Goal: Task Accomplishment & Management: Use online tool/utility

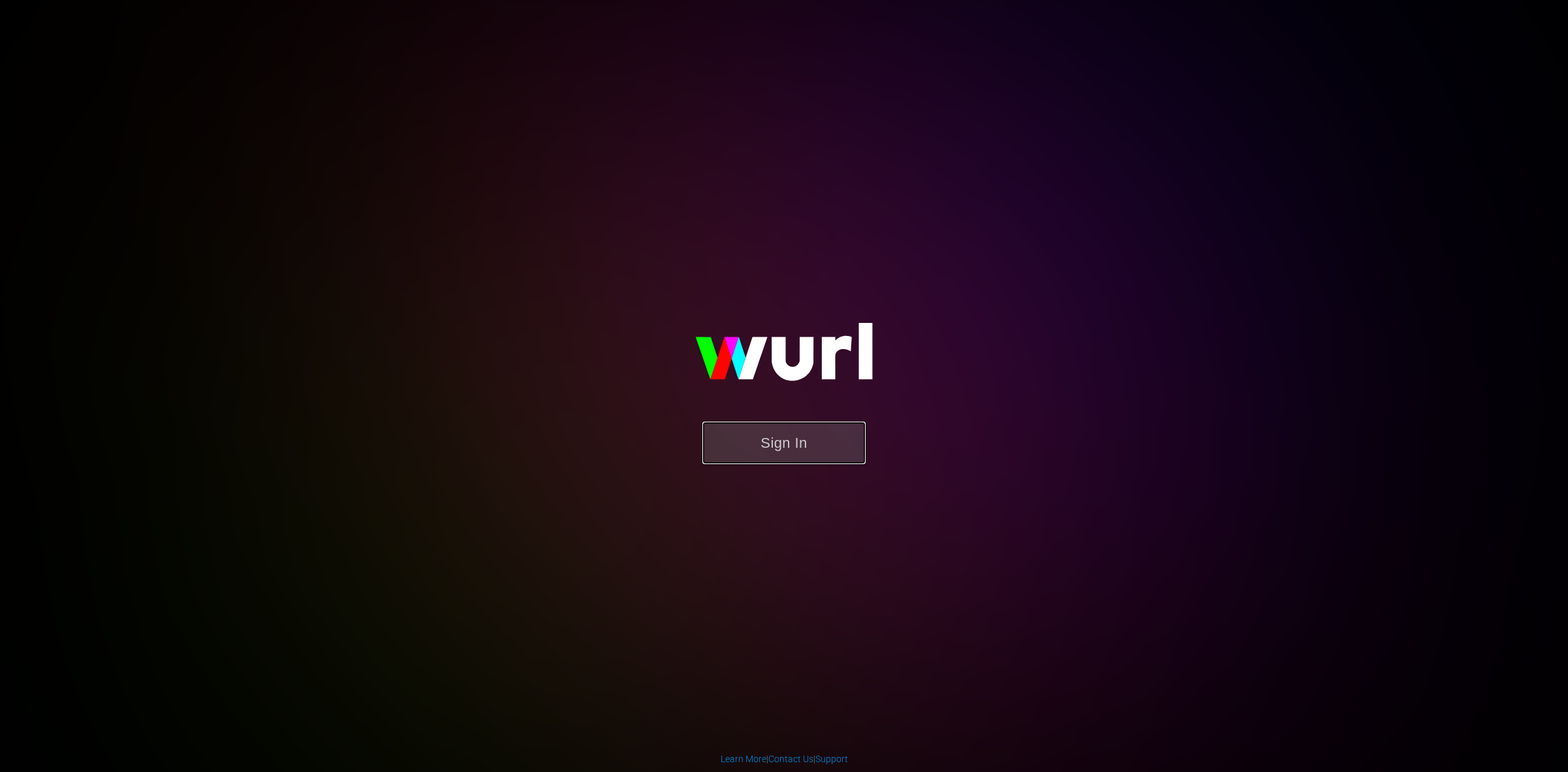
click at [782, 448] on button "Sign In" at bounding box center [784, 442] width 163 height 43
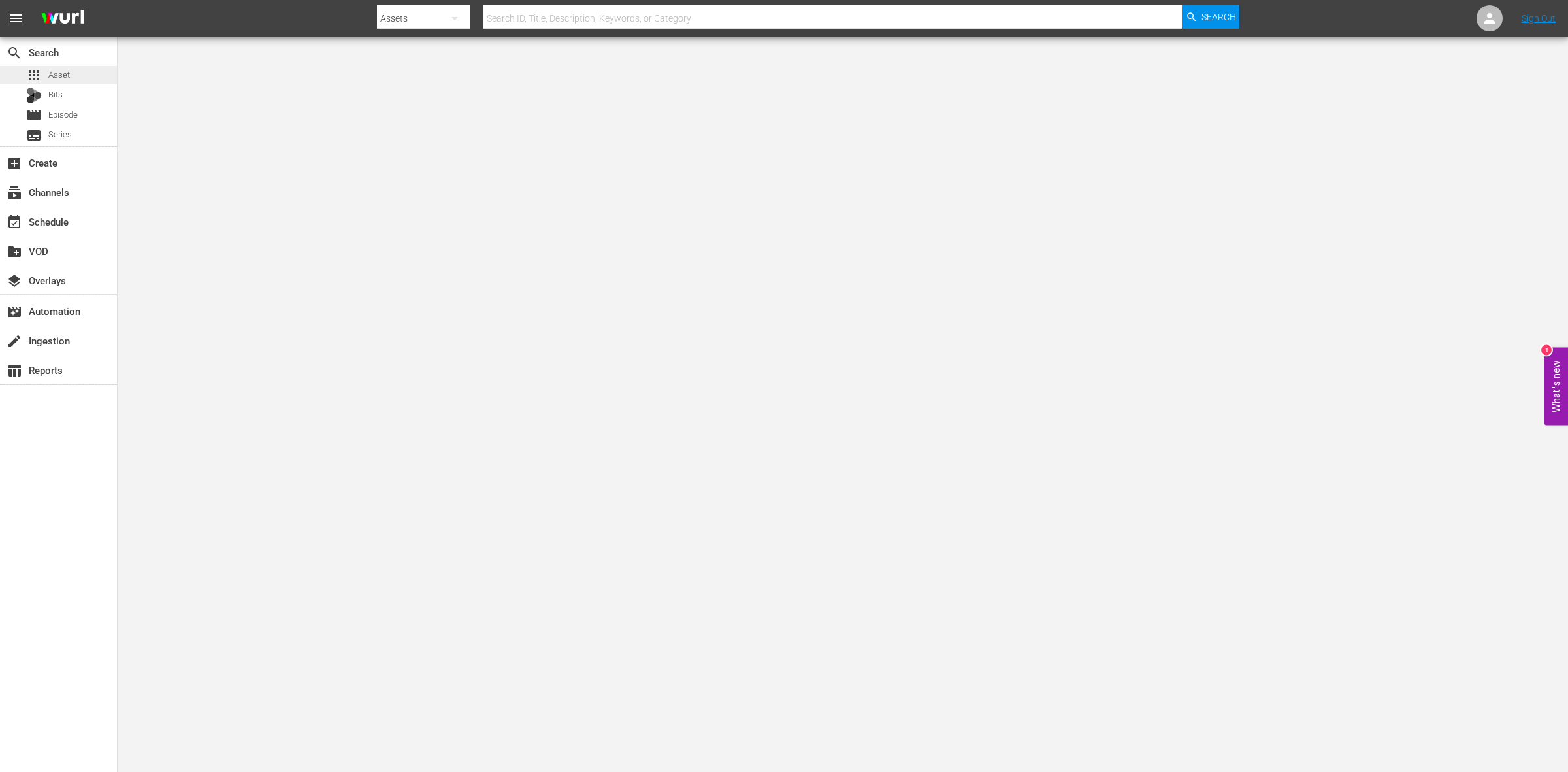
click at [61, 67] on div "apps Asset" at bounding box center [48, 75] width 44 height 18
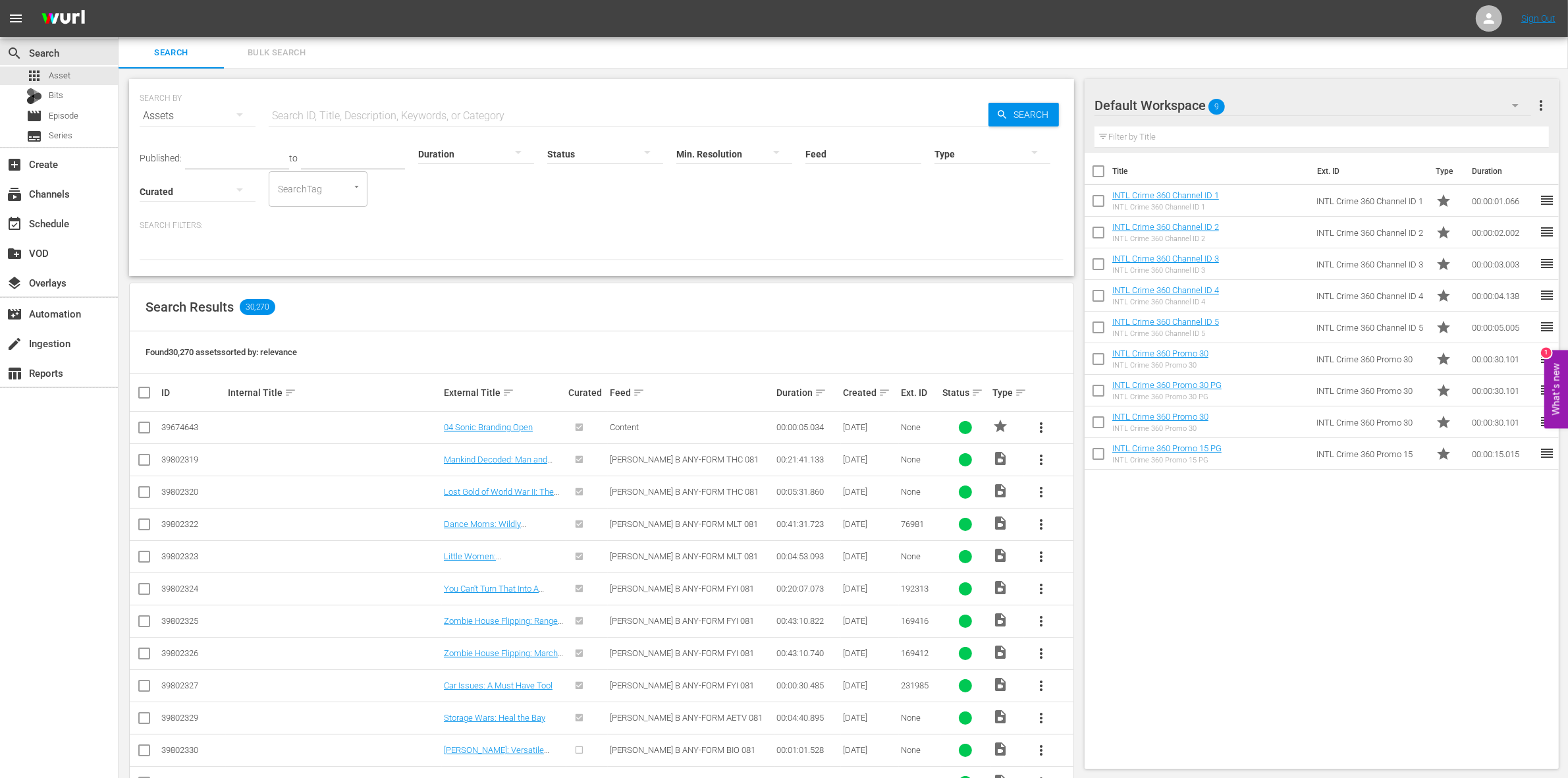
drag, startPoint x: 403, startPoint y: 15, endPoint x: 1485, endPoint y: 379, distance: 1141.6
click at [699, 164] on div "menu Sign Out search Search apps Asset Bits movie Episode subtitles Series add_…" at bounding box center [784, 556] width 1568 height 1113
click at [421, 330] on div "Search Results 30,270" at bounding box center [601, 307] width 944 height 48
click at [1104, 172] on input "checkbox" at bounding box center [1098, 174] width 28 height 28
checkbox input "true"
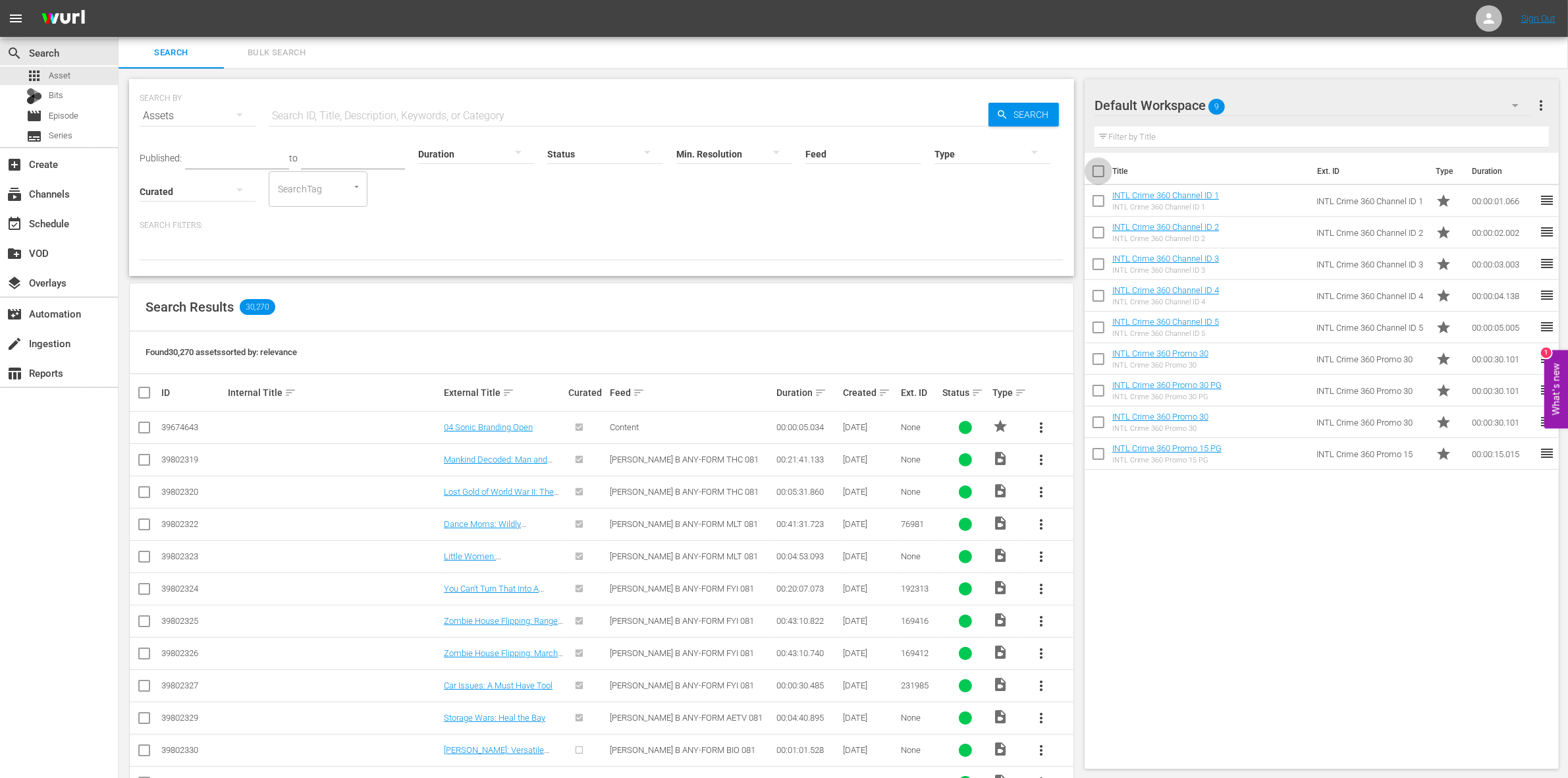
checkbox input "true"
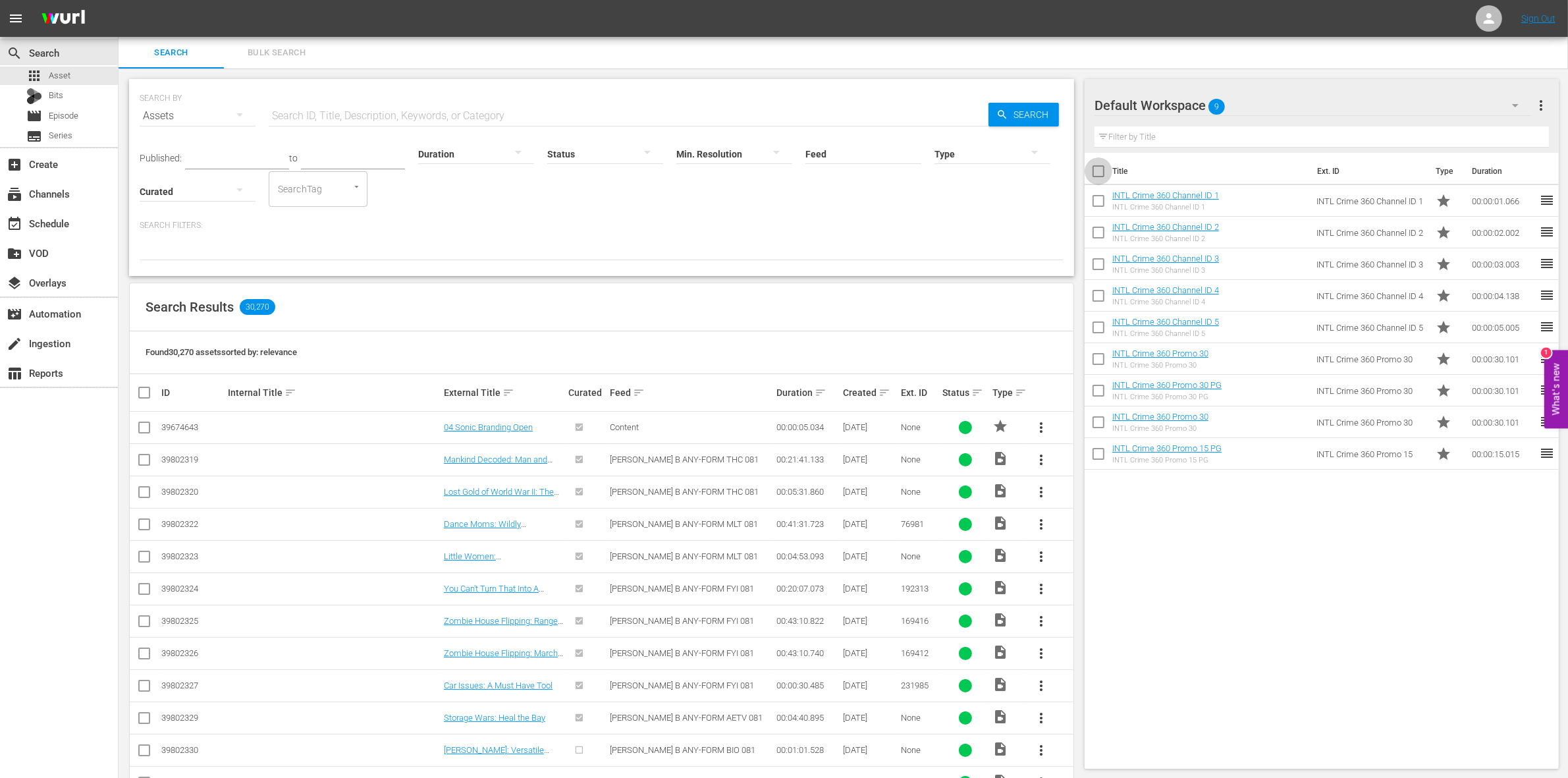
checkbox input "true"
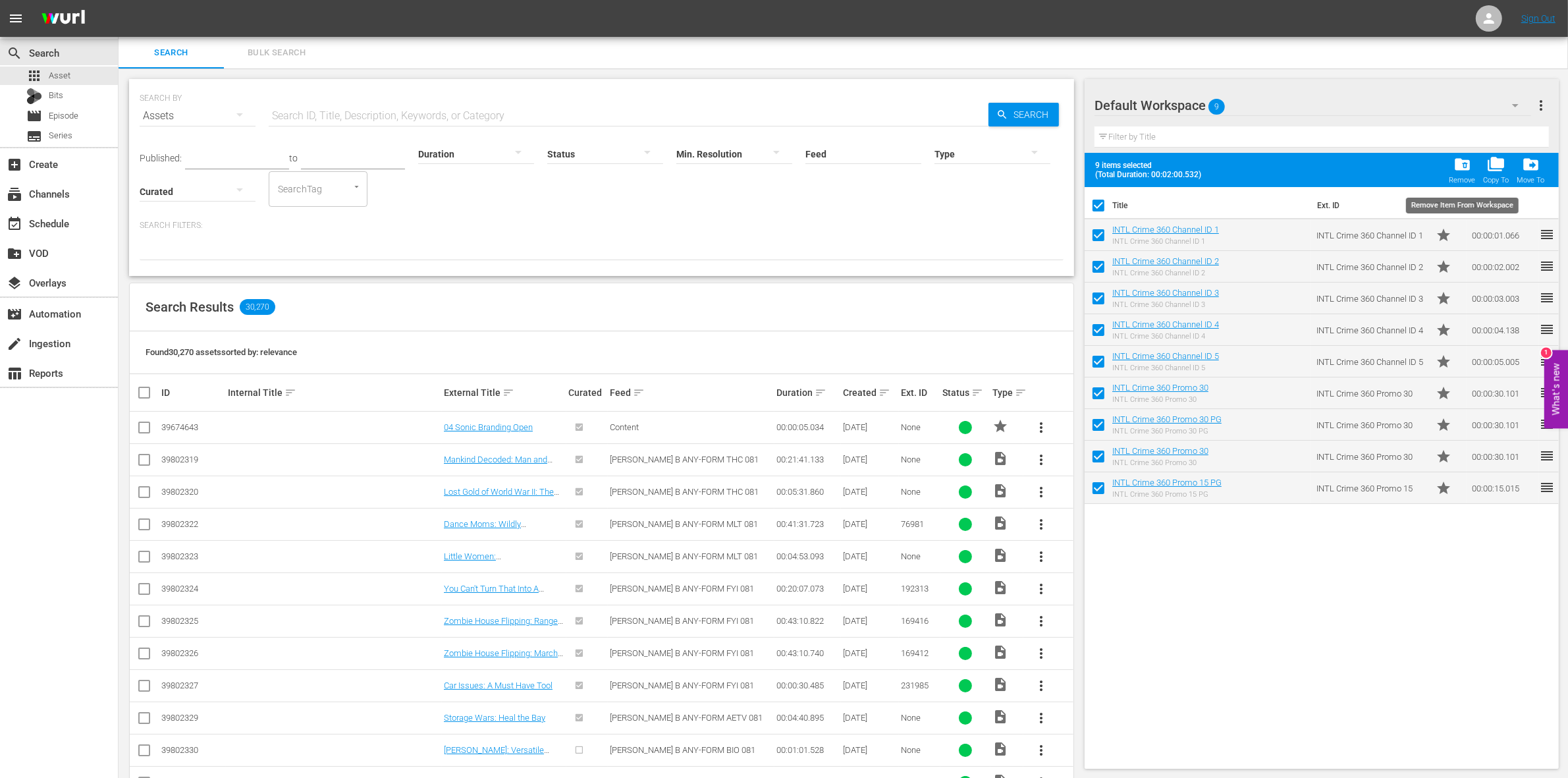
click at [1464, 170] on span "folder_delete" at bounding box center [1462, 164] width 18 height 18
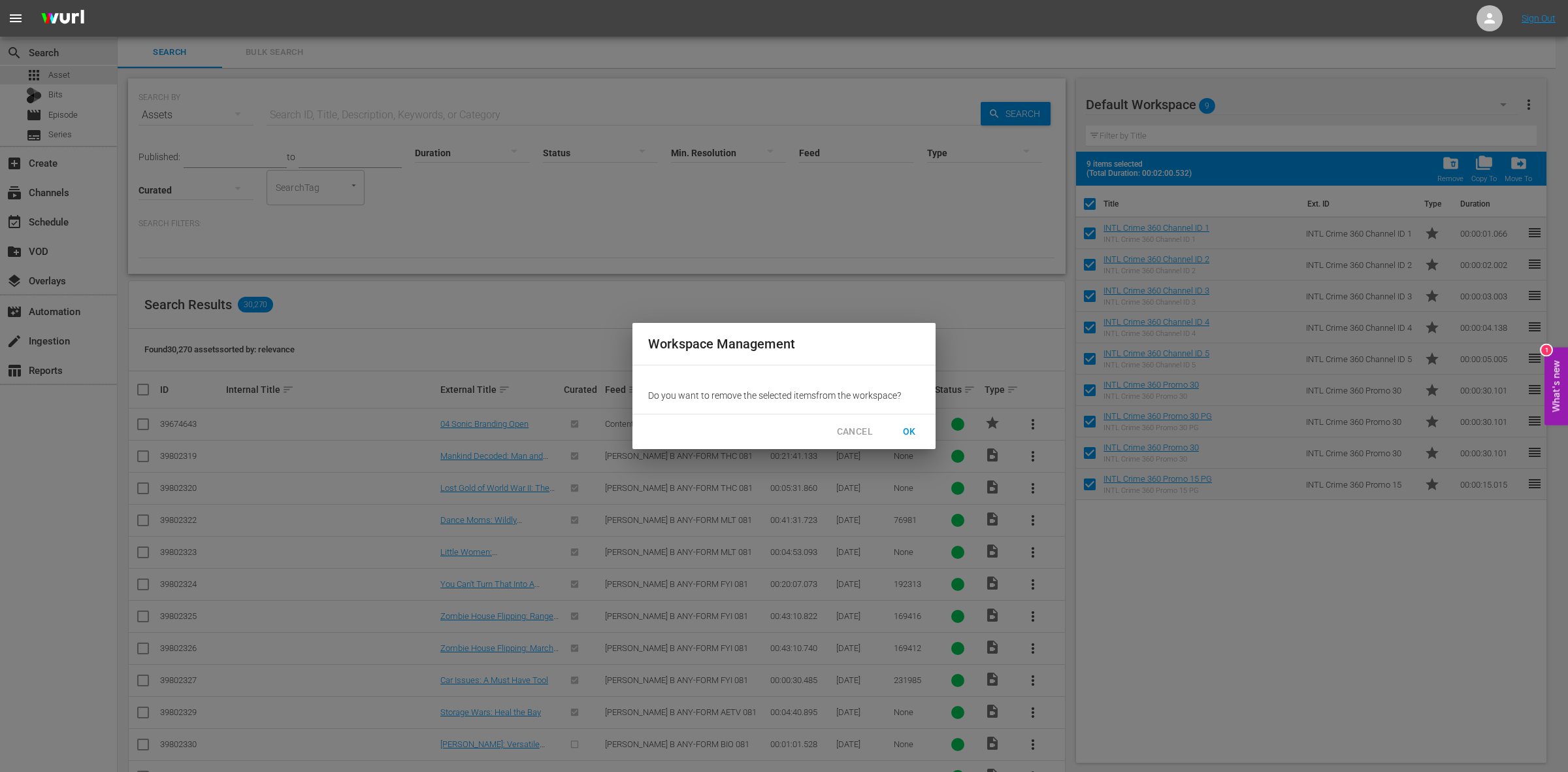
drag, startPoint x: 1452, startPoint y: 168, endPoint x: 1335, endPoint y: 343, distance: 210.5
click at [1432, 210] on div "Workspace Management Do you want to remove the selected item s from the workspa…" at bounding box center [784, 386] width 1568 height 772
click at [904, 429] on span "OK" at bounding box center [909, 431] width 21 height 16
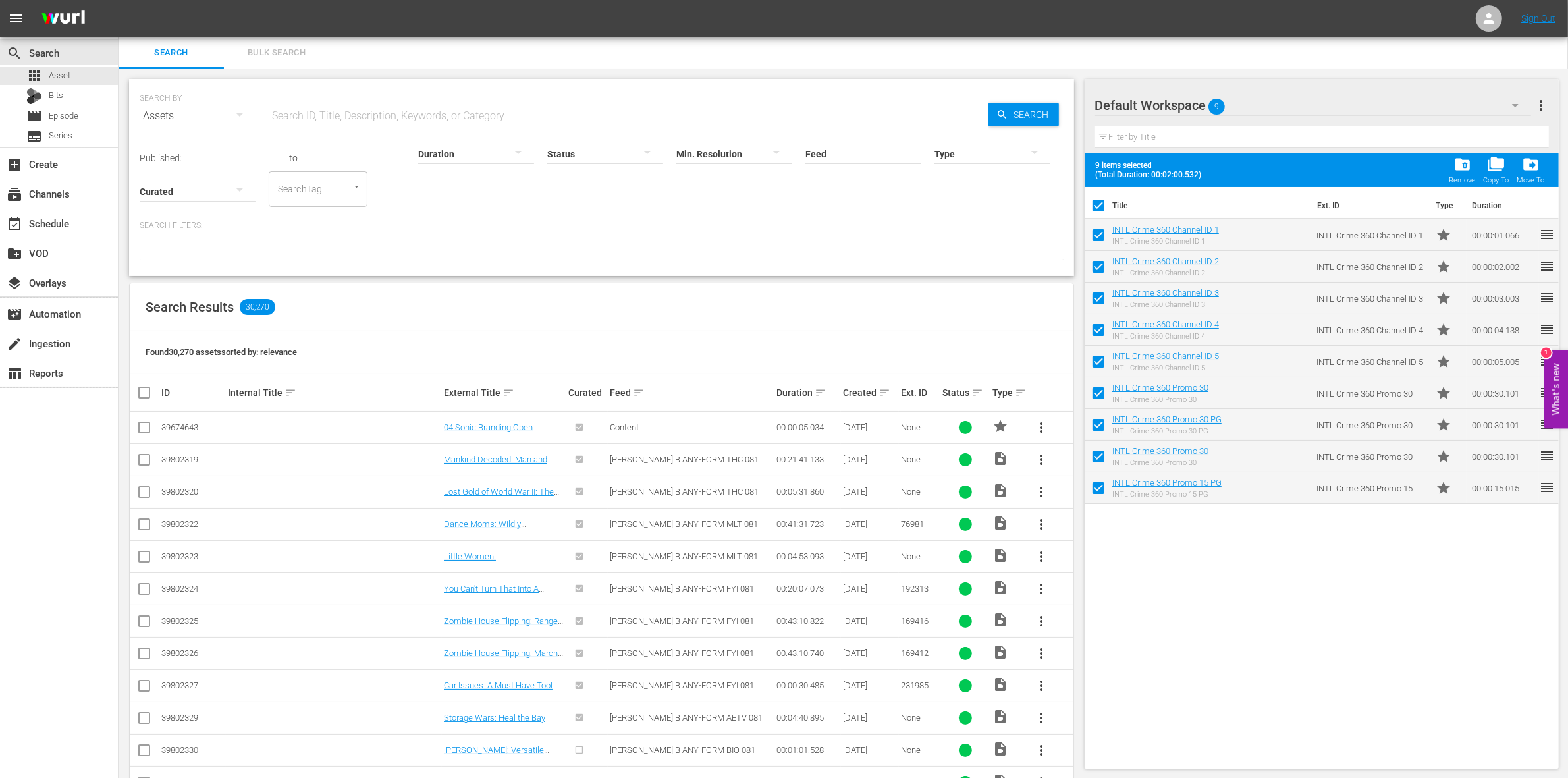
checkbox input "false"
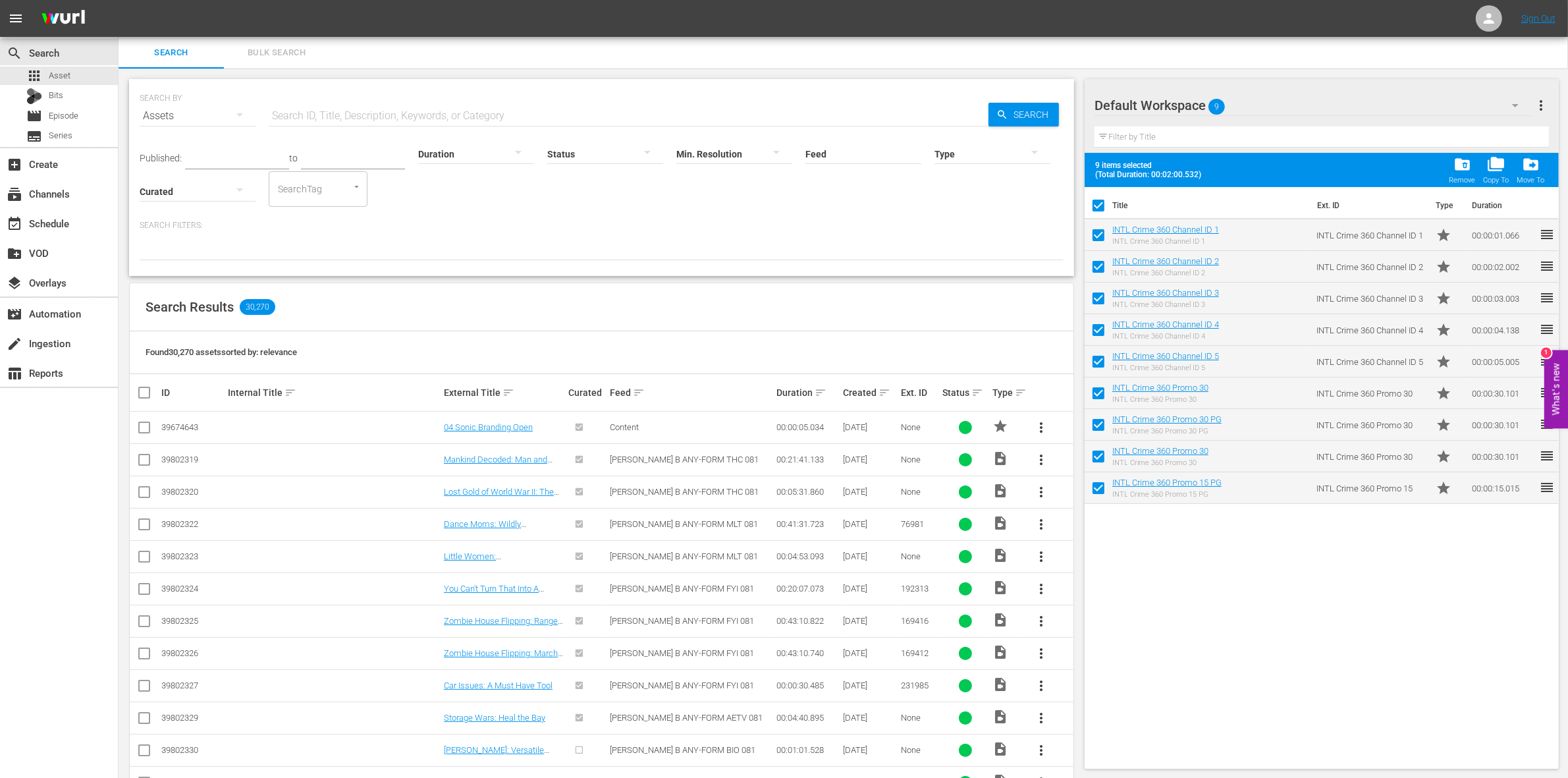
checkbox input "false"
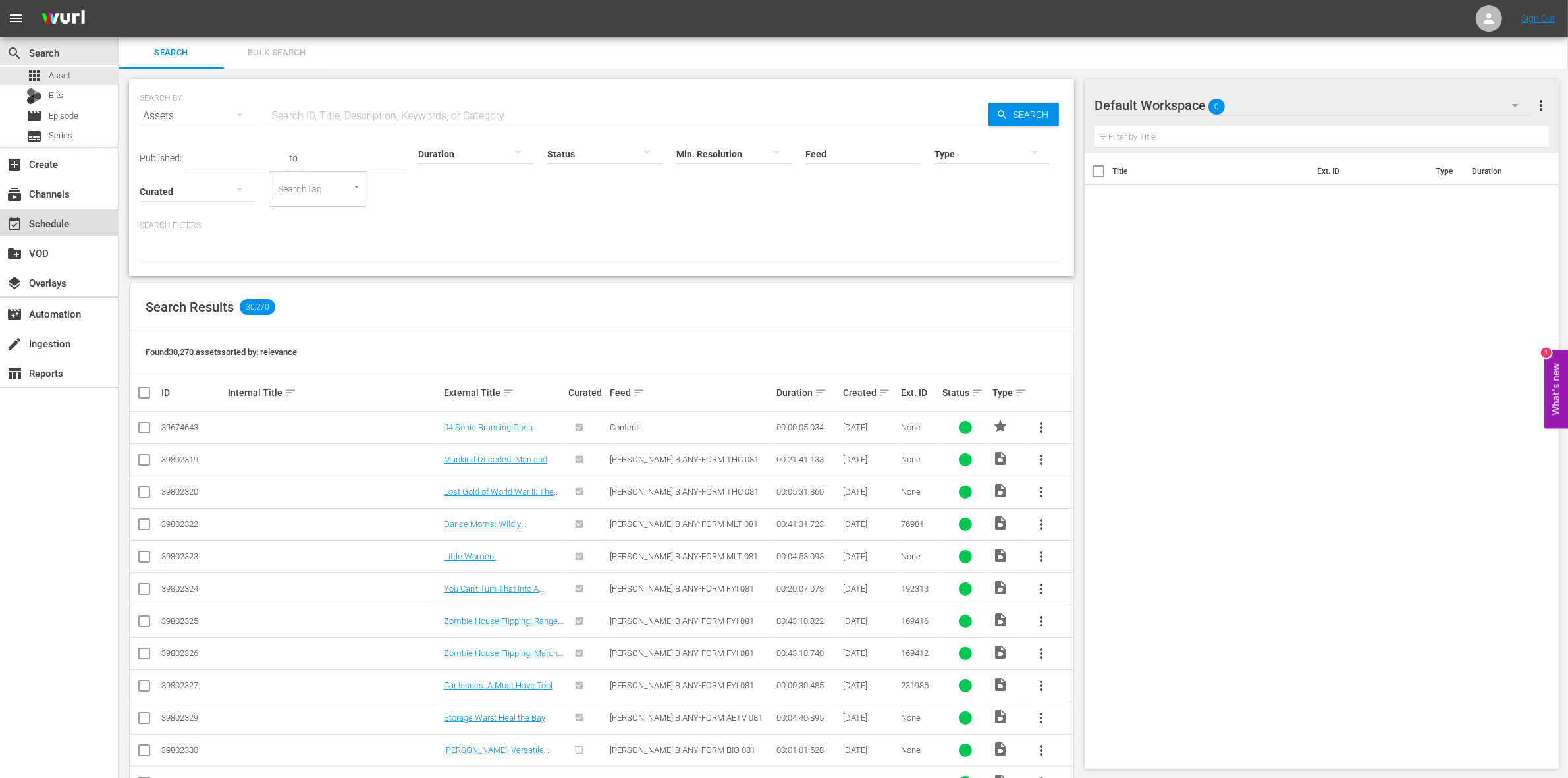
click at [57, 213] on div "event_available Schedule" at bounding box center [59, 223] width 118 height 26
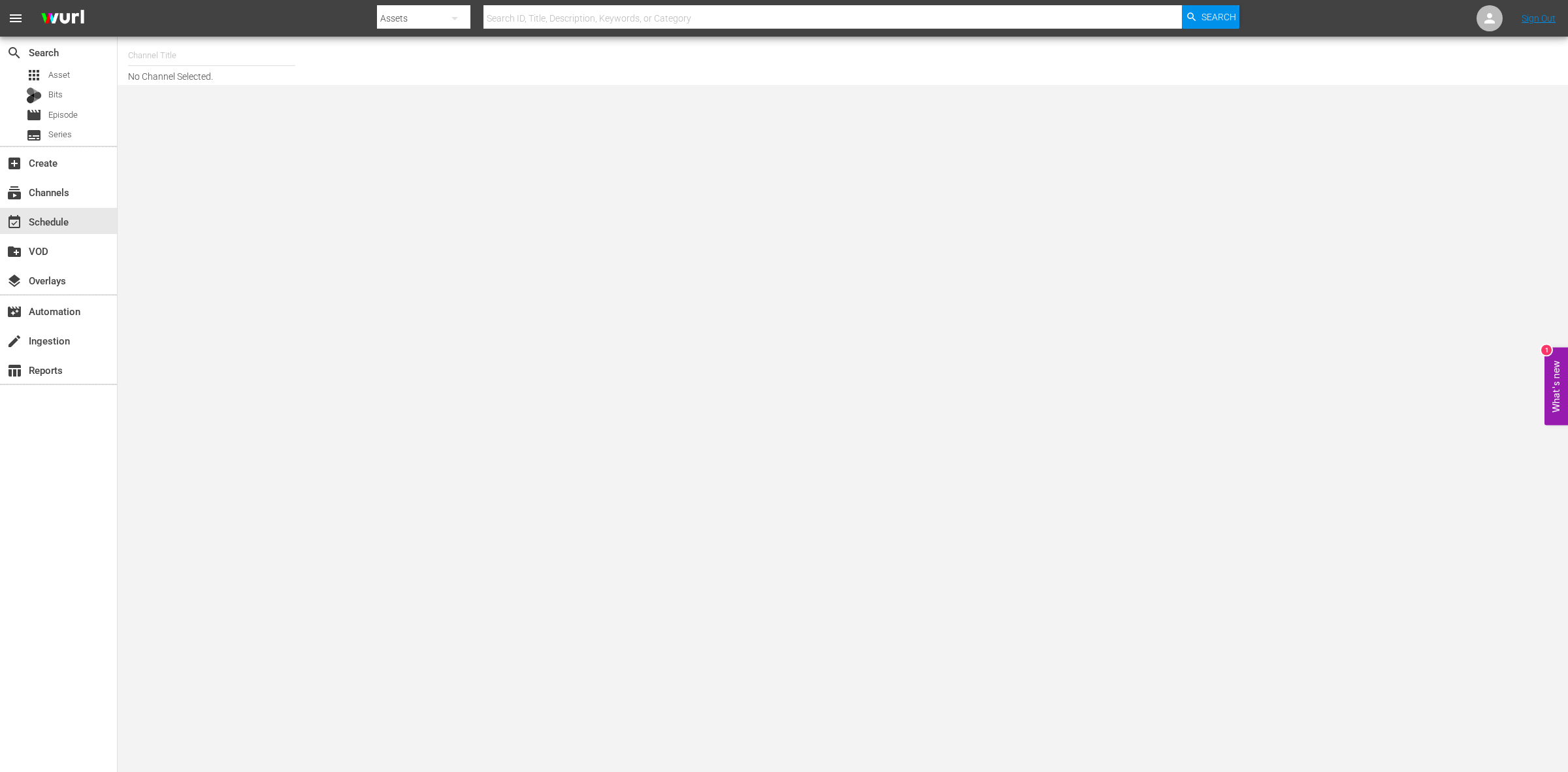
click at [174, 50] on input "text" at bounding box center [211, 56] width 167 height 31
click at [58, 73] on span "Asset" at bounding box center [59, 75] width 22 height 13
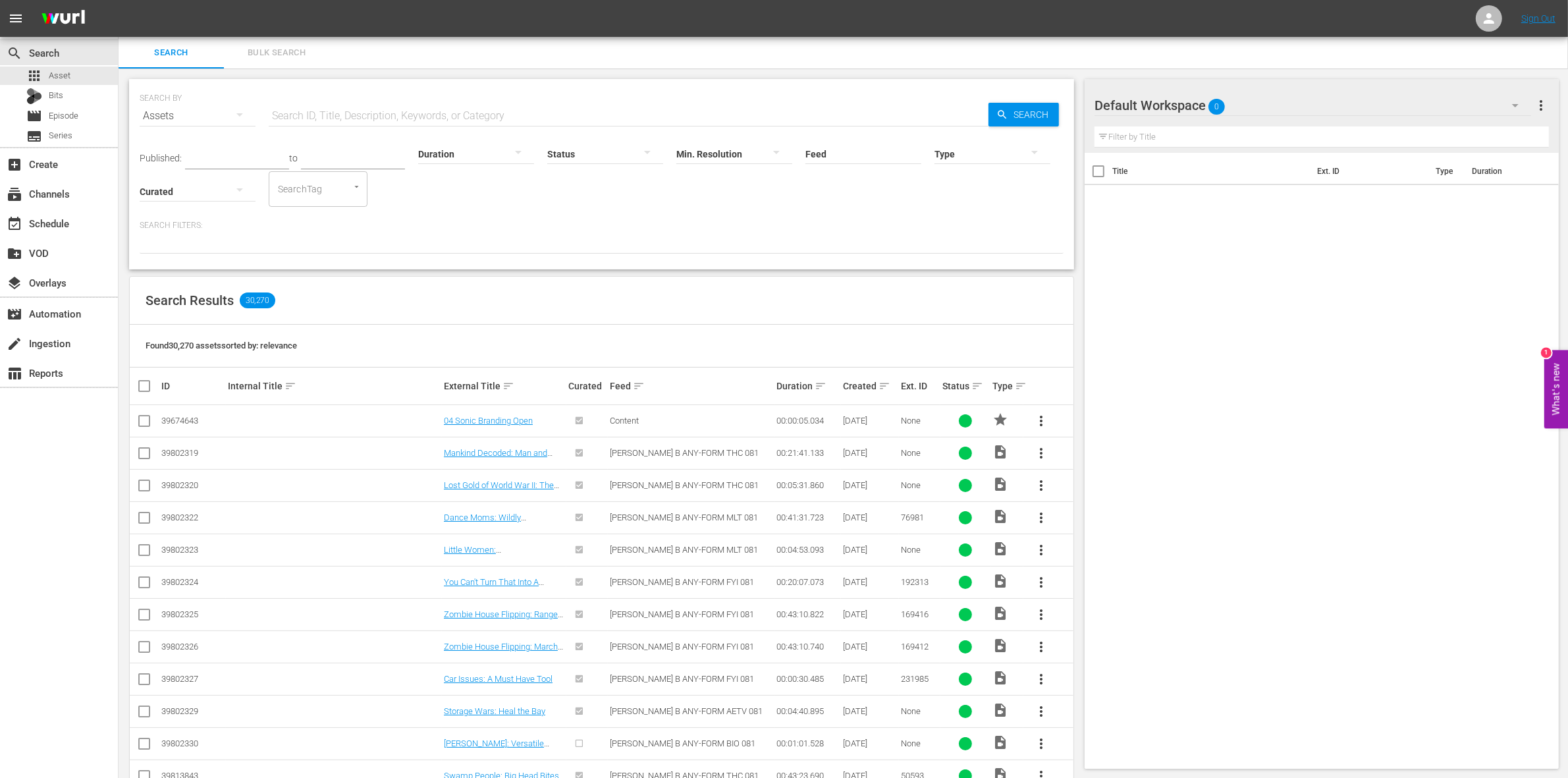
click at [1516, 100] on icon "button" at bounding box center [1515, 106] width 16 height 16
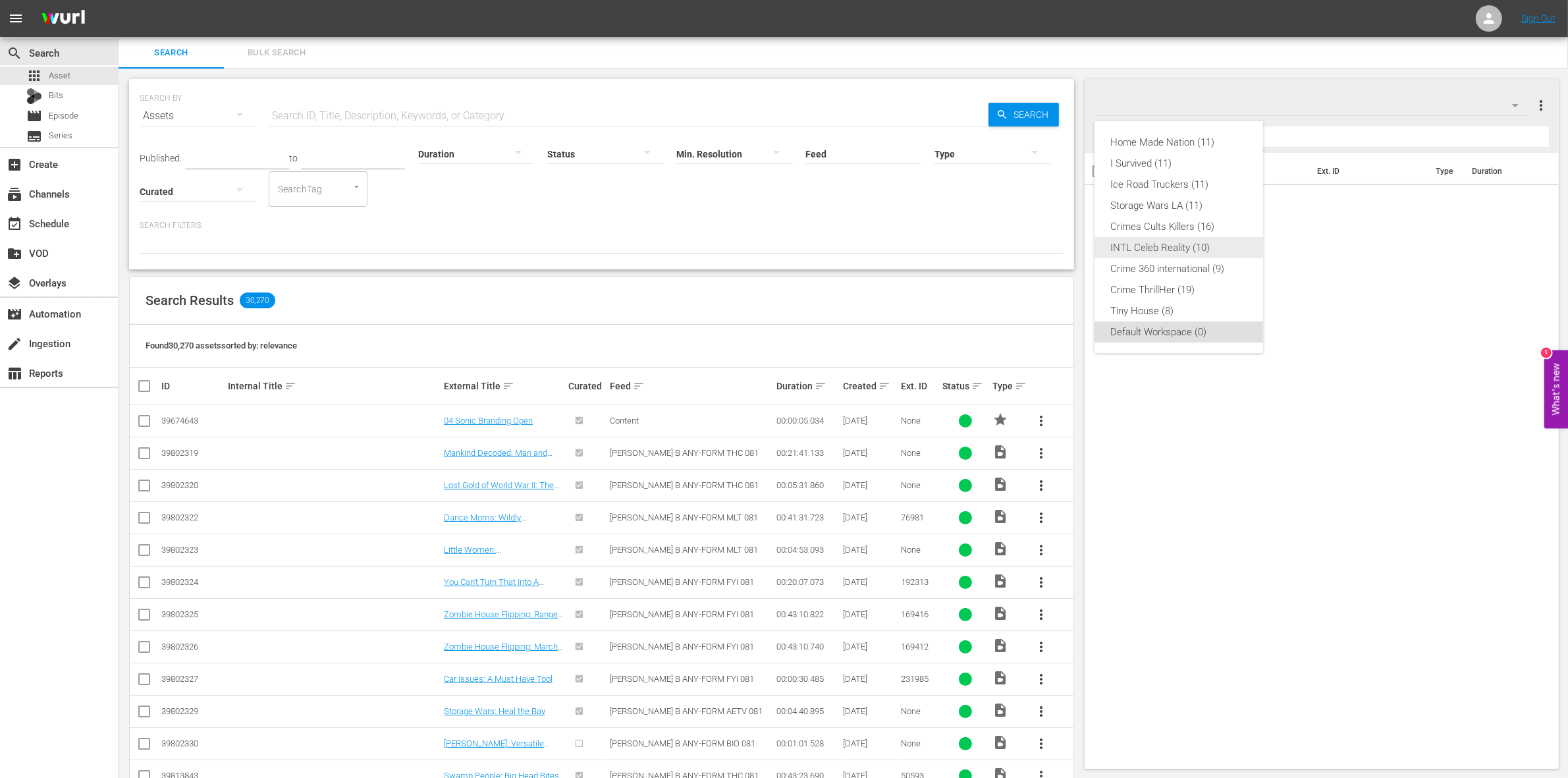
click at [1161, 247] on div "INTL Celeb Reality (10)" at bounding box center [1178, 248] width 137 height 21
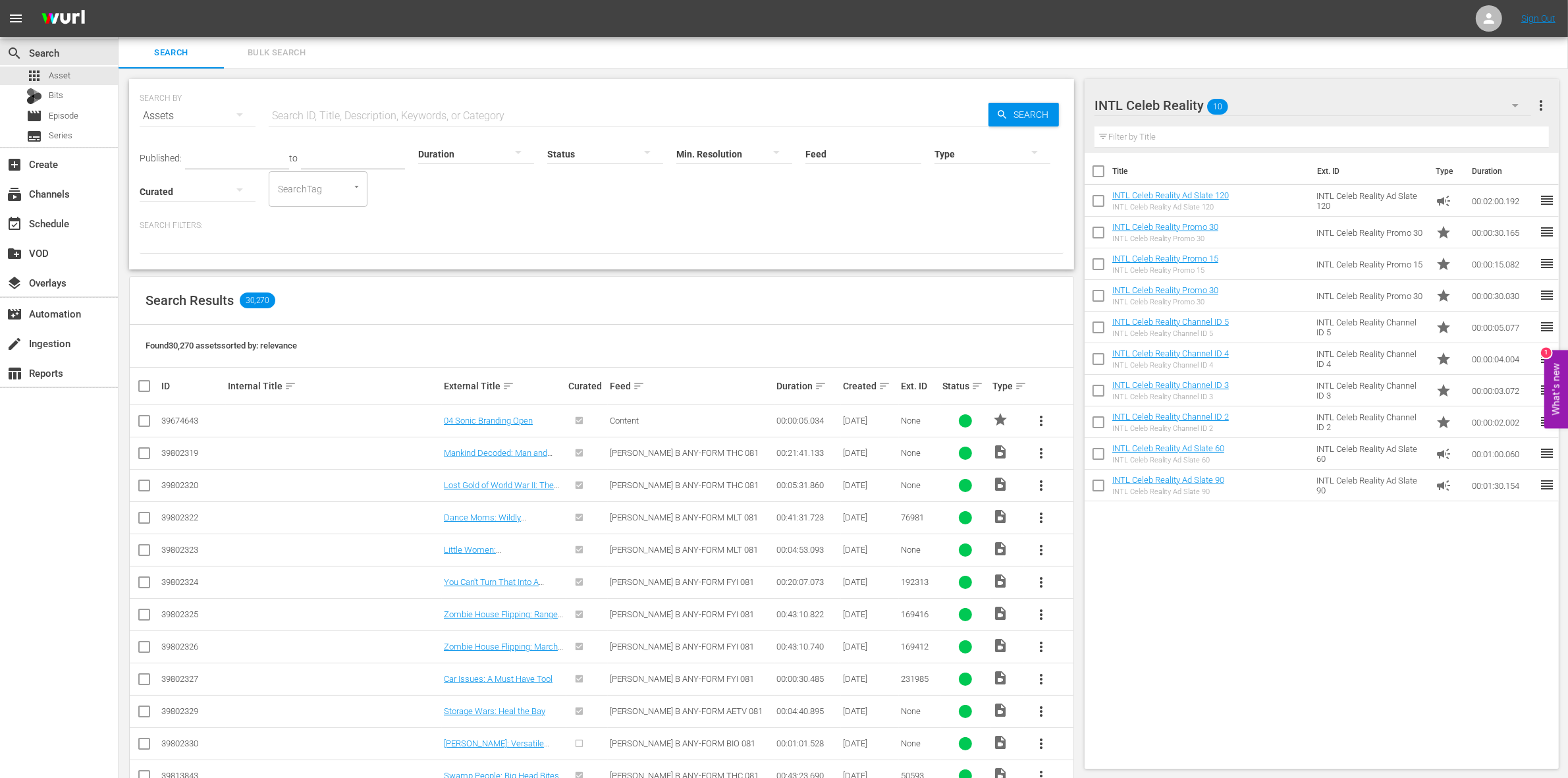
click at [1092, 168] on input "checkbox" at bounding box center [1098, 174] width 28 height 28
checkbox input "true"
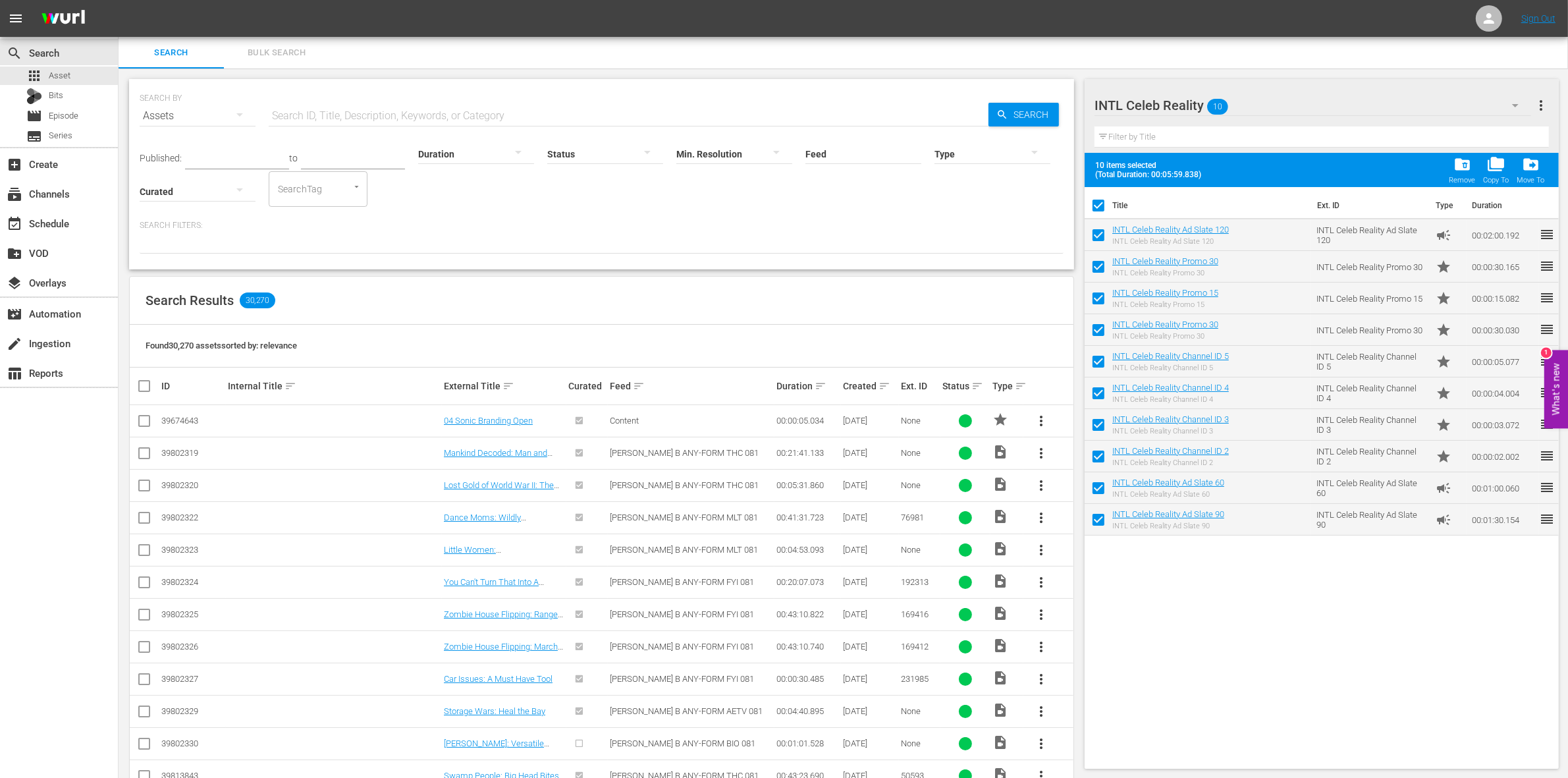
checkbox input "true"
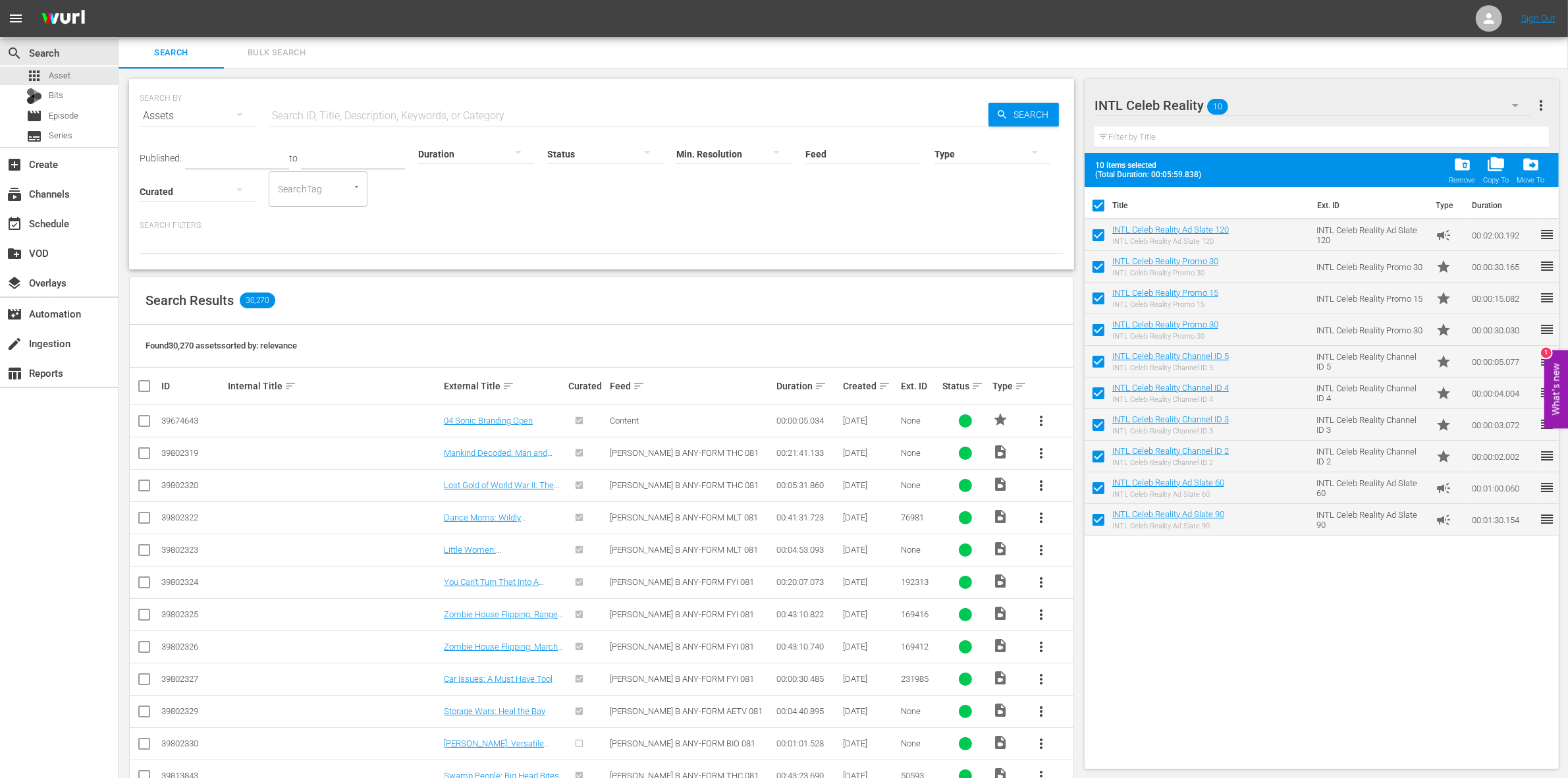
checkbox input "true"
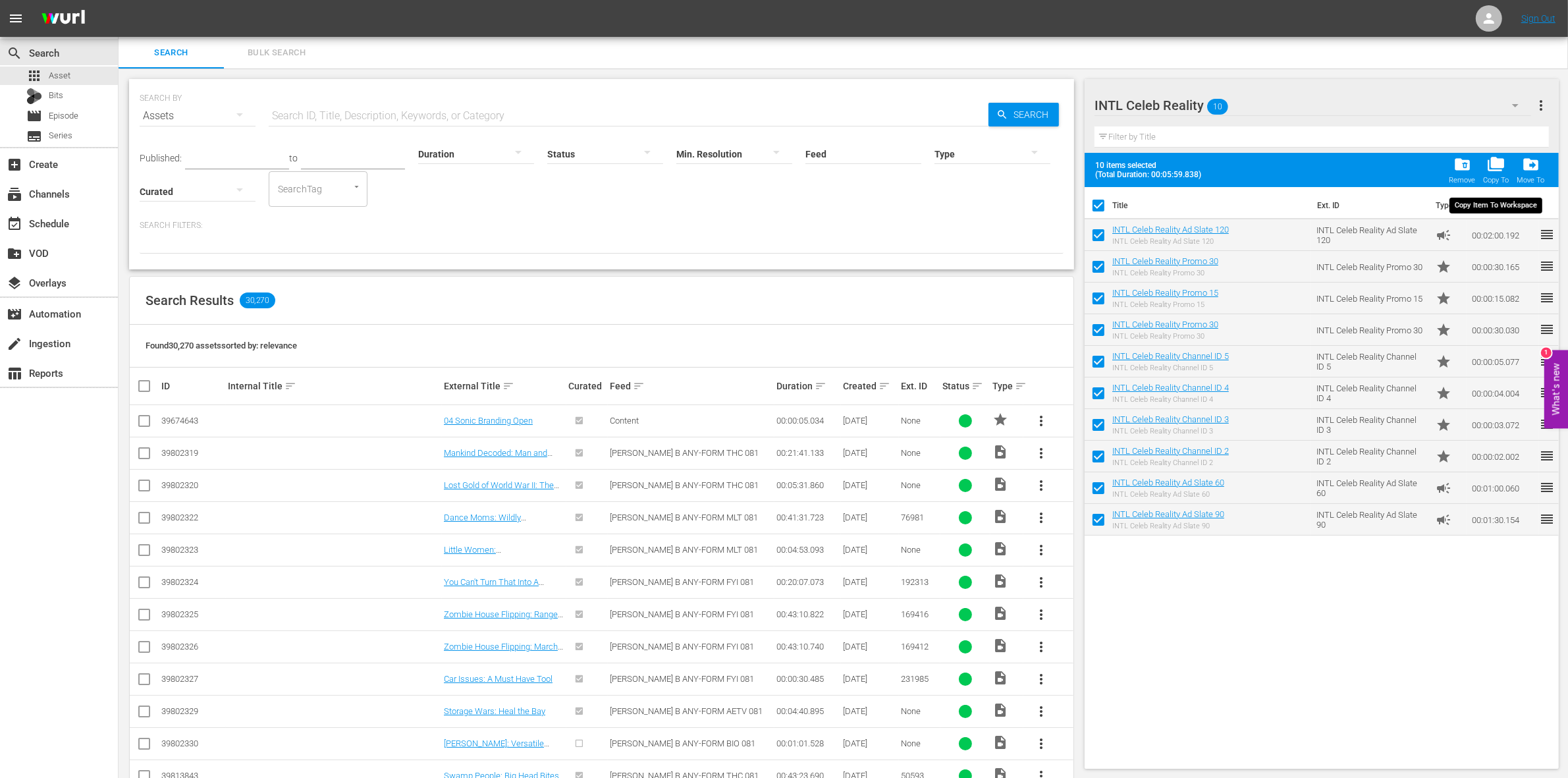
click at [1496, 172] on span "folder_copy" at bounding box center [1495, 164] width 18 height 18
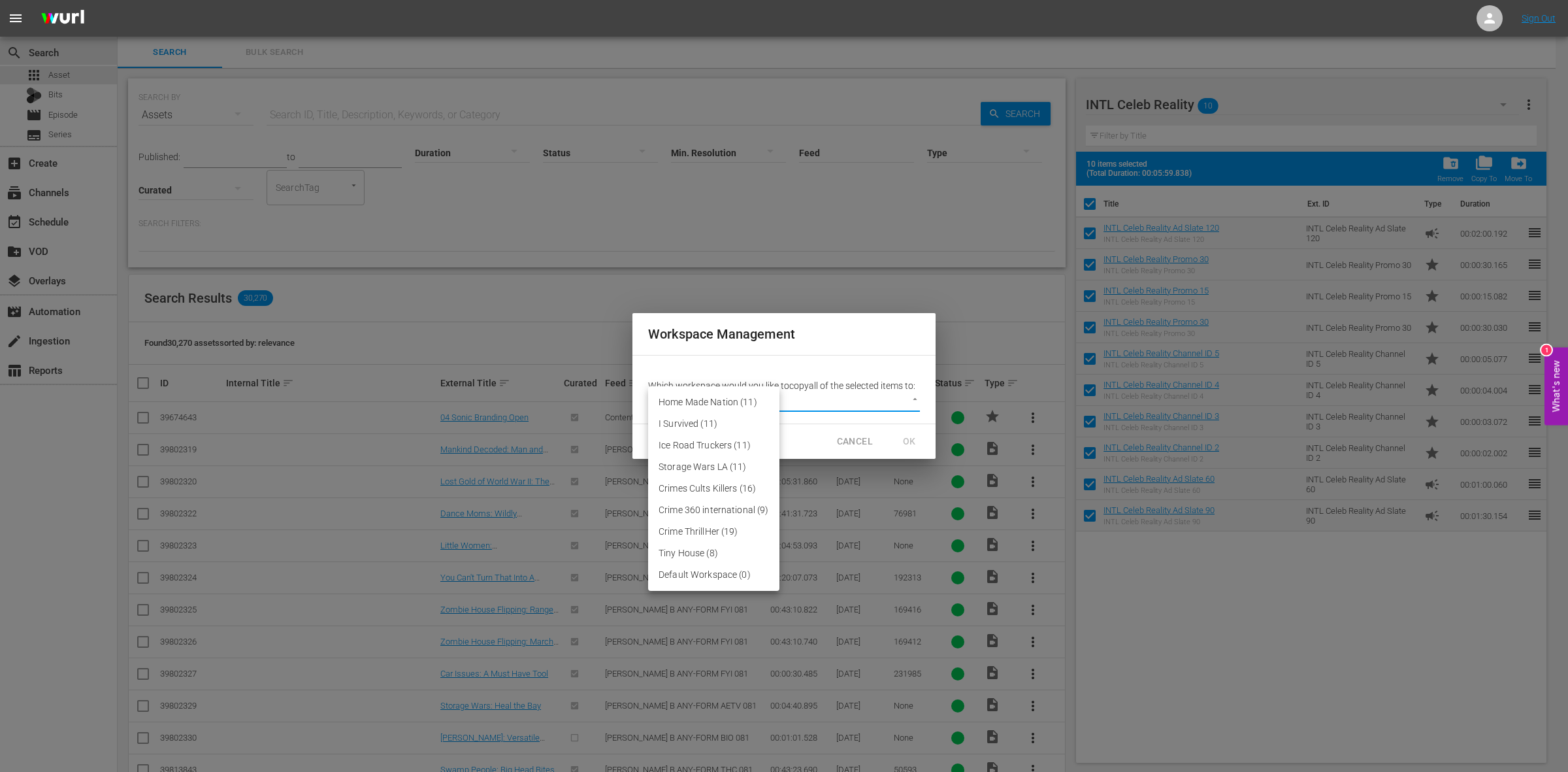
click at [776, 402] on body "menu Sign Out search Search apps Asset Bits movie Episode subtitles Series add_…" at bounding box center [784, 386] width 1568 height 772
click at [738, 576] on li "Default Workspace (0)" at bounding box center [714, 574] width 131 height 22
type input "3246"
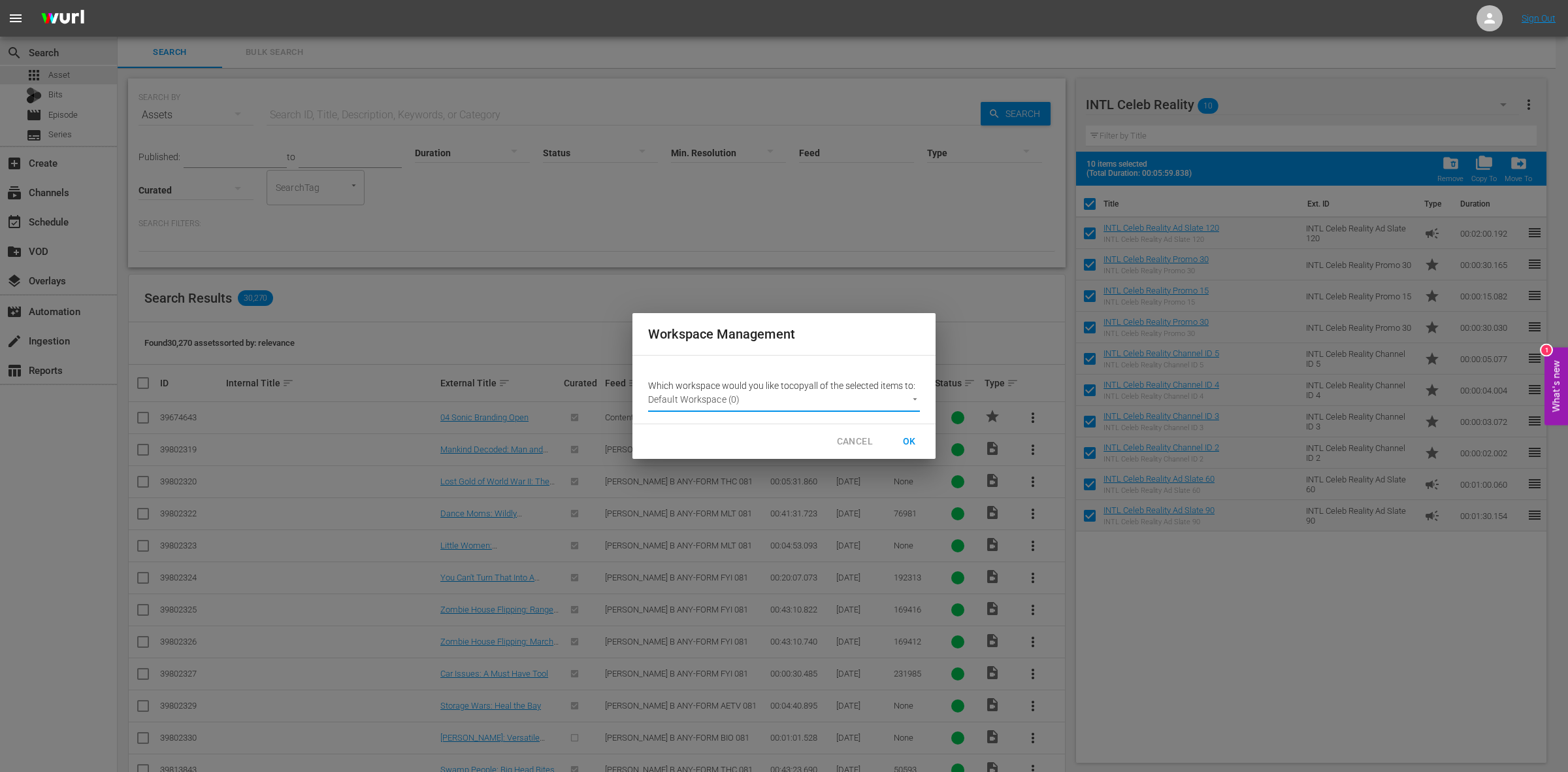
click at [915, 450] on button "OK" at bounding box center [909, 441] width 42 height 24
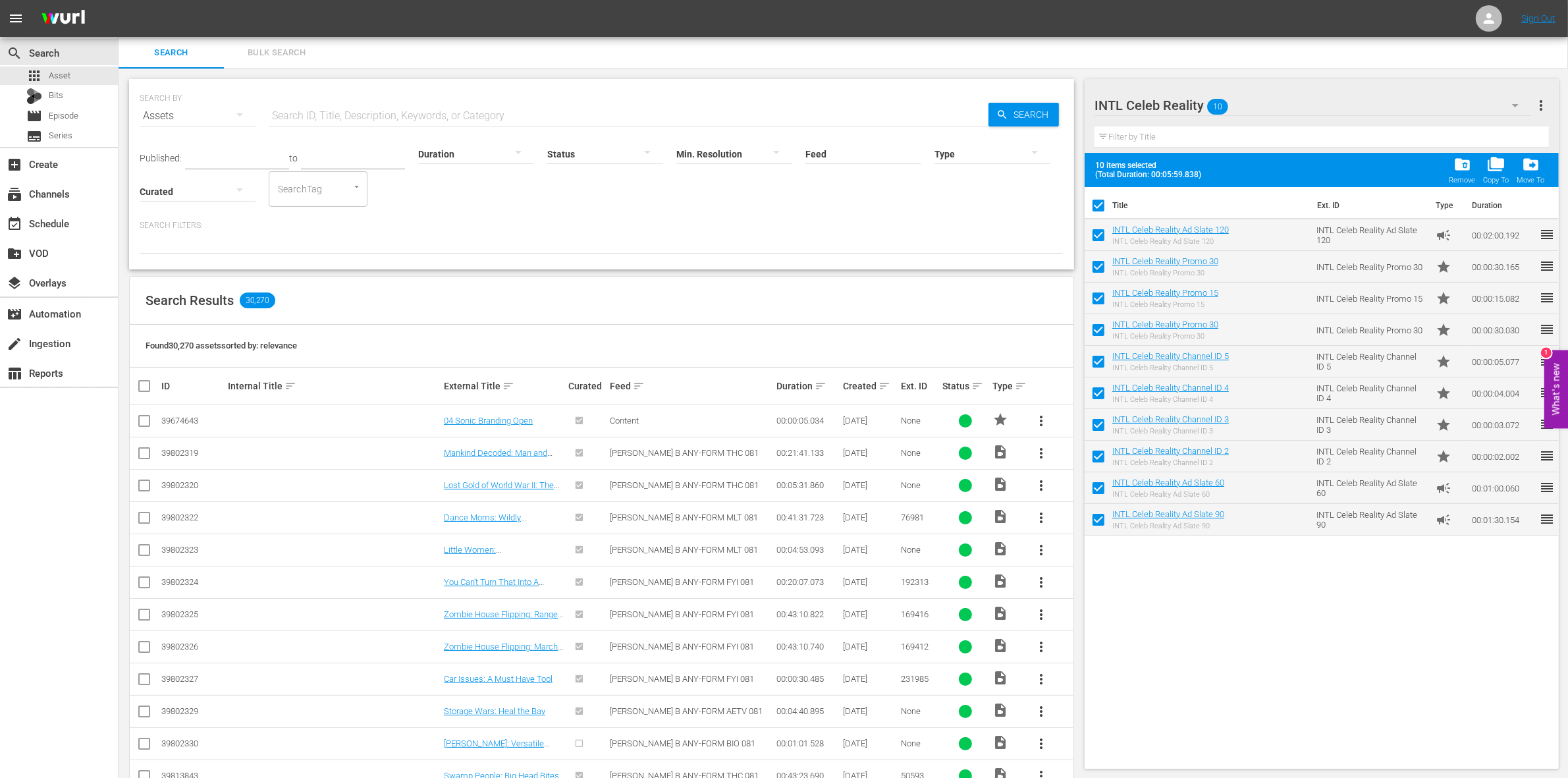
checkbox input "false"
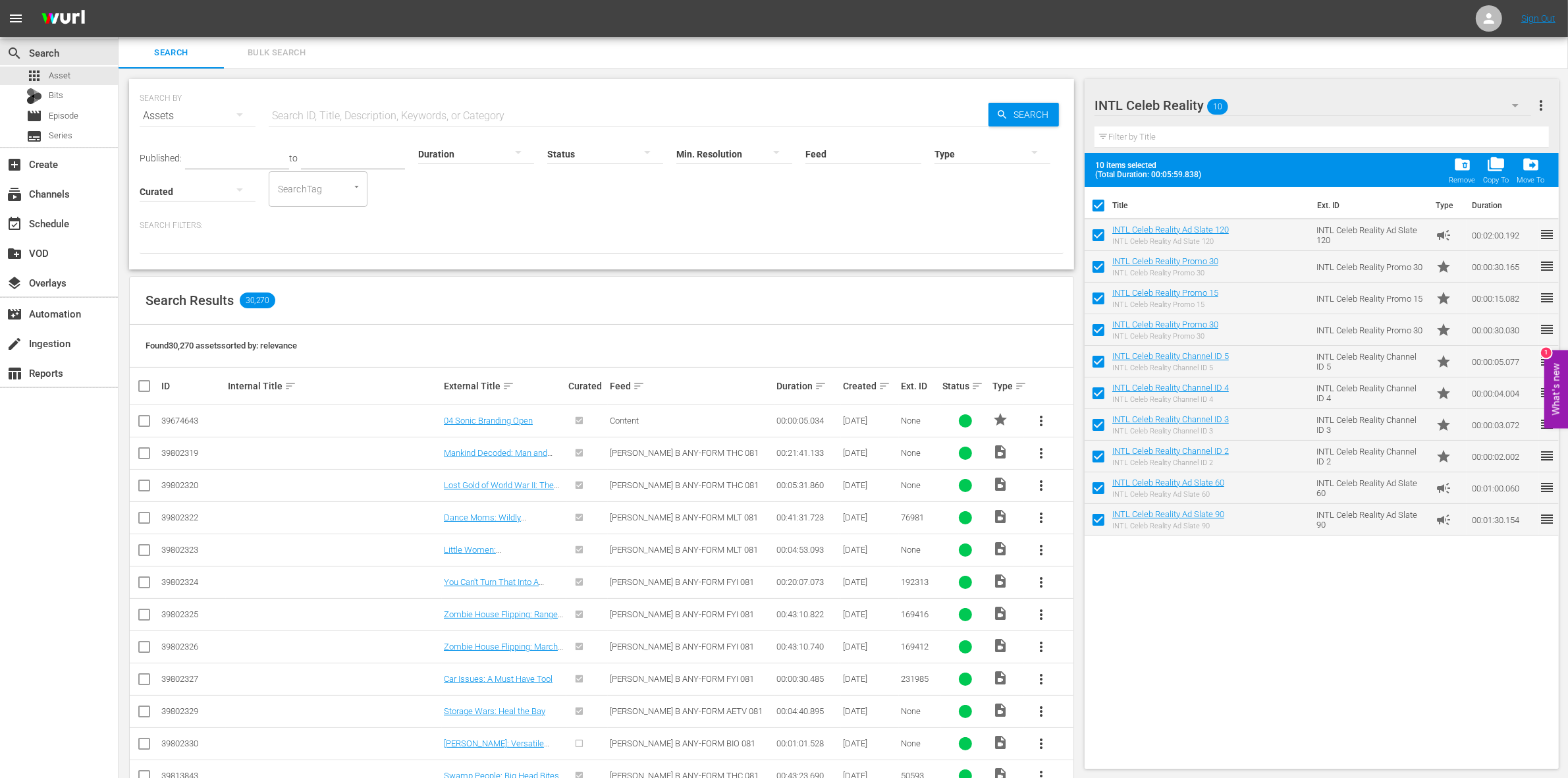
checkbox input "false"
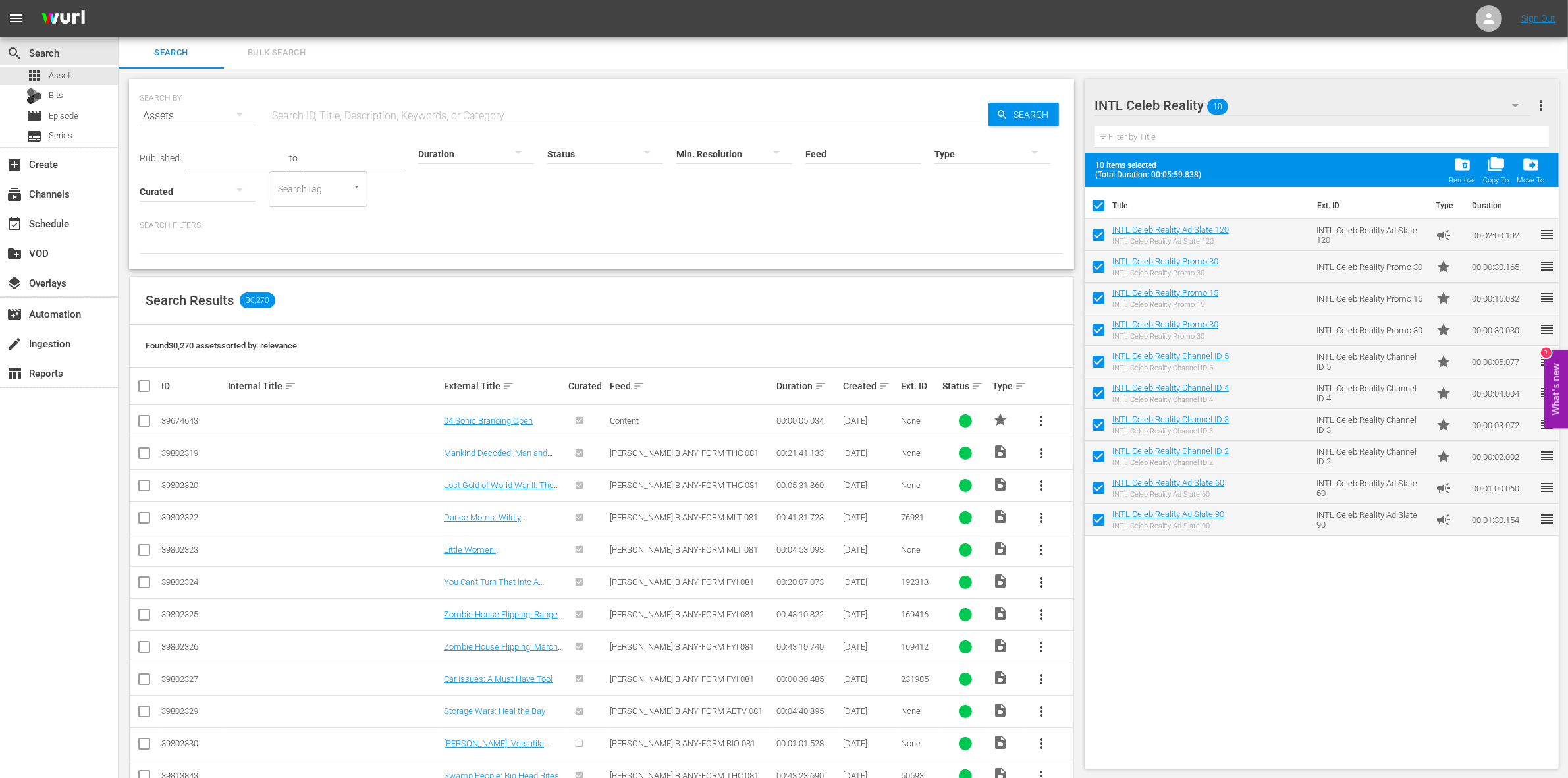
checkbox input "false"
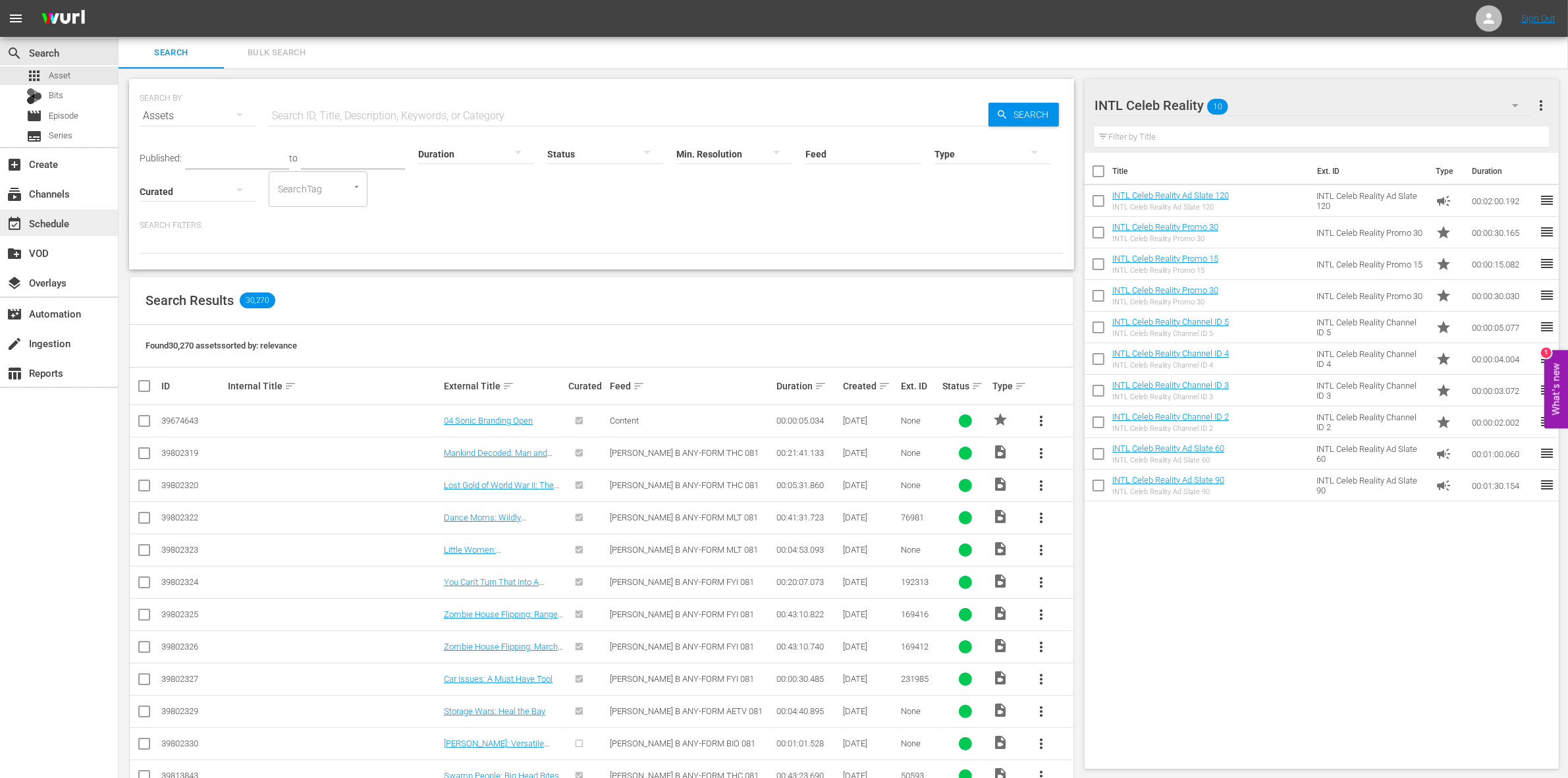
click at [71, 227] on div "event_available Schedule" at bounding box center [37, 221] width 74 height 12
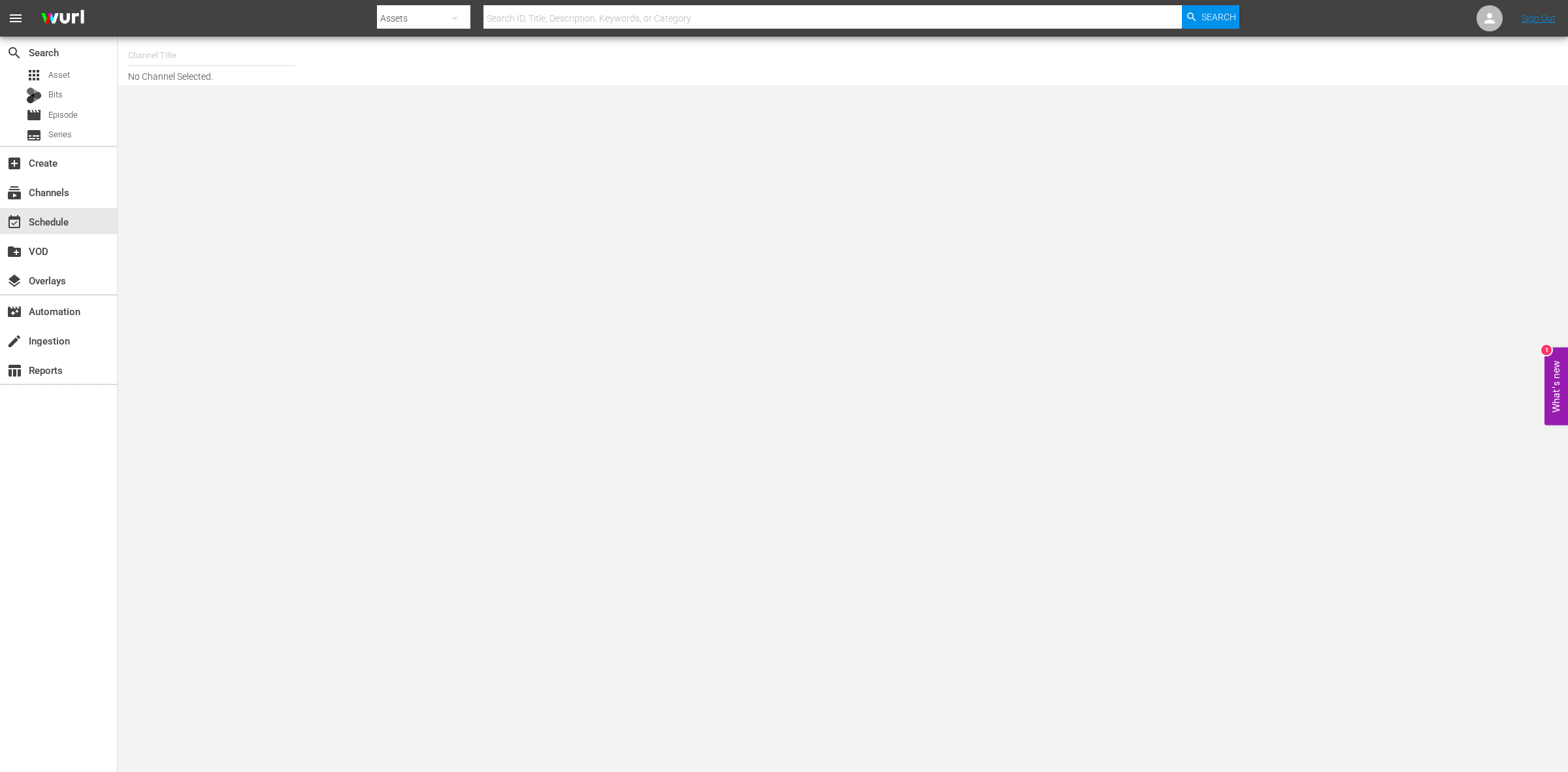
click at [216, 58] on input "text" at bounding box center [211, 56] width 167 height 31
click at [216, 96] on div "Celeb Reality INTL (1826 - ae_networks_celebreality_1)" at bounding box center [307, 92] width 338 height 31
type input "Celeb Reality INTL (1826 - ae_networks_celebreality_1)"
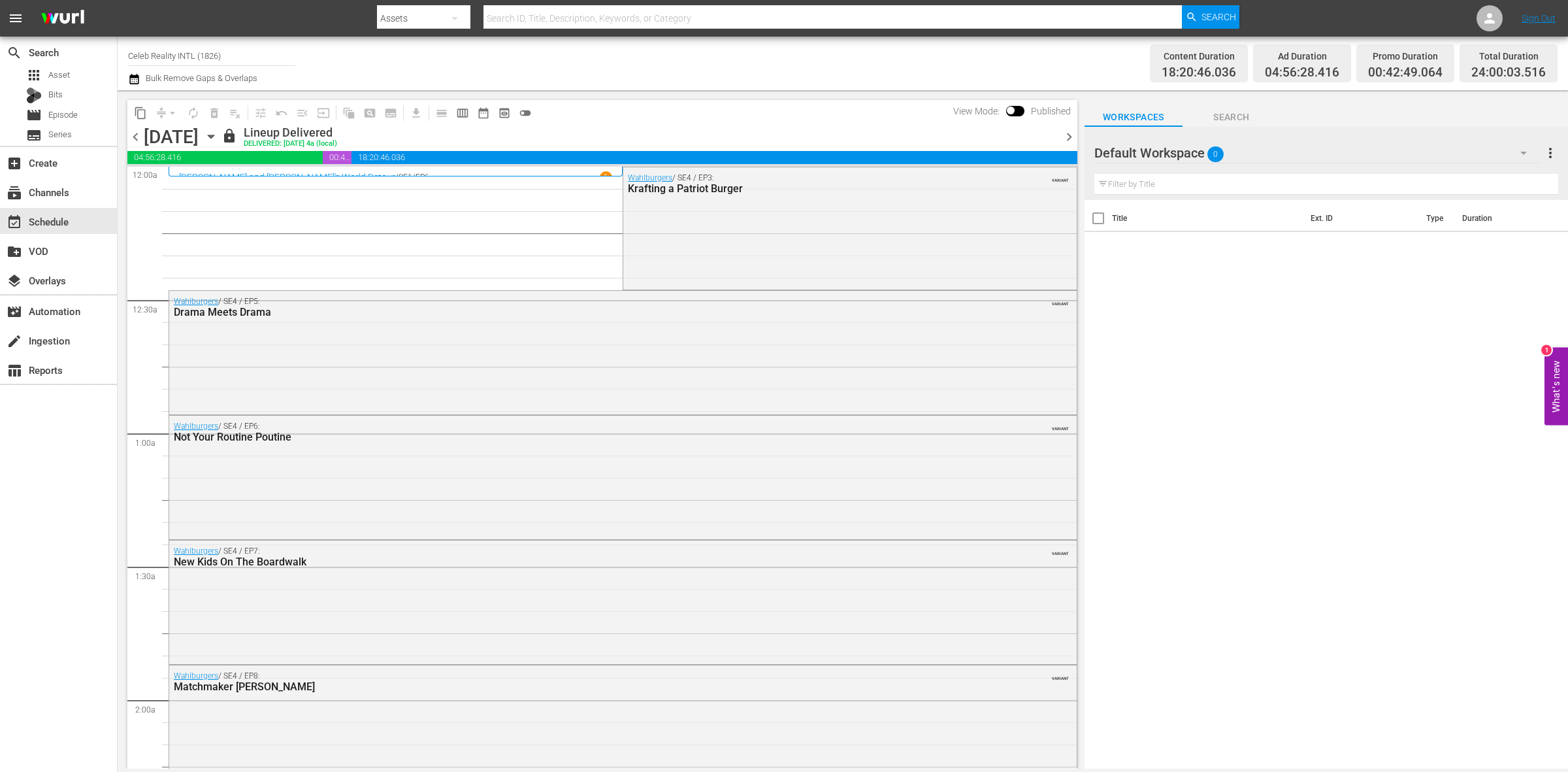
click at [1067, 139] on span "chevron_right" at bounding box center [1069, 136] width 16 height 16
click at [1066, 139] on span "chevron_right" at bounding box center [1069, 136] width 16 height 16
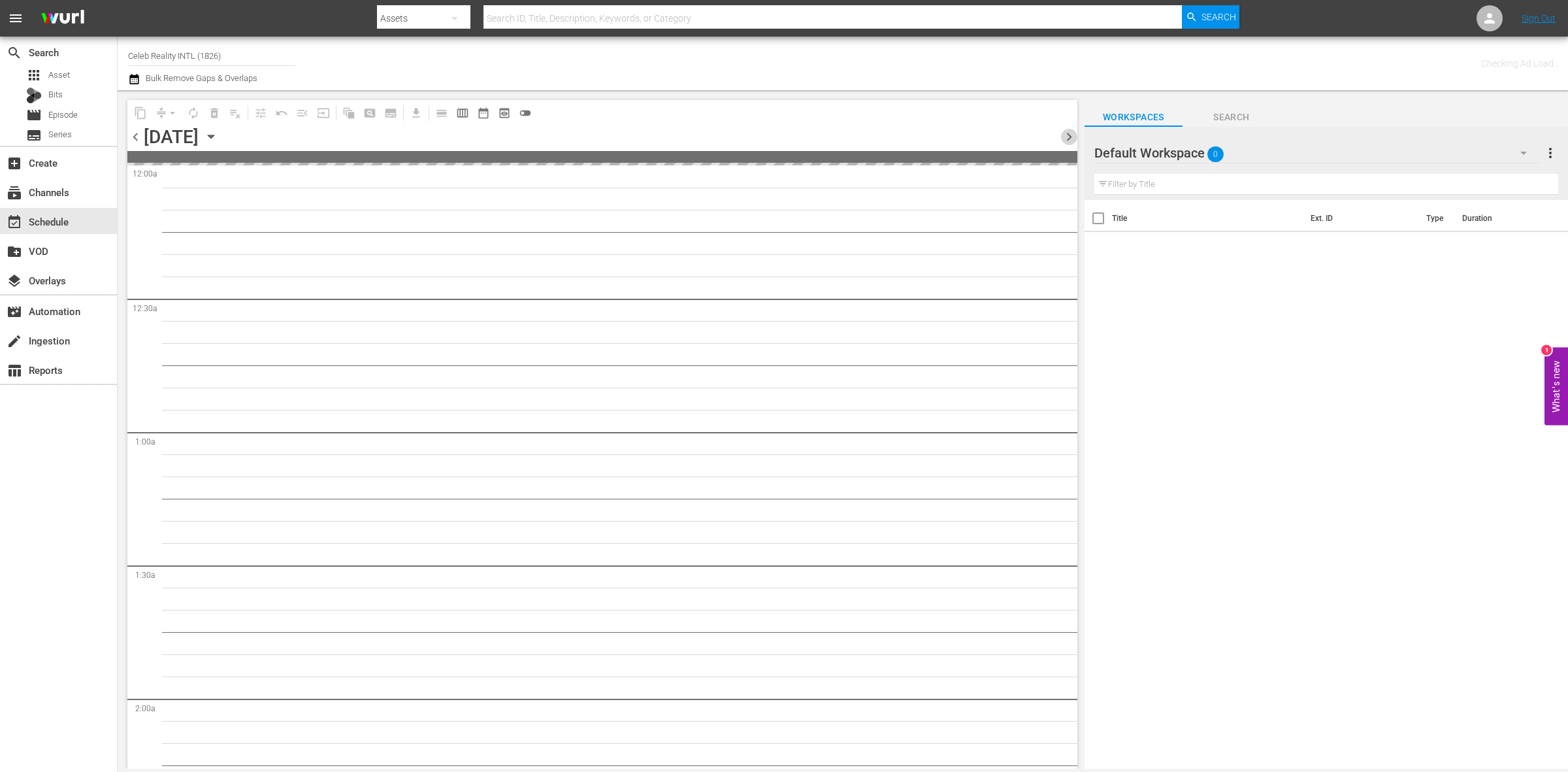
click at [1066, 139] on span "chevron_right" at bounding box center [1069, 136] width 16 height 16
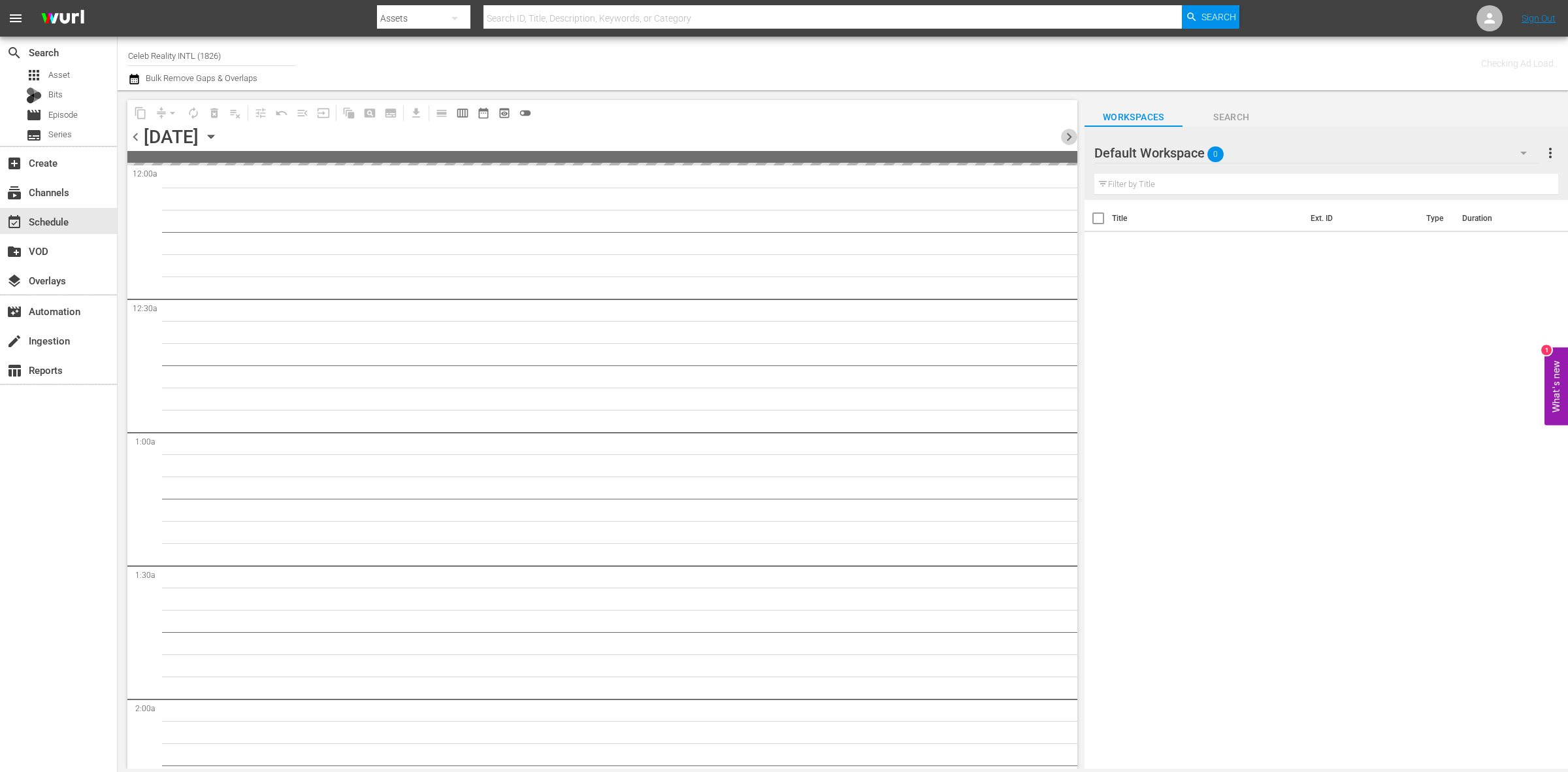
click at [1066, 139] on span "chevron_right" at bounding box center [1069, 136] width 16 height 16
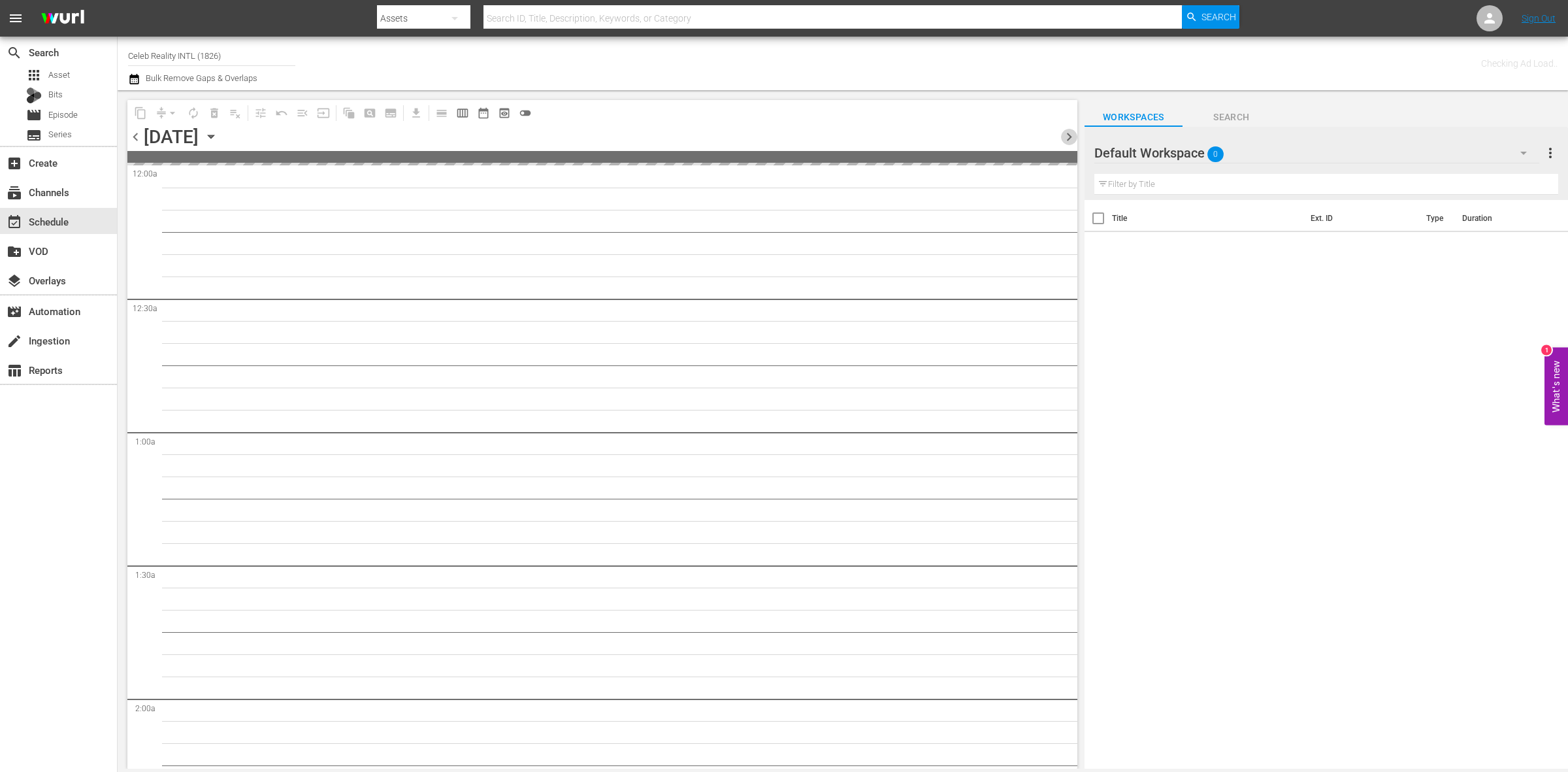
click at [1066, 139] on span "chevron_right" at bounding box center [1069, 136] width 16 height 16
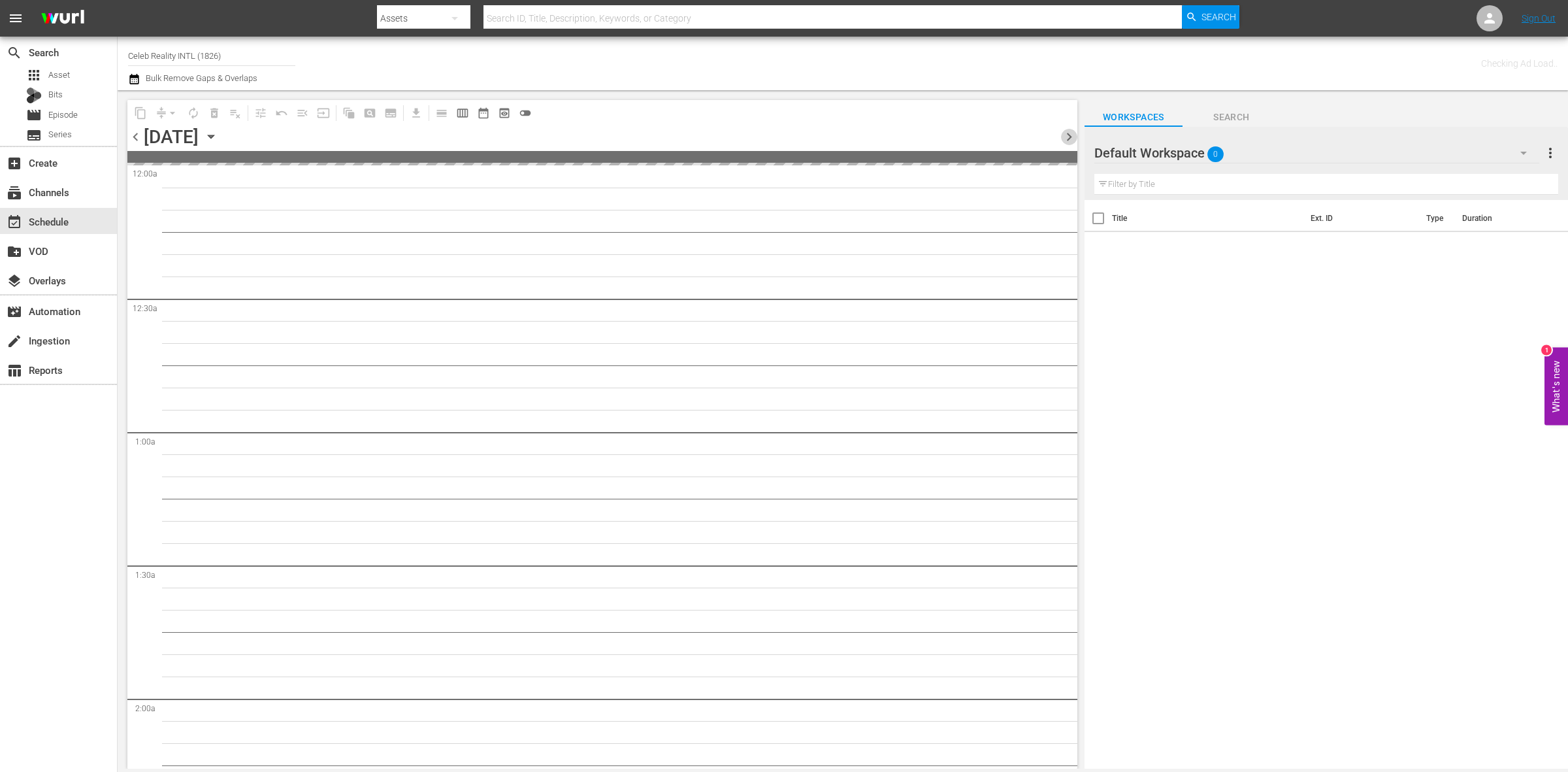
click at [1066, 139] on span "chevron_right" at bounding box center [1069, 136] width 16 height 16
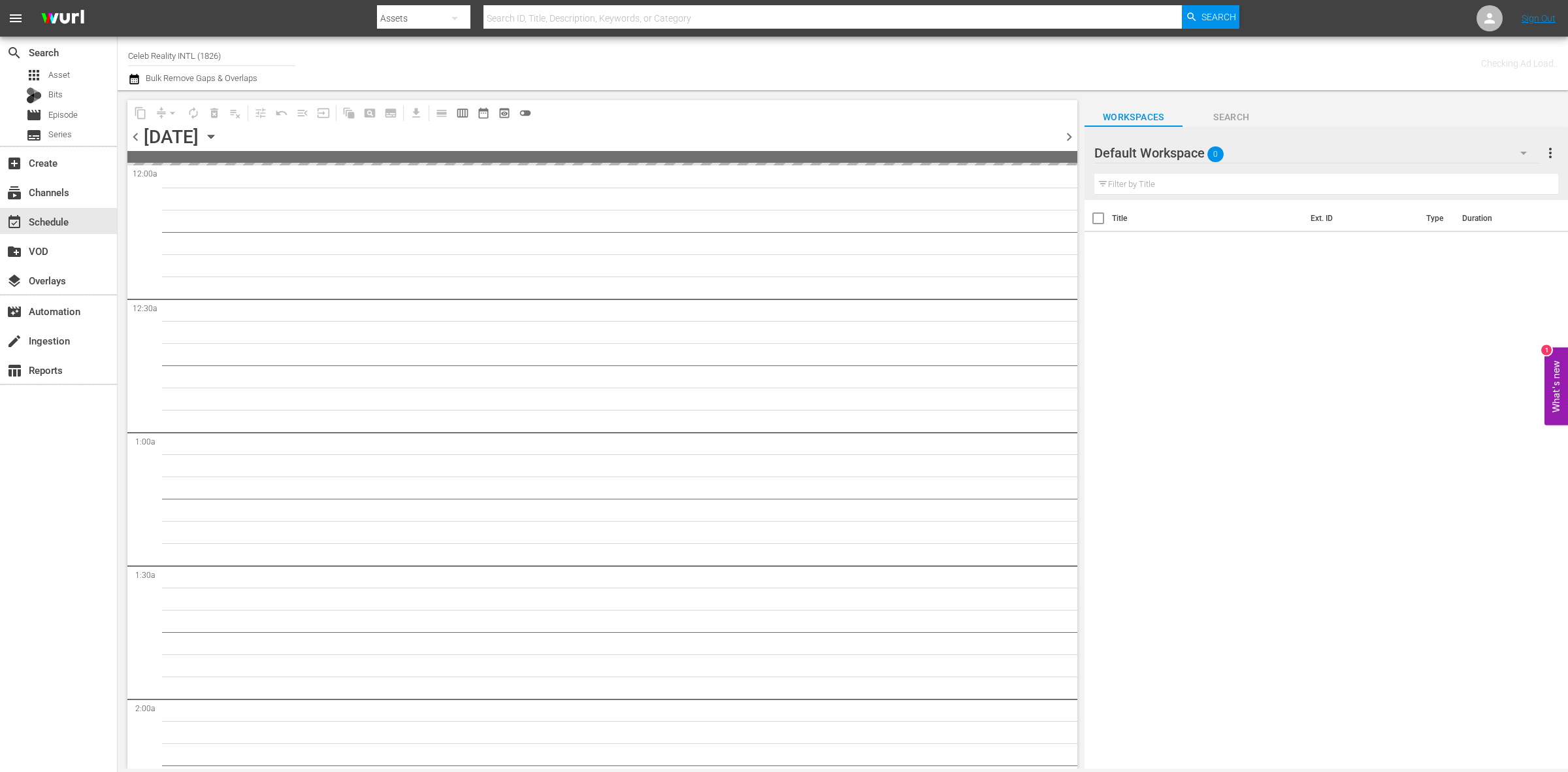
click at [1066, 139] on span "chevron_right" at bounding box center [1069, 136] width 16 height 16
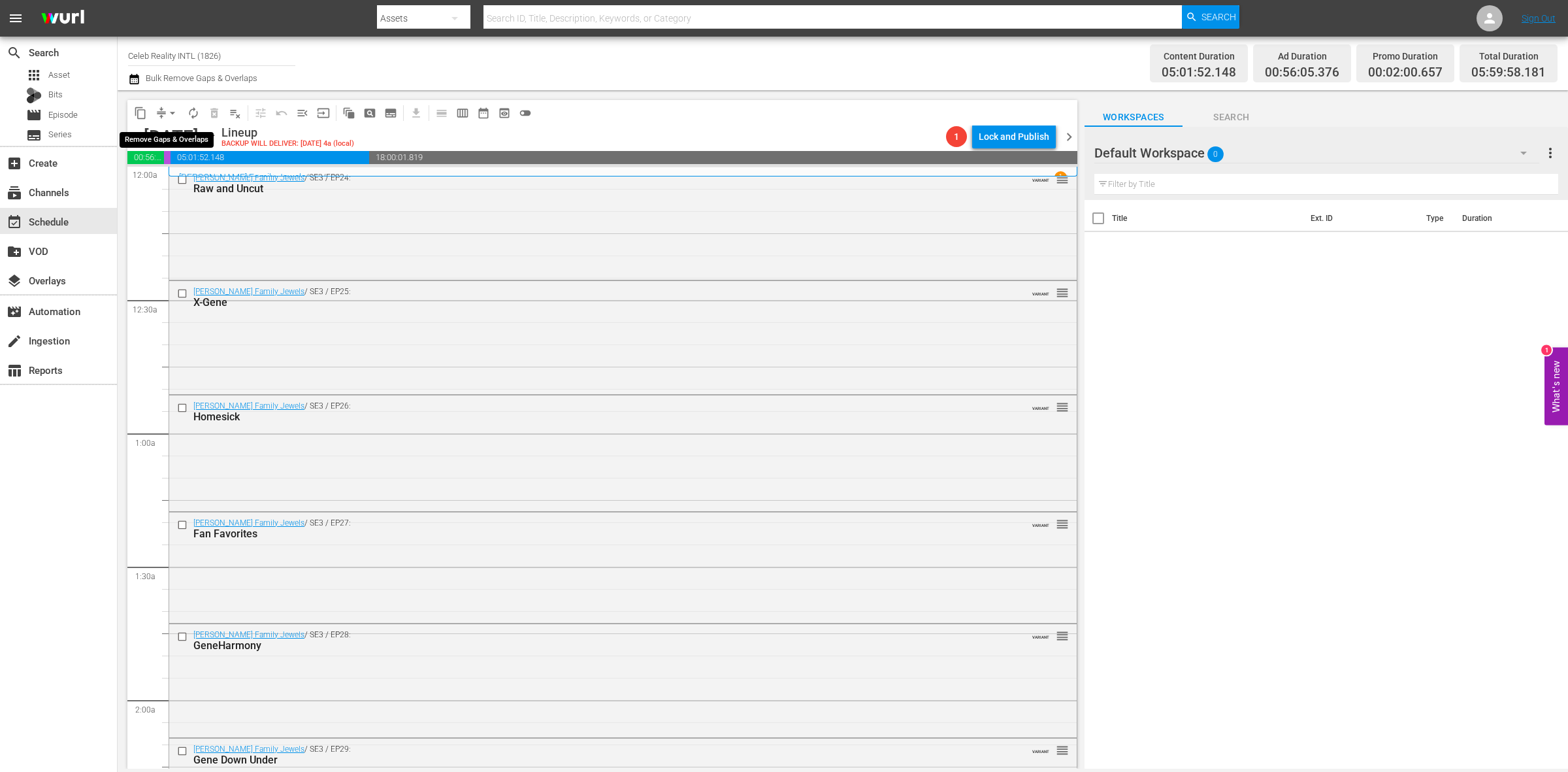
click at [168, 115] on span "arrow_drop_down" at bounding box center [172, 113] width 13 height 13
click at [188, 131] on li "Align to Midnight" at bounding box center [173, 138] width 137 height 22
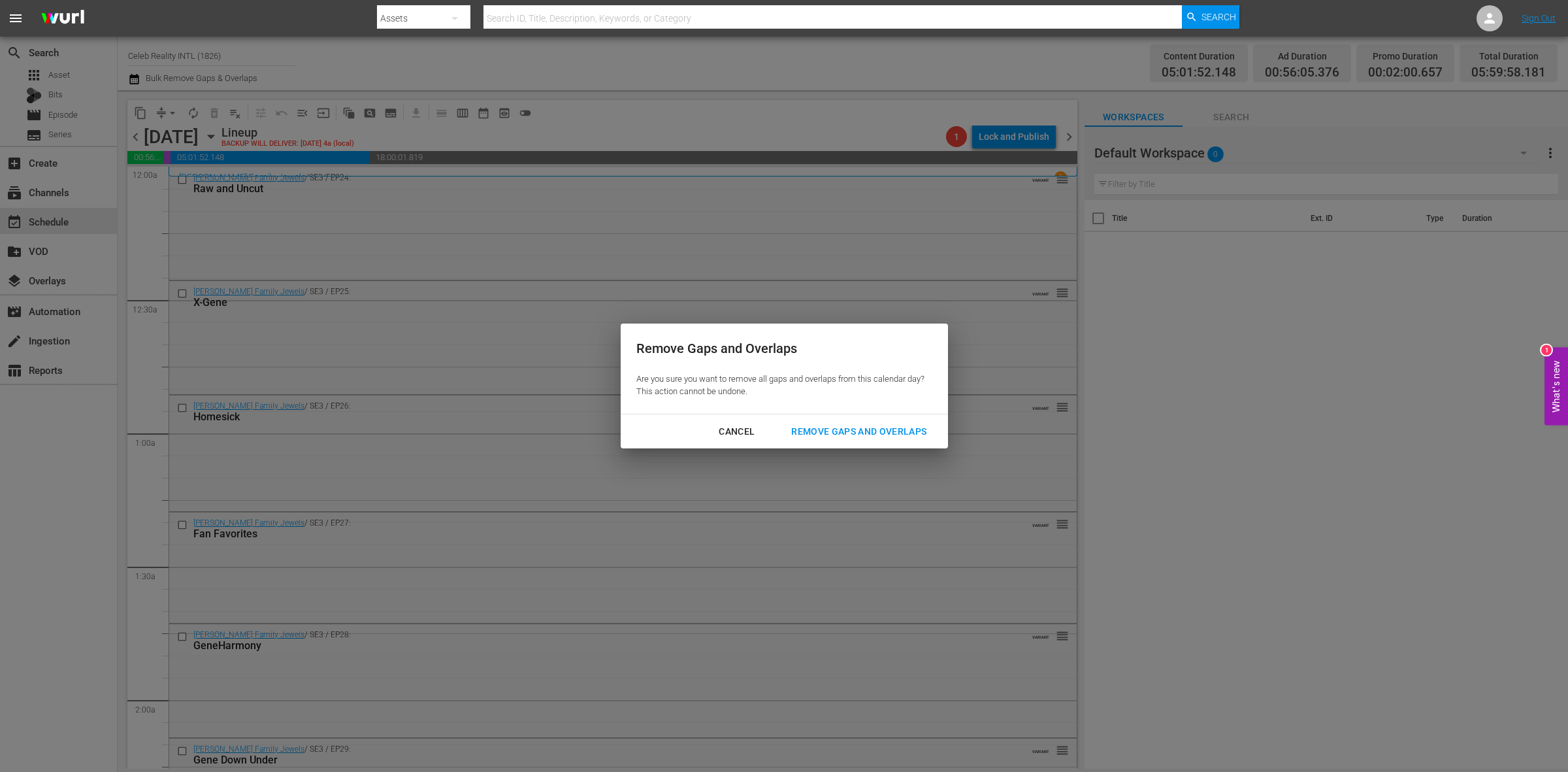
click at [856, 440] on button "Remove Gaps and Overlaps" at bounding box center [859, 431] width 166 height 24
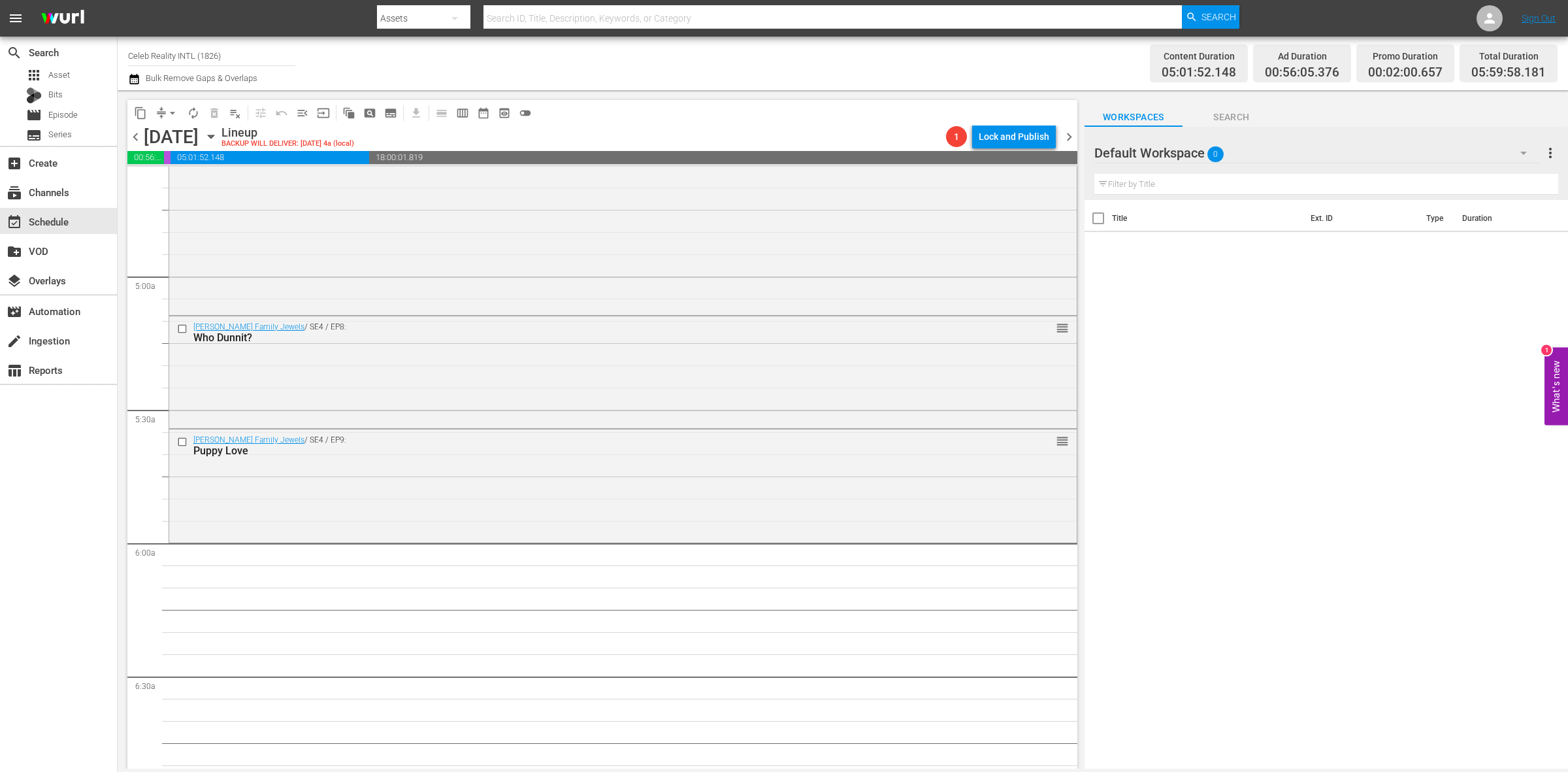
scroll to position [1226, 0]
click at [541, 489] on div "Gene Simmons Family Jewels / SE4 / EP9: Puppy Love reorder" at bounding box center [622, 482] width 908 height 110
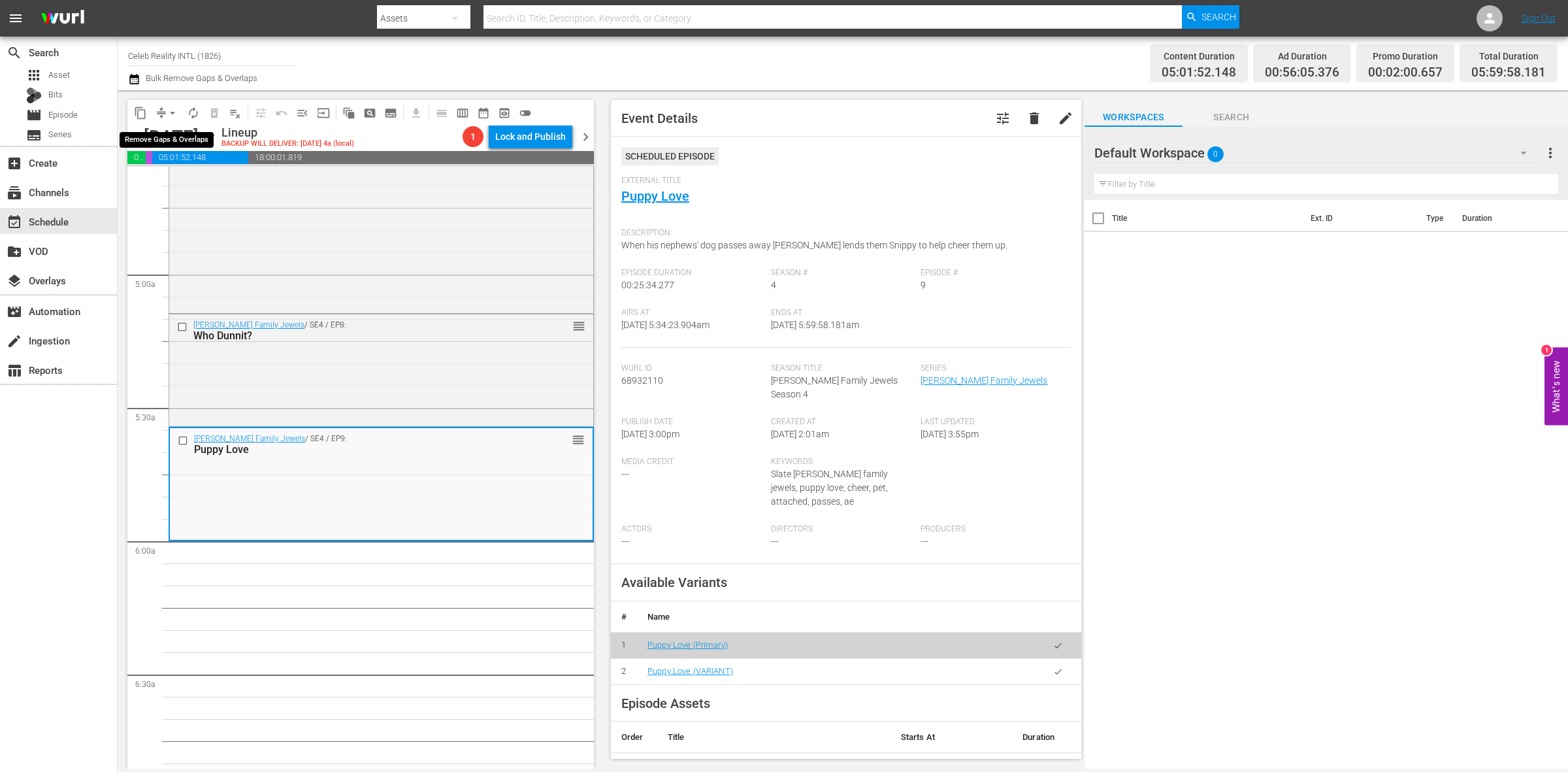
click at [166, 112] on span "arrow_drop_down" at bounding box center [172, 113] width 13 height 13
click at [164, 134] on li "Align to Midnight" at bounding box center [173, 138] width 137 height 22
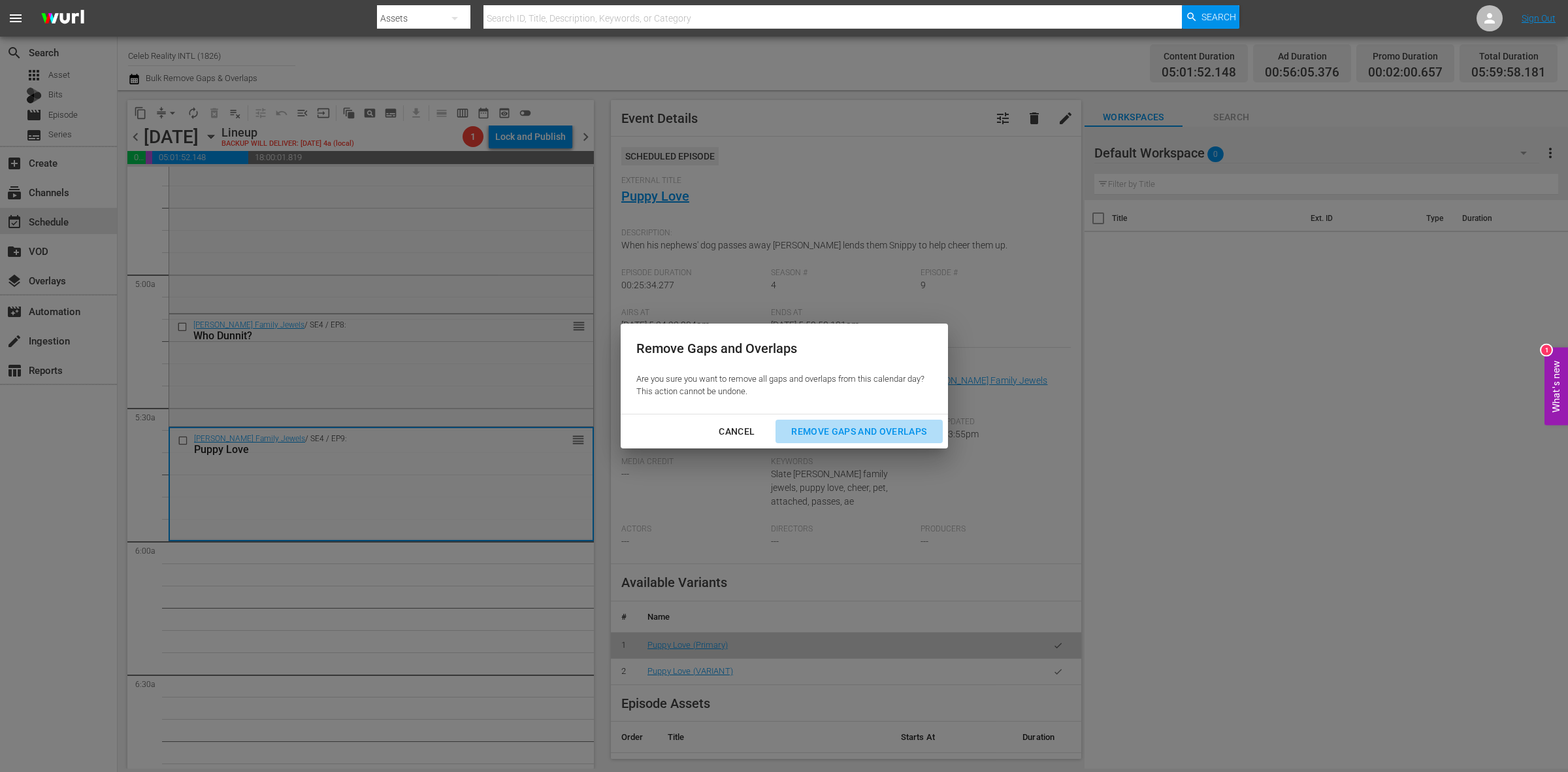
click at [887, 427] on div "Remove Gaps and Overlaps" at bounding box center [859, 431] width 156 height 16
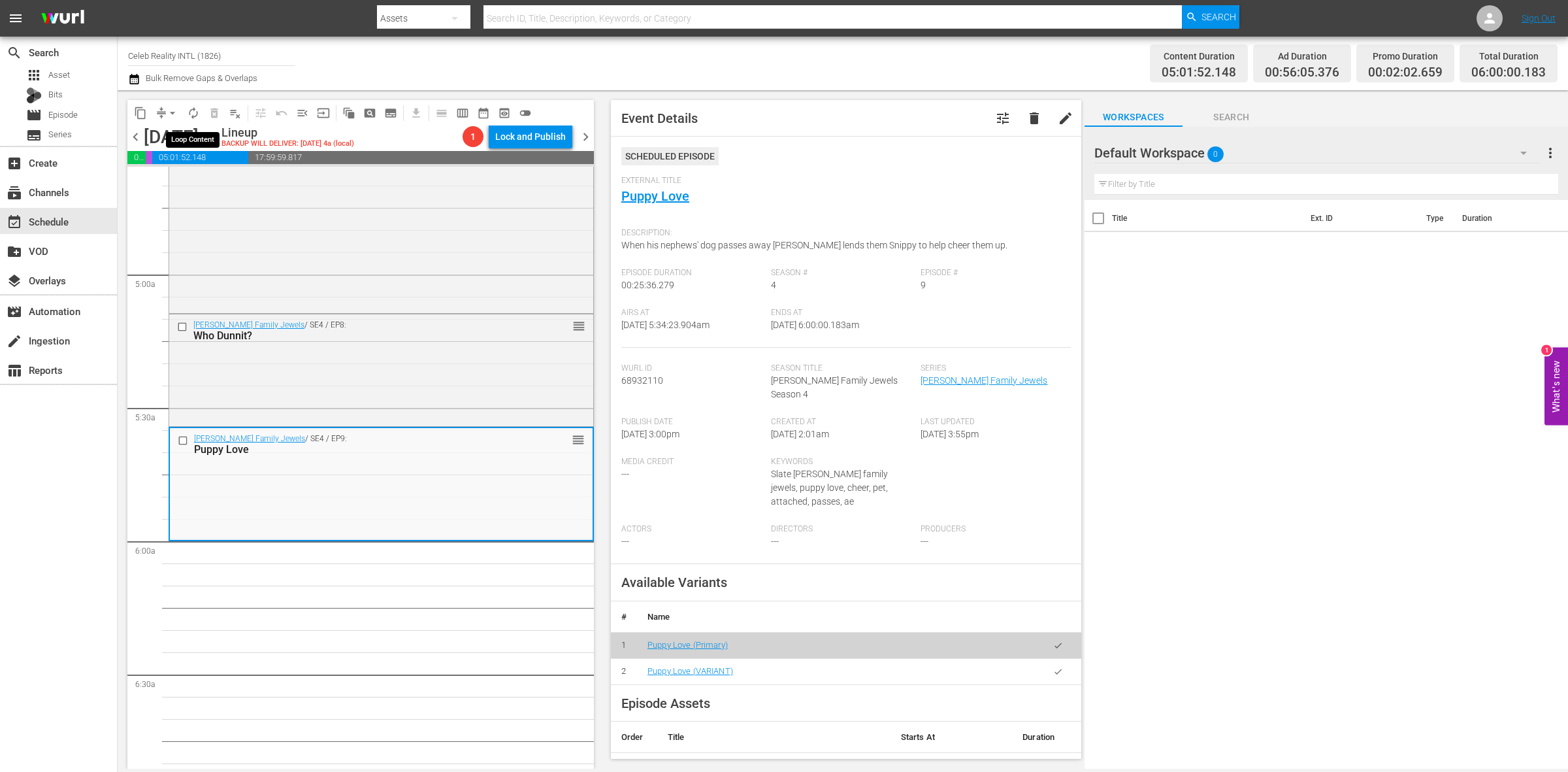
click at [189, 118] on span "autorenew_outlined" at bounding box center [193, 113] width 13 height 13
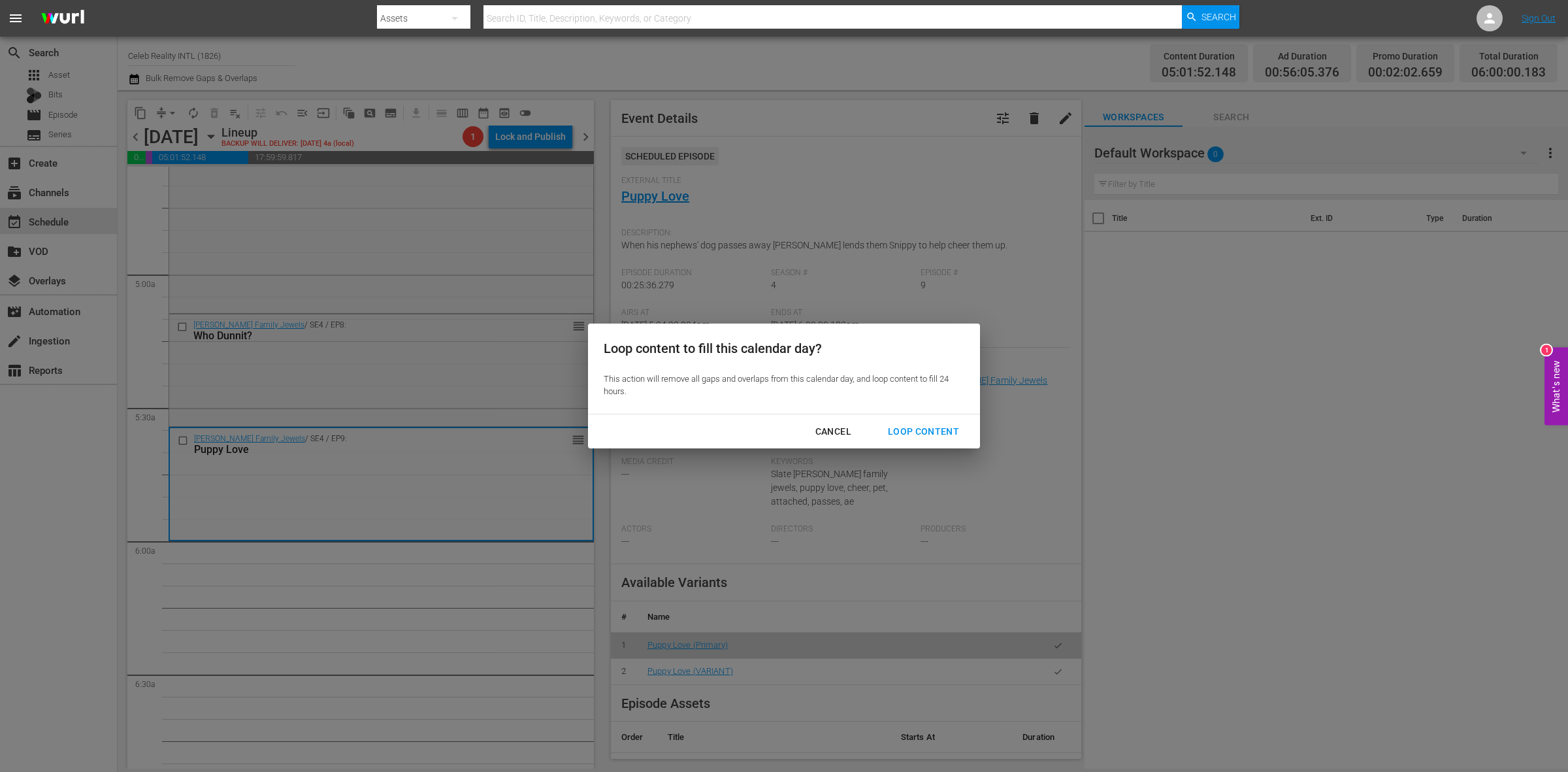
click at [944, 431] on div "Loop Content" at bounding box center [923, 431] width 92 height 16
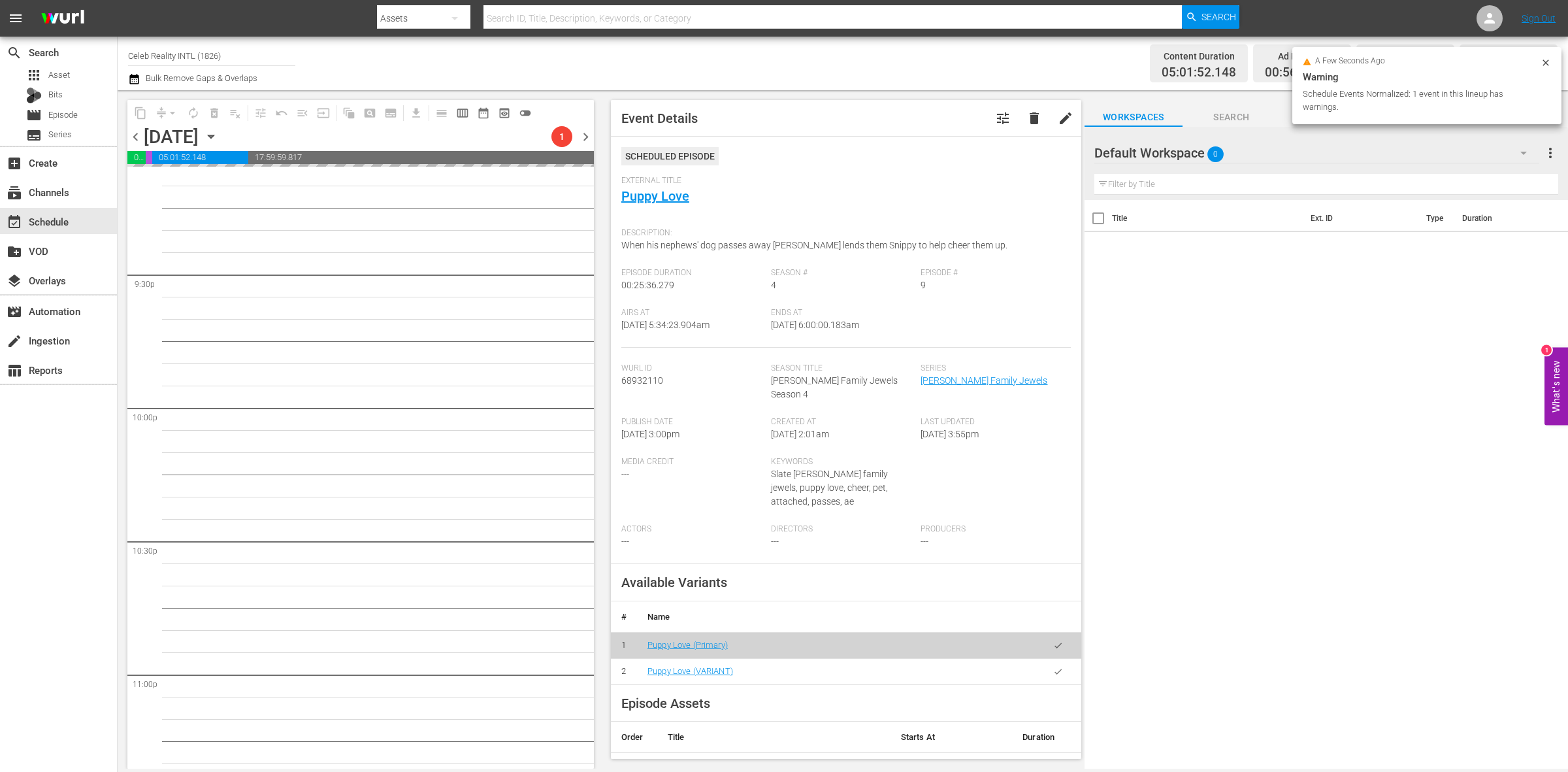
scroll to position [5796, 0]
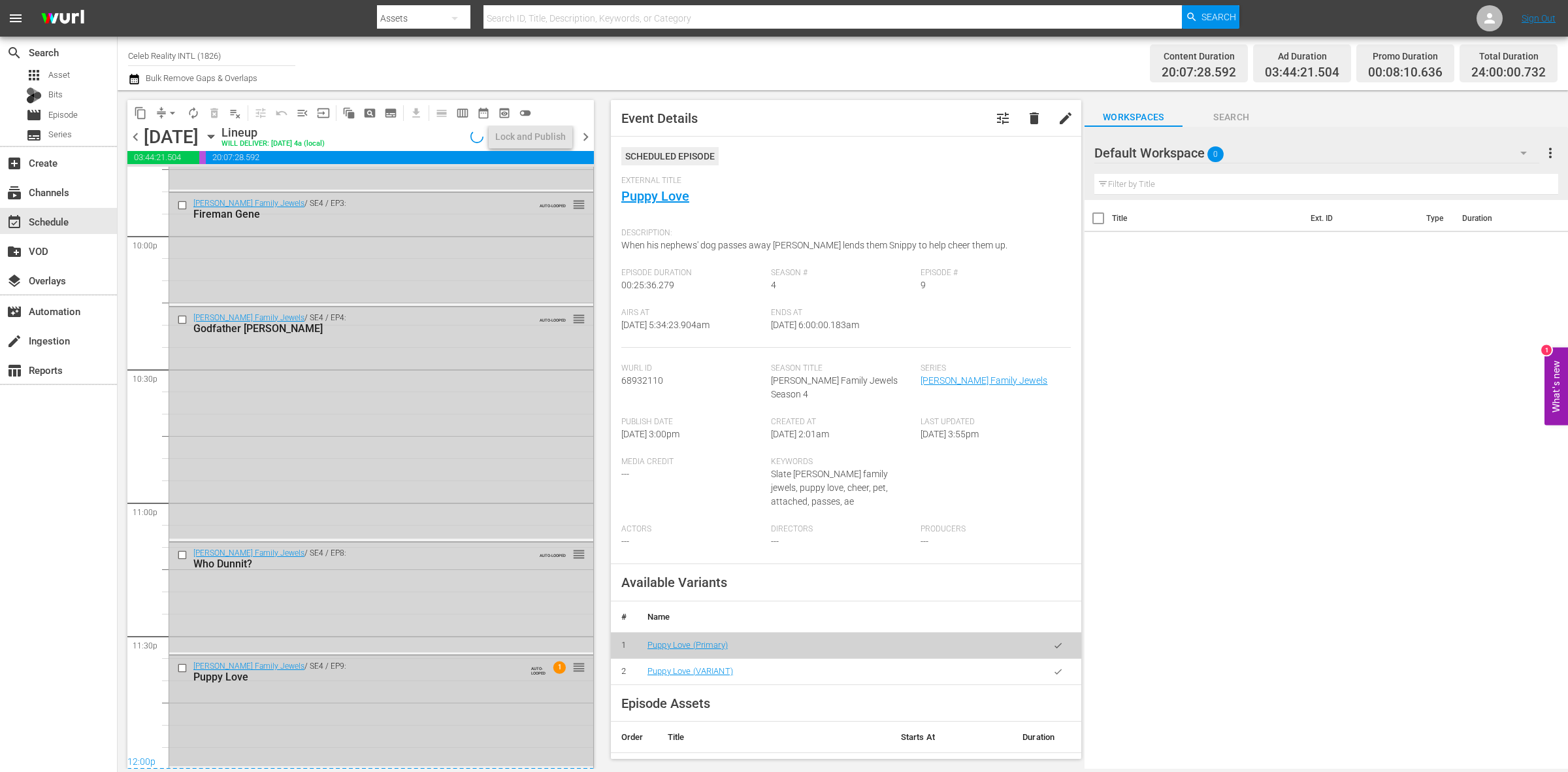
click at [516, 720] on div "Gene Simmons Family Jewels / SE4 / EP9: Puppy Love AUTO-LOOPED 1 reorder" at bounding box center [381, 710] width 424 height 110
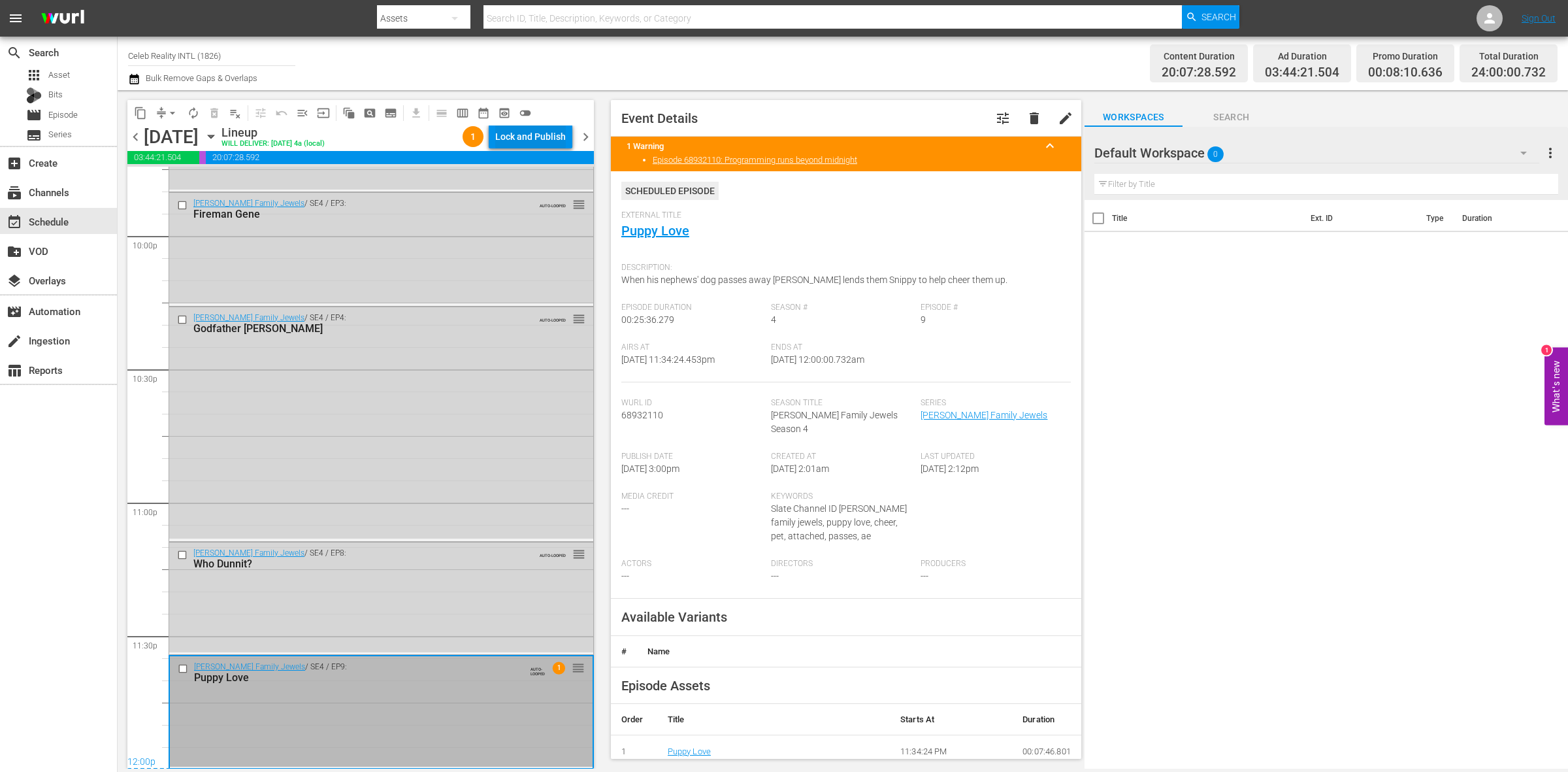
click at [524, 137] on div "Lock and Publish" at bounding box center [531, 136] width 71 height 24
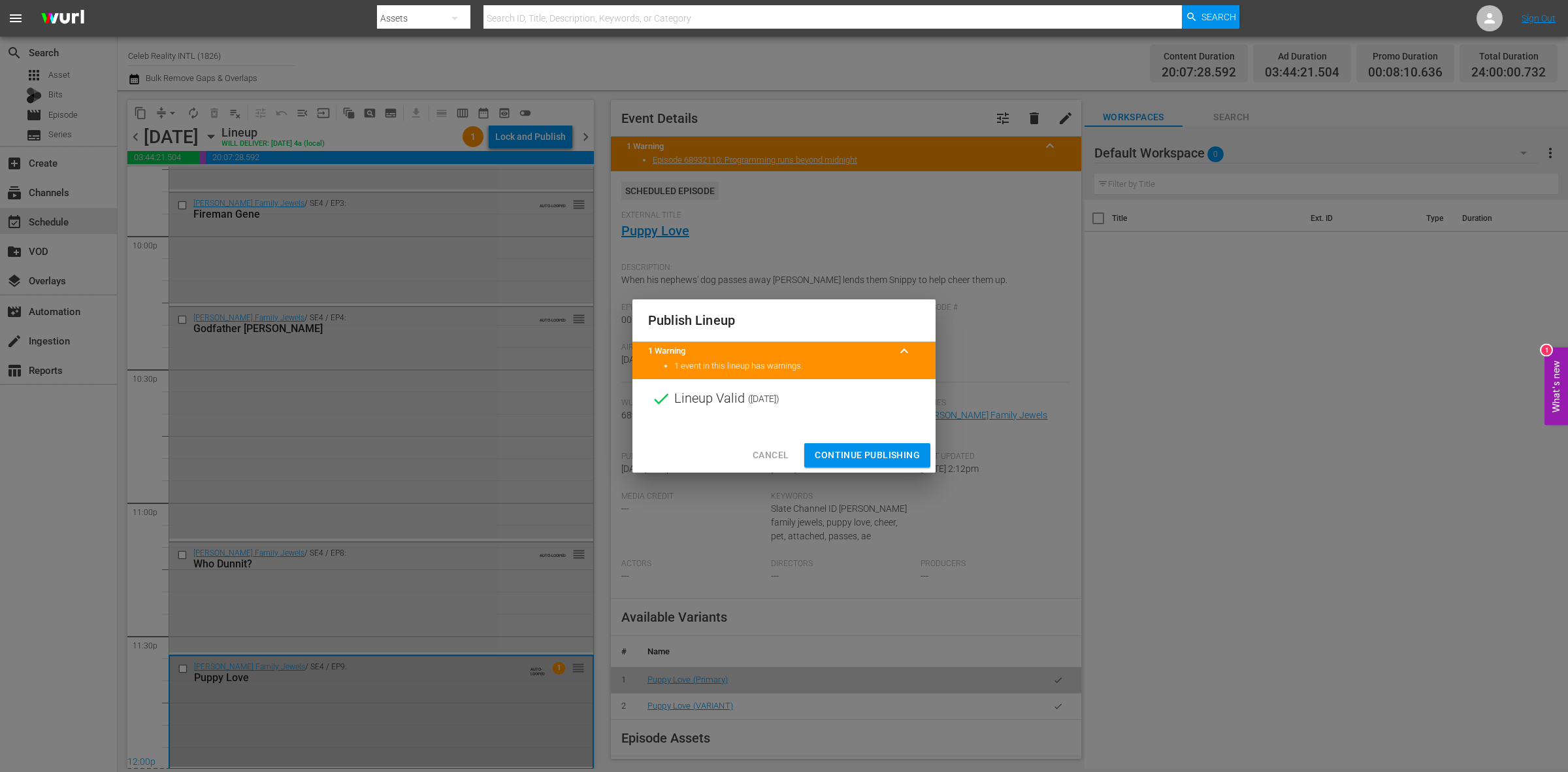
click at [898, 452] on span "Continue Publishing" at bounding box center [867, 455] width 105 height 16
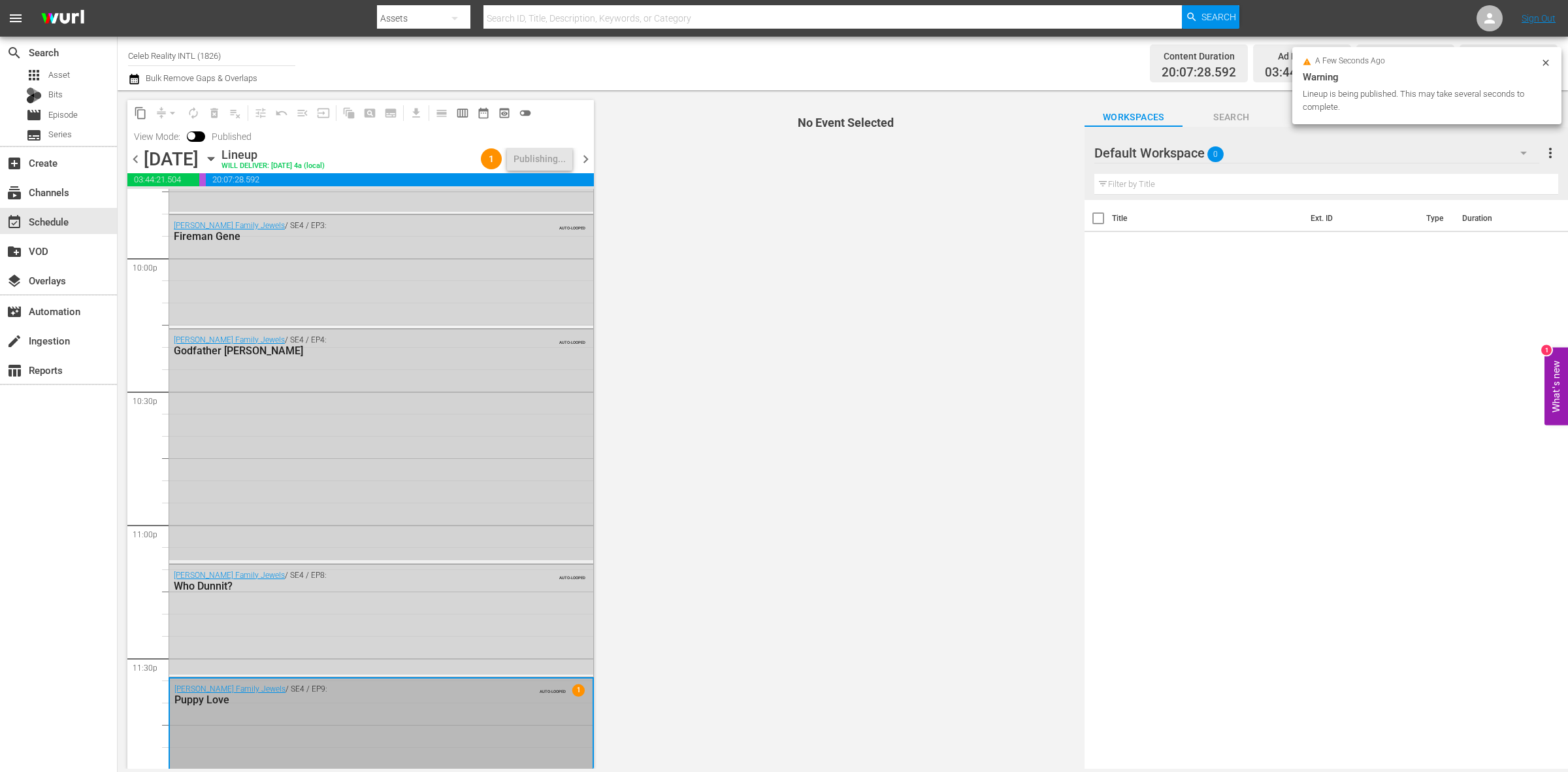
scroll to position [5818, 0]
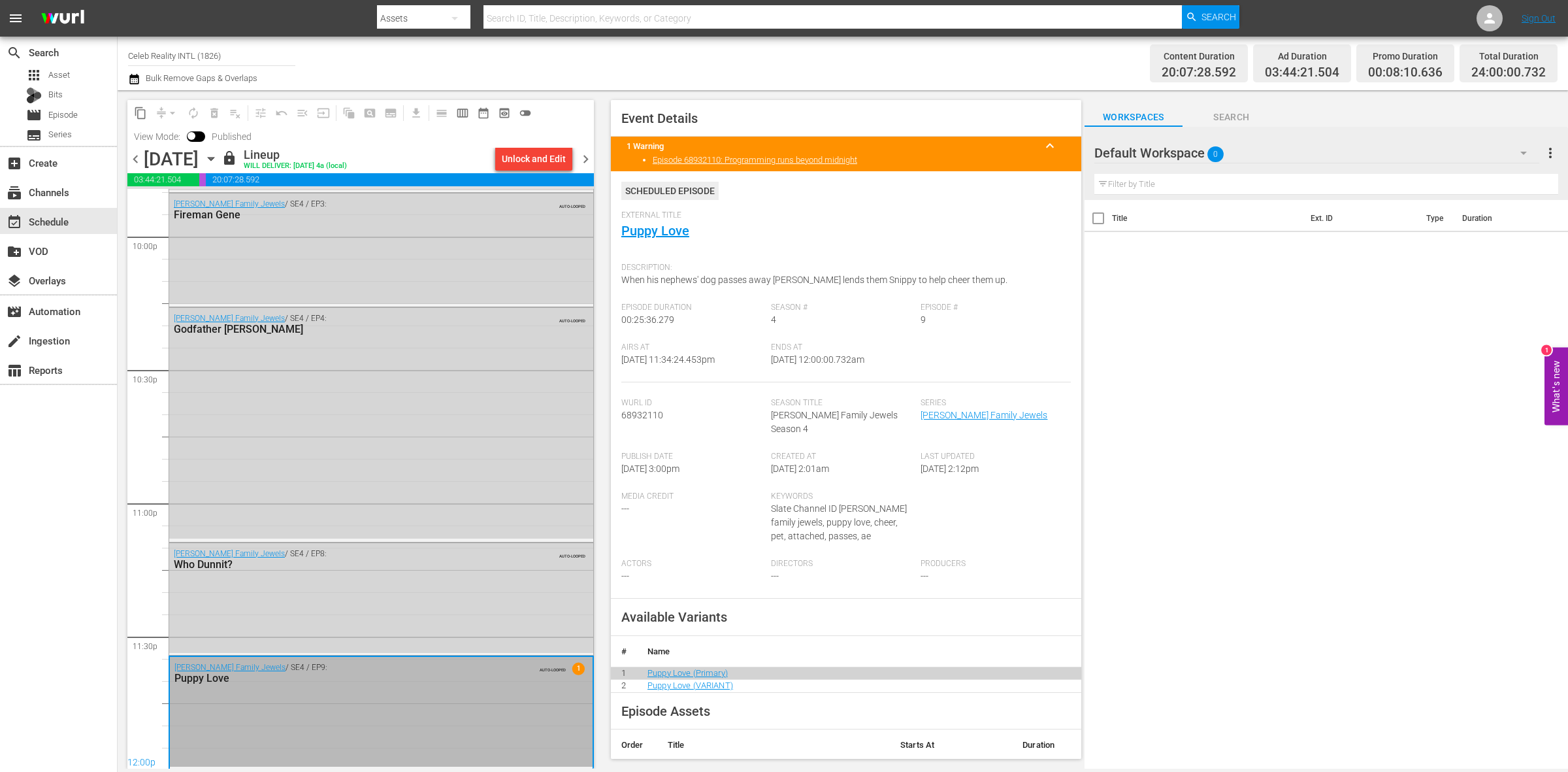
click at [579, 159] on span "chevron_right" at bounding box center [585, 159] width 16 height 16
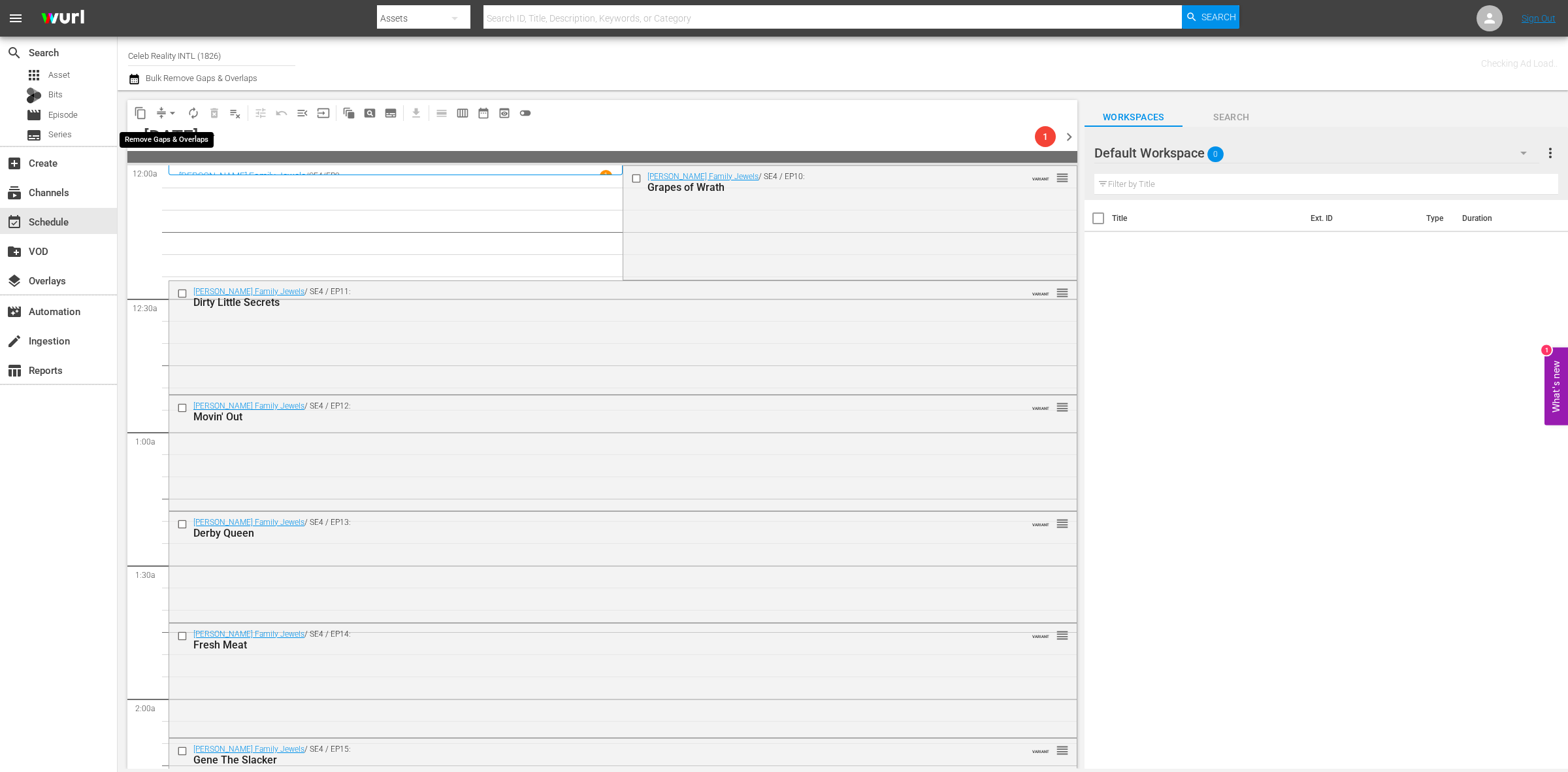
click at [161, 111] on span "compress" at bounding box center [161, 113] width 13 height 13
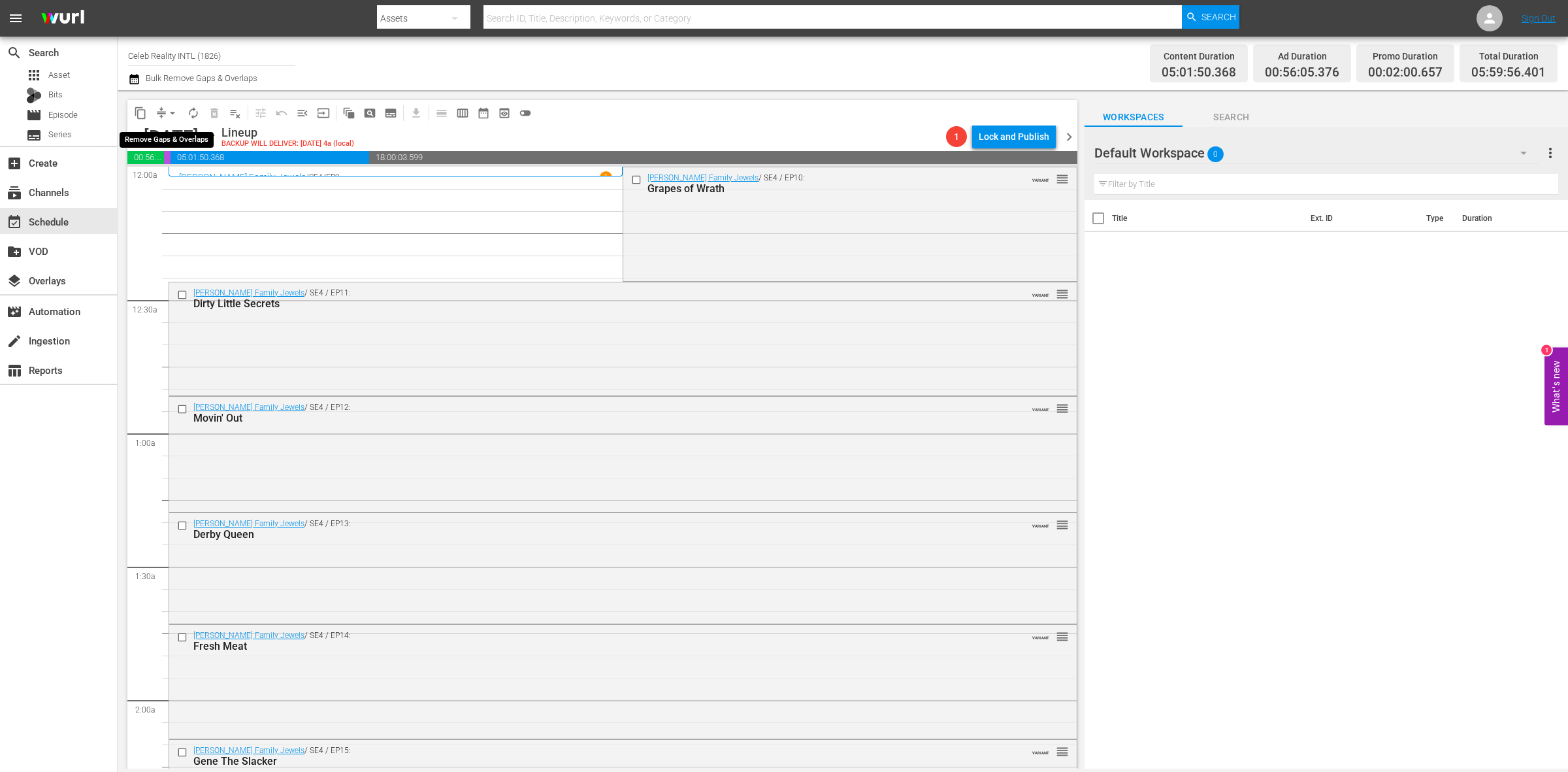
click at [172, 111] on span "arrow_drop_down" at bounding box center [172, 113] width 13 height 13
click at [168, 132] on li "Align to Midnight" at bounding box center [173, 138] width 137 height 22
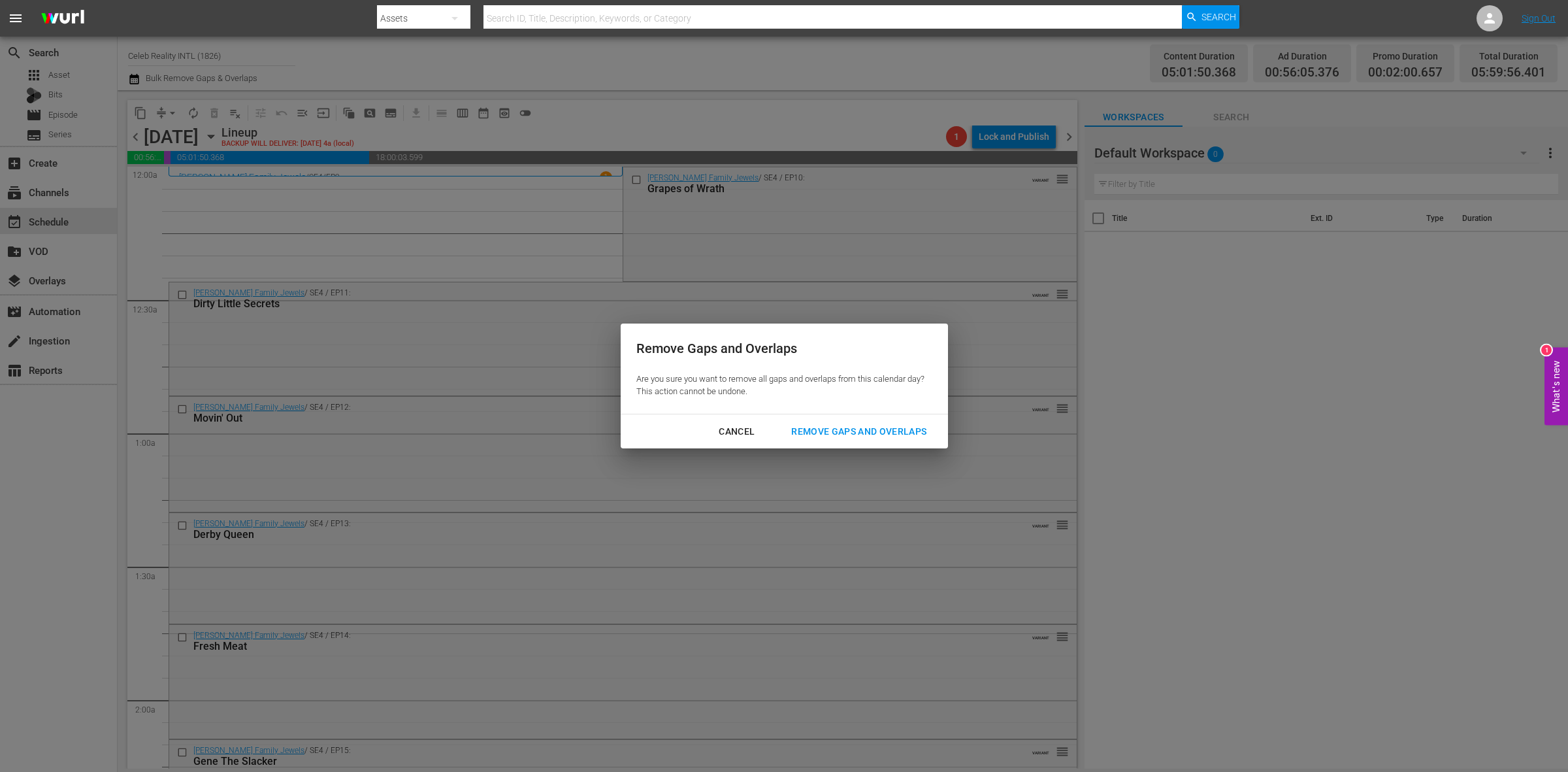
click at [889, 435] on div "Remove Gaps and Overlaps" at bounding box center [859, 431] width 156 height 16
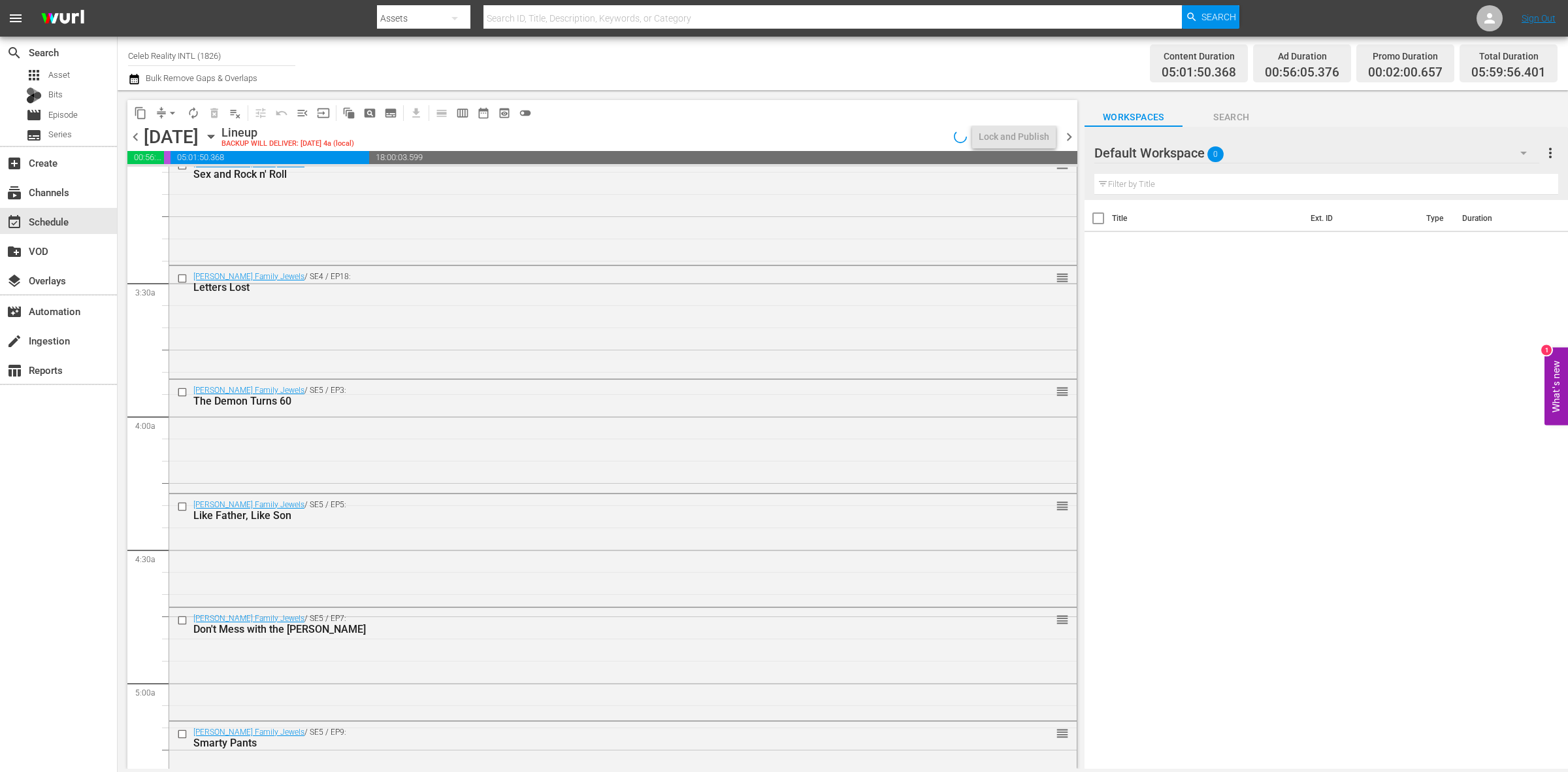
scroll to position [1226, 0]
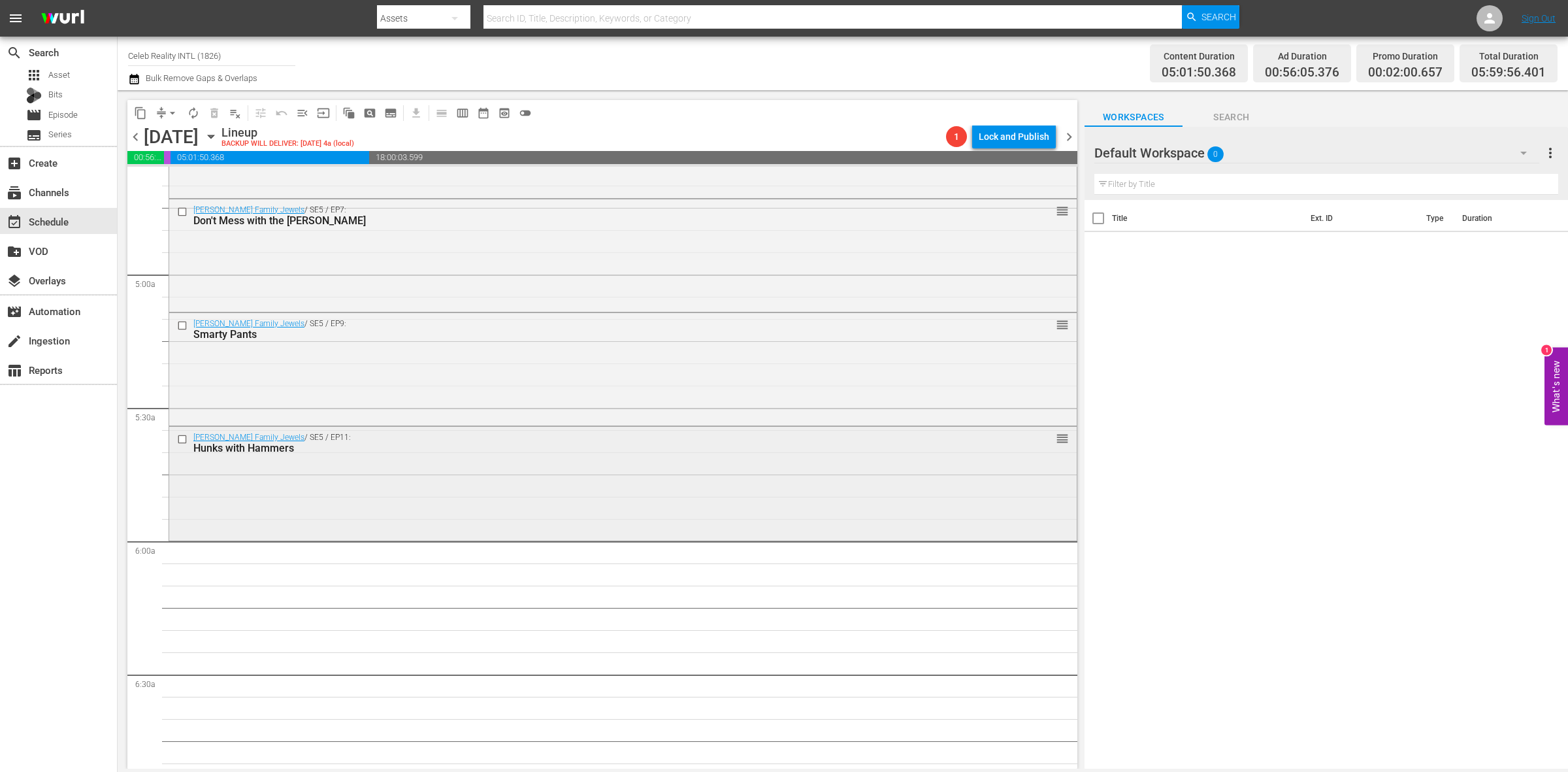
click at [418, 500] on div "Gene Simmons Family Jewels / SE5 / EP11: Hunks with Hammers reorder" at bounding box center [622, 482] width 908 height 111
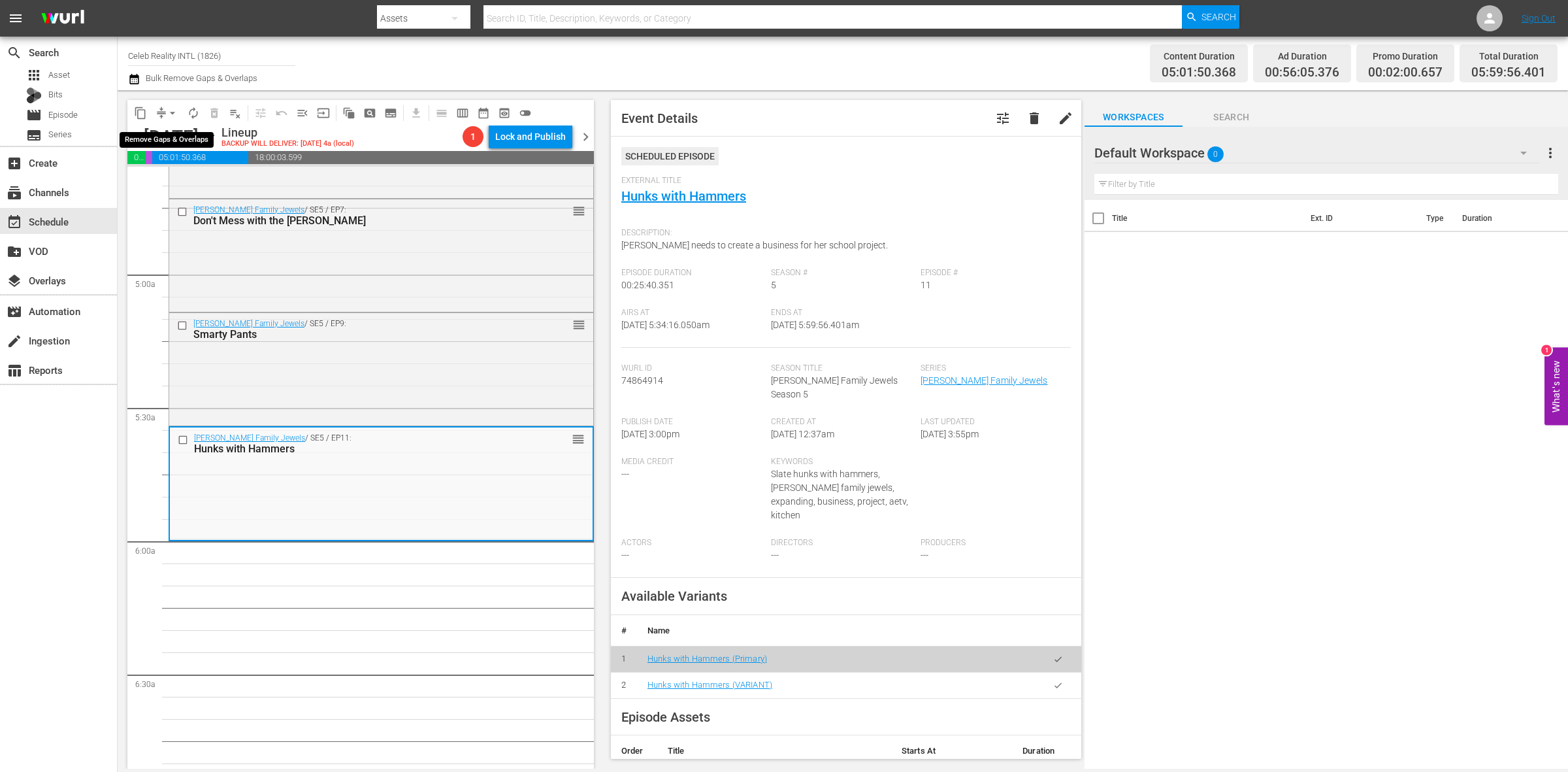
click at [173, 113] on span "arrow_drop_down" at bounding box center [172, 113] width 13 height 13
click at [166, 140] on li "Align to Midnight" at bounding box center [173, 138] width 137 height 22
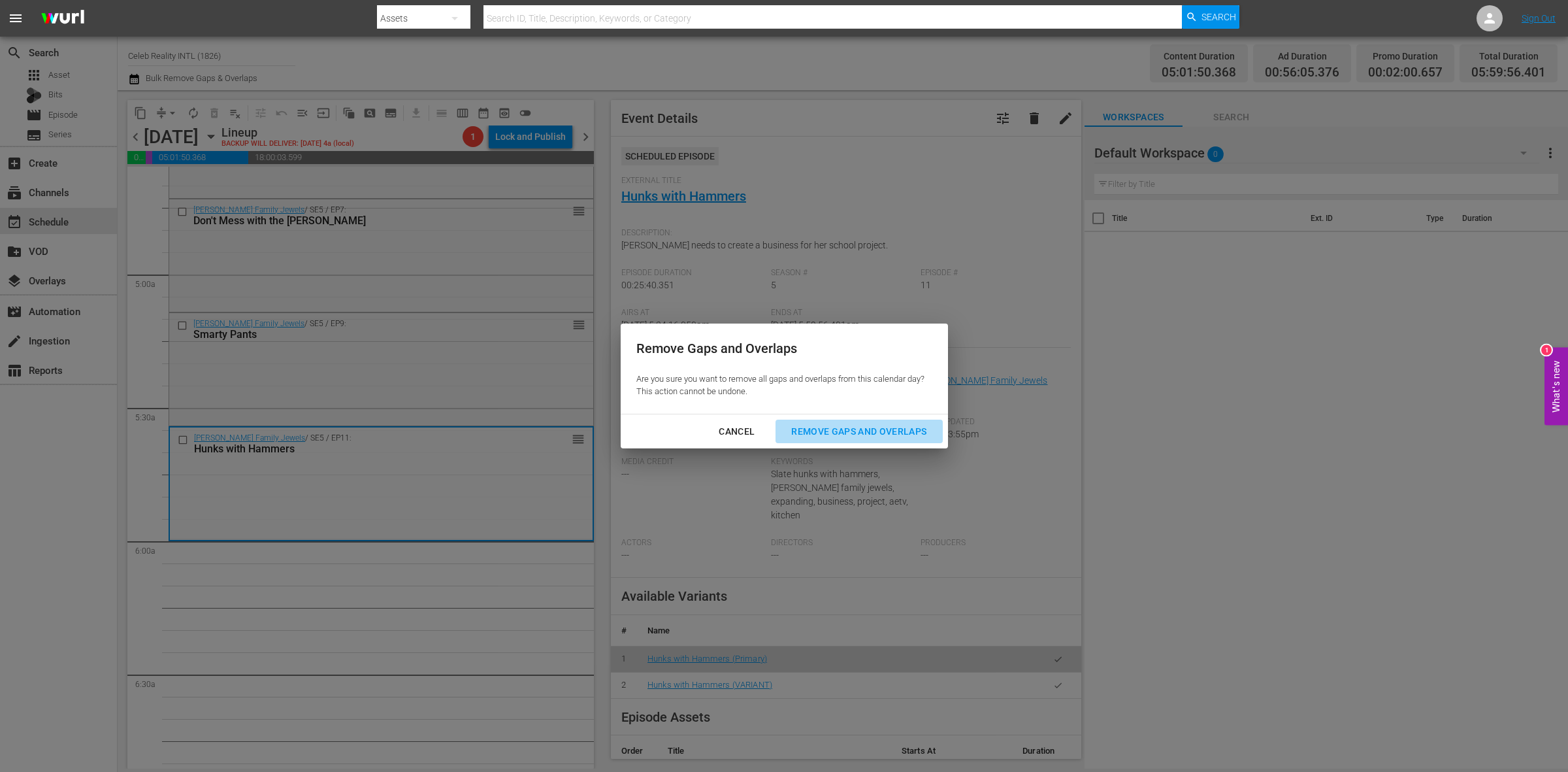
click at [875, 425] on div "Remove Gaps and Overlaps" at bounding box center [859, 431] width 156 height 16
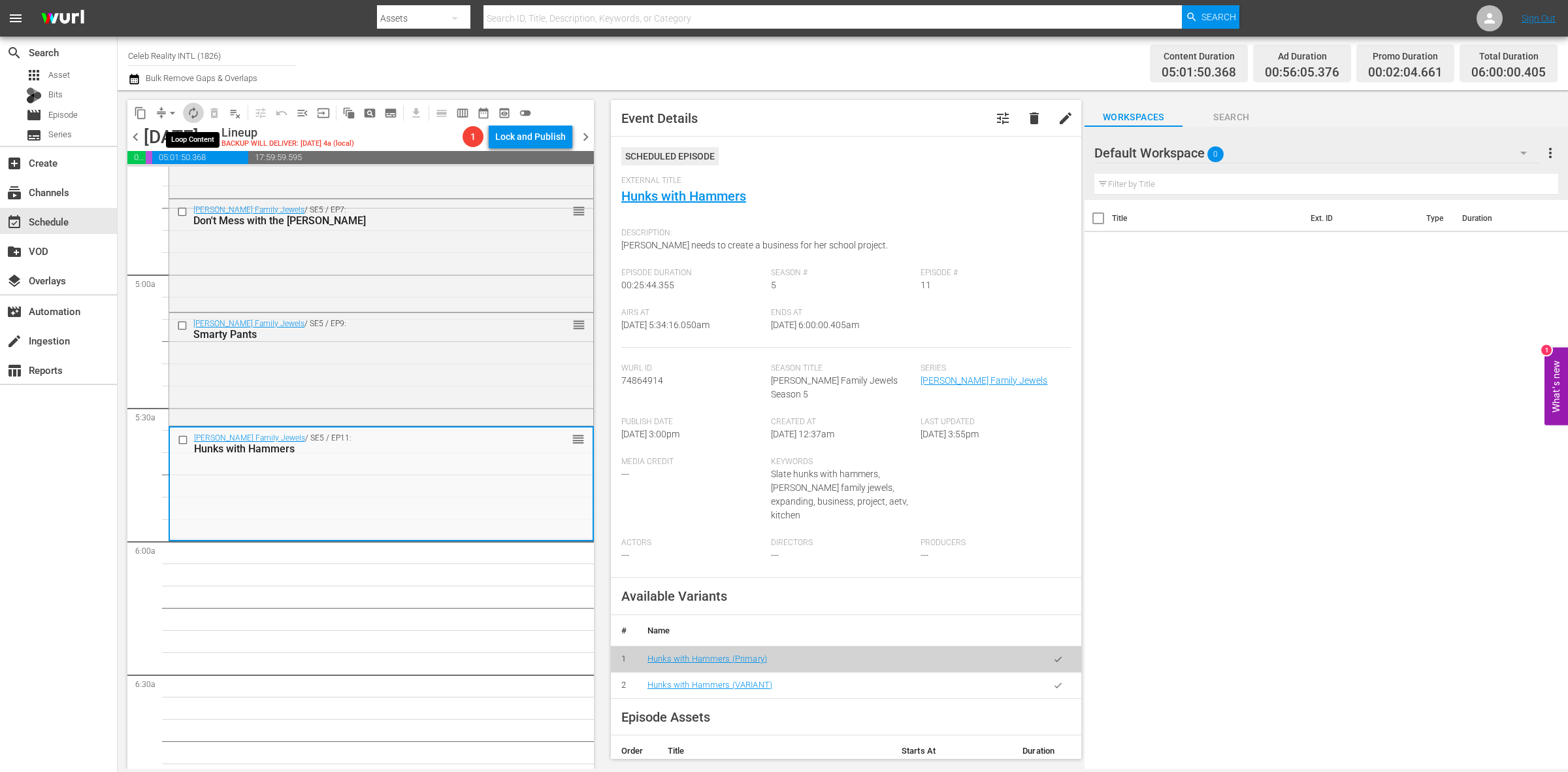
click at [193, 121] on button "autorenew_outlined" at bounding box center [193, 113] width 21 height 21
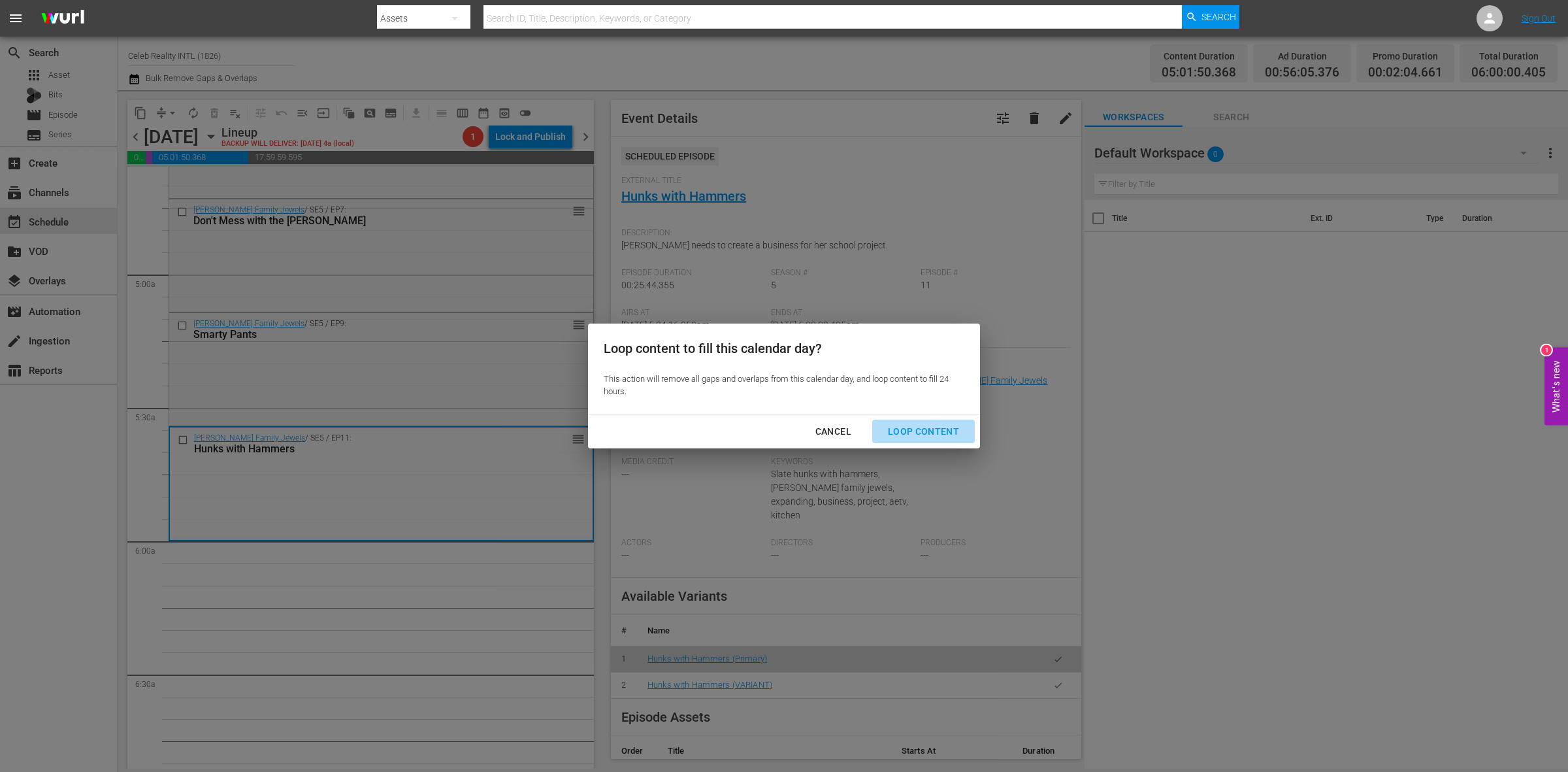
click at [936, 429] on div "Loop Content" at bounding box center [923, 431] width 92 height 16
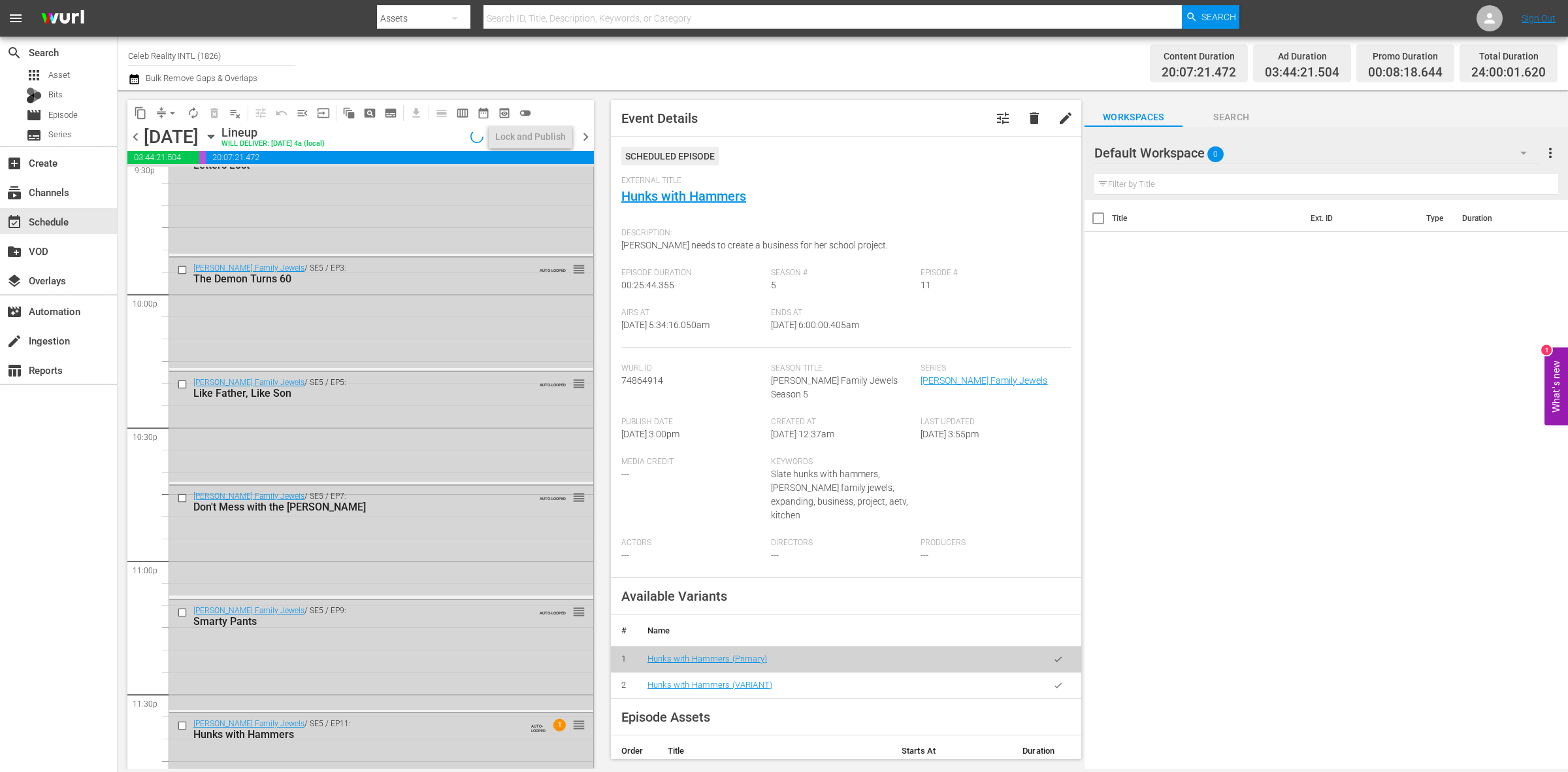
scroll to position [5796, 0]
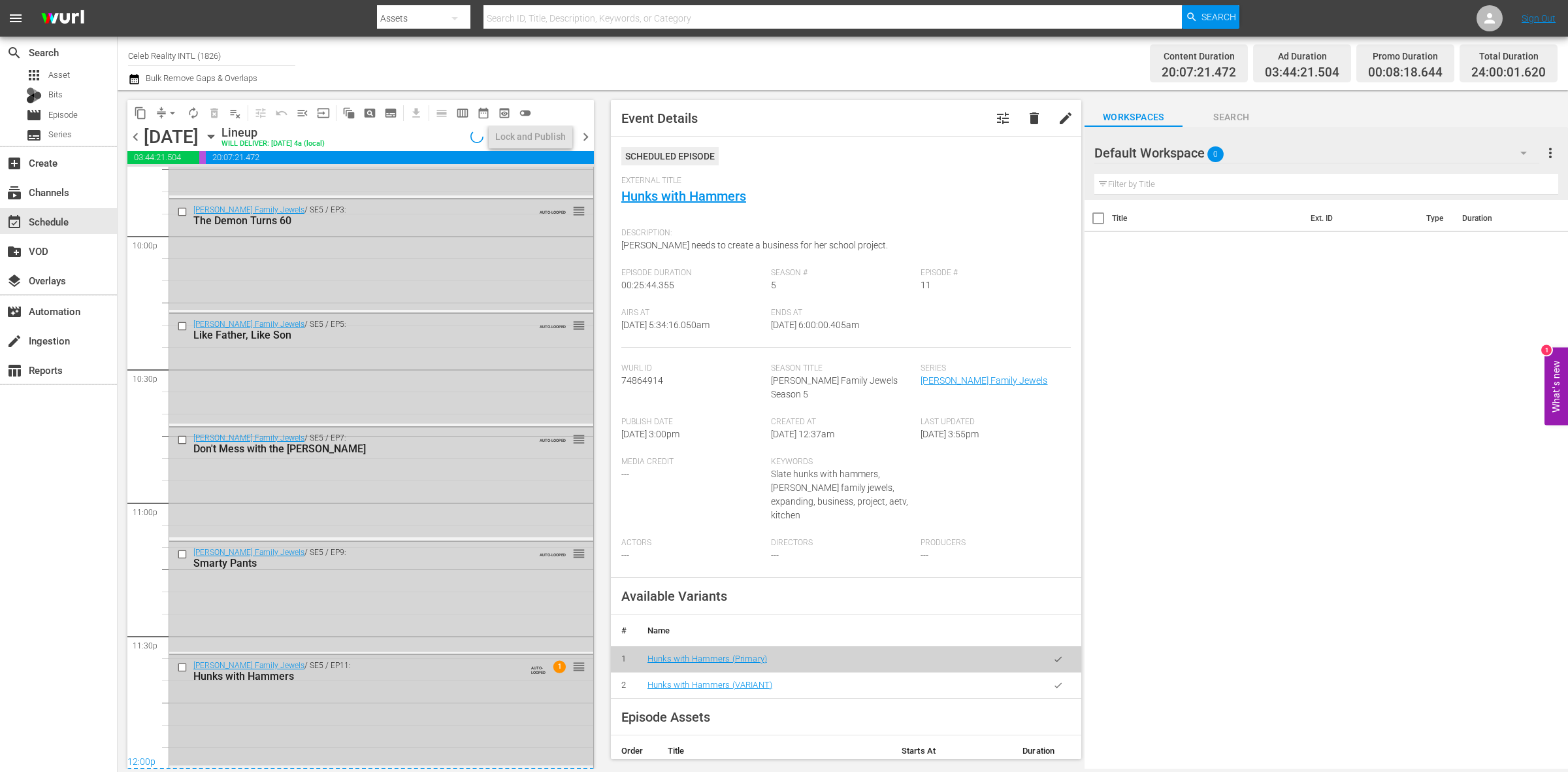
click at [420, 680] on div "Hunks with Hammers" at bounding box center [359, 676] width 332 height 12
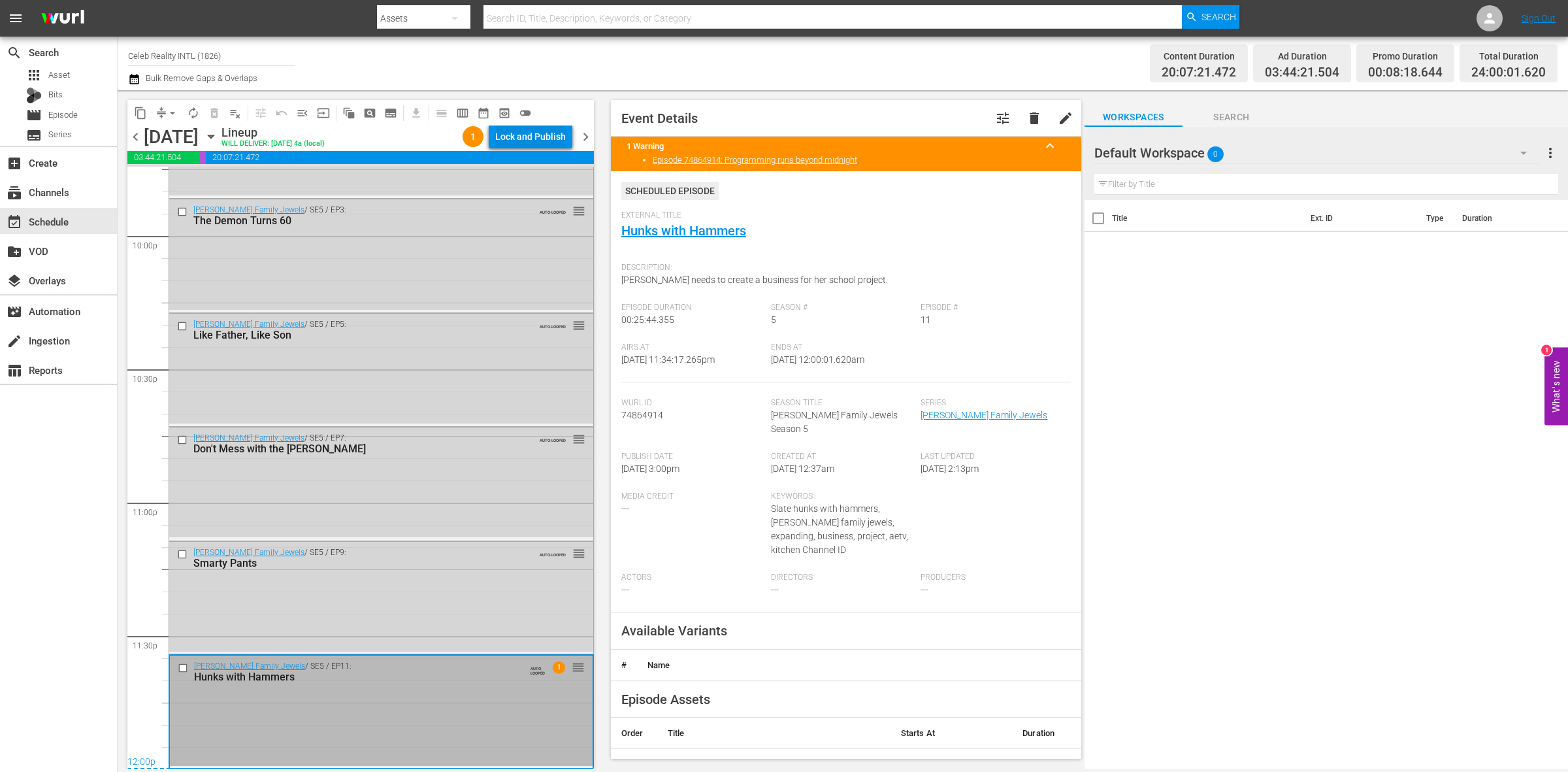
click at [559, 134] on div "Lock and Publish" at bounding box center [531, 136] width 71 height 24
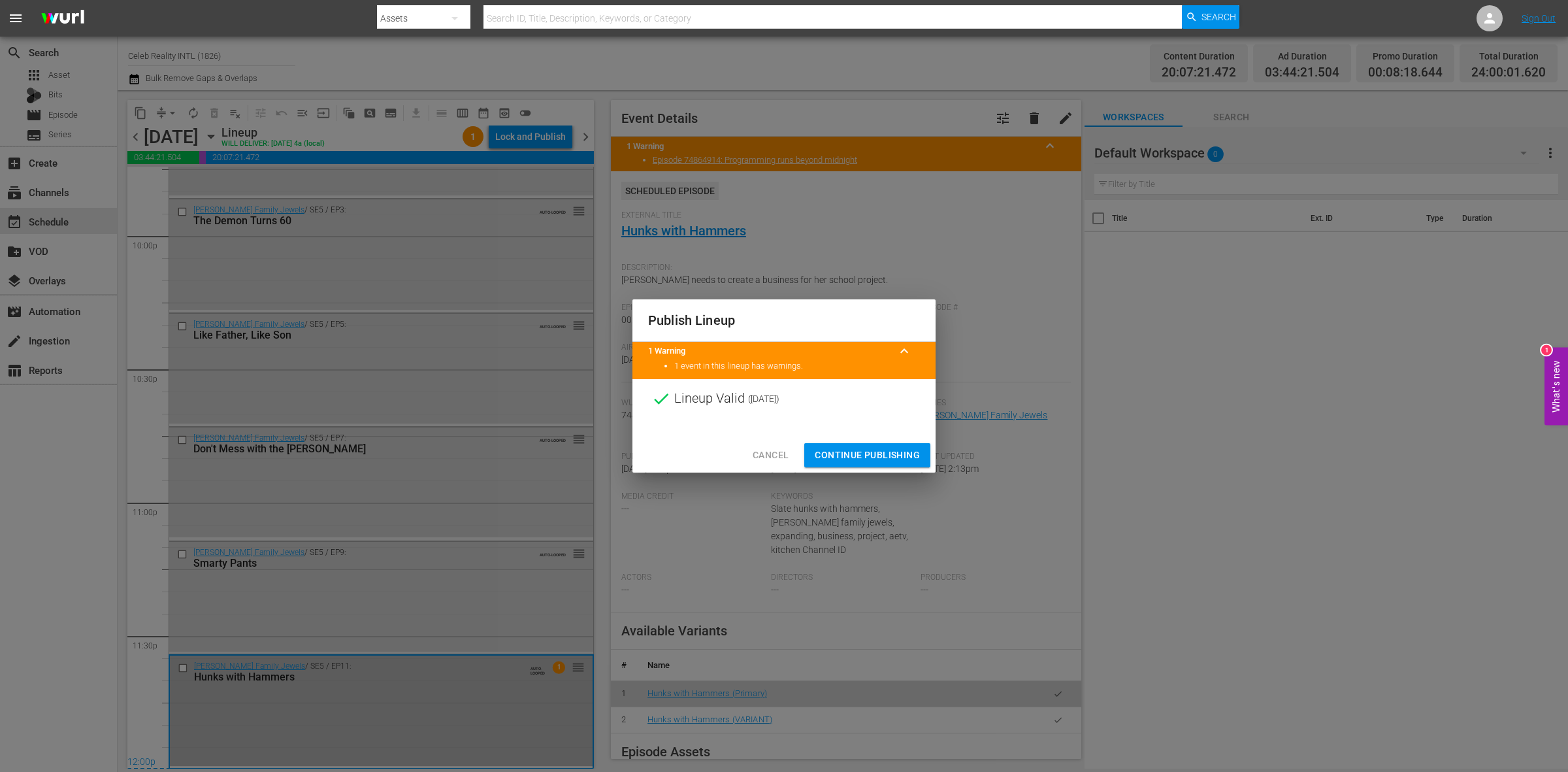
click at [820, 452] on span "Continue Publishing" at bounding box center [867, 455] width 105 height 16
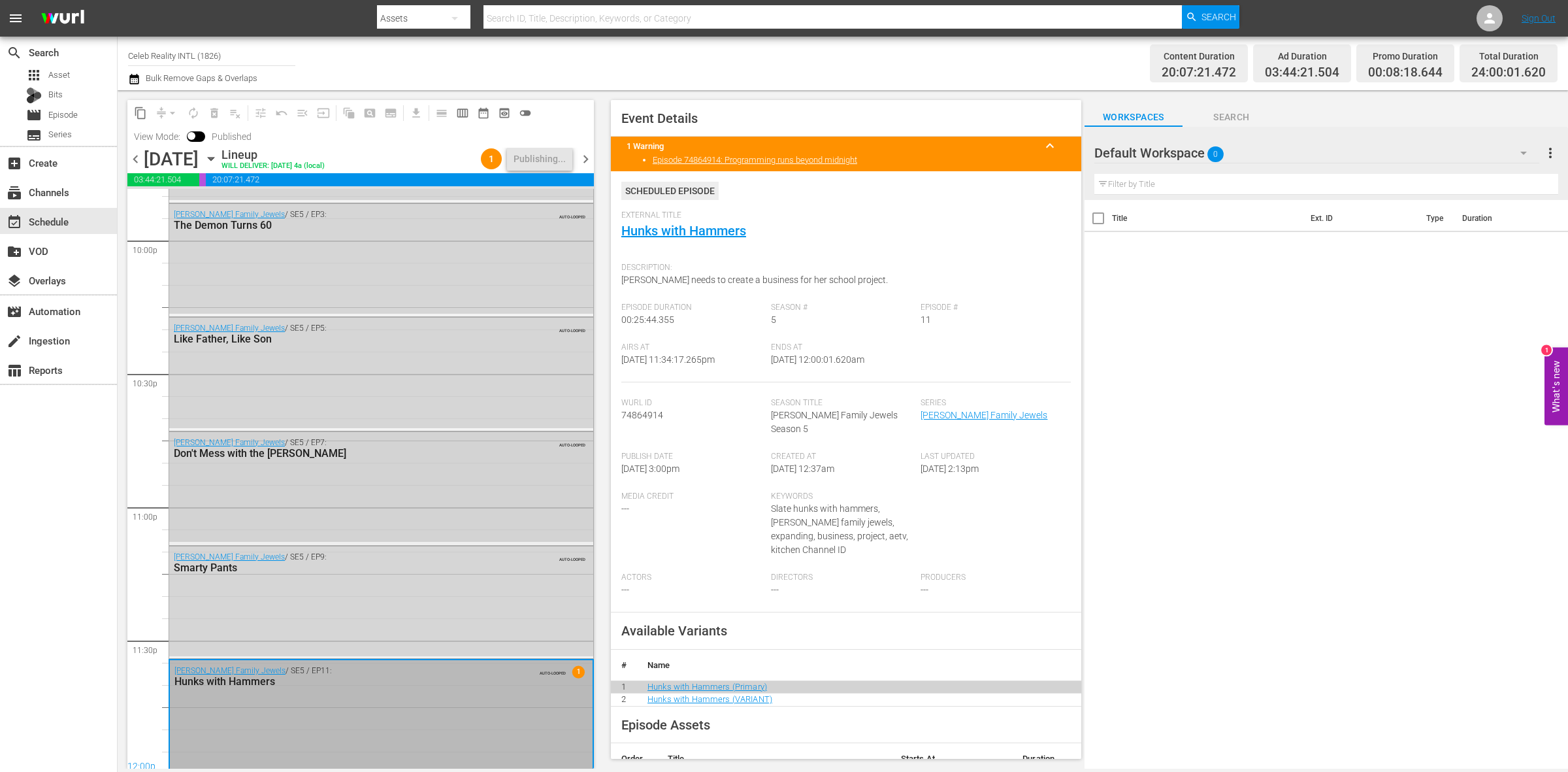
scroll to position [5818, 0]
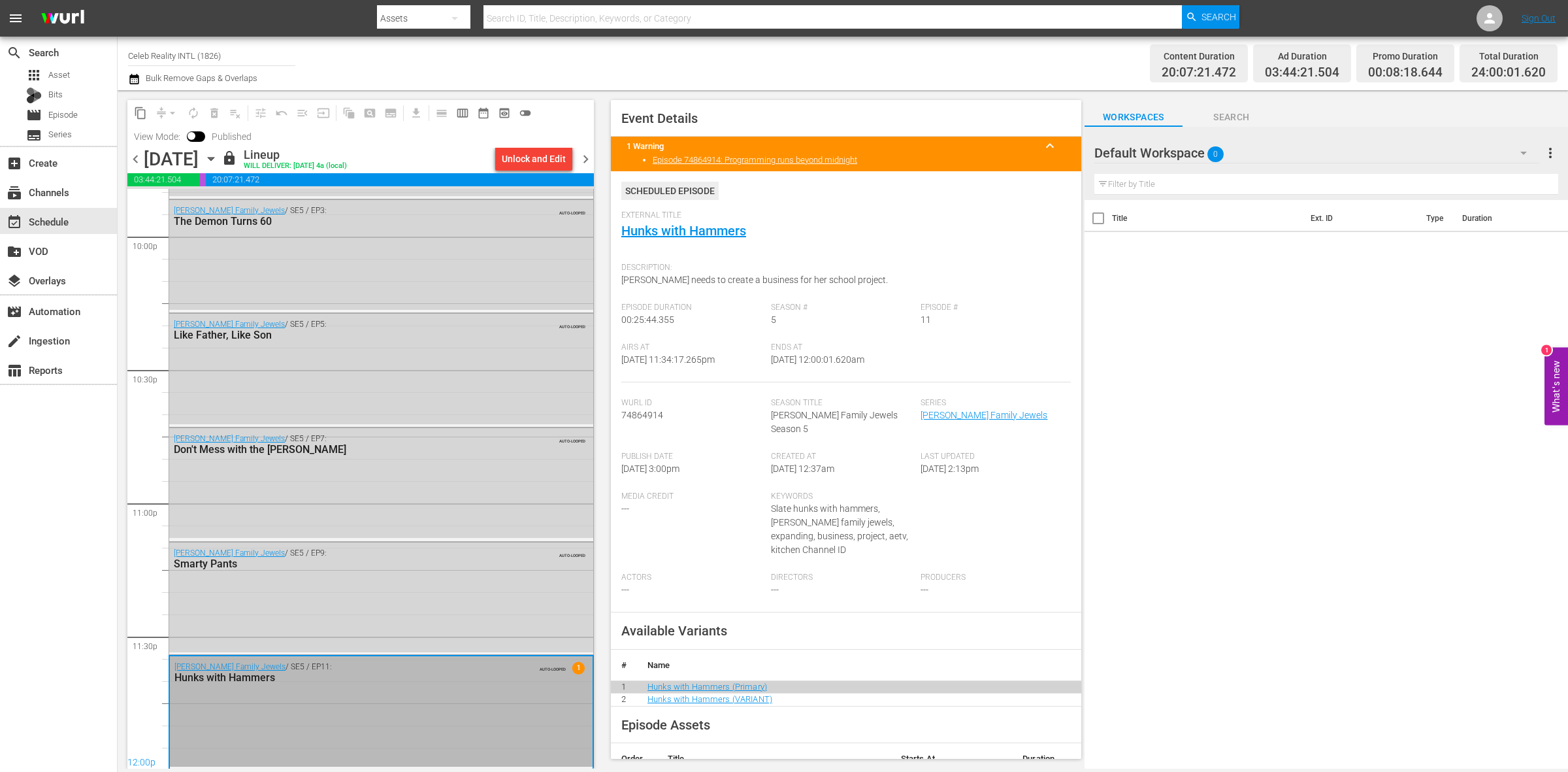
click at [586, 161] on span "chevron_right" at bounding box center [585, 159] width 16 height 16
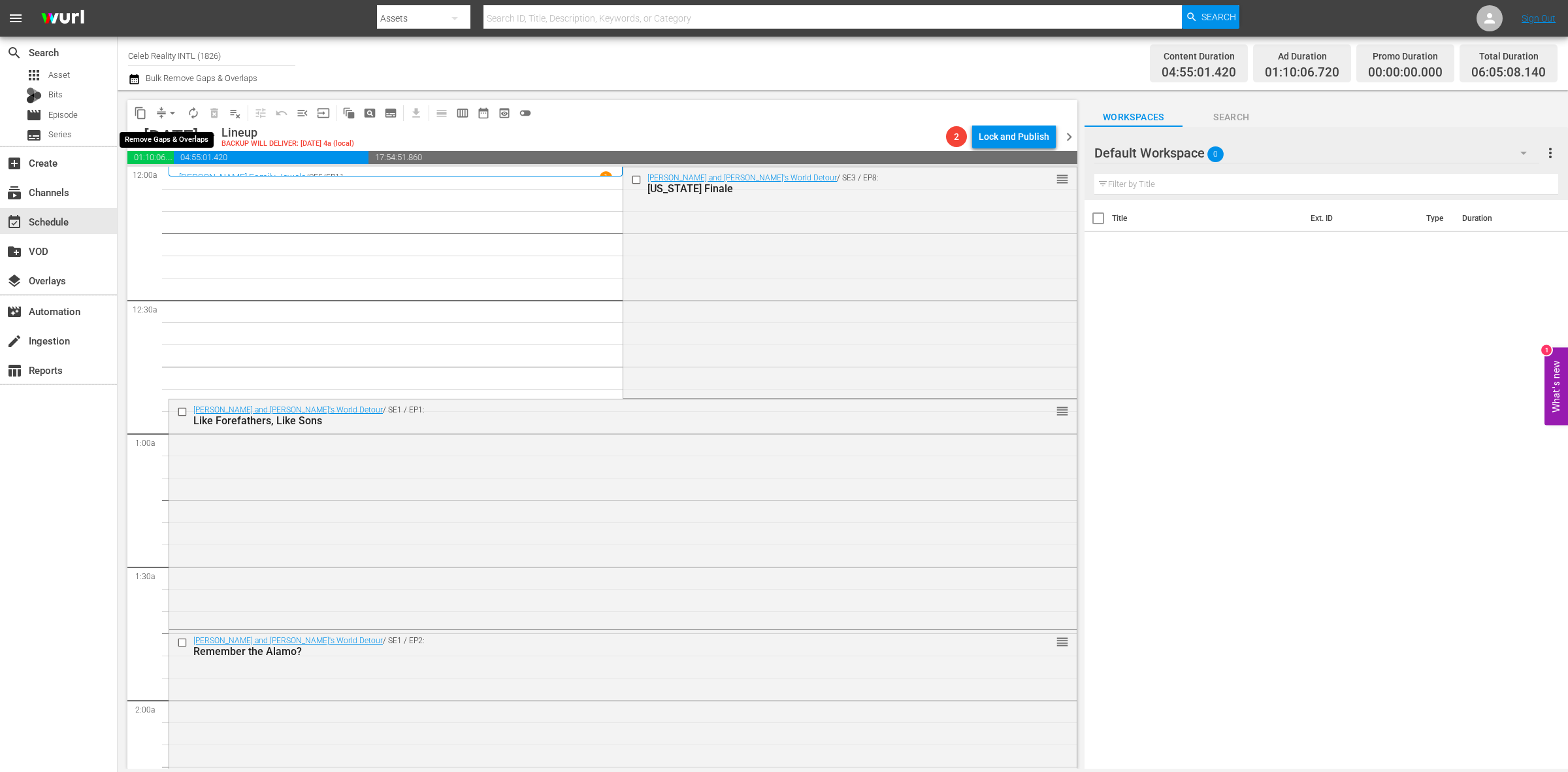
click at [167, 118] on span "arrow_drop_down" at bounding box center [172, 113] width 13 height 13
click at [170, 144] on li "Align to Midnight" at bounding box center [173, 138] width 137 height 22
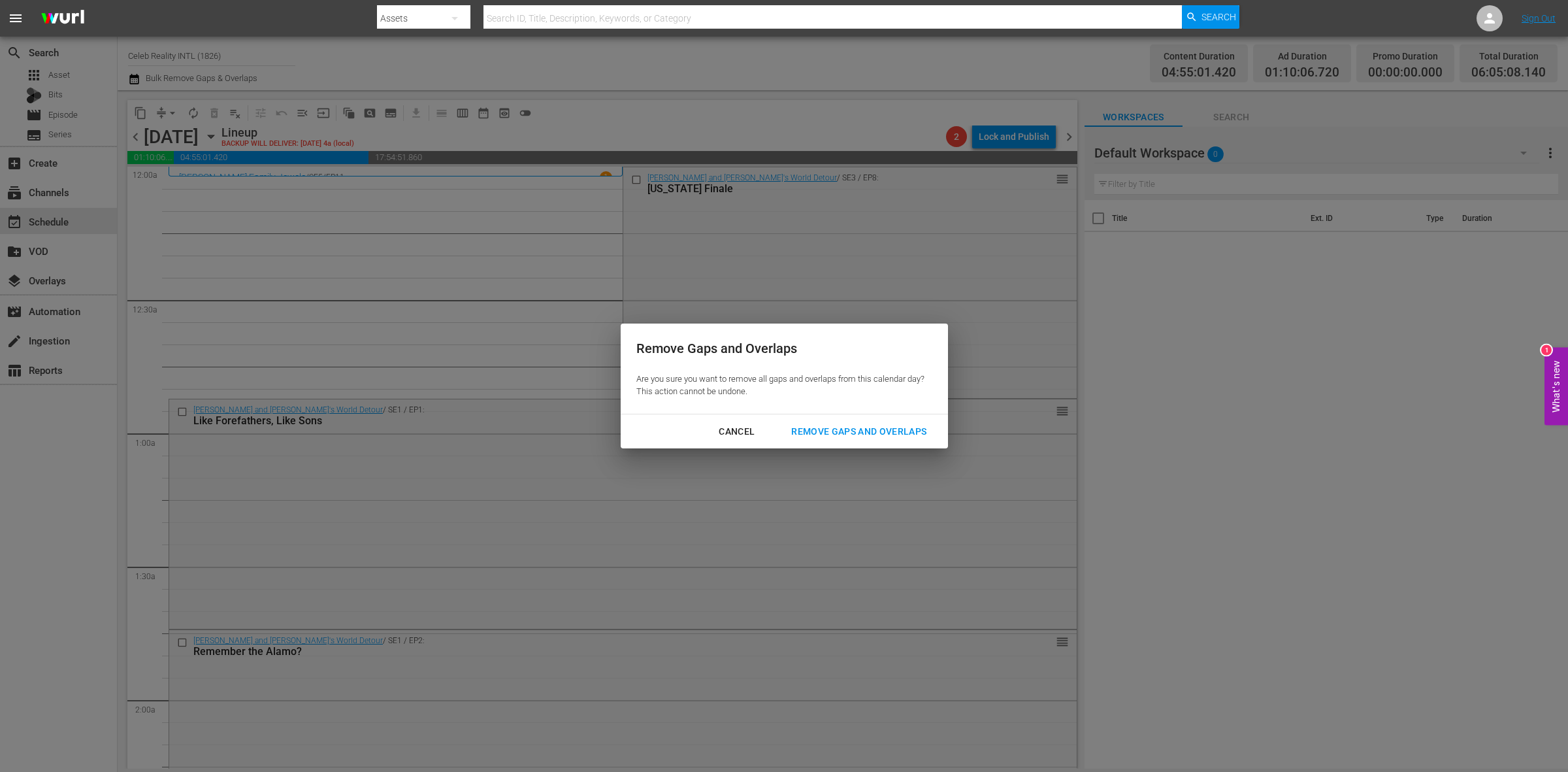
click at [859, 427] on div "Remove Gaps and Overlaps" at bounding box center [859, 431] width 156 height 16
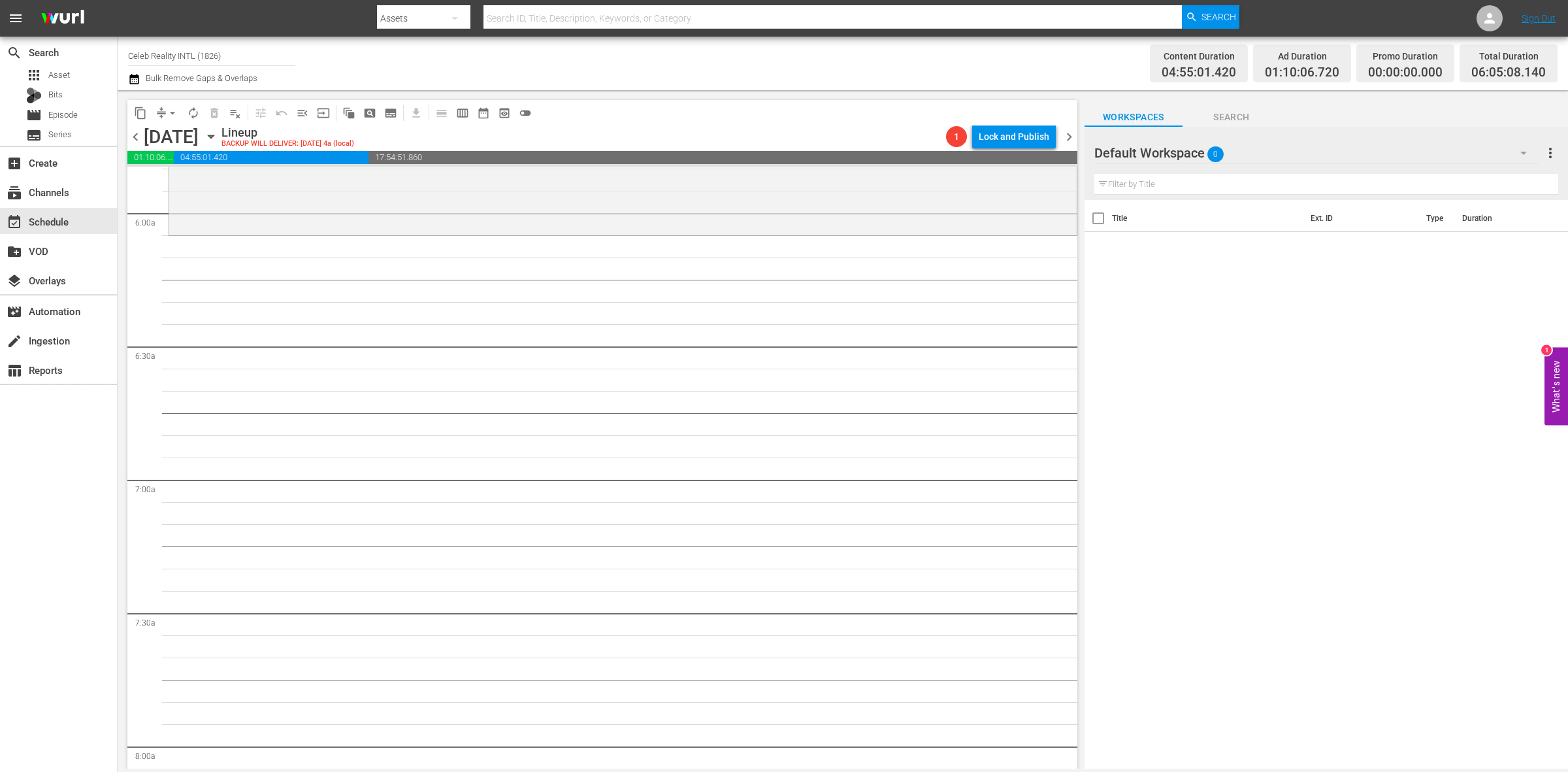
scroll to position [1470, 0]
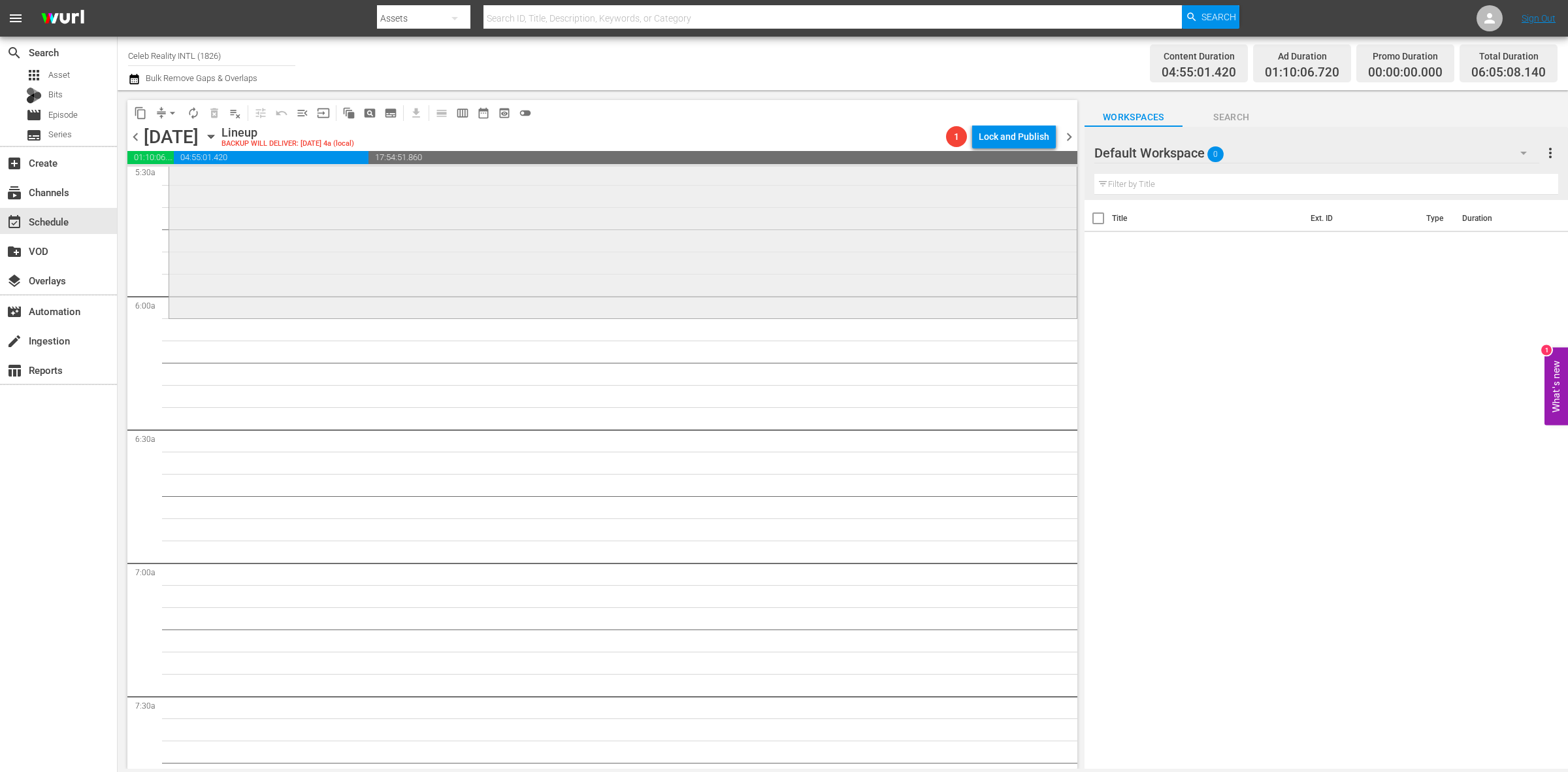
click at [328, 257] on div "Ozzy and Jack's World Detour / SE1 / EP6: Sir Prince of Darkness reorder" at bounding box center [622, 202] width 908 height 228
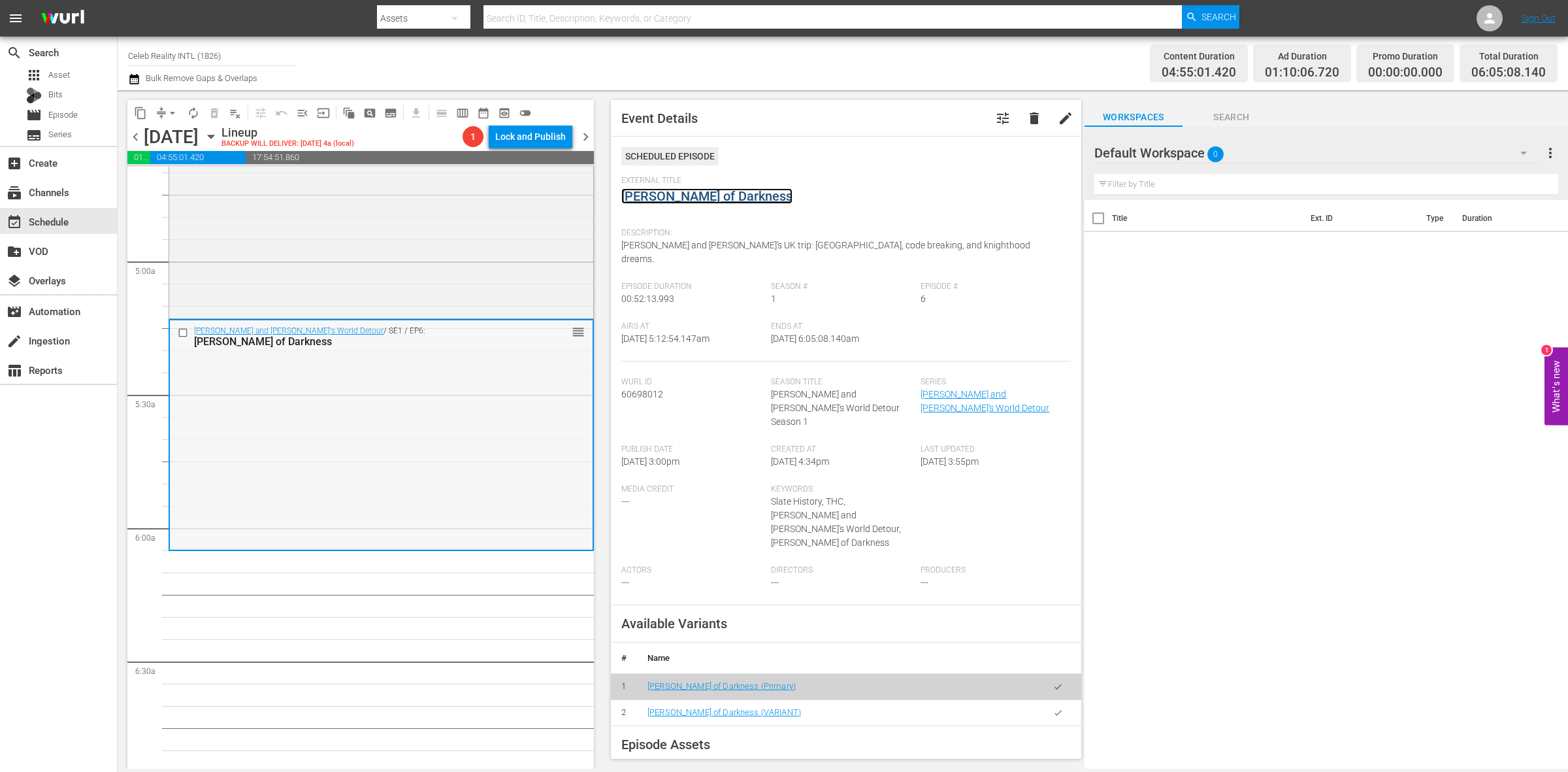
scroll to position [1226, 0]
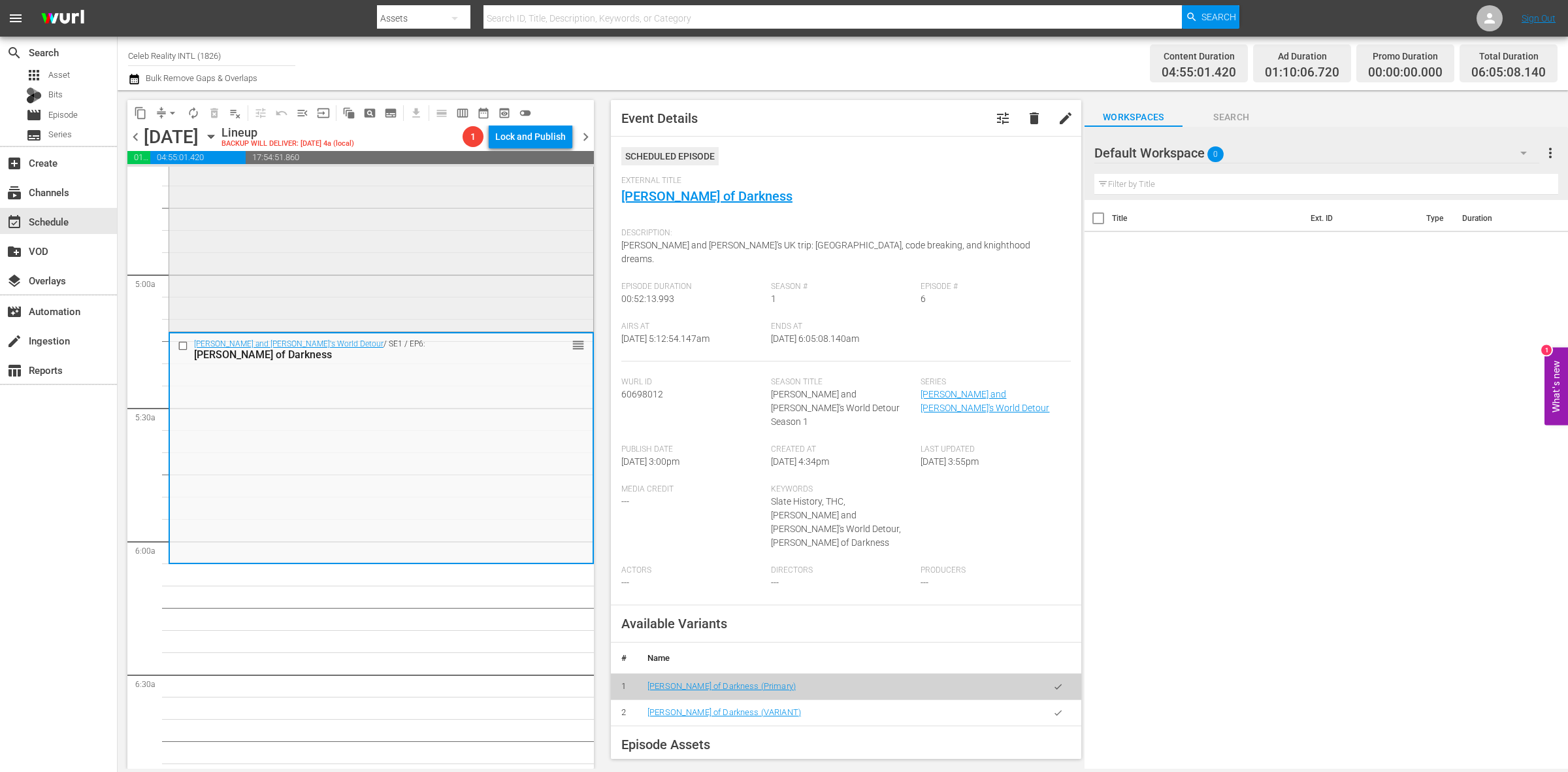
click at [376, 299] on div "Ozzy and Jack's World Detour / SE1 / EP5: Iron Mountain Men reorder" at bounding box center [381, 214] width 424 height 229
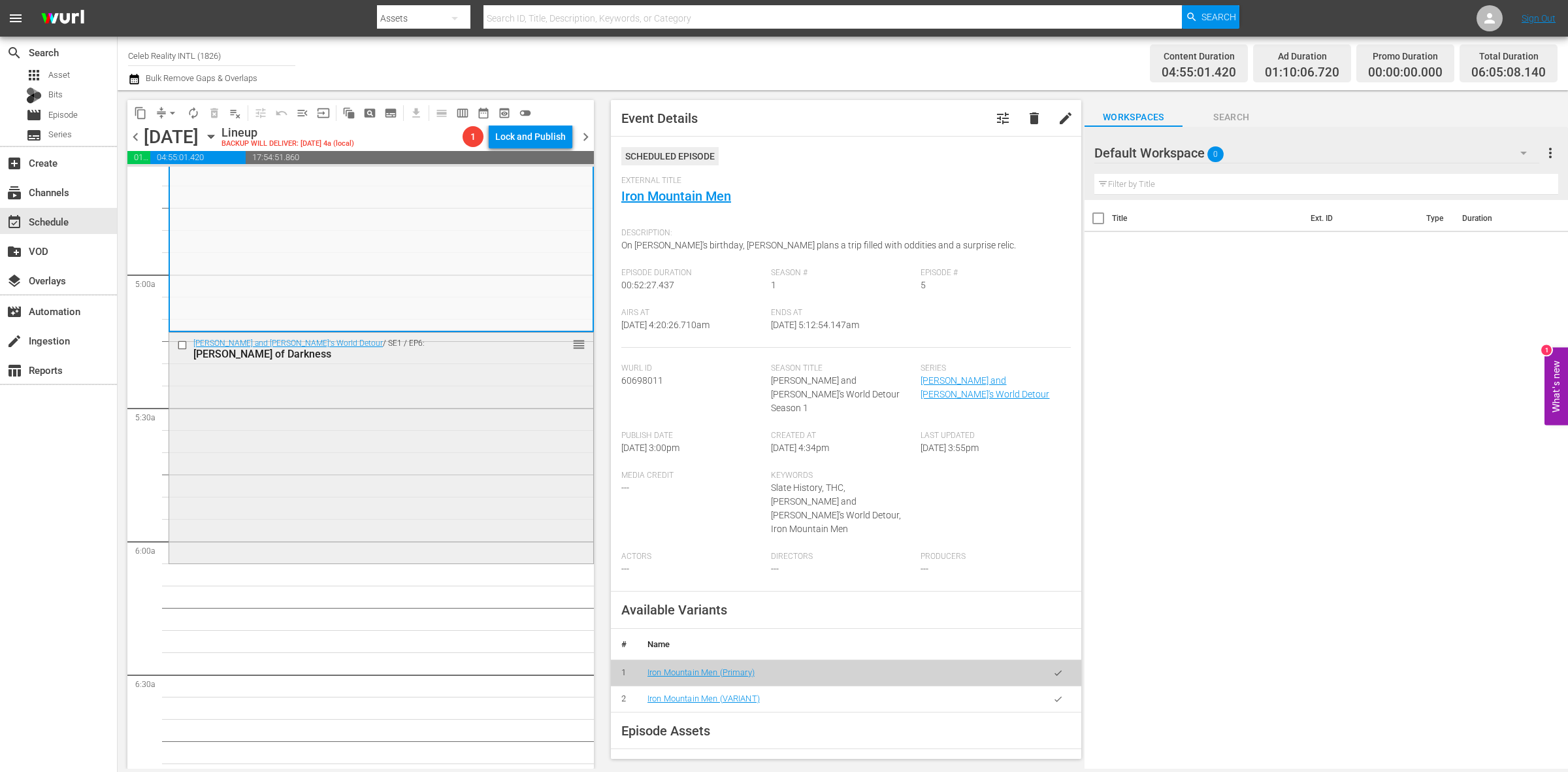
click at [346, 498] on div "Ozzy and Jack's World Detour / SE1 / EP6: Sir Prince of Darkness reorder" at bounding box center [381, 447] width 424 height 228
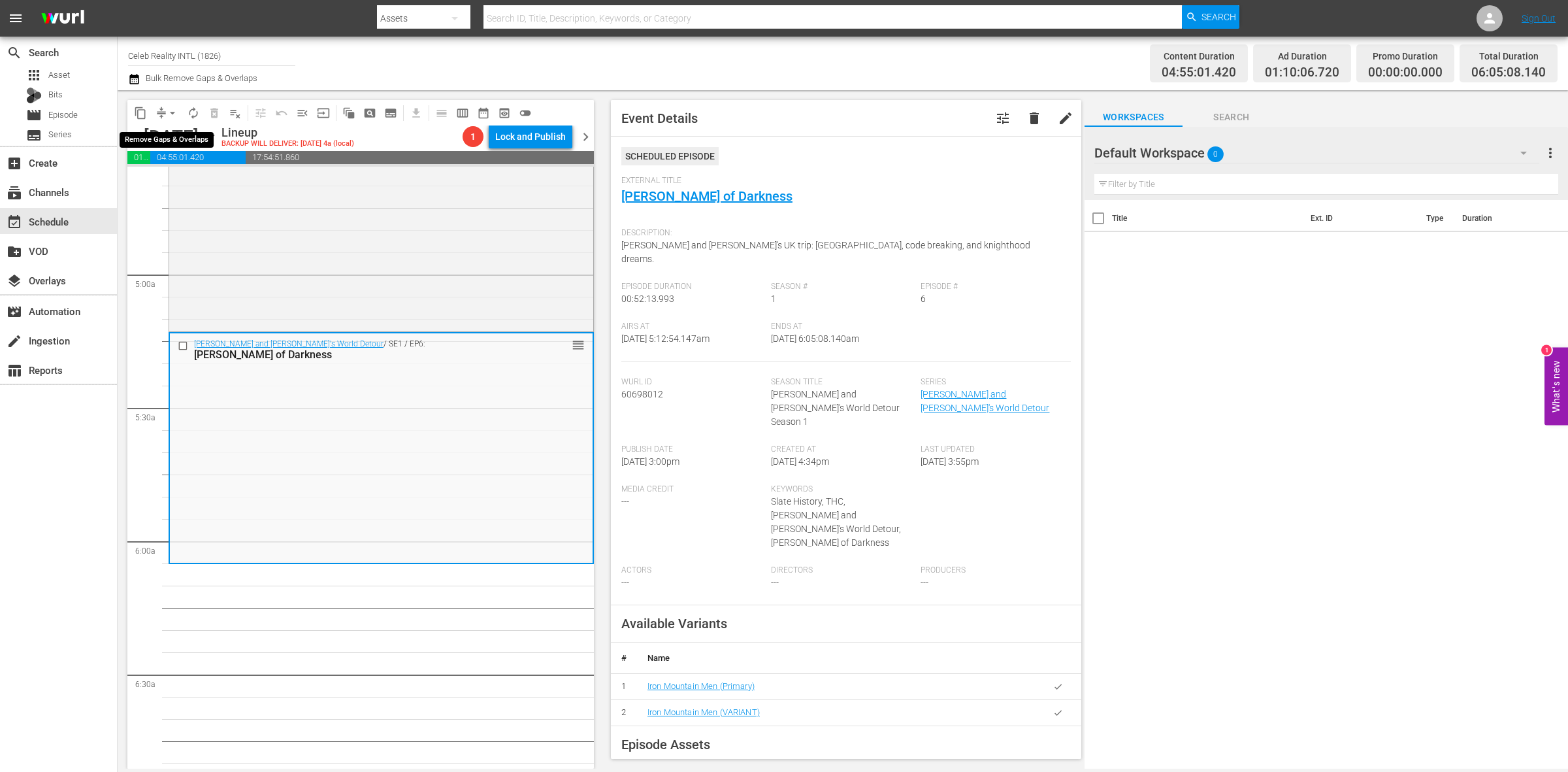
click at [166, 111] on span "arrow_drop_down" at bounding box center [172, 113] width 13 height 13
click at [174, 135] on li "Align to Midnight" at bounding box center [173, 138] width 137 height 22
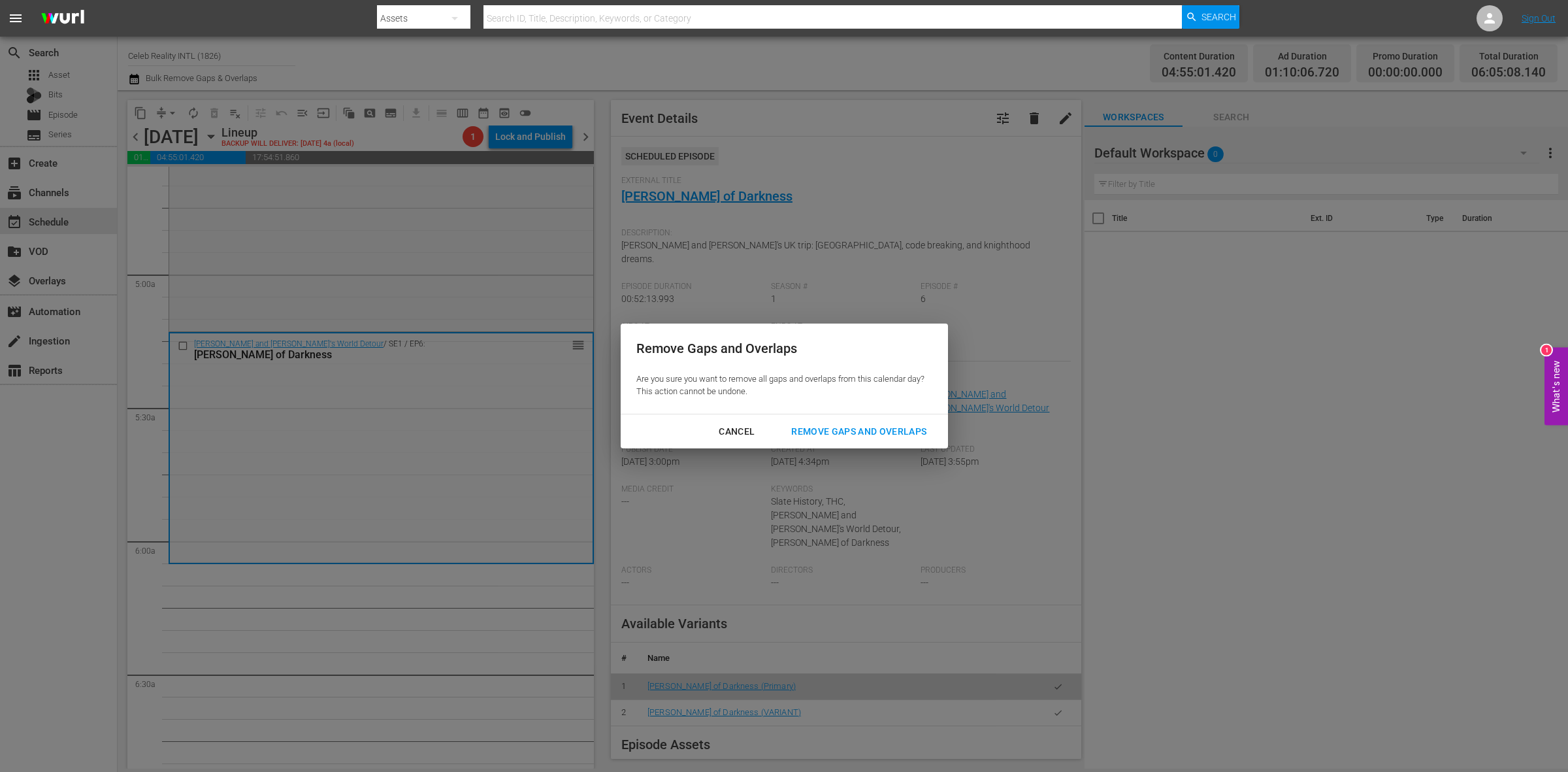
click at [846, 433] on div "Remove Gaps and Overlaps" at bounding box center [859, 431] width 156 height 16
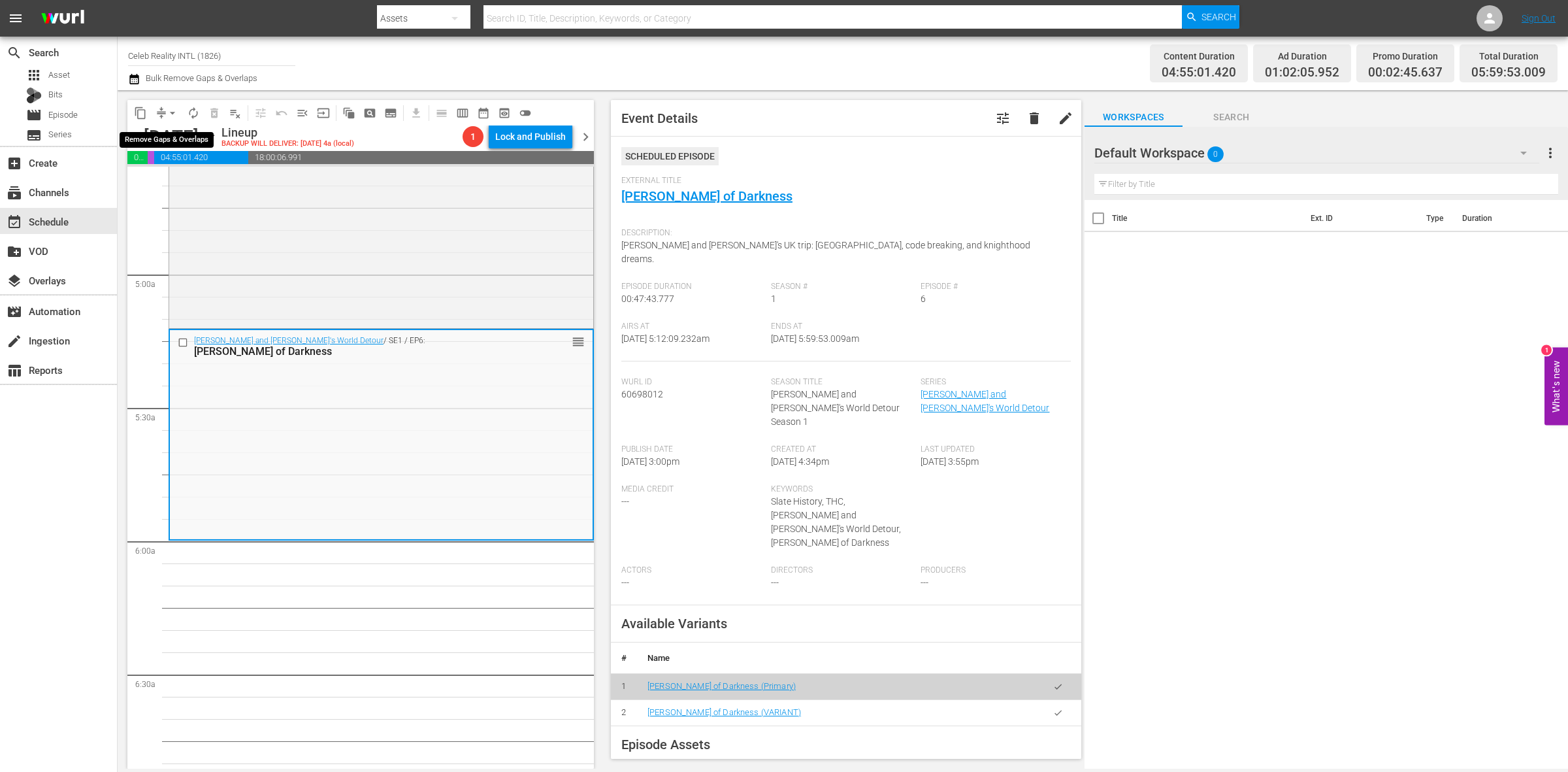
click at [168, 114] on span "arrow_drop_down" at bounding box center [172, 113] width 13 height 13
click at [170, 138] on li "Align to Midnight" at bounding box center [173, 138] width 137 height 22
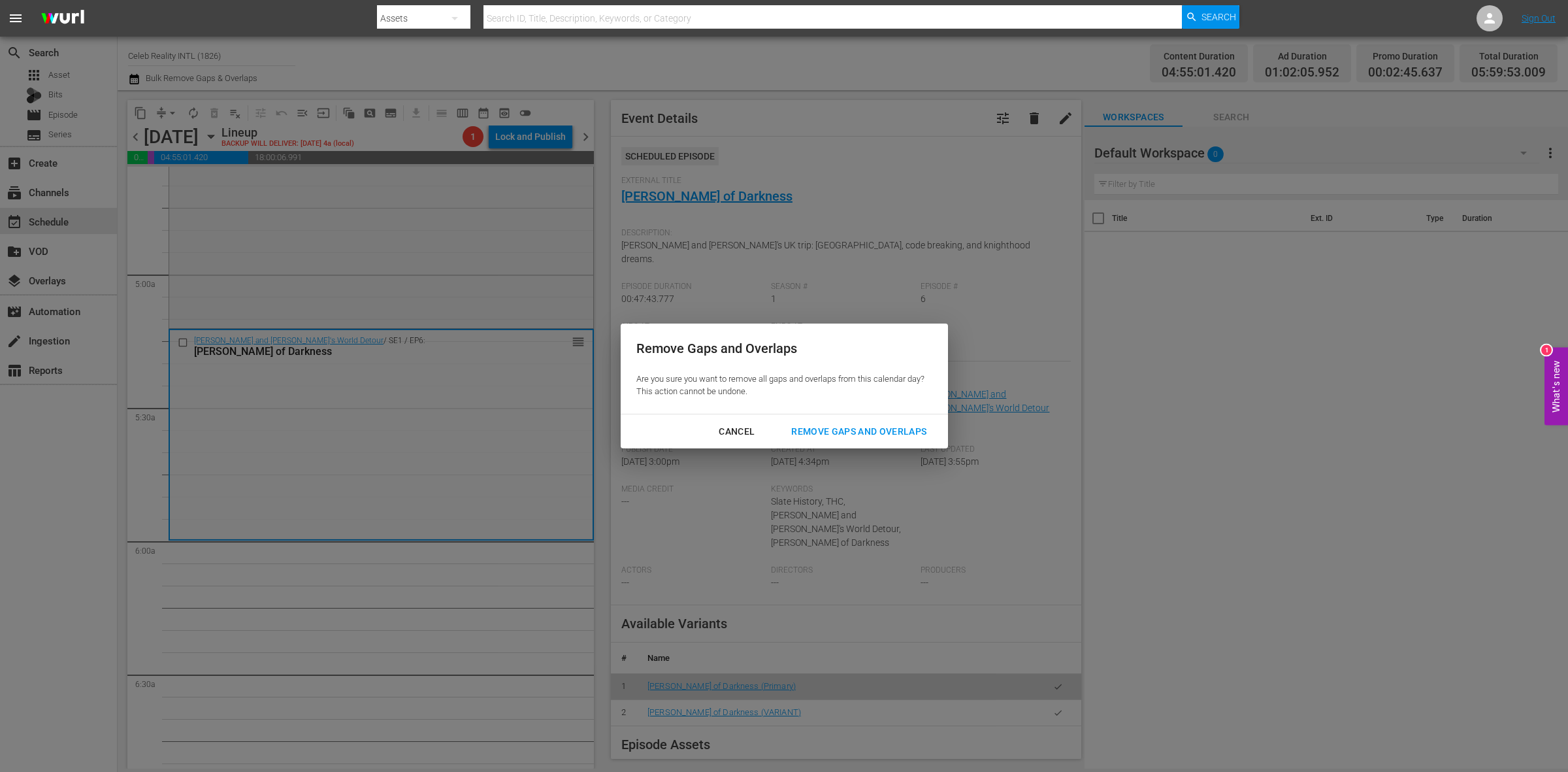
click at [844, 423] on div "Remove Gaps and Overlaps" at bounding box center [859, 431] width 156 height 16
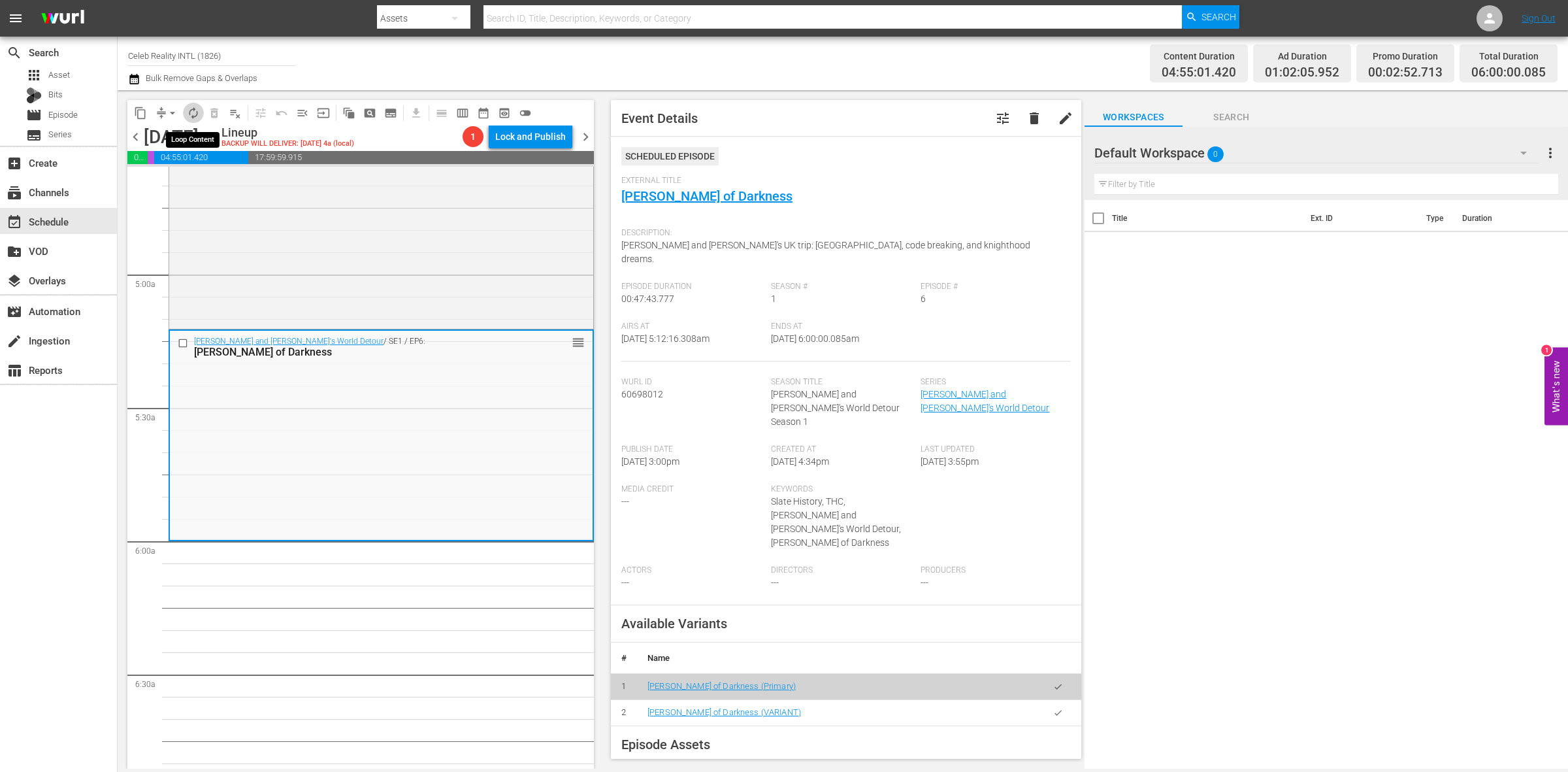
click at [194, 116] on span "autorenew_outlined" at bounding box center [193, 113] width 13 height 13
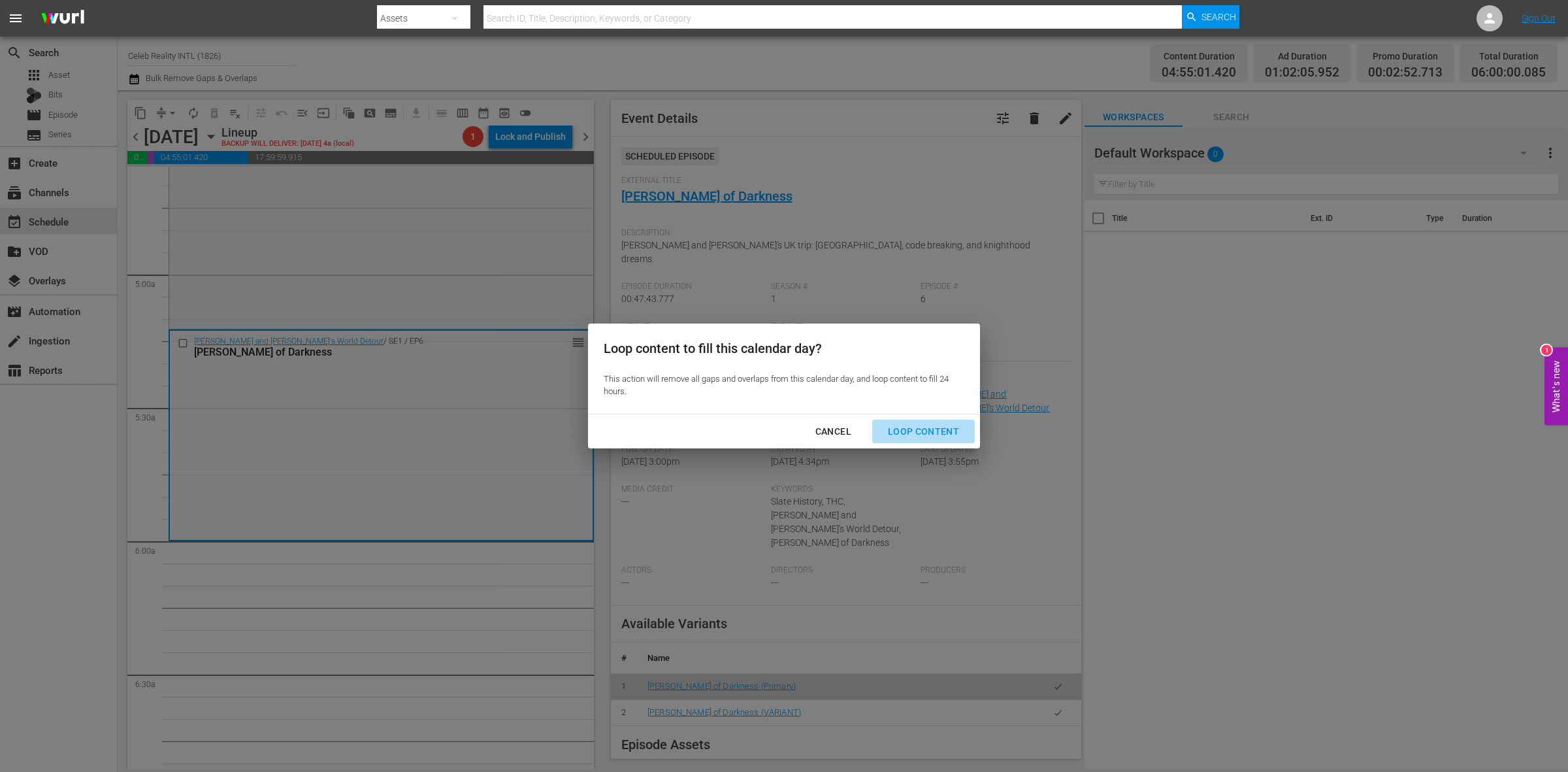
click at [938, 427] on div "Loop Content" at bounding box center [923, 431] width 92 height 16
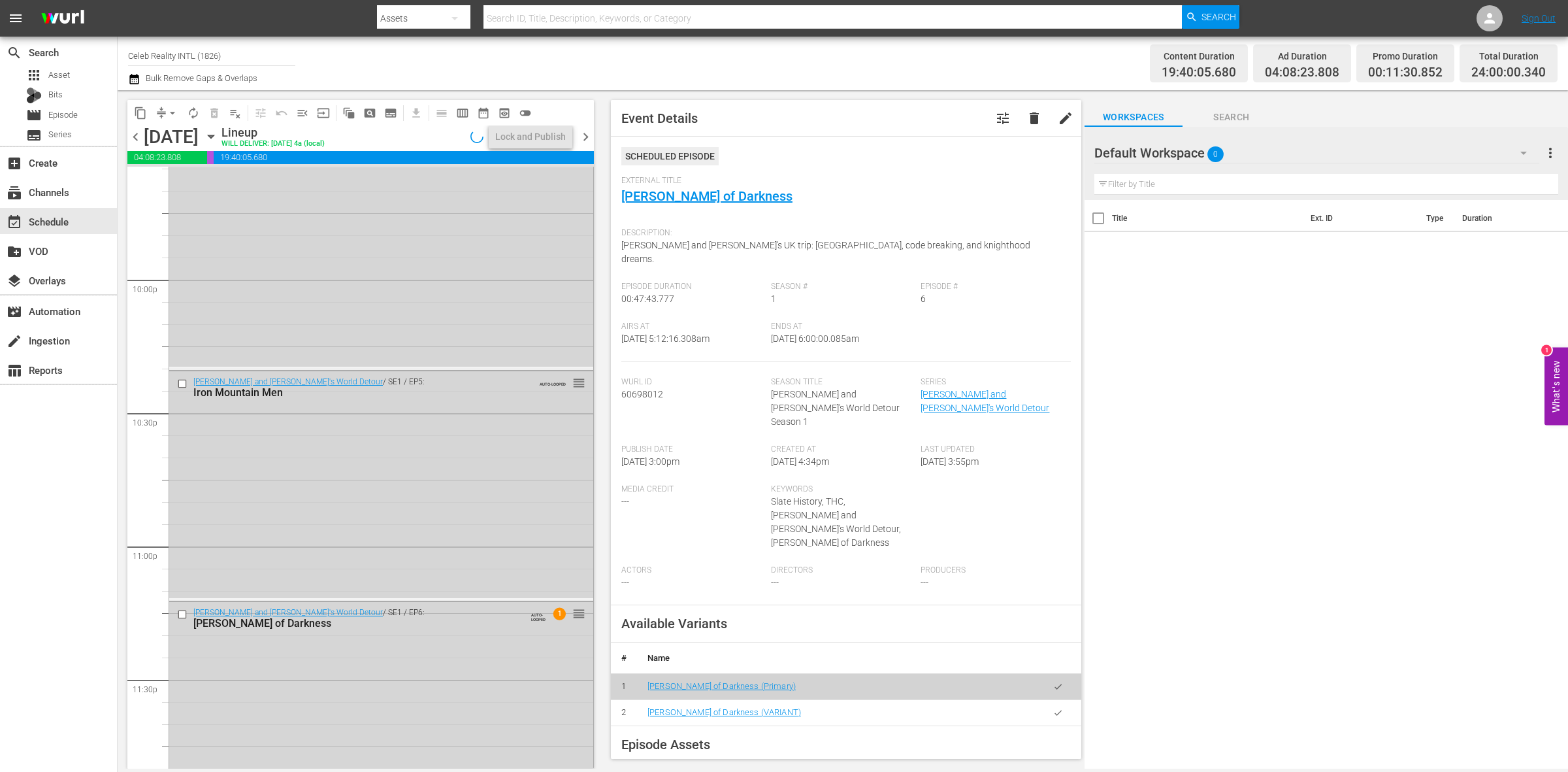
scroll to position [5796, 0]
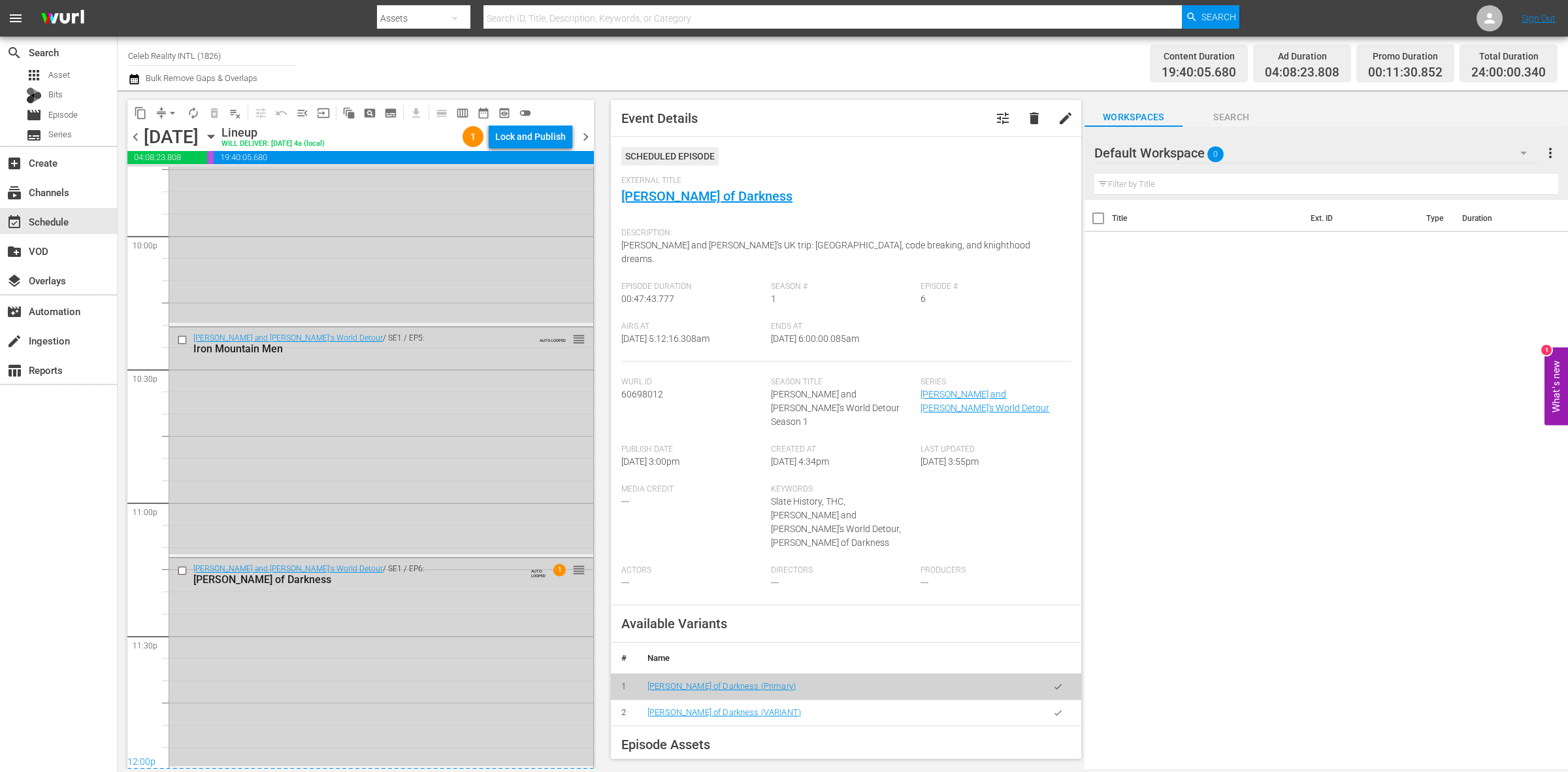
click at [468, 648] on div "Ozzy and Jack's World Detour / SE1 / EP6: Sir Prince of Darkness AUTO-LOOPED 1 …" at bounding box center [381, 663] width 424 height 208
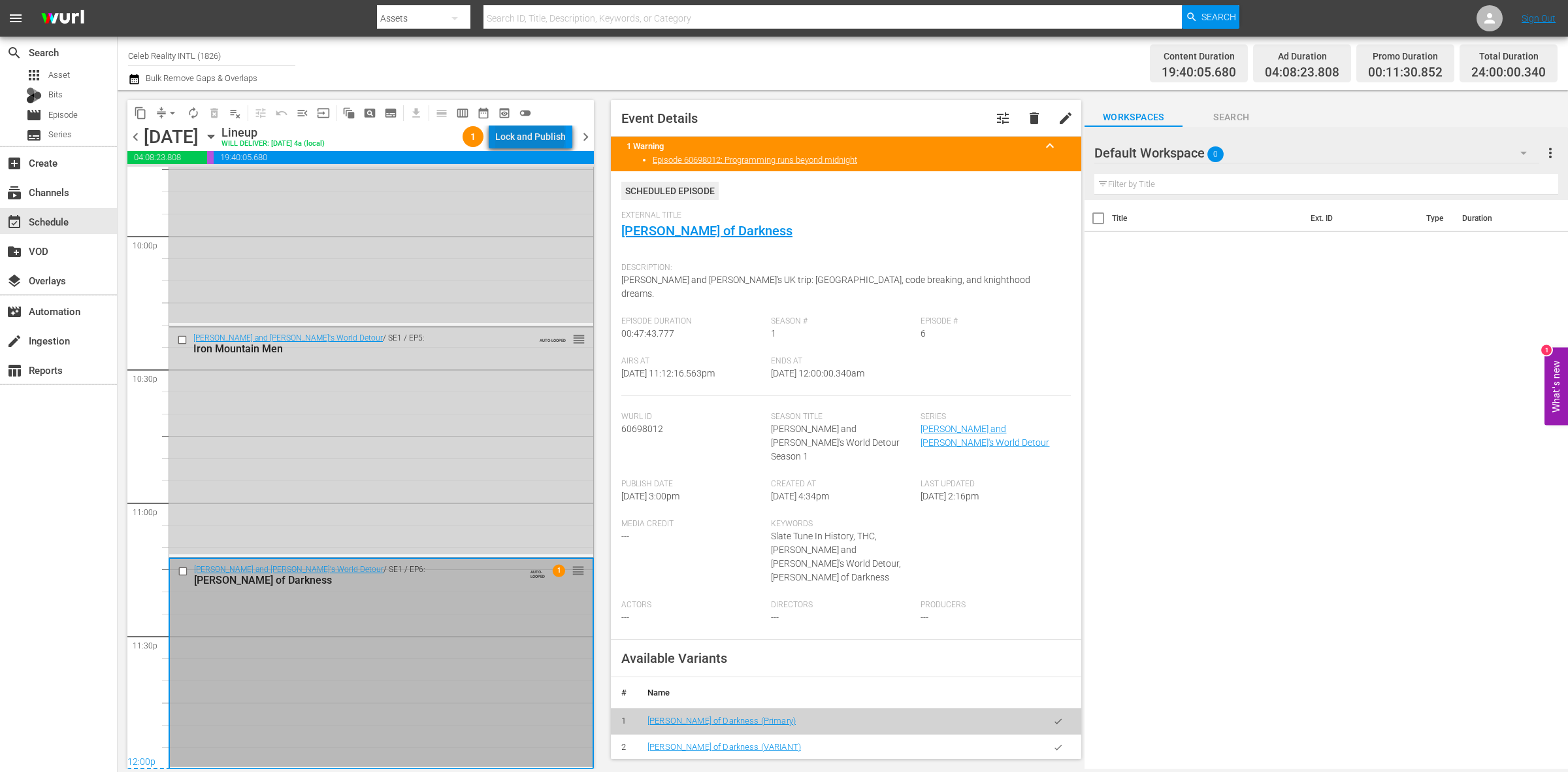
click at [533, 136] on div "Lock and Publish" at bounding box center [531, 136] width 71 height 24
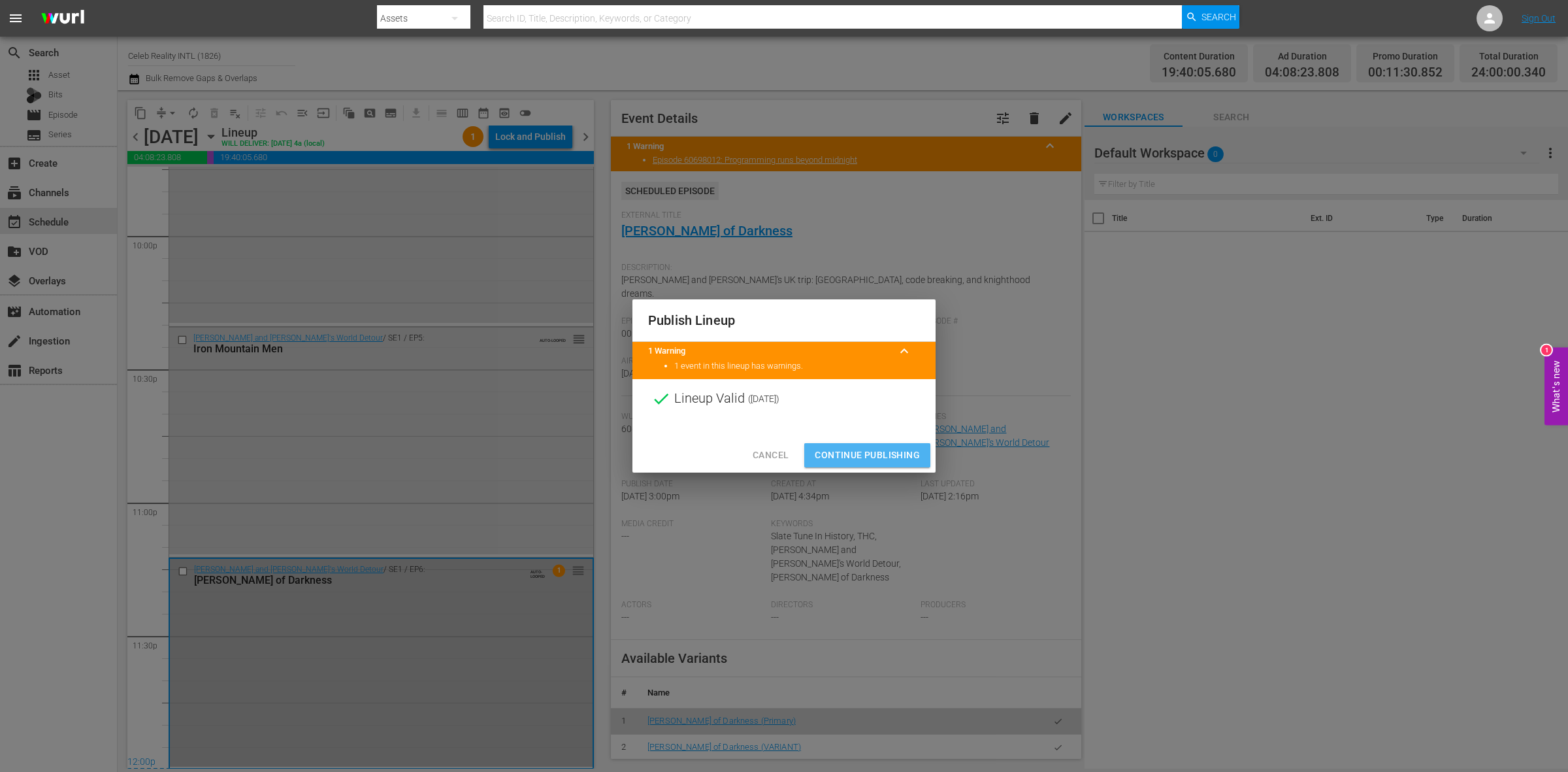
click at [851, 449] on span "Continue Publishing" at bounding box center [867, 455] width 105 height 16
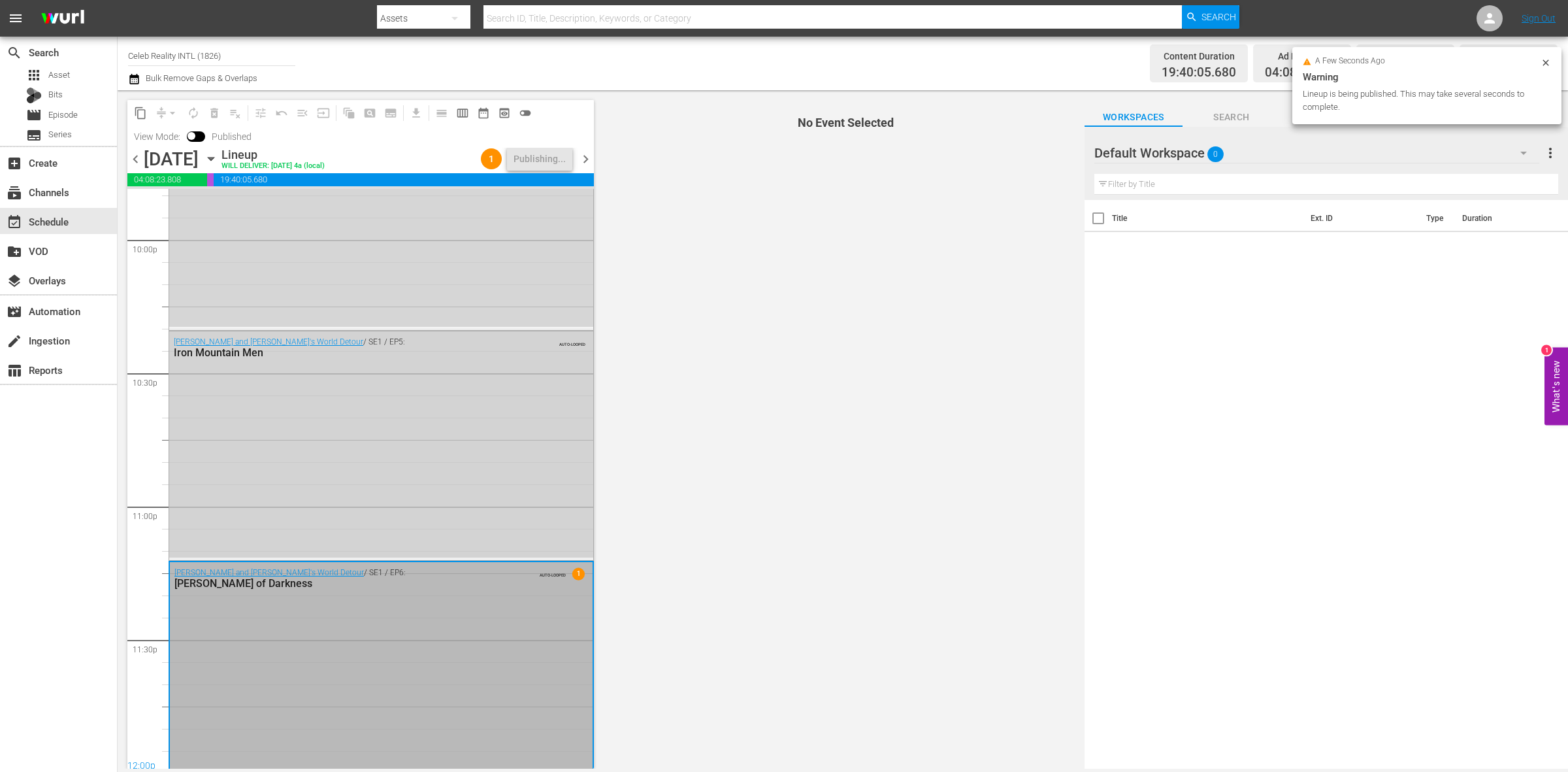
scroll to position [5818, 0]
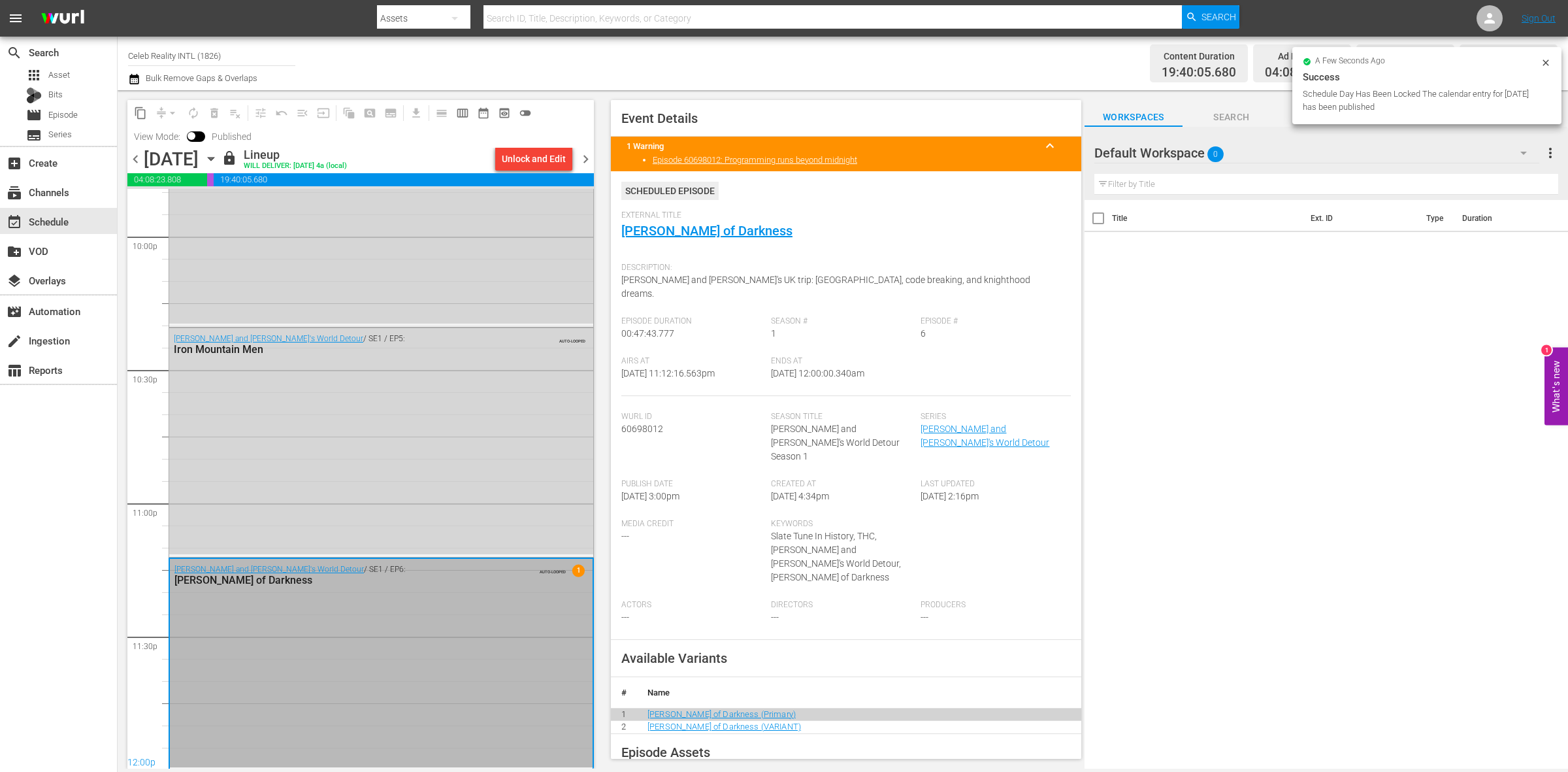
click at [580, 157] on span "chevron_right" at bounding box center [585, 159] width 16 height 16
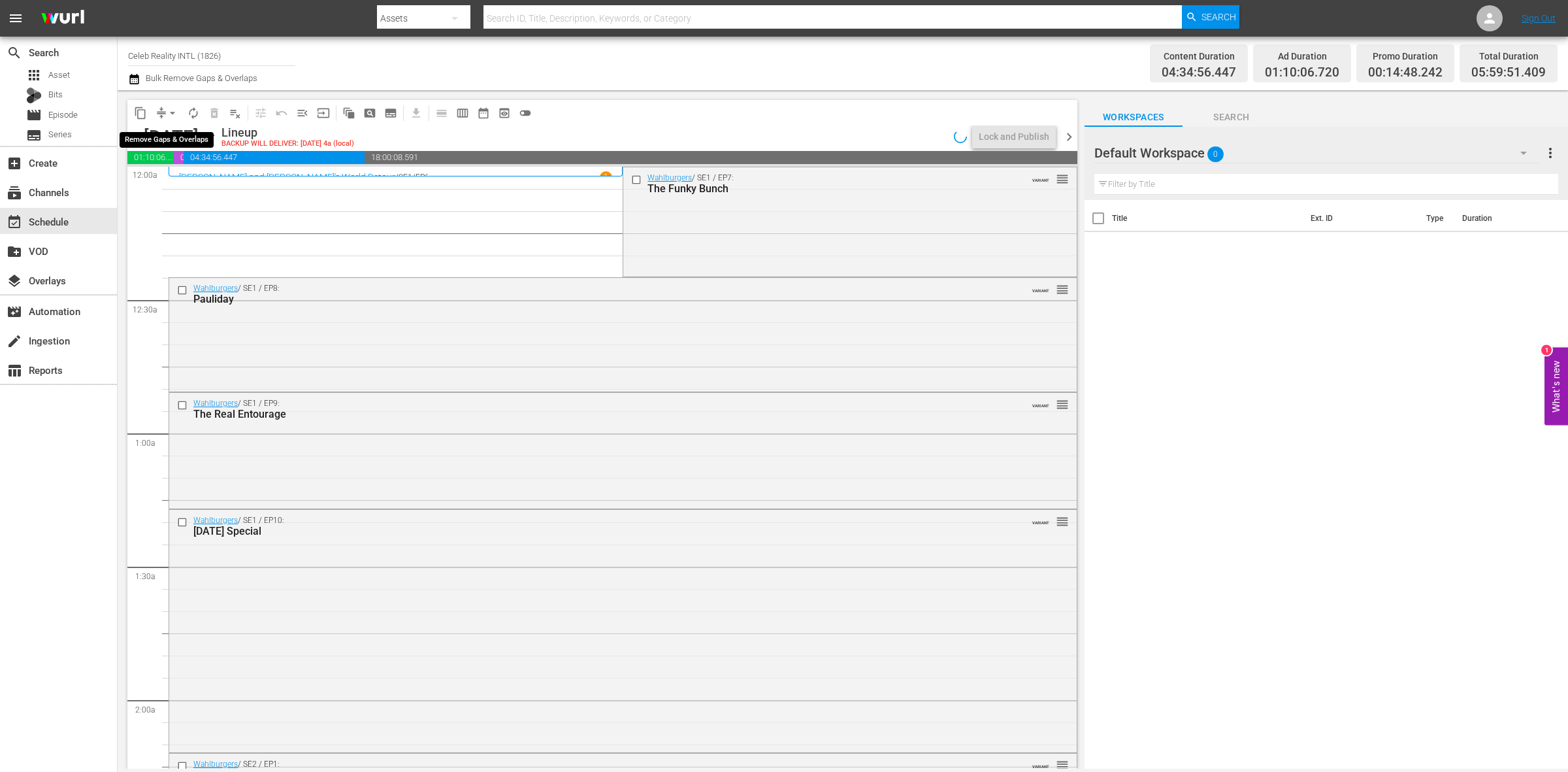
click at [166, 113] on span "arrow_drop_down" at bounding box center [172, 113] width 13 height 13
click at [175, 142] on li "Align to Midnight" at bounding box center [173, 138] width 137 height 22
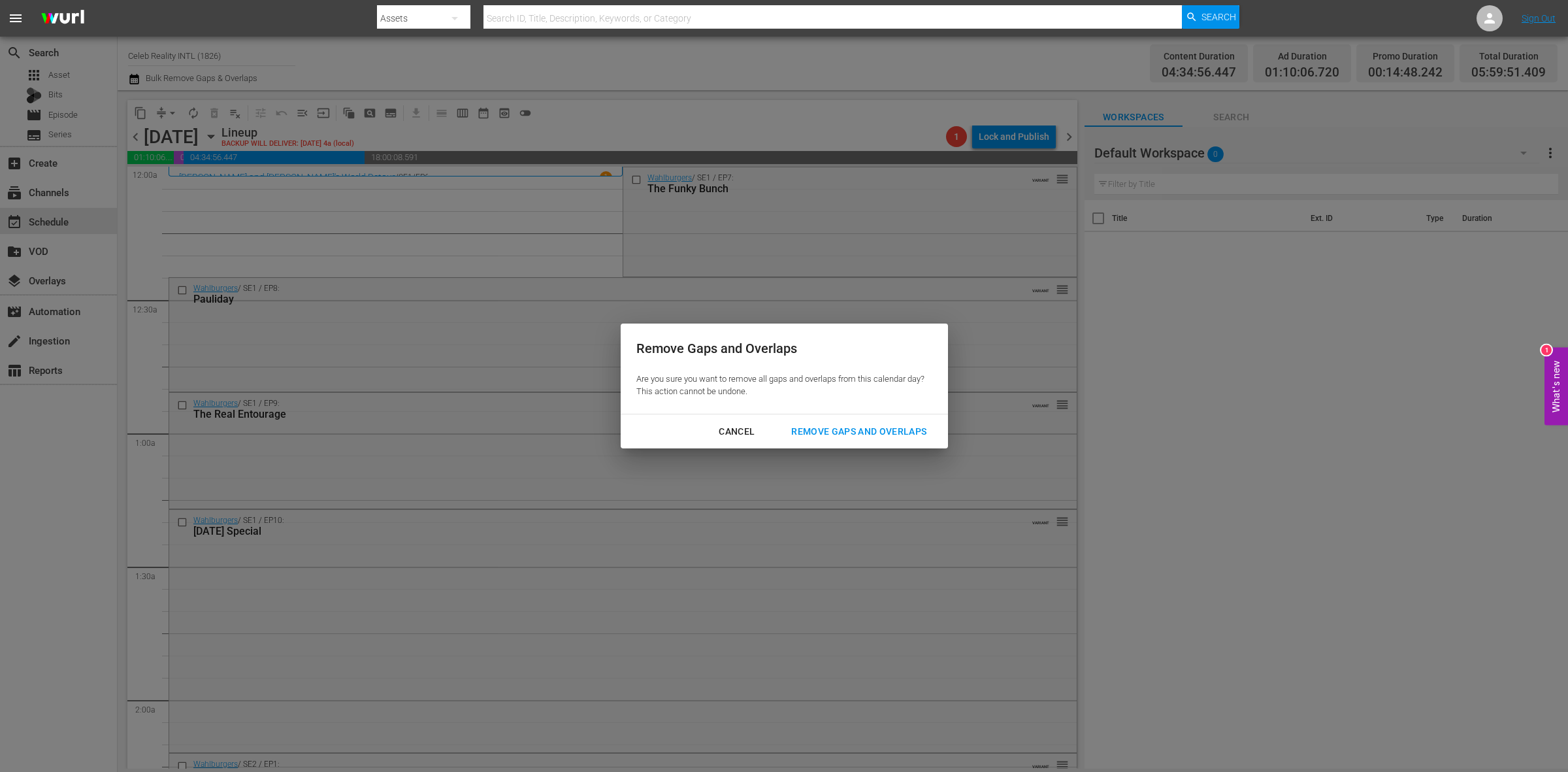
click at [920, 430] on div "Remove Gaps and Overlaps" at bounding box center [859, 431] width 156 height 16
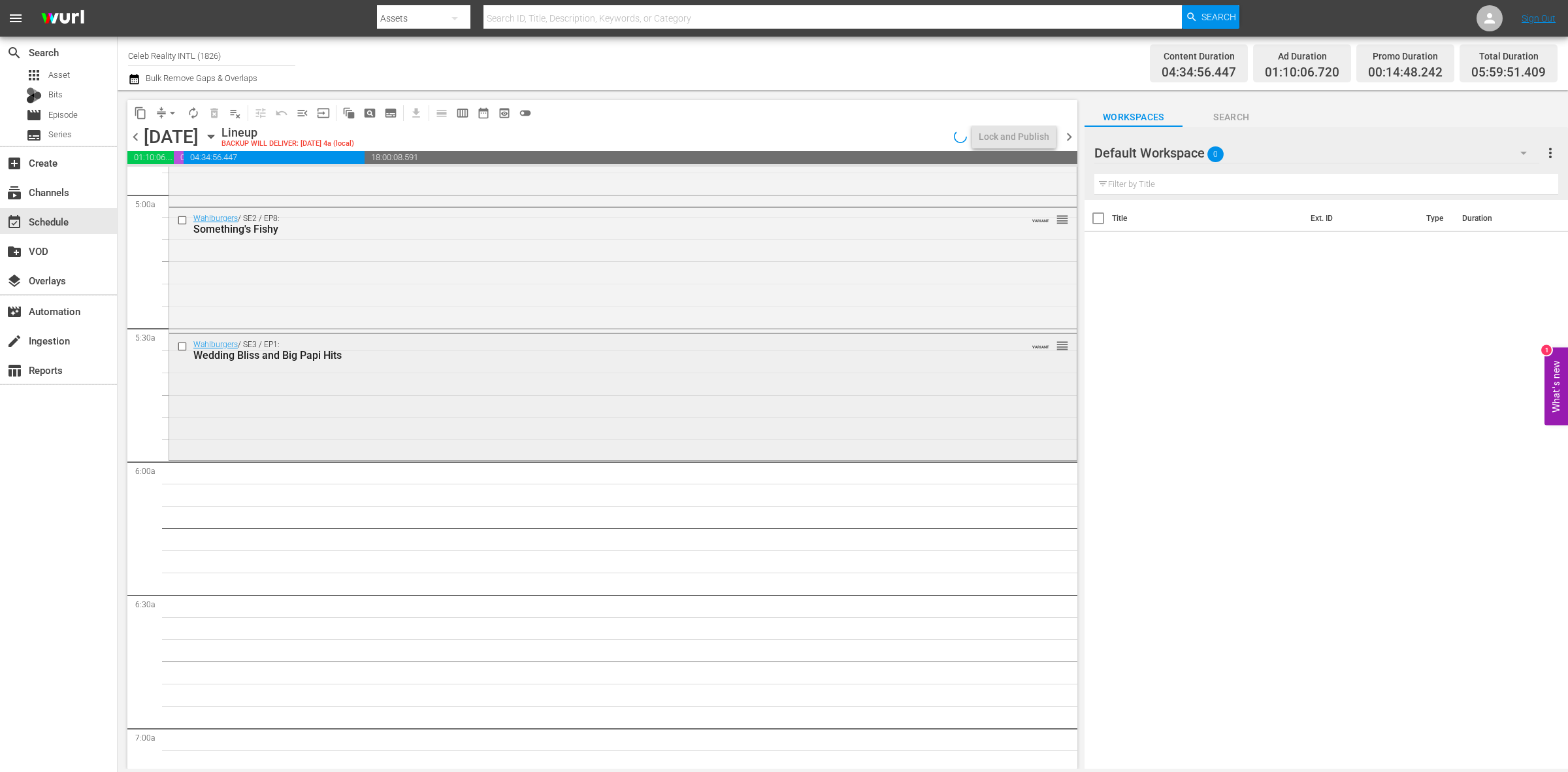
scroll to position [1307, 0]
click at [391, 400] on div "Wahlburgers / SE3 / EP1: Wedding Bliss and Big Papi Hits VARIANT reorder" at bounding box center [622, 394] width 908 height 123
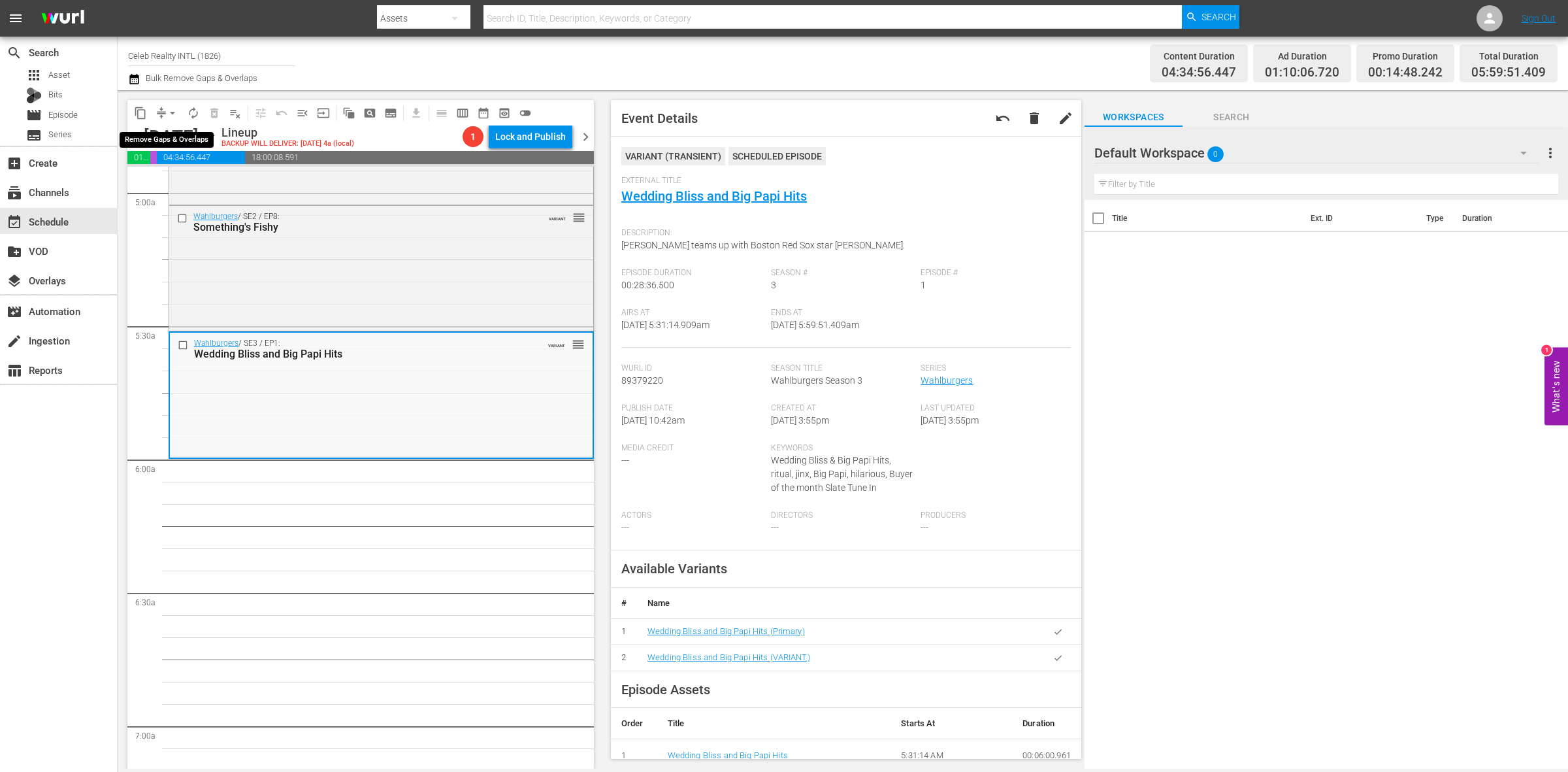
click at [174, 111] on span "arrow_drop_down" at bounding box center [172, 113] width 13 height 13
click at [180, 145] on li "Align to Midnight" at bounding box center [173, 138] width 137 height 22
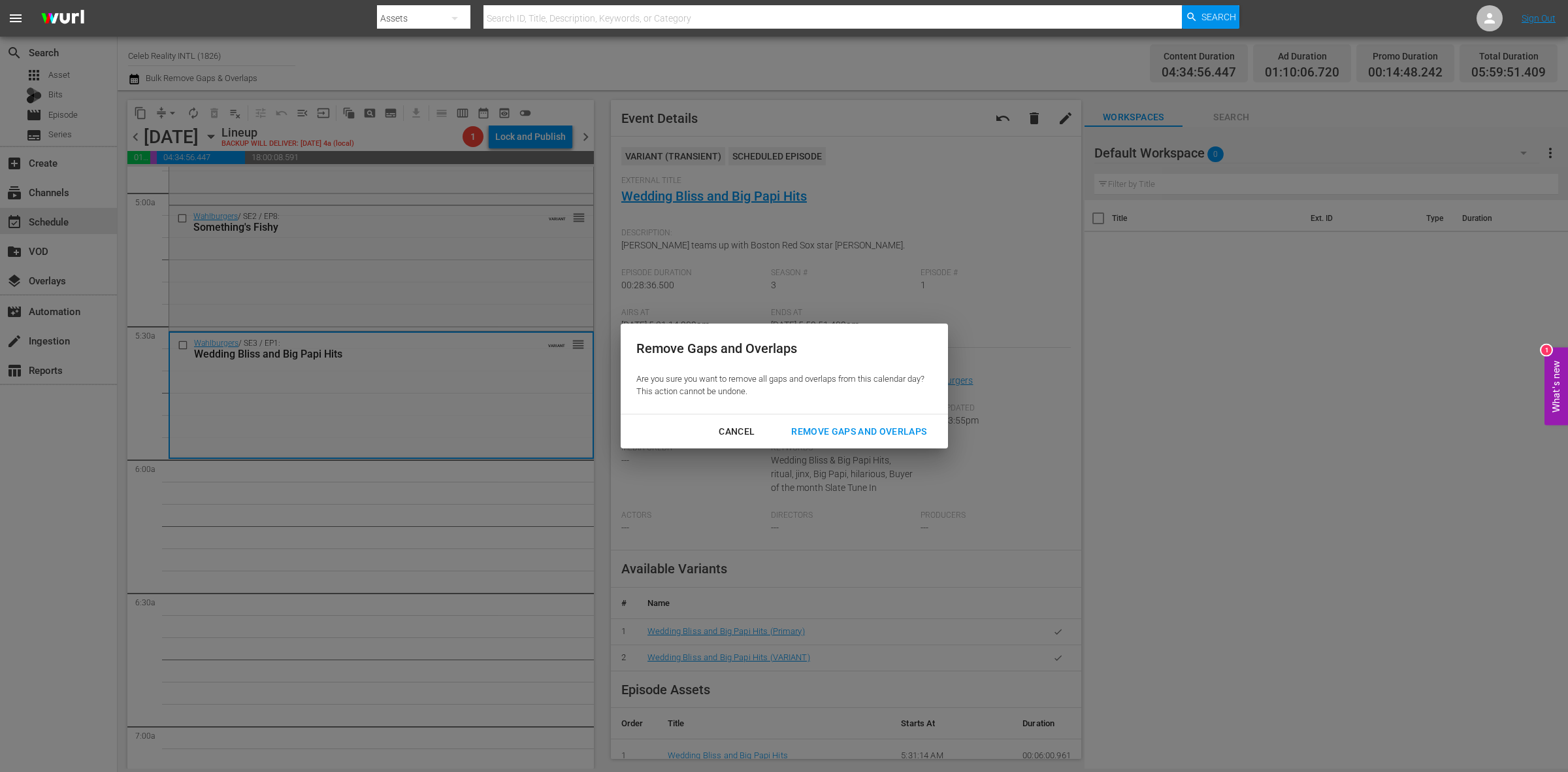
click at [881, 431] on div "Remove Gaps and Overlaps" at bounding box center [859, 431] width 156 height 16
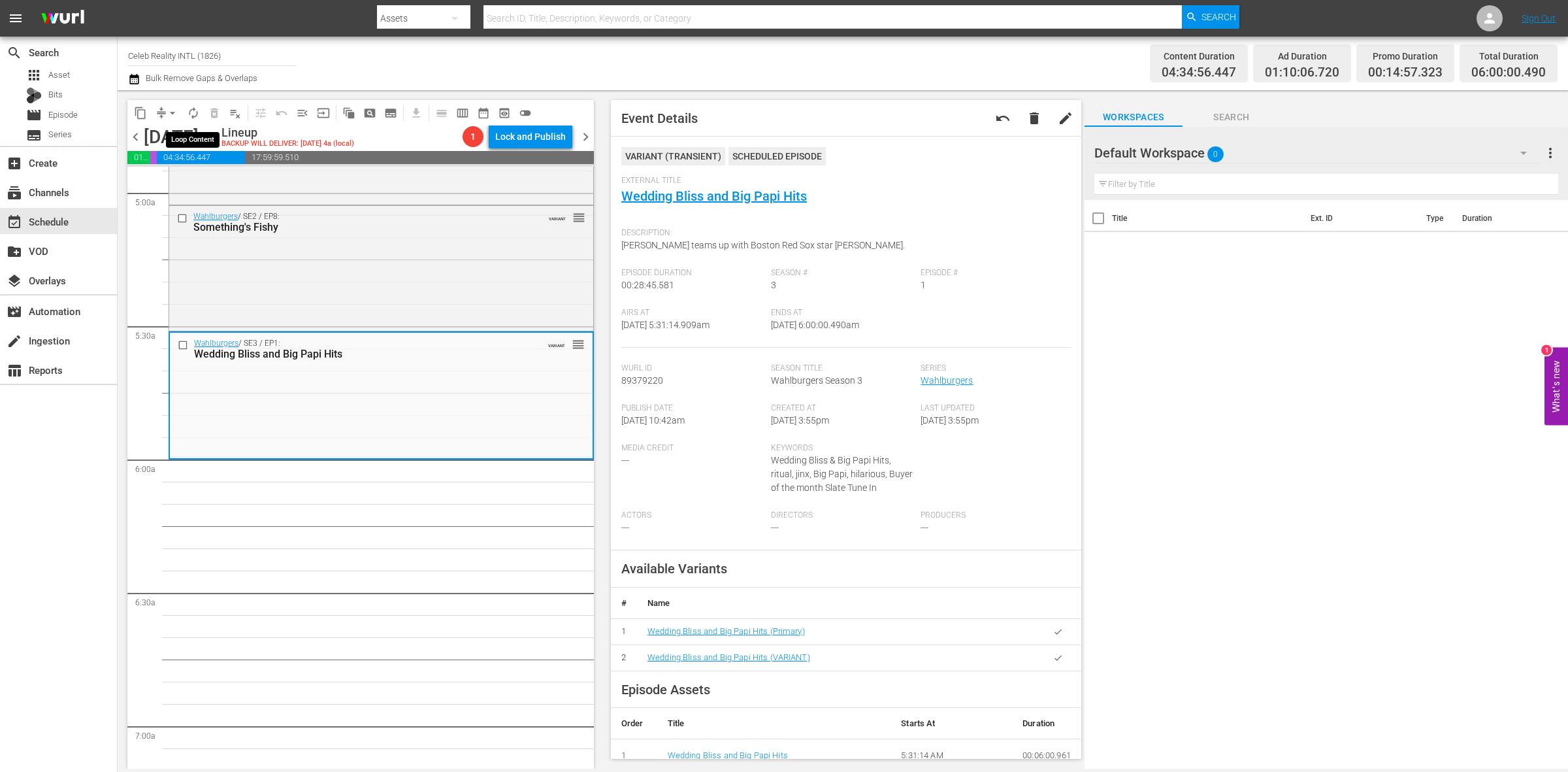
click at [193, 103] on button "autorenew_outlined" at bounding box center [193, 113] width 21 height 21
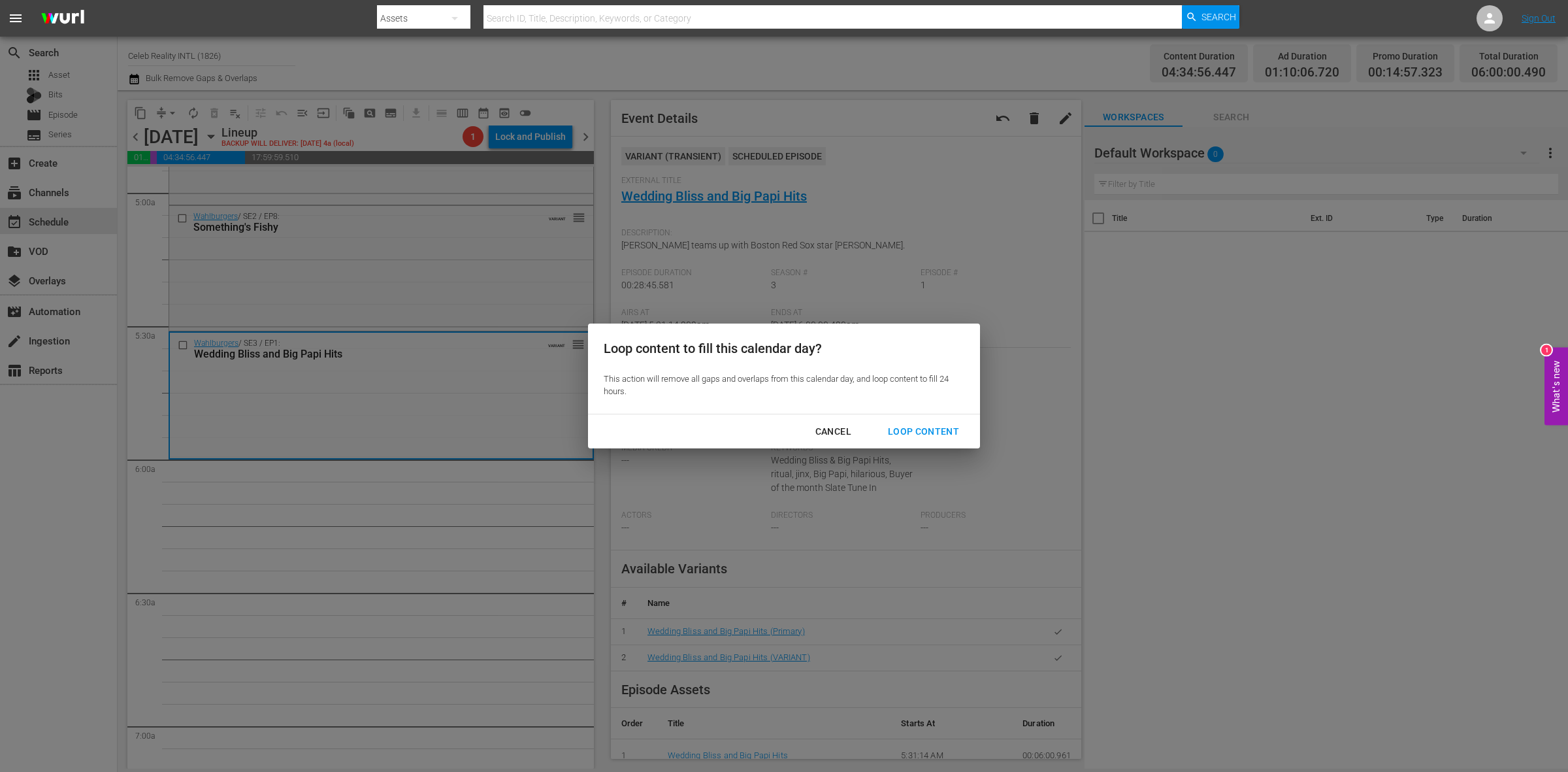
click at [938, 423] on div "Loop Content" at bounding box center [923, 431] width 92 height 16
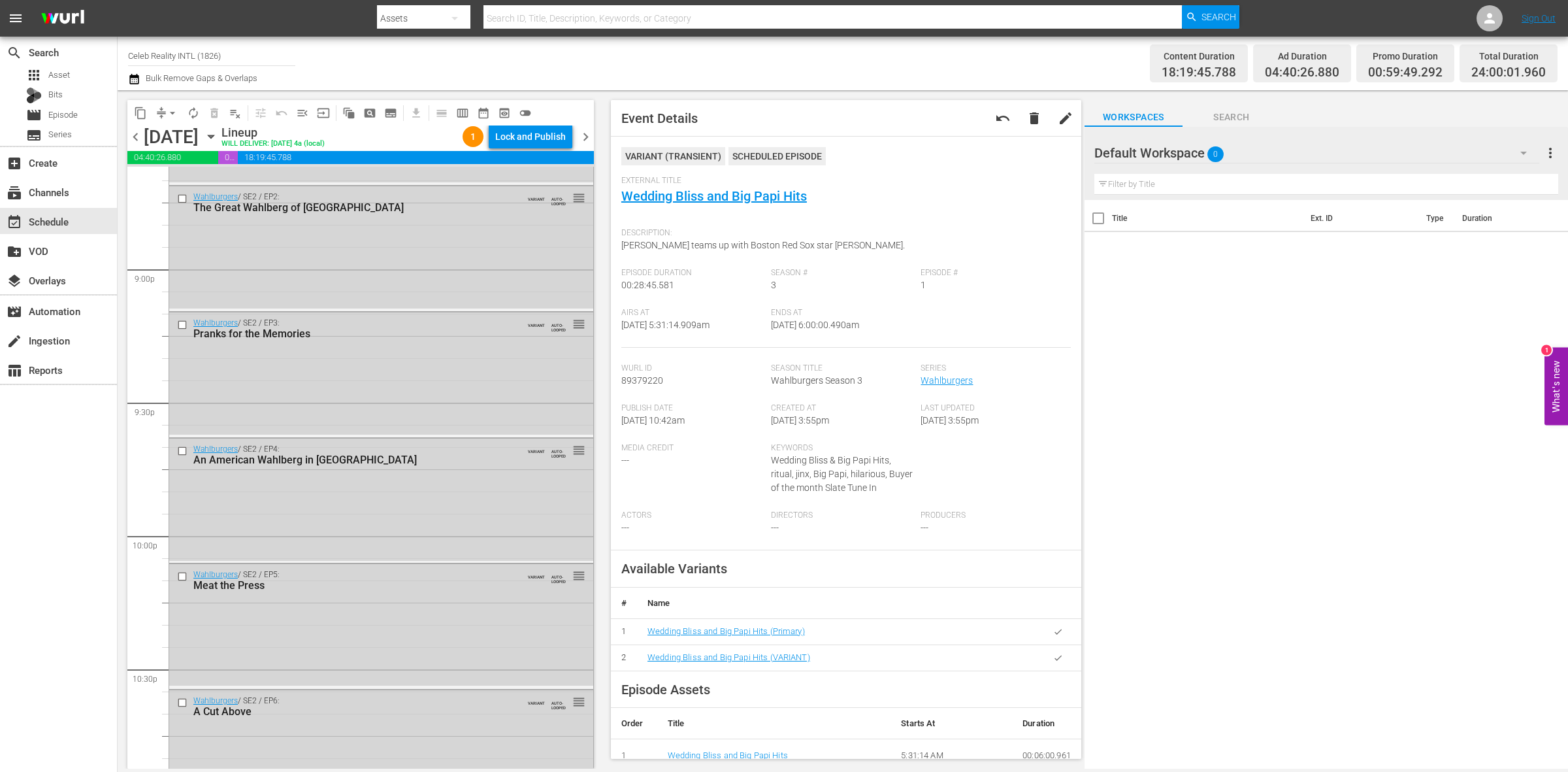
scroll to position [5796, 0]
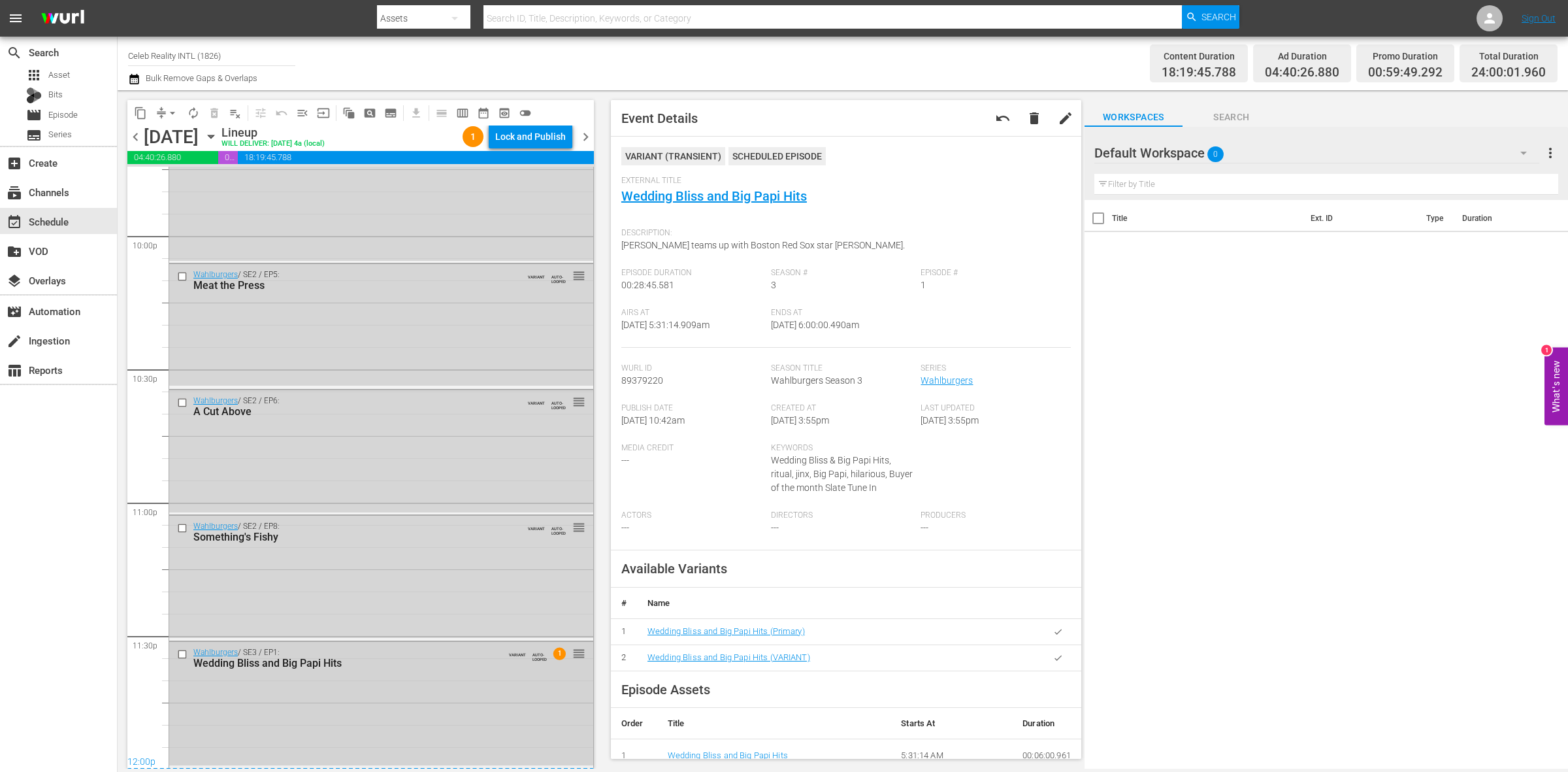
click at [415, 700] on div "Wahlburgers / SE3 / EP1: Wedding Bliss and Big Papi Hits VARIANT AUTO-LOOPED 1 …" at bounding box center [381, 703] width 424 height 124
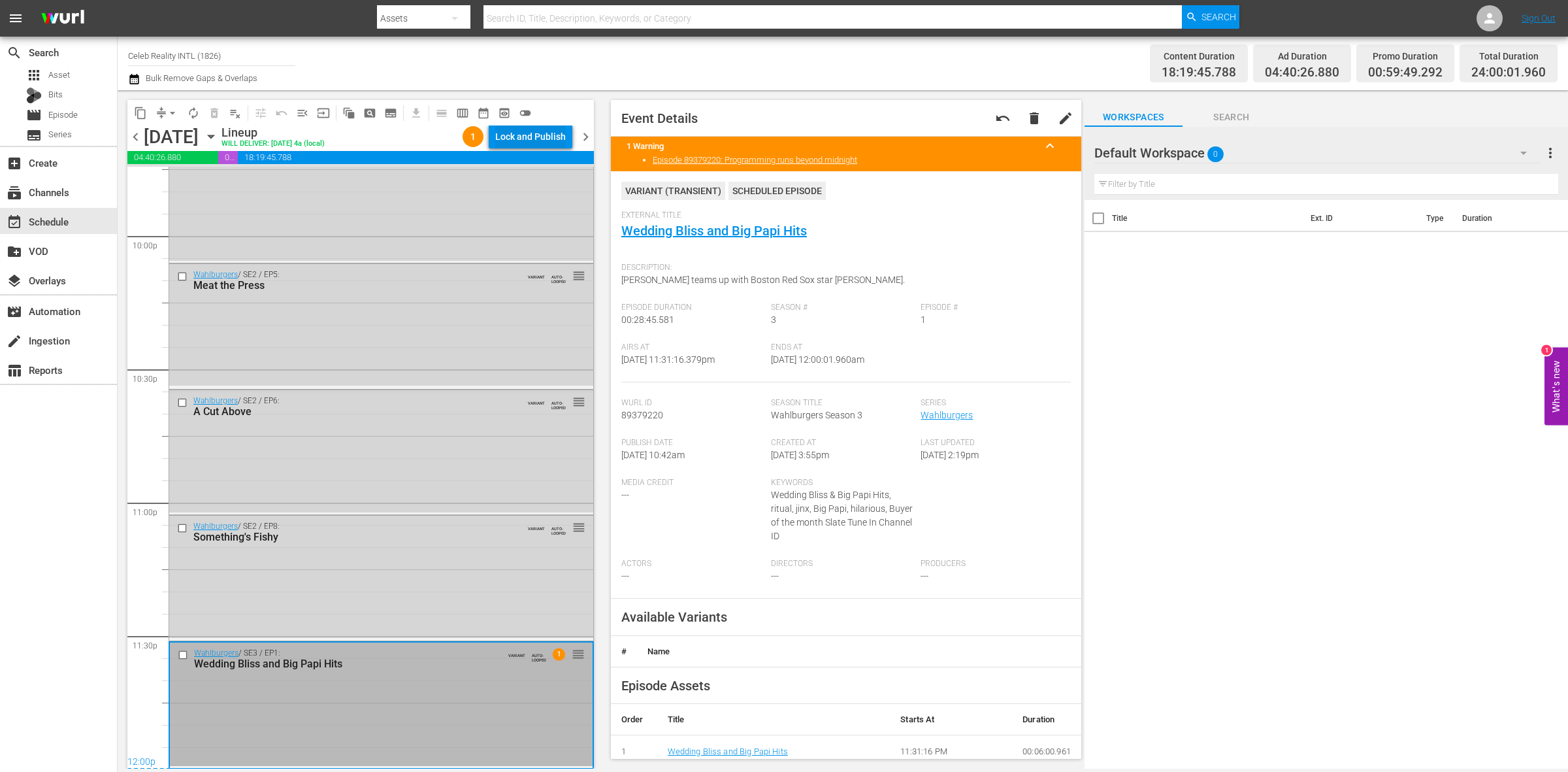
click at [523, 136] on div "Lock and Publish" at bounding box center [531, 136] width 71 height 24
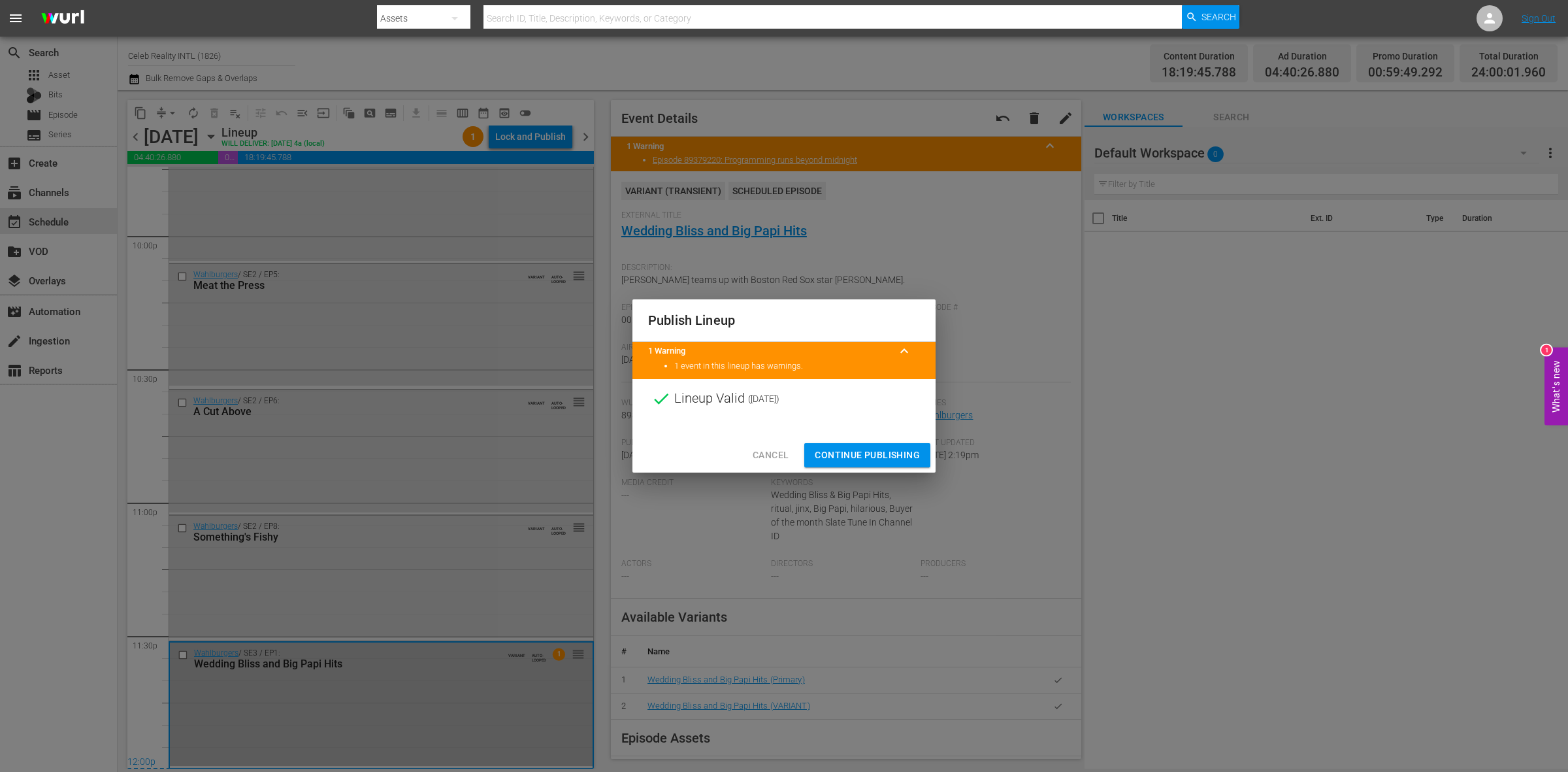
click at [849, 450] on span "Continue Publishing" at bounding box center [867, 455] width 105 height 16
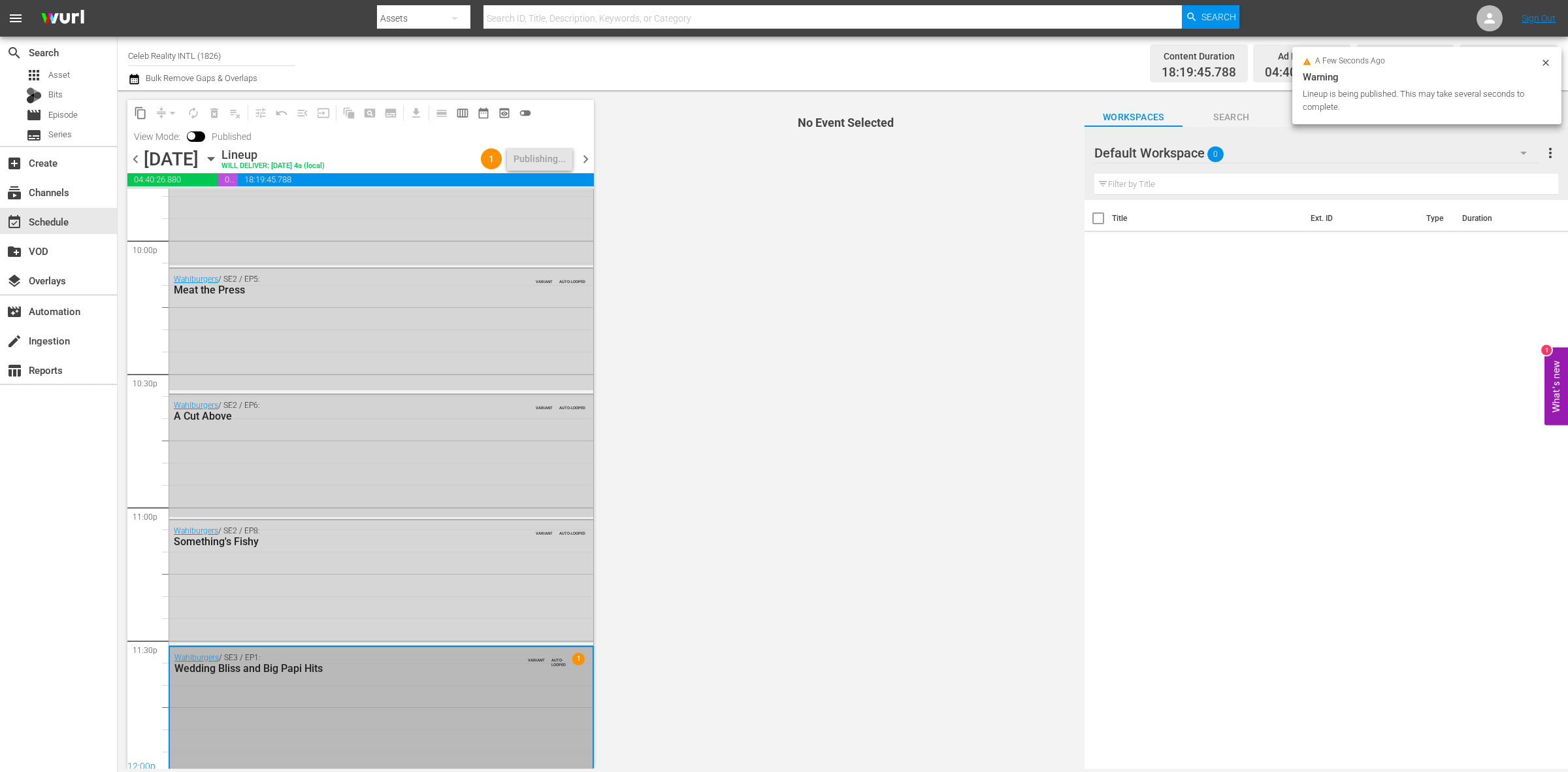
scroll to position [5818, 0]
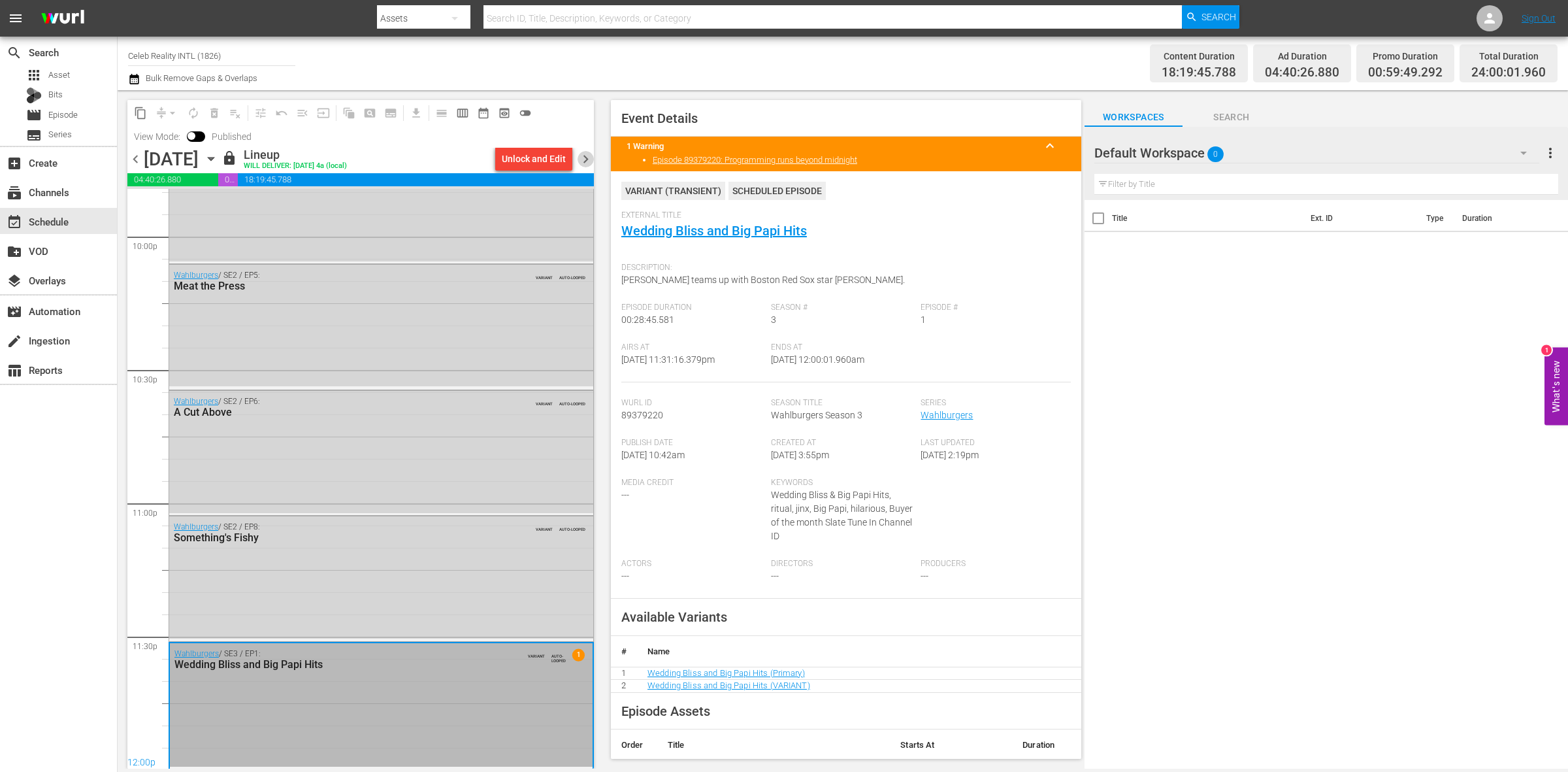
click at [588, 161] on span "chevron_right" at bounding box center [585, 159] width 16 height 16
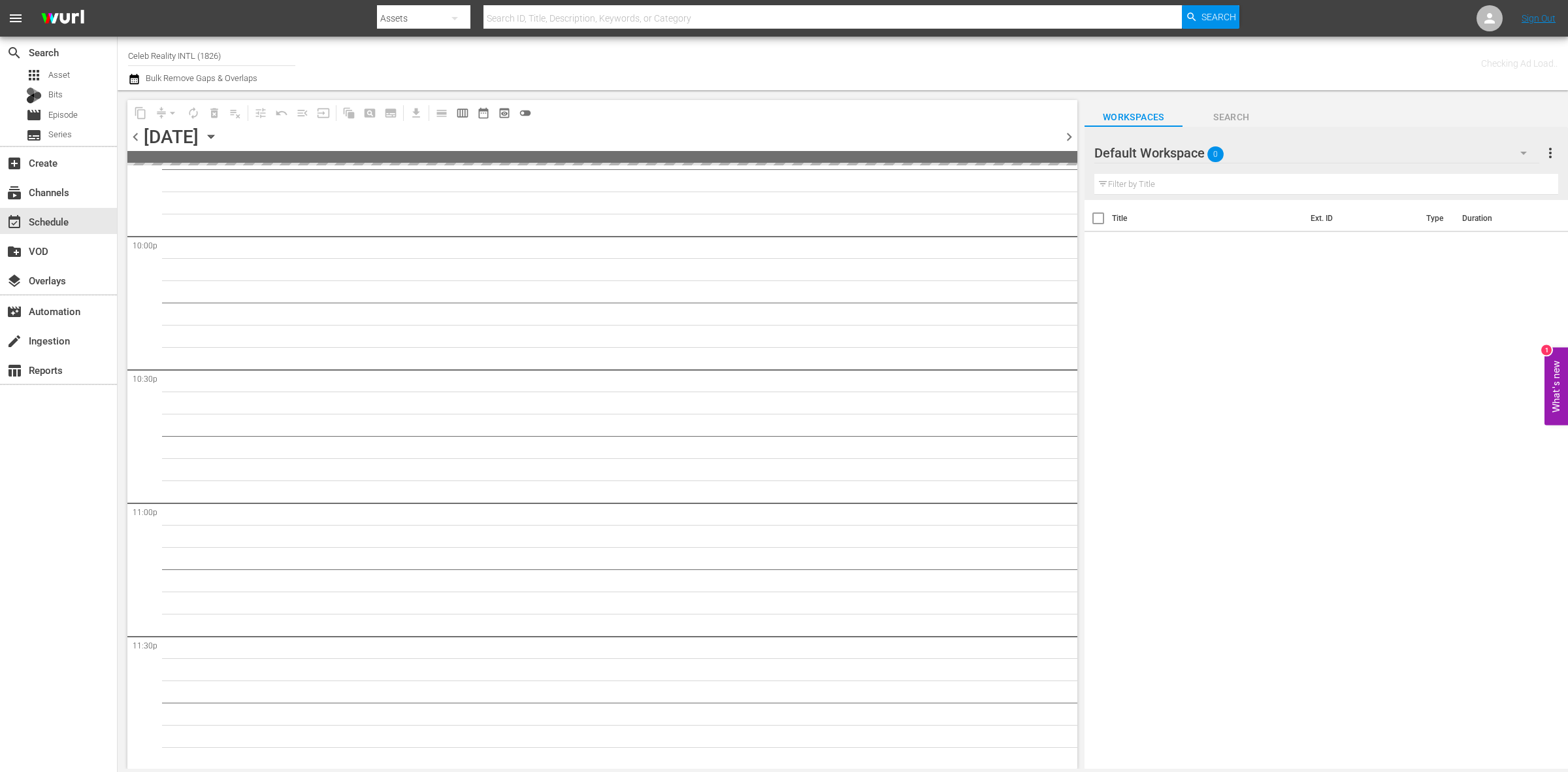
scroll to position [5040, 0]
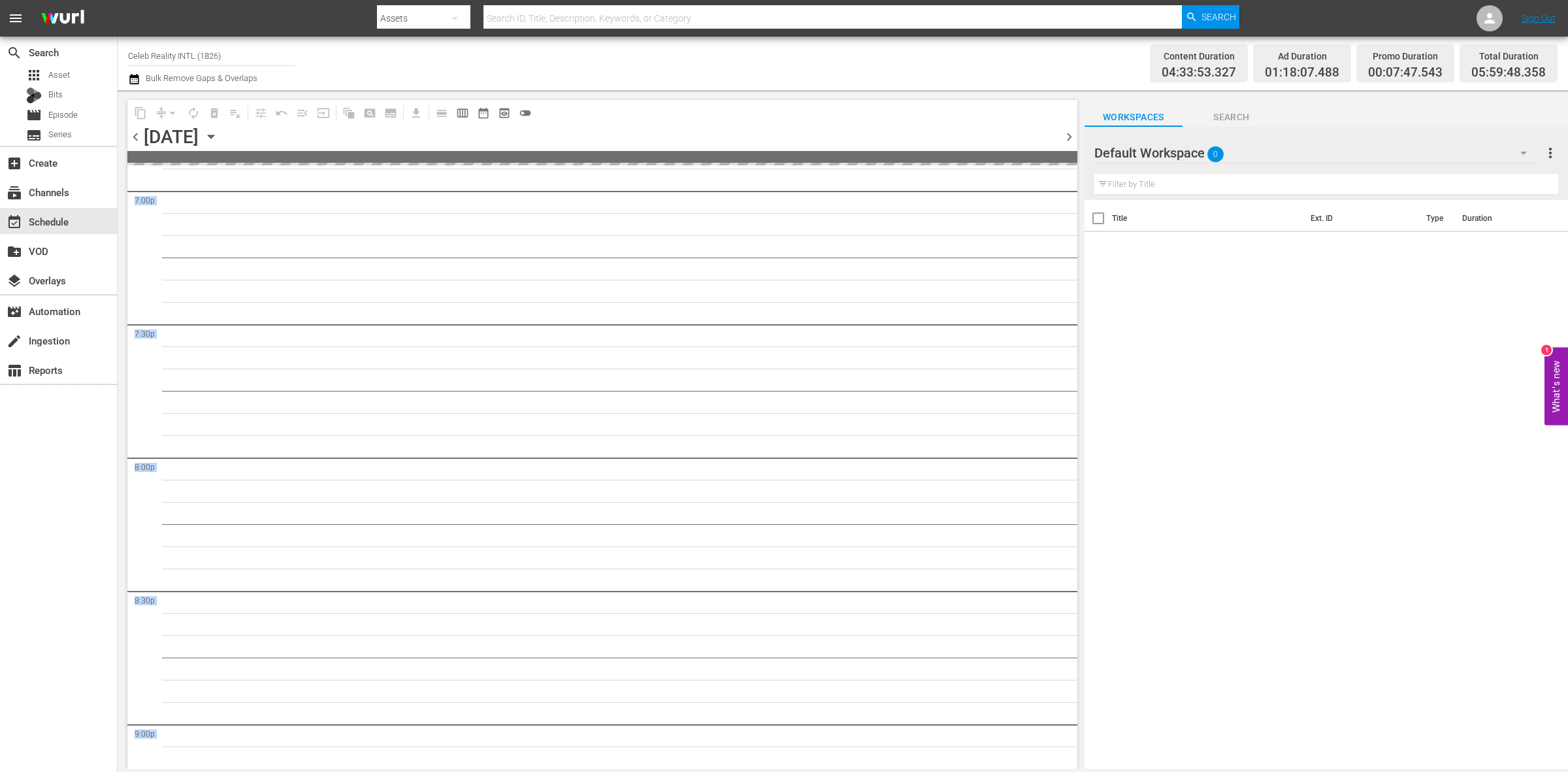
click at [1076, 161] on div "content_copy compress arrow_drop_down autorenew_outlined delete_forever_outline…" at bounding box center [602, 434] width 950 height 668
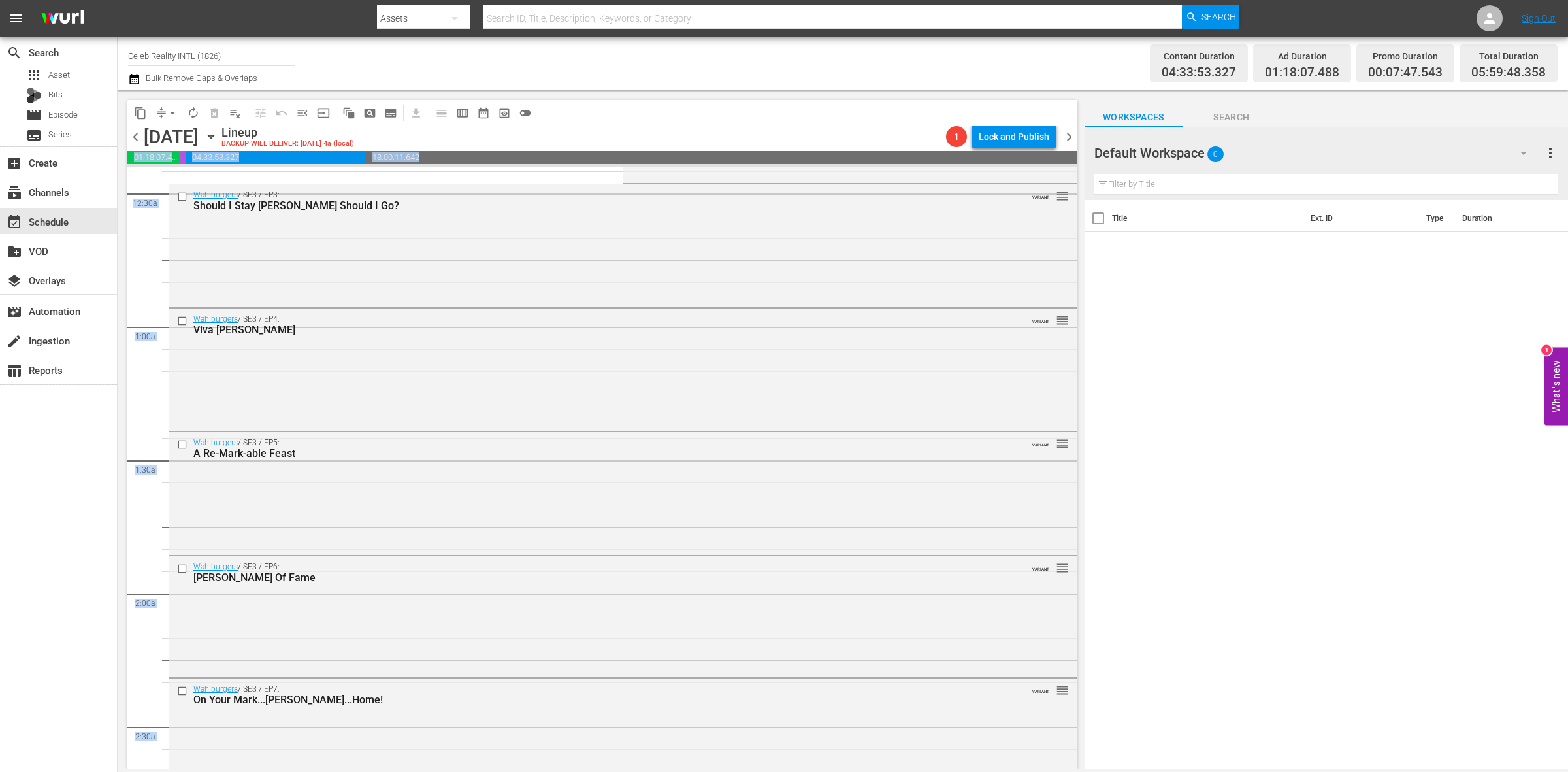
scroll to position [0, 0]
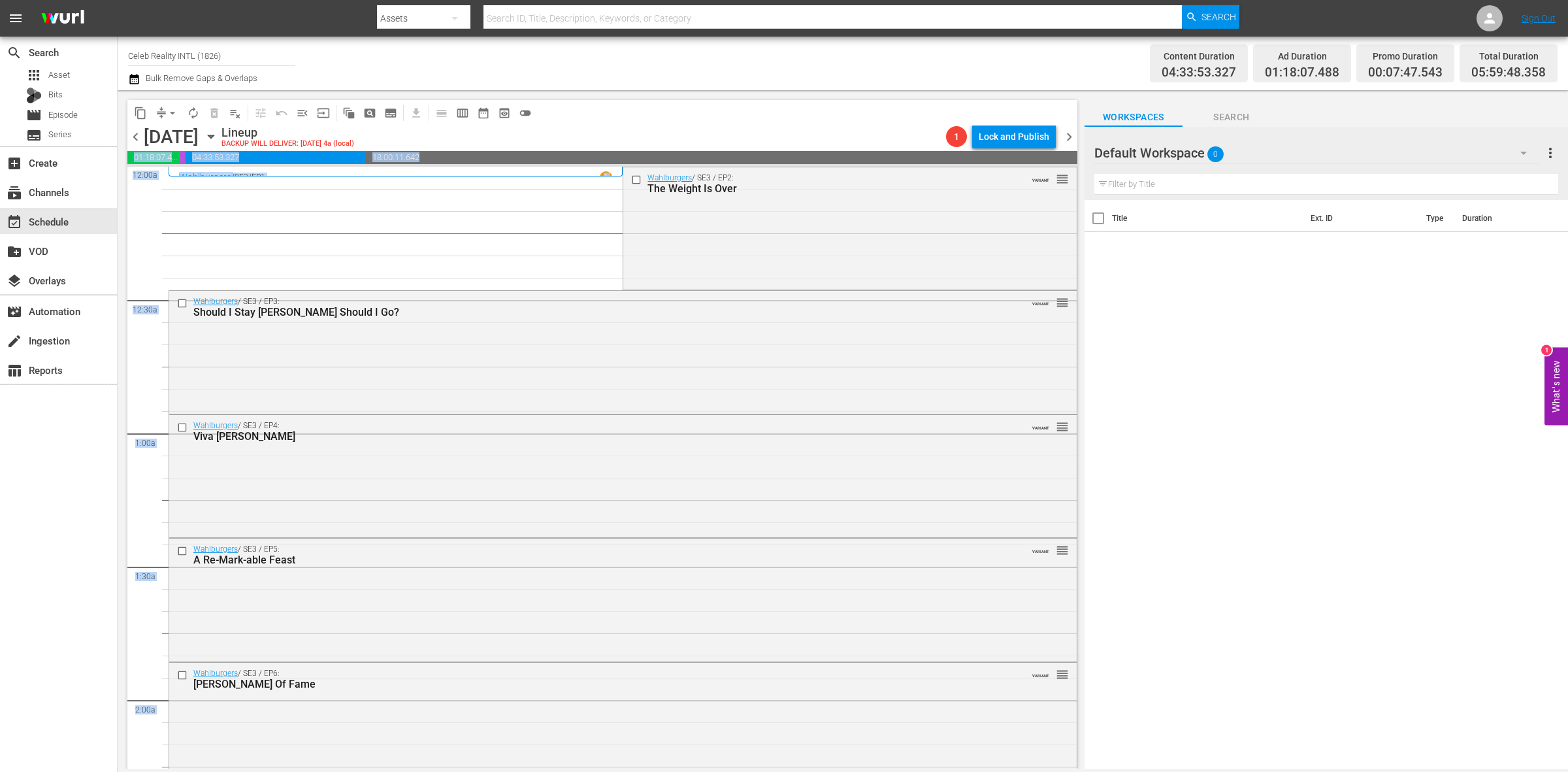
click at [164, 109] on button "arrow_drop_down" at bounding box center [172, 113] width 21 height 21
click at [173, 137] on li "Align to Midnight" at bounding box center [173, 138] width 137 height 22
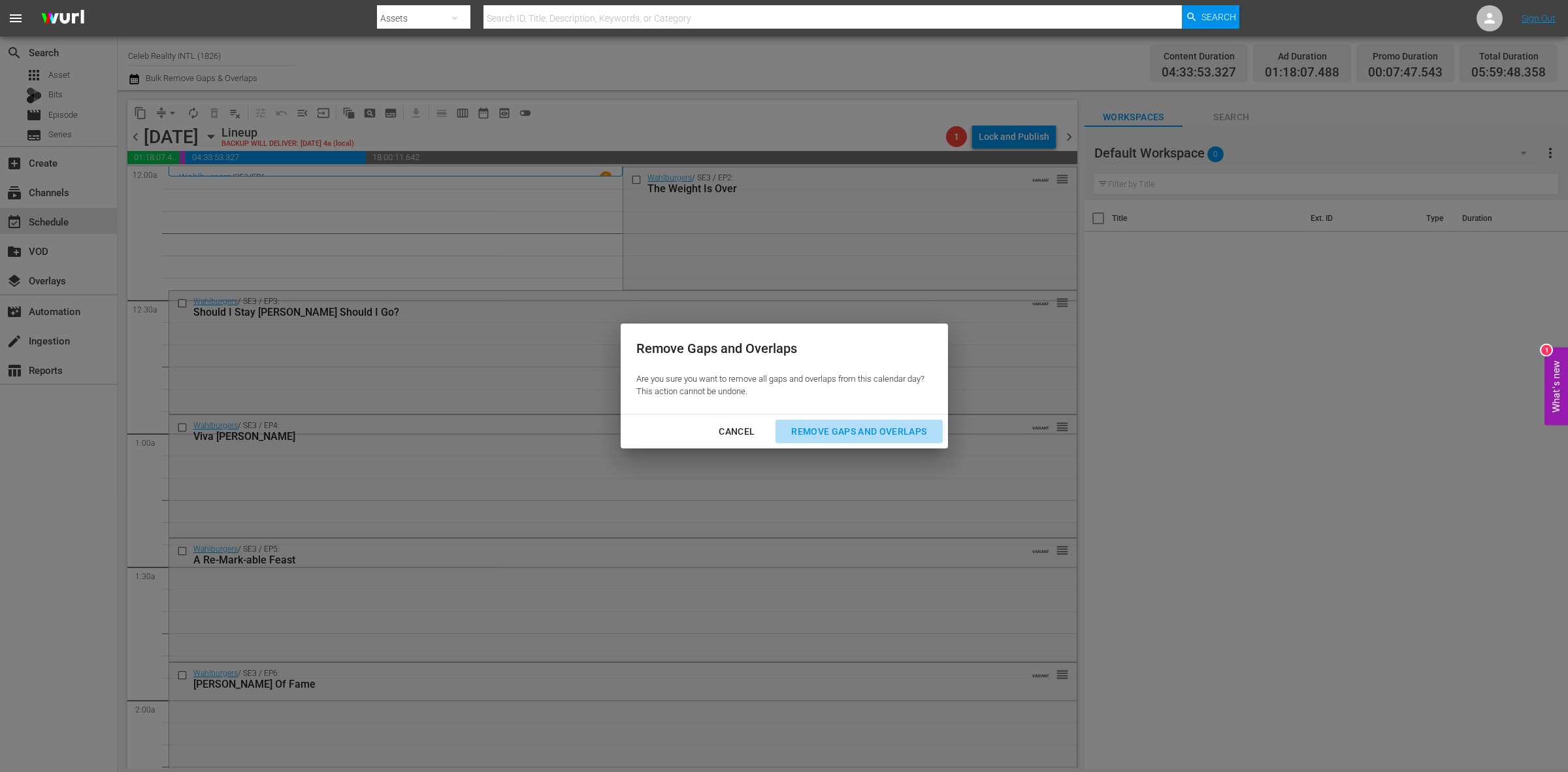
click at [854, 423] on div "Remove Gaps and Overlaps" at bounding box center [859, 431] width 156 height 16
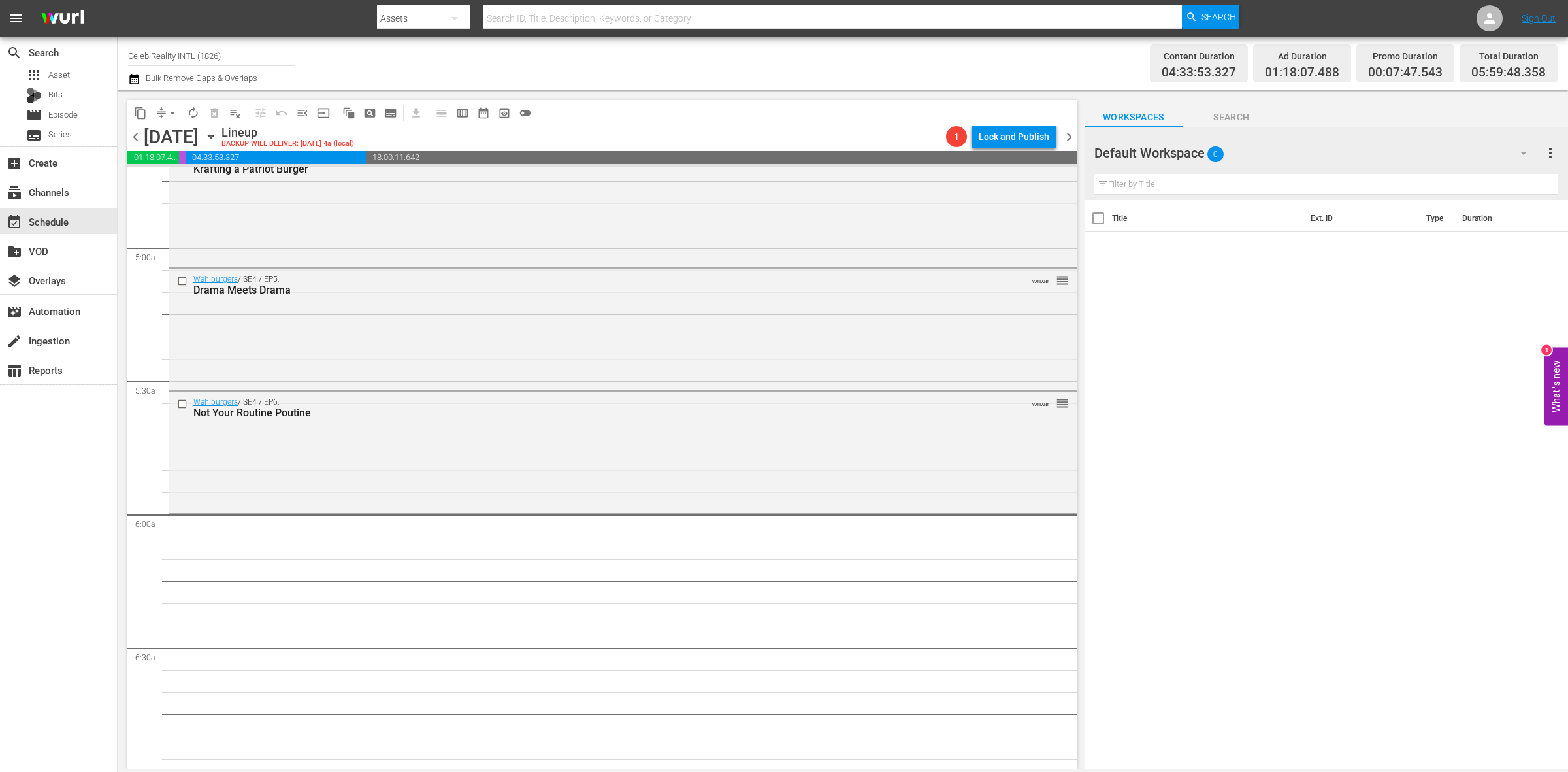
scroll to position [1389, 0]
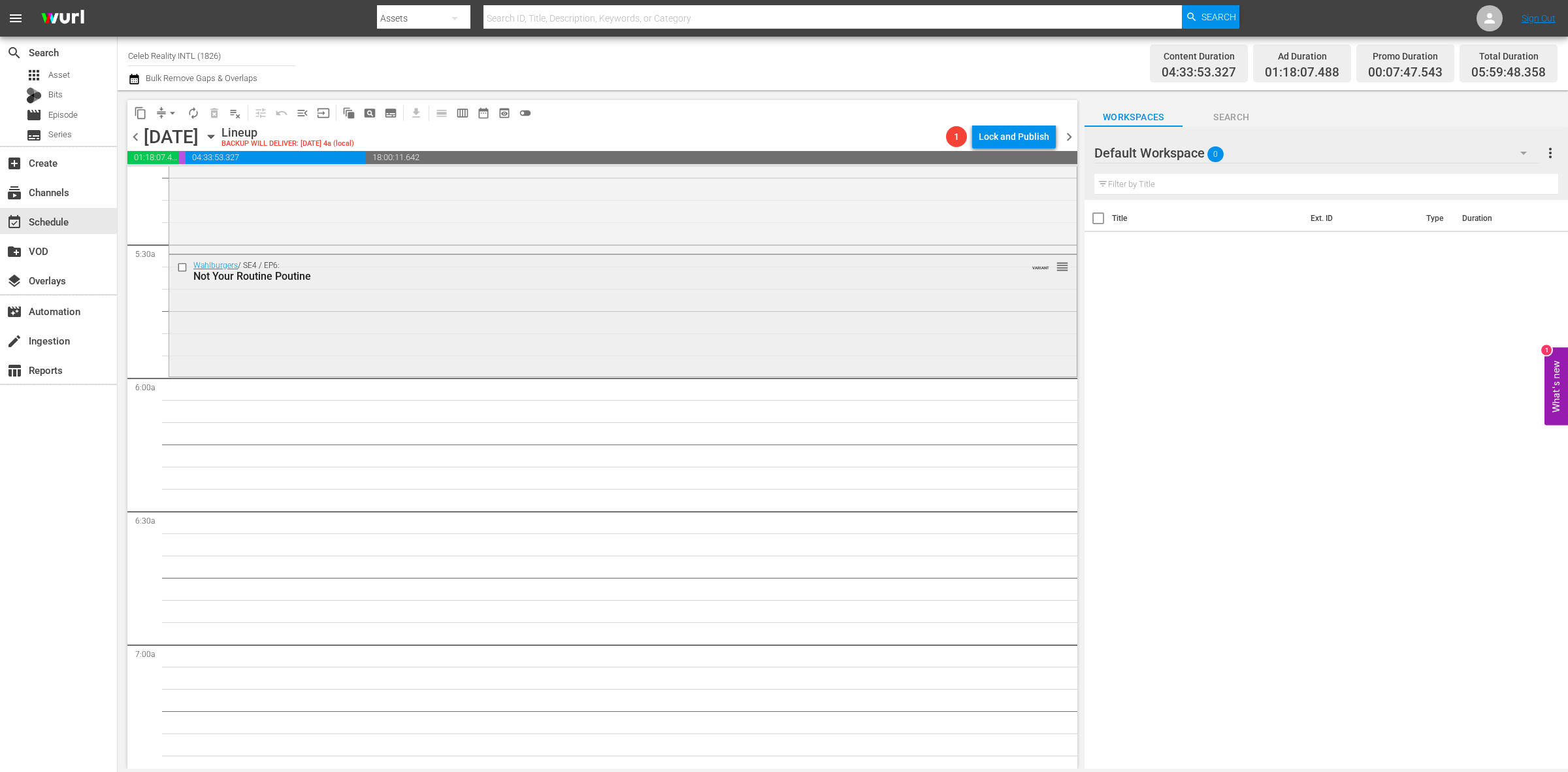
click at [504, 341] on div "Wahlburgers / SE4 / EP6: Not Your Routine Poutine VARIANT reorder" at bounding box center [622, 314] width 908 height 119
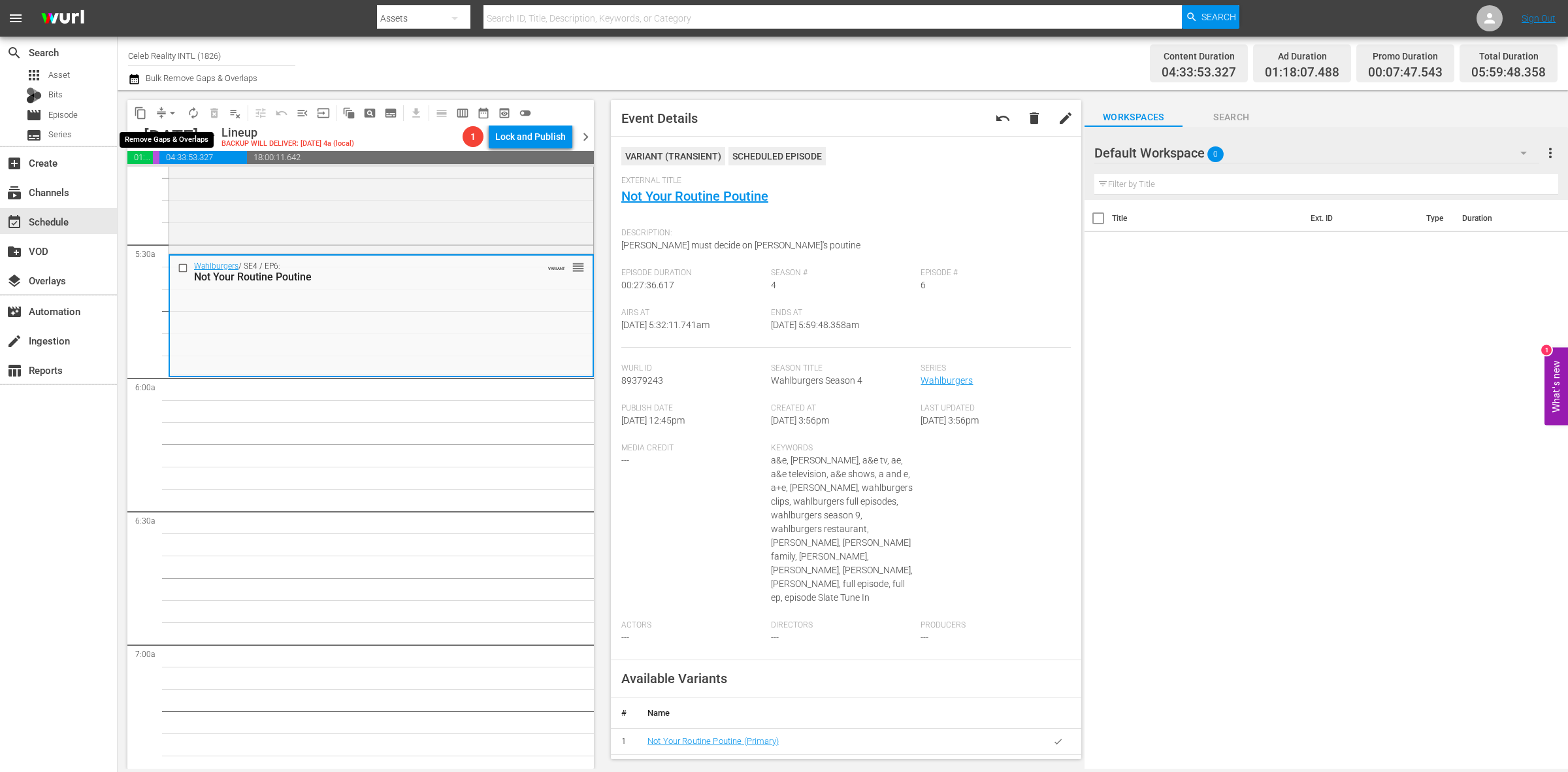
click at [170, 110] on span "arrow_drop_down" at bounding box center [172, 113] width 13 height 13
click at [170, 137] on li "Align to Midnight" at bounding box center [173, 138] width 137 height 22
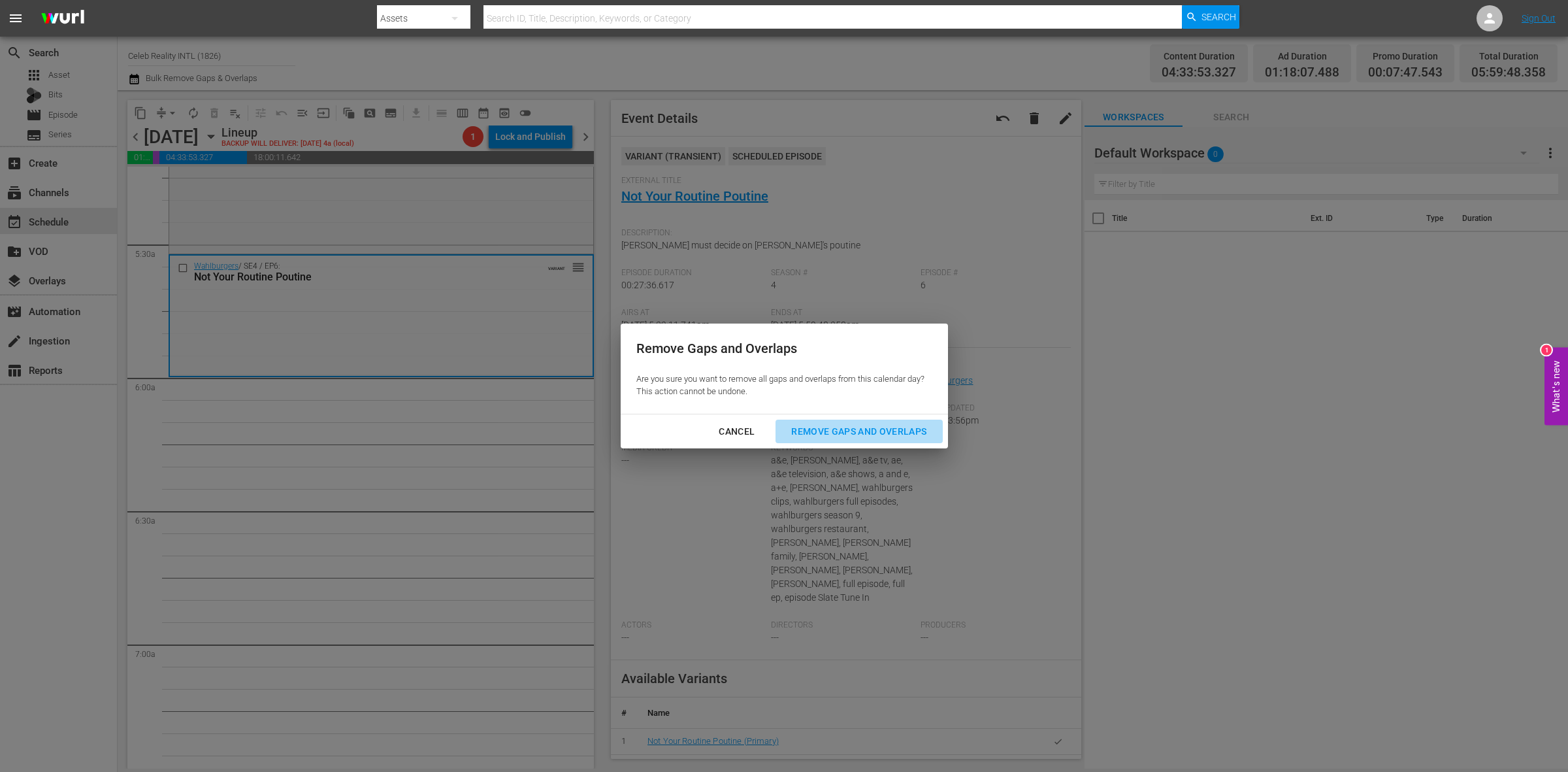
click at [894, 427] on div "Remove Gaps and Overlaps" at bounding box center [859, 431] width 156 height 16
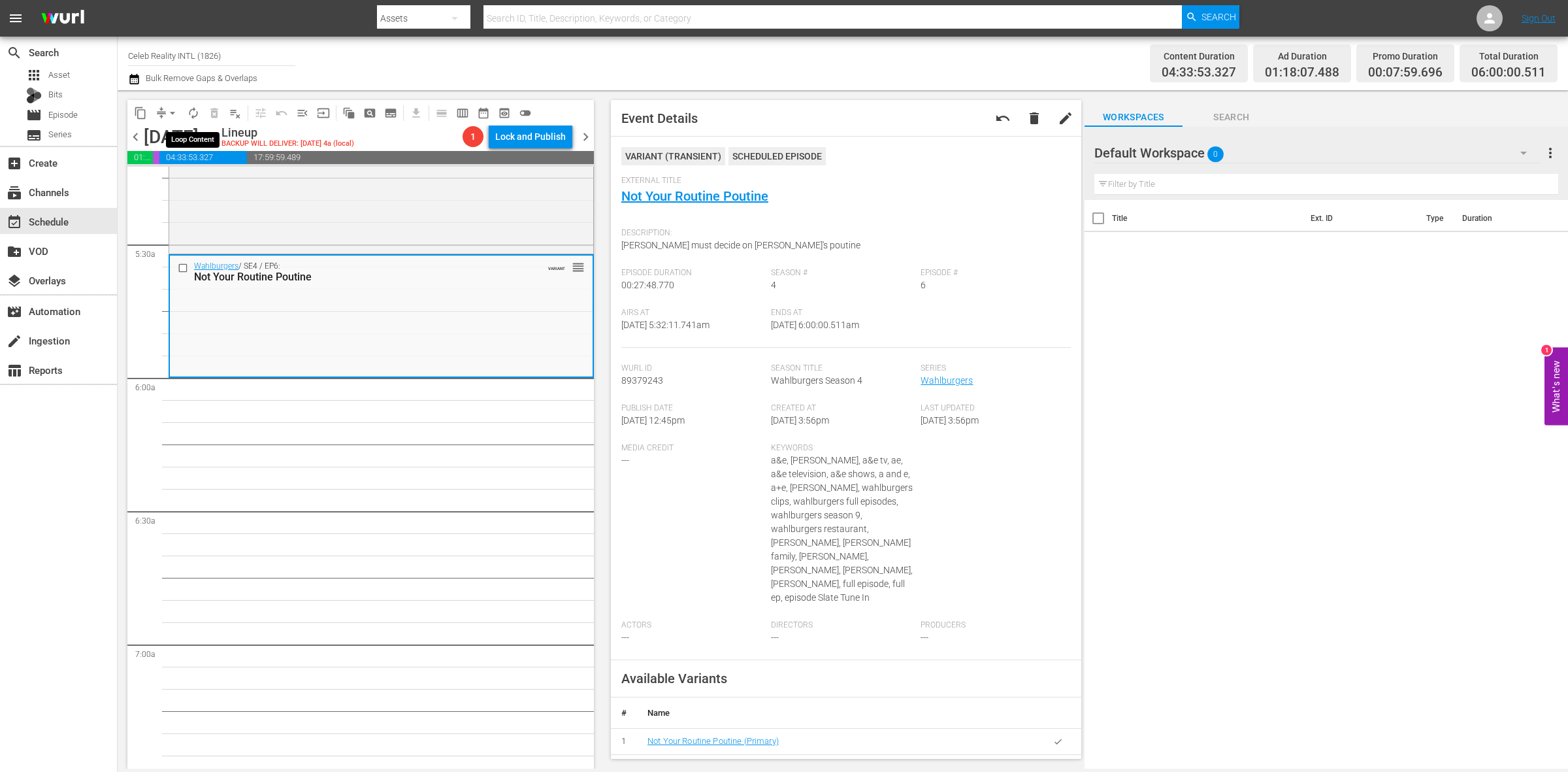
click at [191, 111] on span "autorenew_outlined" at bounding box center [193, 113] width 13 height 13
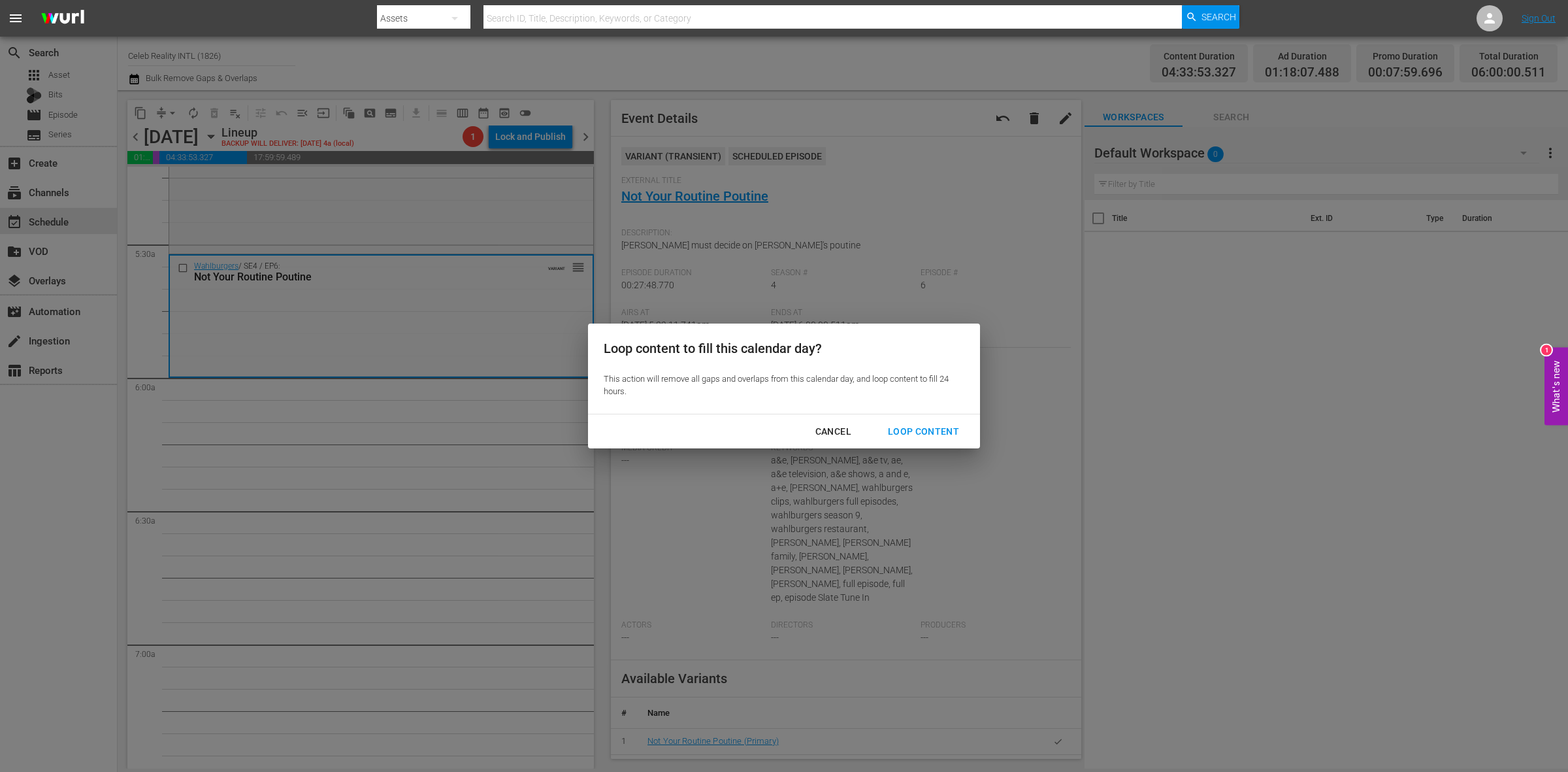
click at [918, 438] on div "Loop Content" at bounding box center [923, 431] width 92 height 16
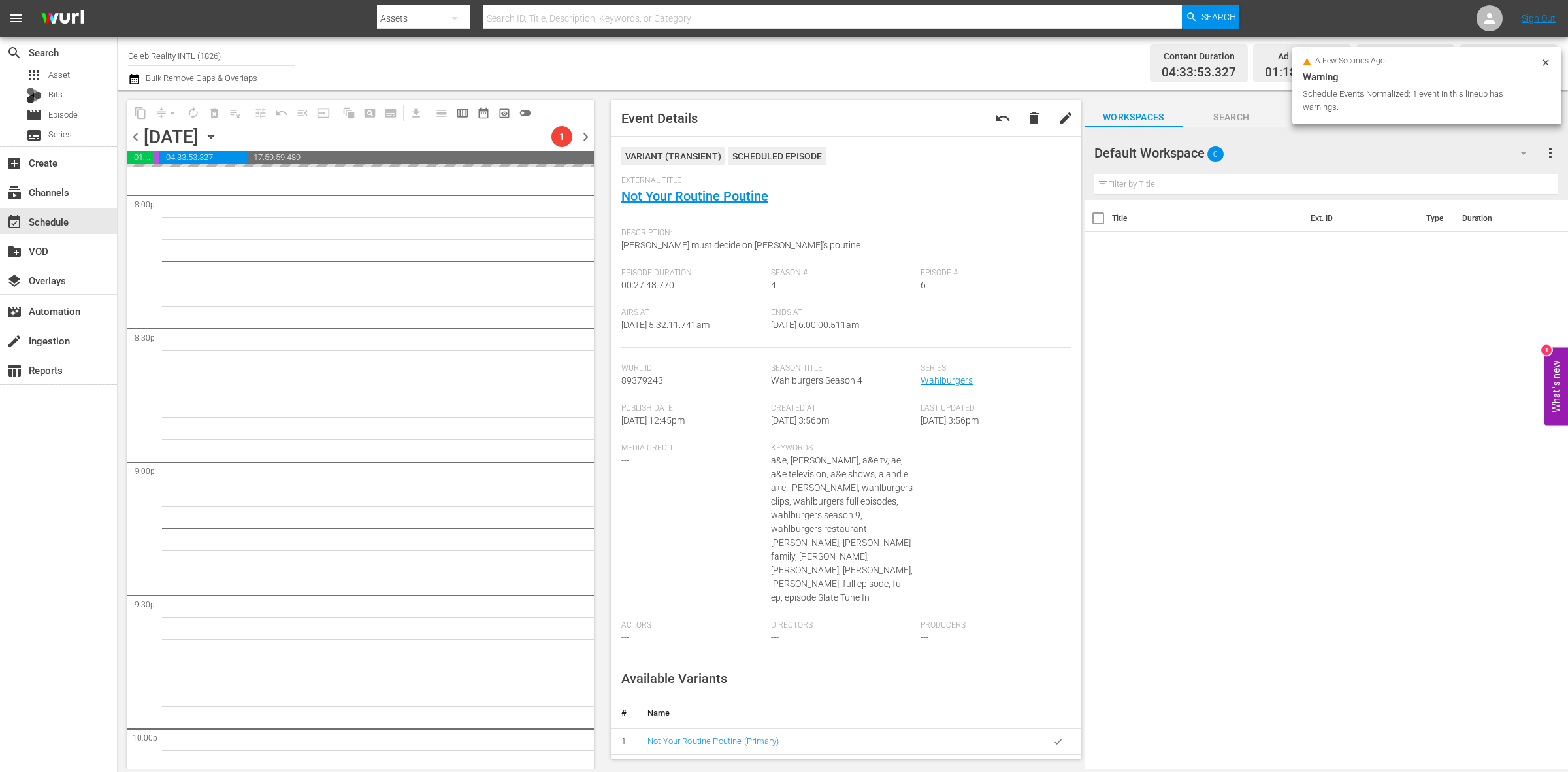
scroll to position [5796, 0]
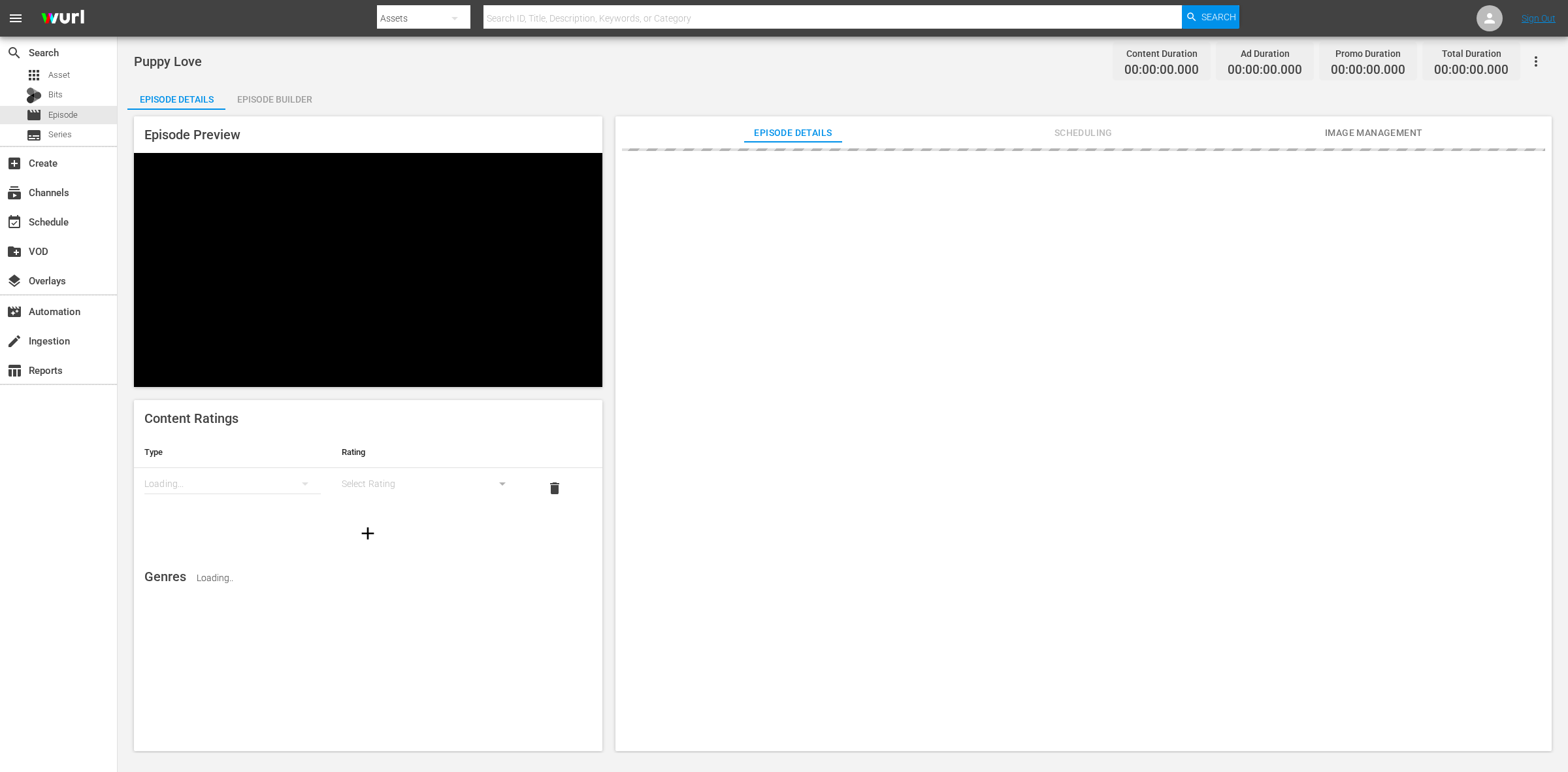
click at [272, 87] on div "Episode Builder" at bounding box center [275, 100] width 98 height 31
click at [296, 97] on div "Episode Builder" at bounding box center [275, 100] width 98 height 31
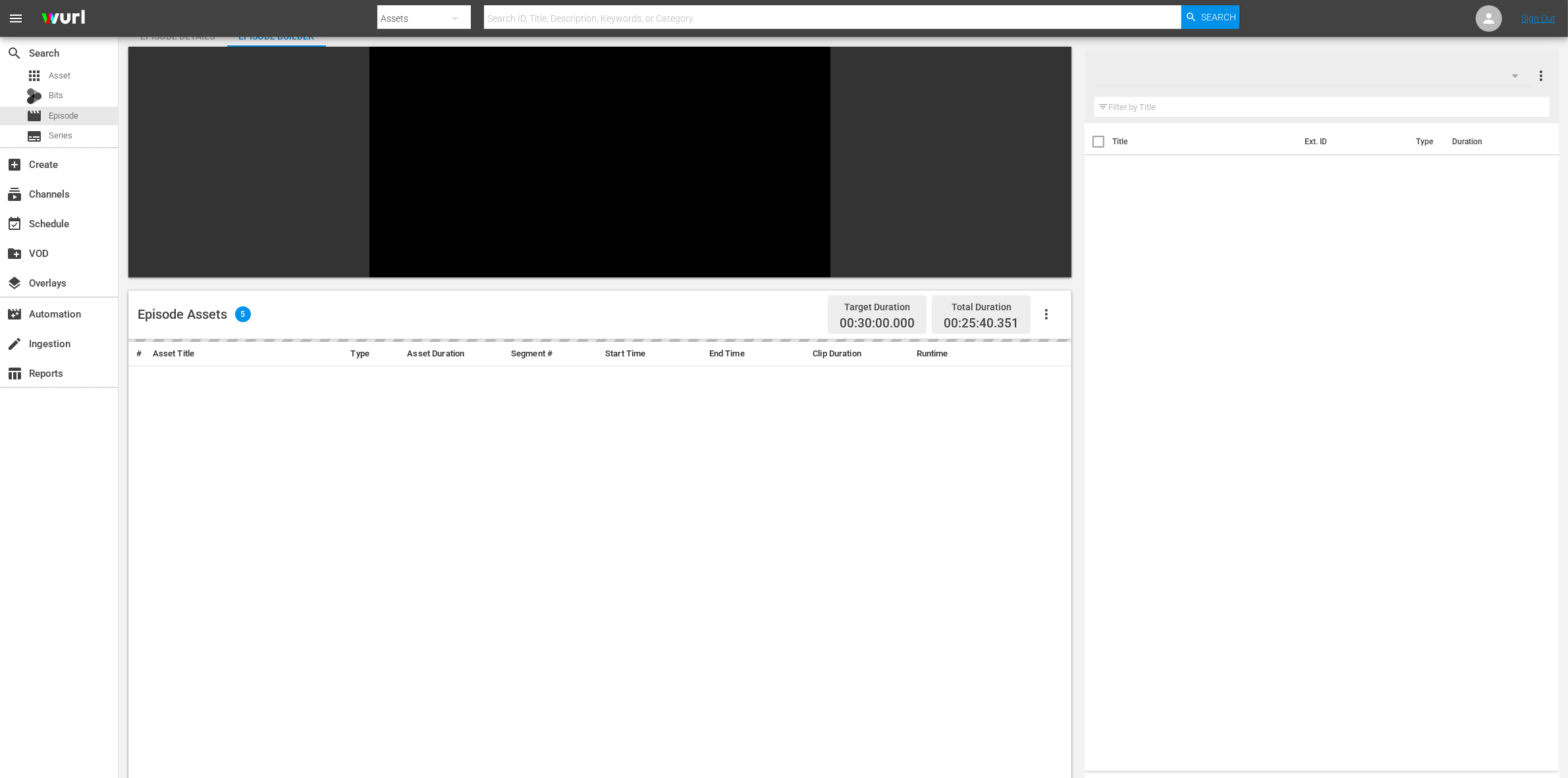
scroll to position [164, 0]
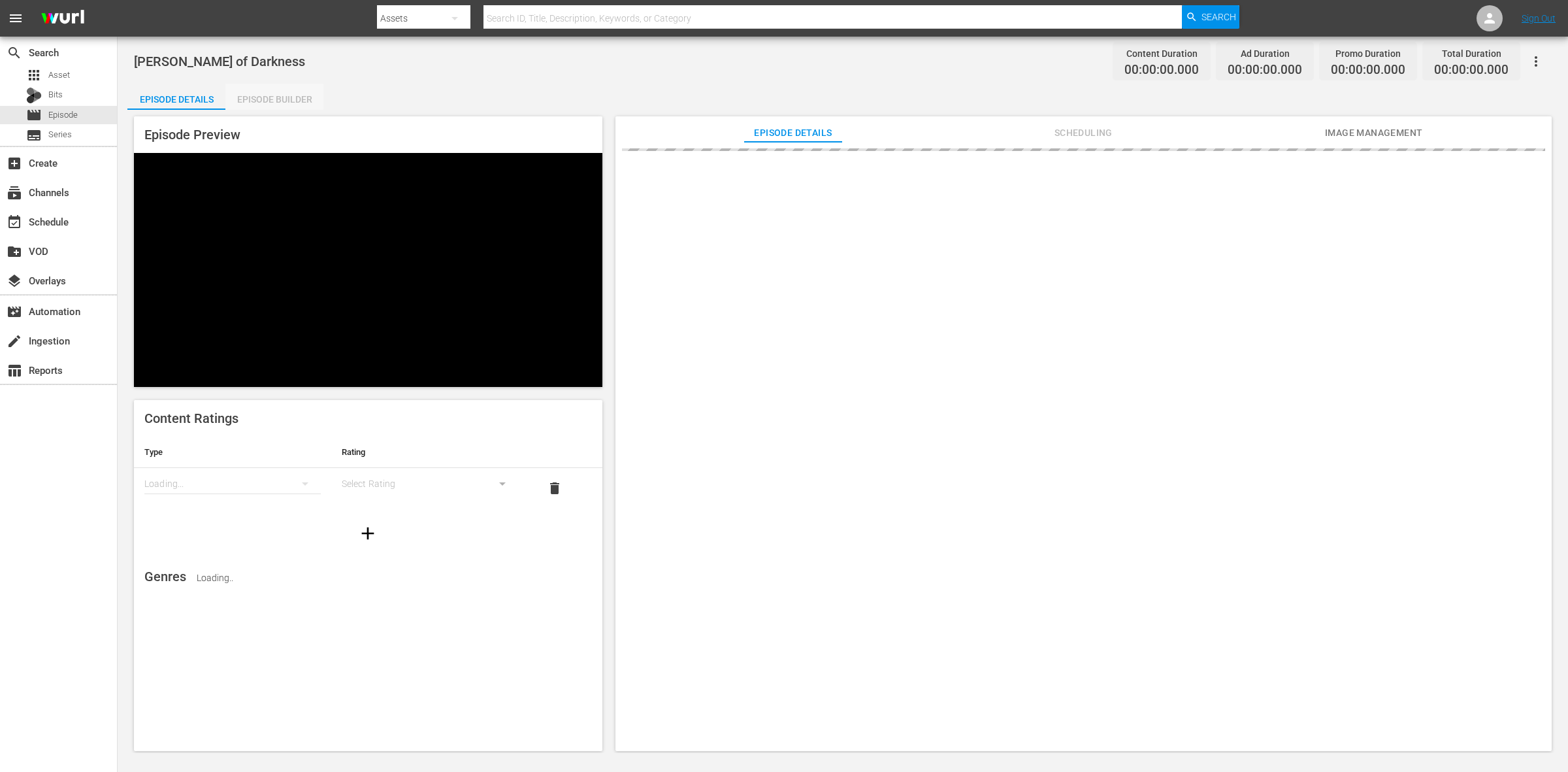
click at [257, 98] on div "Episode Builder" at bounding box center [275, 100] width 98 height 31
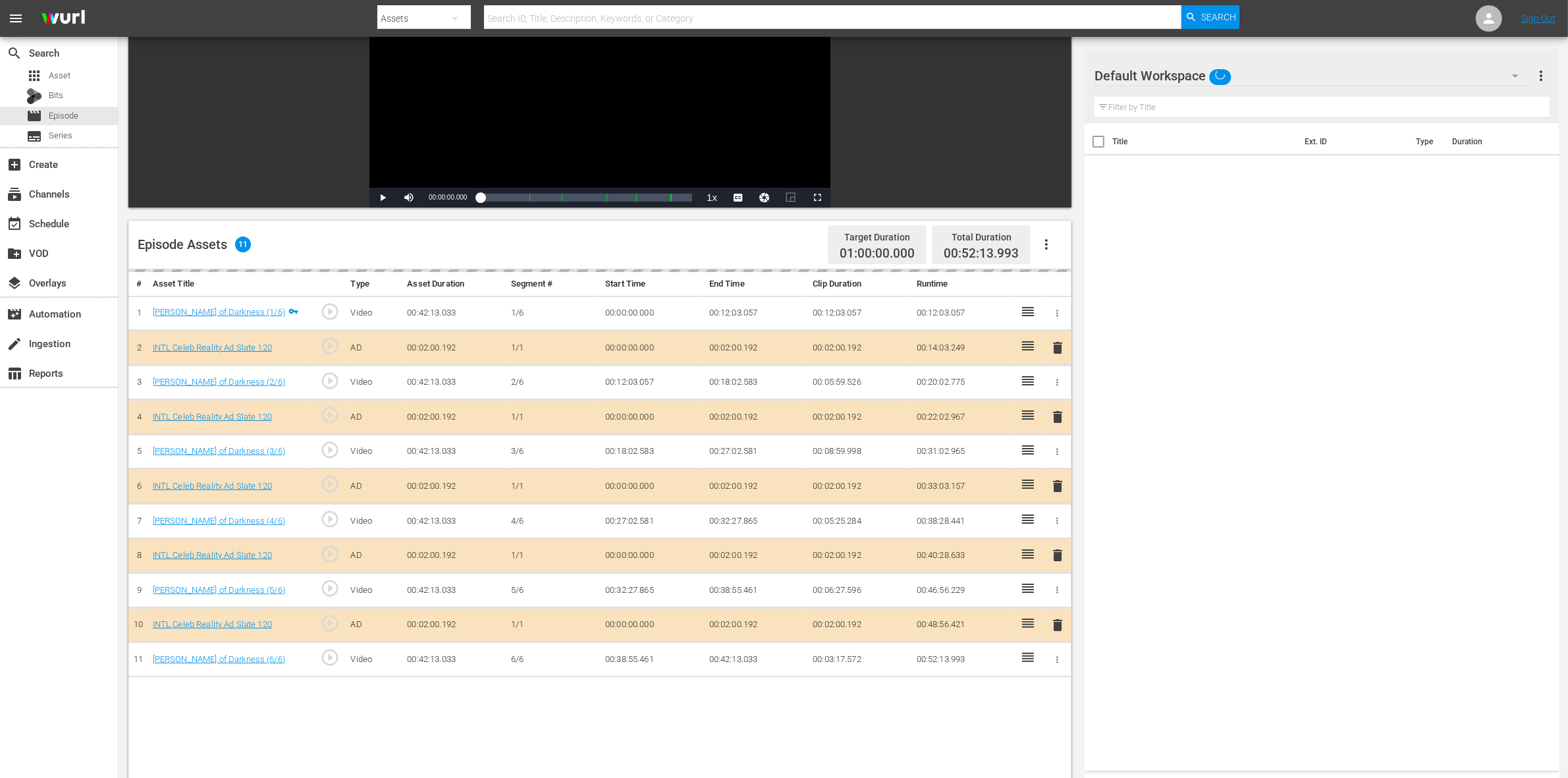
scroll to position [330, 0]
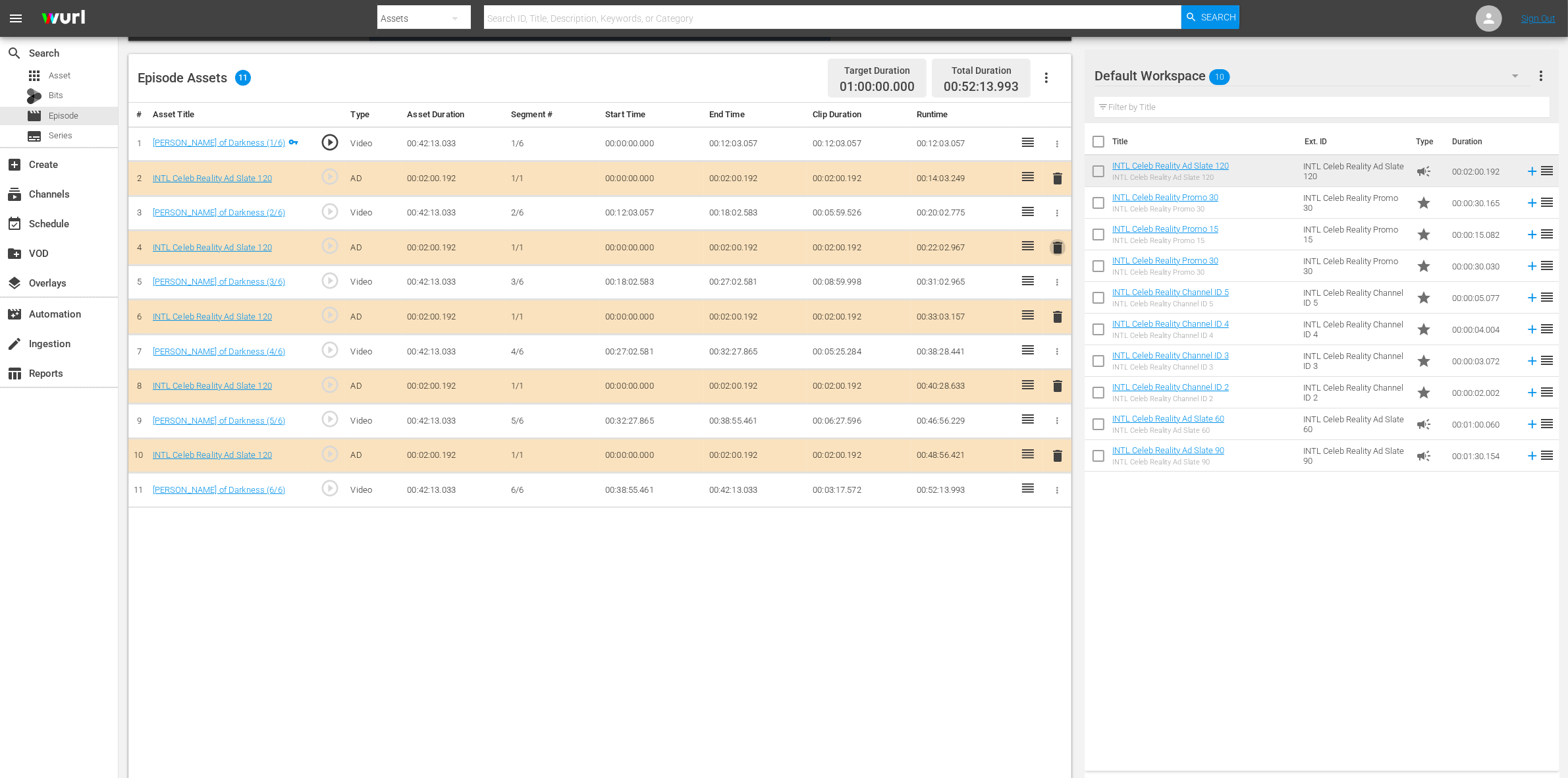
click at [1055, 249] on span "delete" at bounding box center [1057, 248] width 16 height 16
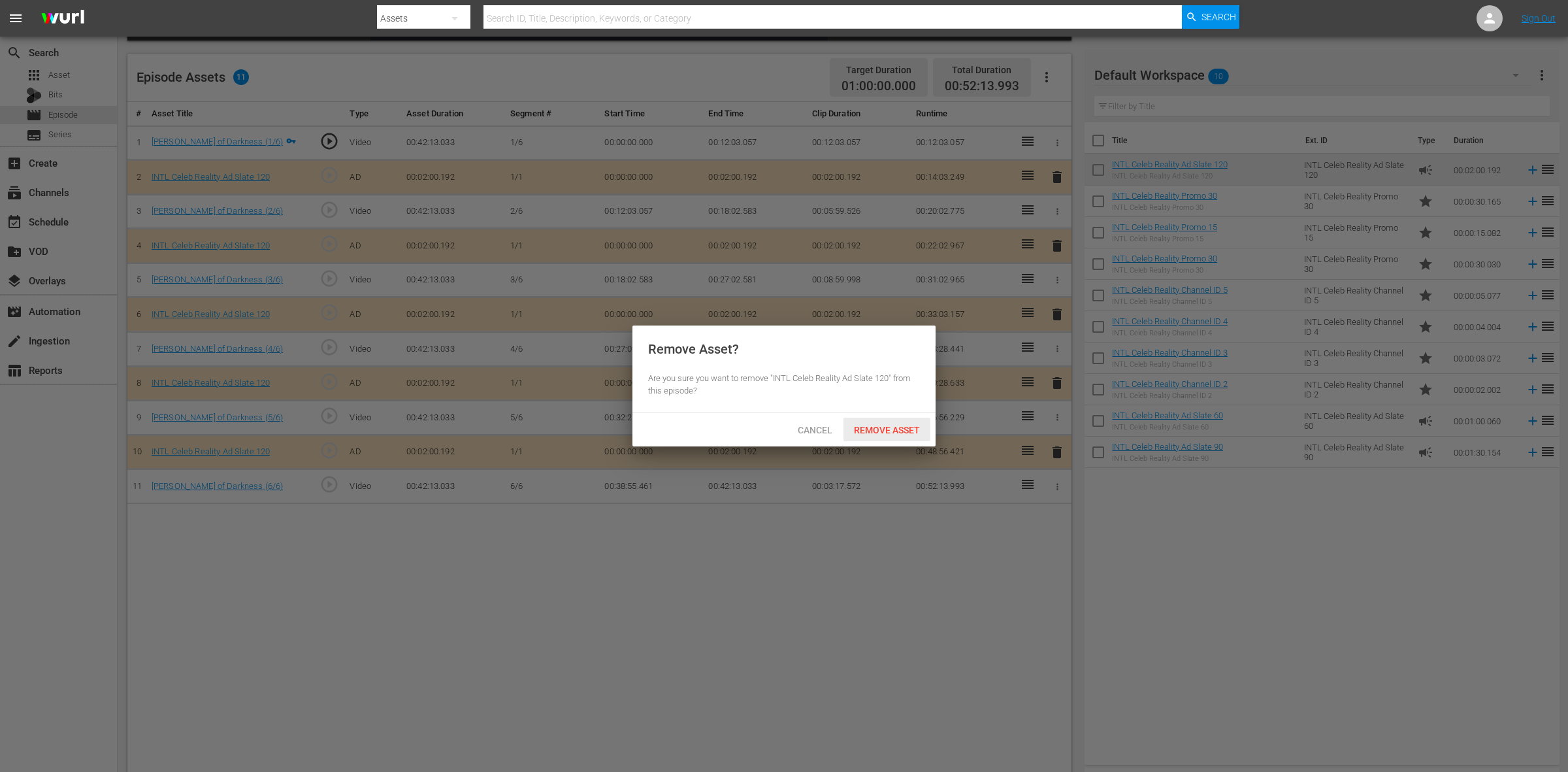
click at [909, 425] on span "Remove Asset" at bounding box center [887, 430] width 87 height 10
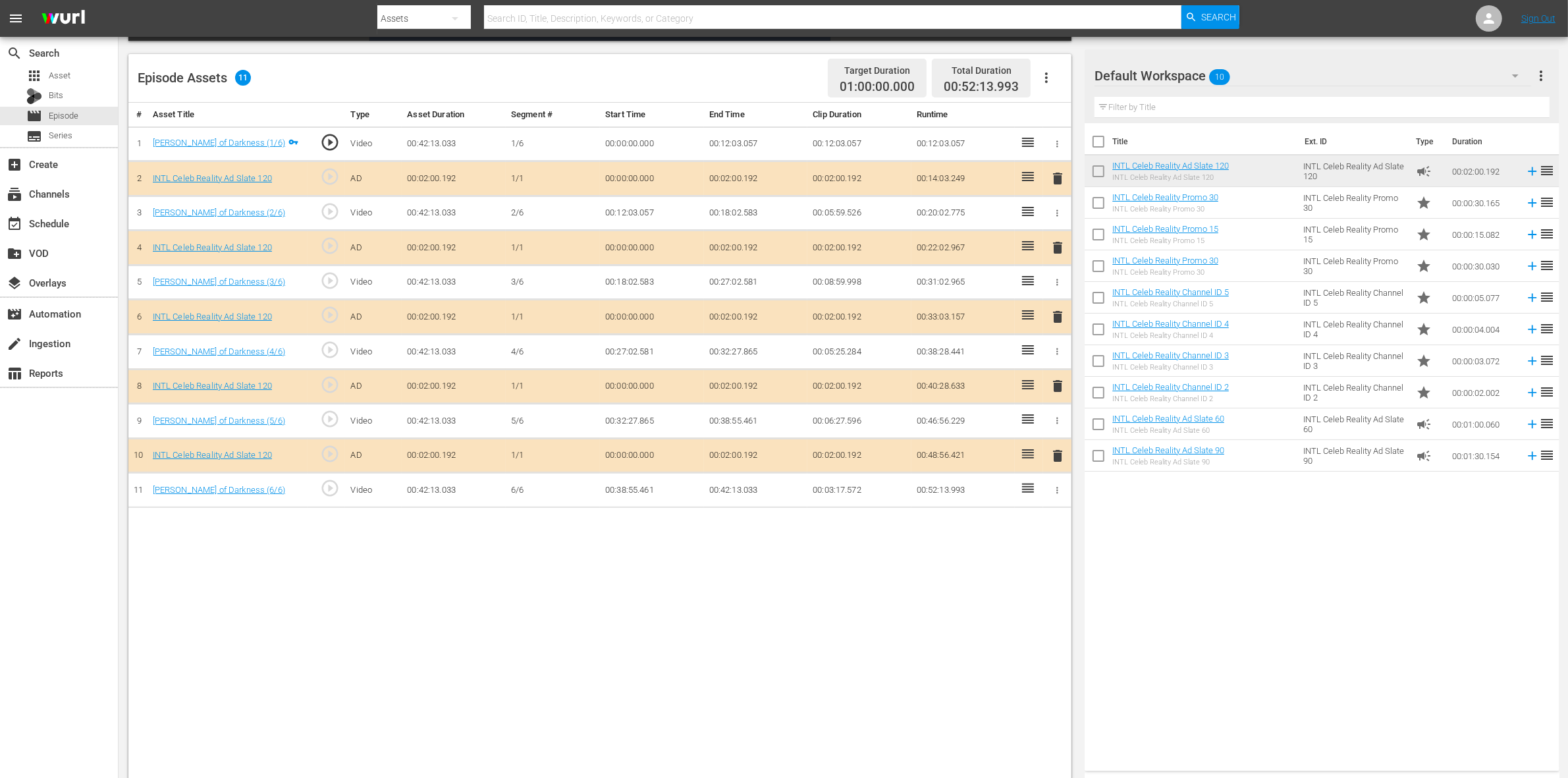
click at [1060, 318] on span "delete" at bounding box center [1057, 317] width 16 height 16
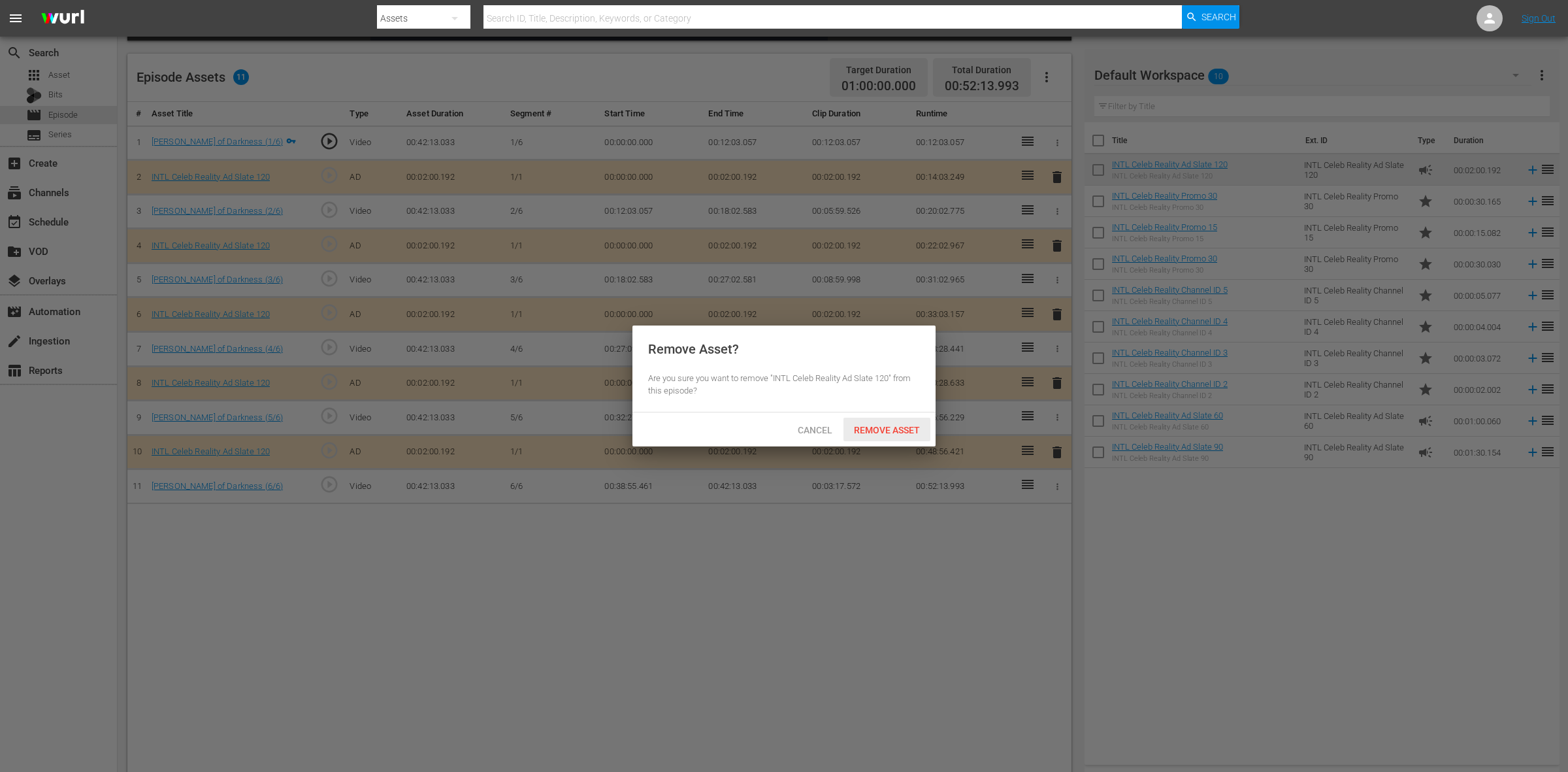
click at [879, 434] on span "Remove Asset" at bounding box center [887, 430] width 87 height 10
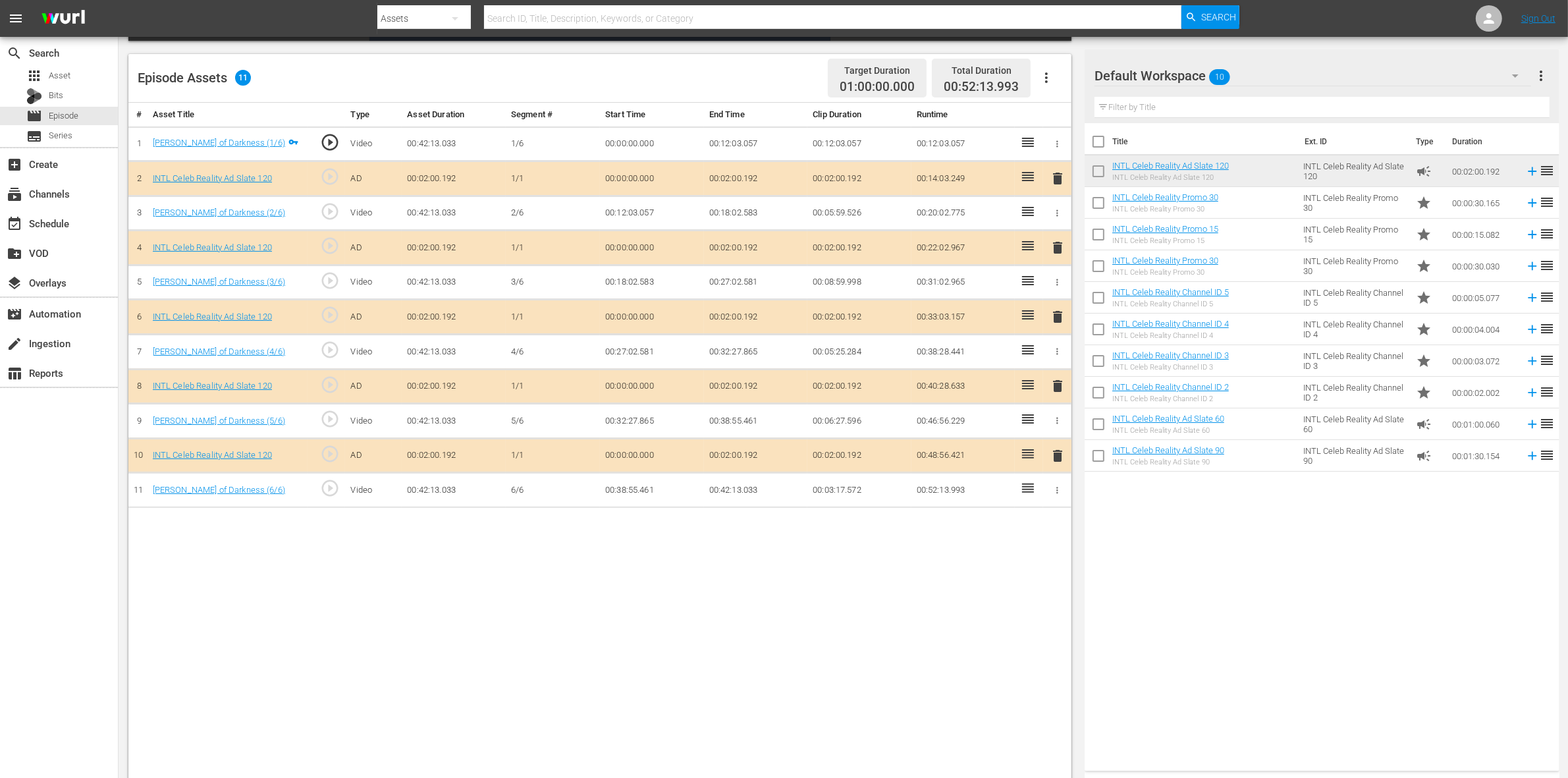
click at [1059, 394] on span "delete" at bounding box center [1057, 386] width 16 height 16
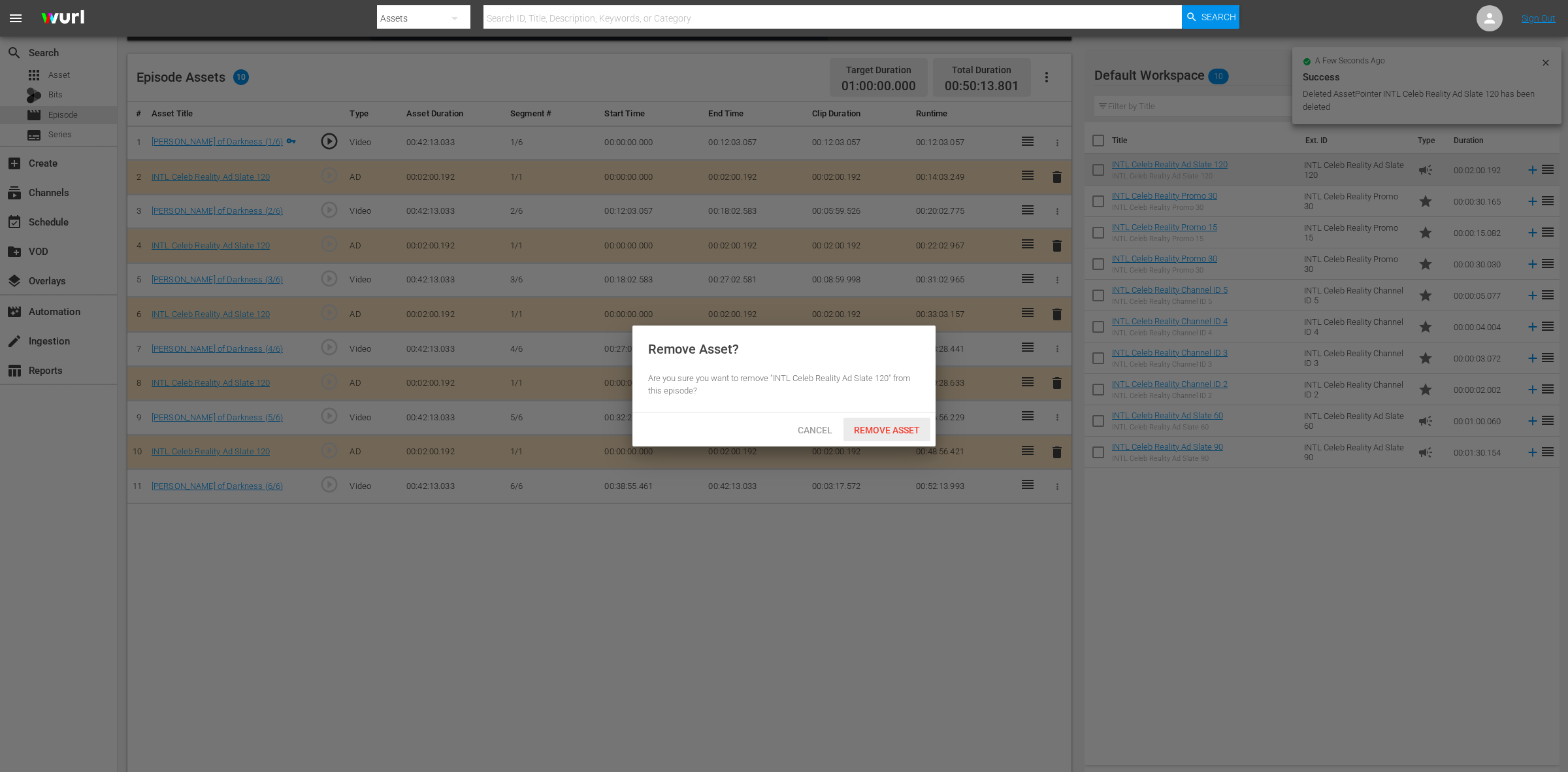
click at [895, 427] on span "Remove Asset" at bounding box center [887, 430] width 87 height 10
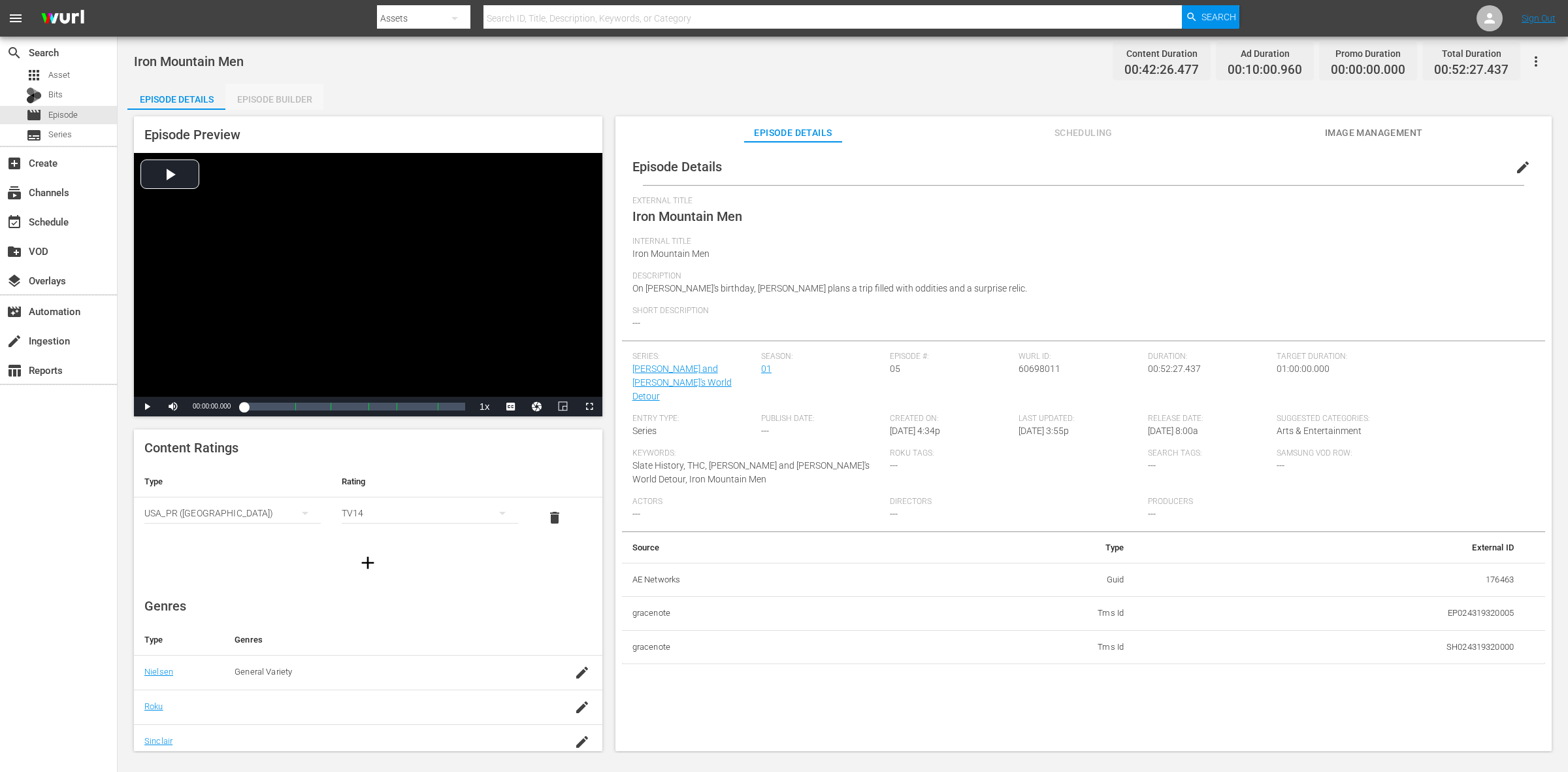
click at [266, 104] on div "Episode Builder" at bounding box center [275, 100] width 98 height 31
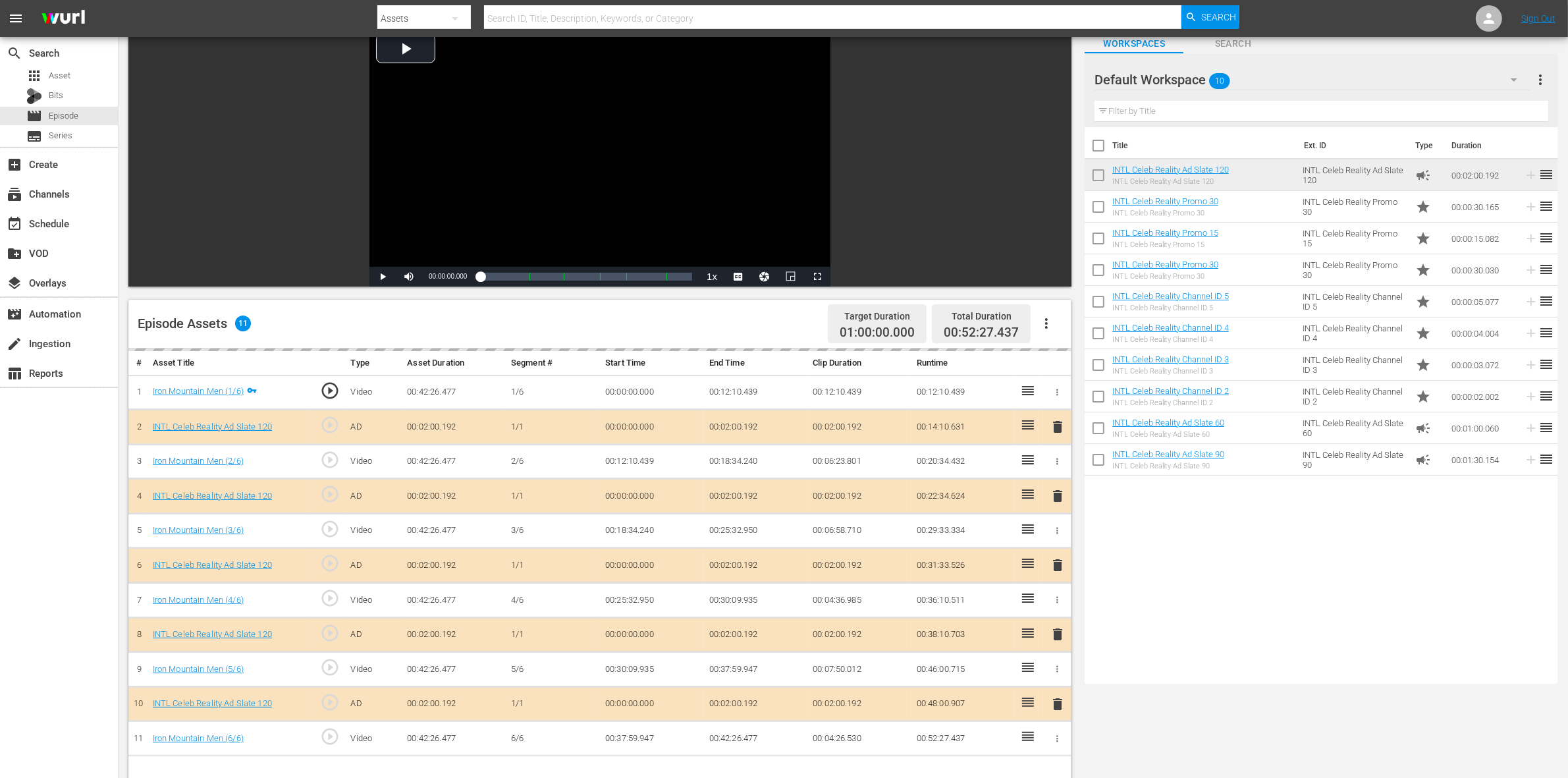
scroll to position [164, 0]
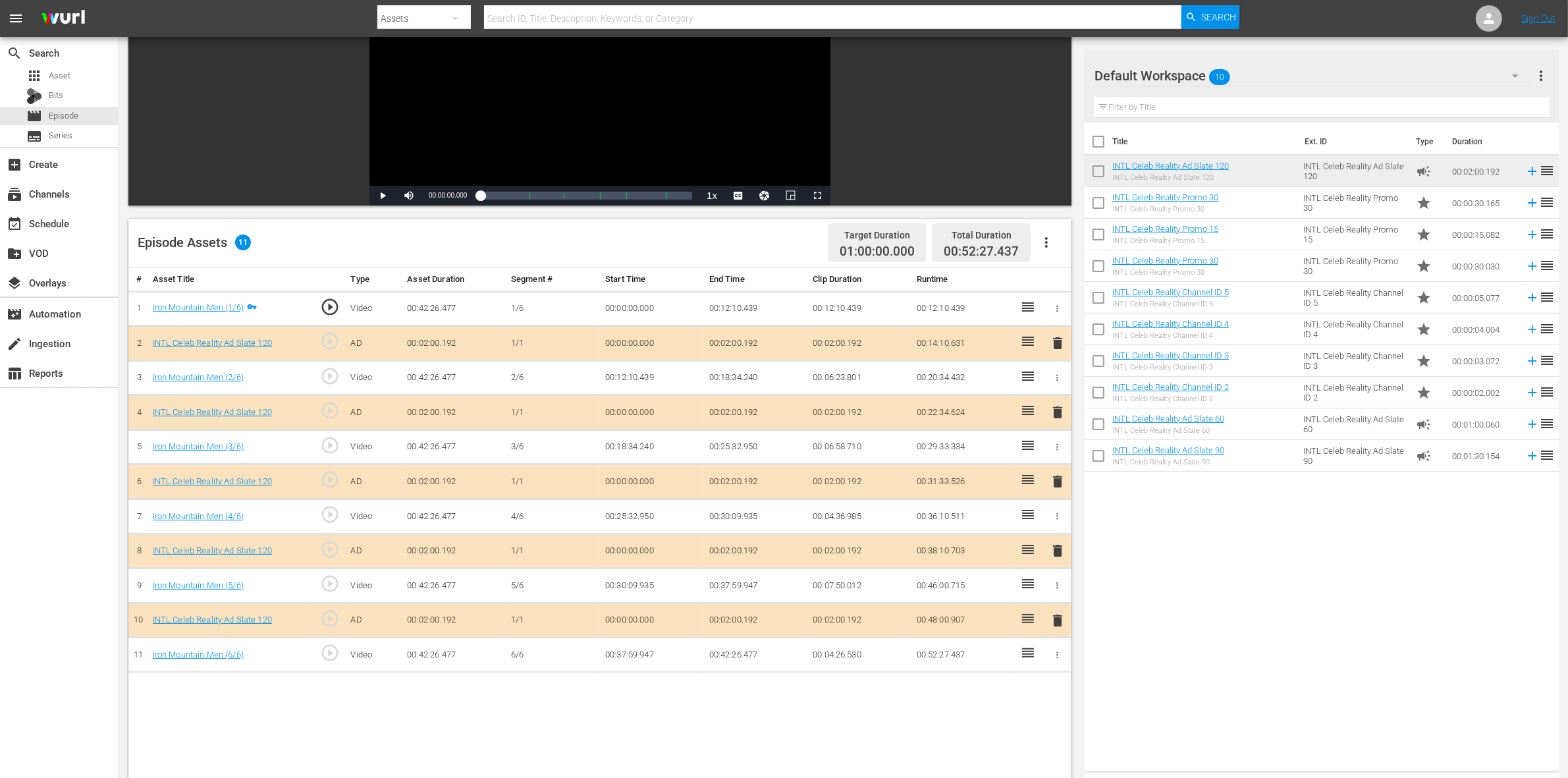
click at [1055, 485] on span "delete" at bounding box center [1057, 481] width 16 height 16
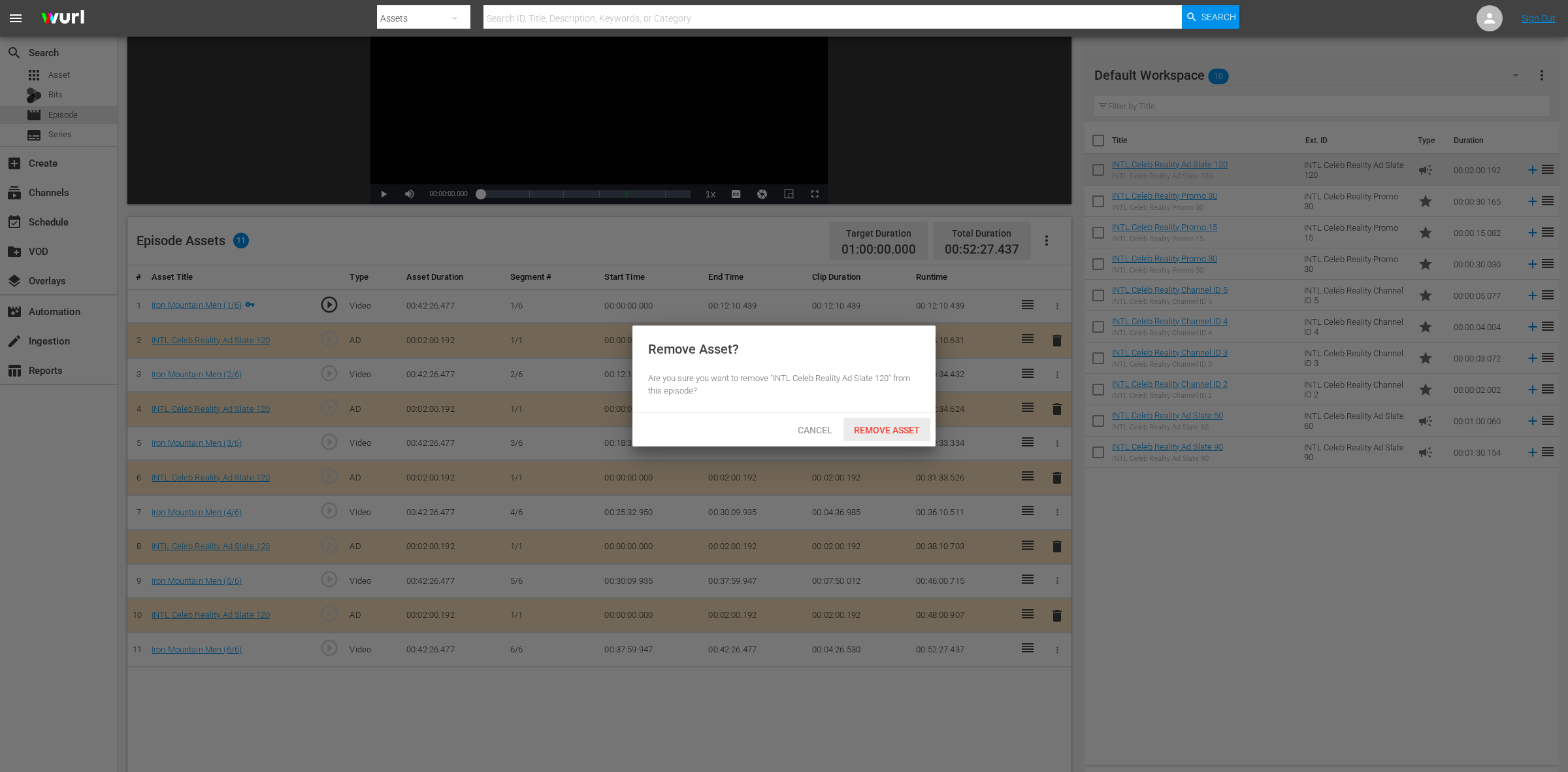
click at [867, 419] on div "Remove Asset" at bounding box center [887, 429] width 87 height 24
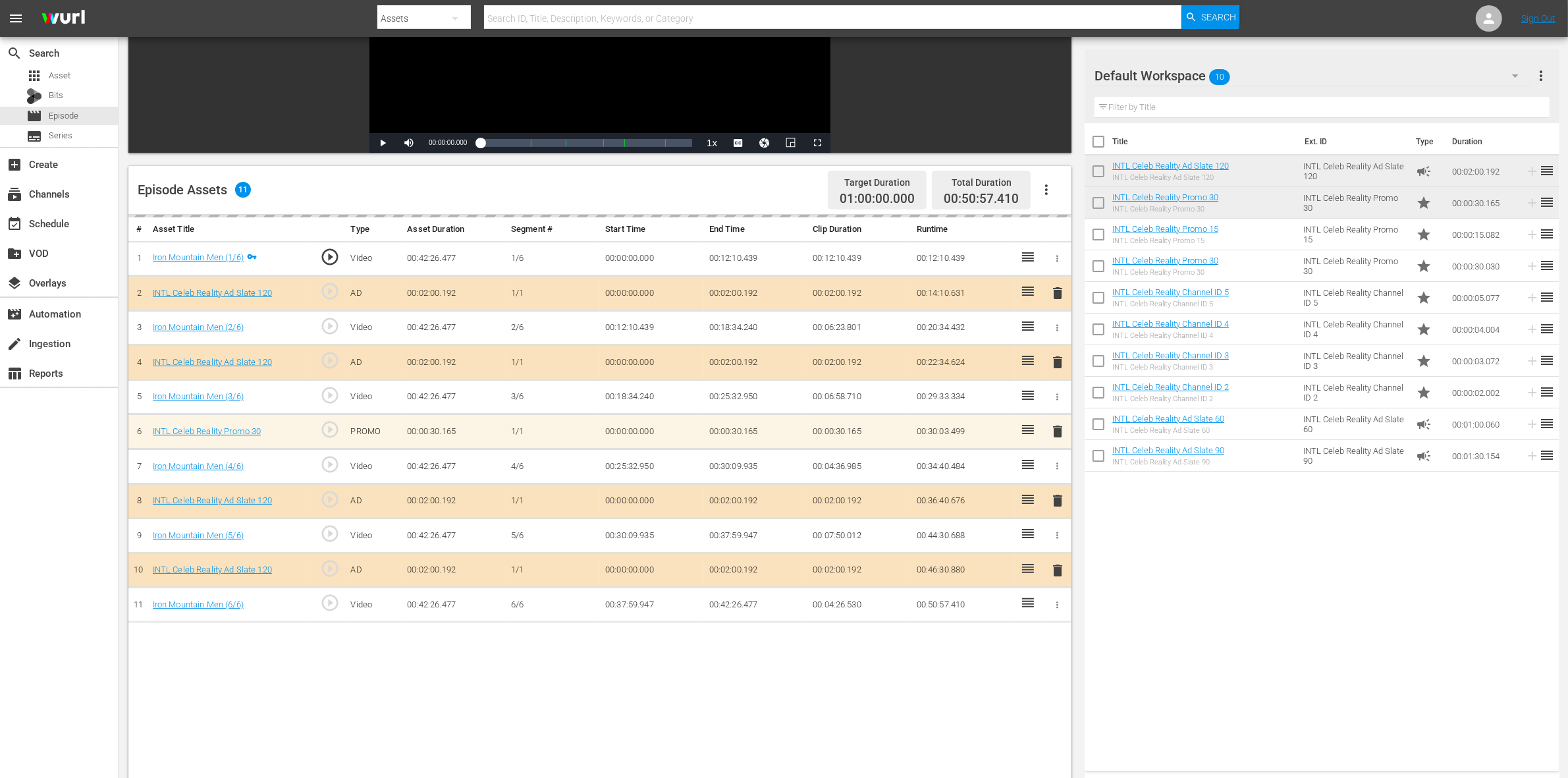
scroll to position [247, 0]
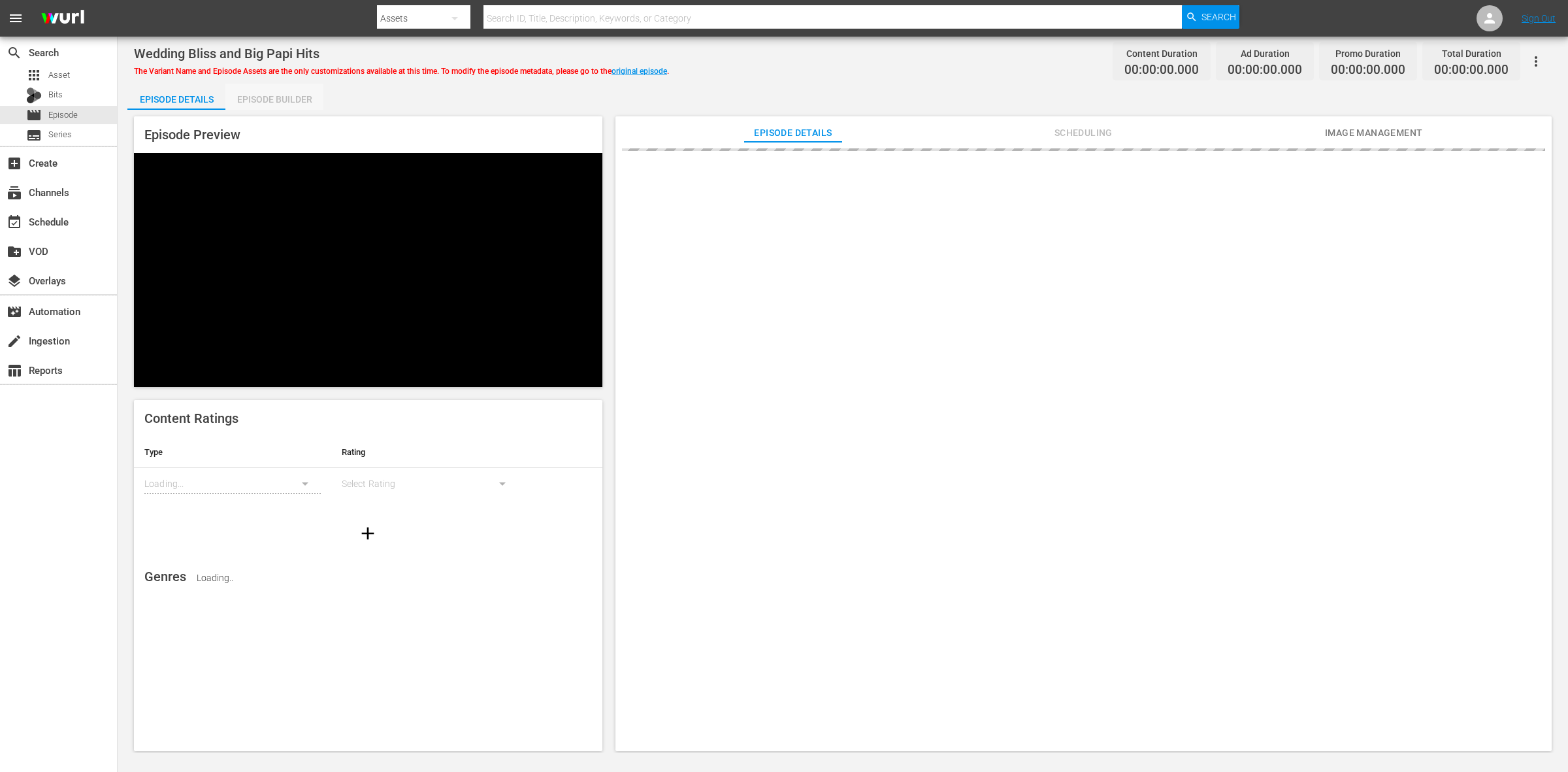
click at [298, 95] on div "Episode Builder" at bounding box center [275, 100] width 98 height 31
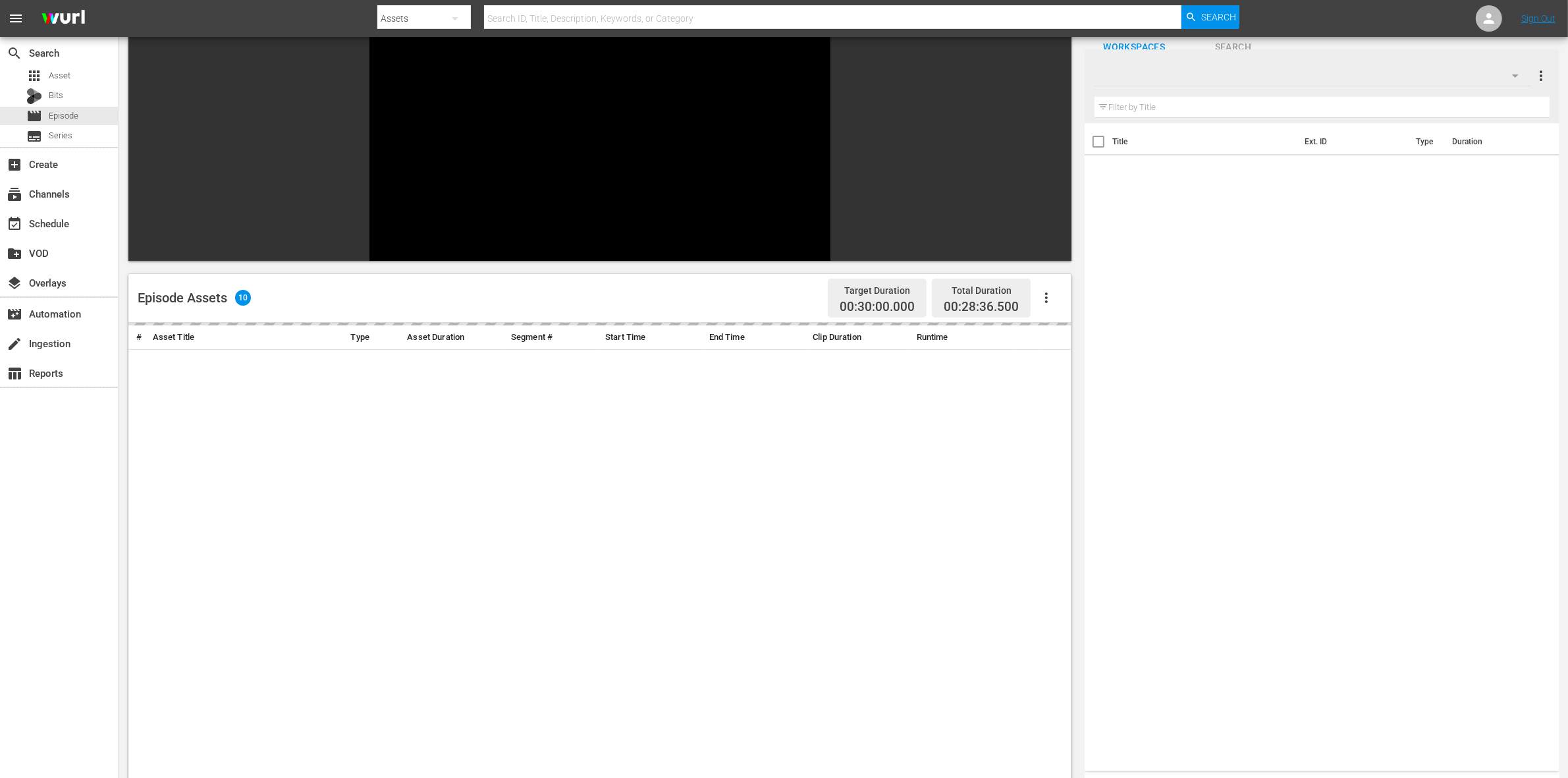
scroll to position [182, 0]
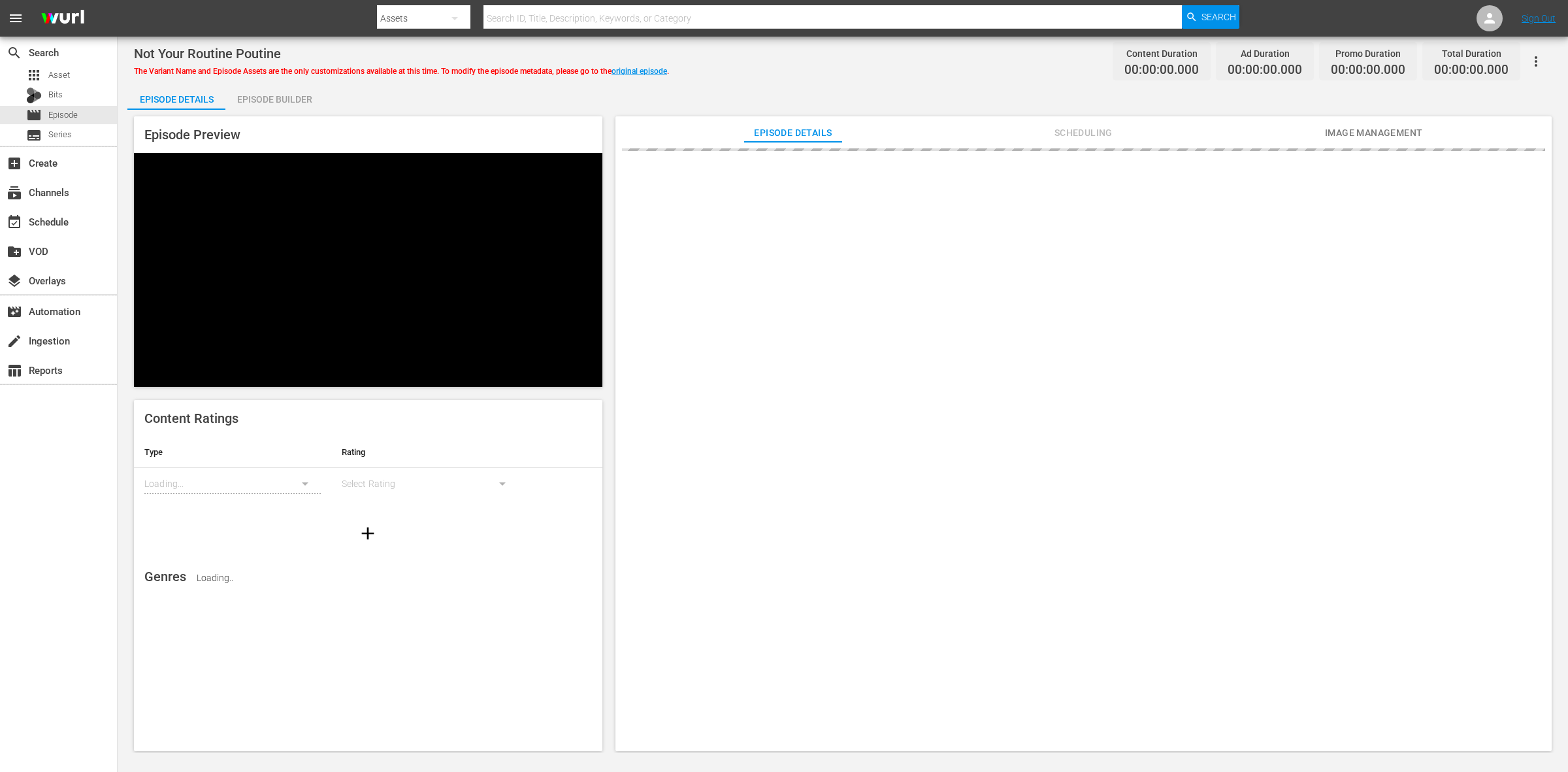
click at [265, 100] on div "Episode Builder" at bounding box center [275, 100] width 98 height 31
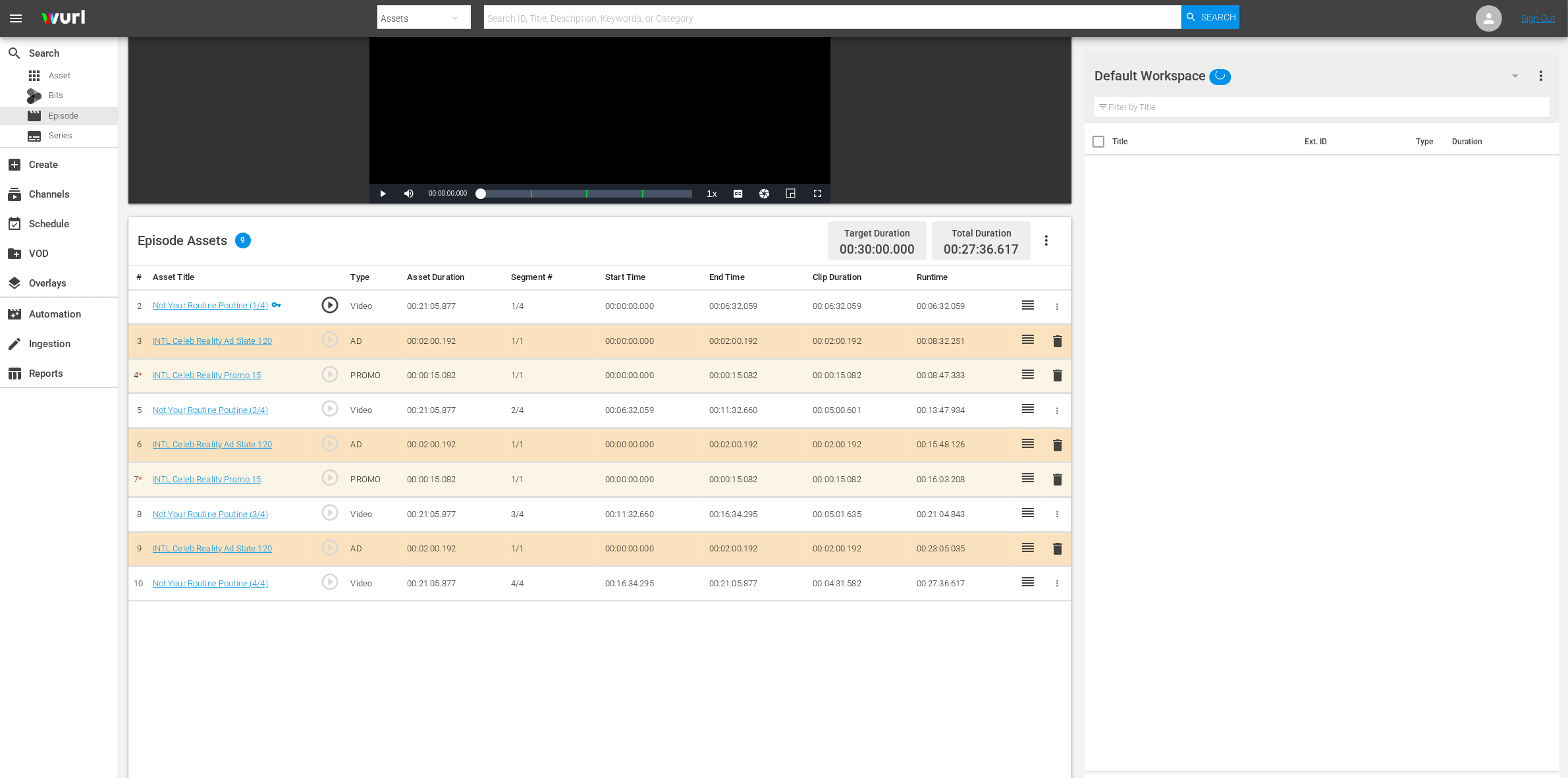
scroll to position [247, 0]
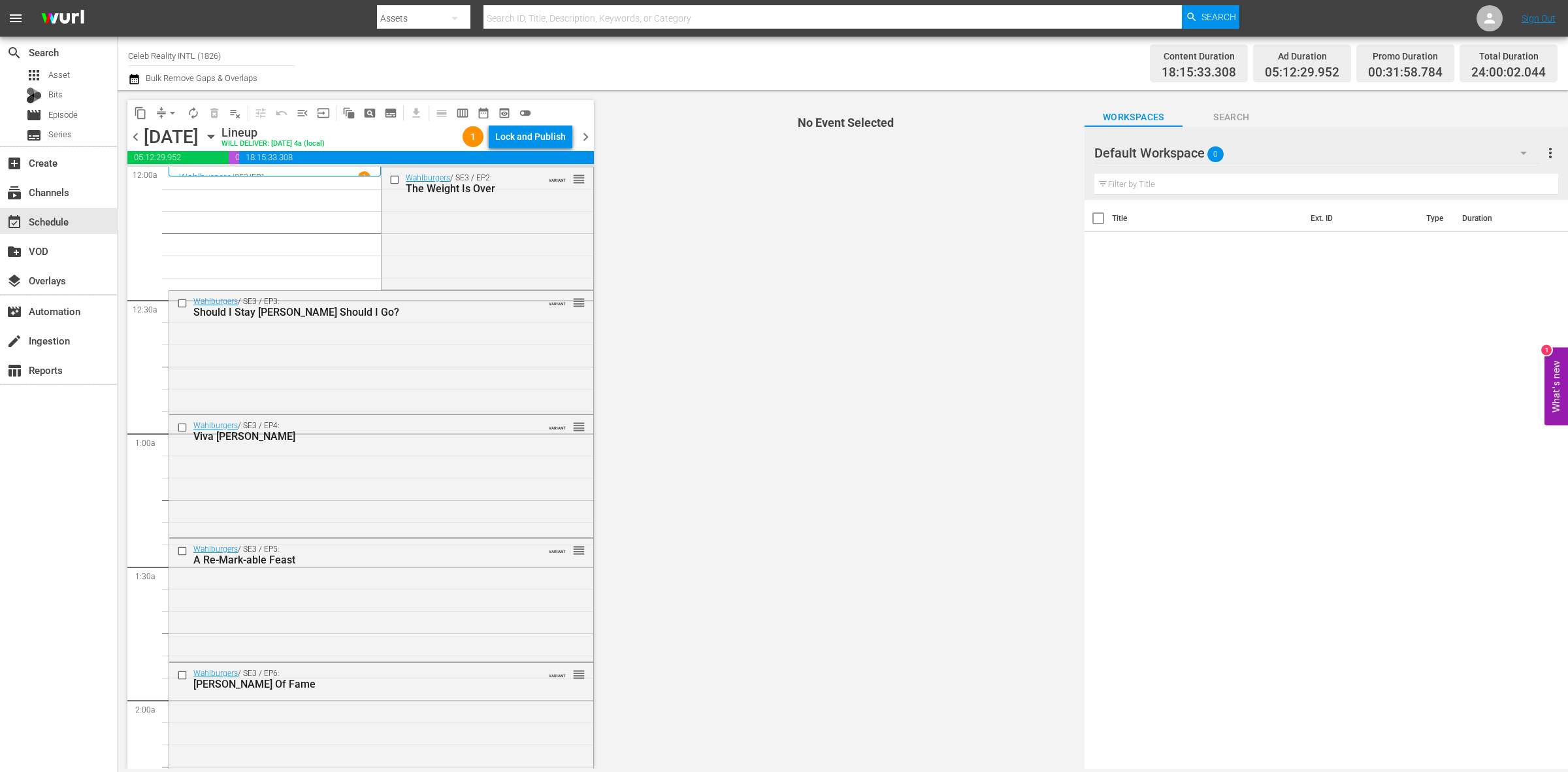
scroll to position [5796, 0]
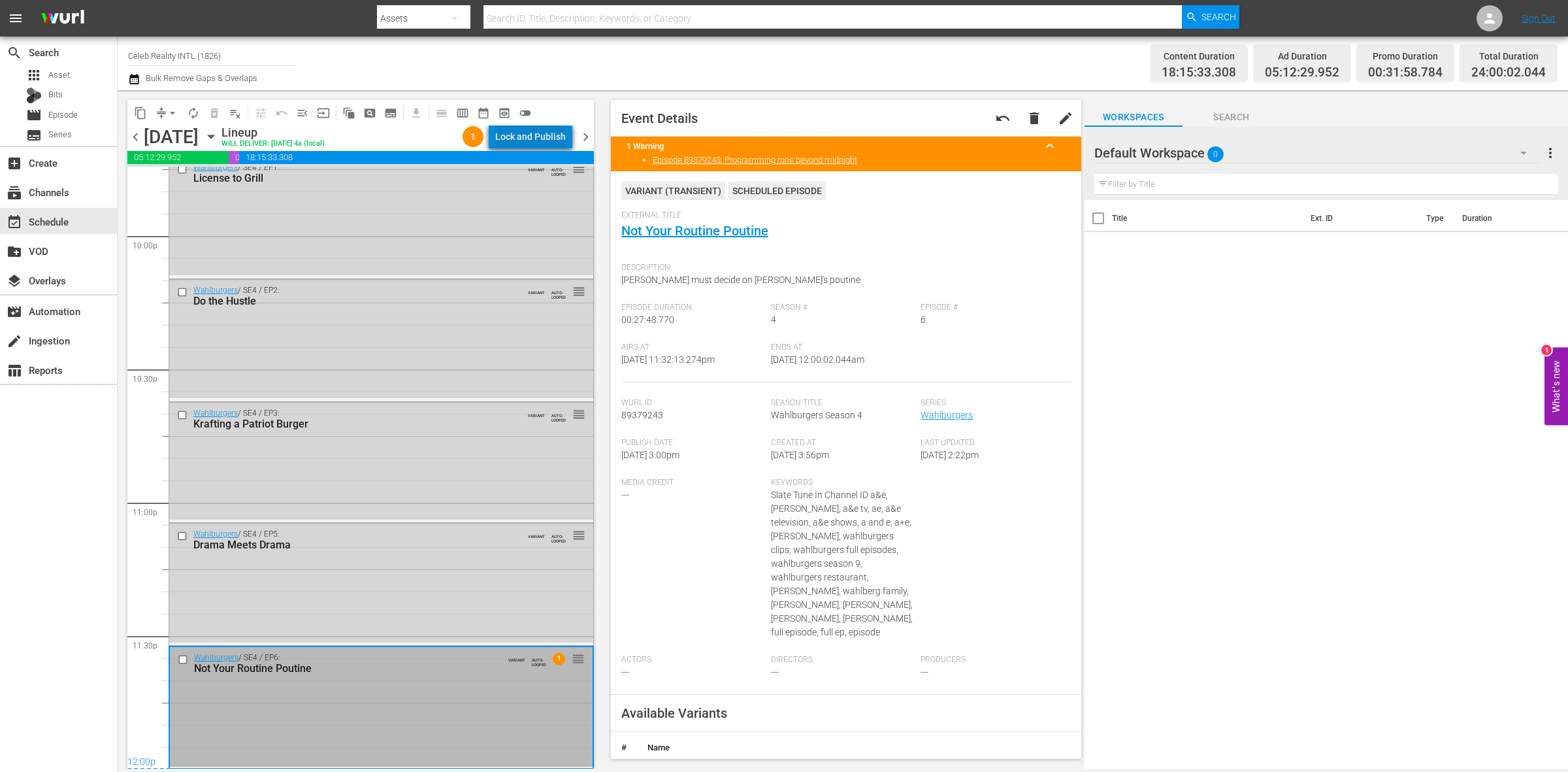
click at [536, 144] on div "Lock and Publish" at bounding box center [531, 136] width 71 height 24
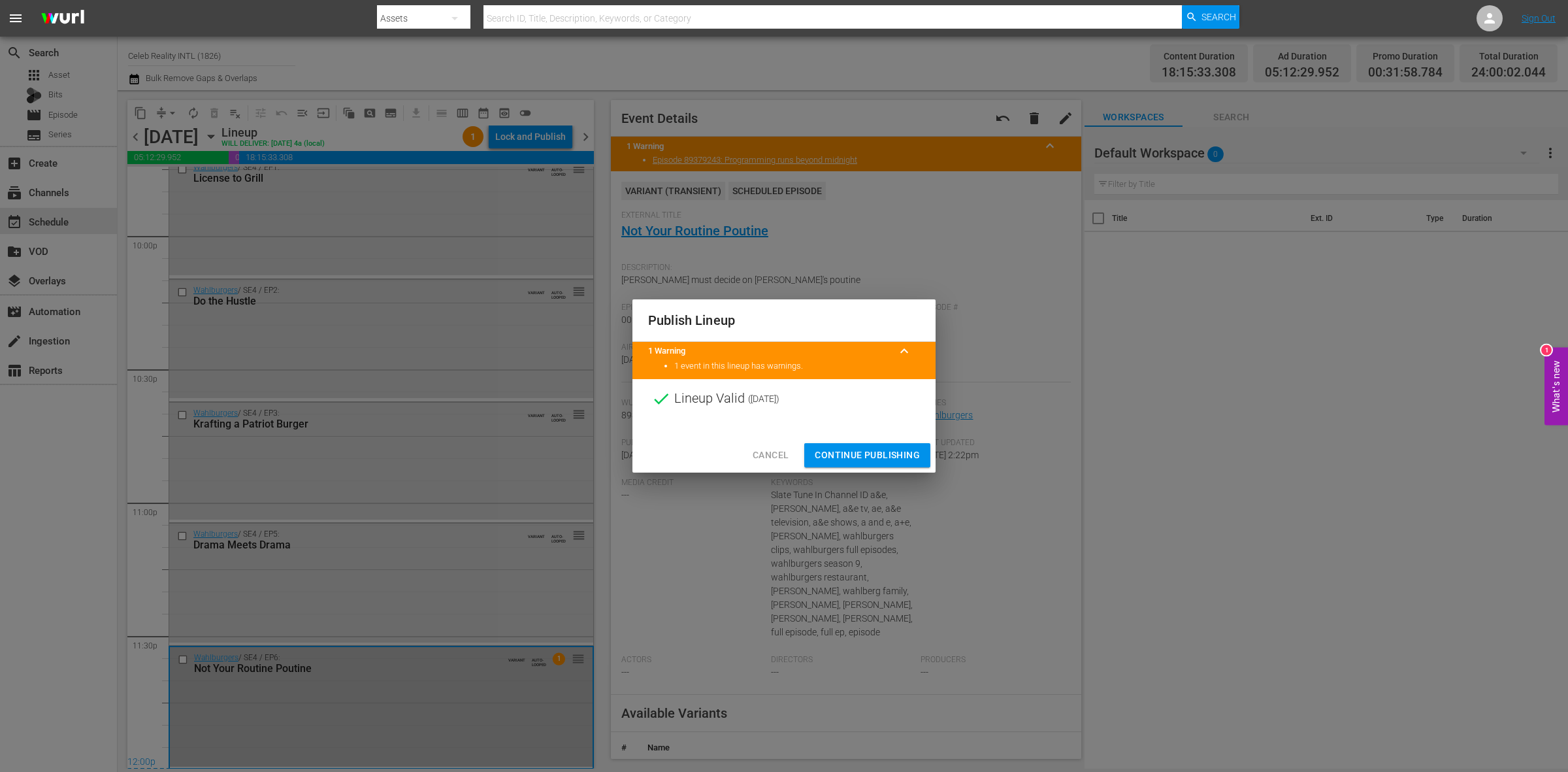
click at [877, 459] on span "Continue Publishing" at bounding box center [867, 455] width 105 height 16
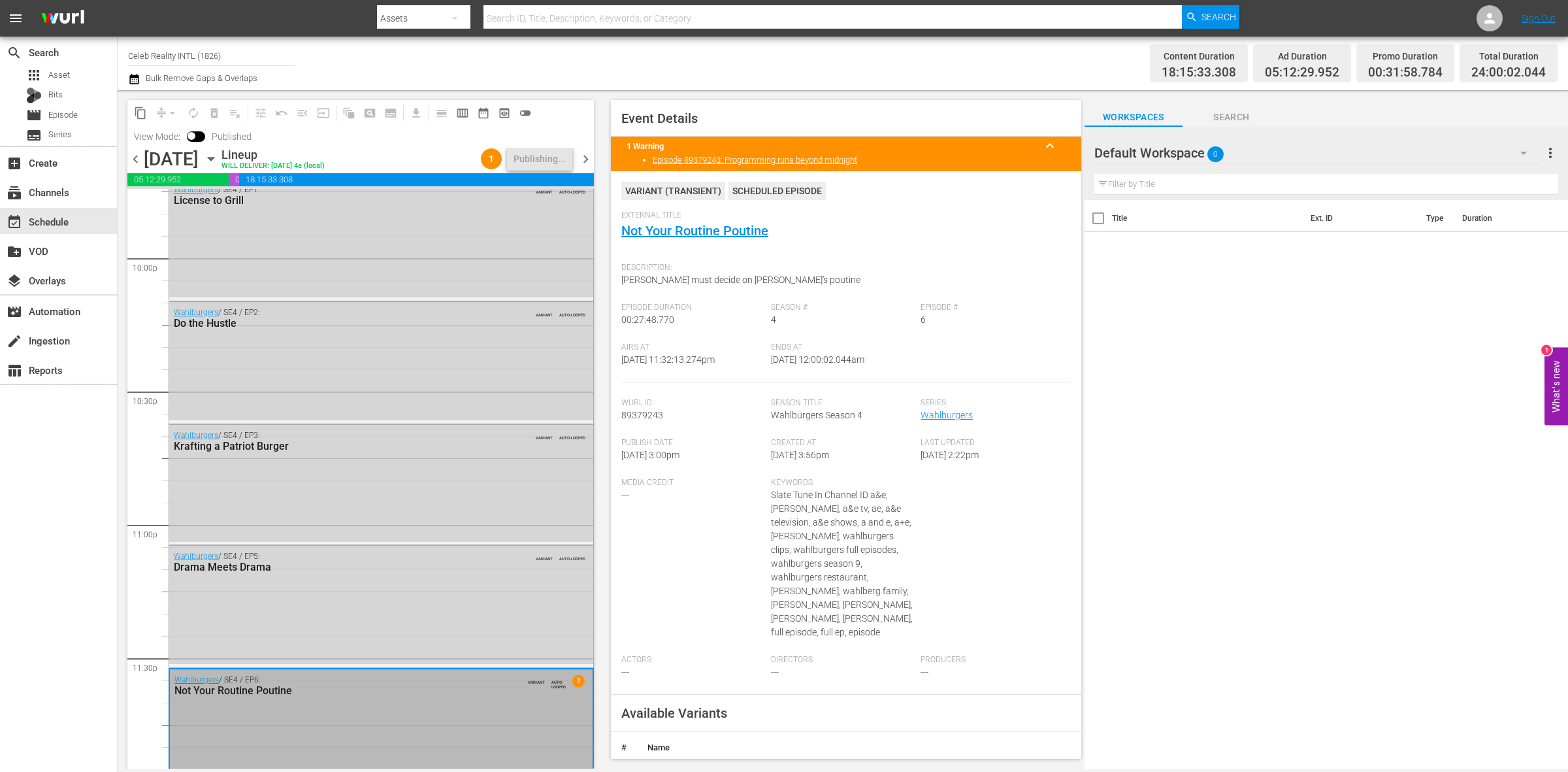
scroll to position [5818, 0]
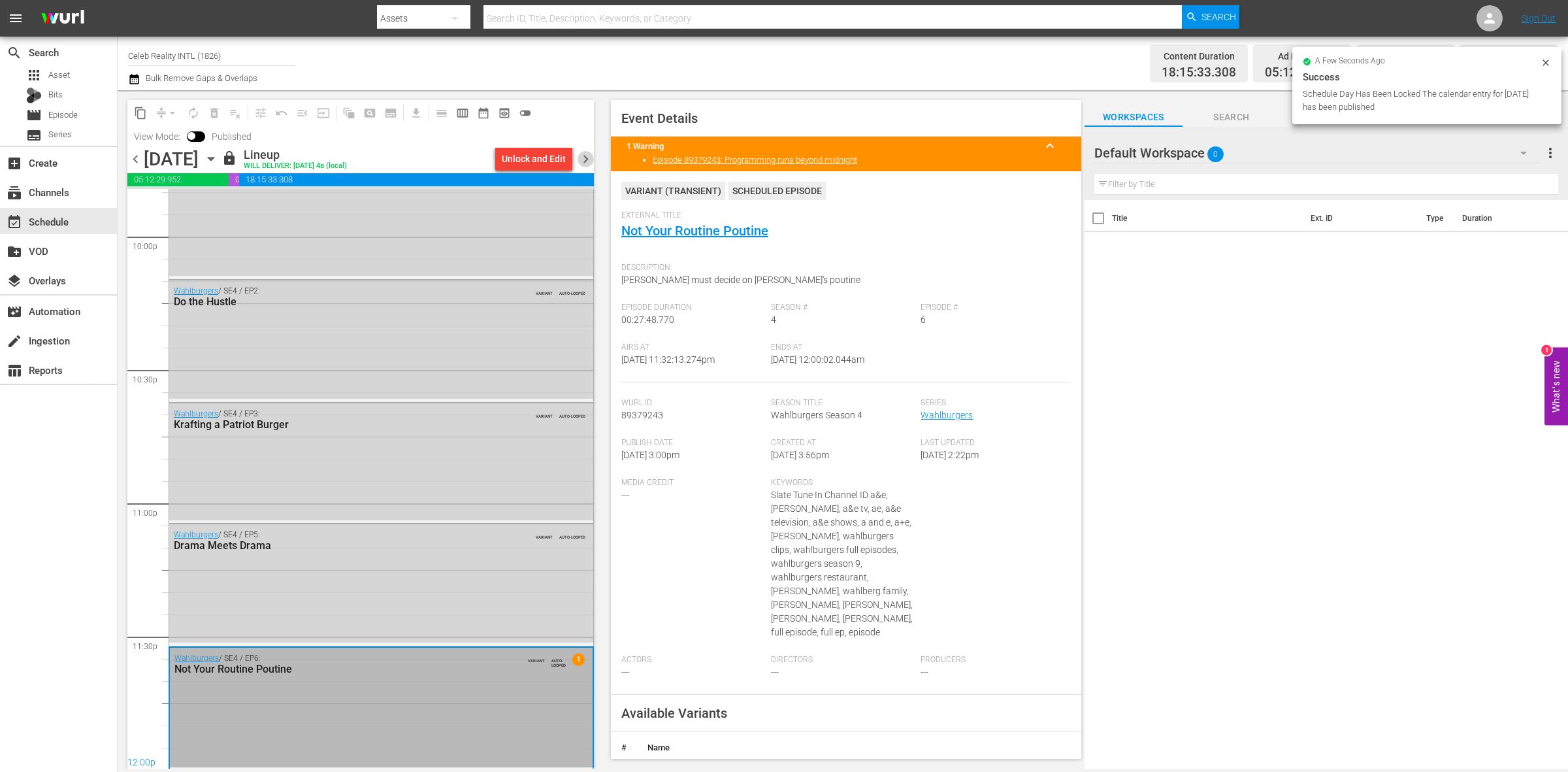
click at [583, 158] on span "chevron_right" at bounding box center [585, 159] width 16 height 16
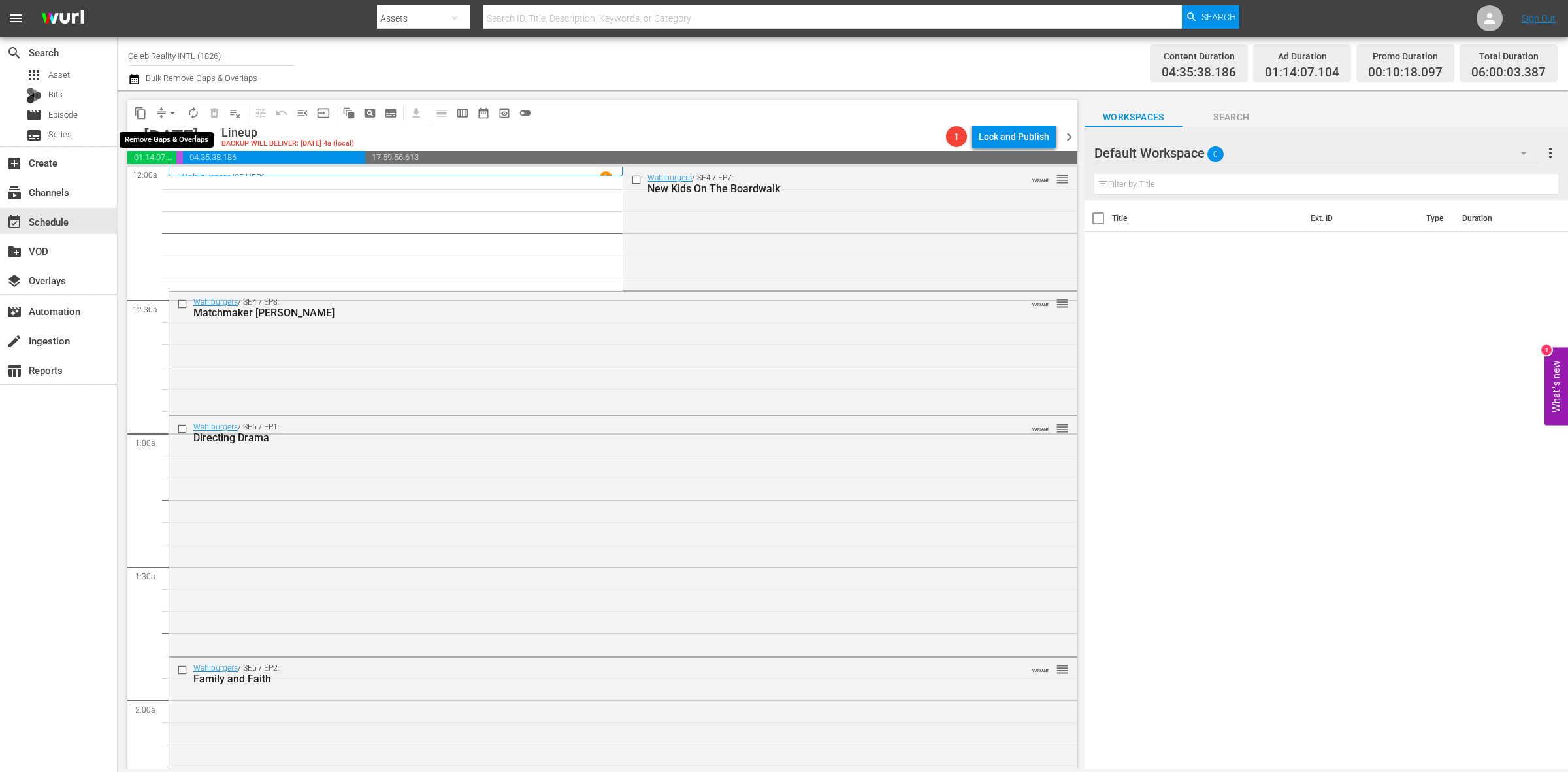
click at [167, 115] on span "arrow_drop_down" at bounding box center [172, 113] width 13 height 13
click at [167, 134] on li "Align to Midnight" at bounding box center [173, 138] width 137 height 22
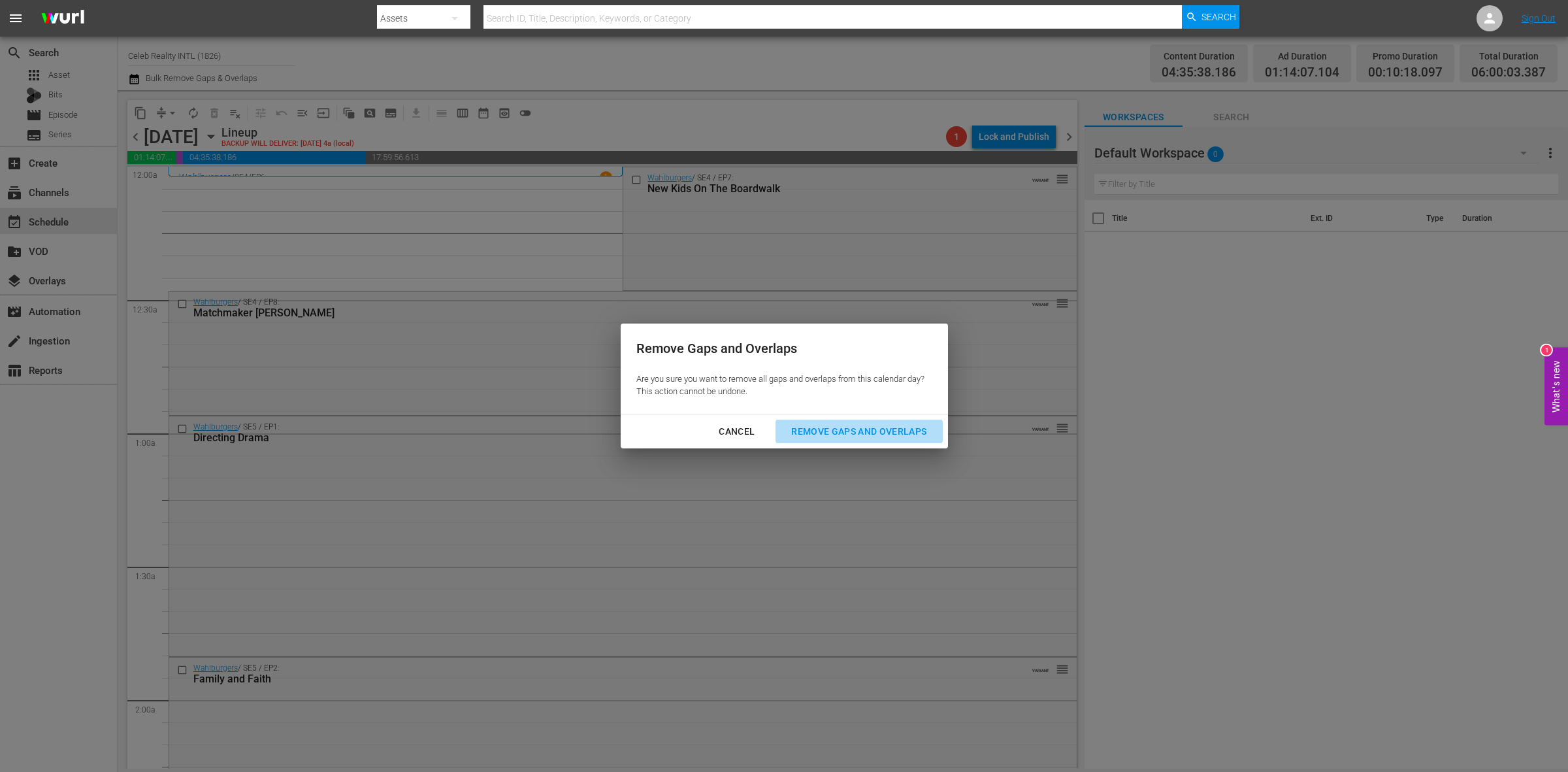
click at [898, 429] on div "Remove Gaps and Overlaps" at bounding box center [859, 431] width 156 height 16
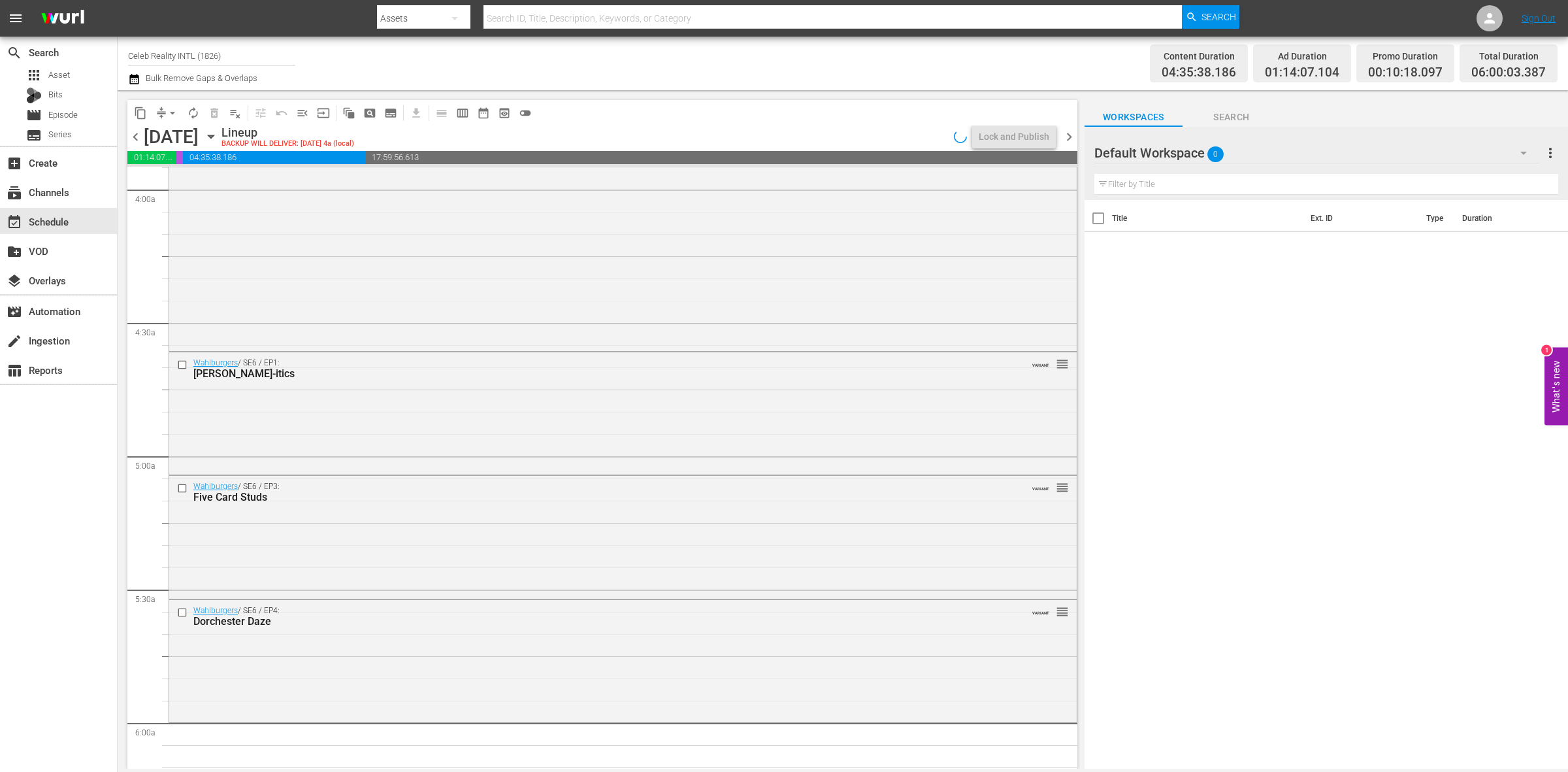
scroll to position [1226, 0]
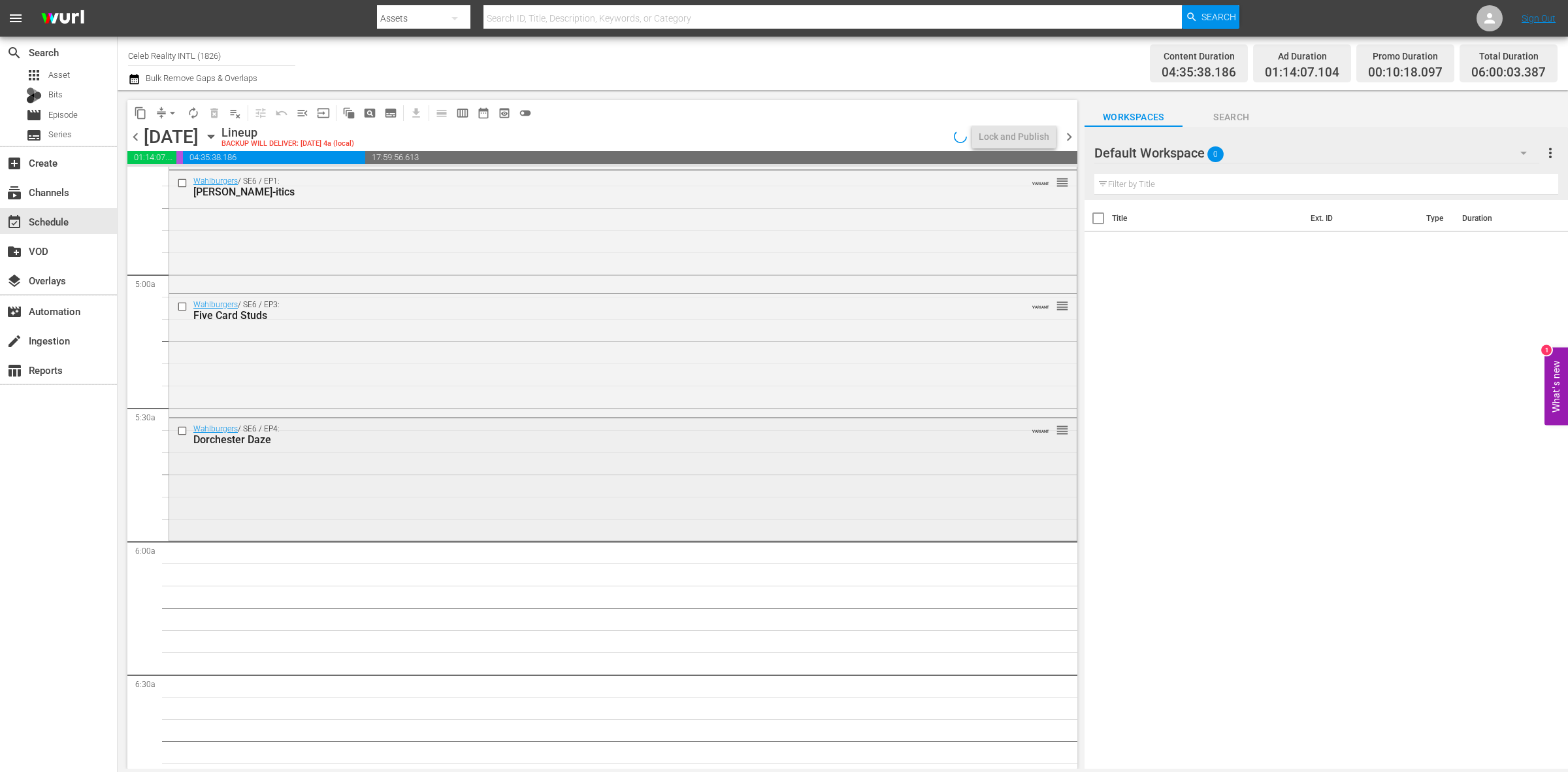
click at [563, 501] on div "Wahlburgers / SE6 / EP4: Dorchester Daze VARIANT reorder" at bounding box center [622, 478] width 908 height 120
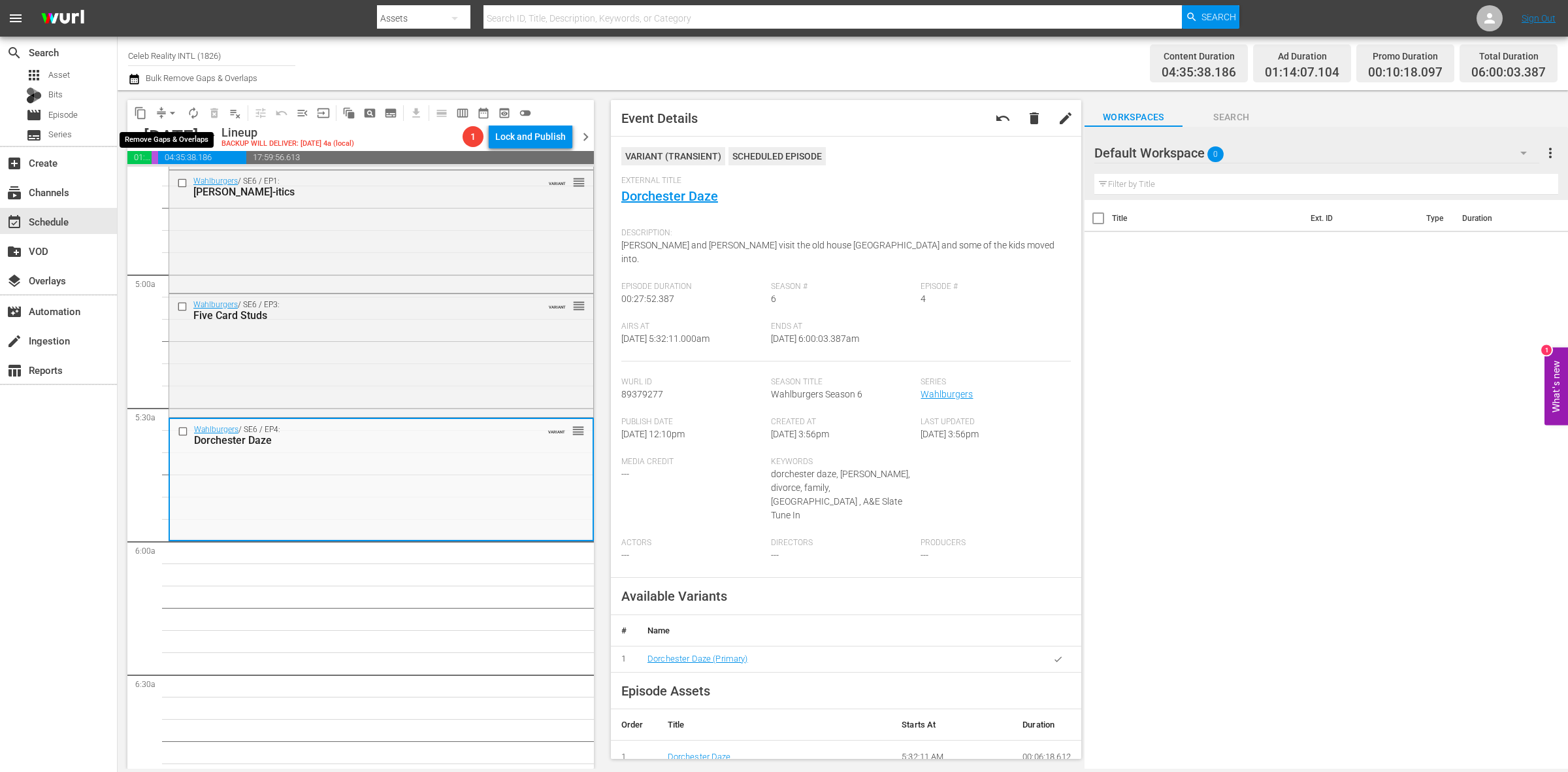
click at [174, 110] on span "arrow_drop_down" at bounding box center [172, 113] width 13 height 13
click at [174, 126] on ul "Align to Midnight Align to First Episode Align to End of Previous Day" at bounding box center [173, 160] width 137 height 75
click at [174, 136] on li "Align to Midnight" at bounding box center [173, 138] width 137 height 22
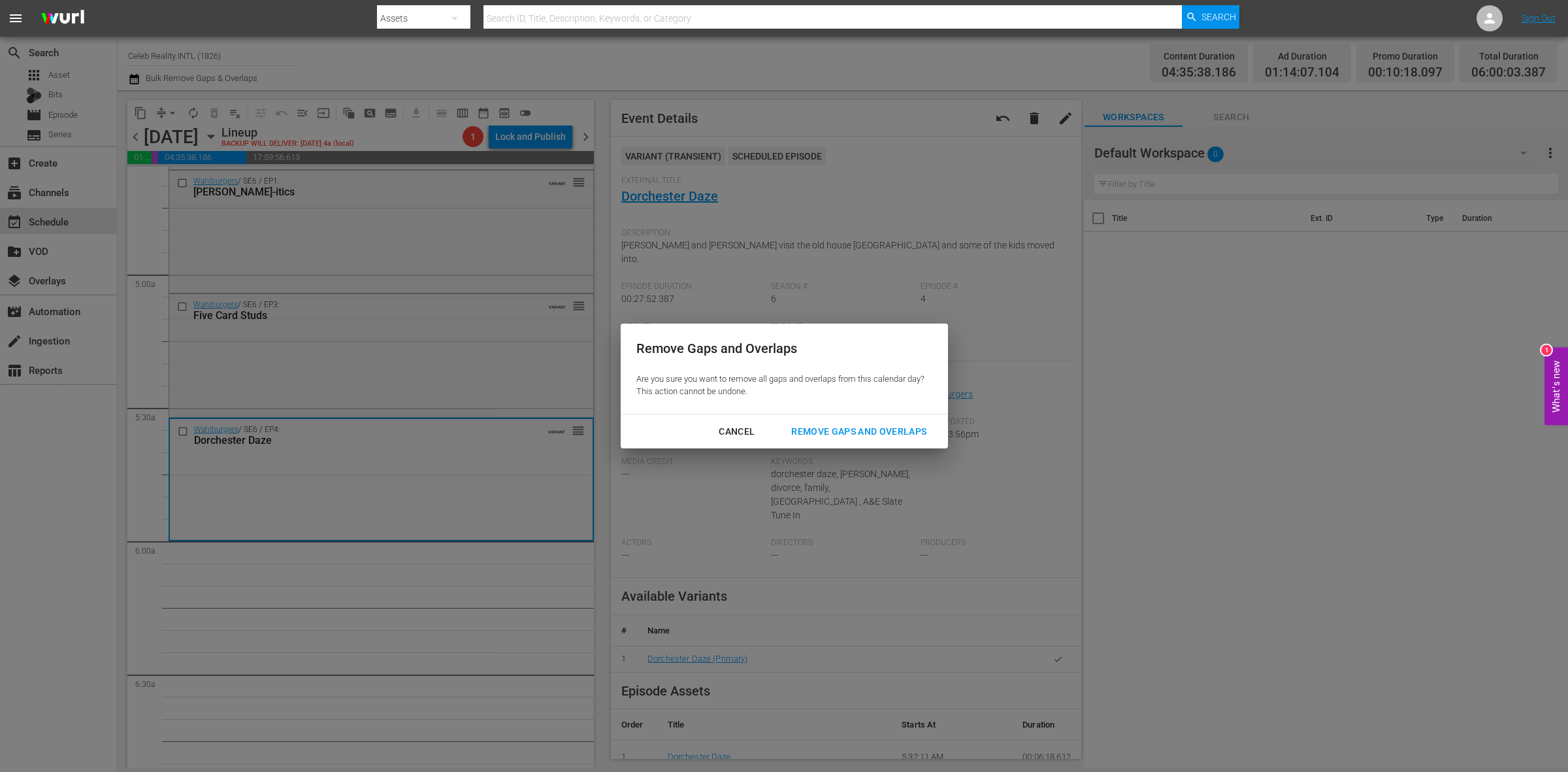
click at [904, 423] on div "Remove Gaps and Overlaps" at bounding box center [859, 431] width 156 height 16
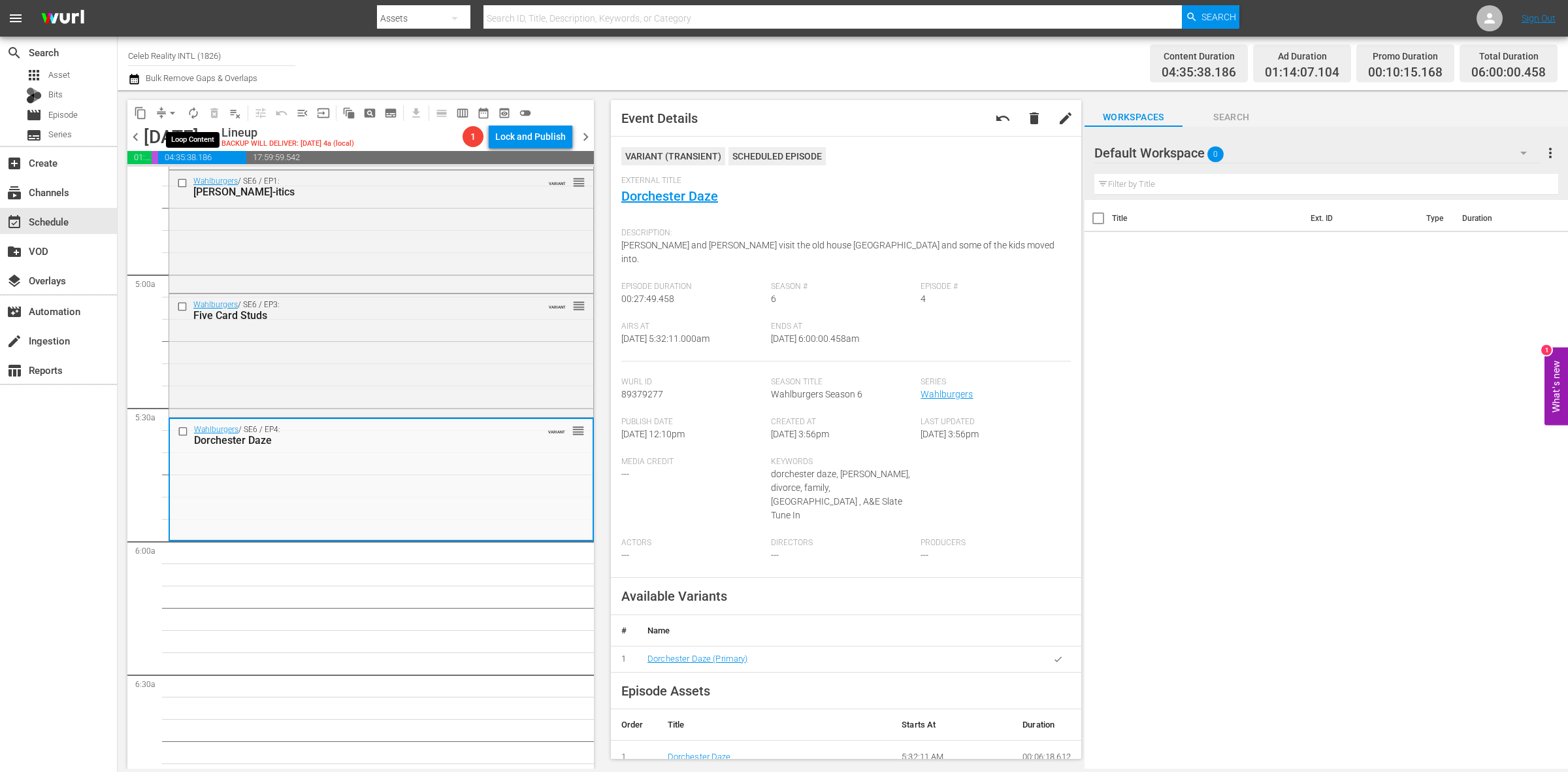
click at [196, 117] on span "autorenew_outlined" at bounding box center [193, 113] width 13 height 13
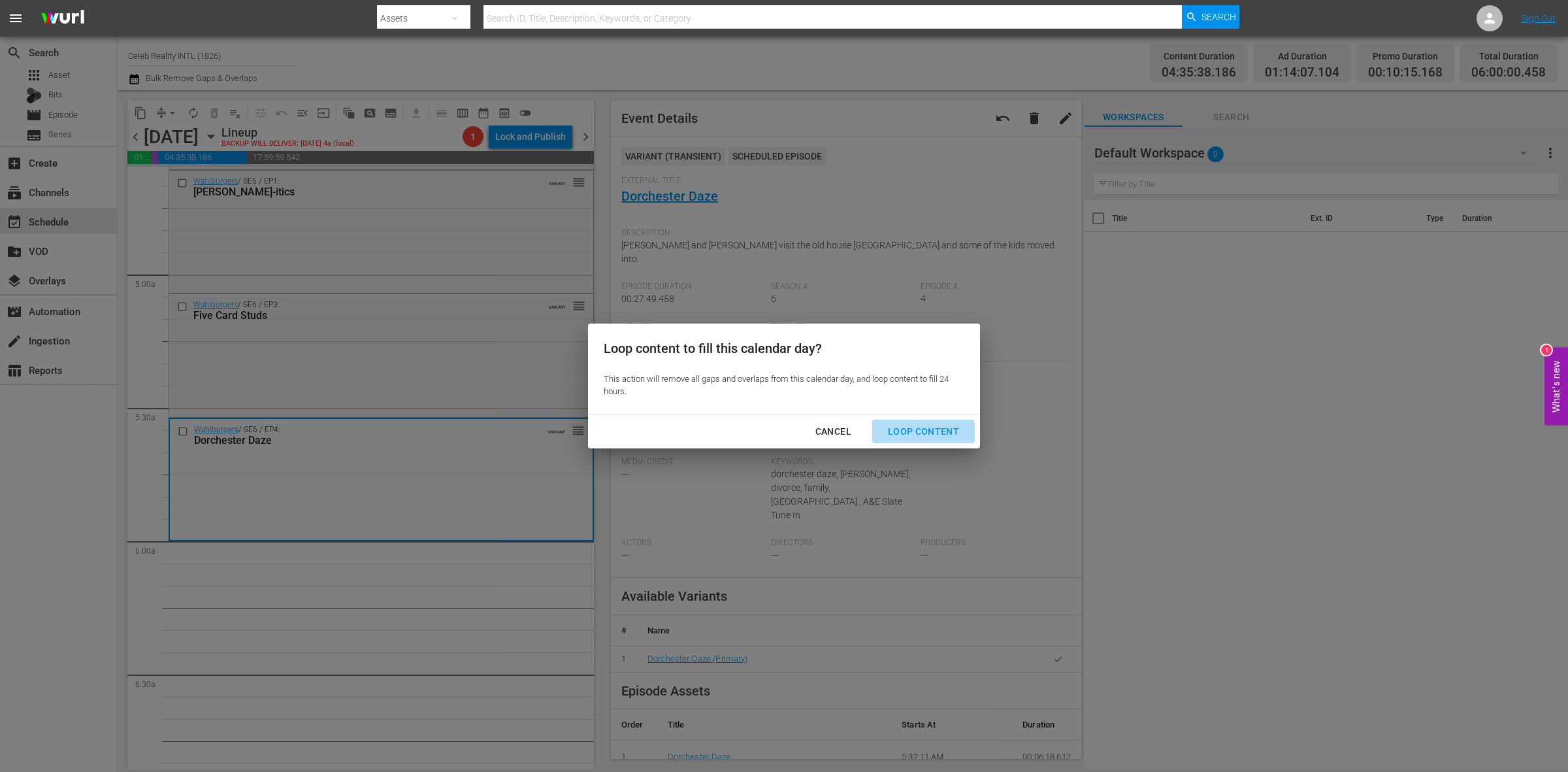
click at [909, 434] on div "Loop Content" at bounding box center [923, 431] width 92 height 16
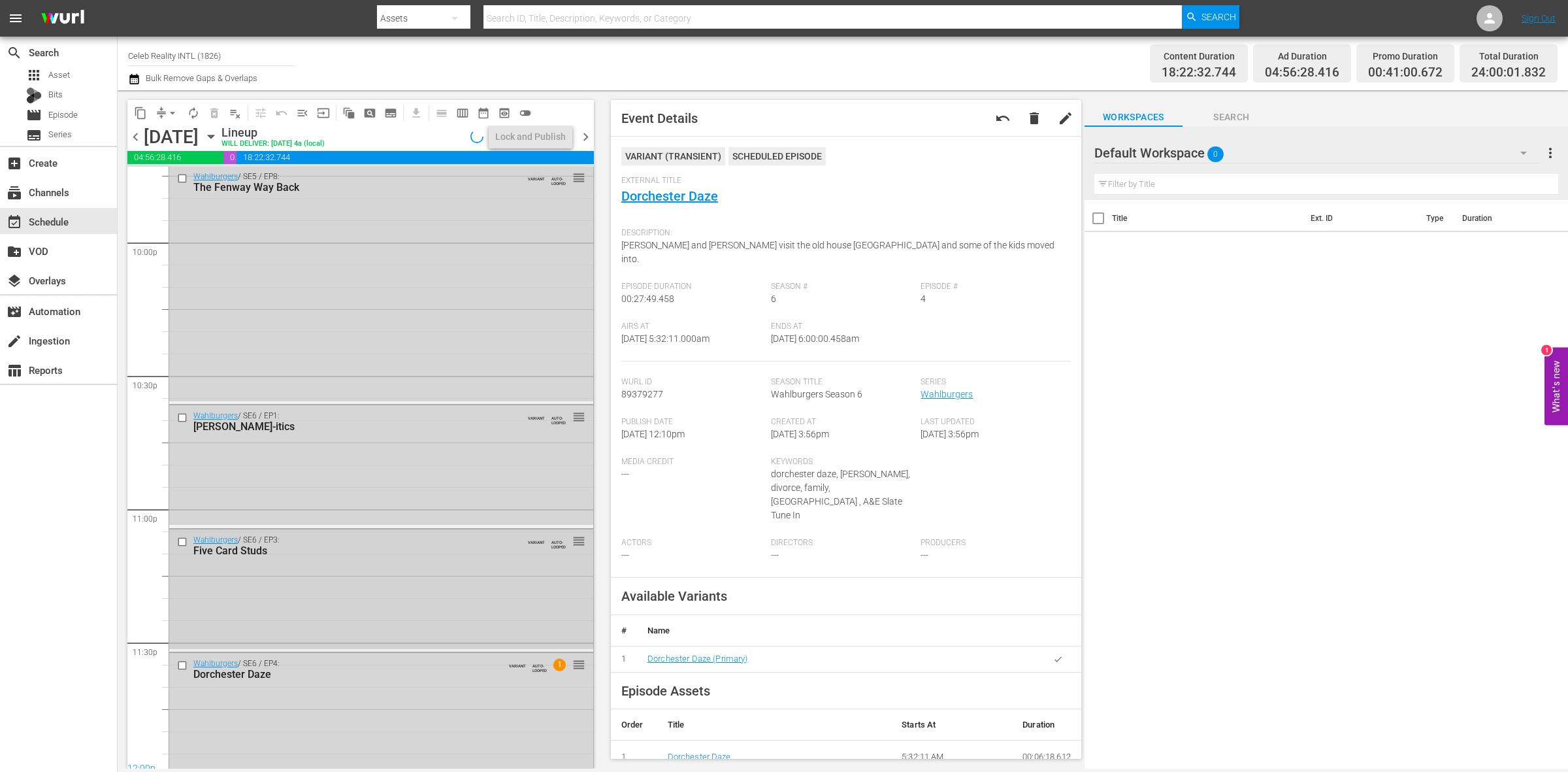
scroll to position [5796, 0]
click at [399, 713] on div "Wahlburgers / SE6 / EP4: Dorchester Daze VARIANT AUTO-LOOPED 1 reorder" at bounding box center [381, 706] width 424 height 119
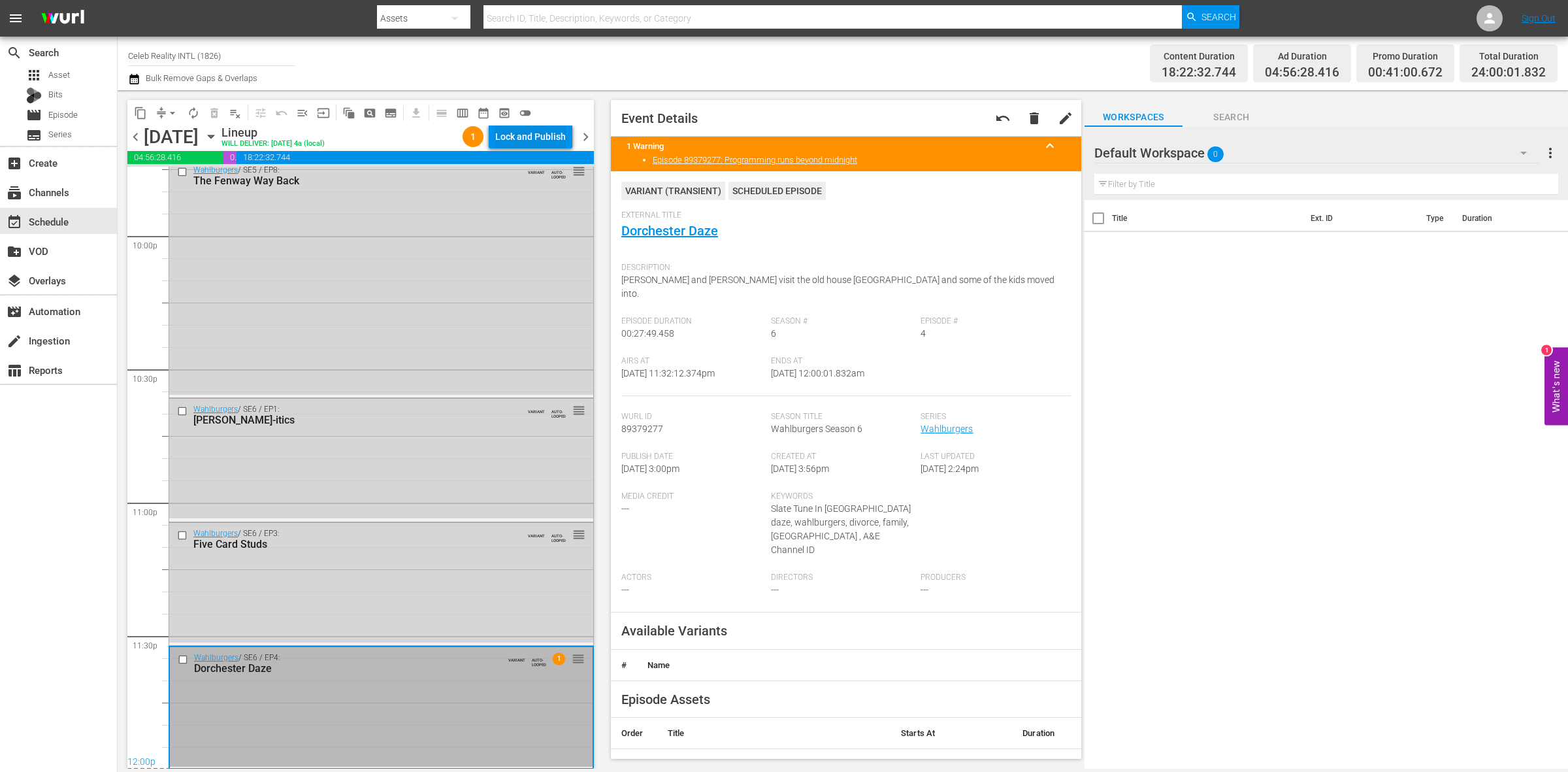
click at [543, 137] on div "Lock and Publish" at bounding box center [531, 136] width 71 height 24
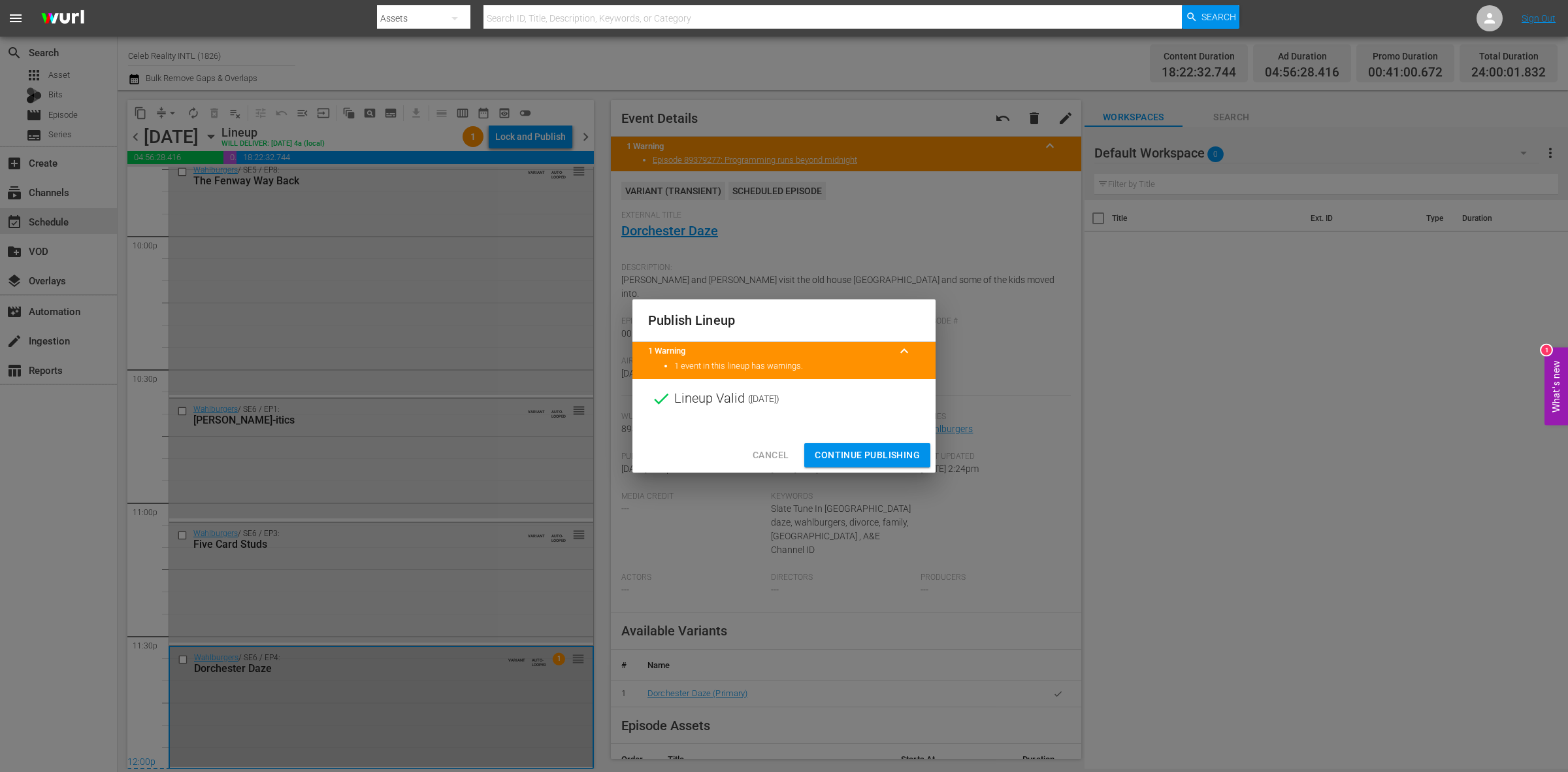
click at [860, 455] on span "Continue Publishing" at bounding box center [867, 455] width 105 height 16
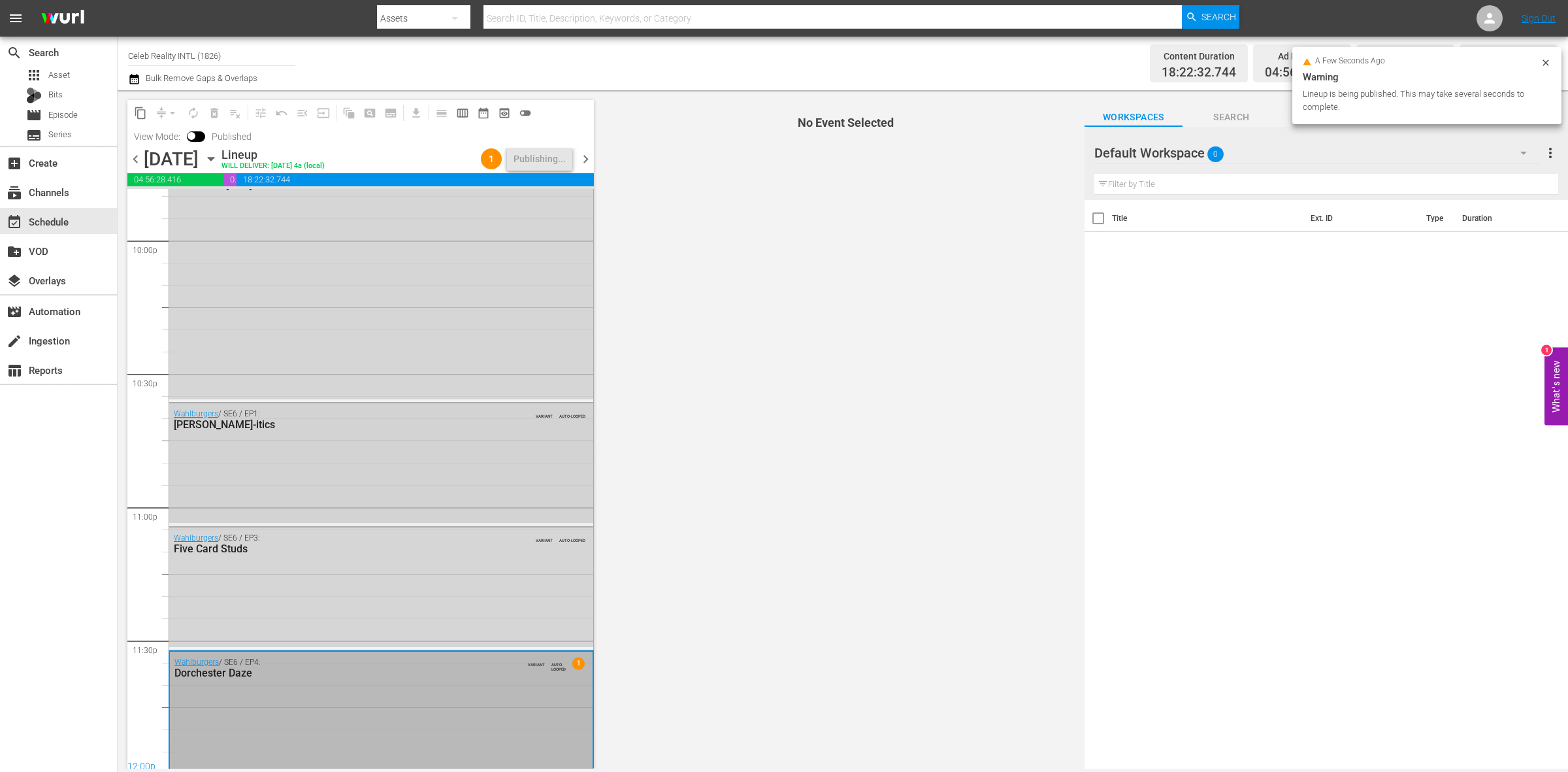
scroll to position [5818, 0]
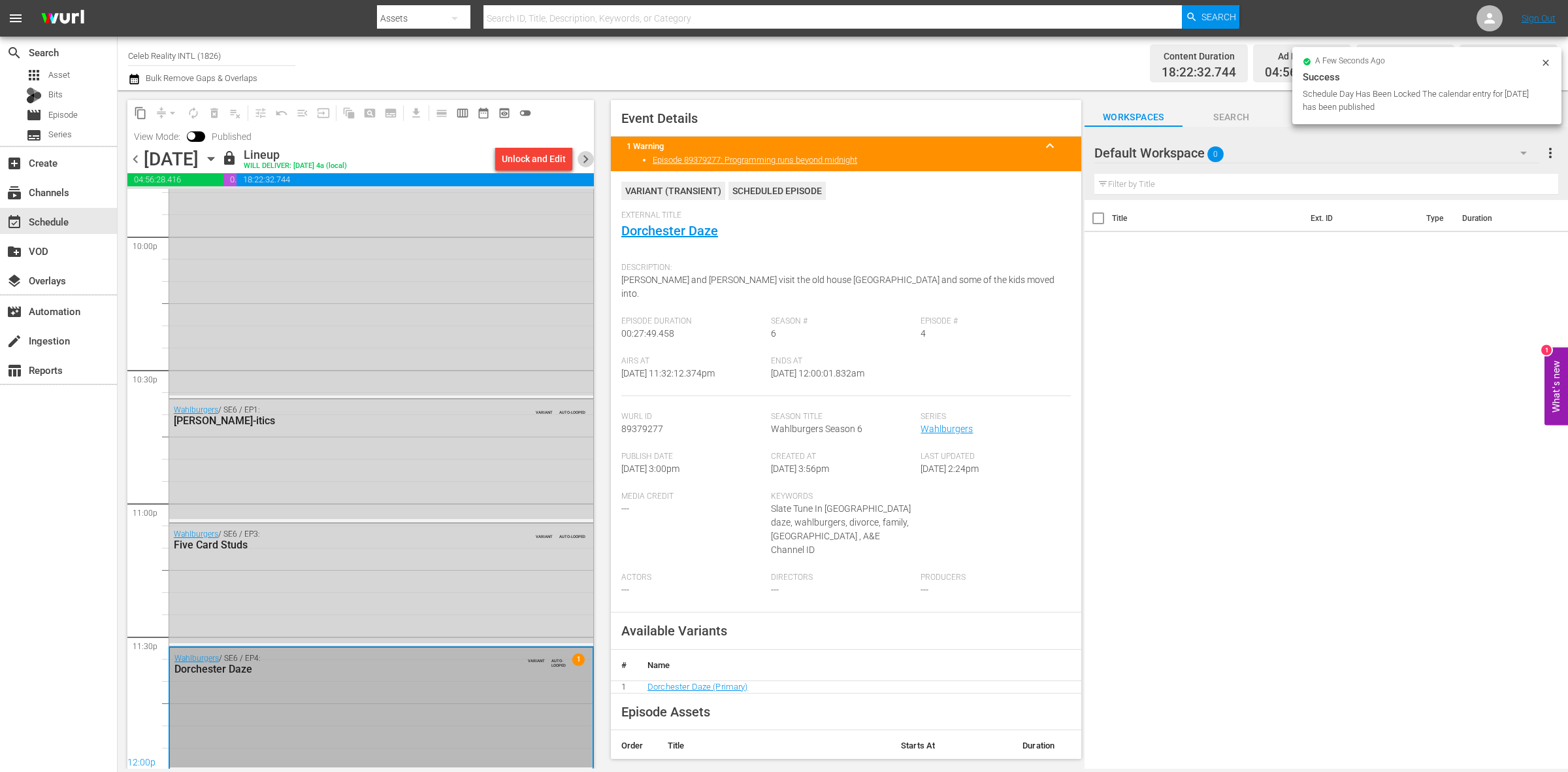
click at [585, 158] on span "chevron_right" at bounding box center [585, 159] width 16 height 16
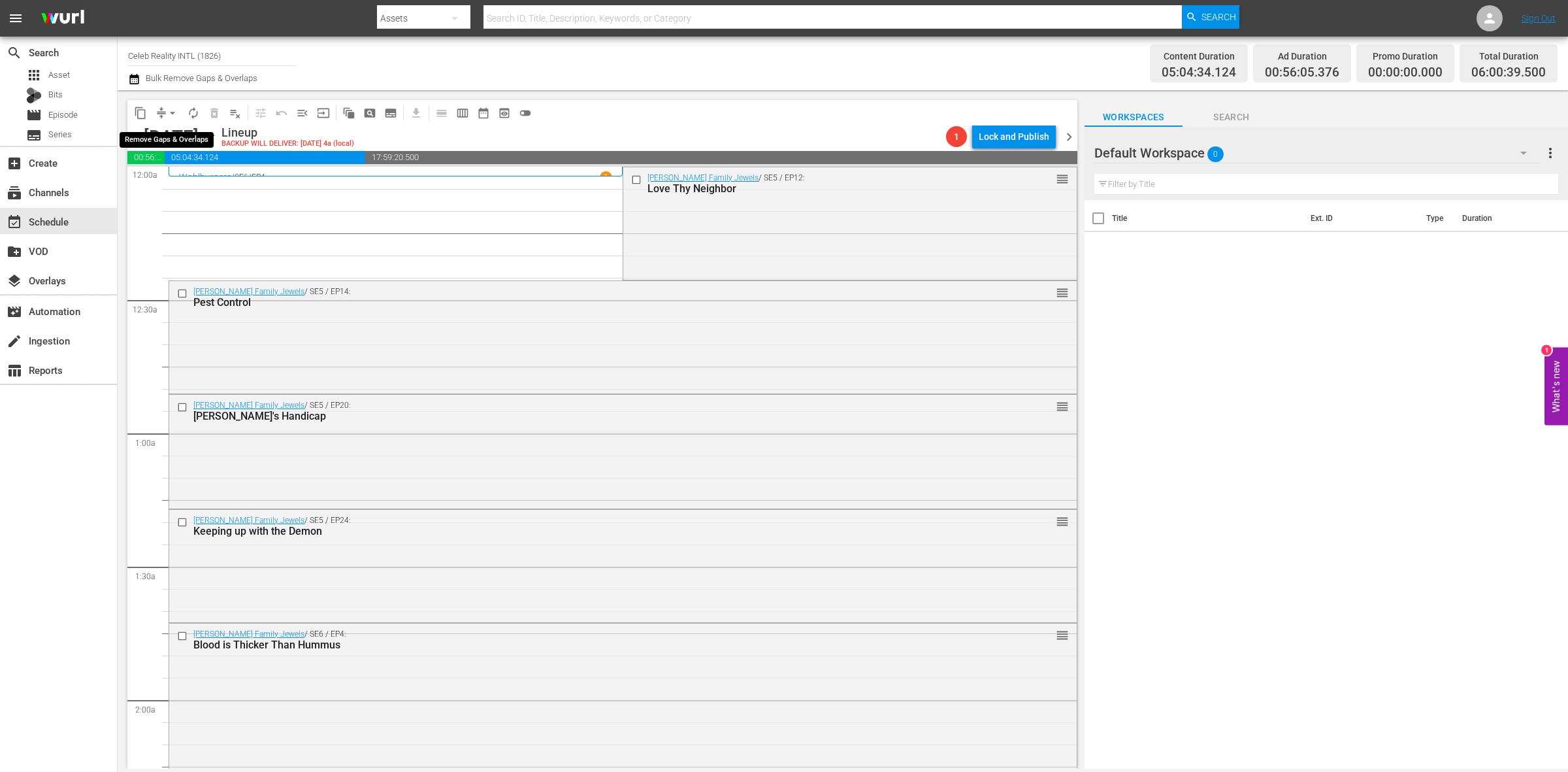
click at [168, 112] on span "arrow_drop_down" at bounding box center [172, 113] width 13 height 13
click at [165, 130] on li "Align to Midnight" at bounding box center [173, 138] width 137 height 22
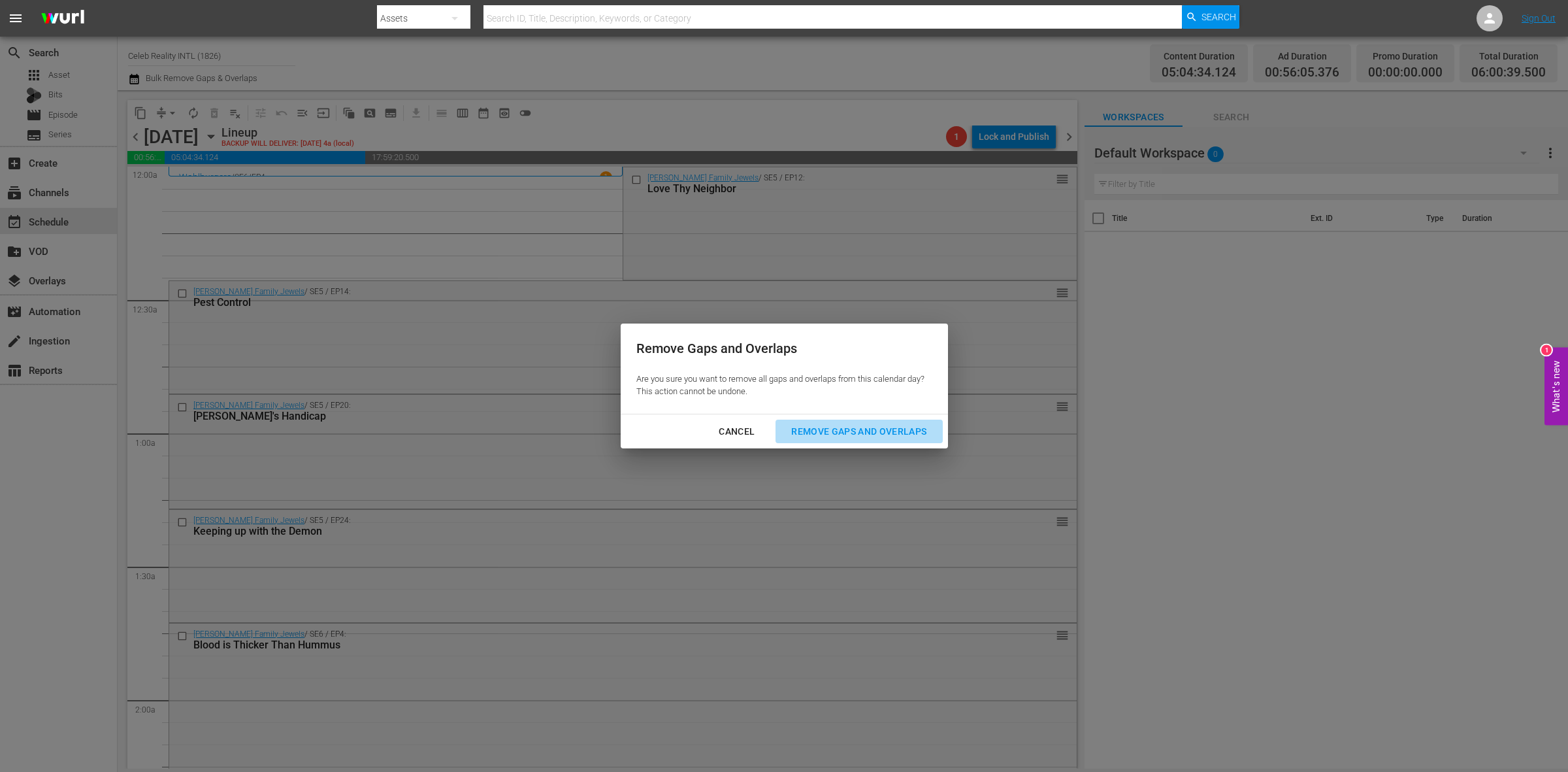
click at [795, 425] on div "Remove Gaps and Overlaps" at bounding box center [859, 431] width 156 height 16
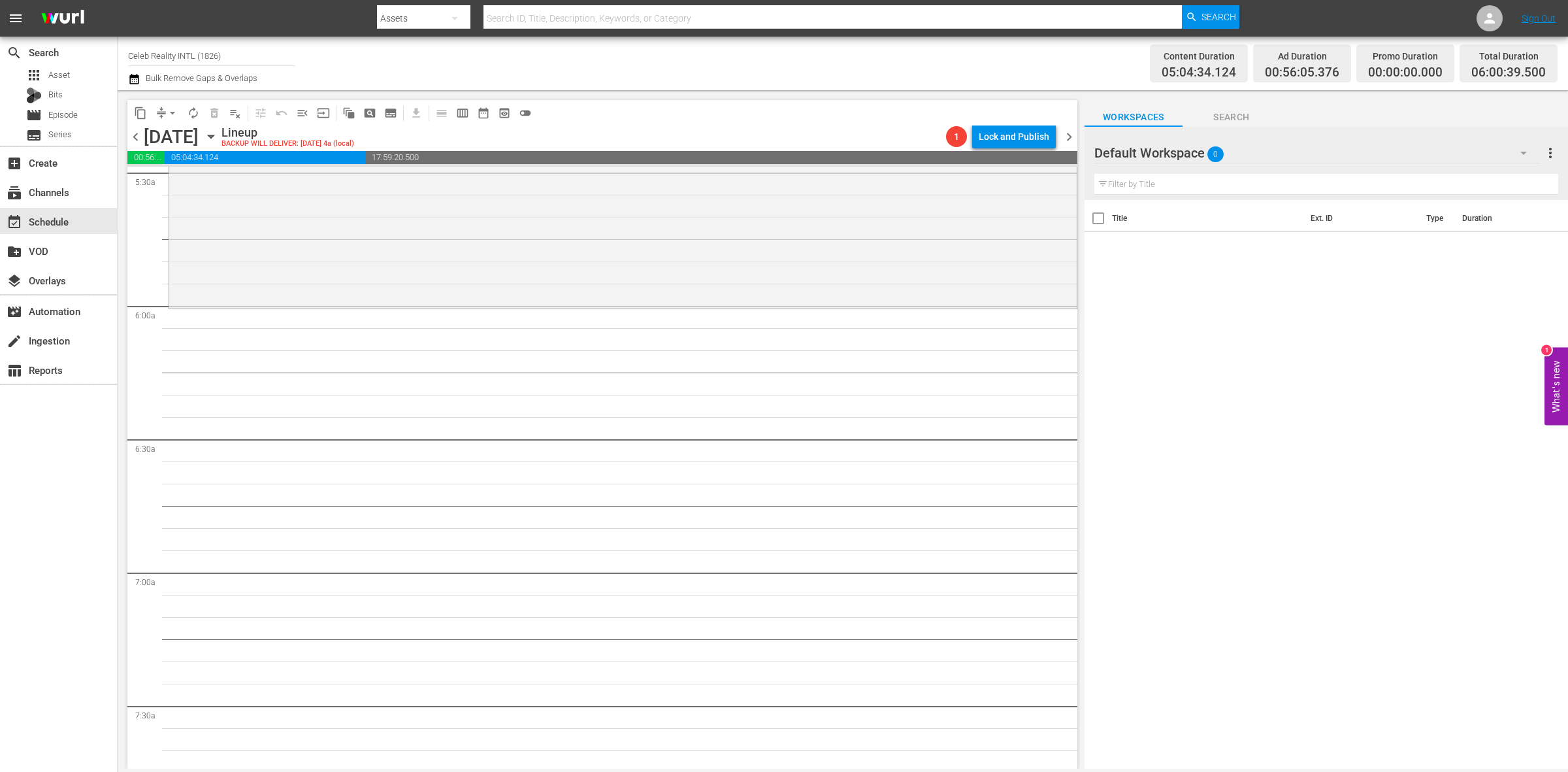
scroll to position [1397, 0]
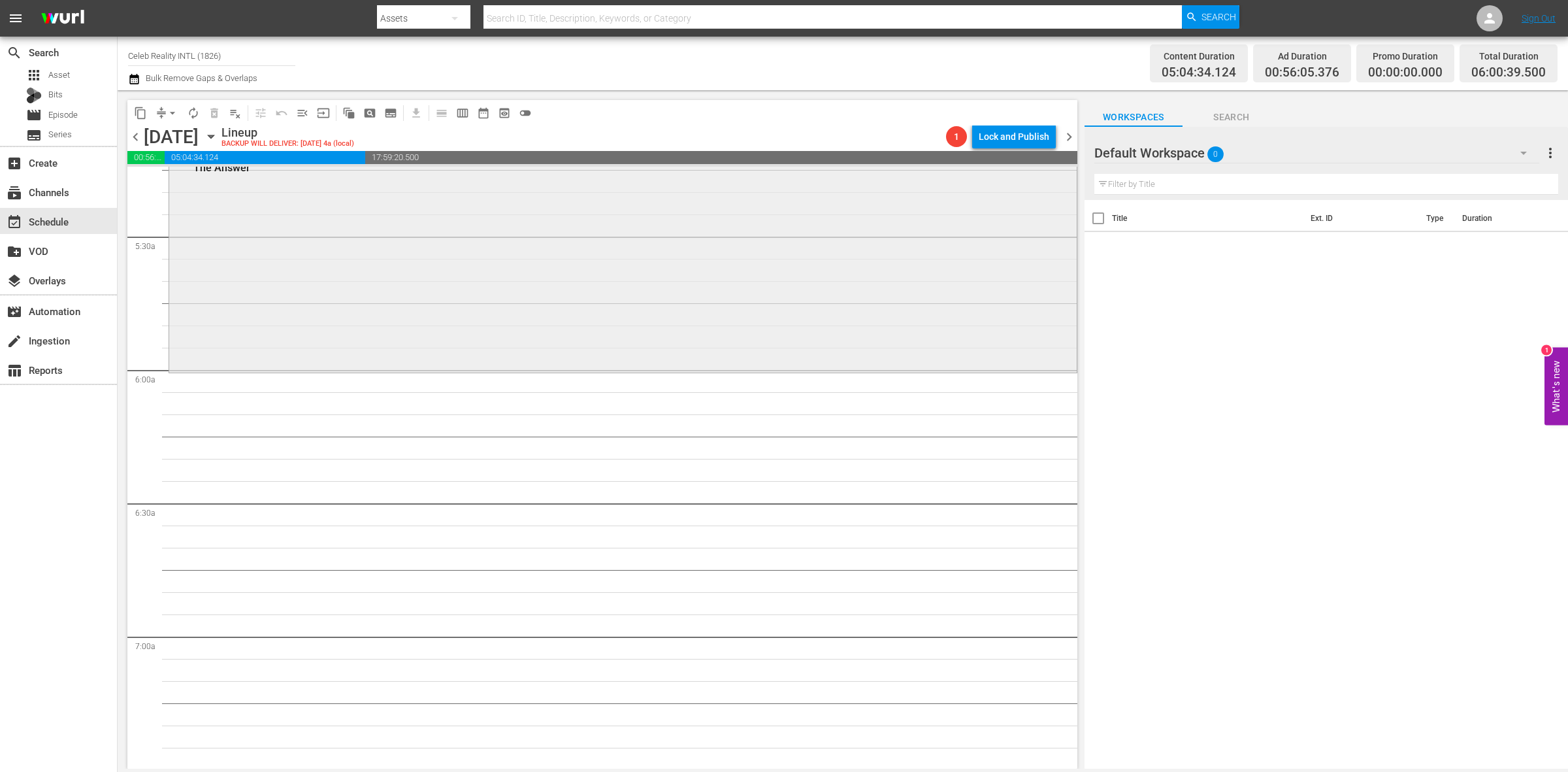
click at [578, 357] on div "Gene Simmons Family Jewels / SE6 / EP10: The Answer reorder" at bounding box center [622, 258] width 908 height 223
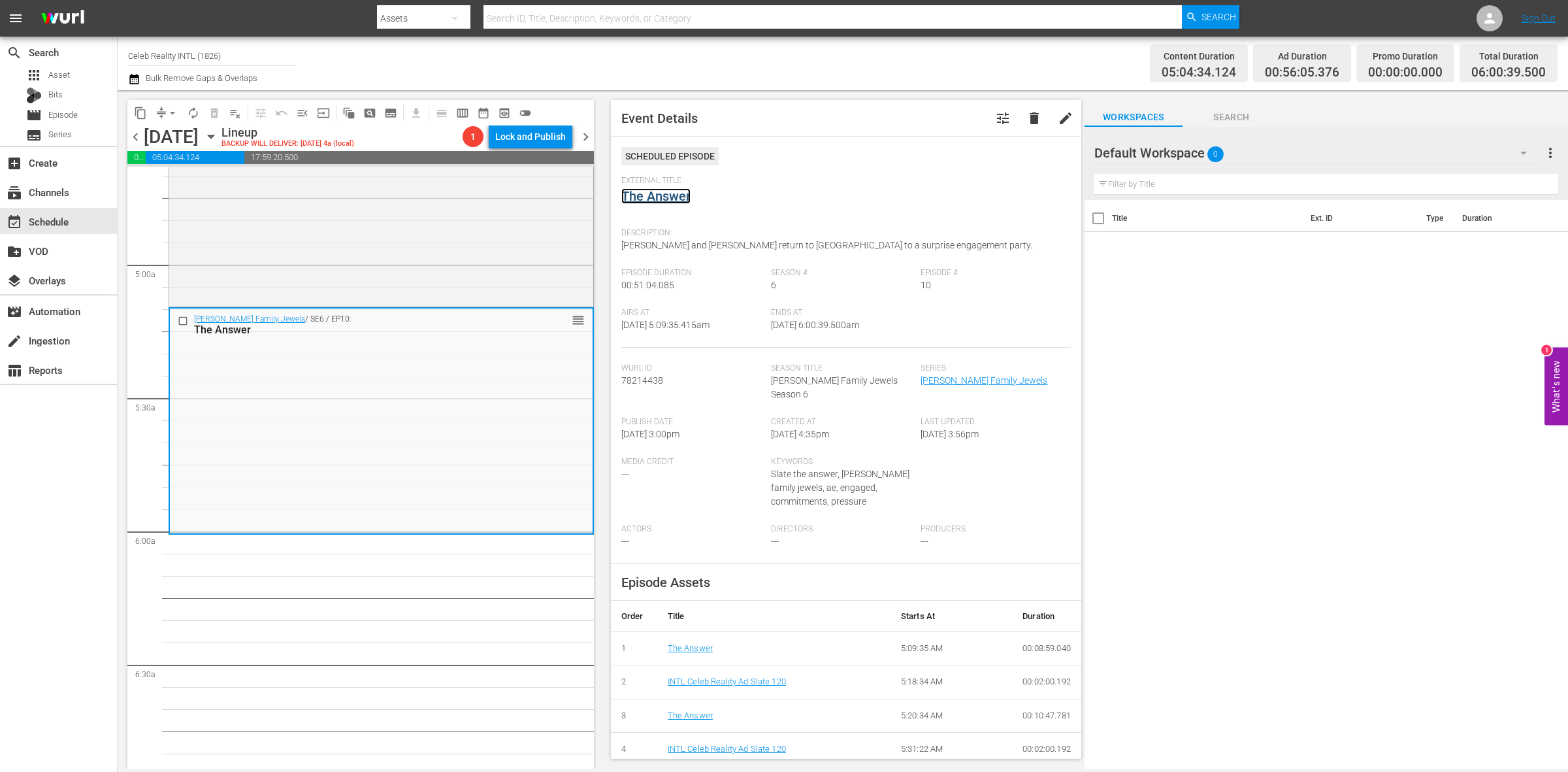
scroll to position [1233, 0]
click at [440, 246] on div "Gene Simmons Family Jewels / SE6 / EP9: Belize it or Not reorder" at bounding box center [381, 192] width 424 height 227
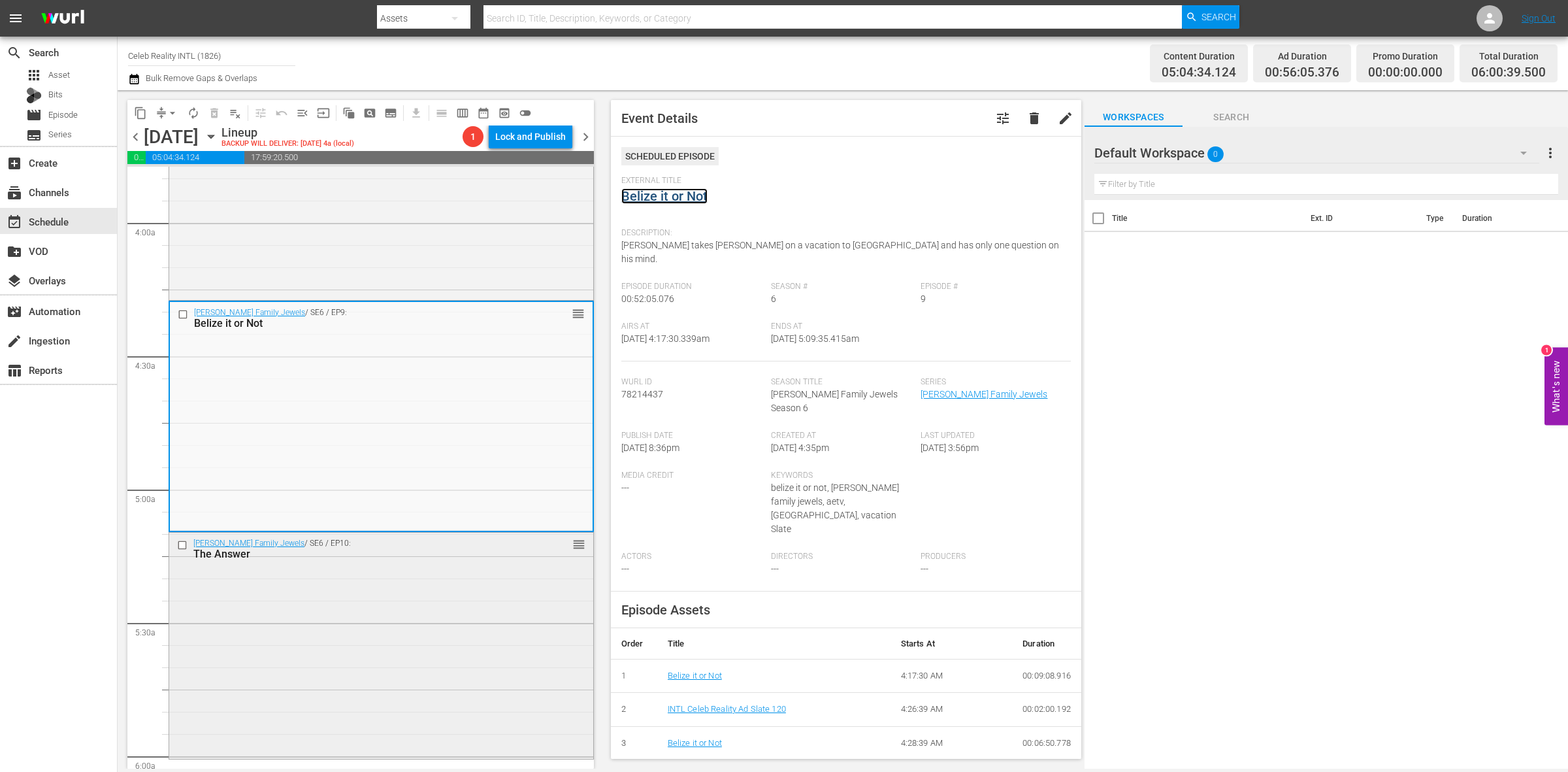
scroll to position [988, 0]
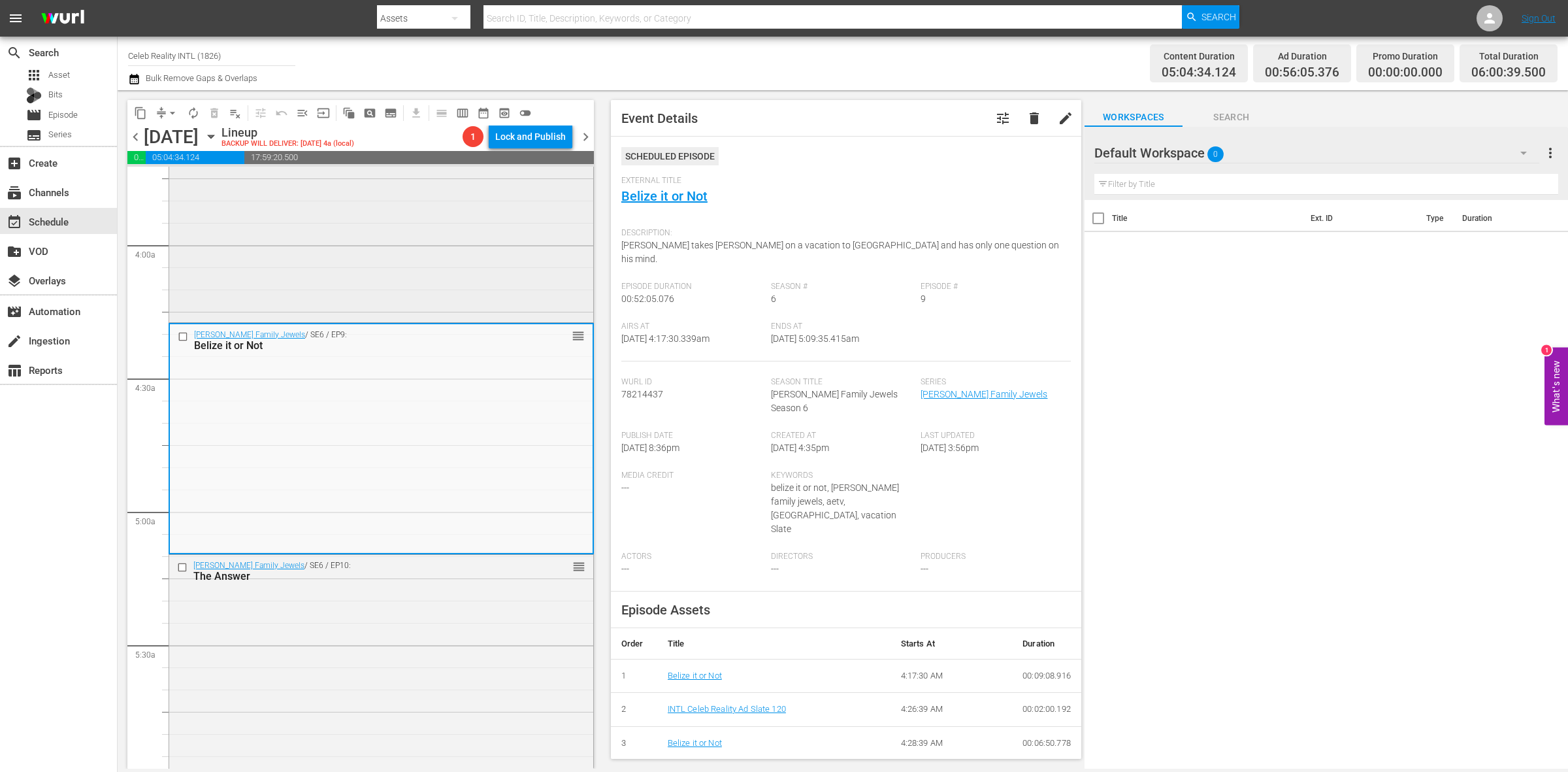
click at [408, 234] on div "Gene Simmons Family Jewels / SE6 / EP7: Mr. Tweed Goes to Canada reorder" at bounding box center [381, 205] width 424 height 227
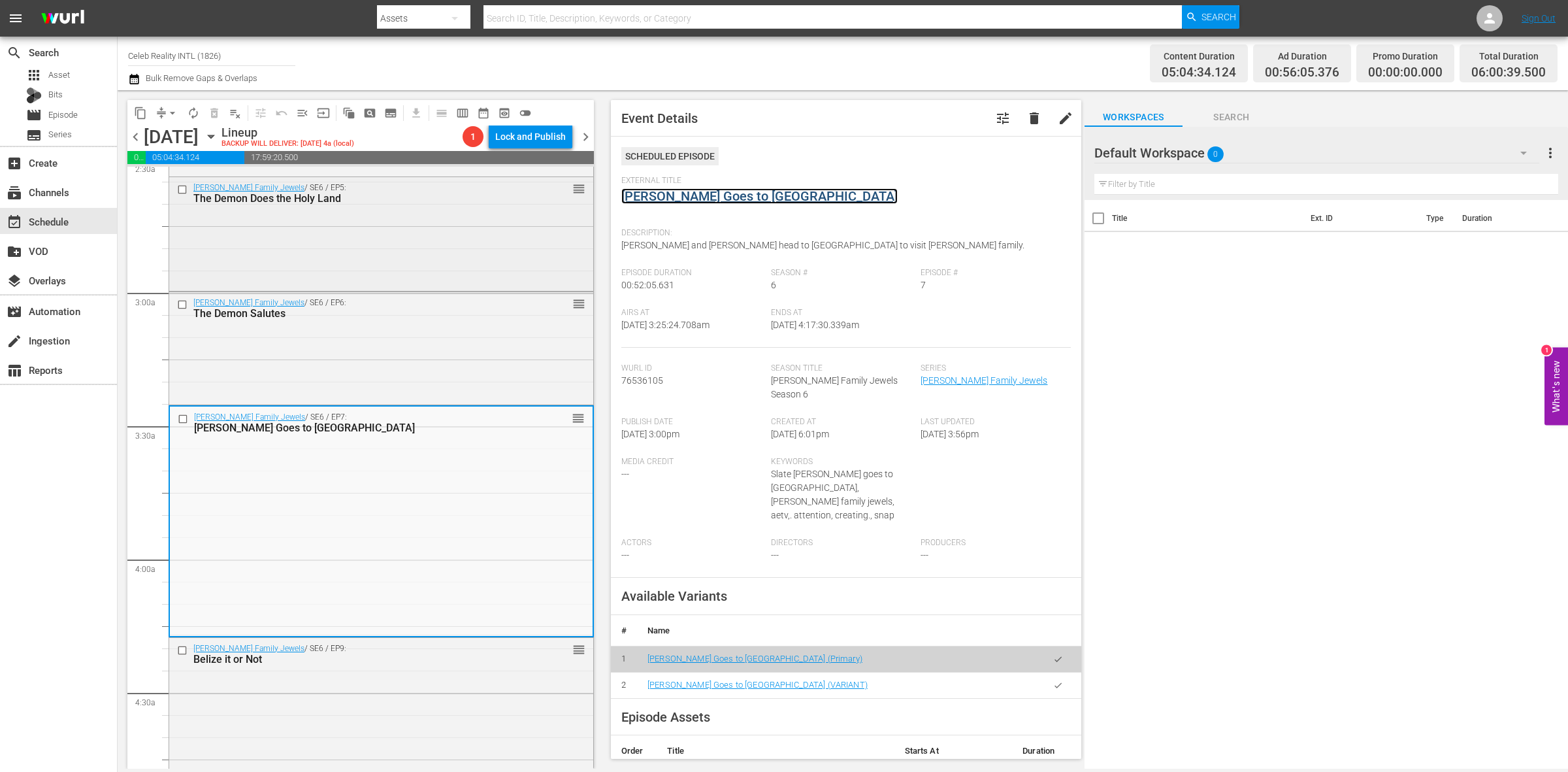
scroll to position [661, 0]
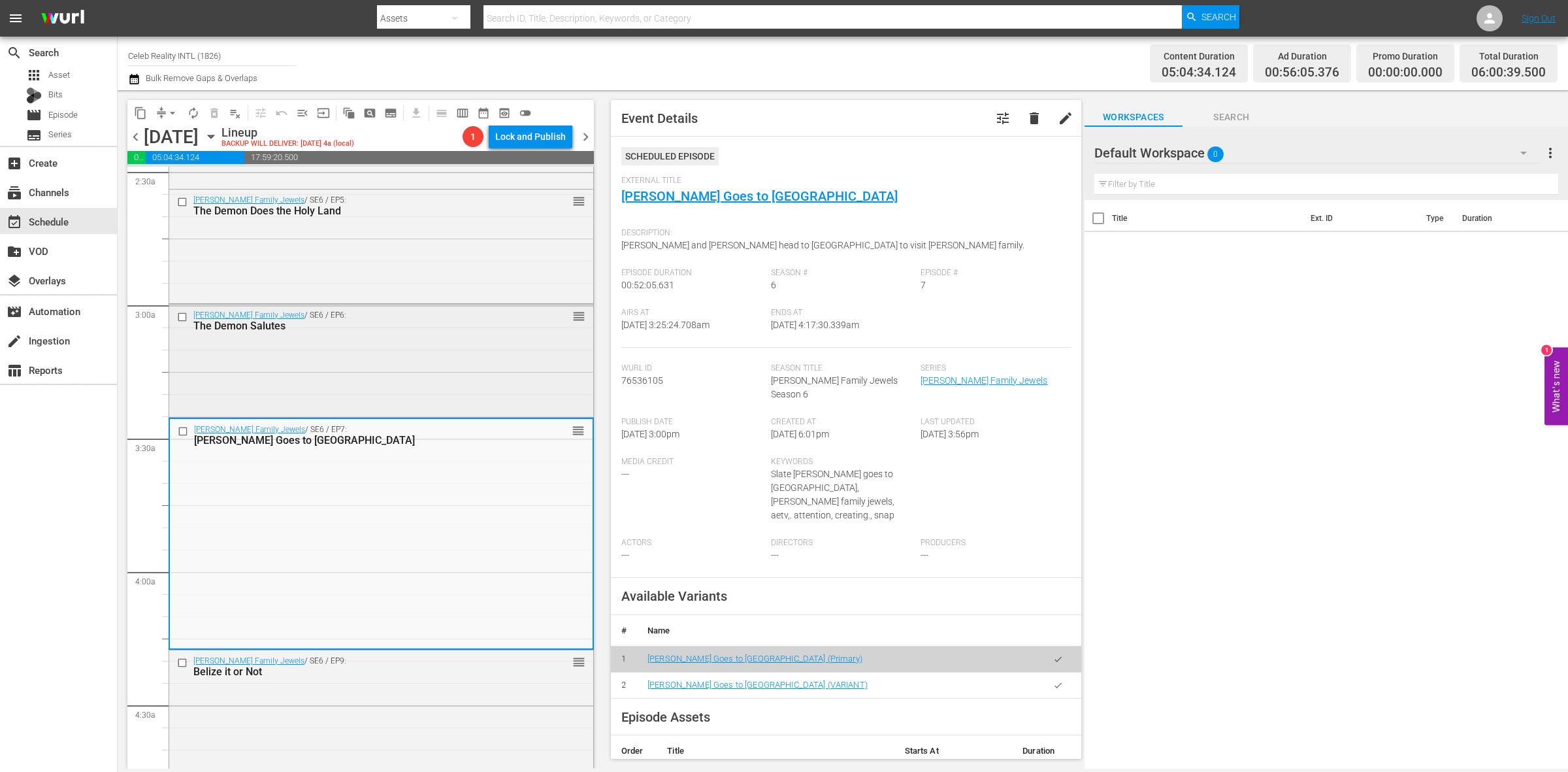
click at [402, 320] on div "The Demon Salutes" at bounding box center [359, 326] width 332 height 12
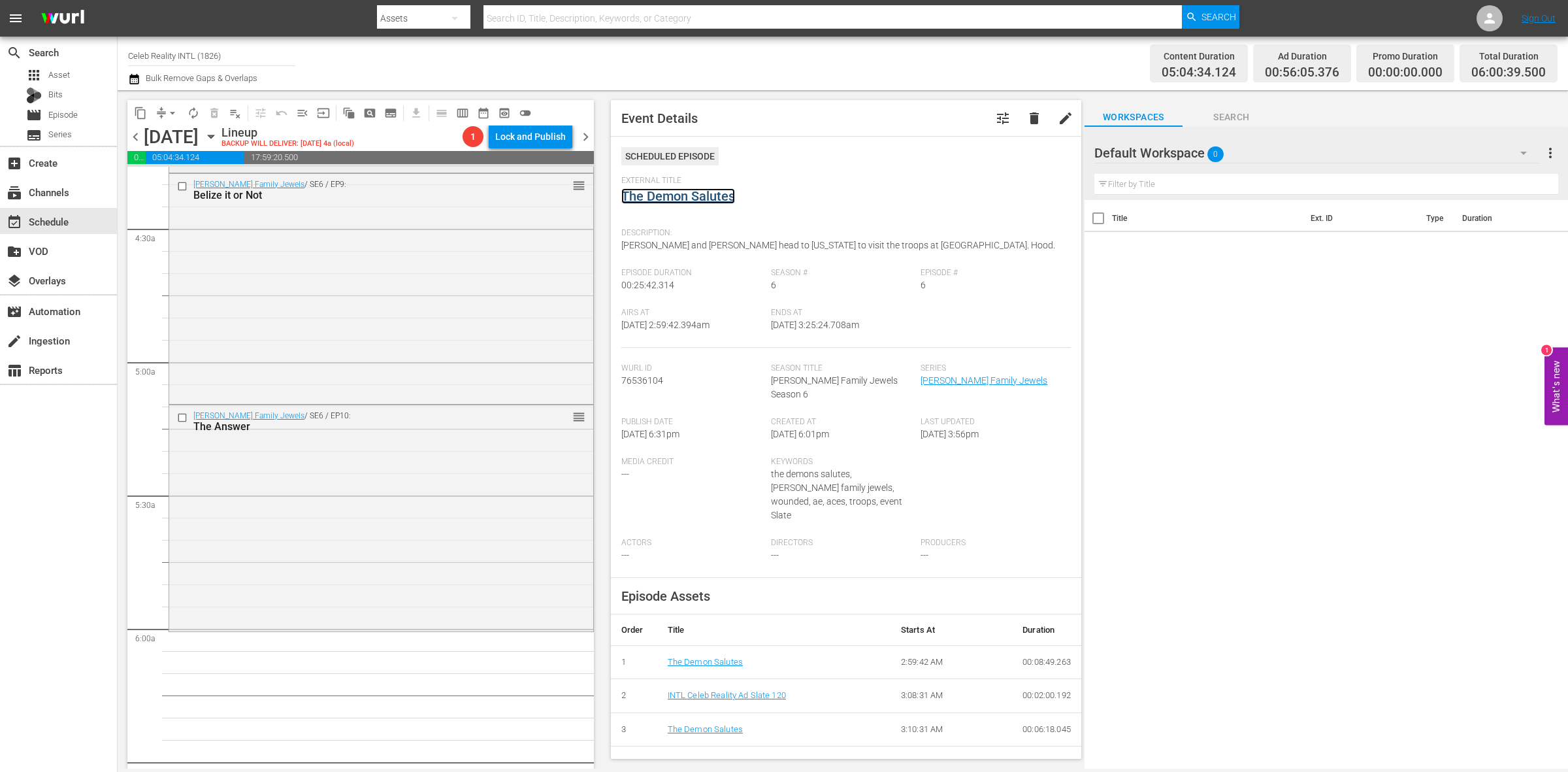
scroll to position [1151, 0]
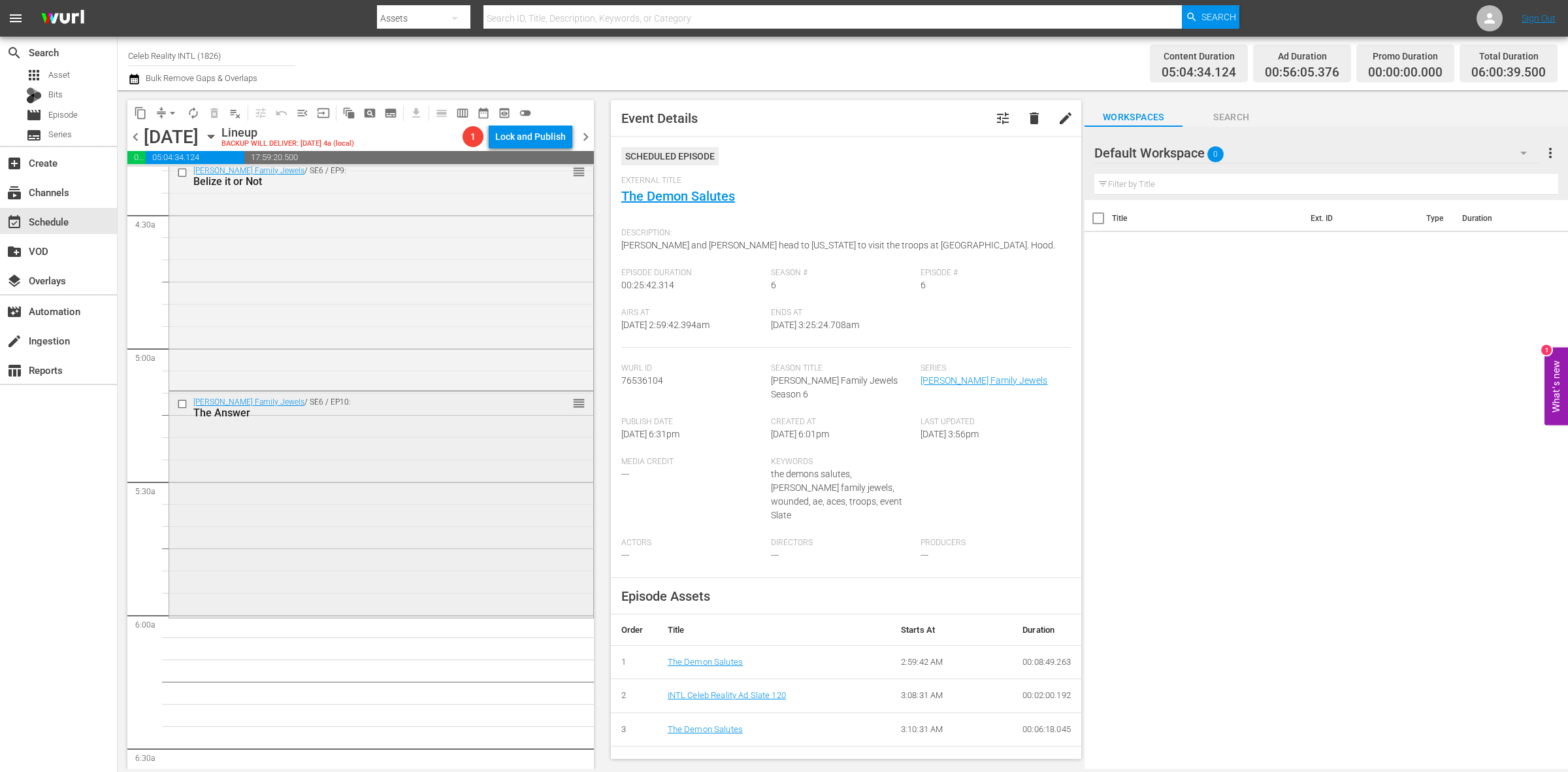
click at [336, 448] on div "Gene Simmons Family Jewels / SE6 / EP10: The Answer reorder" at bounding box center [381, 503] width 424 height 223
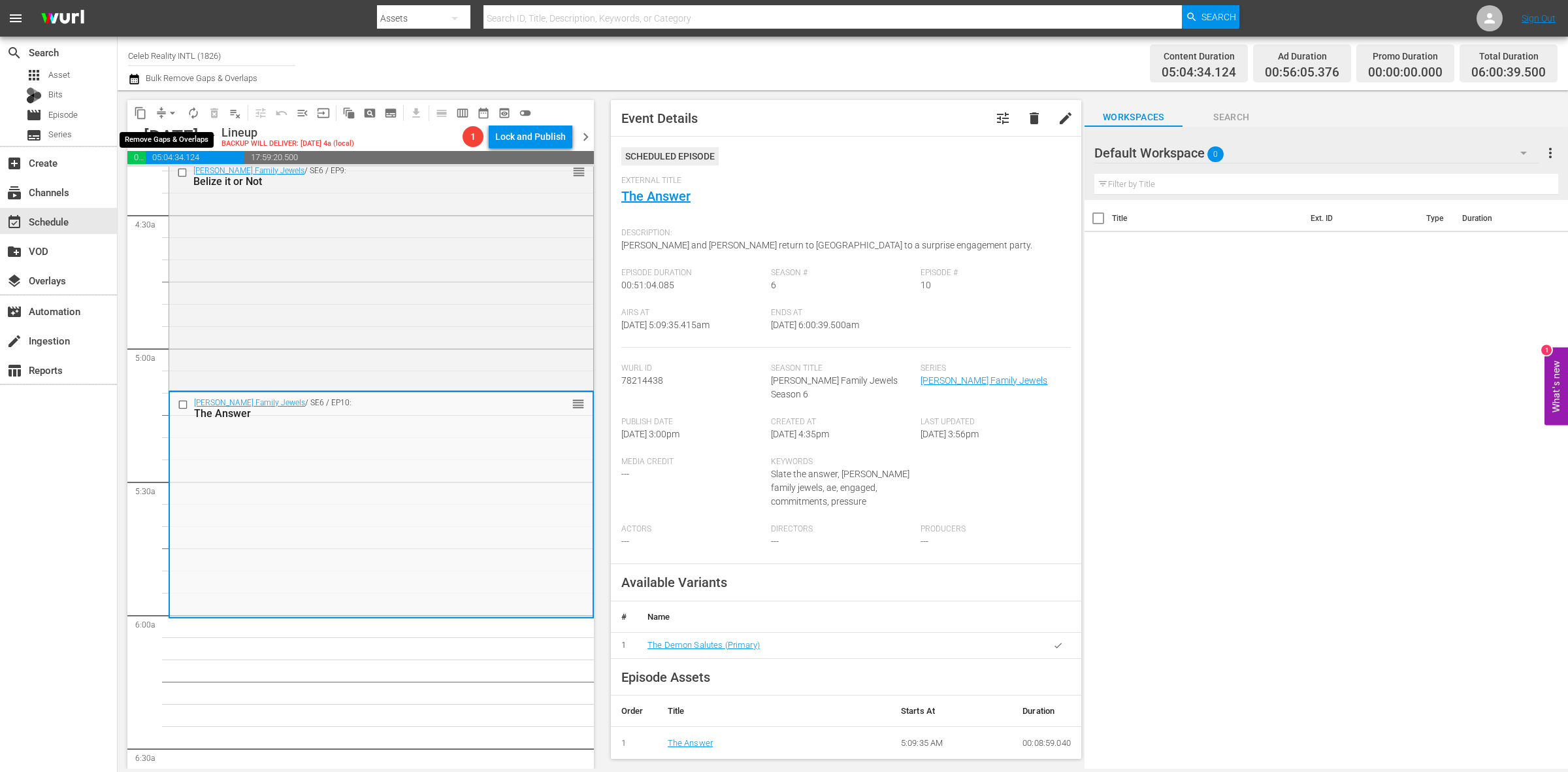
click at [174, 115] on span "arrow_drop_down" at bounding box center [172, 113] width 13 height 13
click at [181, 138] on li "Align to Midnight" at bounding box center [173, 138] width 137 height 22
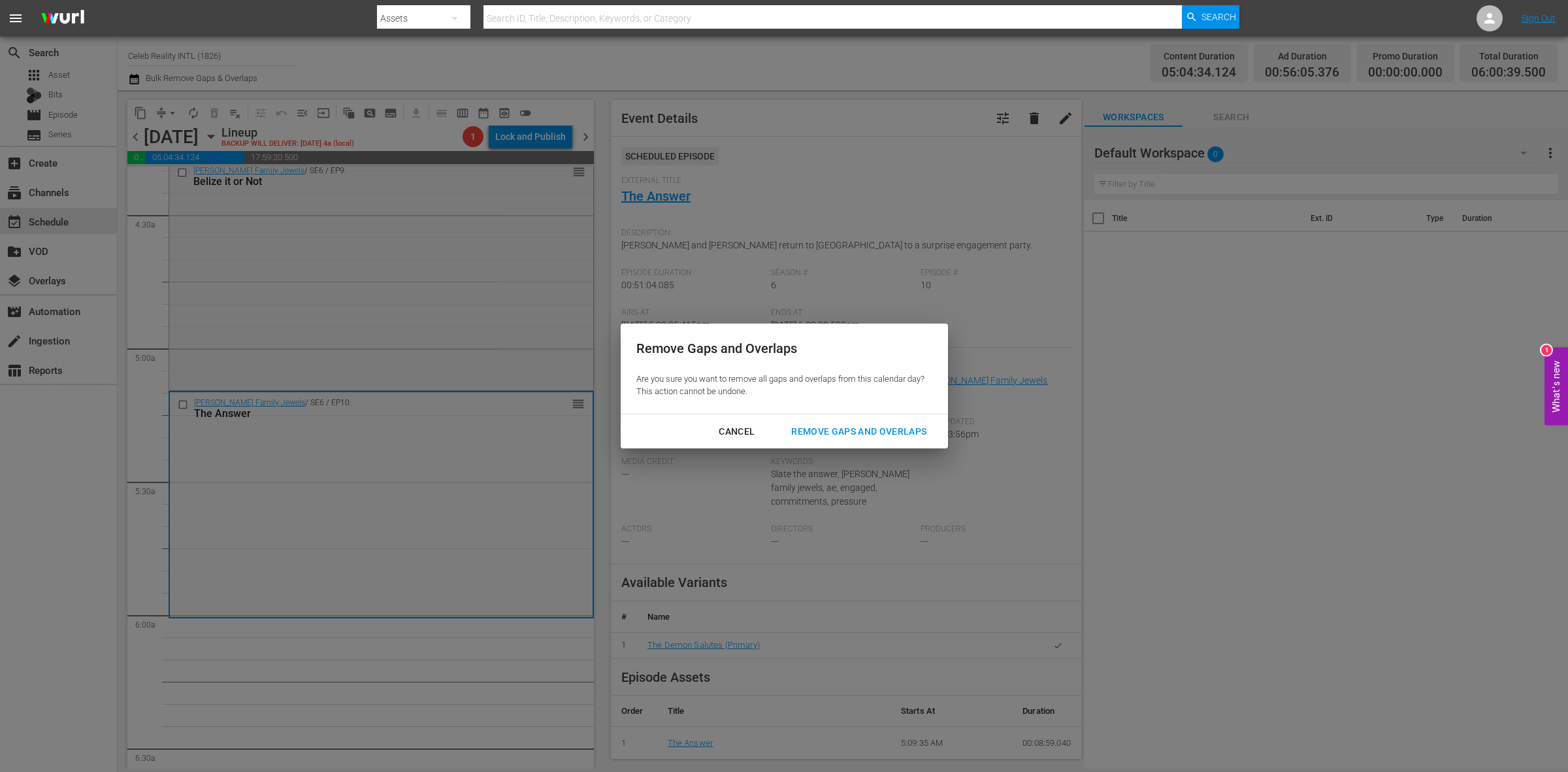
click at [925, 438] on div "Remove Gaps and Overlaps" at bounding box center [859, 431] width 156 height 16
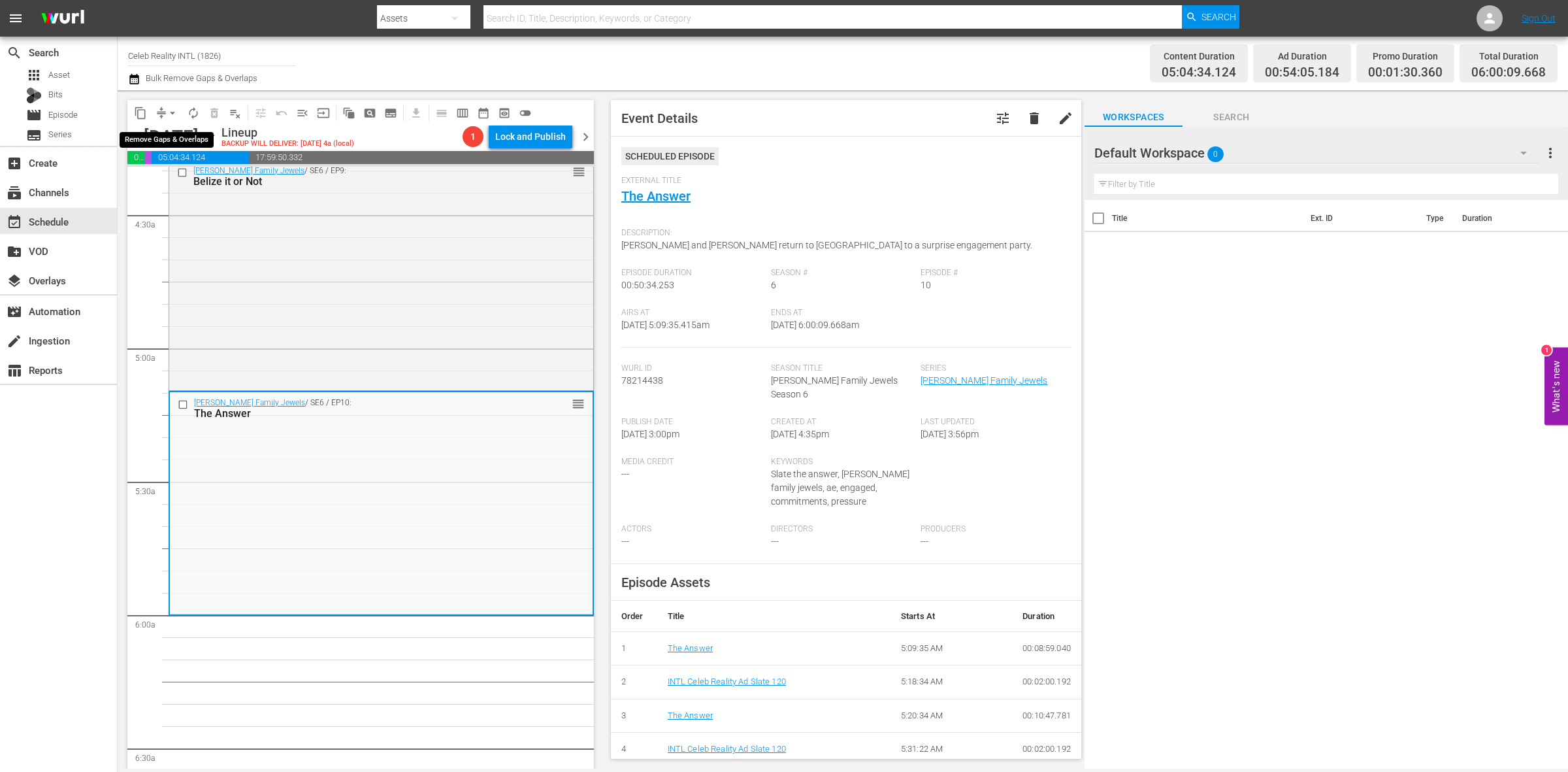
click at [167, 115] on span "arrow_drop_down" at bounding box center [172, 113] width 13 height 13
click at [168, 138] on li "Align to Midnight" at bounding box center [173, 138] width 137 height 22
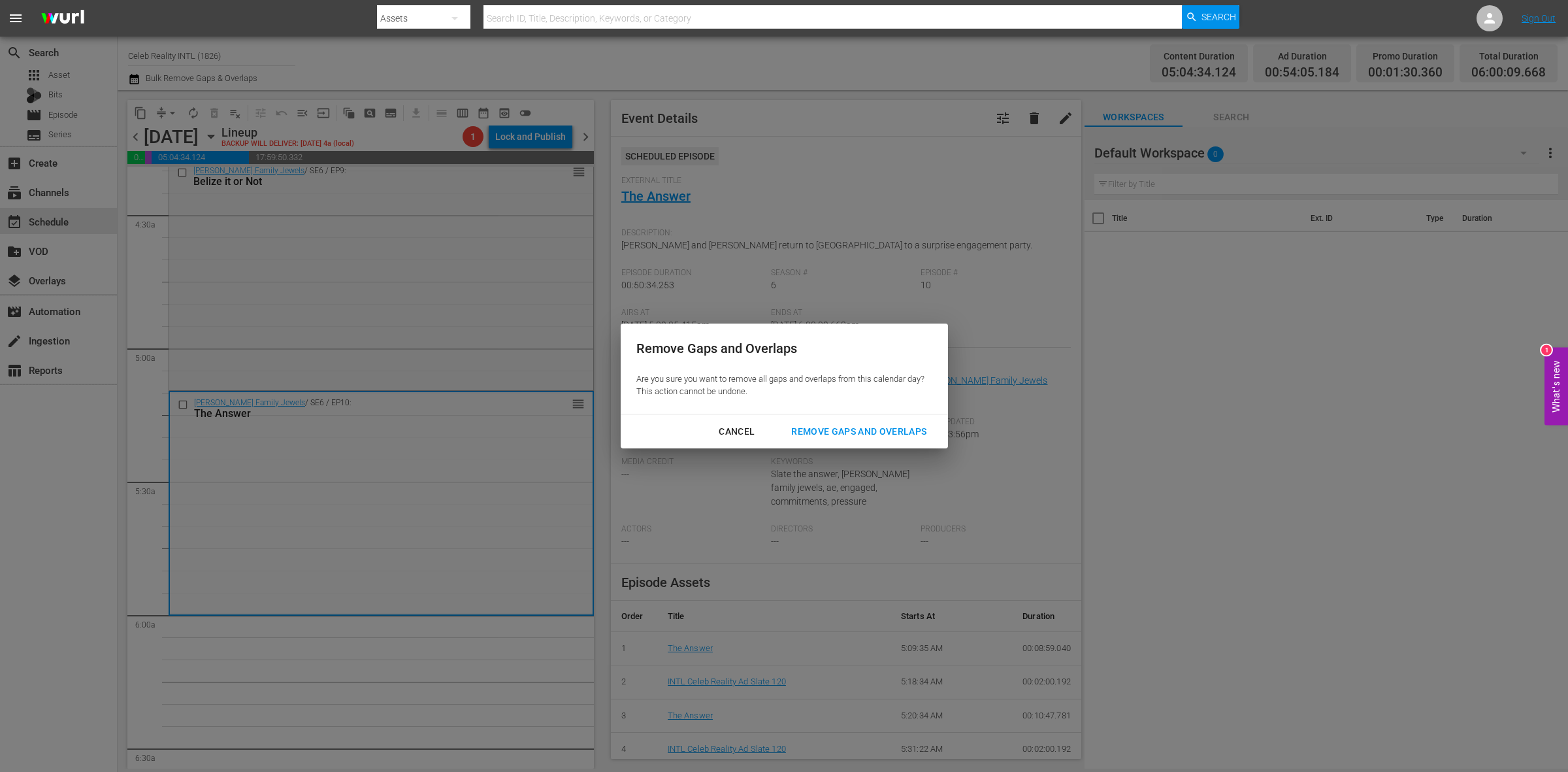
click at [870, 428] on div "Remove Gaps and Overlaps" at bounding box center [859, 431] width 156 height 16
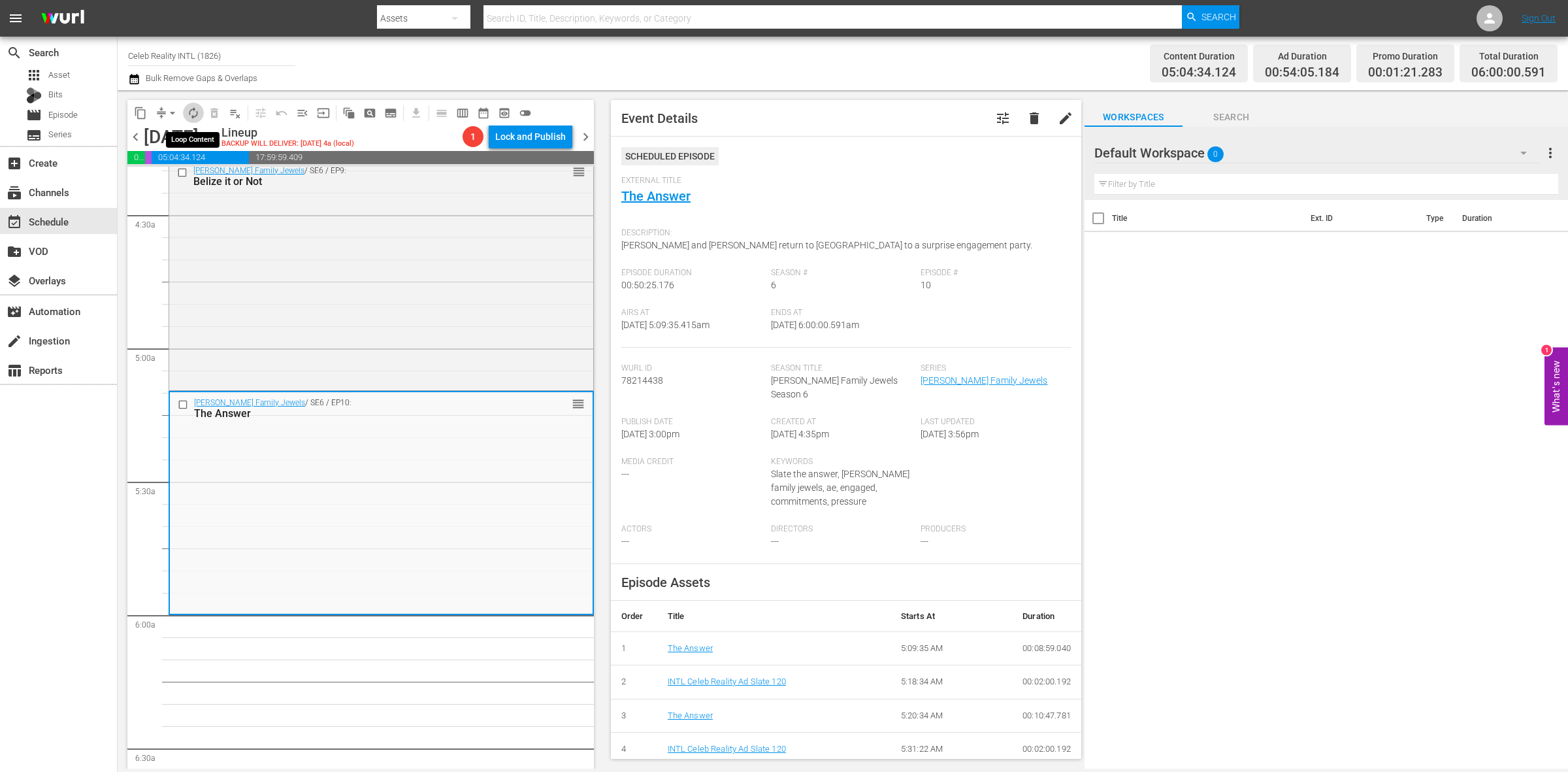
click at [191, 111] on span "autorenew_outlined" at bounding box center [193, 113] width 13 height 13
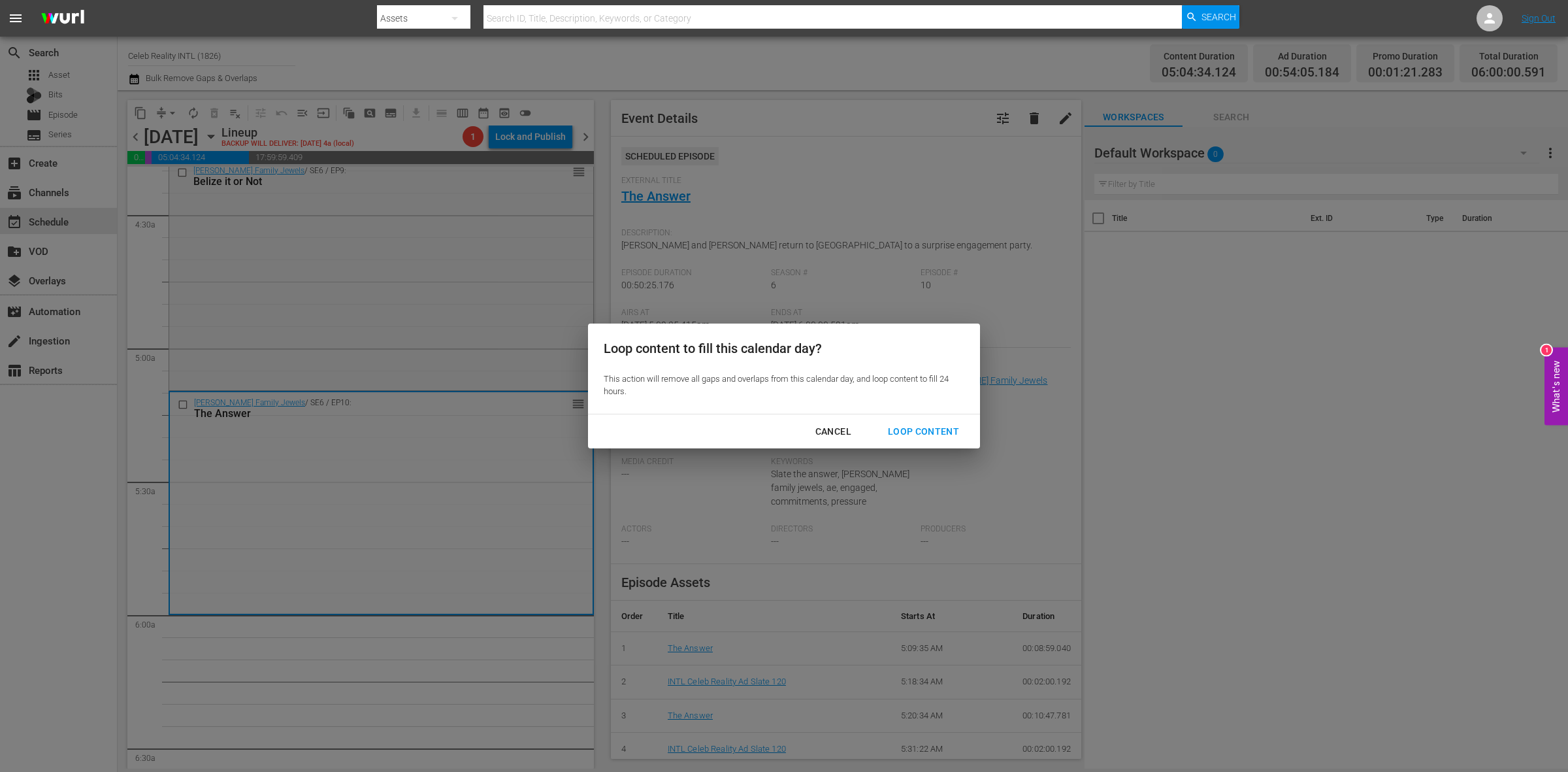
click at [939, 434] on div "Loop Content" at bounding box center [923, 431] width 92 height 16
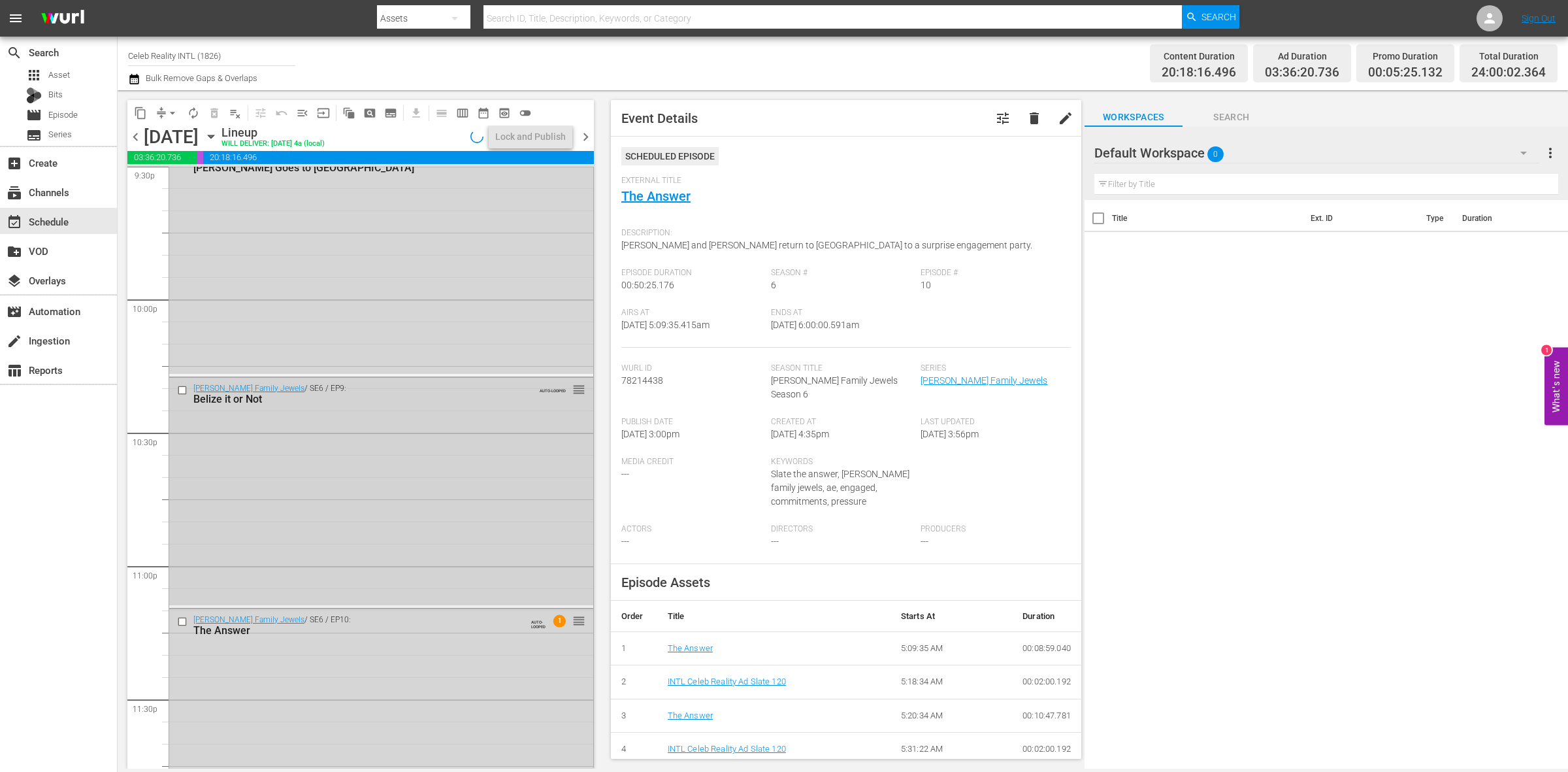
scroll to position [5796, 0]
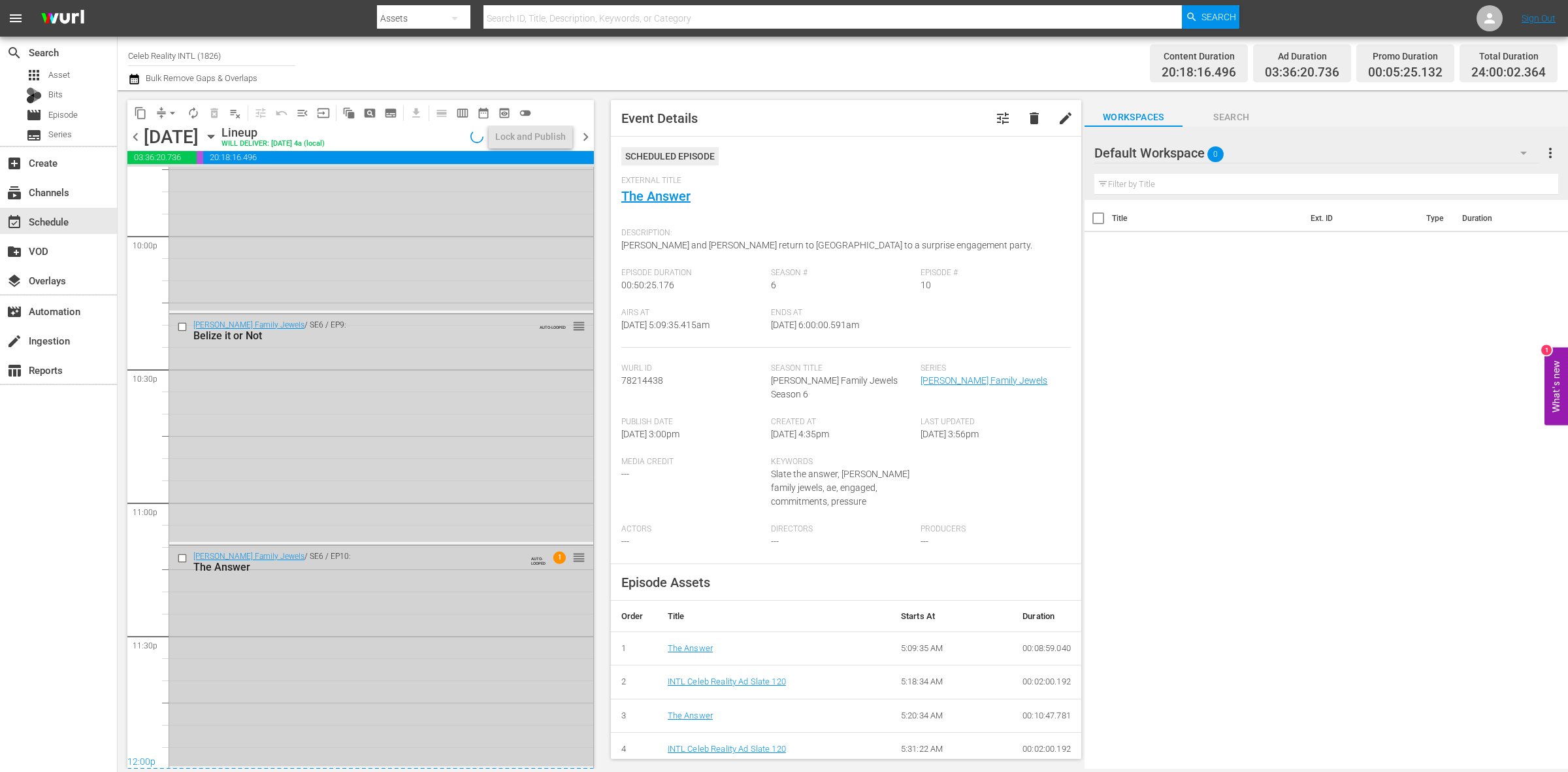
click at [438, 638] on div "Gene Simmons Family Jewels / SE6 / EP10: The Answer AUTO-LOOPED 1 reorder" at bounding box center [381, 656] width 424 height 220
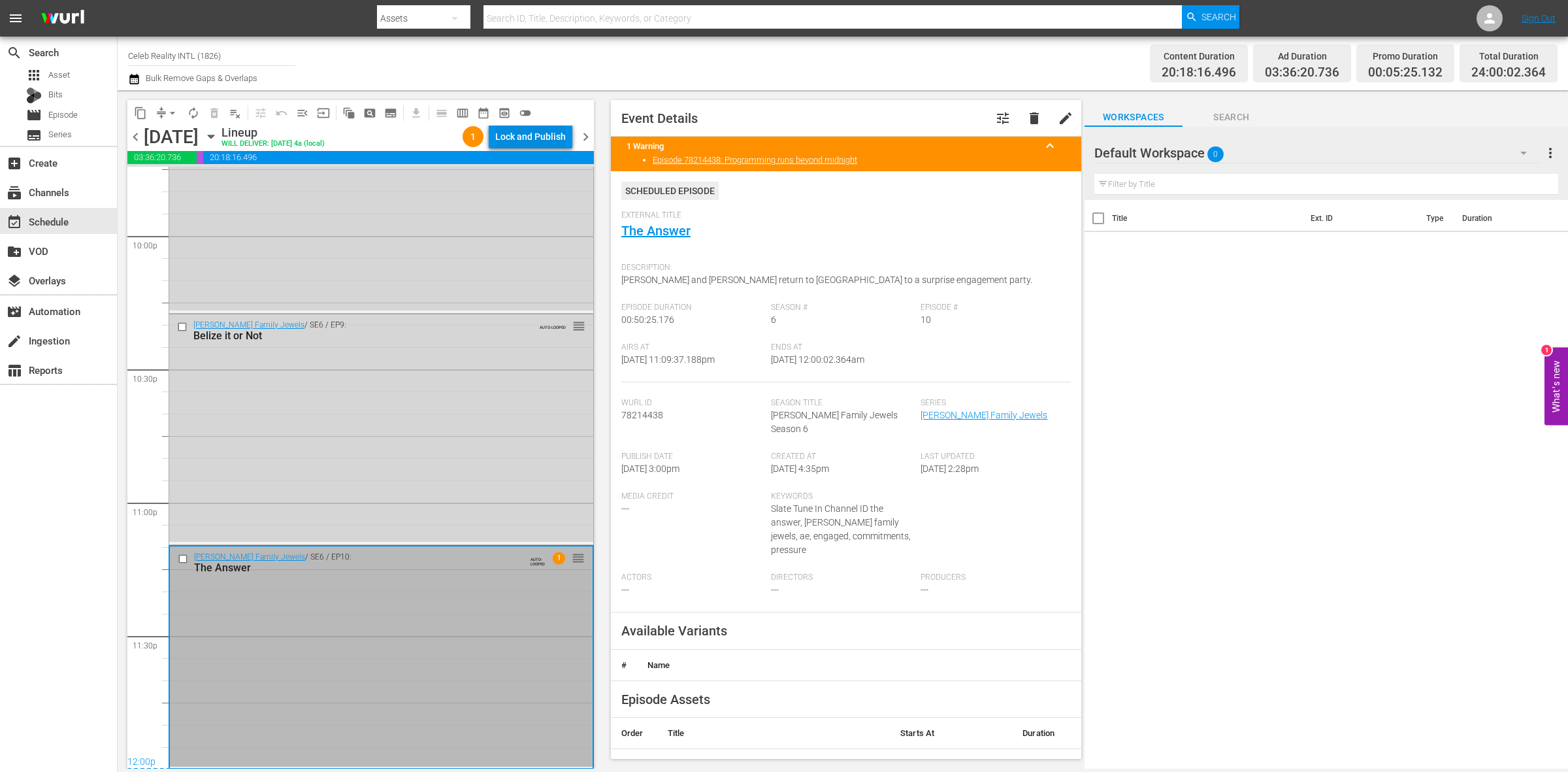
click at [553, 135] on div "Lock and Publish" at bounding box center [531, 136] width 71 height 24
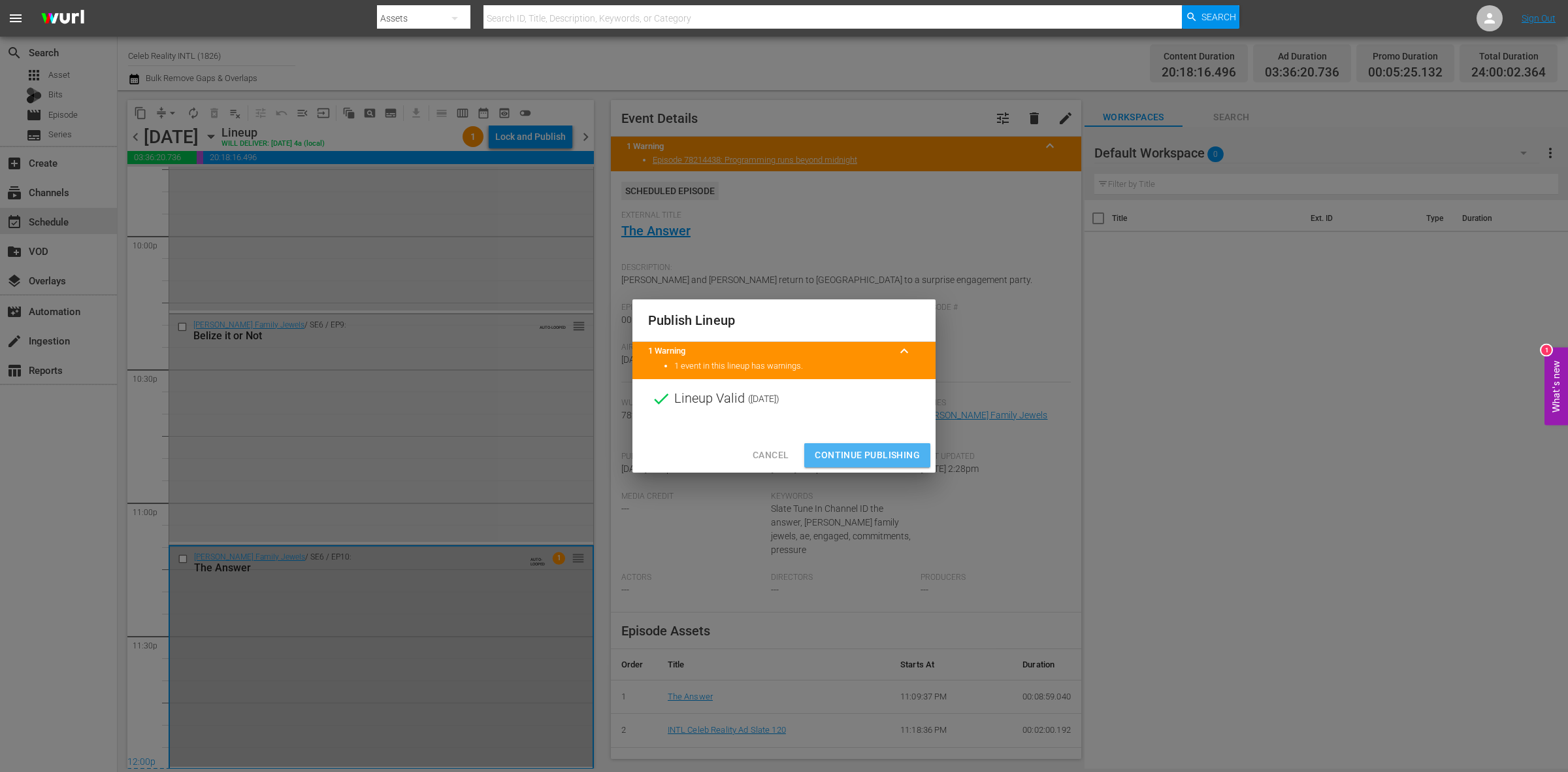
click at [841, 459] on span "Continue Publishing" at bounding box center [867, 455] width 105 height 16
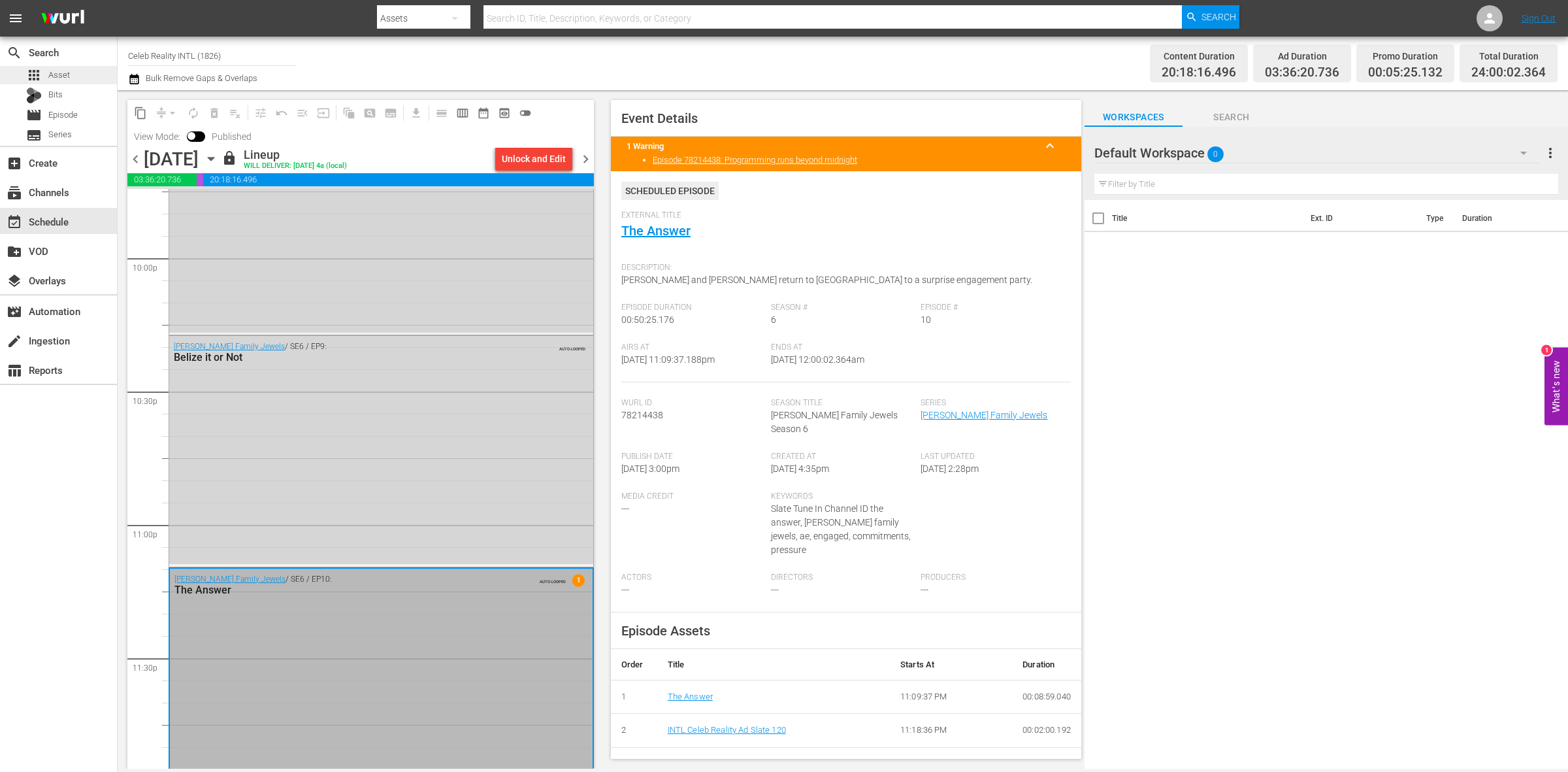
click at [59, 75] on span "Asset" at bounding box center [59, 75] width 22 height 13
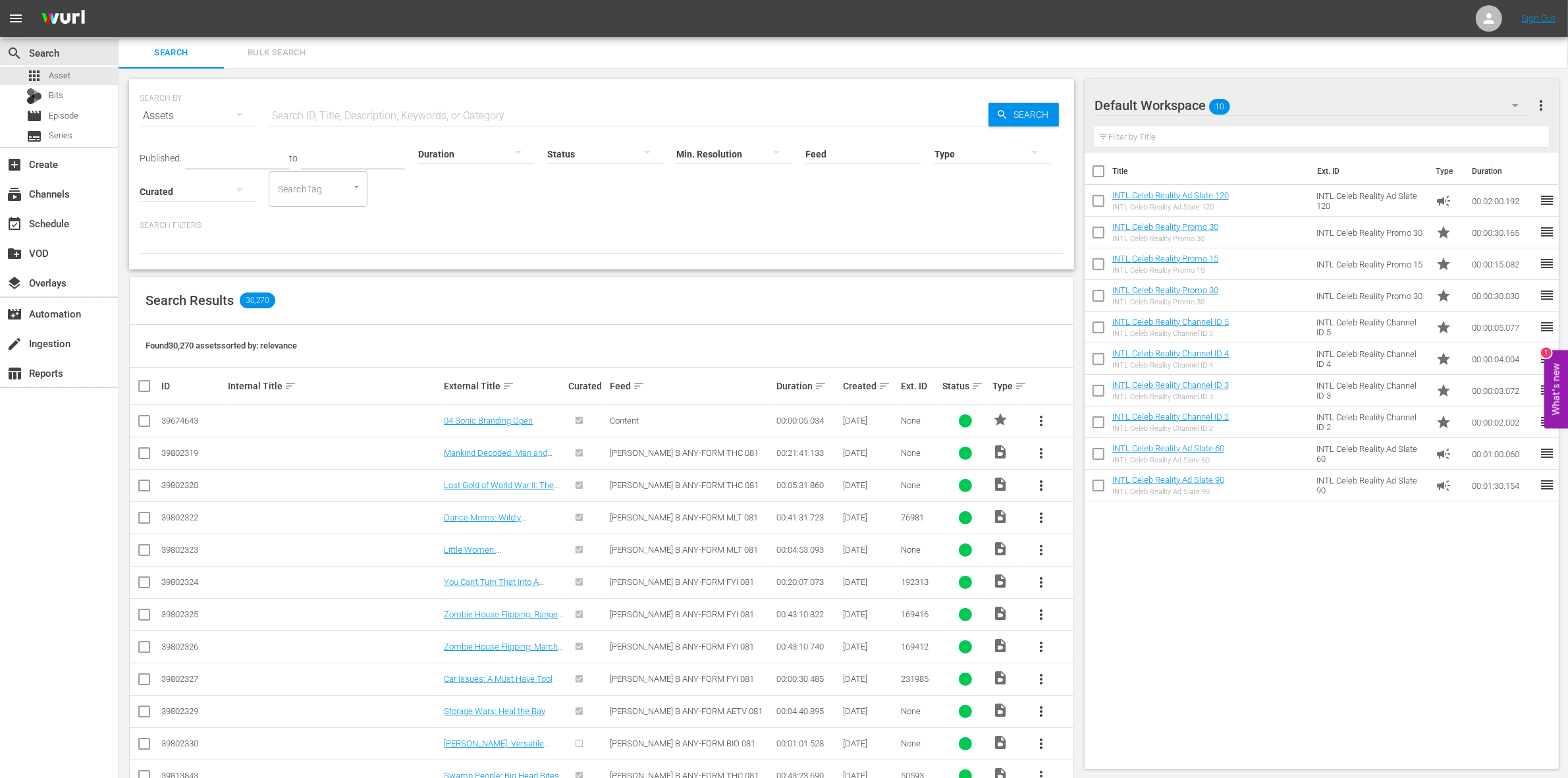
click at [1103, 162] on input "checkbox" at bounding box center [1098, 174] width 28 height 28
checkbox input "true"
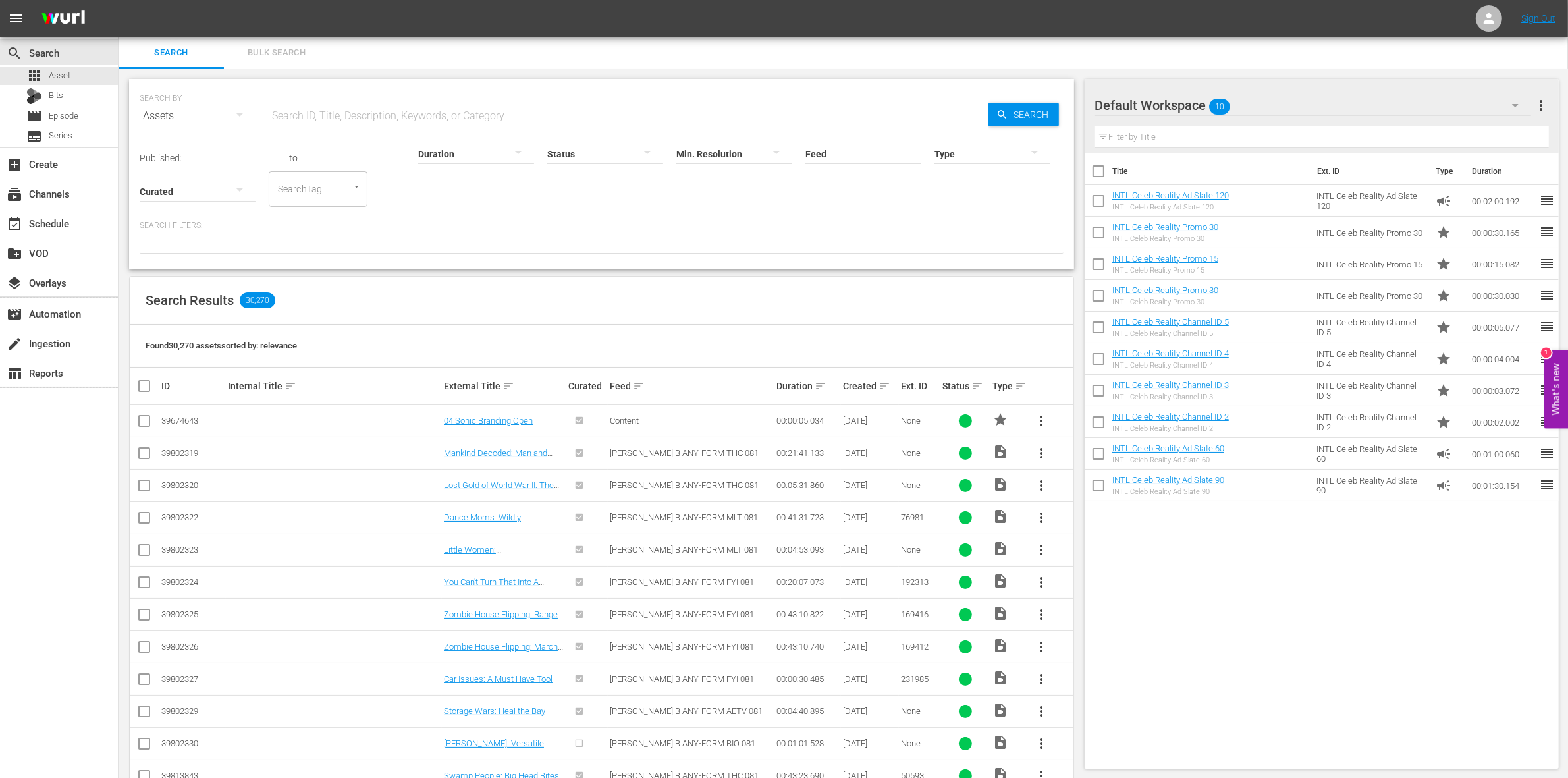
checkbox input "true"
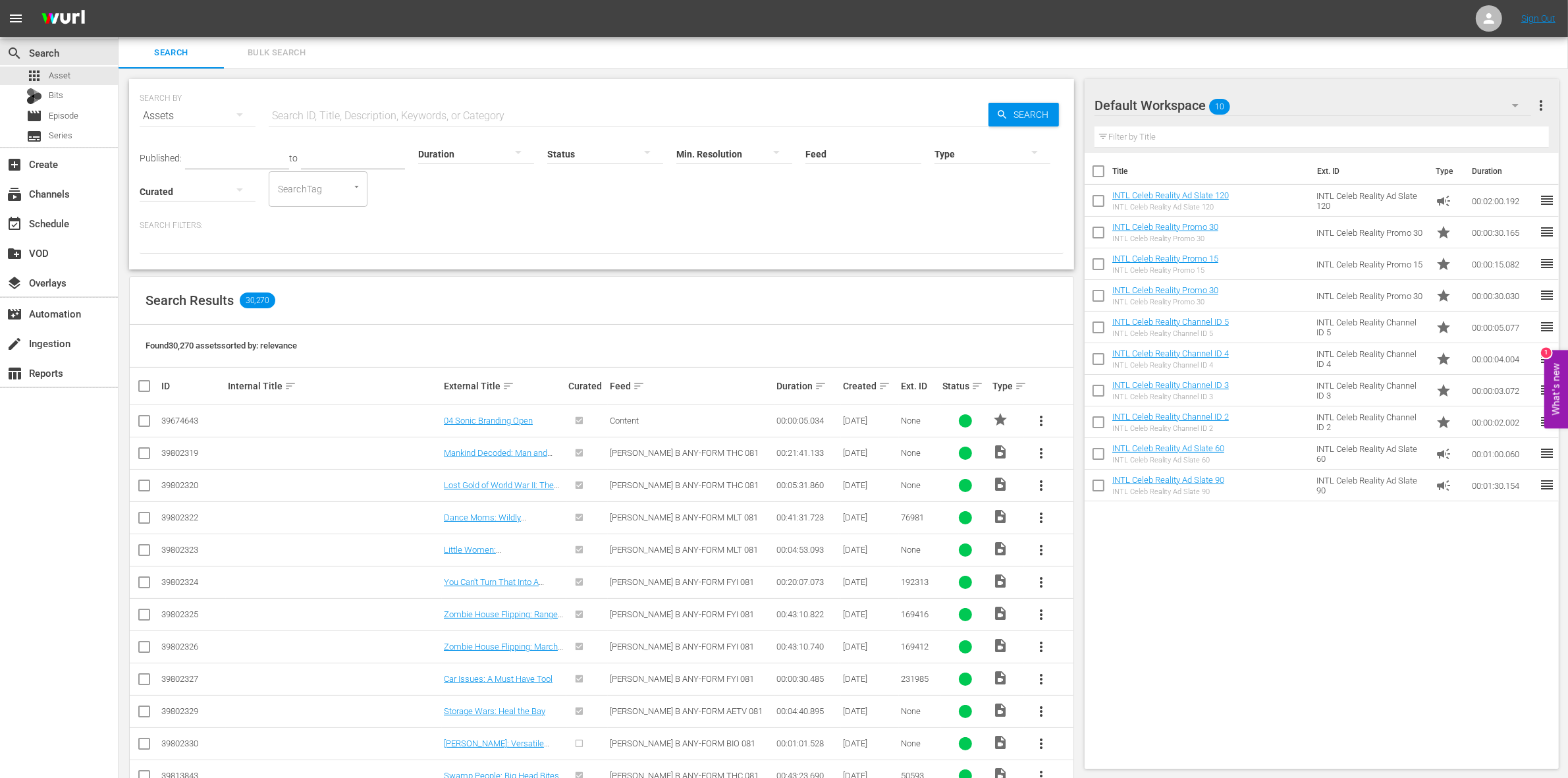
checkbox input "true"
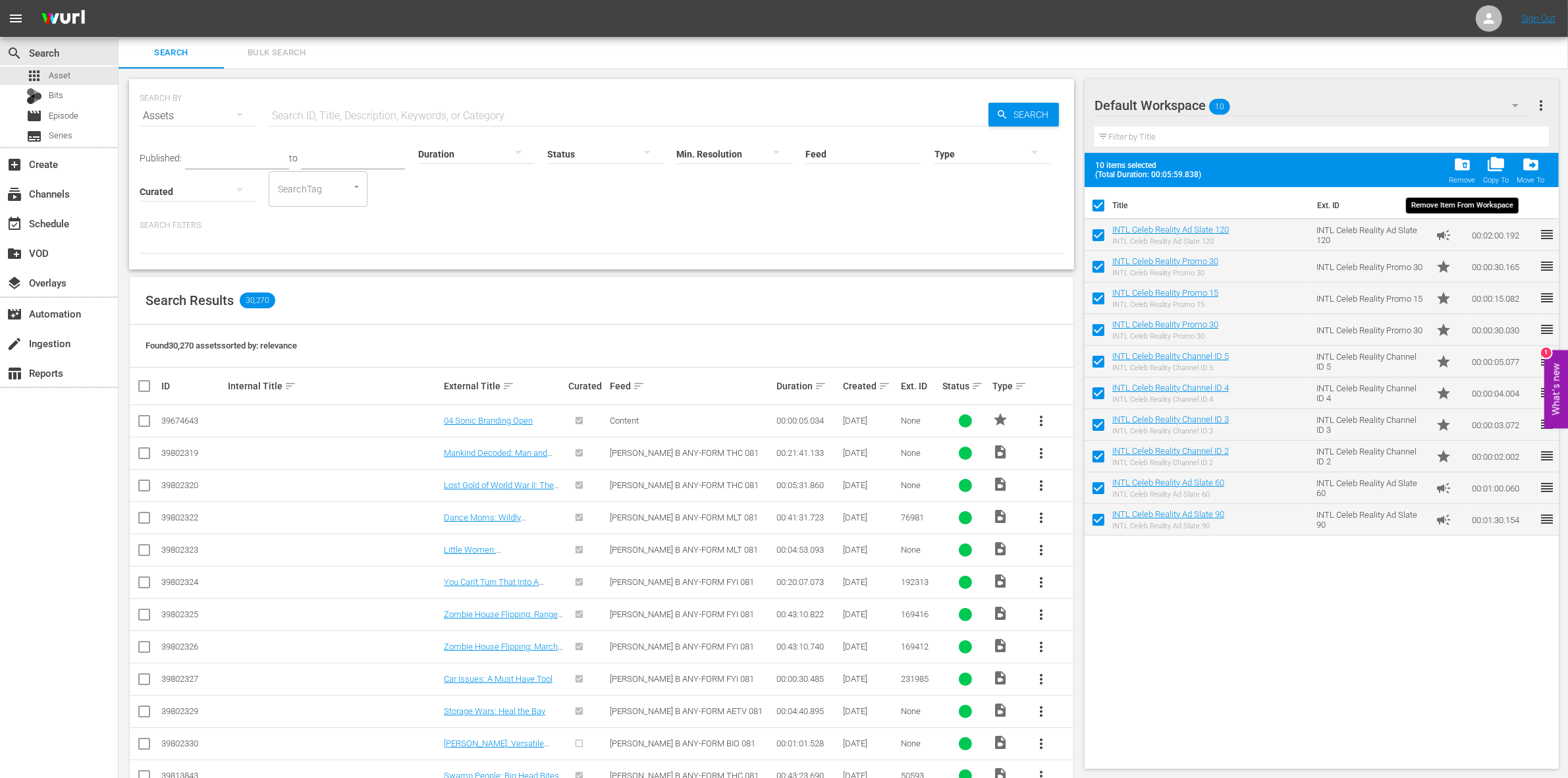
click at [1468, 166] on span "folder_delete" at bounding box center [1462, 164] width 18 height 18
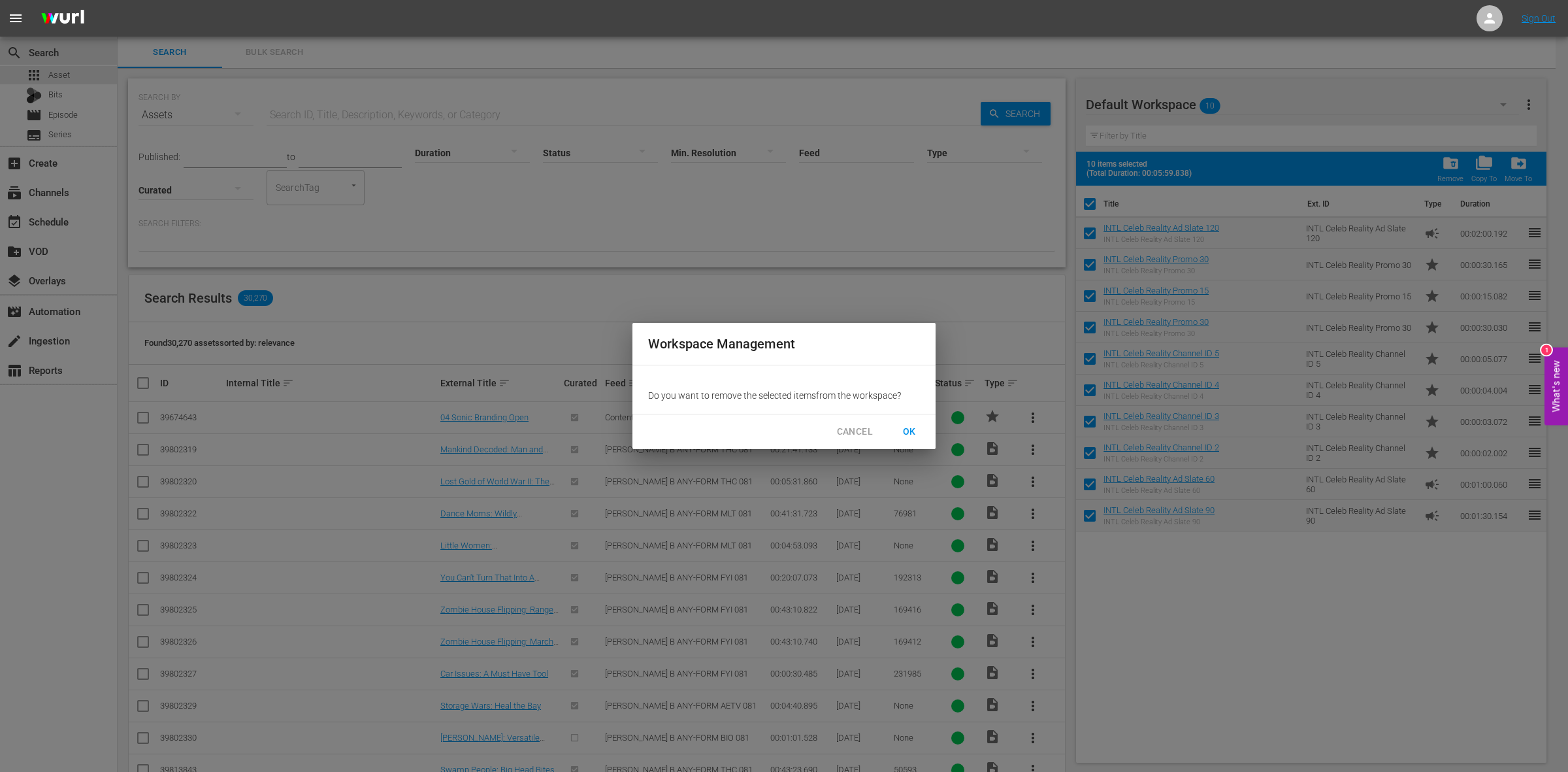
click at [925, 426] on button "OK" at bounding box center [909, 431] width 42 height 24
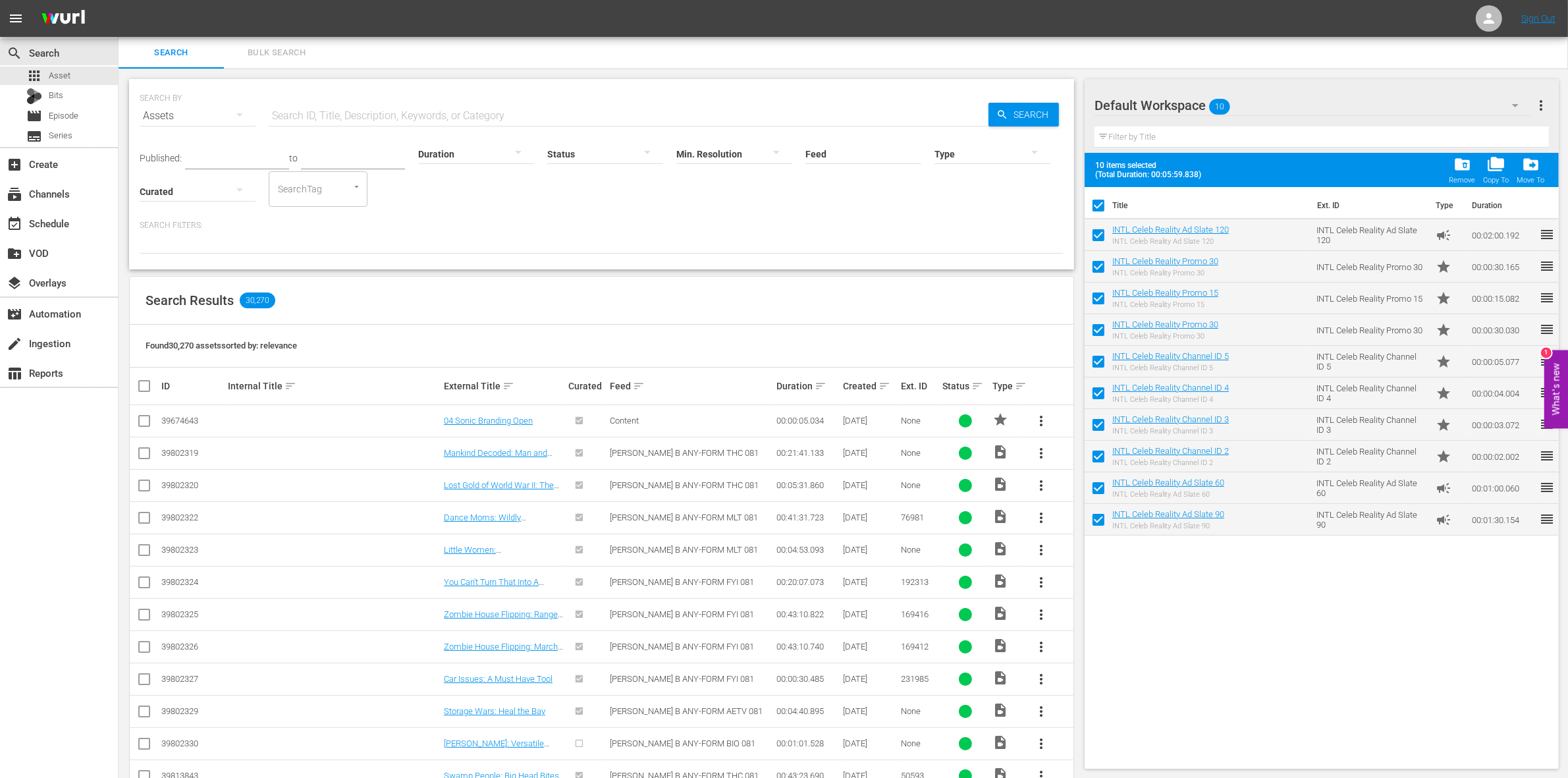
checkbox input "false"
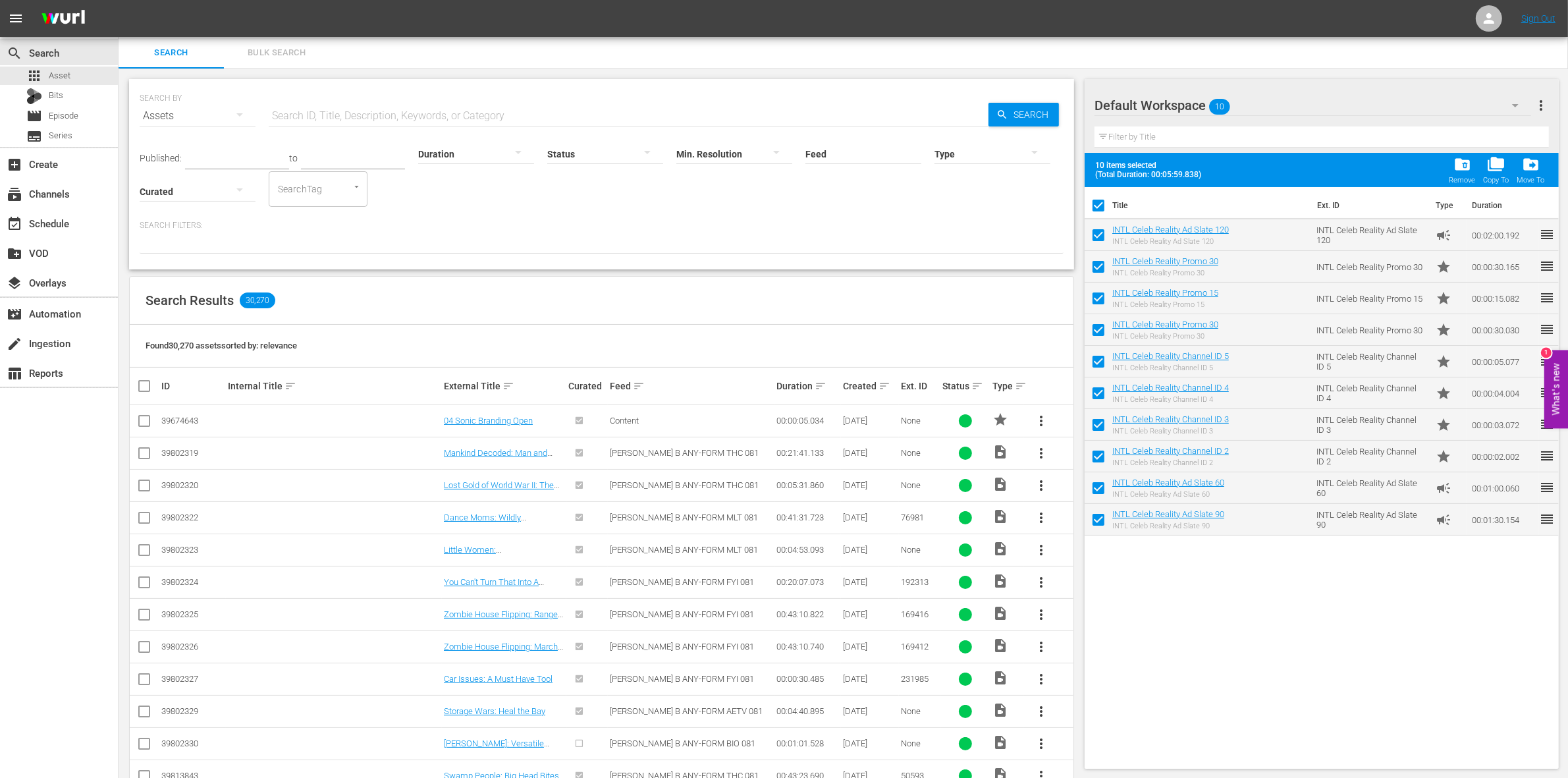
checkbox input "false"
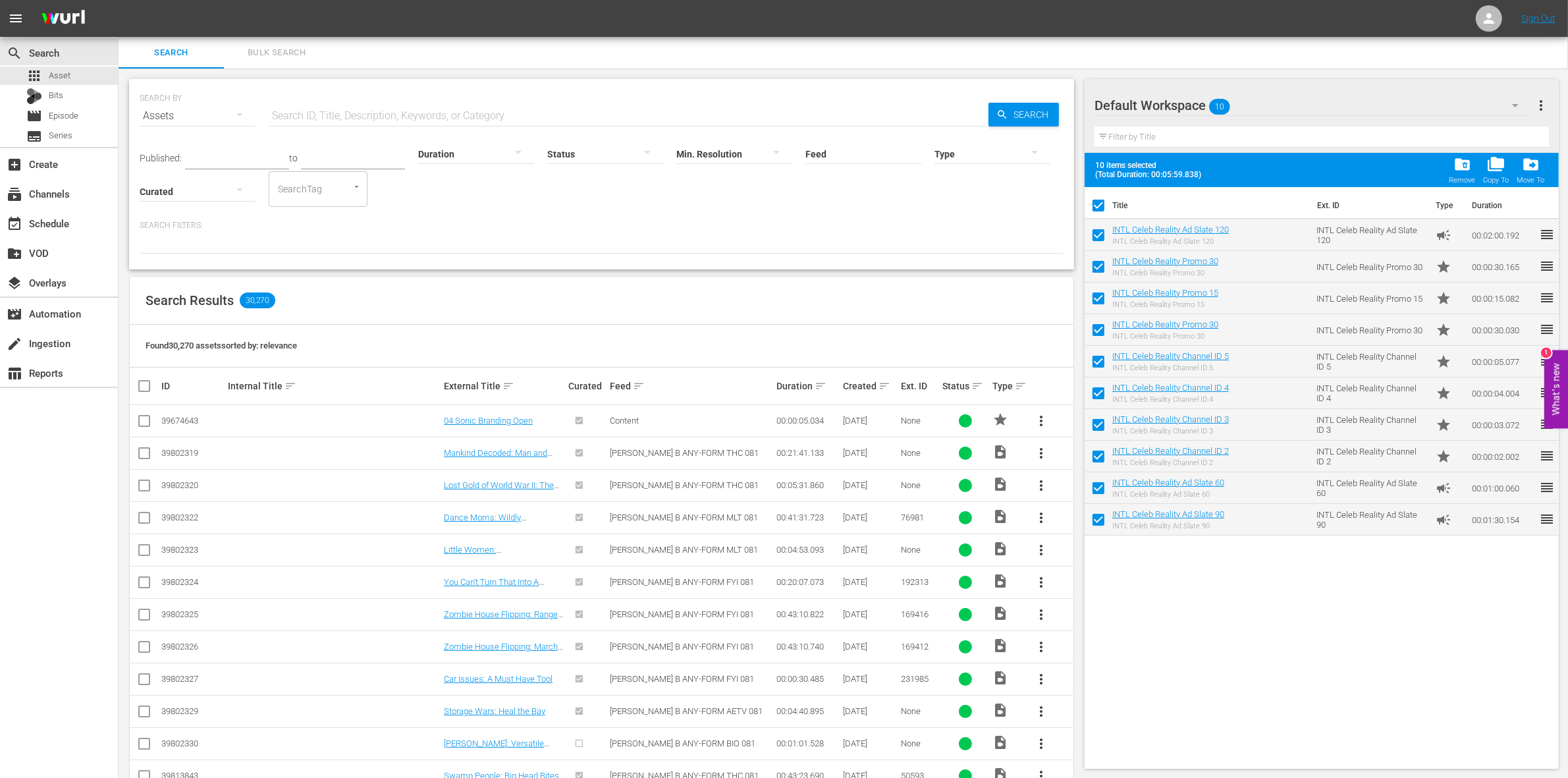
checkbox input "false"
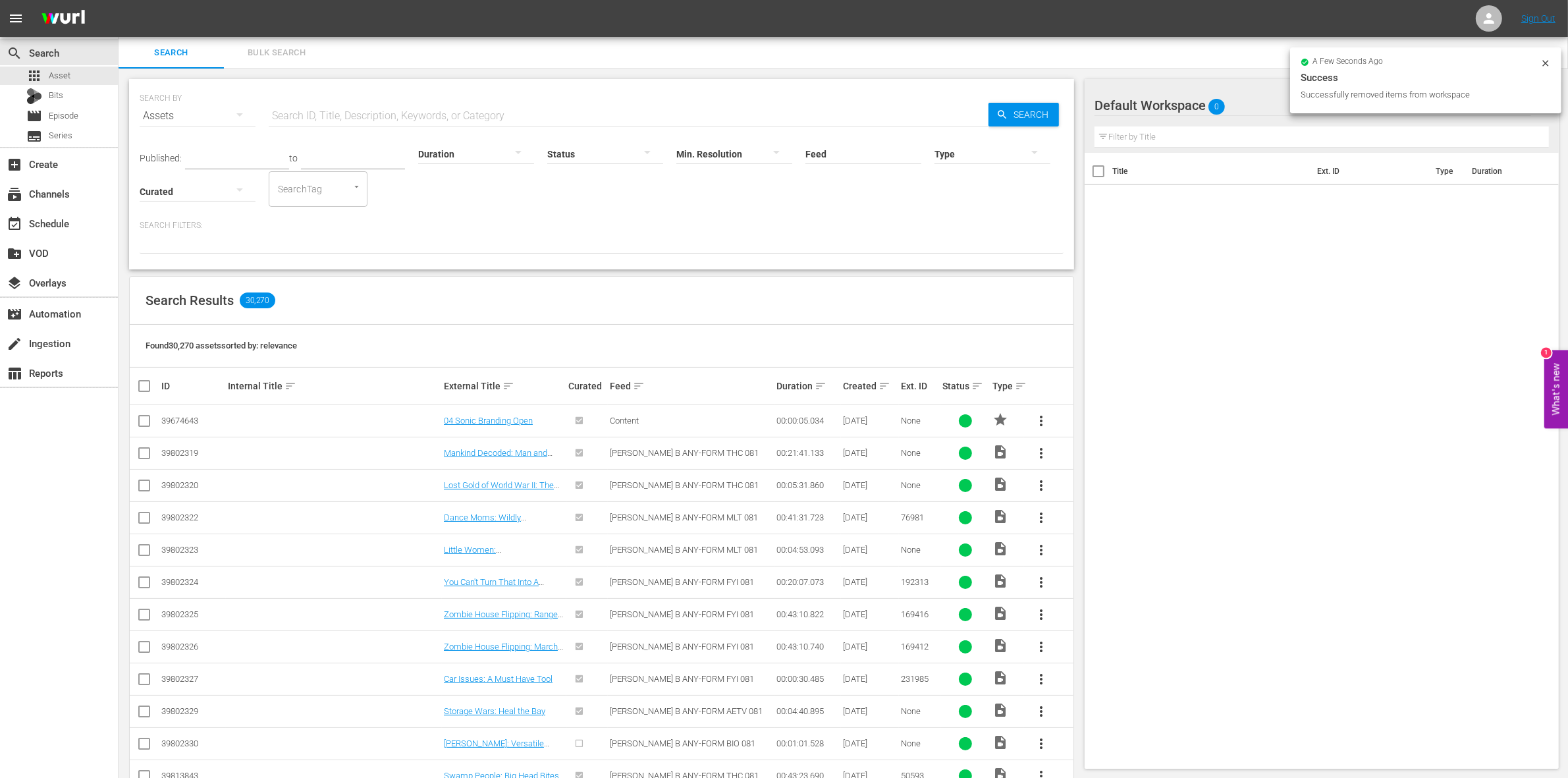
click at [1245, 108] on div "Default Workspace 0" at bounding box center [1312, 106] width 437 height 37
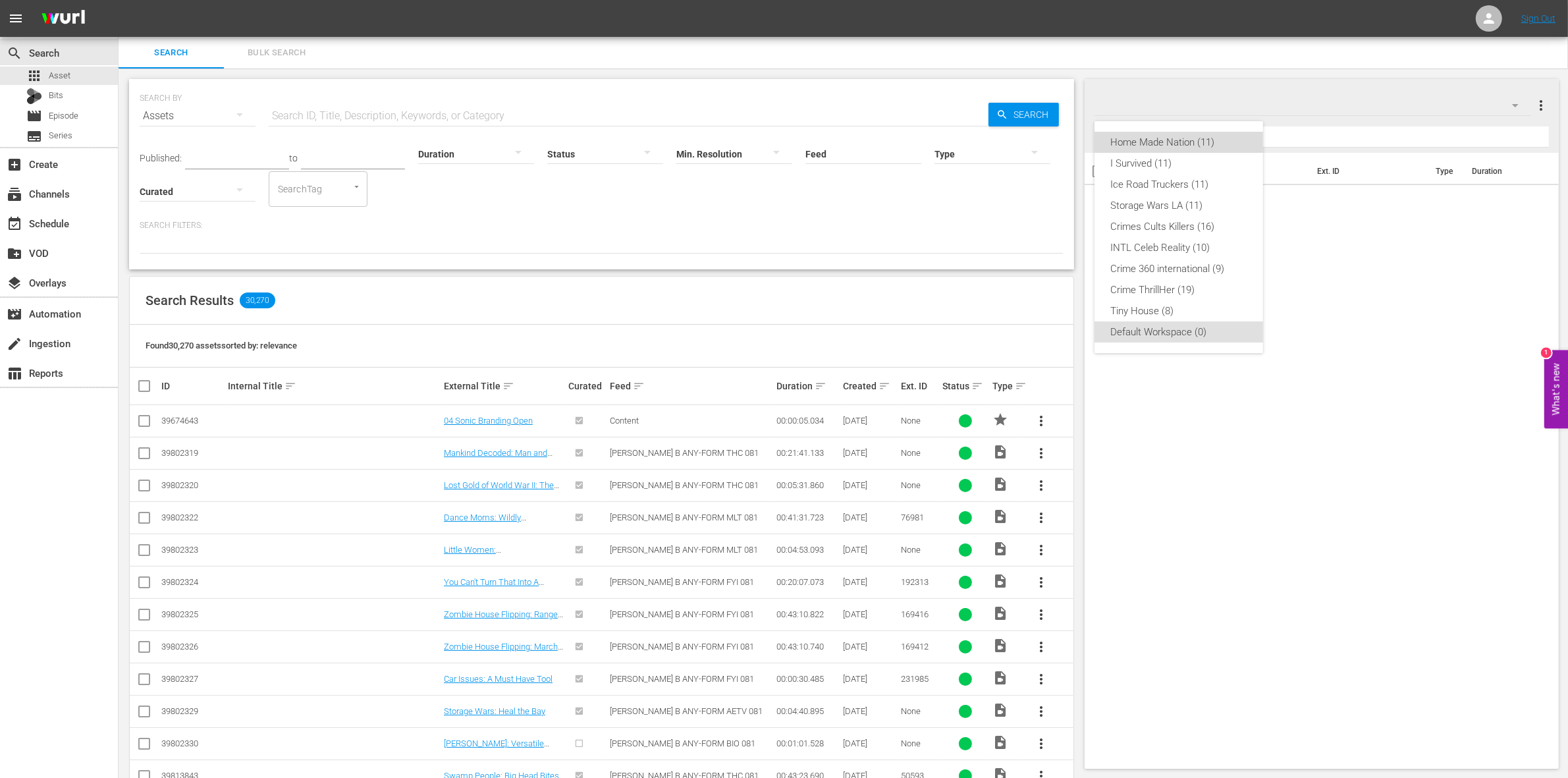
click at [1176, 139] on div "Home Made Nation (11)" at bounding box center [1178, 142] width 137 height 21
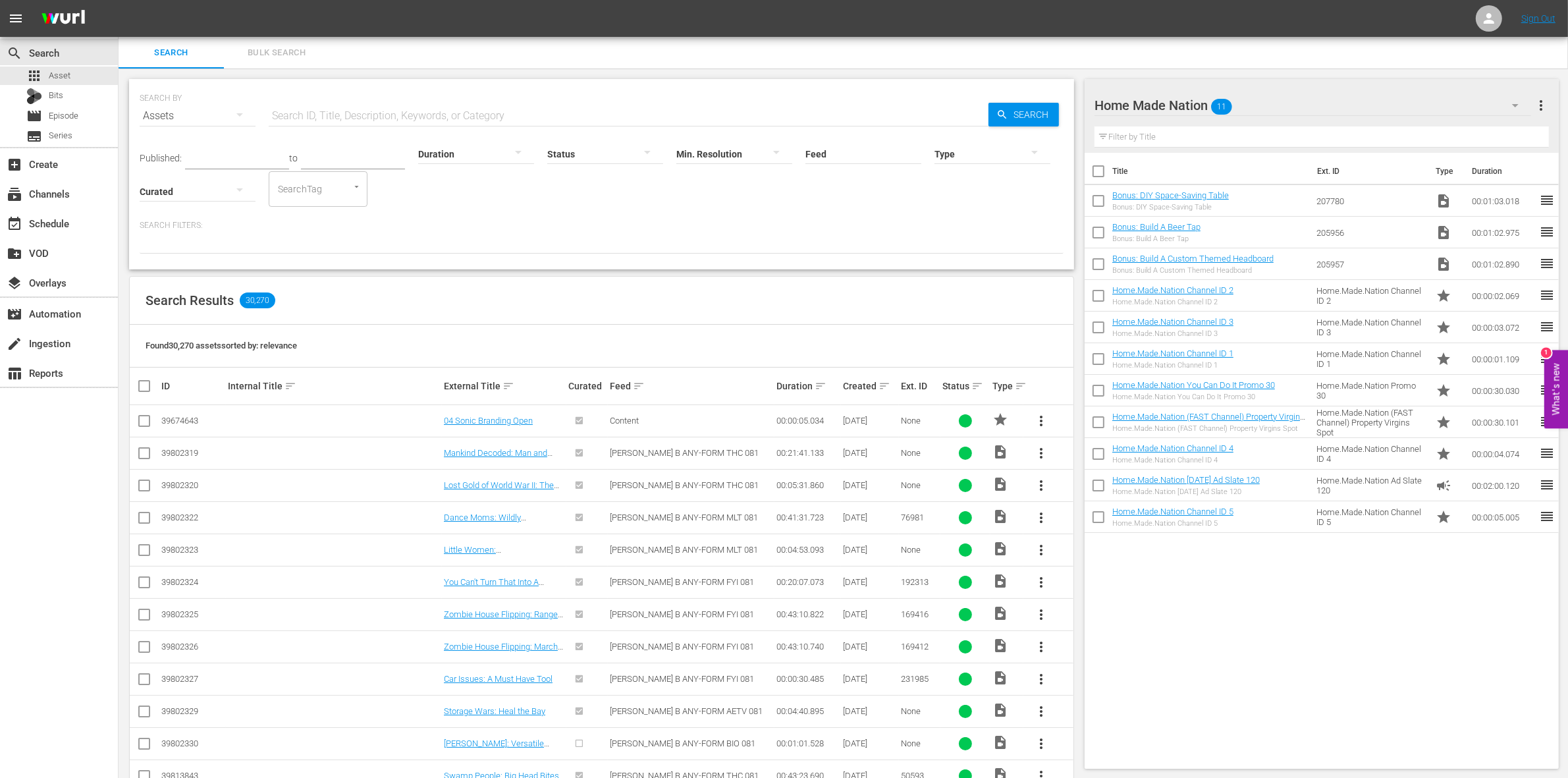
click at [1101, 172] on input "checkbox" at bounding box center [1098, 174] width 28 height 28
checkbox input "true"
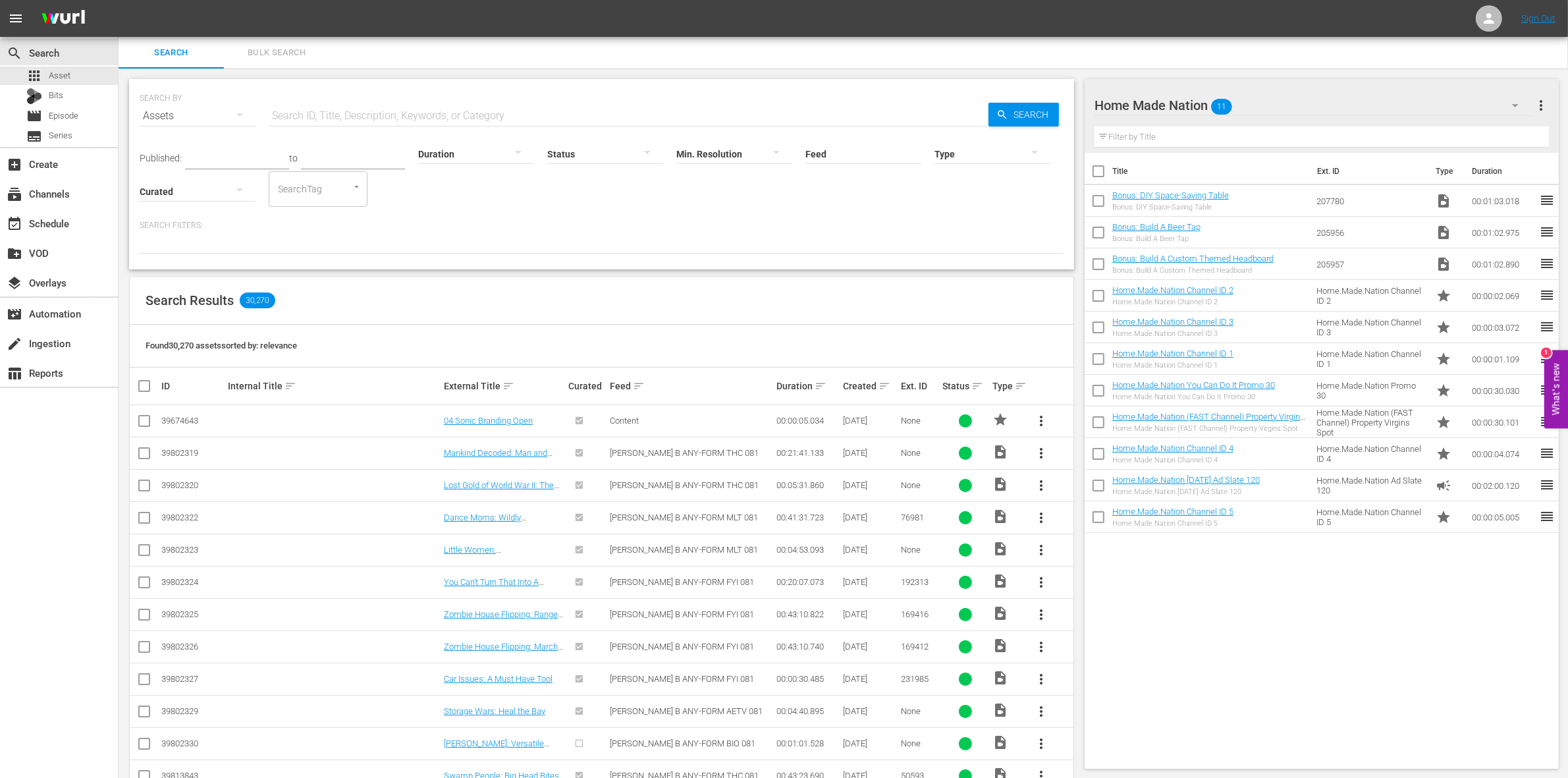
checkbox input "true"
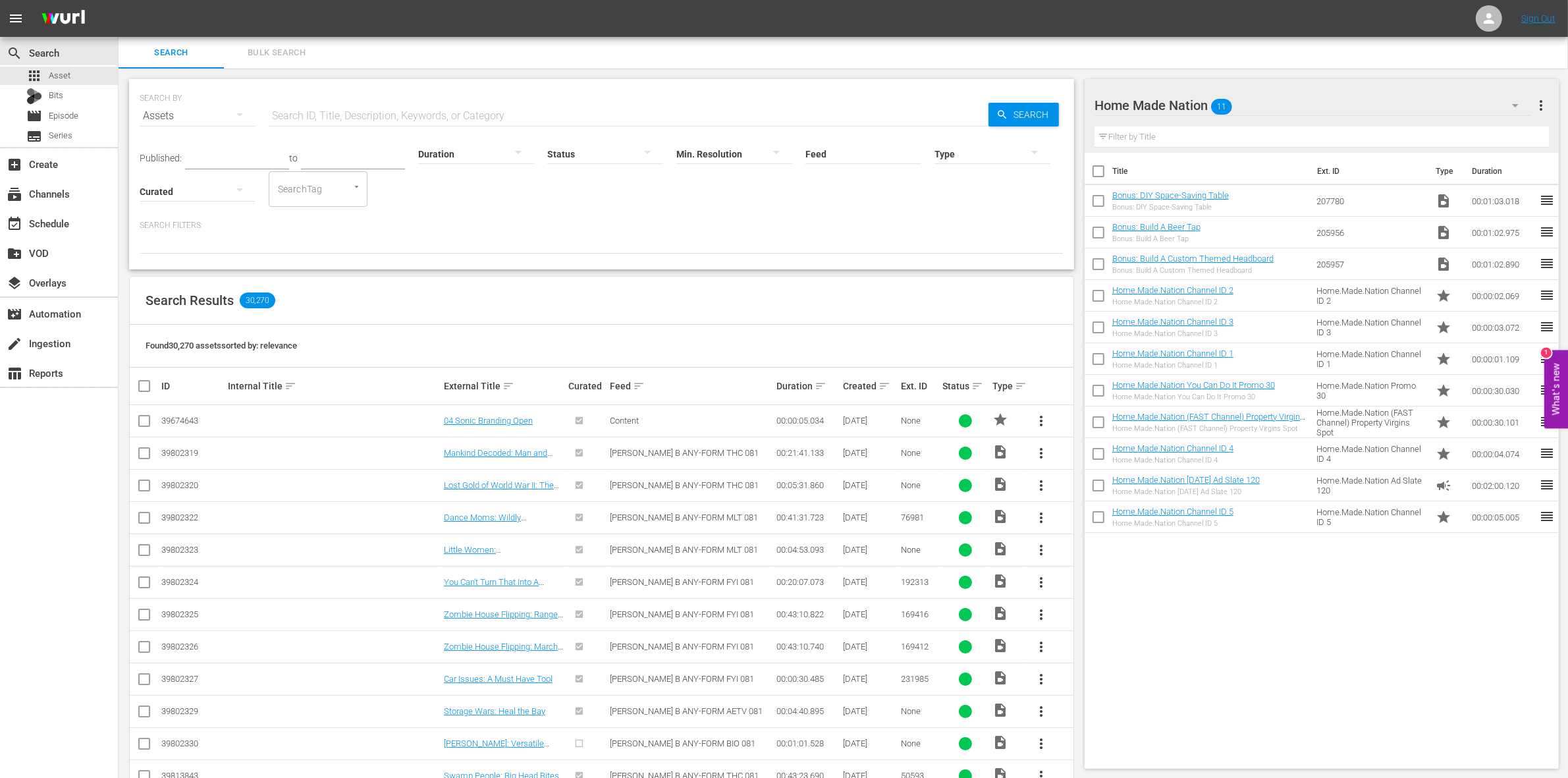
checkbox input "true"
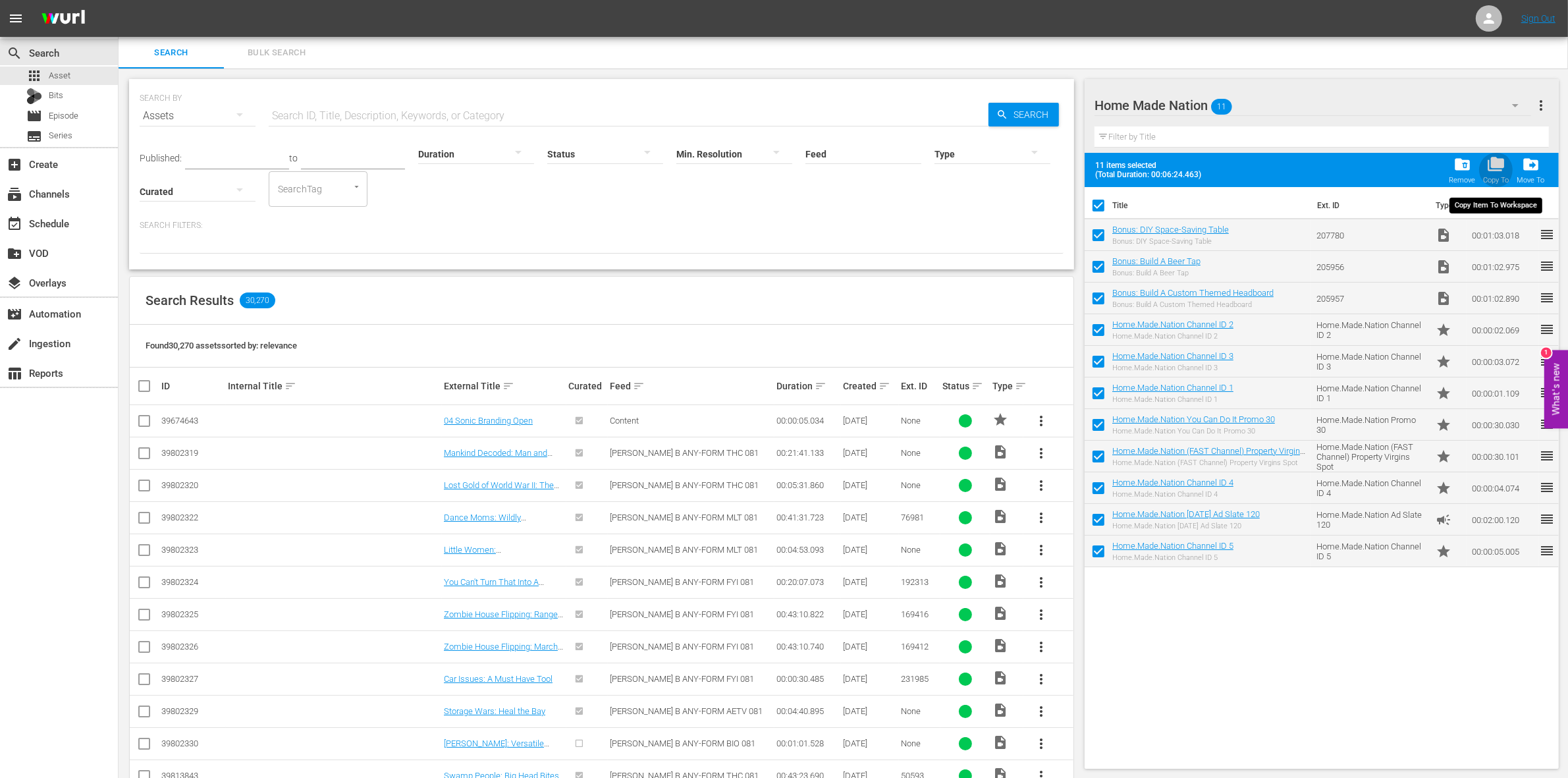
click at [1493, 165] on span "folder_copy" at bounding box center [1495, 164] width 18 height 18
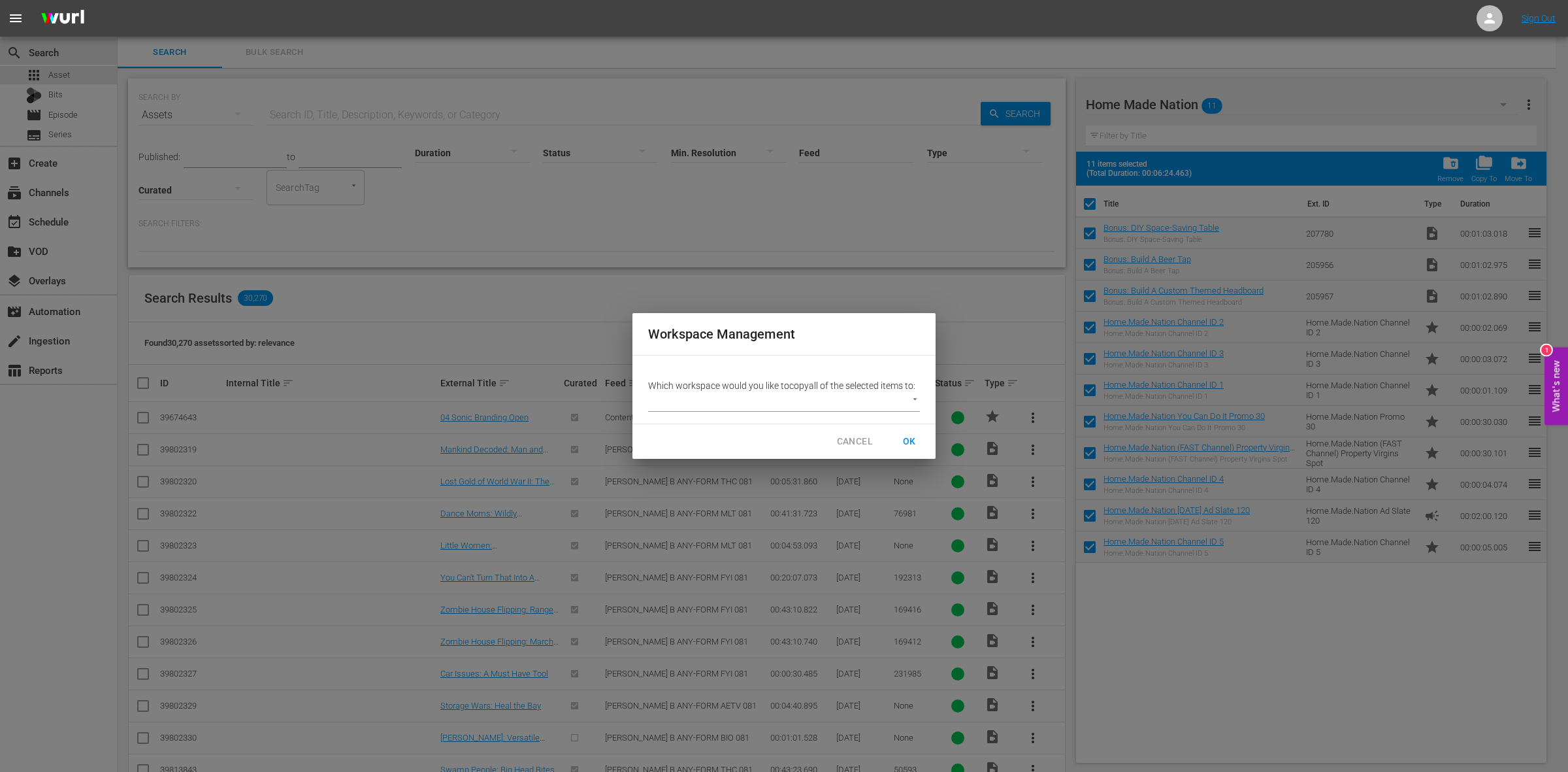
click at [896, 406] on body "menu Sign Out search Search apps Asset Bits movie Episode subtitles Series add_…" at bounding box center [784, 386] width 1568 height 772
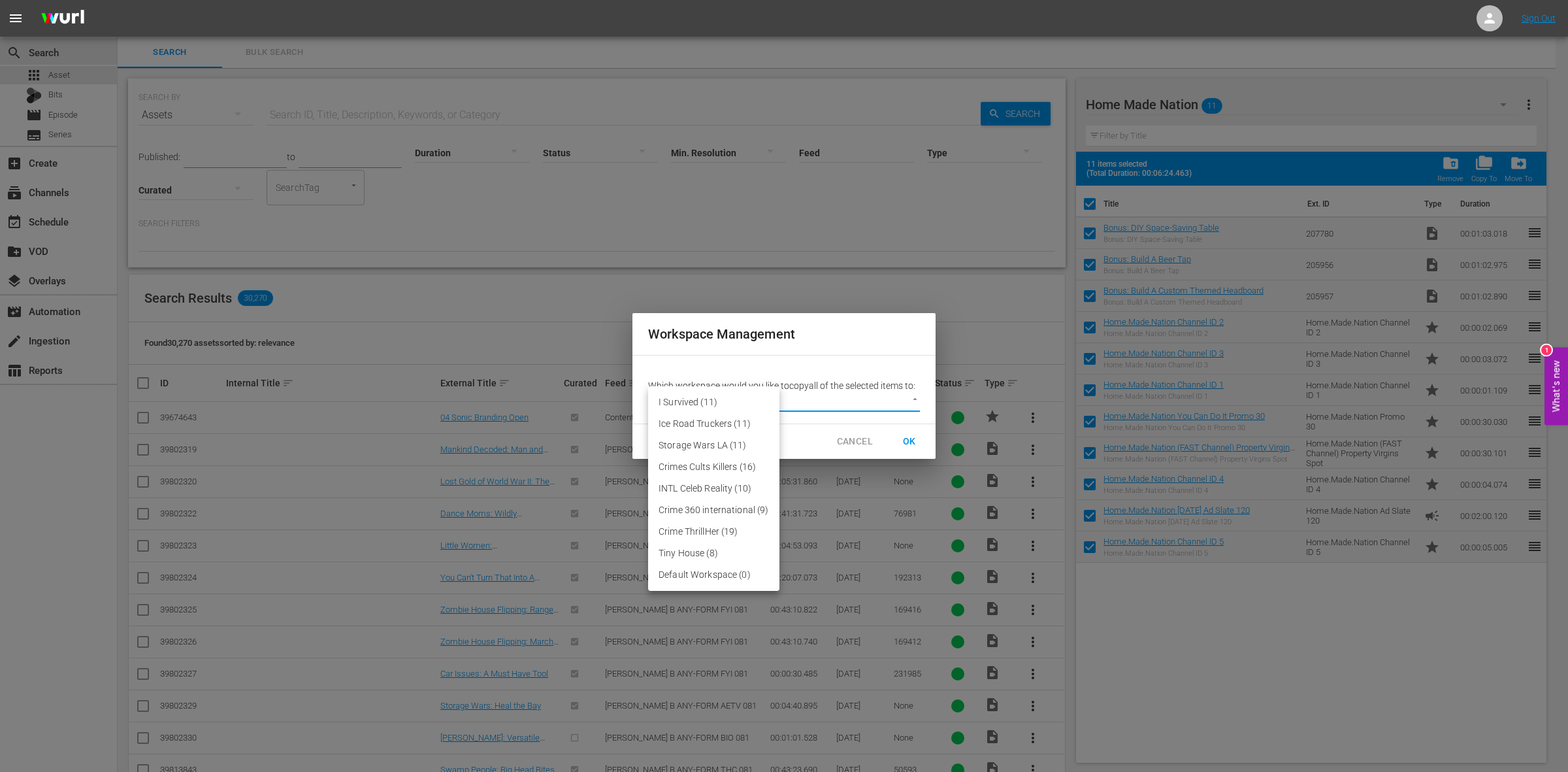
click at [695, 579] on li "Default Workspace (0)" at bounding box center [714, 574] width 131 height 22
type input "3246"
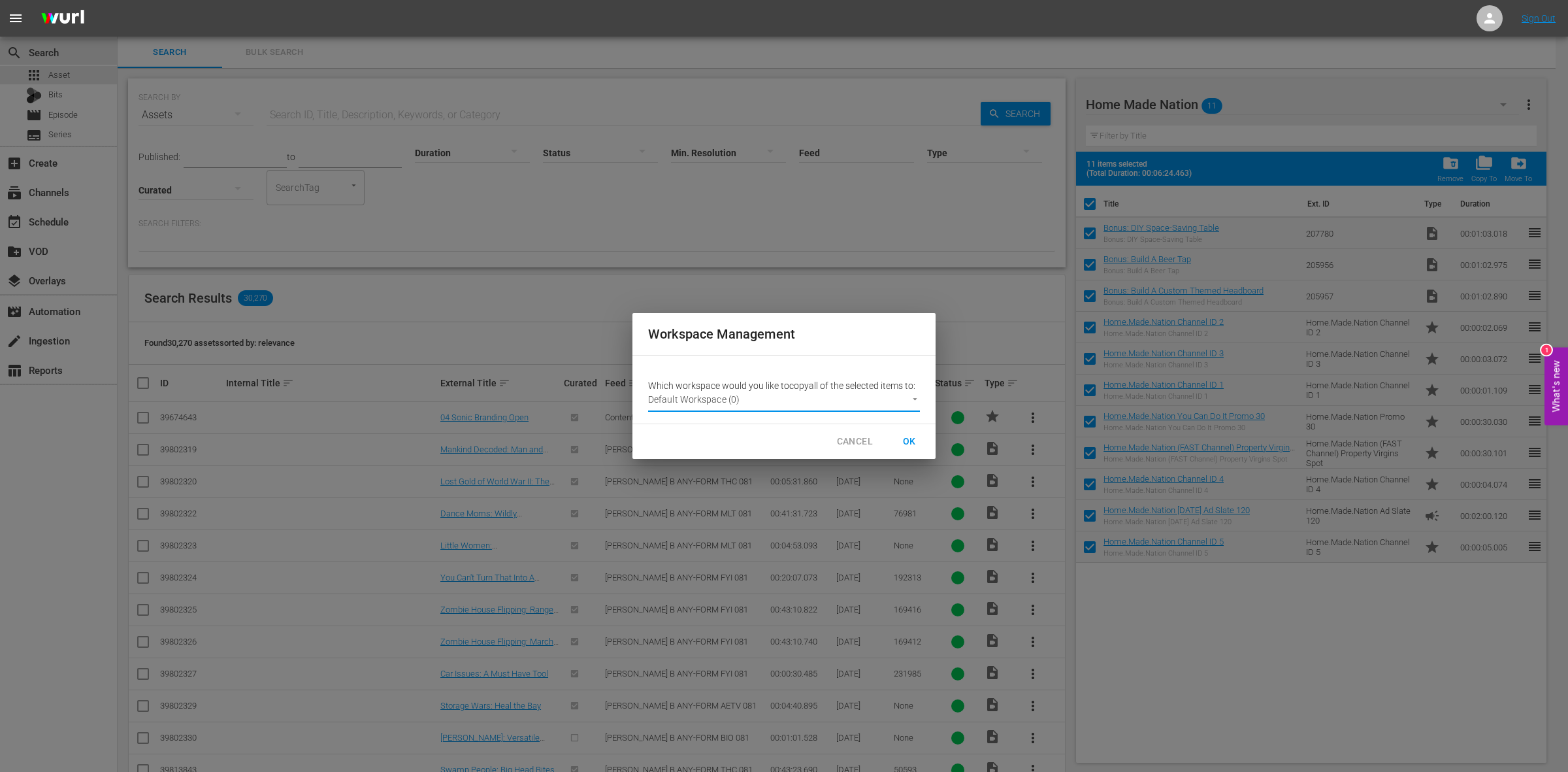
click at [912, 439] on span "OK" at bounding box center [909, 441] width 21 height 16
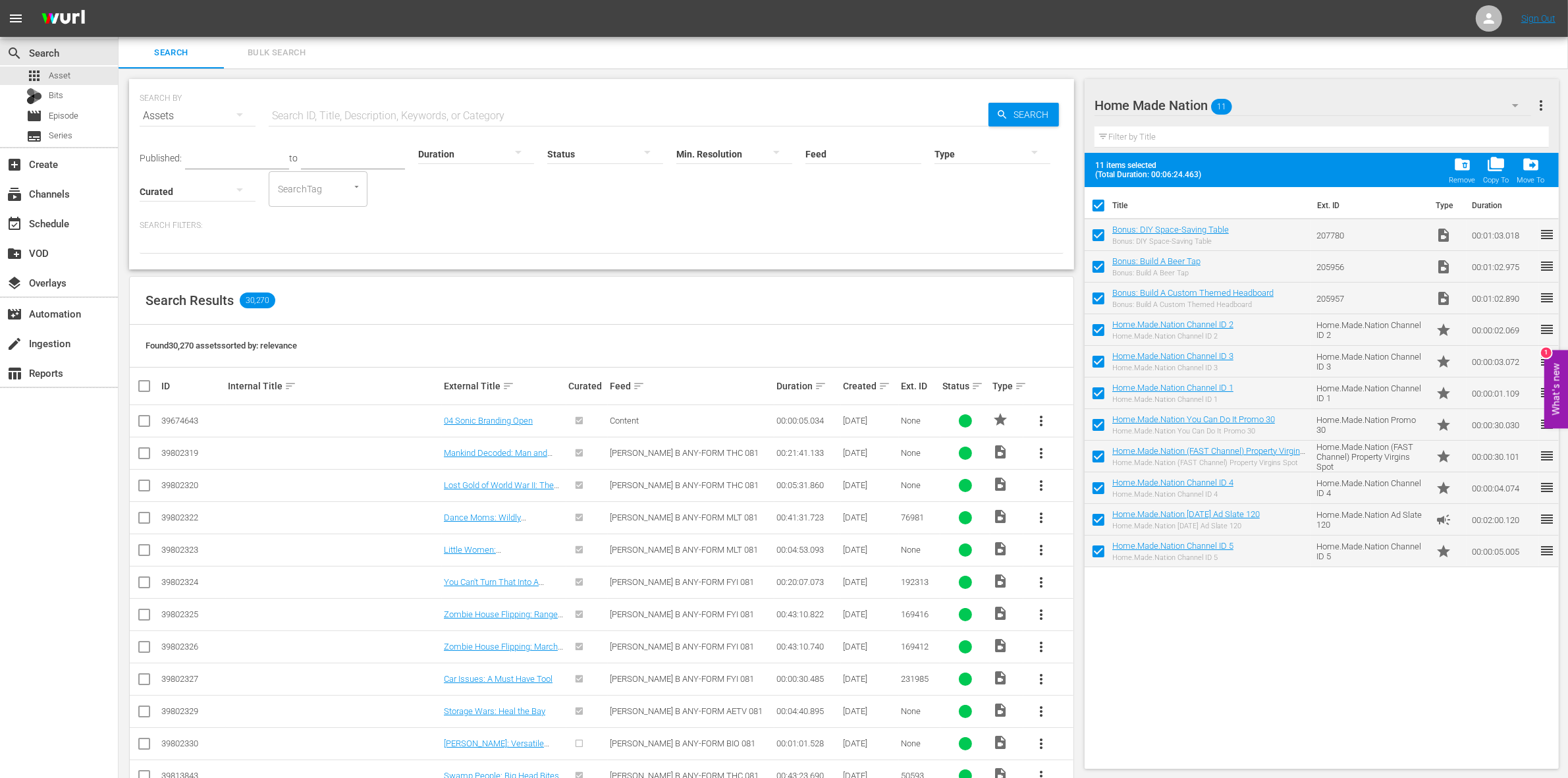
checkbox input "false"
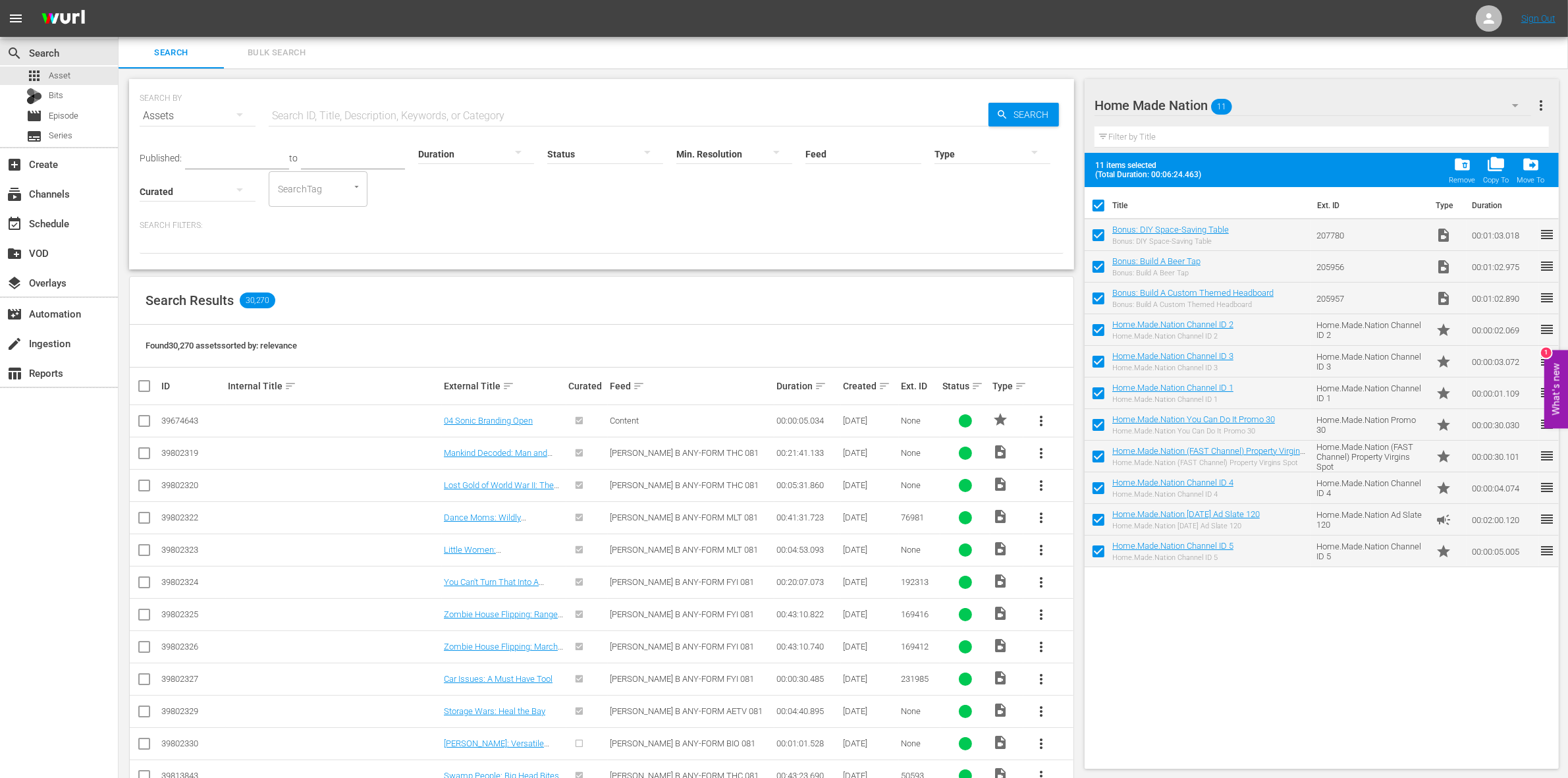
checkbox input "false"
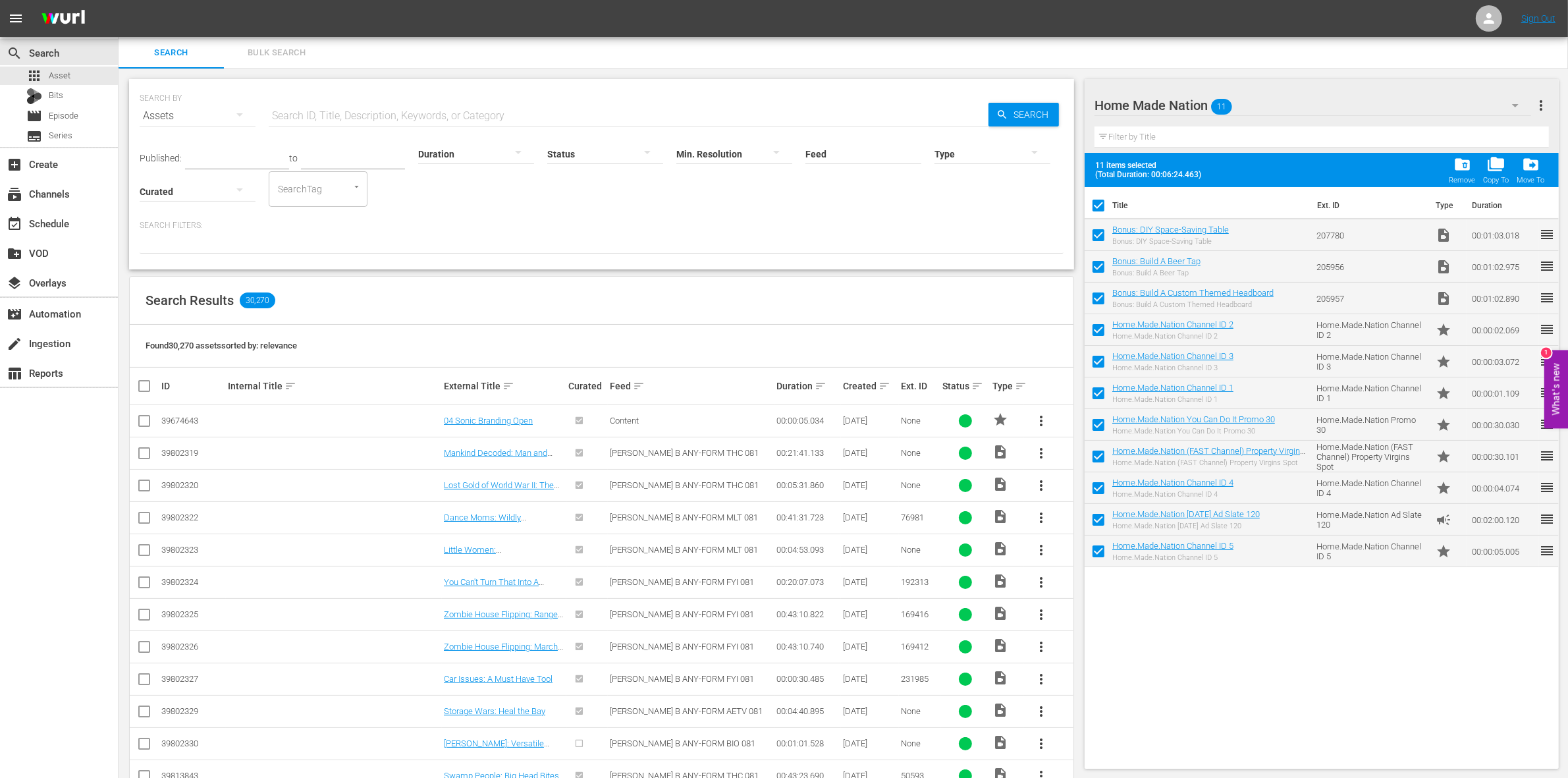
checkbox input "false"
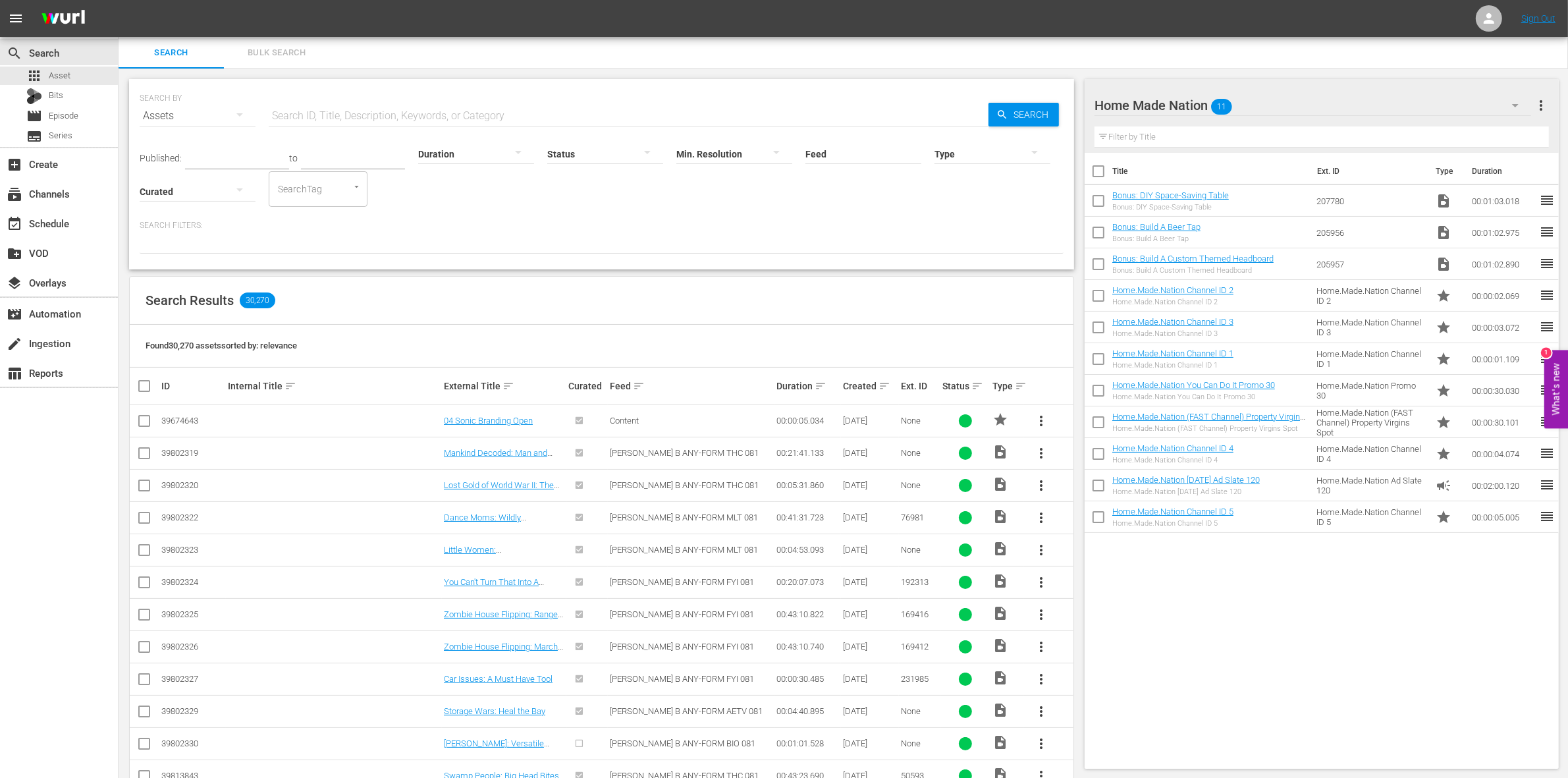
click at [1450, 98] on div "Home Made Nation 11" at bounding box center [1312, 106] width 437 height 37
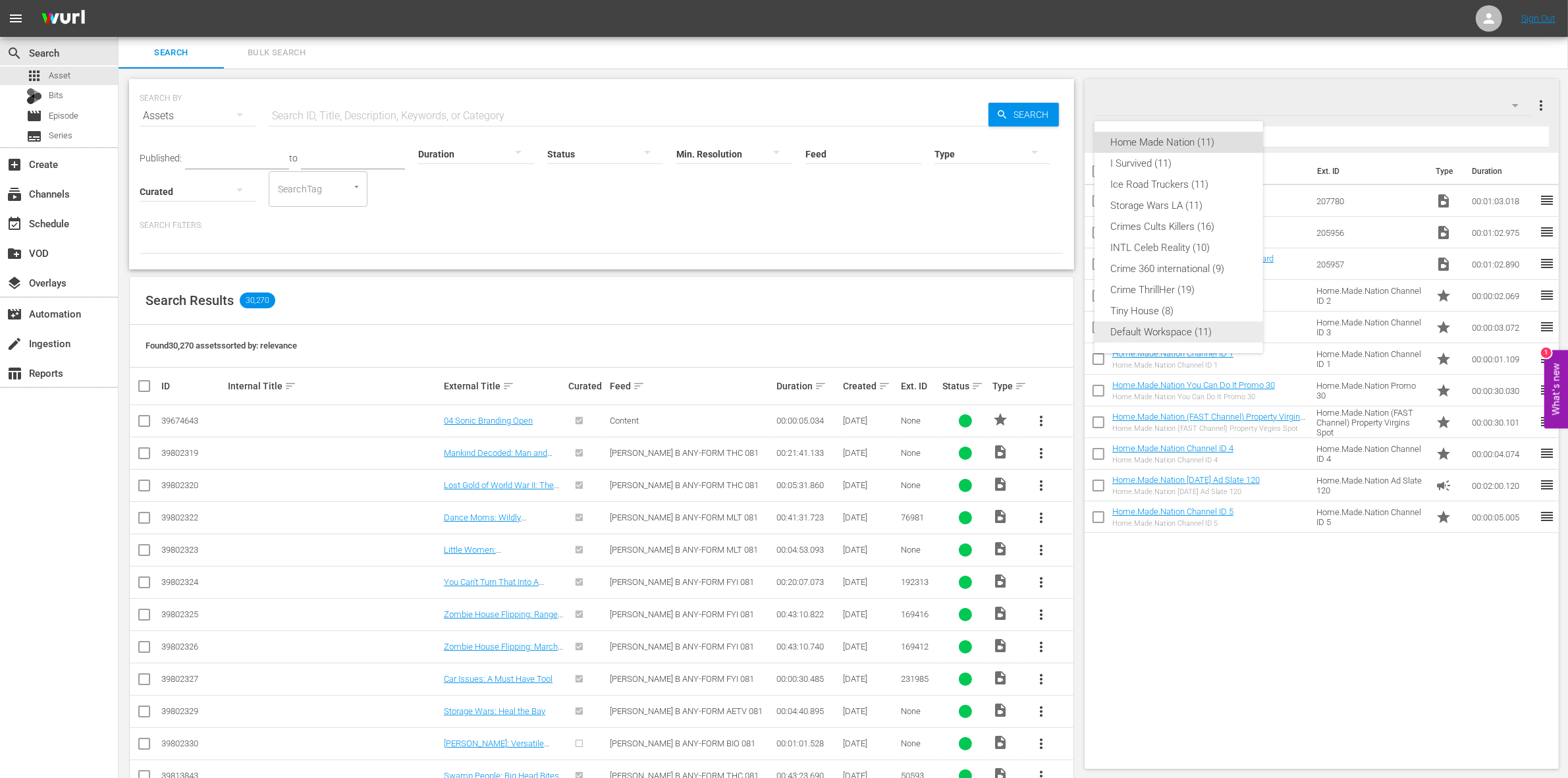
click at [1133, 328] on div "Default Workspace (11)" at bounding box center [1178, 332] width 137 height 21
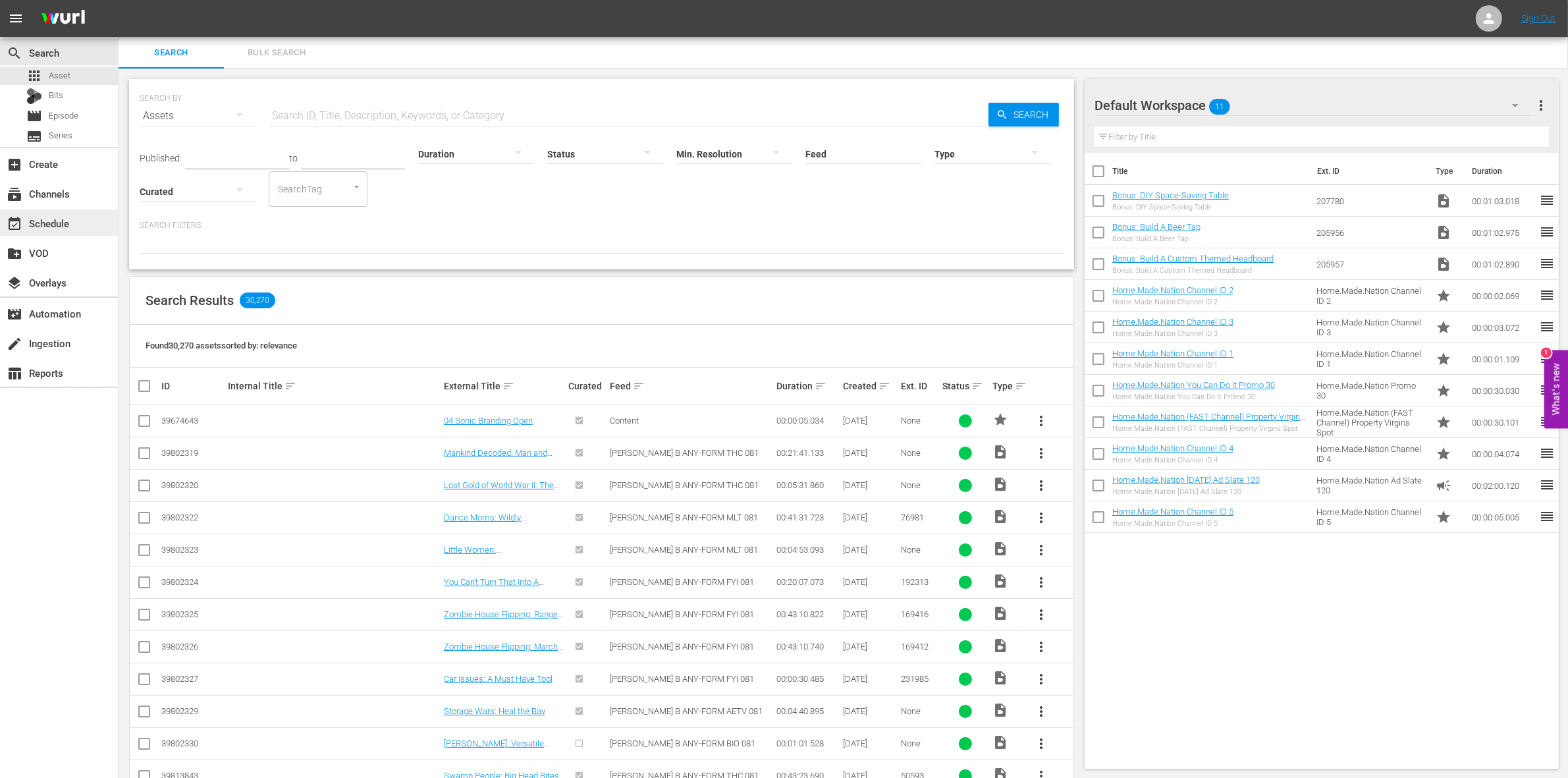
click at [71, 222] on div "event_available Schedule" at bounding box center [37, 221] width 74 height 12
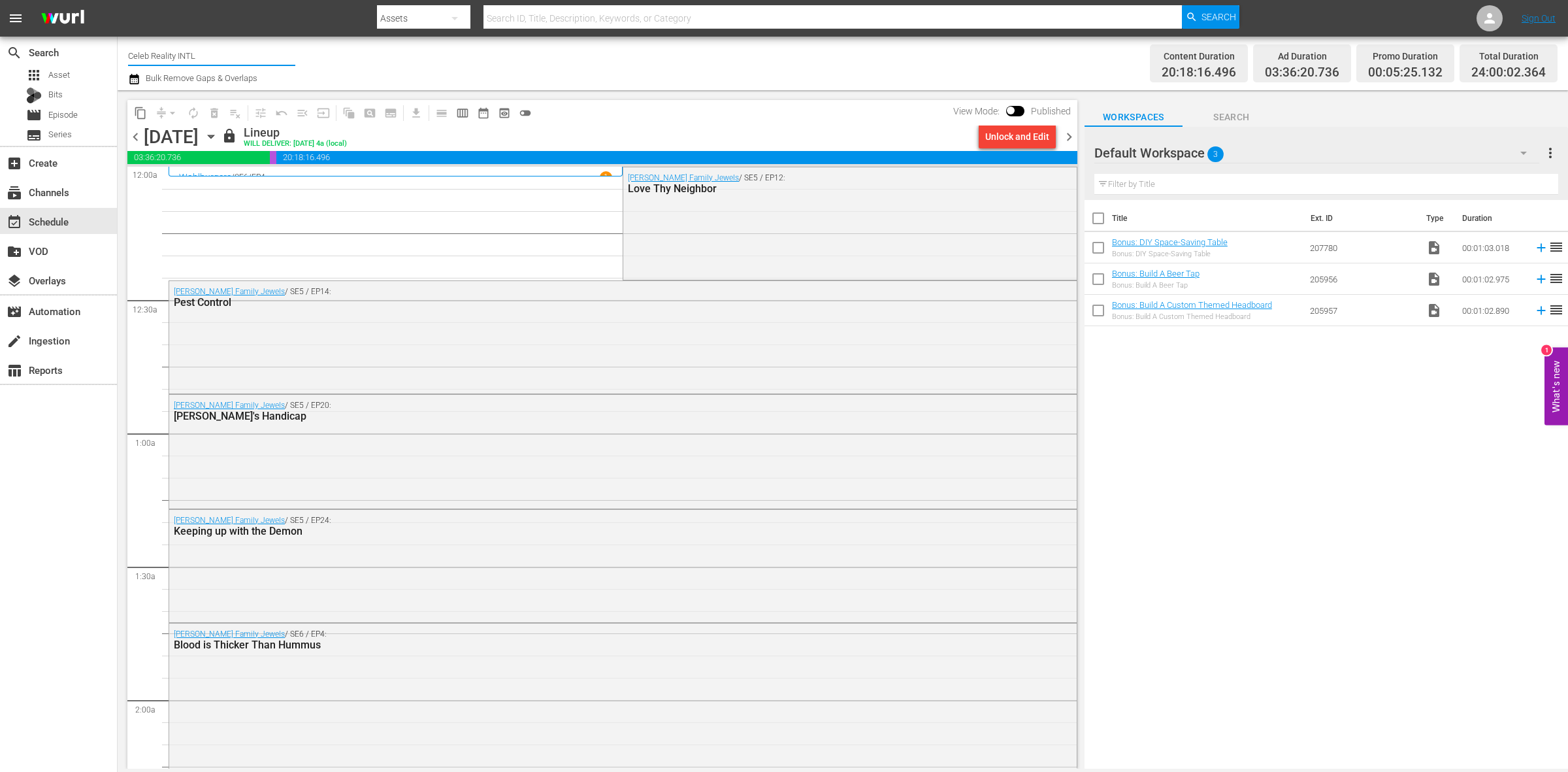
drag, startPoint x: 210, startPoint y: 63, endPoint x: 127, endPoint y: 71, distance: 83.4
click at [128, 71] on div "Channel Title Celeb Reality INTL Bulk Remove Gaps & Overlaps" at bounding box center [518, 64] width 780 height 47
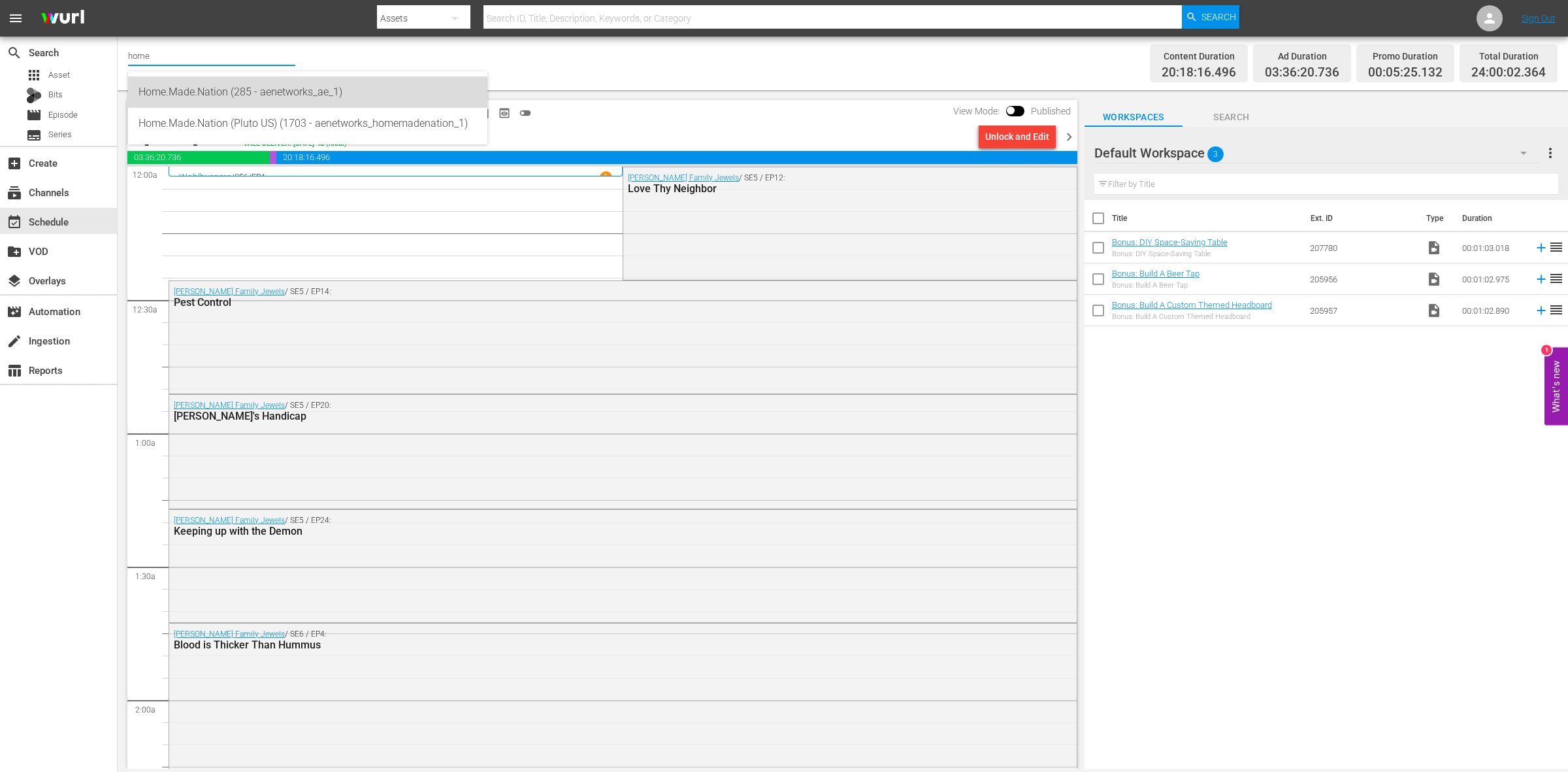
click at [185, 100] on div "Home.Made.Nation (285 - aenetworks_ae_1)" at bounding box center [307, 92] width 338 height 31
type input "Home.Made.Nation (285 - aenetworks_ae_1)"
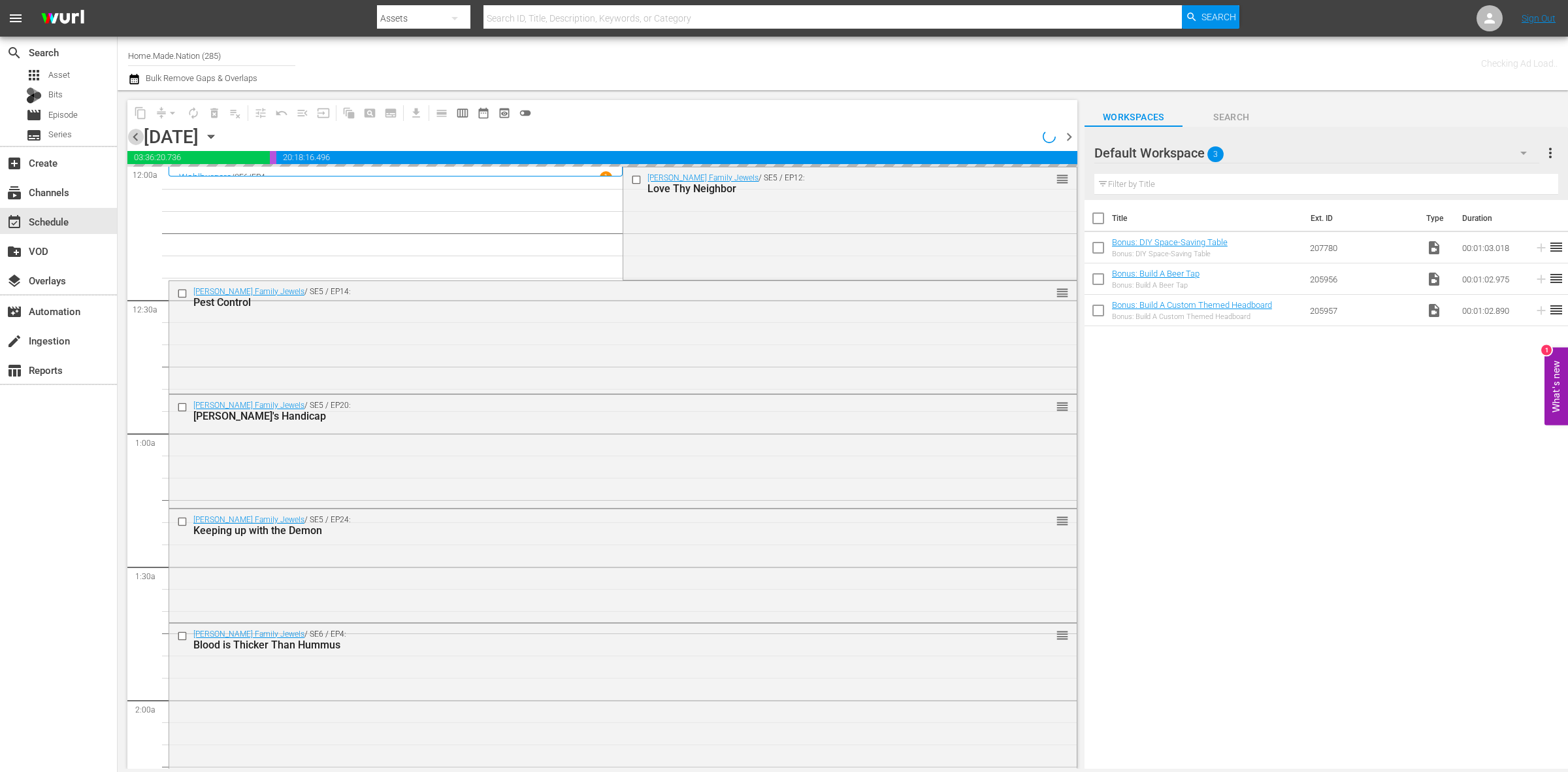
click at [134, 141] on span "chevron_left" at bounding box center [135, 136] width 16 height 16
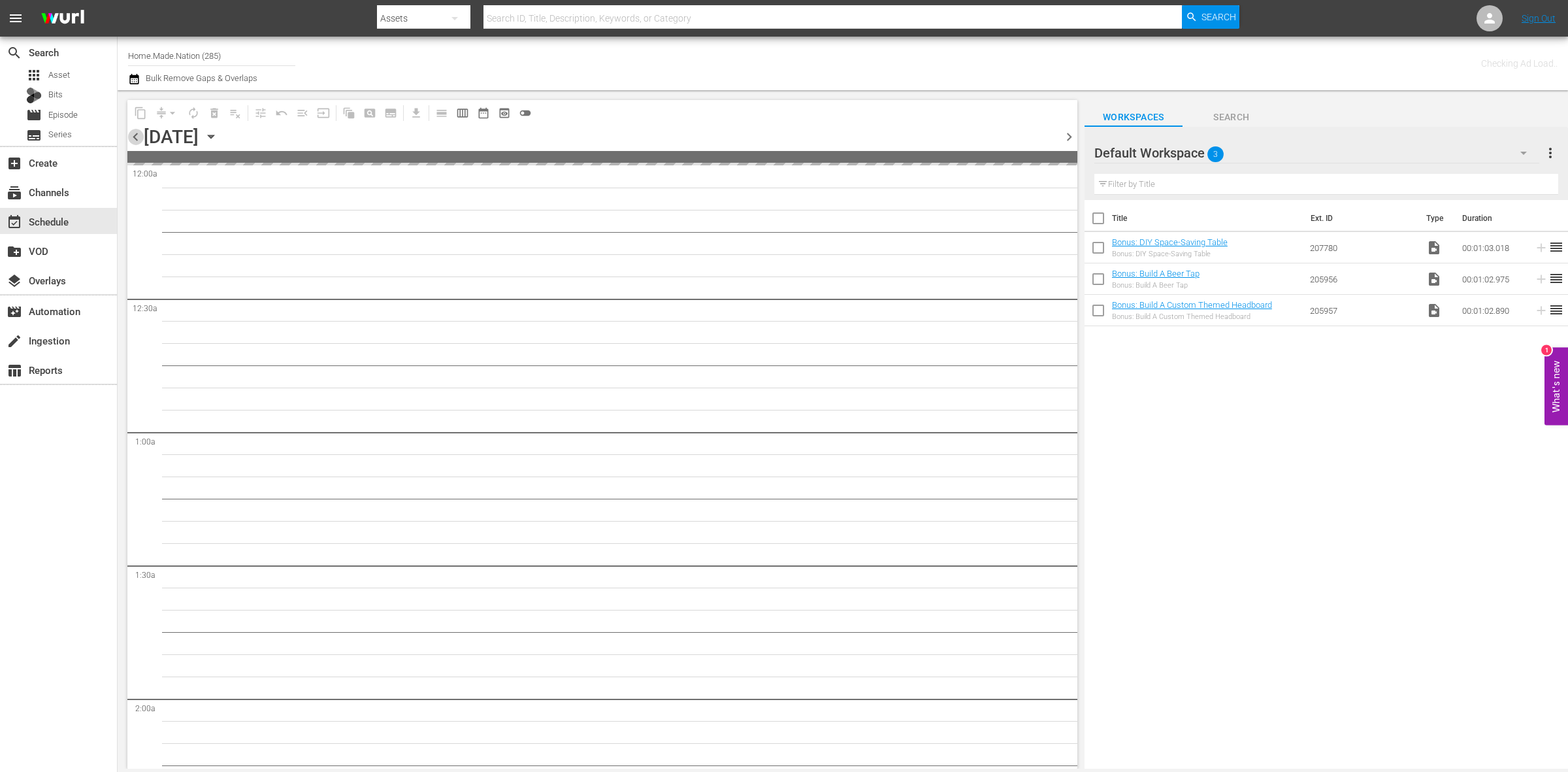
click at [134, 141] on span "chevron_left" at bounding box center [135, 136] width 16 height 16
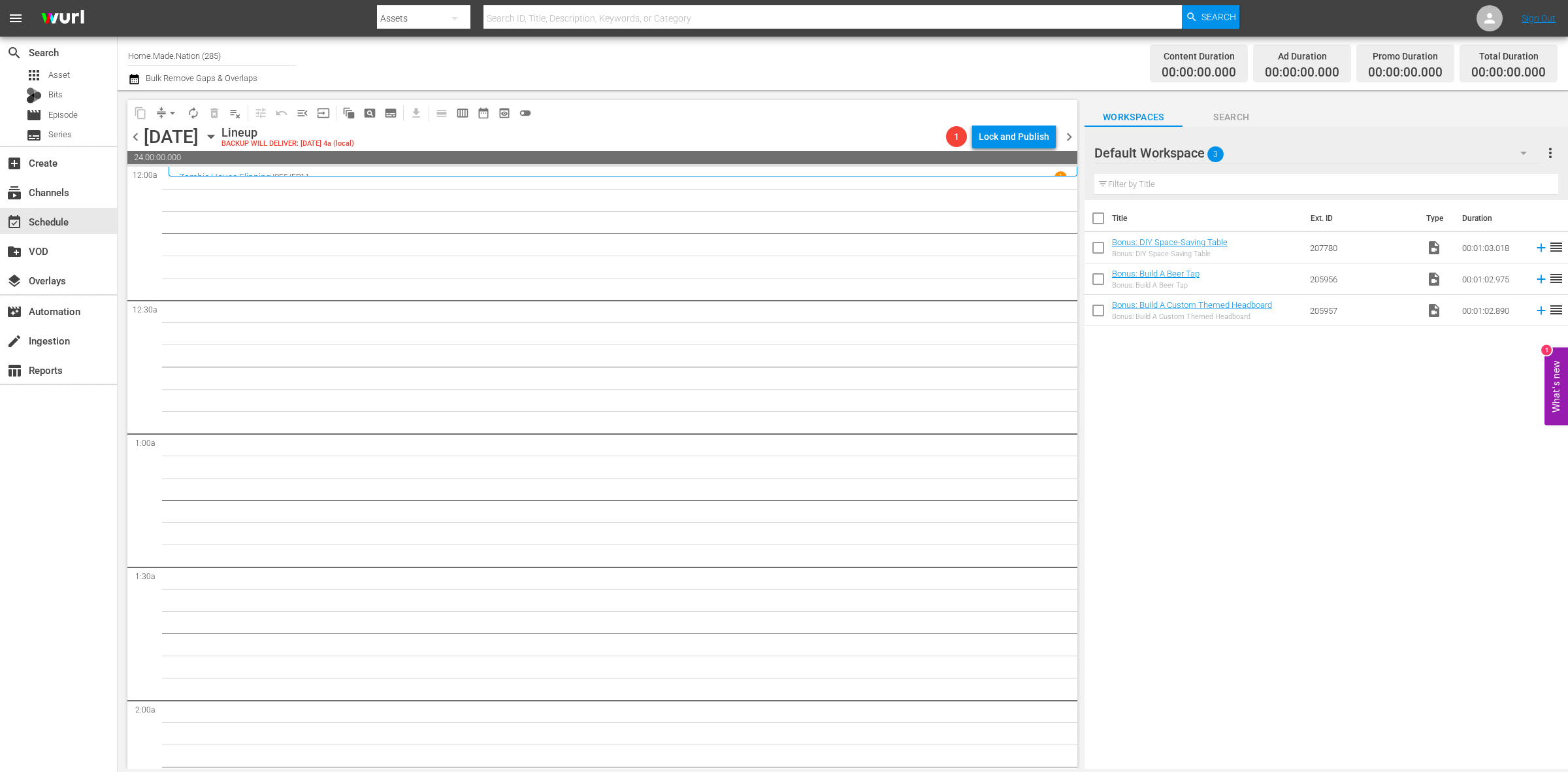
click at [1063, 139] on span "chevron_right" at bounding box center [1069, 136] width 16 height 16
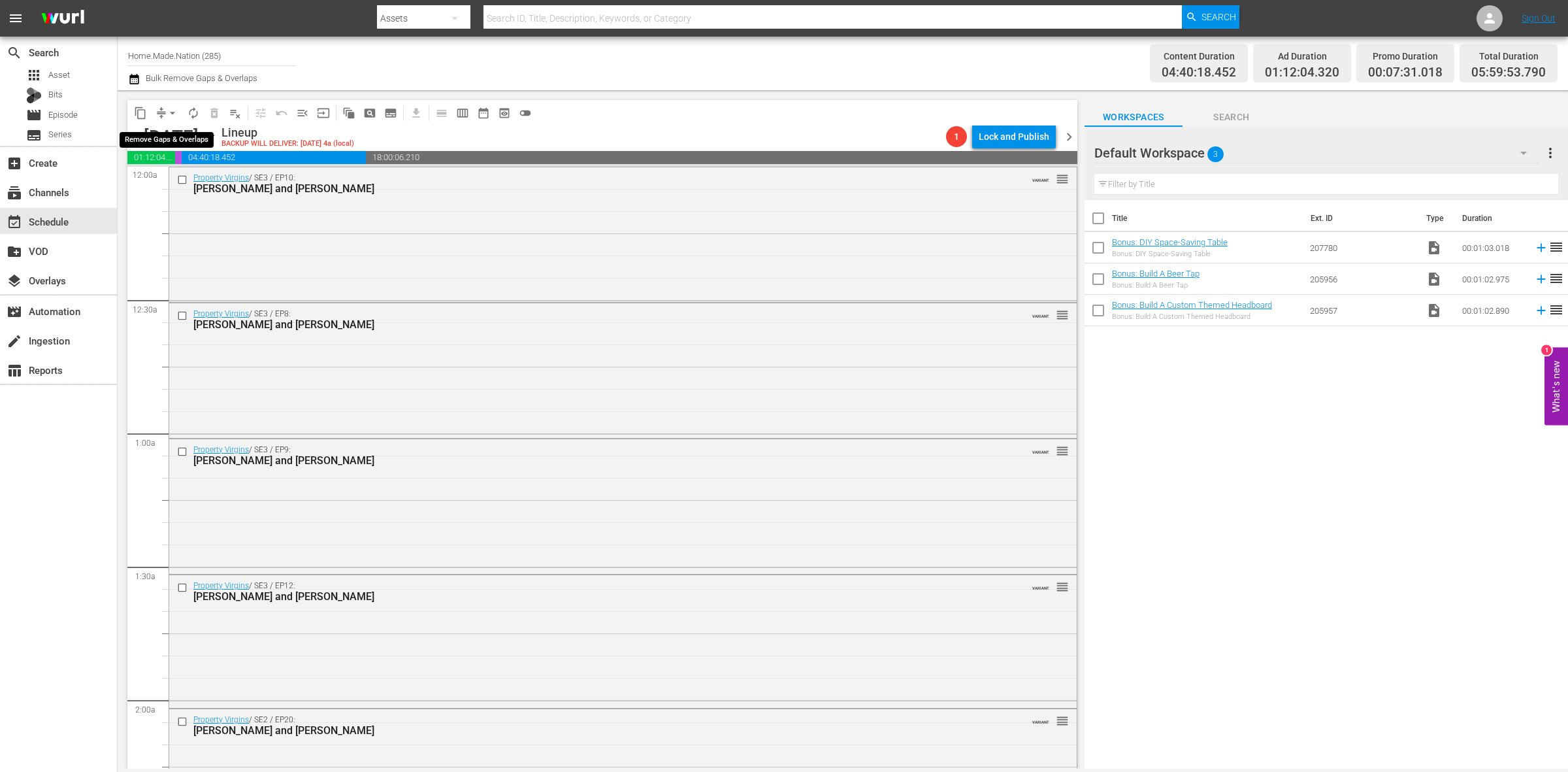
click at [173, 111] on span "arrow_drop_down" at bounding box center [172, 113] width 13 height 13
click at [184, 138] on li "Align to Midnight" at bounding box center [172, 138] width 108 height 22
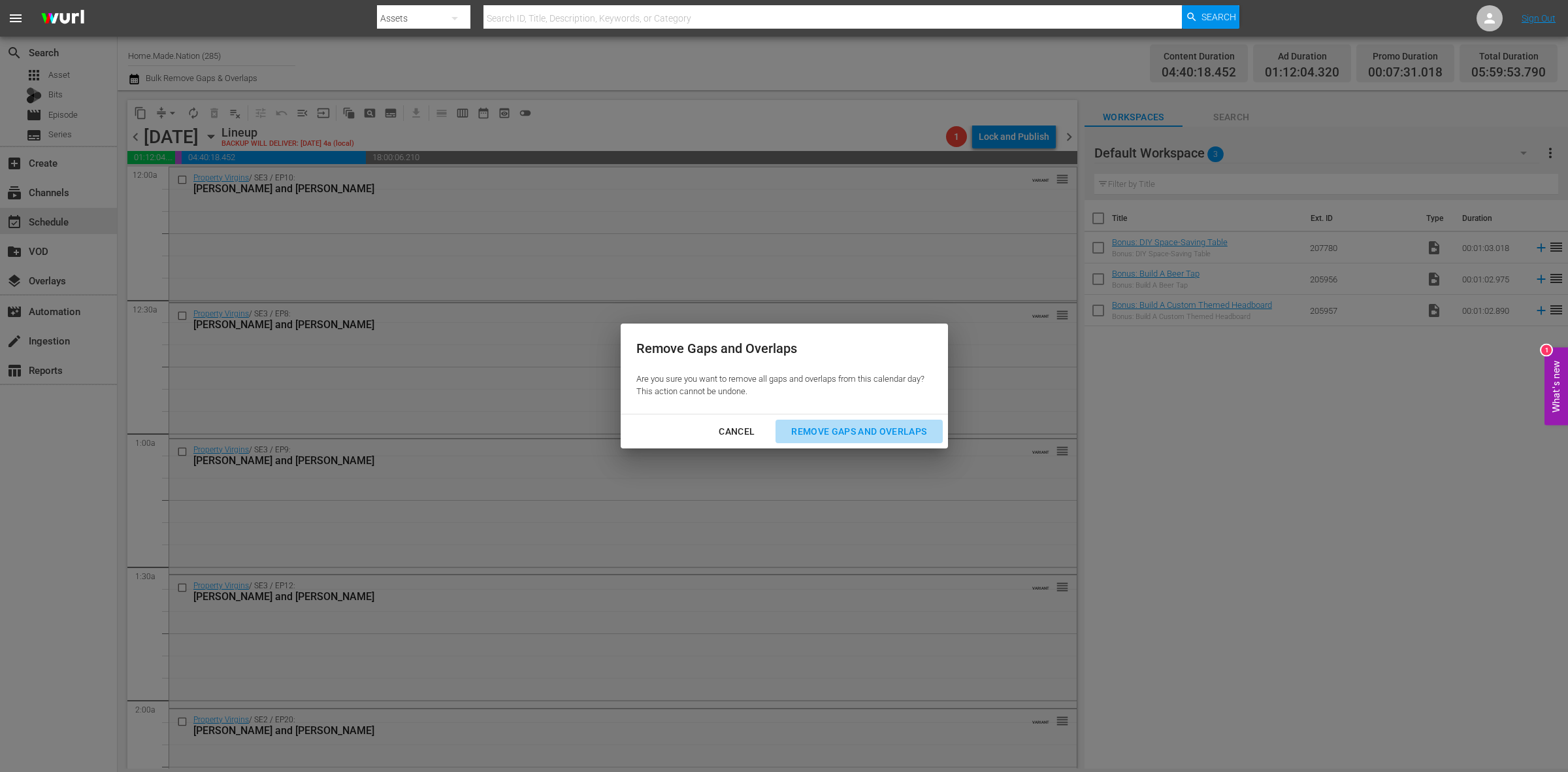
click at [864, 425] on div "Remove Gaps and Overlaps" at bounding box center [859, 431] width 156 height 16
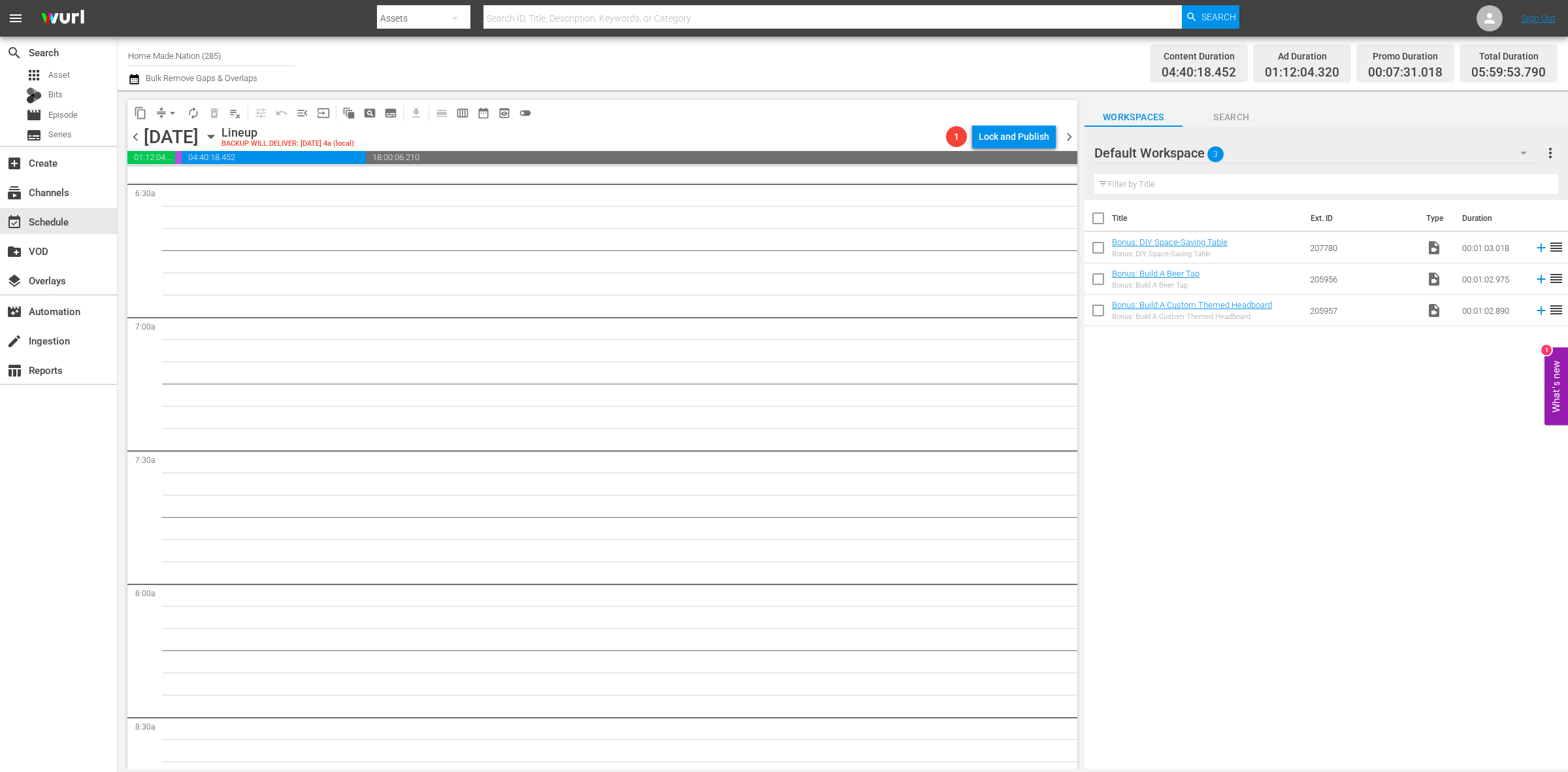
scroll to position [1606, 0]
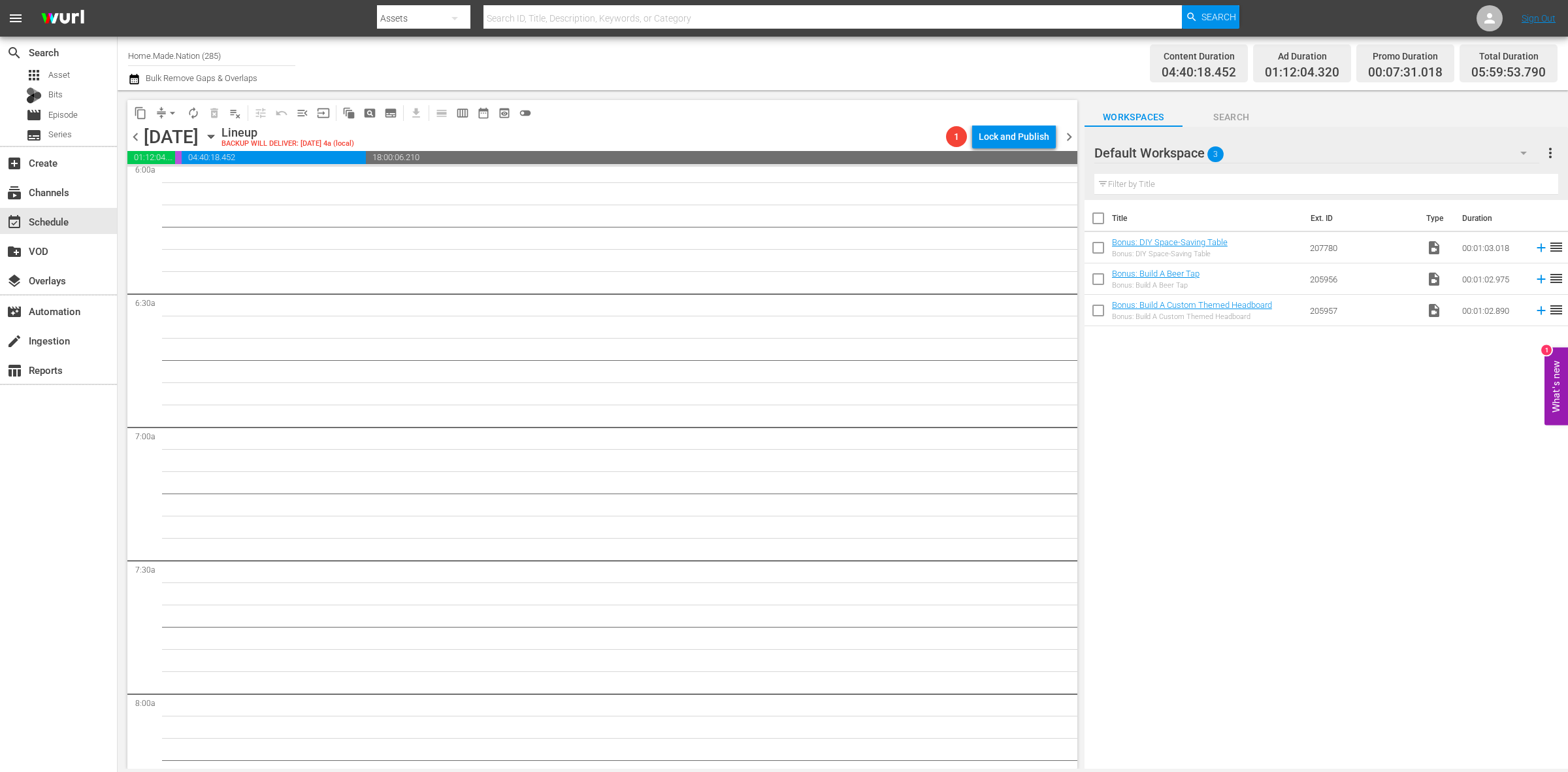
drag, startPoint x: 1046, startPoint y: 309, endPoint x: 1050, endPoint y: 265, distance: 44.2
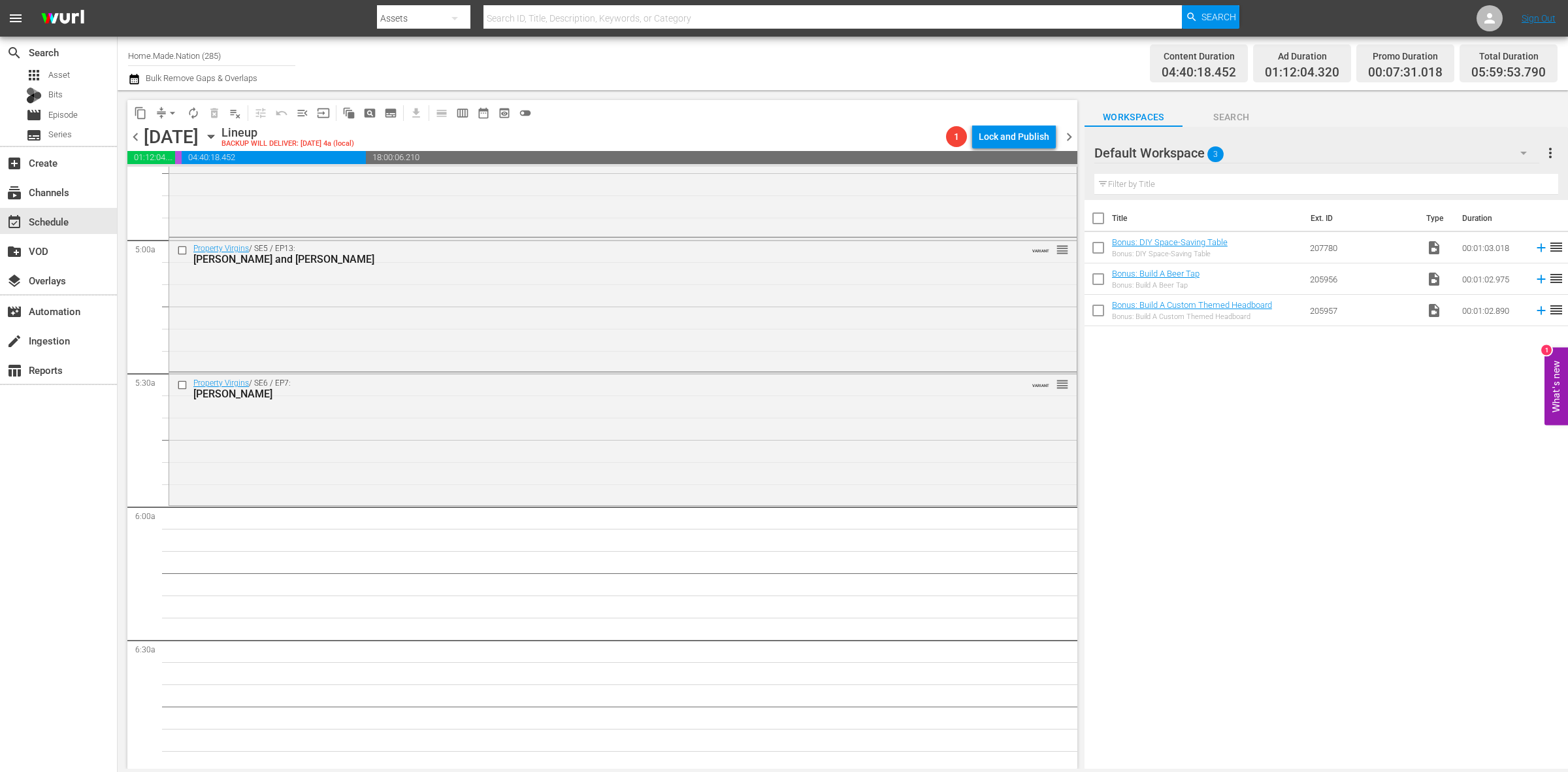
scroll to position [1198, 0]
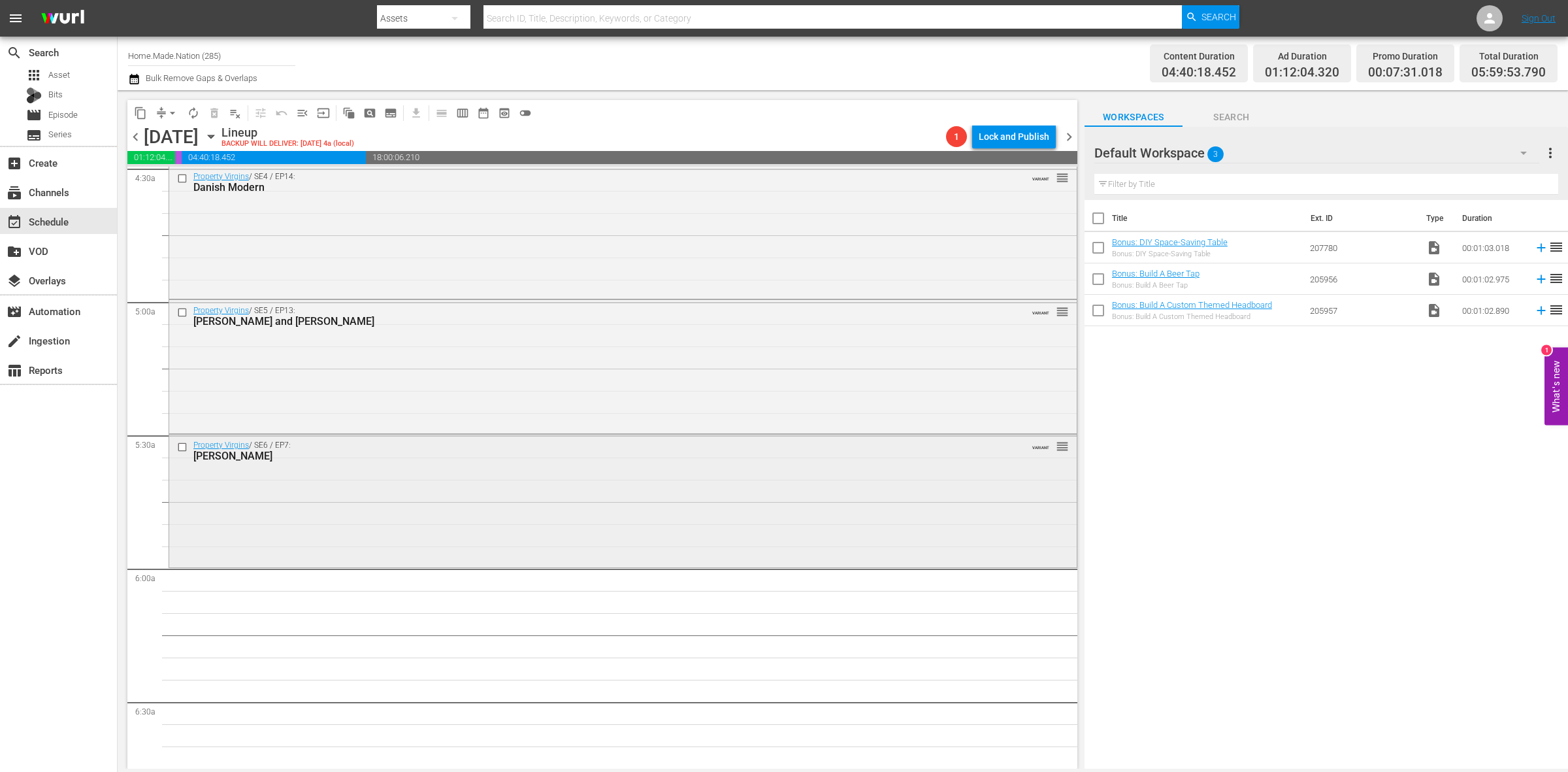
click at [387, 523] on div "Property Virgins / SE6 / EP7: Erin VARIANT reorder" at bounding box center [622, 499] width 908 height 130
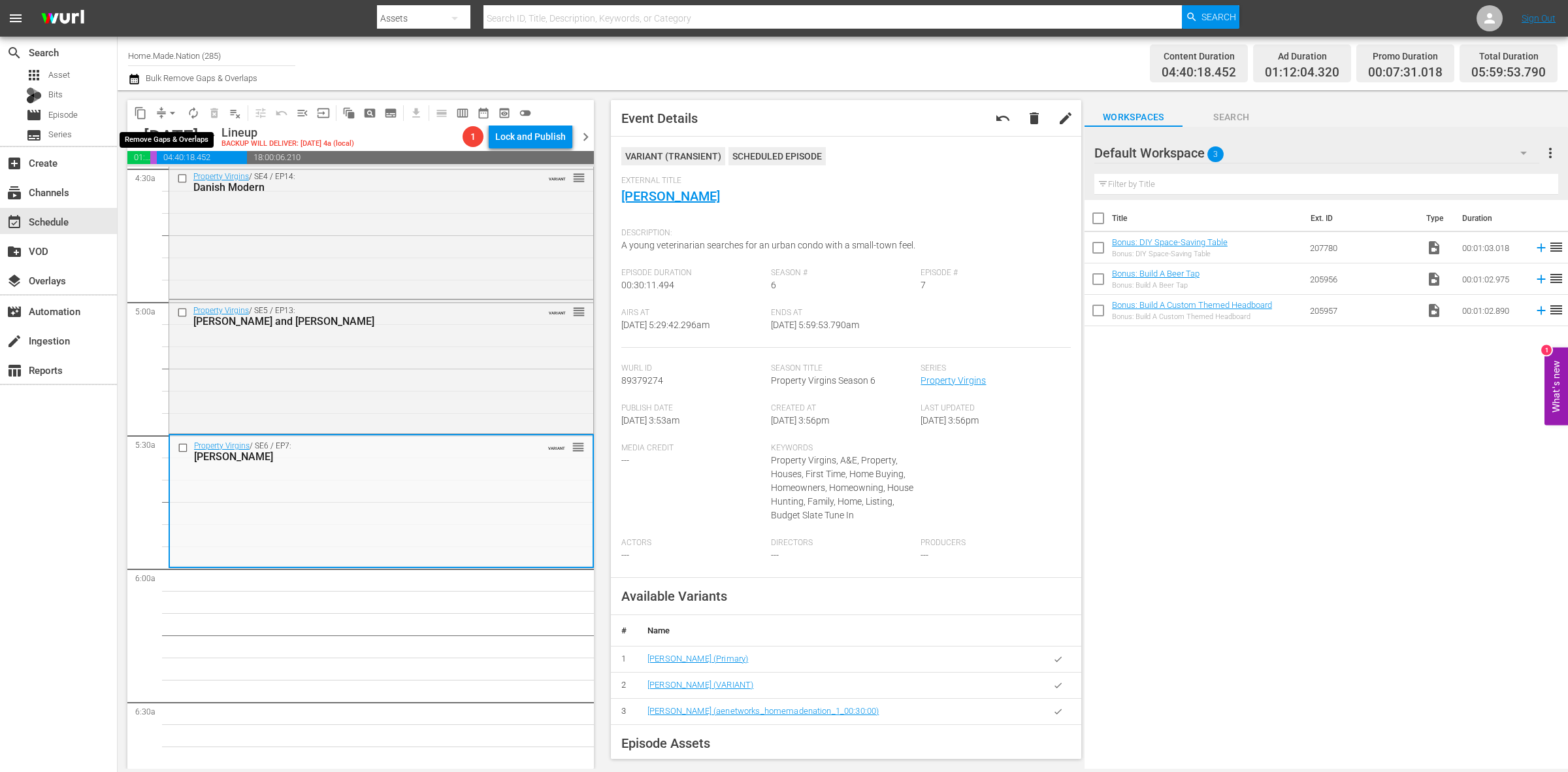
click at [166, 110] on span "arrow_drop_down" at bounding box center [172, 113] width 13 height 13
click at [163, 138] on li "Align to Midnight" at bounding box center [172, 138] width 108 height 22
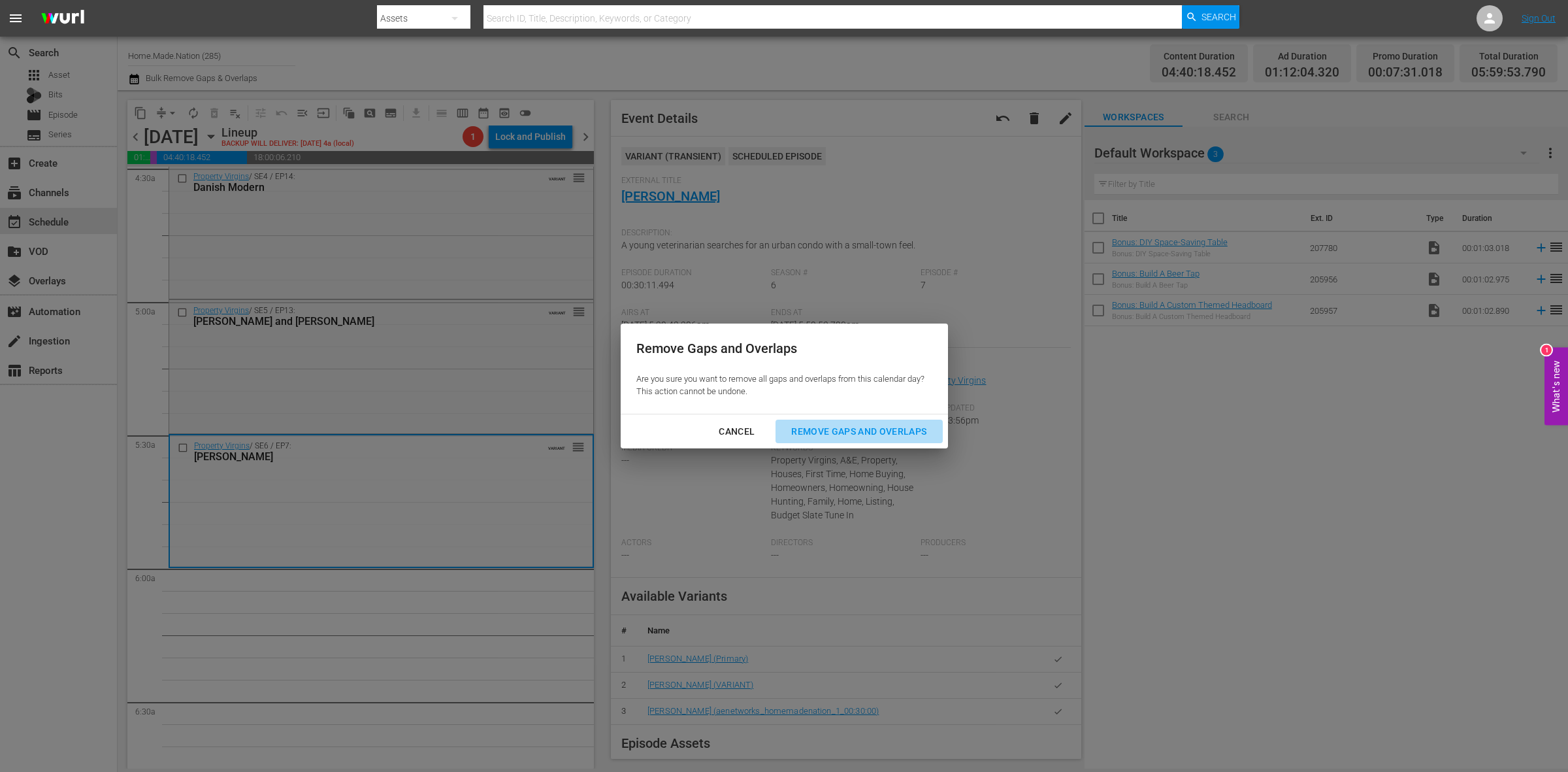
click at [880, 428] on div "Remove Gaps and Overlaps" at bounding box center [859, 431] width 156 height 16
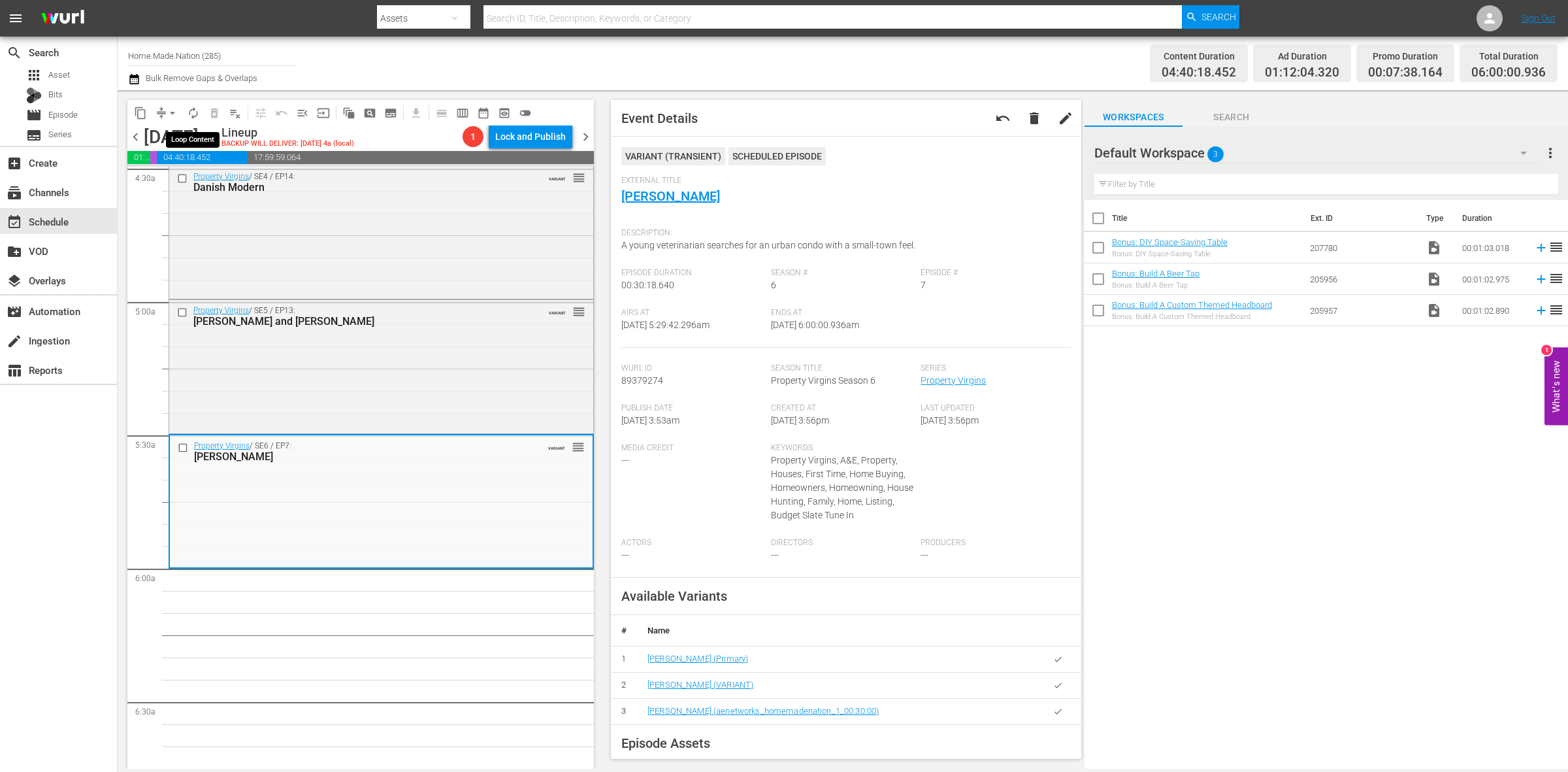
click at [195, 111] on span "autorenew_outlined" at bounding box center [193, 113] width 13 height 13
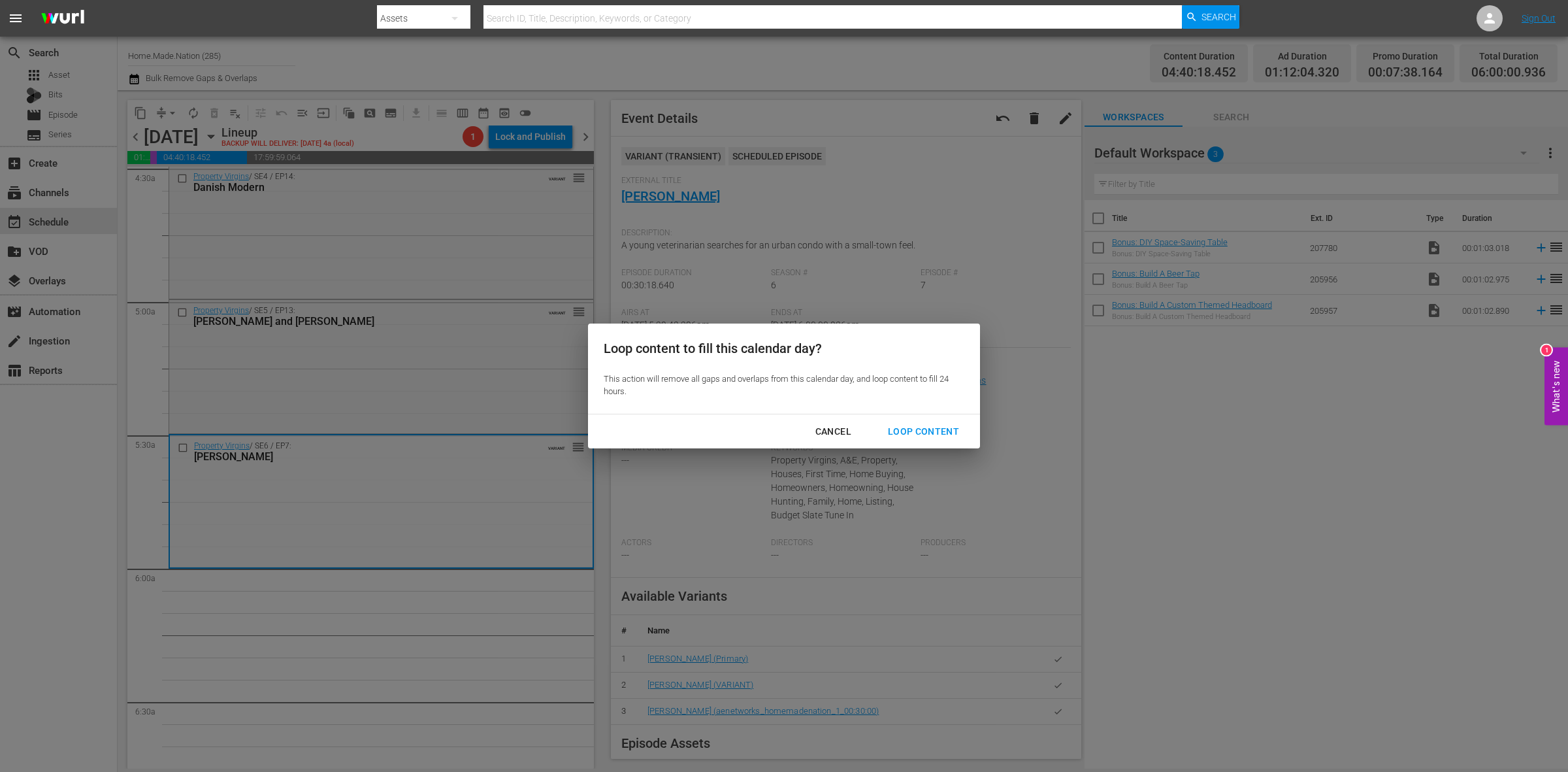
click at [939, 429] on div "Loop Content" at bounding box center [923, 431] width 92 height 16
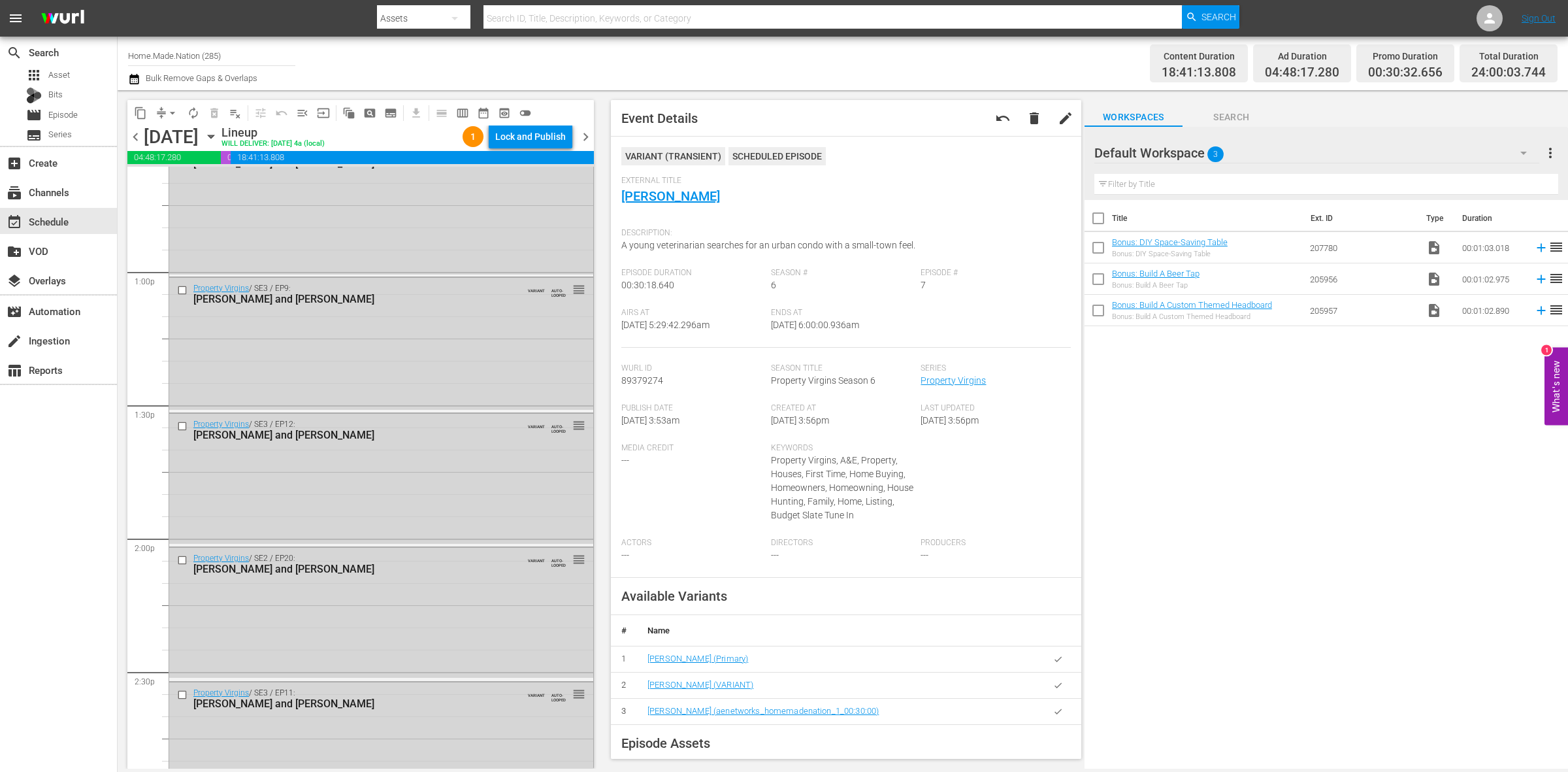
scroll to position [5796, 0]
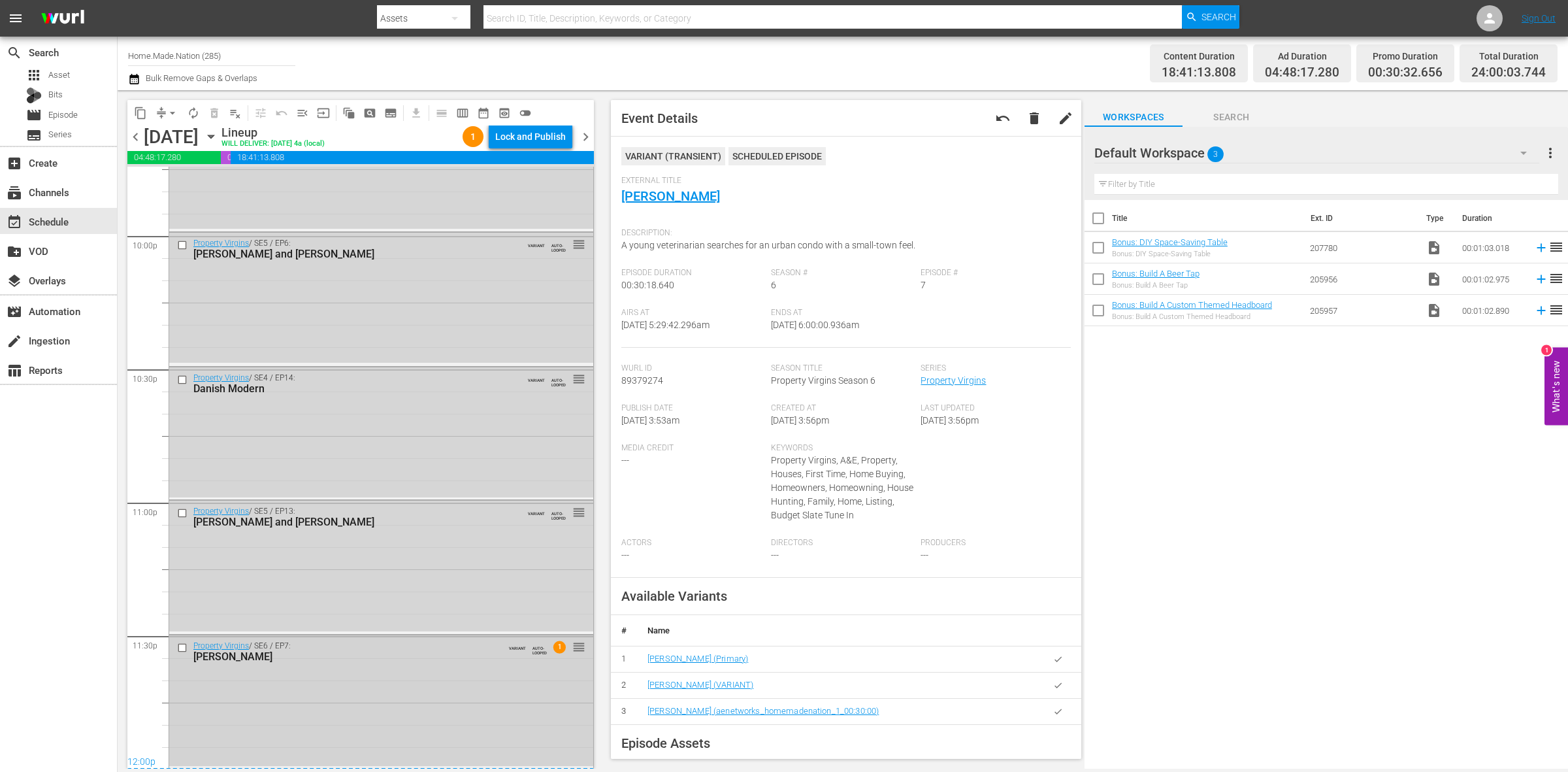
click at [510, 698] on div "Property Virgins / SE6 / EP7: Erin VARIANT AUTO-LOOPED 1 reorder" at bounding box center [381, 700] width 424 height 130
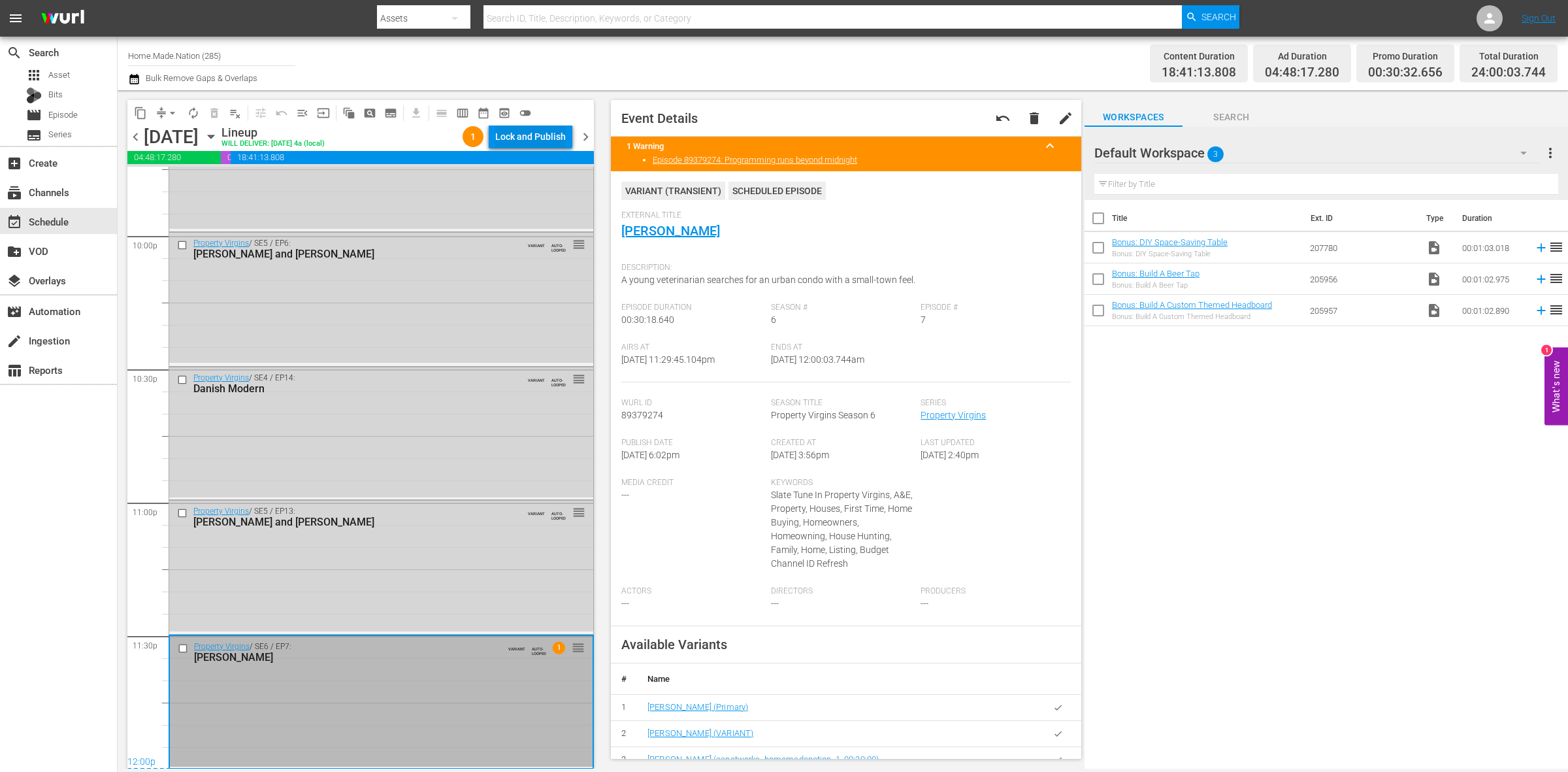
click at [512, 139] on div "Lock and Publish" at bounding box center [531, 136] width 71 height 24
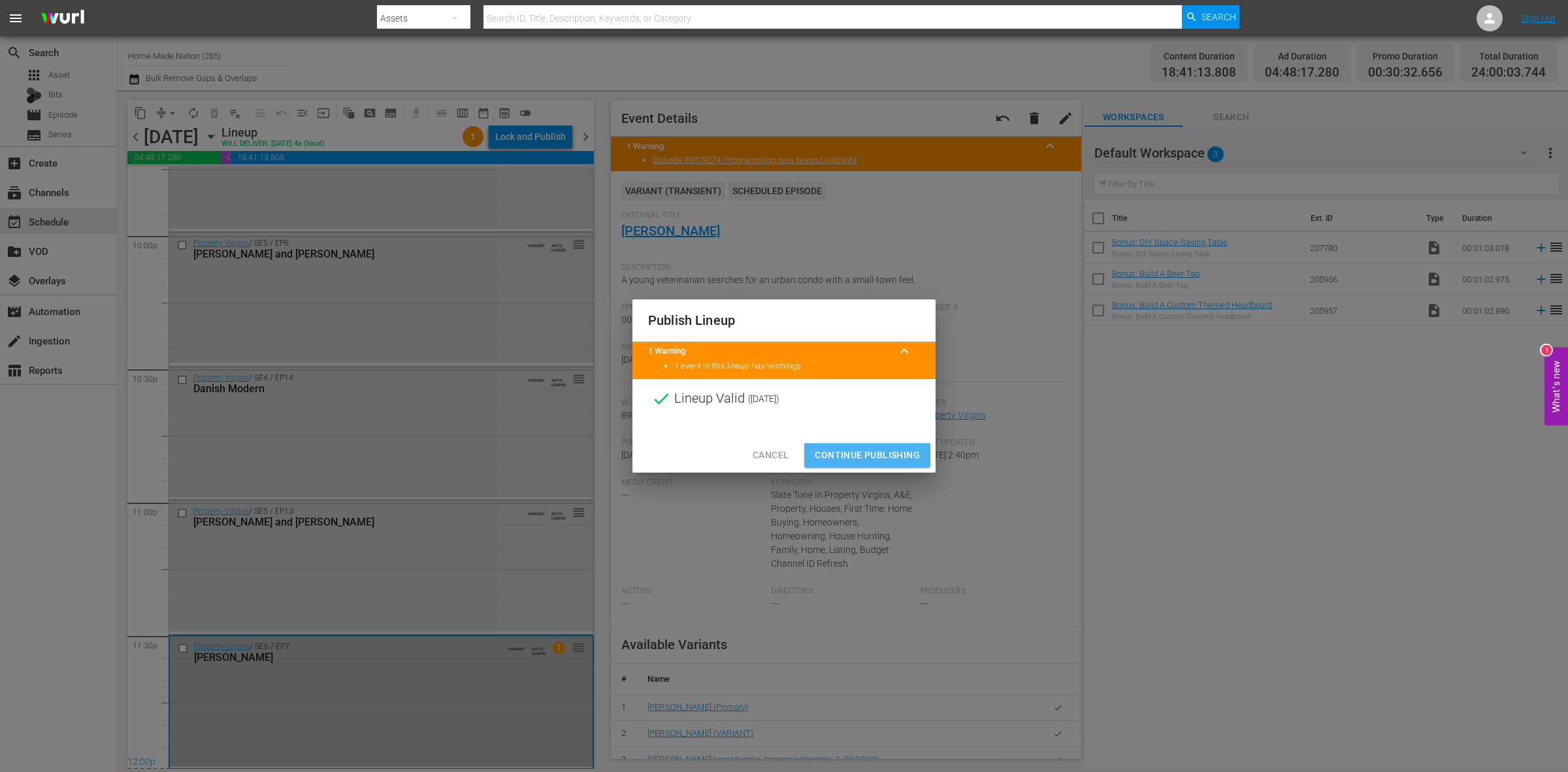
click at [851, 454] on span "Continue Publishing" at bounding box center [867, 455] width 105 height 16
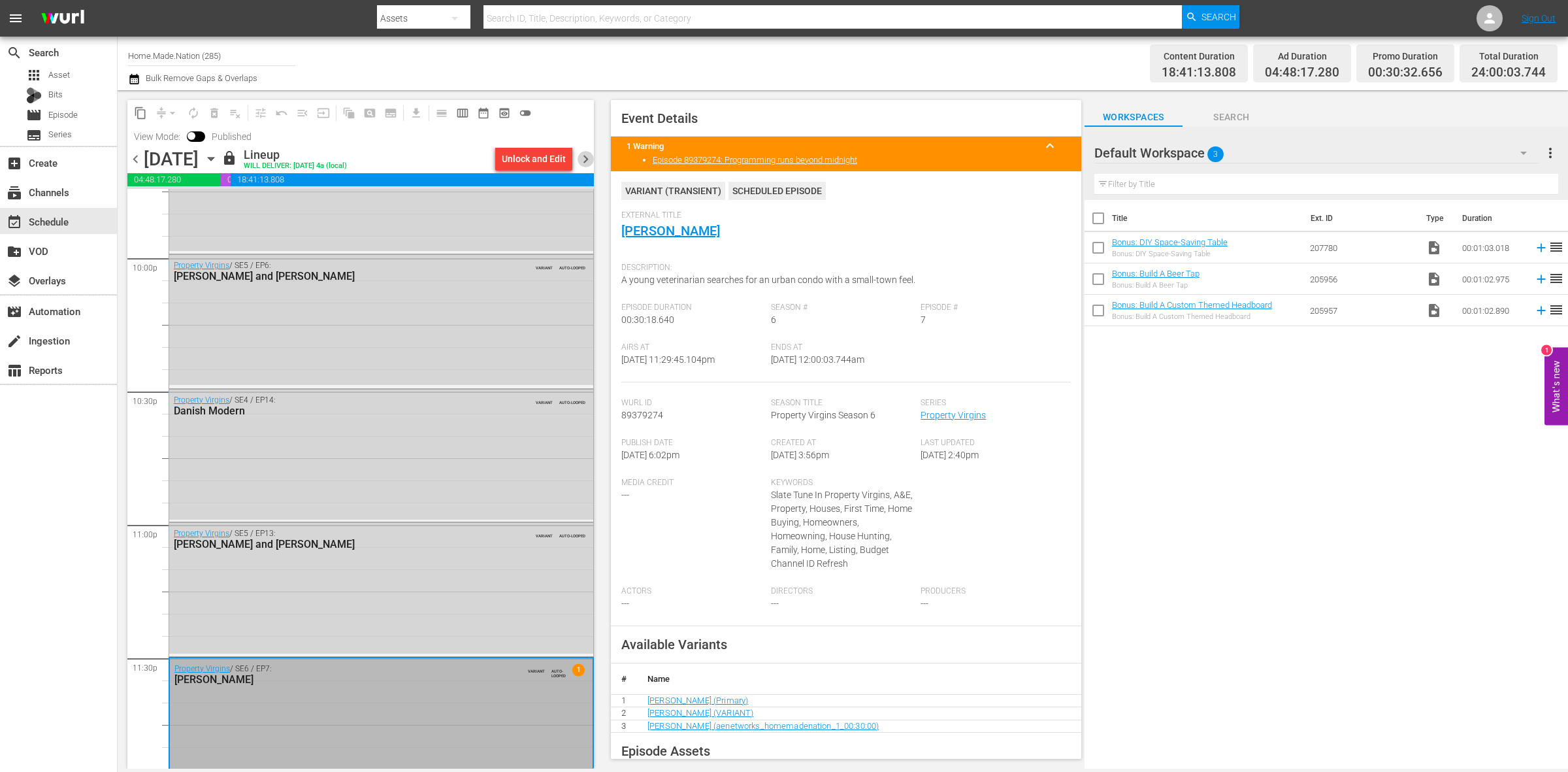
click at [586, 155] on span "chevron_right" at bounding box center [585, 159] width 16 height 16
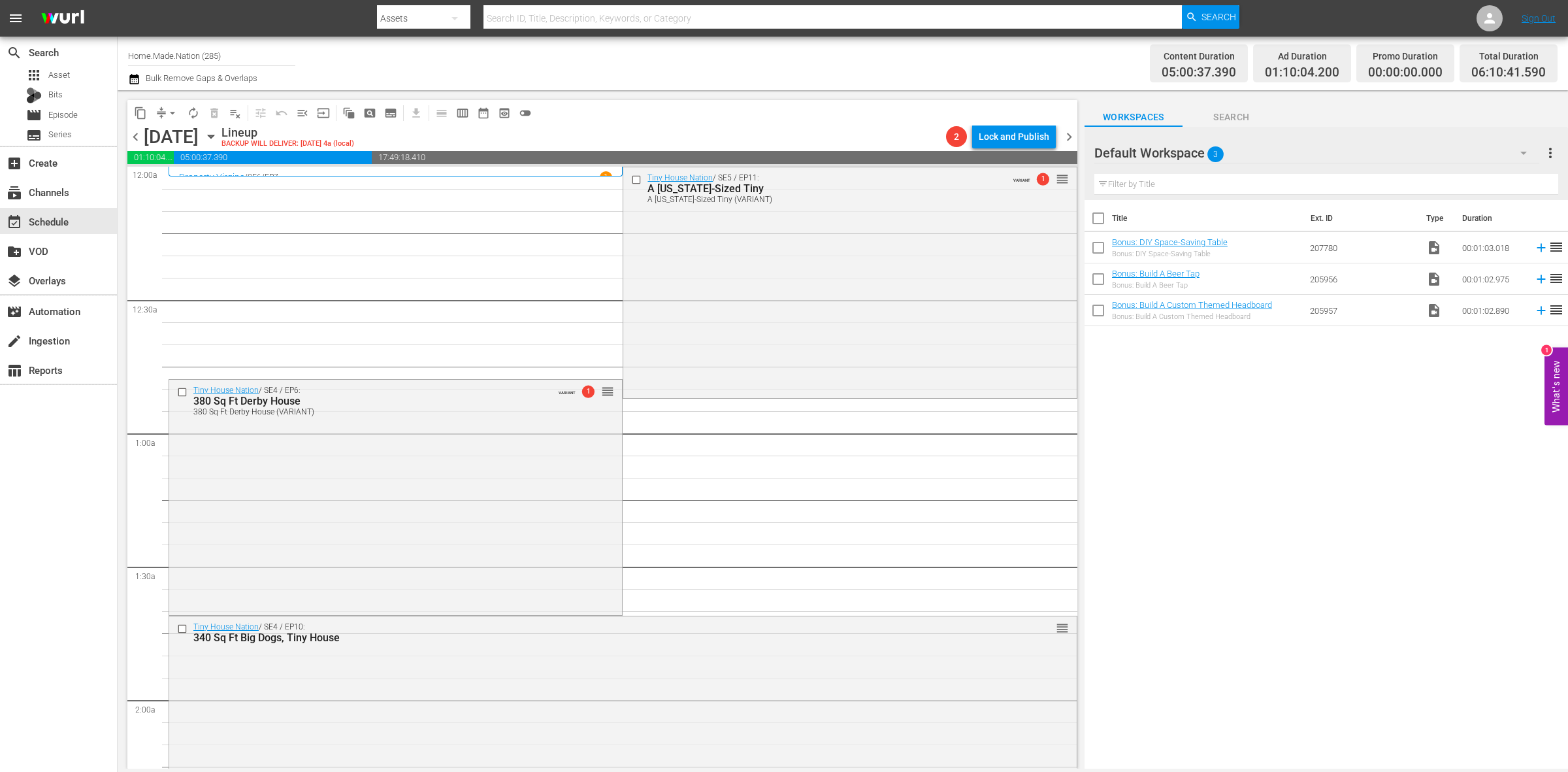
click at [170, 113] on span "arrow_drop_down" at bounding box center [172, 113] width 13 height 13
click at [163, 134] on li "Align to Midnight" at bounding box center [173, 138] width 137 height 22
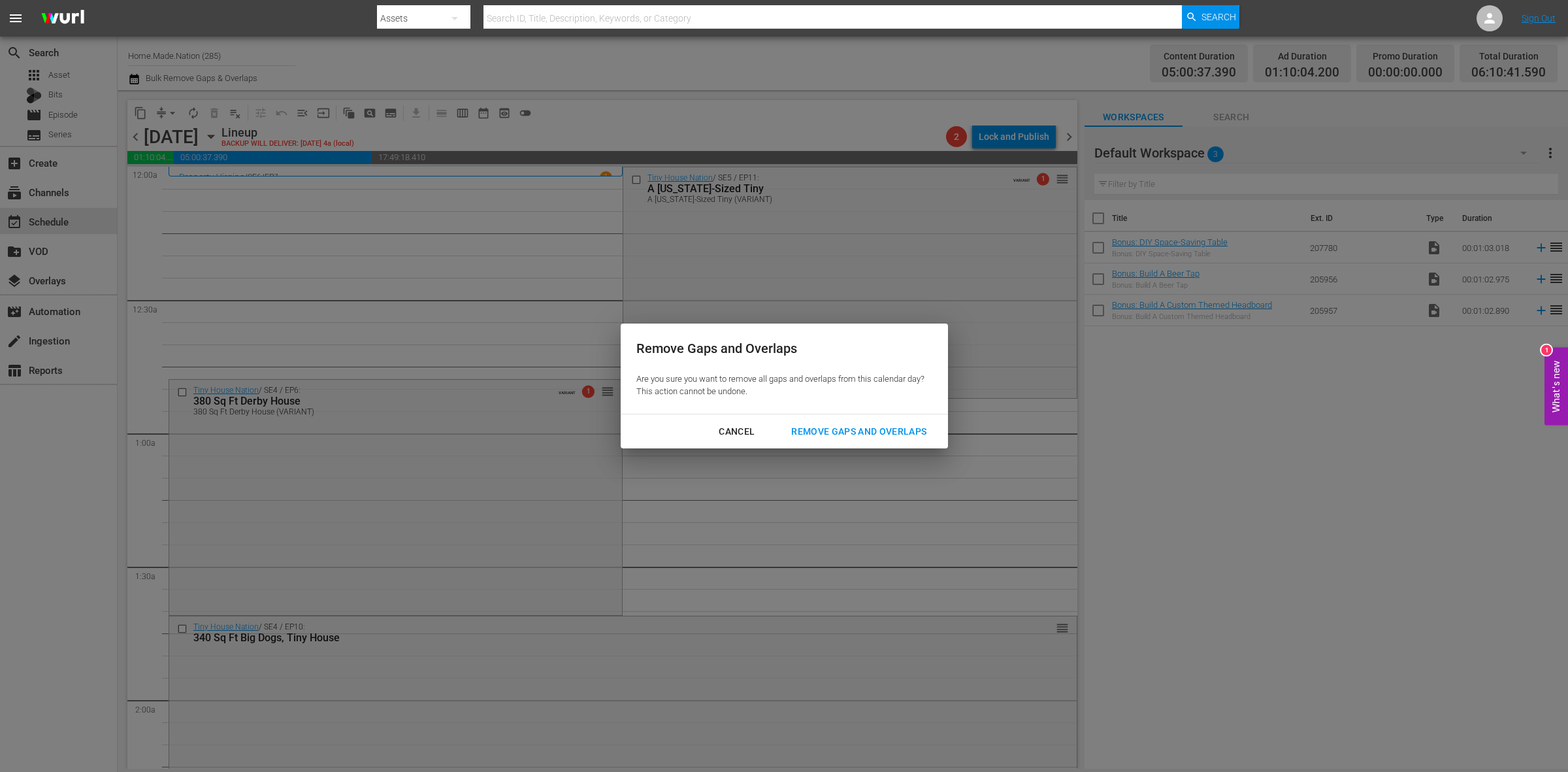
click at [834, 431] on div "Remove Gaps and Overlaps" at bounding box center [859, 431] width 156 height 16
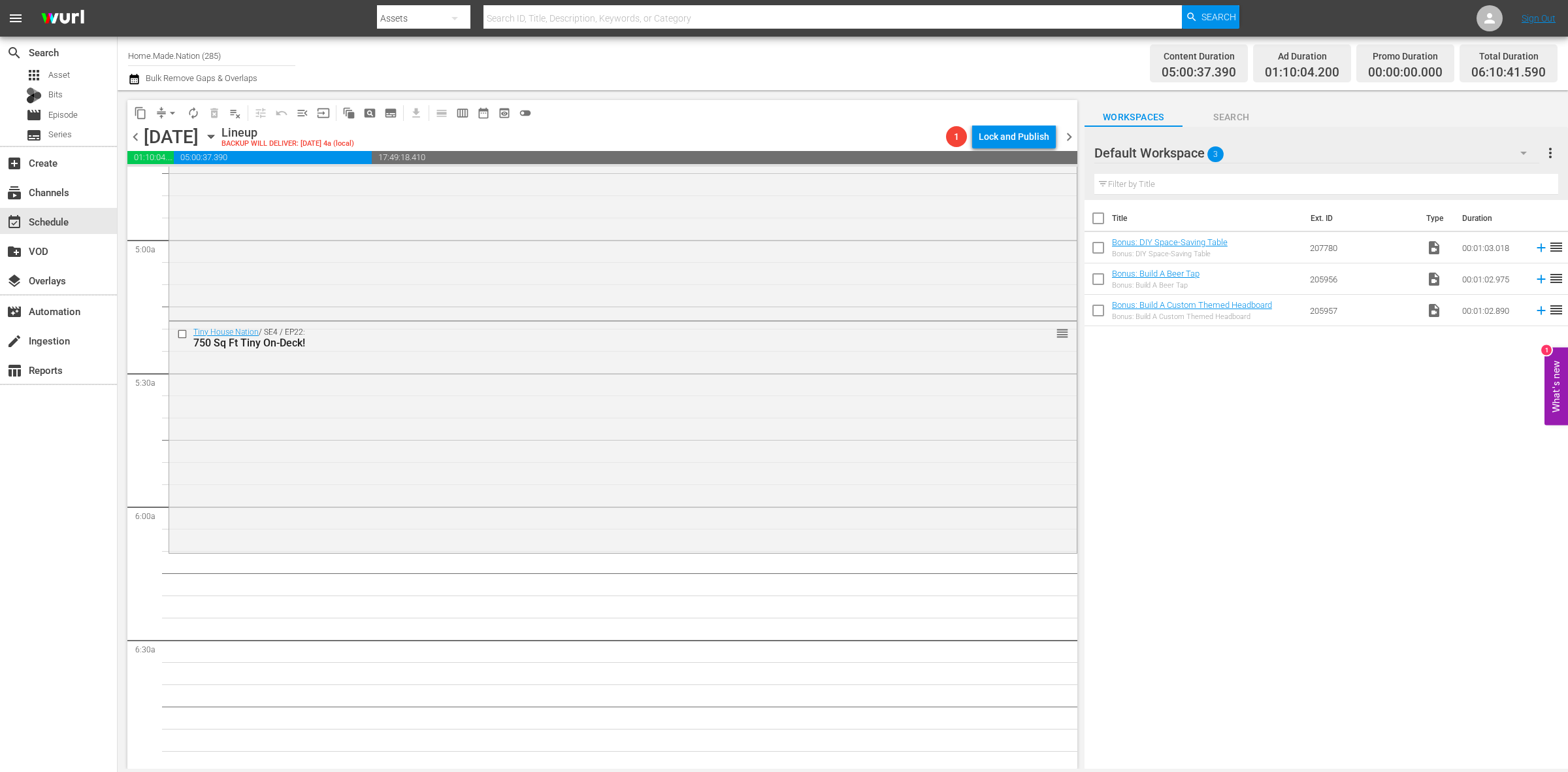
scroll to position [1470, 0]
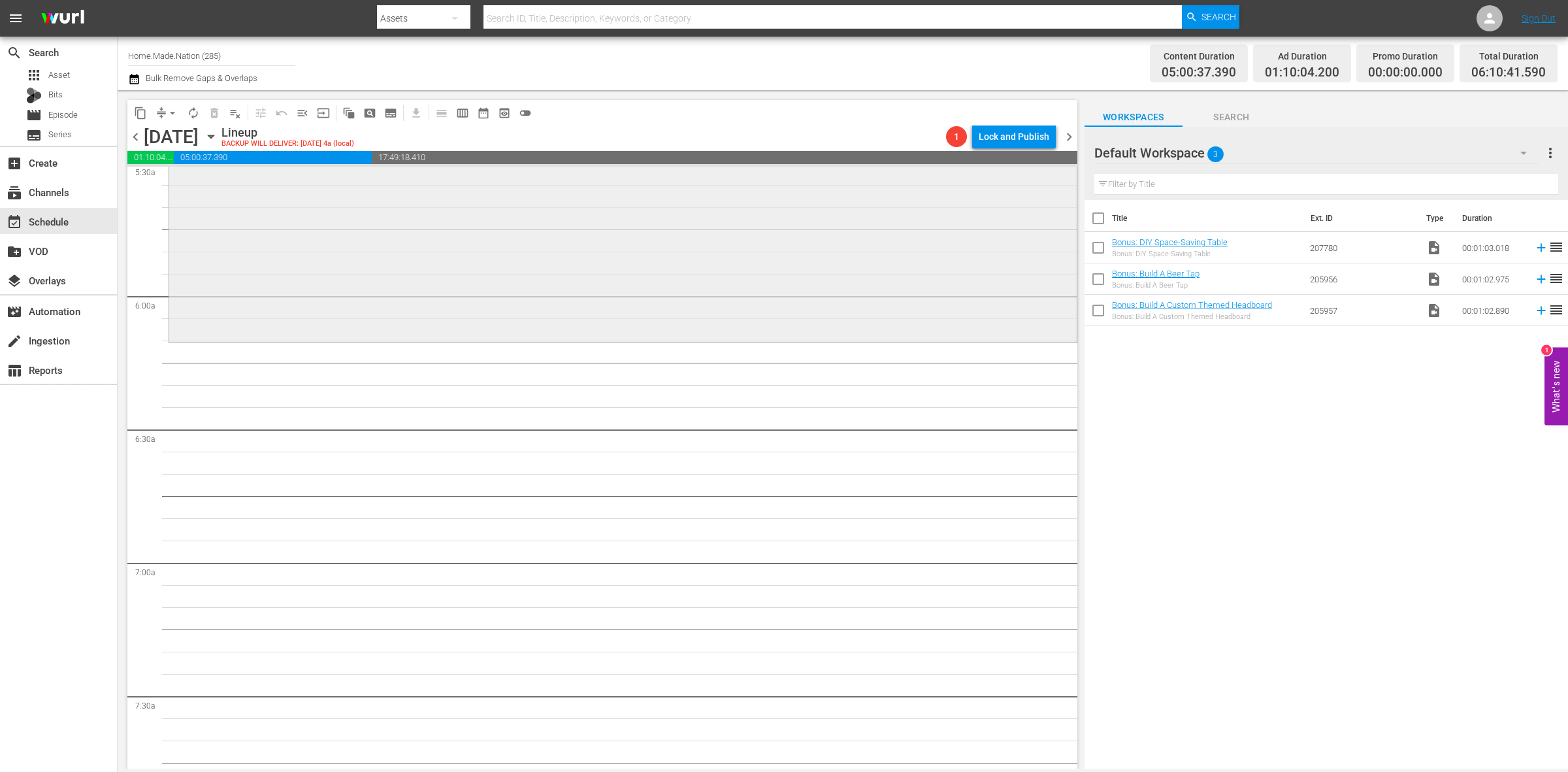
click at [374, 309] on div "Tiny House Nation / SE4 / EP22: 750 Sq Ft Tiny On-Deck! reorder" at bounding box center [622, 226] width 908 height 229
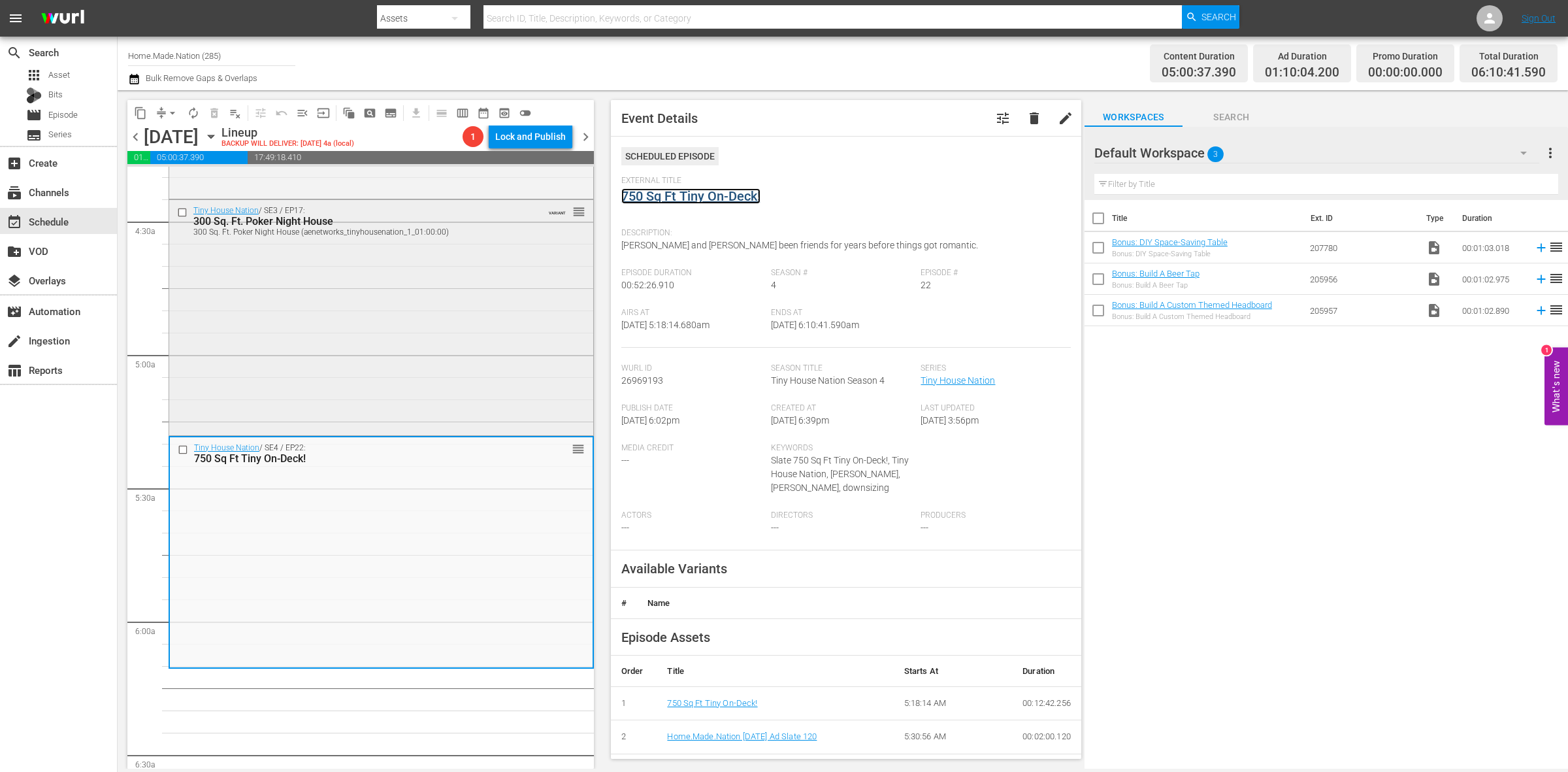
scroll to position [1144, 0]
click at [335, 349] on div "Tiny House Nation / SE3 / EP17: 300 Sq. Ft. Poker Night House 300 Sq. Ft. Poker…" at bounding box center [381, 317] width 424 height 233
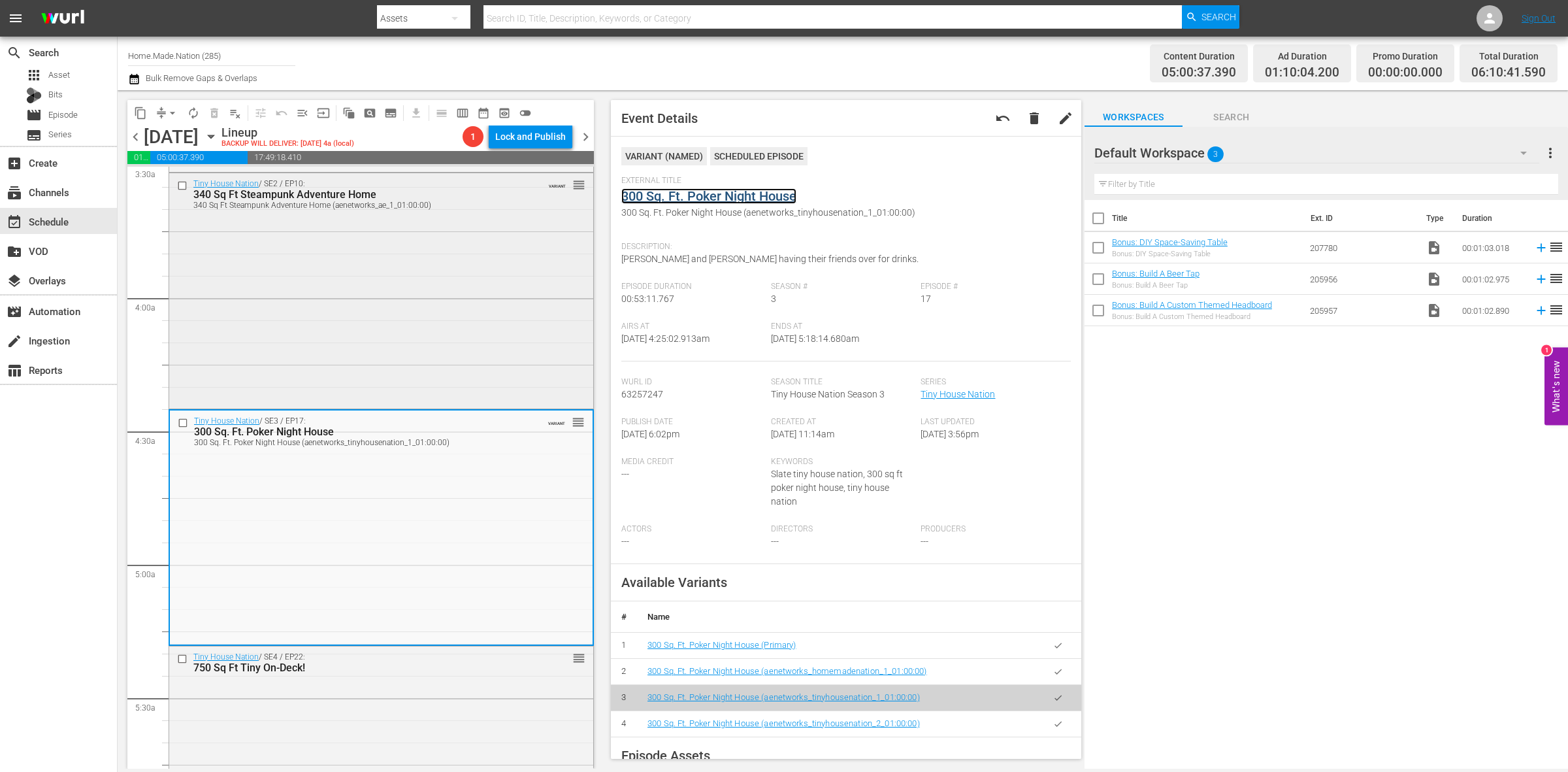
scroll to position [898, 0]
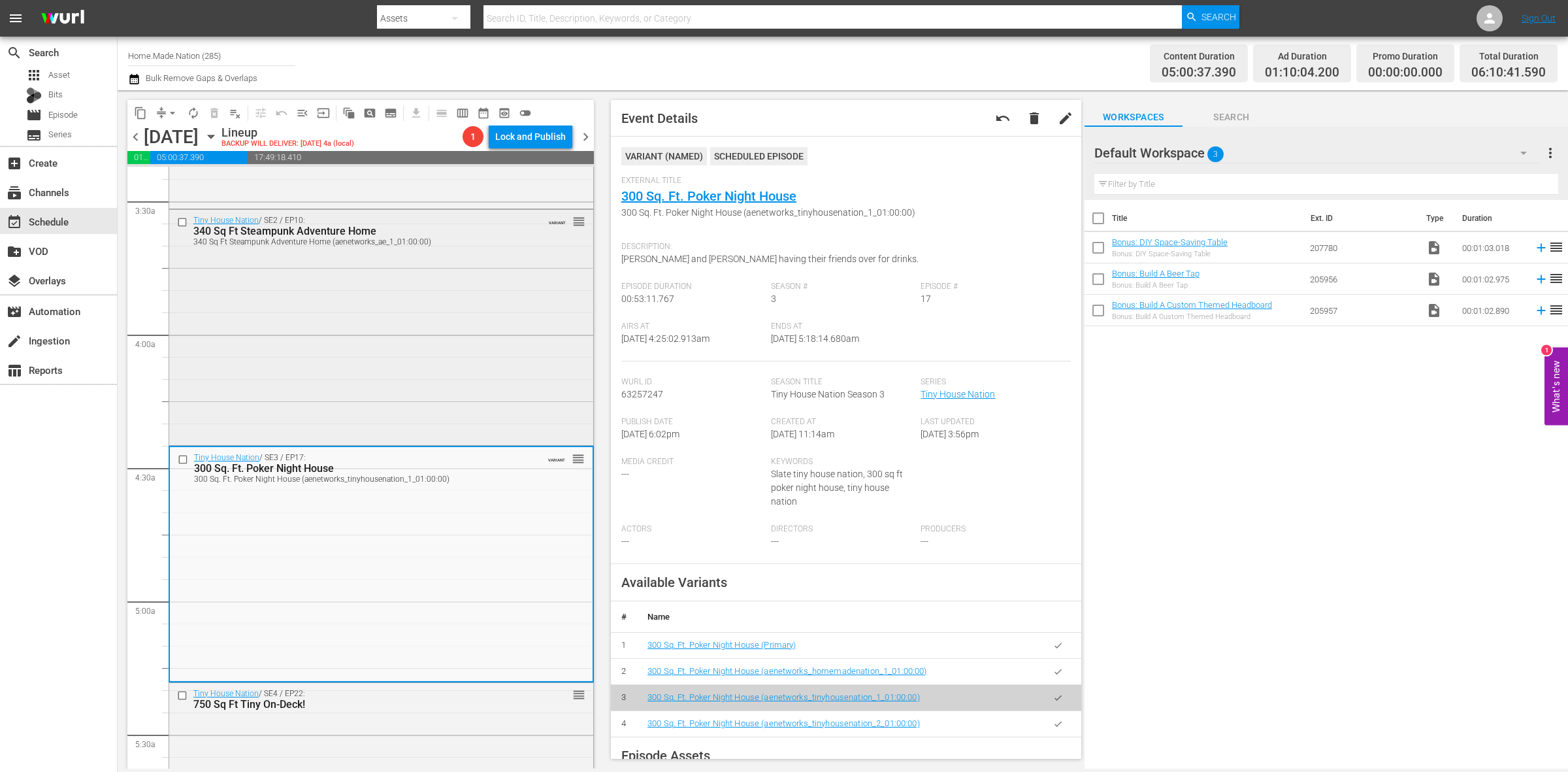
click at [421, 379] on div "Tiny House Nation / SE2 / EP10: 340 Sq Ft Steampunk Adventure Home 340 Sq Ft St…" at bounding box center [381, 326] width 424 height 233
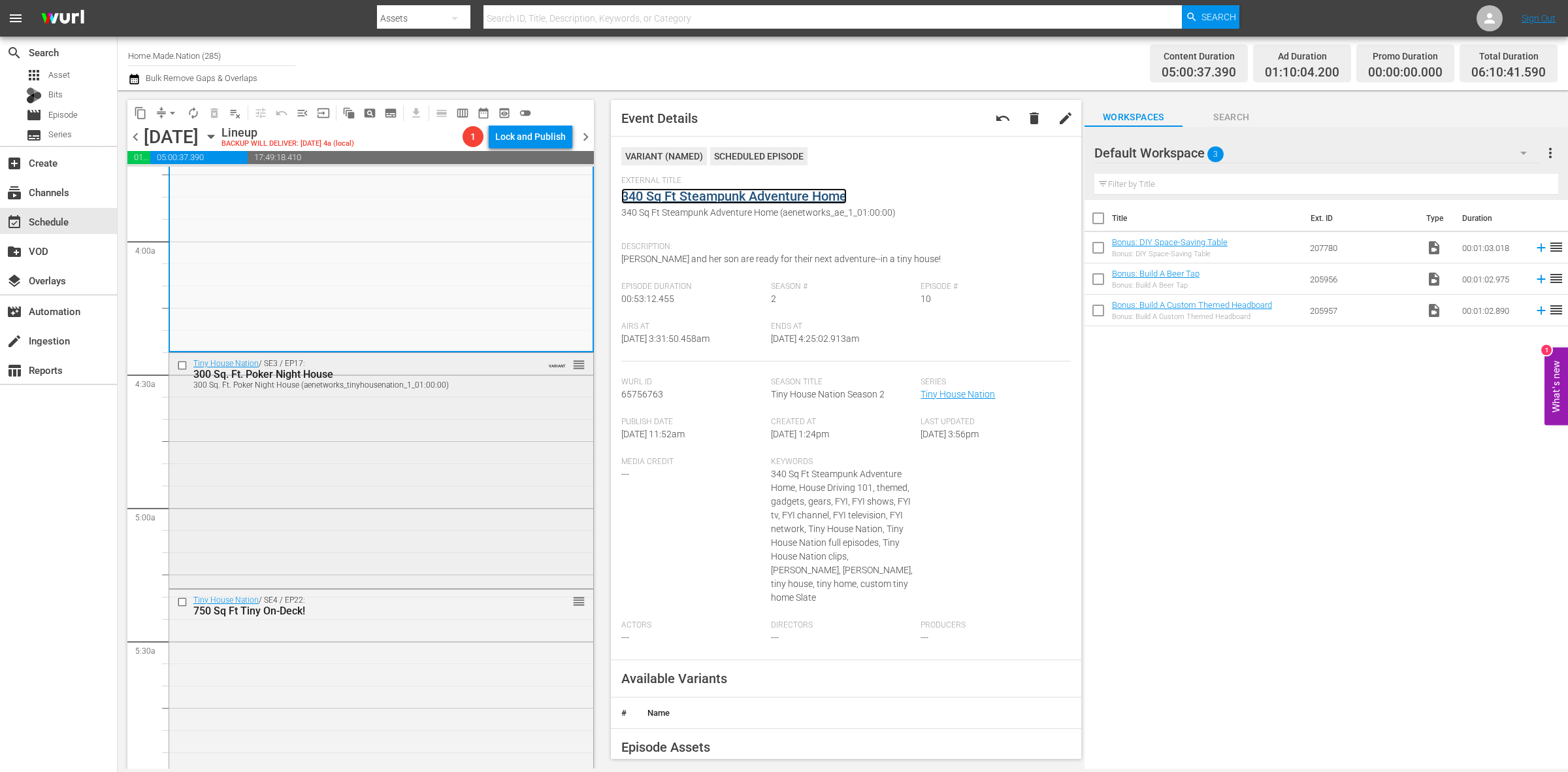
scroll to position [1144, 0]
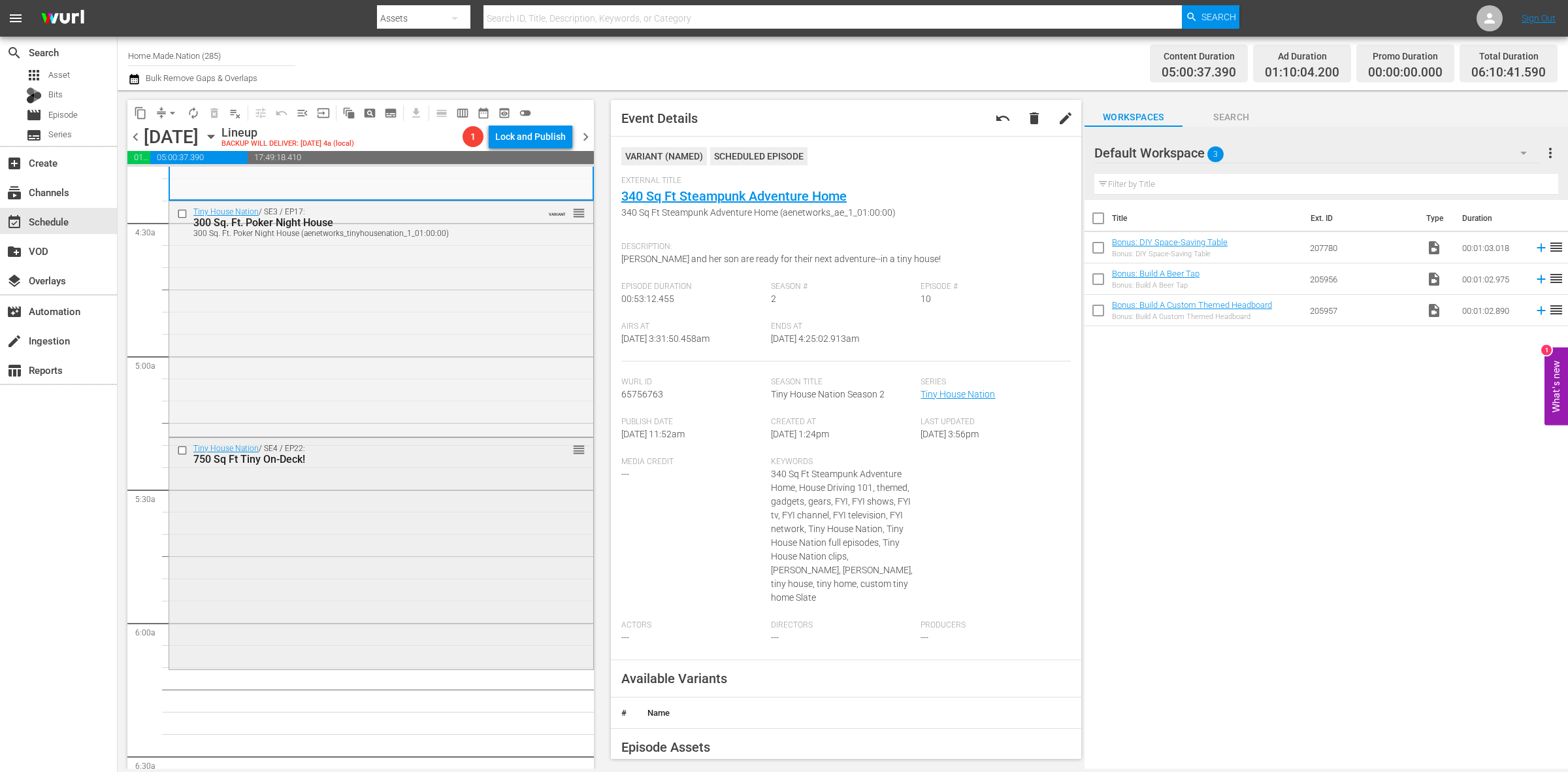
click at [392, 527] on div "Tiny House Nation / SE4 / EP22: 750 Sq Ft Tiny On-Deck! reorder" at bounding box center [381, 552] width 424 height 229
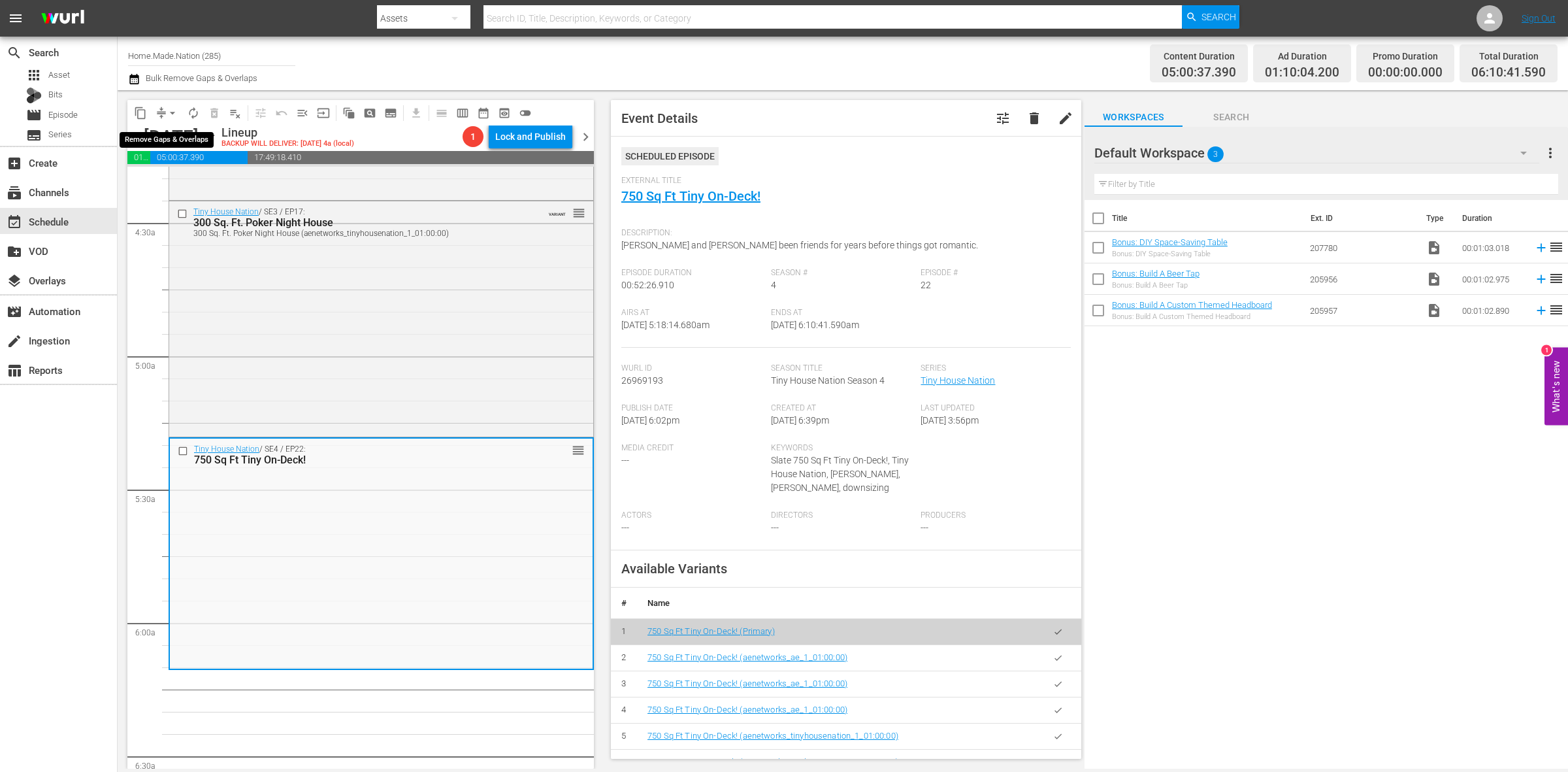
click at [173, 110] on span "arrow_drop_down" at bounding box center [172, 113] width 13 height 13
click at [175, 128] on li "Align to Midnight" at bounding box center [173, 138] width 137 height 22
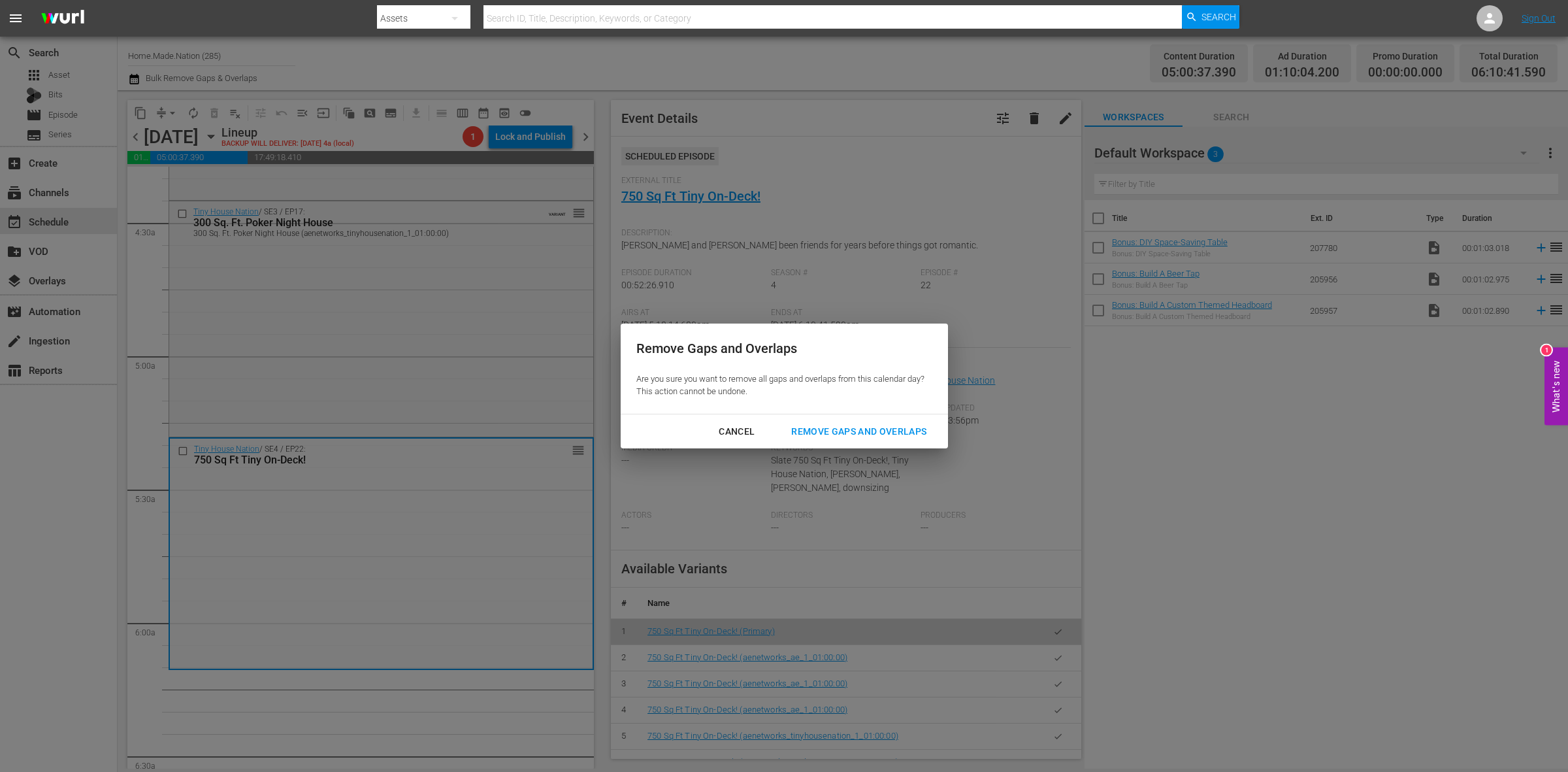
click at [906, 423] on div "Remove Gaps and Overlaps" at bounding box center [859, 431] width 156 height 16
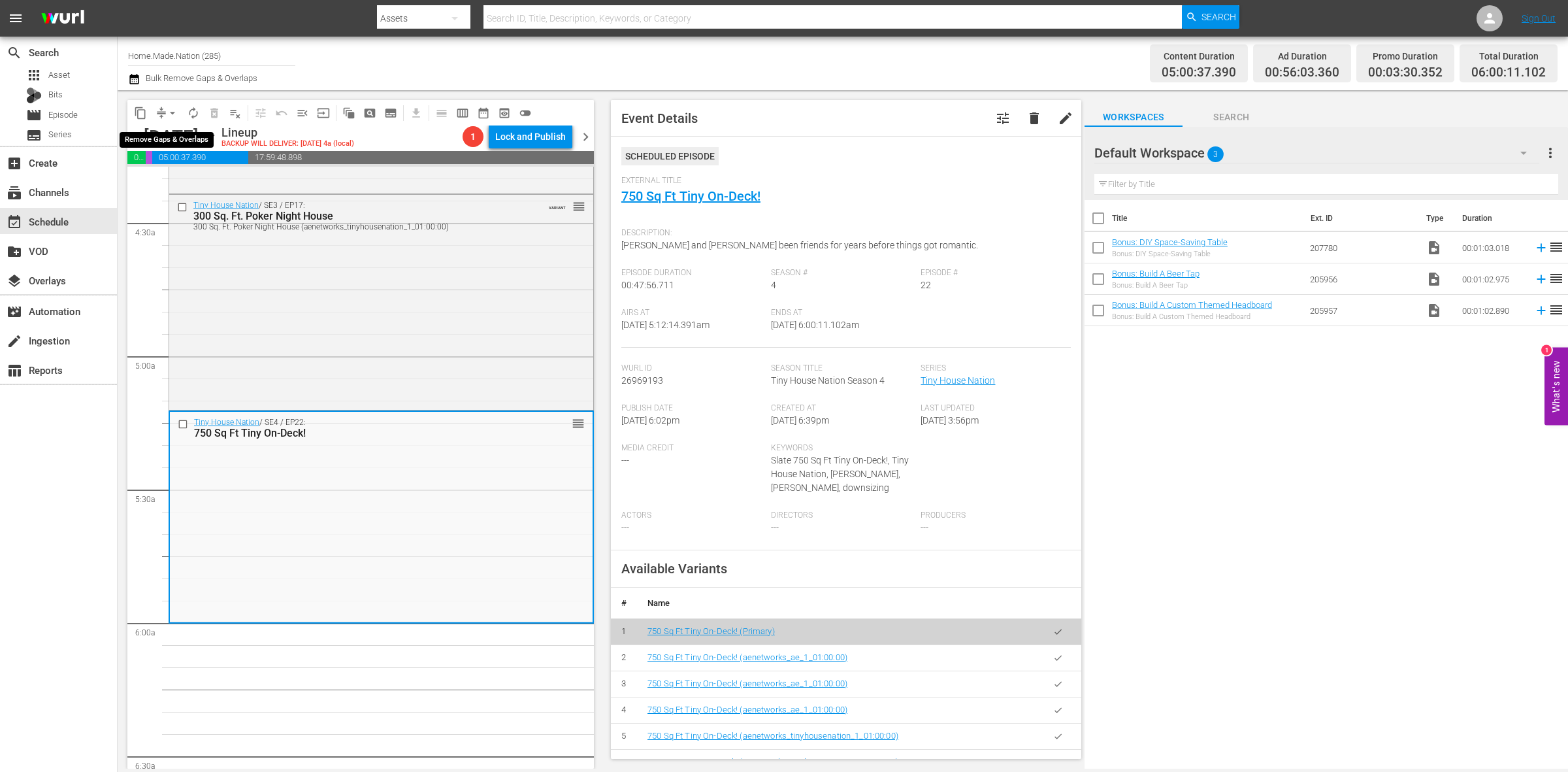
click at [172, 112] on span "arrow_drop_down" at bounding box center [172, 113] width 13 height 13
click at [174, 134] on li "Align to Midnight" at bounding box center [173, 138] width 137 height 22
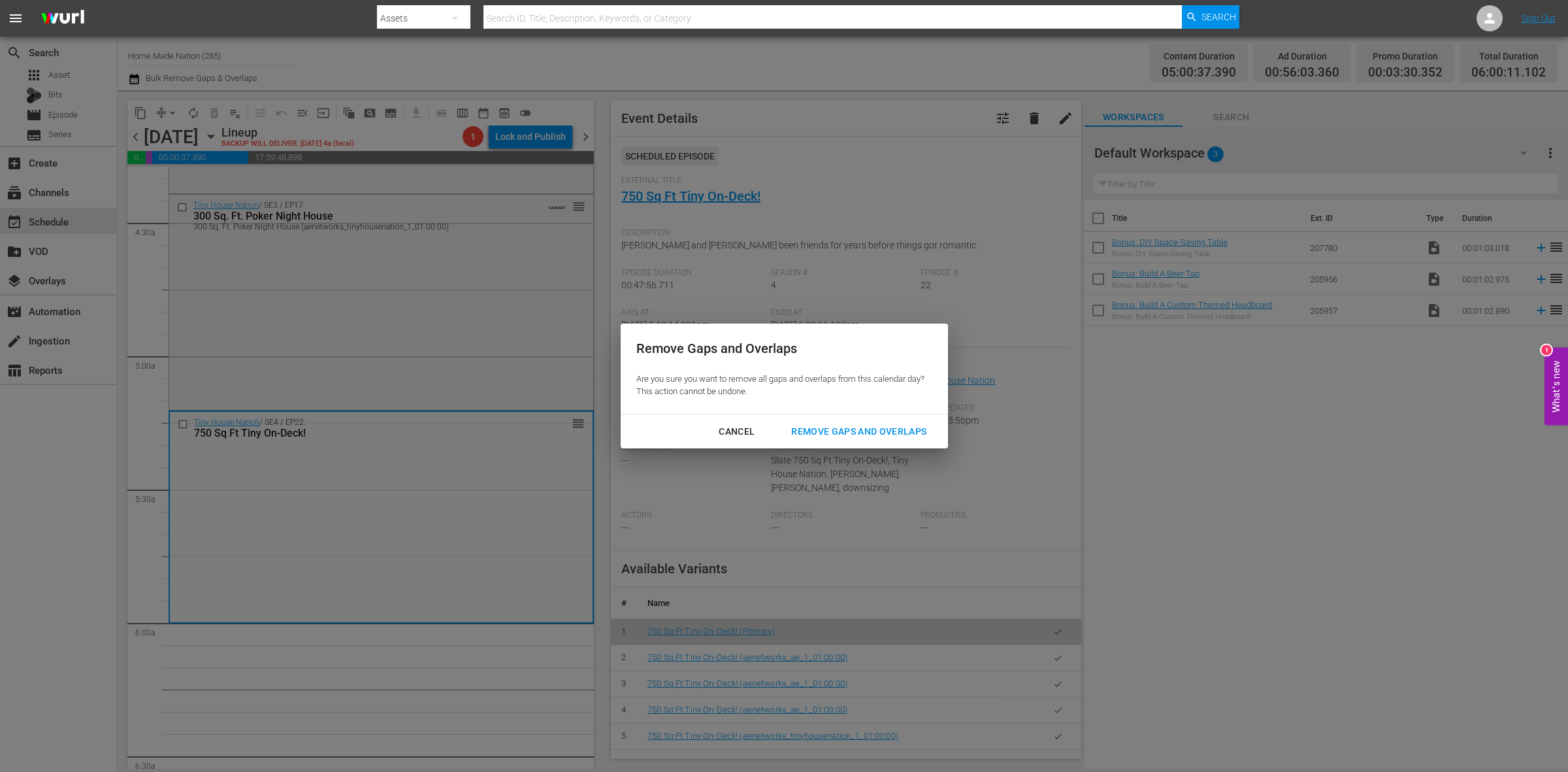
click at [887, 429] on div "Remove Gaps and Overlaps" at bounding box center [859, 431] width 156 height 16
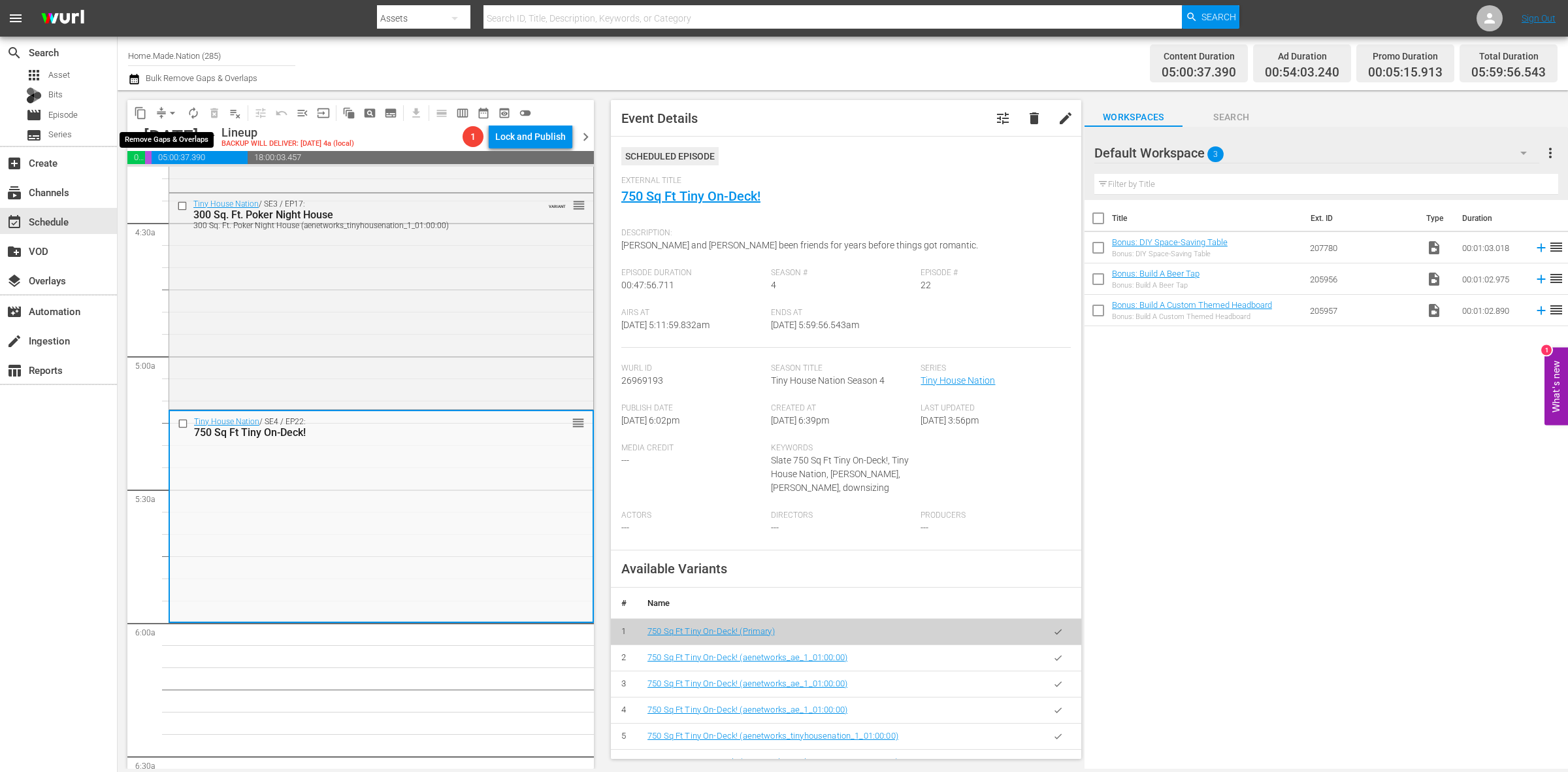
click at [170, 115] on span "arrow_drop_down" at bounding box center [172, 113] width 13 height 13
click at [174, 132] on li "Align to Midnight" at bounding box center [173, 138] width 137 height 22
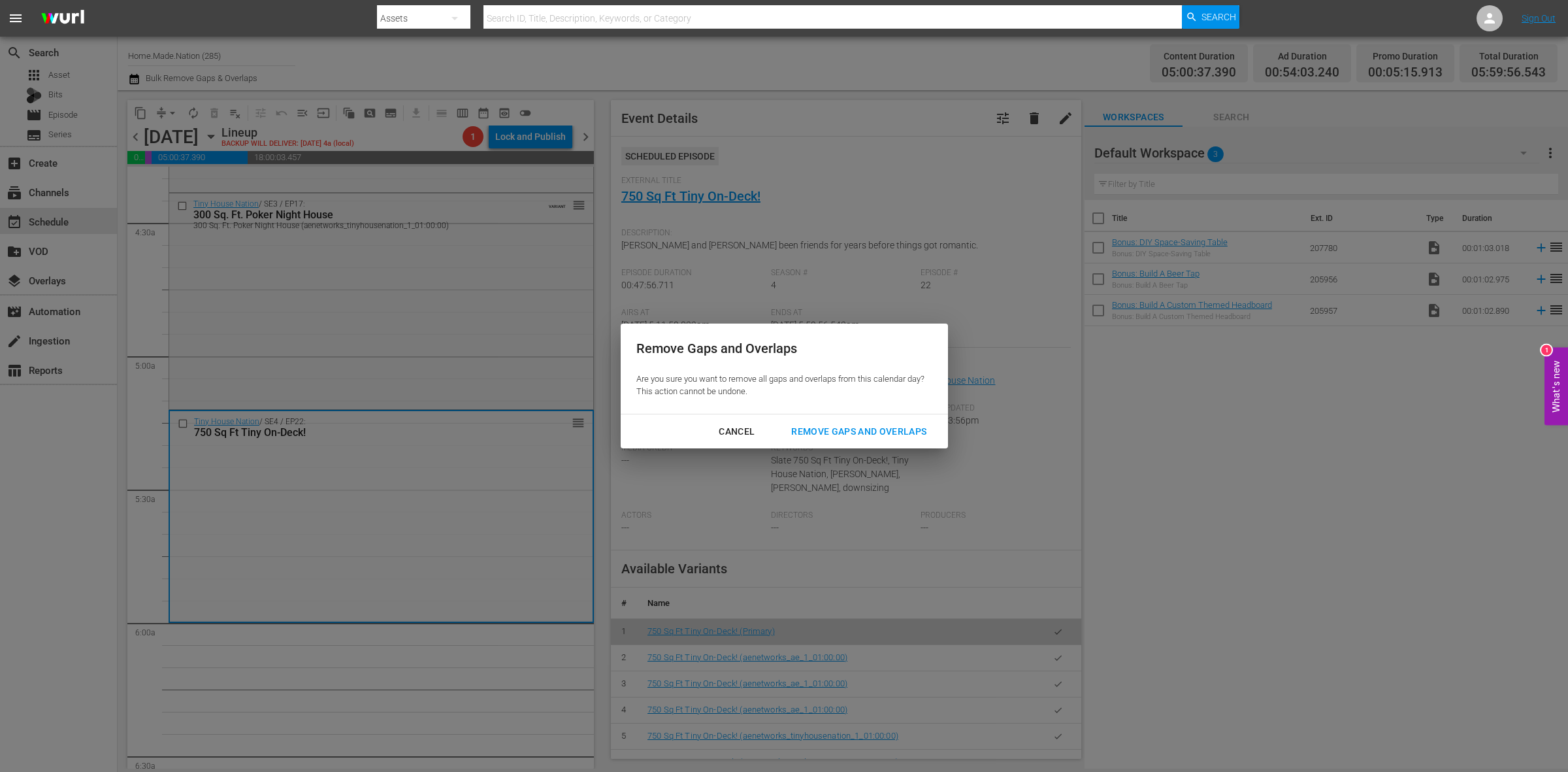
click at [859, 429] on div "Remove Gaps and Overlaps" at bounding box center [859, 431] width 156 height 16
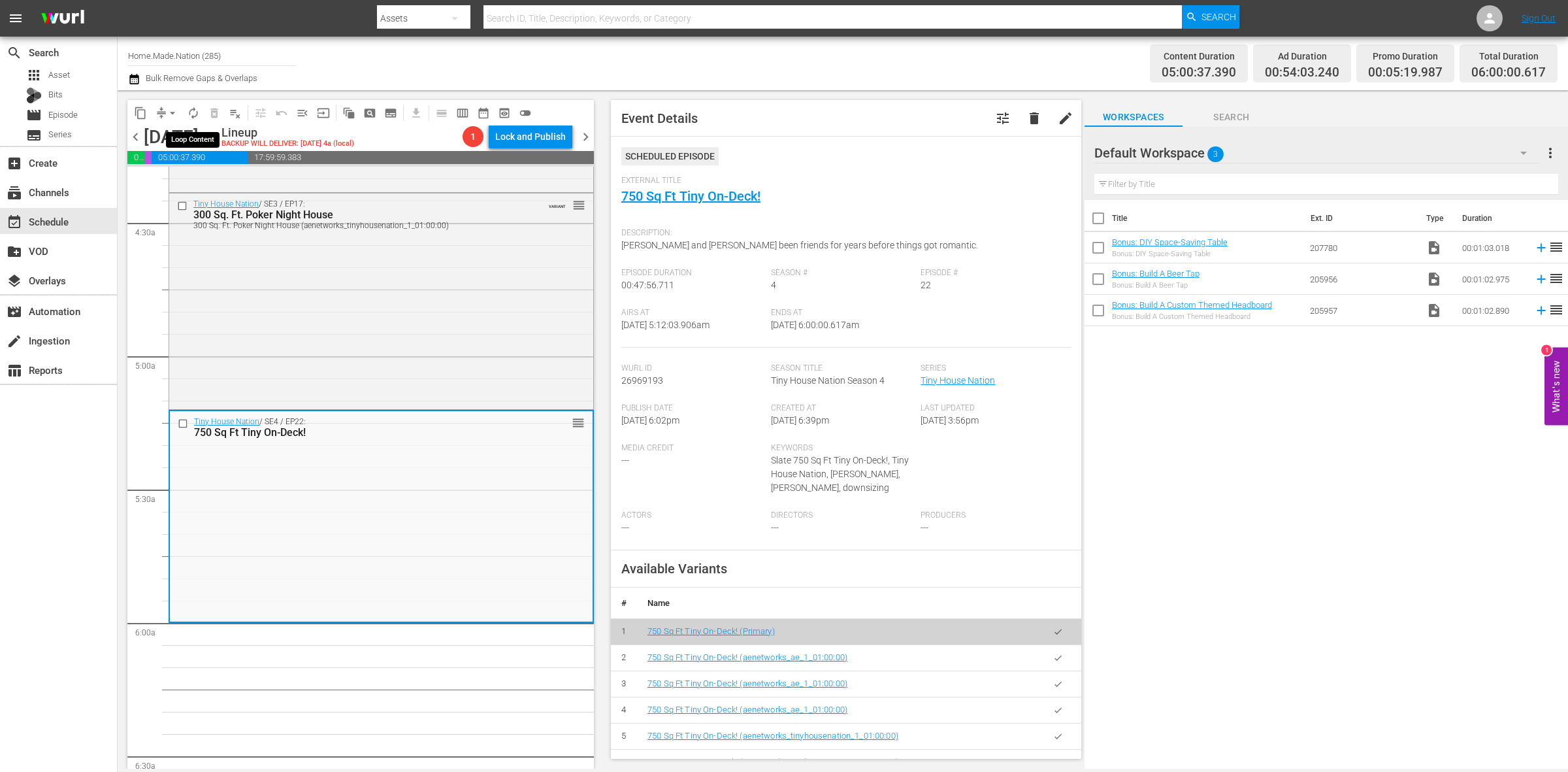
click at [199, 108] on span "autorenew_outlined" at bounding box center [193, 113] width 13 height 13
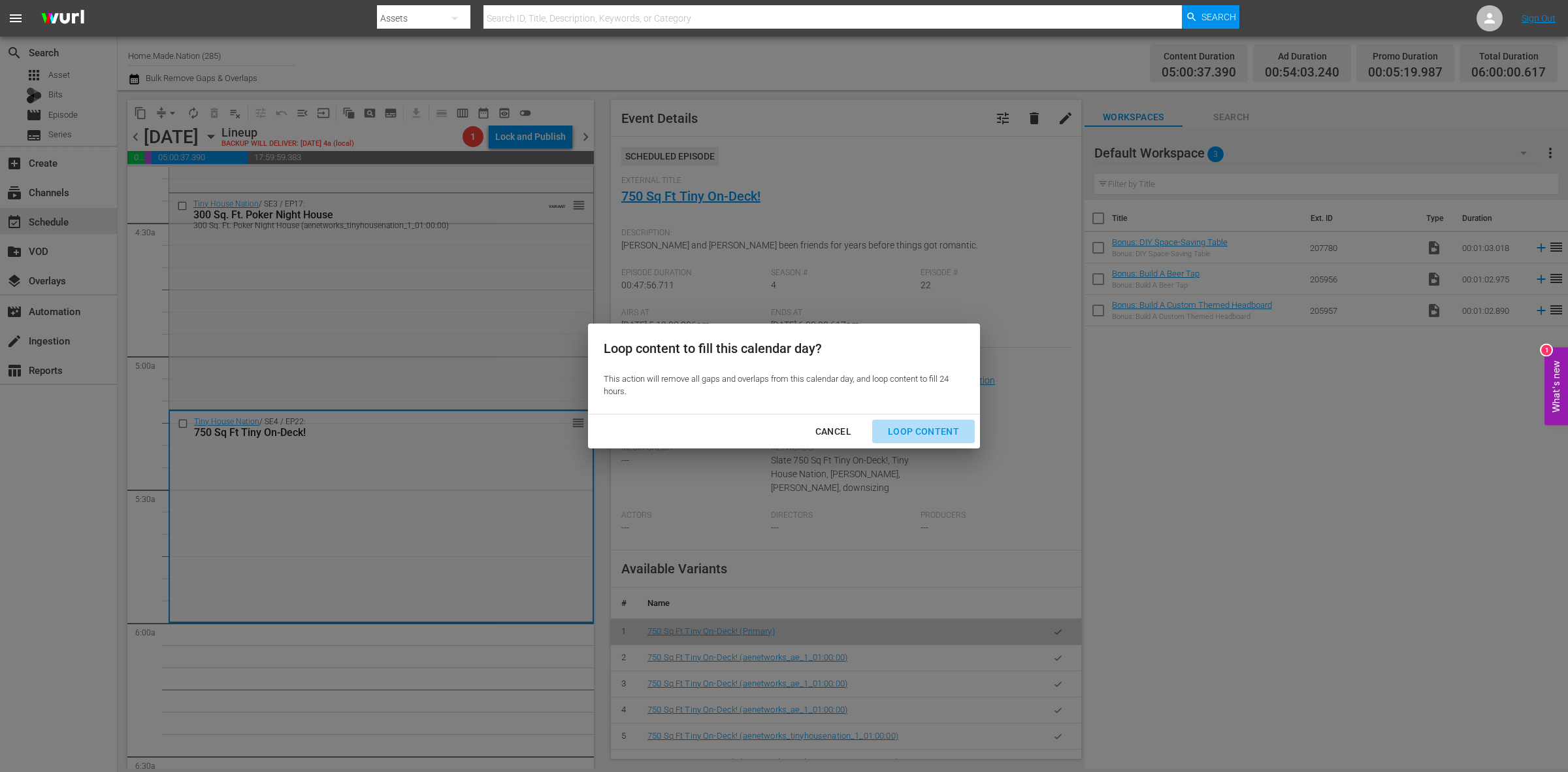
click at [951, 434] on div "Loop Content" at bounding box center [923, 431] width 92 height 16
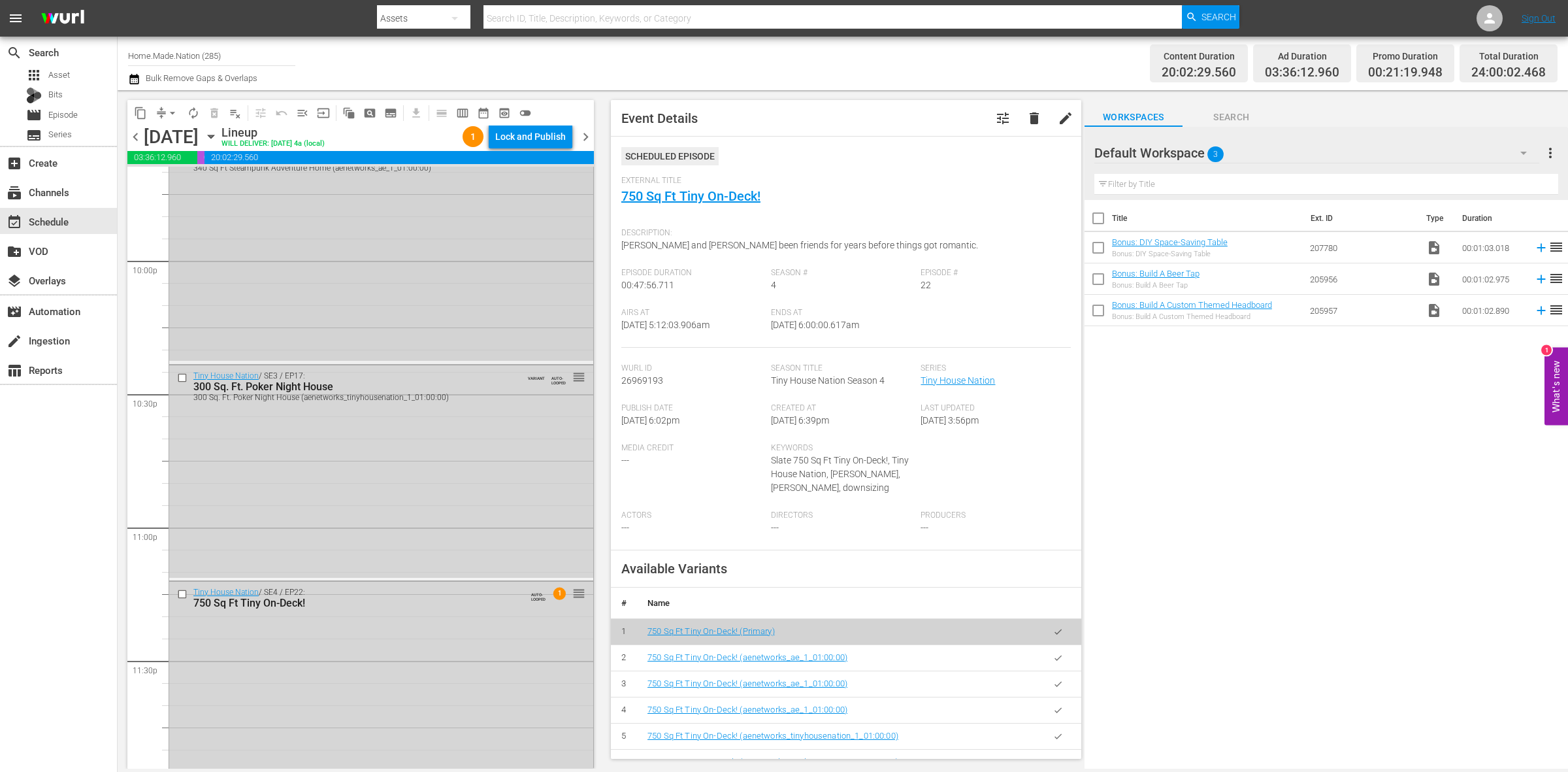
scroll to position [5796, 0]
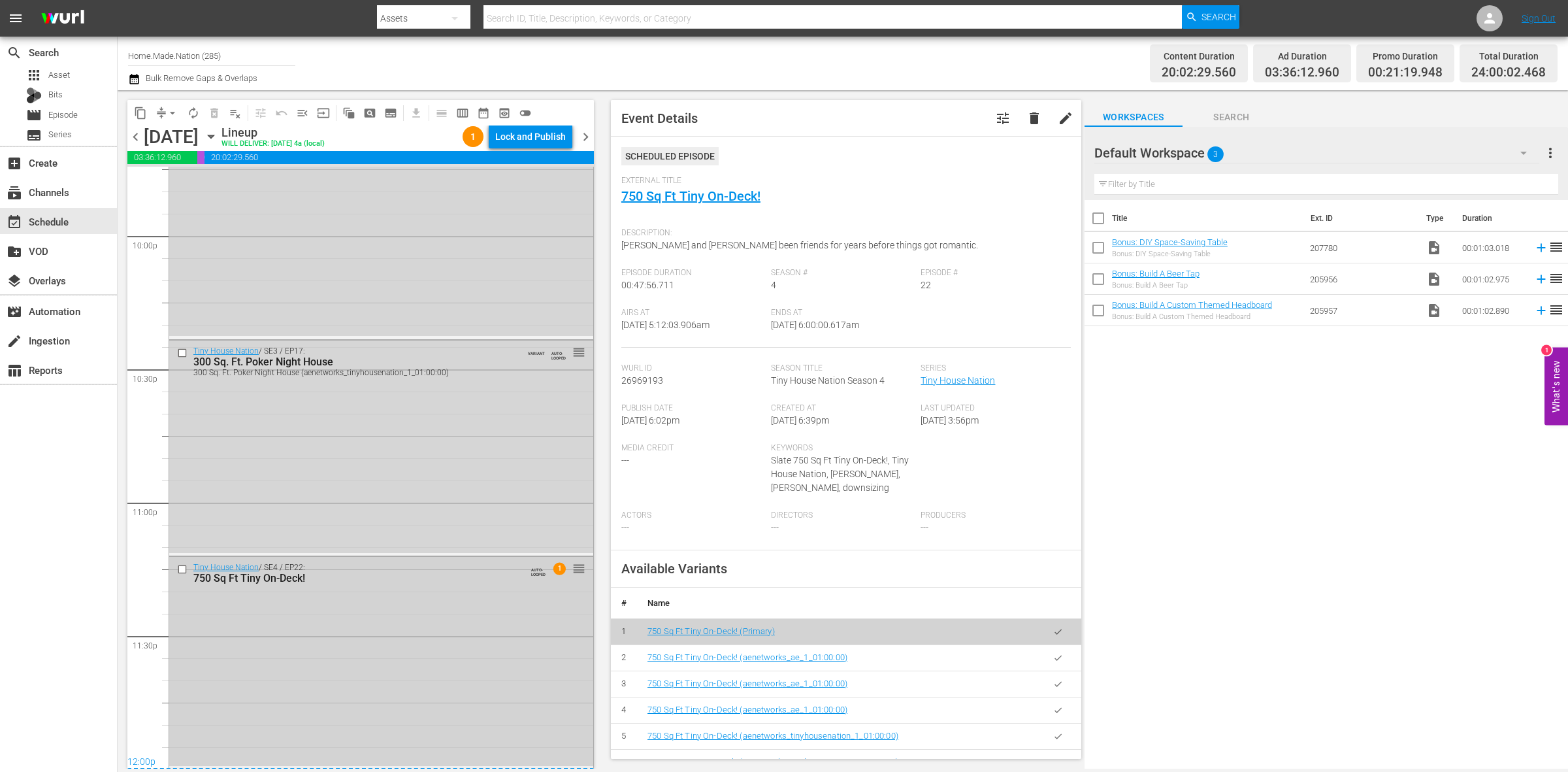
click at [488, 661] on div "Tiny House Nation / SE4 / EP22: 750 Sq Ft Tiny On-Deck! AUTO-LOOPED 1 reorder" at bounding box center [381, 661] width 424 height 209
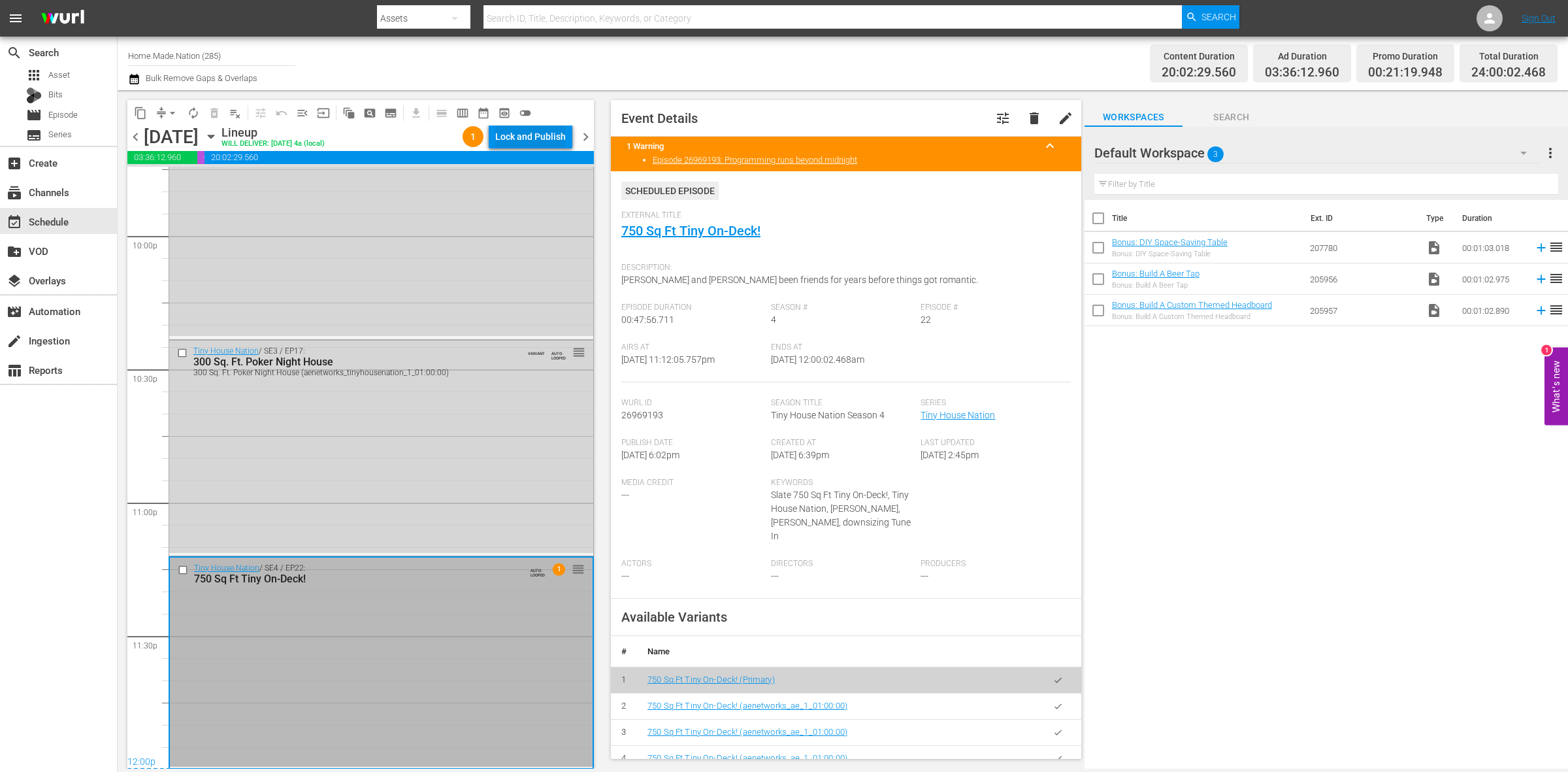
click at [517, 140] on div "Lock and Publish" at bounding box center [531, 136] width 71 height 24
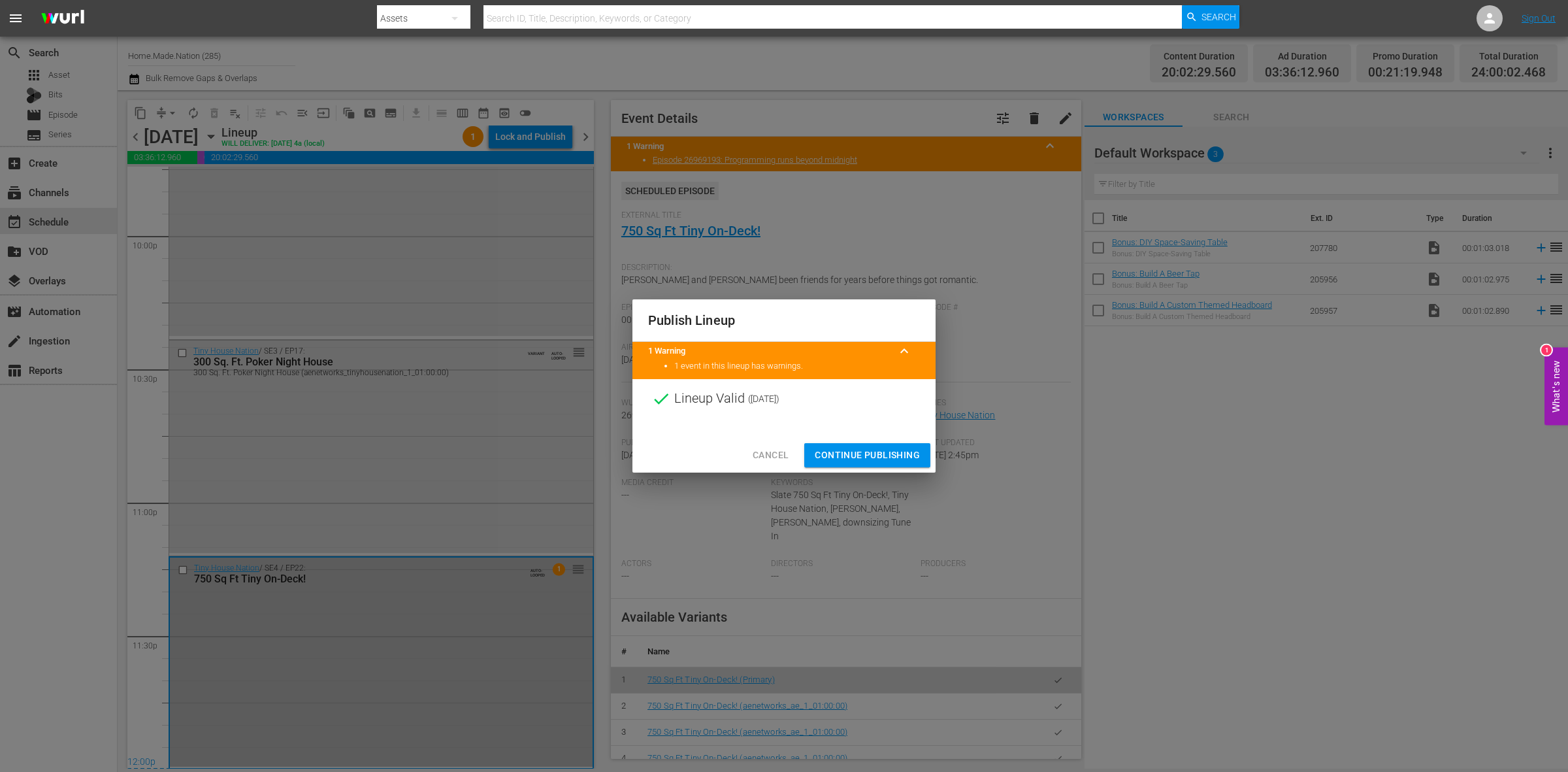
click at [856, 448] on span "Continue Publishing" at bounding box center [867, 455] width 105 height 16
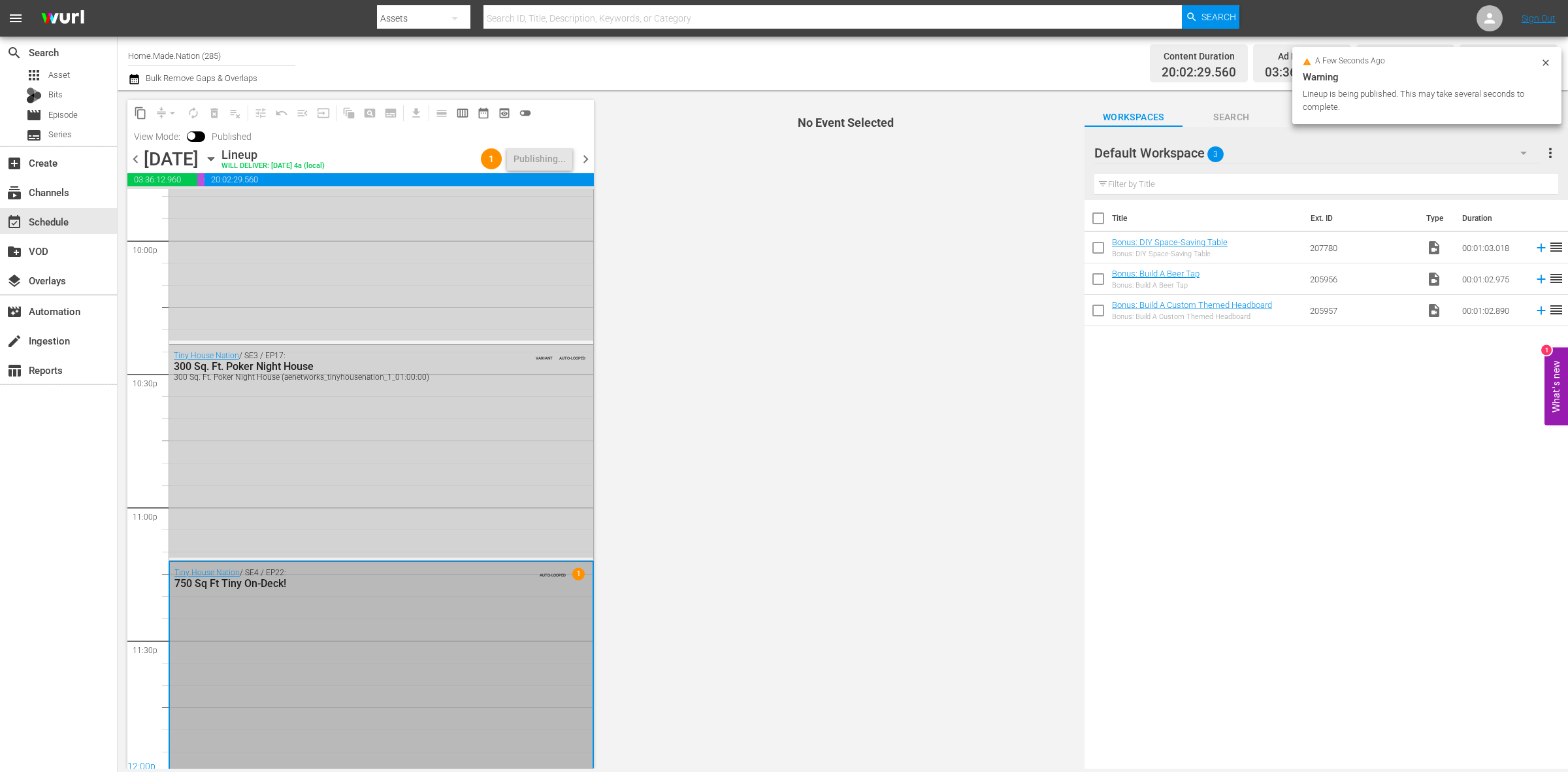
scroll to position [5818, 0]
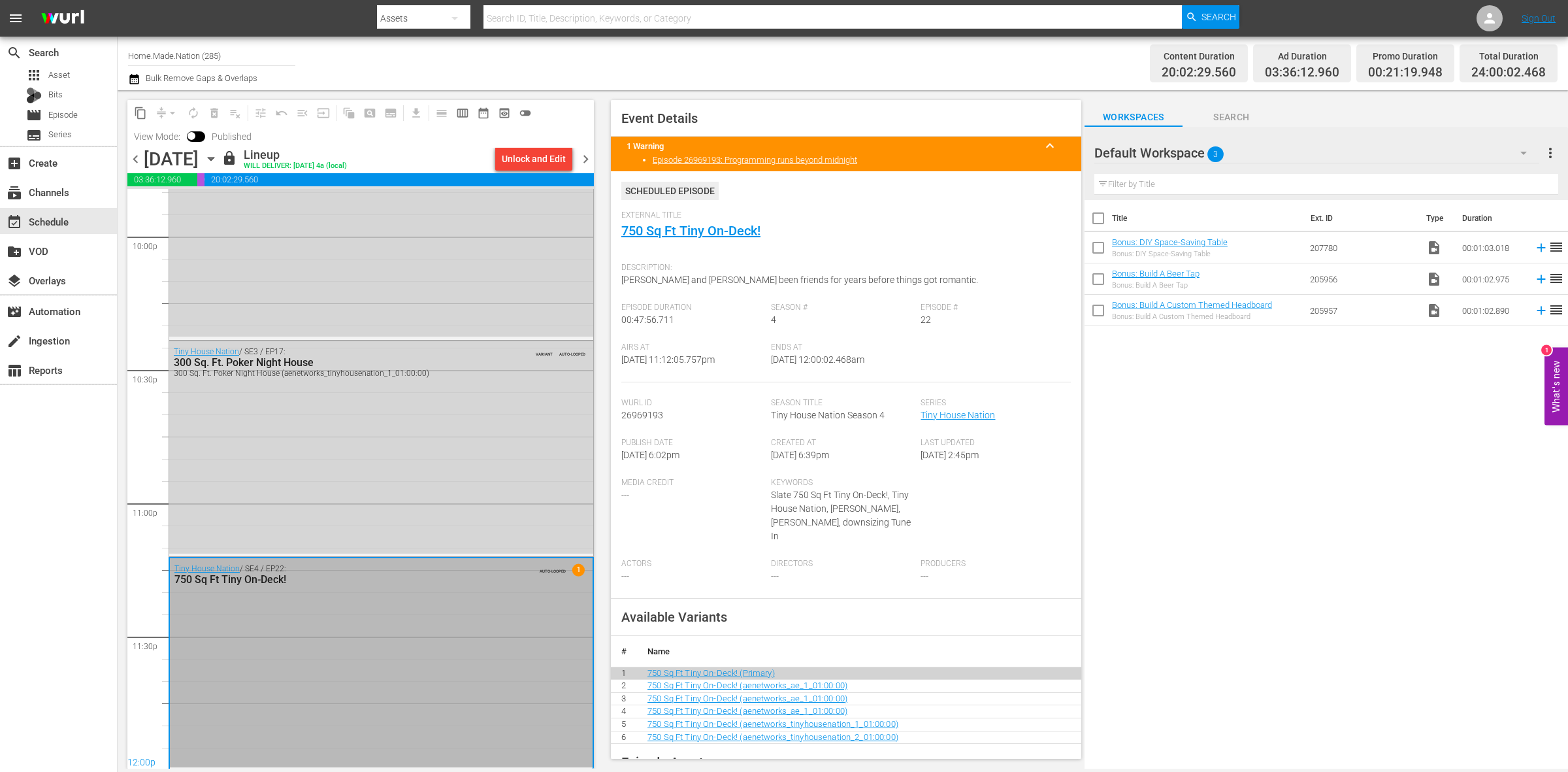
click at [588, 161] on span "chevron_right" at bounding box center [585, 159] width 16 height 16
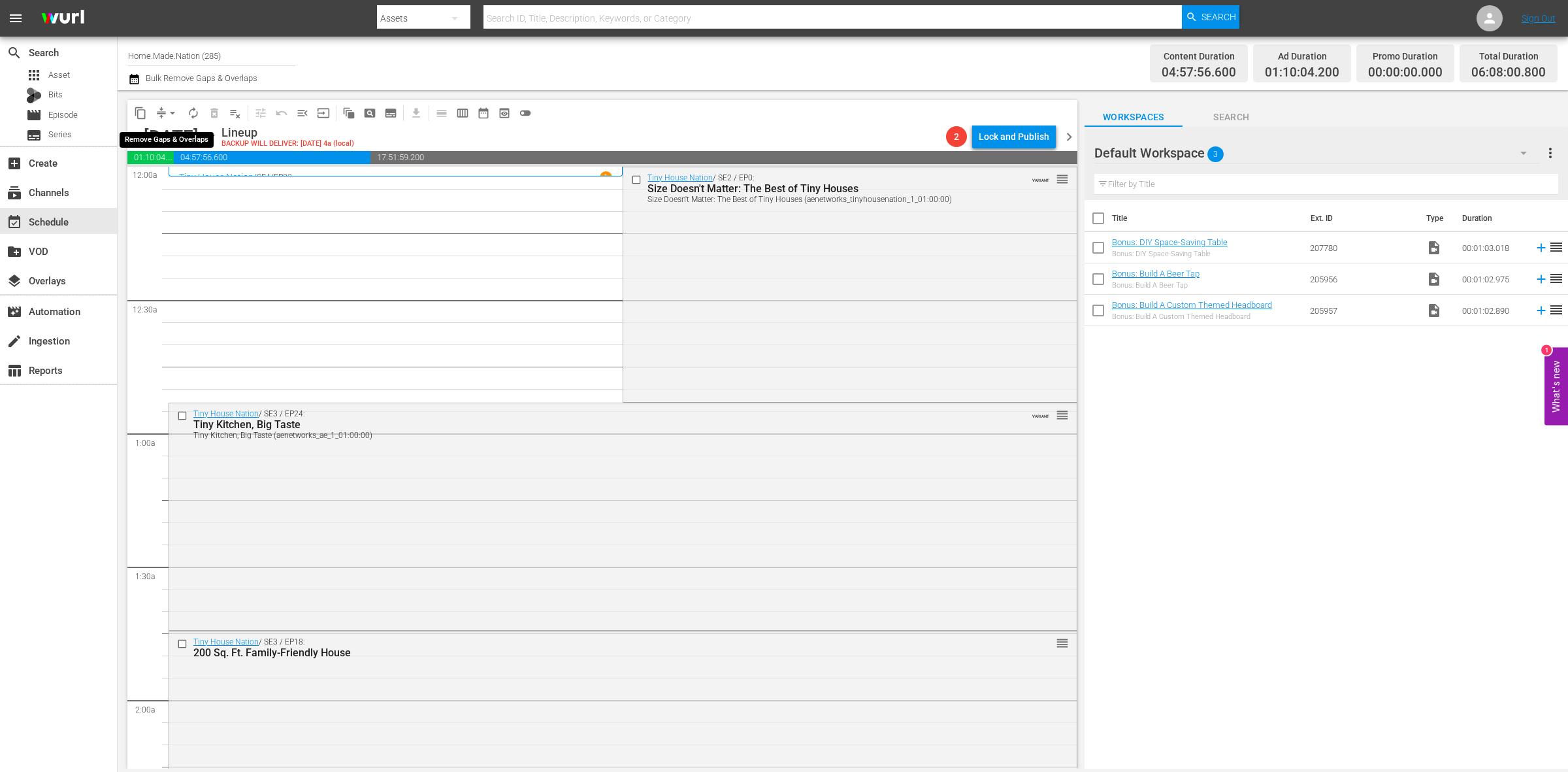
click at [173, 110] on span "arrow_drop_down" at bounding box center [172, 113] width 13 height 13
click at [165, 144] on li "Align to Midnight" at bounding box center [173, 138] width 137 height 22
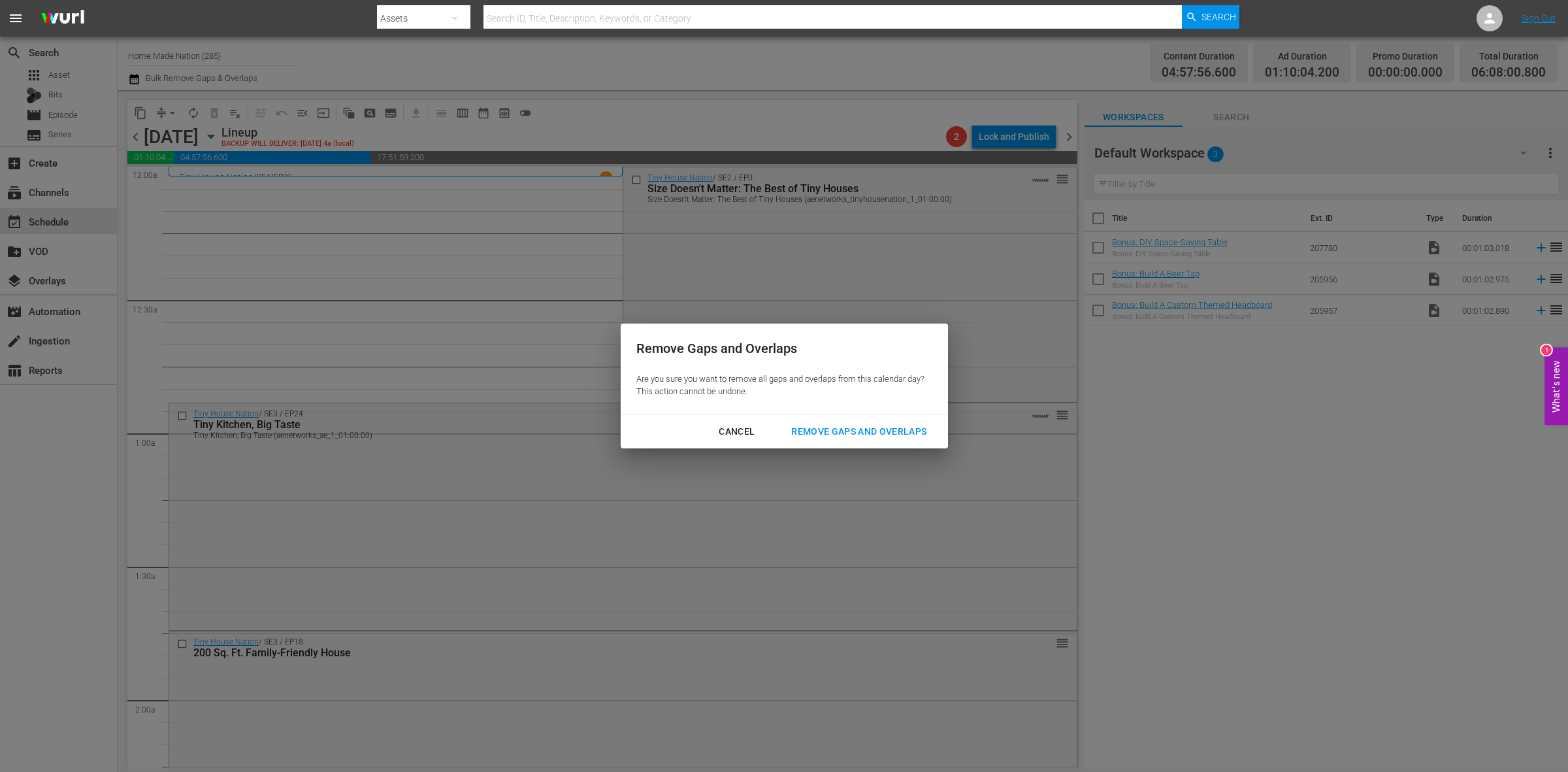
click at [821, 429] on div "Remove Gaps and Overlaps" at bounding box center [859, 431] width 156 height 16
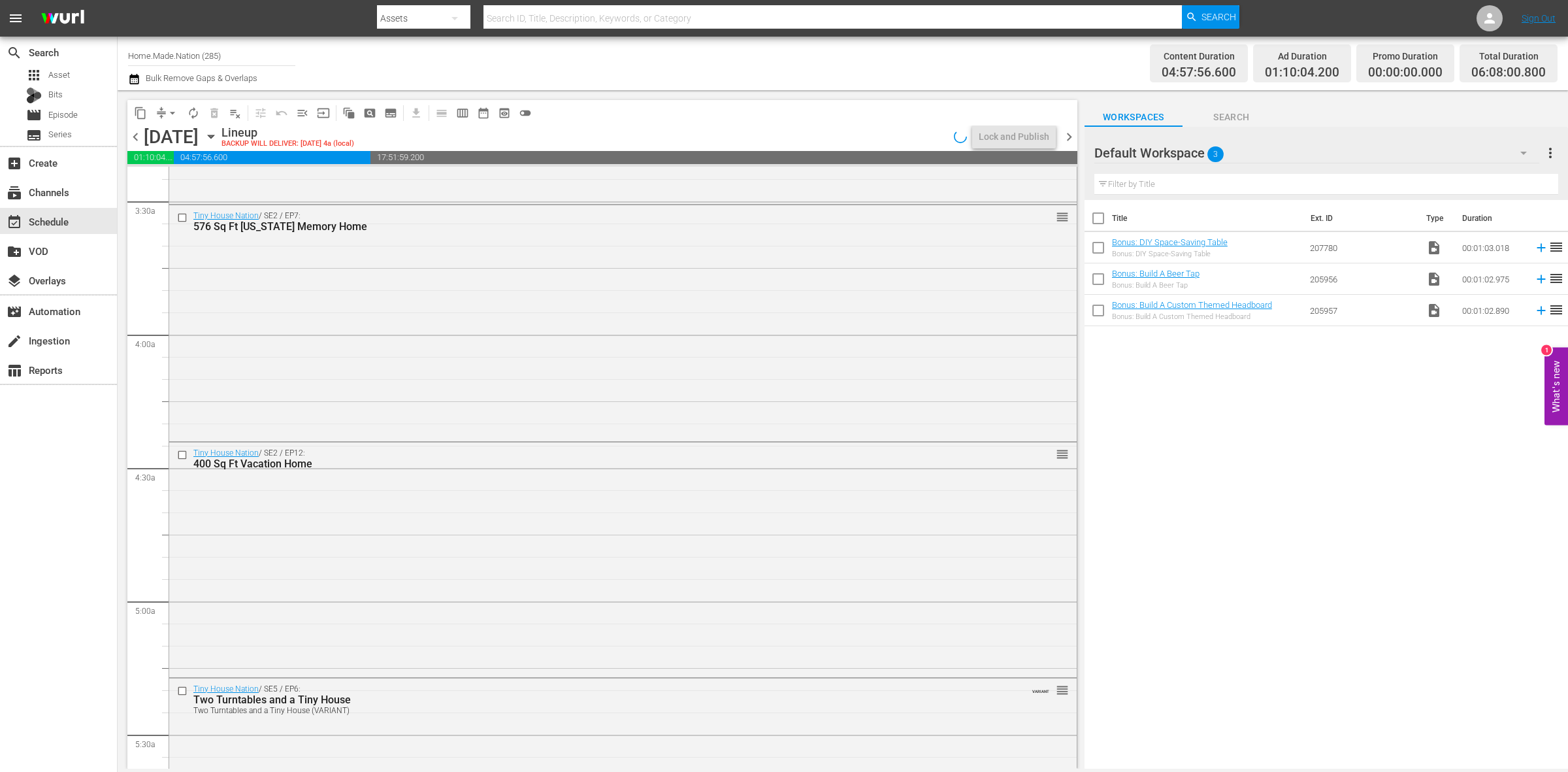
scroll to position [1226, 0]
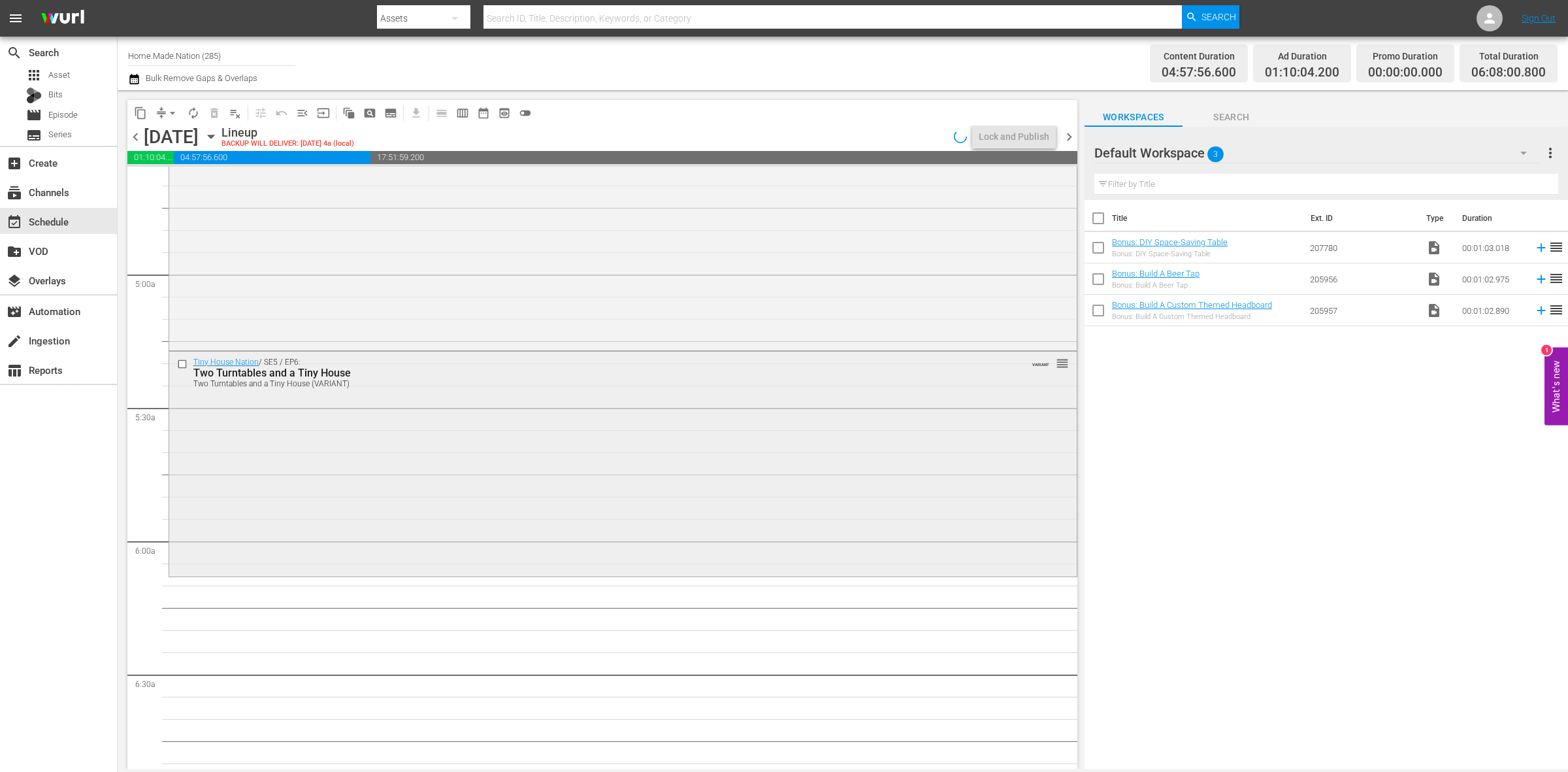
click at [559, 545] on div "Tiny House Nation / SE5 / EP6: Two Turntables and a Tiny House Two Turntables a…" at bounding box center [622, 462] width 908 height 222
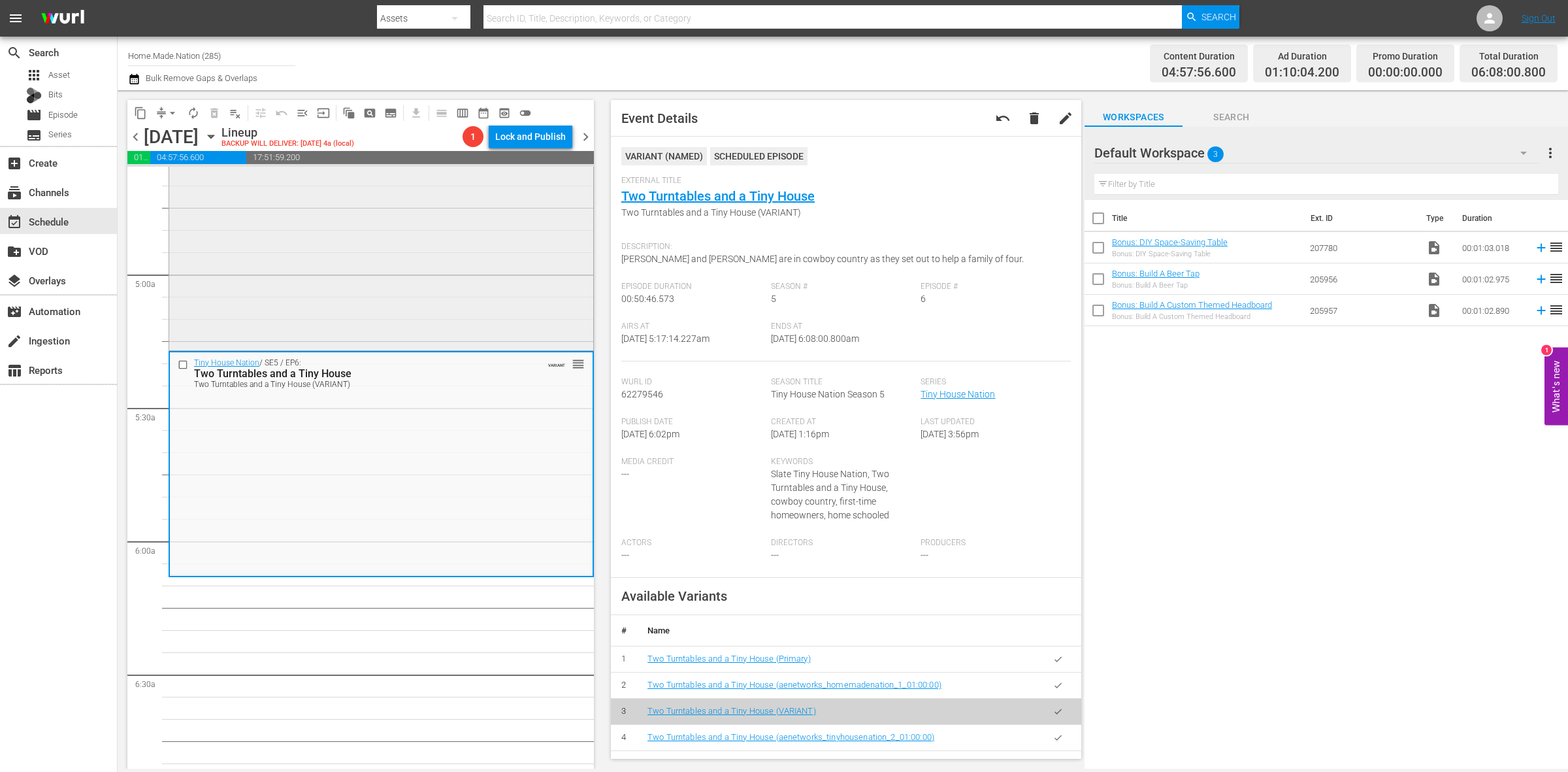
click at [512, 282] on div "Tiny House Nation / SE2 / EP12: 400 Sq Ft Vacation Home reorder" at bounding box center [381, 231] width 424 height 233
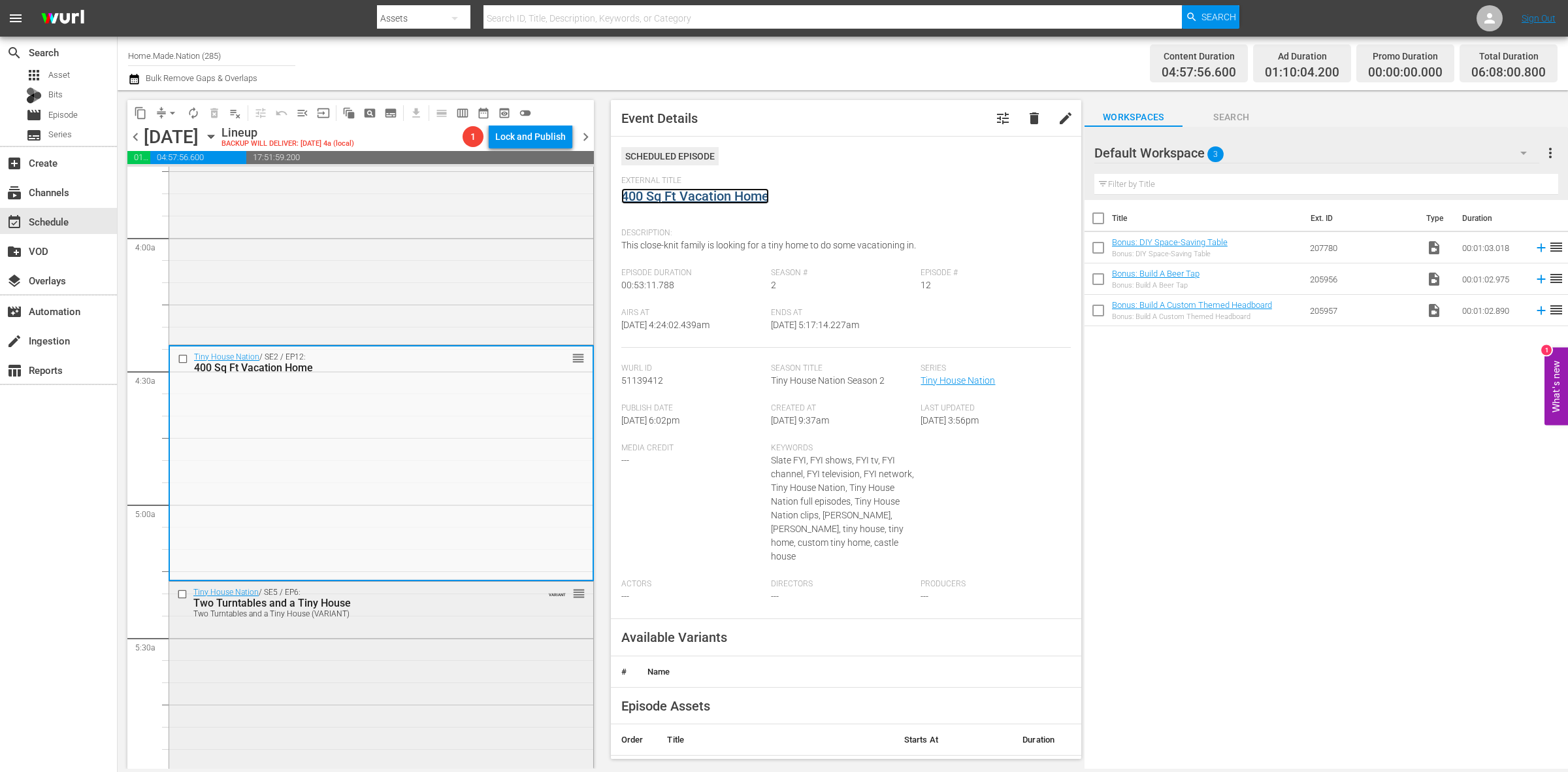
scroll to position [980, 0]
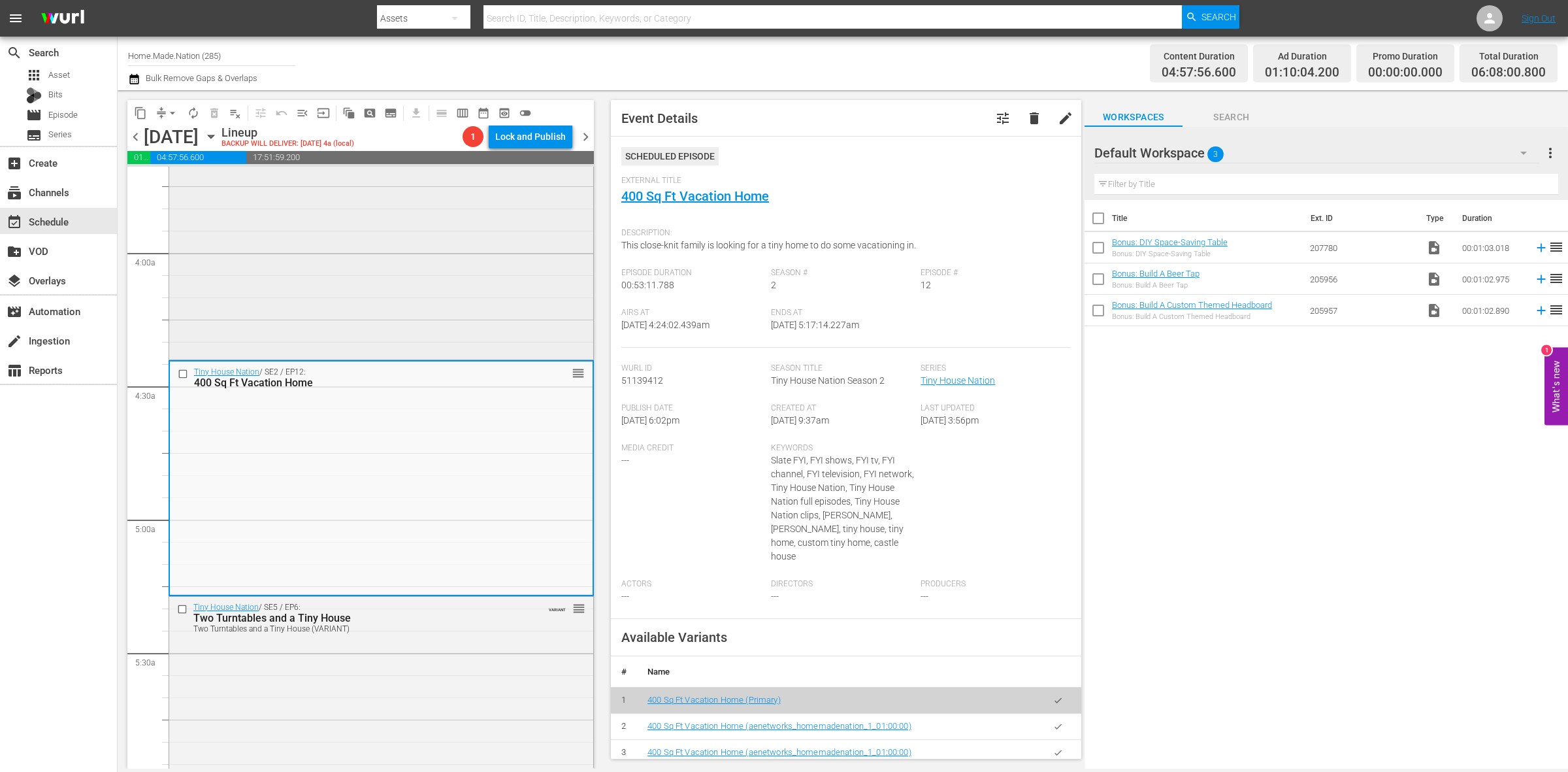
click at [392, 304] on div "Tiny House Nation / SE2 / EP7: 576 Sq Ft Mississippi Memory Home reorder" at bounding box center [381, 239] width 424 height 233
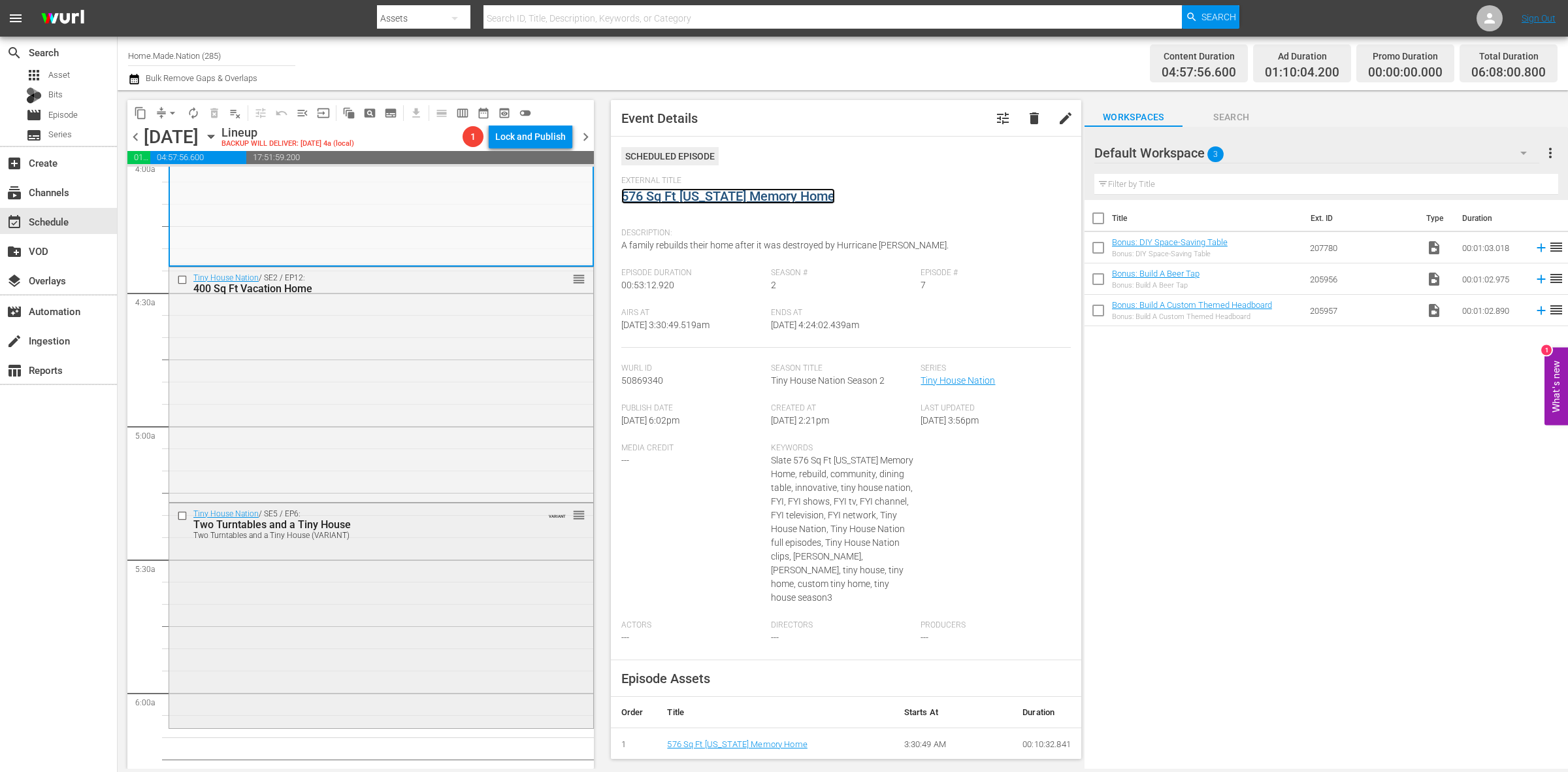
scroll to position [1389, 0]
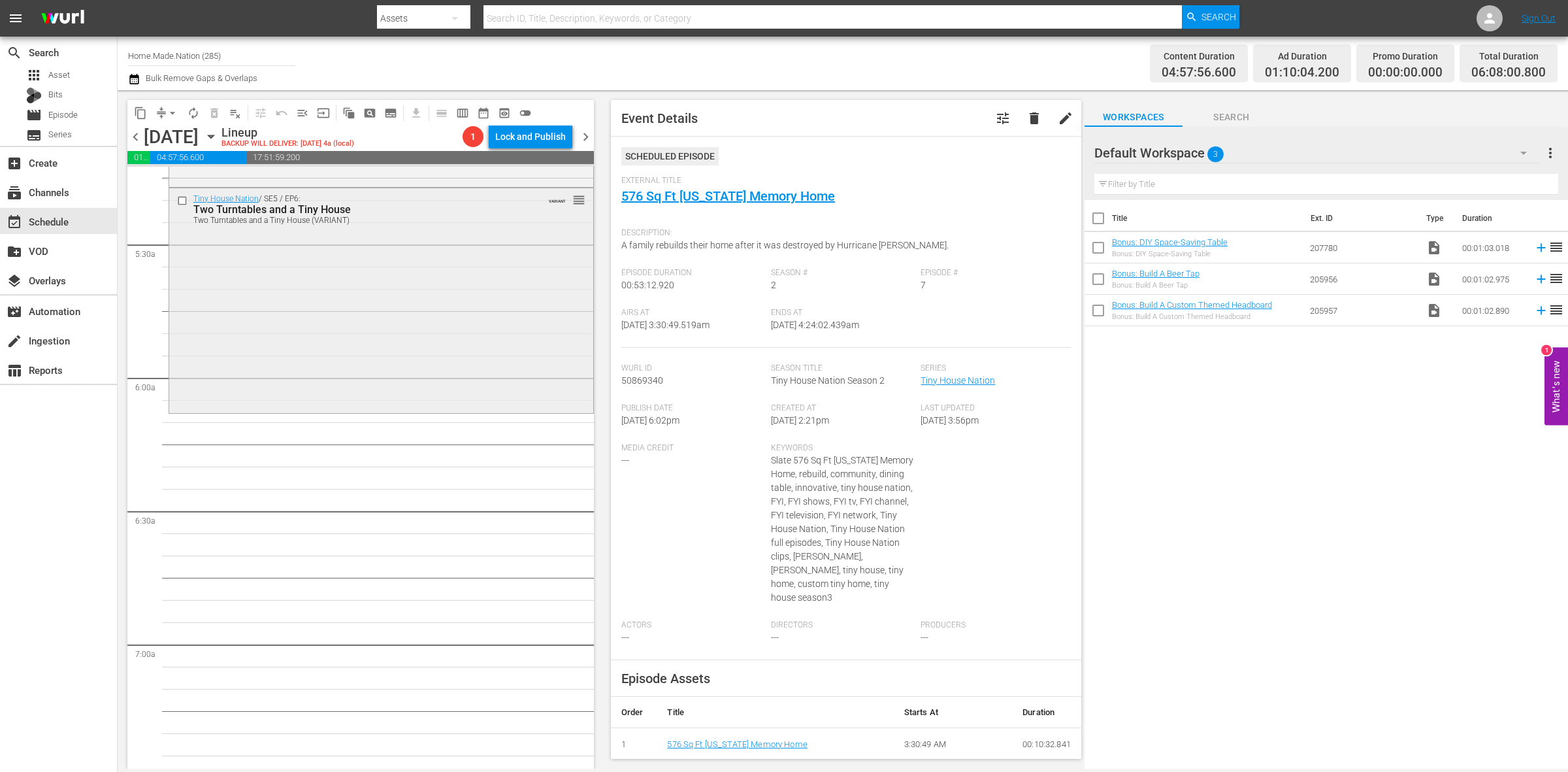
click at [305, 332] on div "Tiny House Nation / SE5 / EP6: Two Turntables and a Tiny House Two Turntables a…" at bounding box center [381, 299] width 424 height 222
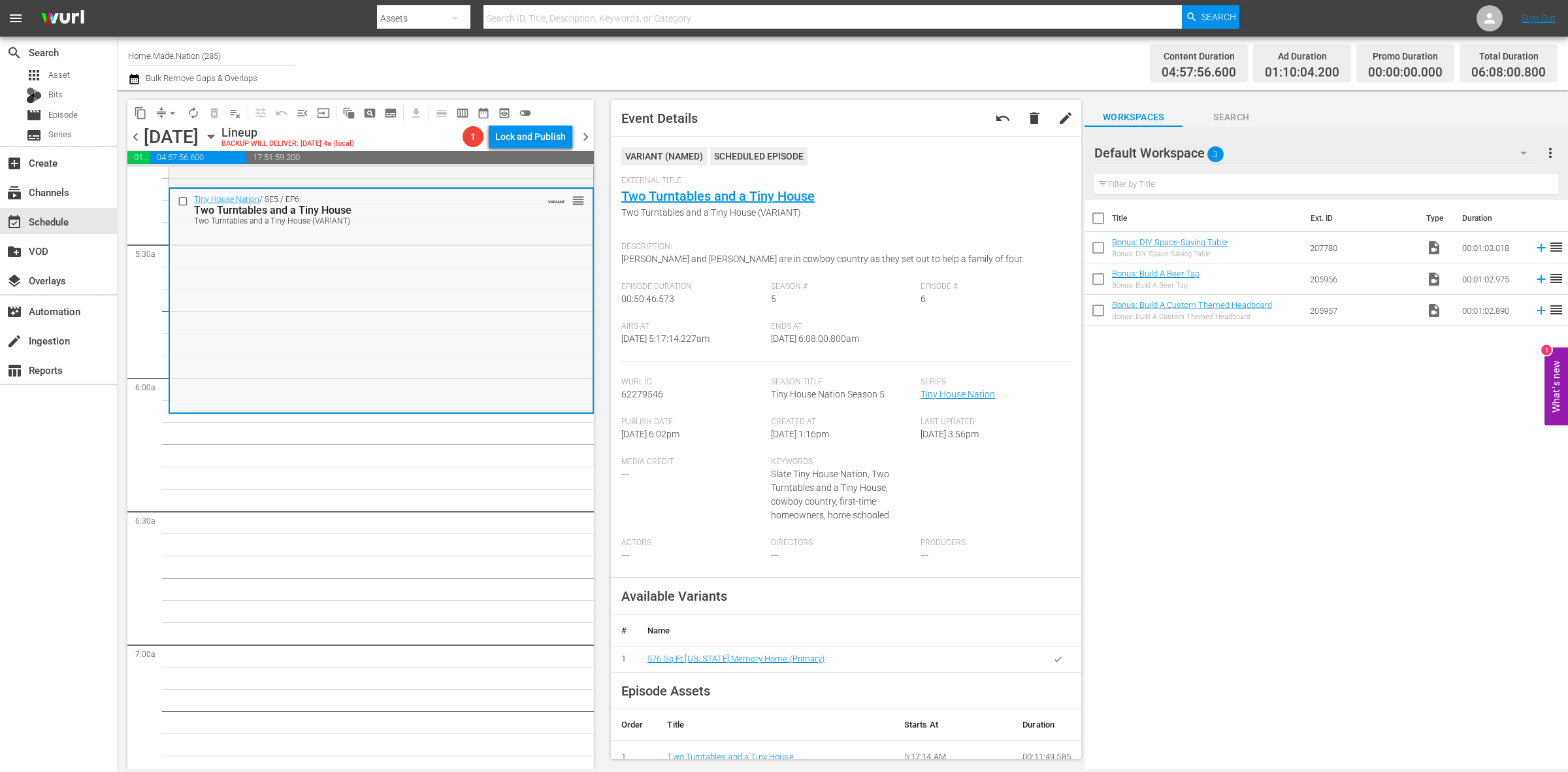
click at [167, 110] on span "arrow_drop_down" at bounding box center [172, 113] width 13 height 13
click at [175, 140] on li "Align to Midnight" at bounding box center [173, 138] width 137 height 22
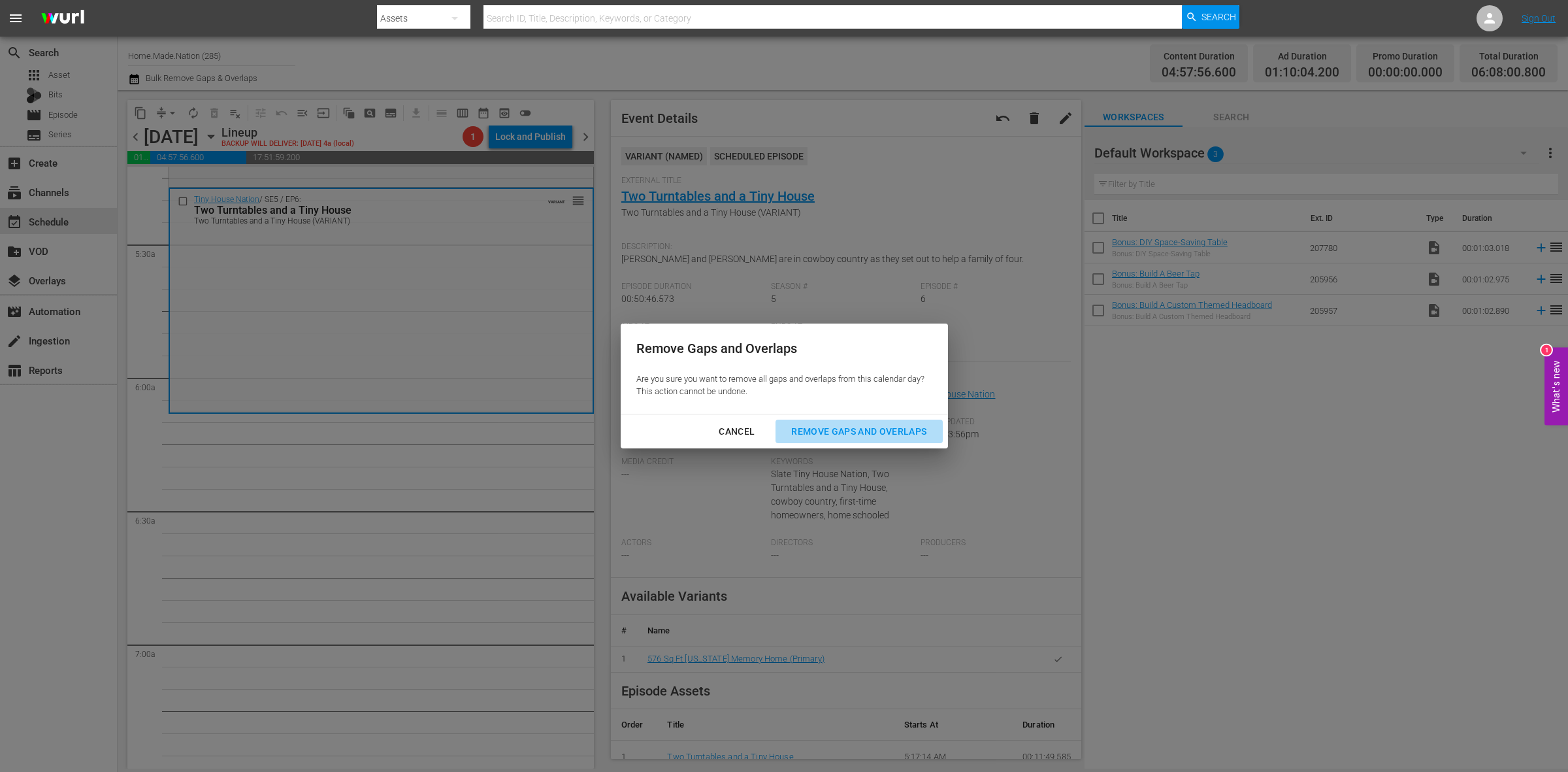
click at [827, 434] on div "Remove Gaps and Overlaps" at bounding box center [859, 431] width 156 height 16
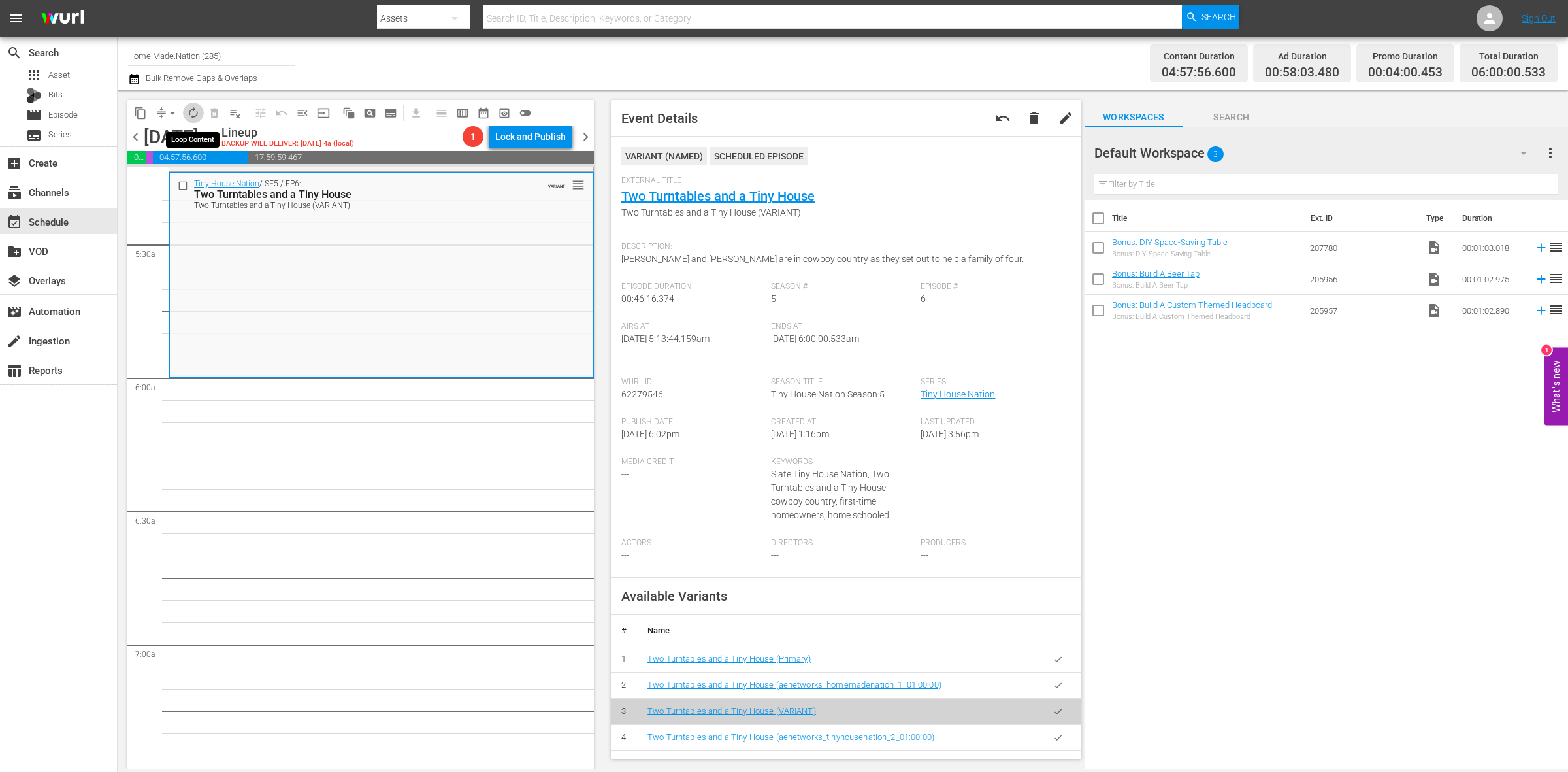
click at [187, 117] on span "autorenew_outlined" at bounding box center [193, 113] width 13 height 13
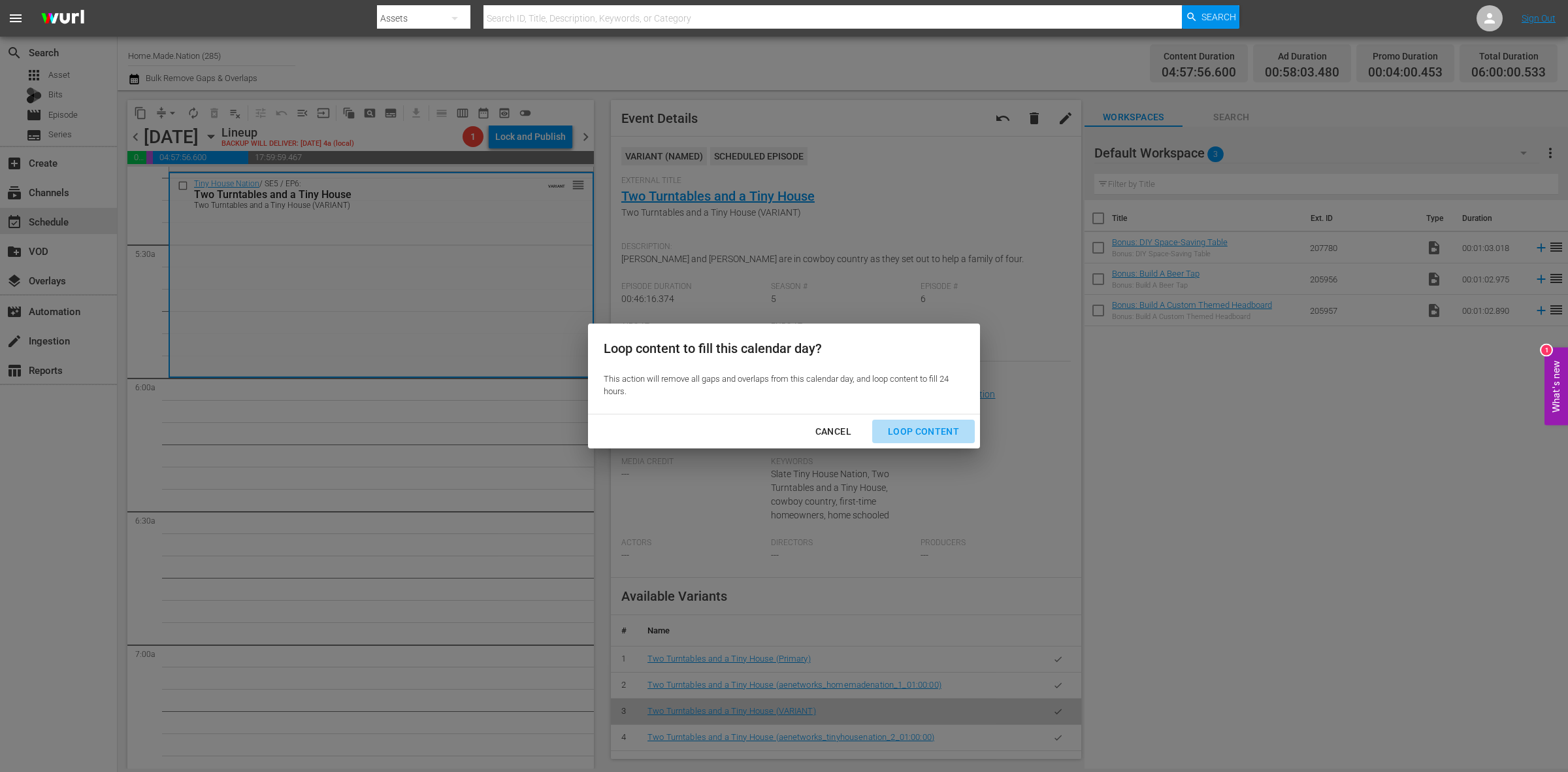
click at [936, 436] on div "Loop Content" at bounding box center [923, 431] width 92 height 16
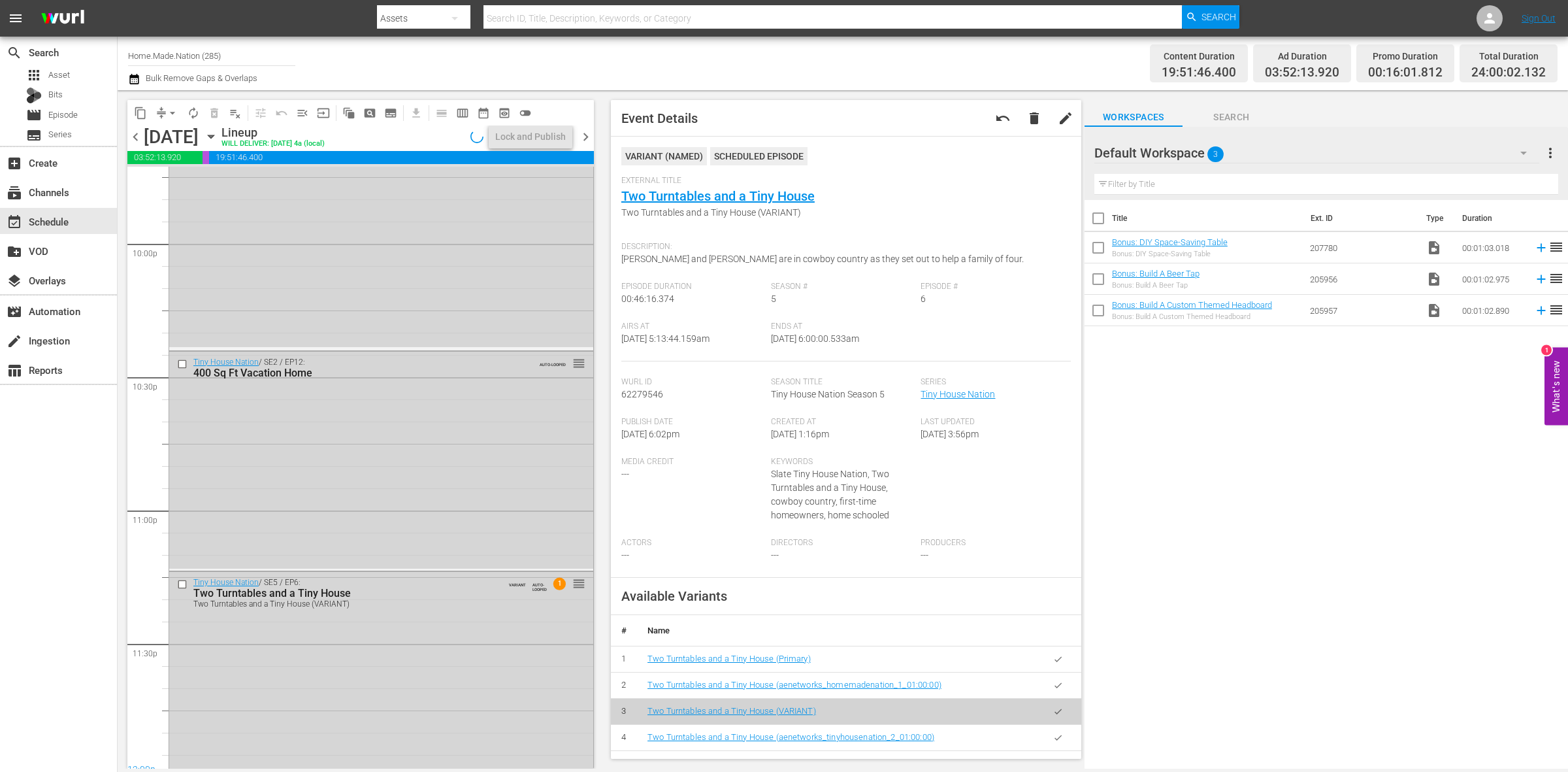
scroll to position [5796, 0]
click at [432, 655] on div "Tiny House Nation / SE5 / EP6: Two Turntables and a Tiny House Two Turntables a…" at bounding box center [381, 665] width 424 height 202
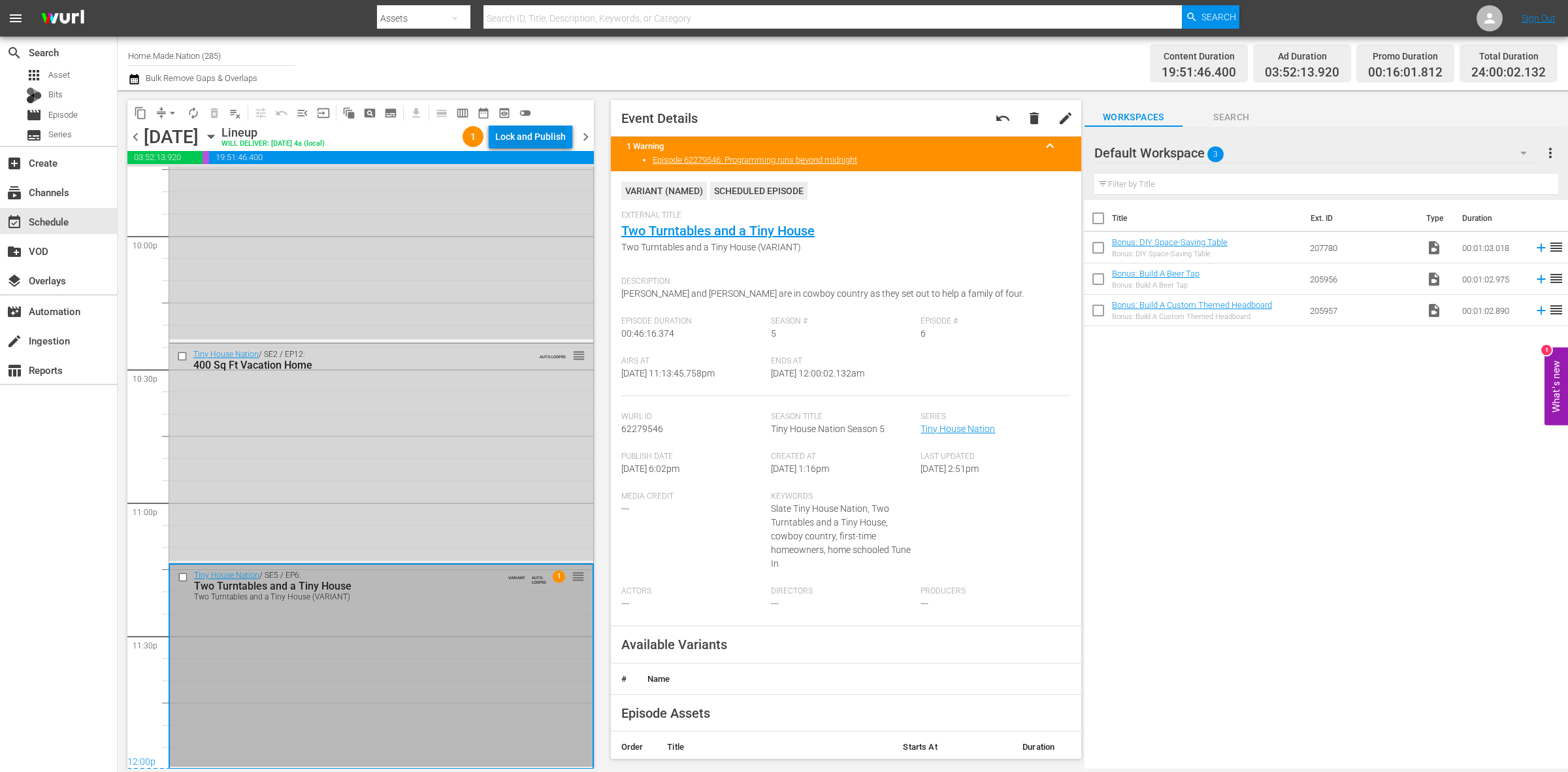
click at [531, 139] on div "Lock and Publish" at bounding box center [531, 136] width 71 height 24
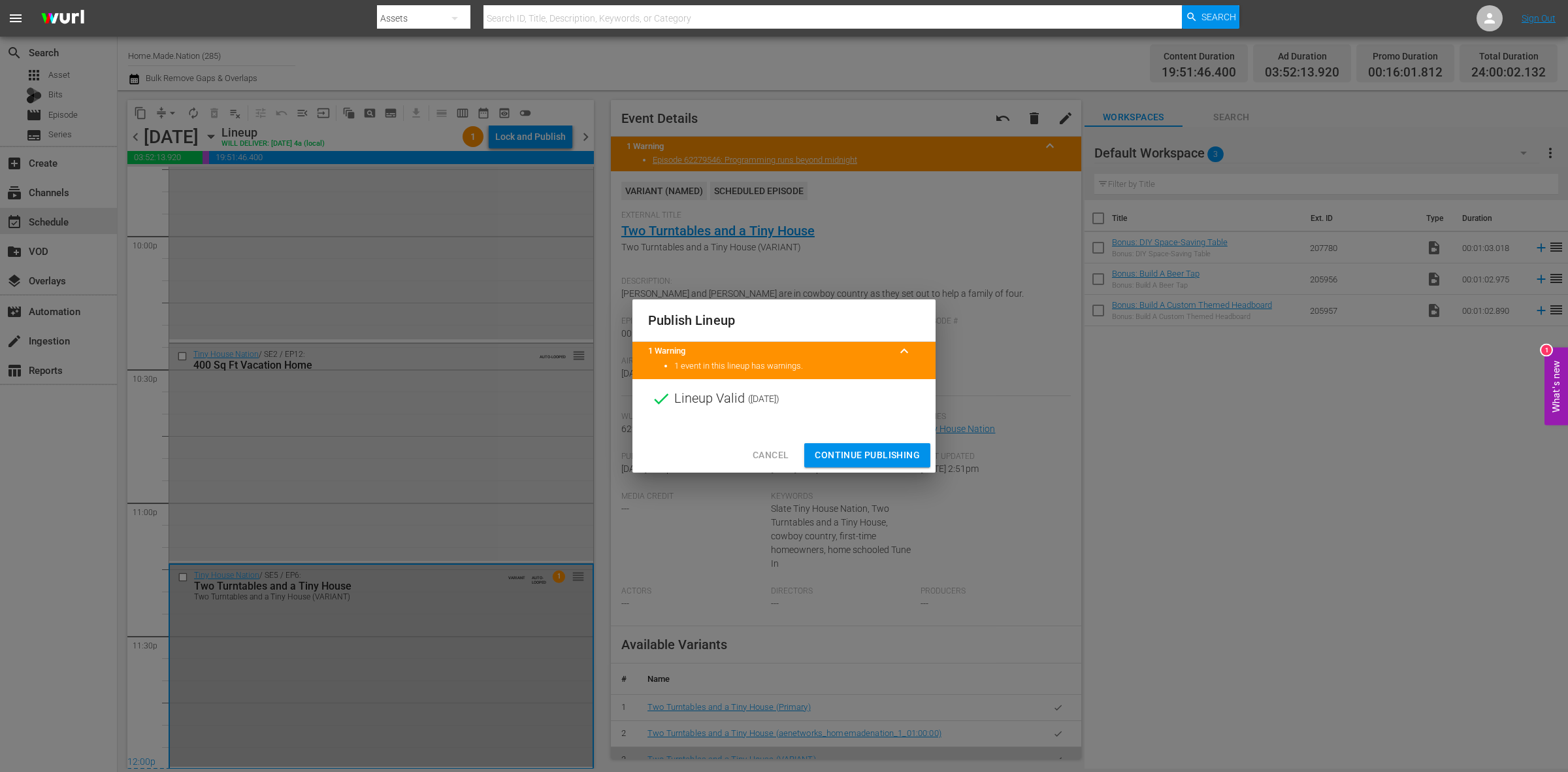
click at [852, 447] on span "Continue Publishing" at bounding box center [867, 455] width 105 height 16
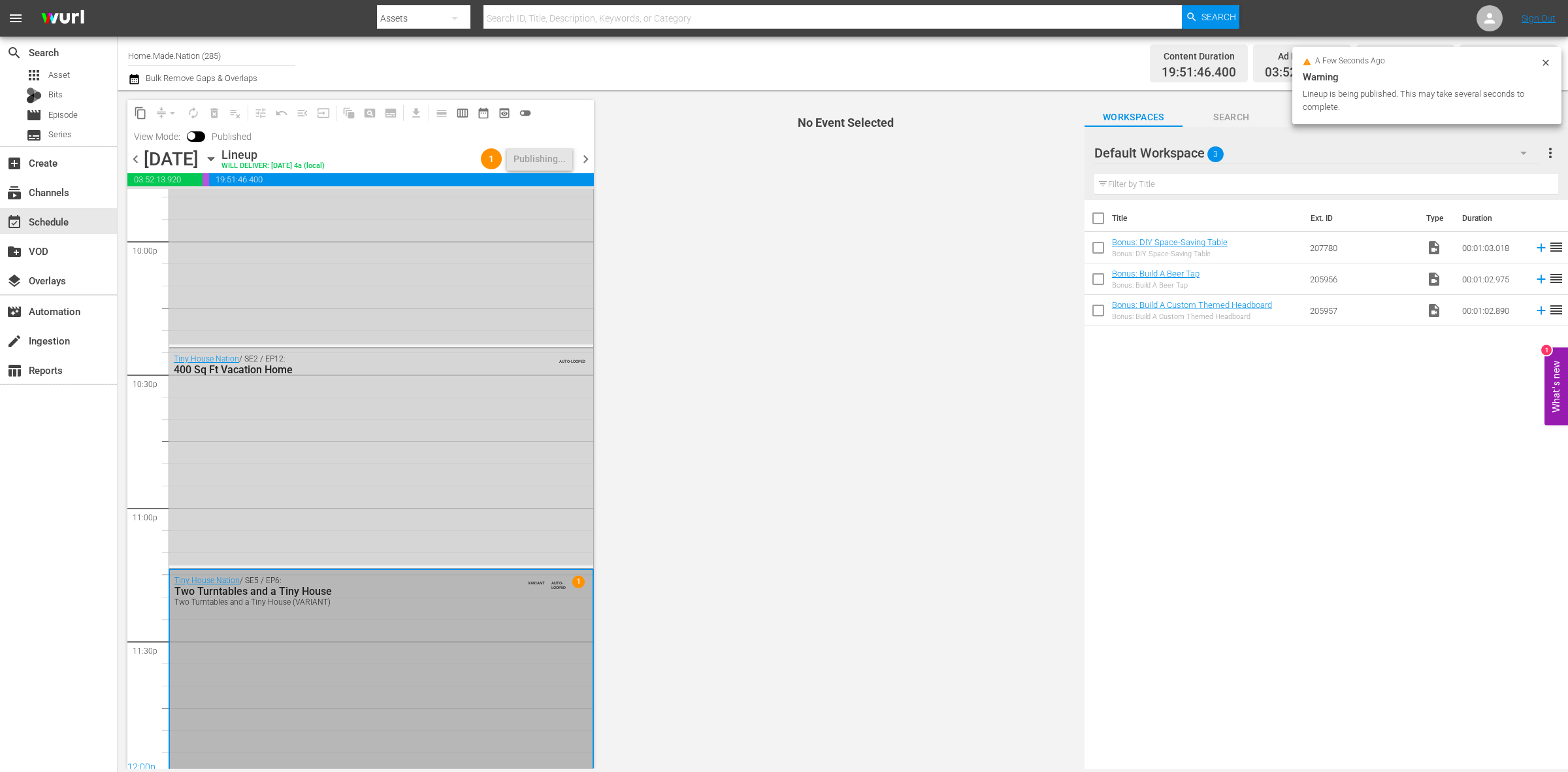
scroll to position [5818, 0]
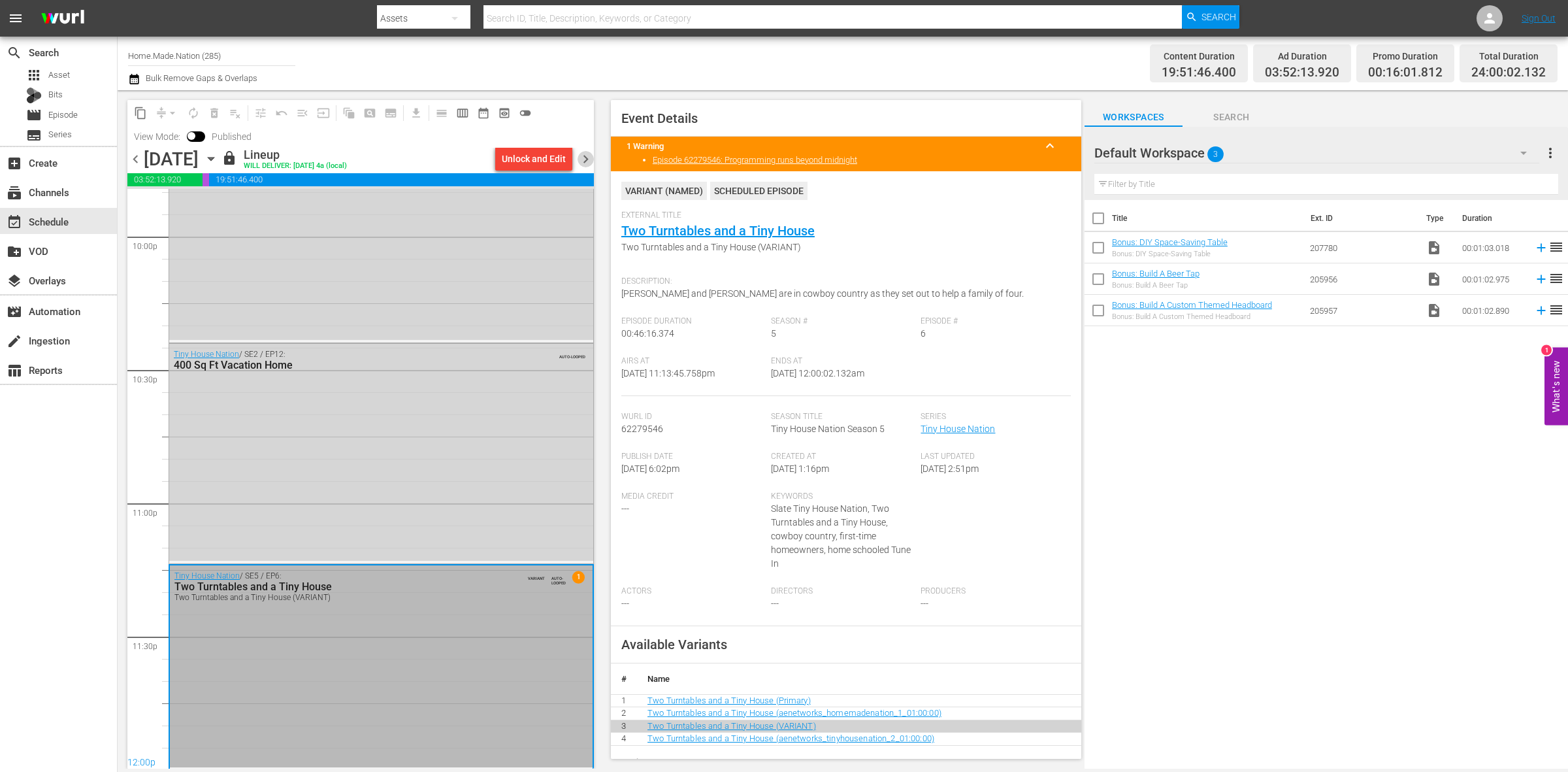
click at [585, 157] on span "chevron_right" at bounding box center [585, 159] width 16 height 16
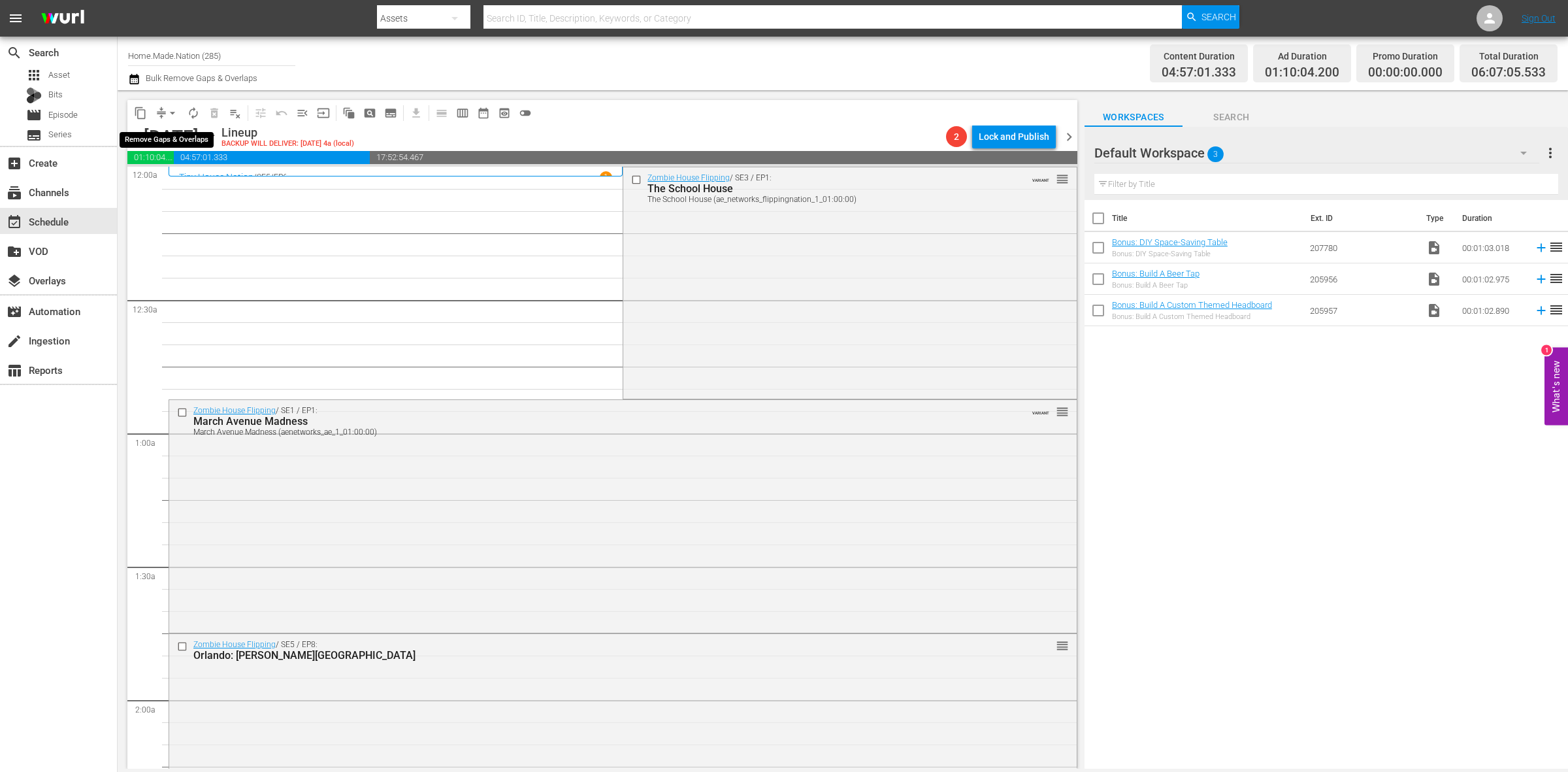
click at [174, 114] on span "arrow_drop_down" at bounding box center [172, 113] width 13 height 13
click at [174, 134] on li "Align to Midnight" at bounding box center [173, 138] width 137 height 22
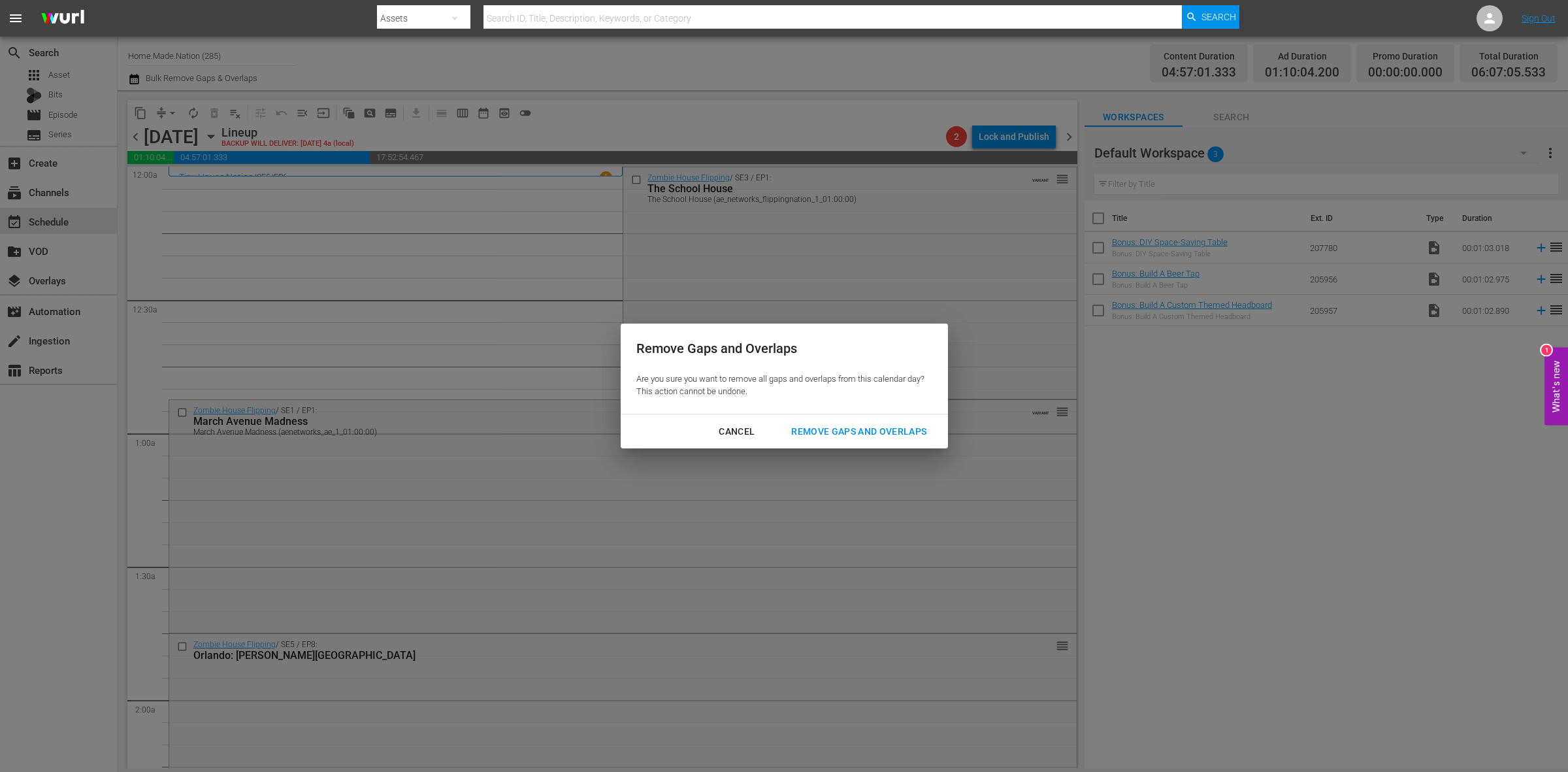
click at [875, 440] on button "Remove Gaps and Overlaps" at bounding box center [859, 431] width 166 height 24
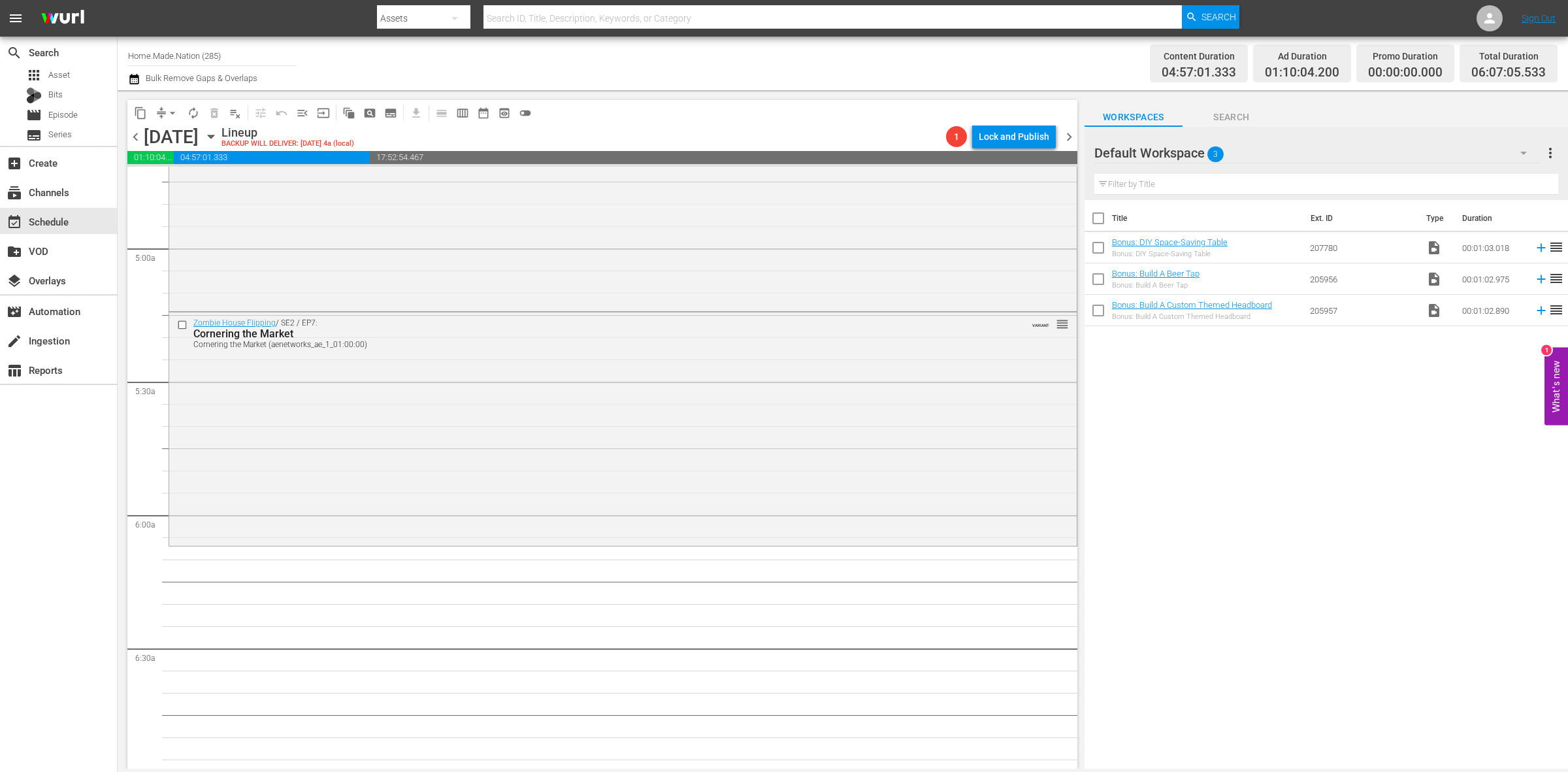
scroll to position [1470, 0]
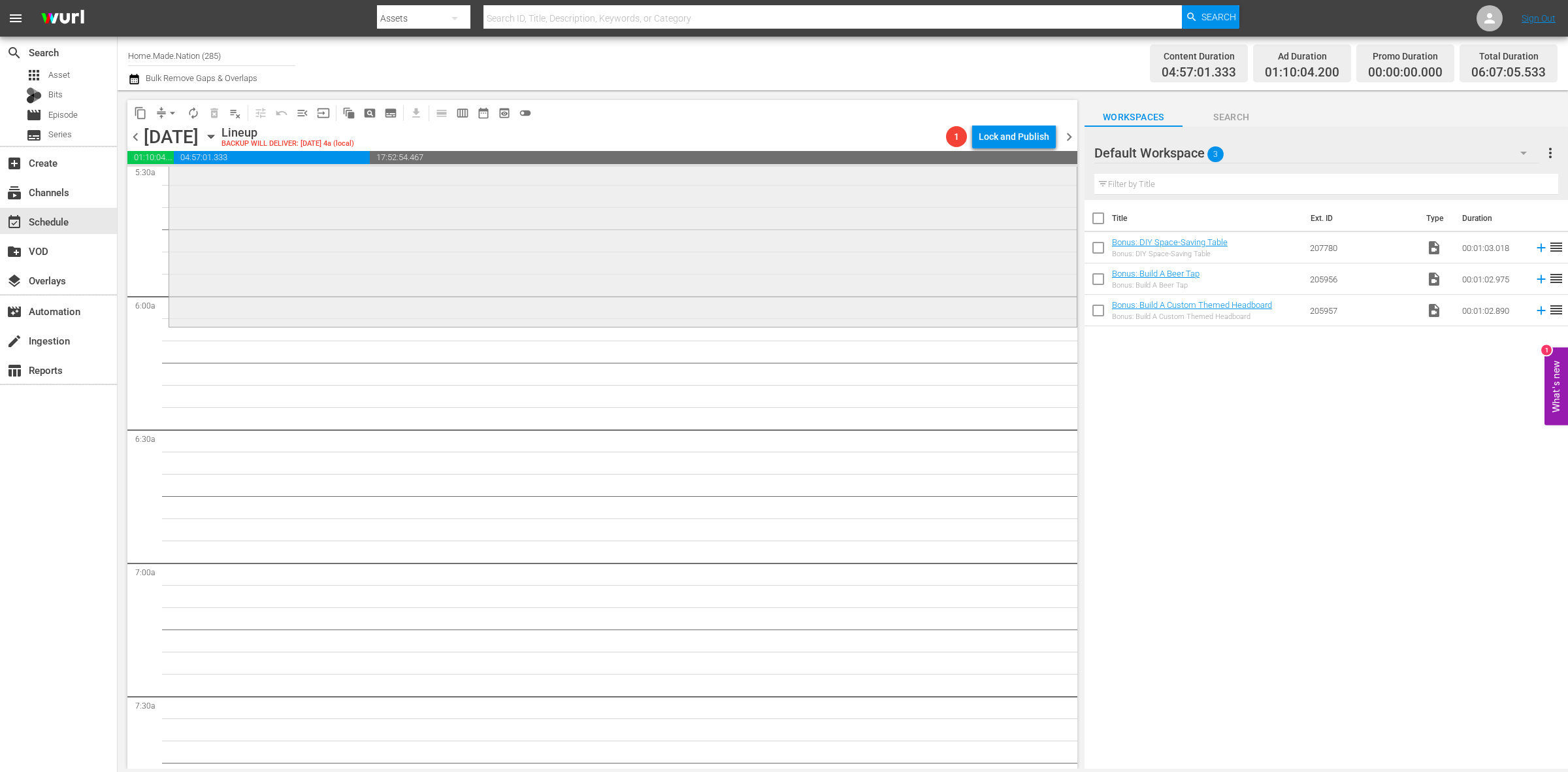
click at [180, 271] on div "Zombie House Flipping / SE2 / EP7: Cornering the Market Cornering the Market (a…" at bounding box center [622, 209] width 908 height 231
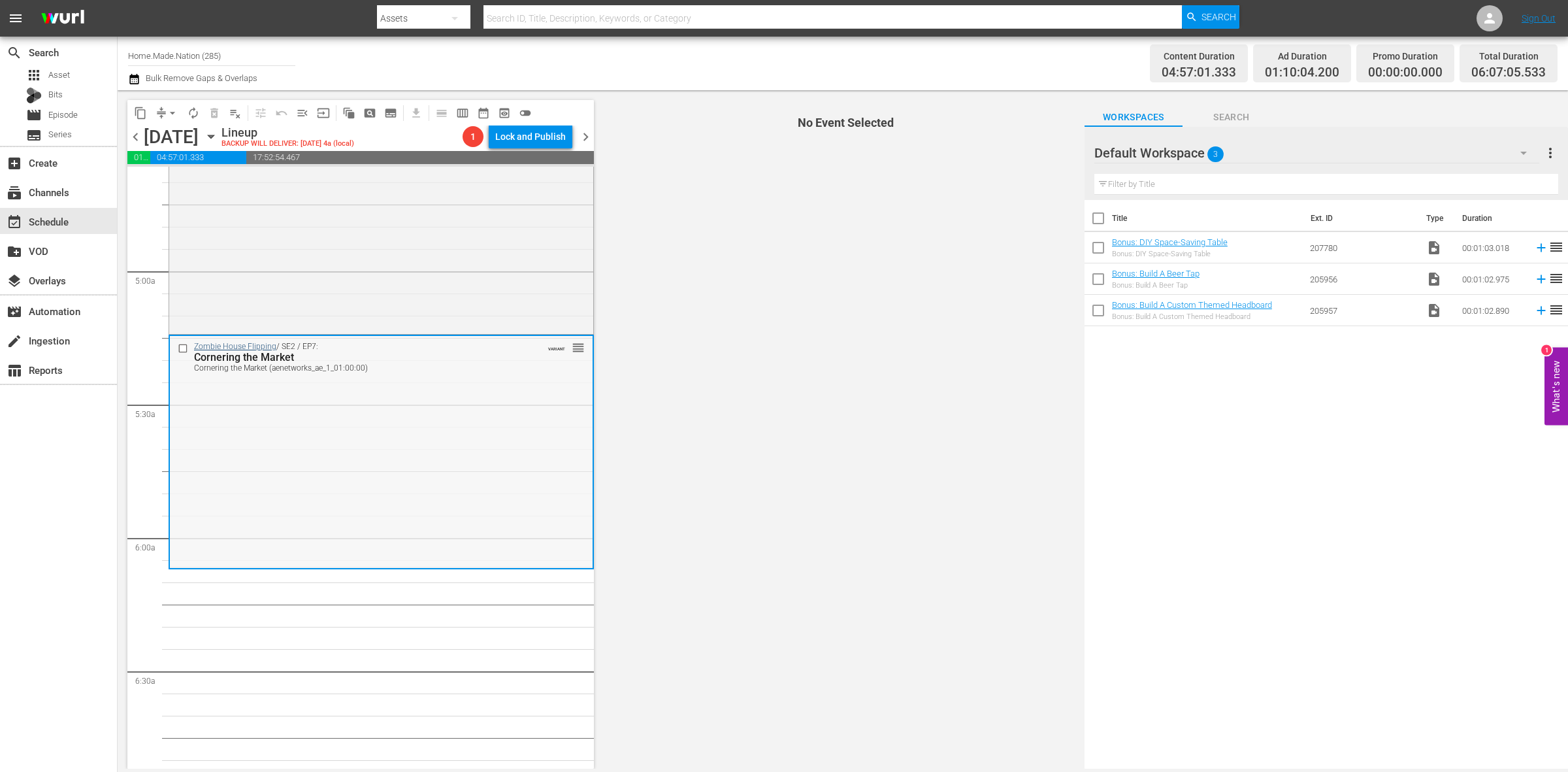
scroll to position [1226, 0]
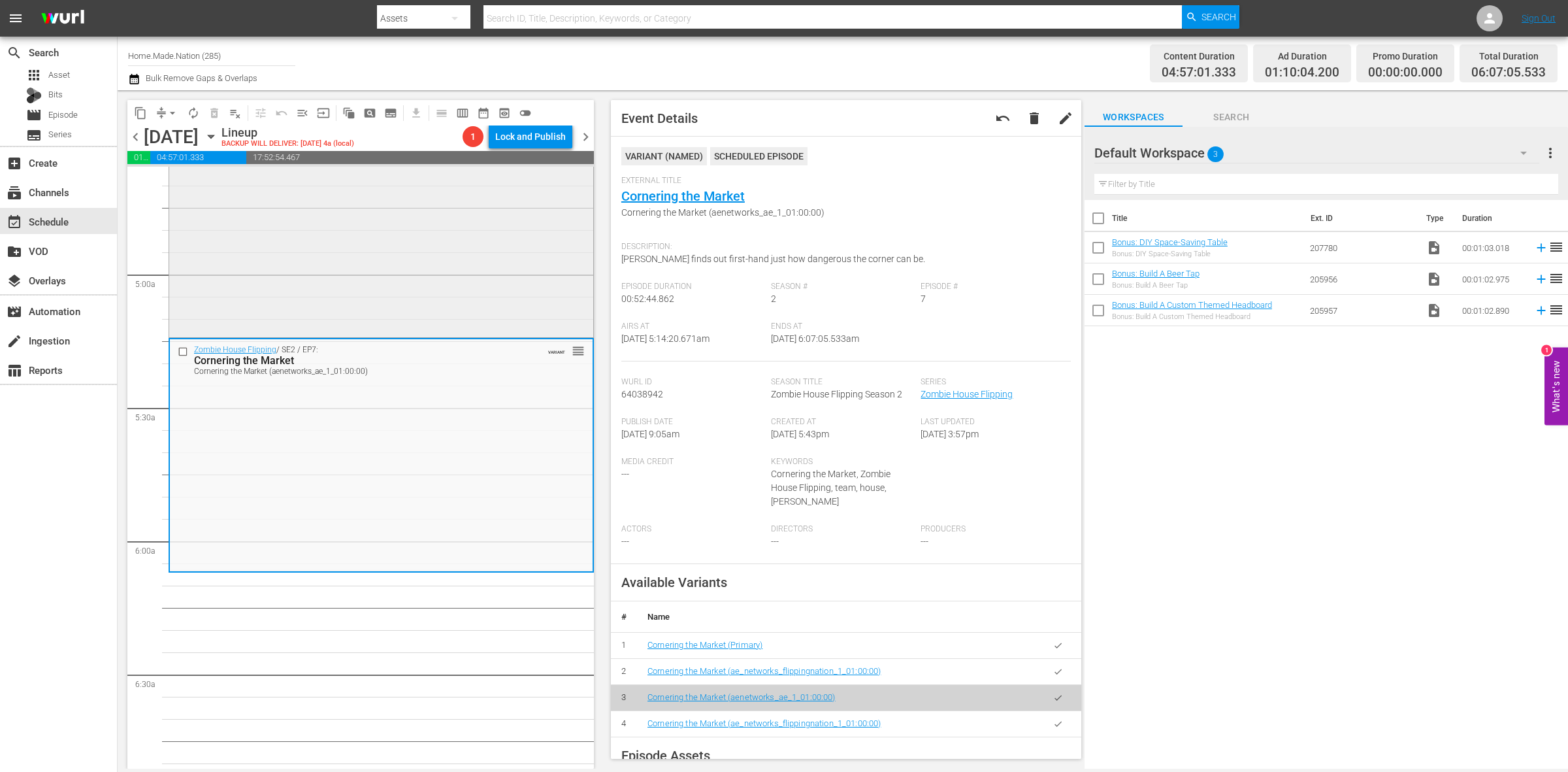
click at [538, 250] on div "Zombie House Flipping / SE2 / EP4: The Frankenzombie The Frankenzombie (ae_netw…" at bounding box center [381, 220] width 424 height 229
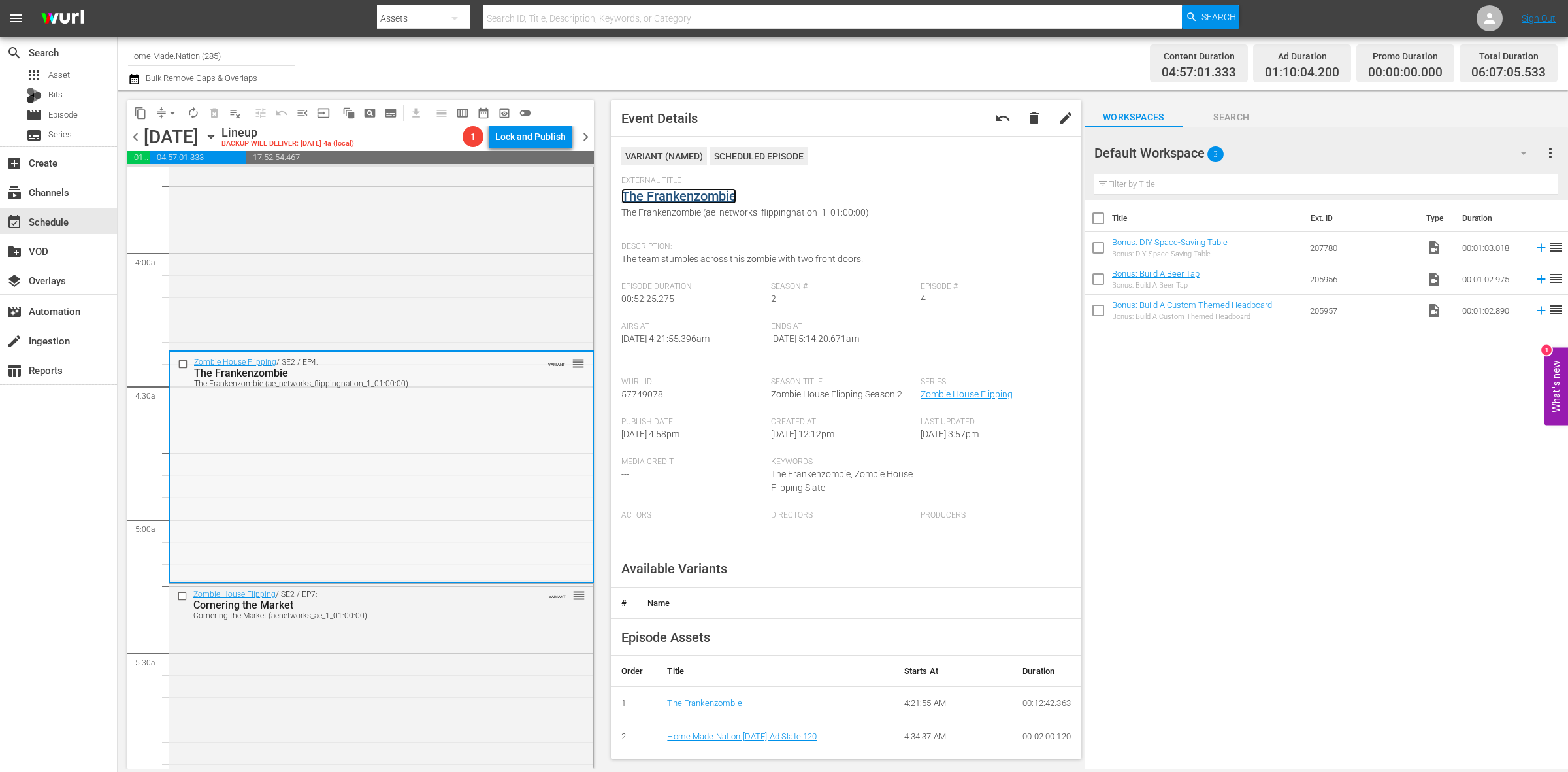
scroll to position [817, 0]
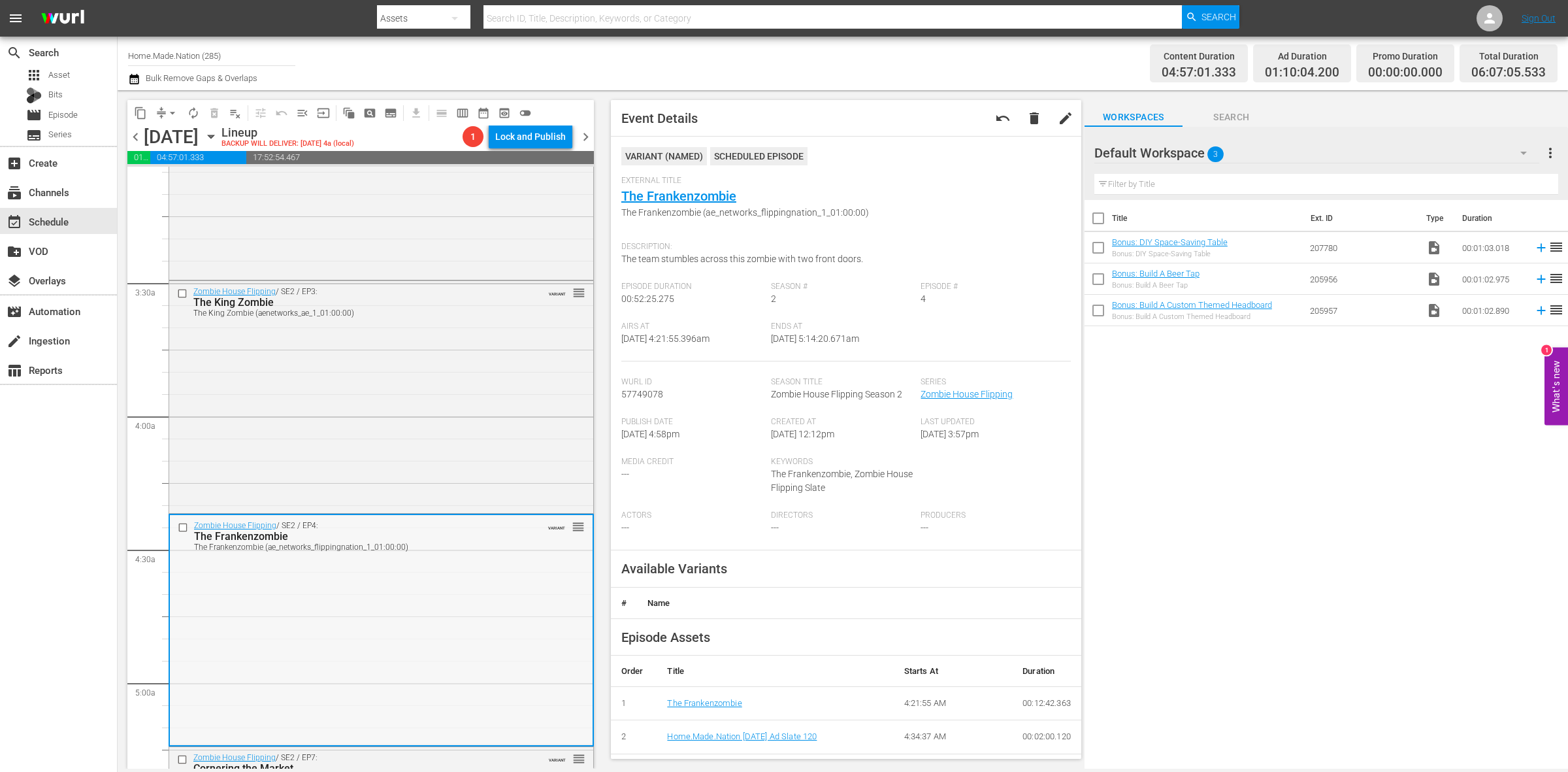
click at [474, 354] on div "Zombie House Flipping / SE2 / EP3: The King Zombie The King Zombie (aenetworks_…" at bounding box center [381, 395] width 424 height 229
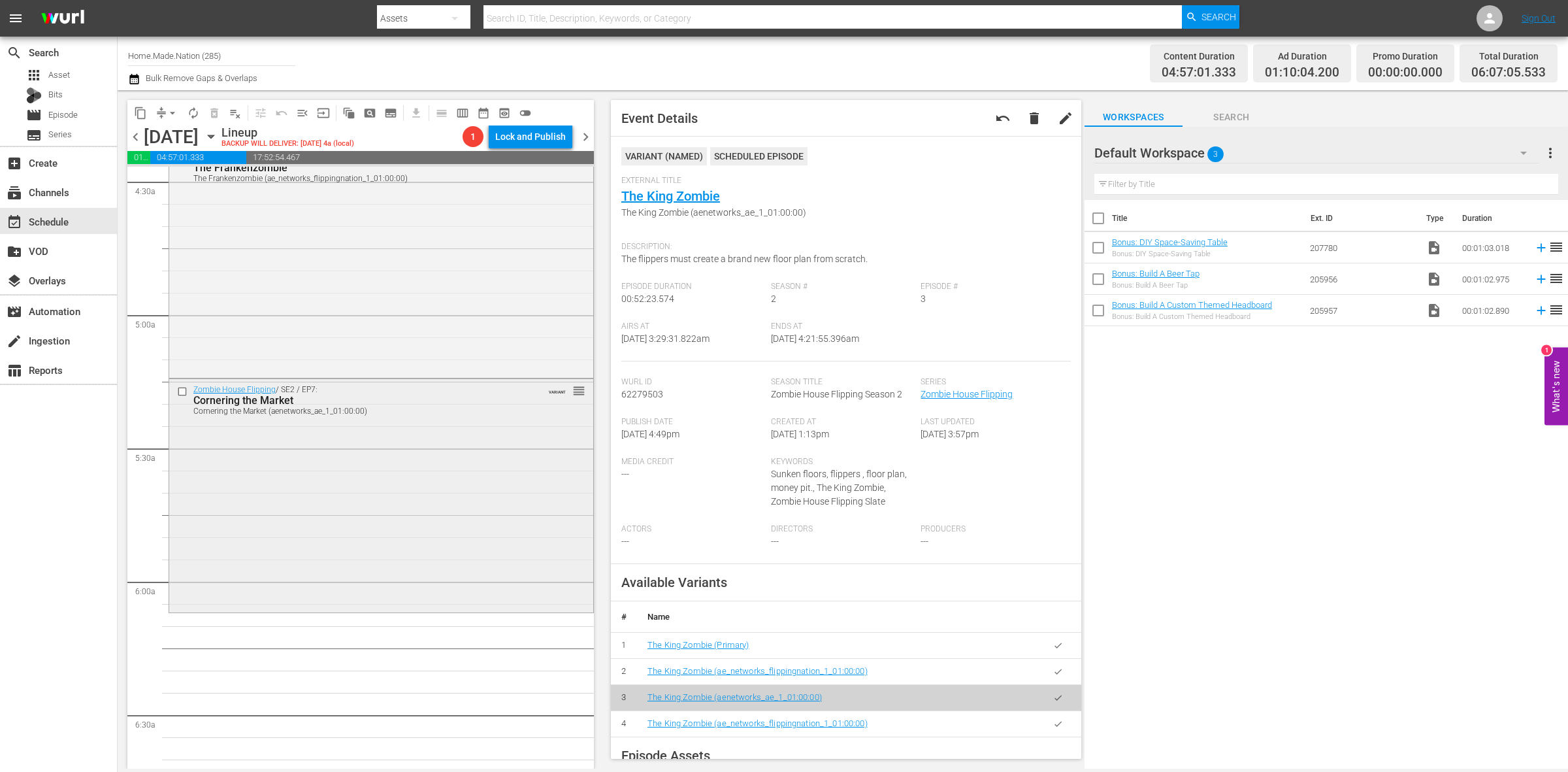
scroll to position [1307, 0]
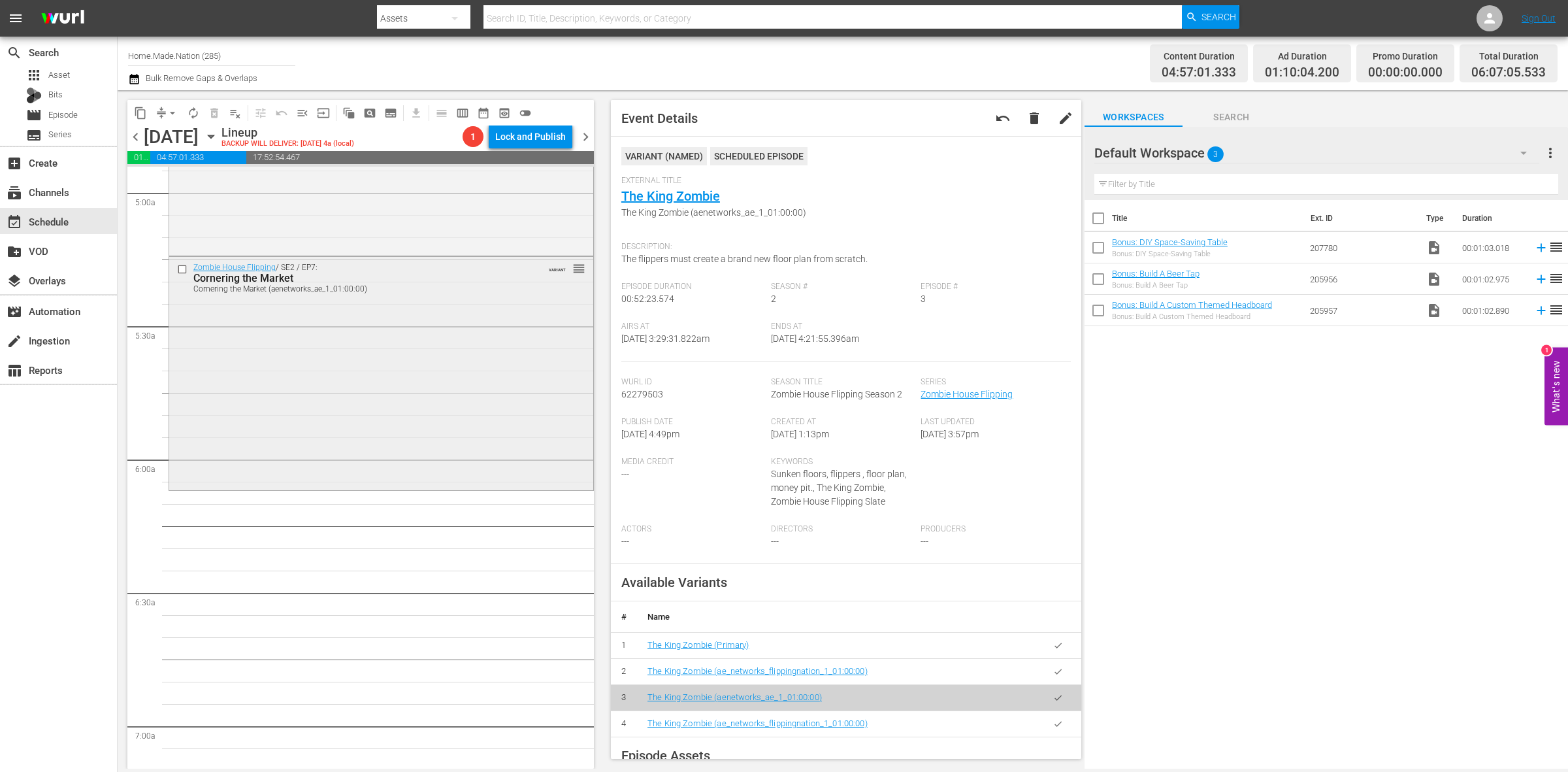
click at [306, 339] on div "Zombie House Flipping / SE2 / EP7: Cornering the Market Cornering the Market (a…" at bounding box center [381, 372] width 424 height 231
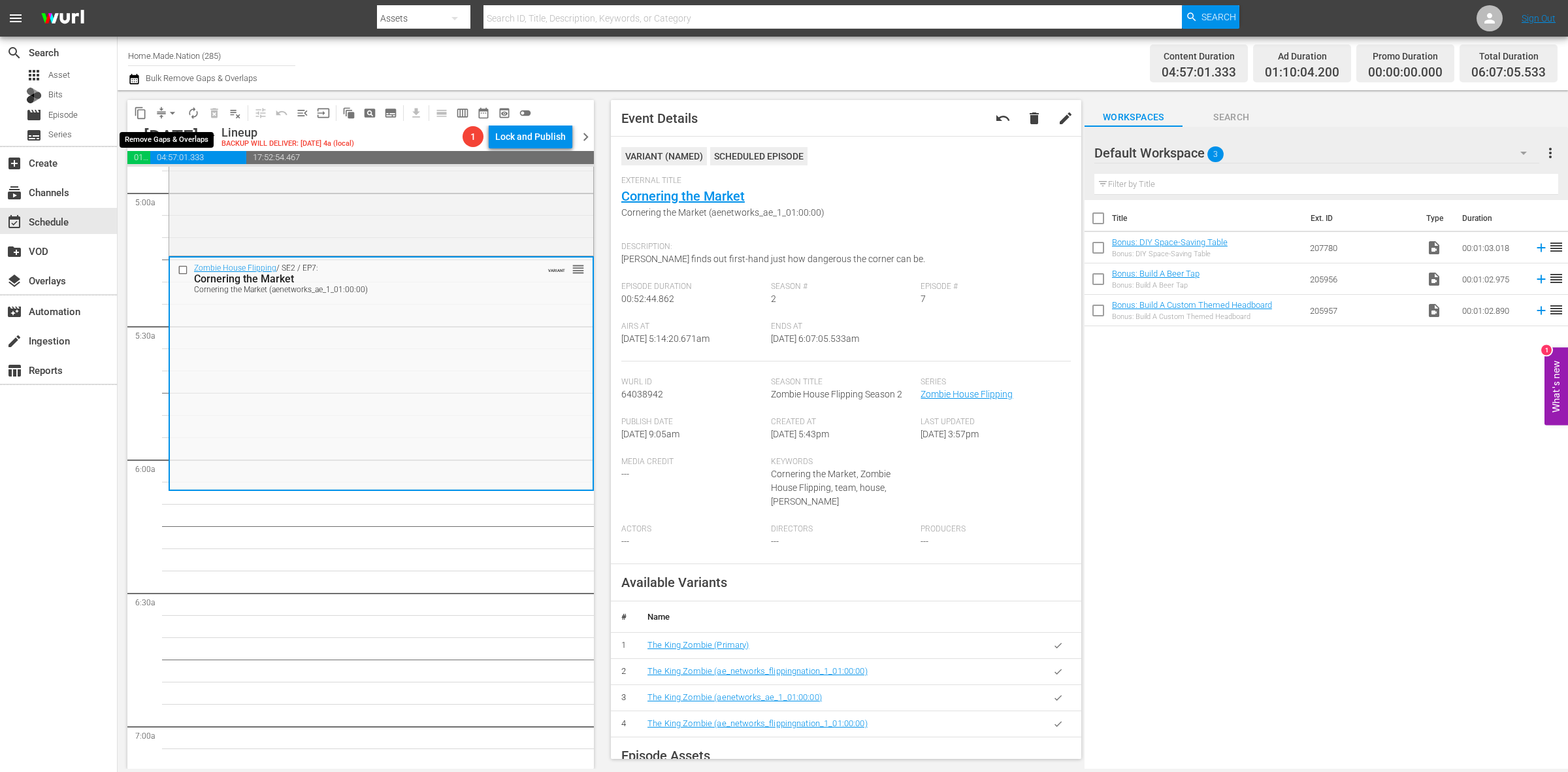
click at [168, 117] on span "arrow_drop_down" at bounding box center [172, 113] width 13 height 13
click at [168, 128] on li "Align to Midnight" at bounding box center [173, 138] width 137 height 22
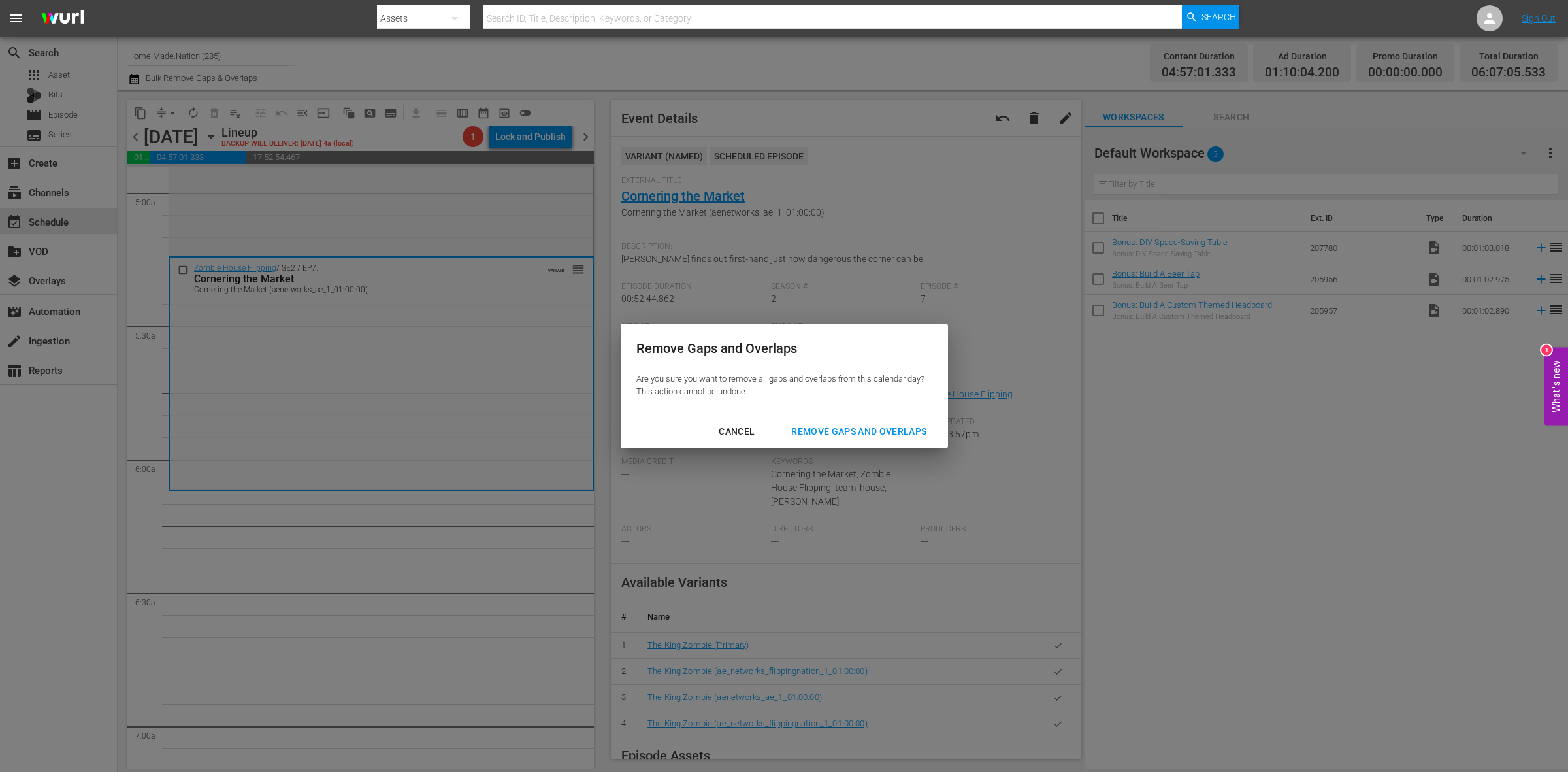
click at [871, 442] on button "Remove Gaps and Overlaps" at bounding box center [859, 431] width 166 height 24
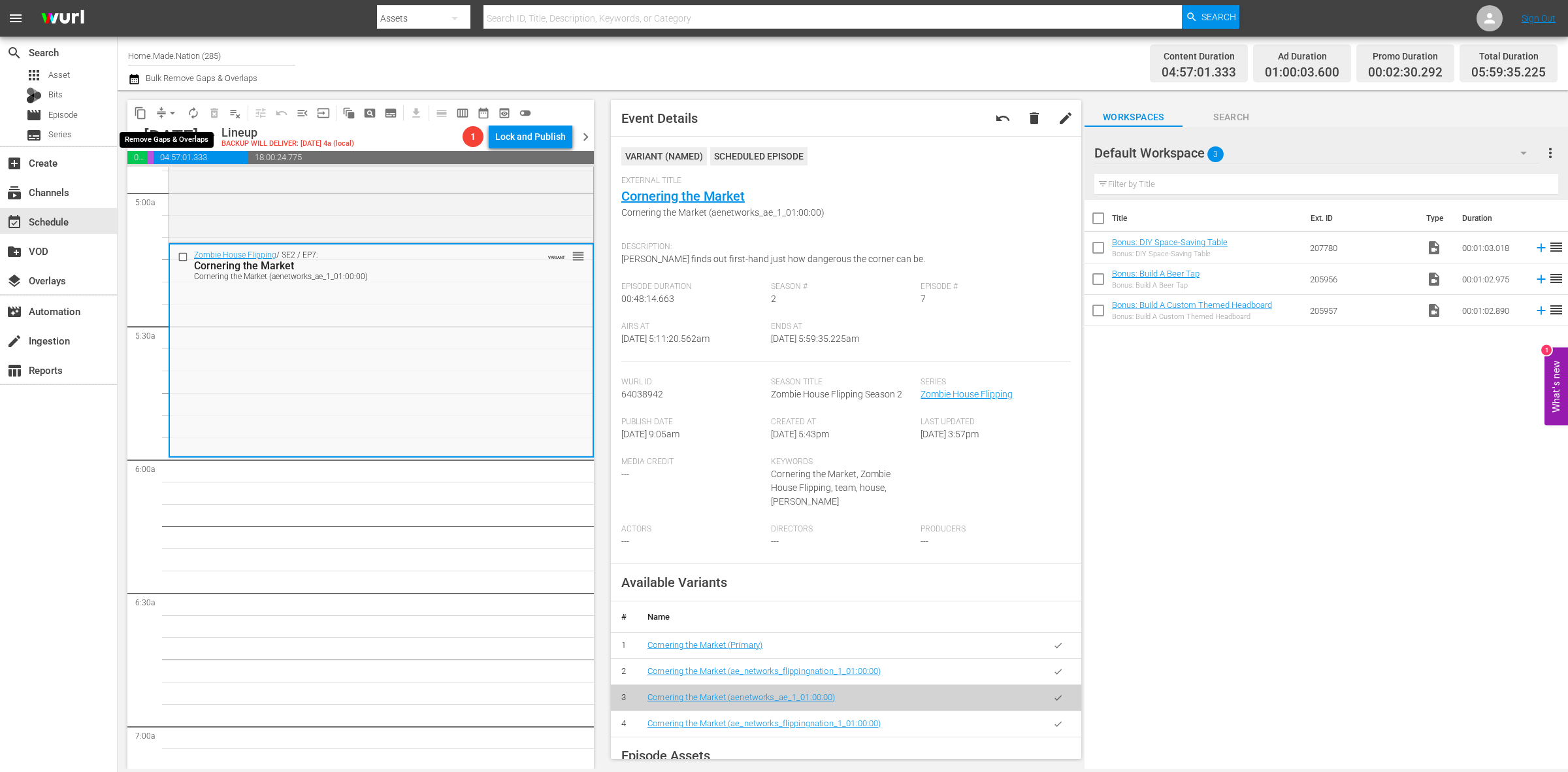
click at [168, 109] on span "arrow_drop_down" at bounding box center [172, 113] width 13 height 13
click at [175, 138] on li "Align to Midnight" at bounding box center [173, 138] width 137 height 22
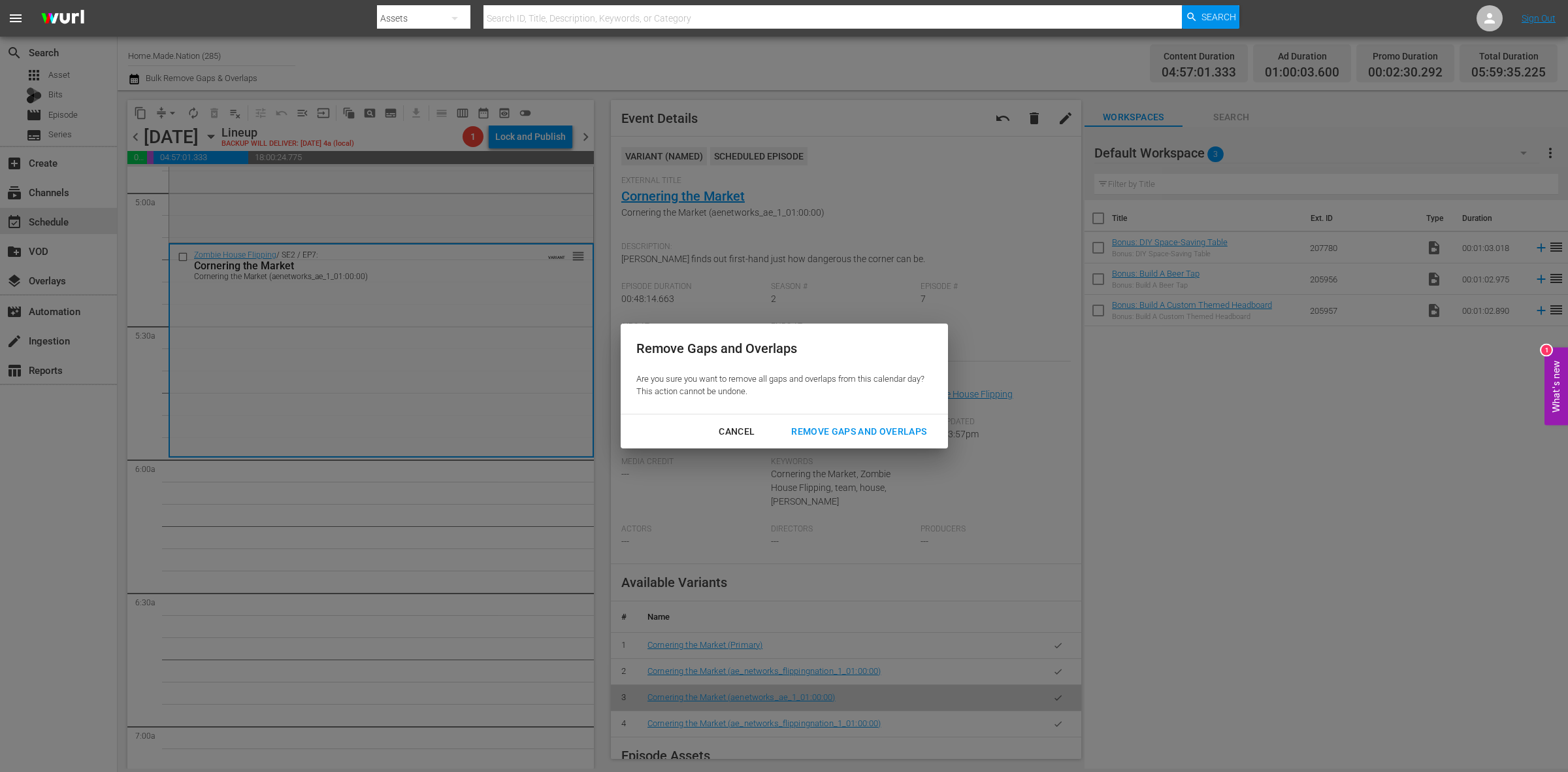
click at [841, 433] on div "Remove Gaps and Overlaps" at bounding box center [859, 431] width 156 height 16
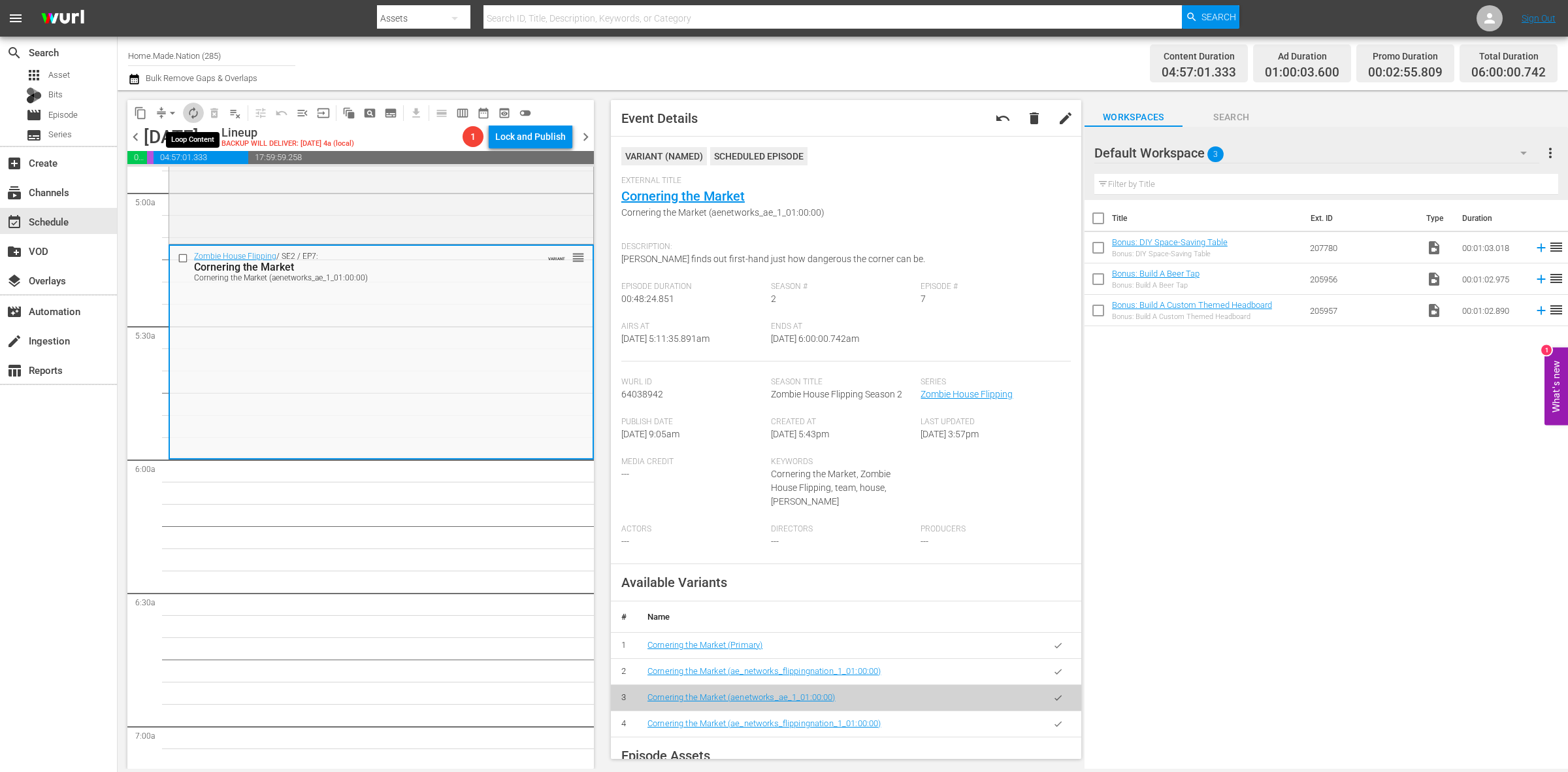
click at [195, 111] on span "autorenew_outlined" at bounding box center [193, 113] width 13 height 13
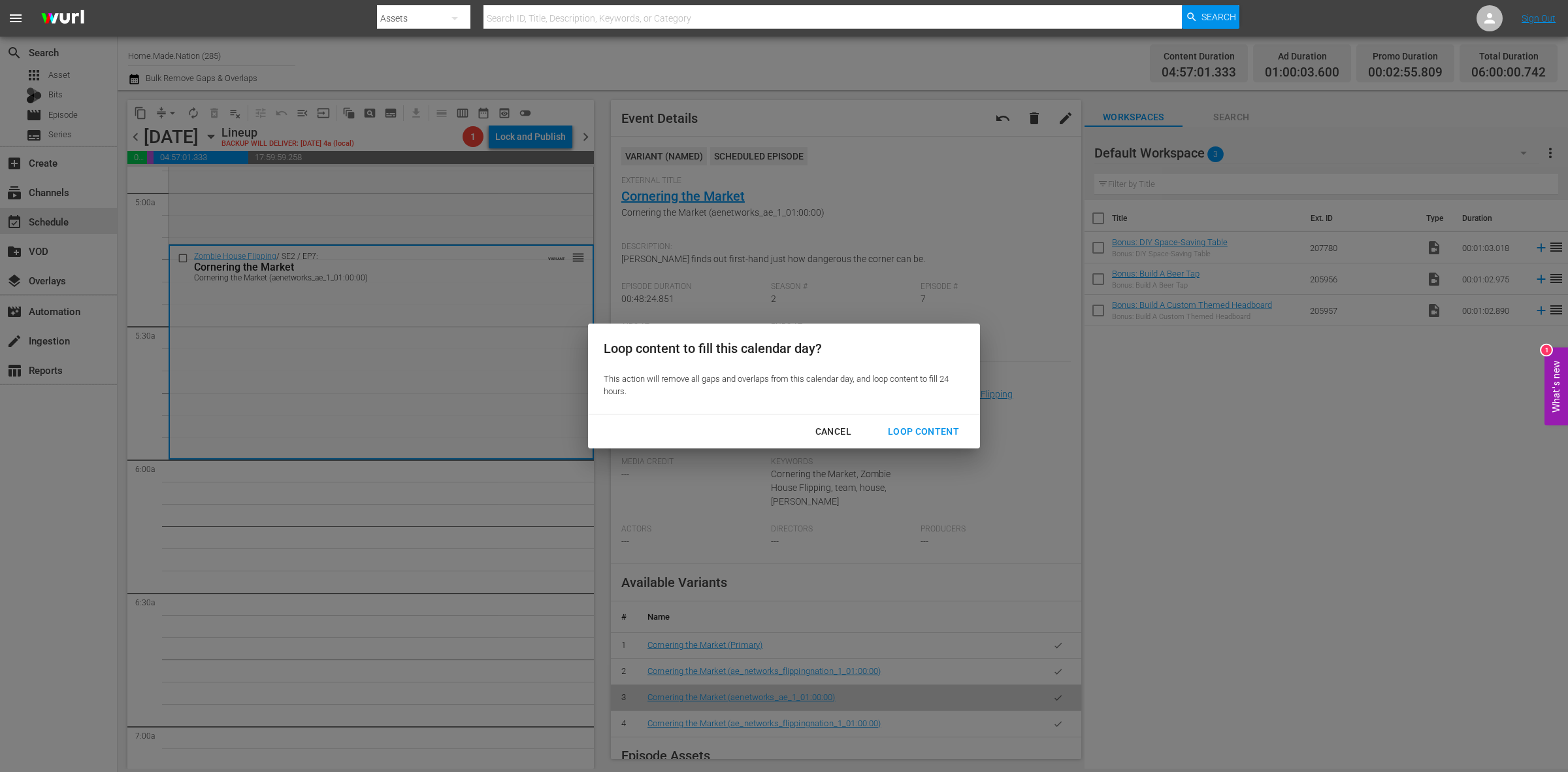
click at [934, 433] on div "Loop Content" at bounding box center [923, 431] width 92 height 16
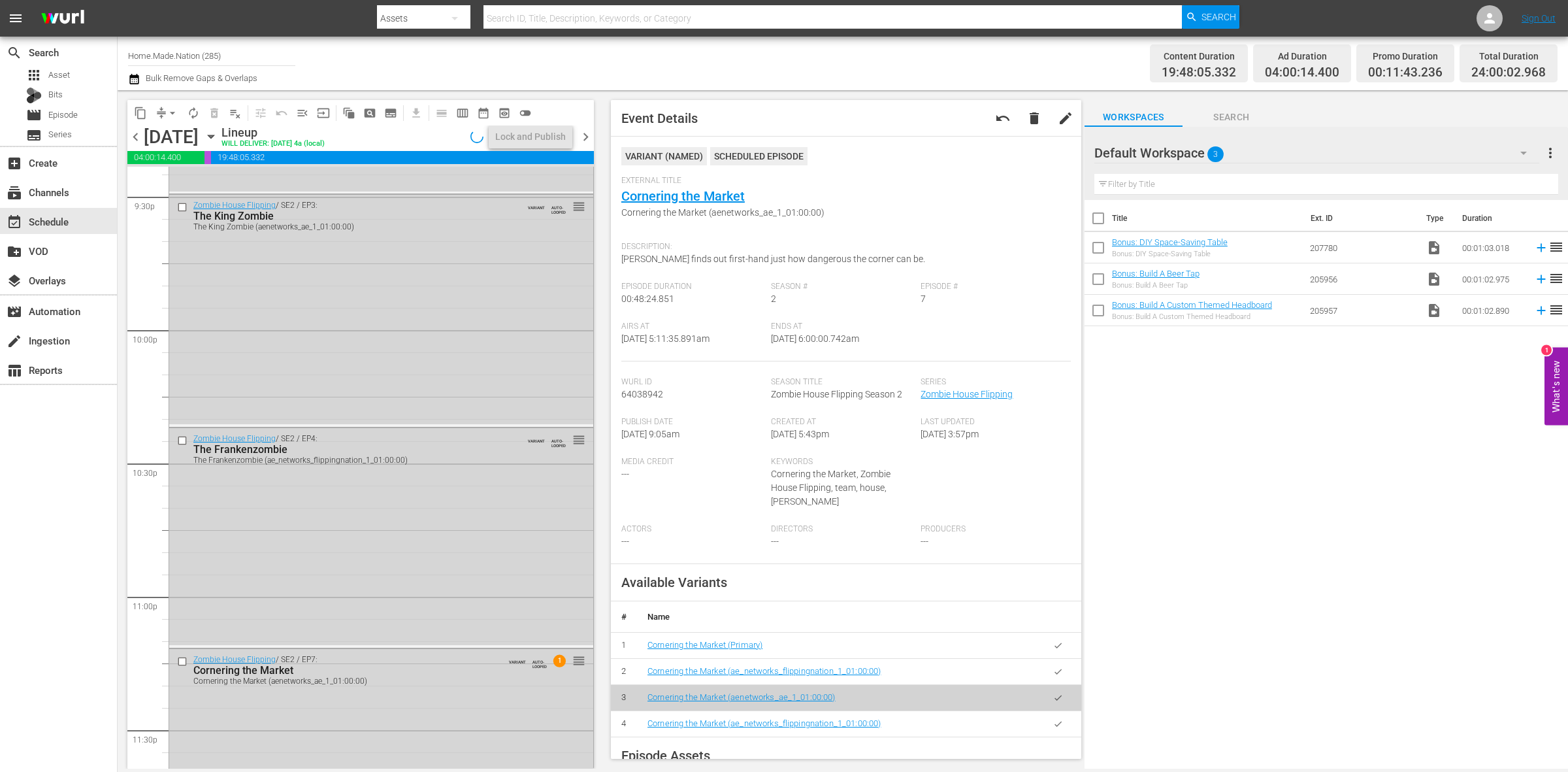
scroll to position [5796, 0]
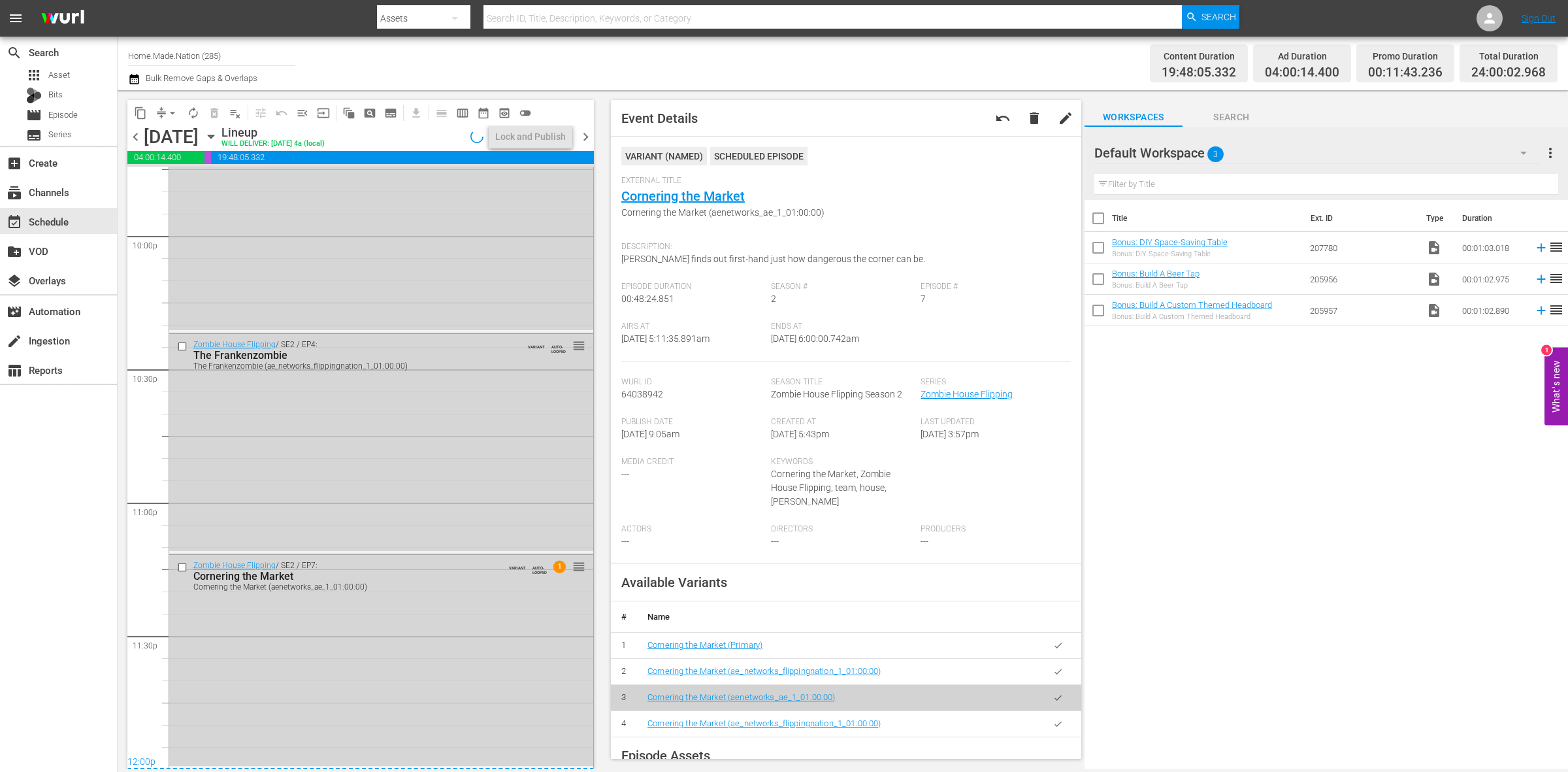
click at [340, 627] on div "Zombie House Flipping / SE2 / EP7: Cornering the Market Cornering the Market (a…" at bounding box center [381, 661] width 424 height 211
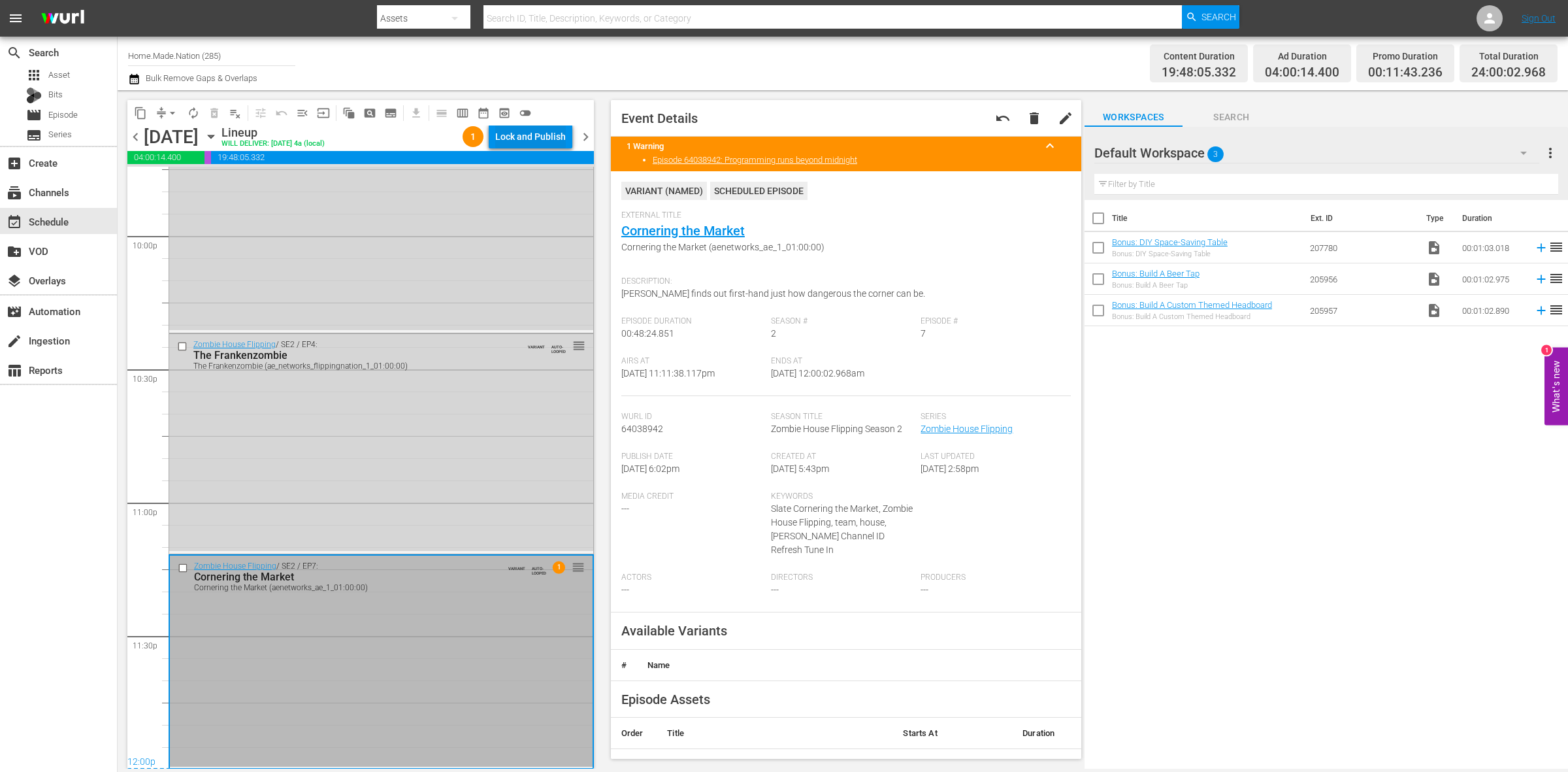
click at [547, 132] on div "Lock and Publish" at bounding box center [531, 136] width 71 height 24
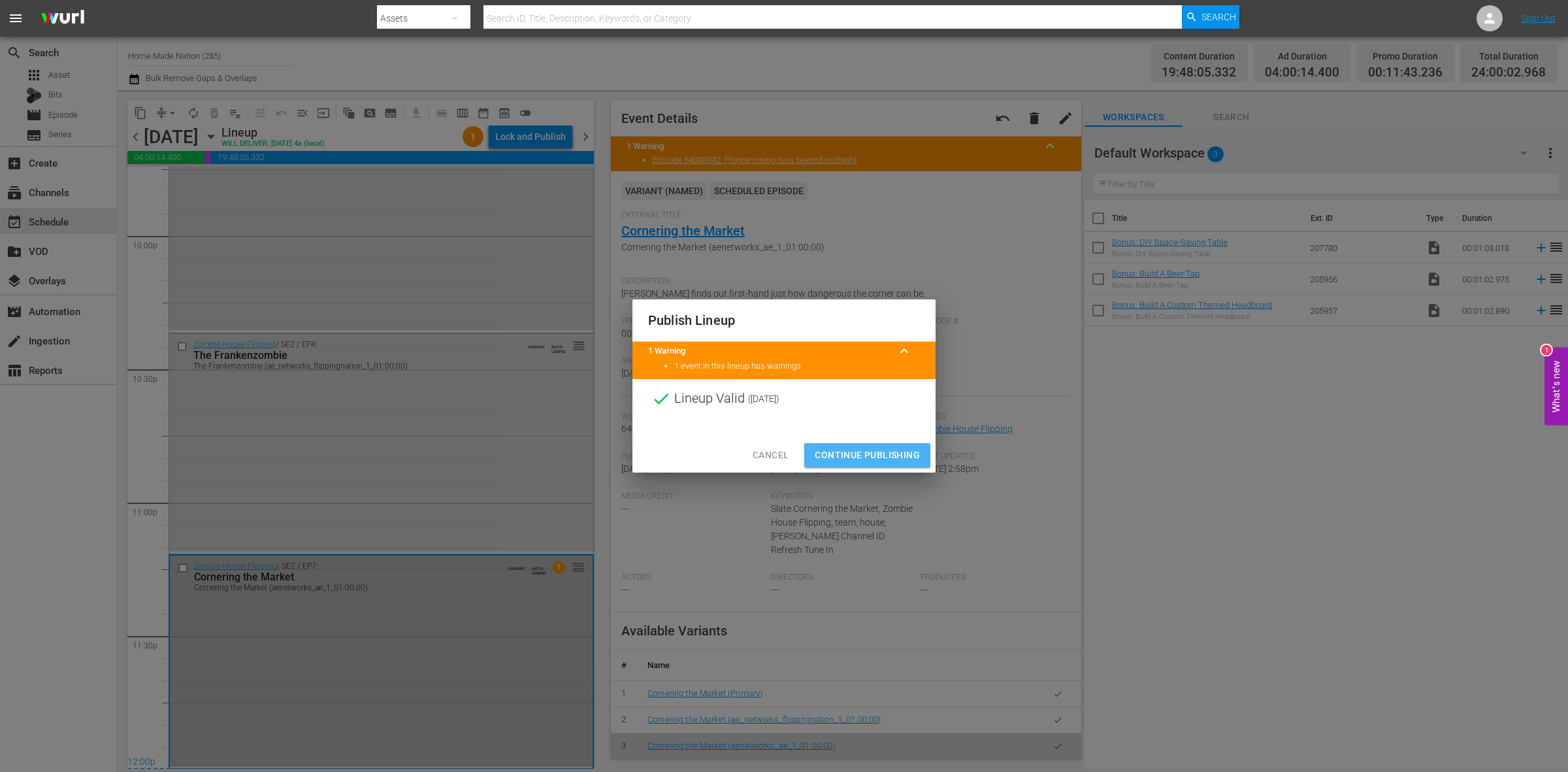
click at [870, 454] on span "Continue Publishing" at bounding box center [867, 455] width 105 height 16
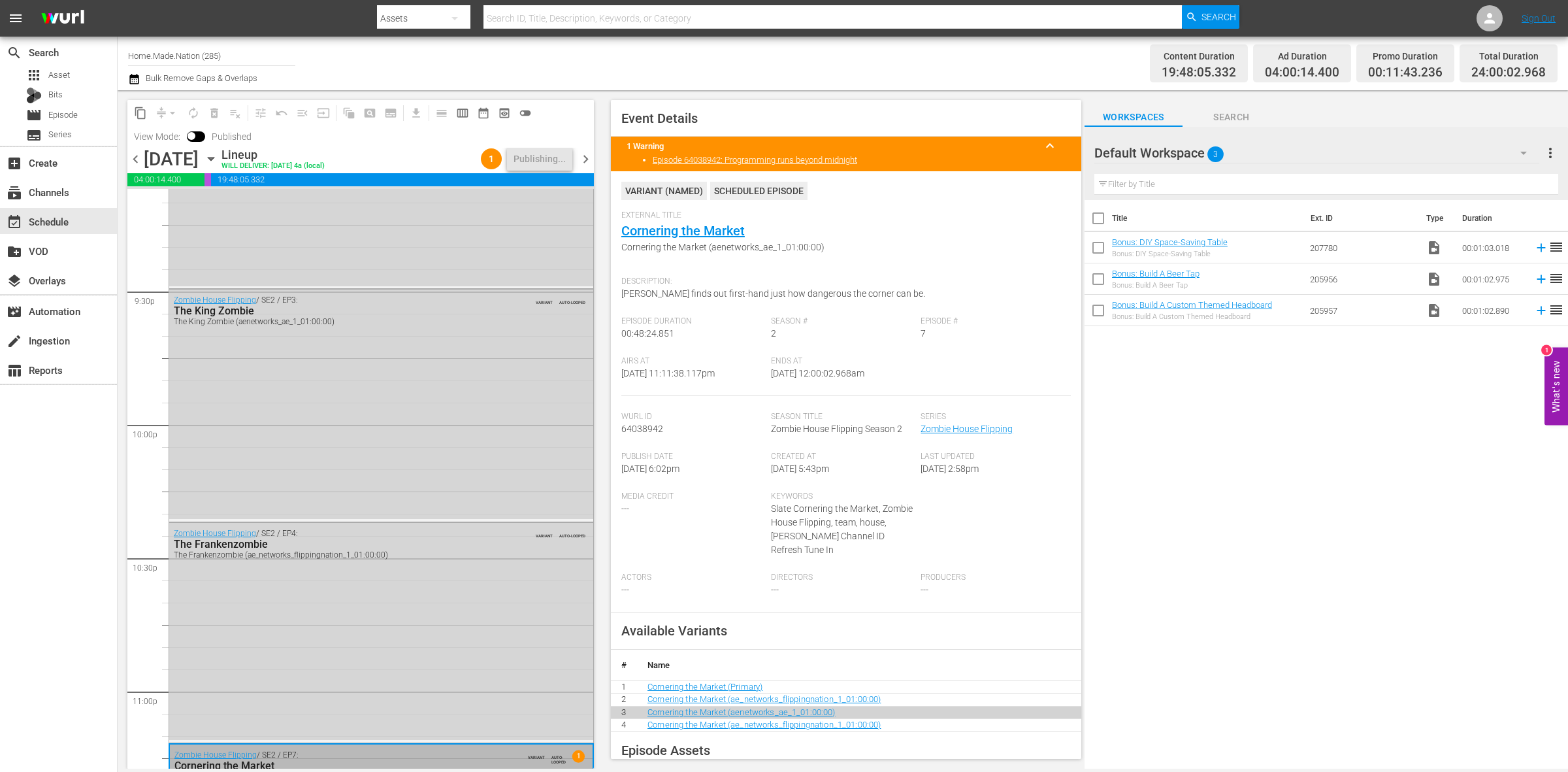
scroll to position [5818, 0]
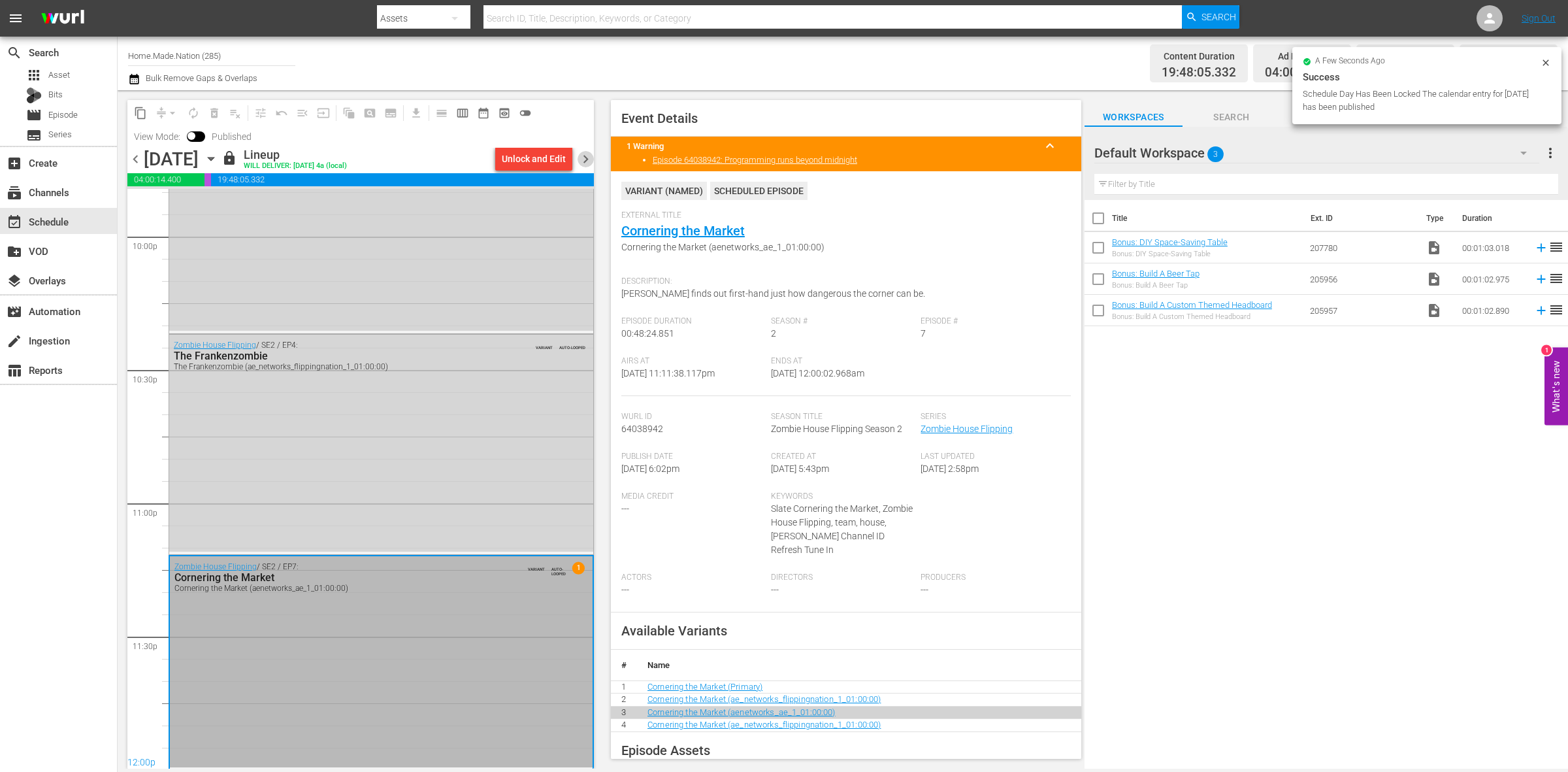
click at [580, 166] on span "chevron_right" at bounding box center [585, 159] width 16 height 16
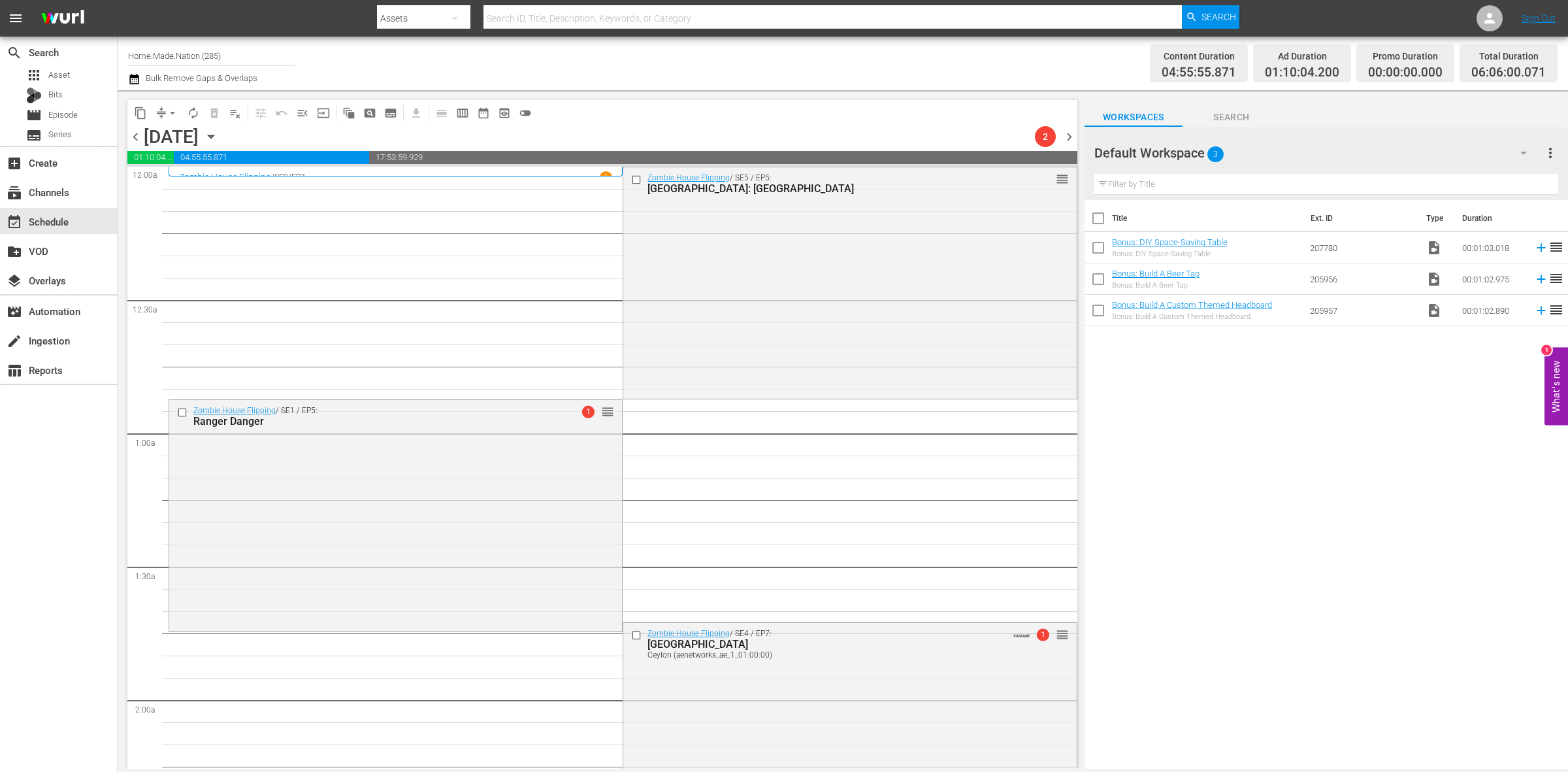
click at [170, 114] on span "arrow_drop_down" at bounding box center [172, 113] width 13 height 13
click at [180, 141] on li "Align to Midnight" at bounding box center [173, 138] width 137 height 22
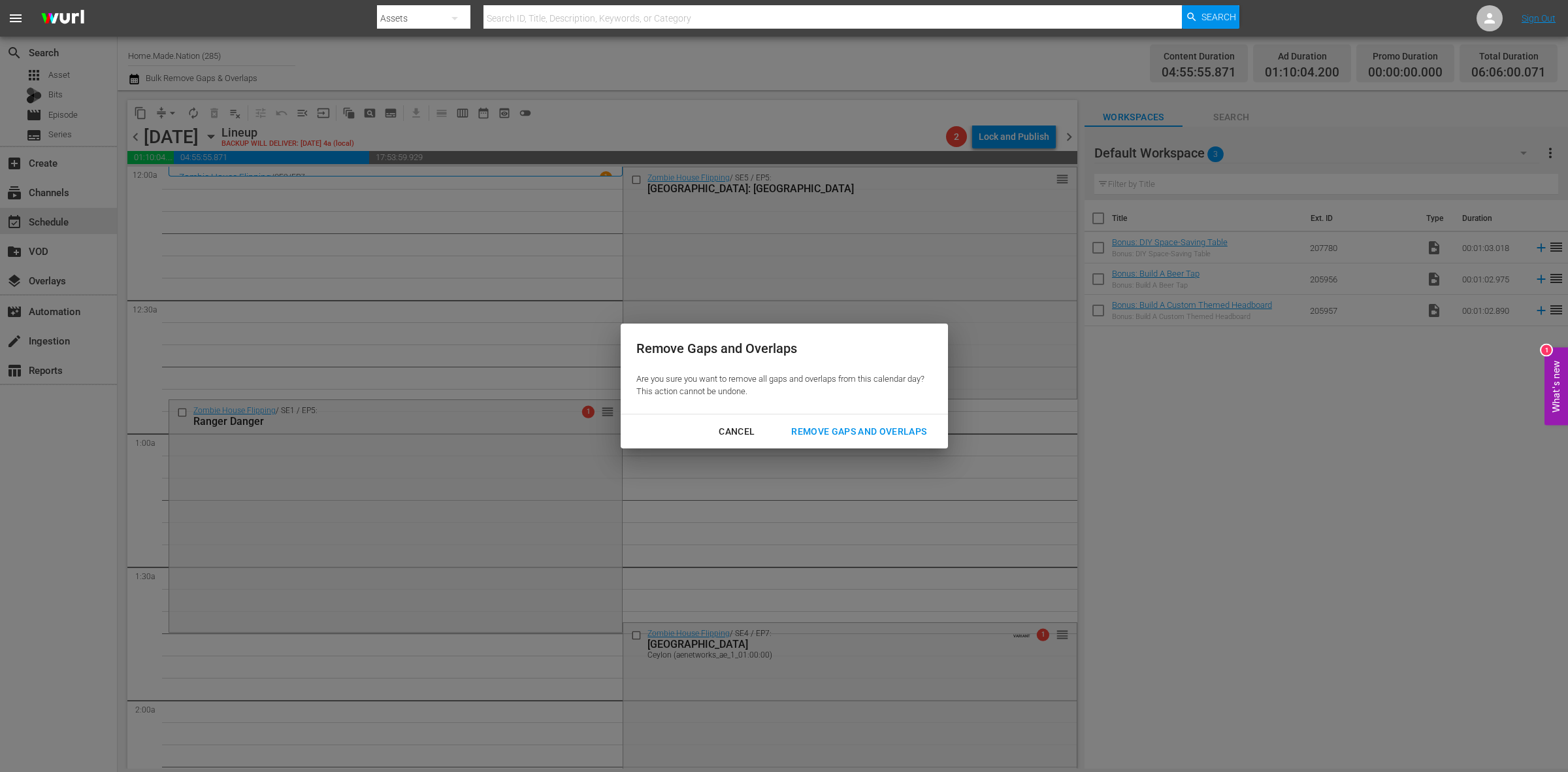
click at [892, 428] on div "Remove Gaps and Overlaps" at bounding box center [859, 431] width 156 height 16
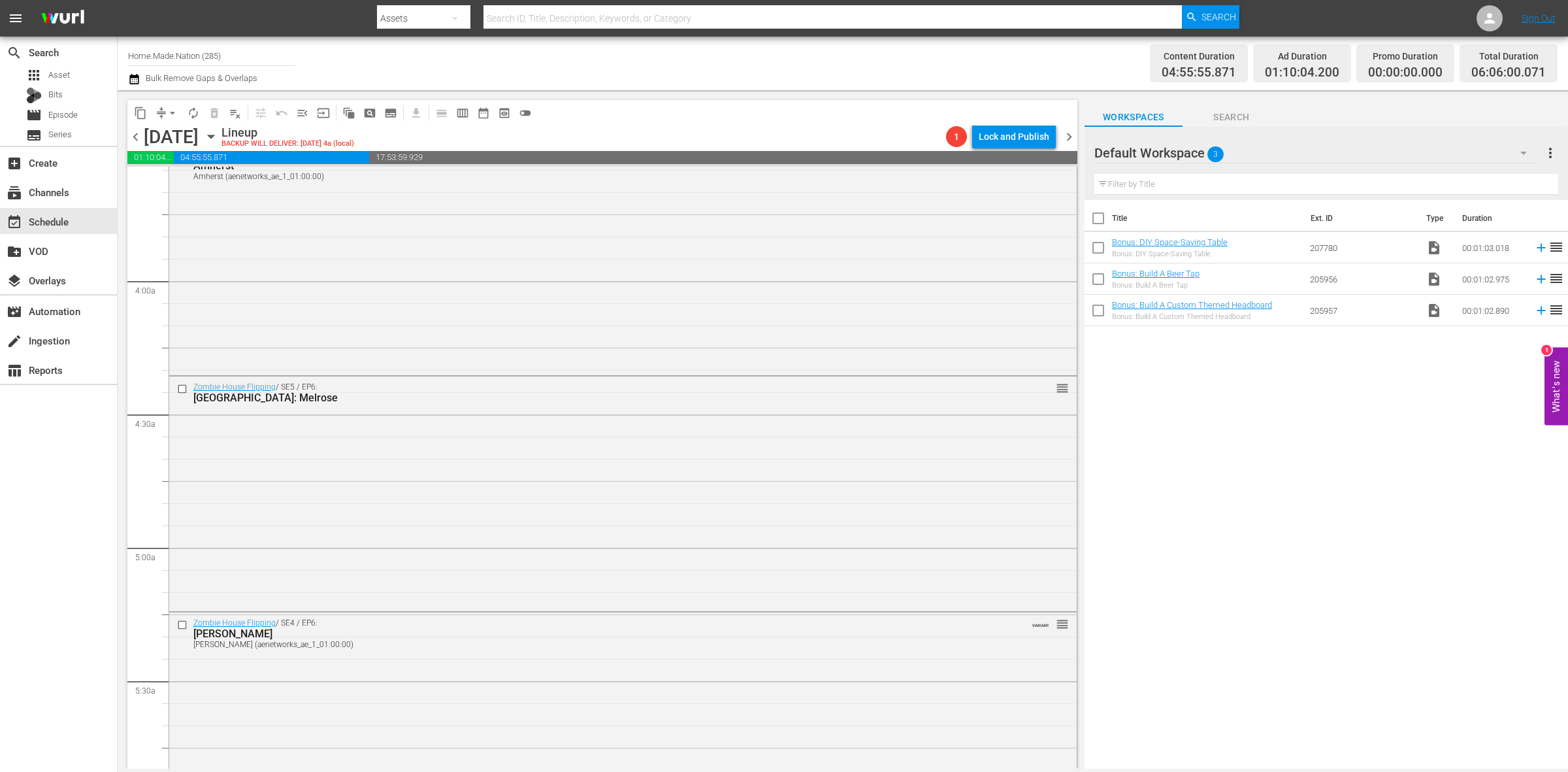
scroll to position [1144, 0]
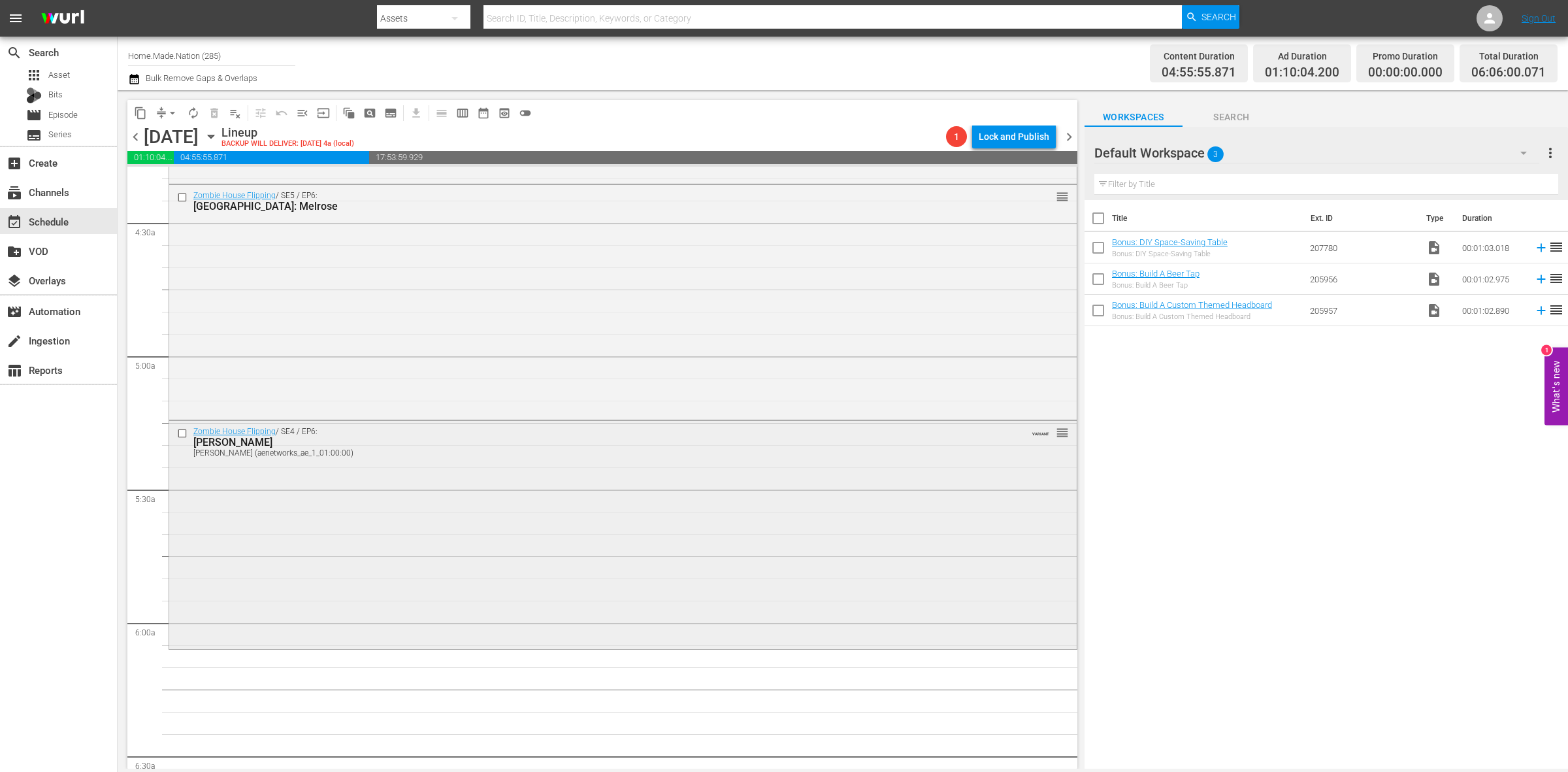
click at [508, 486] on div "Zombie House Flipping / SE4 / EP6: Killian Killian (aenetworks_ae_1_01:00:00) V…" at bounding box center [622, 533] width 908 height 225
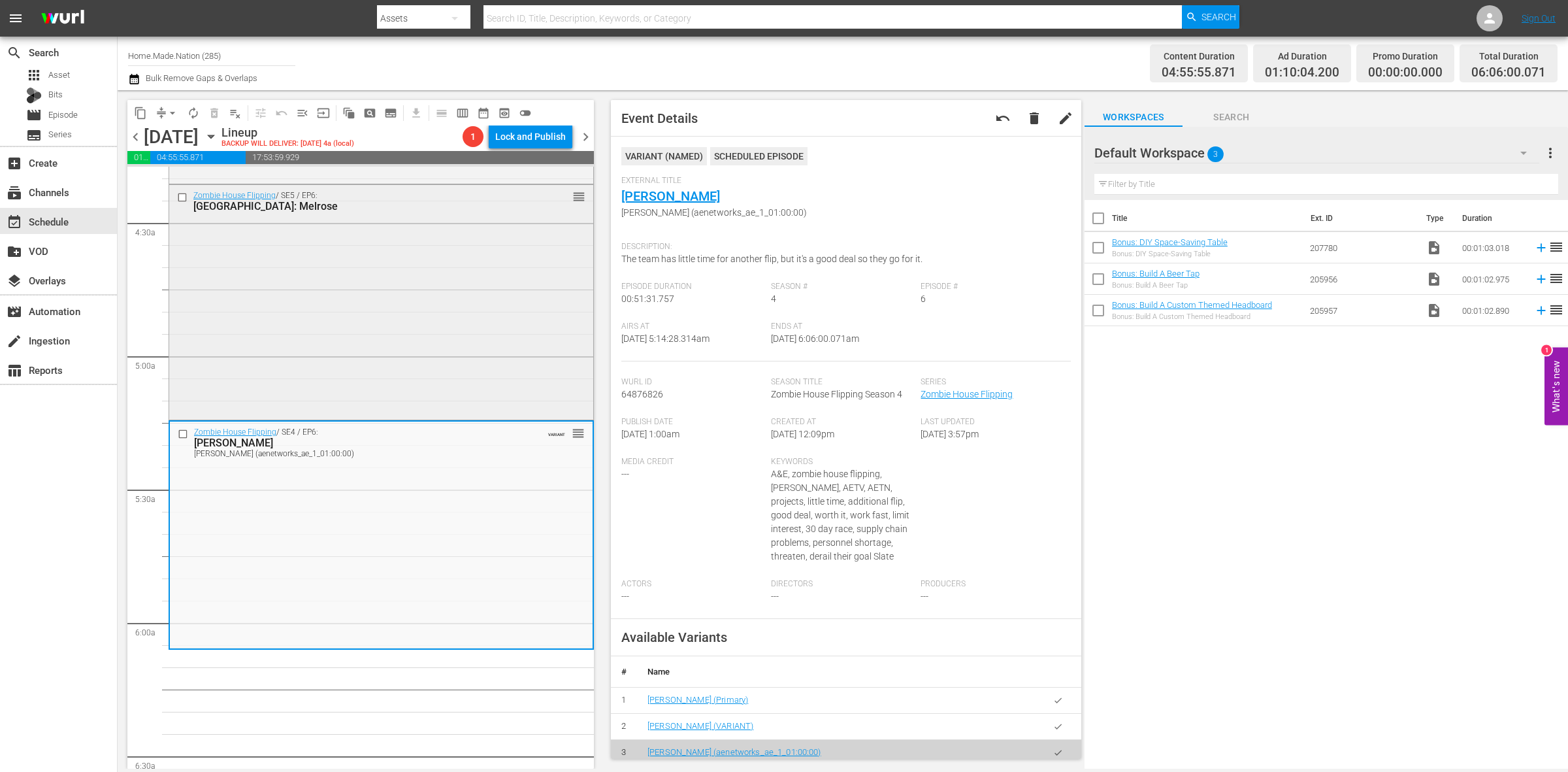
click at [236, 299] on div "Zombie House Flipping / SE5 / EP6: Dallas: Melrose reorder" at bounding box center [381, 301] width 424 height 232
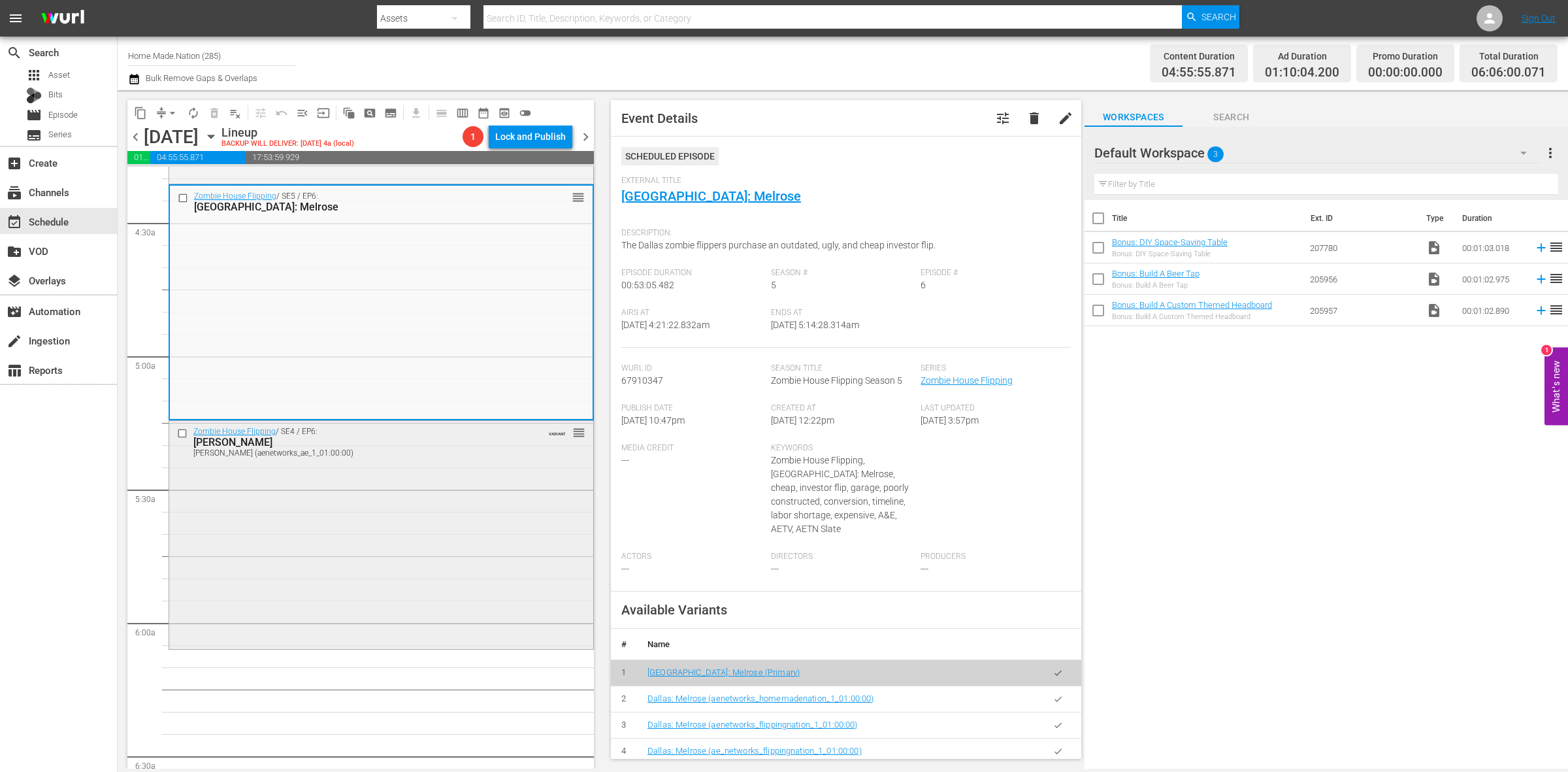
click at [280, 544] on div "Zombie House Flipping / SE4 / EP6: Killian Killian (aenetworks_ae_1_01:00:00) V…" at bounding box center [381, 533] width 424 height 225
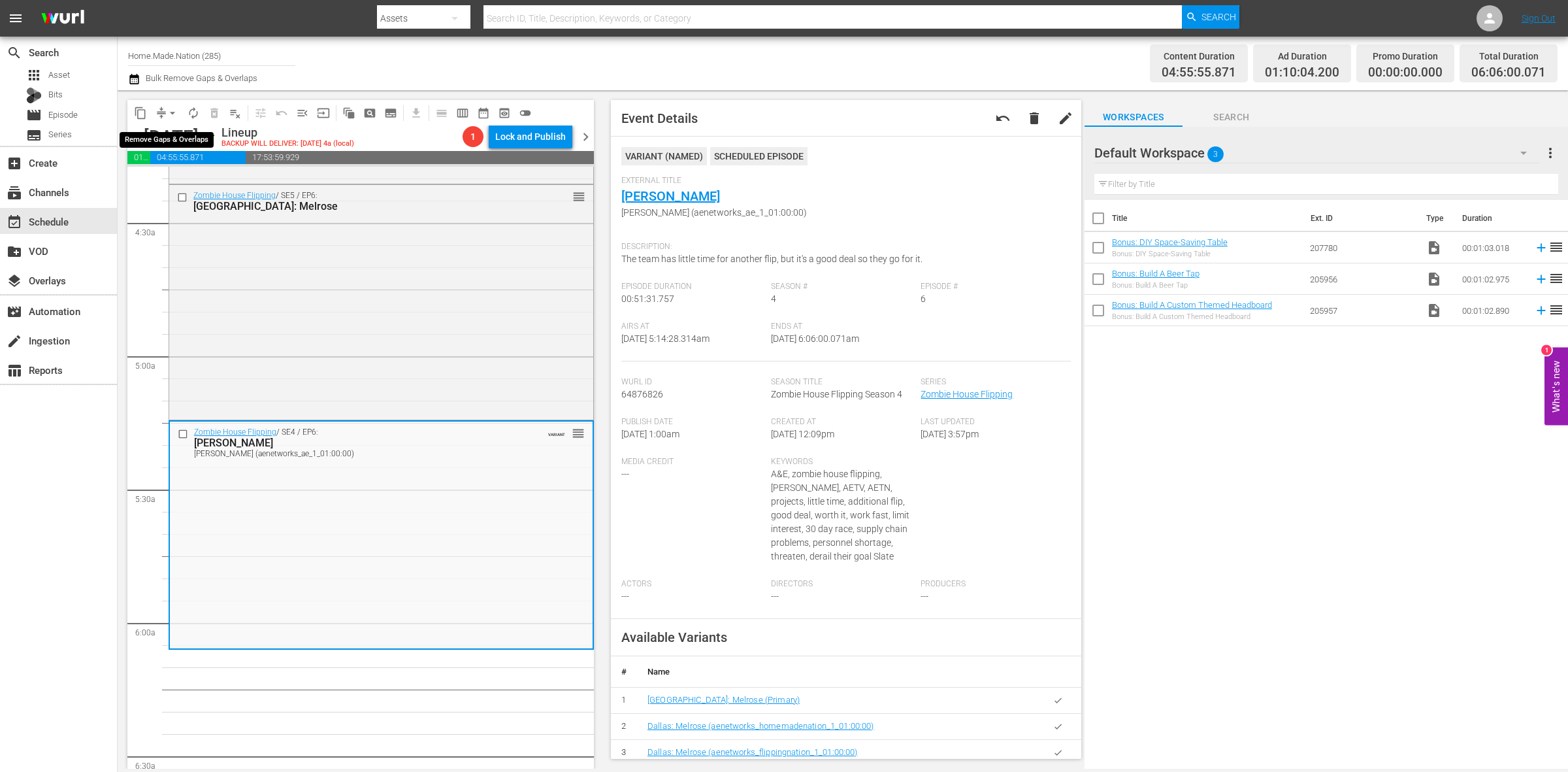
click at [168, 111] on span "arrow_drop_down" at bounding box center [172, 113] width 13 height 13
click at [170, 140] on li "Align to Midnight" at bounding box center [173, 138] width 137 height 22
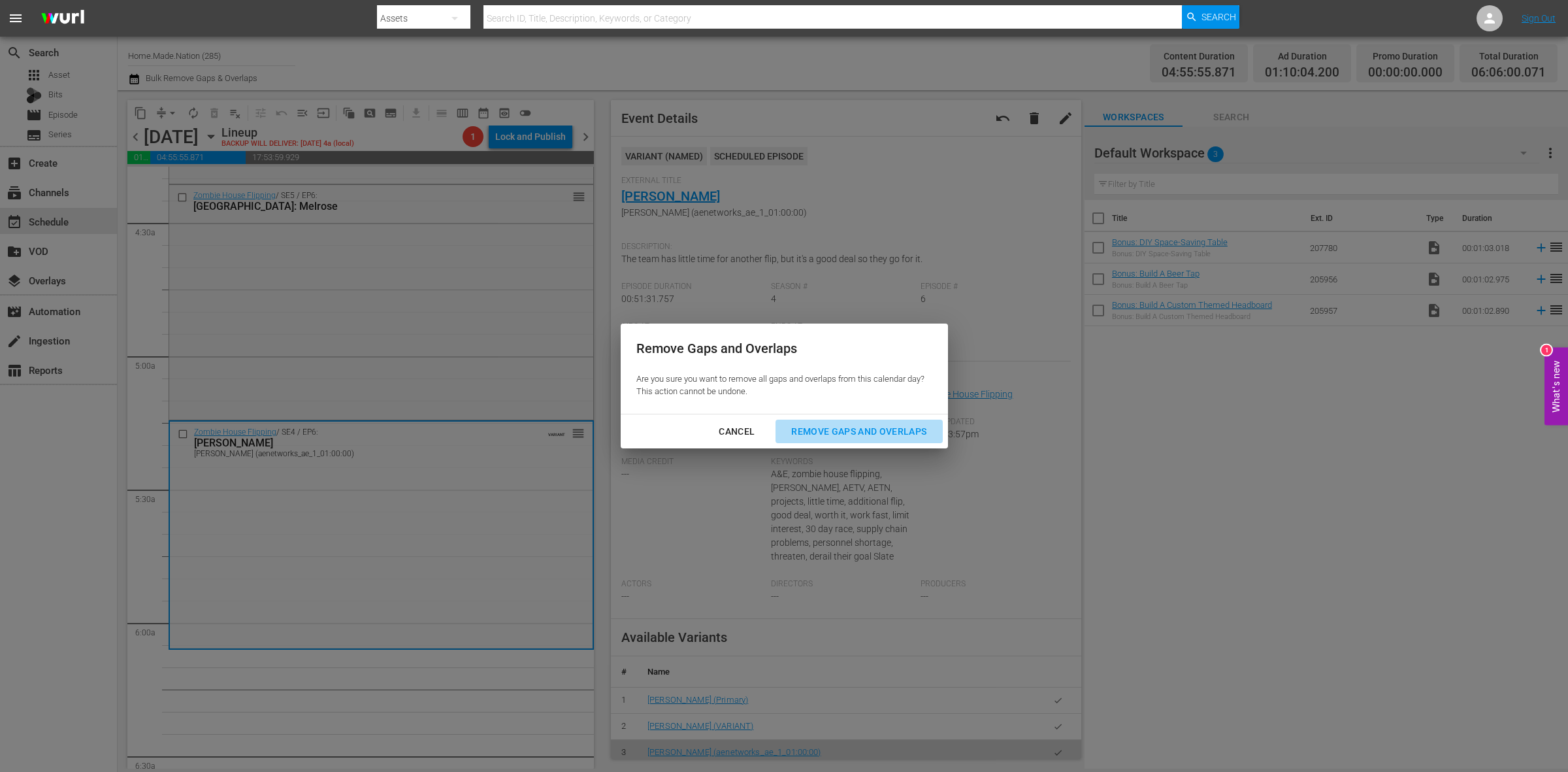
click at [887, 434] on div "Remove Gaps and Overlaps" at bounding box center [859, 431] width 156 height 16
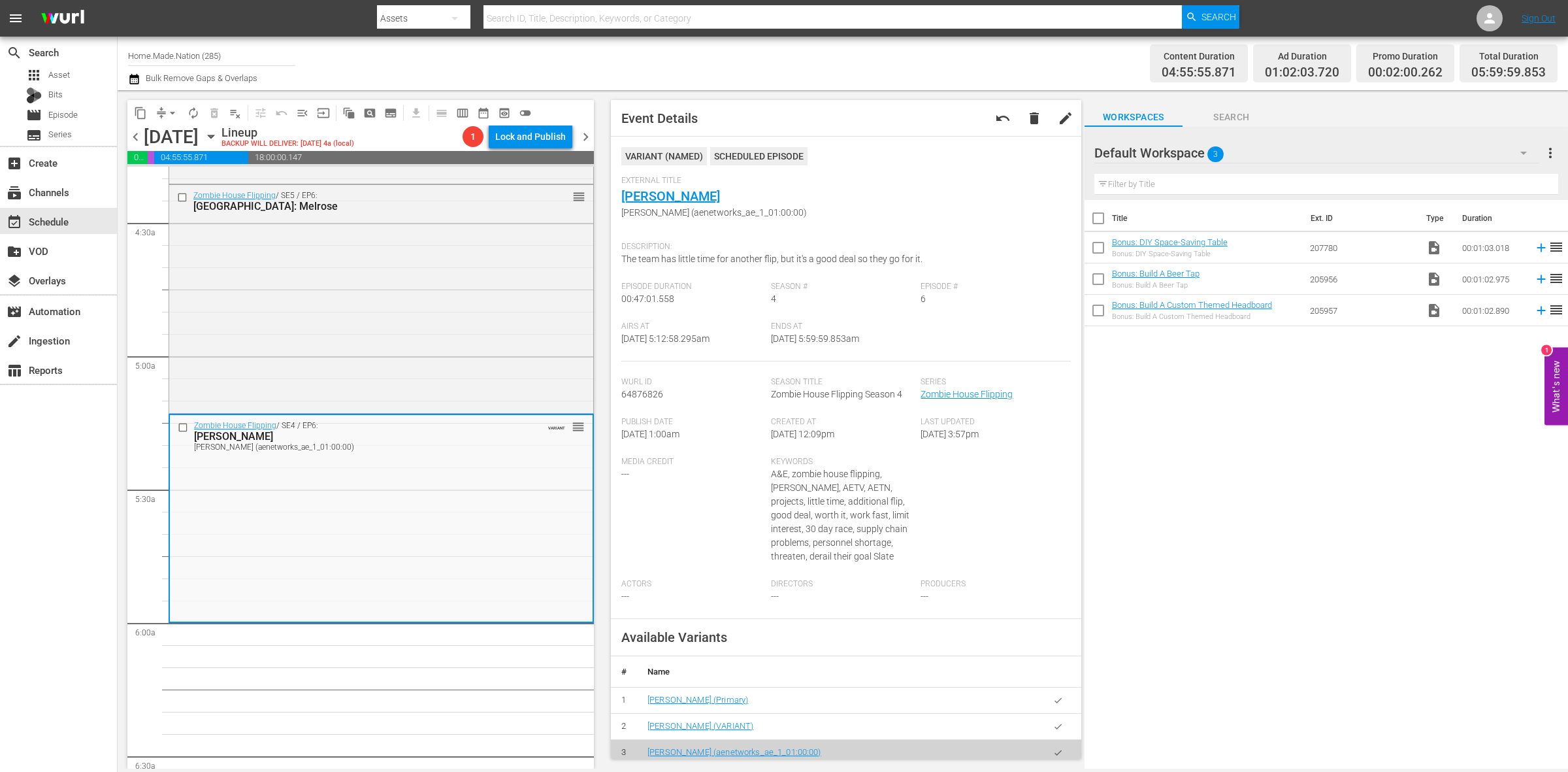
click at [168, 109] on span "arrow_drop_down" at bounding box center [172, 113] width 13 height 13
click at [173, 138] on li "Align to Midnight" at bounding box center [173, 138] width 137 height 22
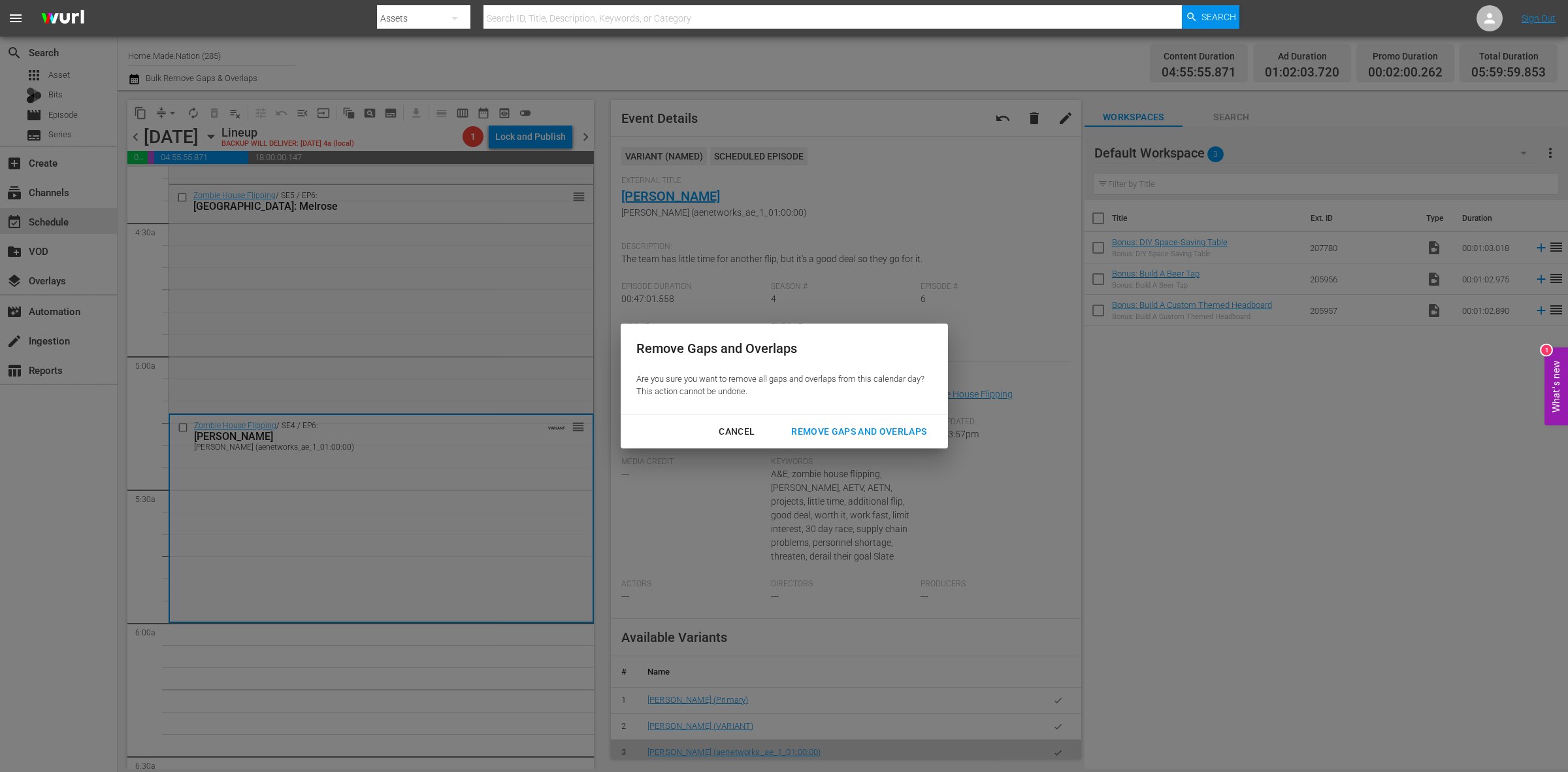
click at [897, 434] on div "Remove Gaps and Overlaps" at bounding box center [859, 431] width 156 height 16
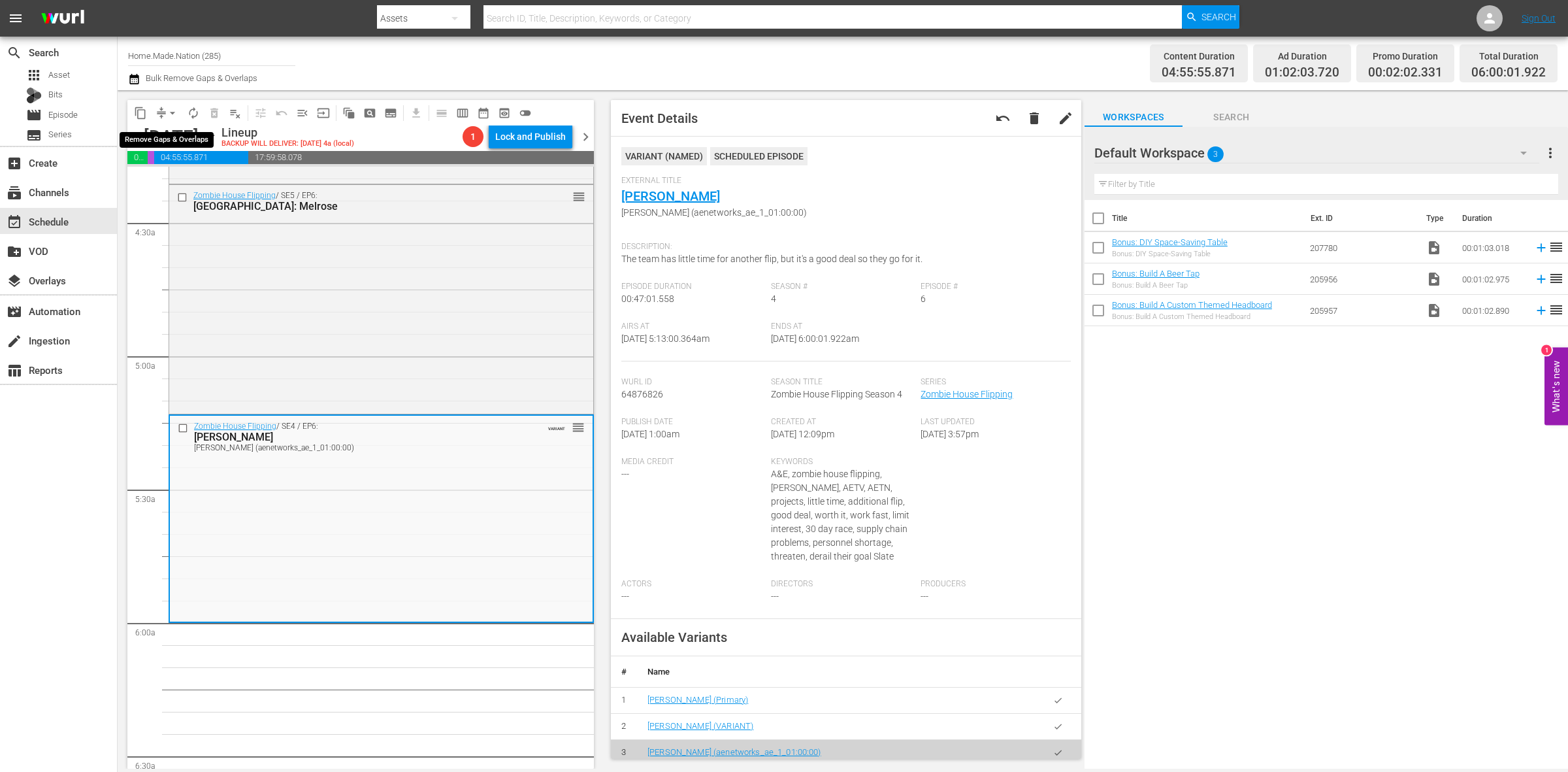
click at [172, 111] on span "arrow_drop_down" at bounding box center [172, 113] width 13 height 13
click at [175, 134] on li "Align to Midnight" at bounding box center [173, 138] width 137 height 22
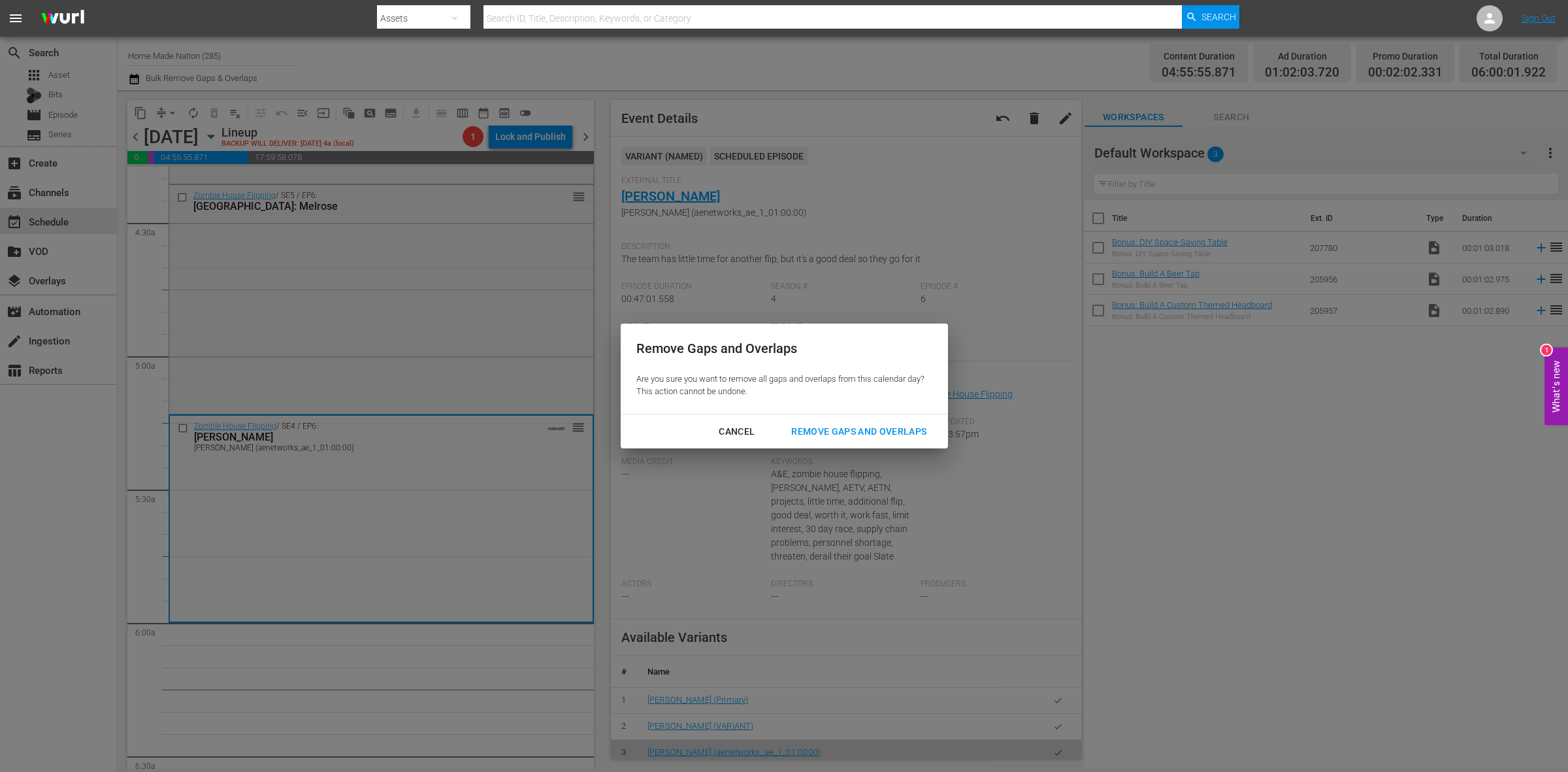
click at [886, 440] on button "Remove Gaps and Overlaps" at bounding box center [859, 431] width 166 height 24
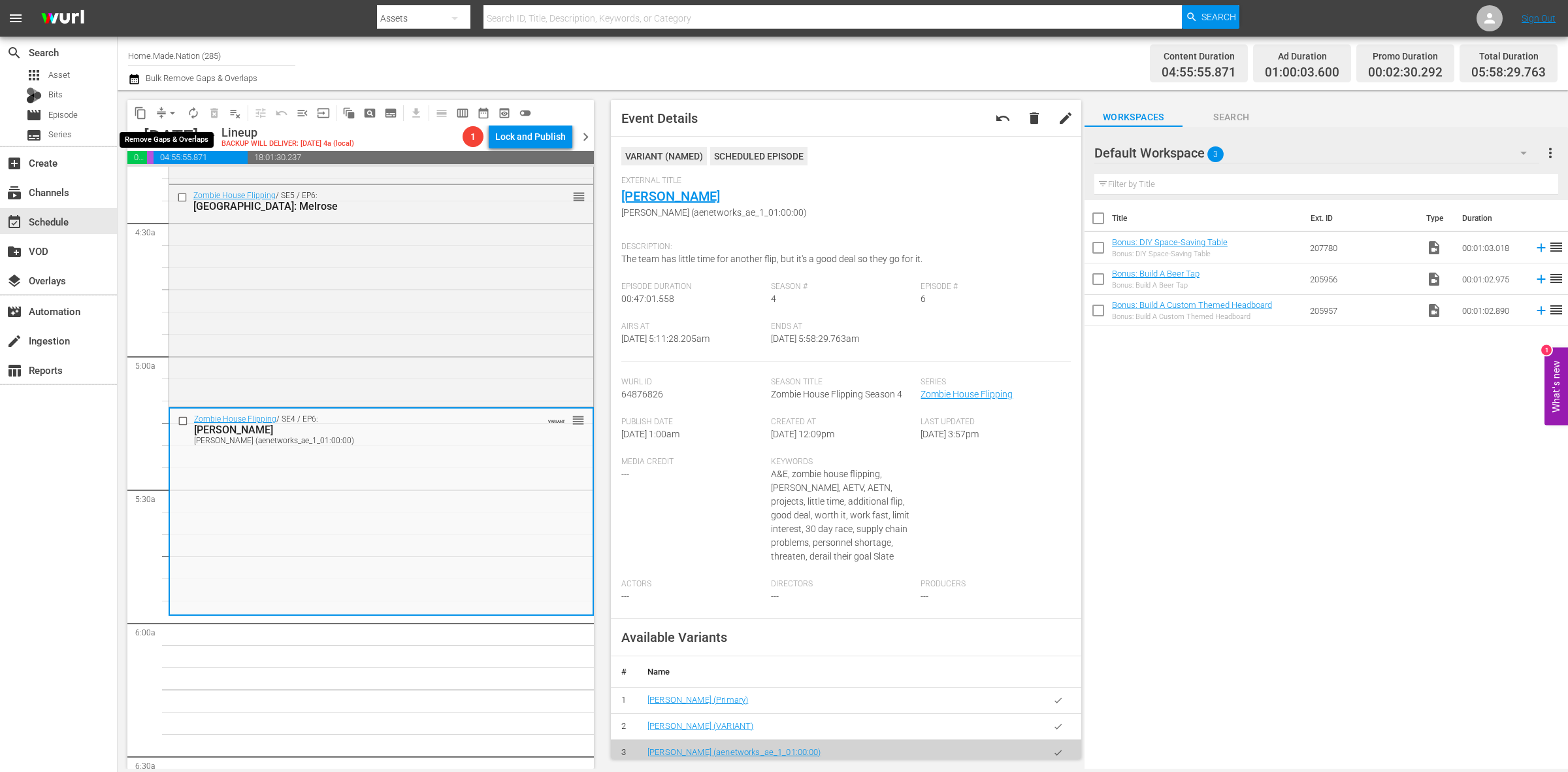
click at [164, 113] on button "arrow_drop_down" at bounding box center [172, 113] width 21 height 21
click at [172, 132] on li "Align to Midnight" at bounding box center [173, 138] width 137 height 22
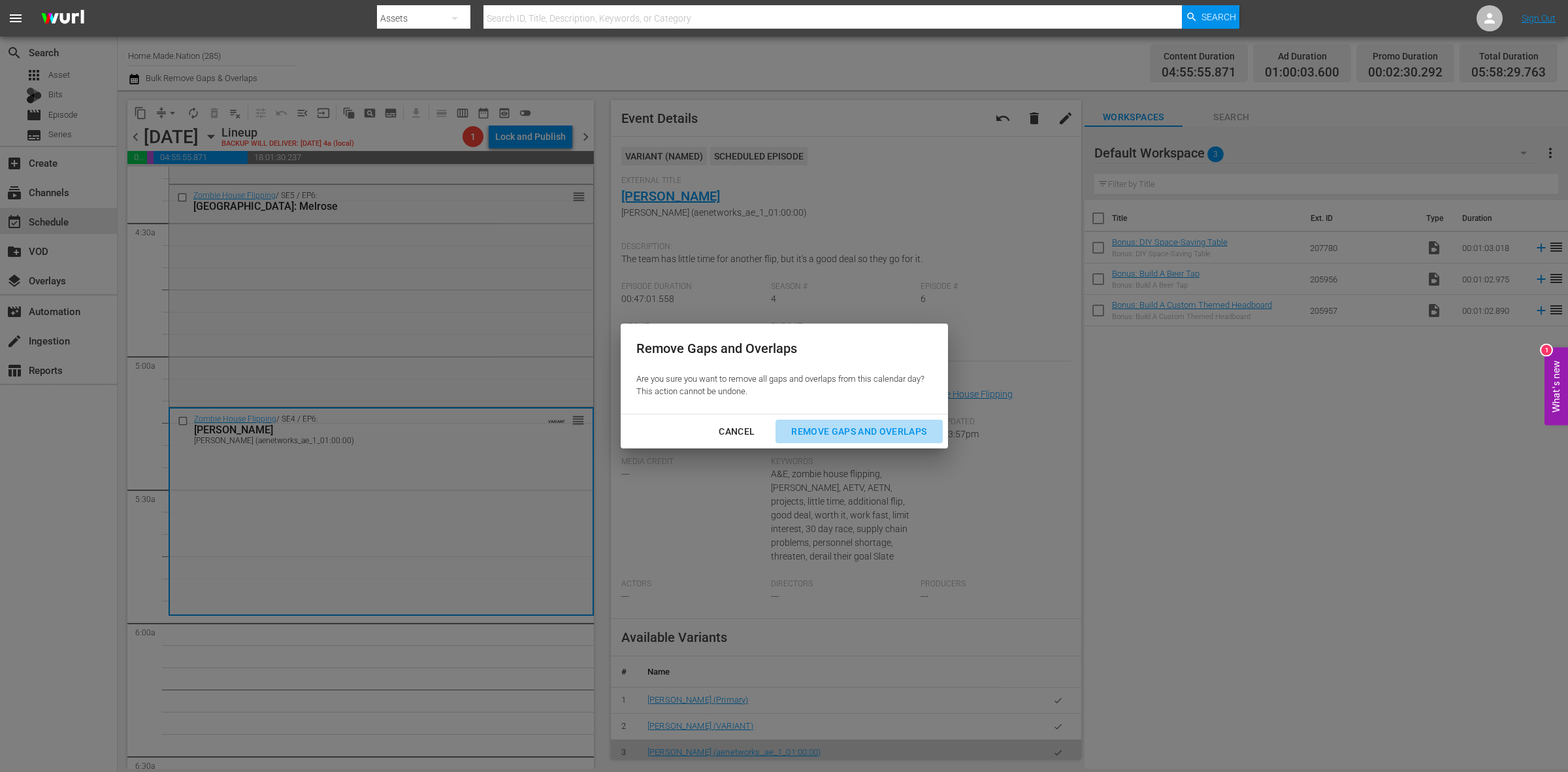
click at [915, 423] on div "Remove Gaps and Overlaps" at bounding box center [859, 431] width 156 height 16
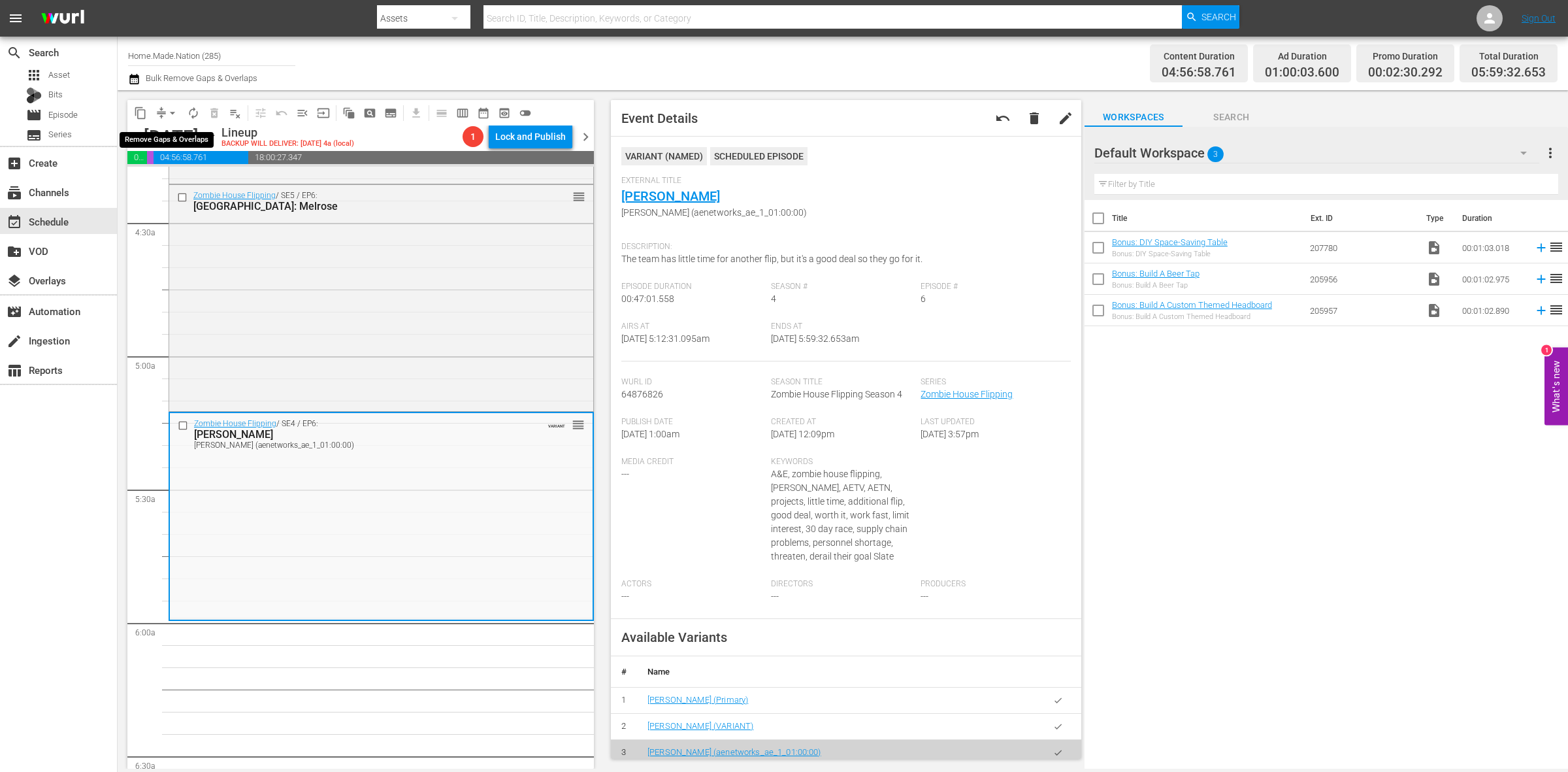
click at [171, 111] on span "arrow_drop_down" at bounding box center [172, 113] width 13 height 13
click at [171, 140] on li "Align to Midnight" at bounding box center [173, 138] width 137 height 22
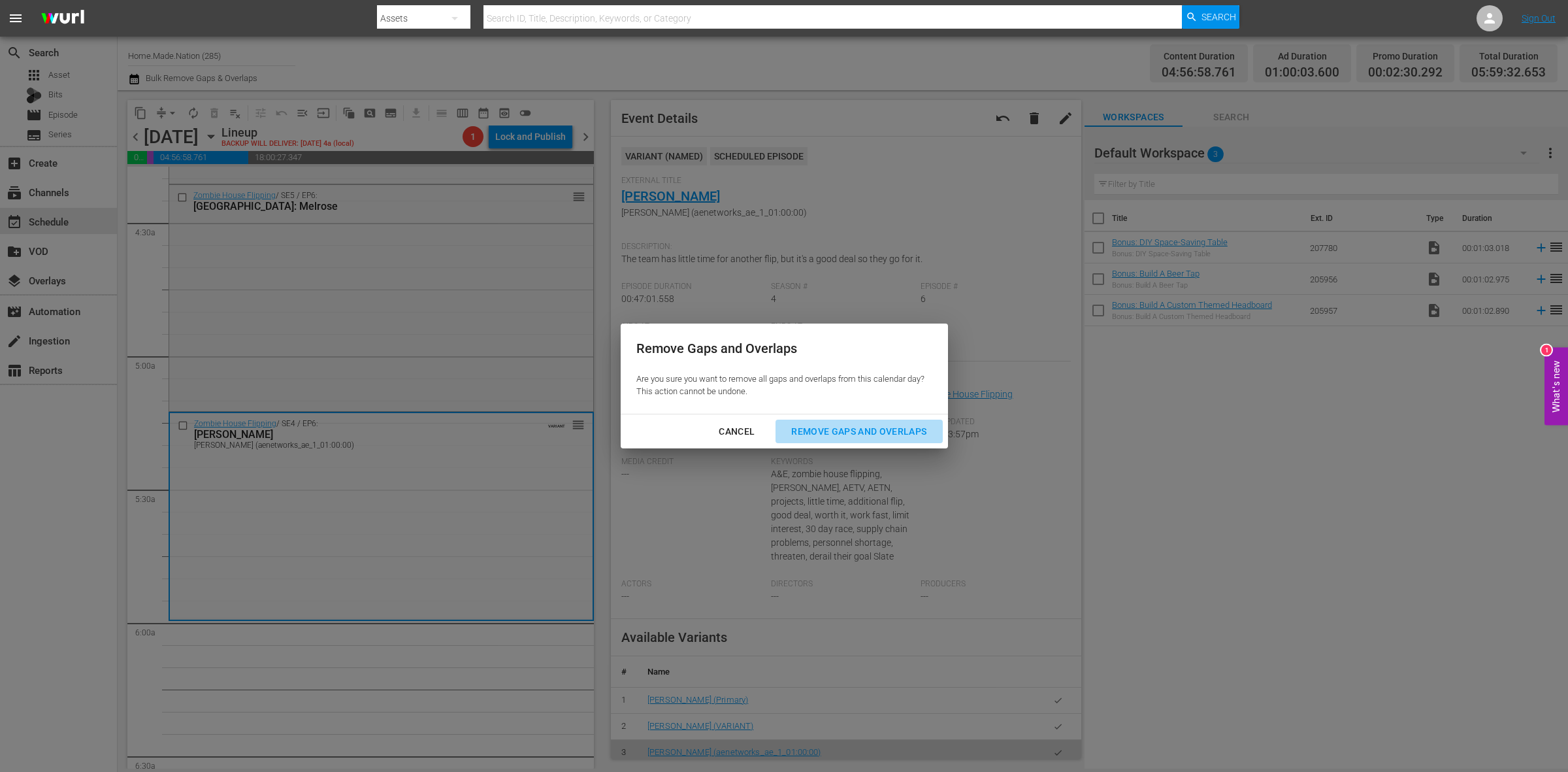
click at [810, 427] on div "Remove Gaps and Overlaps" at bounding box center [859, 431] width 156 height 16
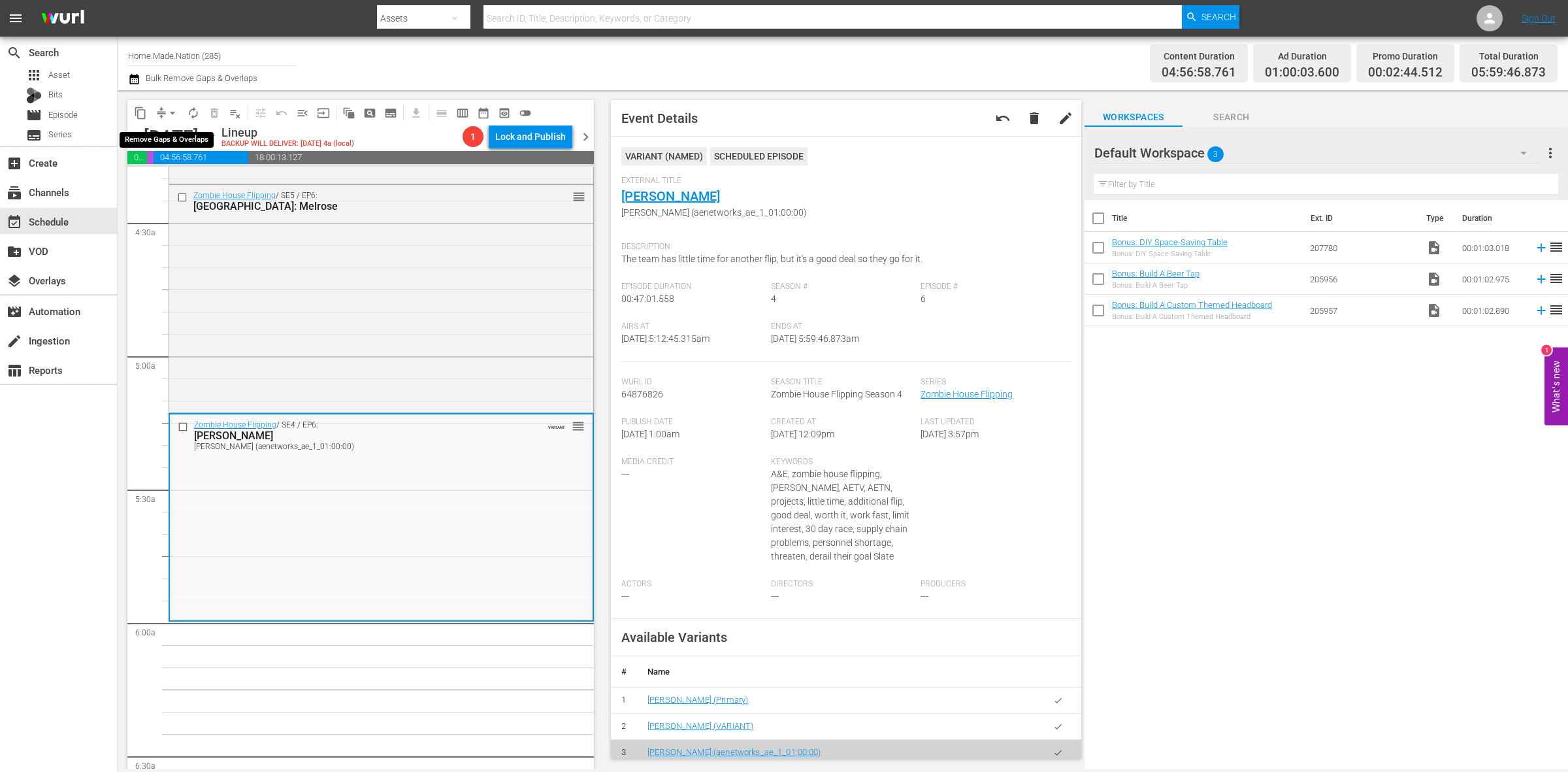
click at [170, 115] on span "arrow_drop_down" at bounding box center [172, 113] width 13 height 13
click at [180, 132] on li "Align to Midnight" at bounding box center [173, 138] width 137 height 22
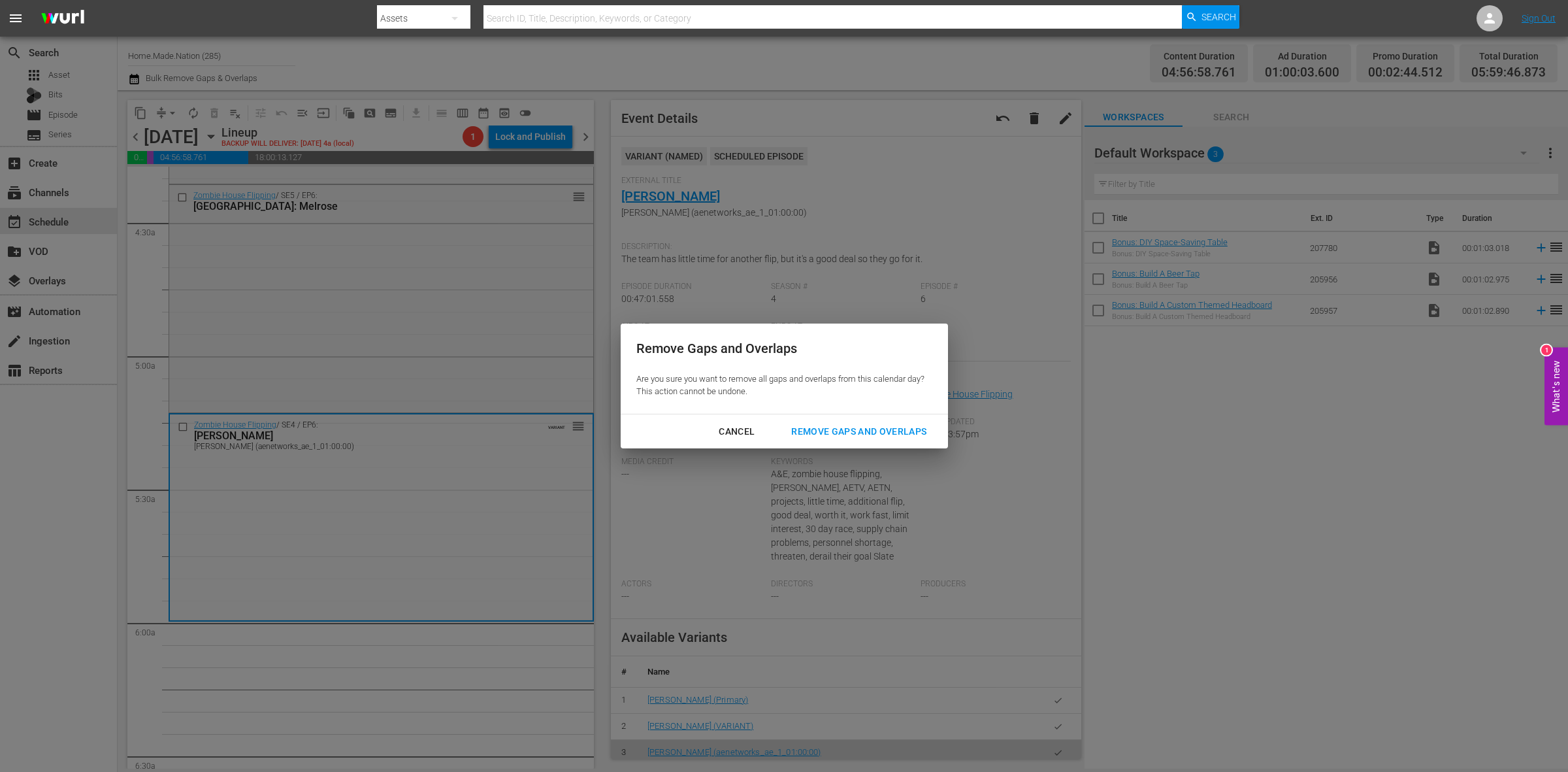
click at [916, 428] on div "Remove Gaps and Overlaps" at bounding box center [859, 431] width 156 height 16
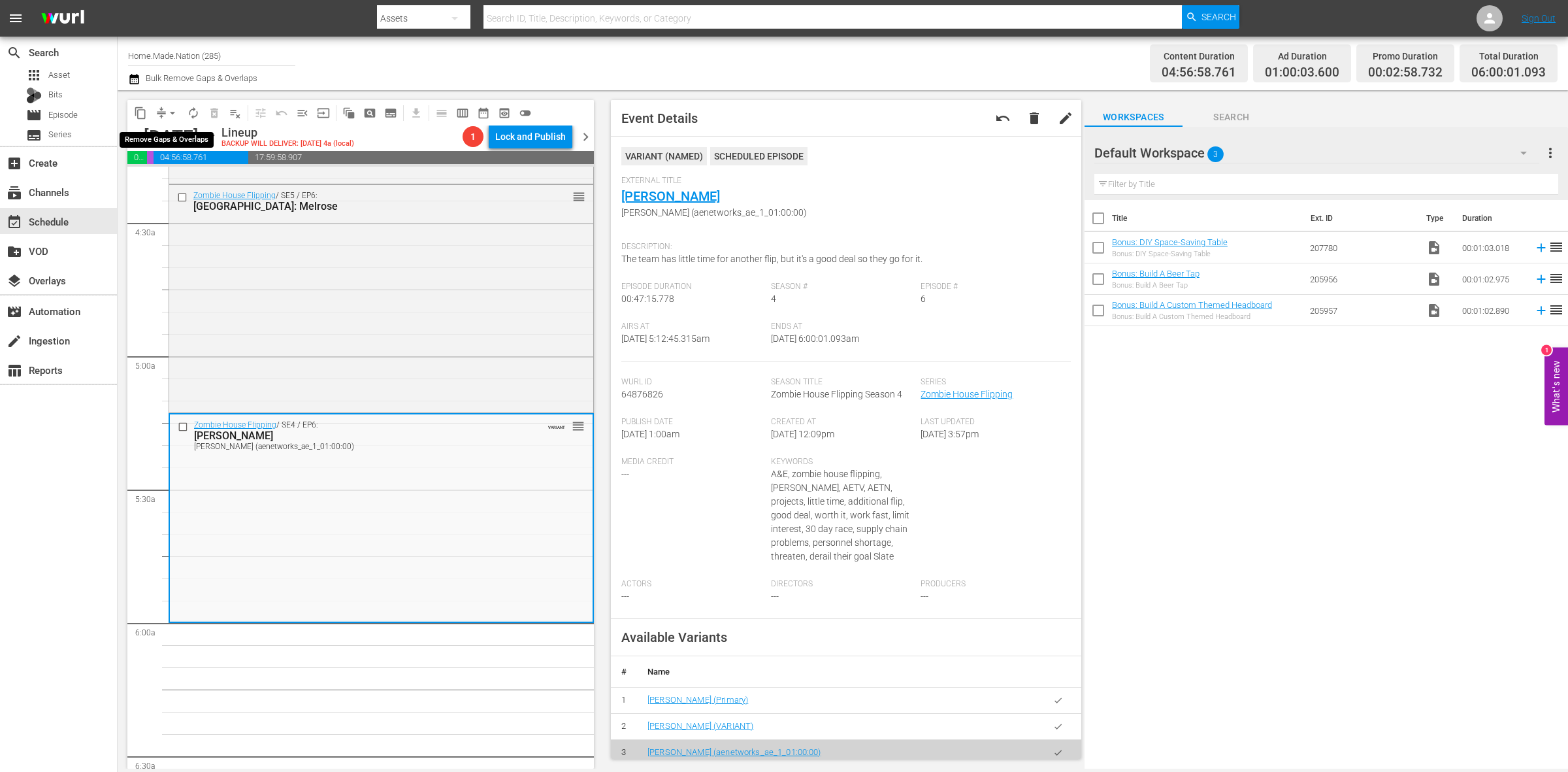
click at [171, 115] on span "arrow_drop_down" at bounding box center [172, 113] width 13 height 13
click at [178, 145] on li "Align to Midnight" at bounding box center [173, 138] width 137 height 22
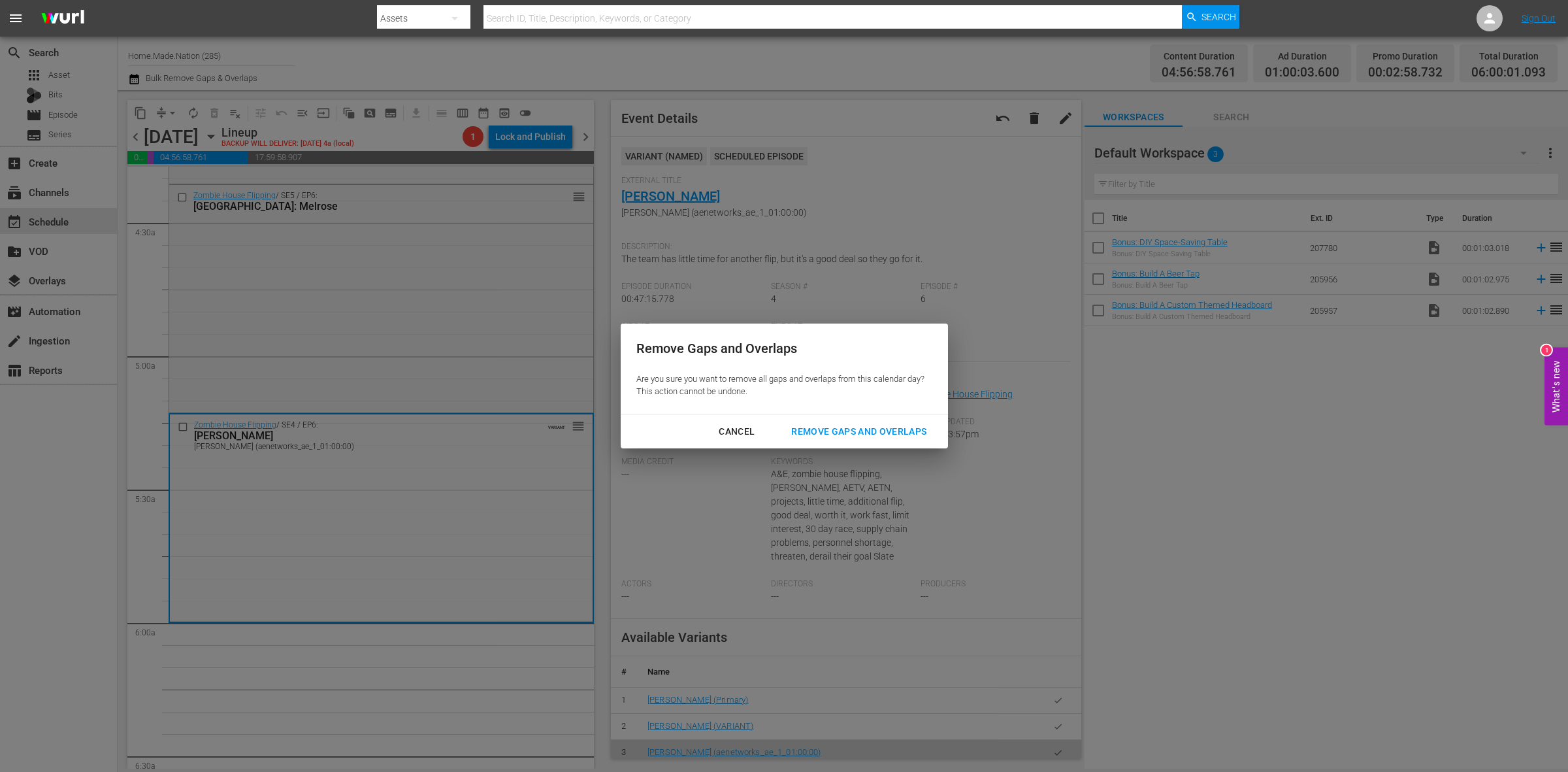
click at [813, 432] on div "Remove Gaps and Overlaps" at bounding box center [859, 431] width 156 height 16
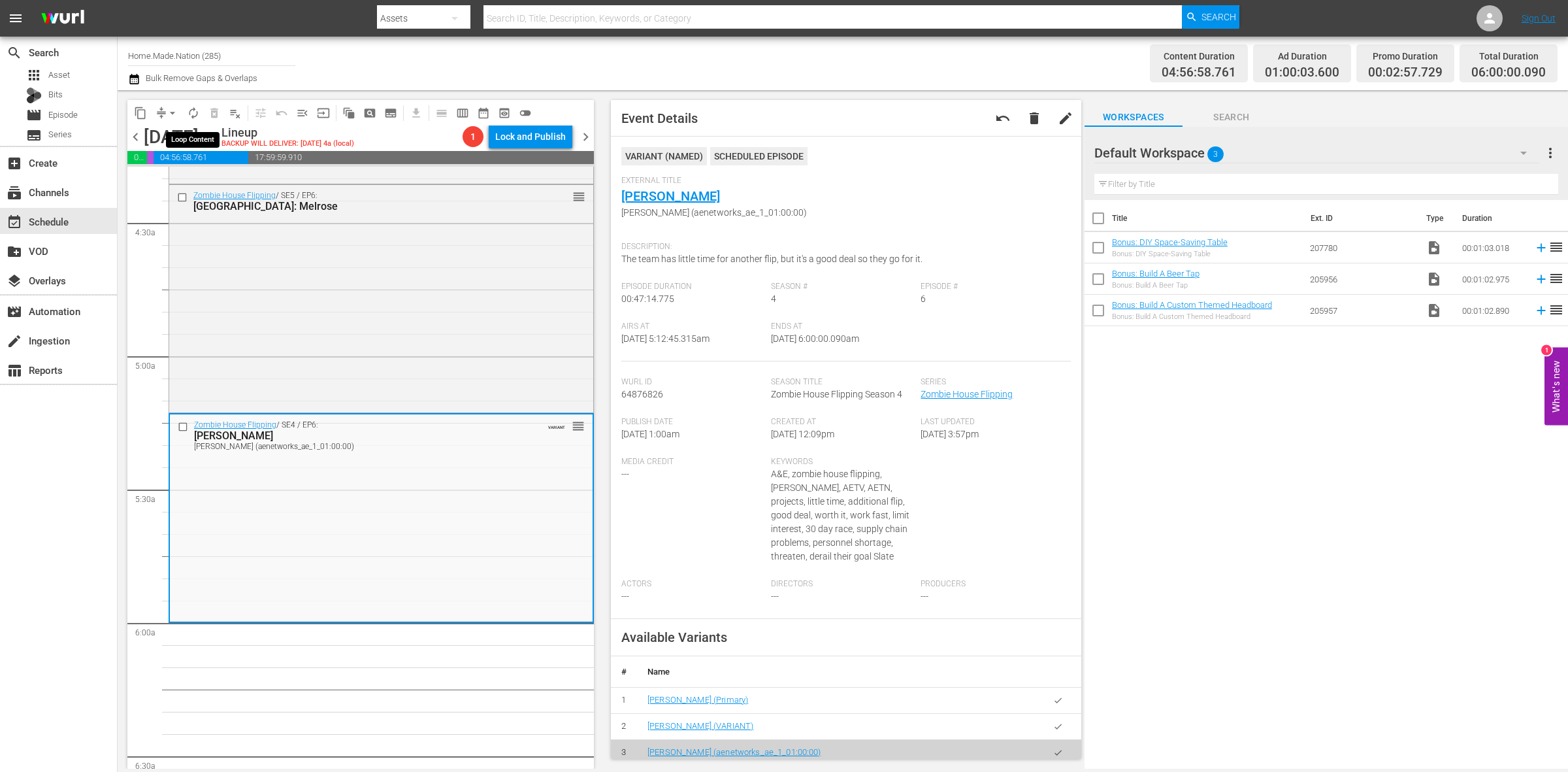
click at [197, 110] on span "autorenew_outlined" at bounding box center [193, 113] width 13 height 13
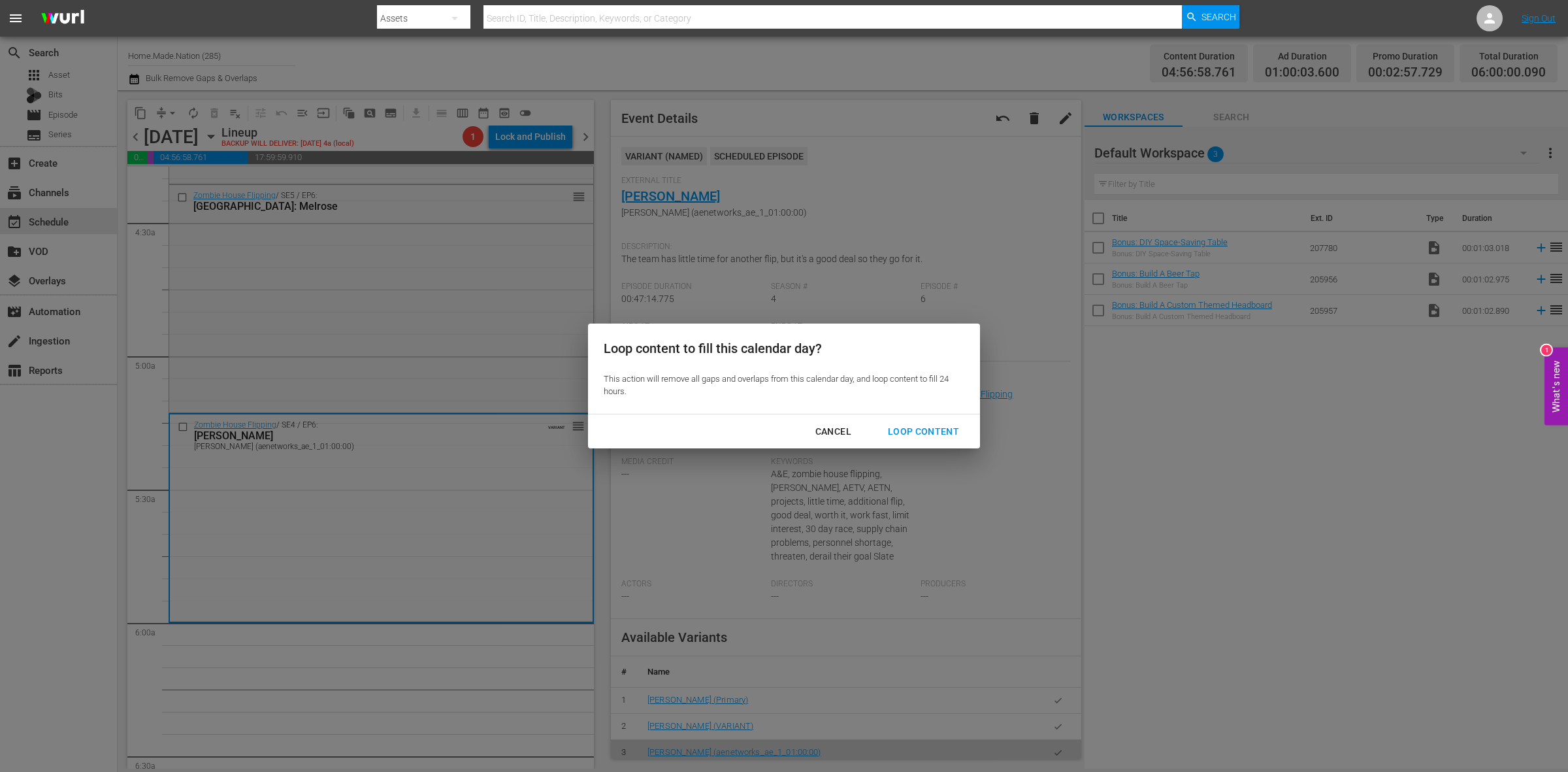
click at [931, 441] on button "Loop Content" at bounding box center [923, 431] width 103 height 24
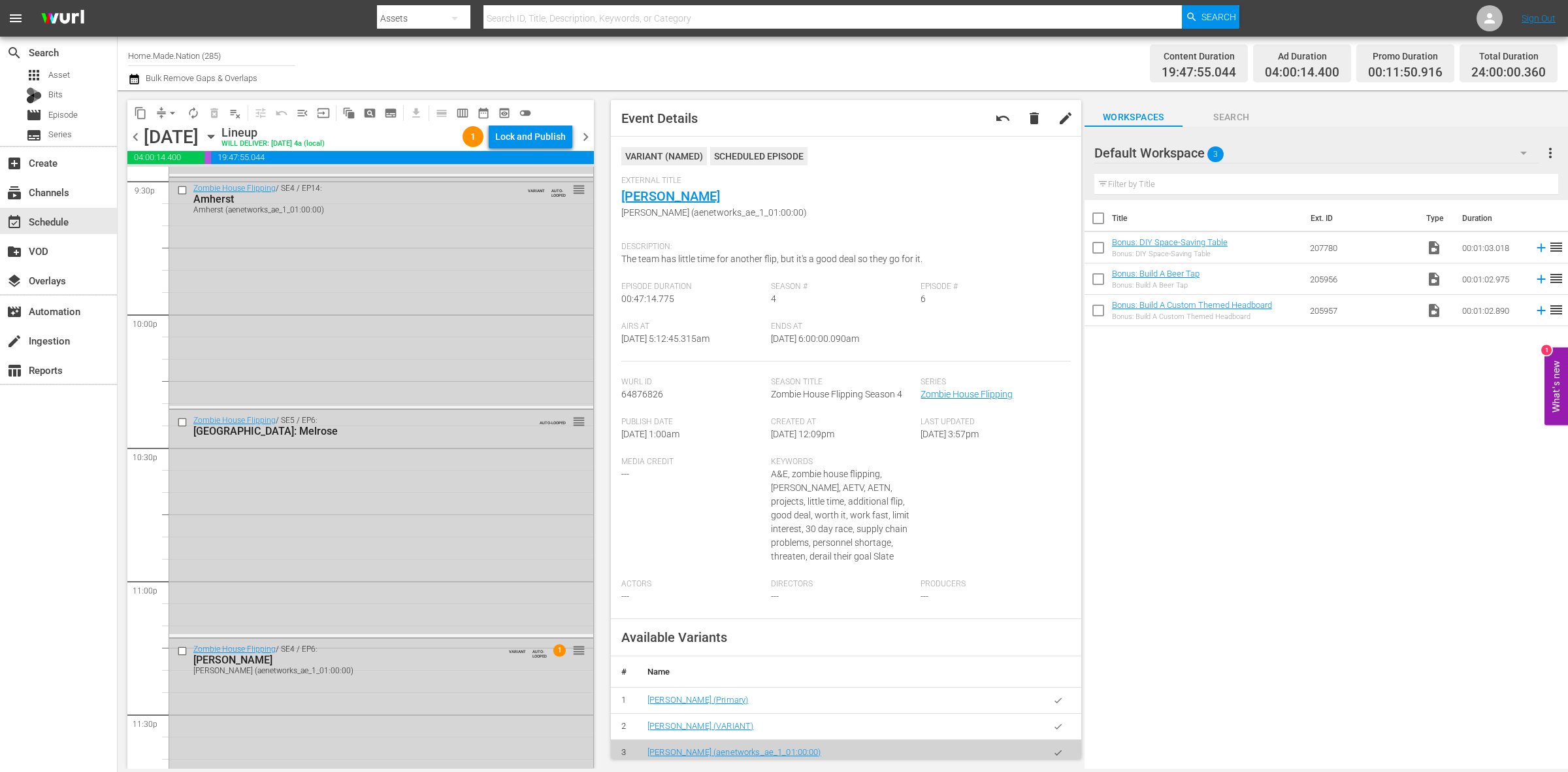
scroll to position [5796, 0]
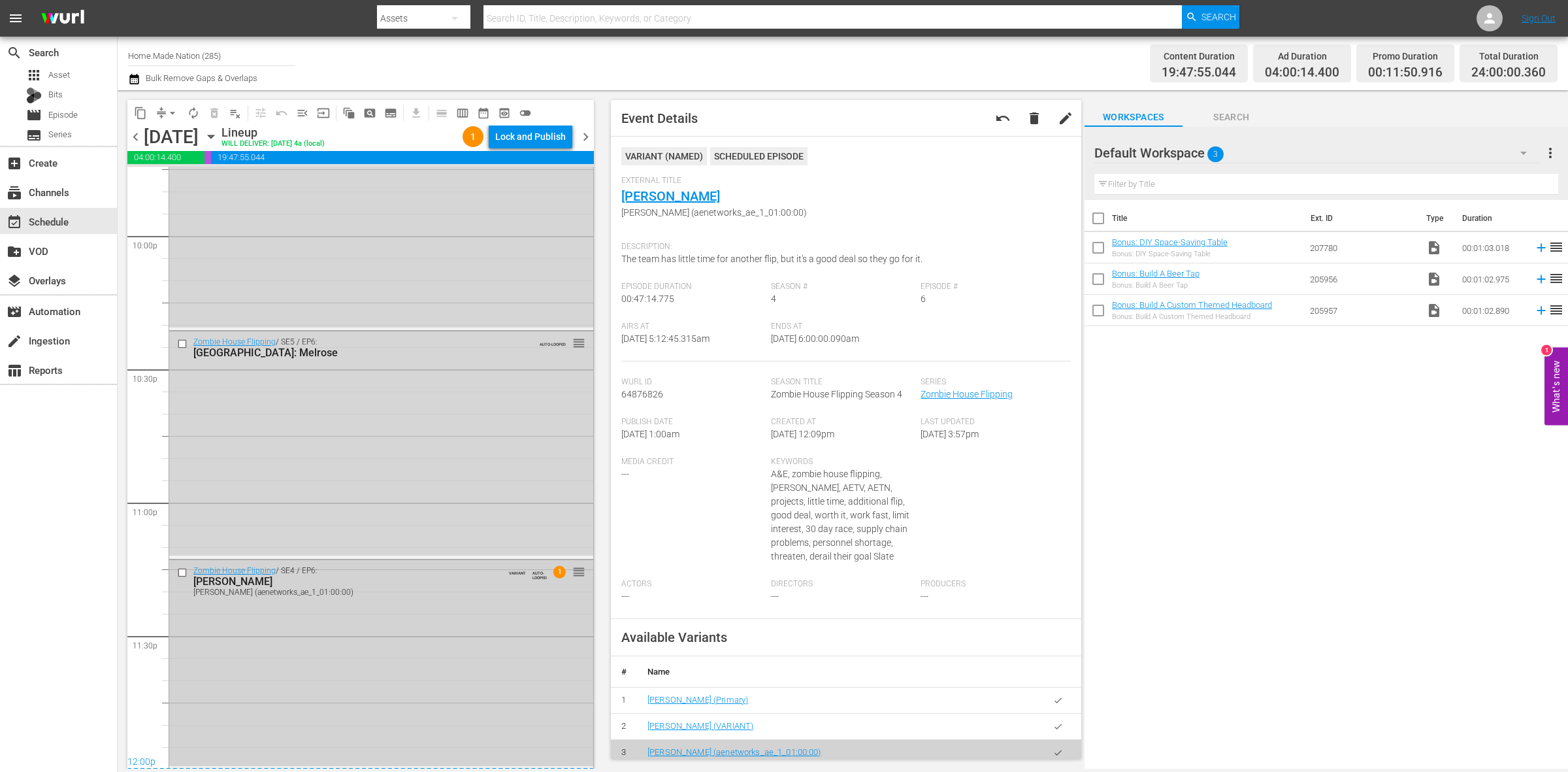
click at [507, 652] on div "Zombie House Flipping / SE4 / EP6: Killian Killian (aenetworks_ae_1_01:00:00) V…" at bounding box center [381, 663] width 424 height 206
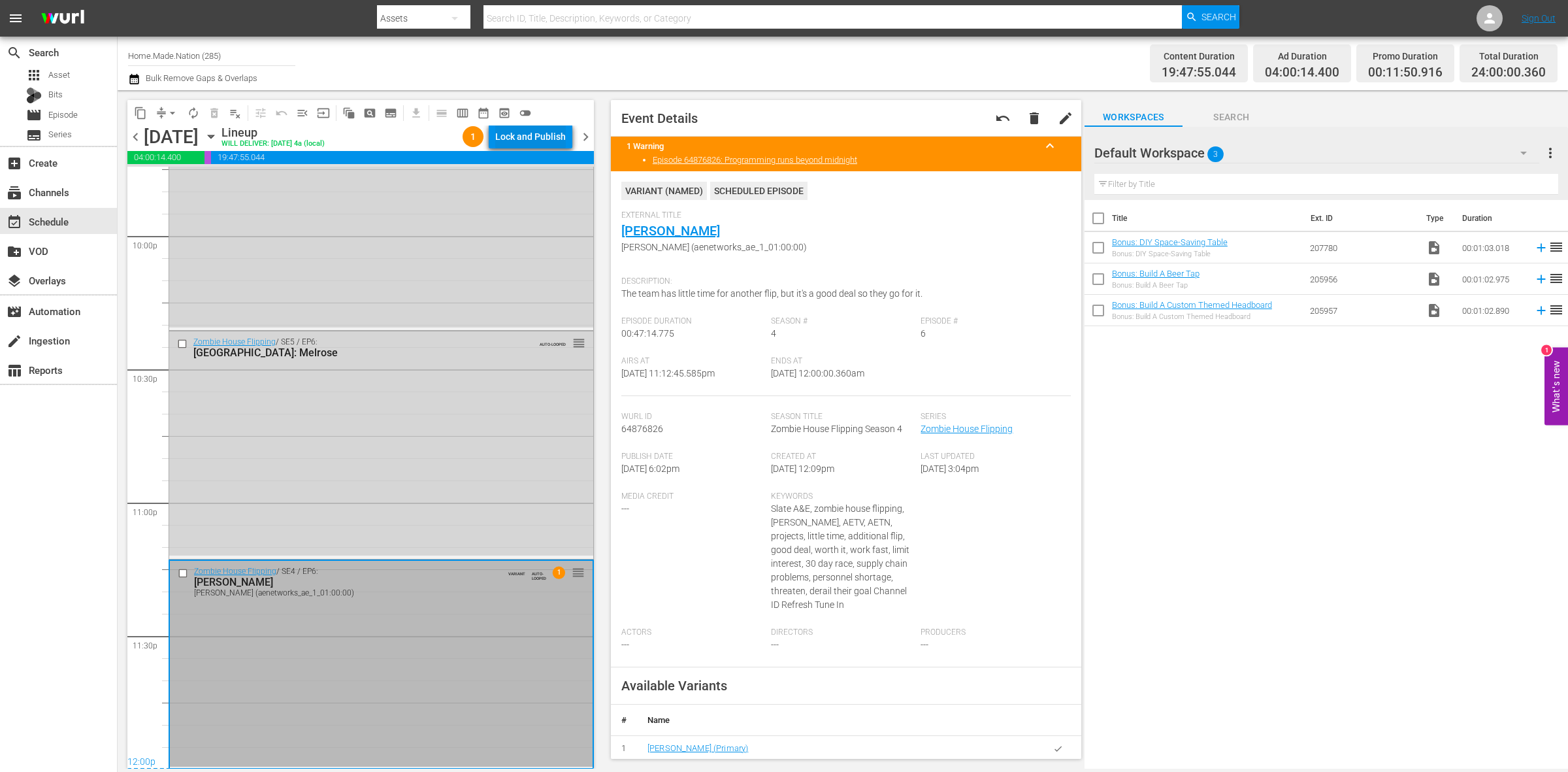
click at [521, 136] on div "Lock and Publish" at bounding box center [531, 136] width 71 height 24
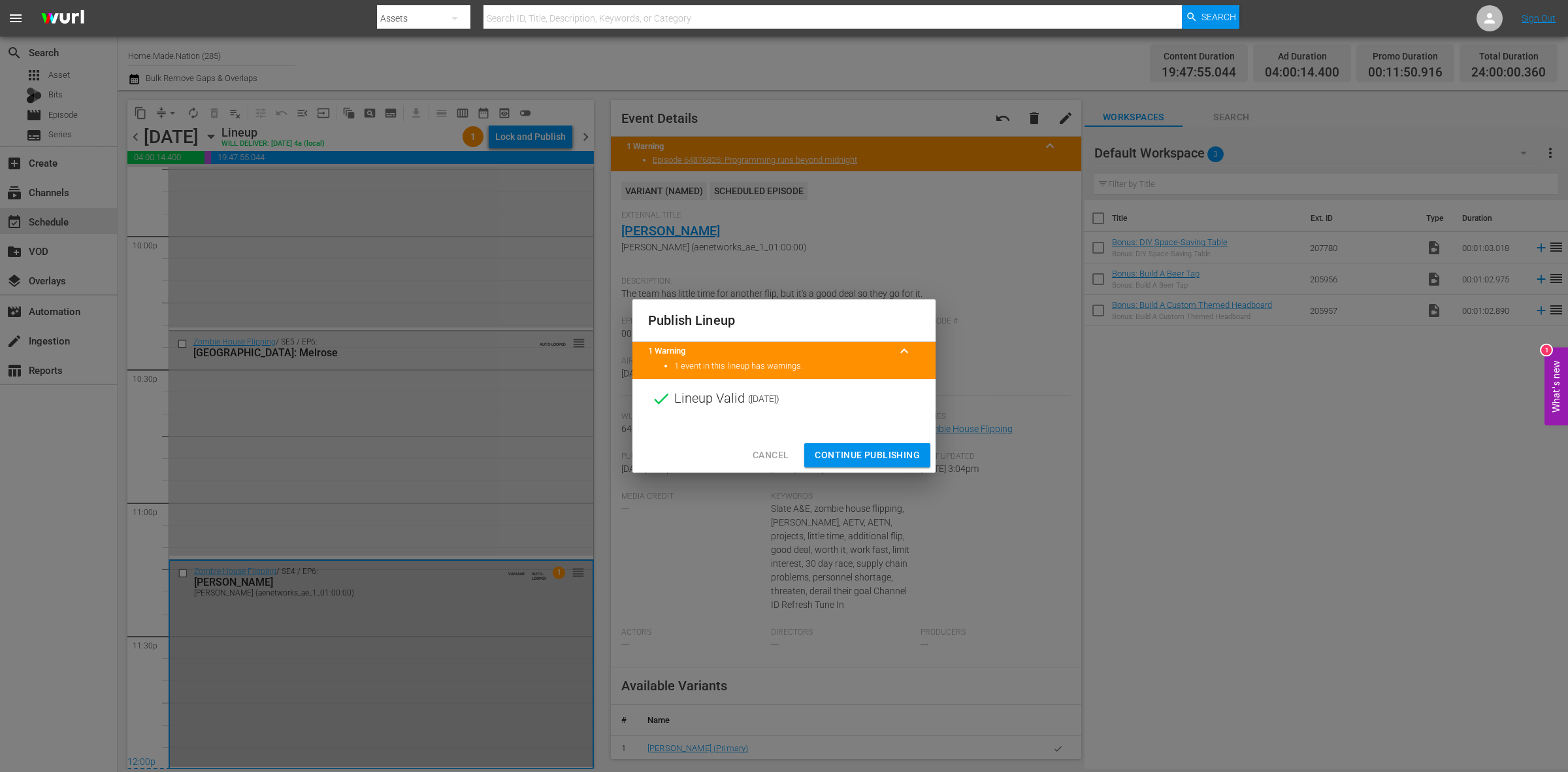
click at [886, 457] on span "Continue Publishing" at bounding box center [867, 455] width 105 height 16
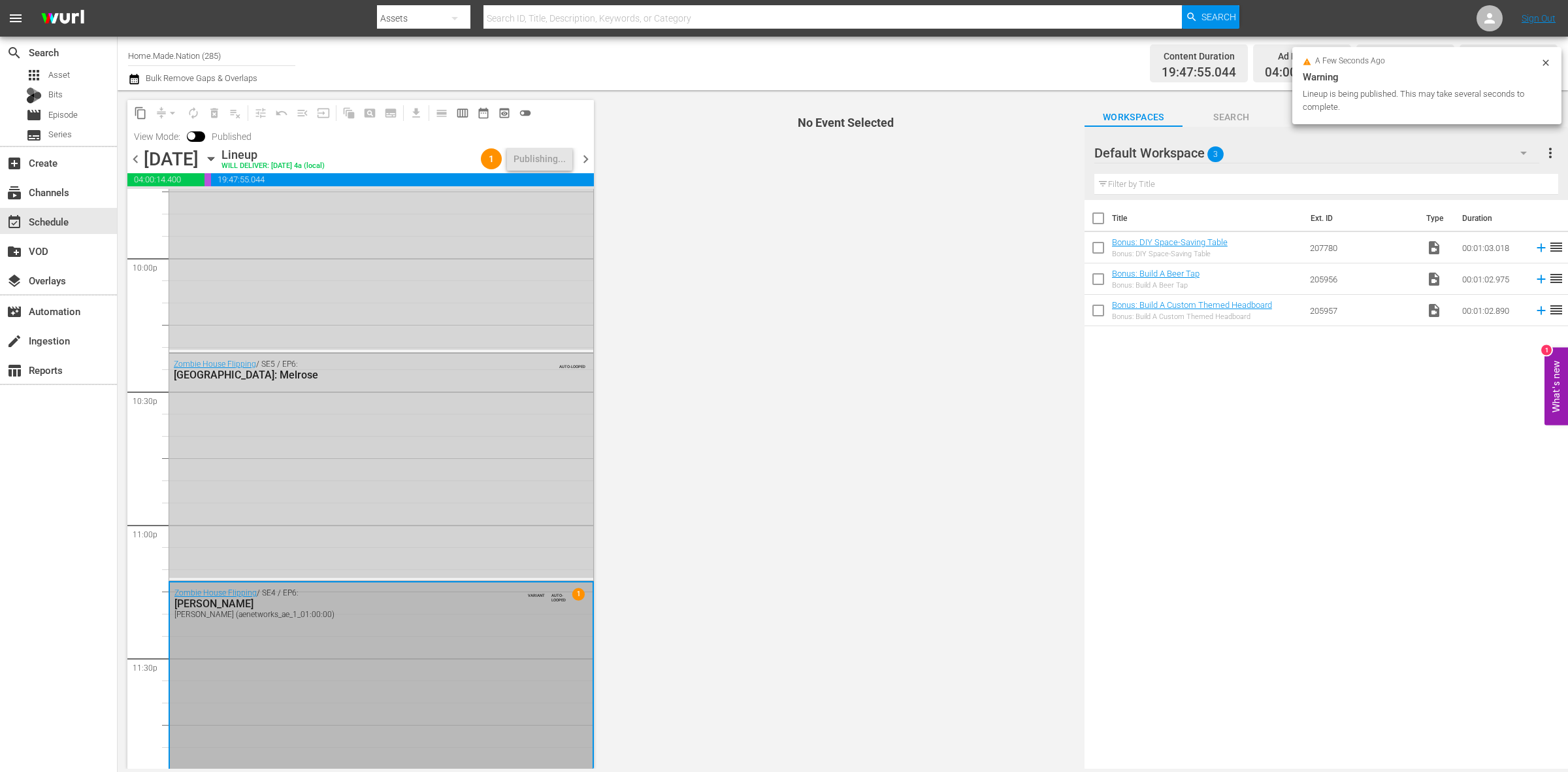
scroll to position [5818, 0]
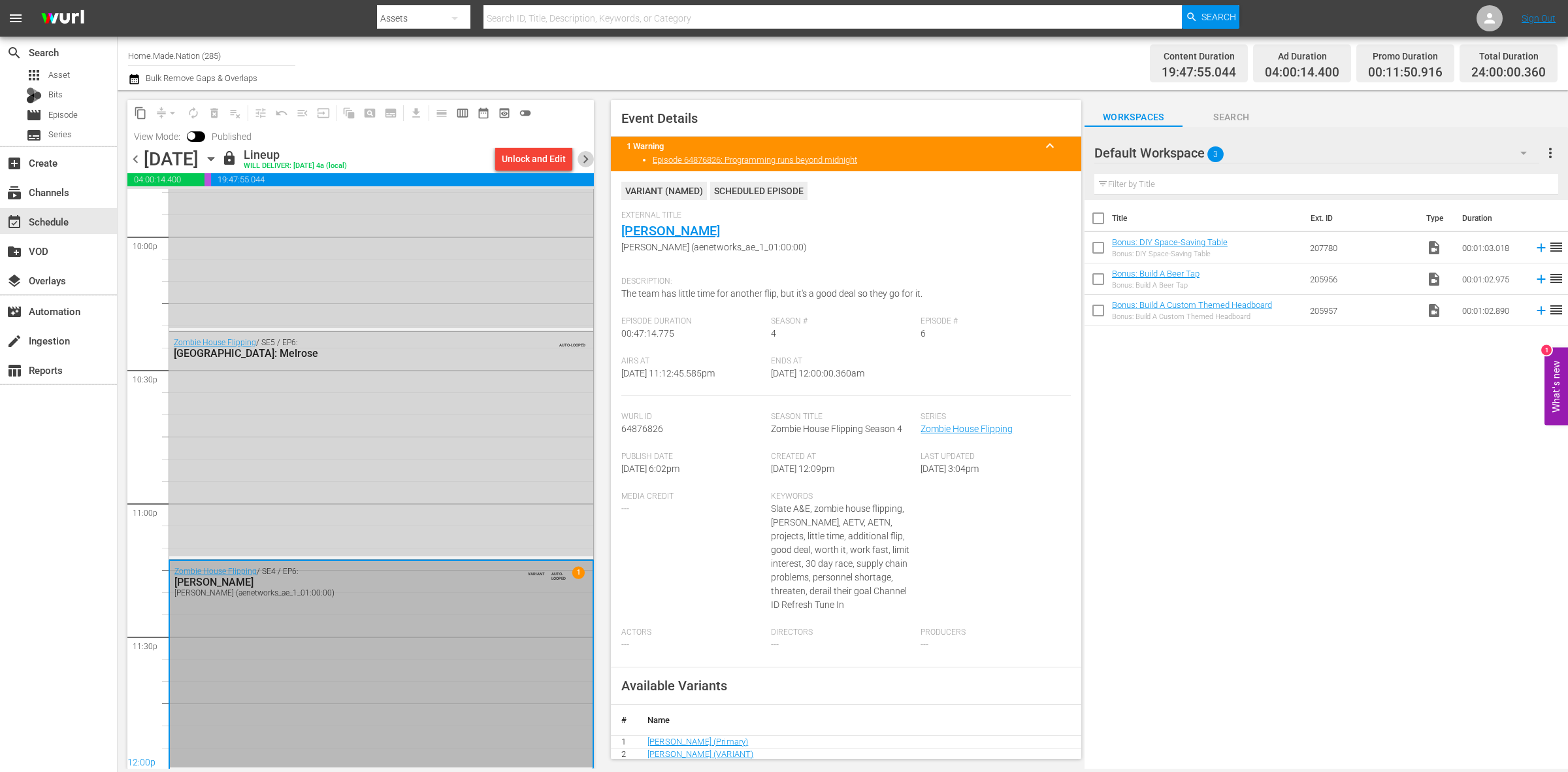
click at [584, 161] on span "chevron_right" at bounding box center [585, 159] width 16 height 16
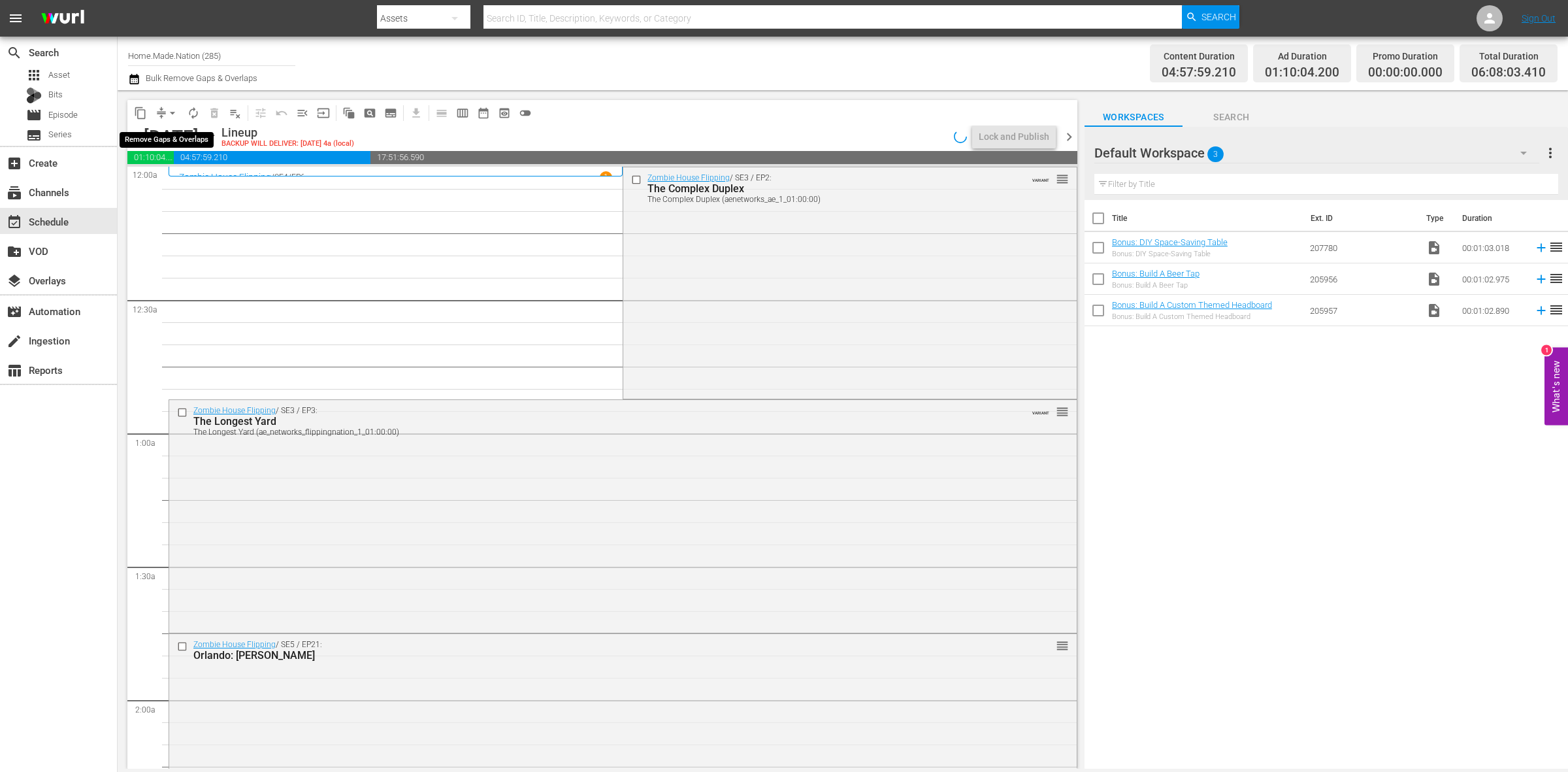
click at [174, 111] on span "arrow_drop_down" at bounding box center [172, 113] width 13 height 13
click at [174, 135] on li "Align to Midnight" at bounding box center [173, 138] width 137 height 22
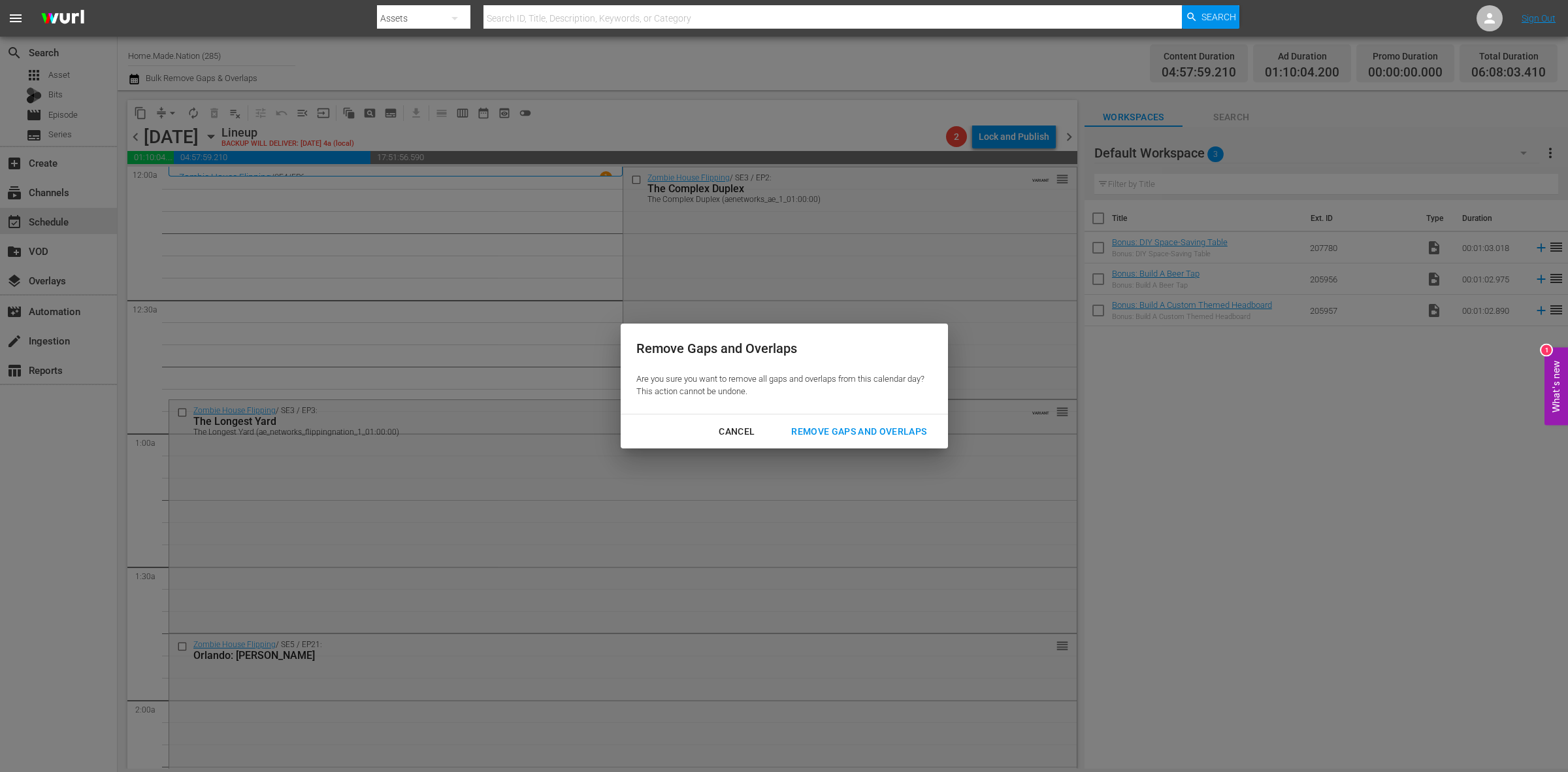
click at [817, 423] on div "Remove Gaps and Overlaps" at bounding box center [859, 431] width 156 height 16
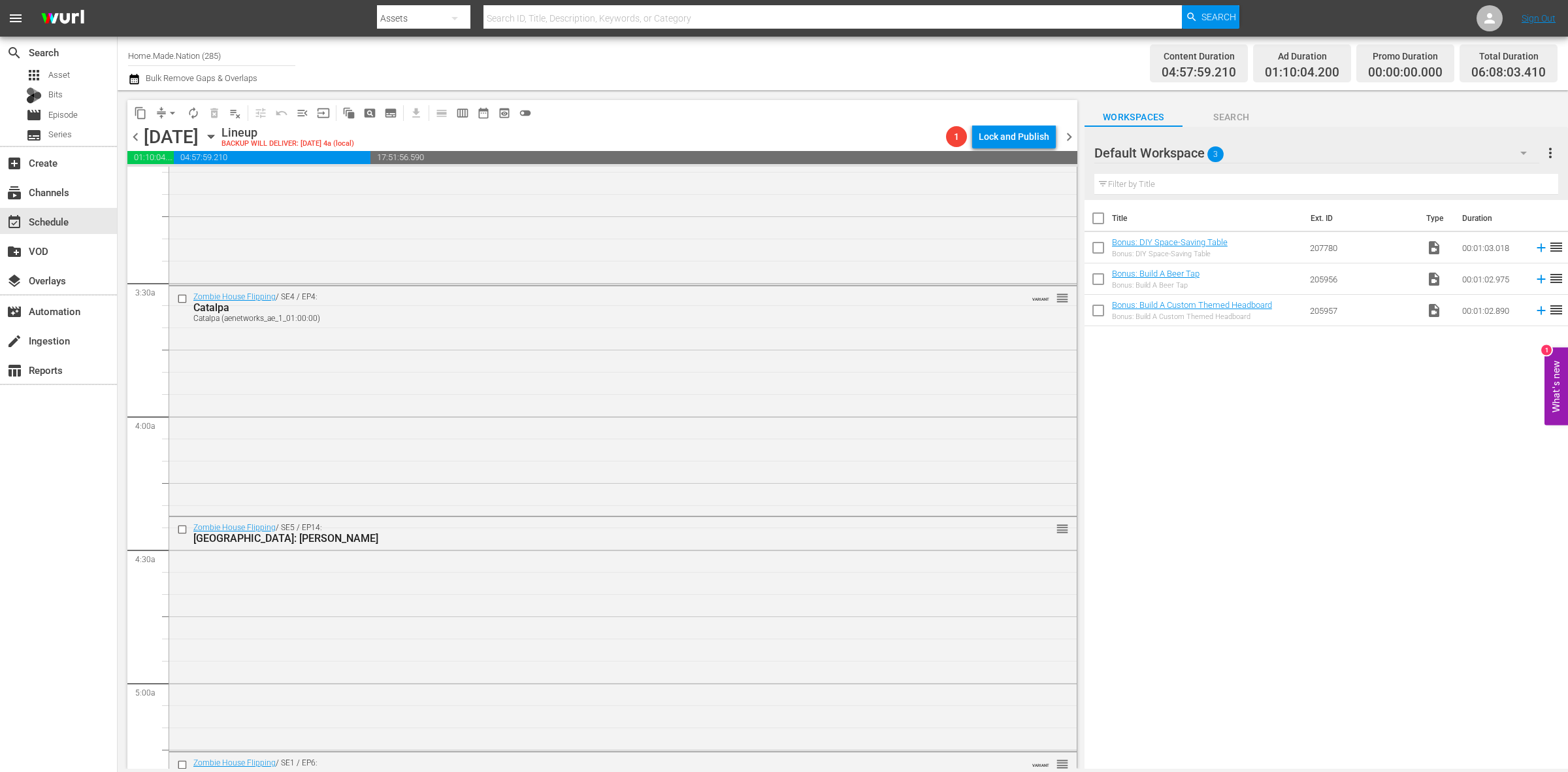
scroll to position [1226, 0]
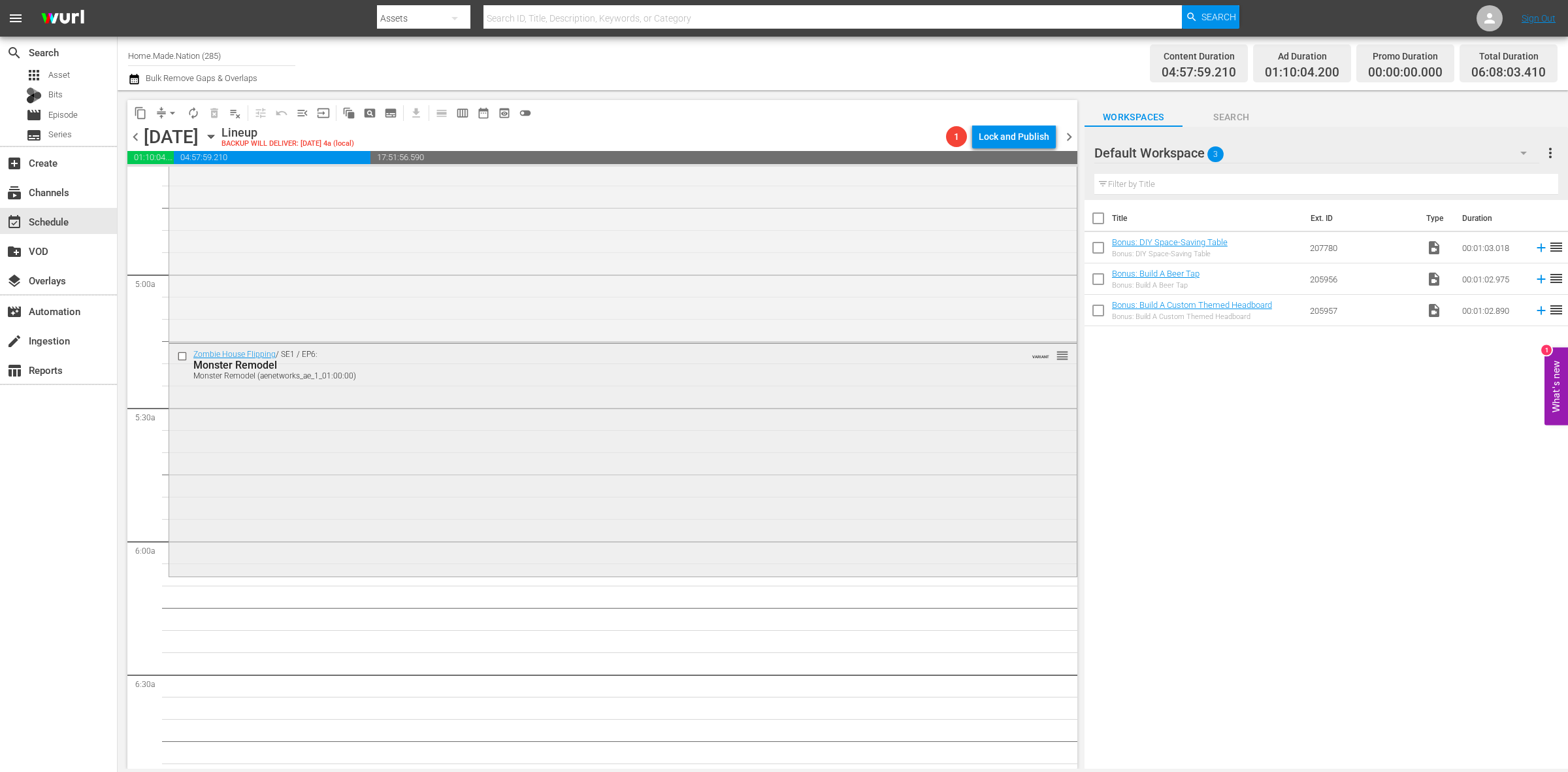
click at [474, 467] on div "Zombie House Flipping / SE1 / EP6: Monster Remodel Monster Remodel (aenetworks_…" at bounding box center [622, 458] width 908 height 229
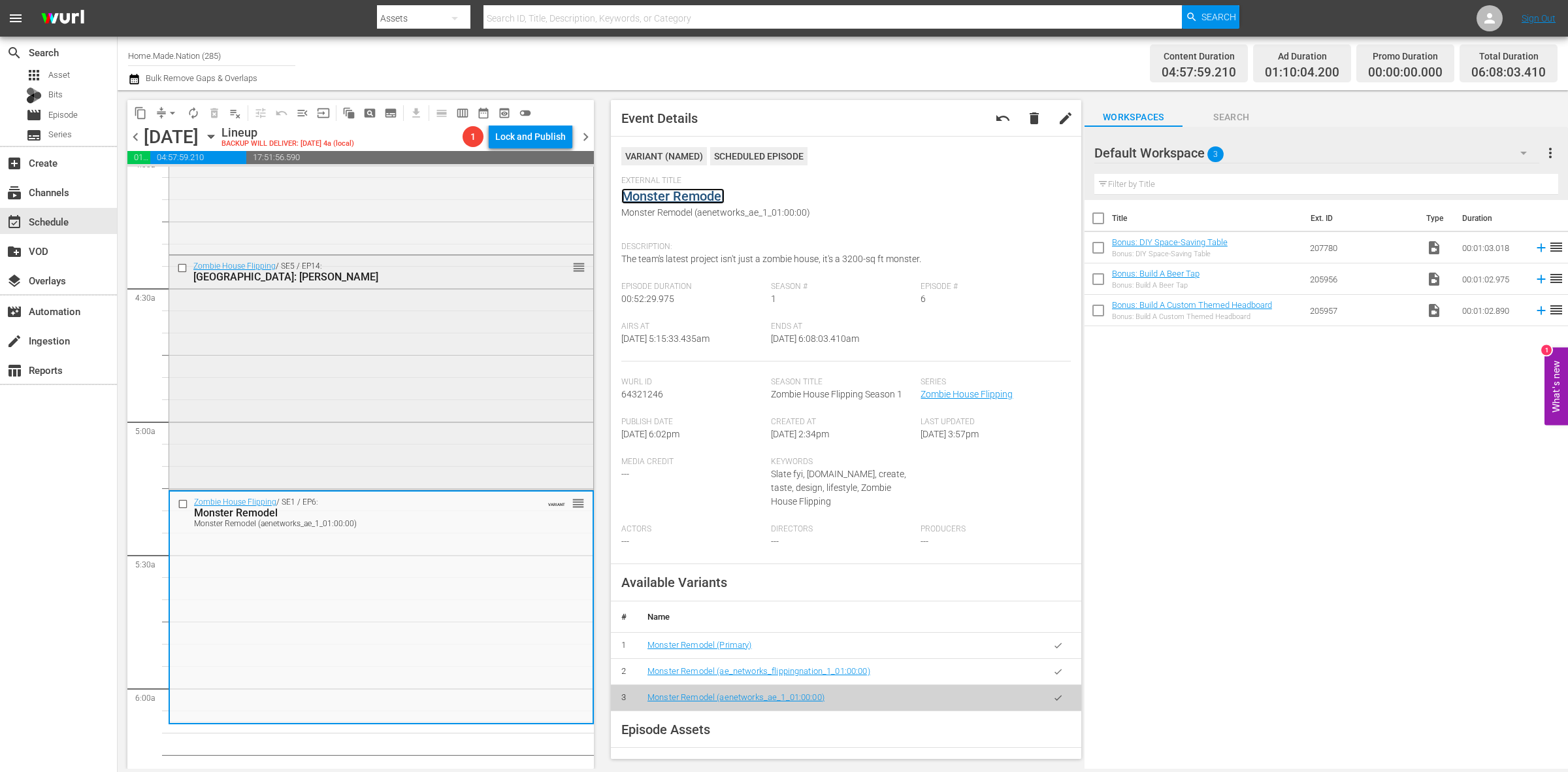
scroll to position [1062, 0]
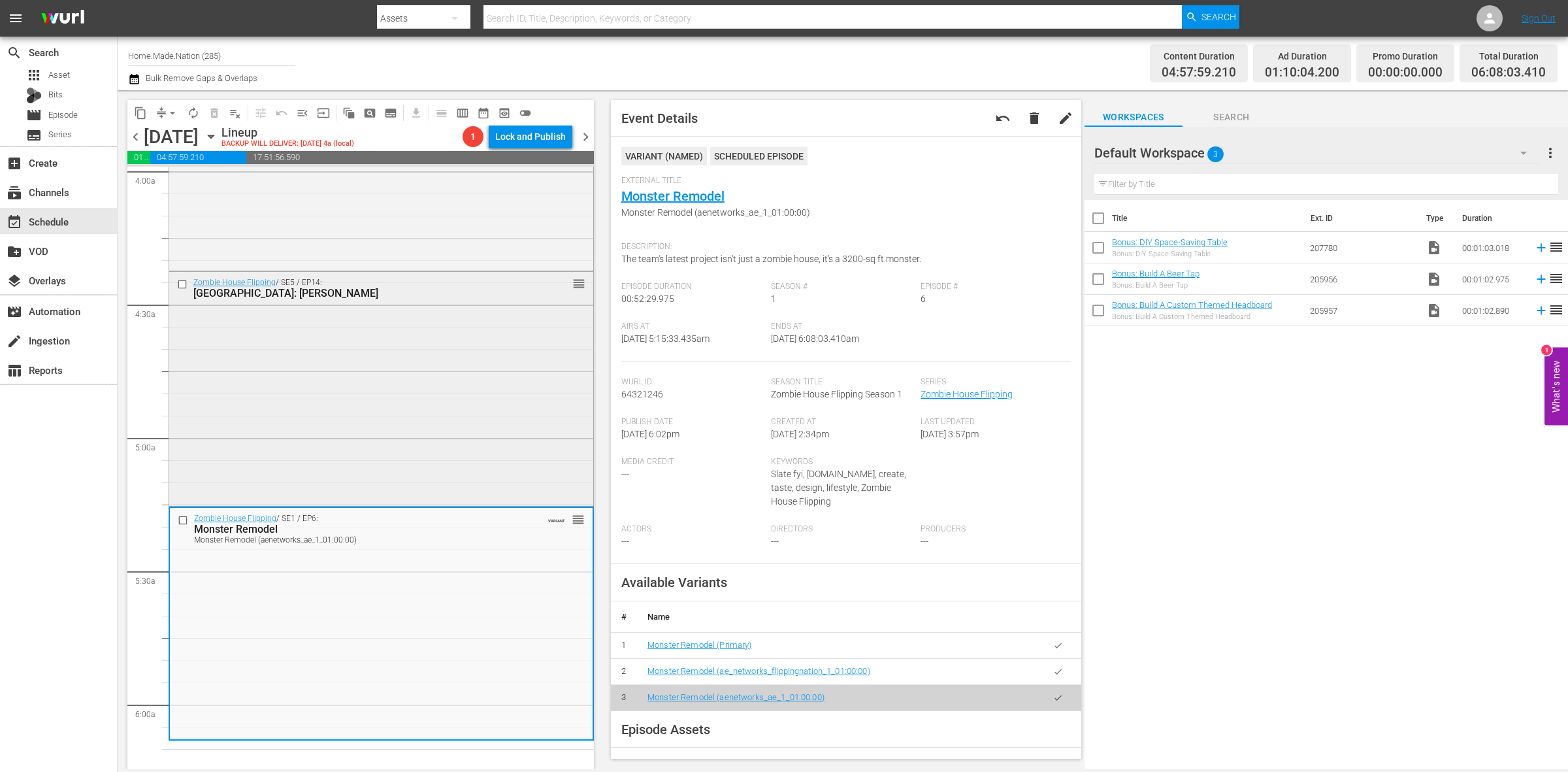
click at [433, 385] on div "Zombie House Flipping / SE5 / EP14: Tampa: Larkin reorder" at bounding box center [381, 387] width 424 height 231
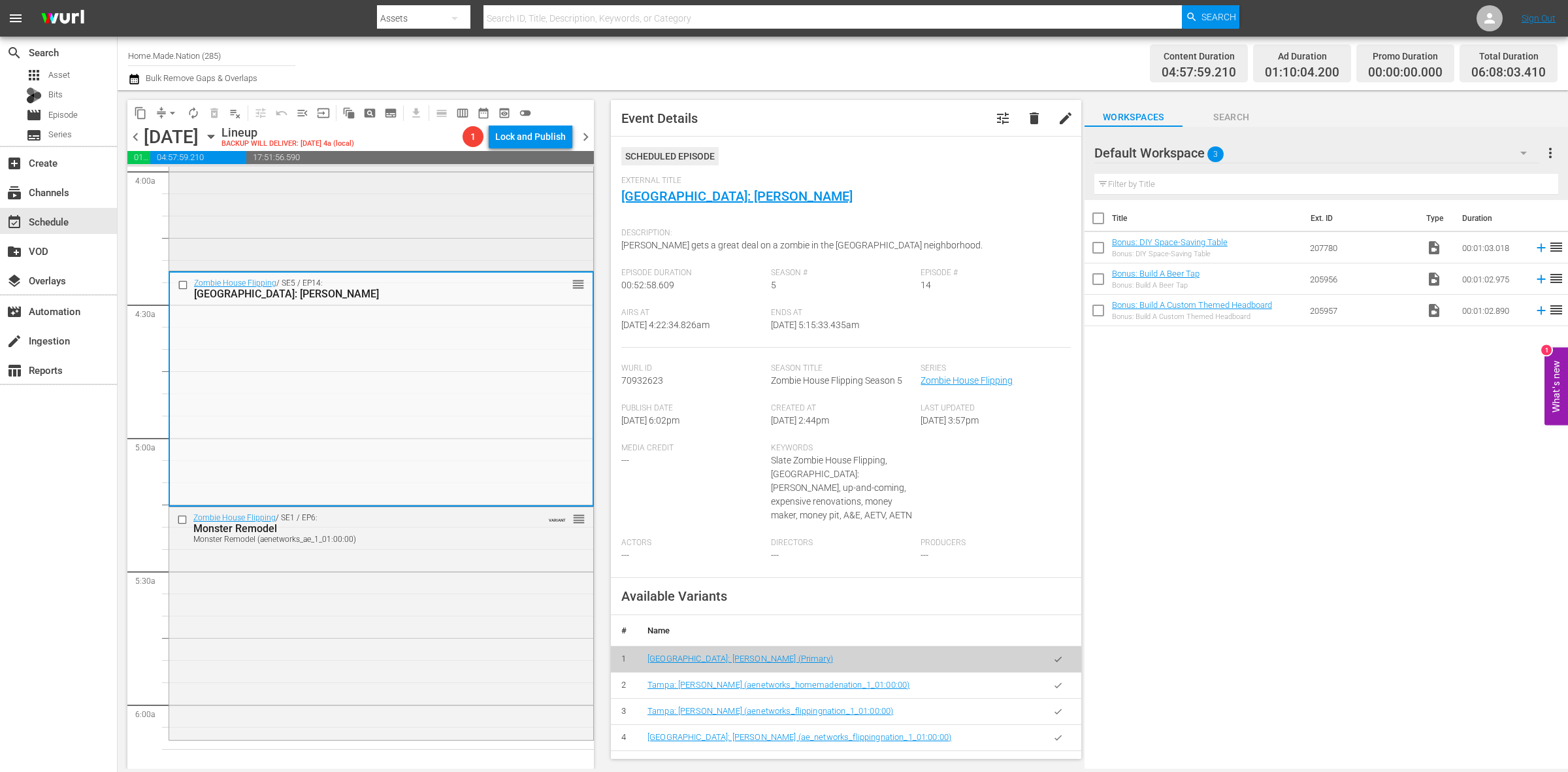
click at [415, 240] on div "Zombie House Flipping / SE4 / EP4: Catalpa Catalpa (aenetworks_ae_1_01:00:00) V…" at bounding box center [381, 155] width 424 height 227
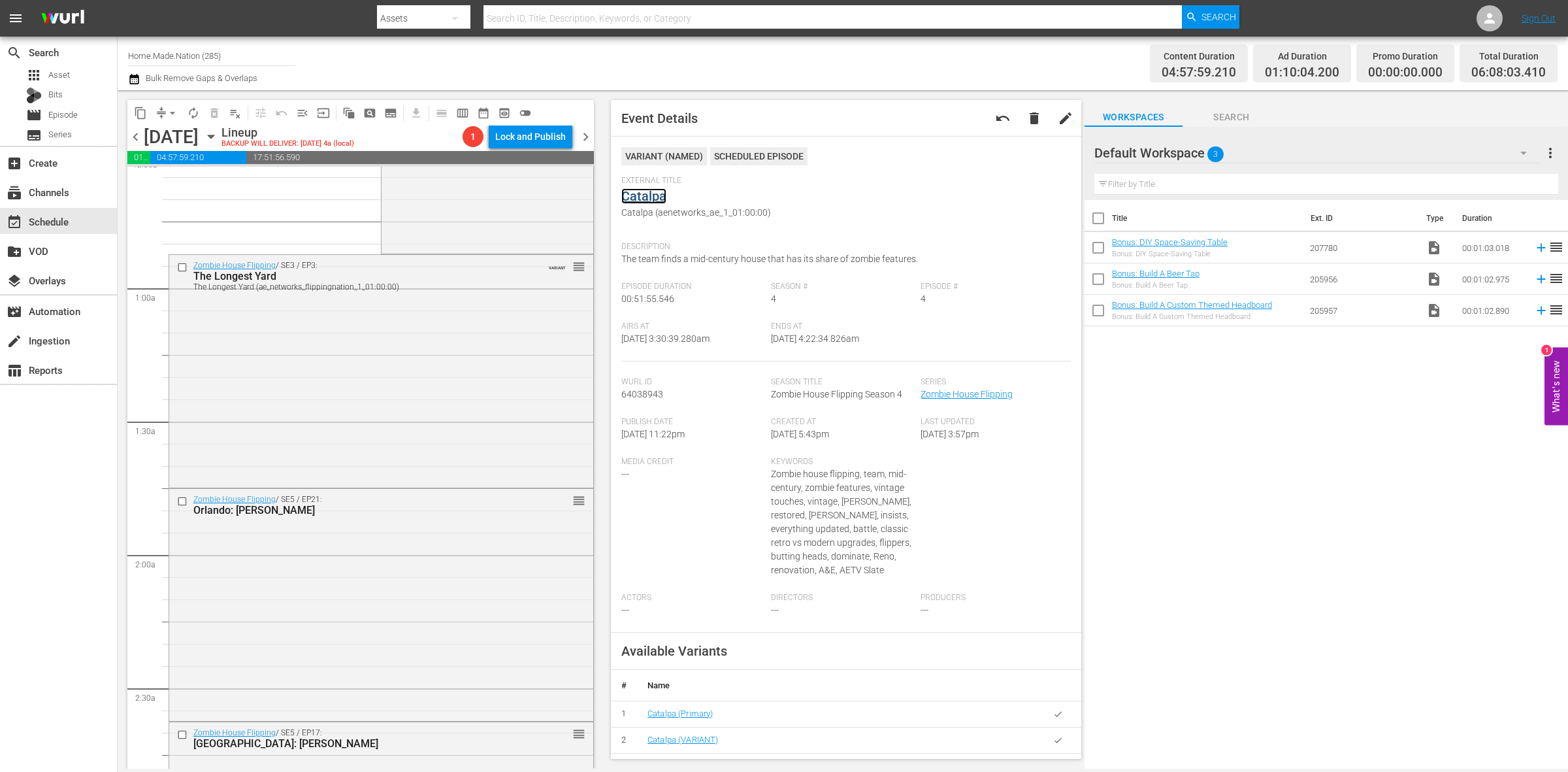
scroll to position [0, 0]
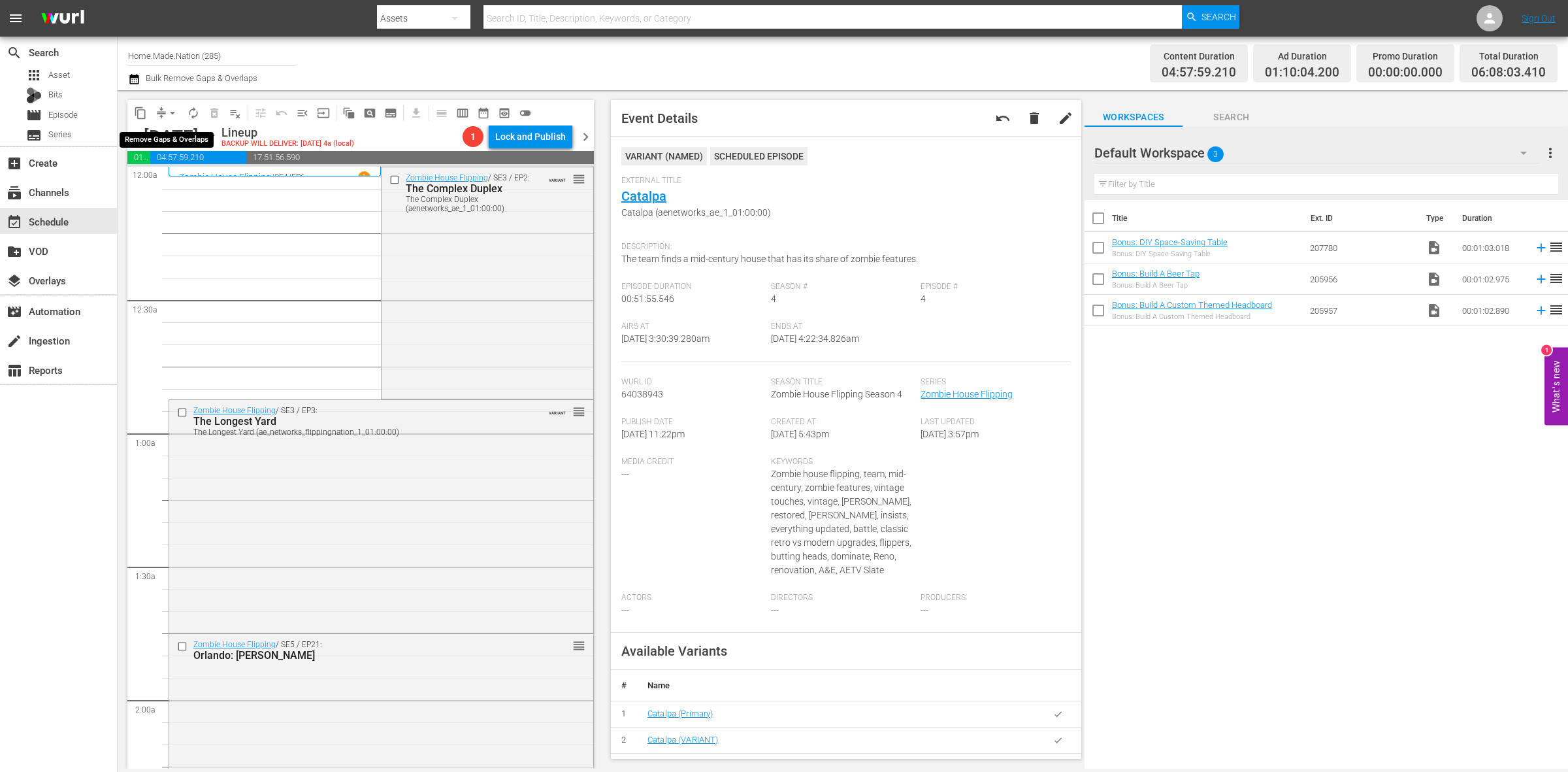
click at [170, 111] on span "arrow_drop_down" at bounding box center [172, 113] width 13 height 13
click at [180, 140] on li "Align to Midnight" at bounding box center [173, 138] width 137 height 22
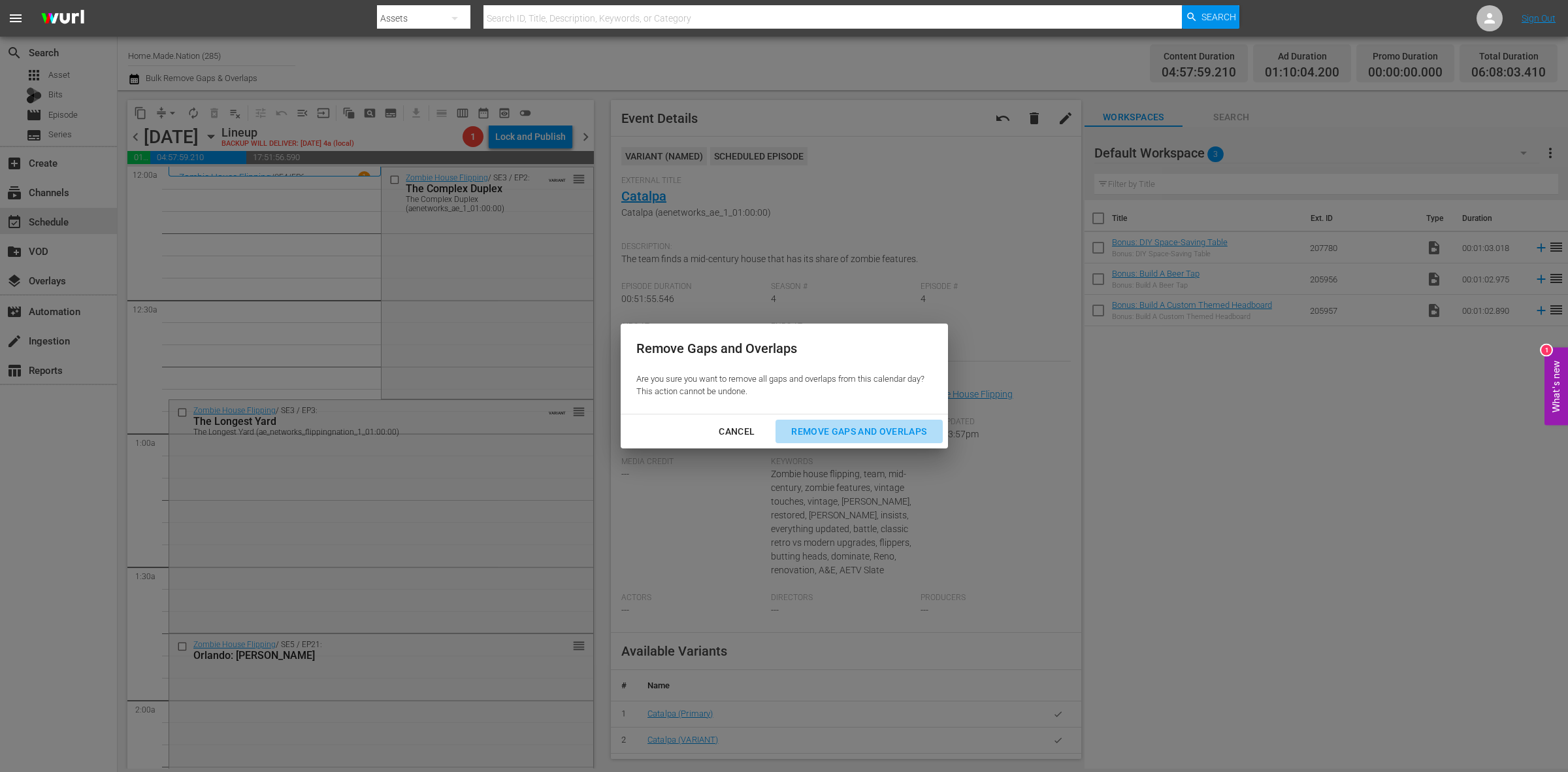
click at [875, 429] on div "Remove Gaps and Overlaps" at bounding box center [859, 431] width 156 height 16
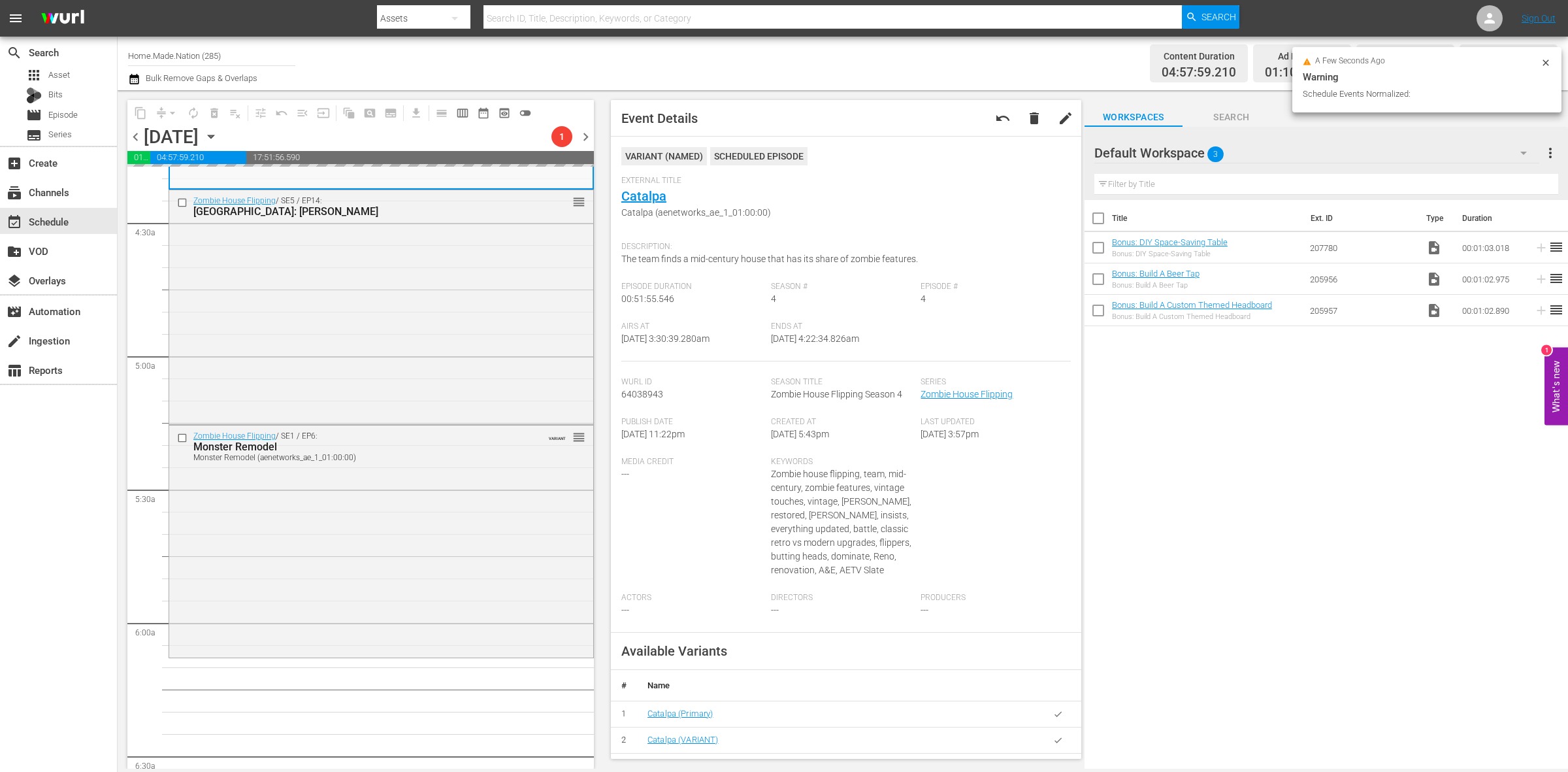
scroll to position [1470, 0]
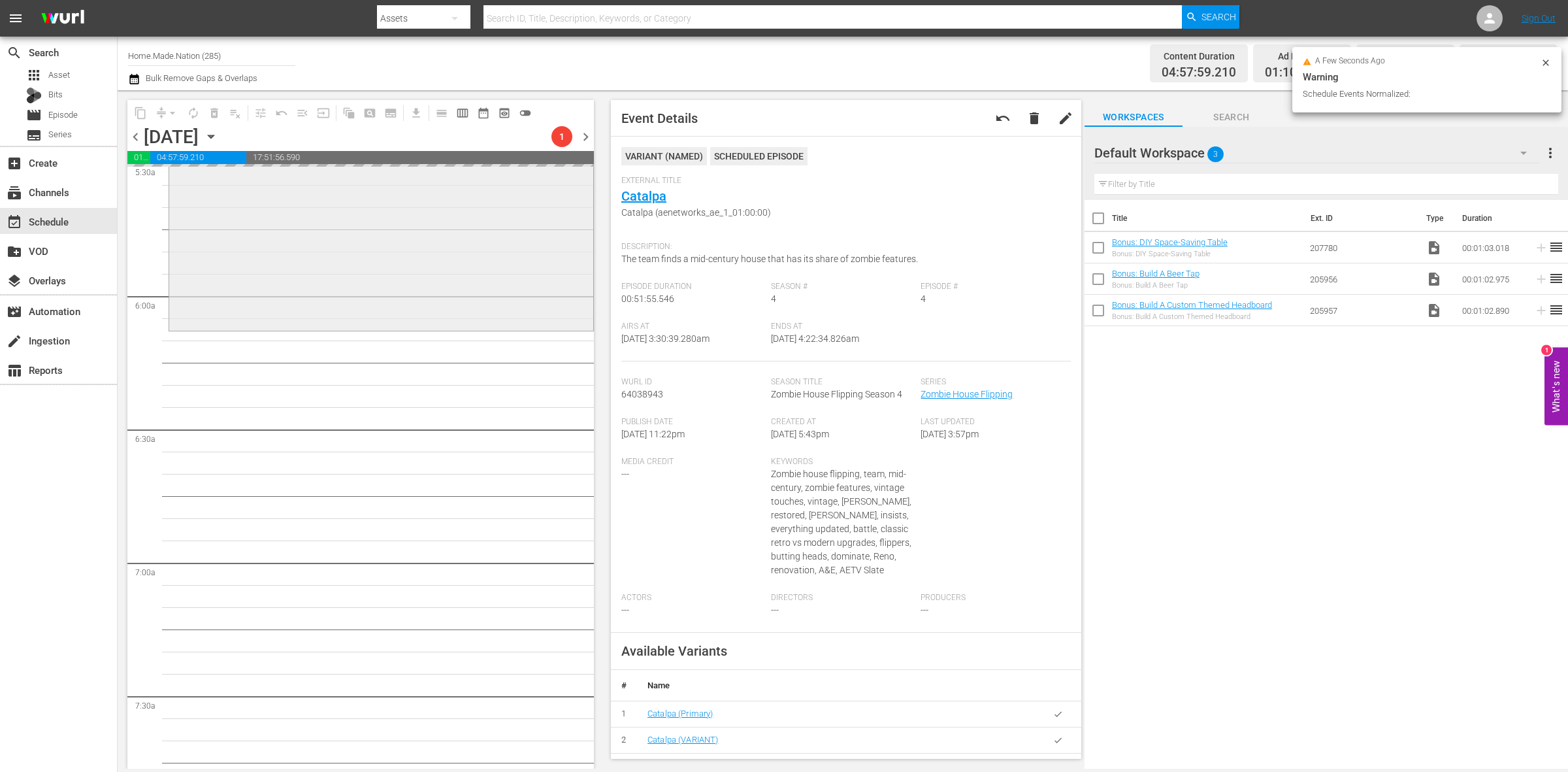
click at [436, 267] on div "Zombie House Flipping / SE1 / EP6: Monster Remodel Monster Remodel (aenetworks_…" at bounding box center [381, 214] width 424 height 229
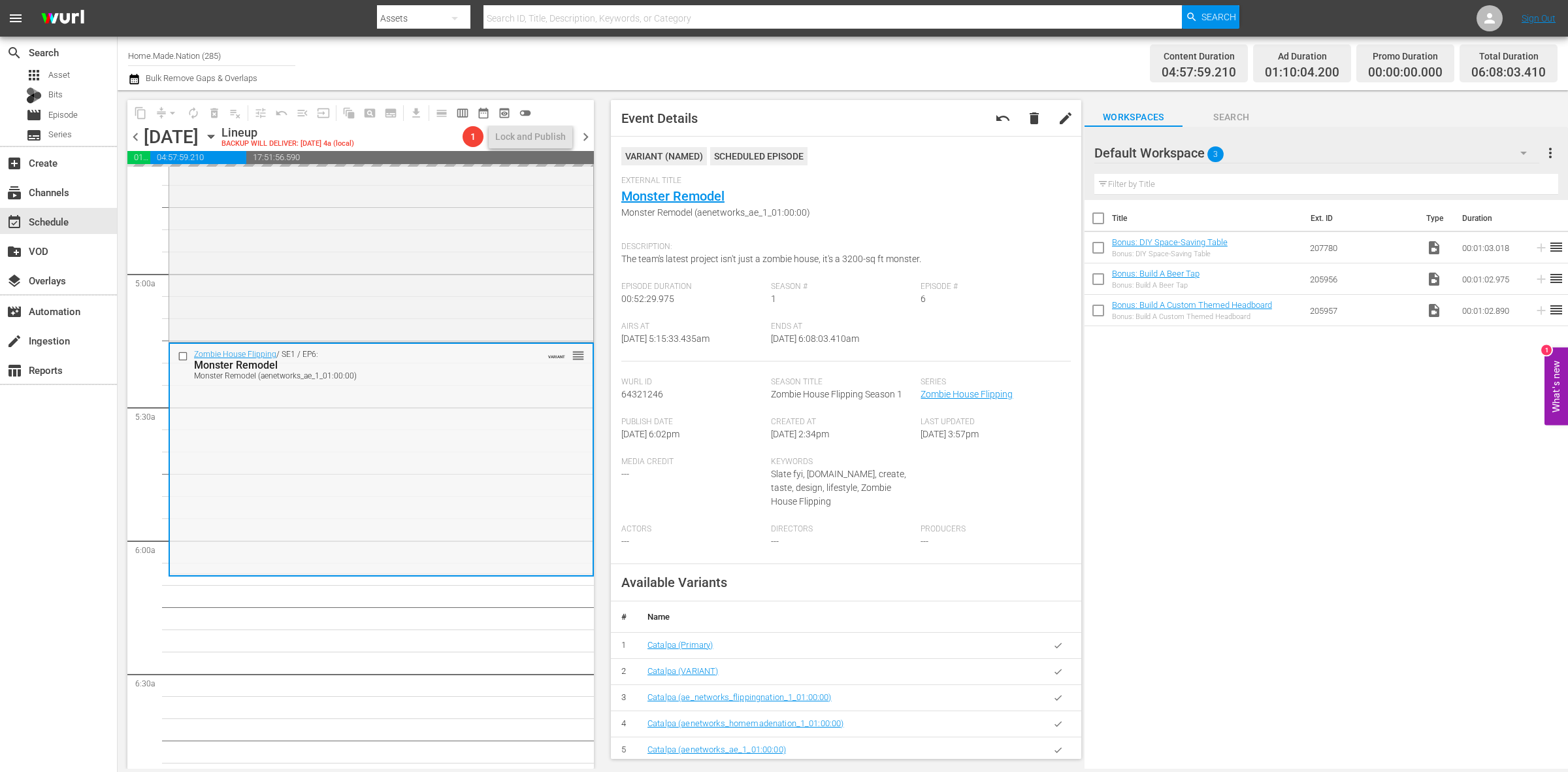
scroll to position [1226, 0]
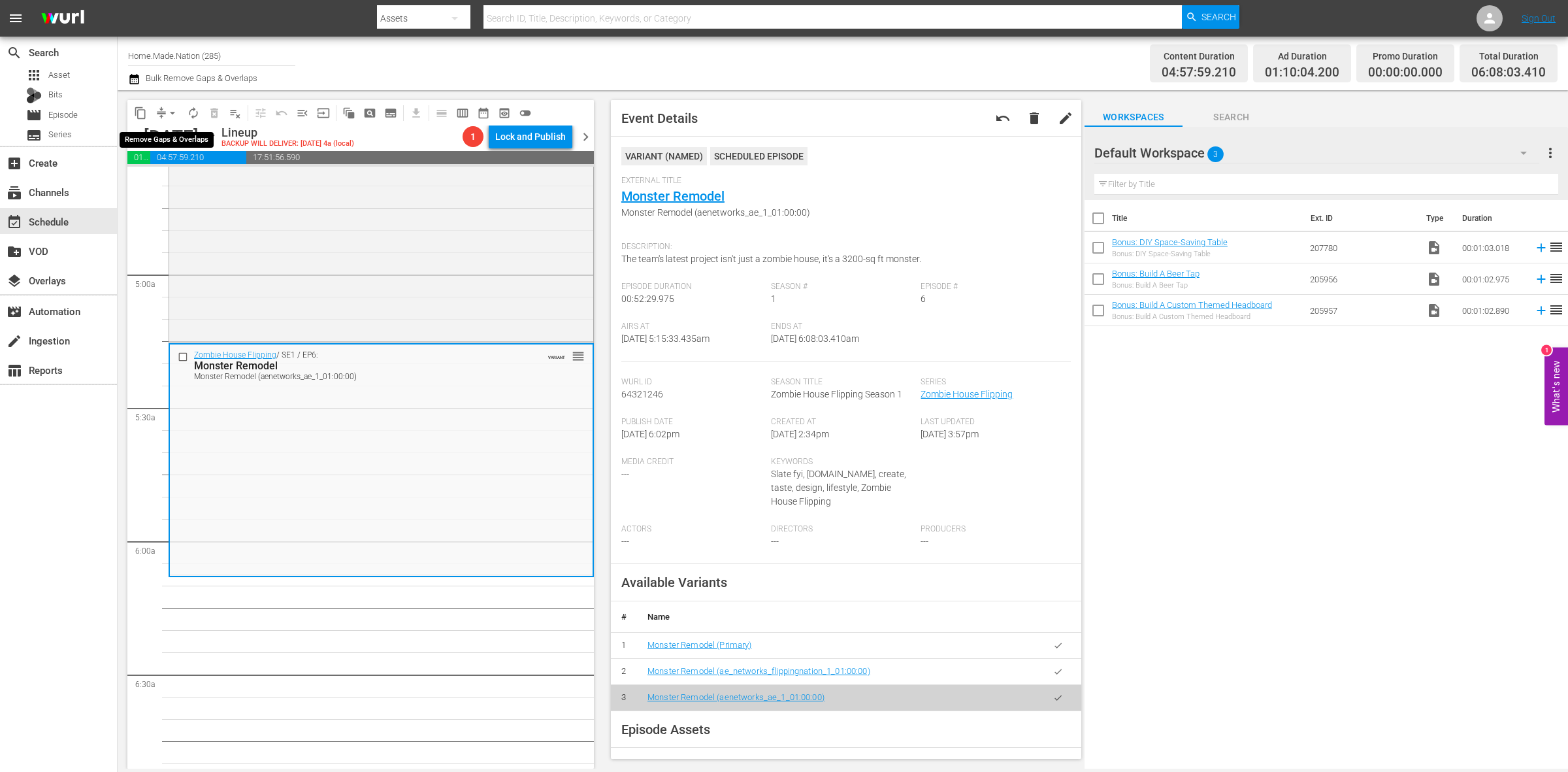
click at [167, 109] on span "arrow_drop_down" at bounding box center [172, 113] width 13 height 13
click at [177, 140] on li "Align to Midnight" at bounding box center [173, 138] width 137 height 22
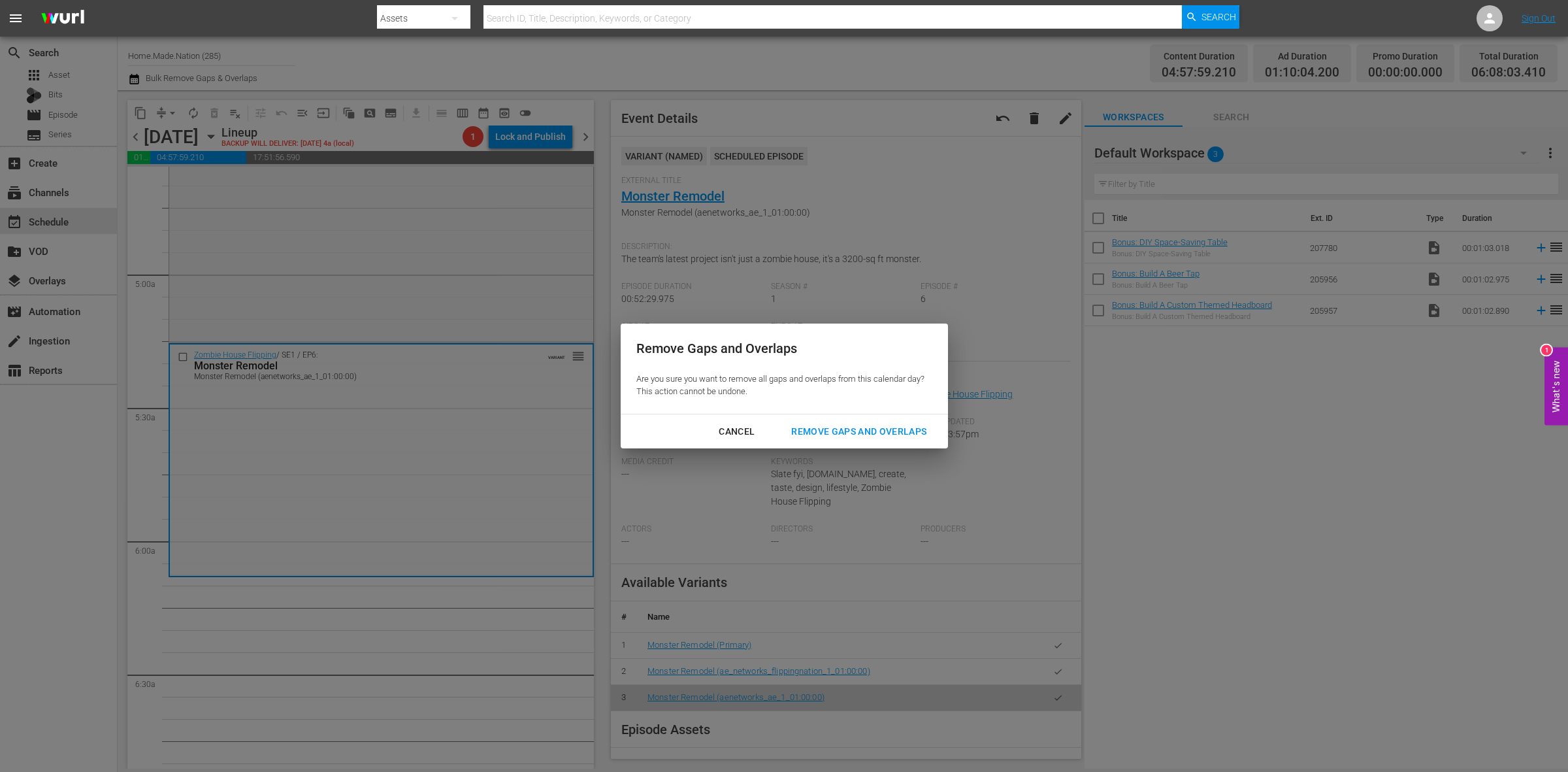
click at [919, 431] on div "Remove Gaps and Overlaps" at bounding box center [859, 431] width 156 height 16
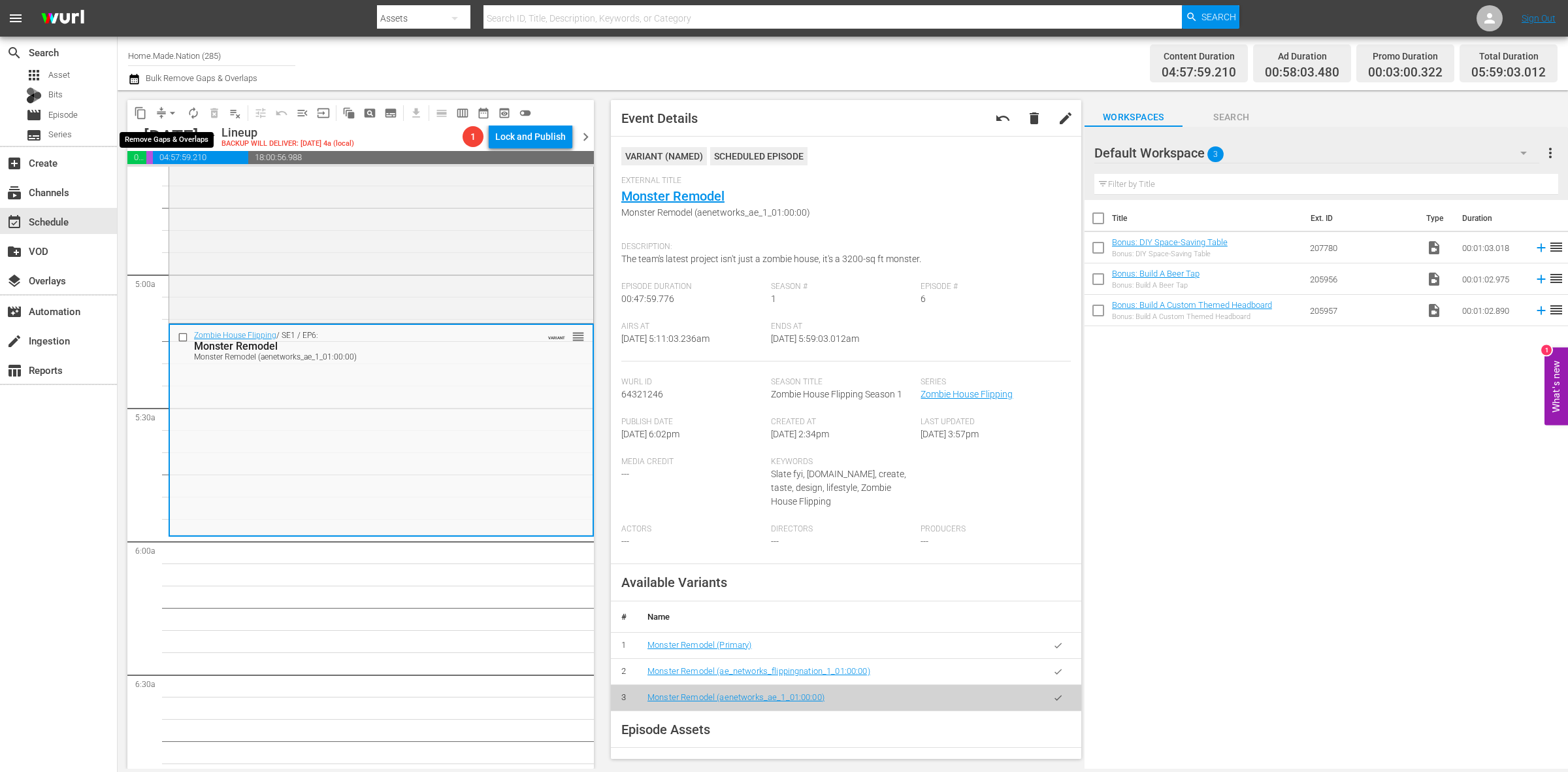
click at [174, 107] on span "arrow_drop_down" at bounding box center [172, 113] width 13 height 13
click at [174, 131] on li "Align to Midnight" at bounding box center [173, 138] width 137 height 22
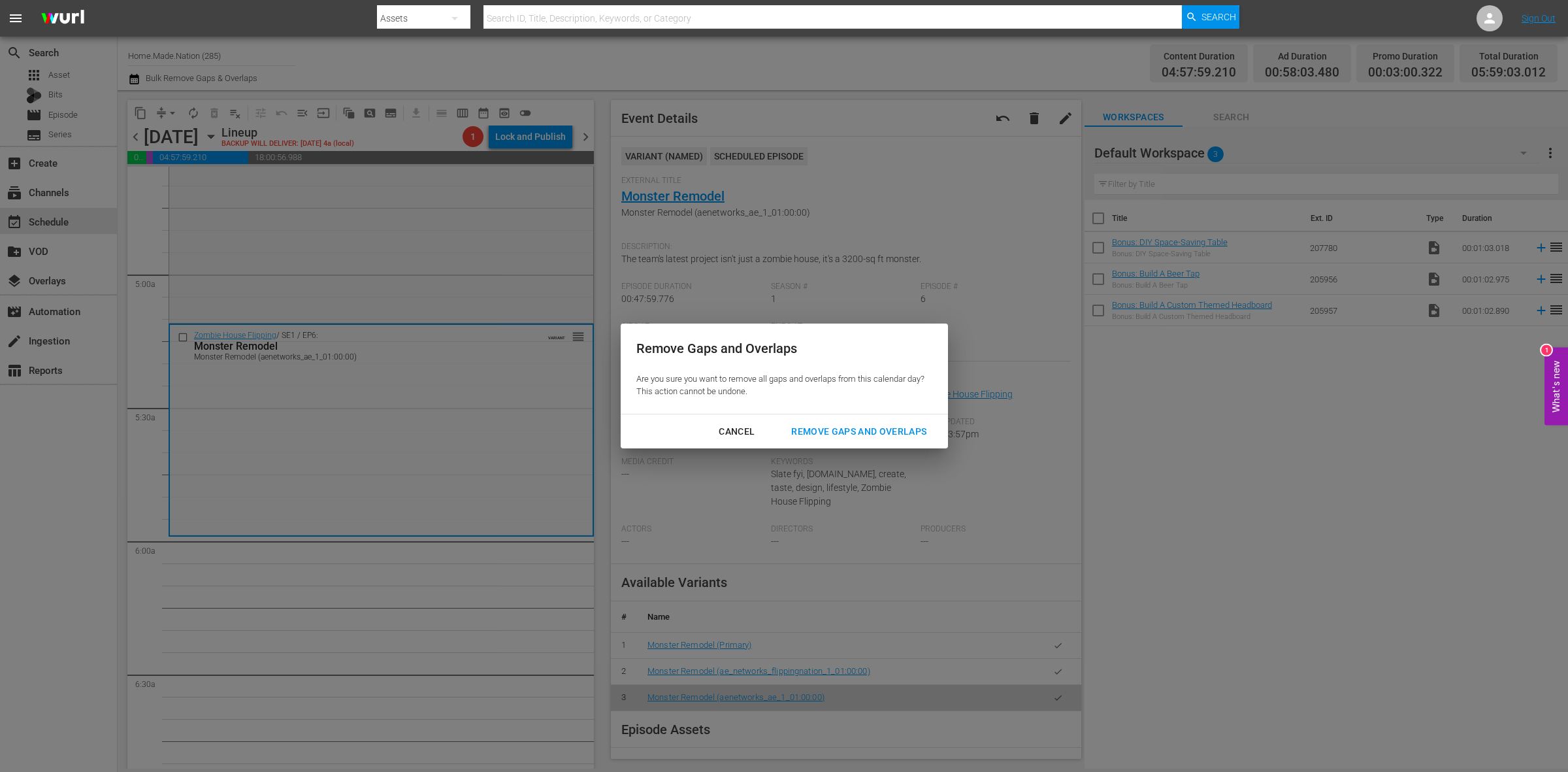
click at [898, 436] on div "Remove Gaps and Overlaps" at bounding box center [859, 431] width 156 height 16
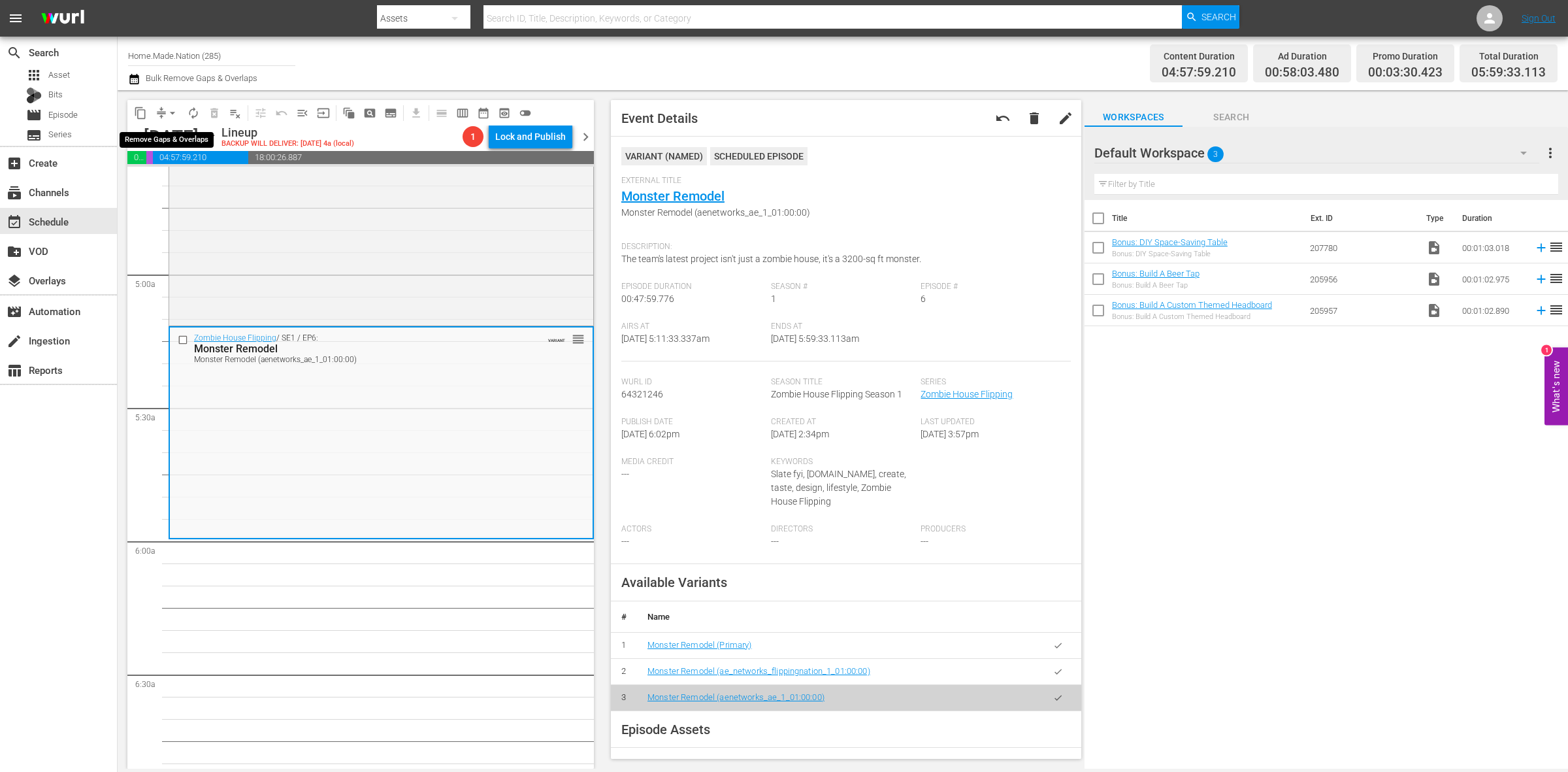
click at [168, 111] on span "arrow_drop_down" at bounding box center [172, 113] width 13 height 13
click at [171, 132] on li "Align to Midnight" at bounding box center [173, 138] width 137 height 22
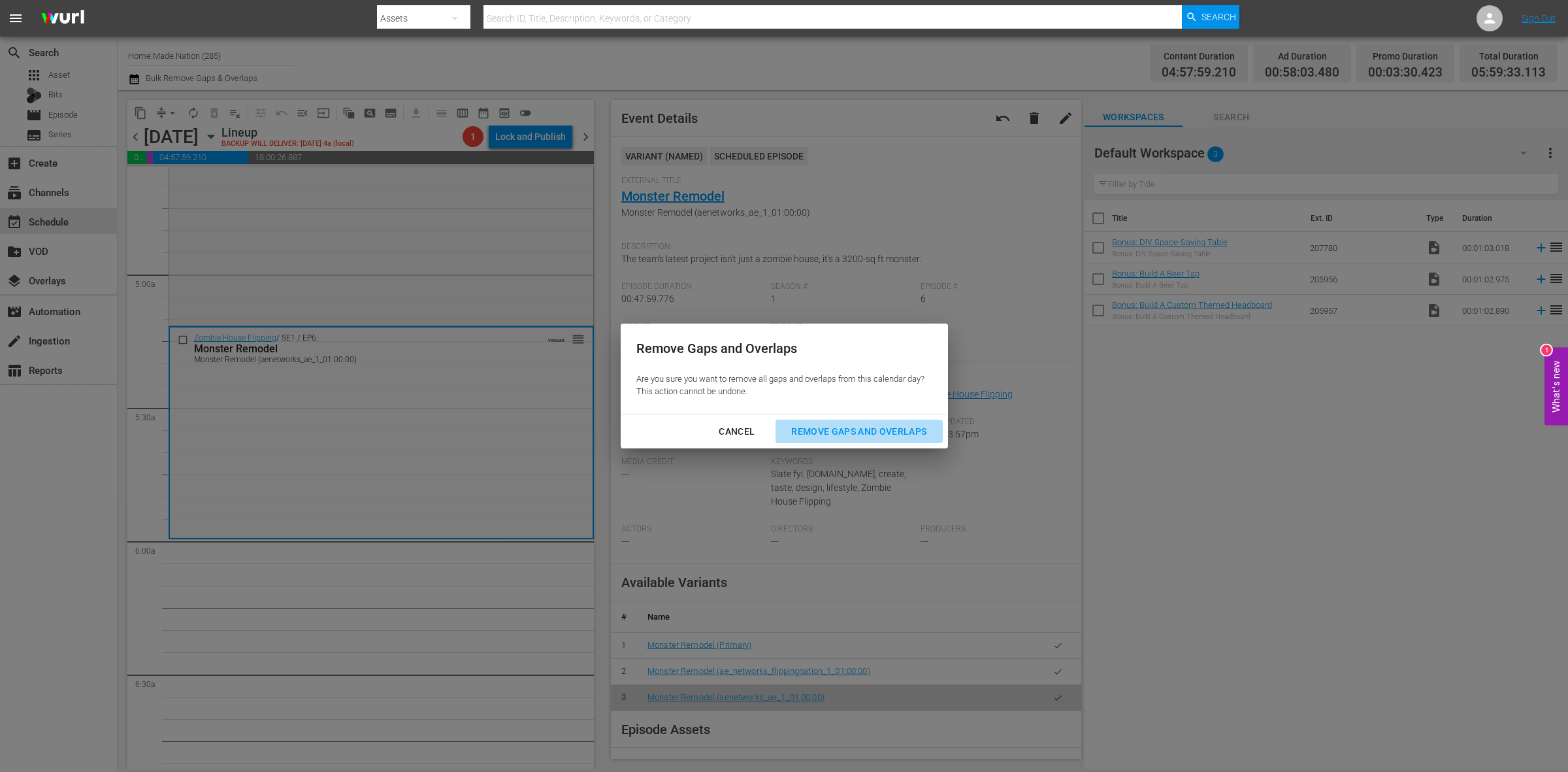
click at [909, 429] on div "Remove Gaps and Overlaps" at bounding box center [859, 431] width 156 height 16
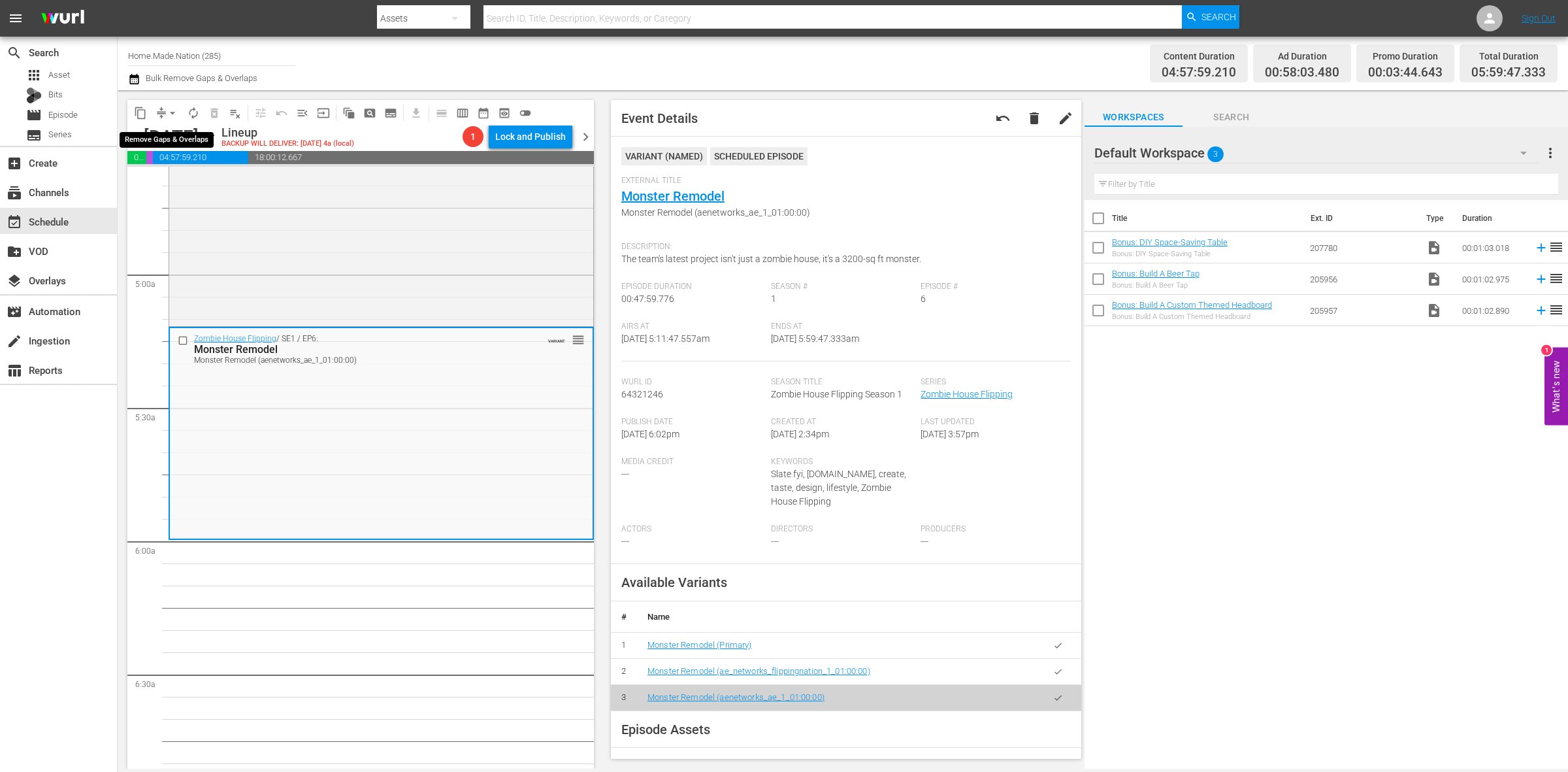
click at [175, 111] on span "arrow_drop_down" at bounding box center [172, 113] width 13 height 13
click at [175, 137] on li "Align to Midnight" at bounding box center [173, 138] width 137 height 22
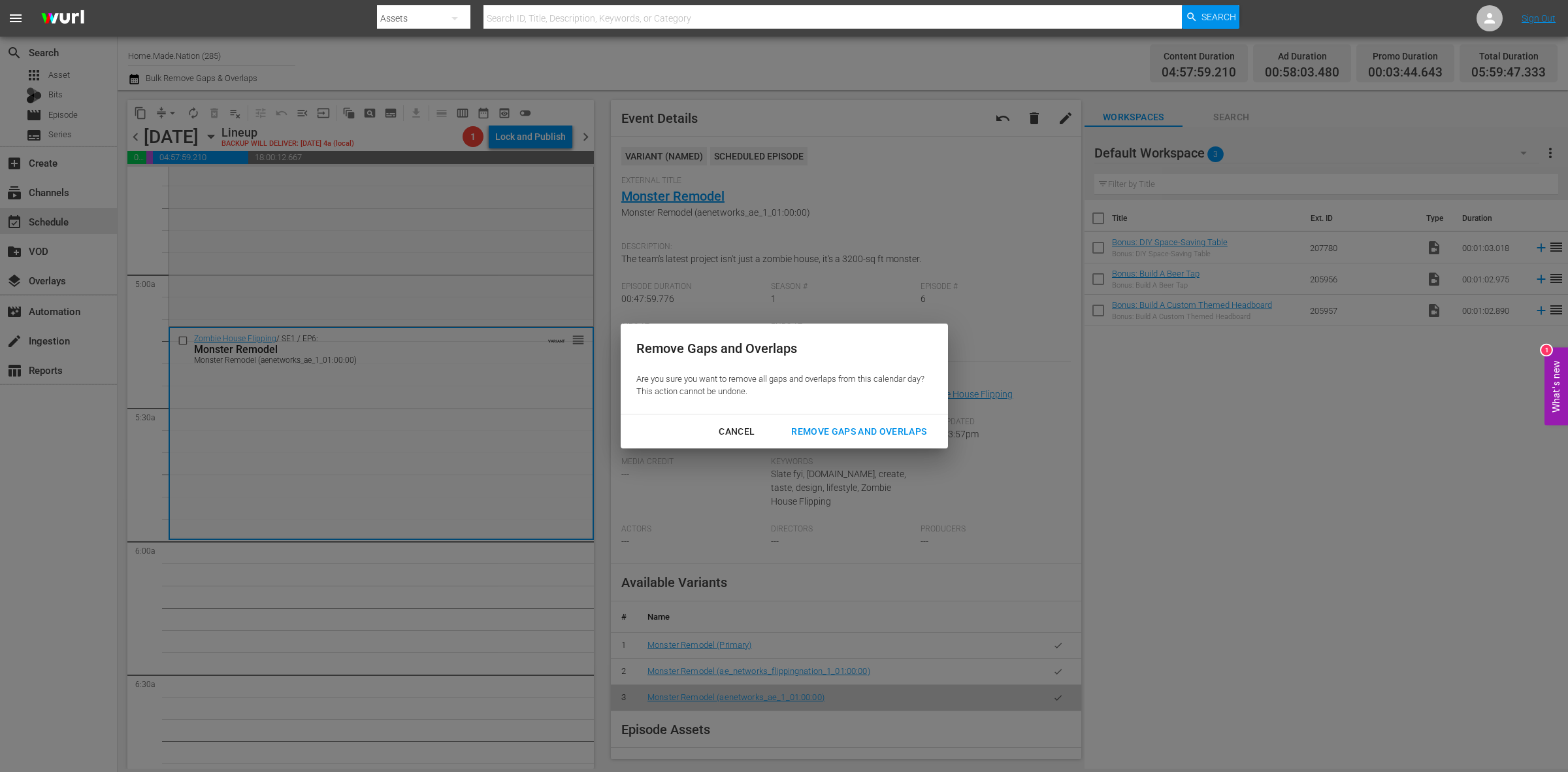
click at [862, 433] on div "Remove Gaps and Overlaps" at bounding box center [859, 431] width 156 height 16
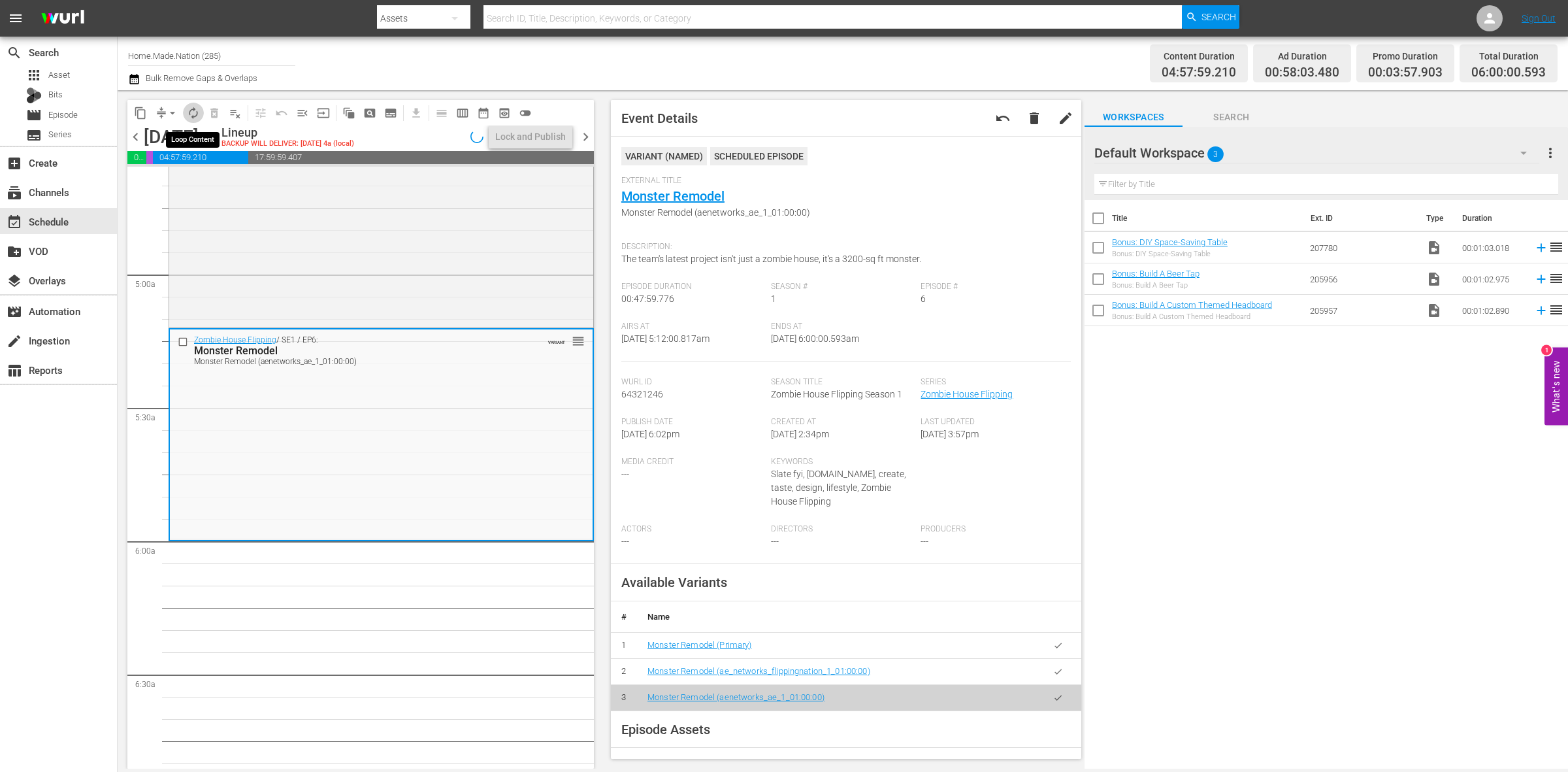
click at [189, 115] on span "autorenew_outlined" at bounding box center [193, 113] width 13 height 13
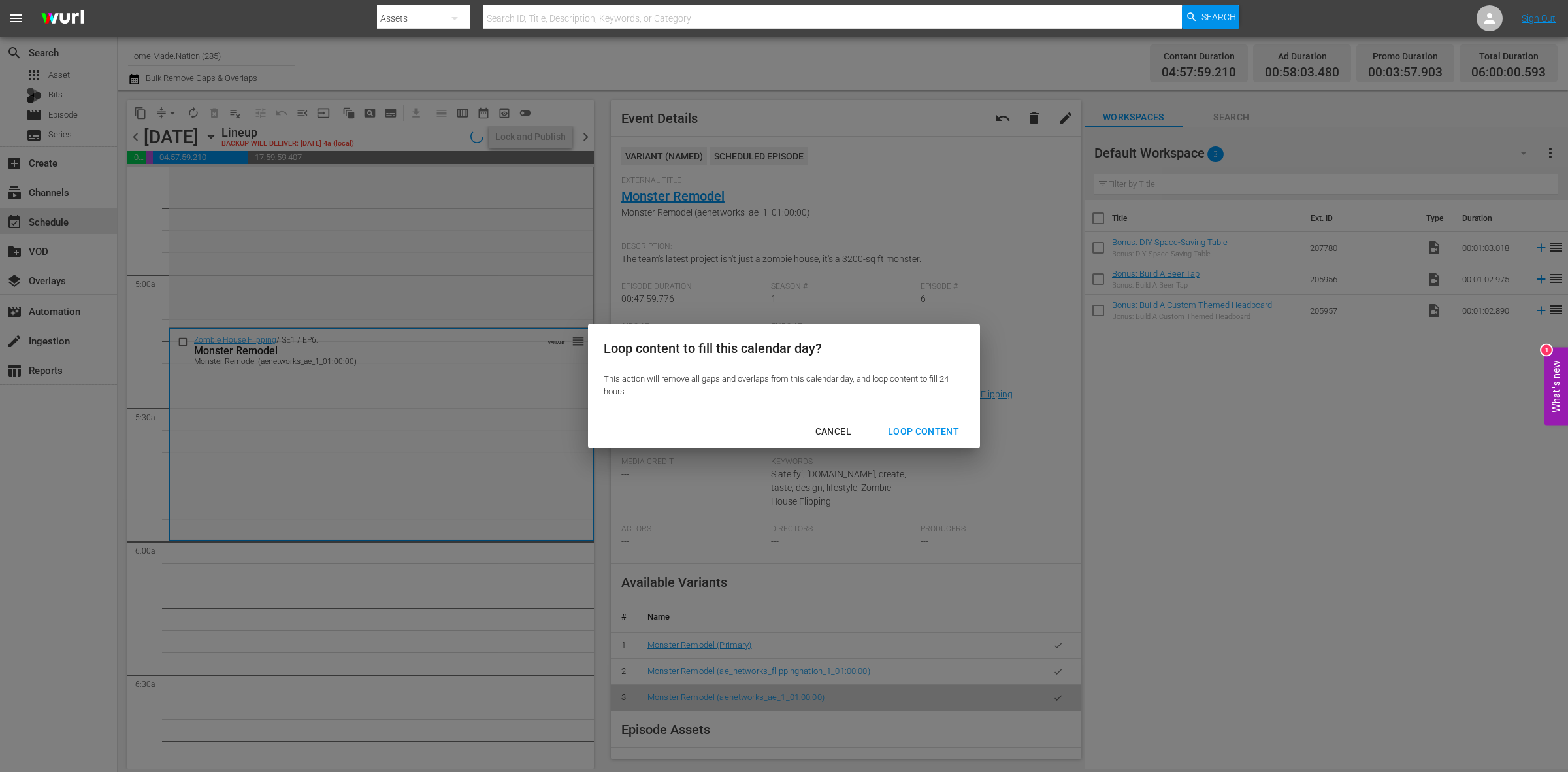
click at [938, 423] on div "Loop Content" at bounding box center [923, 431] width 92 height 16
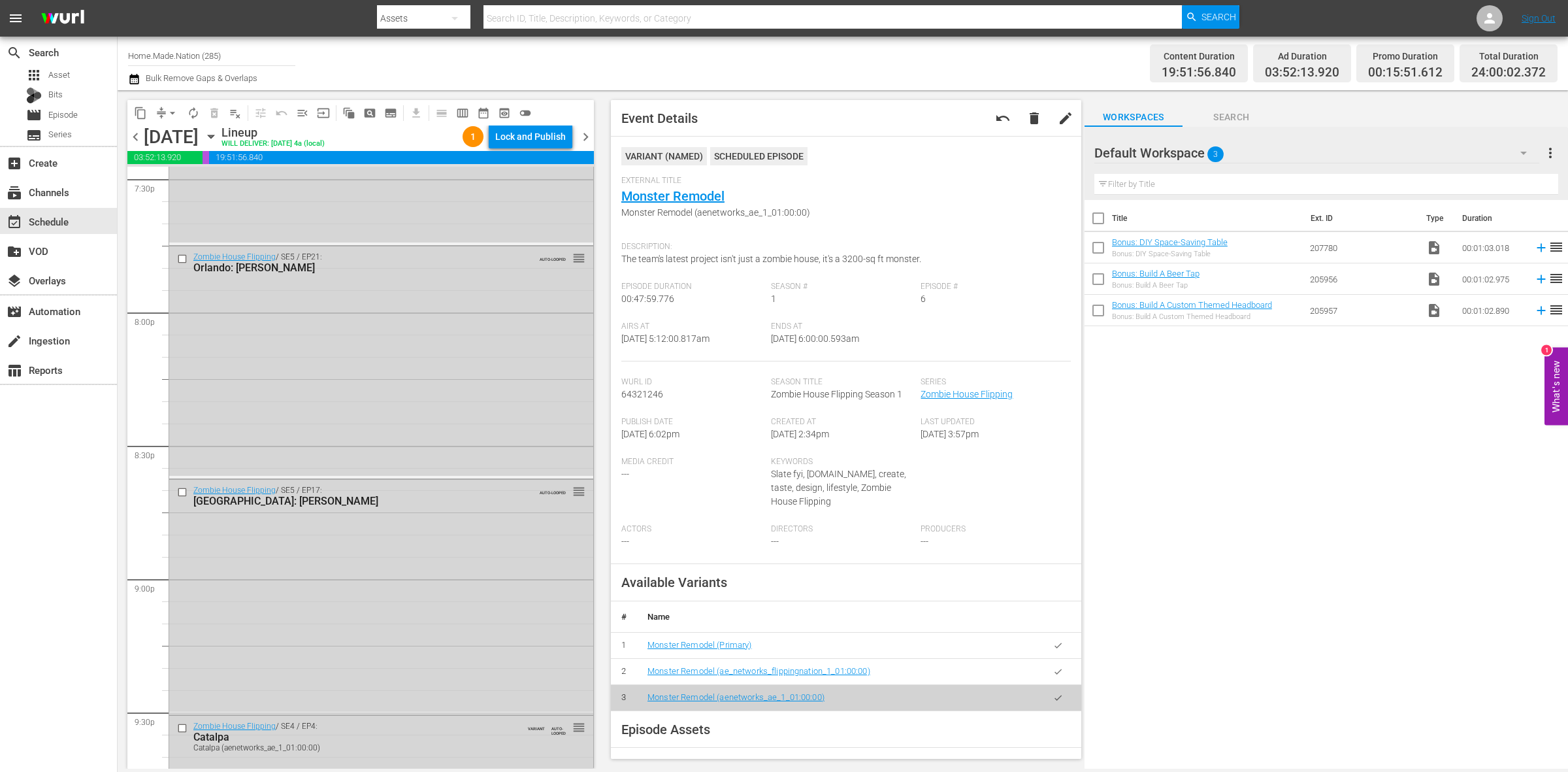
scroll to position [5796, 0]
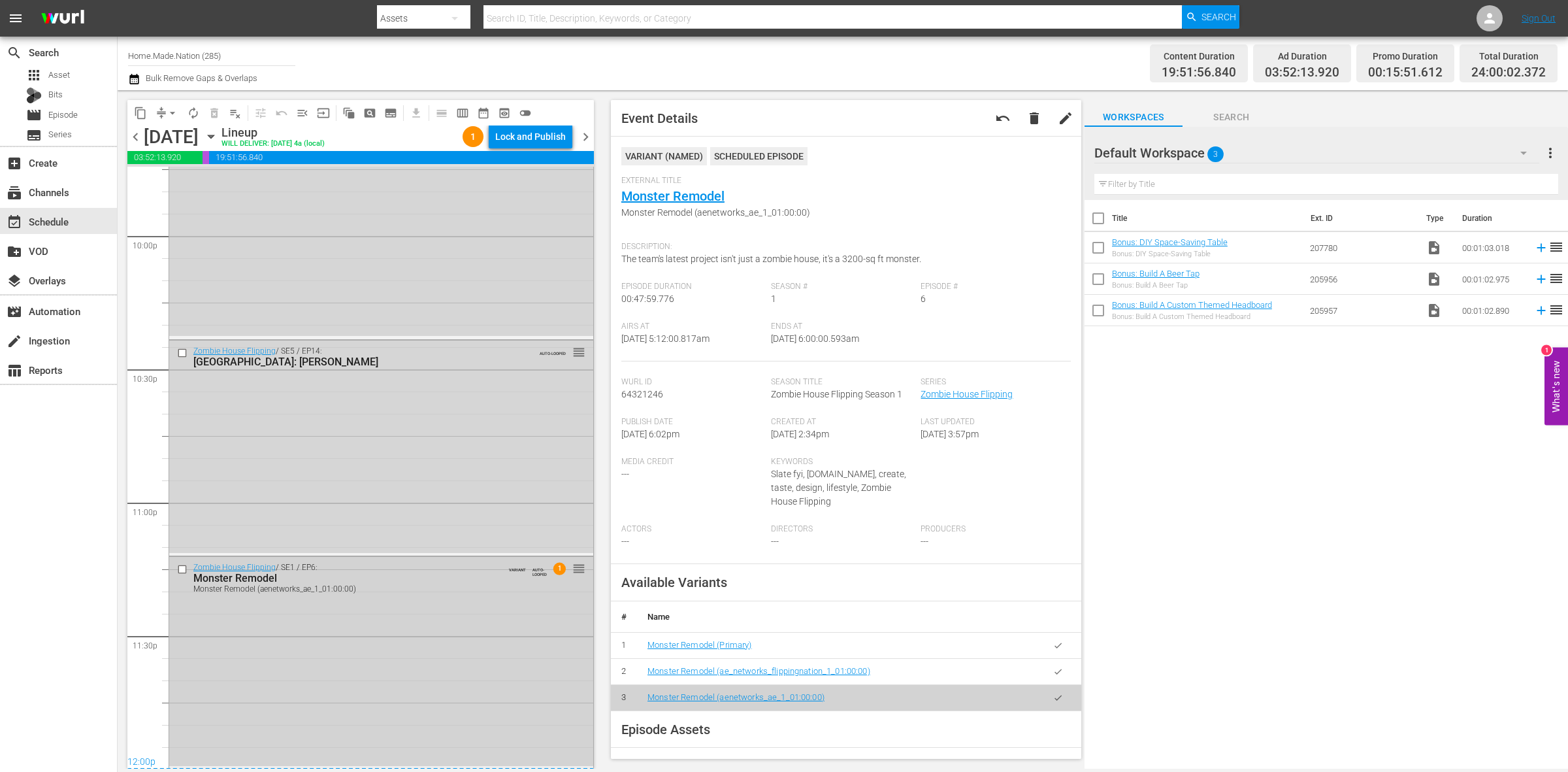
click at [410, 670] on div "Zombie House Flipping / SE1 / EP6: Monster Remodel Monster Remodel (aenetworks_…" at bounding box center [381, 661] width 424 height 209
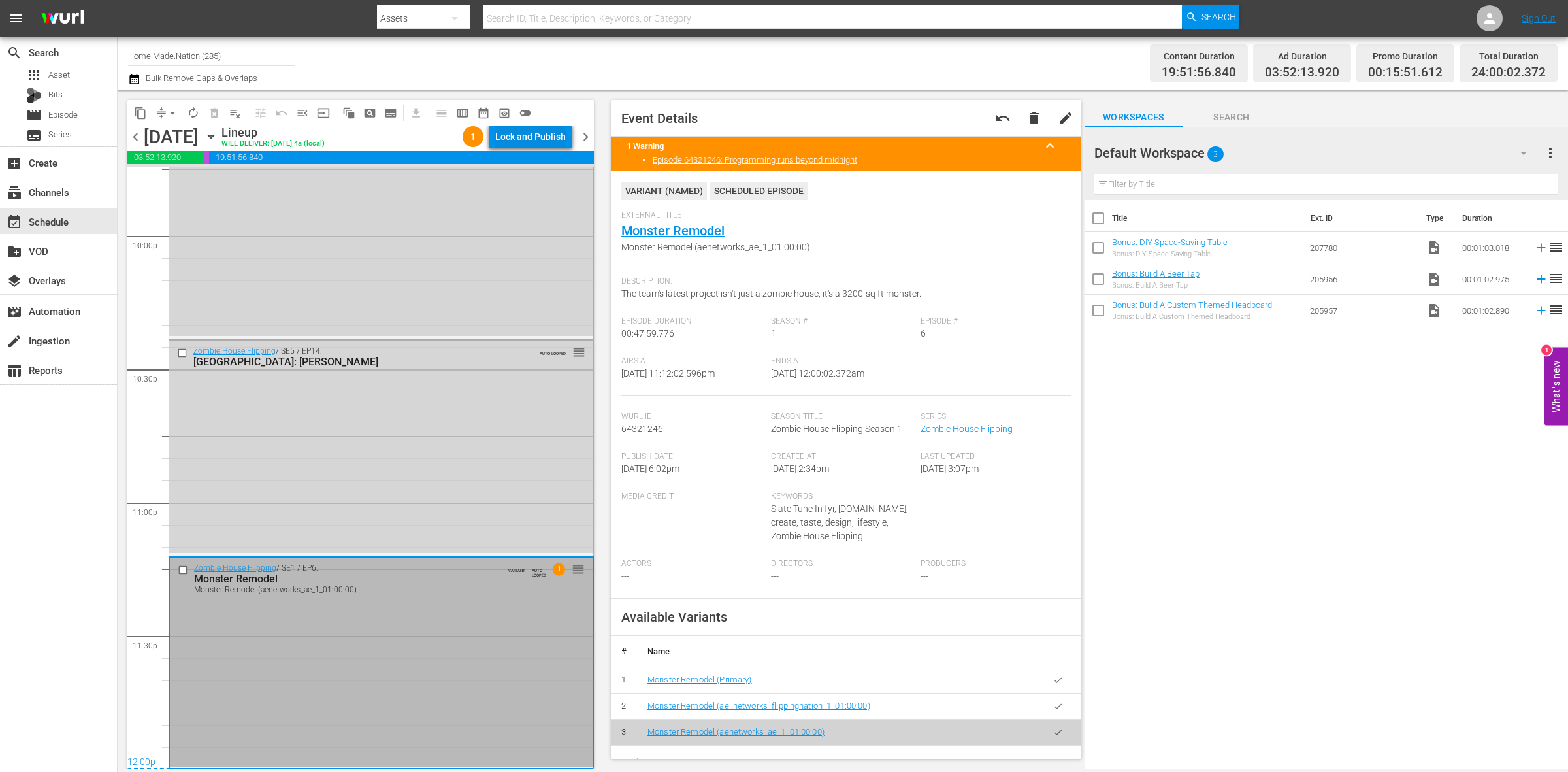
click at [526, 134] on div "Lock and Publish" at bounding box center [531, 136] width 71 height 24
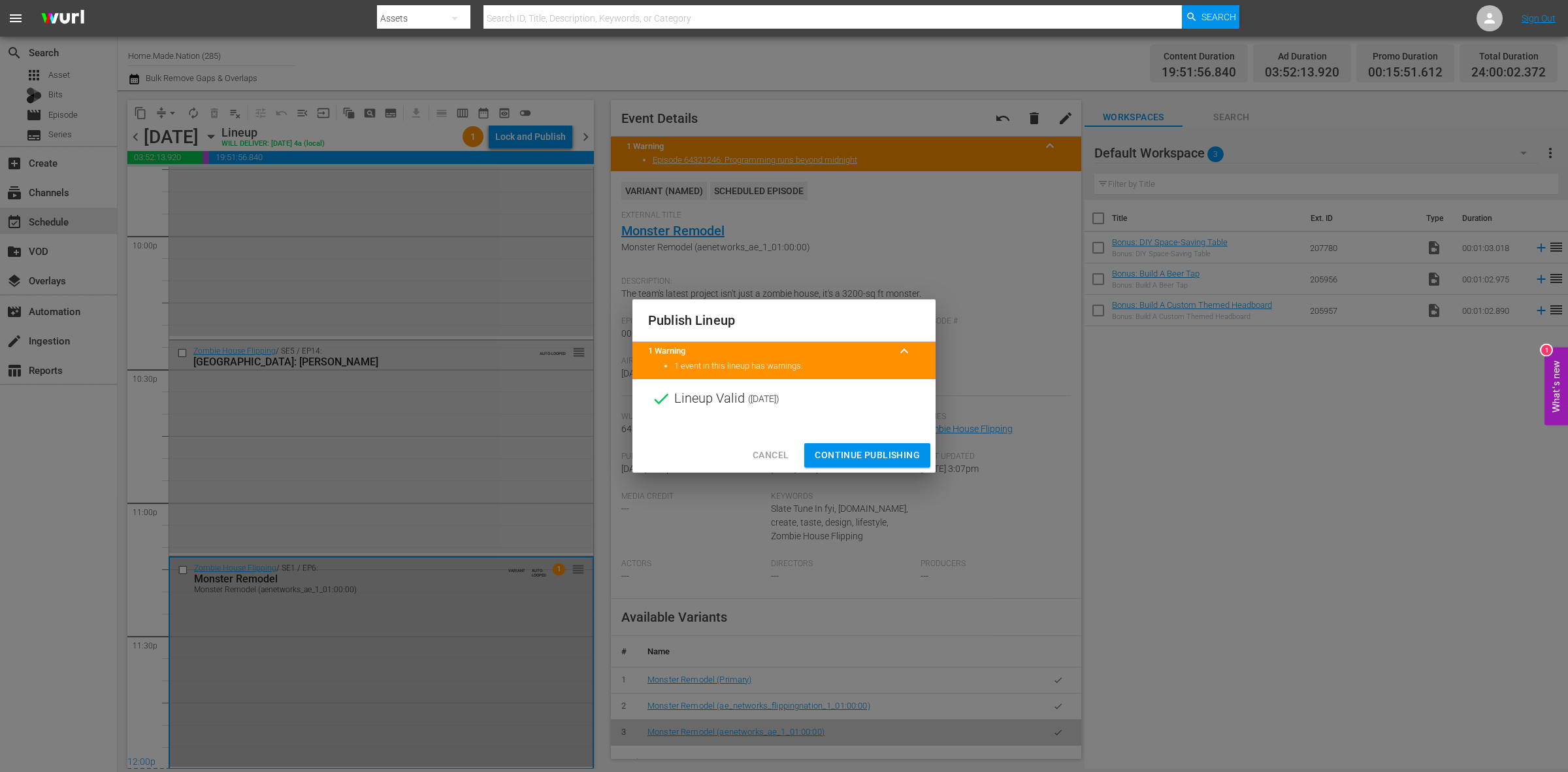
click at [841, 448] on span "Continue Publishing" at bounding box center [867, 455] width 105 height 16
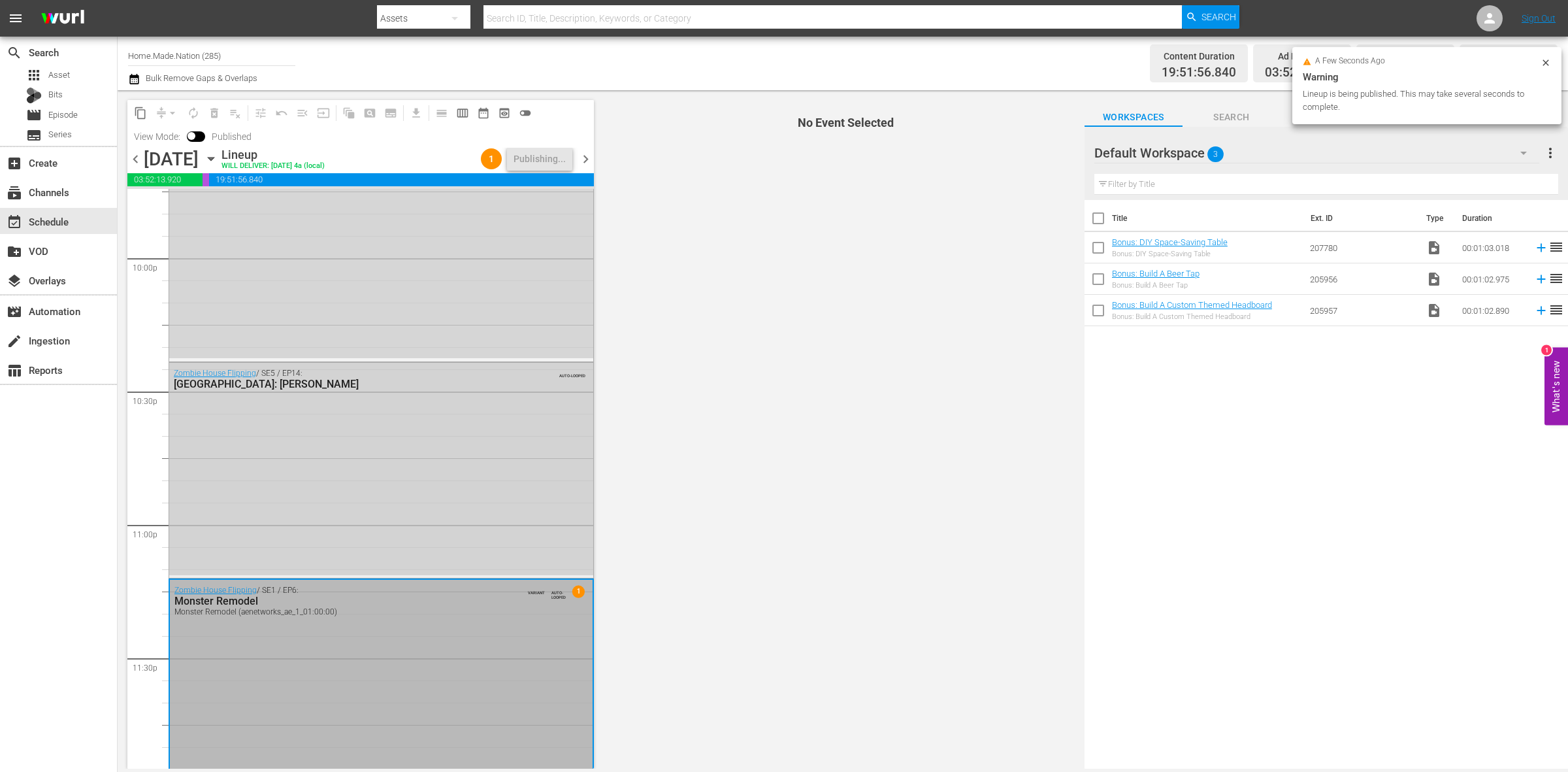
scroll to position [5818, 0]
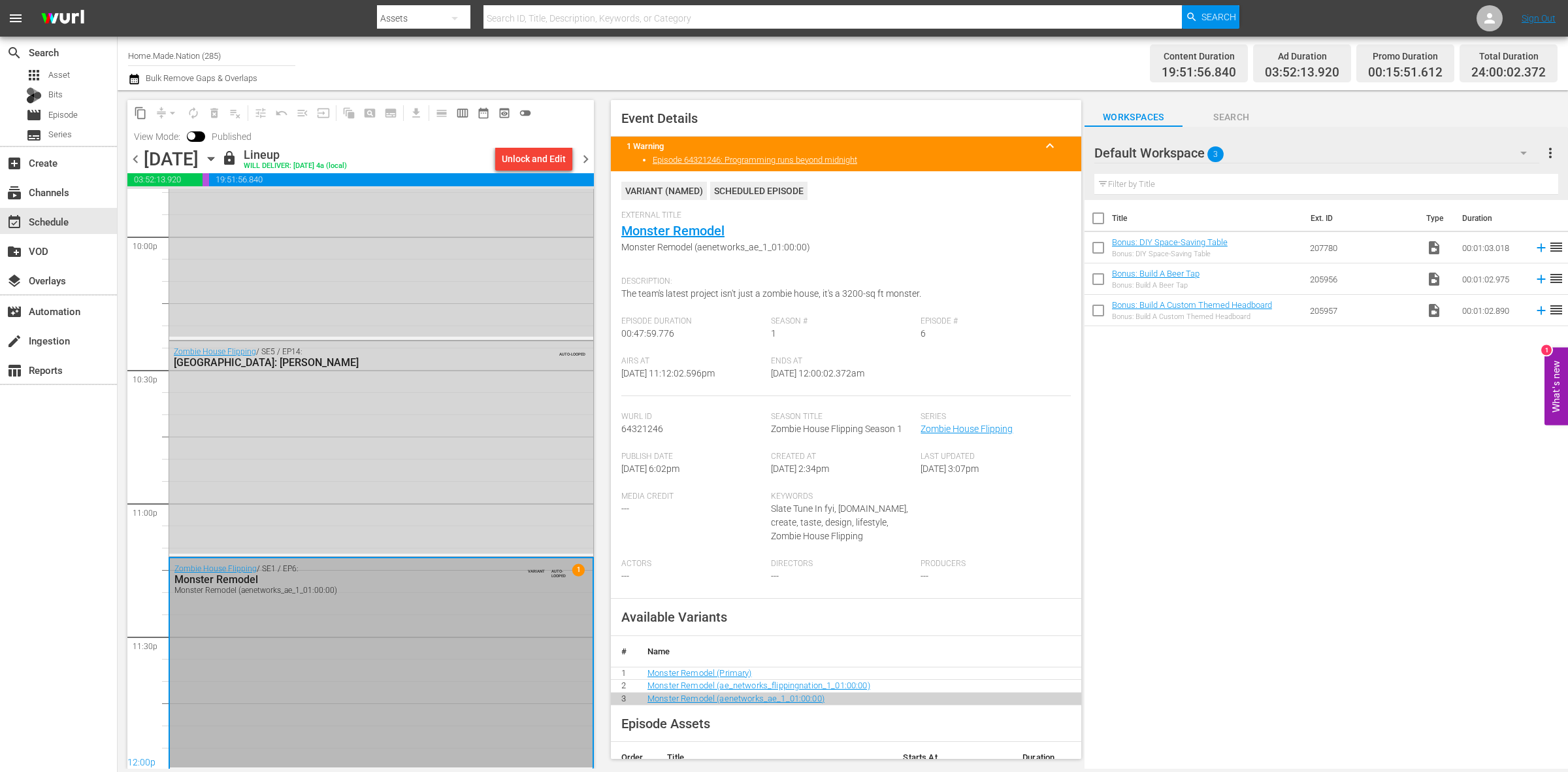
click at [134, 161] on span "chevron_left" at bounding box center [135, 159] width 16 height 16
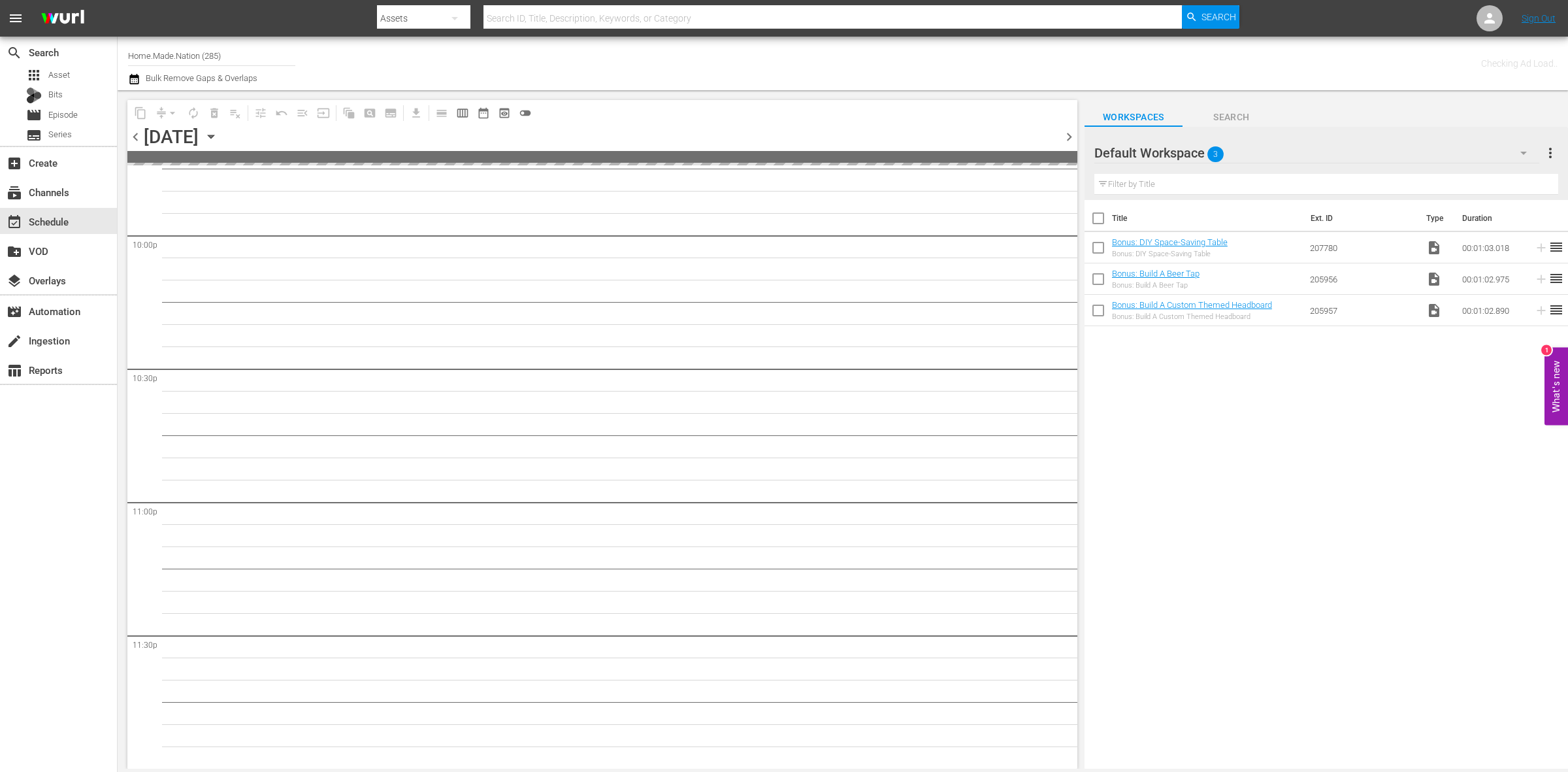
scroll to position [5795, 0]
click at [134, 161] on span at bounding box center [602, 157] width 950 height 12
click at [134, 161] on span at bounding box center [602, 157] width 950 height 12
click at [134, 138] on span "chevron_left" at bounding box center [135, 136] width 16 height 16
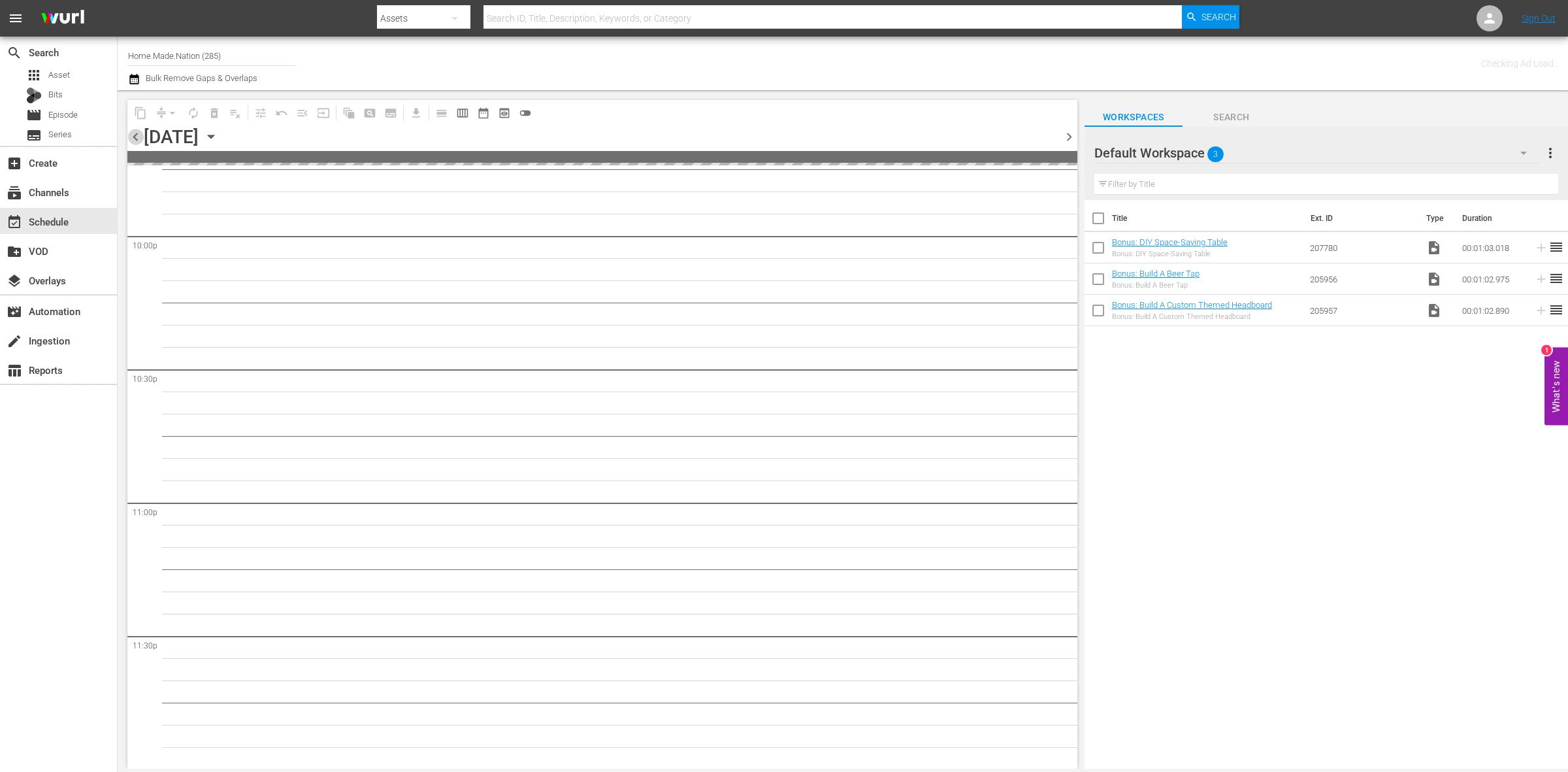
click at [134, 138] on span "chevron_left" at bounding box center [135, 136] width 16 height 16
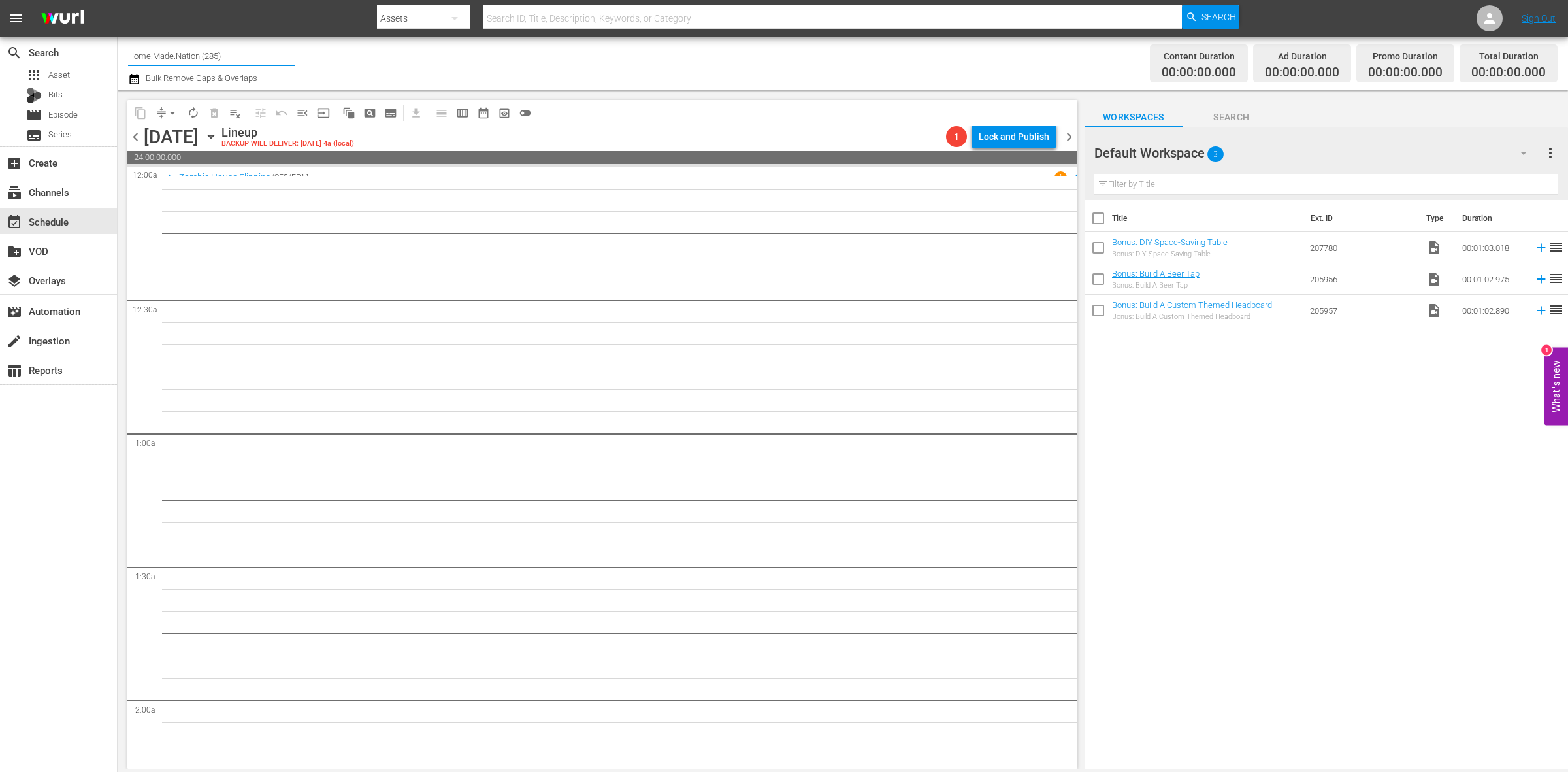
drag, startPoint x: 231, startPoint y: 53, endPoint x: 127, endPoint y: 64, distance: 104.6
click at [128, 64] on input "Home.Made.Nation (285)" at bounding box center [211, 56] width 167 height 31
click at [164, 85] on div "Tiny House Nation (675 - aenetworks_tinyhousenation_1)" at bounding box center [307, 92] width 338 height 31
type input "Tiny House Nation (675 - aenetworks_tinyhousenation_1)"
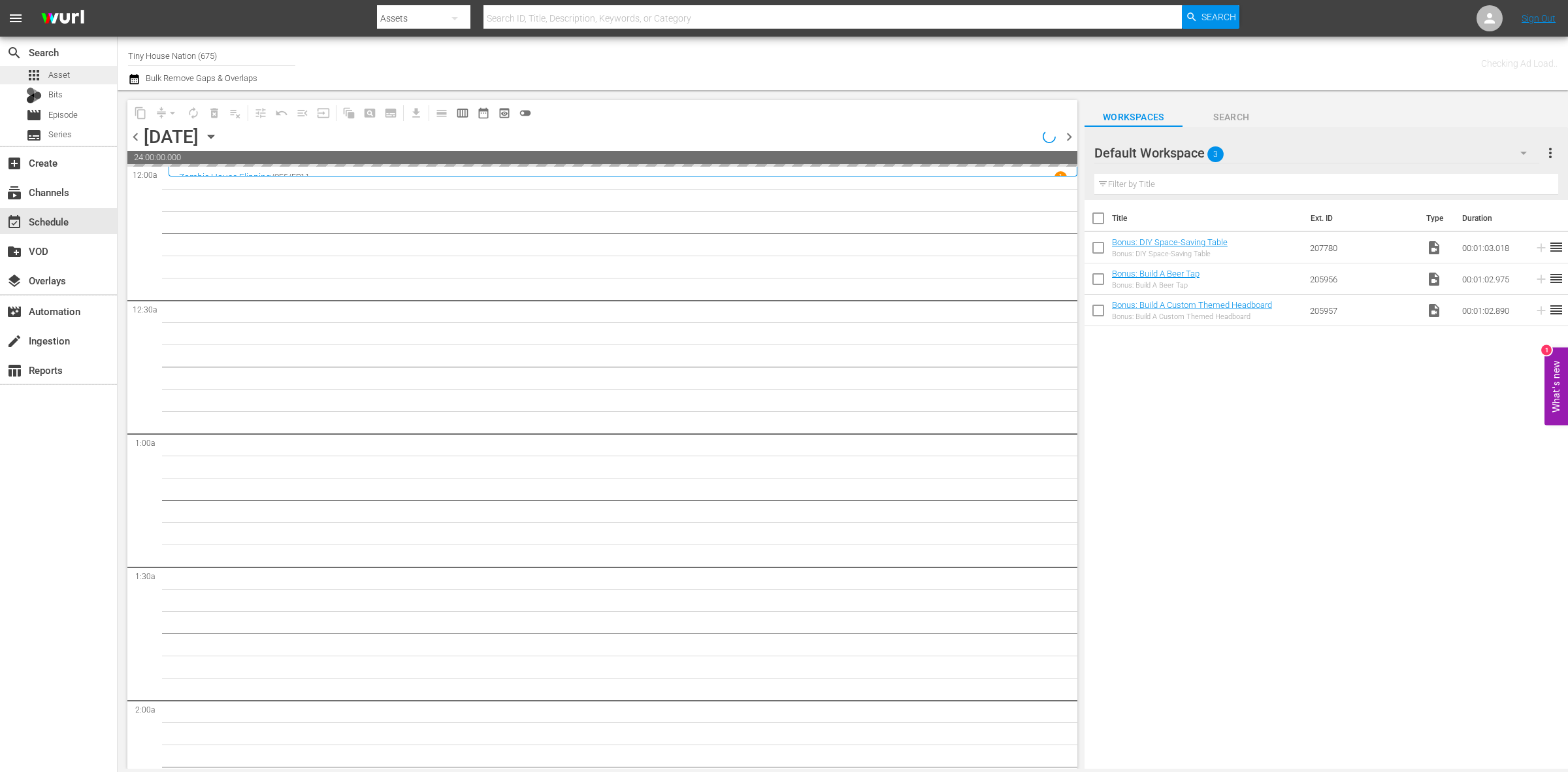
click at [89, 76] on div "apps Asset" at bounding box center [58, 75] width 117 height 18
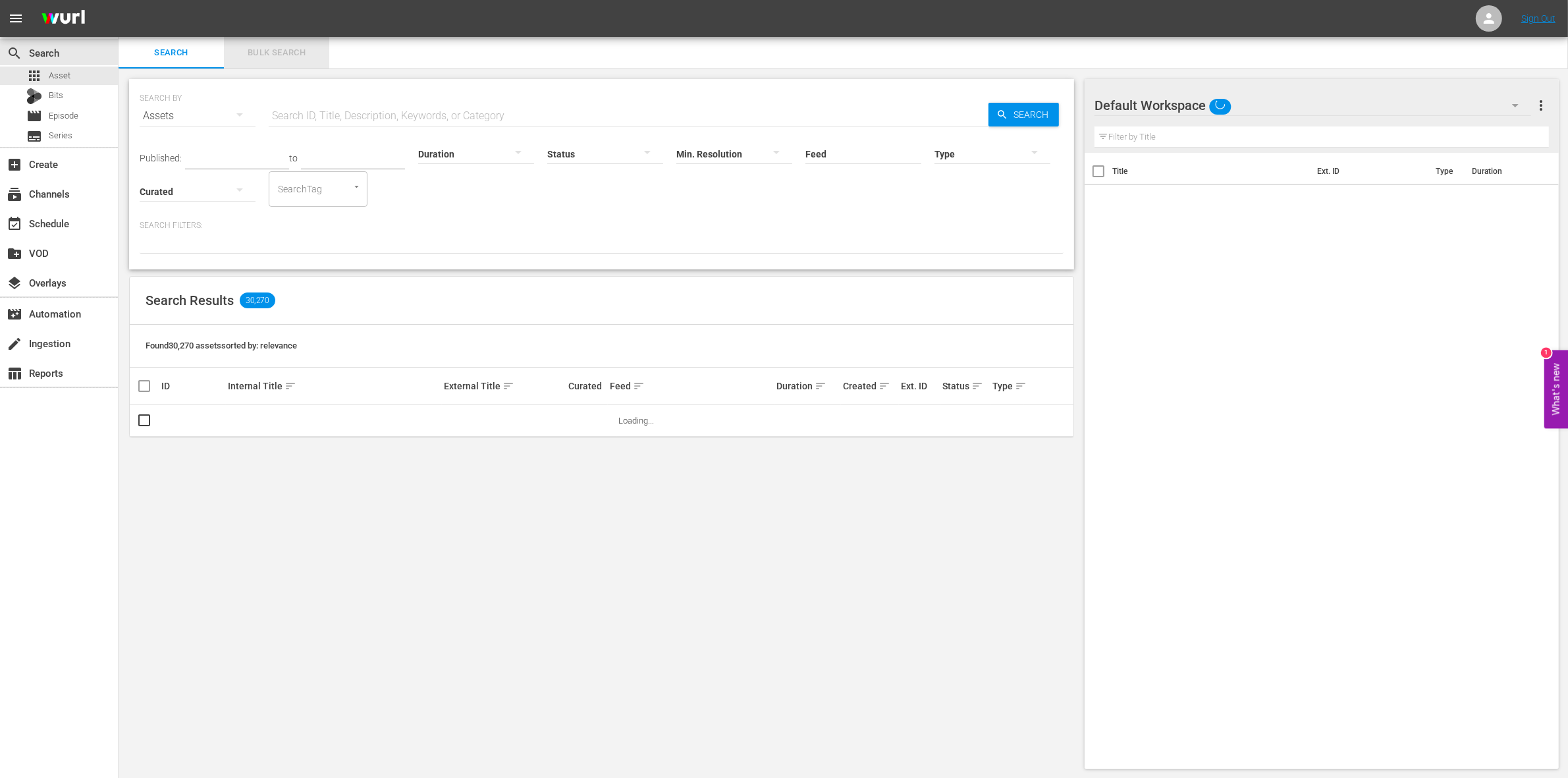
click at [254, 53] on span "Bulk Search" at bounding box center [277, 53] width 90 height 15
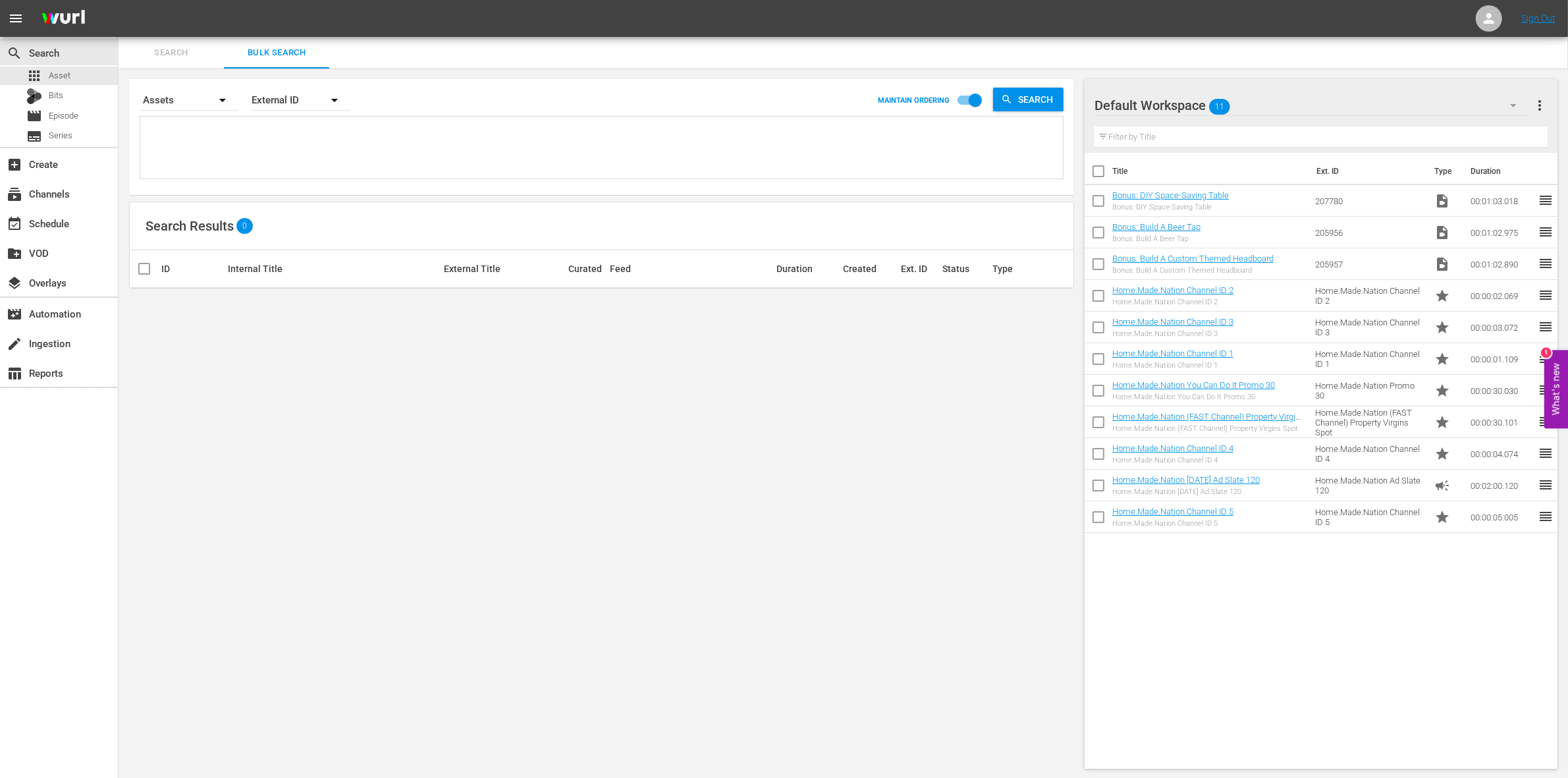
click at [1100, 168] on input "checkbox" at bounding box center [1098, 174] width 28 height 28
checkbox input "true"
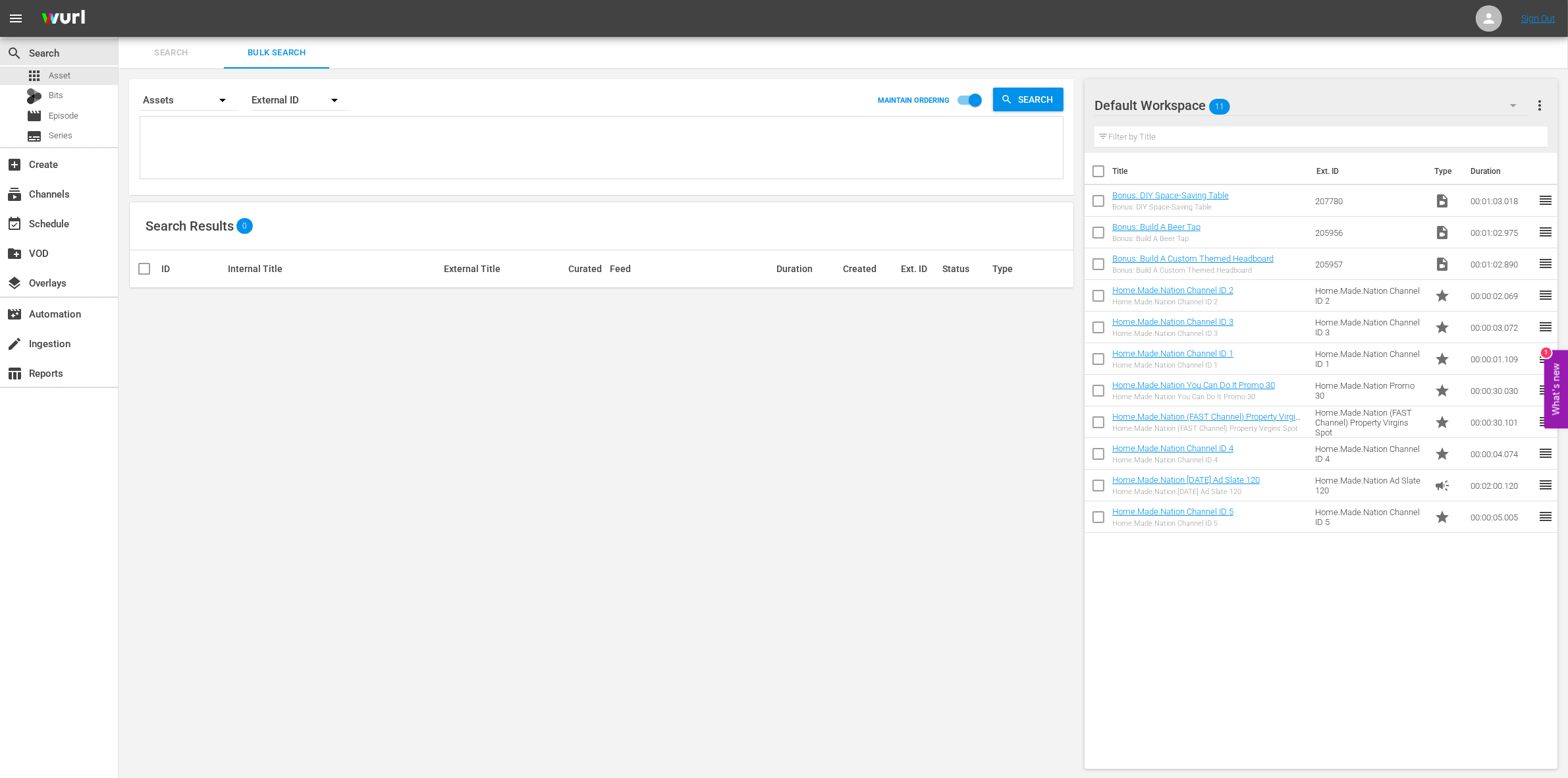
checkbox input "true"
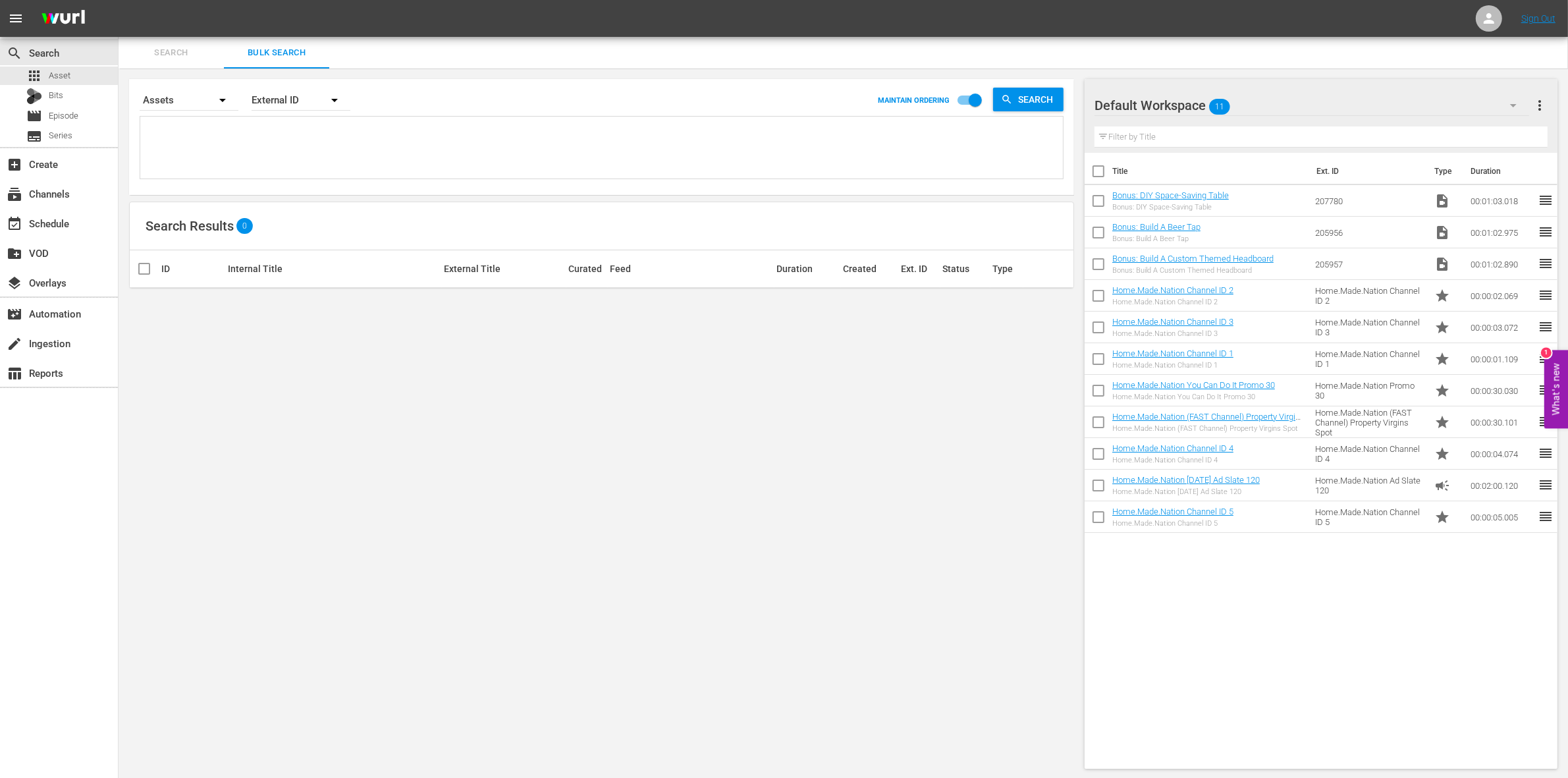
checkbox input "true"
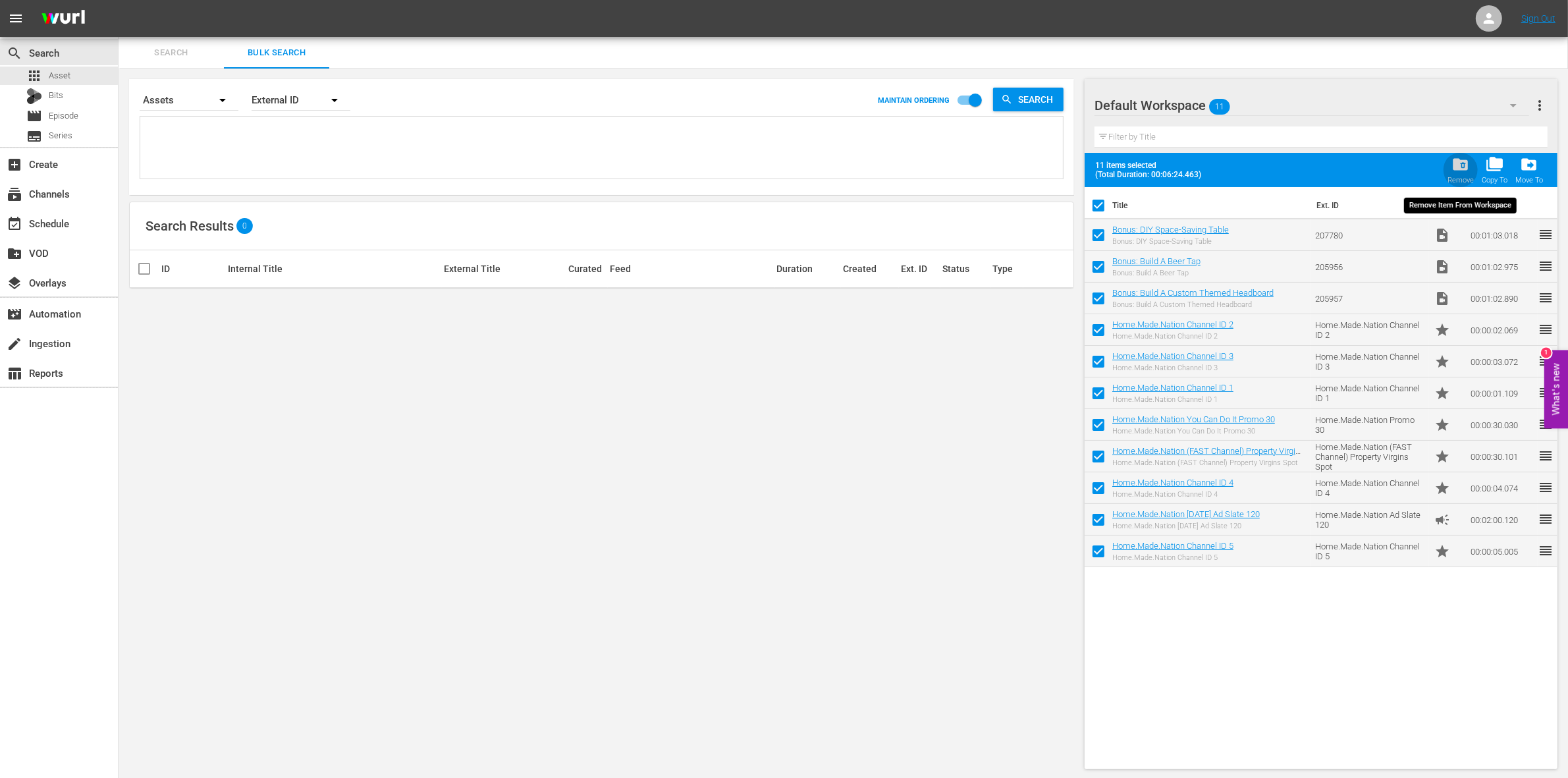
click at [1466, 163] on span "folder_delete" at bounding box center [1460, 164] width 18 height 18
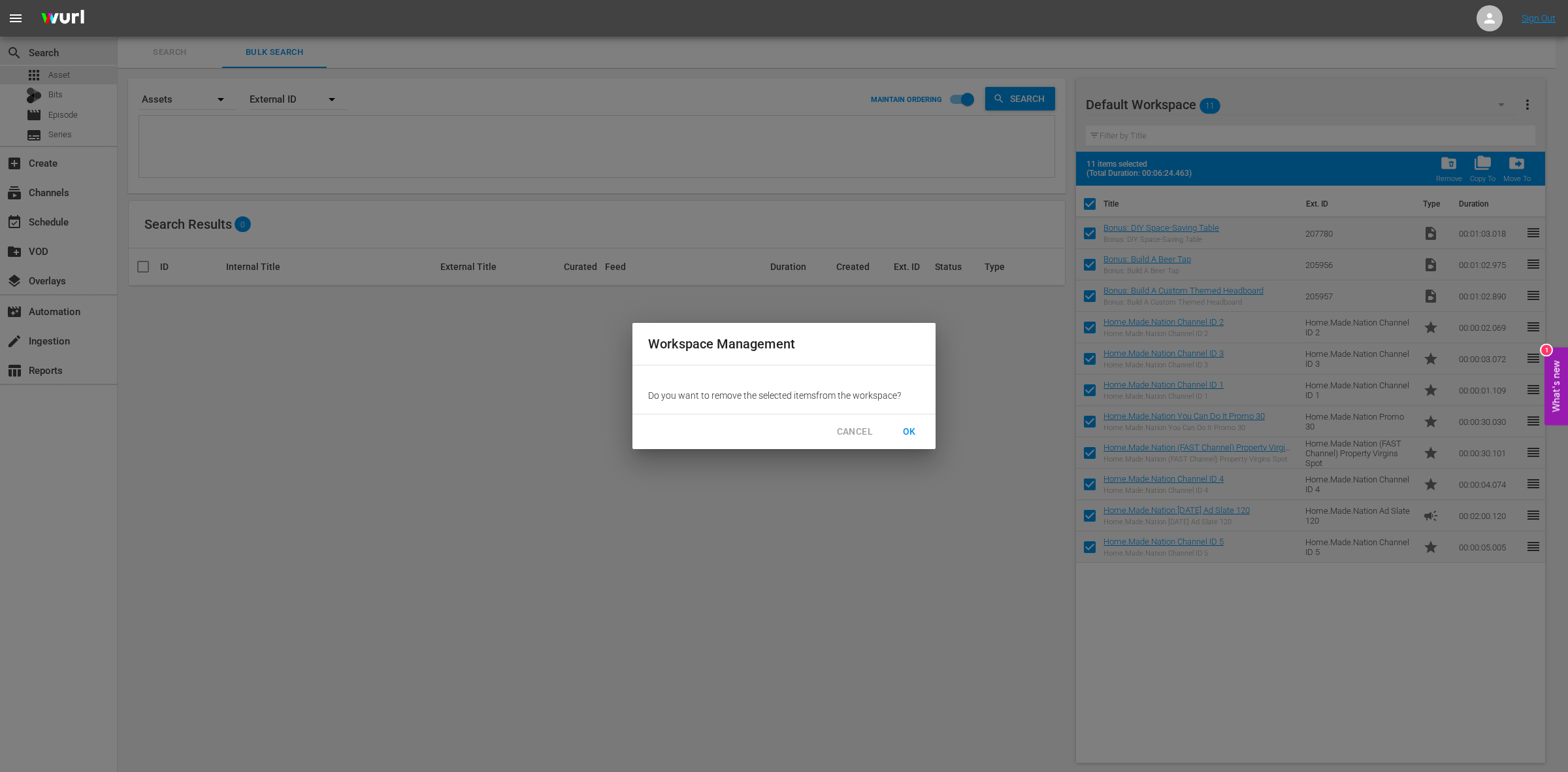
click at [915, 416] on div "CANCEL OK" at bounding box center [784, 431] width 303 height 35
click at [912, 436] on span "OK" at bounding box center [909, 431] width 21 height 16
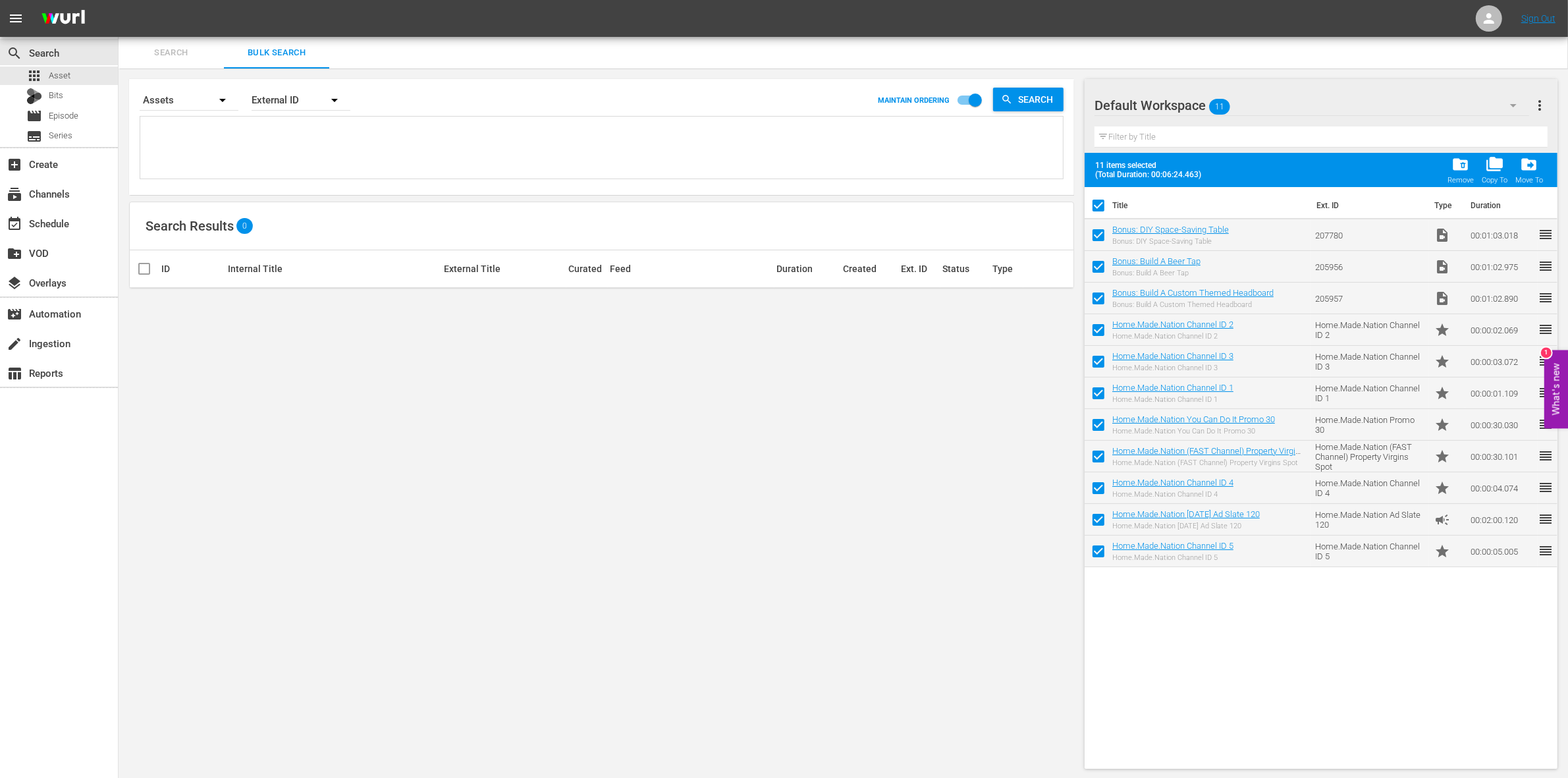
checkbox input "false"
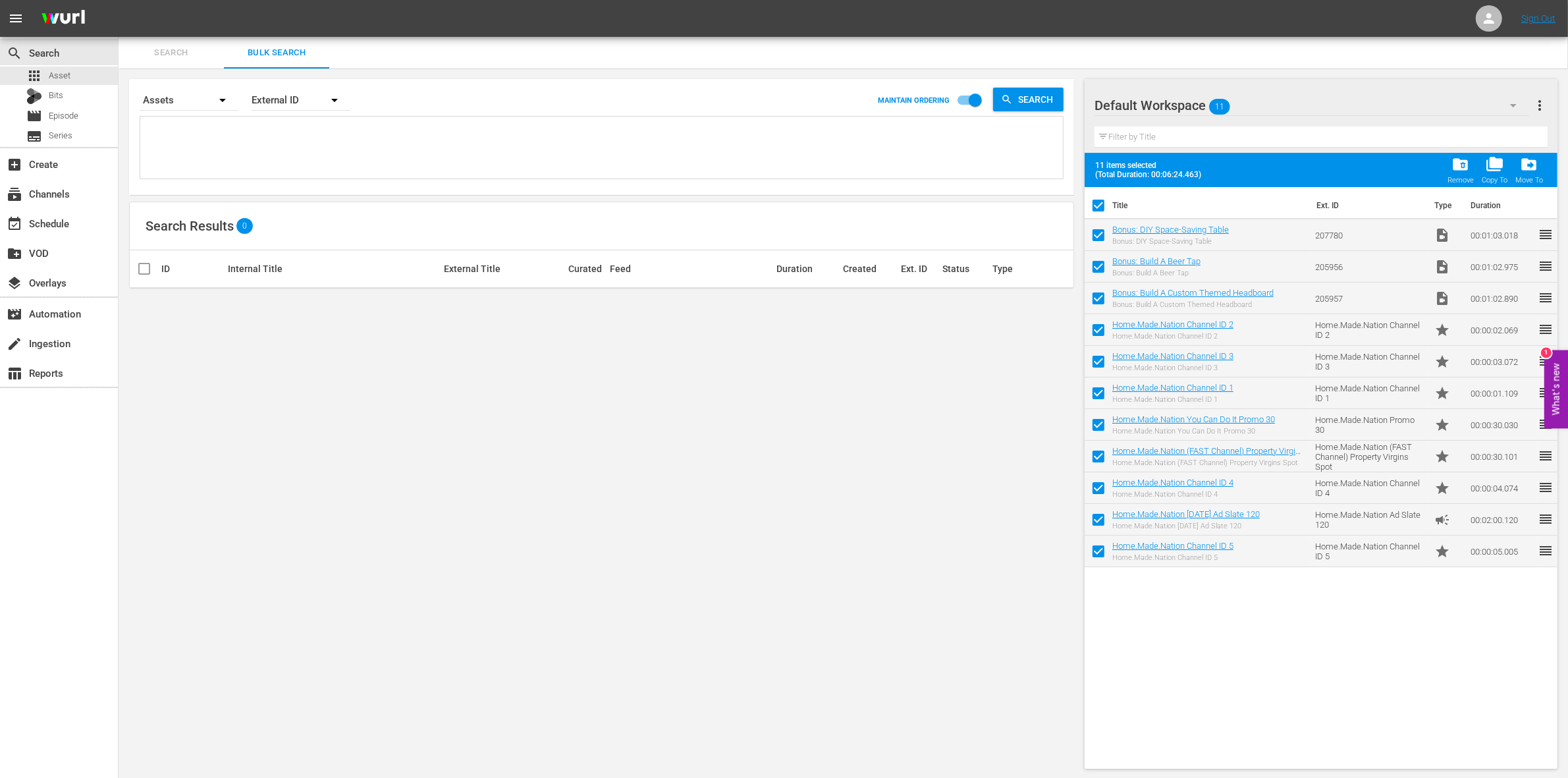
checkbox input "false"
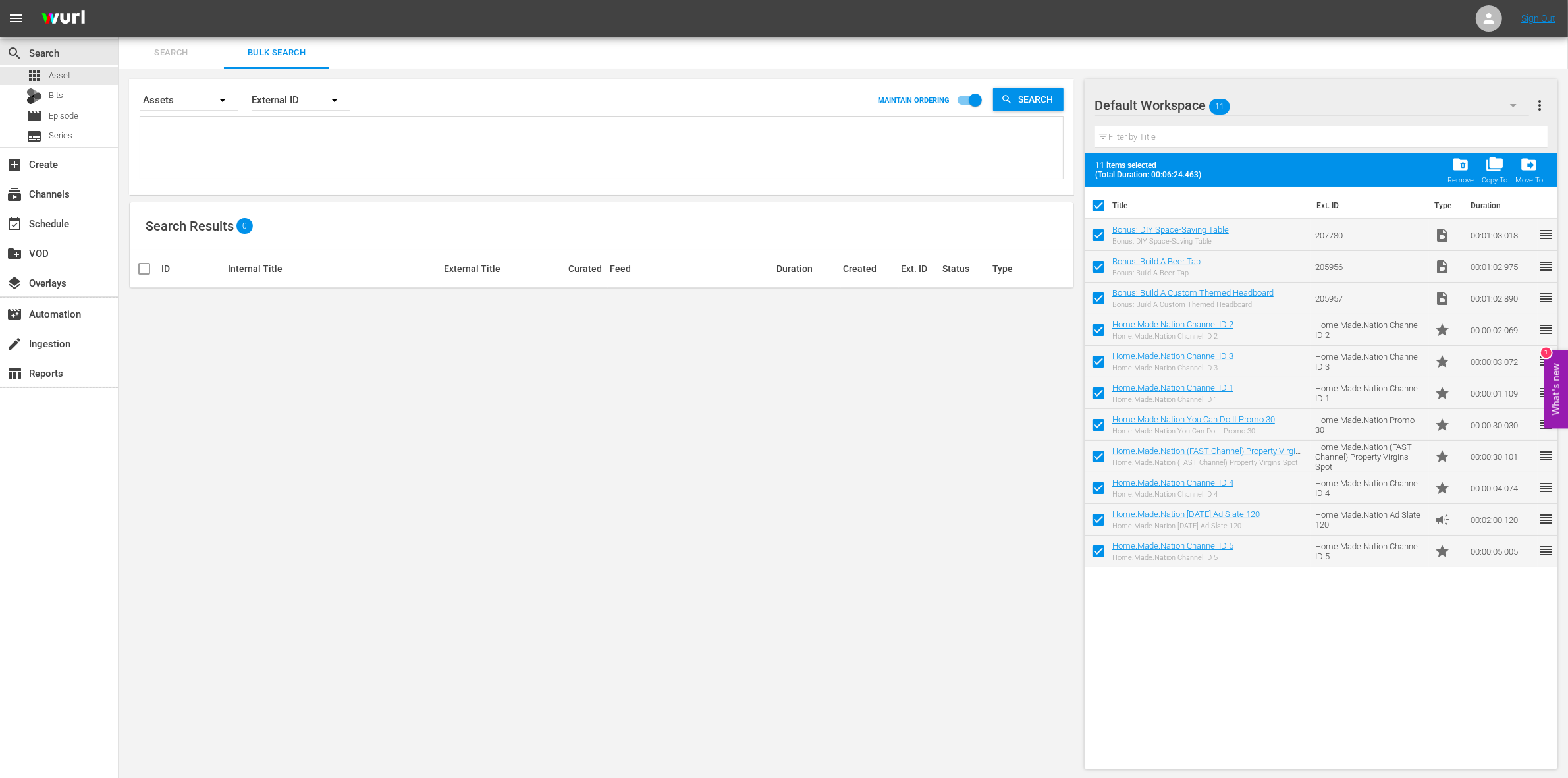
checkbox input "false"
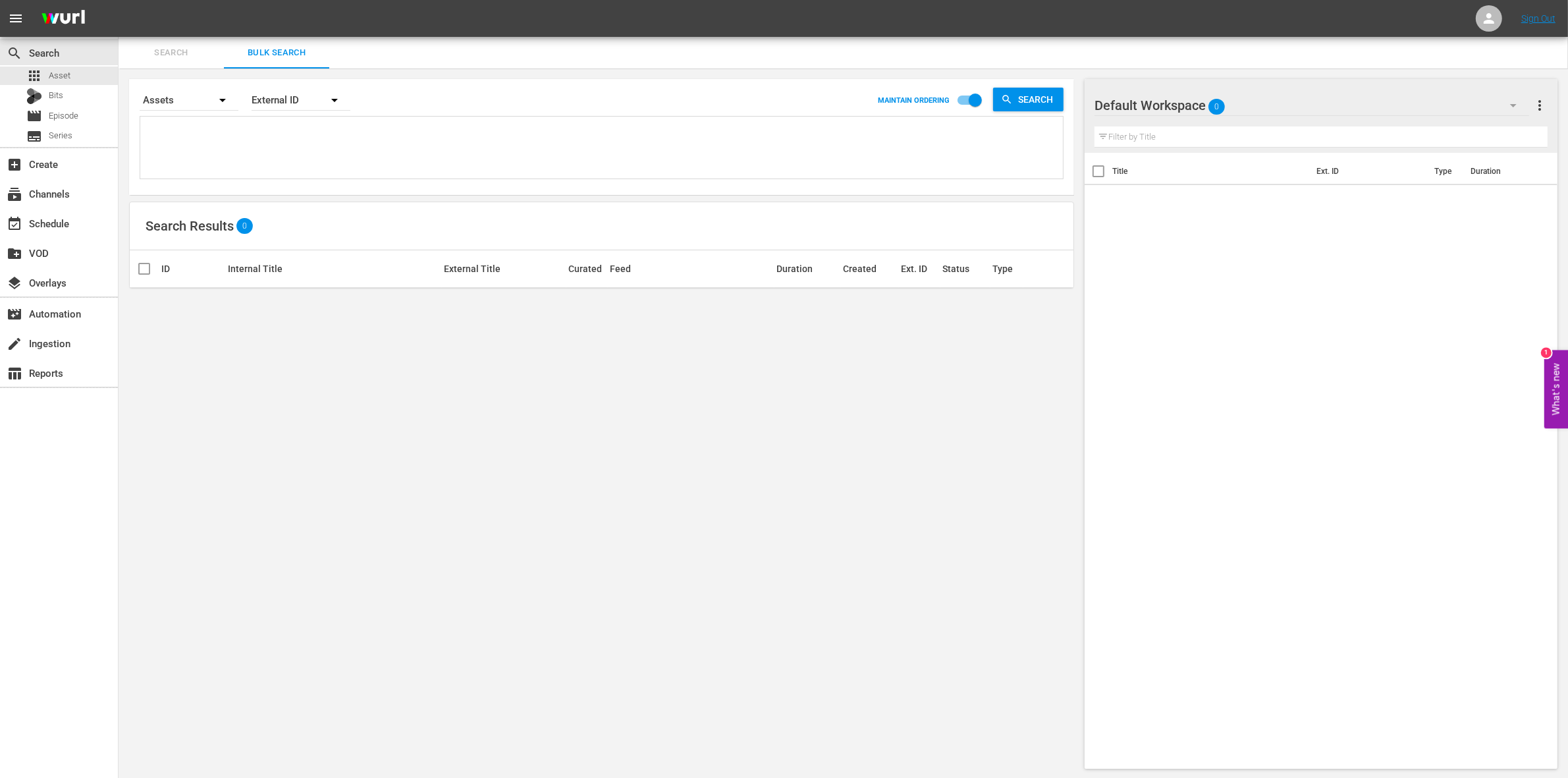
click at [1320, 101] on div "Default Workspace 0" at bounding box center [1312, 106] width 435 height 37
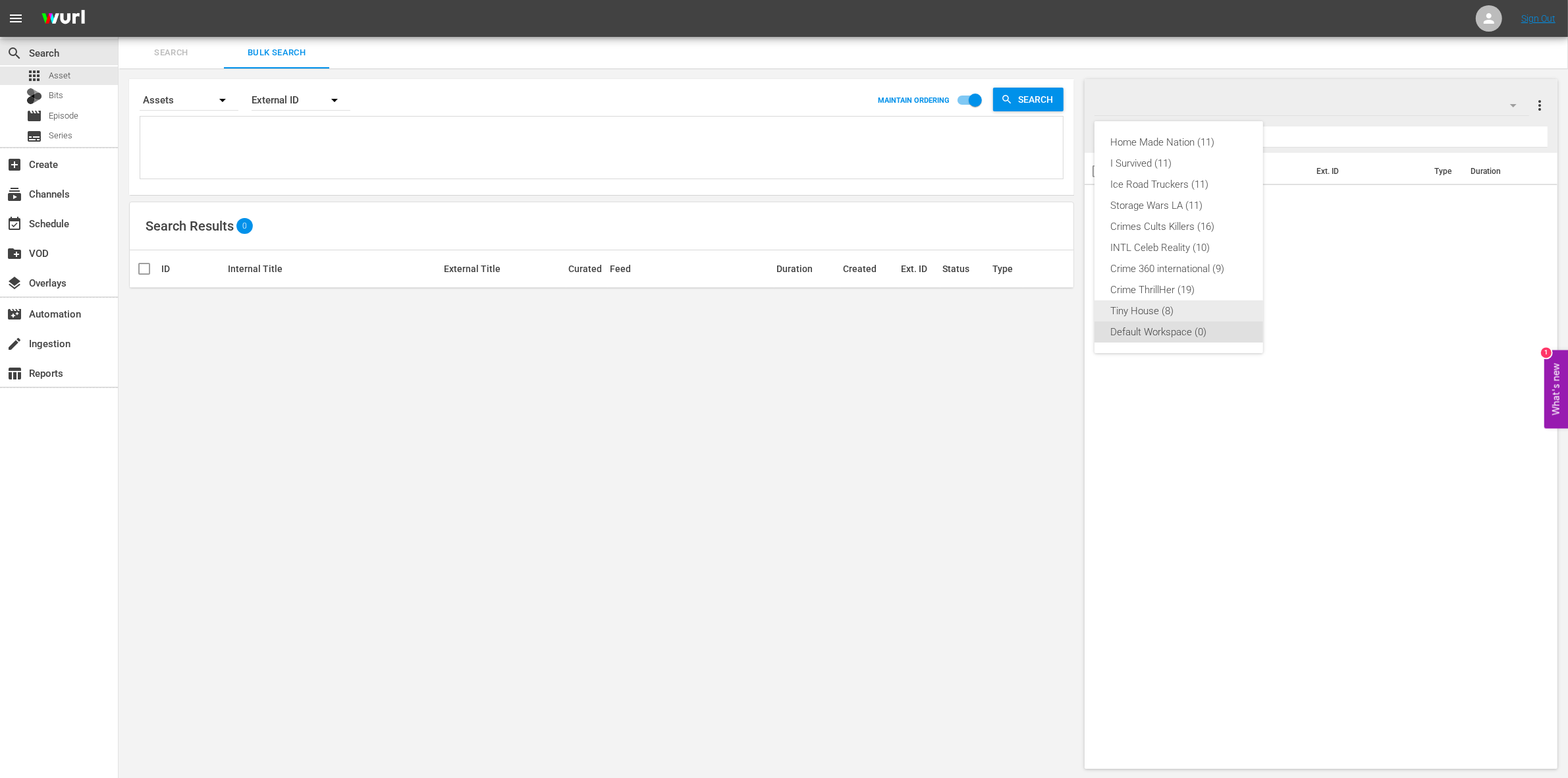
click at [1160, 315] on div "Tiny House (8)" at bounding box center [1178, 311] width 137 height 21
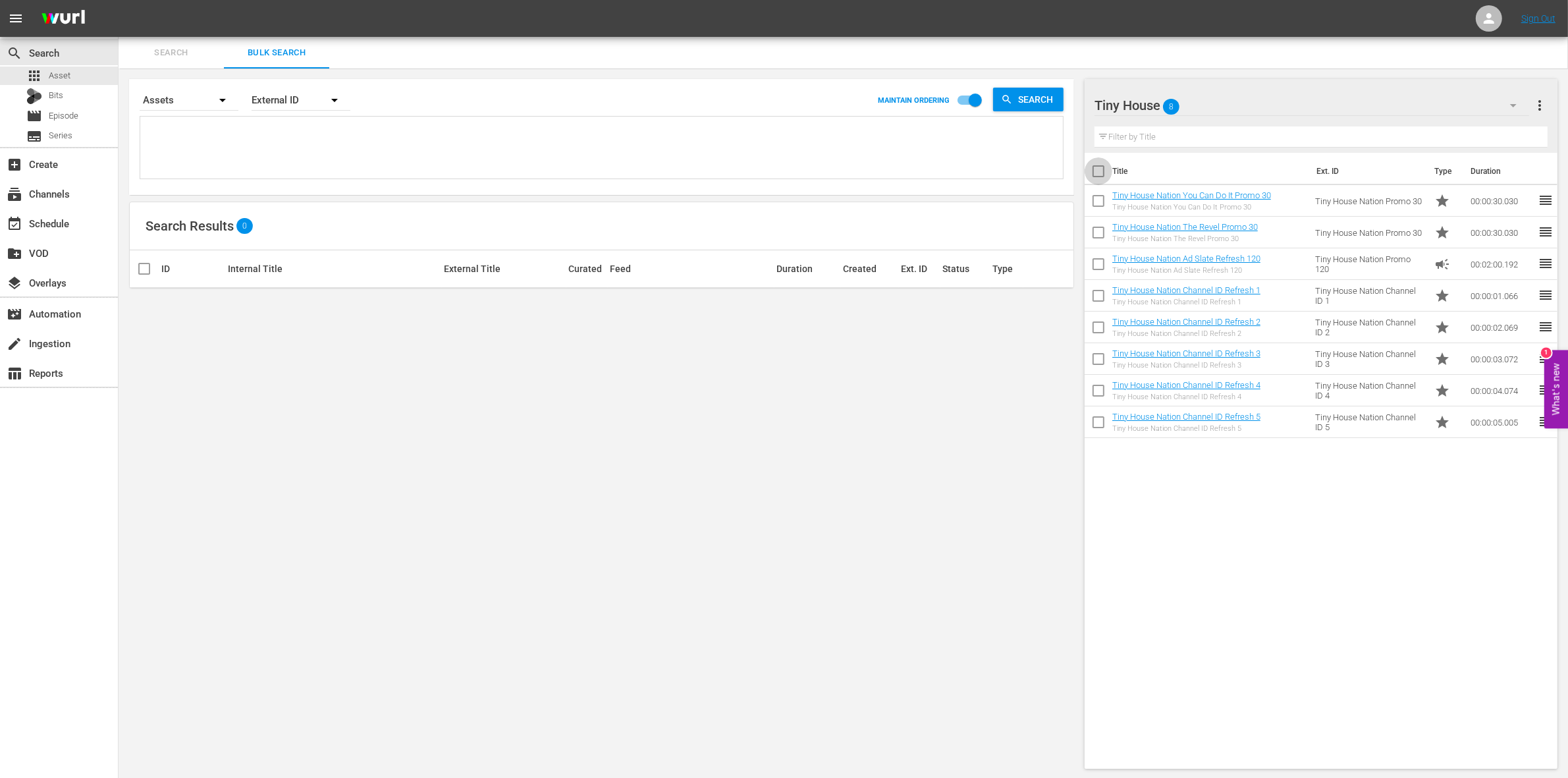
click at [1100, 171] on input "checkbox" at bounding box center [1098, 174] width 28 height 28
checkbox input "true"
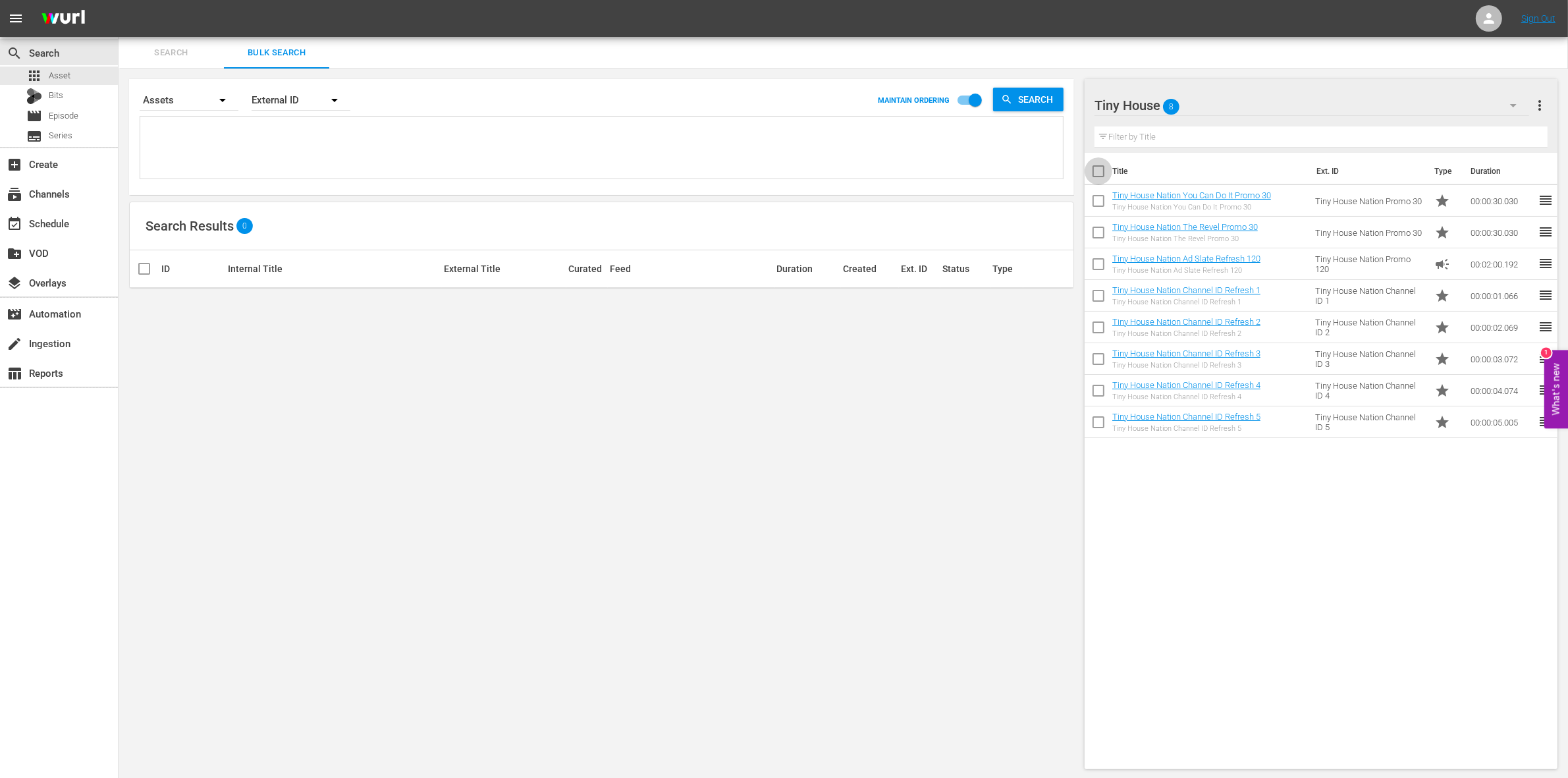
checkbox input "true"
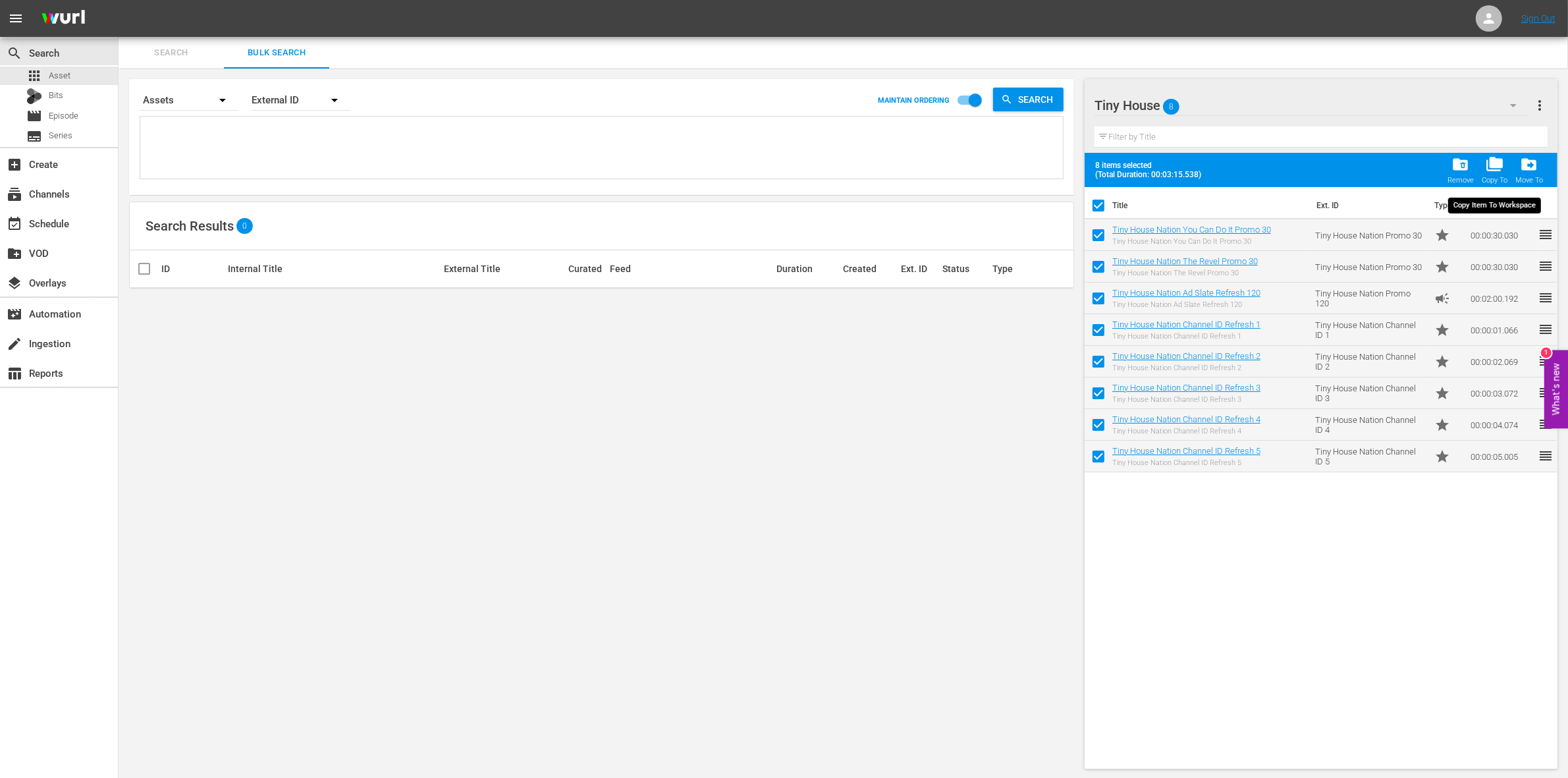
click at [1495, 159] on span "folder_copy" at bounding box center [1494, 164] width 18 height 18
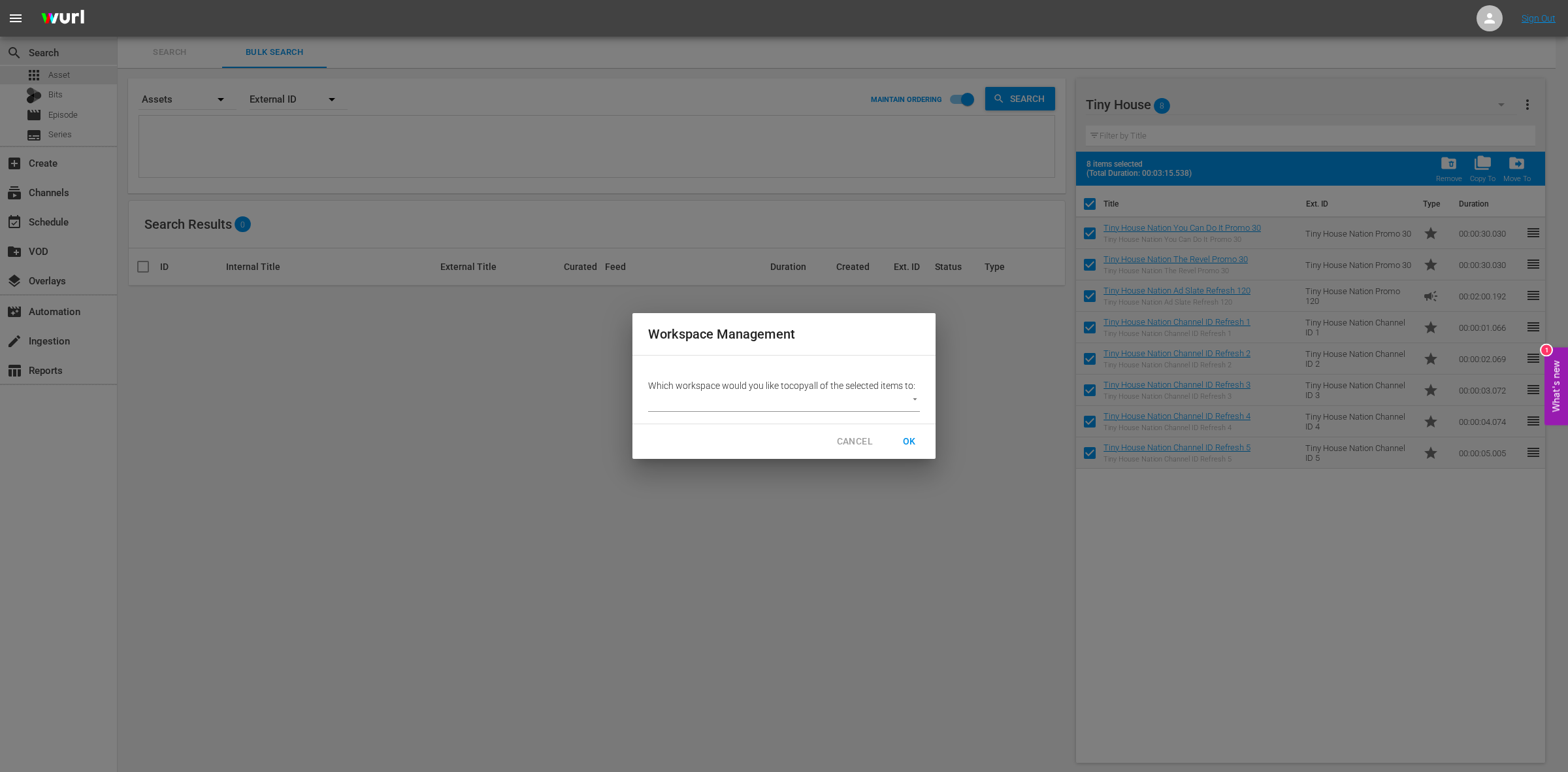
click at [902, 405] on body "menu Sign Out search Search apps Asset Bits movie Episode subtitles Series add_…" at bounding box center [784, 386] width 1568 height 772
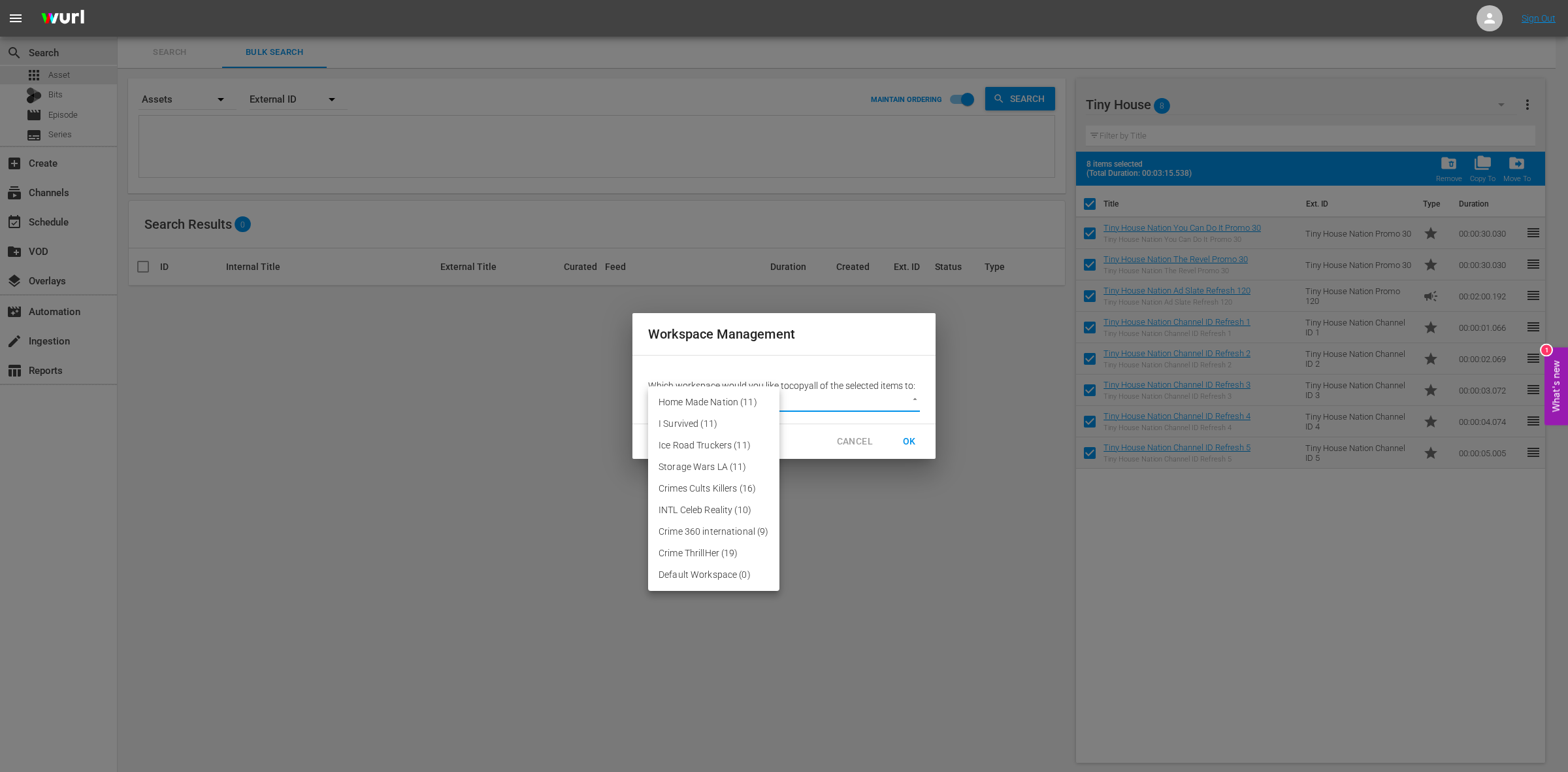
click at [740, 573] on li "Default Workspace (0)" at bounding box center [714, 574] width 131 height 22
type input "3246"
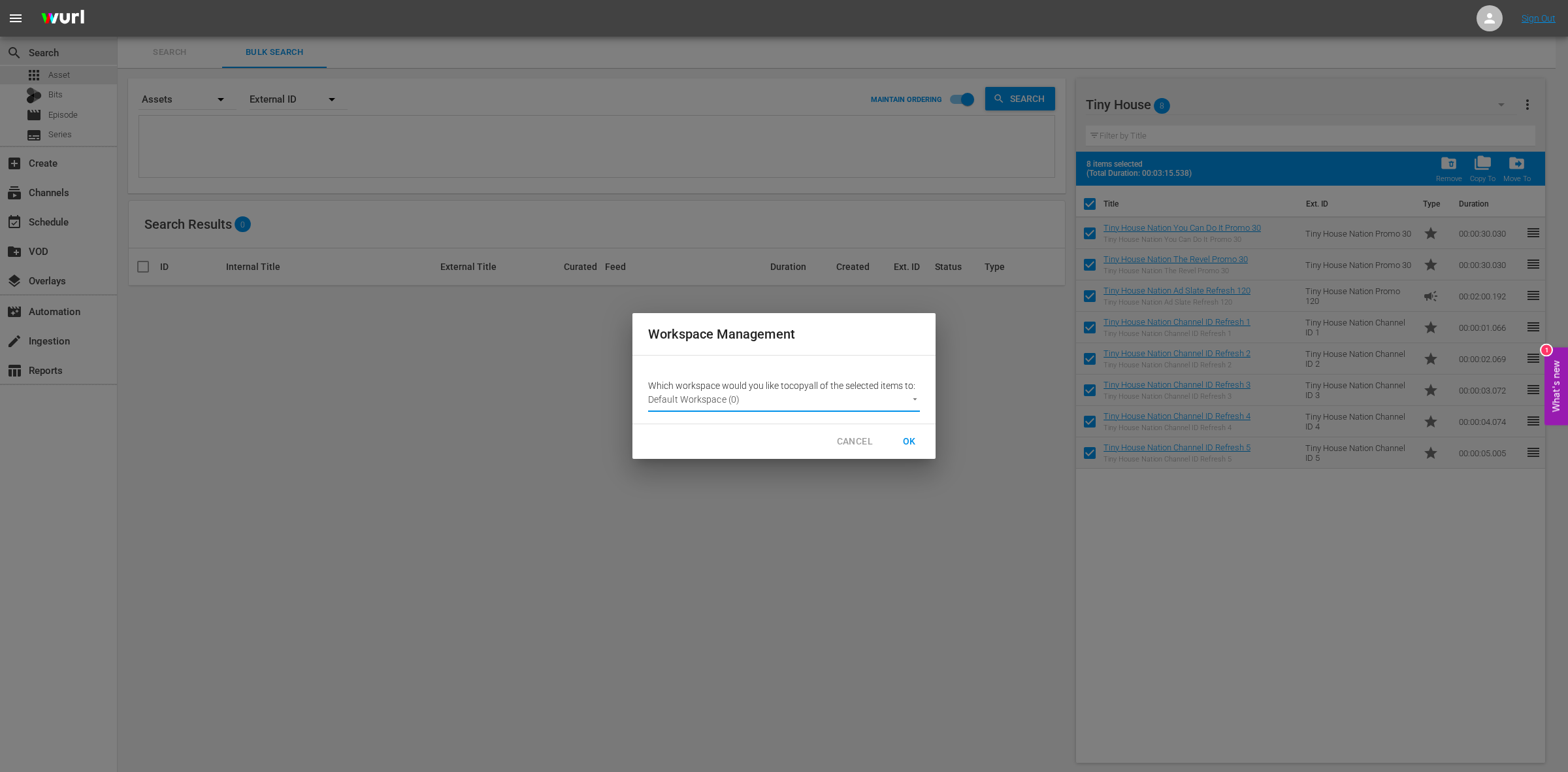
click at [917, 436] on span "OK" at bounding box center [909, 441] width 21 height 16
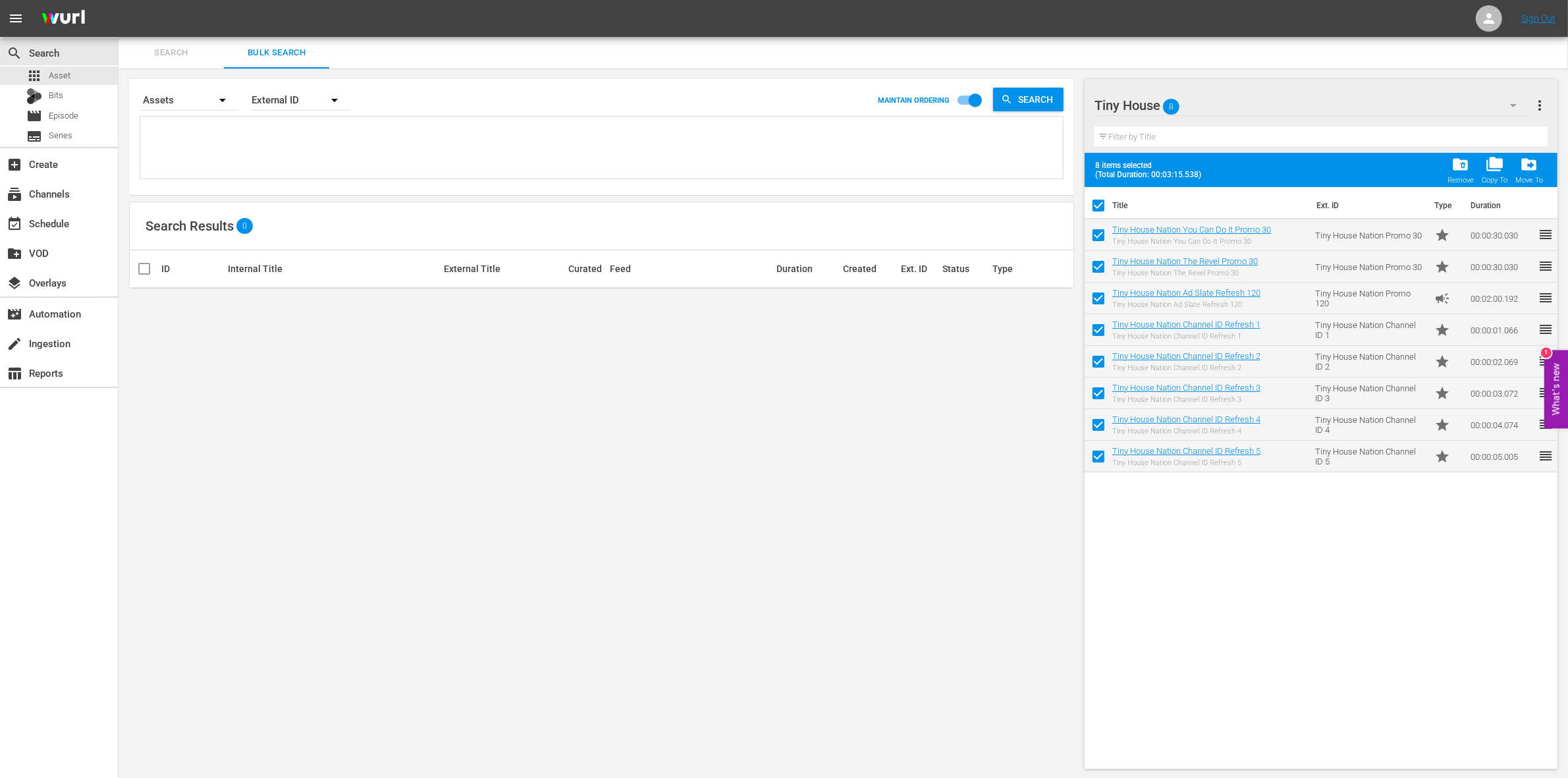
checkbox input "false"
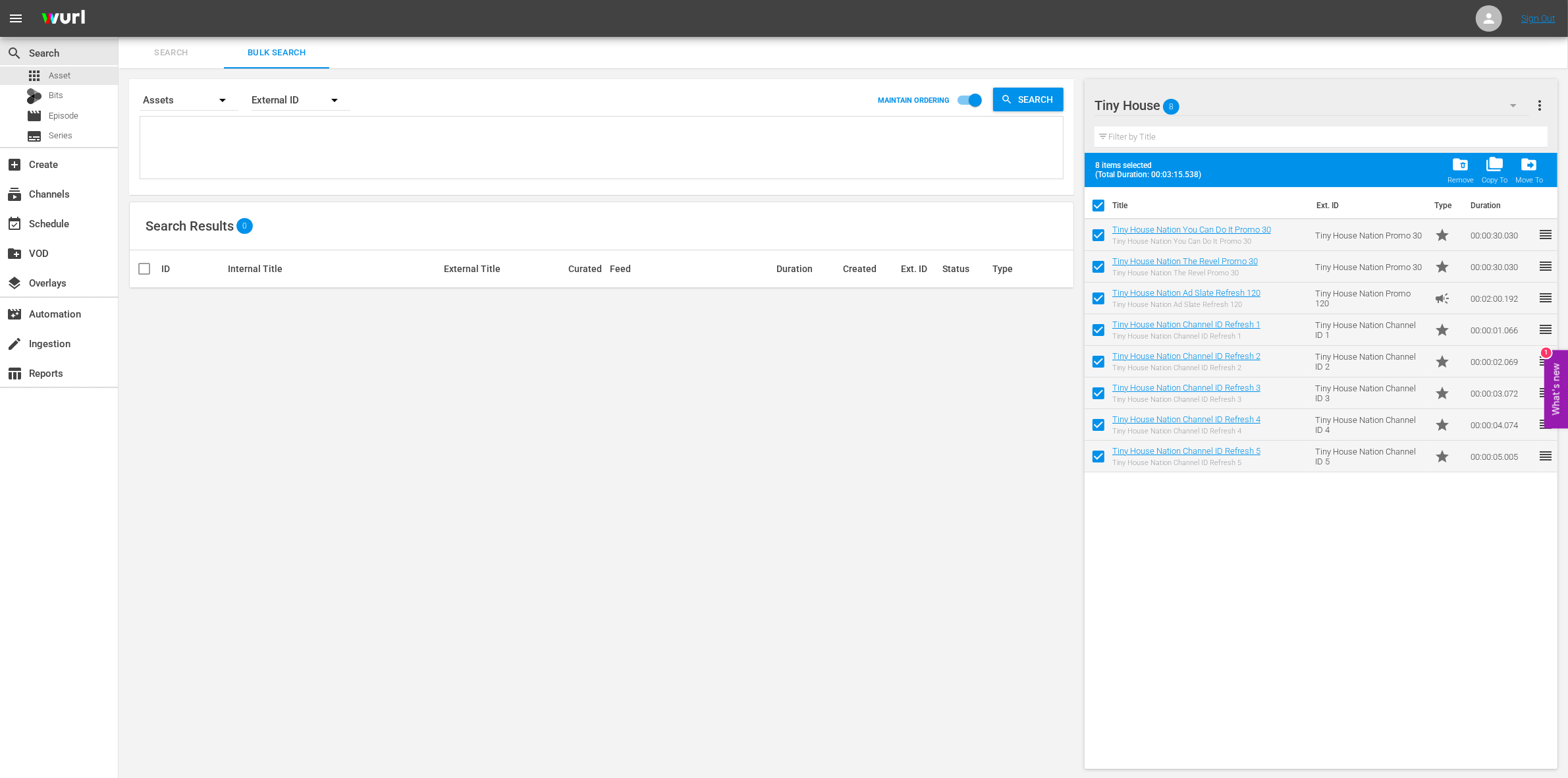
checkbox input "false"
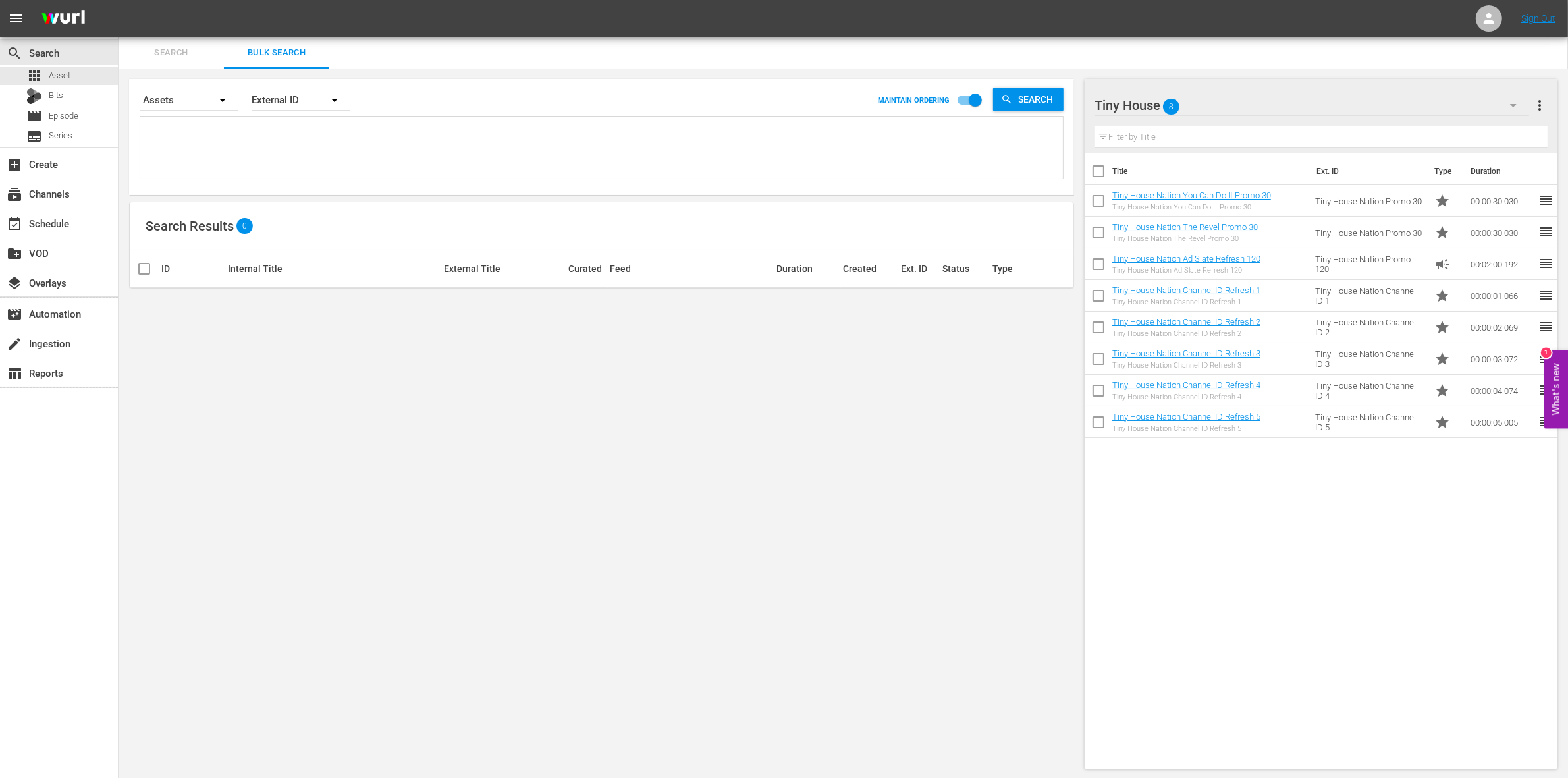
click at [1190, 110] on div at bounding box center [1150, 106] width 112 height 33
click at [1489, 126] on input "text" at bounding box center [1321, 137] width 453 height 21
click at [1515, 109] on icon "button" at bounding box center [1513, 106] width 16 height 16
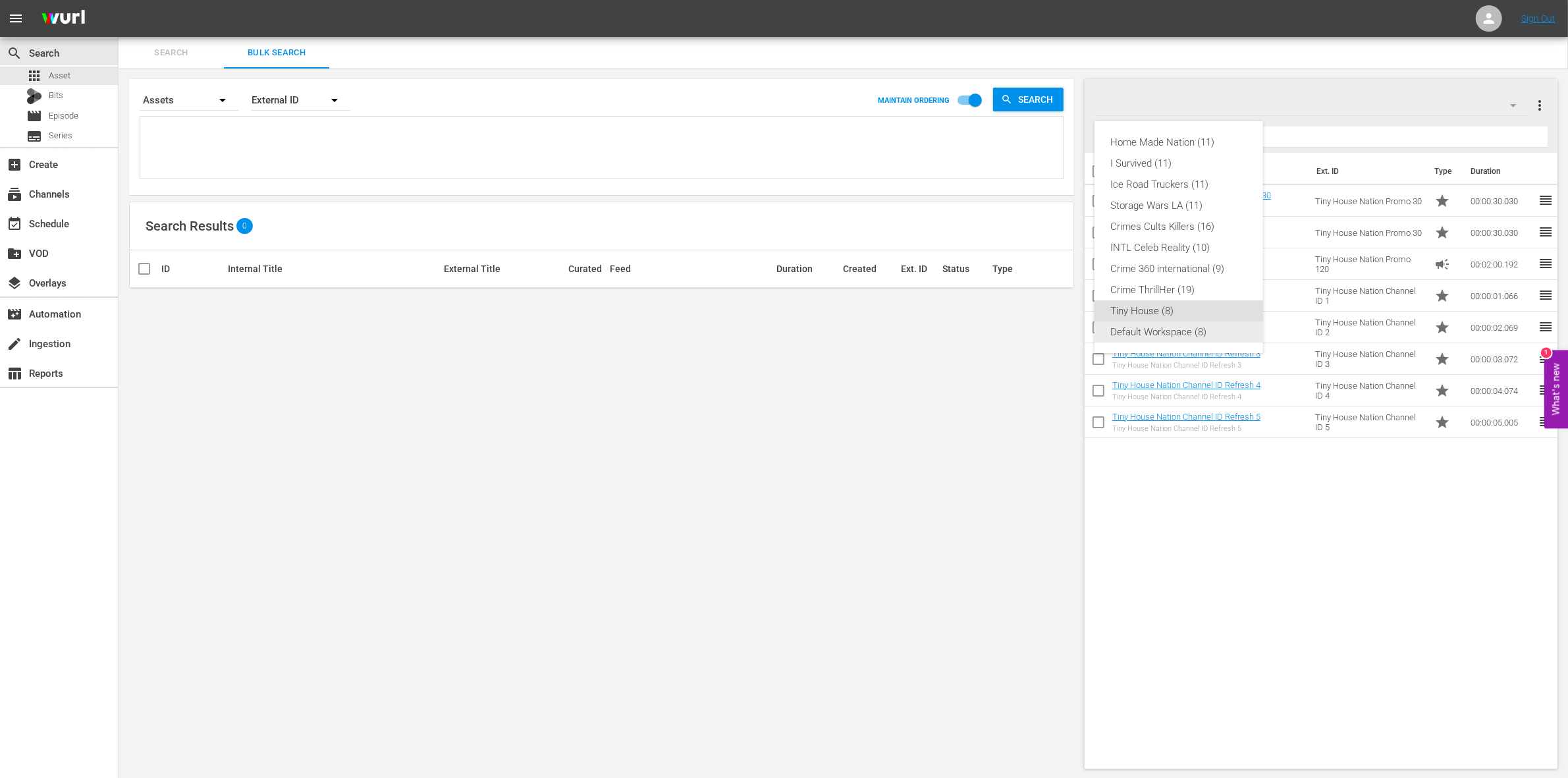
click at [1146, 335] on div "Default Workspace (8)" at bounding box center [1178, 332] width 137 height 21
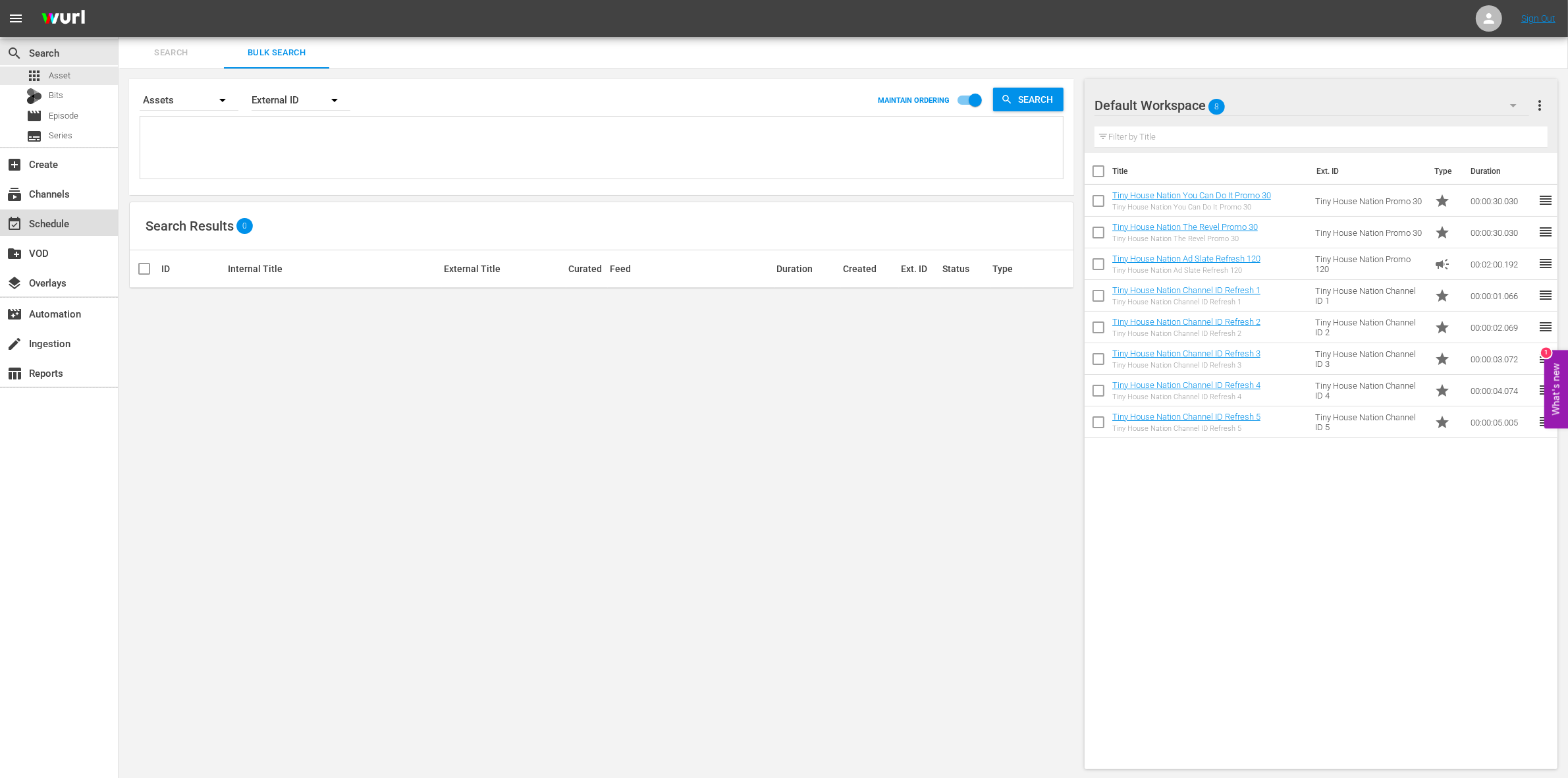
click at [102, 225] on div "event_available Schedule" at bounding box center [59, 223] width 118 height 26
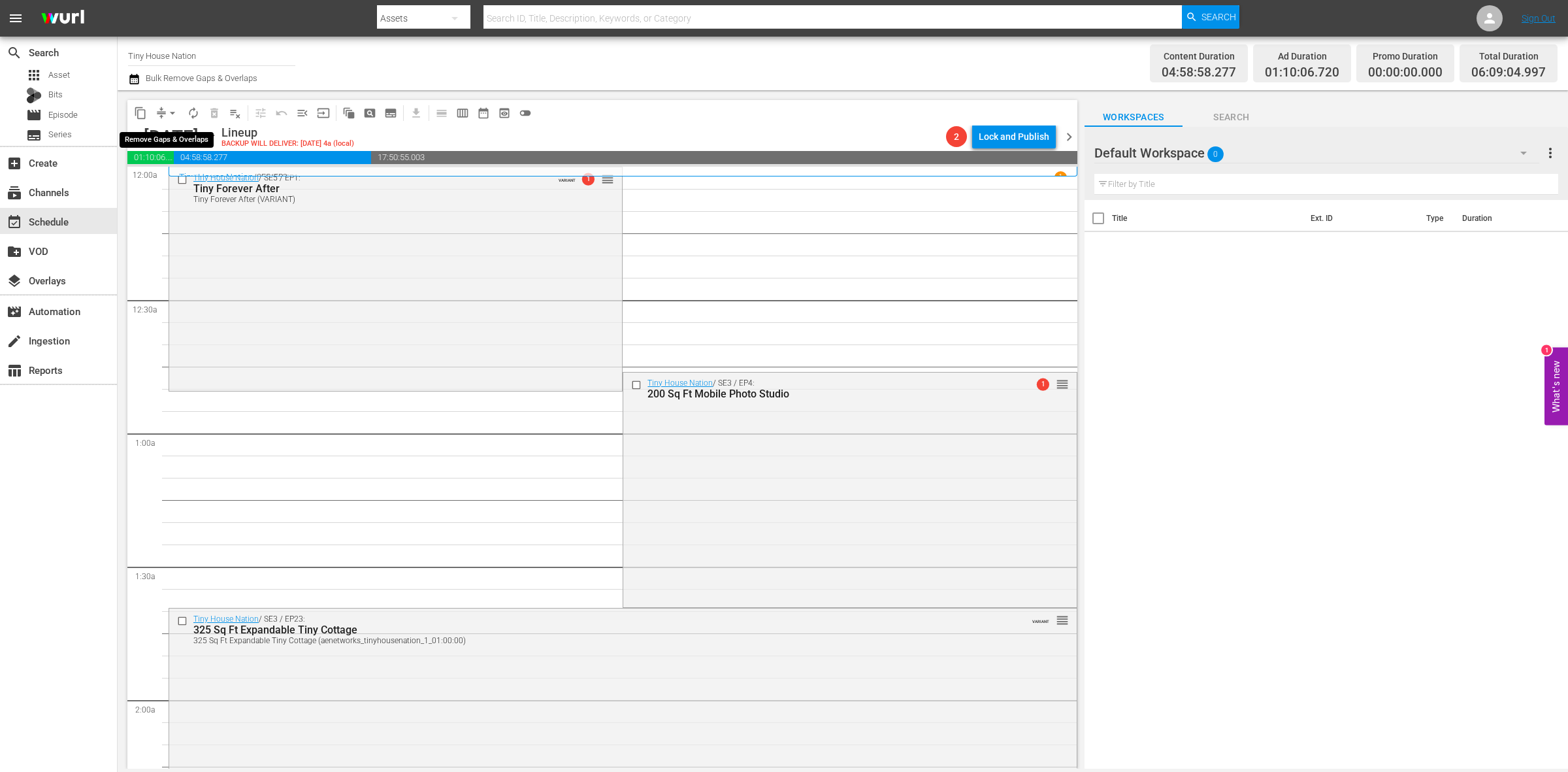
click at [171, 109] on span "arrow_drop_down" at bounding box center [172, 113] width 13 height 13
click at [171, 142] on li "Align to Midnight" at bounding box center [173, 138] width 137 height 22
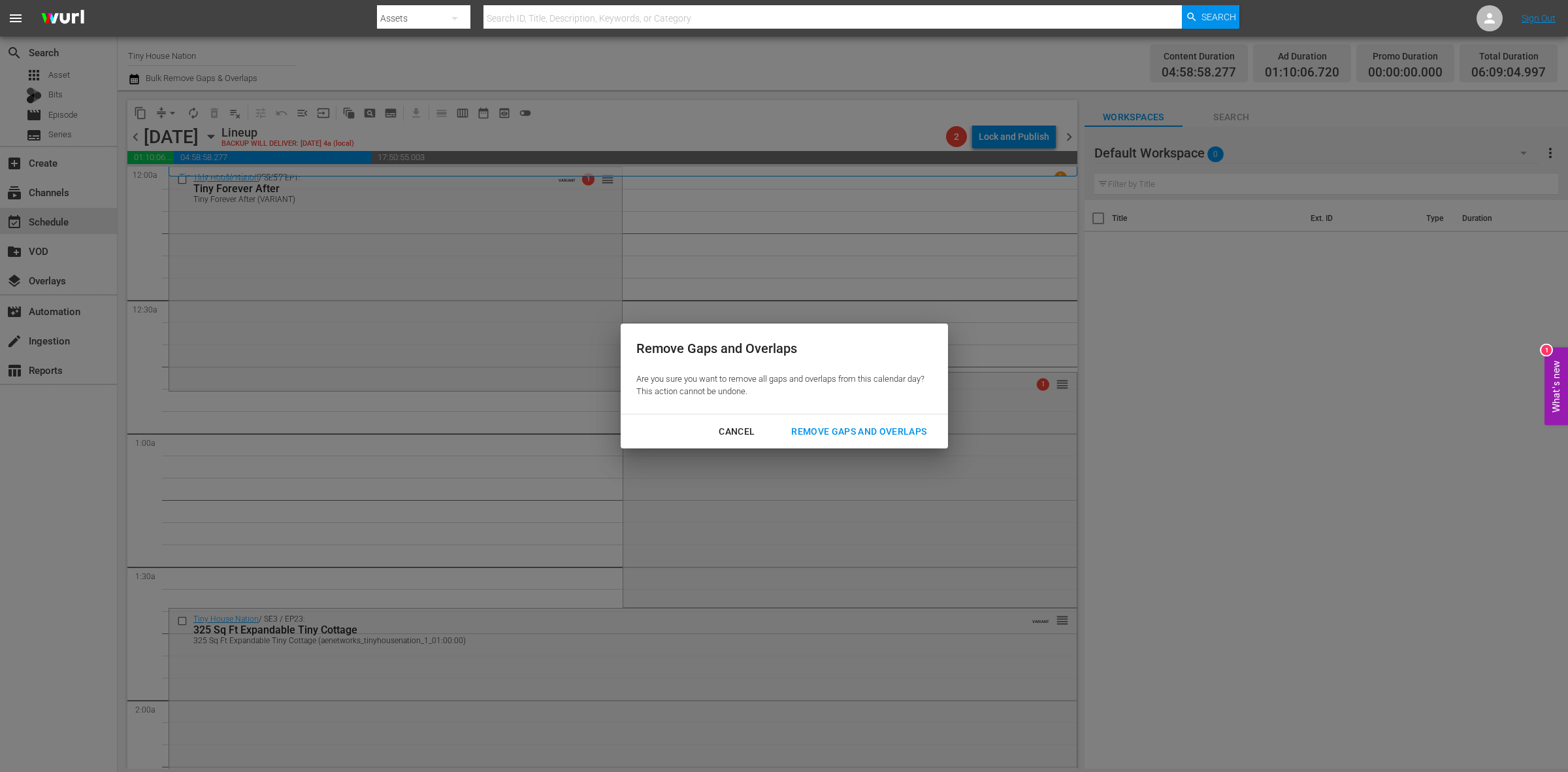
click at [879, 428] on div "Remove Gaps and Overlaps" at bounding box center [859, 431] width 156 height 16
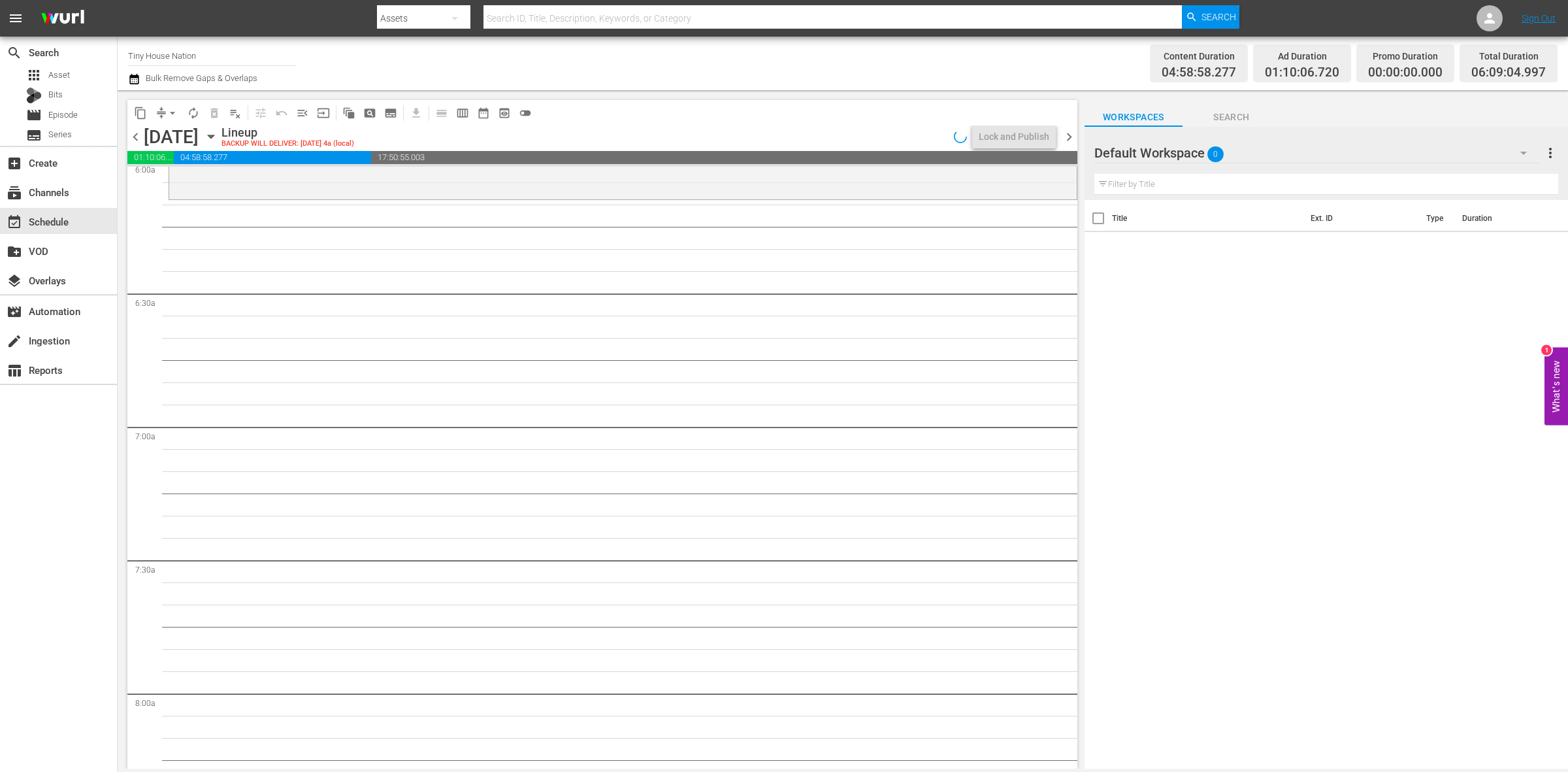
click at [1077, 305] on div "S N A P S N A P S N A P S N A P S N A P S N A P S N A P S N A P S N A P S N A P…" at bounding box center [602, 467] width 950 height 602
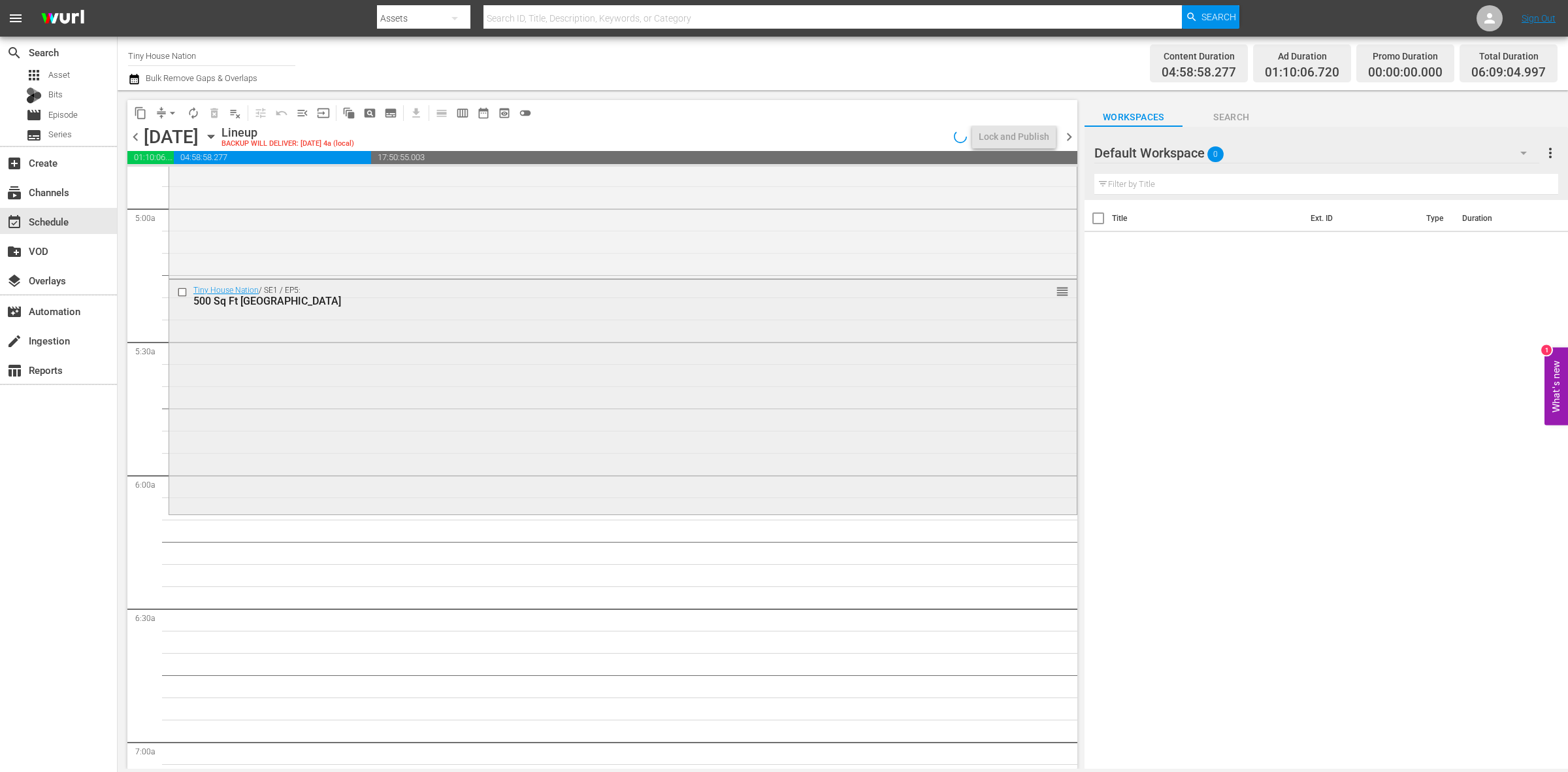
scroll to position [1279, 0]
click at [324, 464] on div "Tiny House Nation / SE1 / EP5: 500 Sq Ft Rocky Mountain Mansion reorder" at bounding box center [622, 408] width 908 height 233
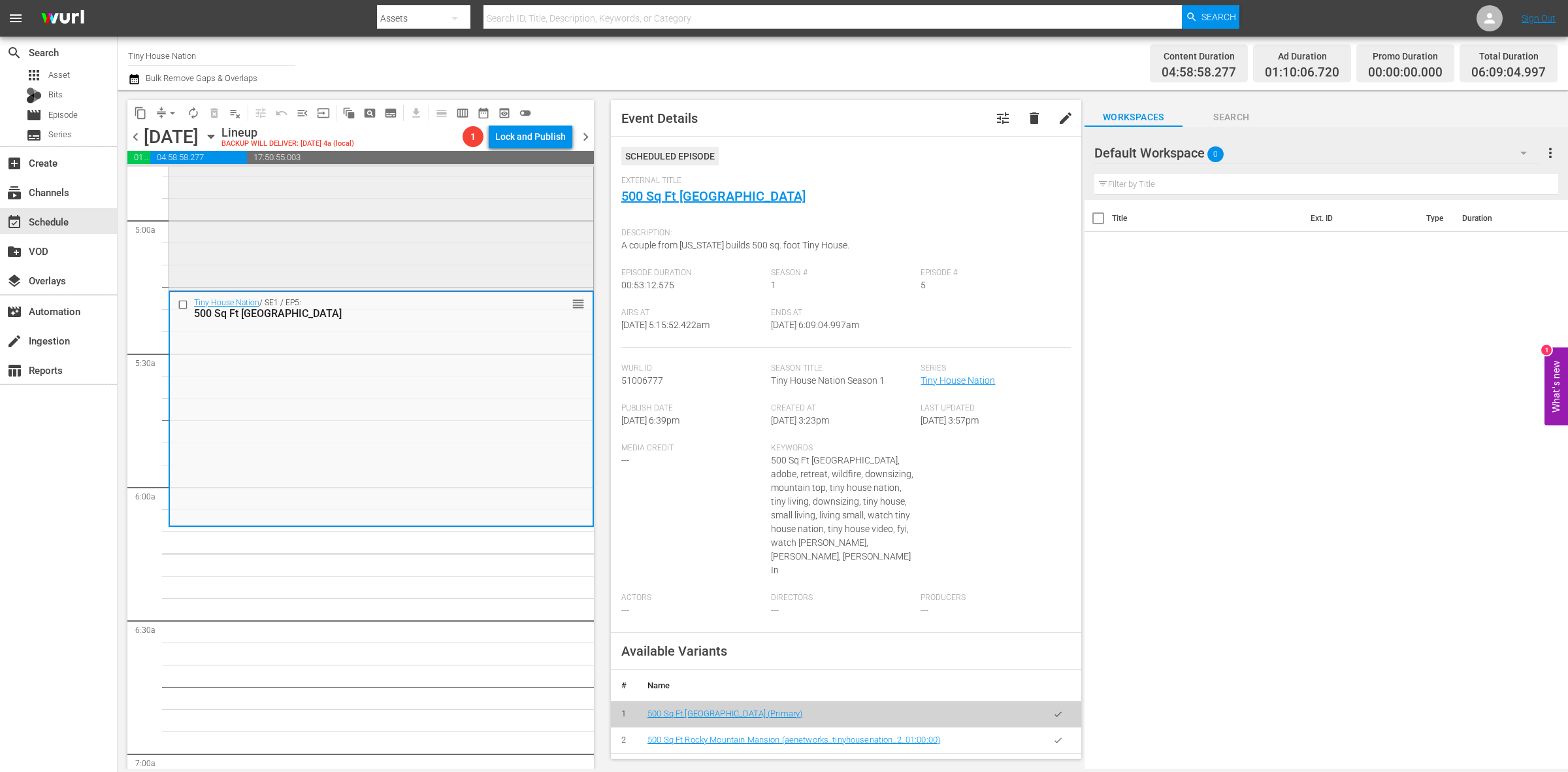
click at [403, 229] on div "Tiny House Nation / SE4 / EP9: 400 Sq Ft Amplified Tiny House reorder" at bounding box center [381, 171] width 424 height 233
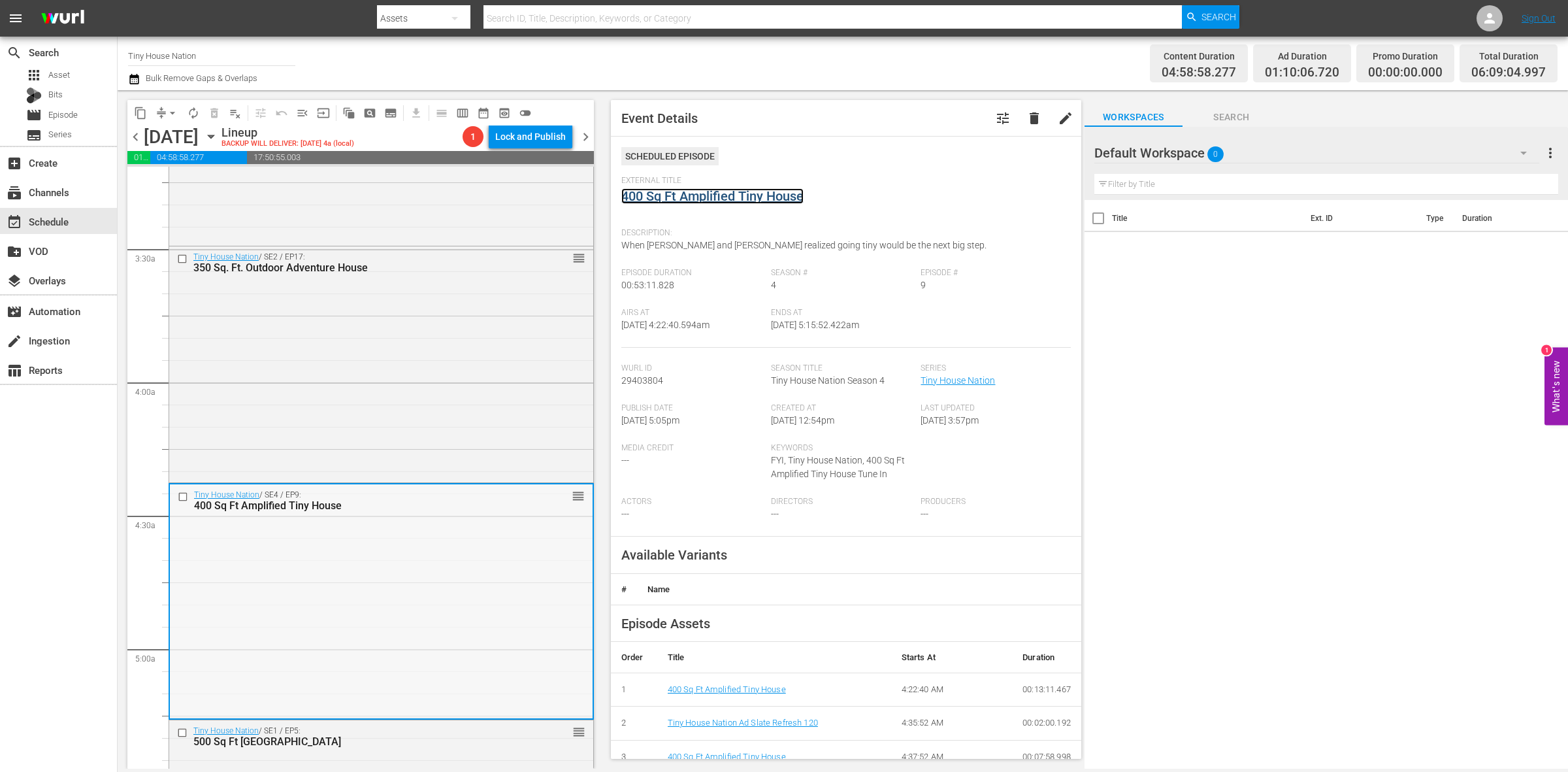
scroll to position [789, 0]
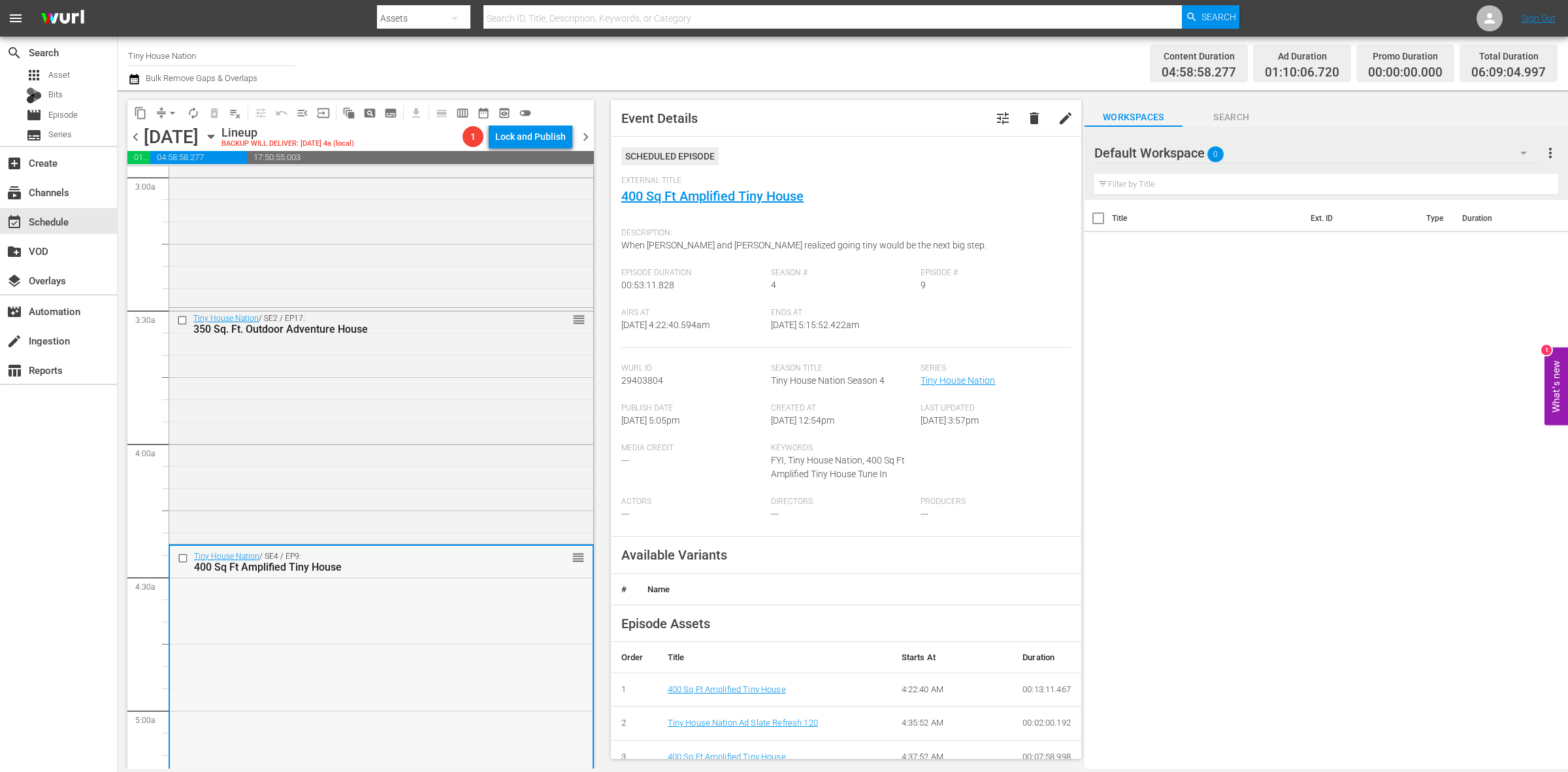
click at [347, 379] on div "Tiny House Nation / SE2 / EP17: 350 Sq. Ft. Outdoor Adventure House reorder" at bounding box center [381, 424] width 424 height 233
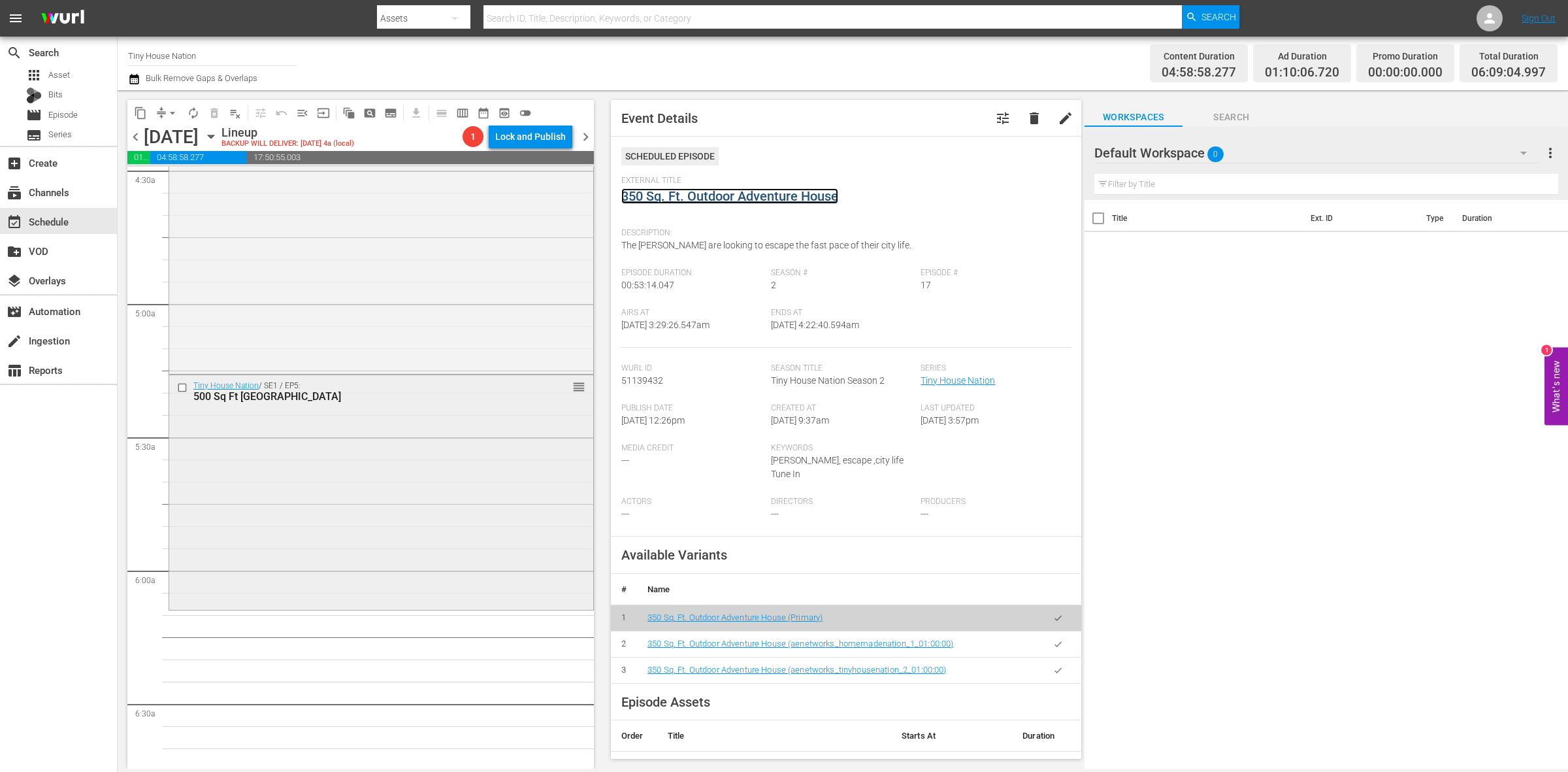
scroll to position [1198, 0]
click at [415, 493] on div "Tiny House Nation / SE1 / EP5: 500 Sq Ft Rocky Mountain Mansion reorder" at bounding box center [381, 489] width 424 height 233
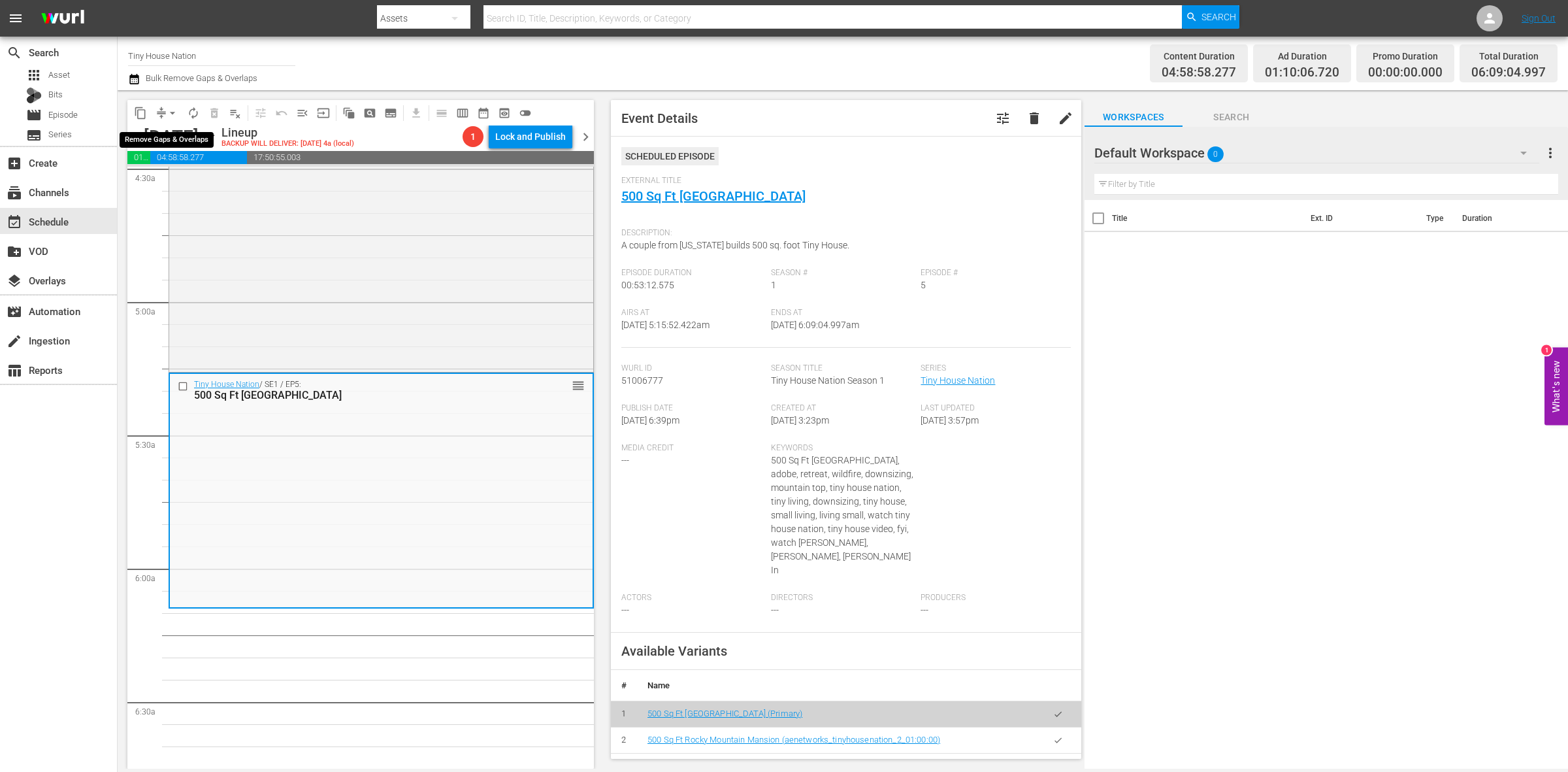
click at [166, 111] on span "arrow_drop_down" at bounding box center [172, 113] width 13 height 13
click at [173, 135] on li "Align to Midnight" at bounding box center [173, 138] width 137 height 22
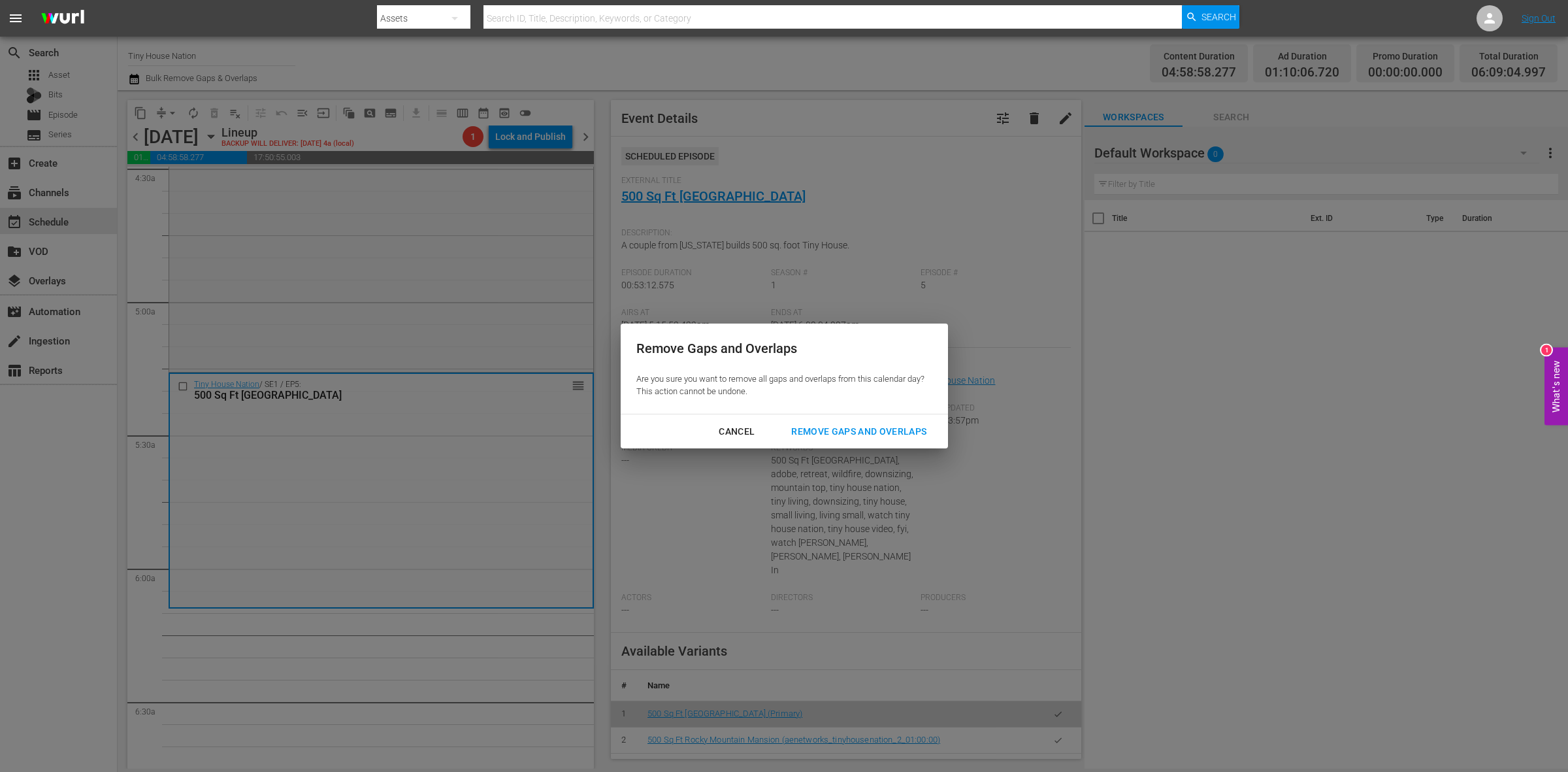
click at [906, 423] on div "Remove Gaps and Overlaps" at bounding box center [859, 431] width 156 height 16
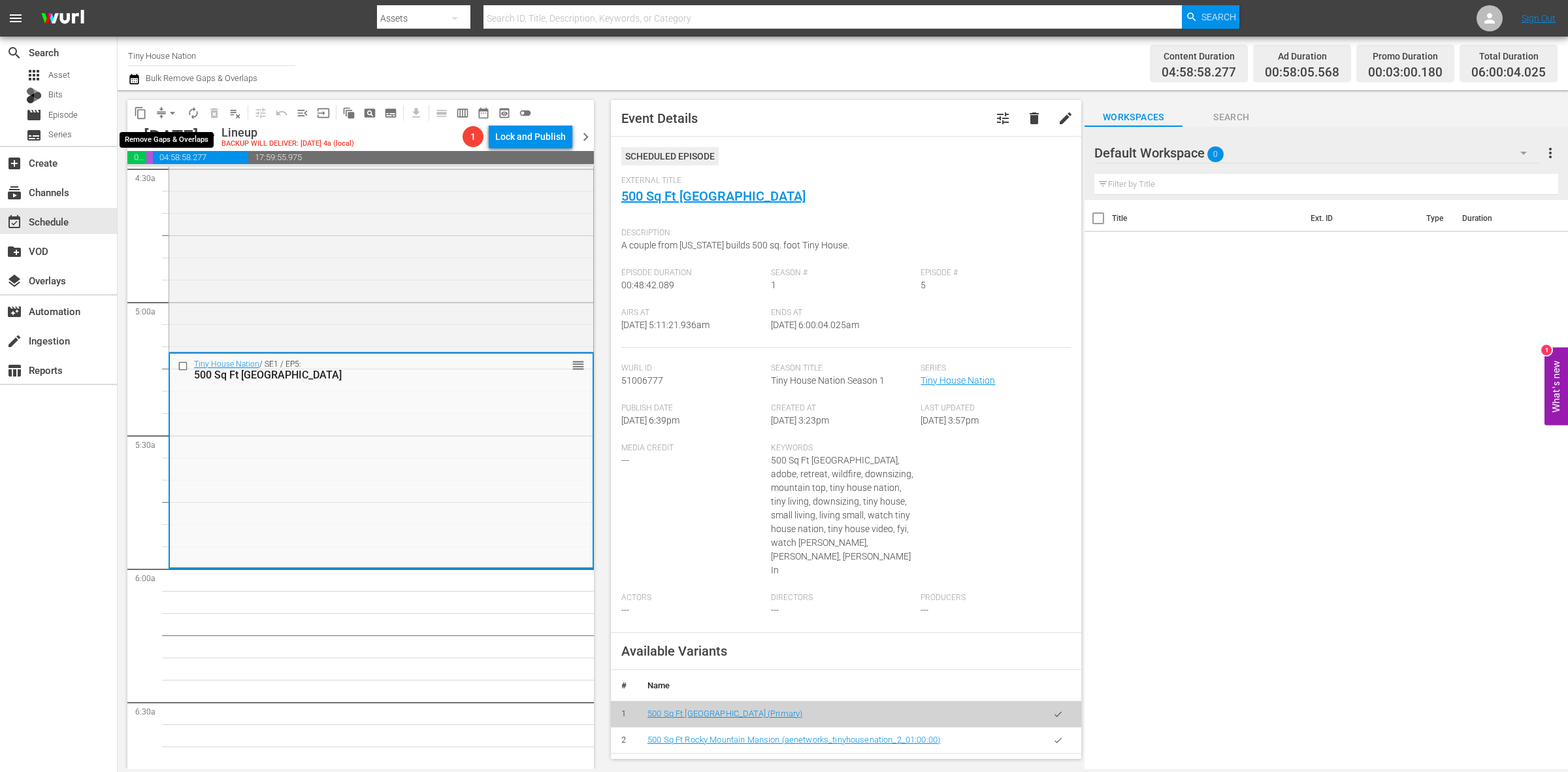
click at [173, 109] on span "arrow_drop_down" at bounding box center [172, 113] width 13 height 13
click at [173, 131] on li "Align to Midnight" at bounding box center [173, 138] width 137 height 22
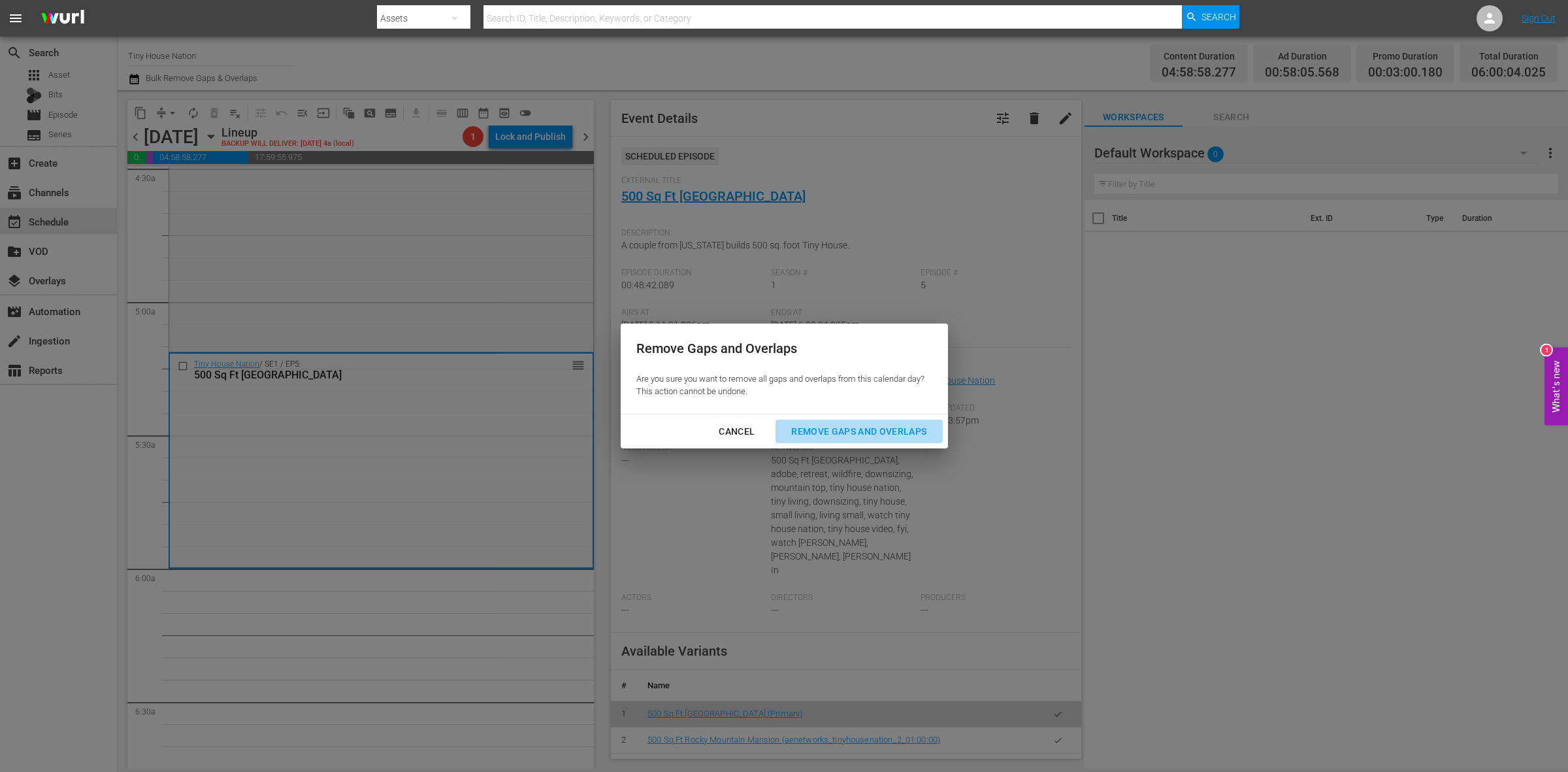
click at [897, 423] on div "Remove Gaps and Overlaps" at bounding box center [859, 431] width 156 height 16
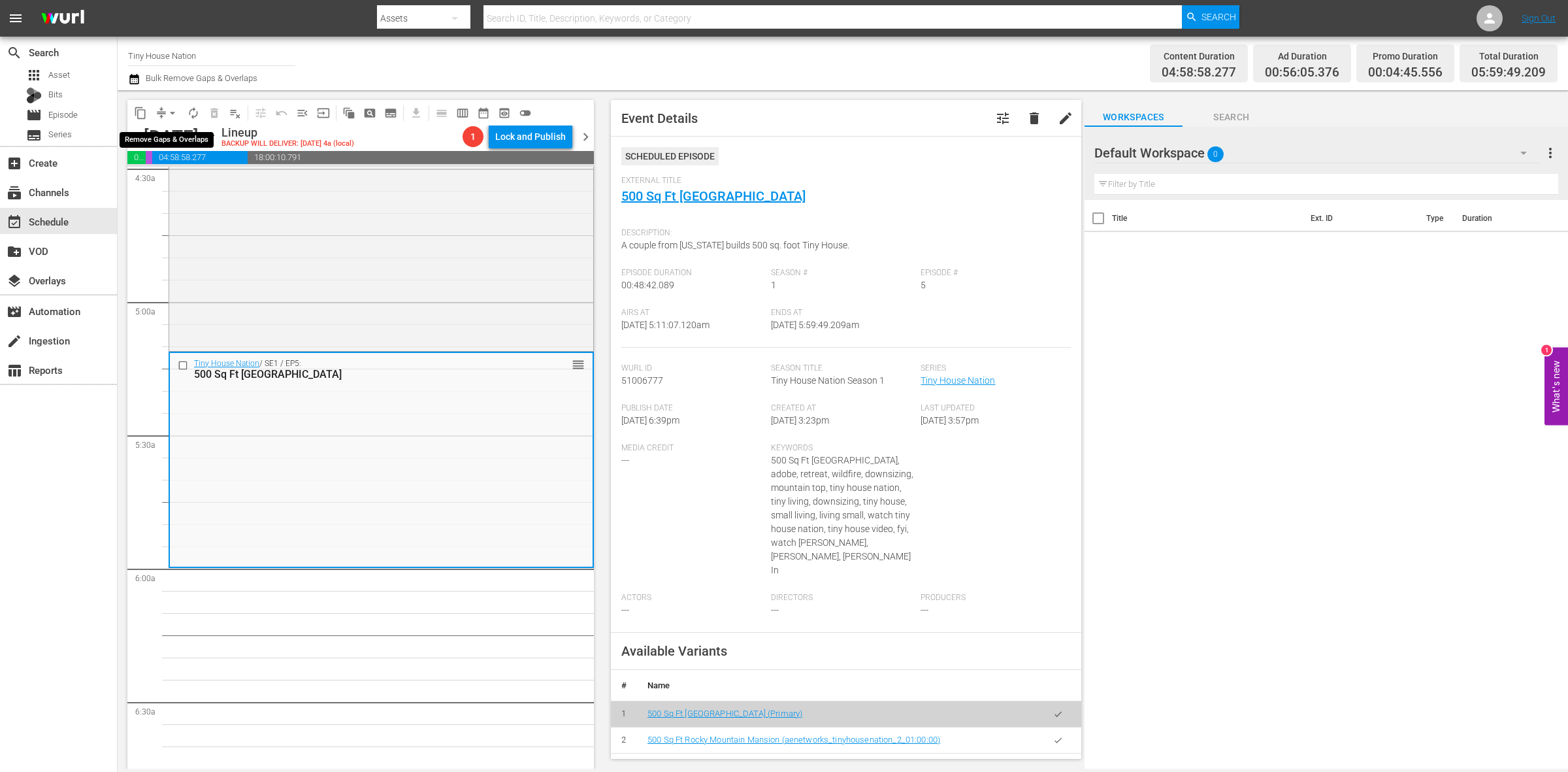
click at [172, 109] on span "arrow_drop_down" at bounding box center [172, 113] width 13 height 13
click at [183, 140] on li "Align to Midnight" at bounding box center [173, 138] width 137 height 22
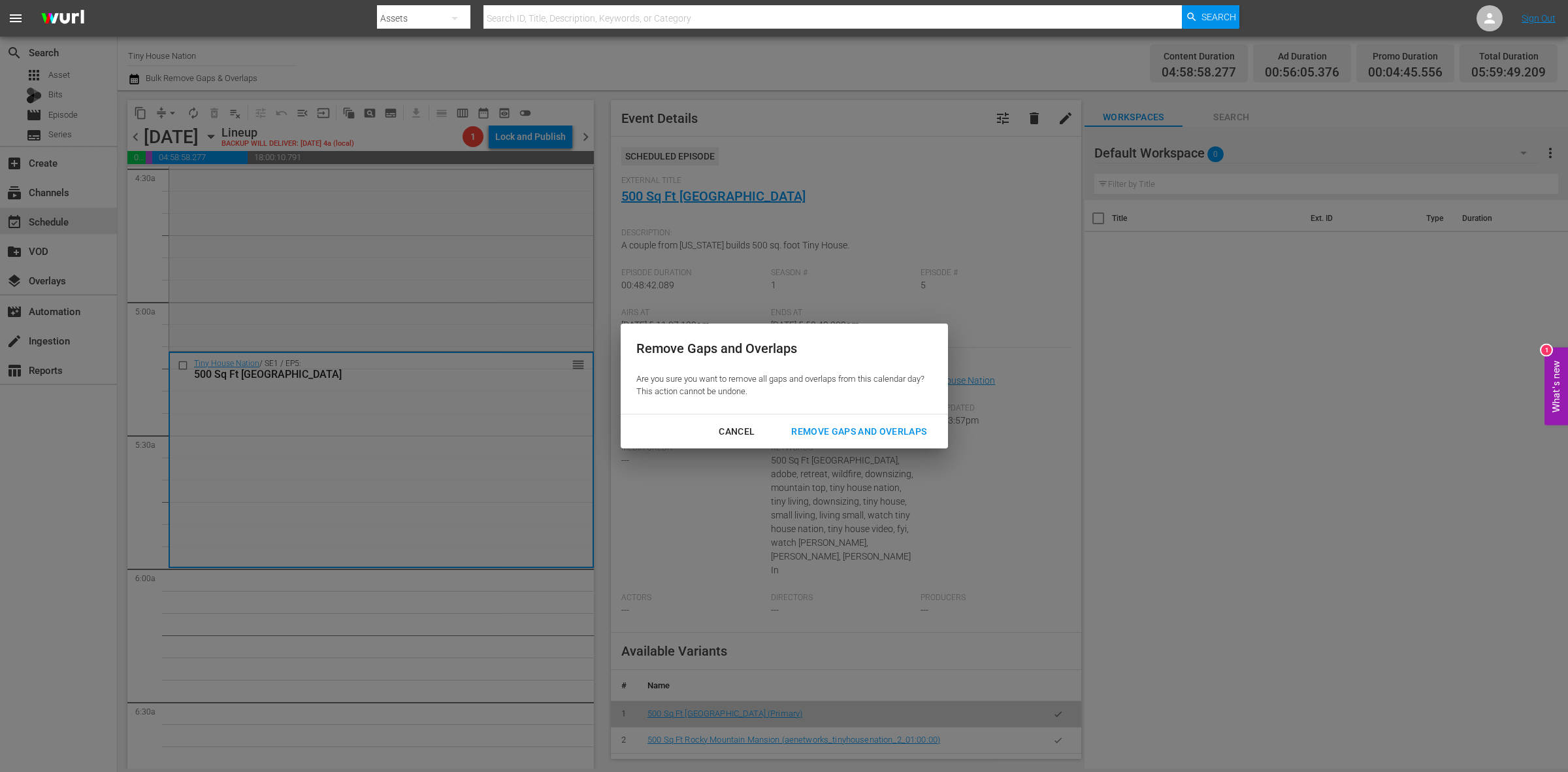
click at [885, 431] on div "Remove Gaps and Overlaps" at bounding box center [859, 431] width 156 height 16
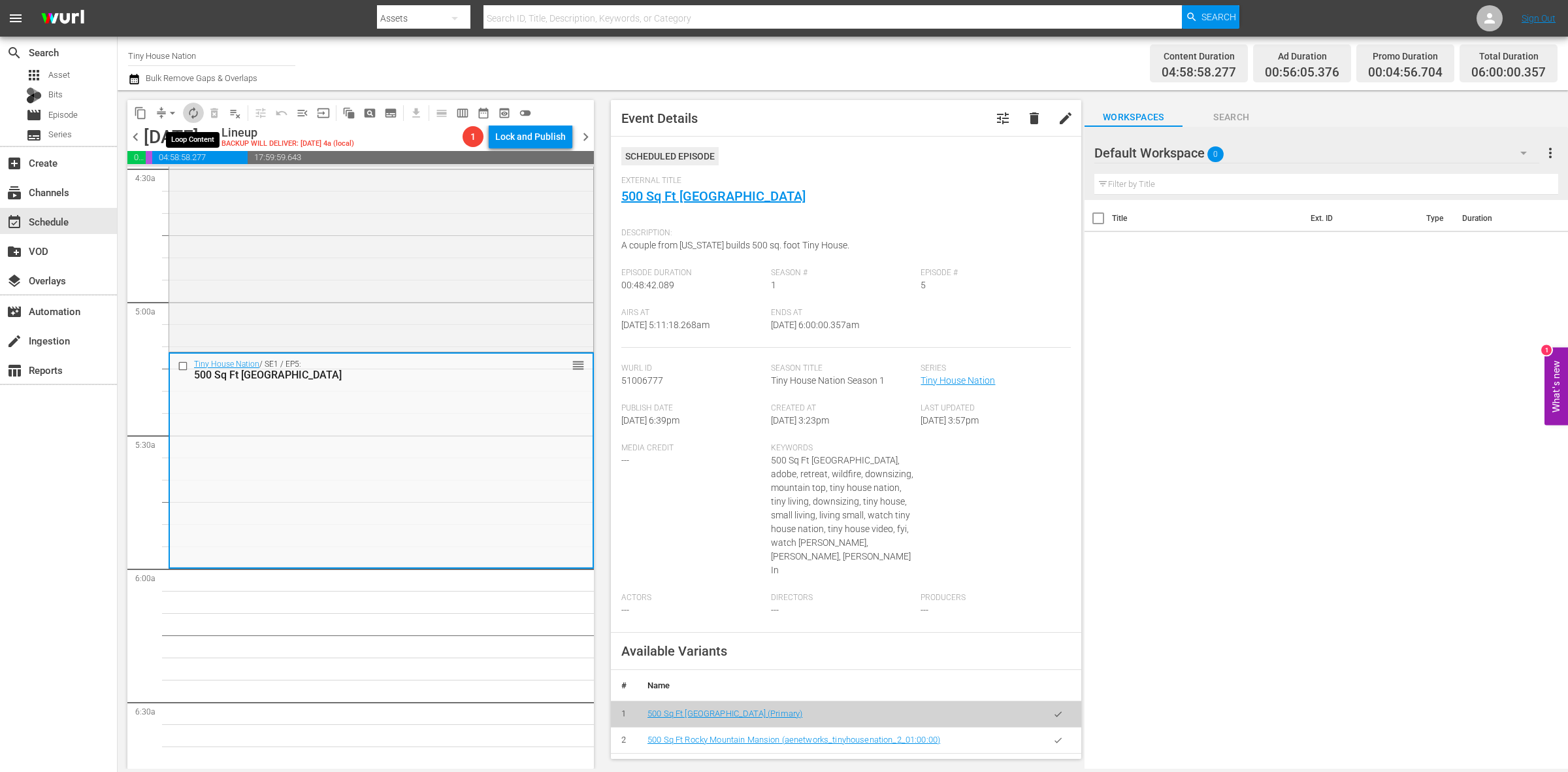
click at [191, 104] on button "autorenew_outlined" at bounding box center [193, 113] width 21 height 21
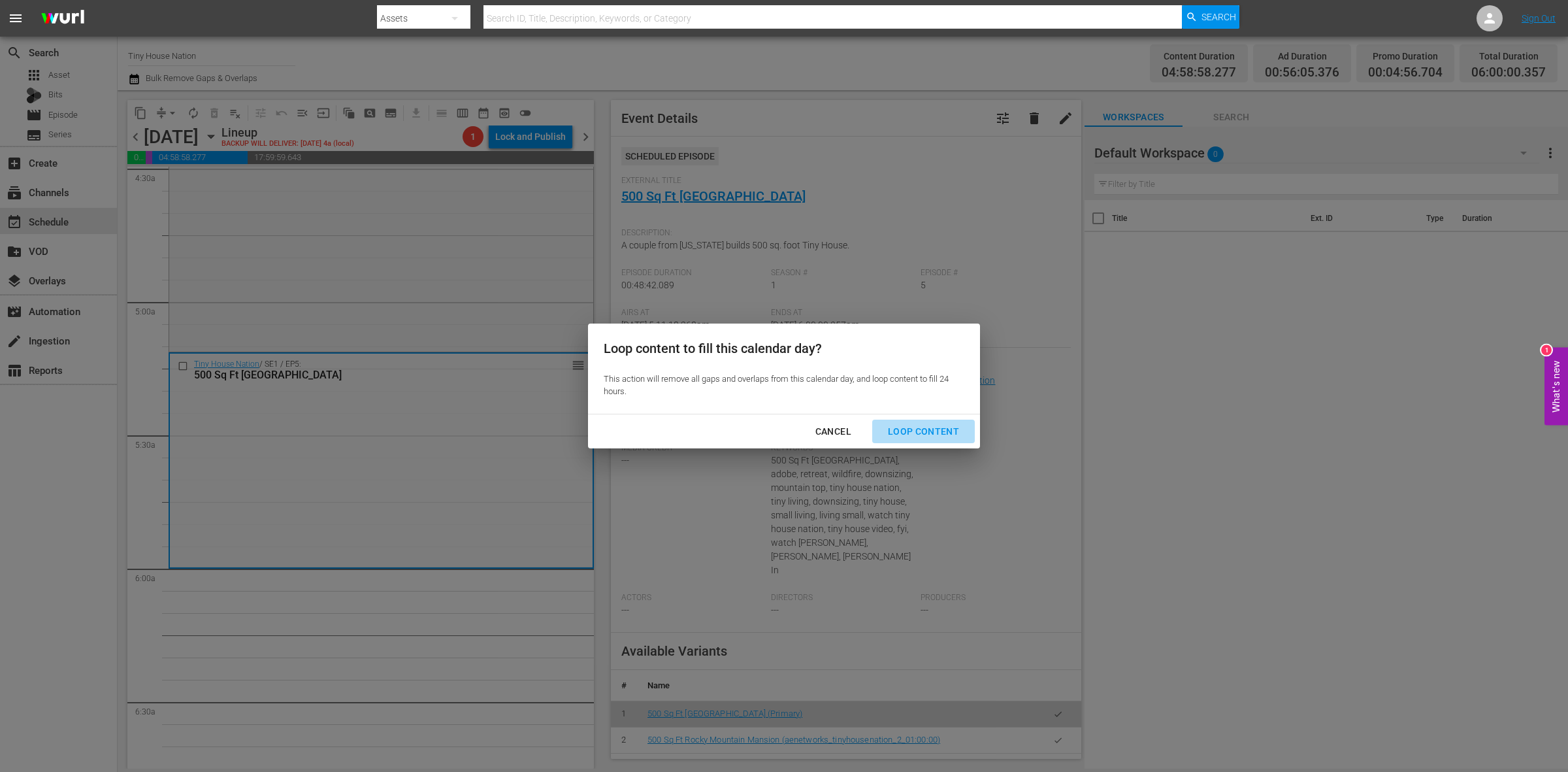
click at [951, 426] on div "Loop Content" at bounding box center [923, 431] width 92 height 16
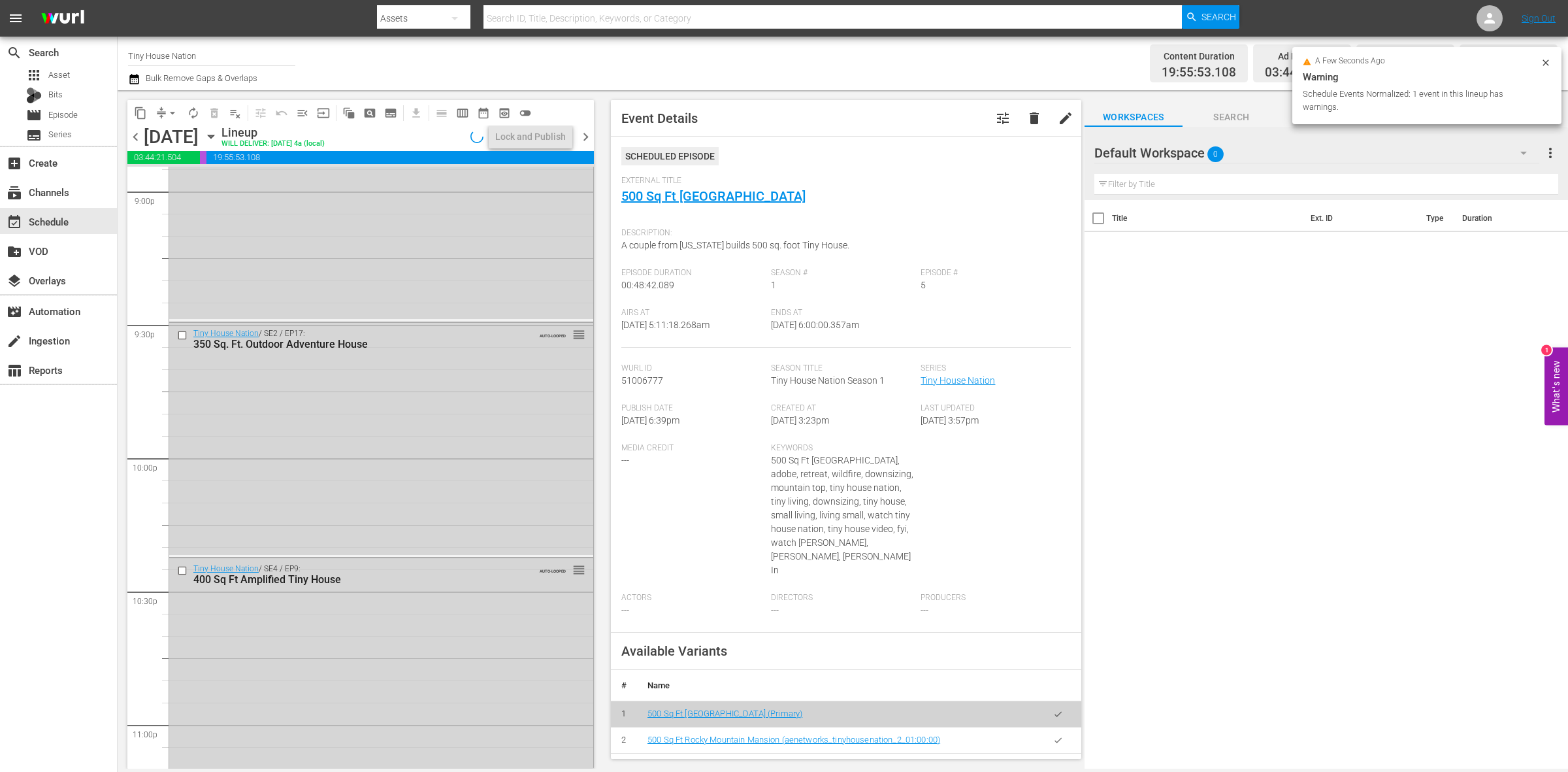
scroll to position [5796, 0]
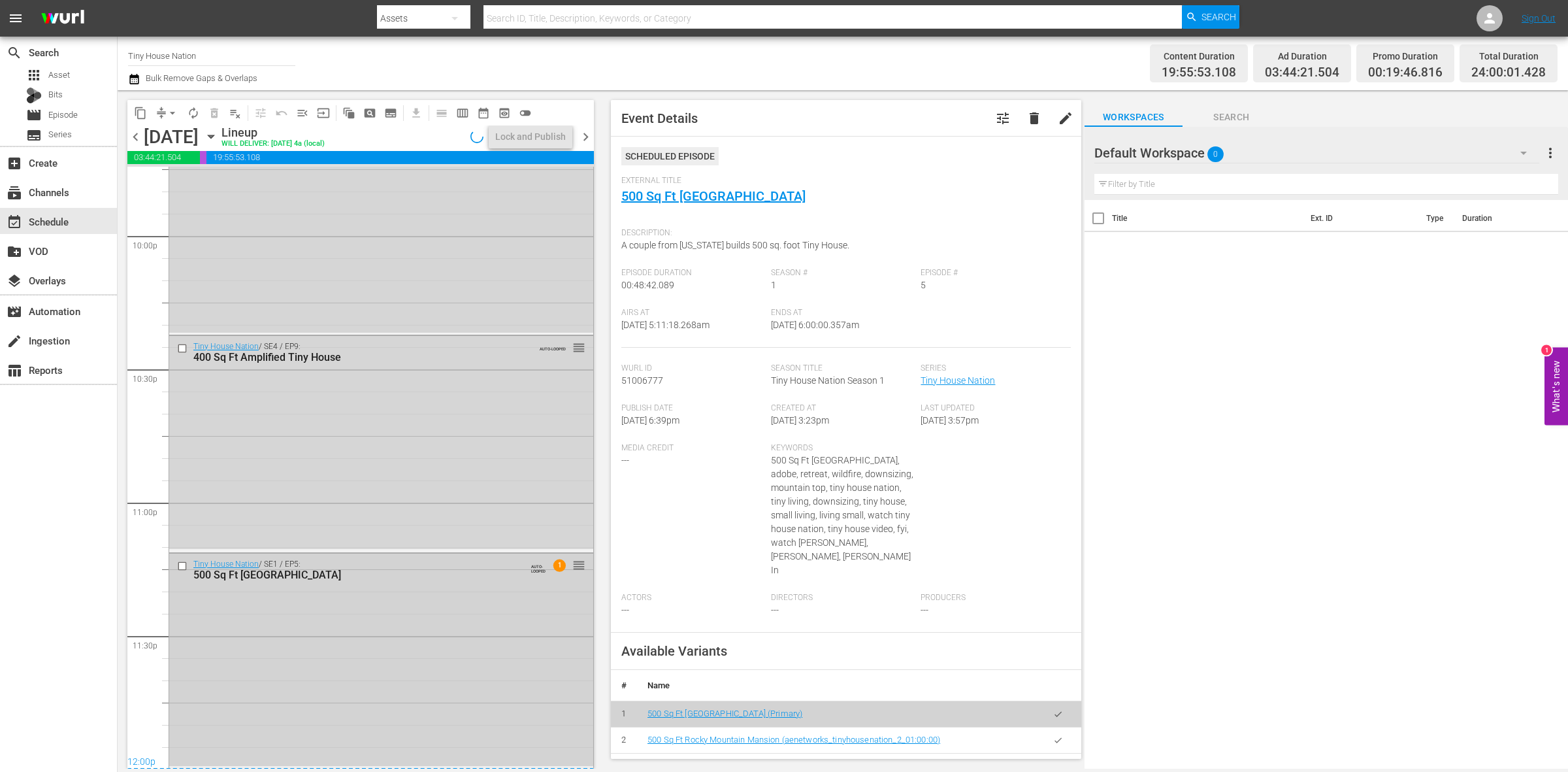
click at [448, 665] on div "Tiny House Nation / SE1 / EP5: 500 Sq Ft Rocky Mountain Mansion AUTO-LOOPED 1 r…" at bounding box center [381, 660] width 424 height 212
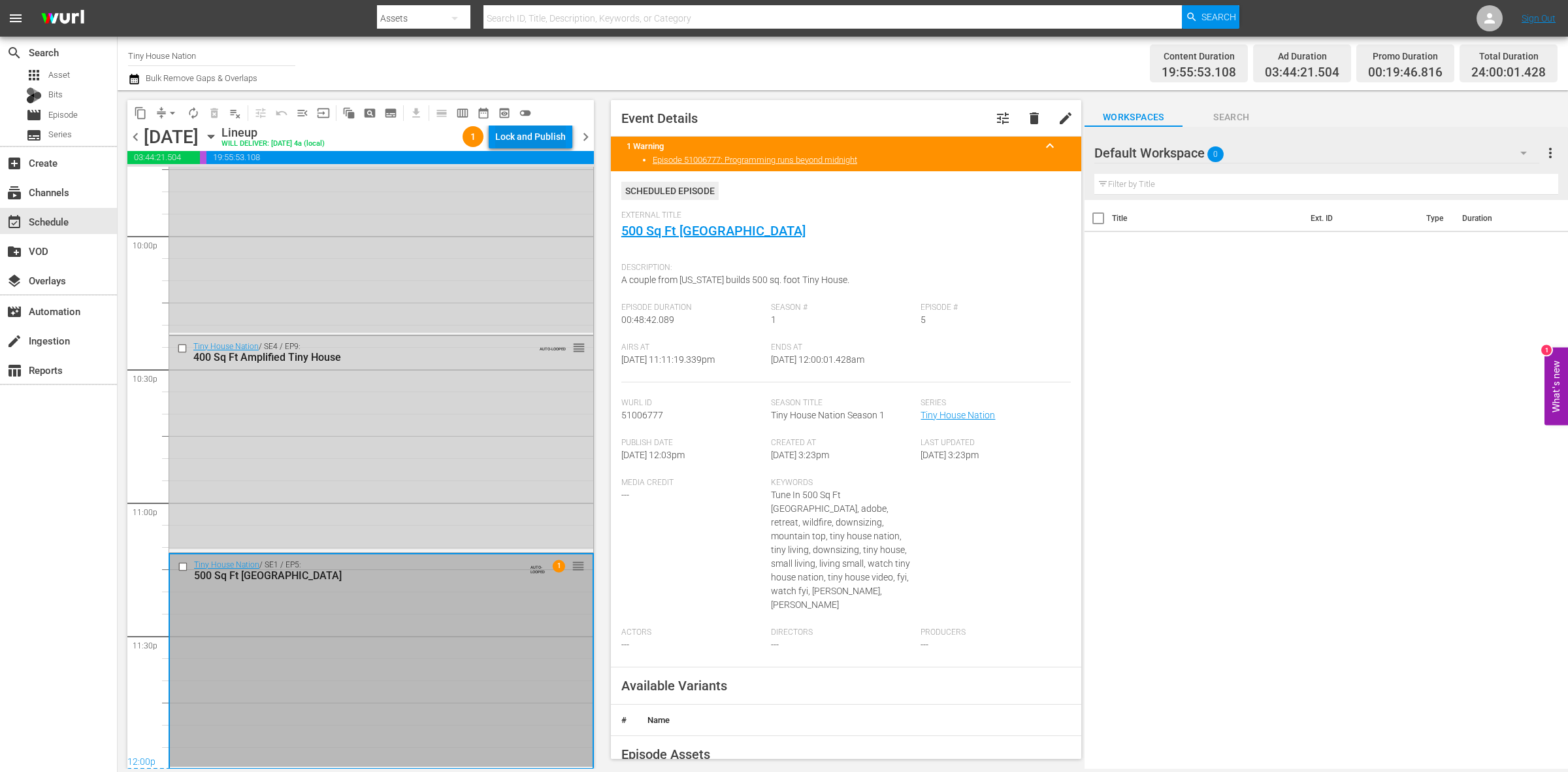
click at [522, 142] on div "Lock and Publish" at bounding box center [531, 136] width 71 height 24
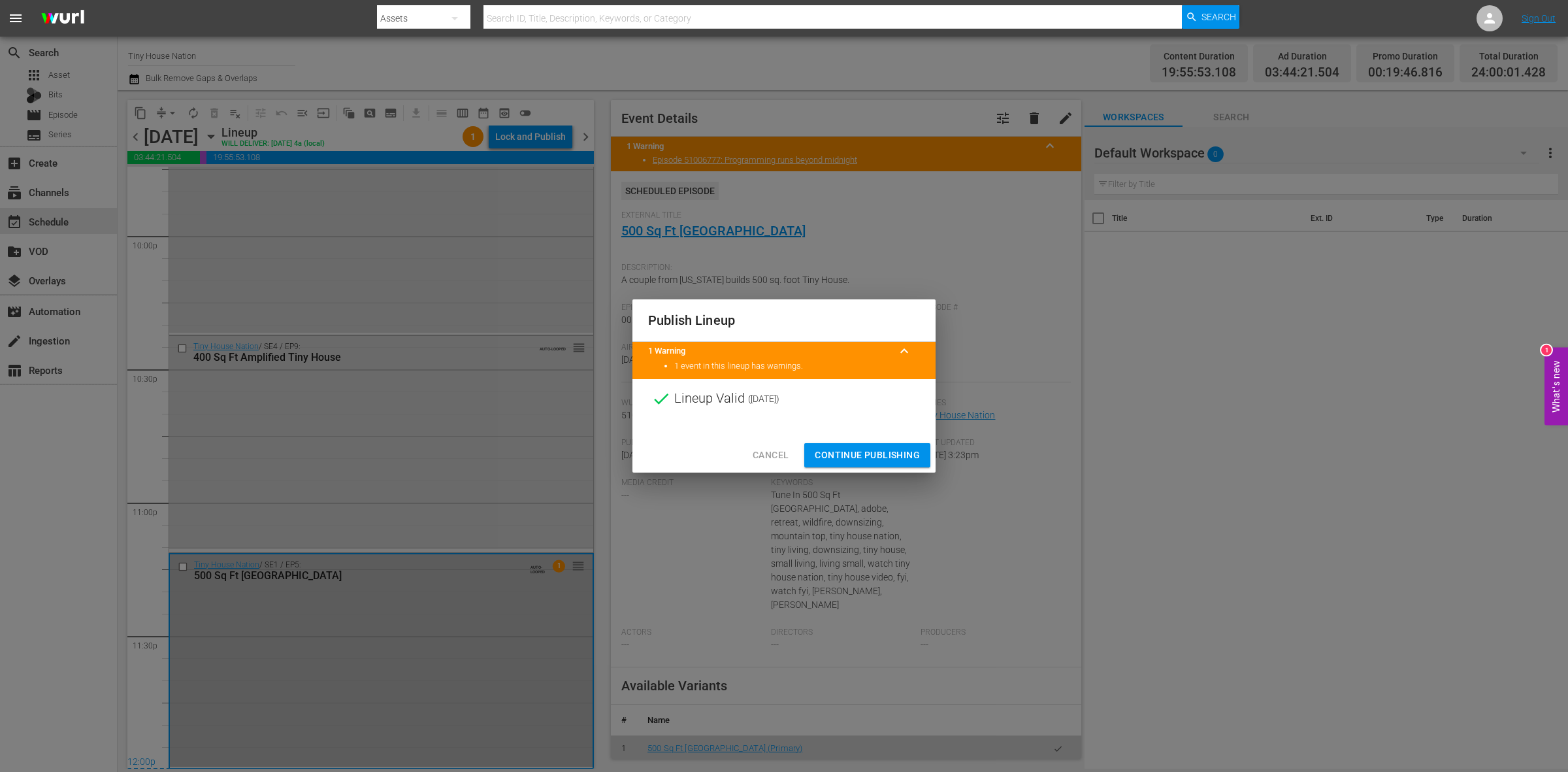
click at [856, 452] on span "Continue Publishing" at bounding box center [867, 455] width 105 height 16
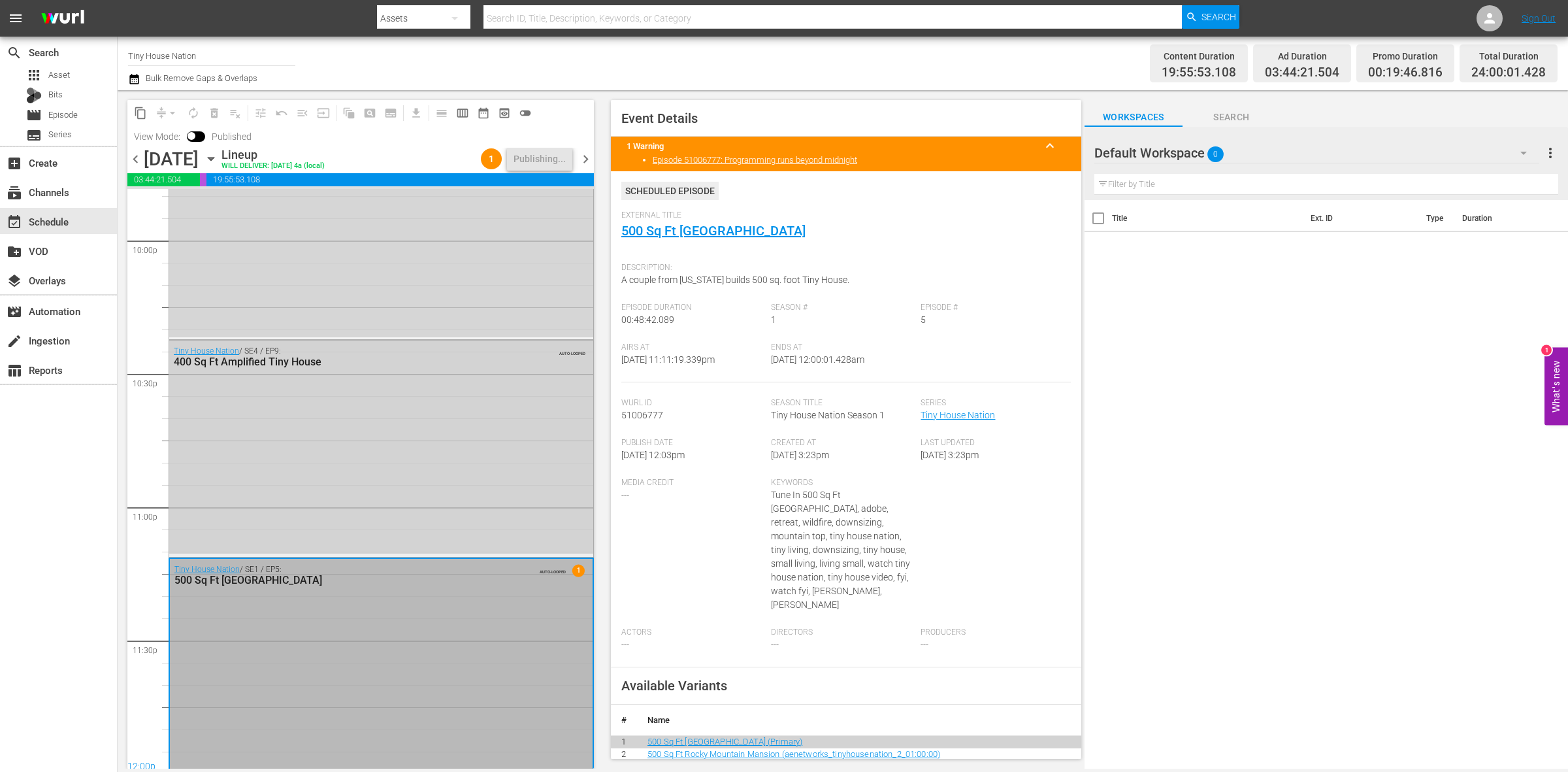
scroll to position [5818, 0]
click at [583, 157] on span "chevron_right" at bounding box center [585, 159] width 16 height 16
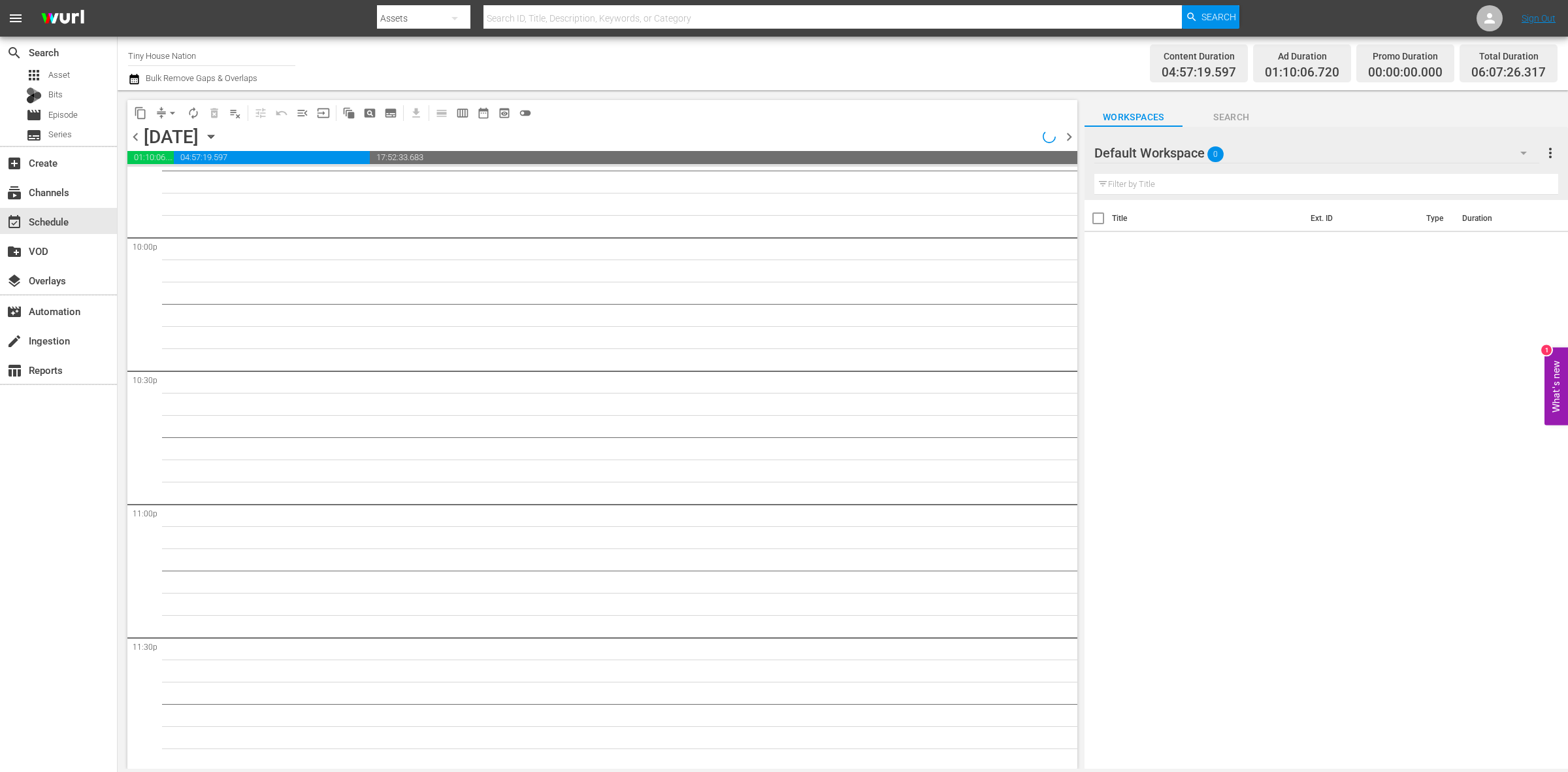
scroll to position [5185, 0]
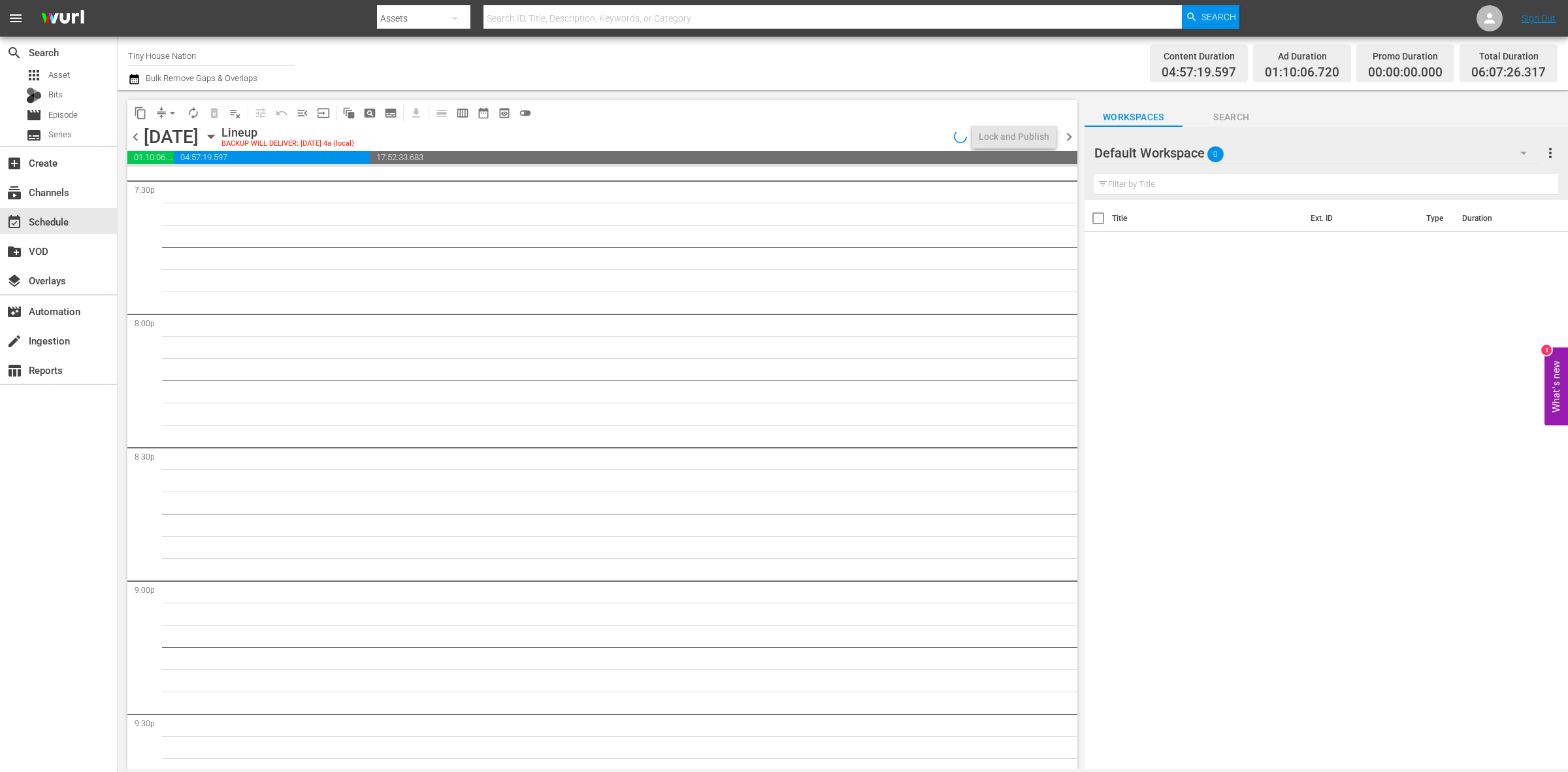
click at [1086, 281] on div "content_copy compress arrow_drop_down autorenew_outlined delete_forever_outline…" at bounding box center [843, 429] width 1451 height 678
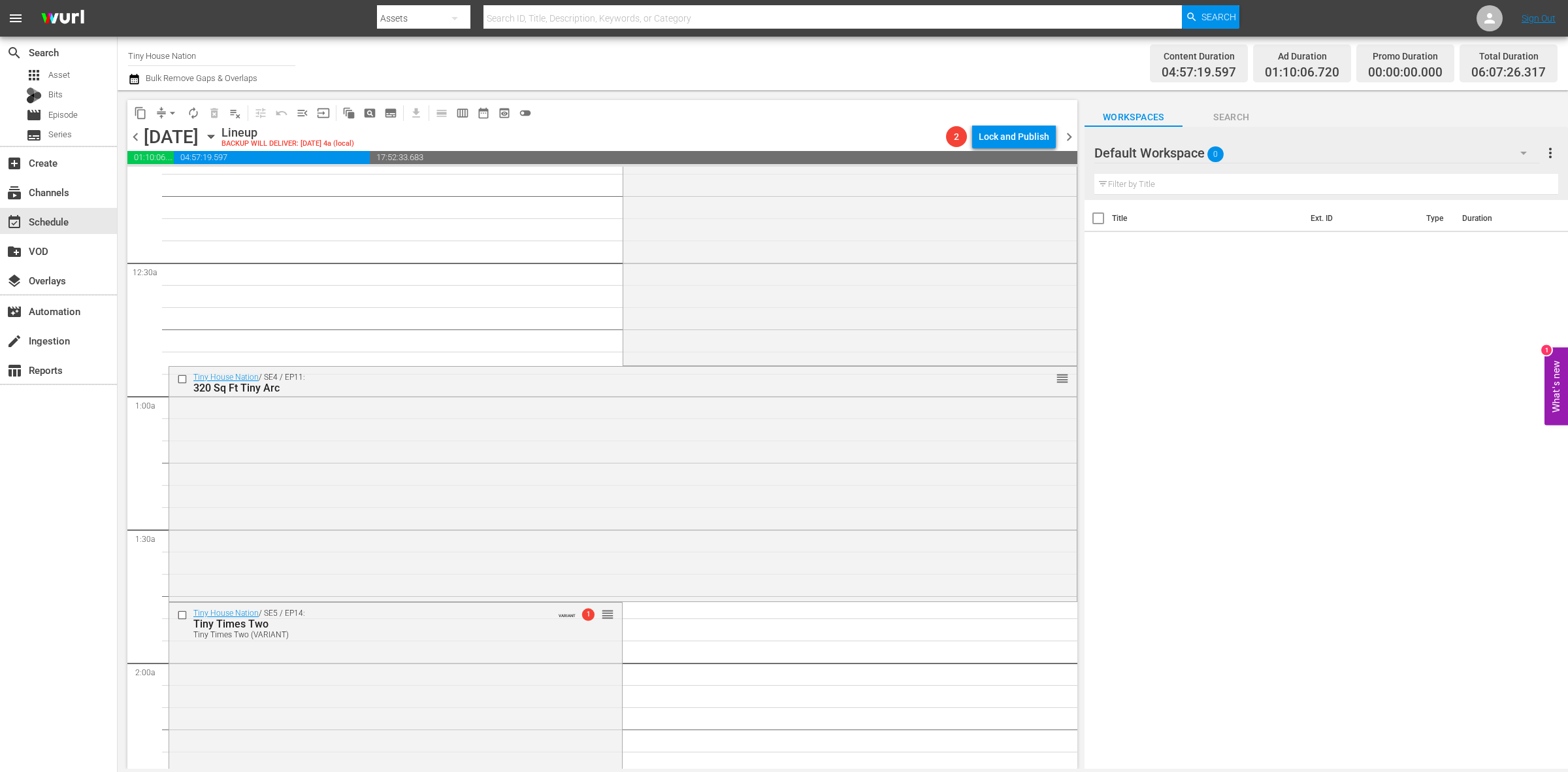
scroll to position [0, 0]
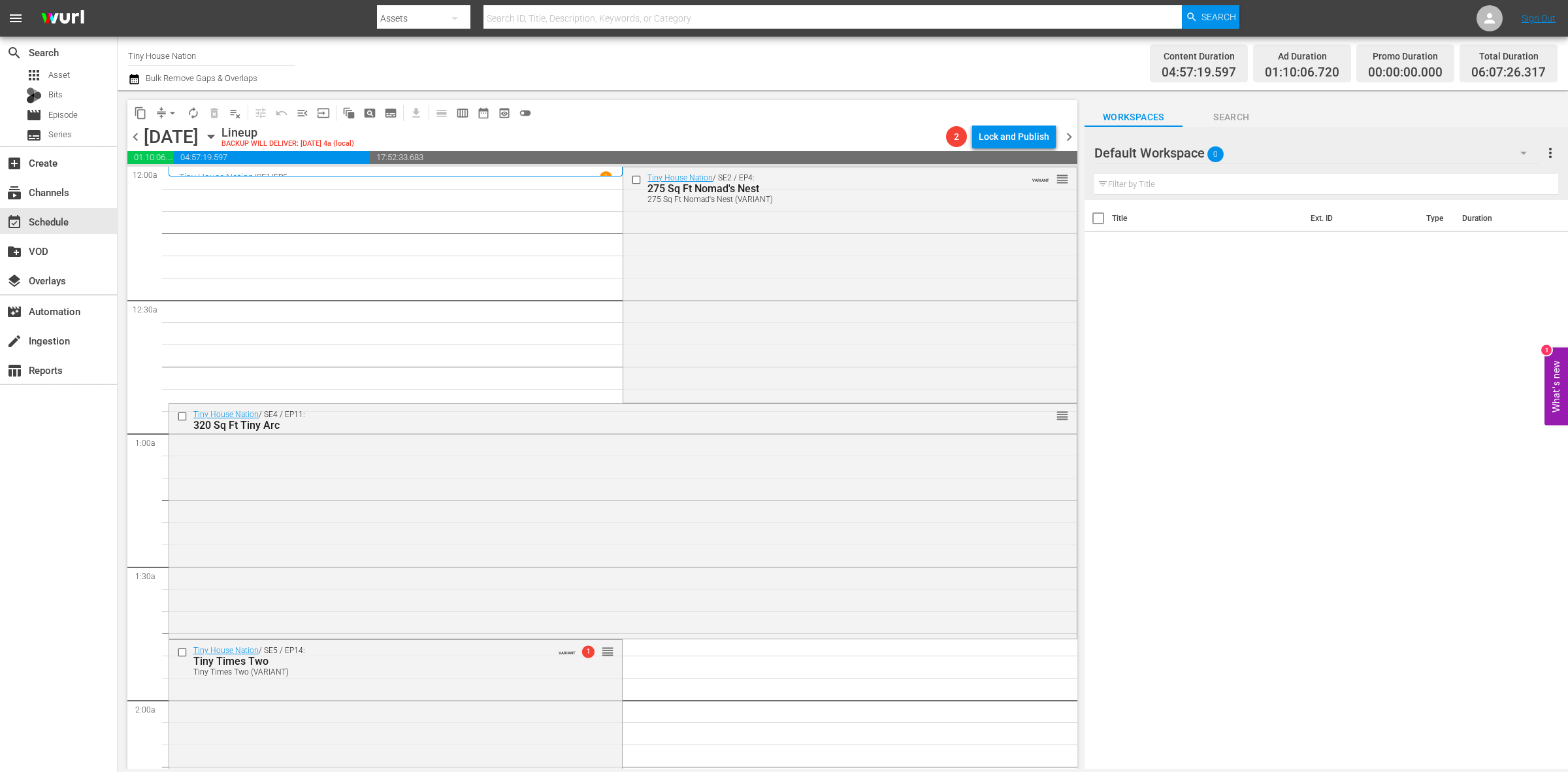
click at [172, 116] on span "arrow_drop_down" at bounding box center [172, 113] width 13 height 13
click at [171, 132] on li "Align to Midnight" at bounding box center [173, 138] width 137 height 22
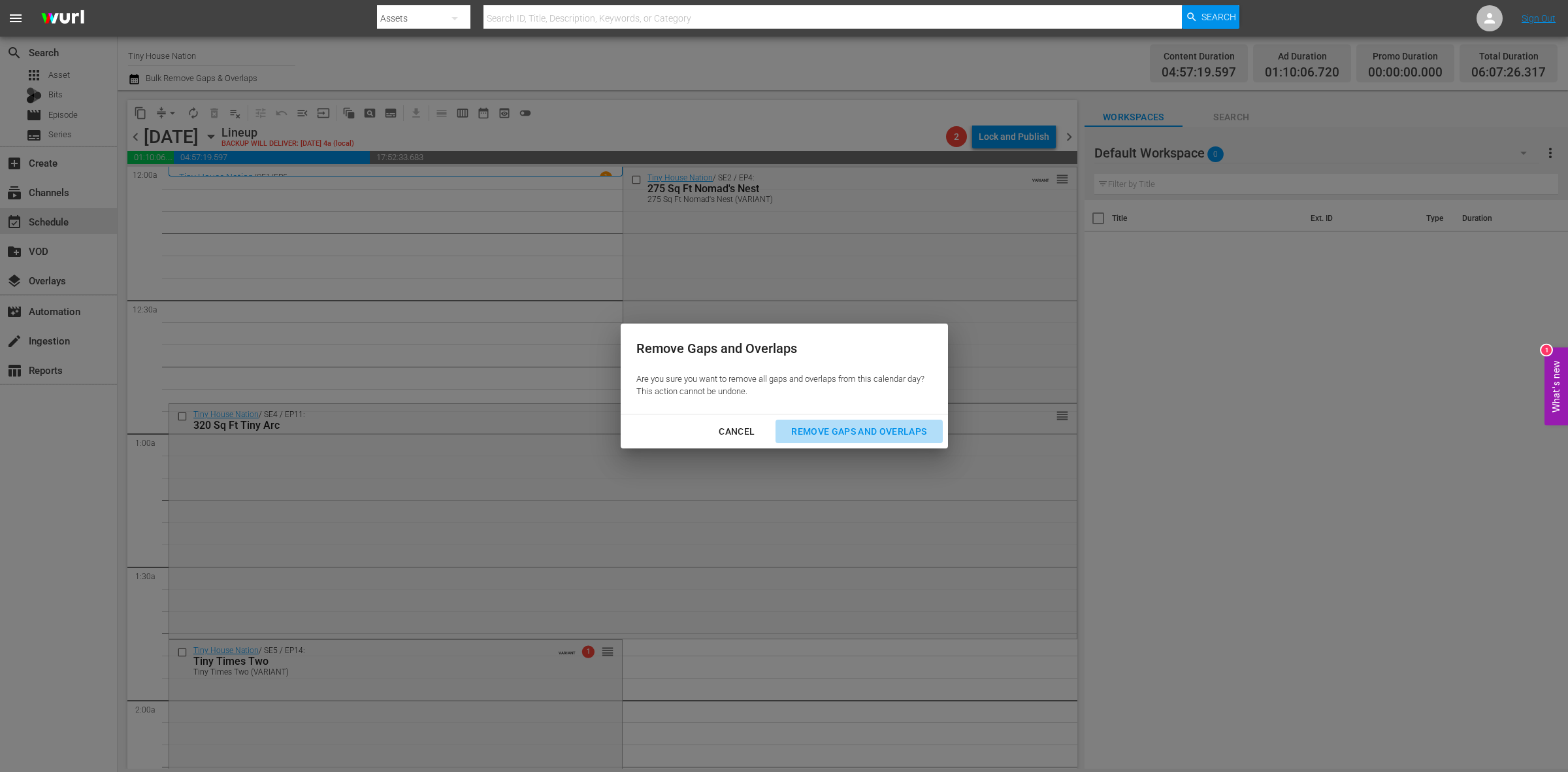
click at [804, 431] on div "Remove Gaps and Overlaps" at bounding box center [859, 431] width 156 height 16
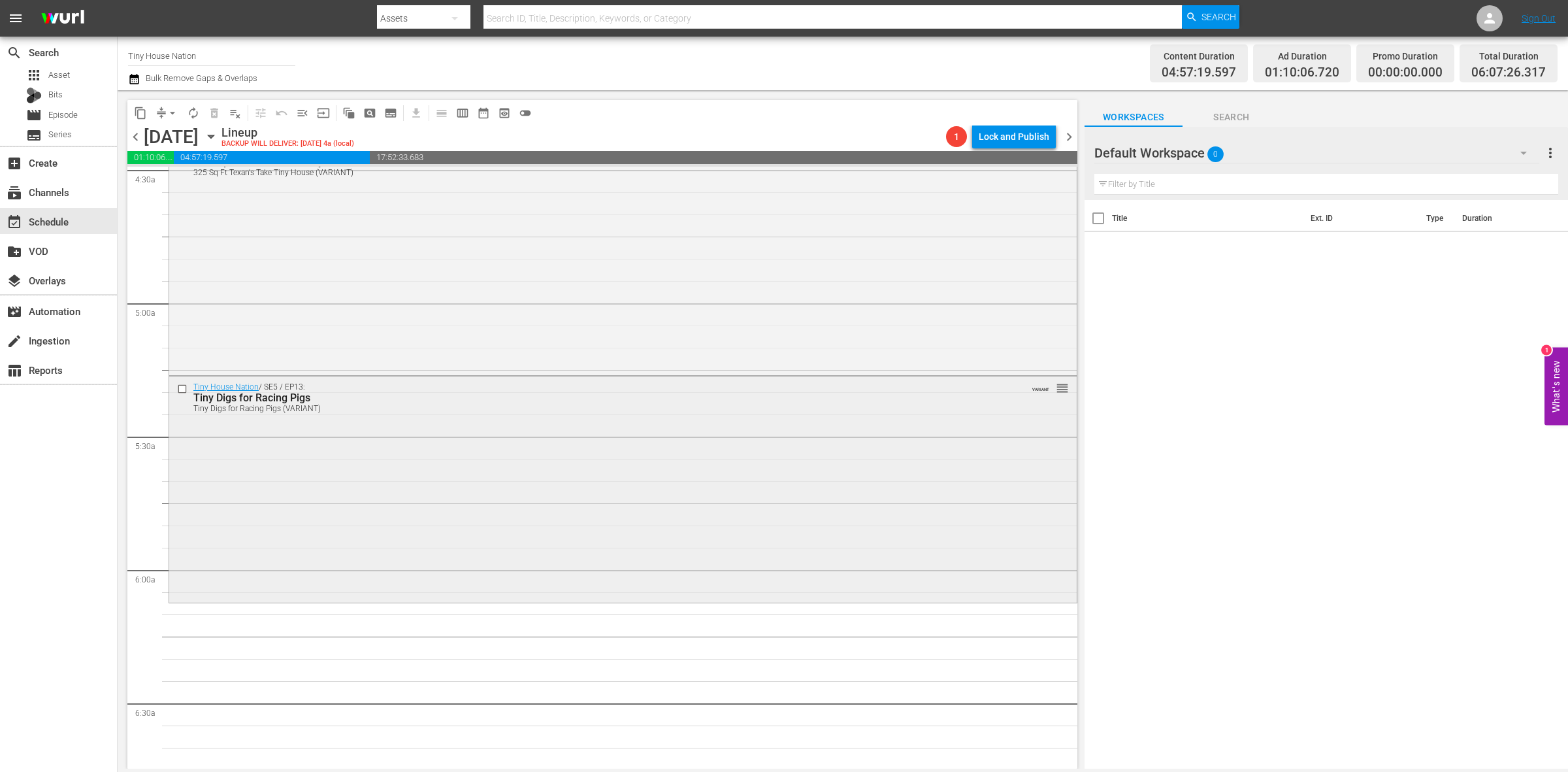
scroll to position [1226, 0]
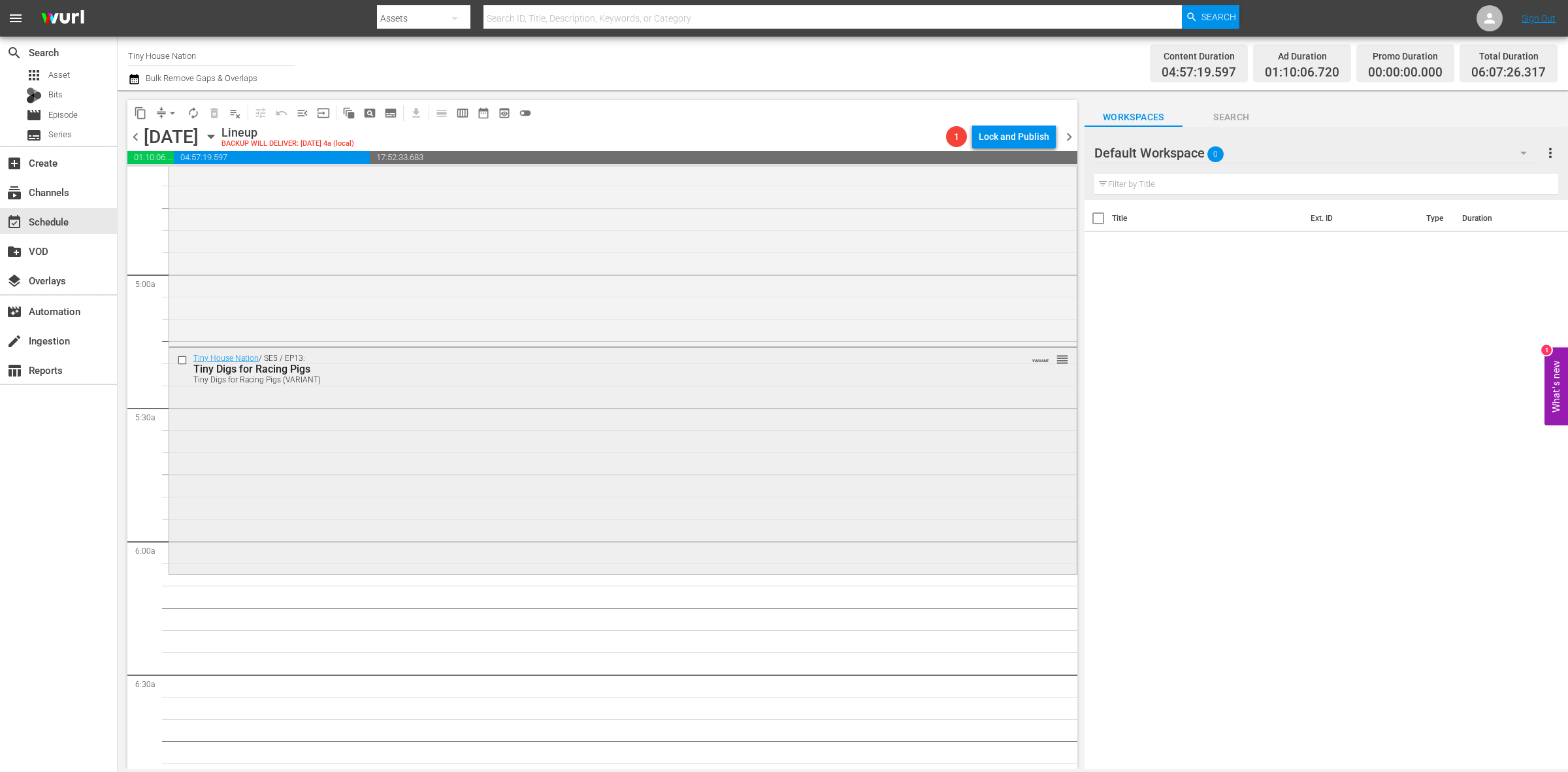
click at [429, 461] on div "Tiny House Nation / SE5 / EP13: Tiny Digs for Racing Pigs Tiny Digs for Racing …" at bounding box center [622, 459] width 908 height 223
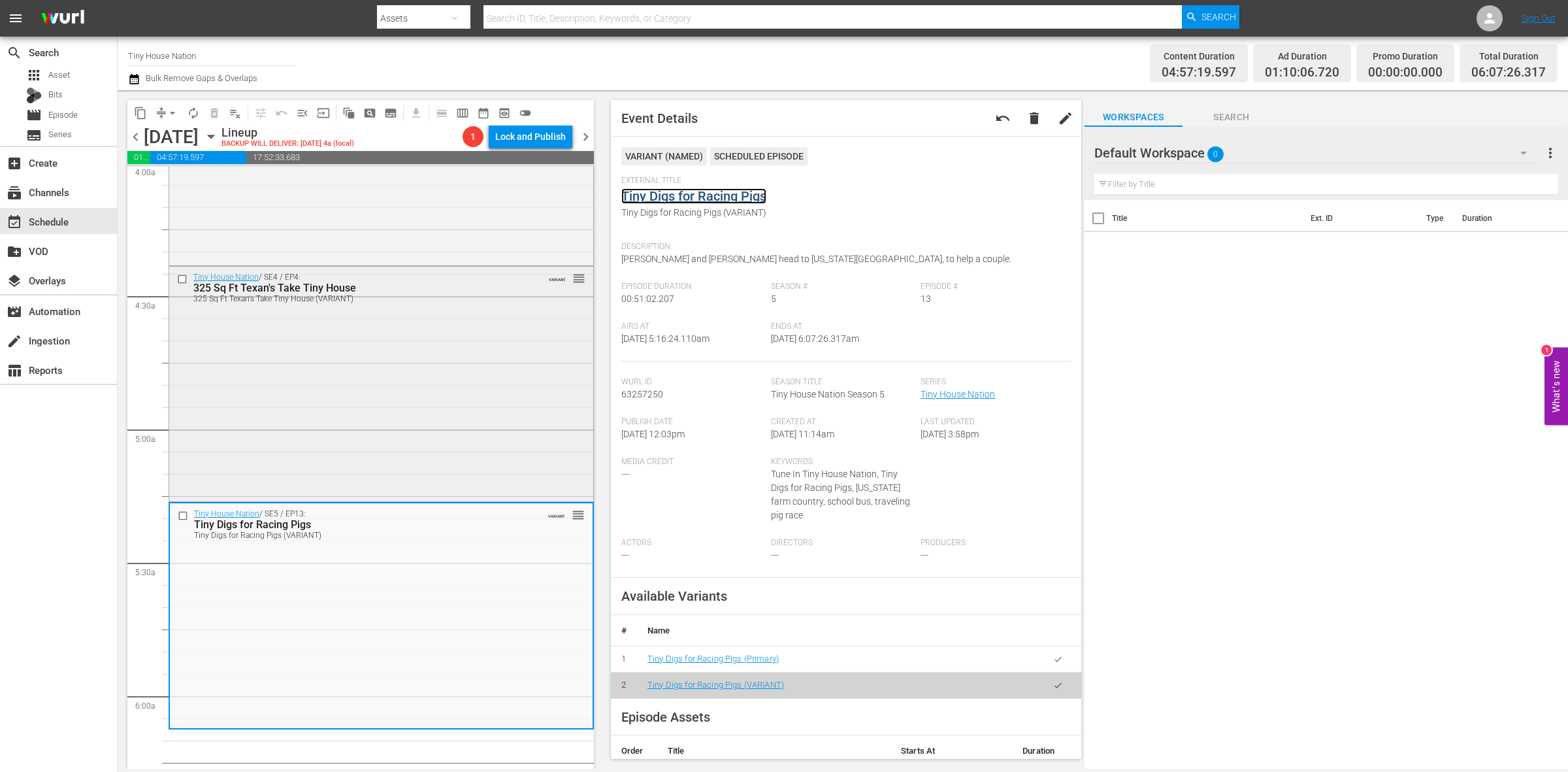
scroll to position [1062, 0]
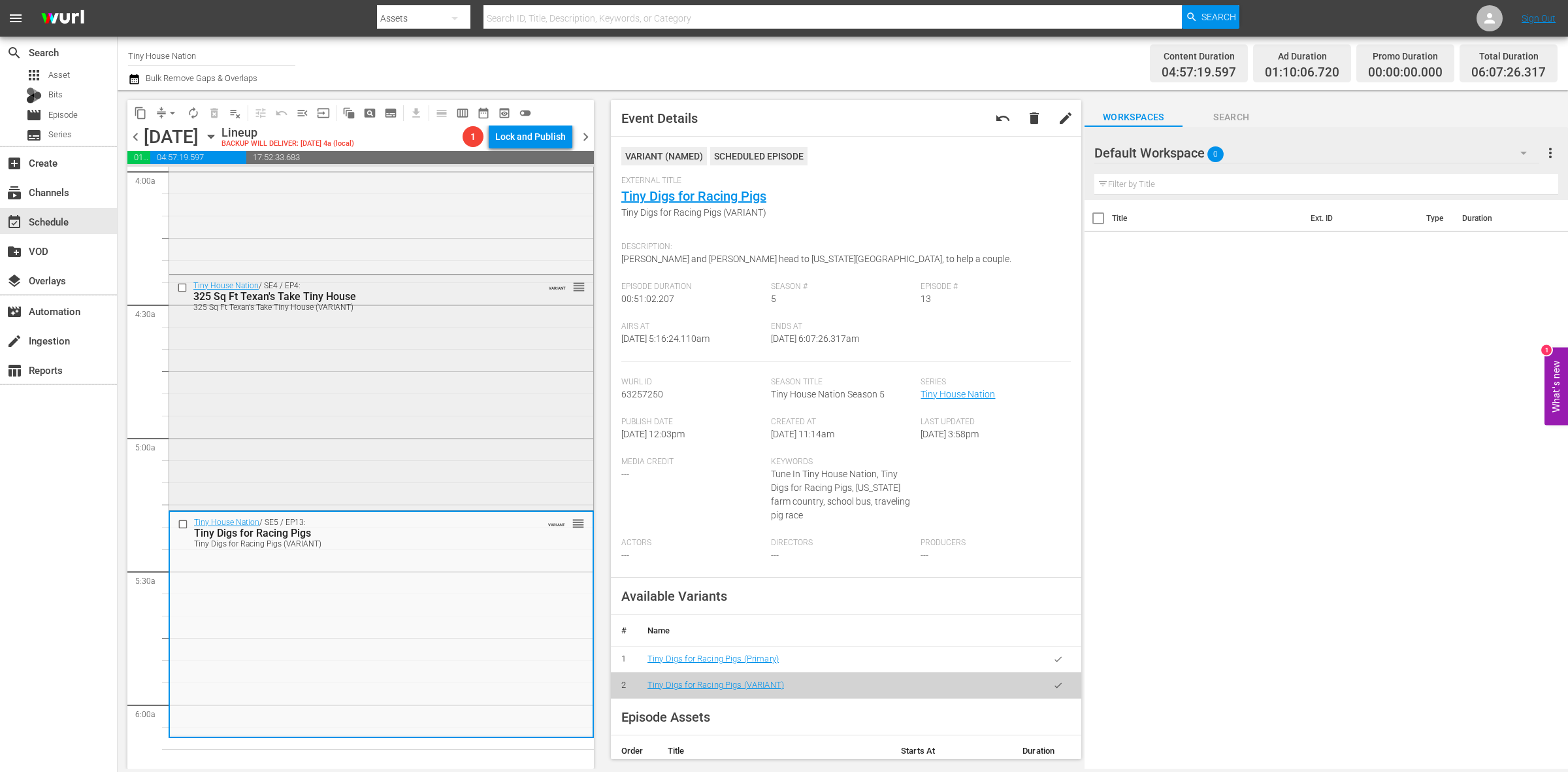
click at [410, 399] on div "Tiny House Nation / SE4 / EP4: 325 Sq Ft Texan's Take Tiny House 325 Sq Ft Texa…" at bounding box center [381, 391] width 424 height 233
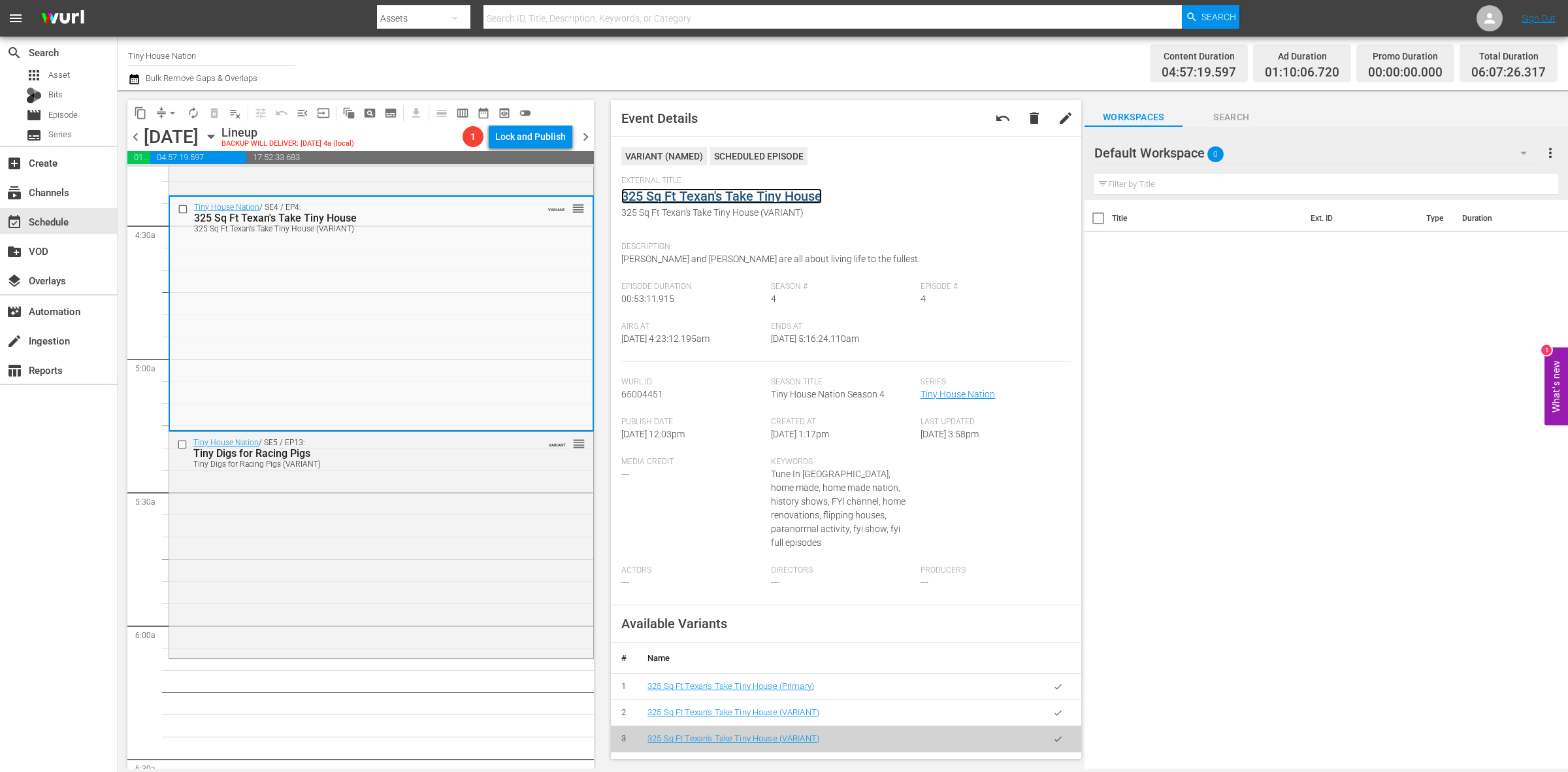
scroll to position [1144, 0]
click at [304, 562] on div "Tiny House Nation / SE5 / EP13: Tiny Digs for Racing Pigs Tiny Digs for Racing …" at bounding box center [381, 541] width 424 height 223
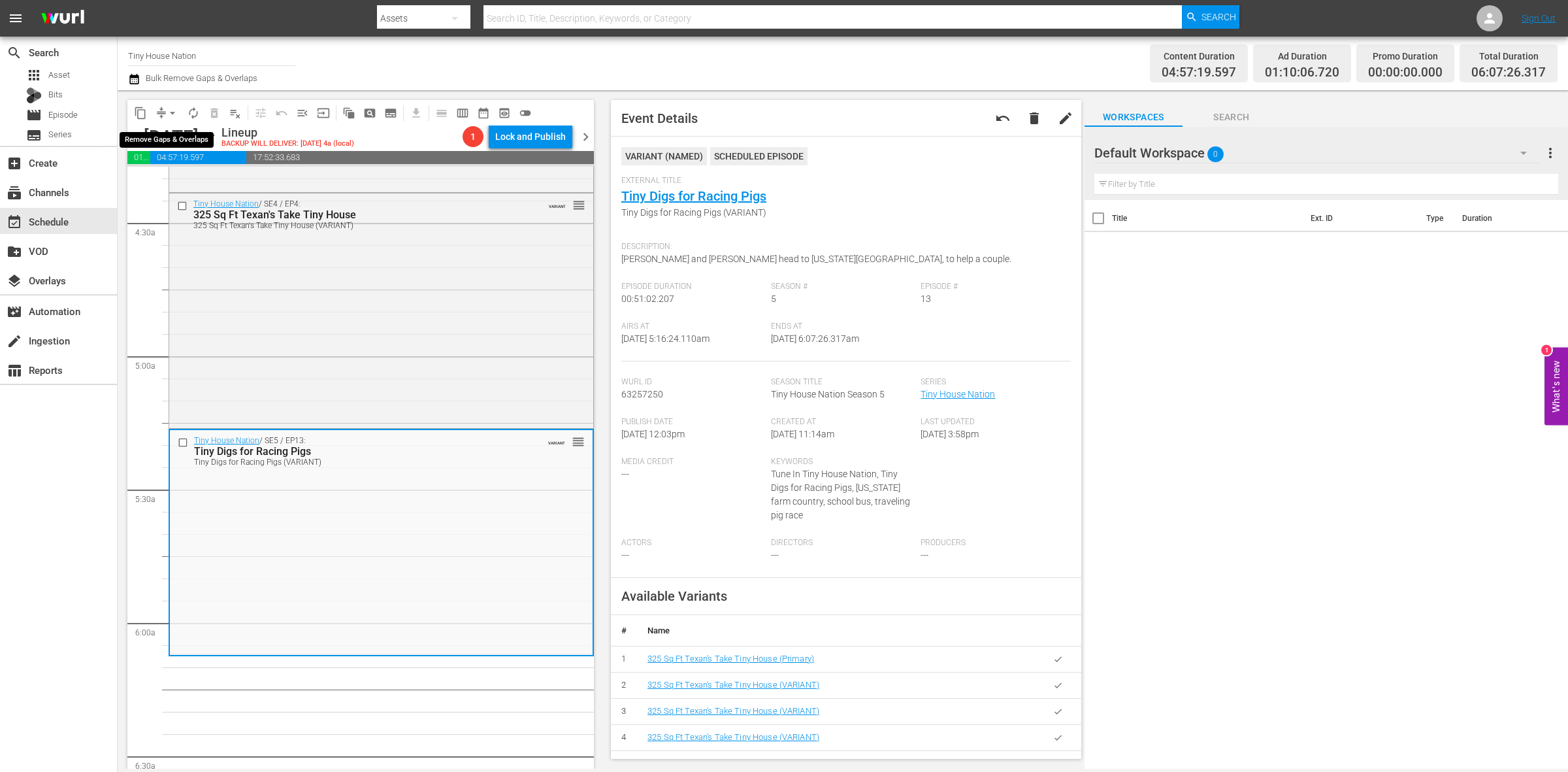
click at [166, 115] on span "arrow_drop_down" at bounding box center [172, 113] width 13 height 13
click at [167, 134] on li "Align to Midnight" at bounding box center [173, 138] width 137 height 22
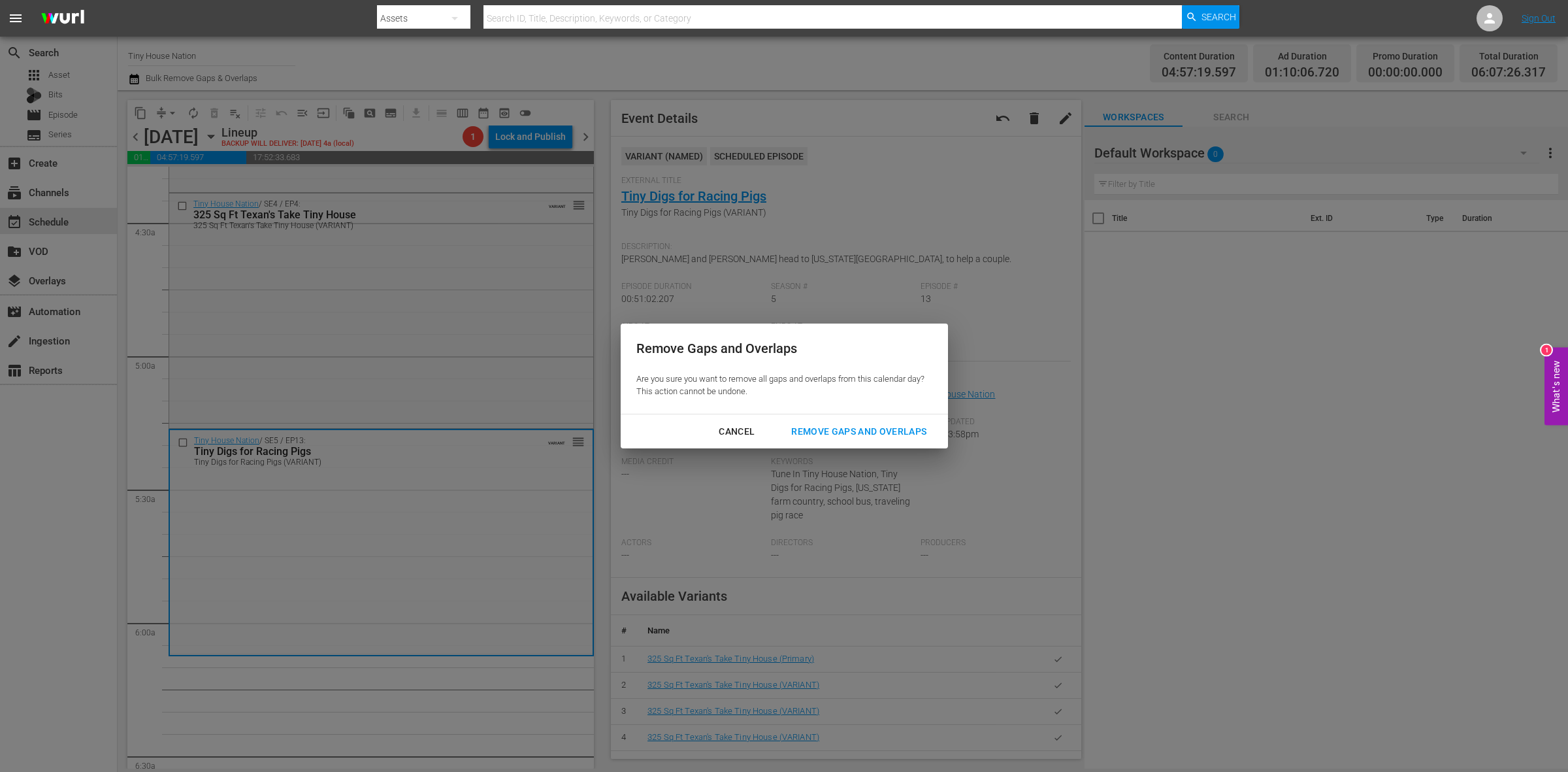
click at [851, 428] on div "Remove Gaps and Overlaps" at bounding box center [859, 431] width 156 height 16
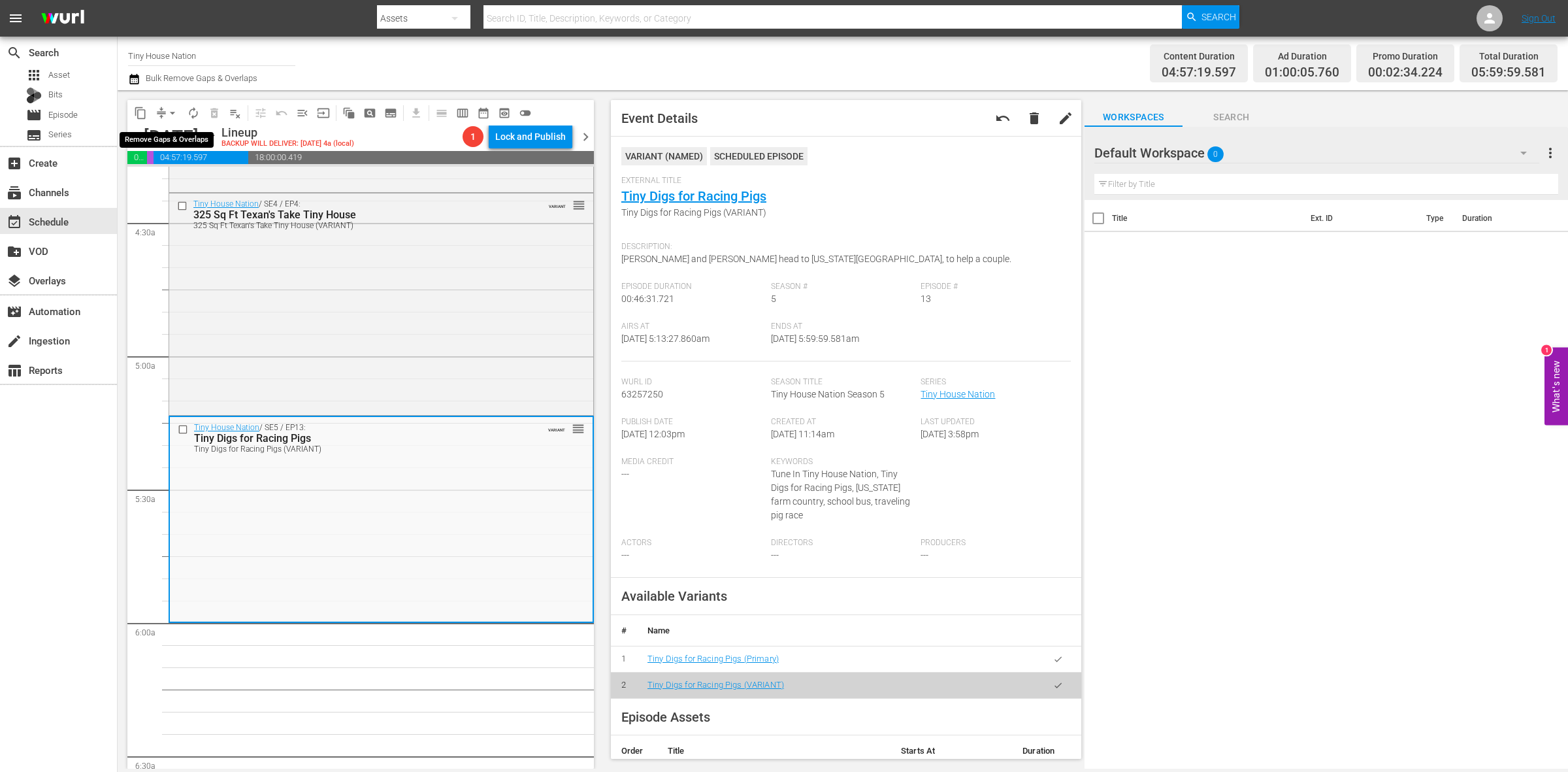
click at [172, 111] on span "arrow_drop_down" at bounding box center [172, 113] width 13 height 13
click at [166, 134] on li "Align to Midnight" at bounding box center [173, 138] width 137 height 22
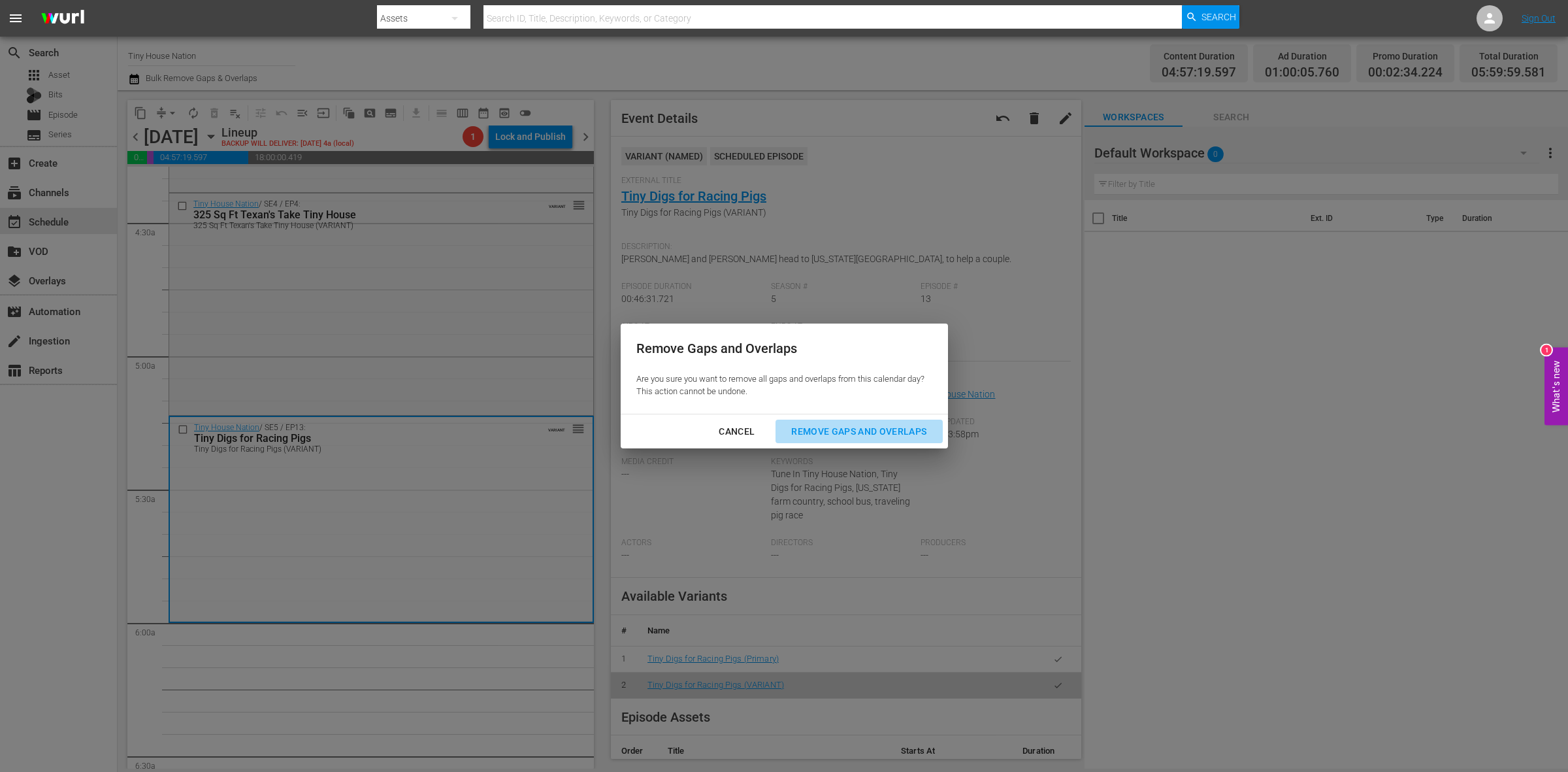
click at [847, 441] on button "Remove Gaps and Overlaps" at bounding box center [859, 431] width 166 height 24
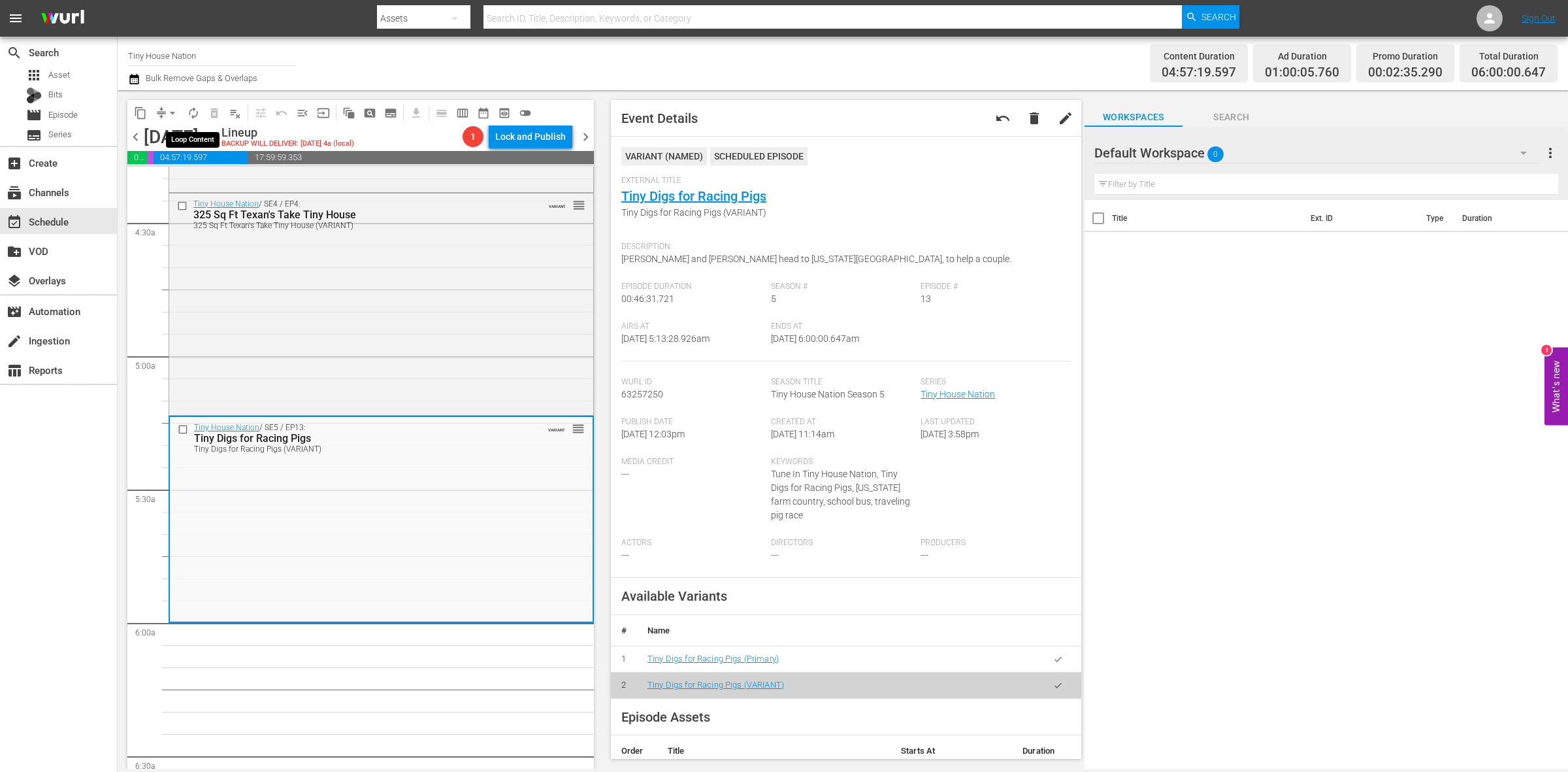
click at [185, 103] on span "autorenew_outlined" at bounding box center [193, 113] width 21 height 21
click at [189, 112] on span "autorenew_outlined" at bounding box center [193, 113] width 13 height 13
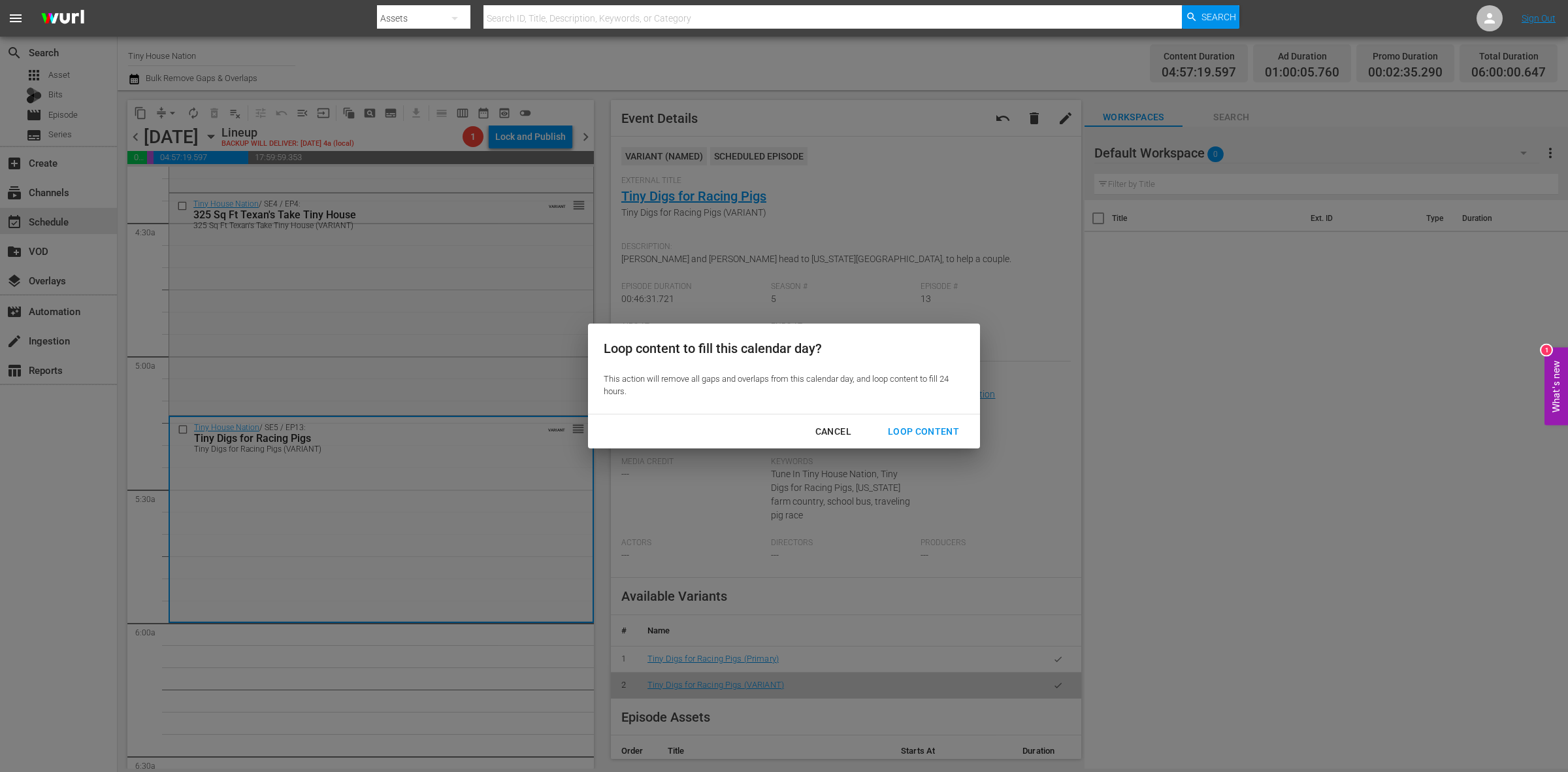
click at [926, 436] on div "Loop Content" at bounding box center [923, 431] width 92 height 16
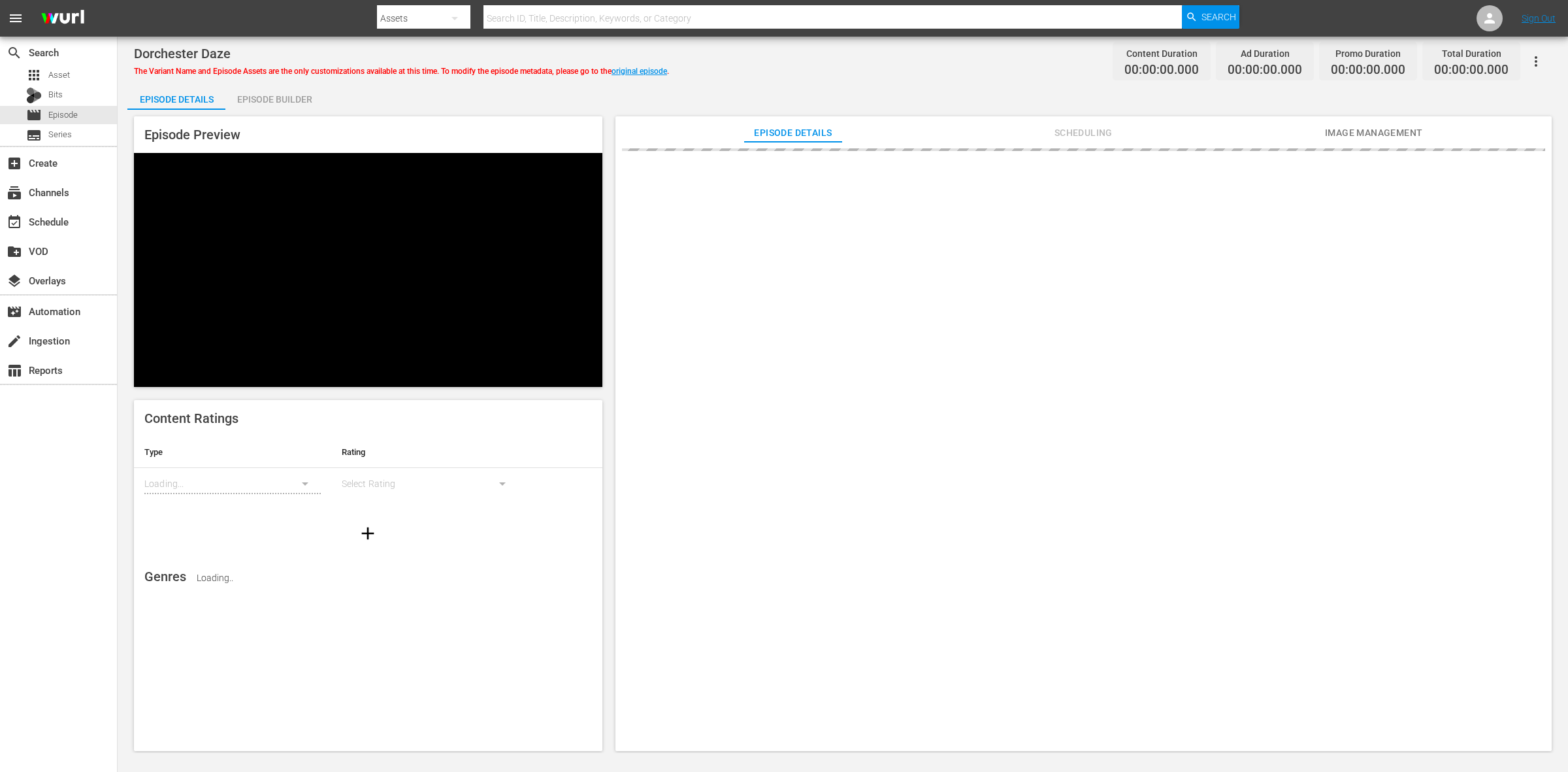
click at [257, 102] on div "Episode Builder" at bounding box center [275, 100] width 98 height 31
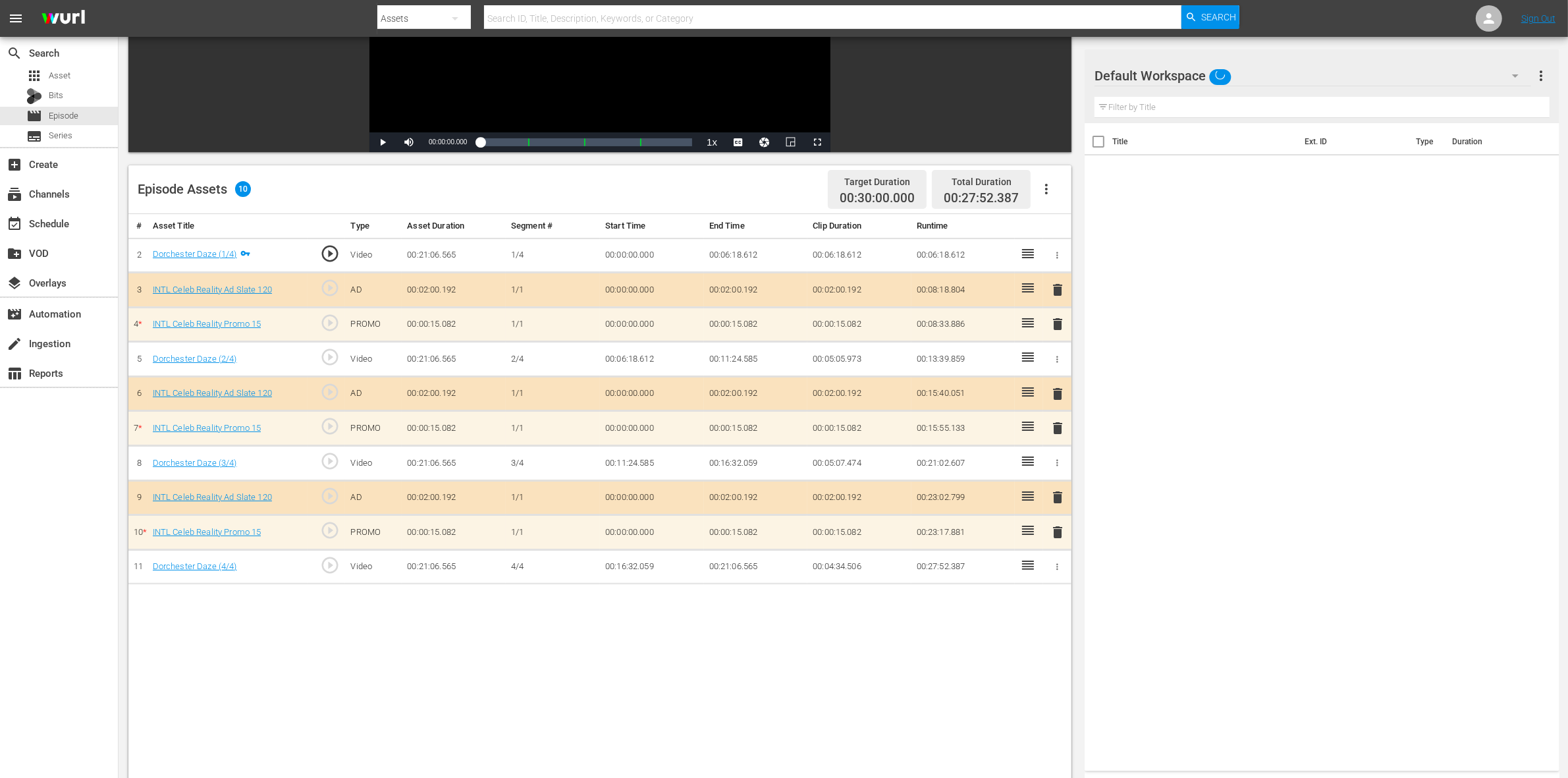
scroll to position [247, 0]
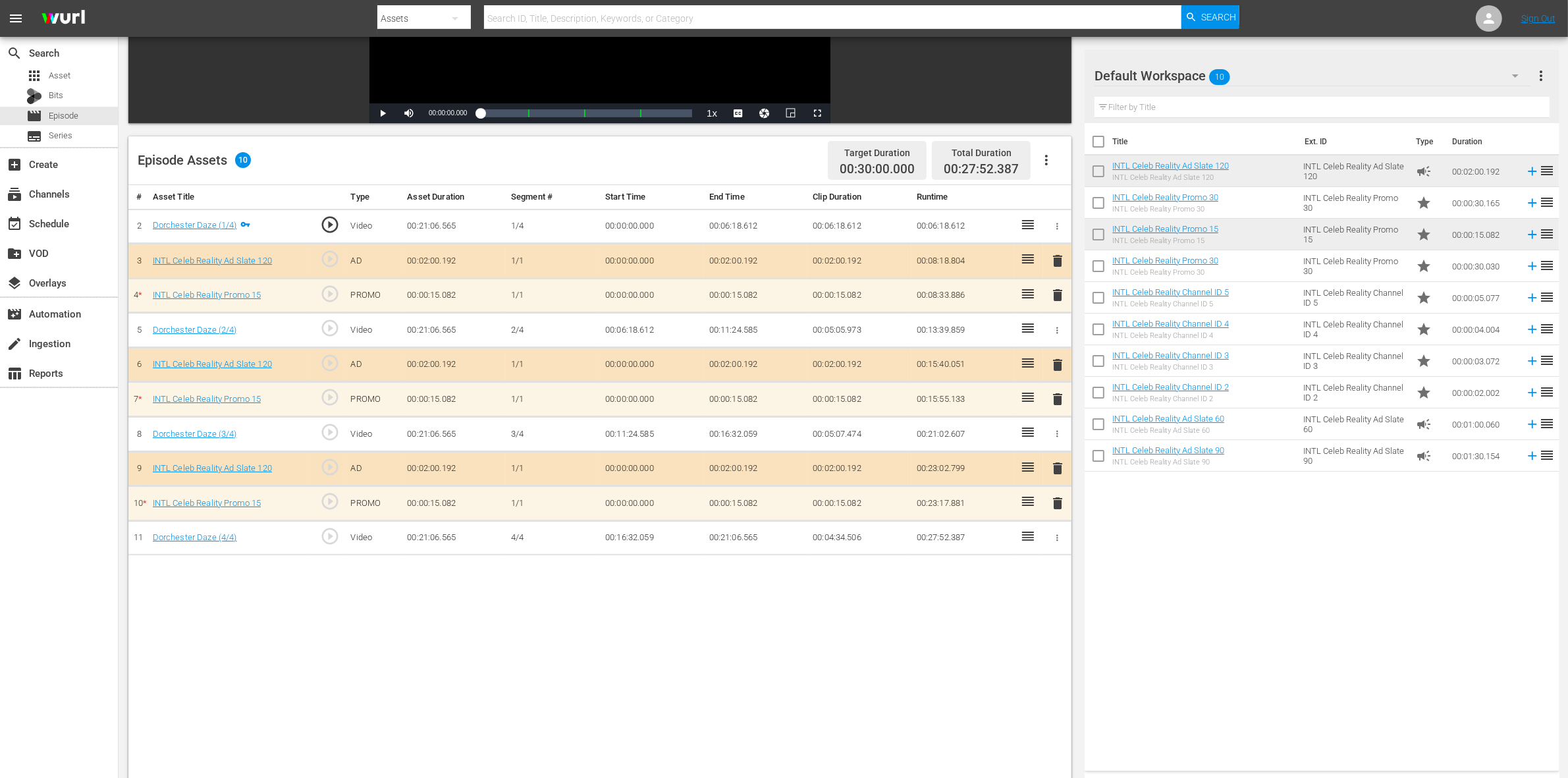
click at [1050, 400] on span "delete" at bounding box center [1057, 399] width 16 height 16
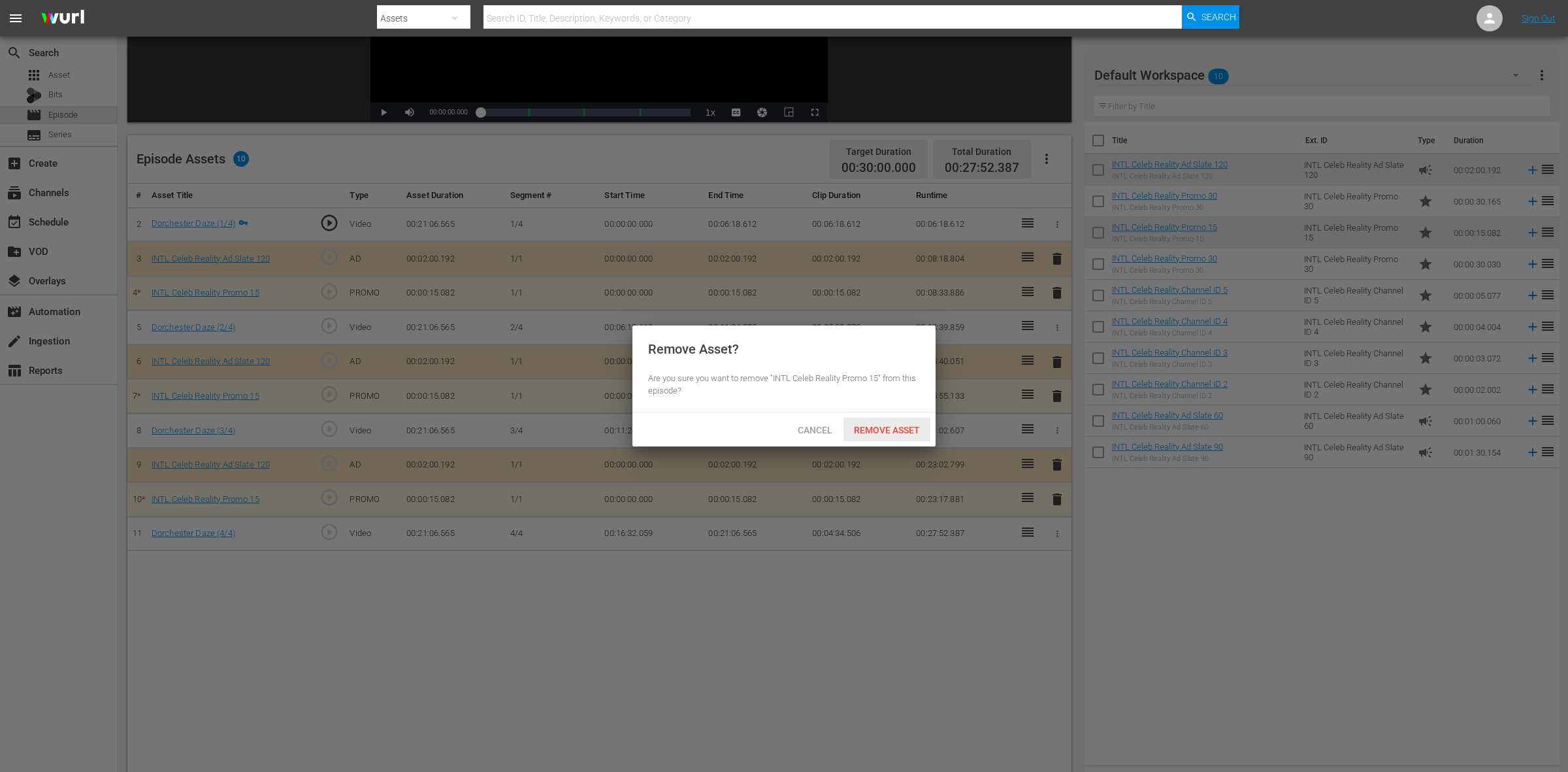
click at [907, 436] on div "Remove Asset" at bounding box center [887, 429] width 87 height 24
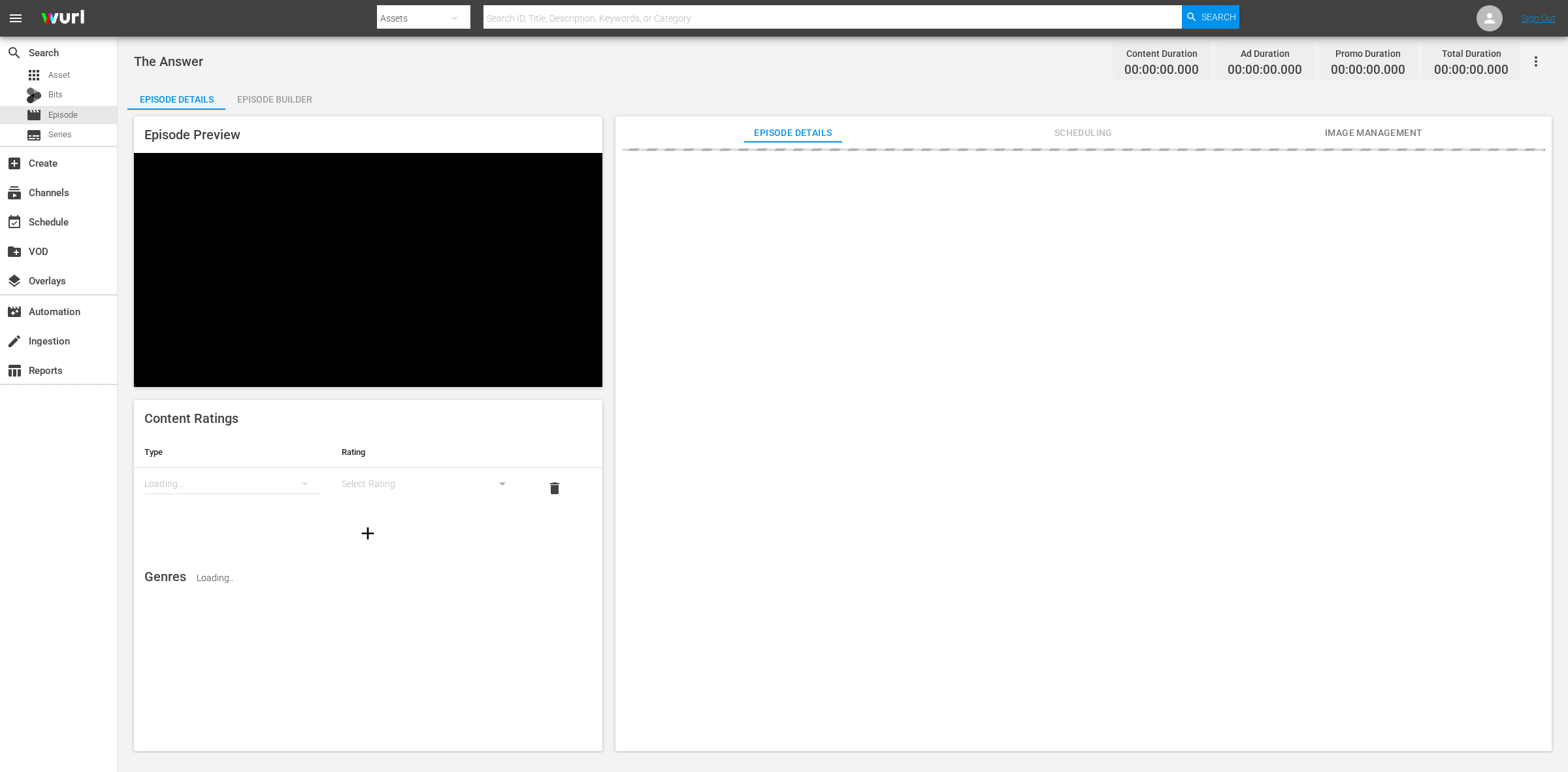
click at [286, 96] on div "Episode Builder" at bounding box center [275, 100] width 98 height 31
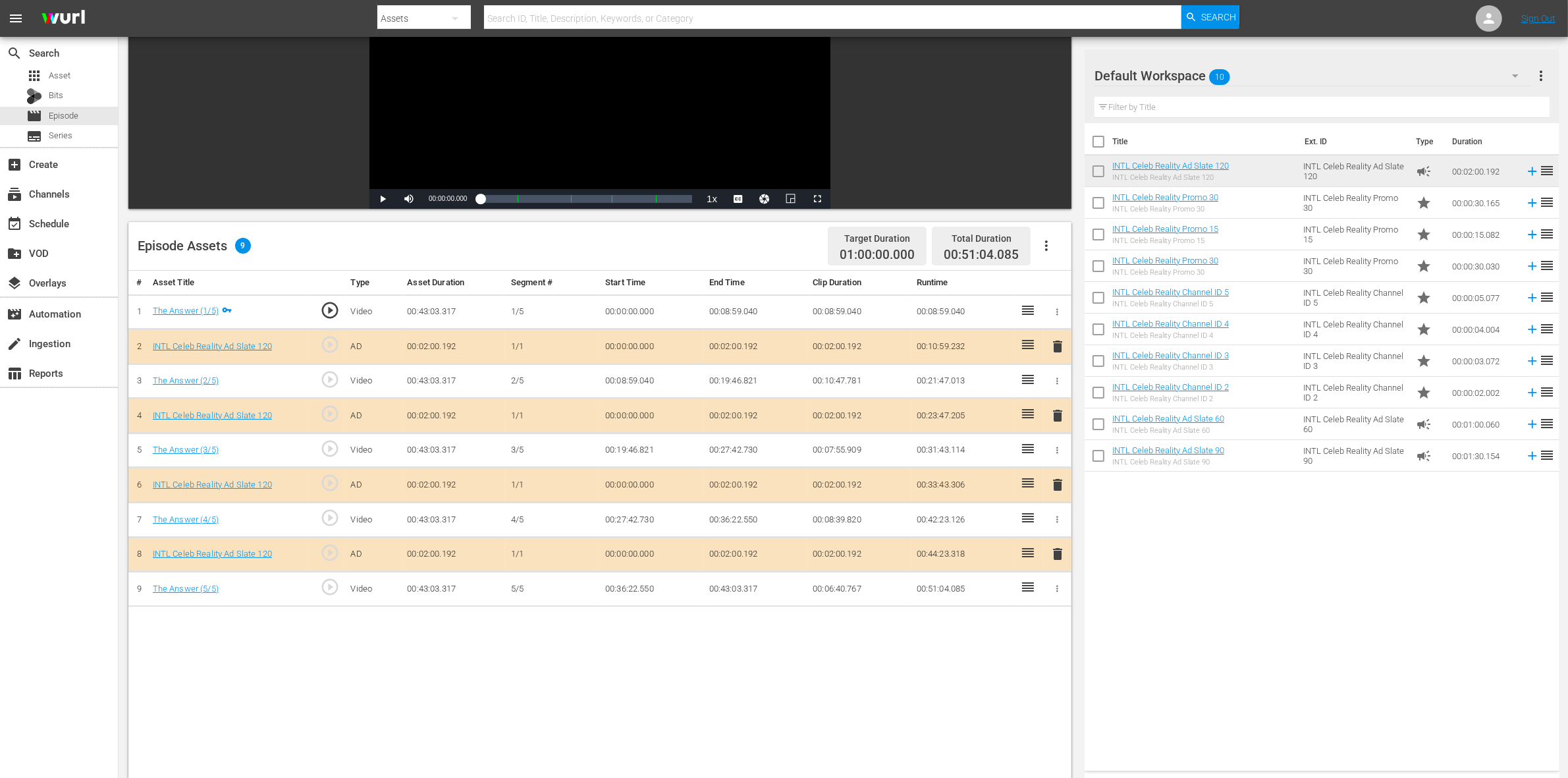
scroll to position [164, 0]
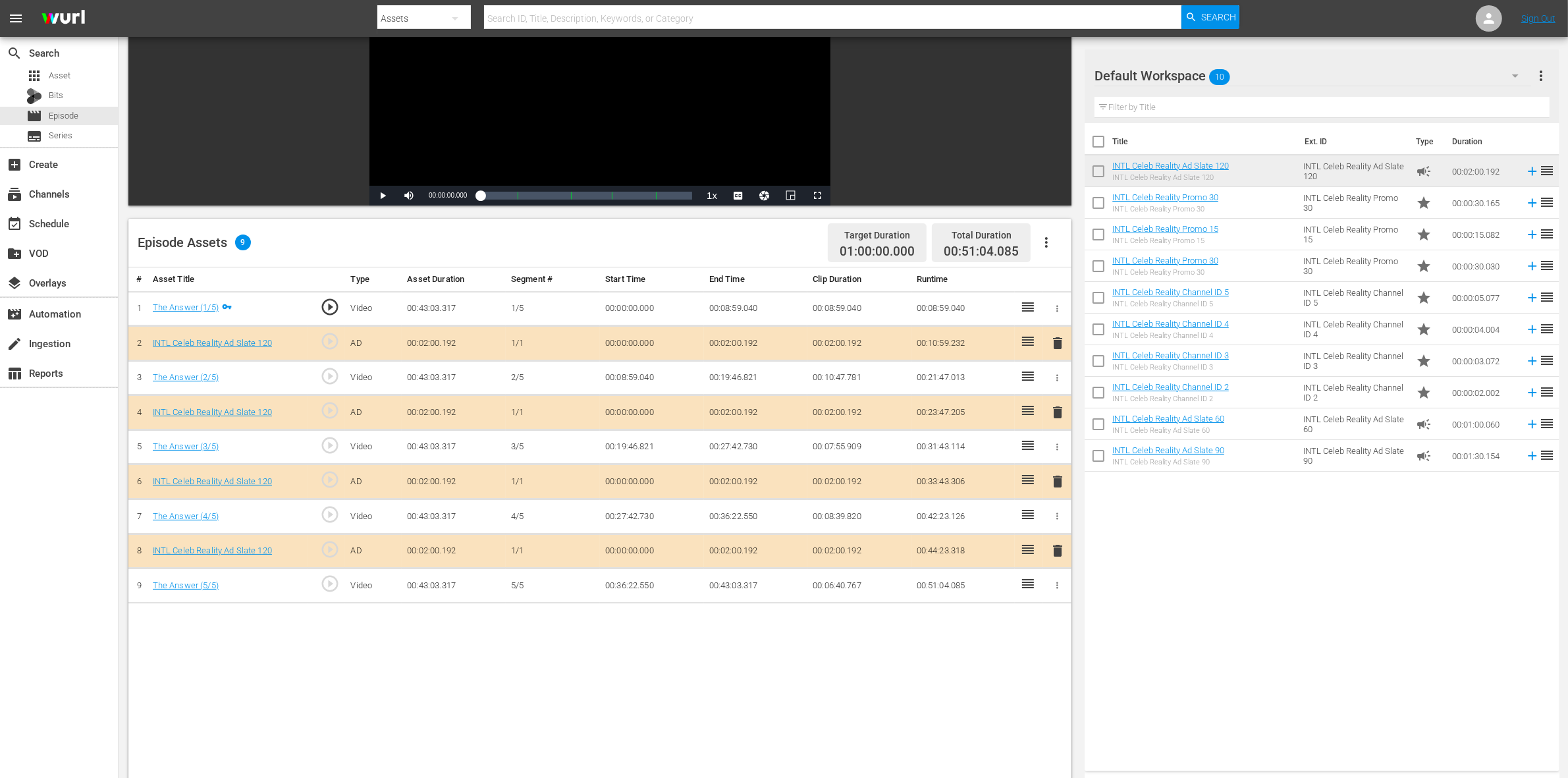
click at [1052, 484] on span "delete" at bounding box center [1057, 481] width 16 height 16
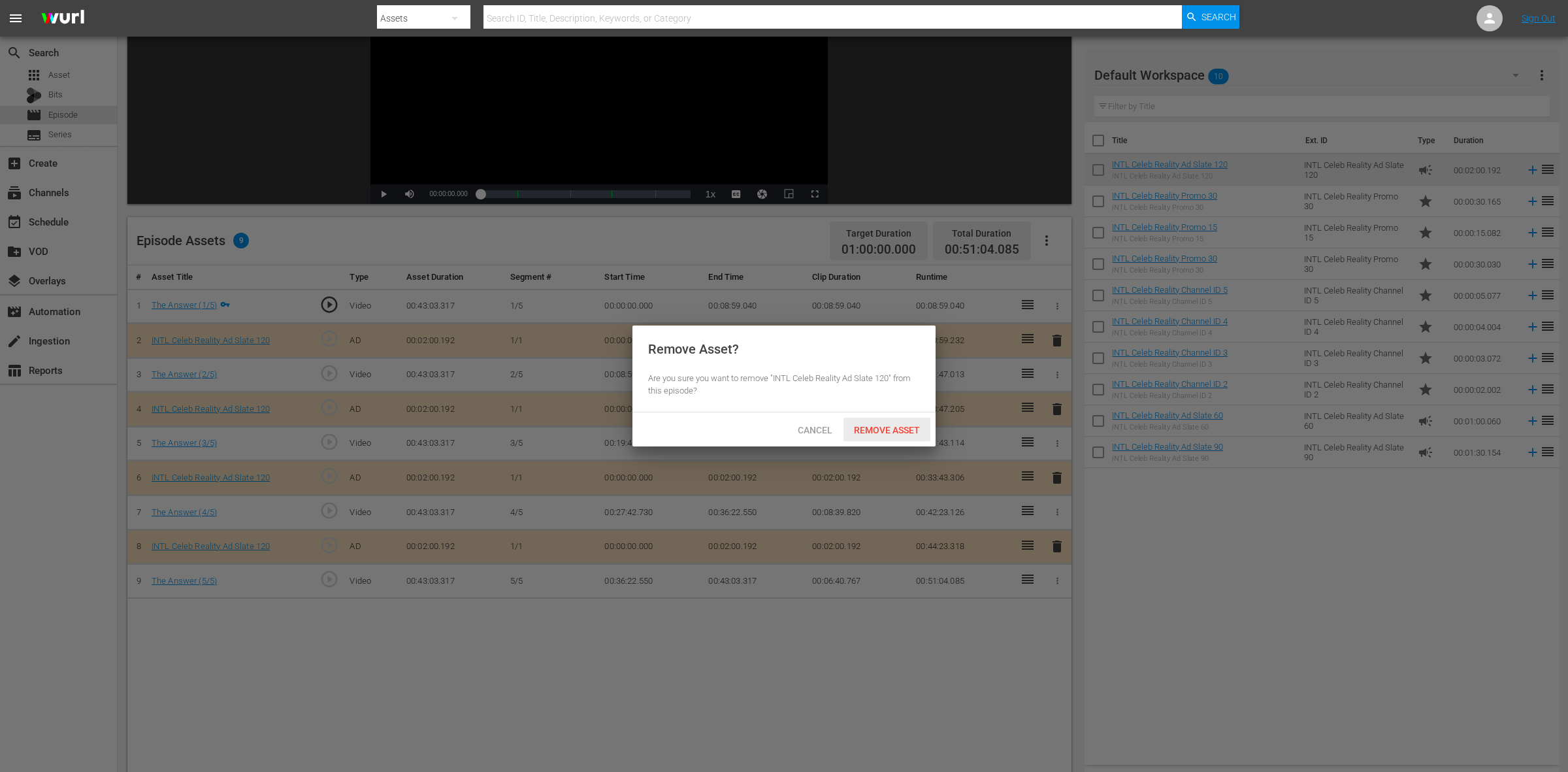
click at [875, 428] on span "Remove Asset" at bounding box center [887, 430] width 87 height 10
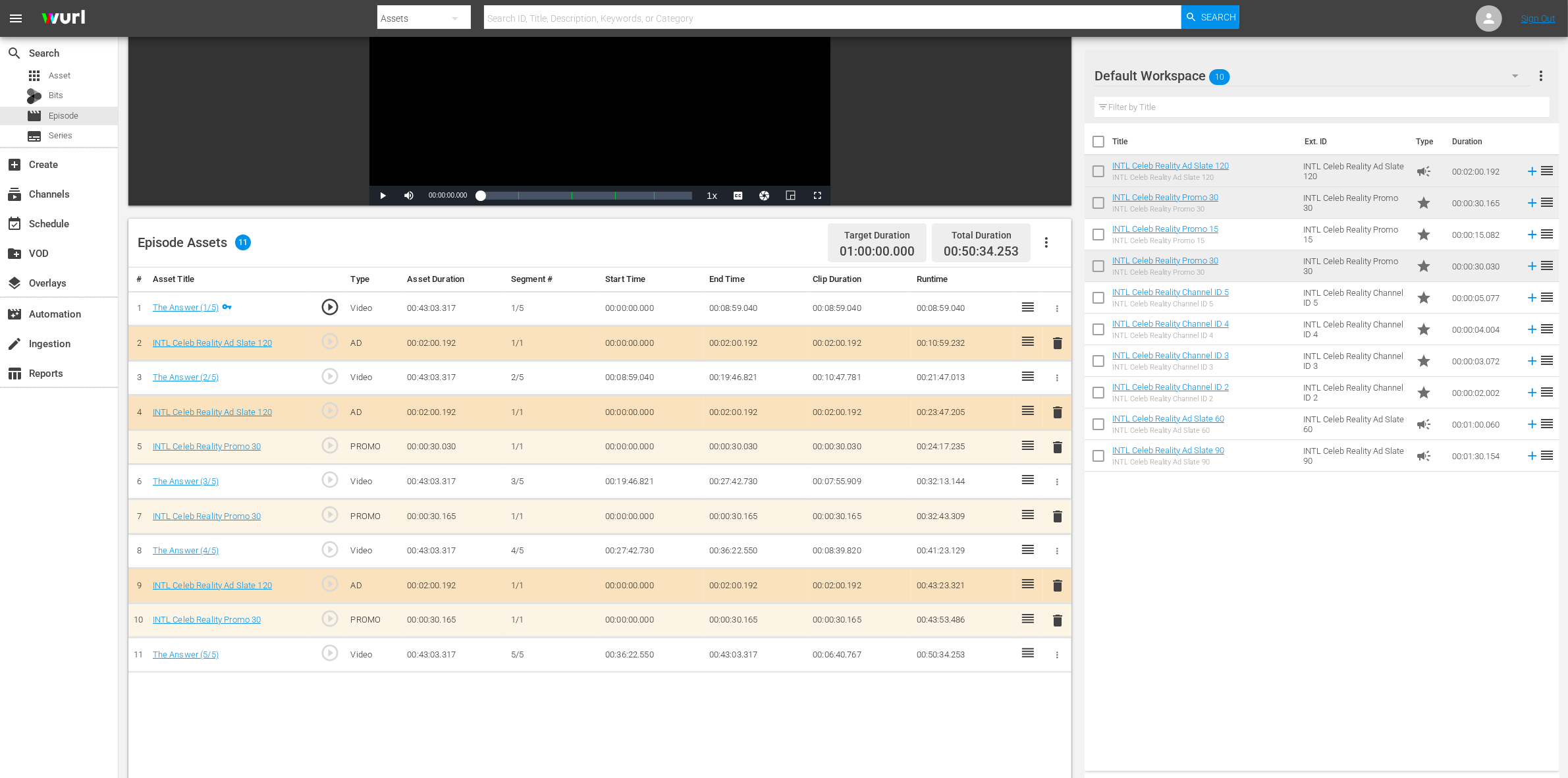
click at [1058, 624] on span "delete" at bounding box center [1057, 620] width 16 height 16
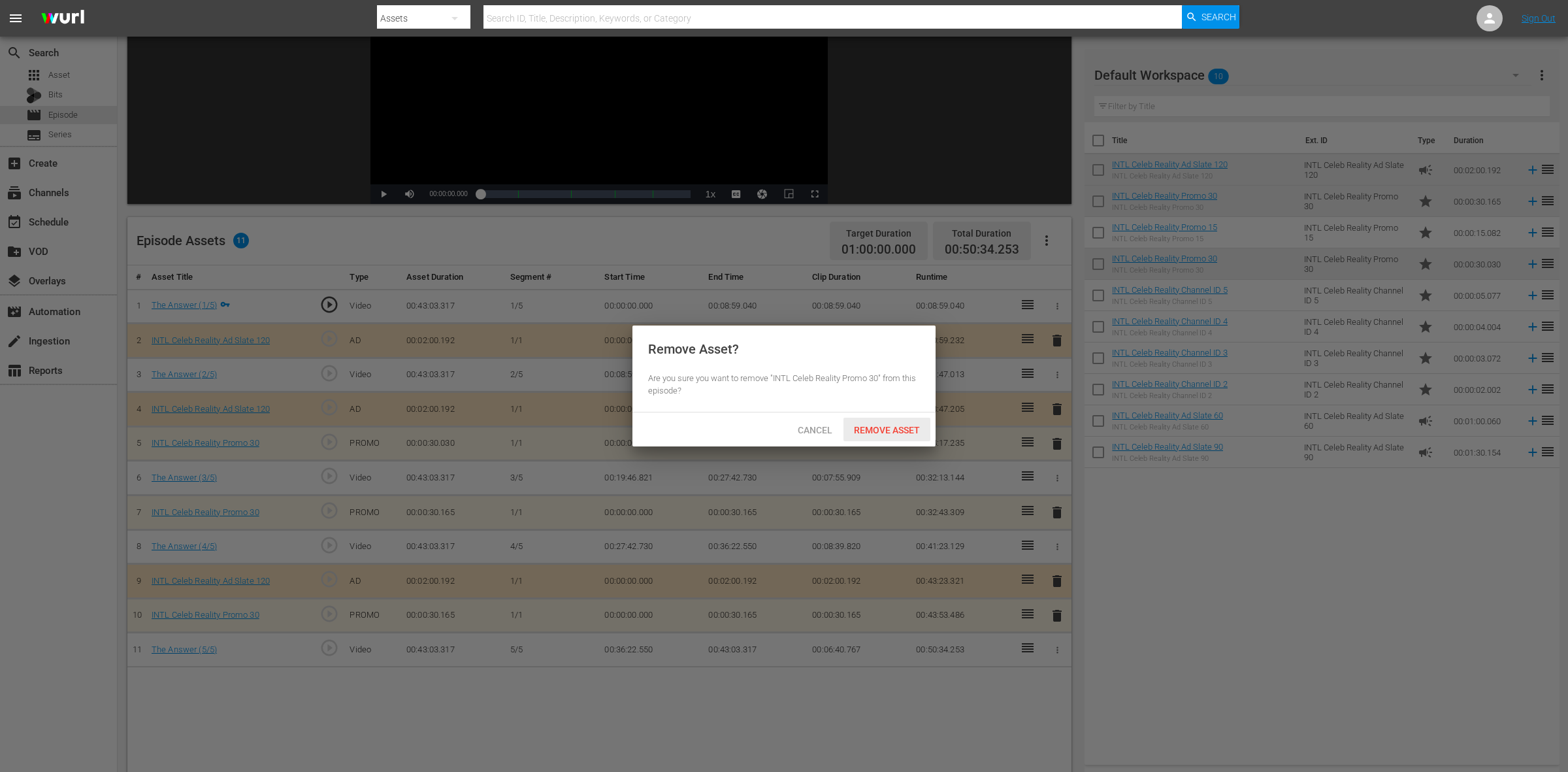
click at [896, 417] on div "Remove Asset" at bounding box center [887, 429] width 87 height 24
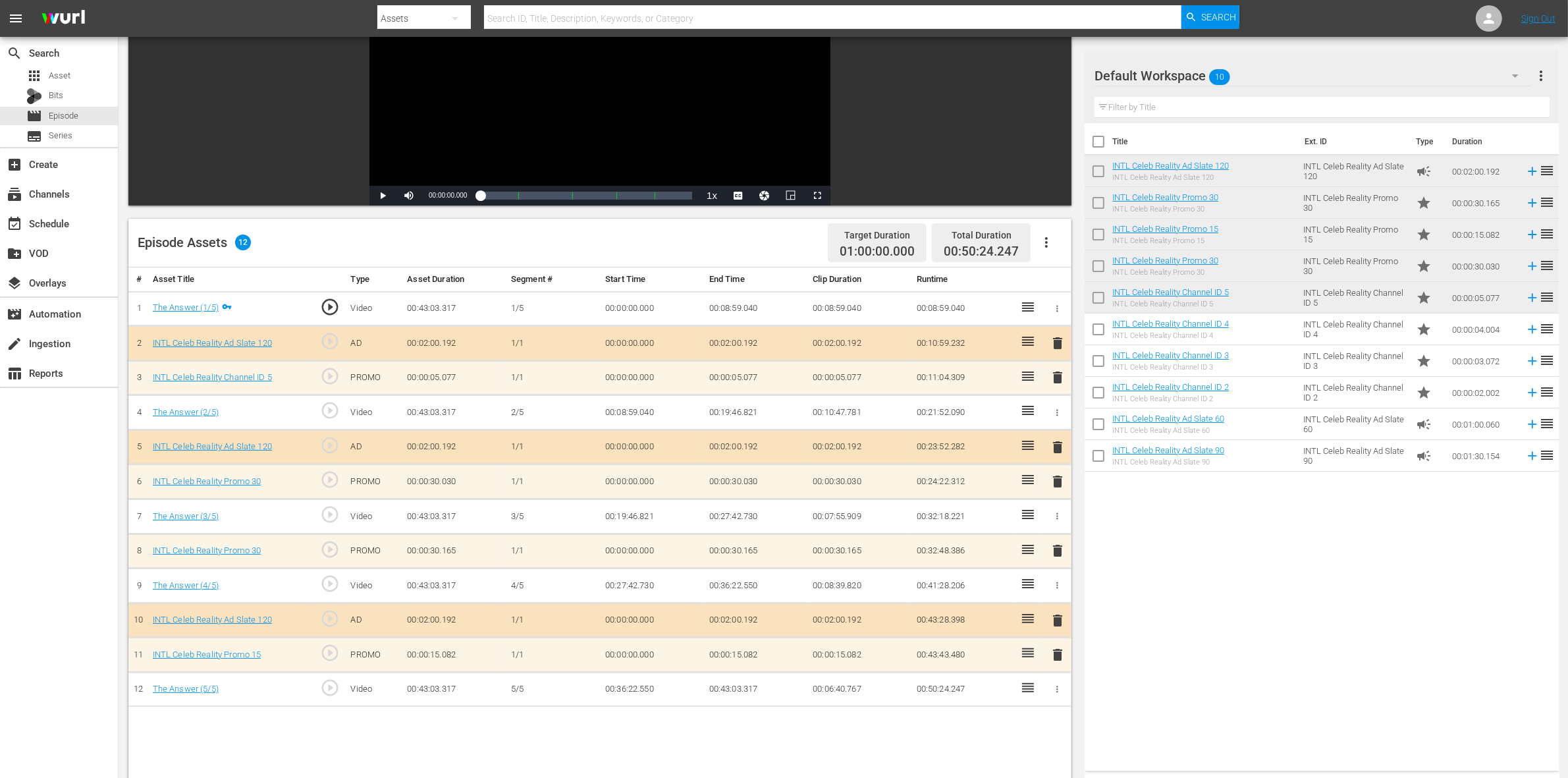
scroll to position [247, 0]
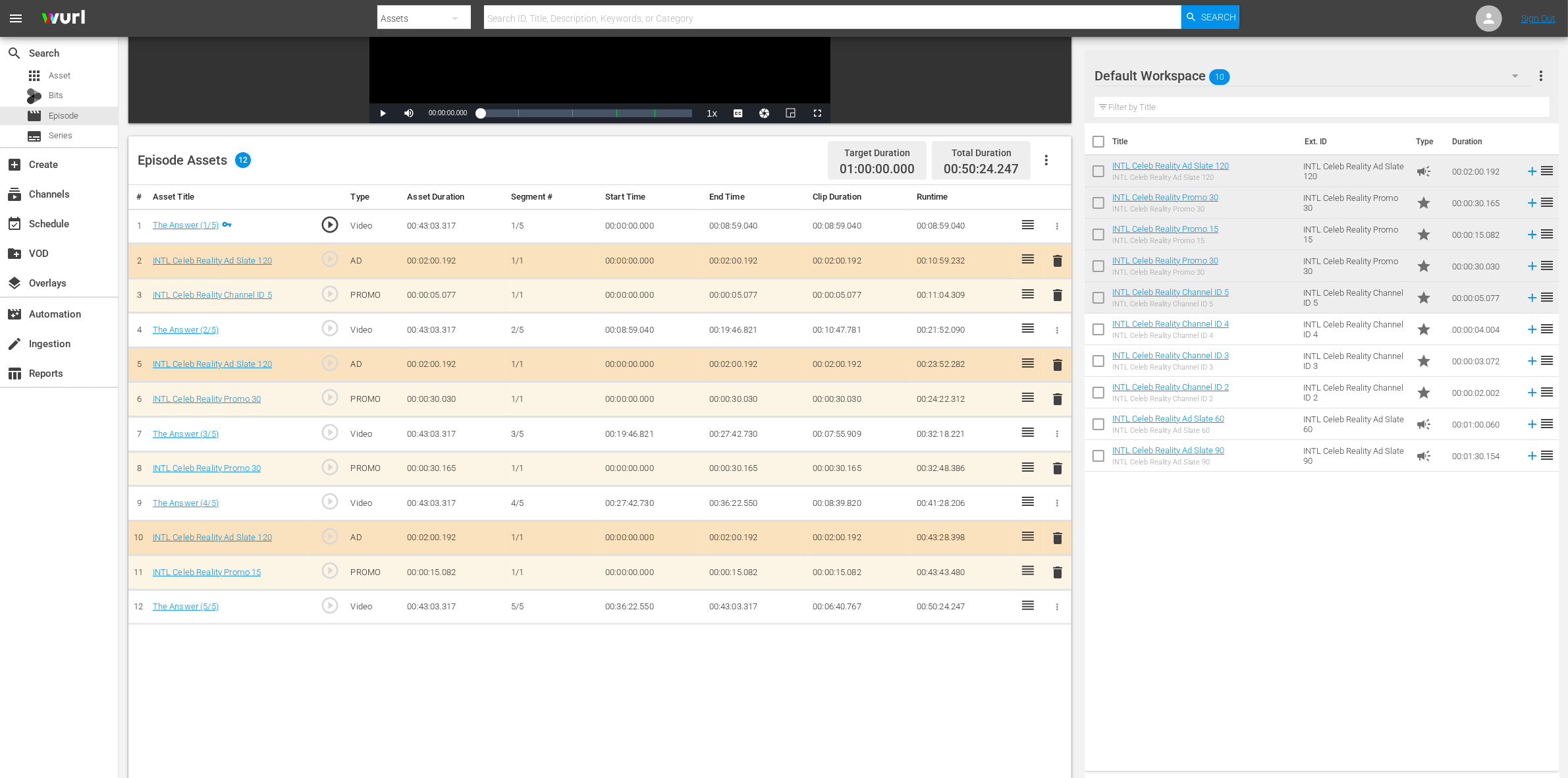
click at [1060, 298] on span "delete" at bounding box center [1057, 295] width 16 height 16
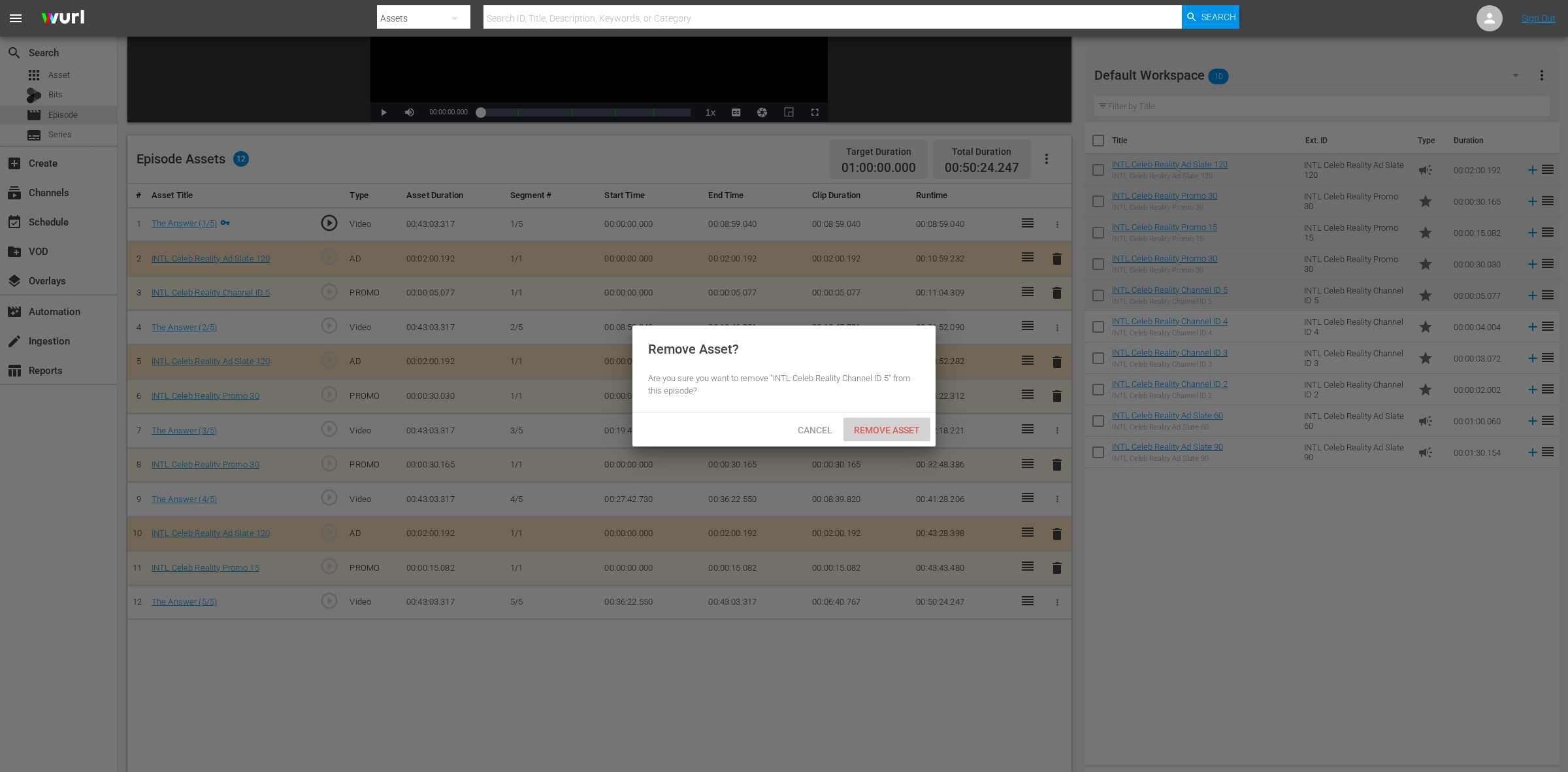
click at [894, 429] on span "Remove Asset" at bounding box center [887, 430] width 87 height 10
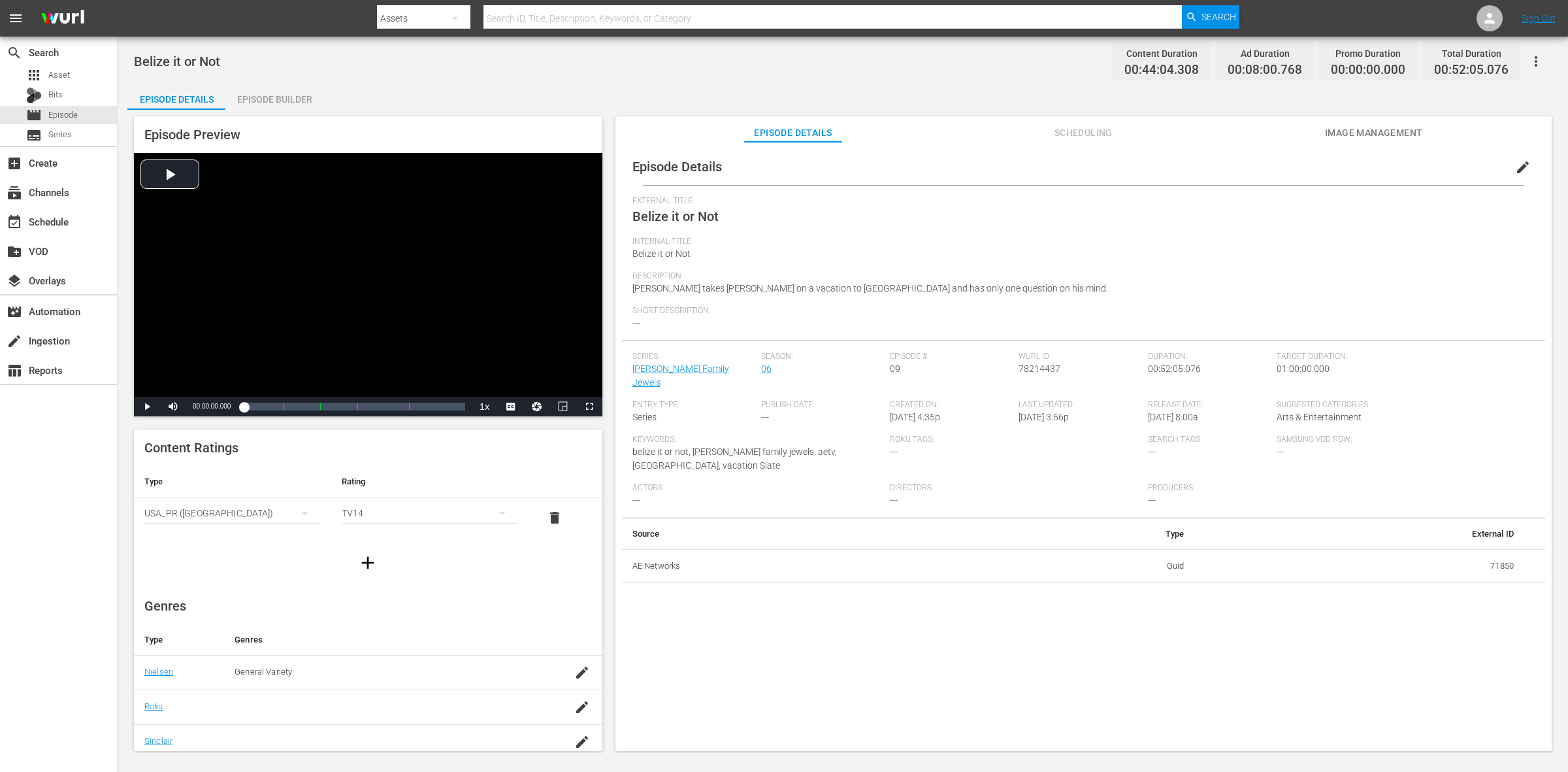
click at [269, 89] on div "Episode Builder" at bounding box center [275, 100] width 98 height 31
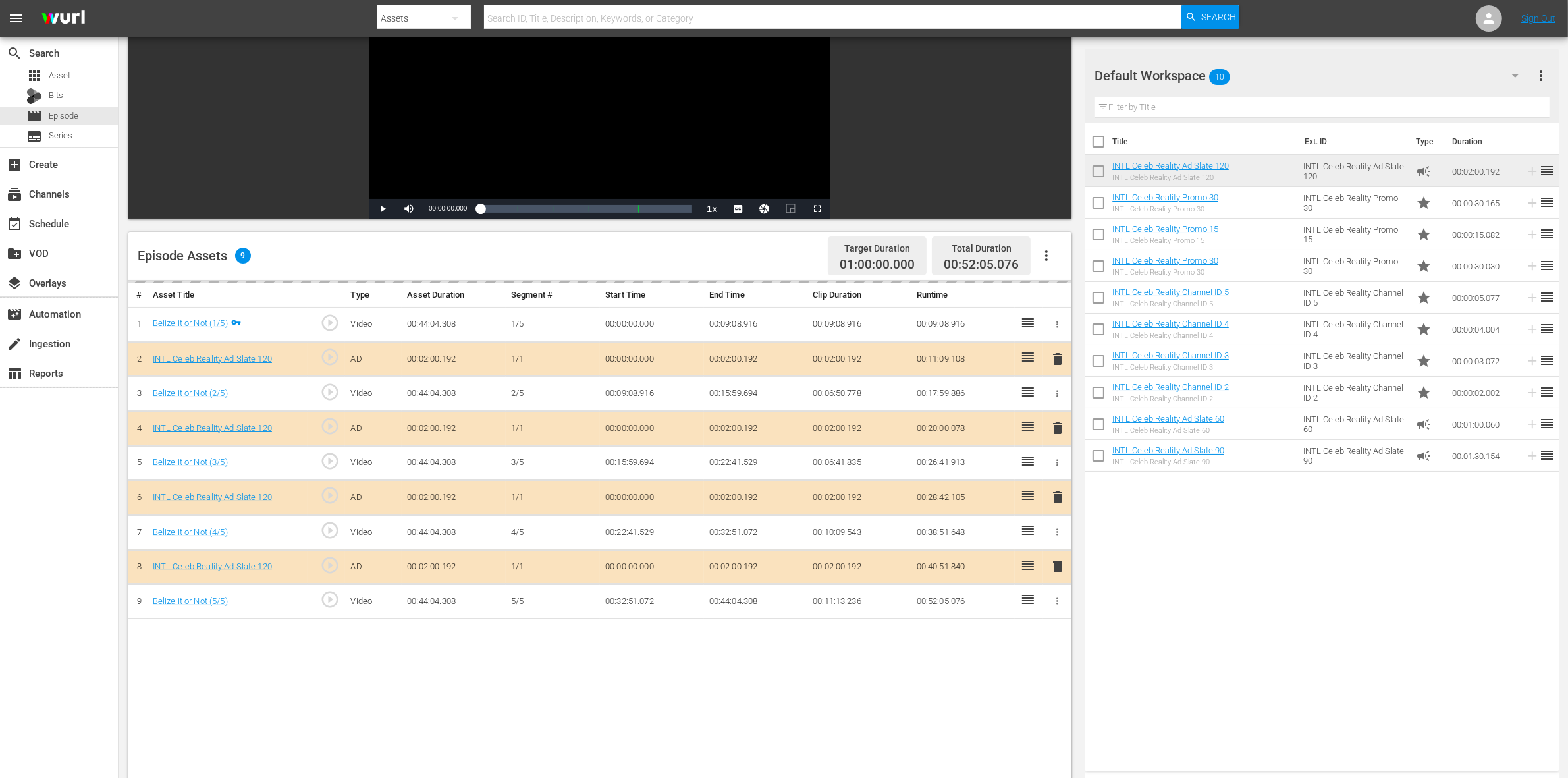
scroll to position [164, 0]
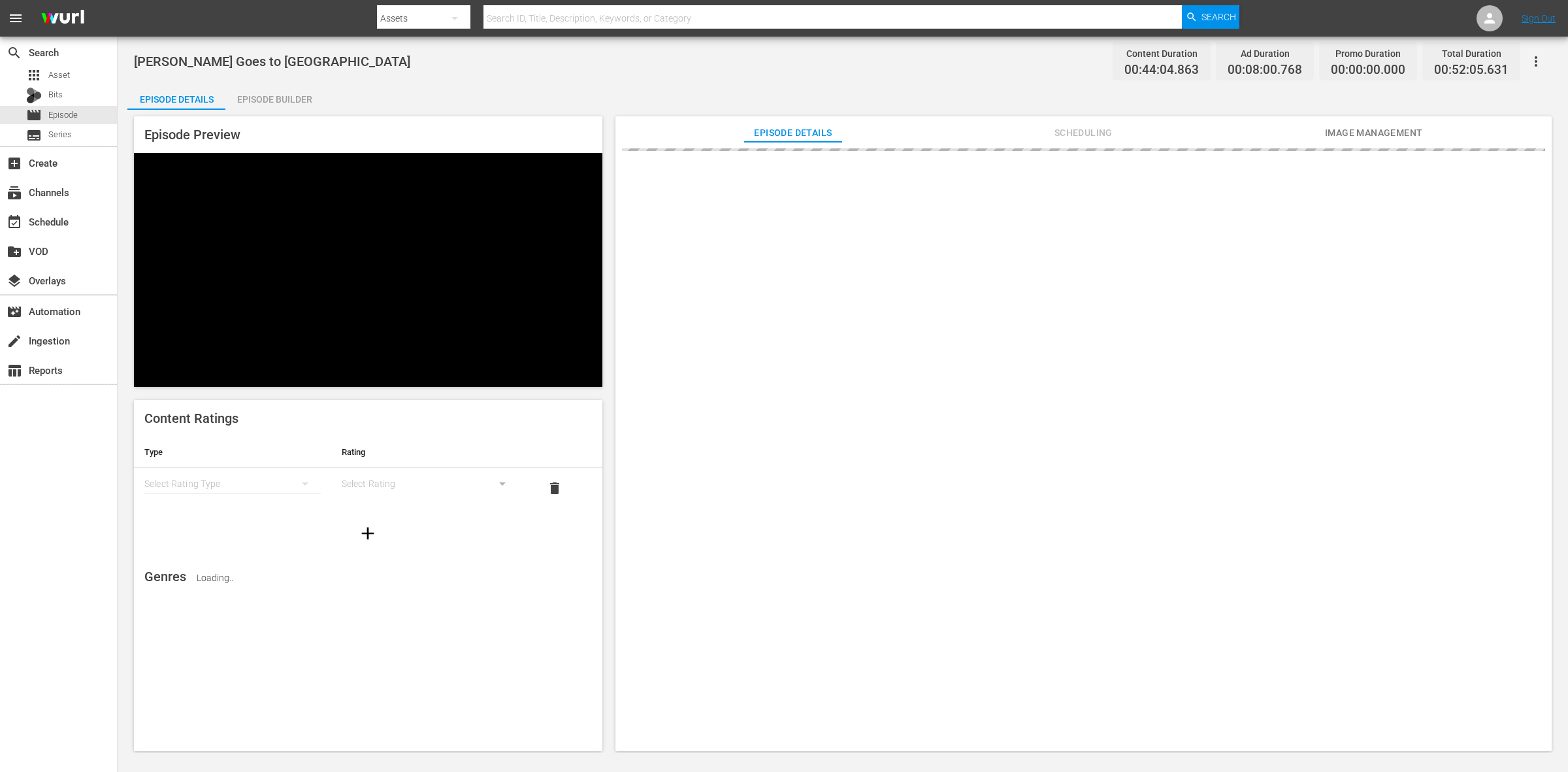
click at [298, 106] on div "Episode Builder" at bounding box center [275, 100] width 98 height 31
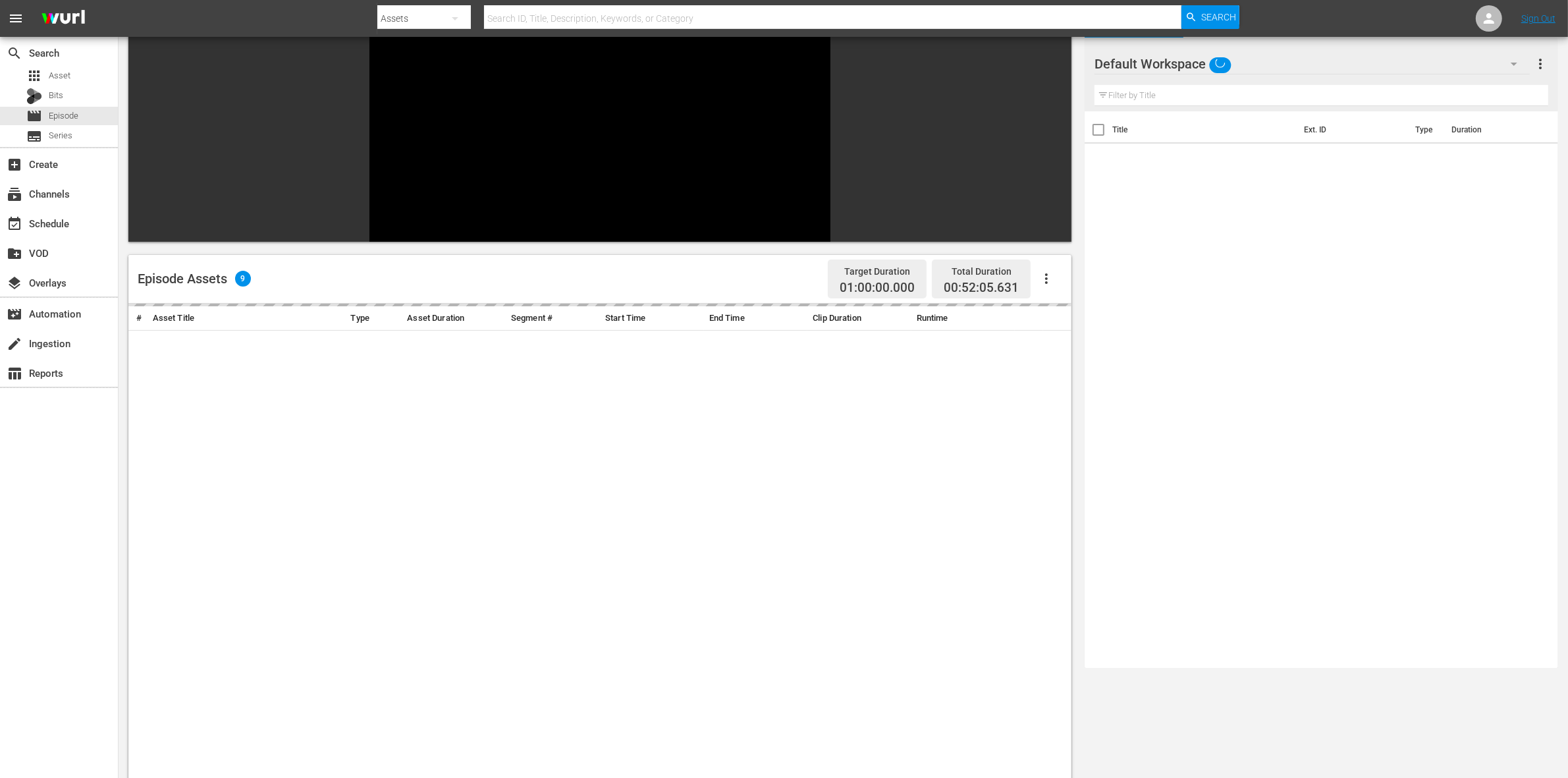
scroll to position [164, 0]
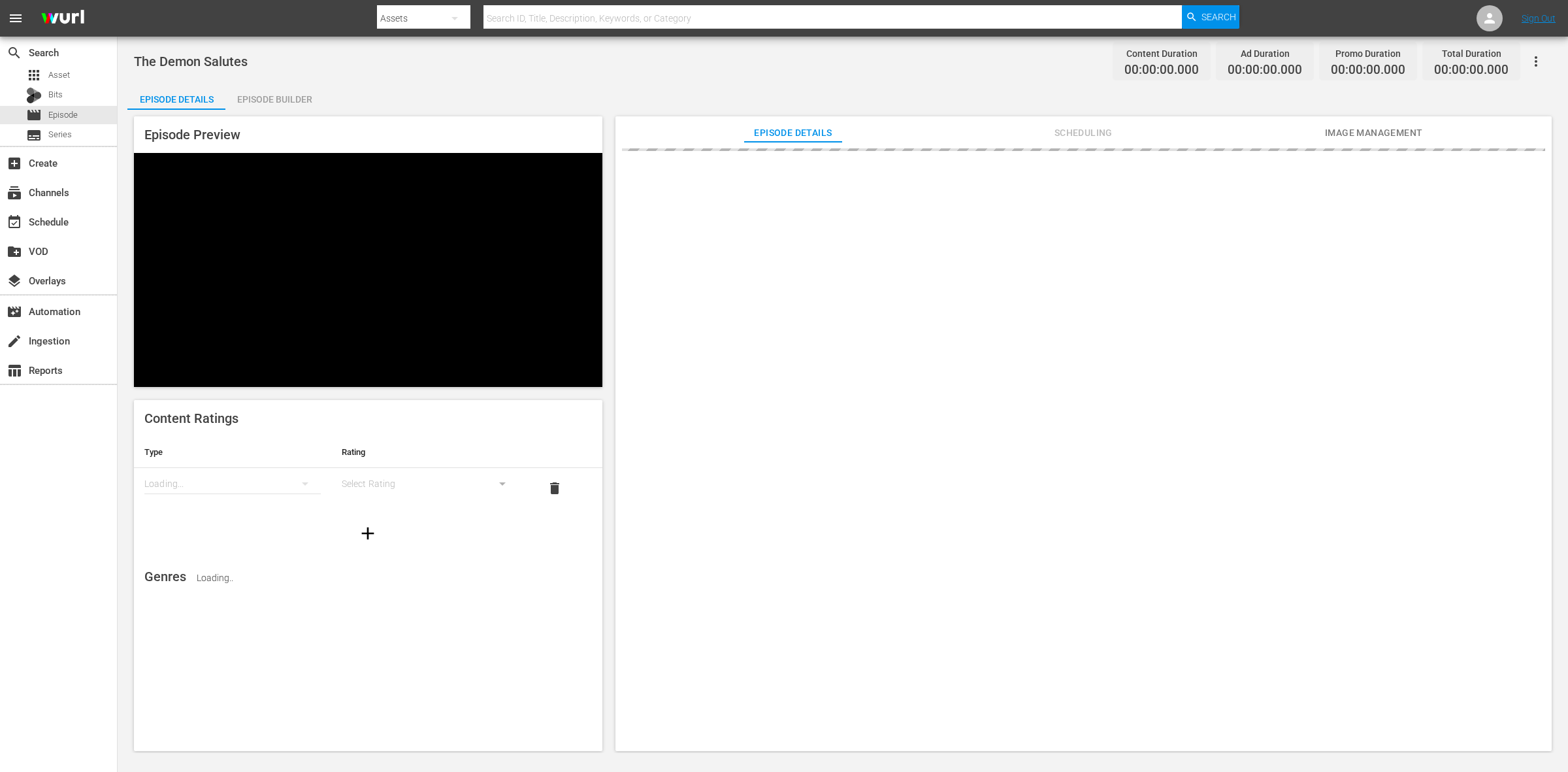
click at [294, 106] on div "Episode Builder" at bounding box center [275, 100] width 98 height 31
click at [283, 99] on div "Episode Builder" at bounding box center [275, 100] width 98 height 31
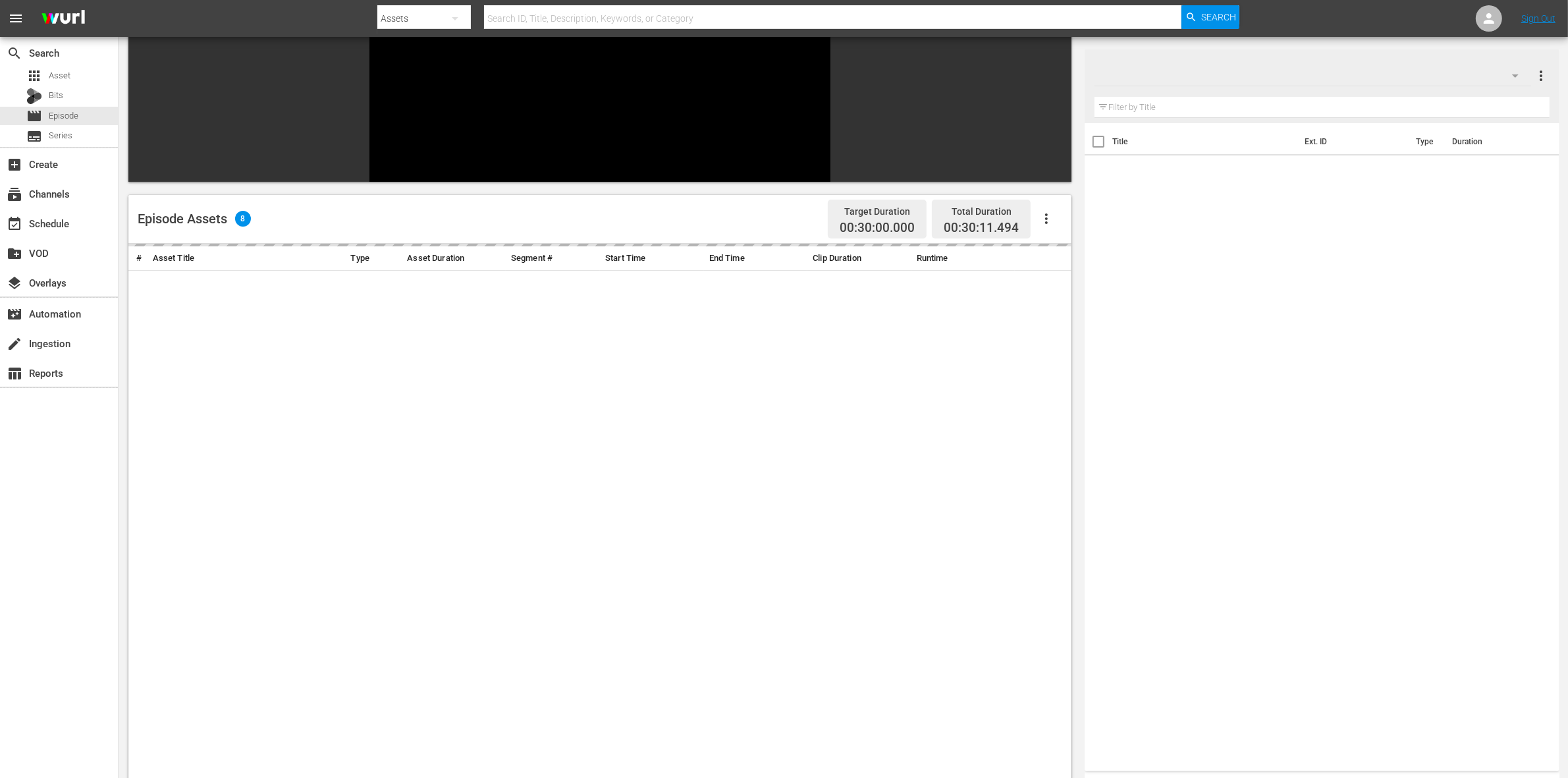
scroll to position [164, 0]
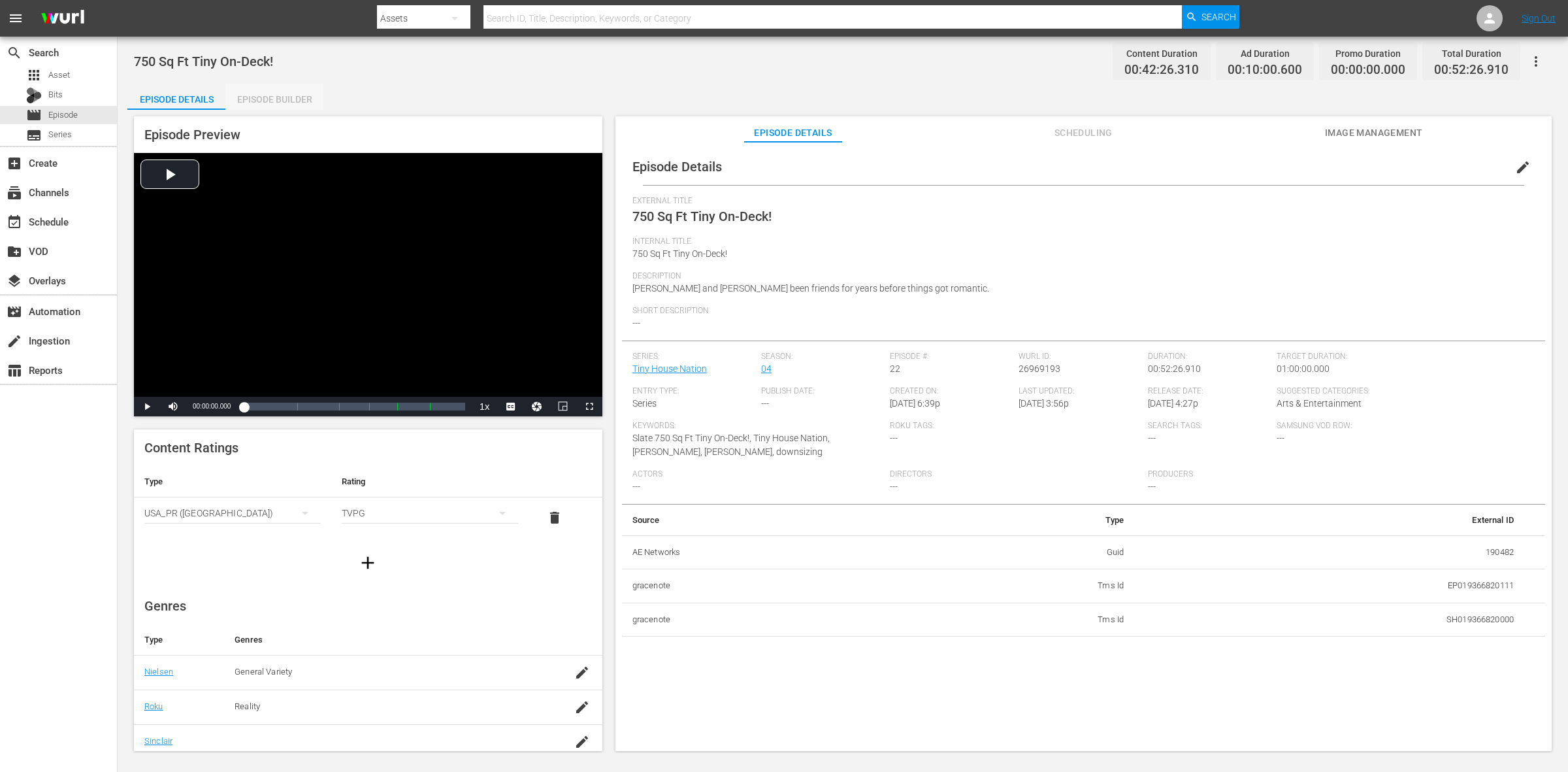
click at [291, 107] on div "Episode Builder" at bounding box center [275, 100] width 98 height 31
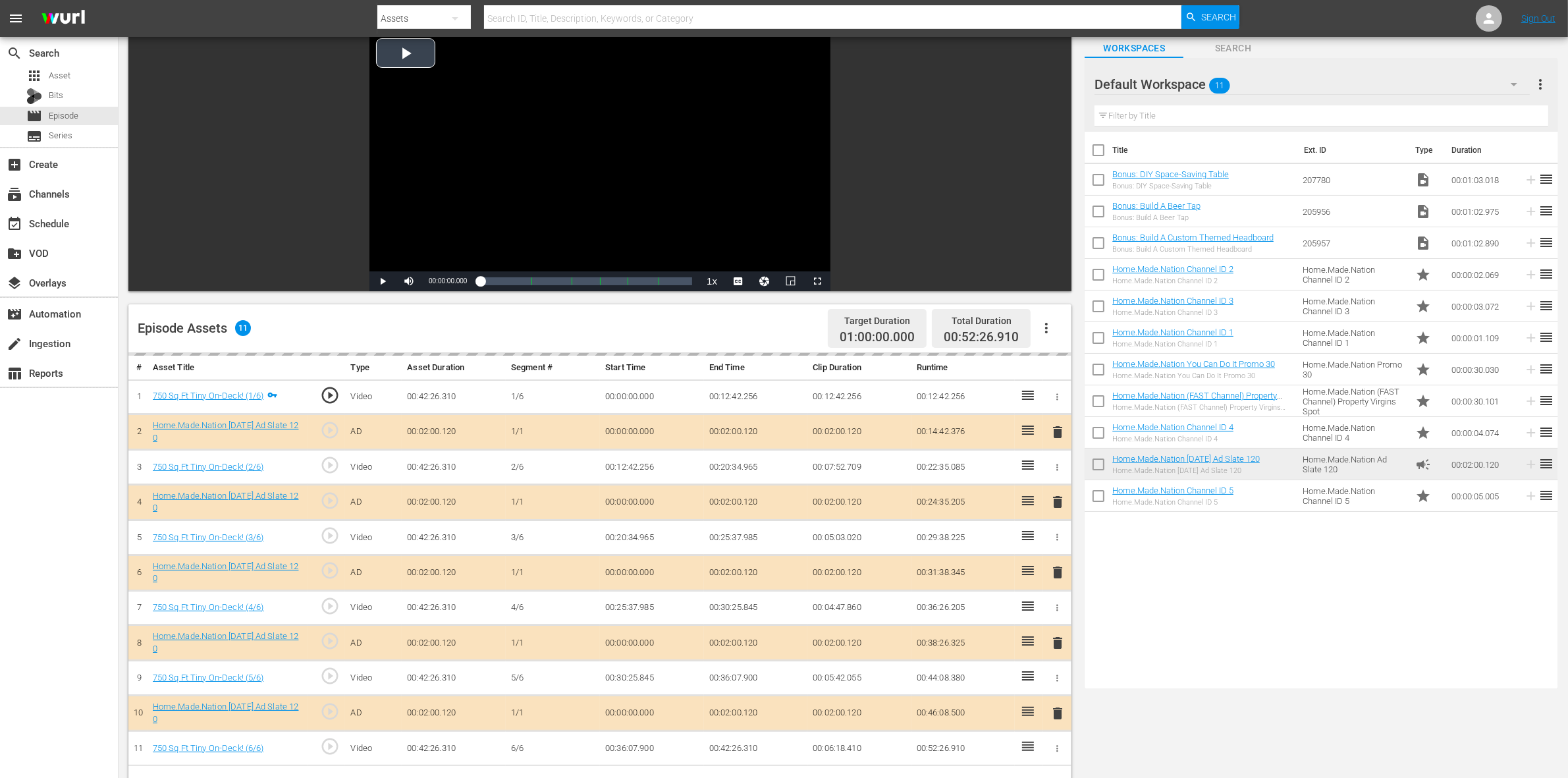
scroll to position [164, 0]
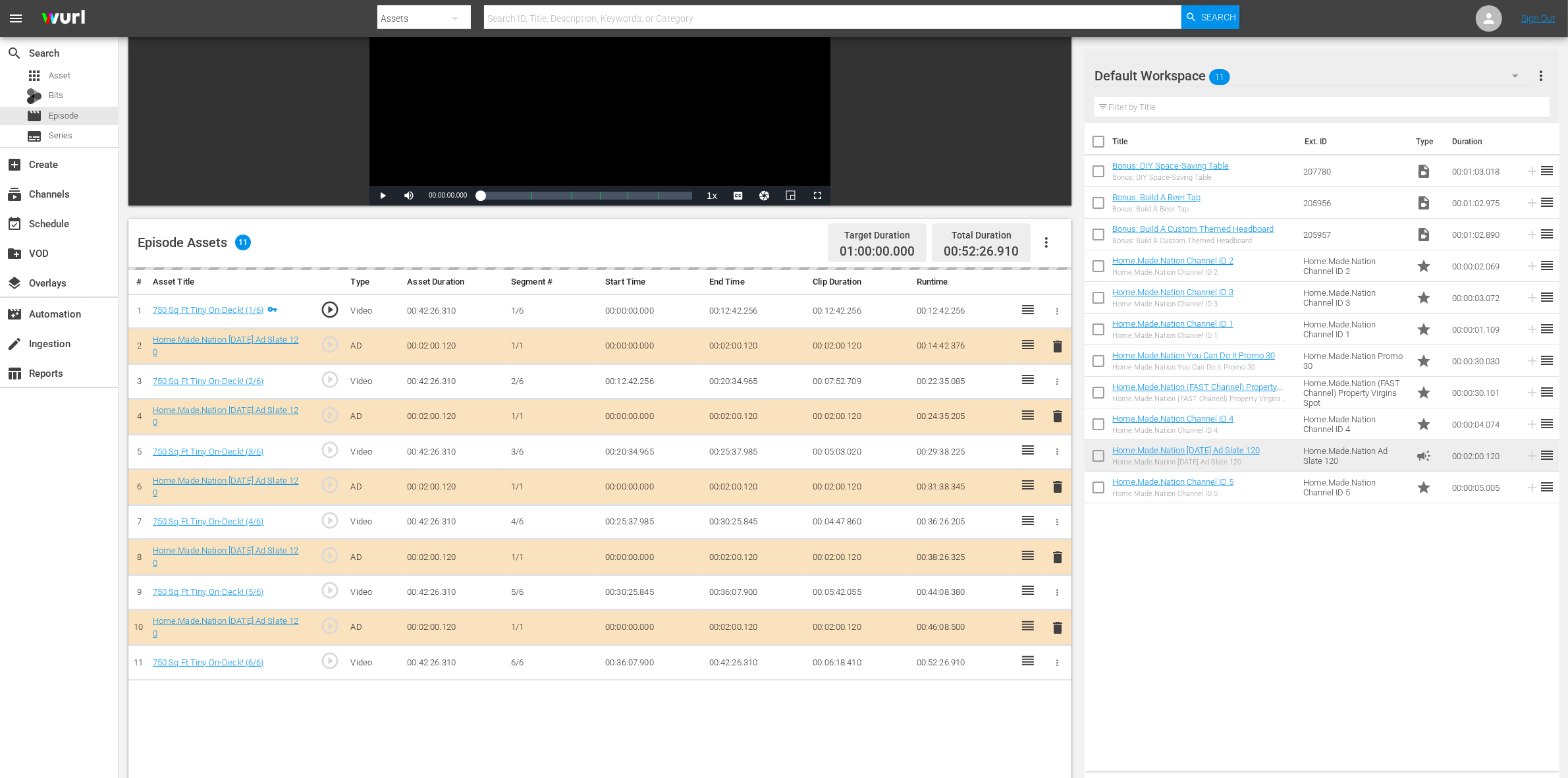
click at [1057, 419] on div "delete" at bounding box center [1057, 416] width 18 height 19
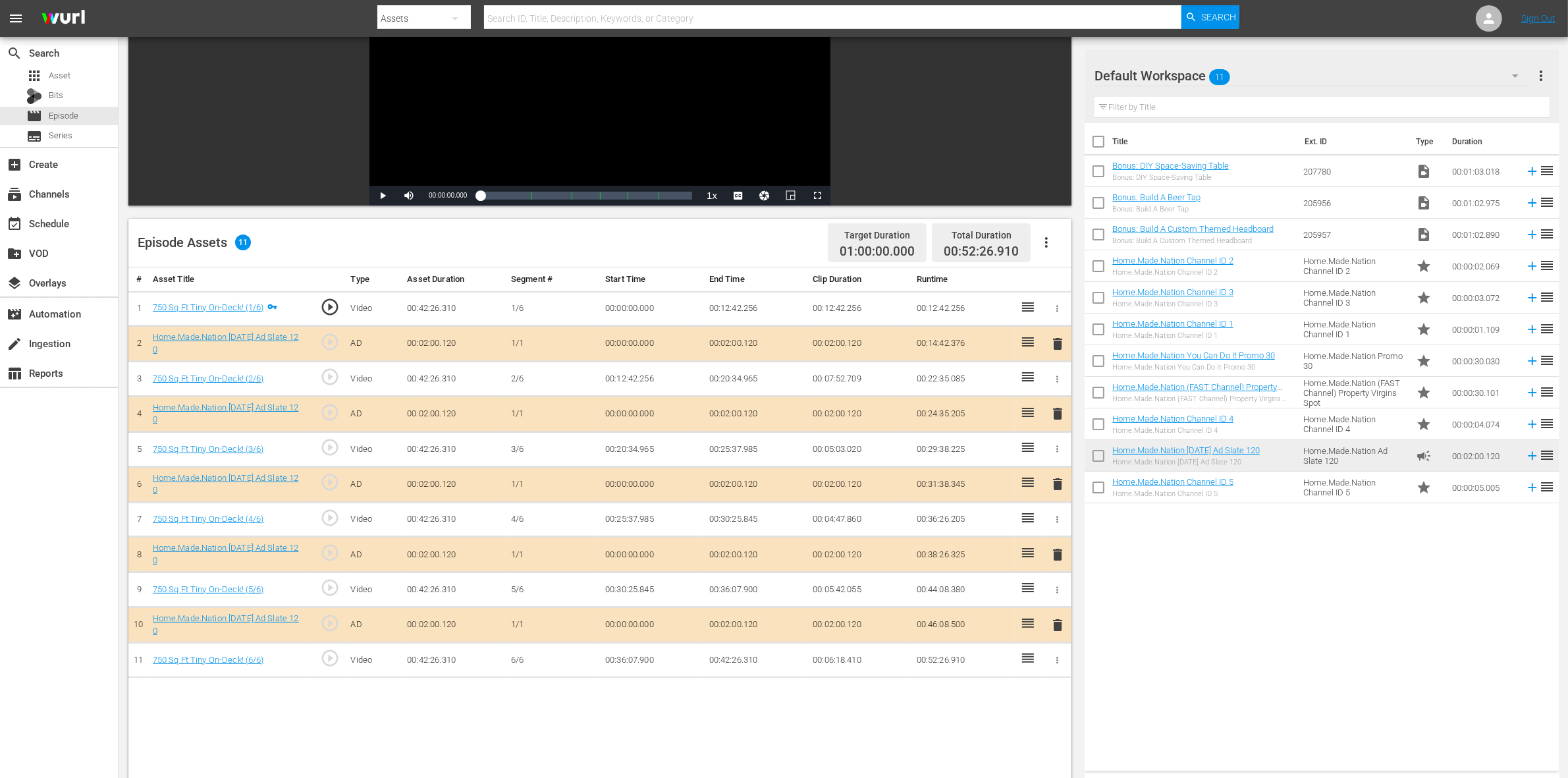
click at [1057, 419] on span "delete" at bounding box center [1057, 413] width 16 height 16
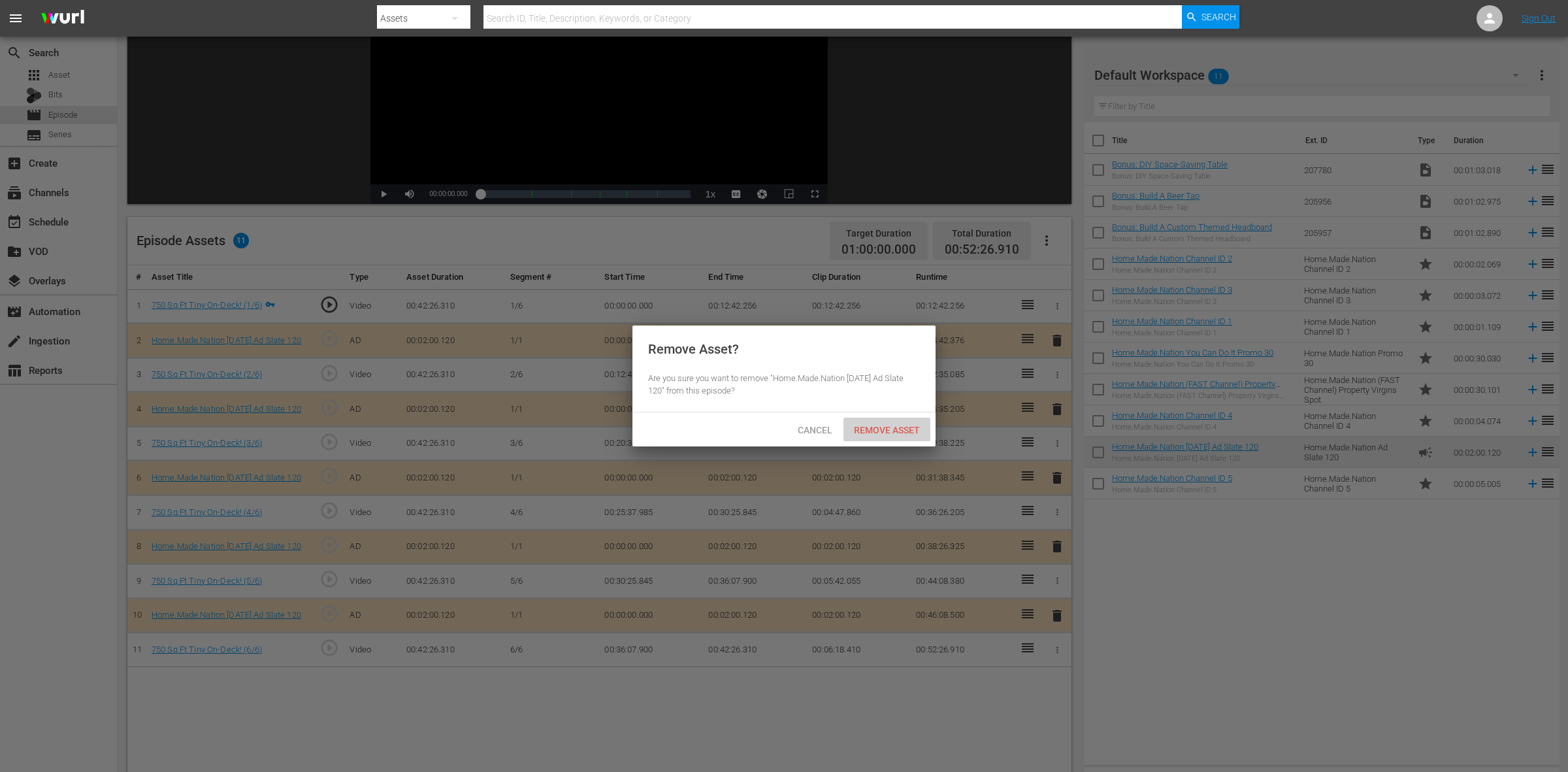
click at [877, 429] on span "Remove Asset" at bounding box center [887, 430] width 87 height 10
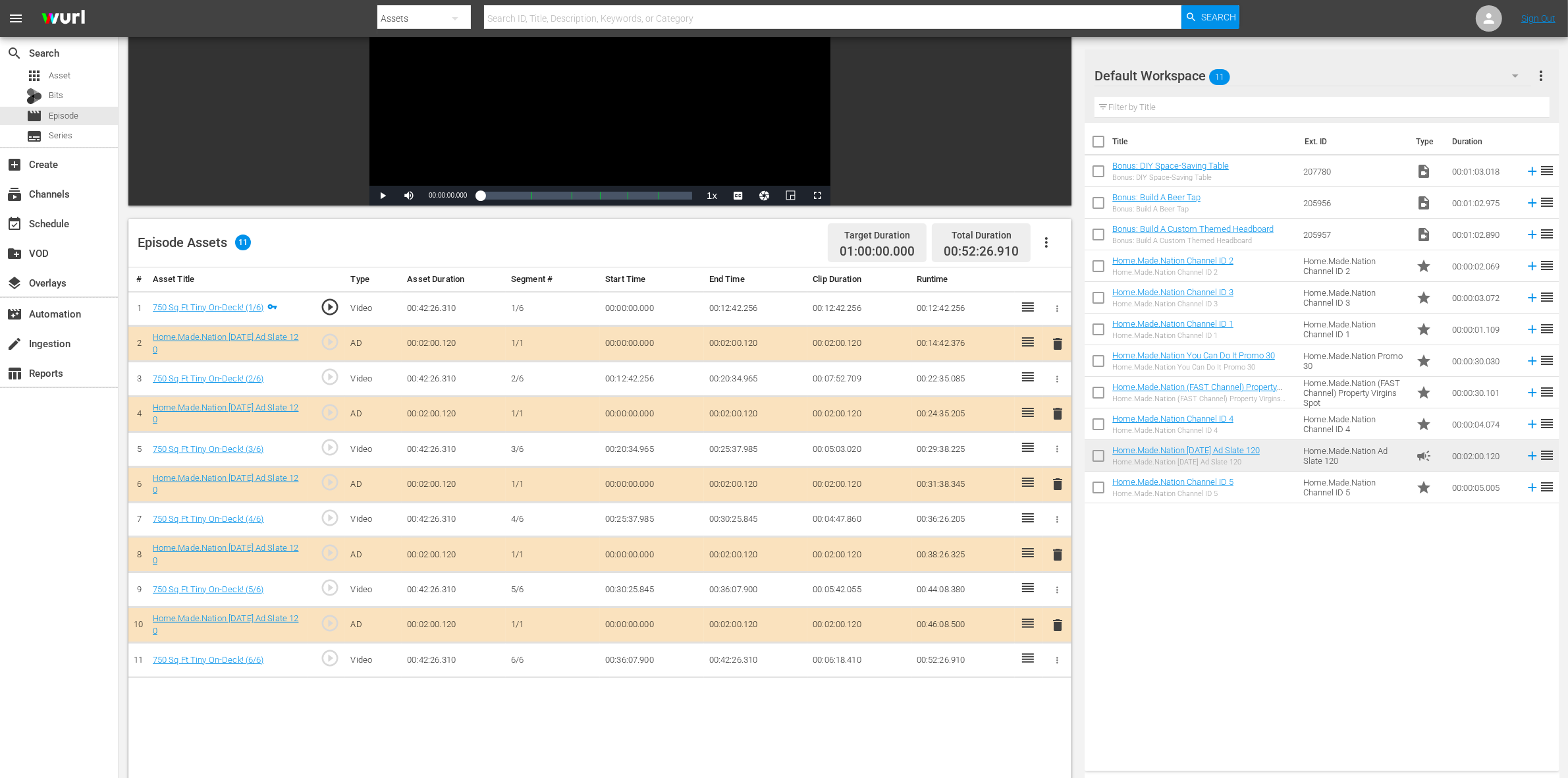
click at [1051, 487] on span "delete" at bounding box center [1057, 484] width 16 height 16
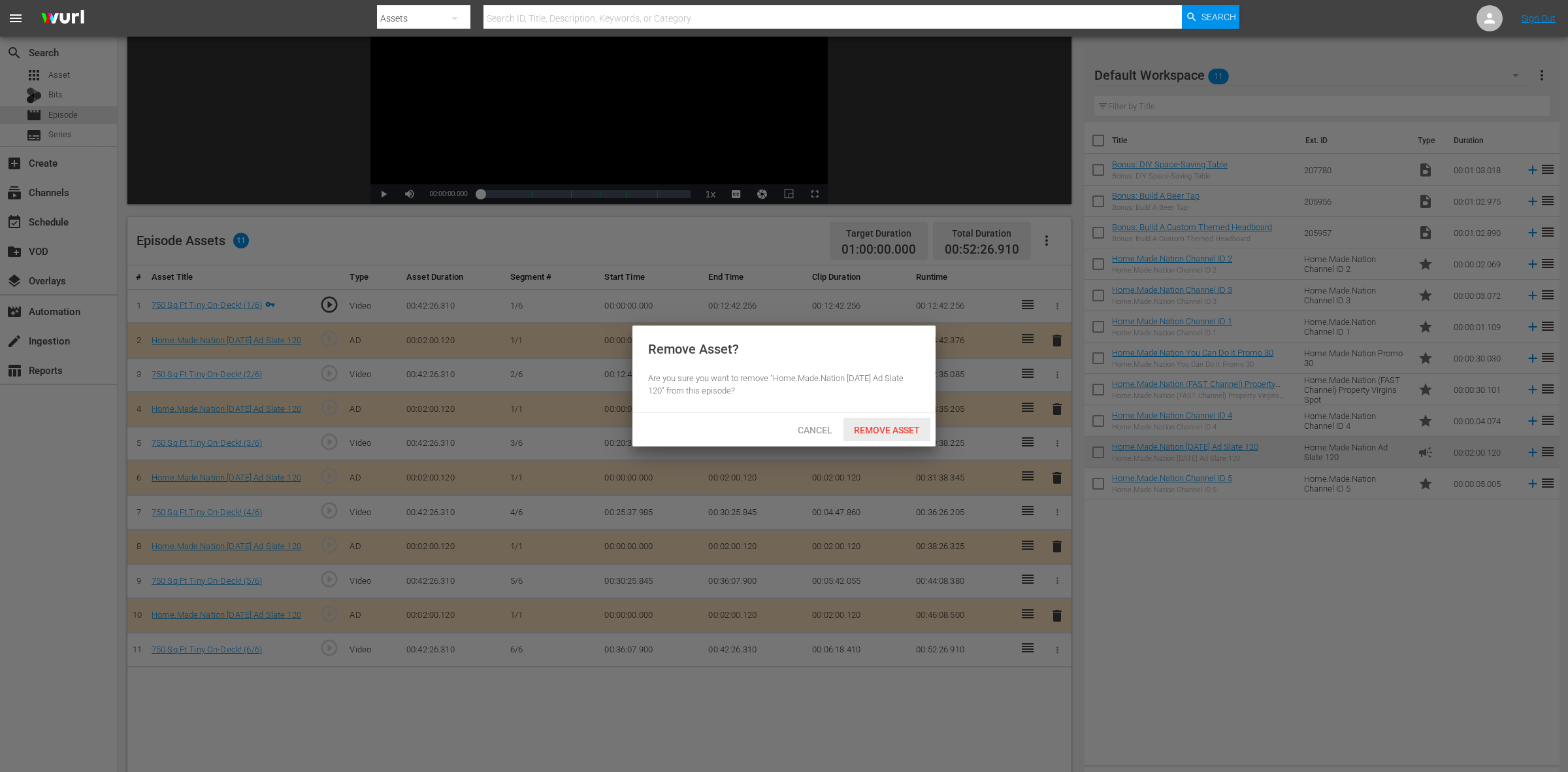
click at [887, 433] on span "Remove Asset" at bounding box center [887, 430] width 87 height 10
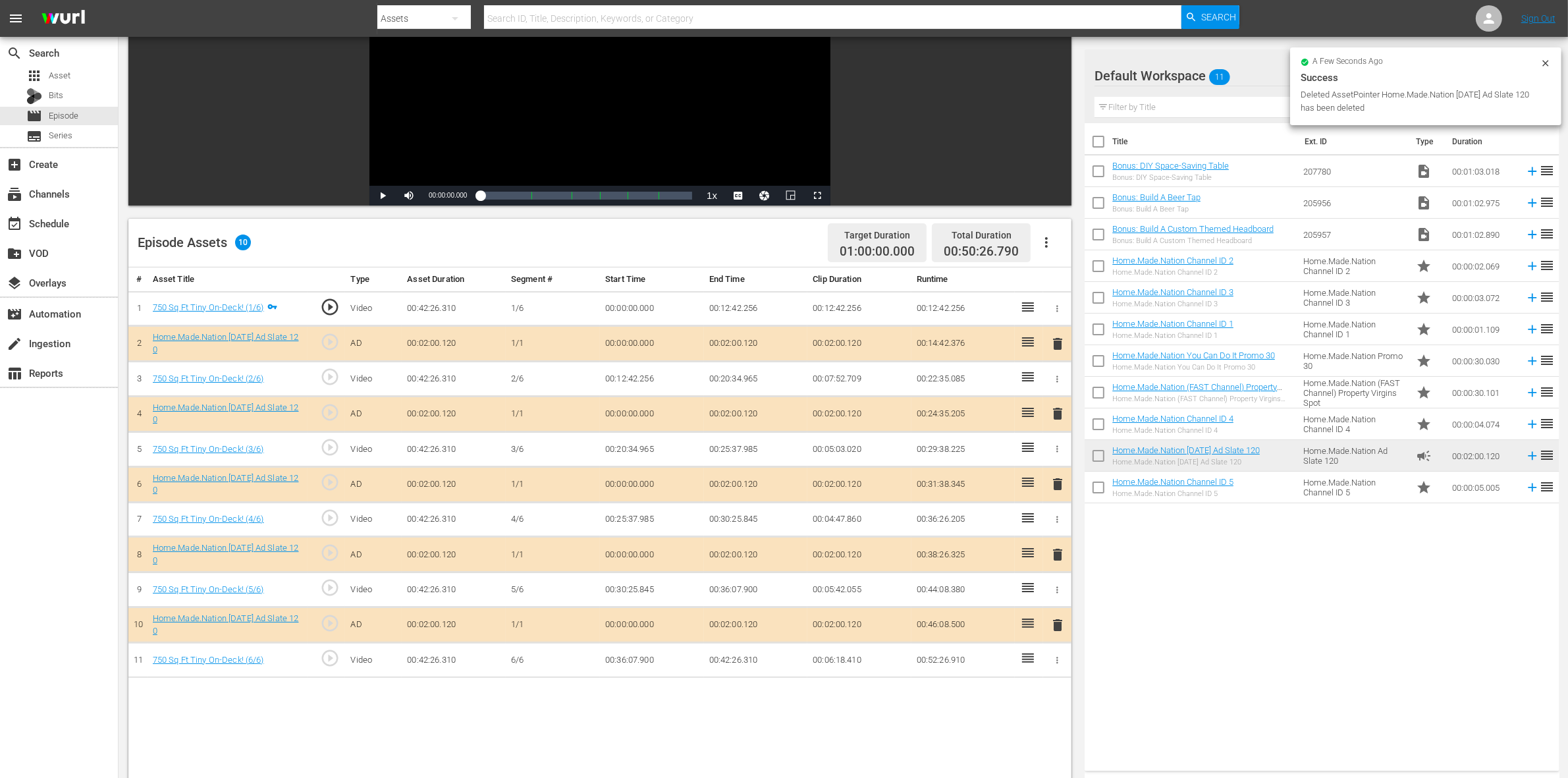
click at [1059, 560] on span "delete" at bounding box center [1057, 555] width 16 height 16
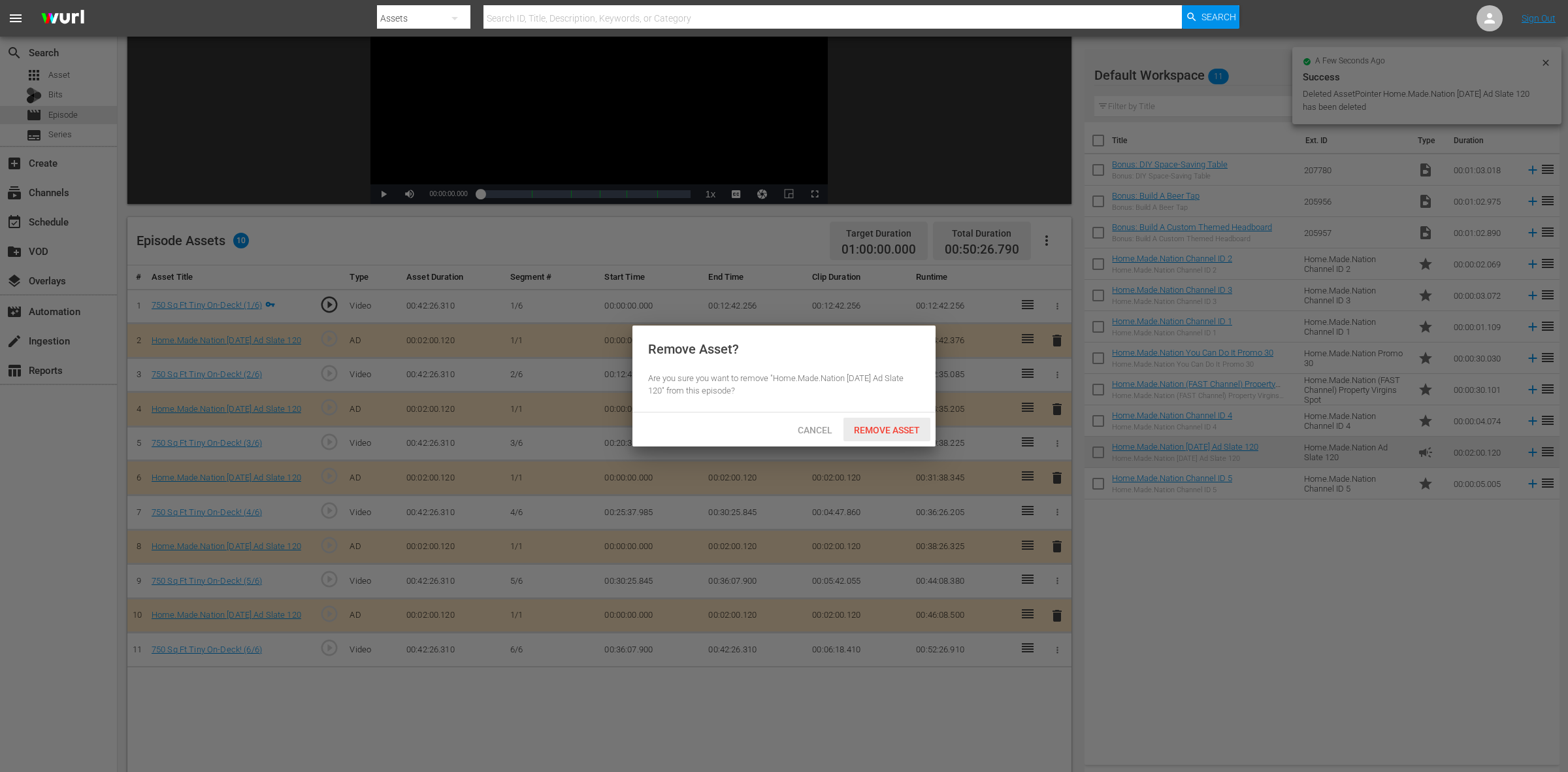
click at [862, 432] on span "Remove Asset" at bounding box center [887, 430] width 87 height 10
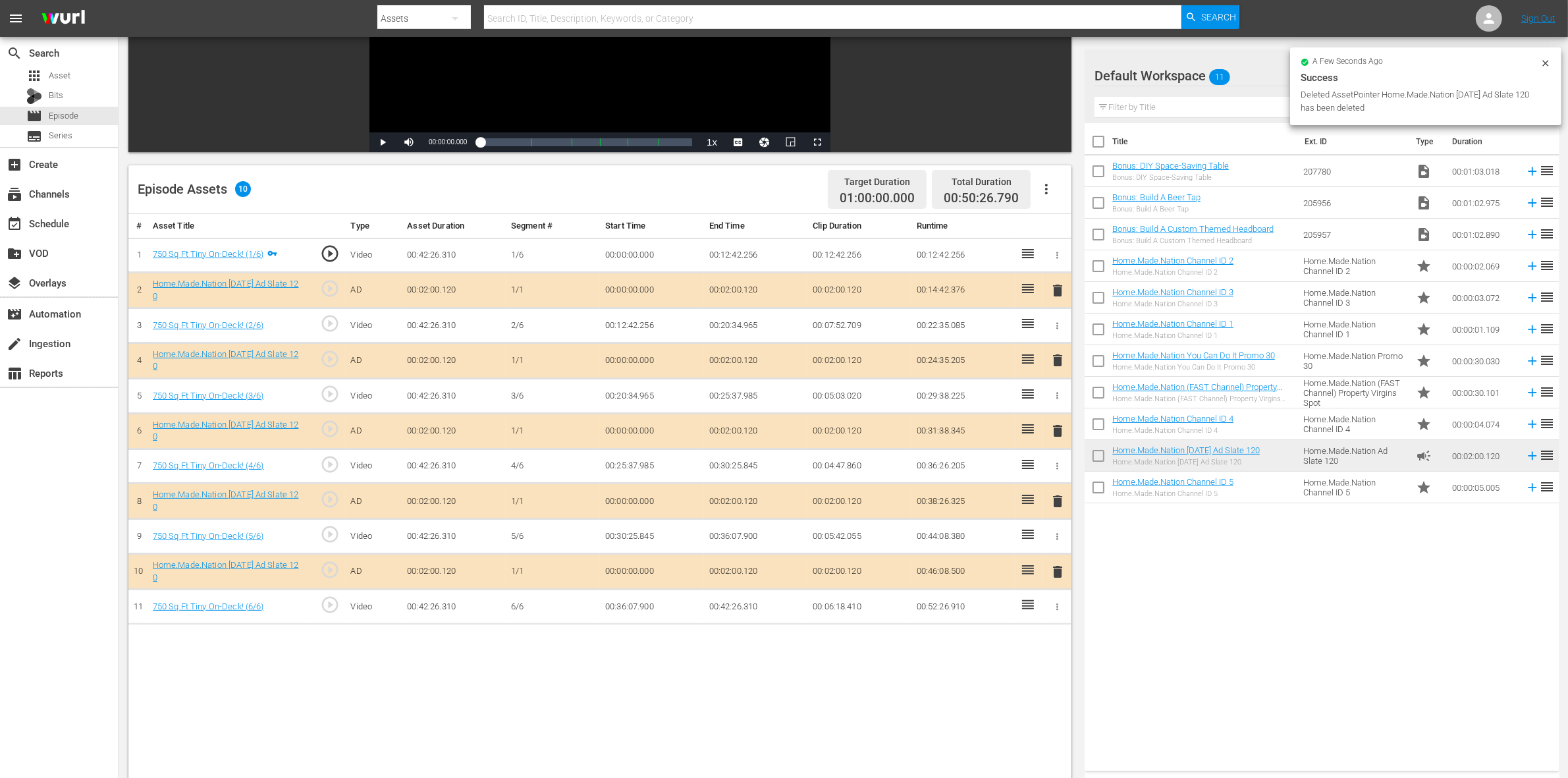
scroll to position [247, 0]
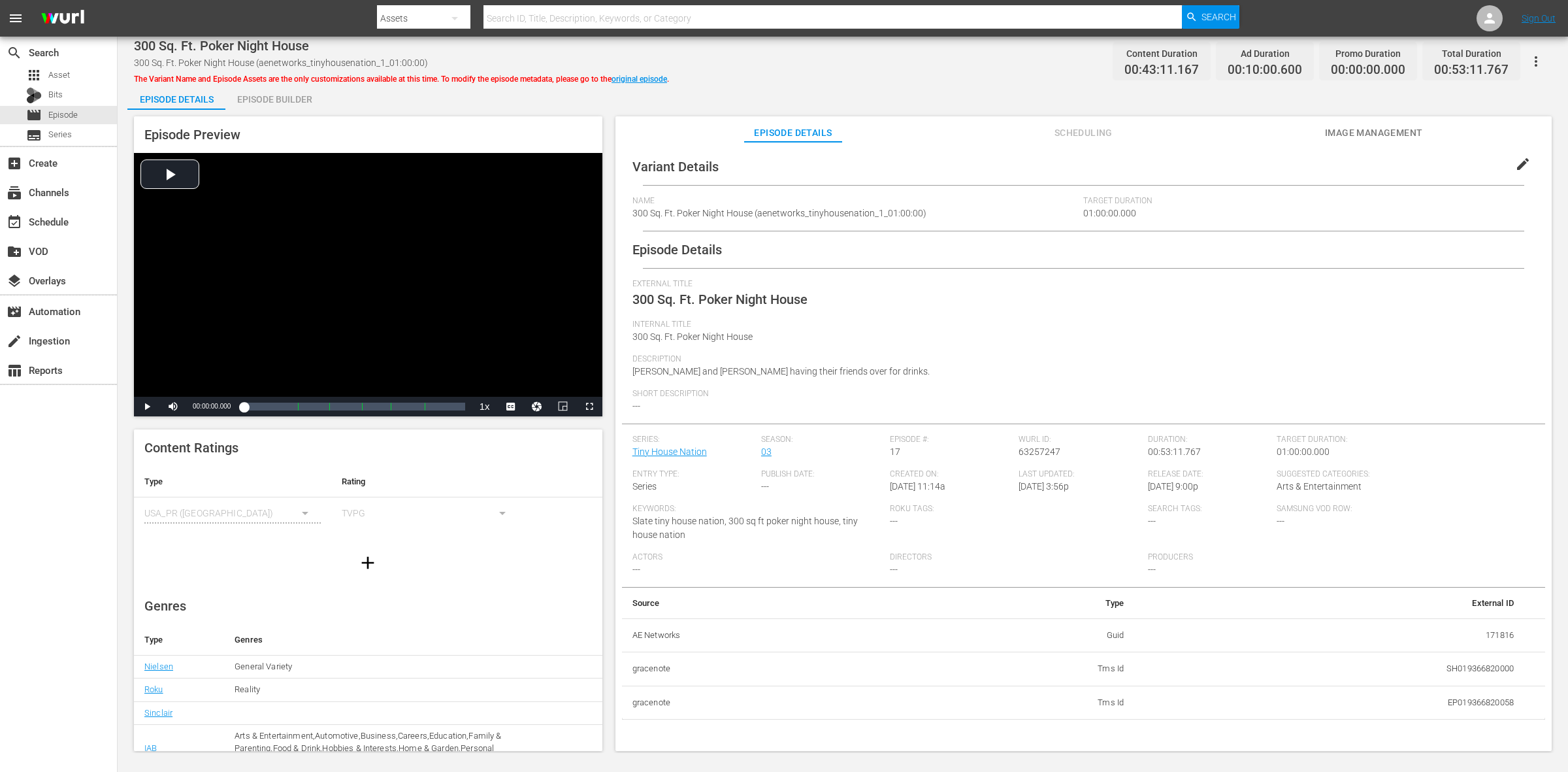
click at [286, 96] on div "Episode Builder" at bounding box center [275, 100] width 98 height 31
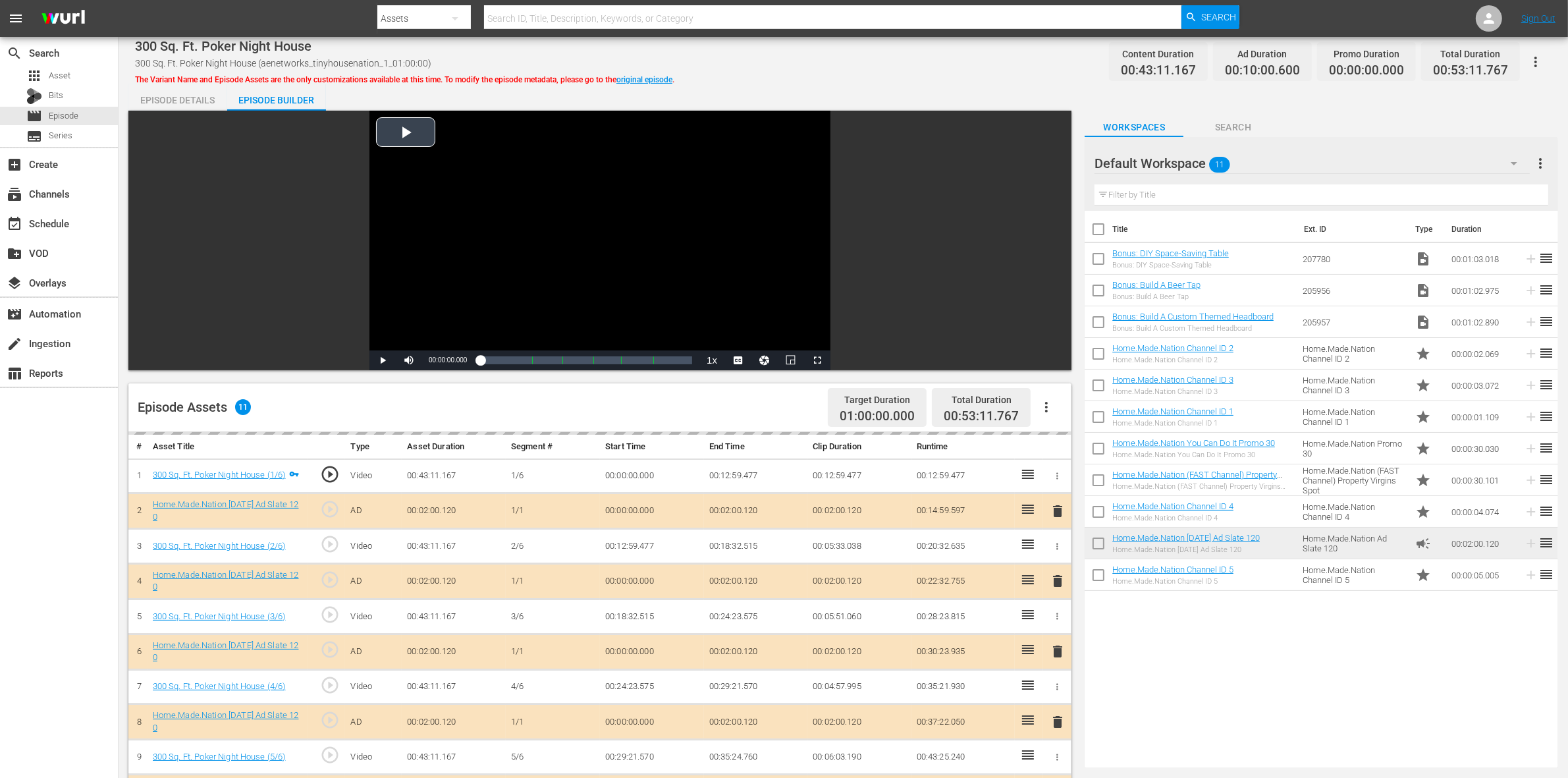
scroll to position [164, 0]
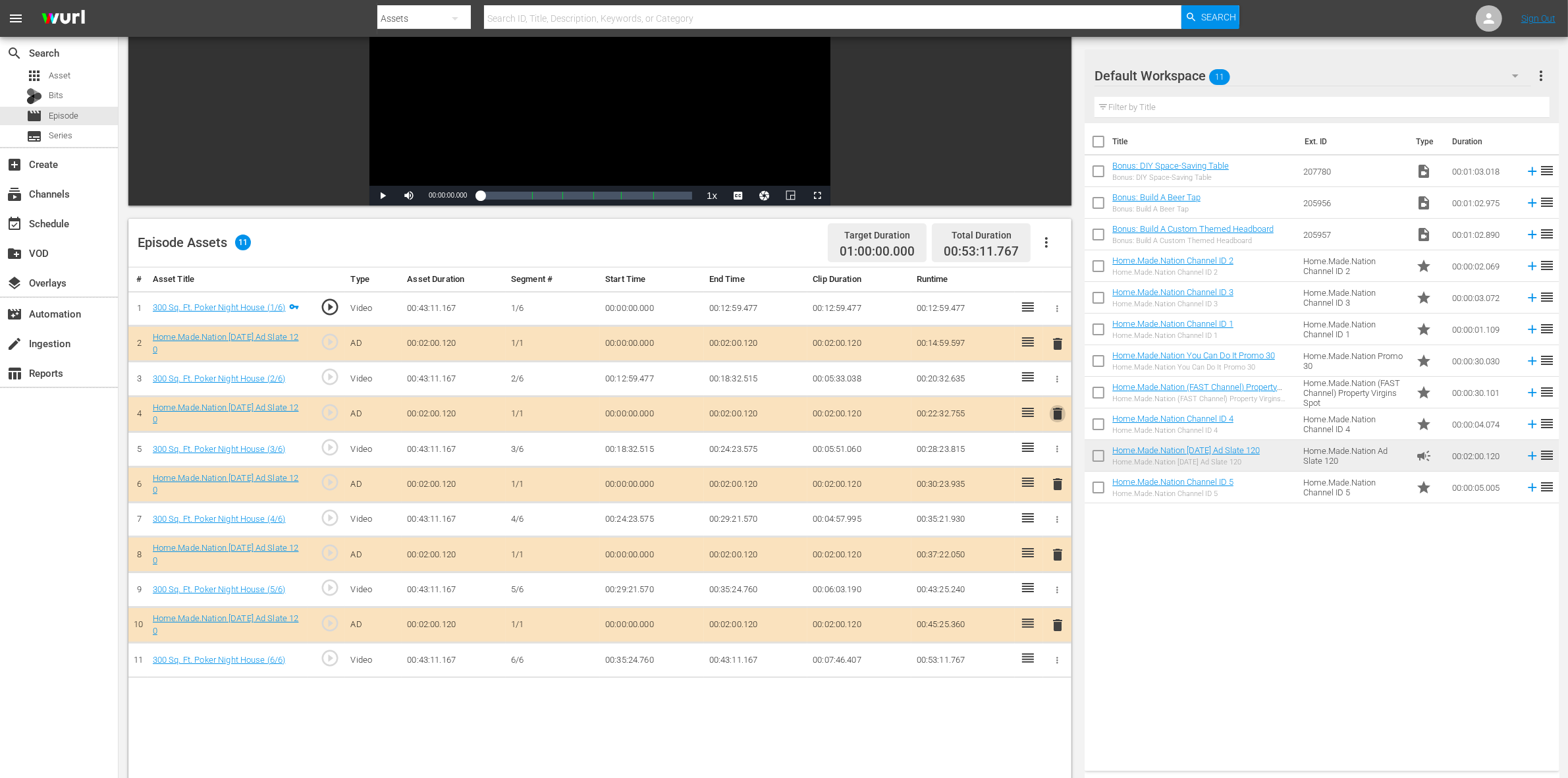
click at [1053, 419] on span "delete" at bounding box center [1057, 413] width 16 height 16
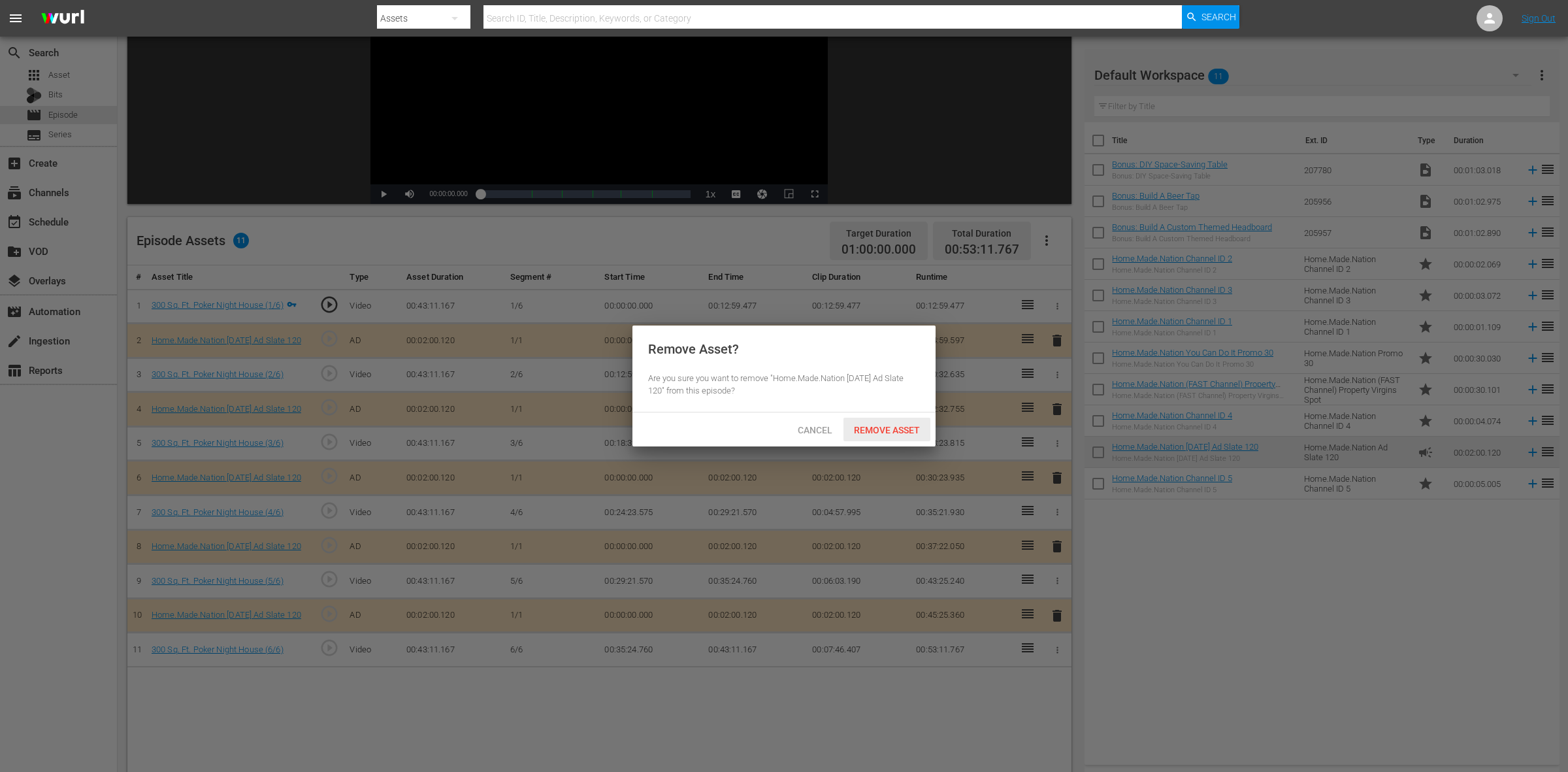
click at [899, 434] on span "Remove Asset" at bounding box center [887, 430] width 87 height 10
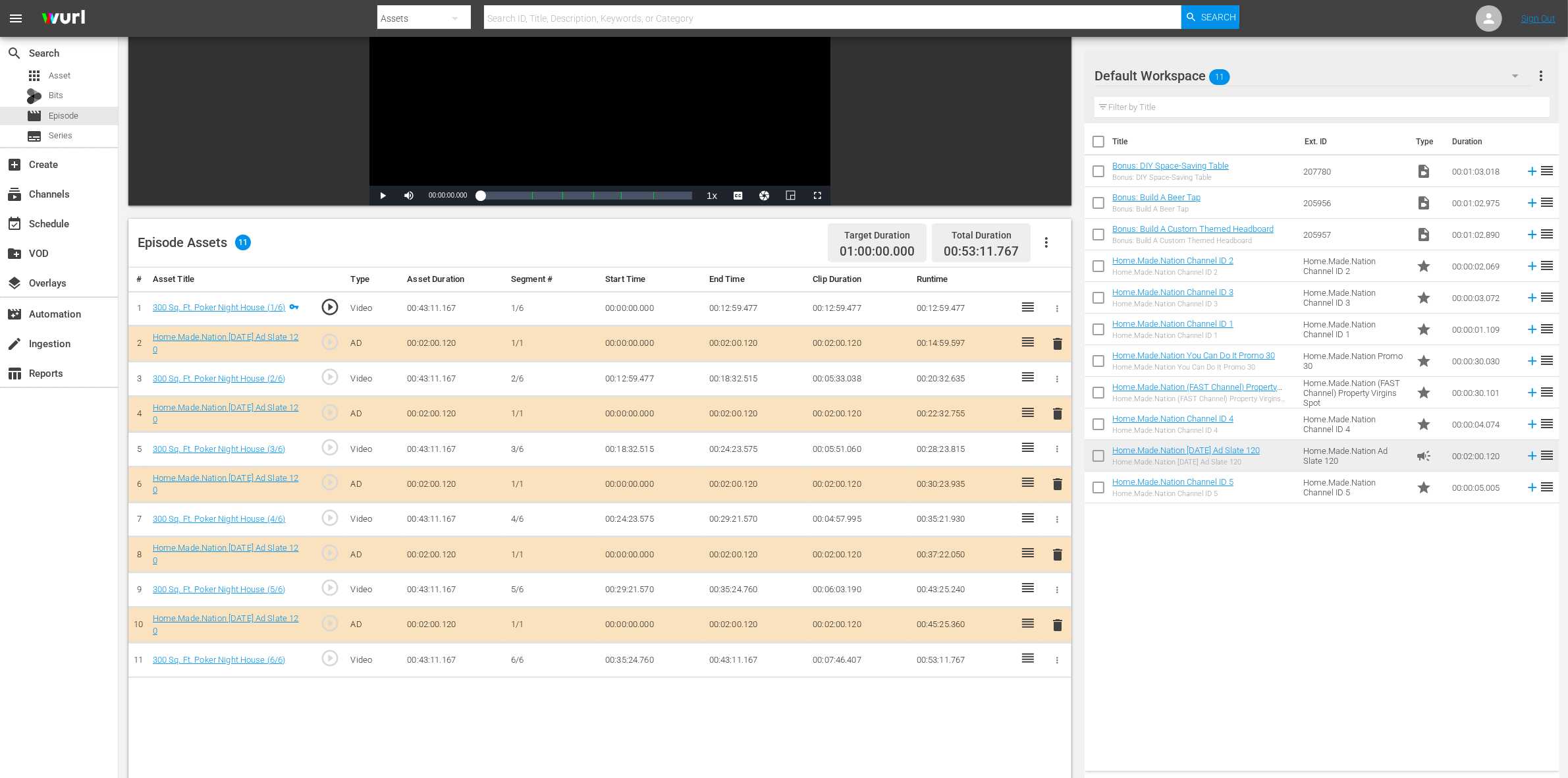
click at [1059, 491] on span "delete" at bounding box center [1057, 484] width 16 height 16
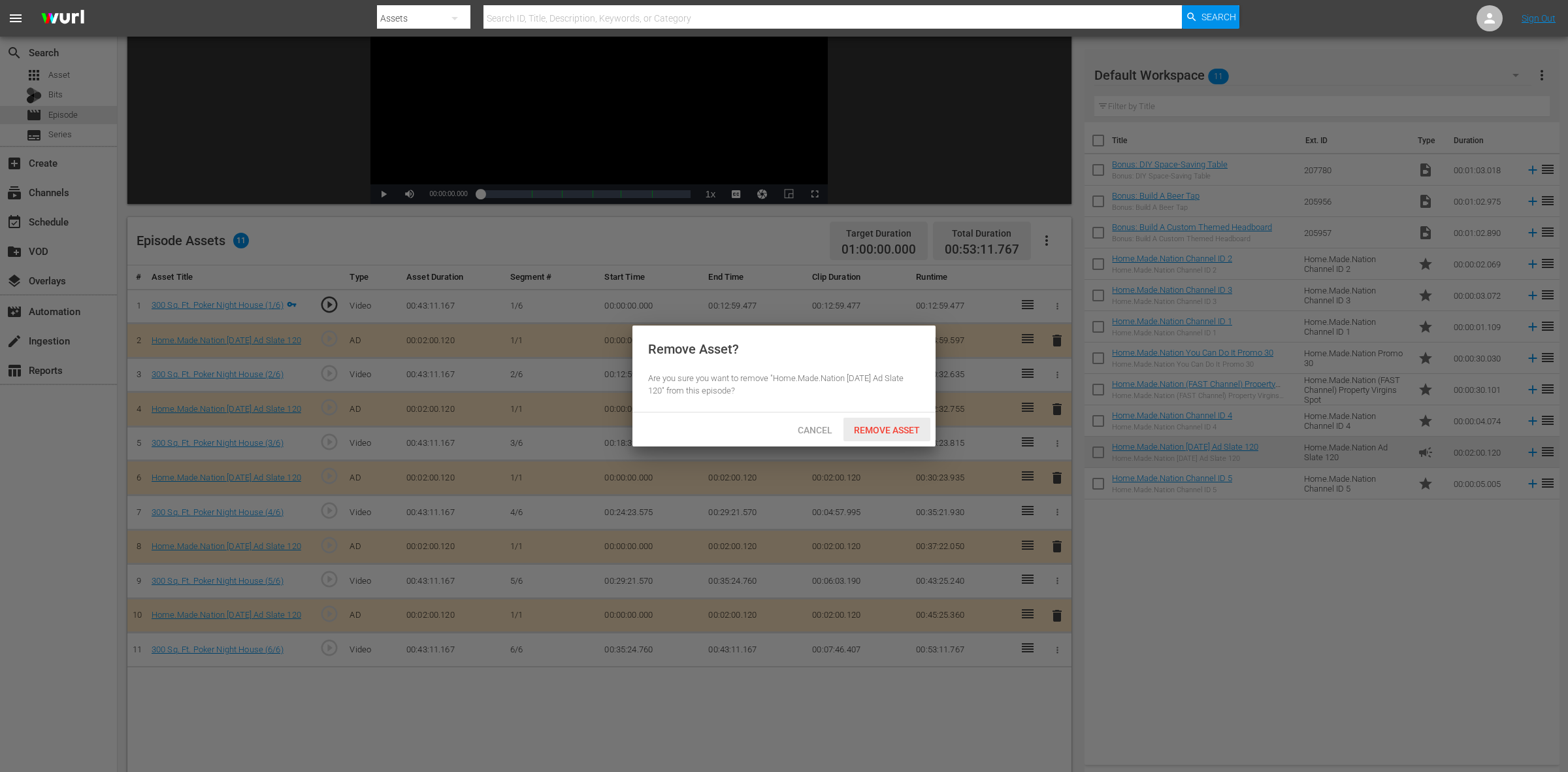
click at [867, 425] on span "Remove Asset" at bounding box center [887, 430] width 87 height 10
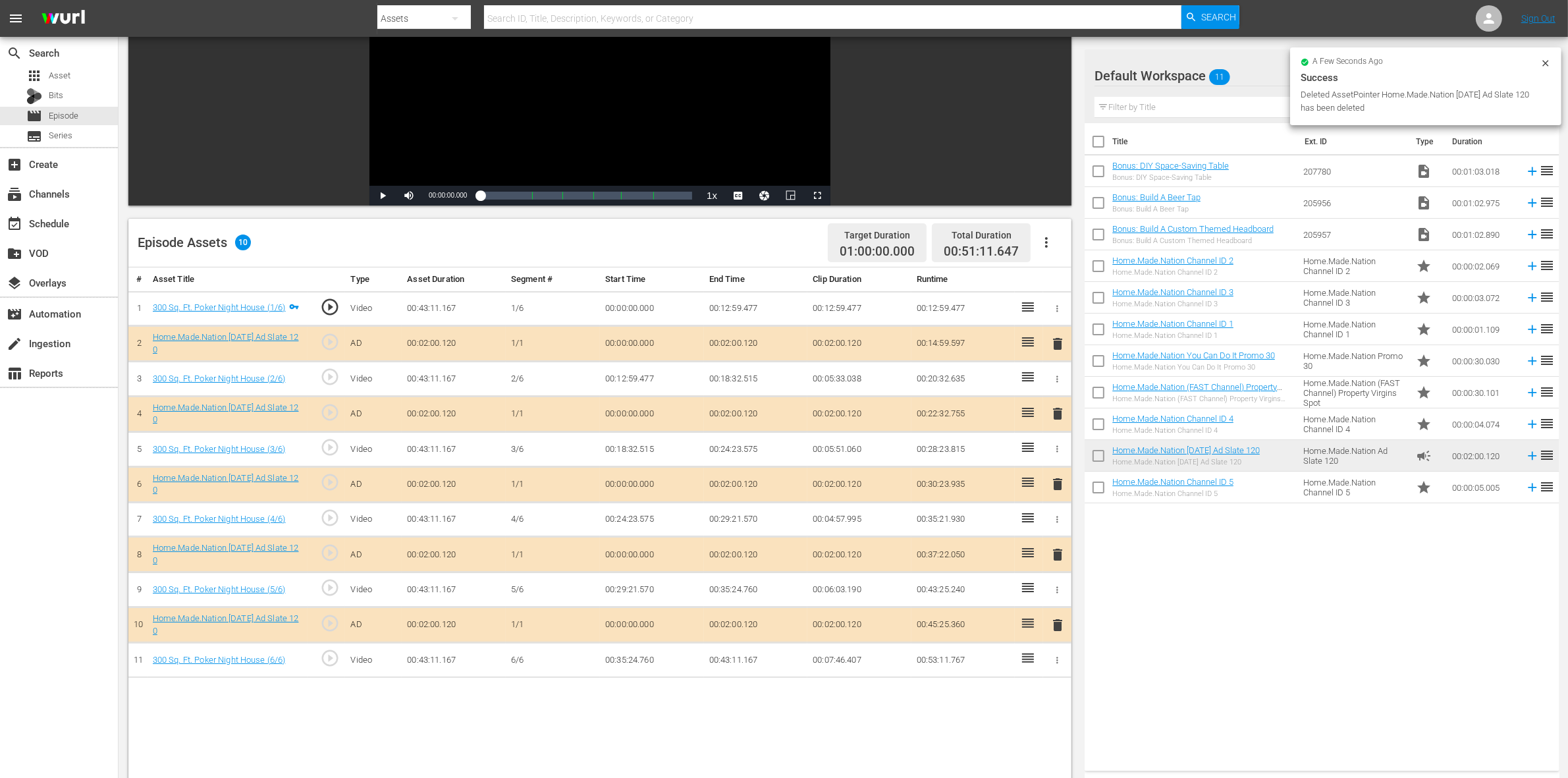
click at [1050, 557] on span "delete" at bounding box center [1057, 555] width 16 height 16
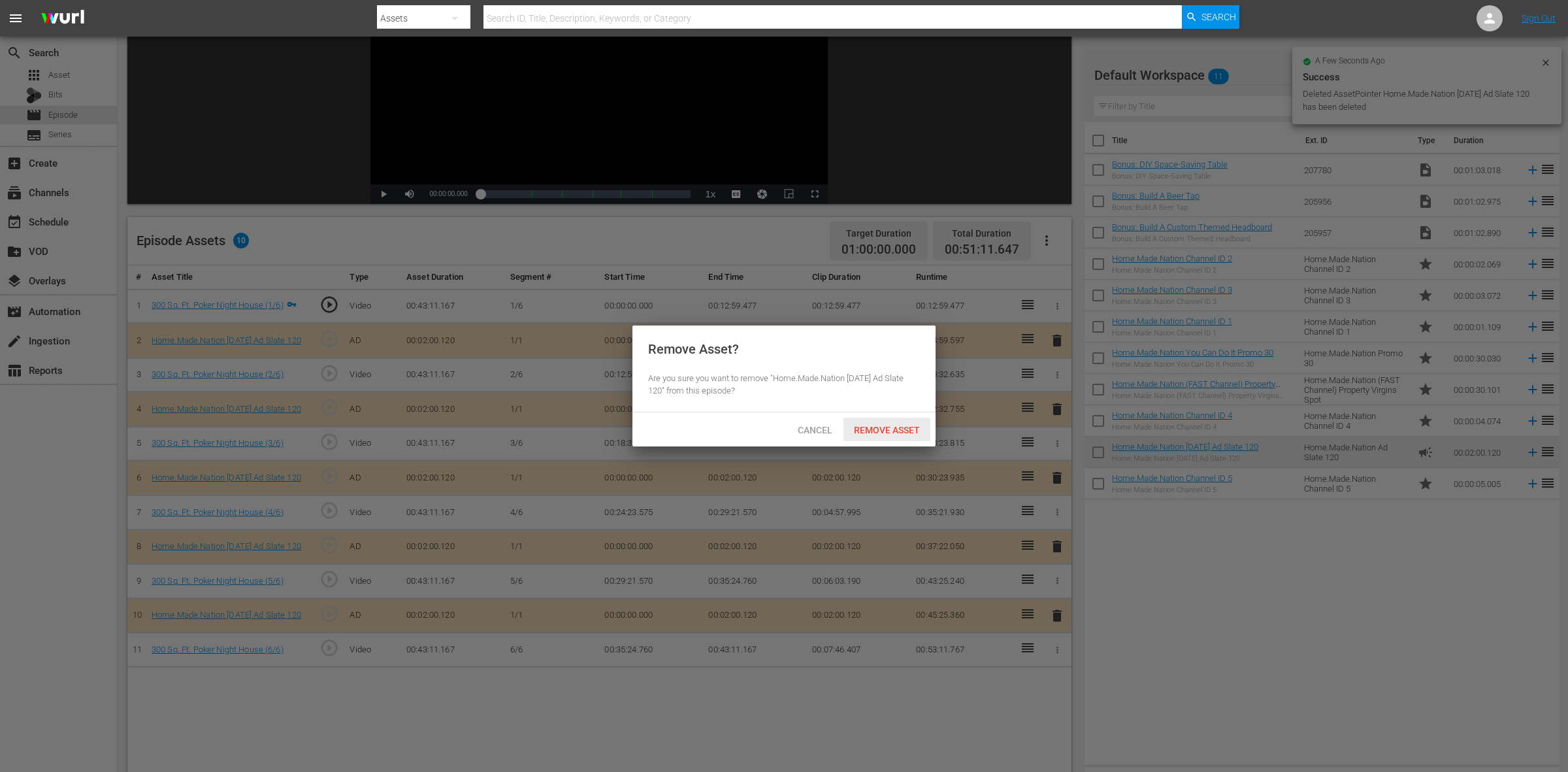
click at [923, 425] on span "Remove Asset" at bounding box center [887, 430] width 87 height 10
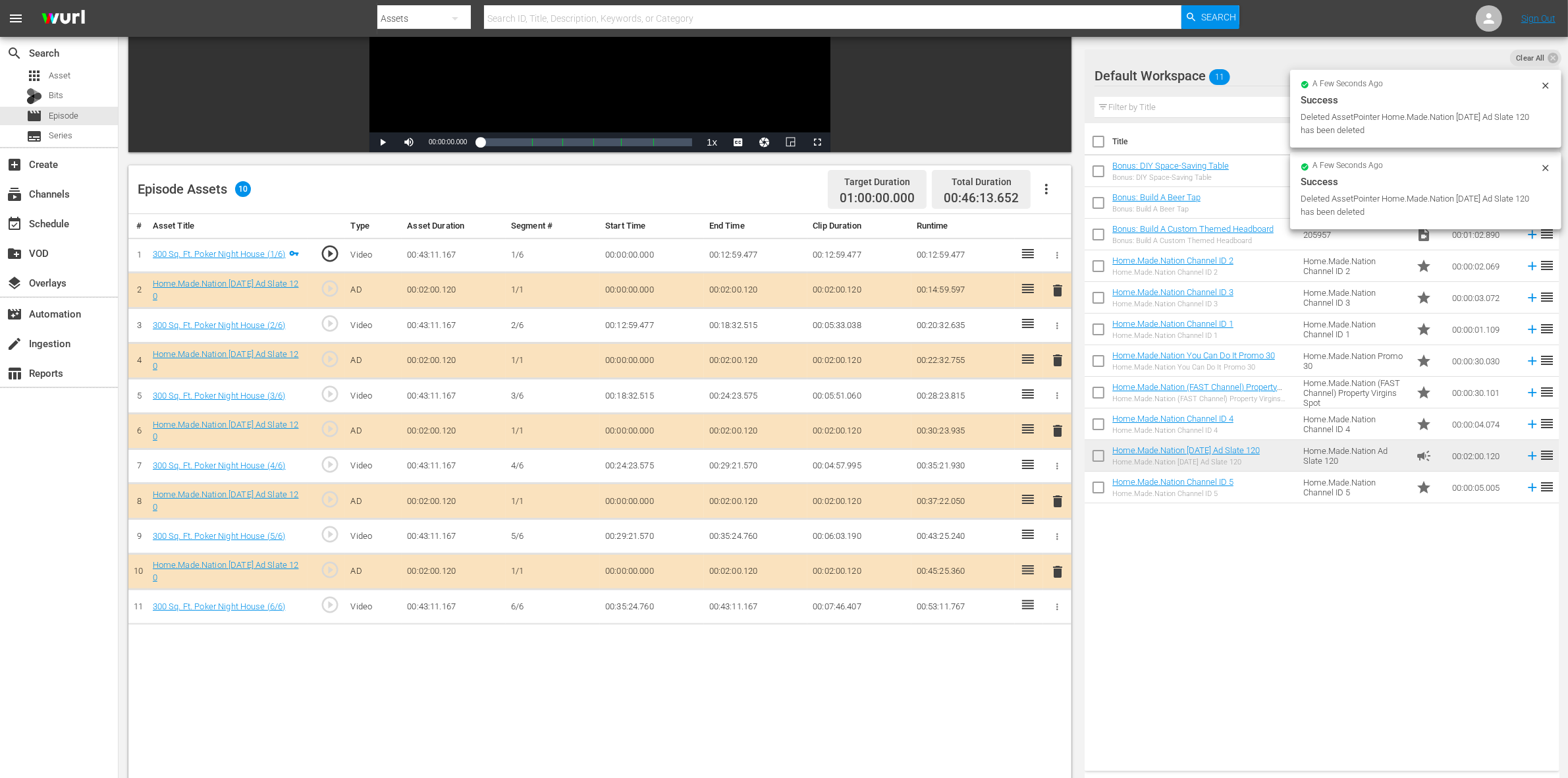
scroll to position [247, 0]
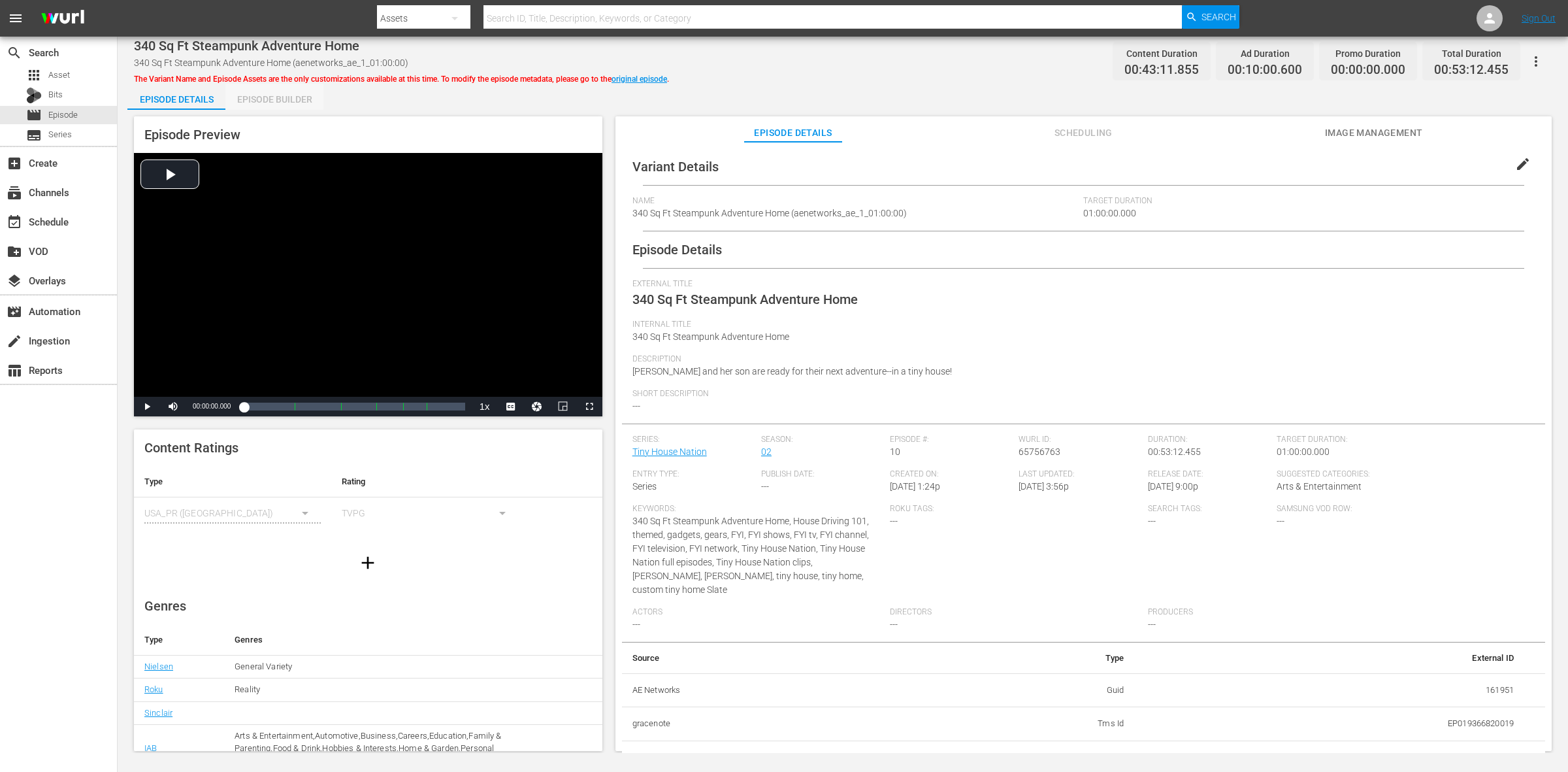
click at [257, 105] on div "Episode Builder" at bounding box center [275, 100] width 98 height 31
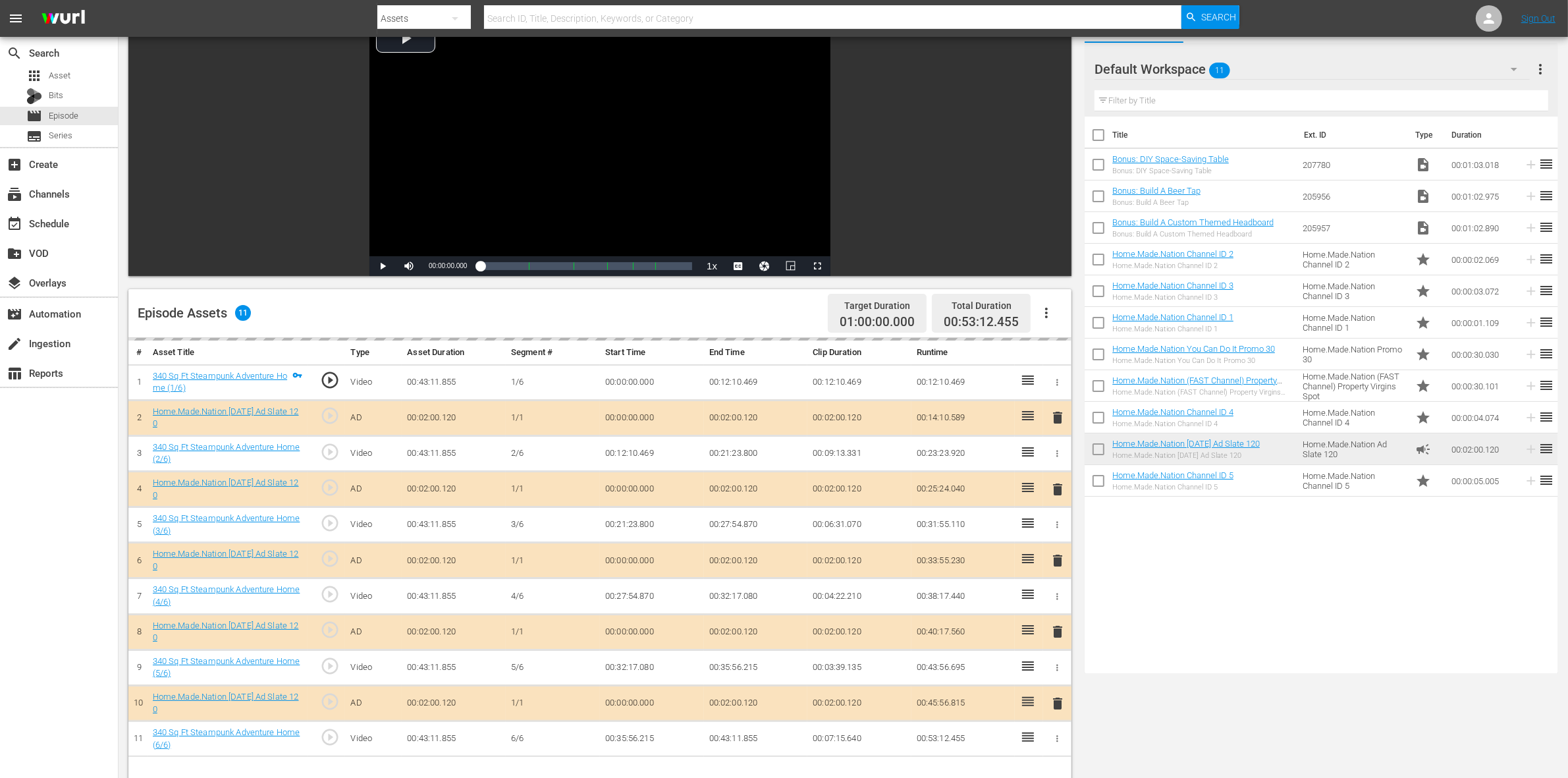
scroll to position [330, 0]
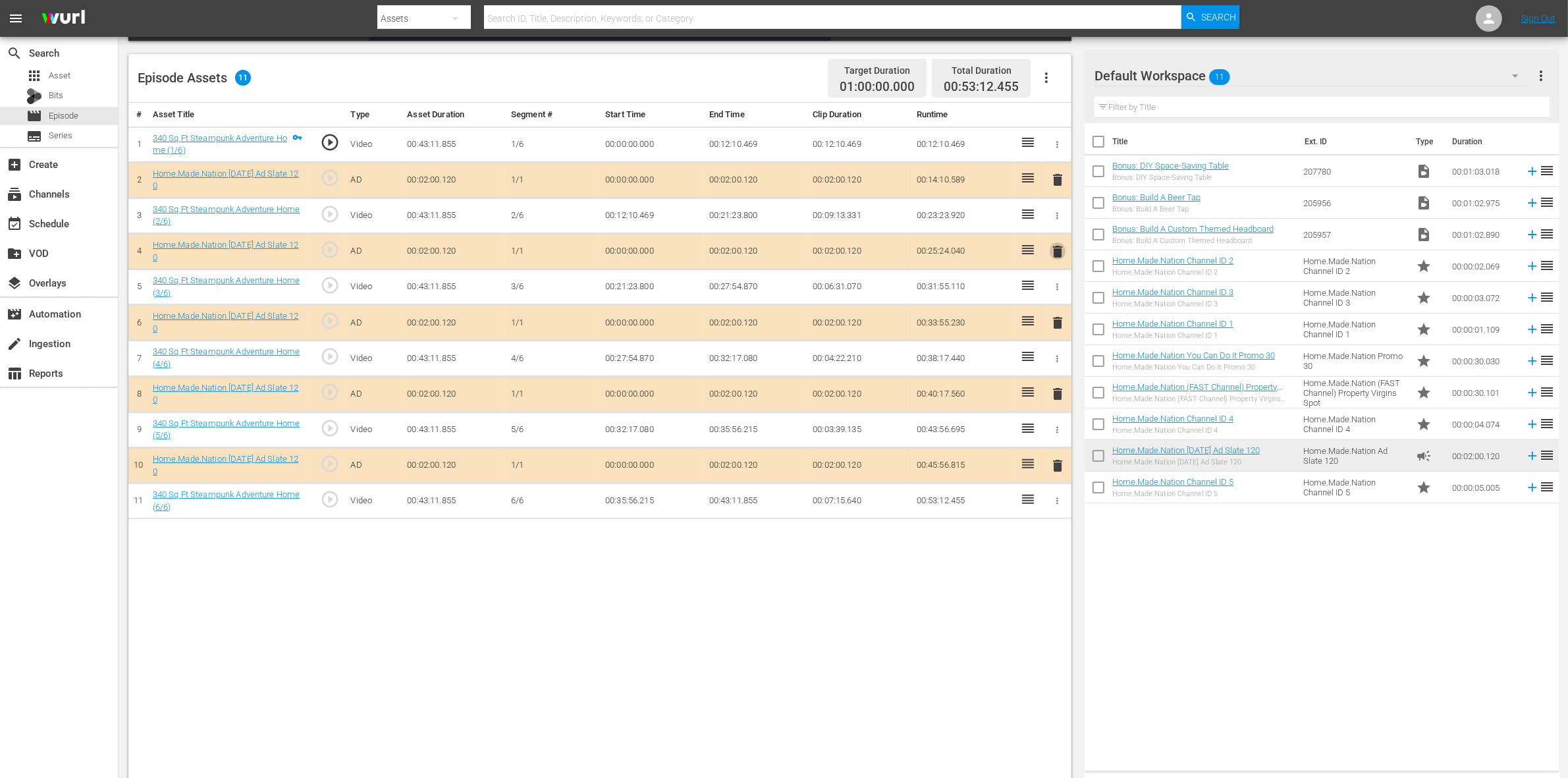
click at [1061, 258] on span "delete" at bounding box center [1057, 252] width 16 height 16
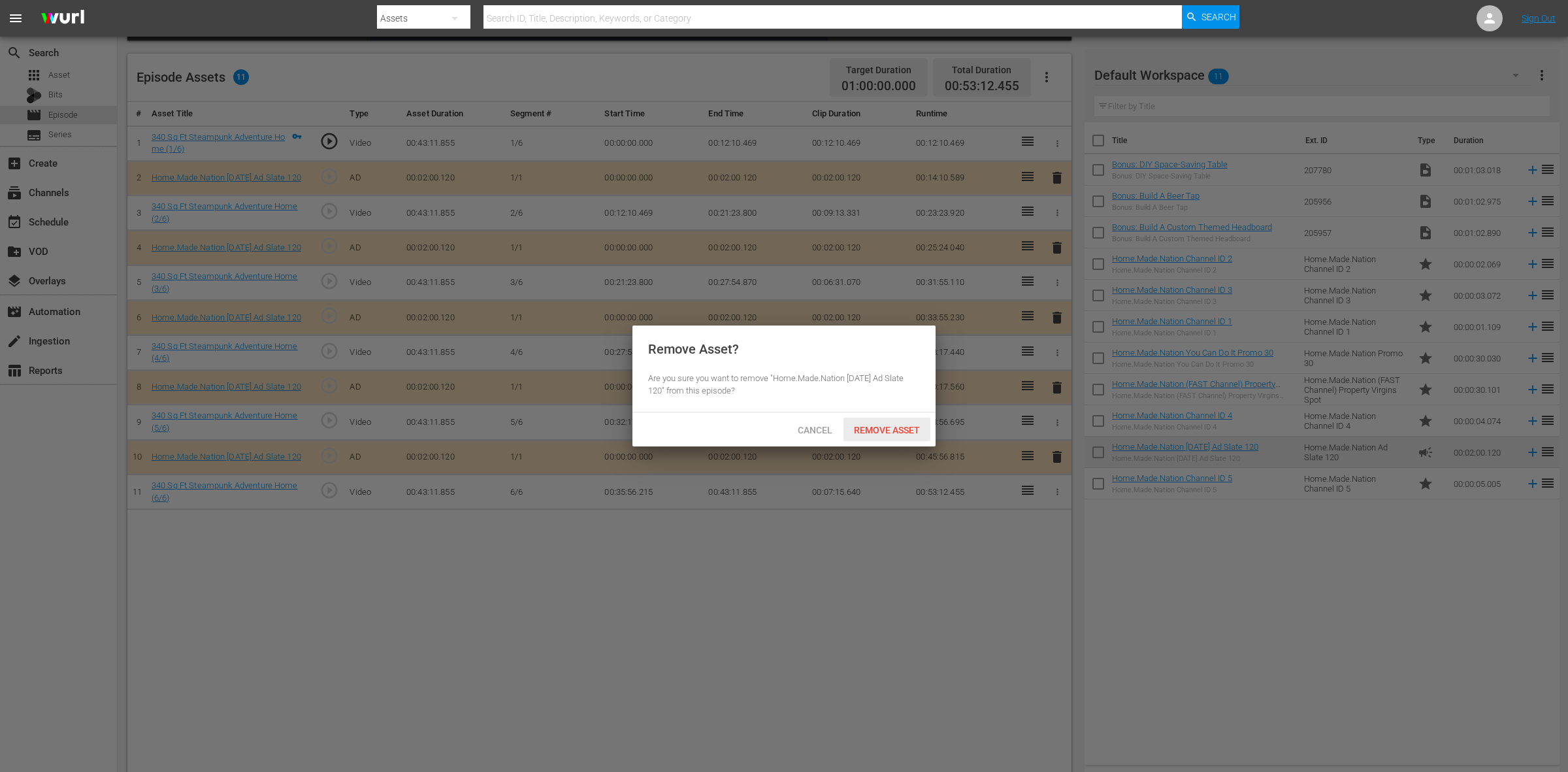
click at [898, 429] on span "Remove Asset" at bounding box center [887, 430] width 87 height 10
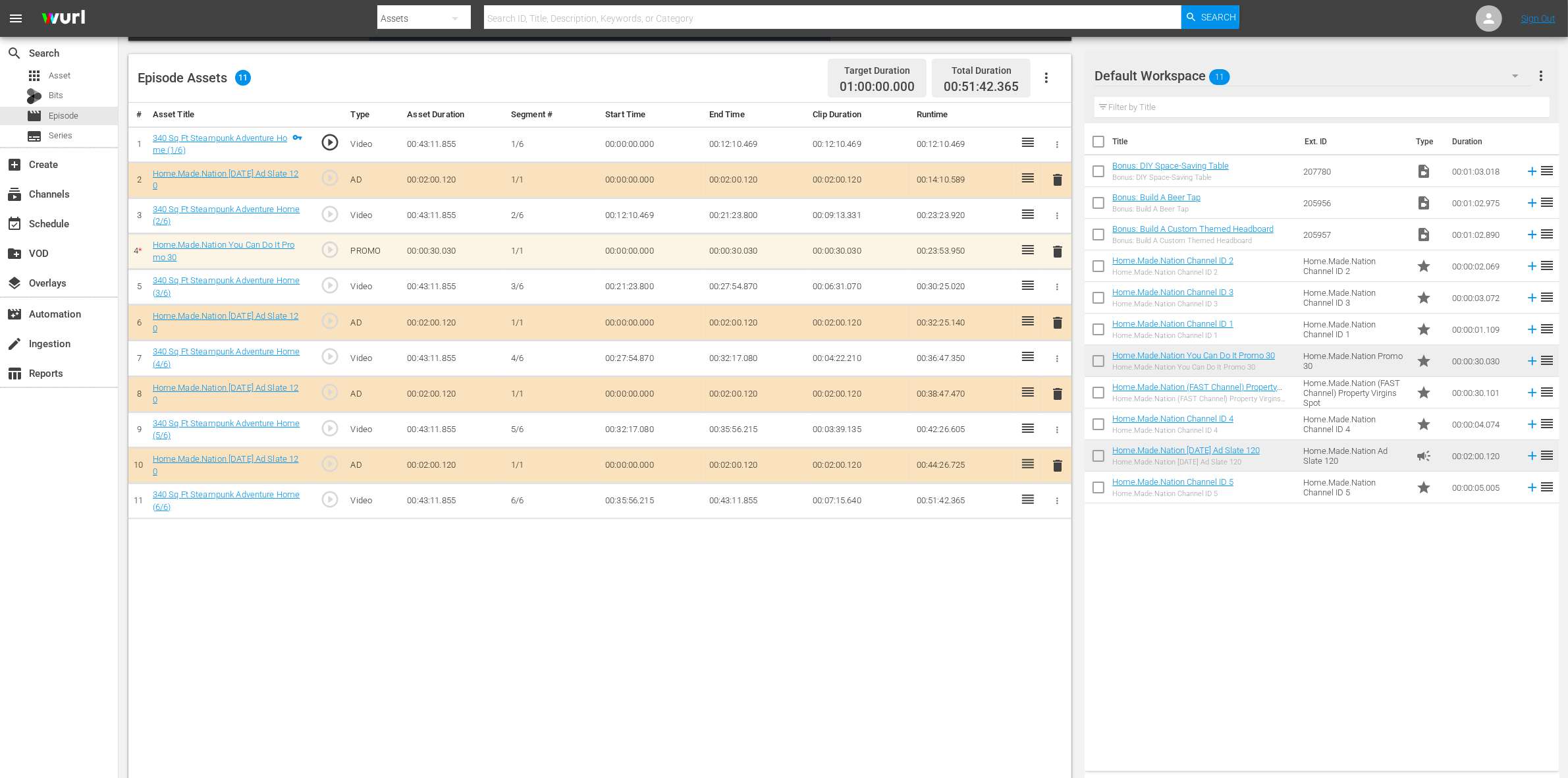
click at [1060, 399] on span "delete" at bounding box center [1057, 394] width 16 height 16
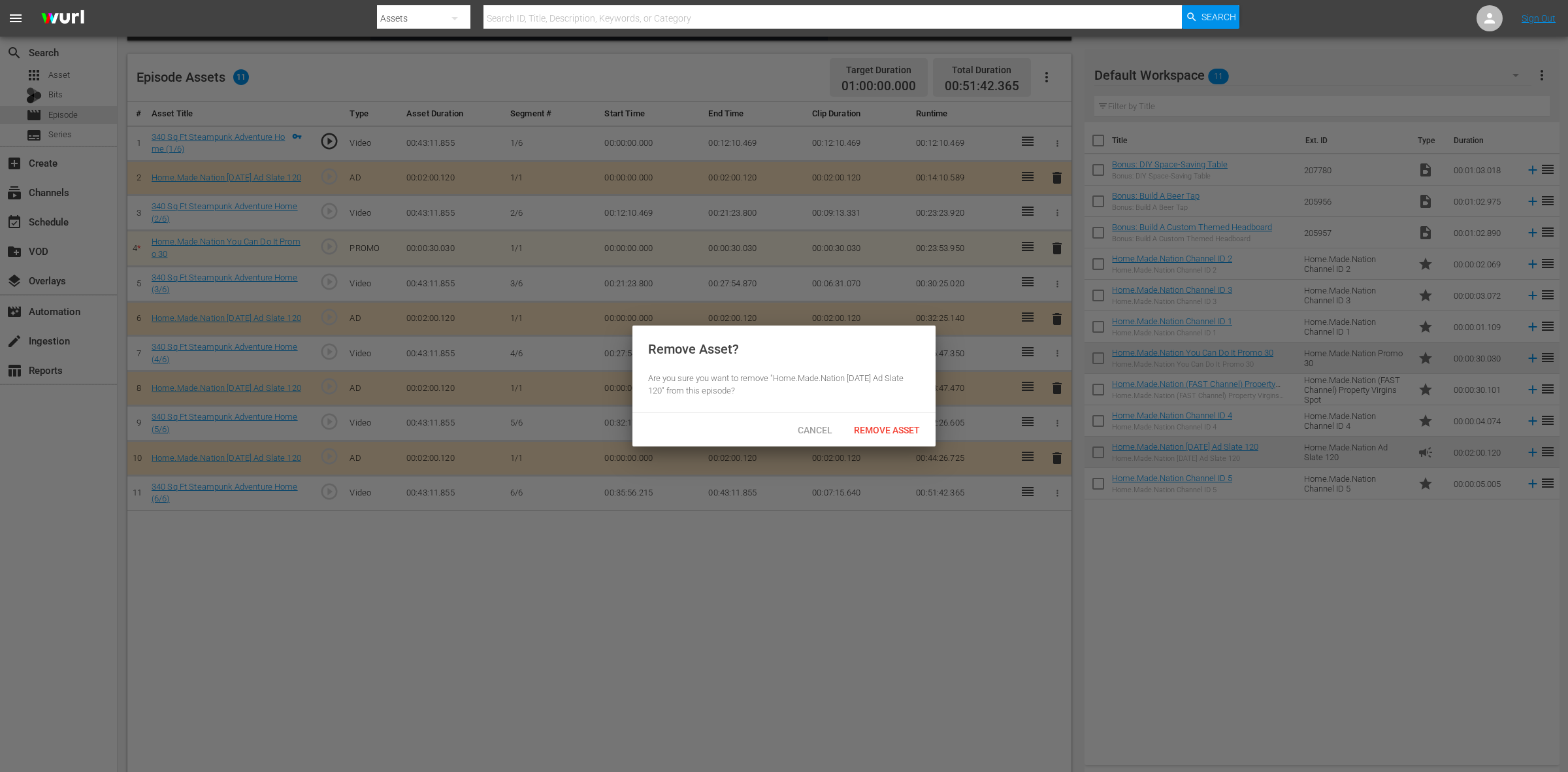
click at [890, 439] on div "Remove Asset" at bounding box center [887, 429] width 87 height 24
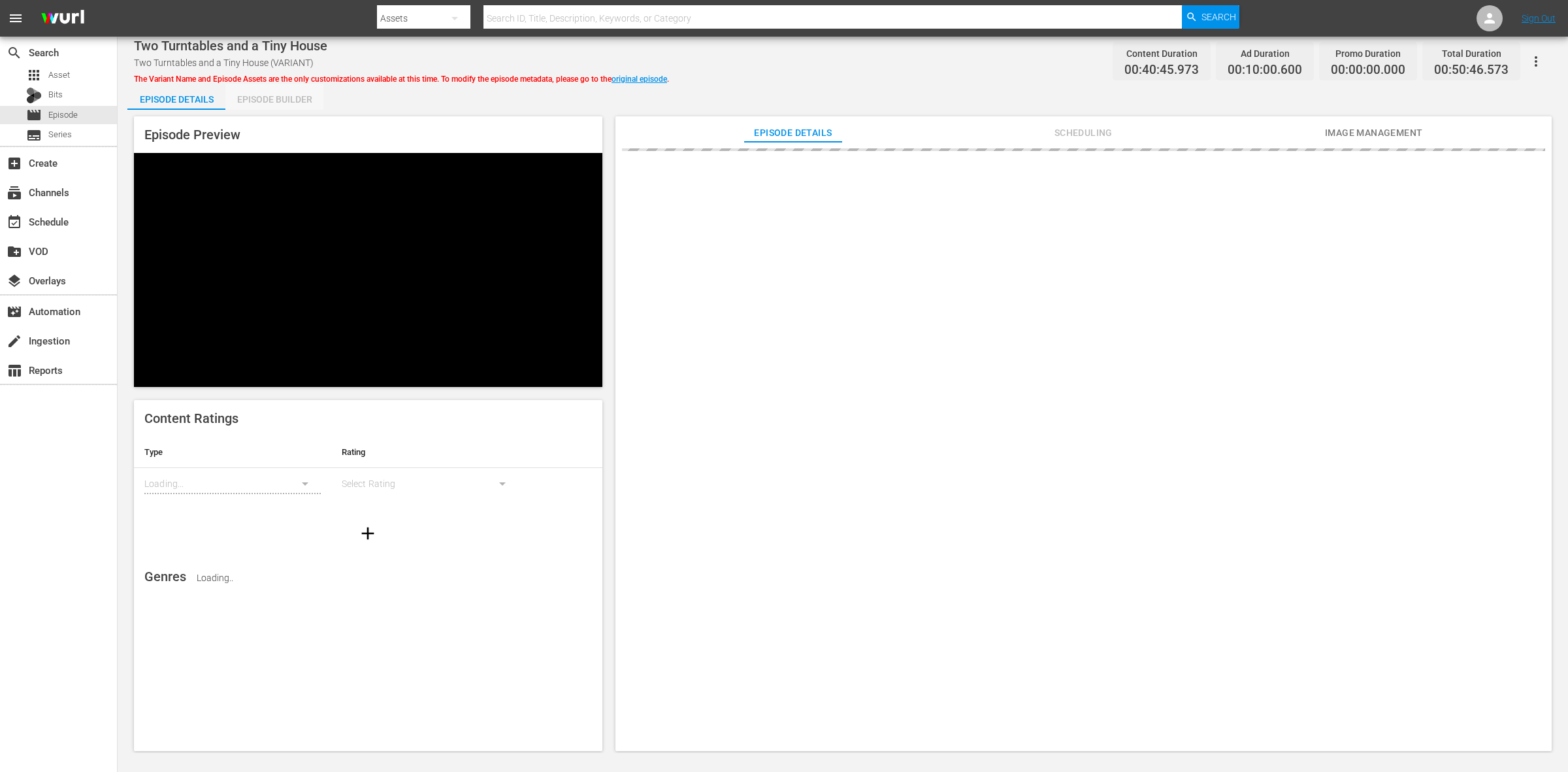
click at [275, 93] on div "Episode Builder" at bounding box center [275, 100] width 98 height 31
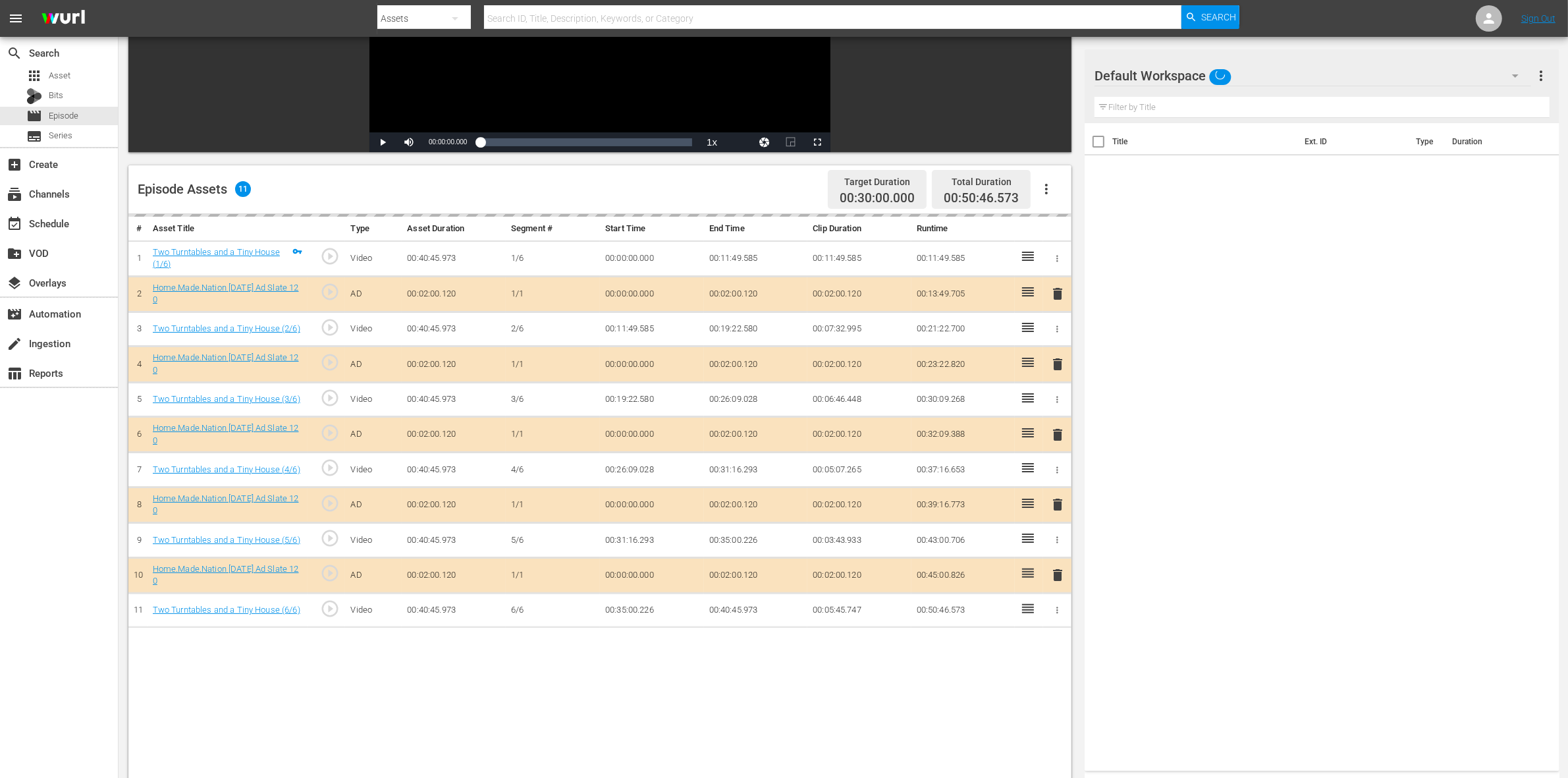
scroll to position [247, 0]
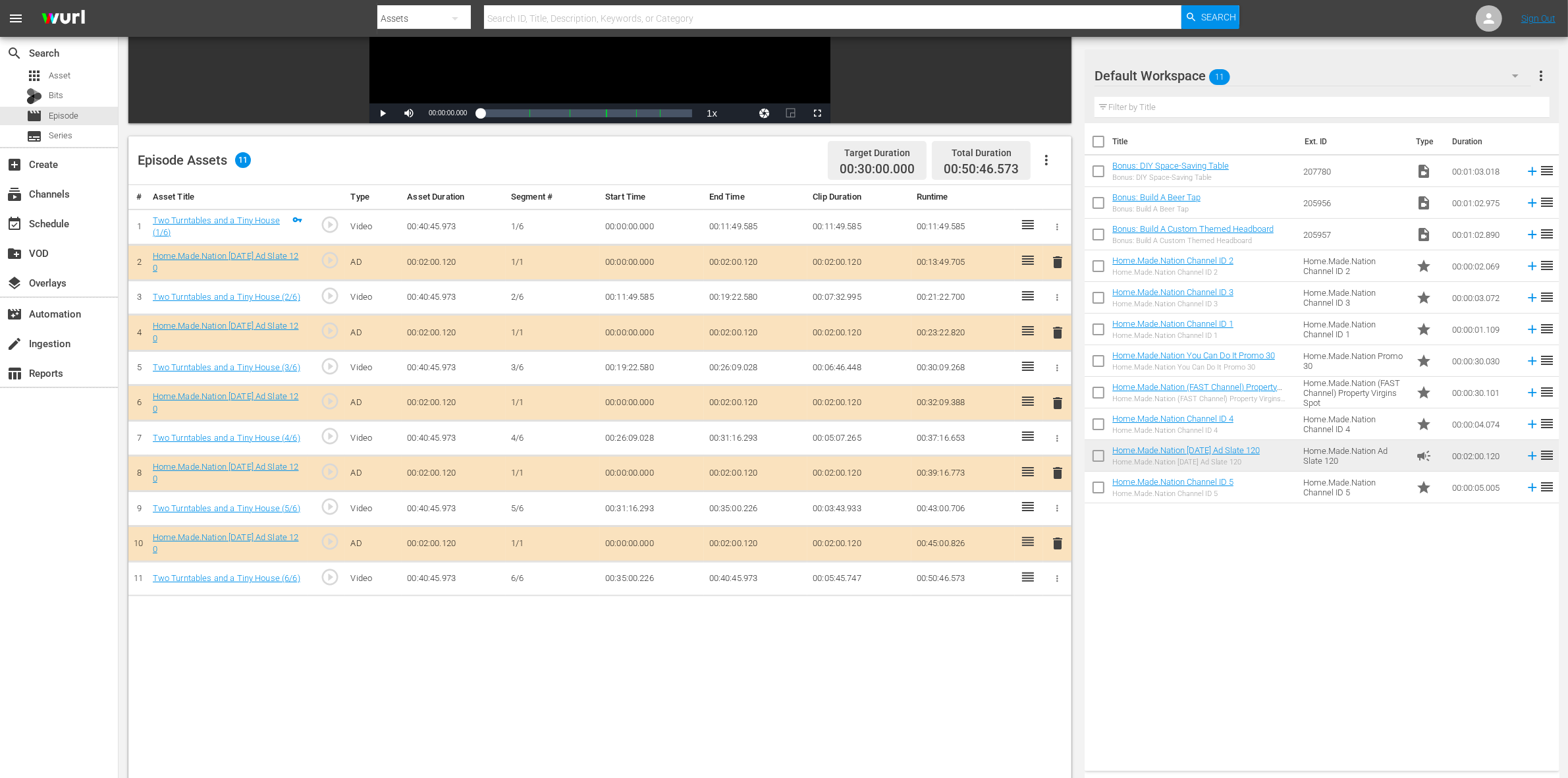
click at [1057, 328] on span "delete" at bounding box center [1057, 333] width 16 height 16
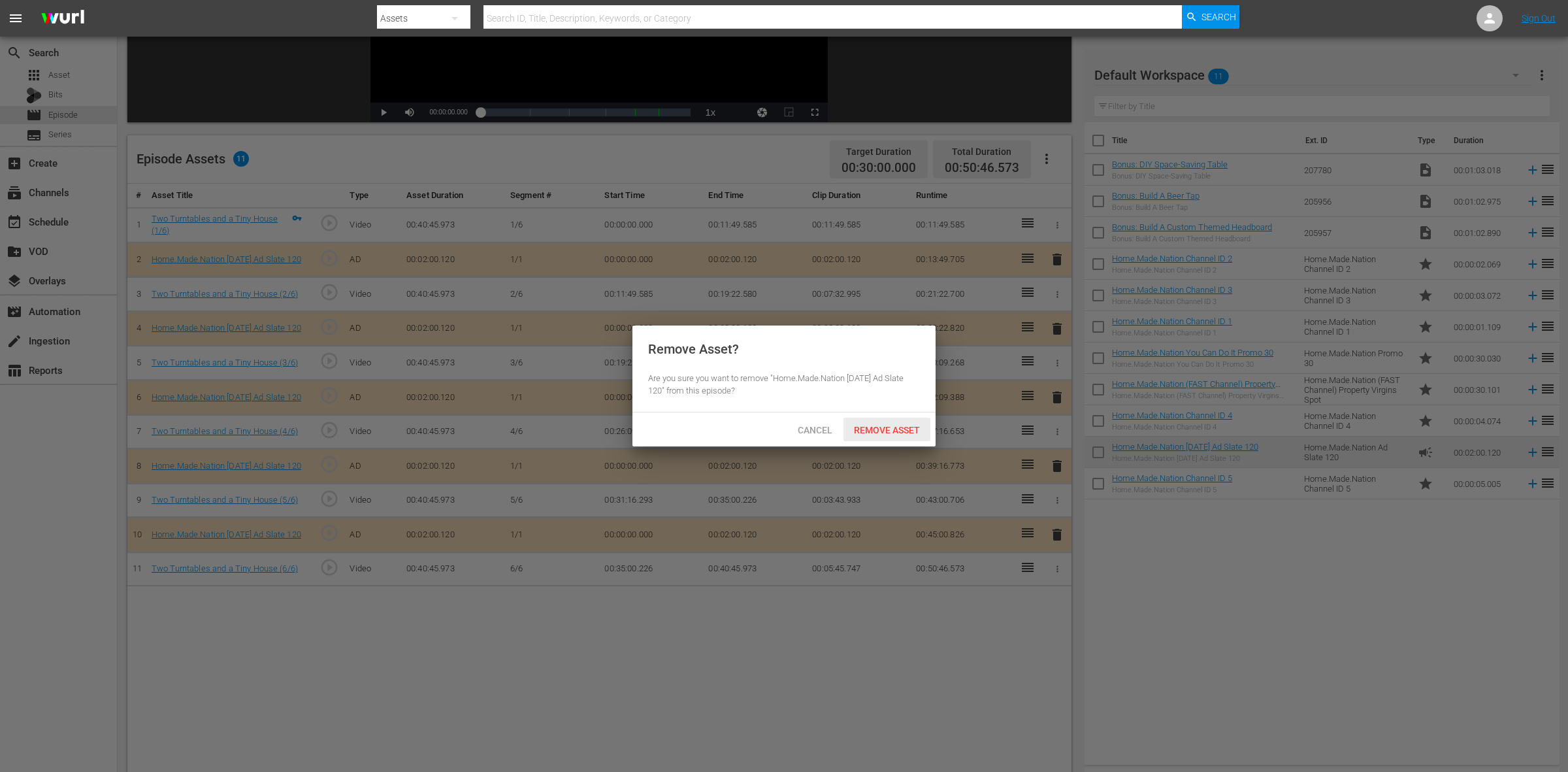
click at [900, 425] on span "Remove Asset" at bounding box center [887, 430] width 87 height 10
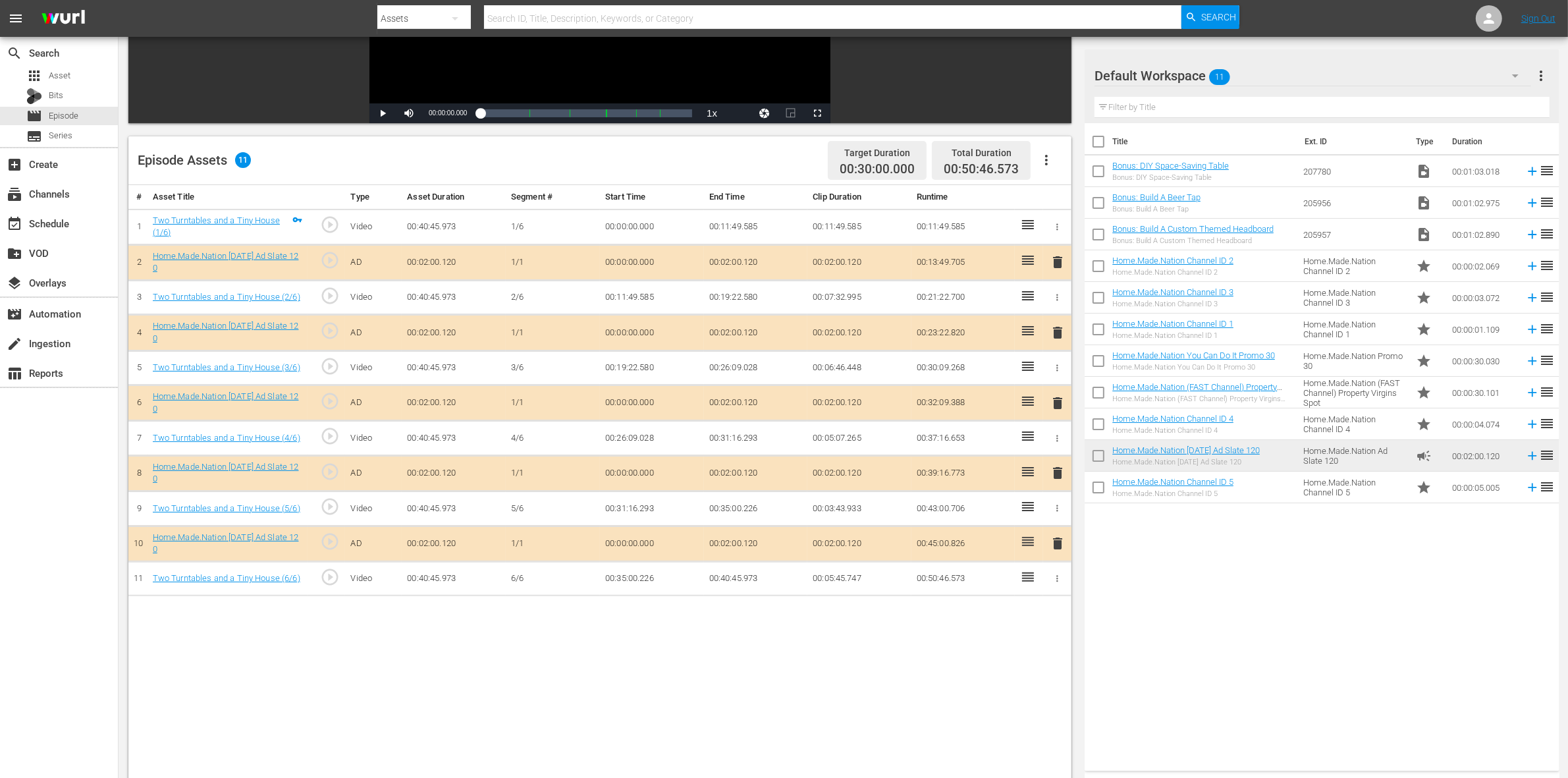
click at [1057, 406] on span "delete" at bounding box center [1057, 403] width 16 height 16
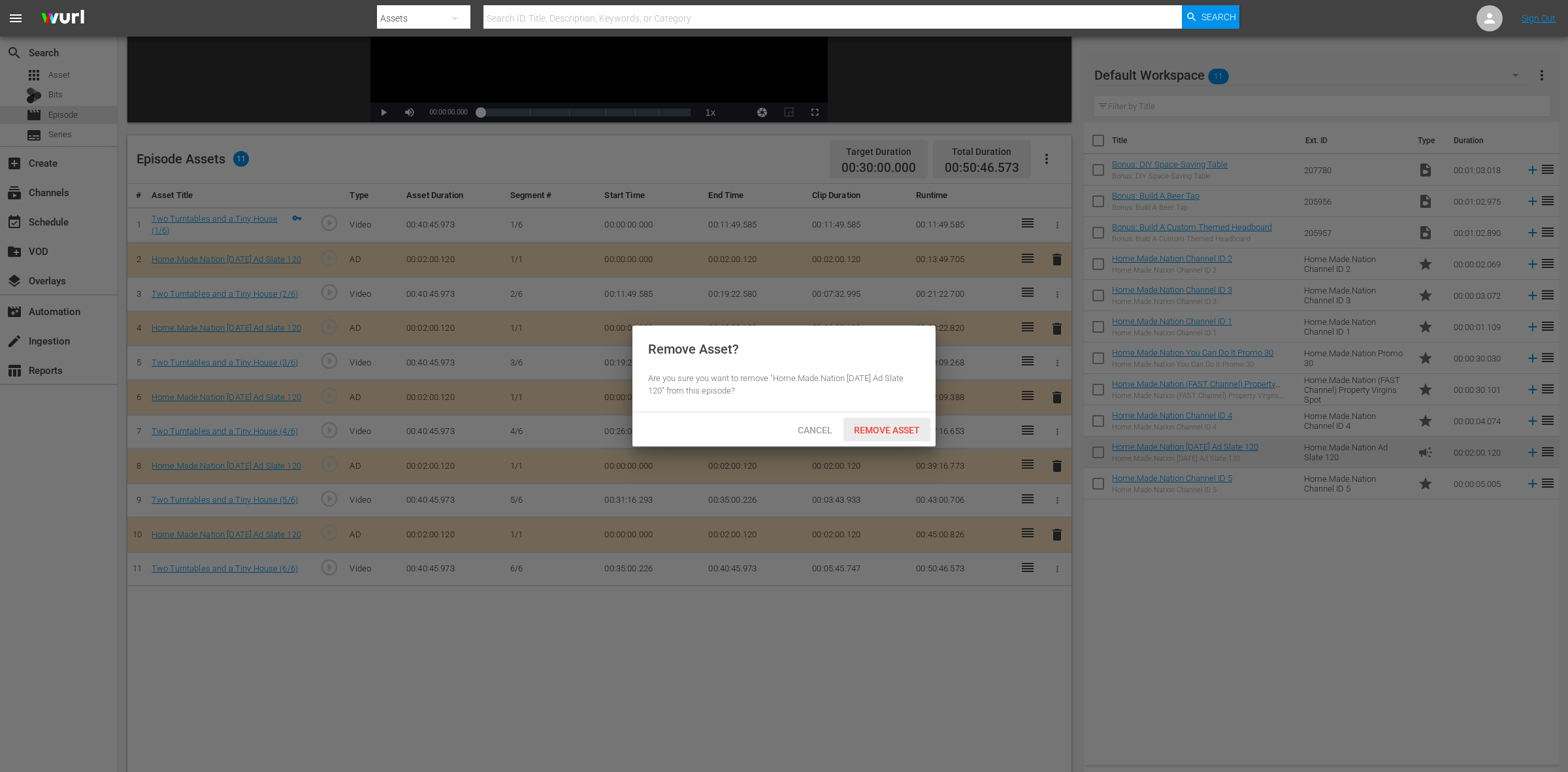
click at [919, 427] on span "Remove Asset" at bounding box center [887, 430] width 87 height 10
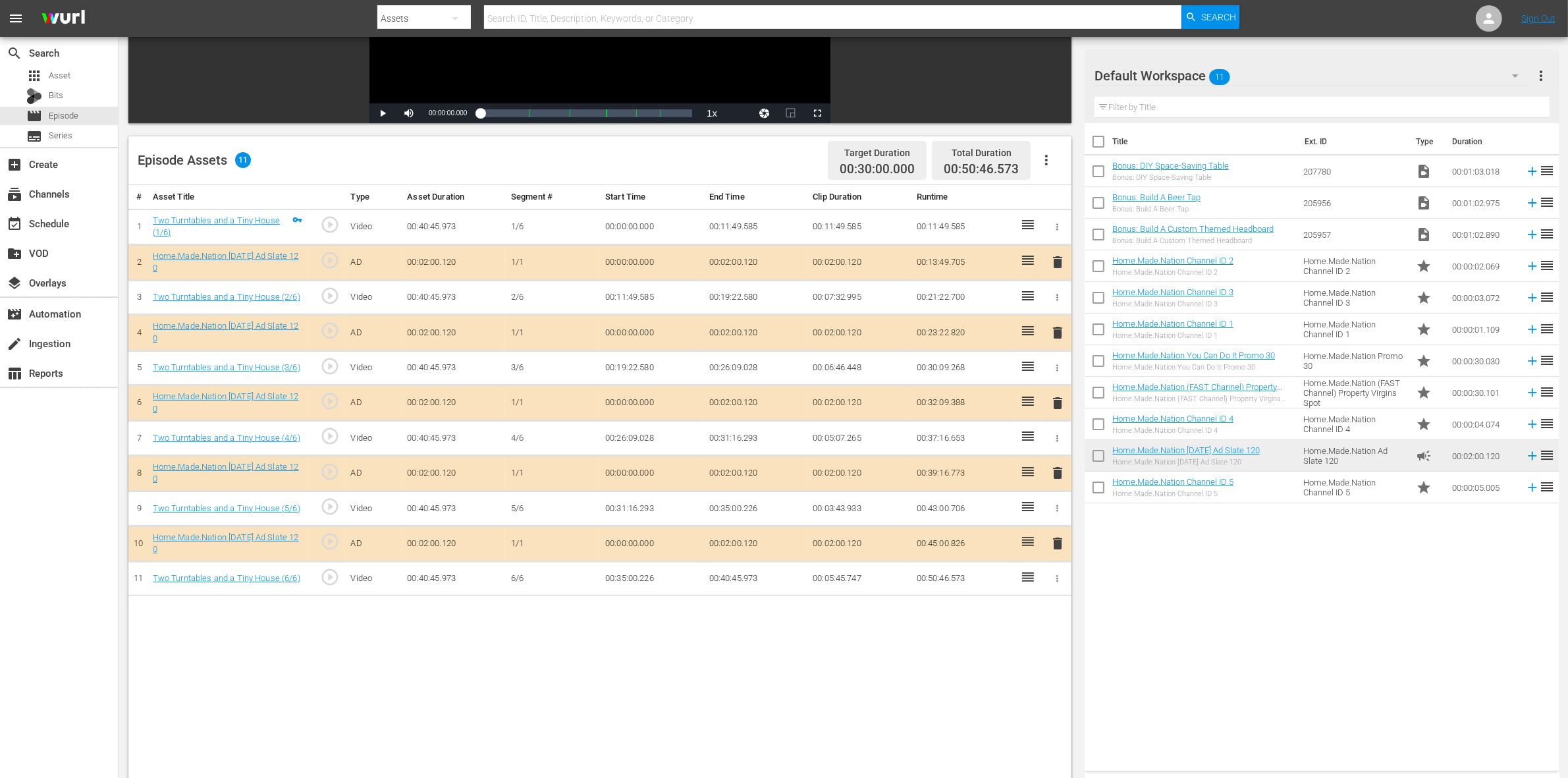
click at [1055, 476] on span "delete" at bounding box center [1057, 473] width 16 height 16
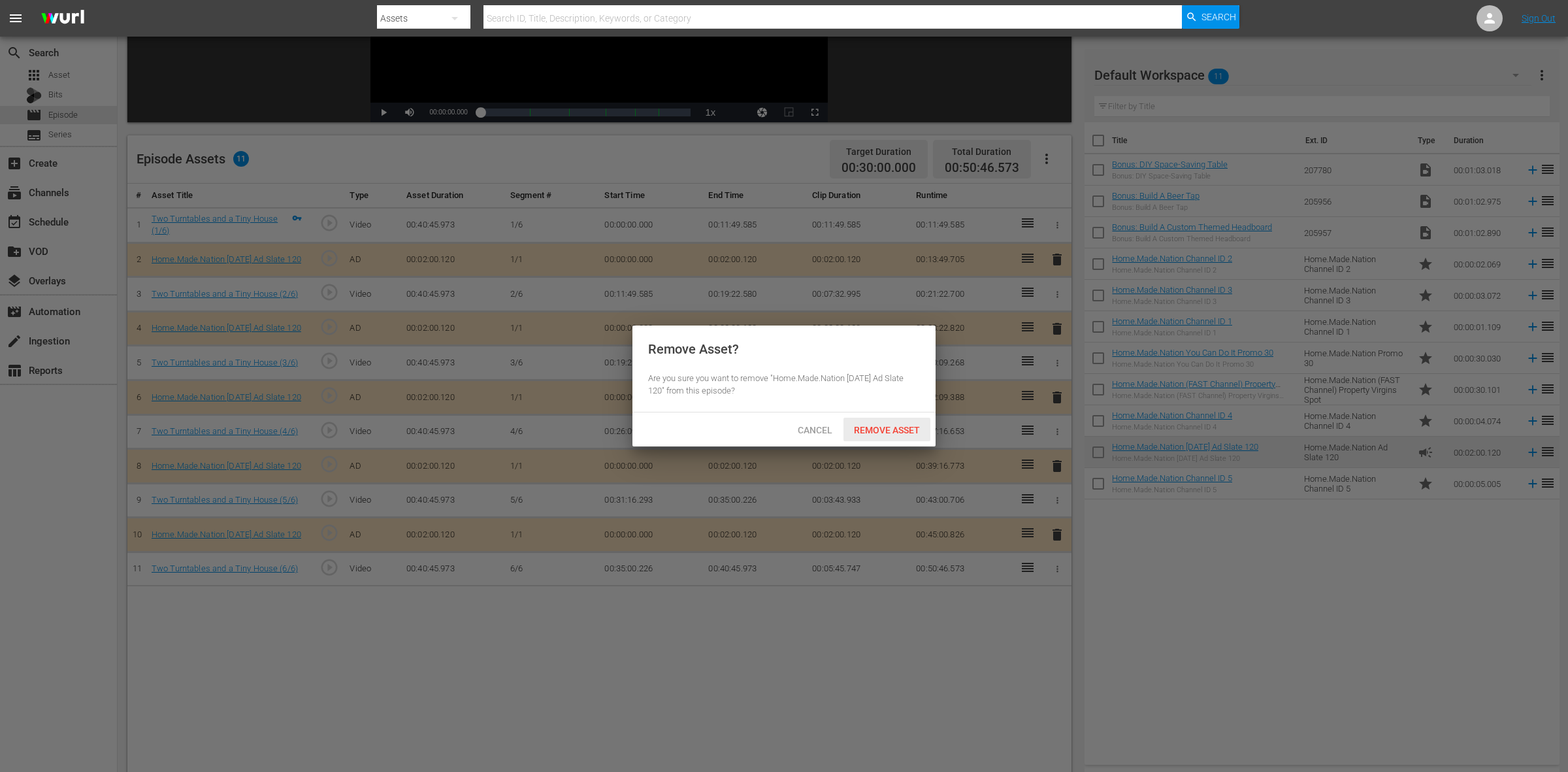
click at [899, 428] on span "Remove Asset" at bounding box center [887, 430] width 87 height 10
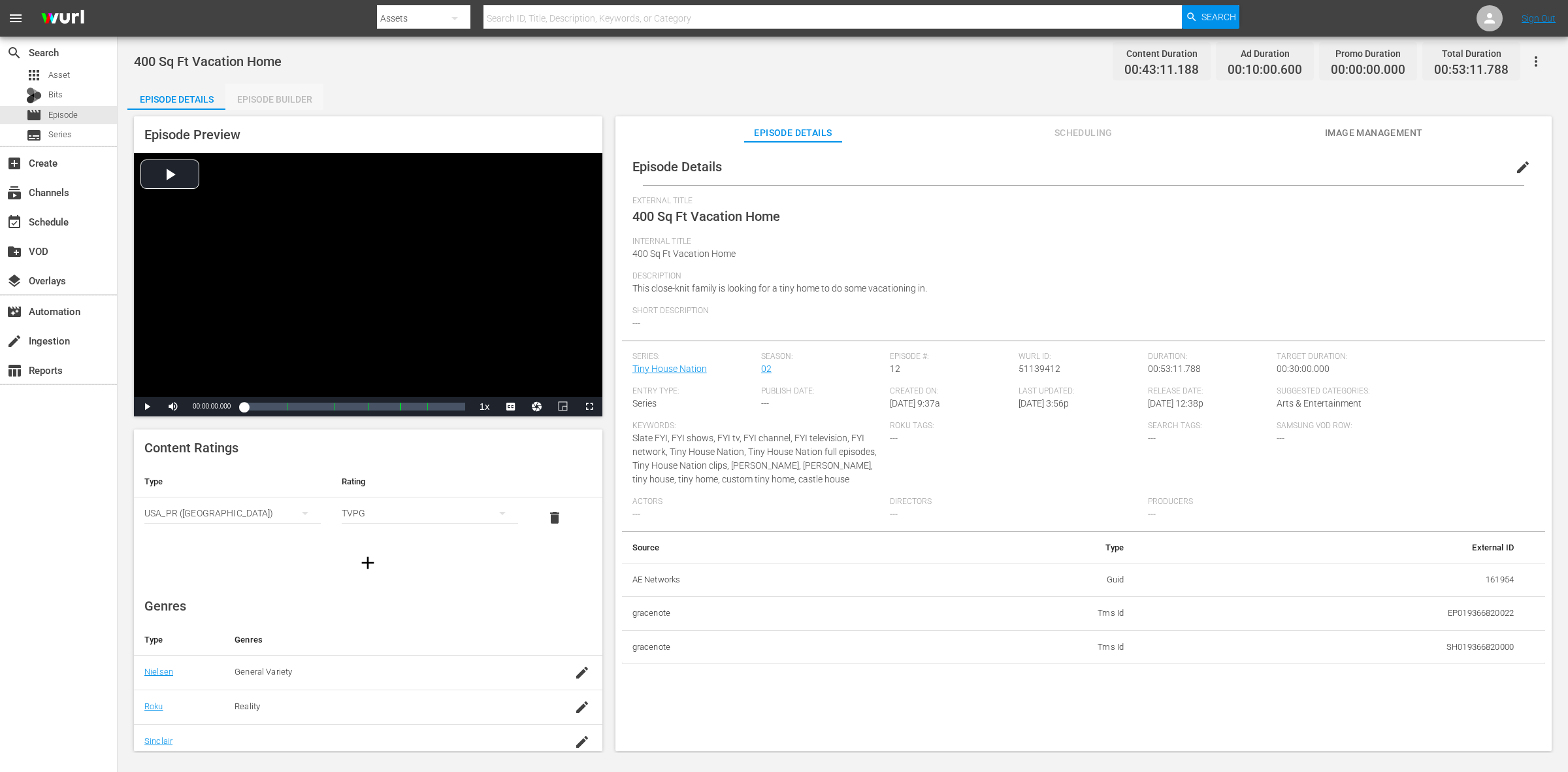
click at [263, 92] on div "Episode Builder" at bounding box center [275, 100] width 98 height 31
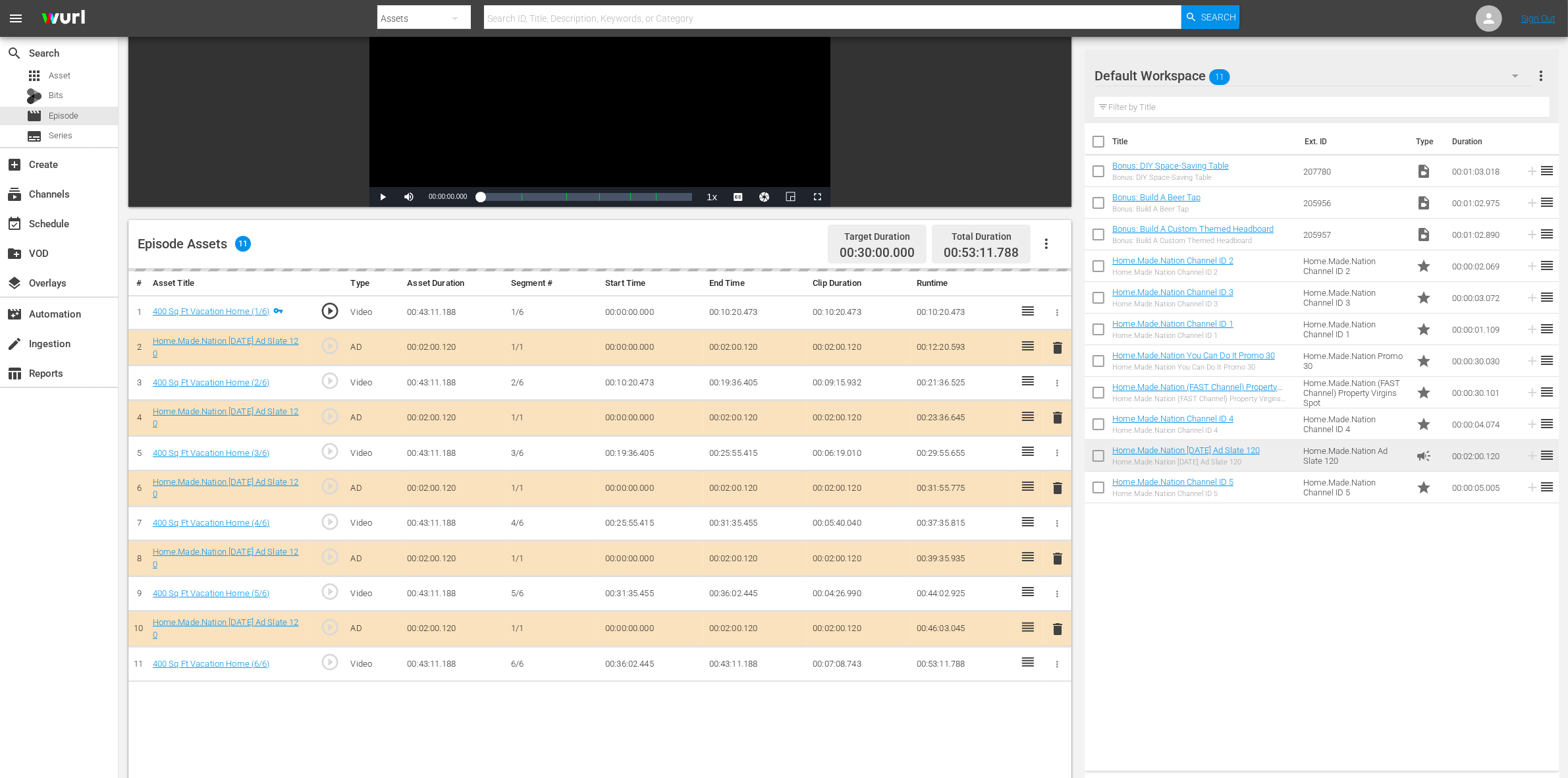
scroll to position [164, 0]
click at [1058, 417] on div "delete" at bounding box center [1057, 416] width 18 height 19
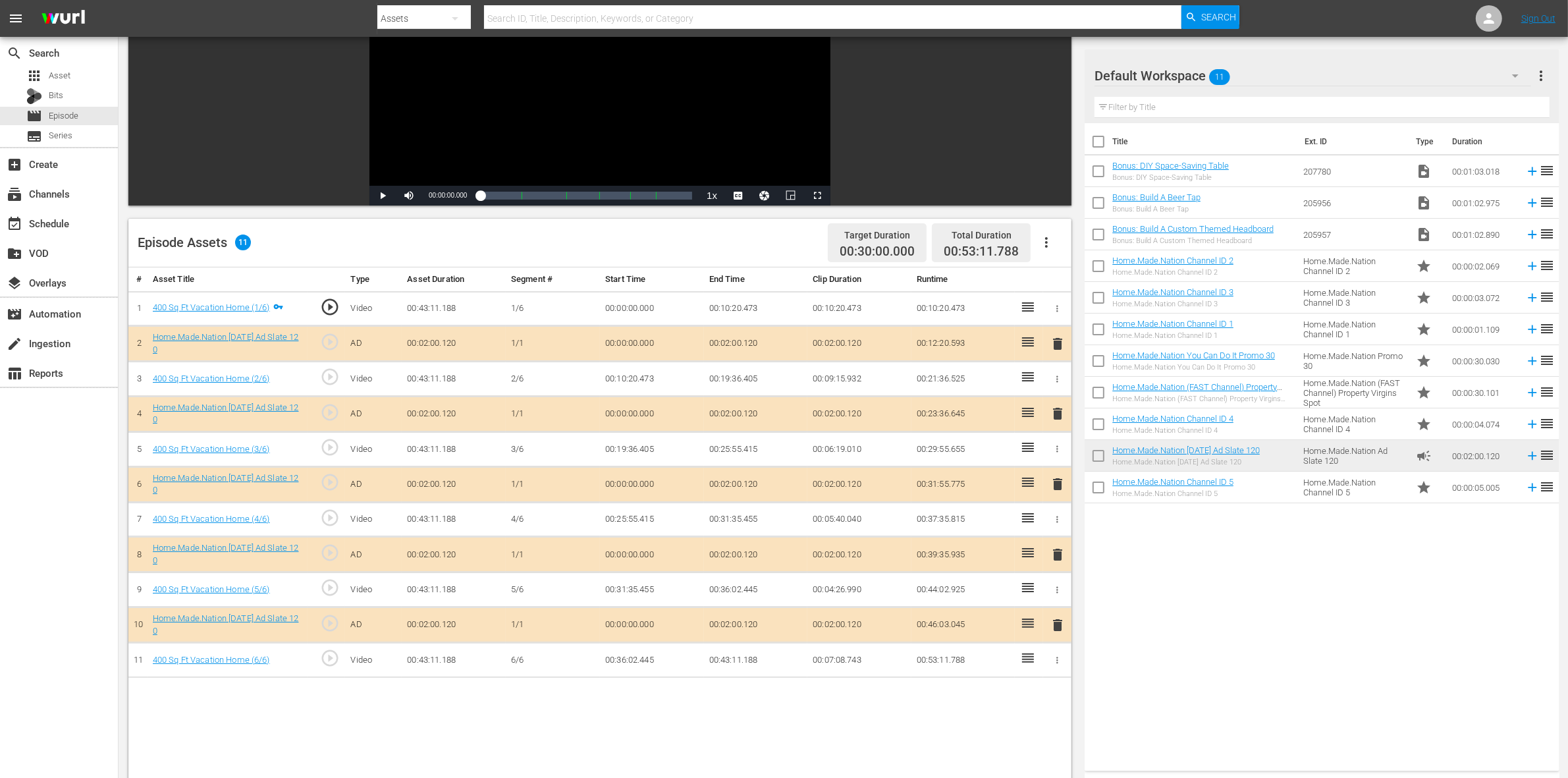
click at [1060, 411] on span "delete" at bounding box center [1057, 413] width 16 height 16
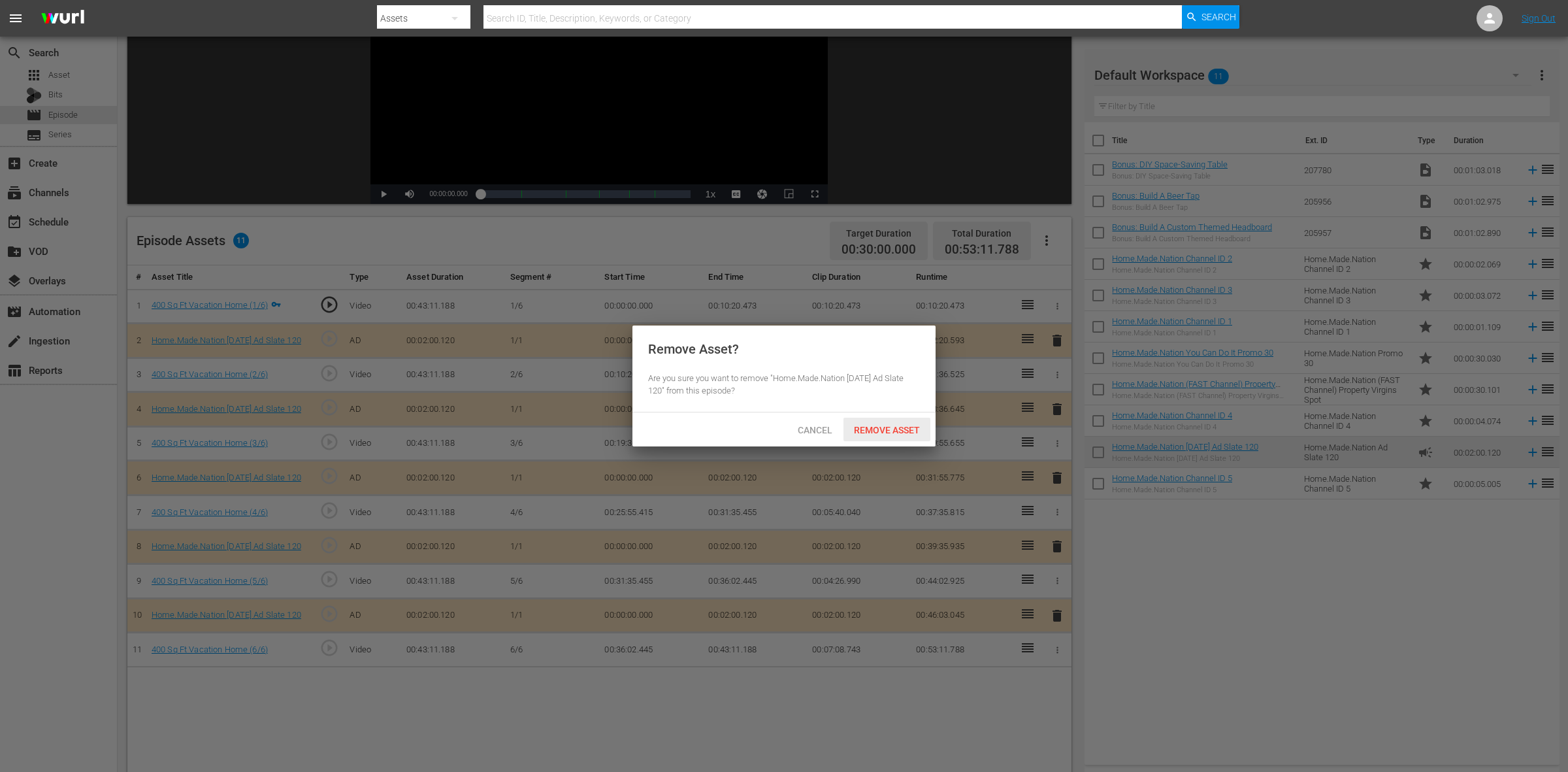
click at [919, 425] on span "Remove Asset" at bounding box center [887, 430] width 87 height 10
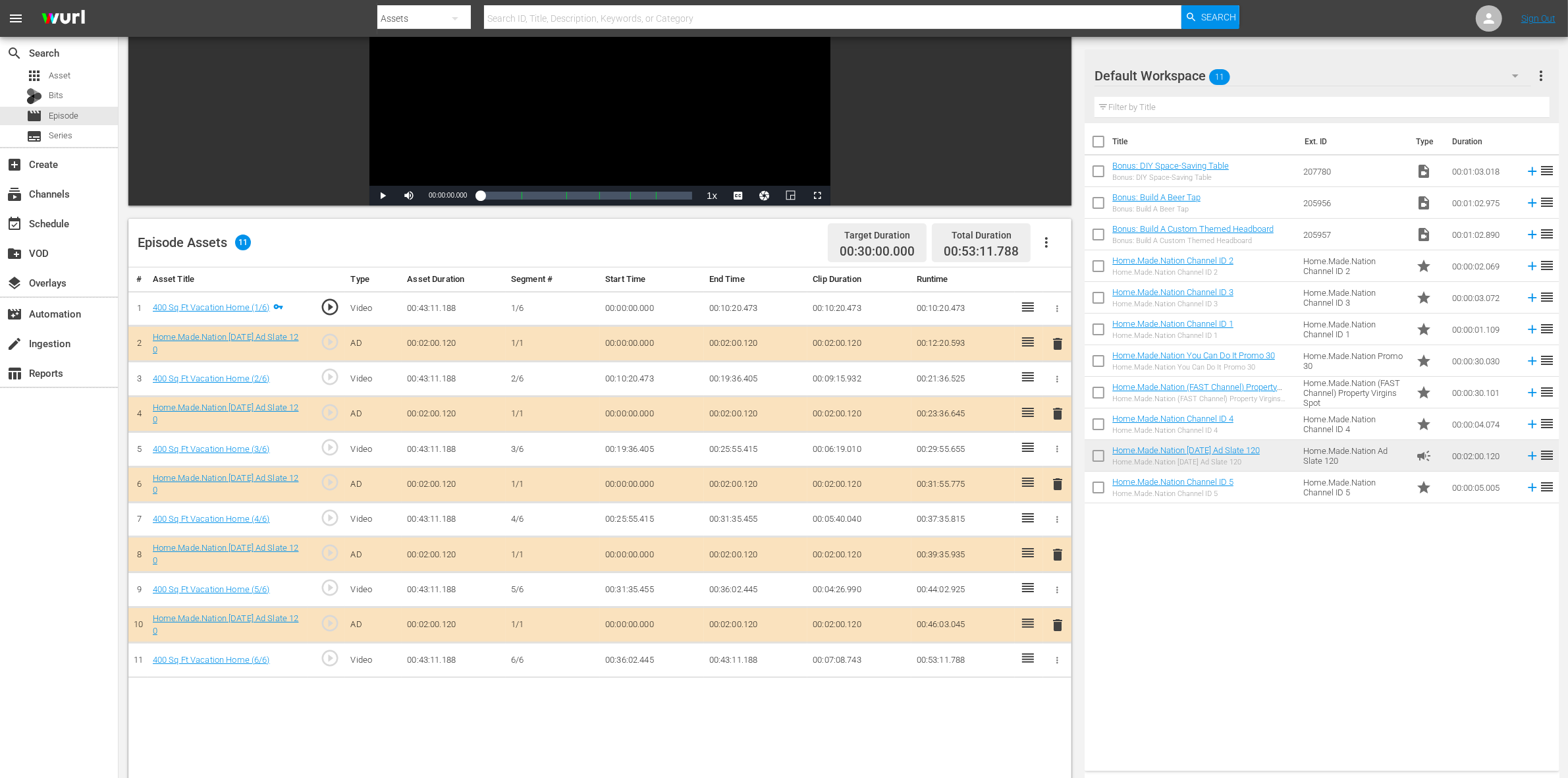
click at [1054, 482] on span "delete" at bounding box center [1057, 484] width 16 height 16
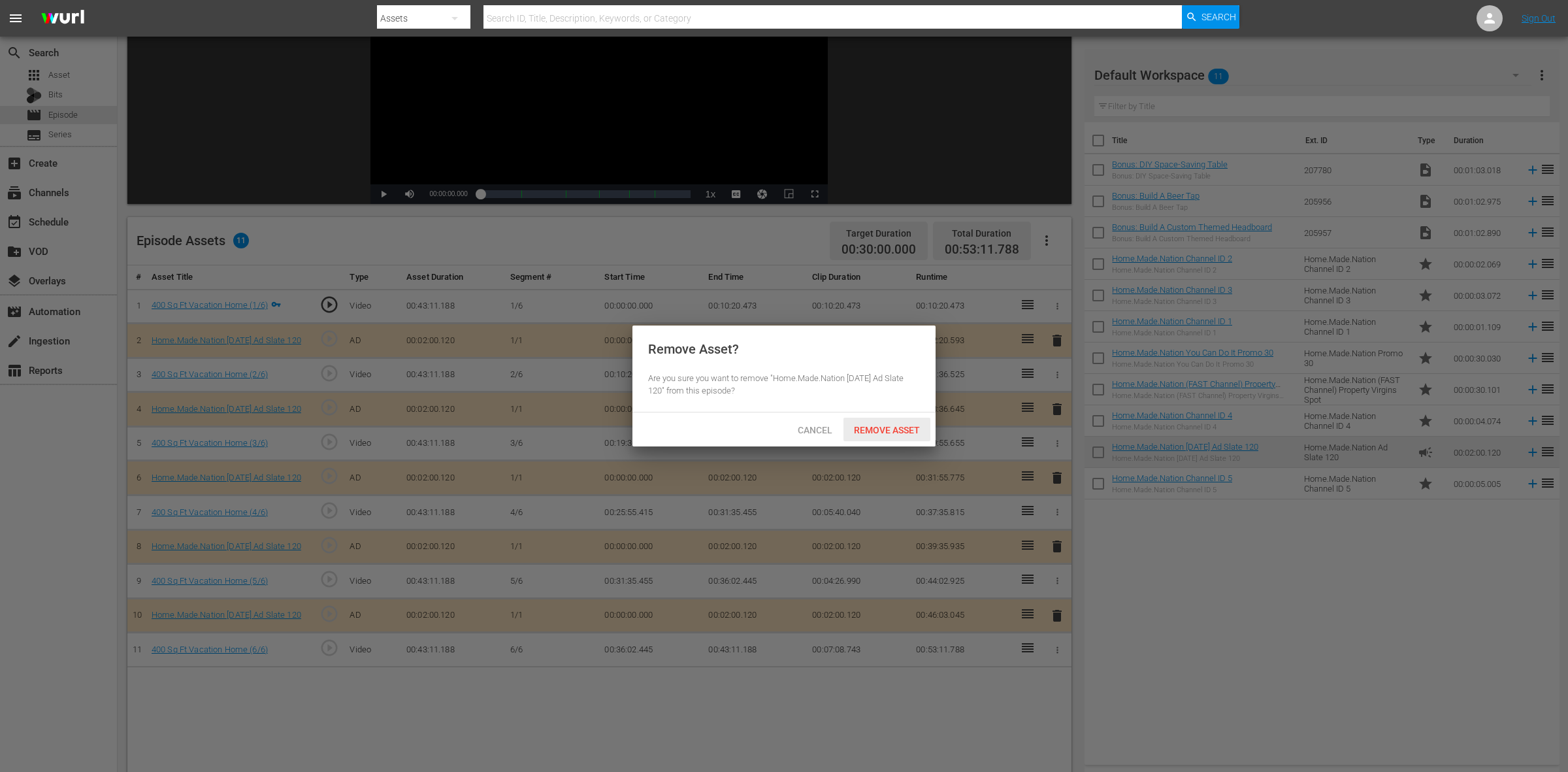
click at [900, 435] on span "Remove Asset" at bounding box center [887, 430] width 87 height 10
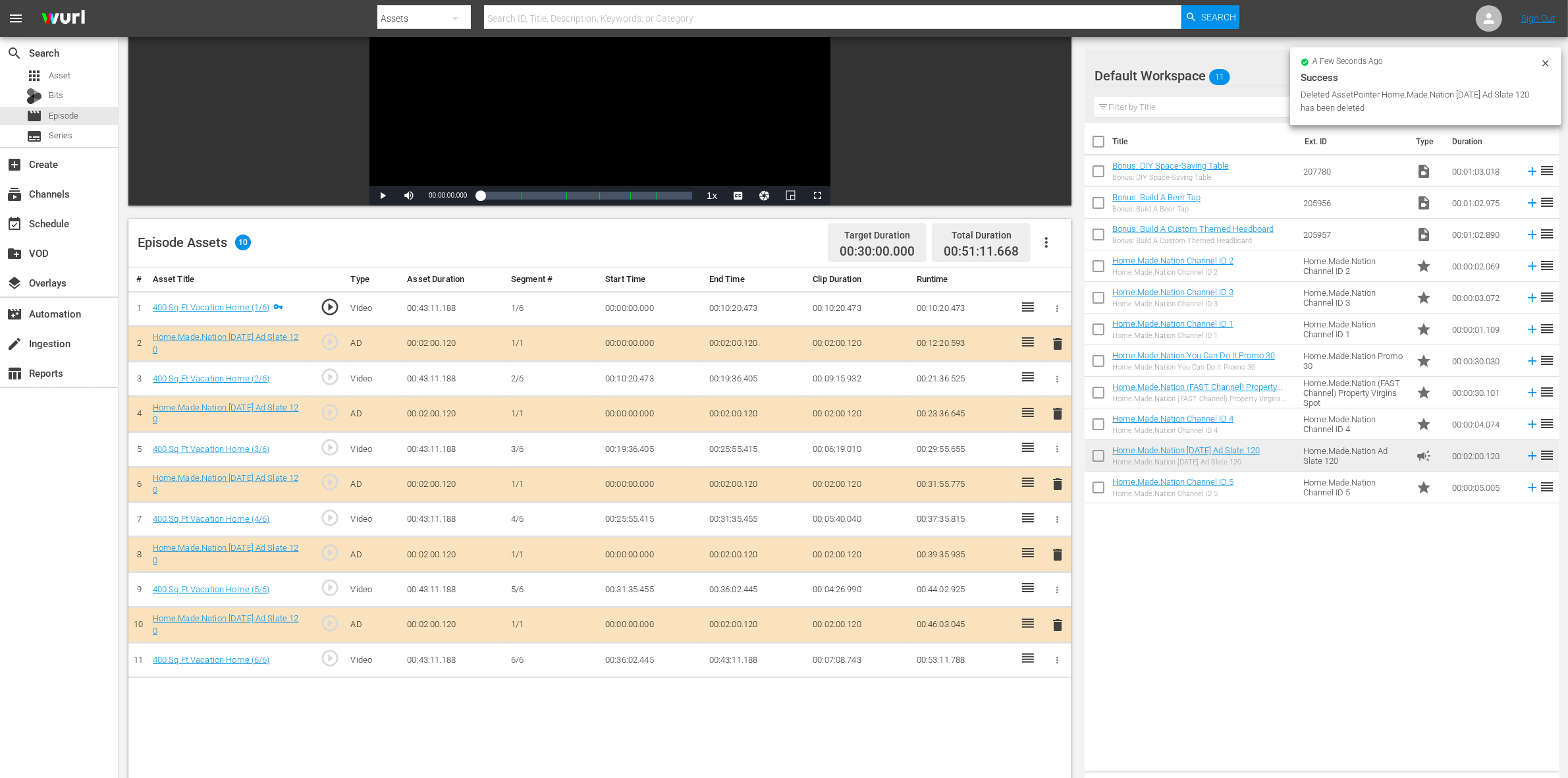
click at [1055, 549] on span "delete" at bounding box center [1057, 555] width 16 height 16
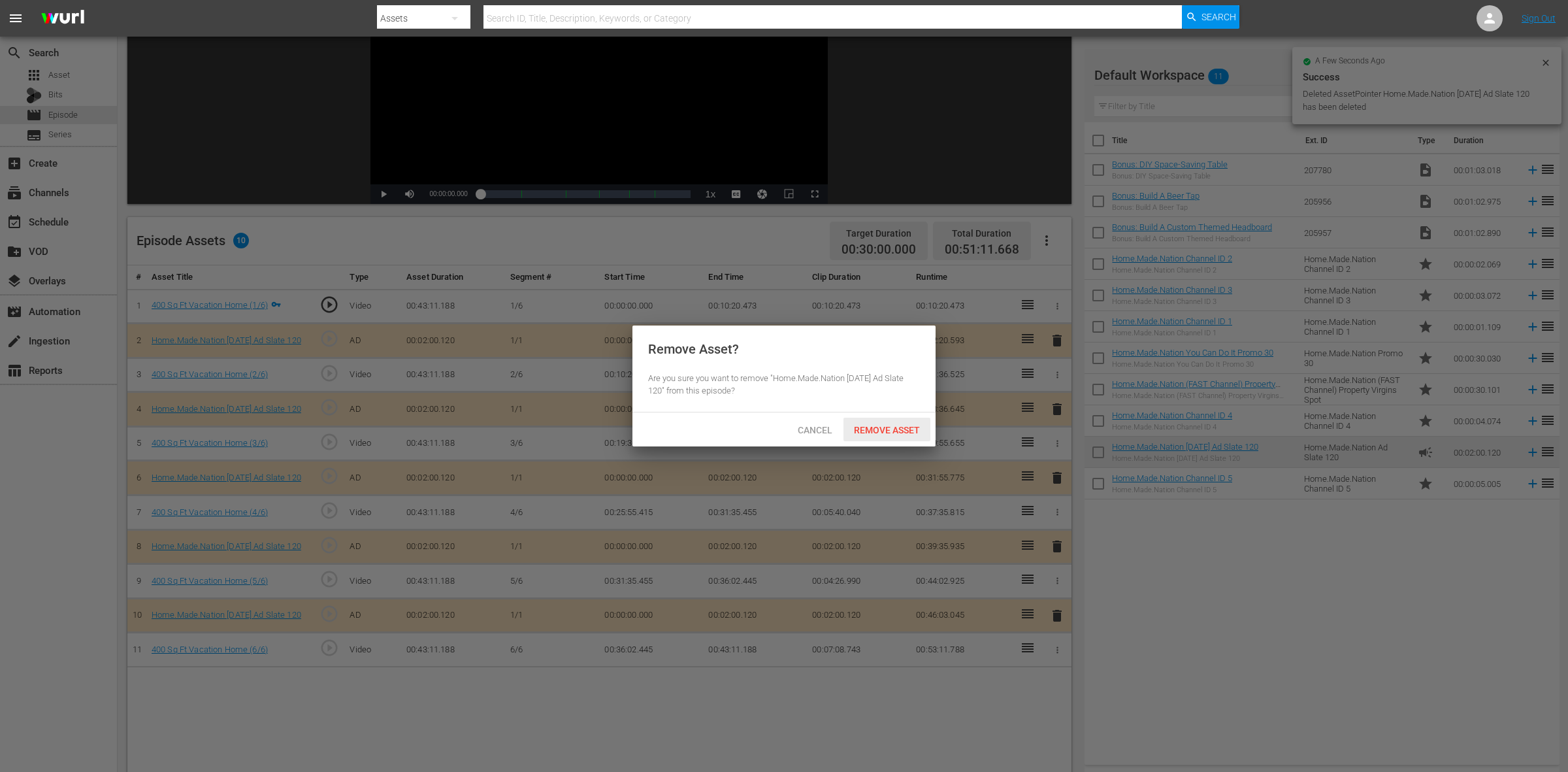
click at [873, 432] on span "Remove Asset" at bounding box center [887, 430] width 87 height 10
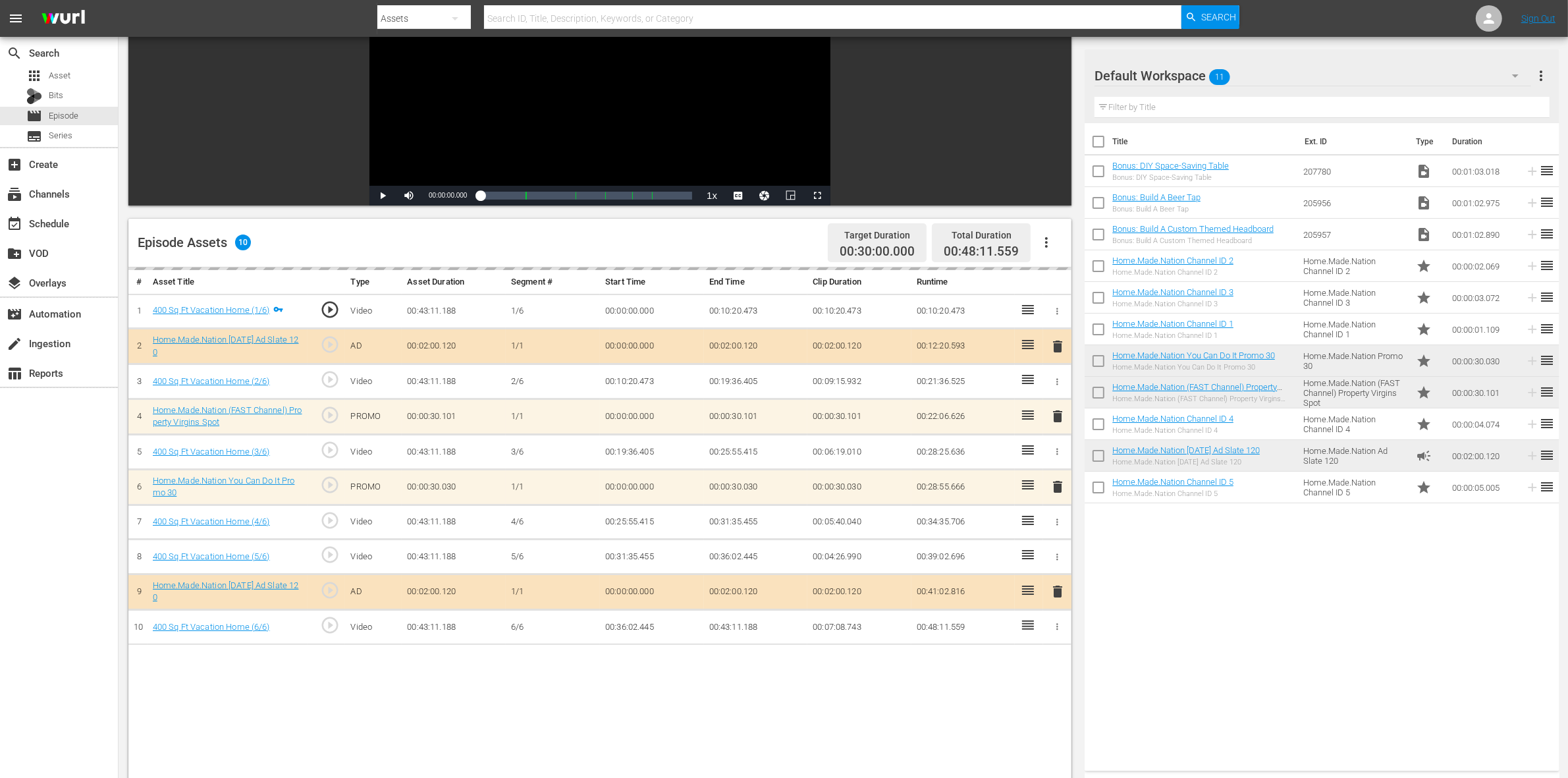
drag, startPoint x: 1474, startPoint y: 357, endPoint x: 771, endPoint y: 544, distance: 727.4
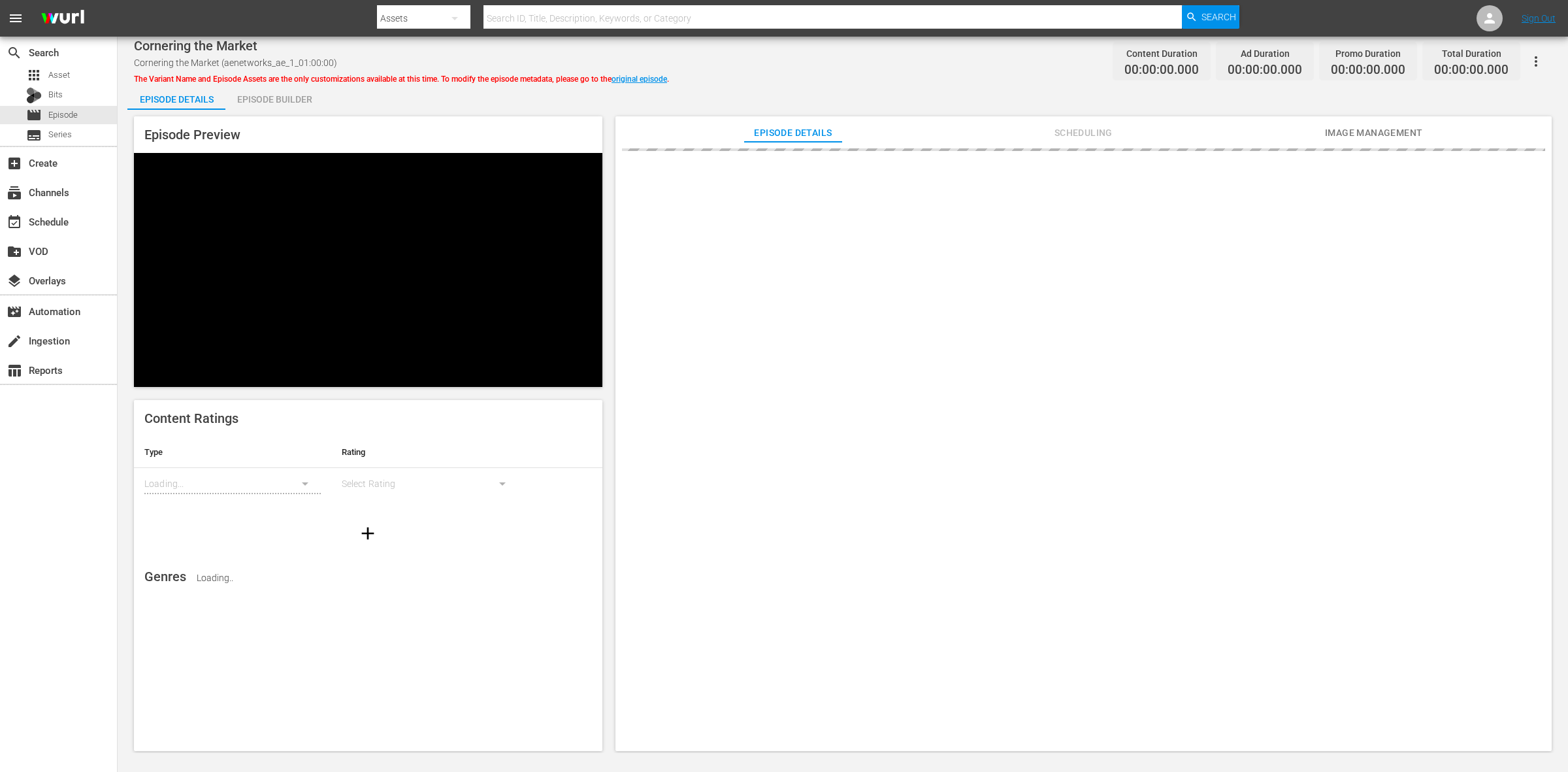
click at [282, 106] on div "Episode Builder" at bounding box center [275, 100] width 98 height 31
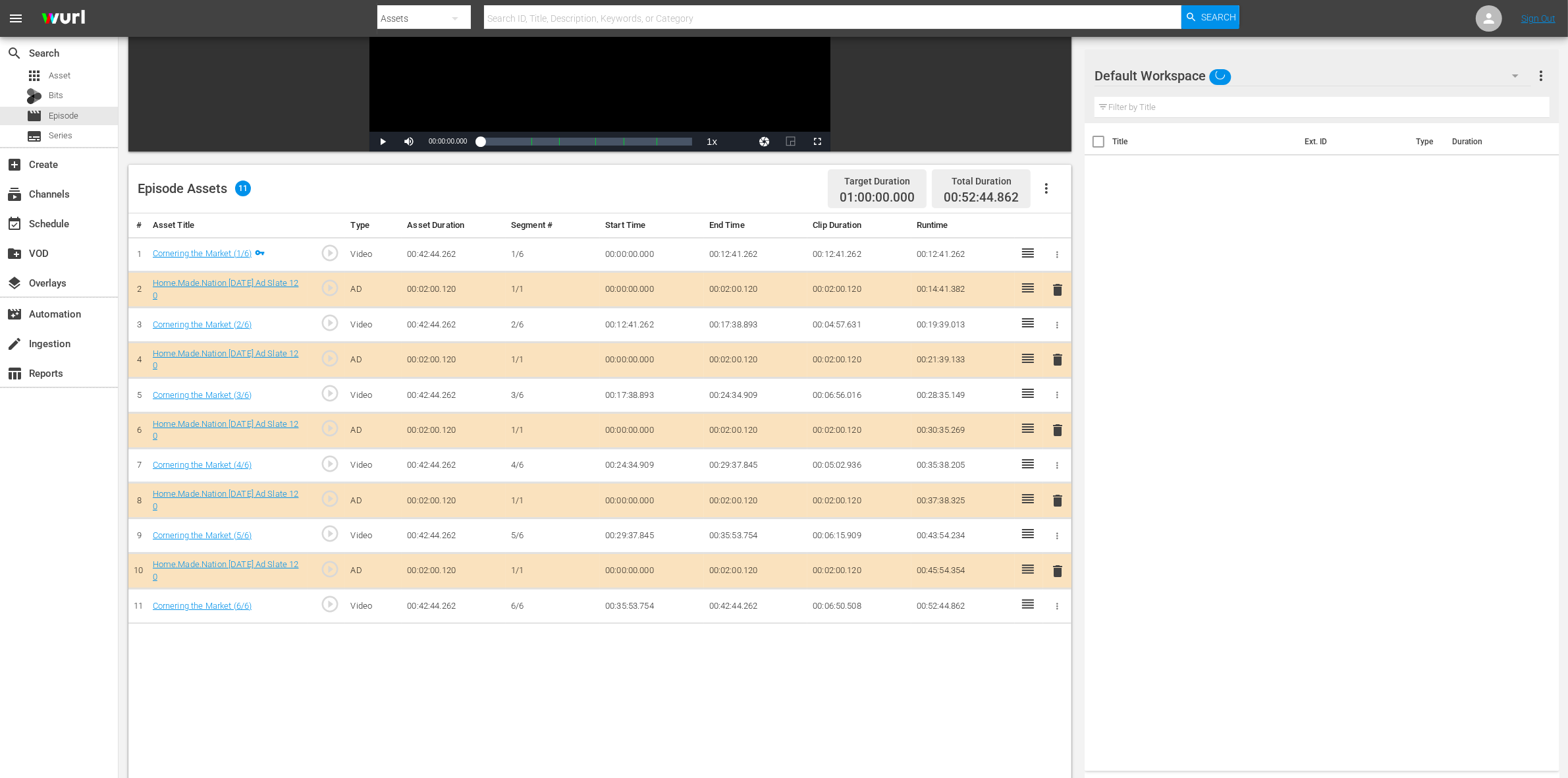
scroll to position [247, 0]
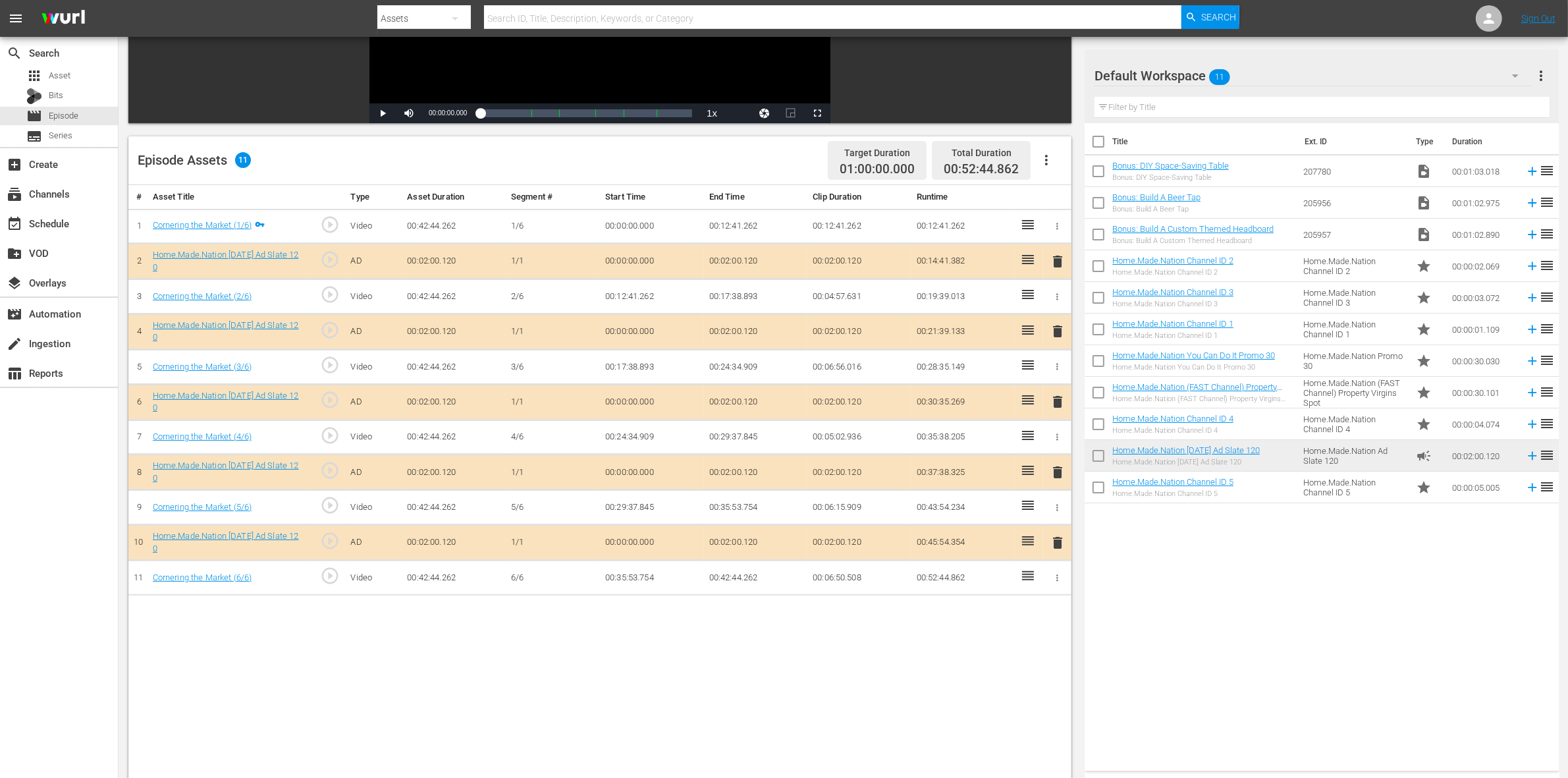
click at [1053, 339] on span "delete" at bounding box center [1057, 332] width 16 height 16
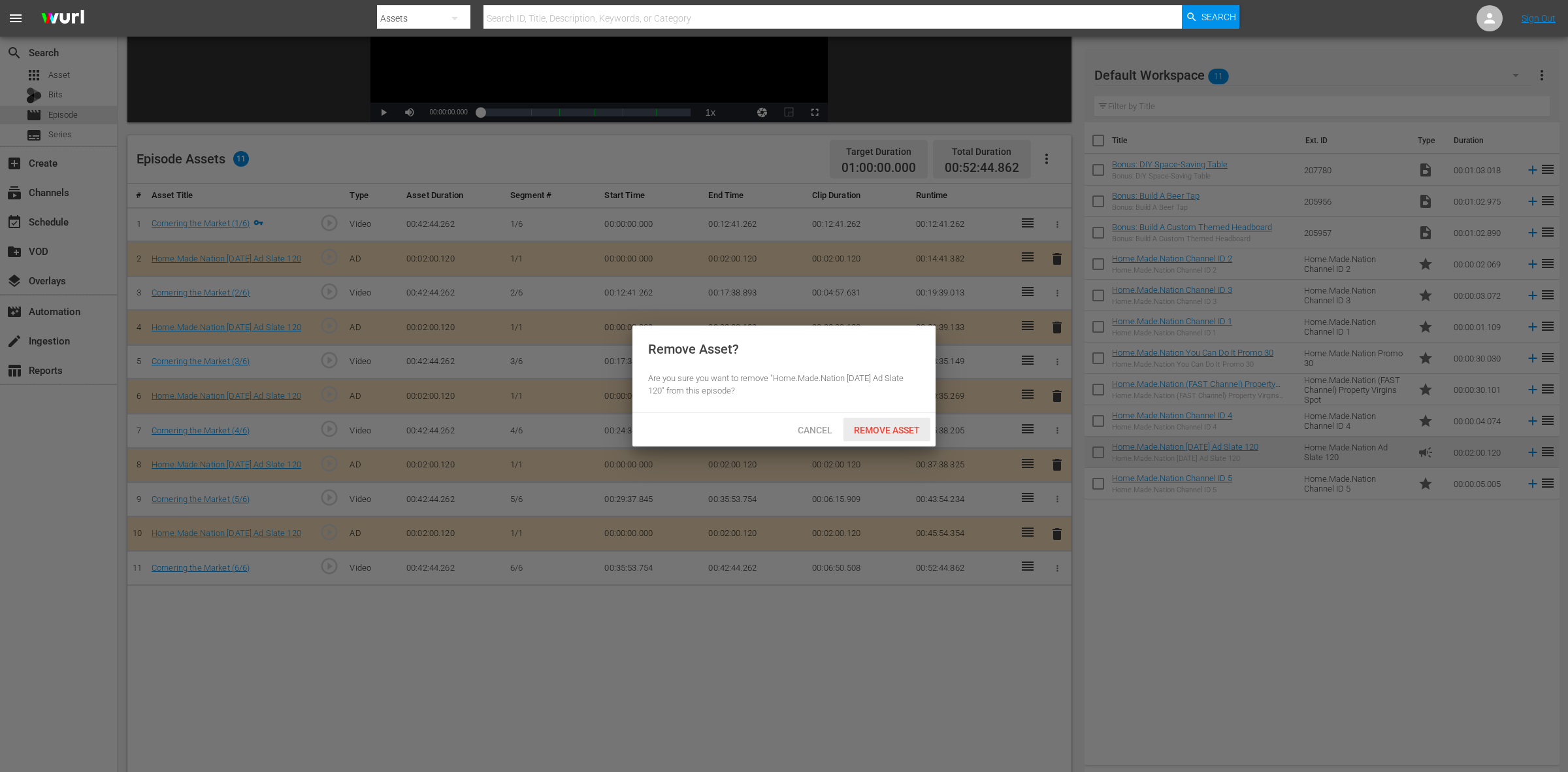
click at [896, 436] on div "Remove Asset" at bounding box center [887, 429] width 87 height 24
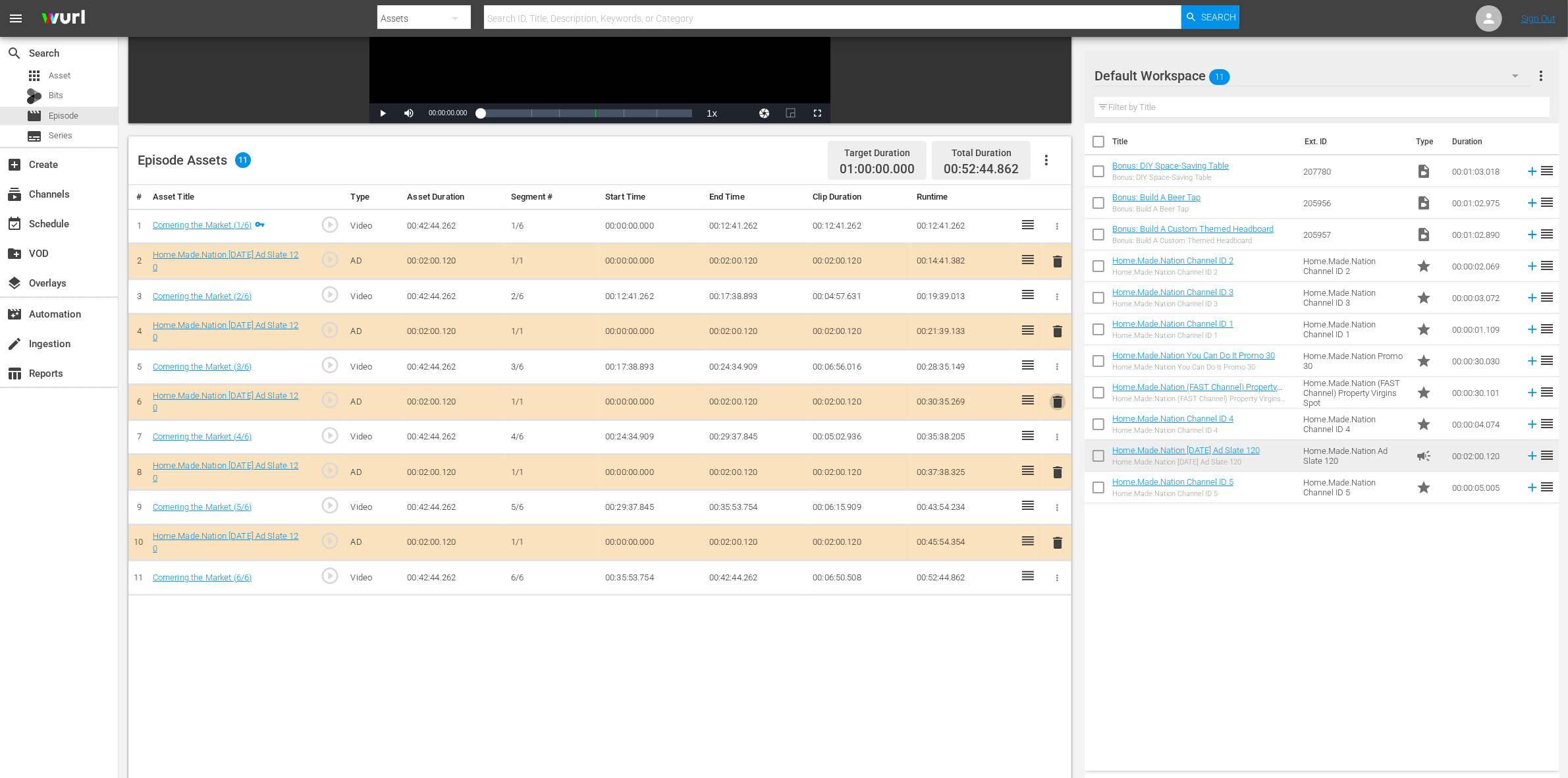
click at [1058, 404] on span "delete" at bounding box center [1057, 402] width 16 height 16
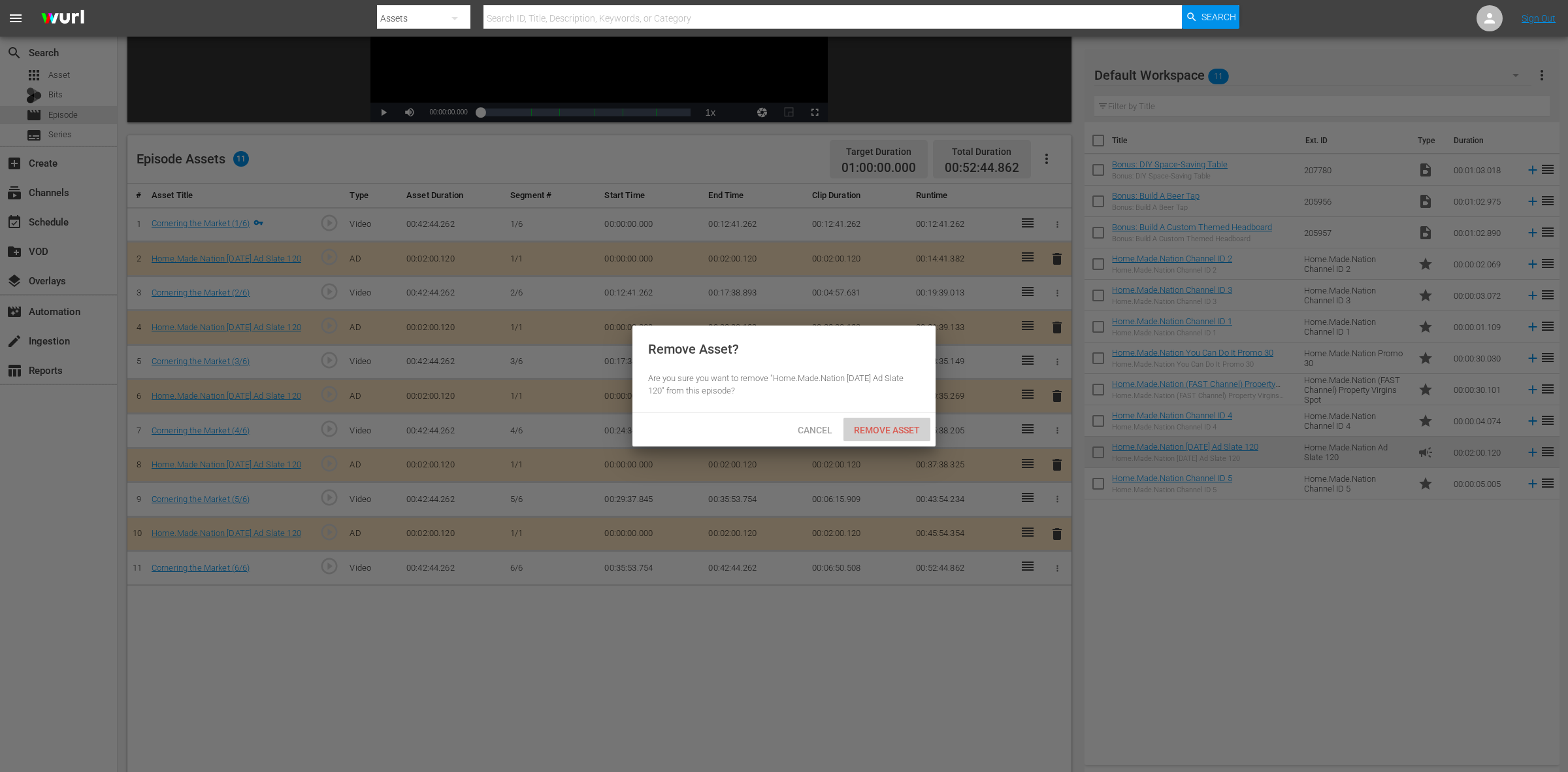
click at [872, 429] on span "Remove Asset" at bounding box center [887, 430] width 87 height 10
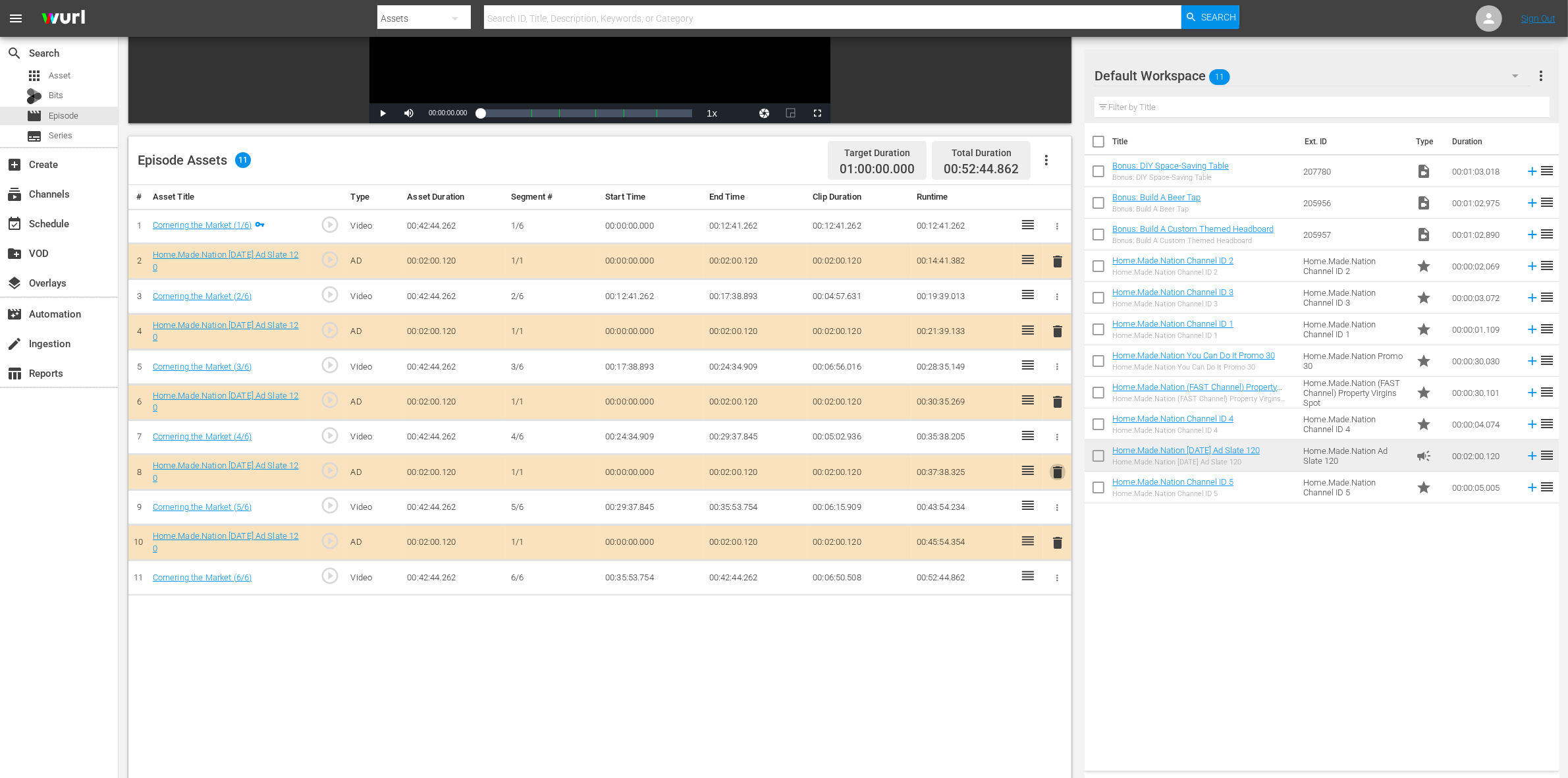
click at [1060, 468] on span "delete" at bounding box center [1057, 472] width 16 height 16
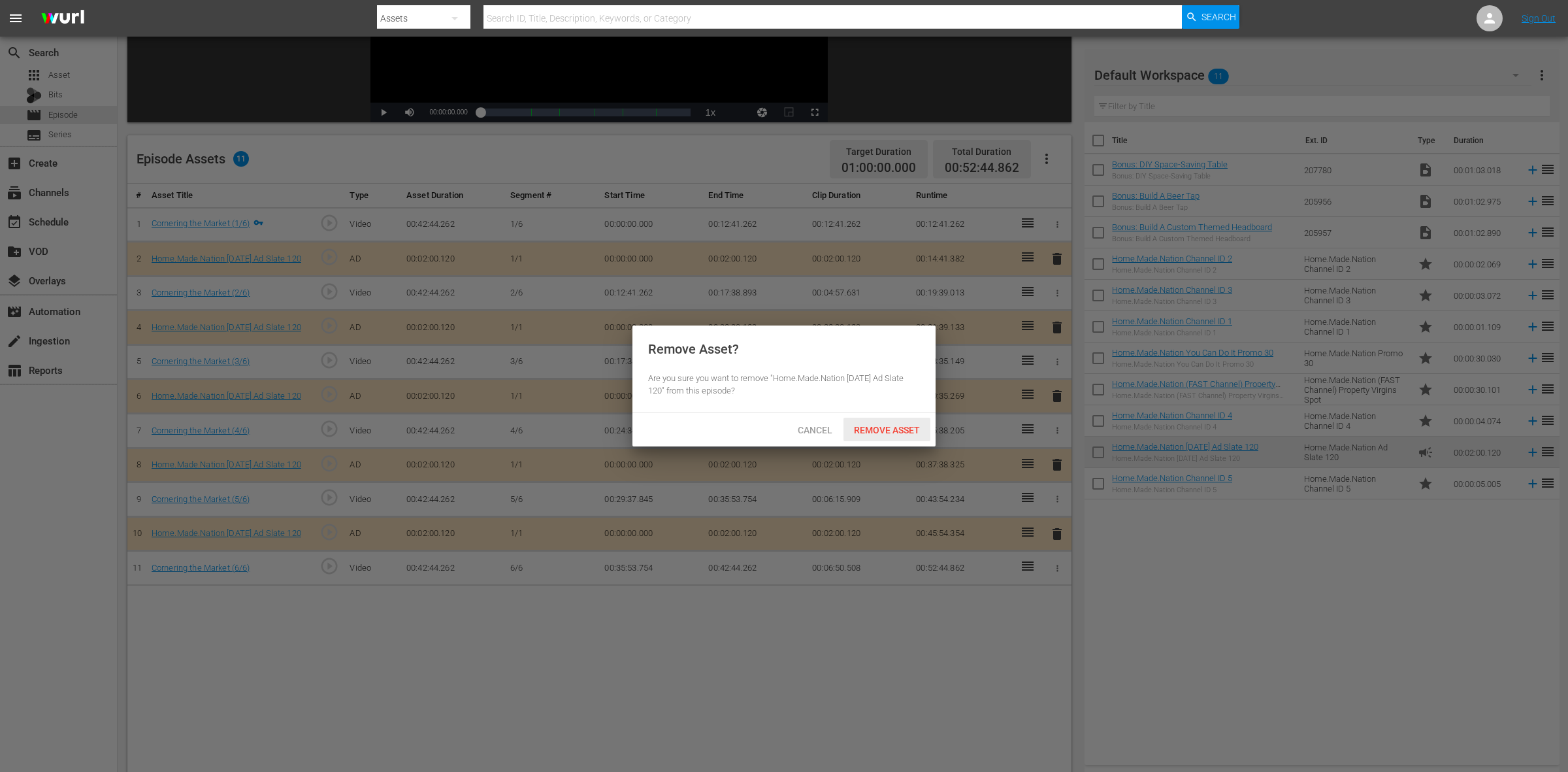
click at [897, 426] on span "Remove Asset" at bounding box center [887, 430] width 87 height 10
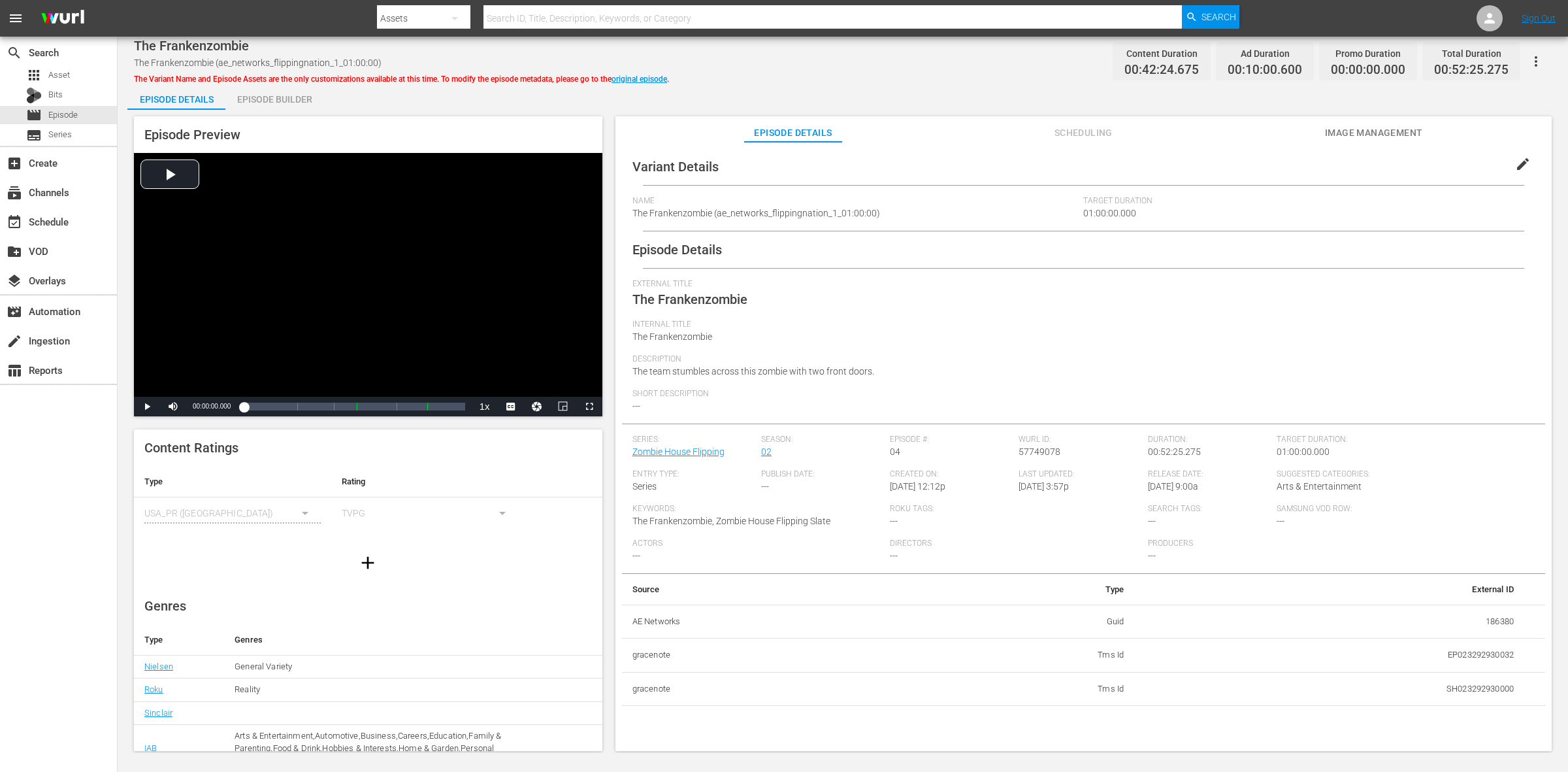
click at [255, 103] on div "Episode Builder" at bounding box center [275, 100] width 98 height 31
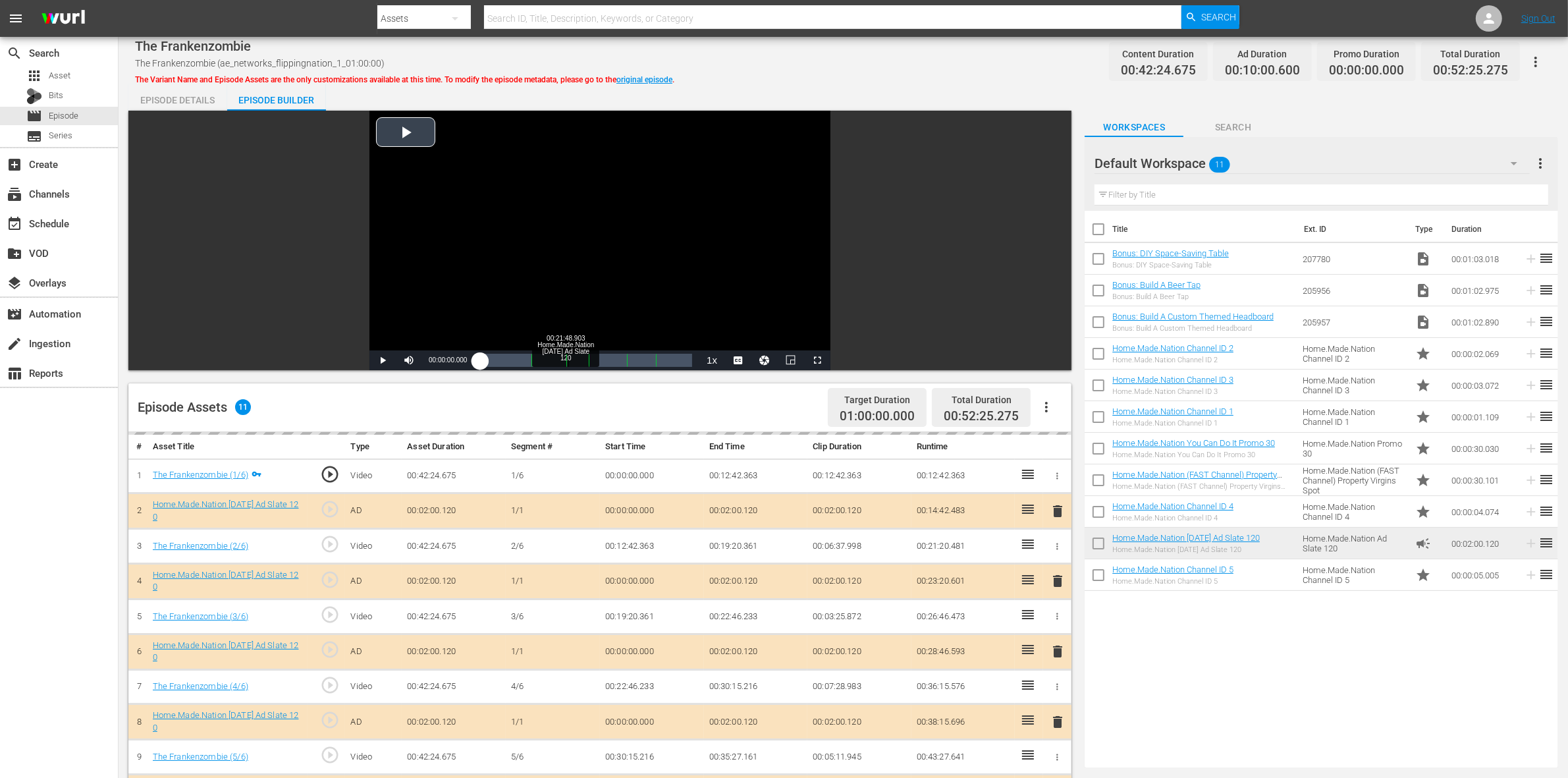
scroll to position [164, 0]
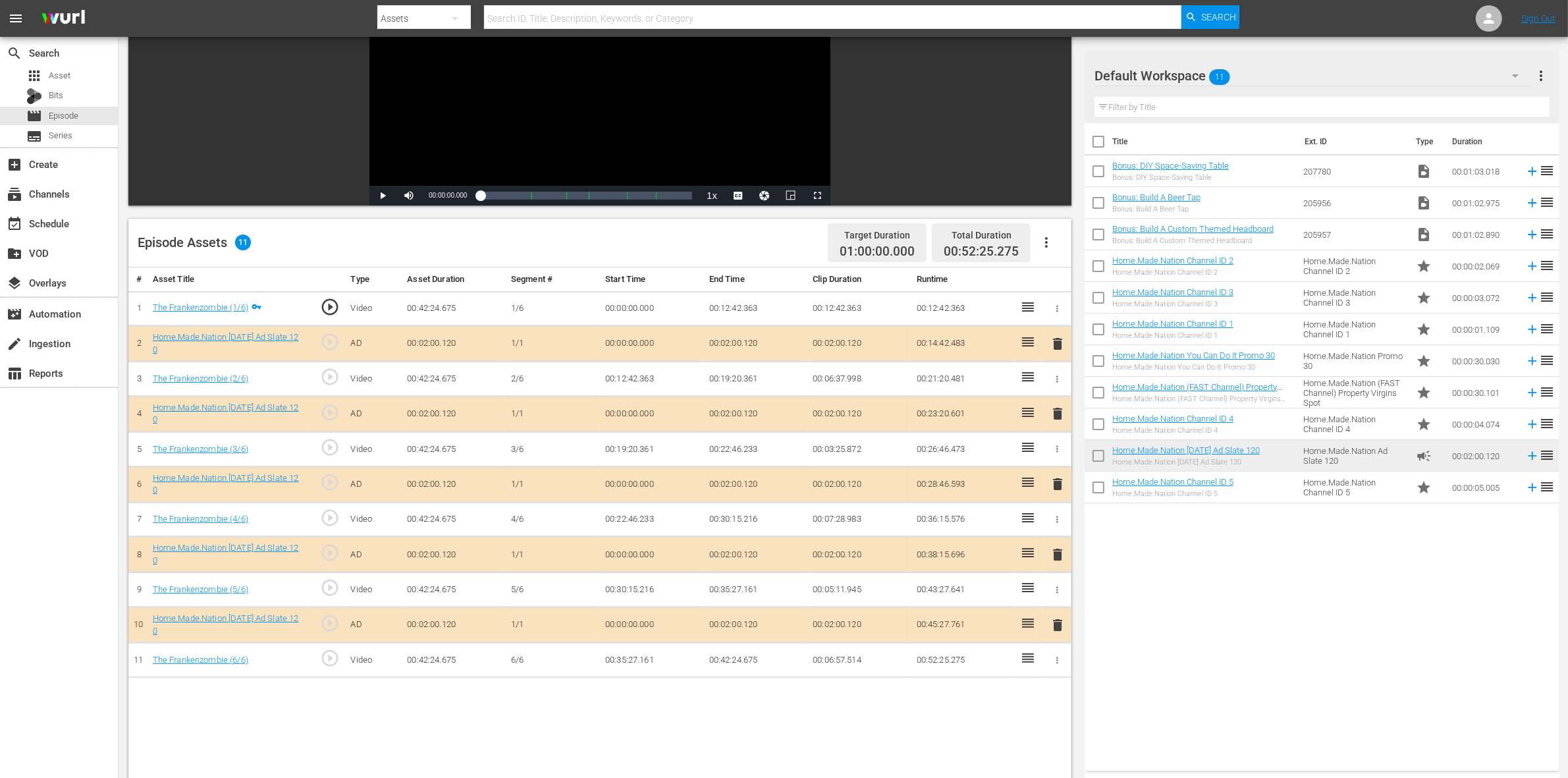
click at [1055, 421] on span "delete" at bounding box center [1057, 413] width 16 height 16
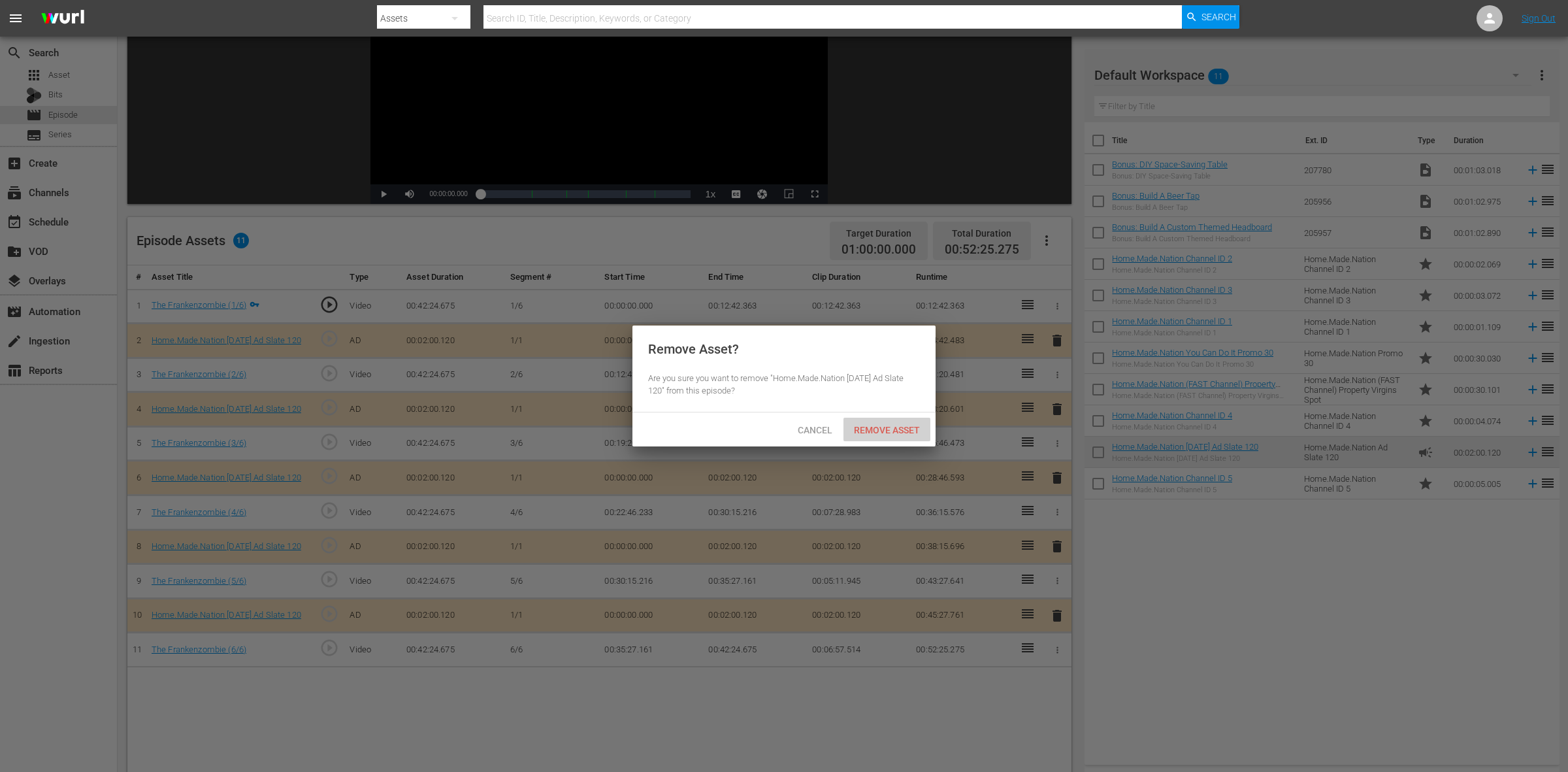
click at [894, 431] on span "Remove Asset" at bounding box center [887, 430] width 87 height 10
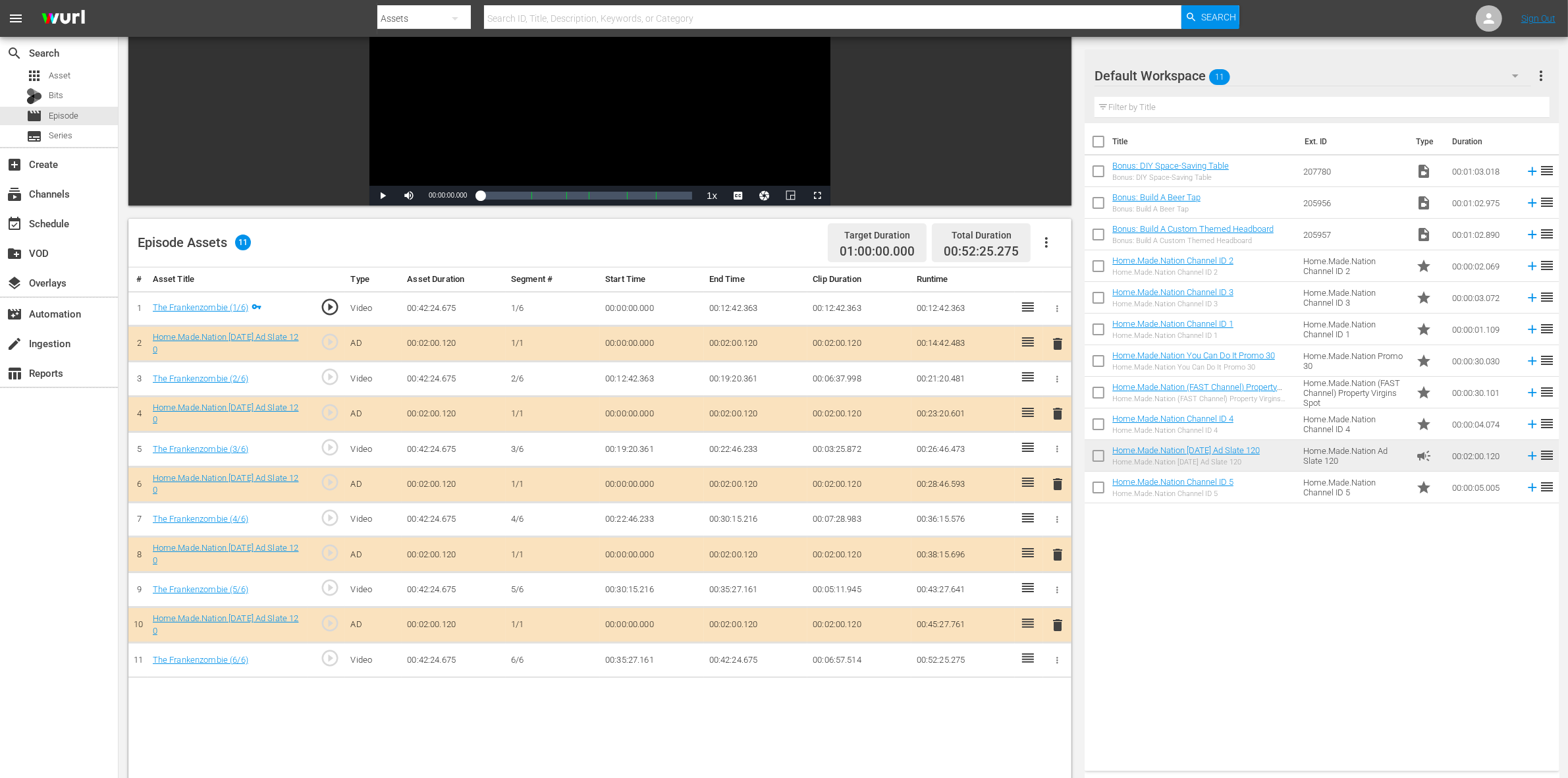
click at [1058, 553] on span "delete" at bounding box center [1057, 555] width 16 height 16
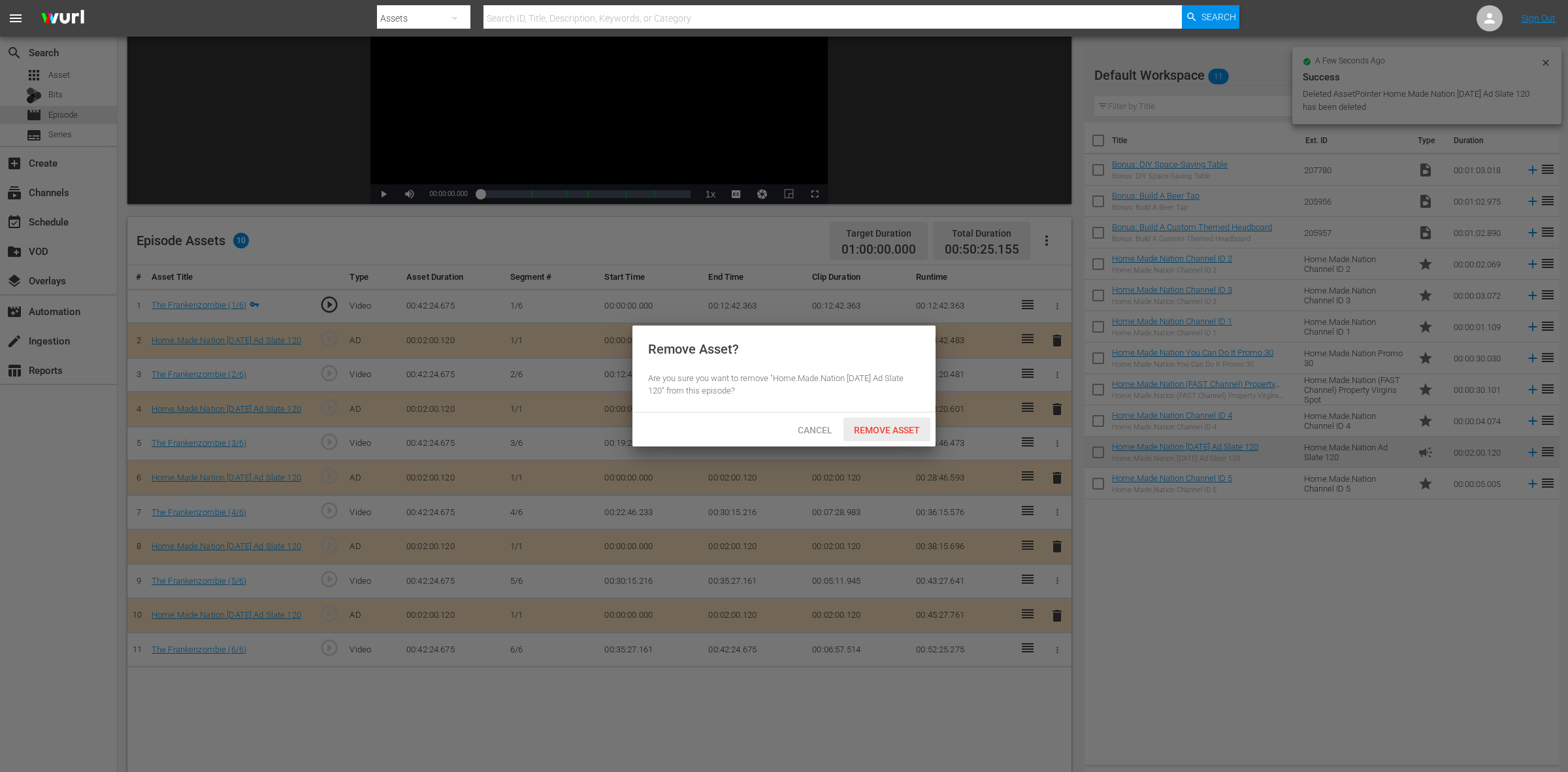
click at [883, 430] on span "Remove Asset" at bounding box center [887, 430] width 87 height 10
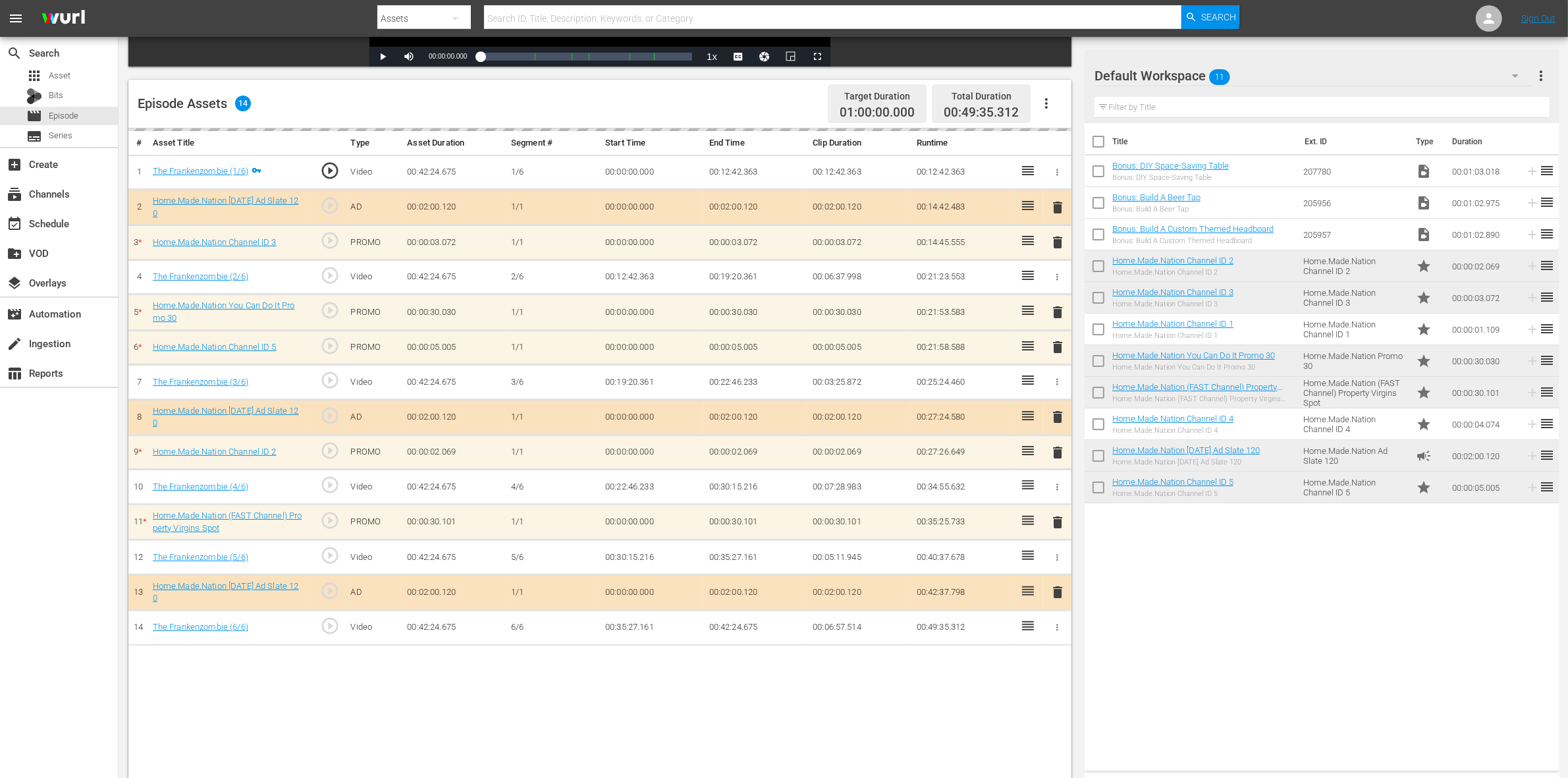
scroll to position [330, 0]
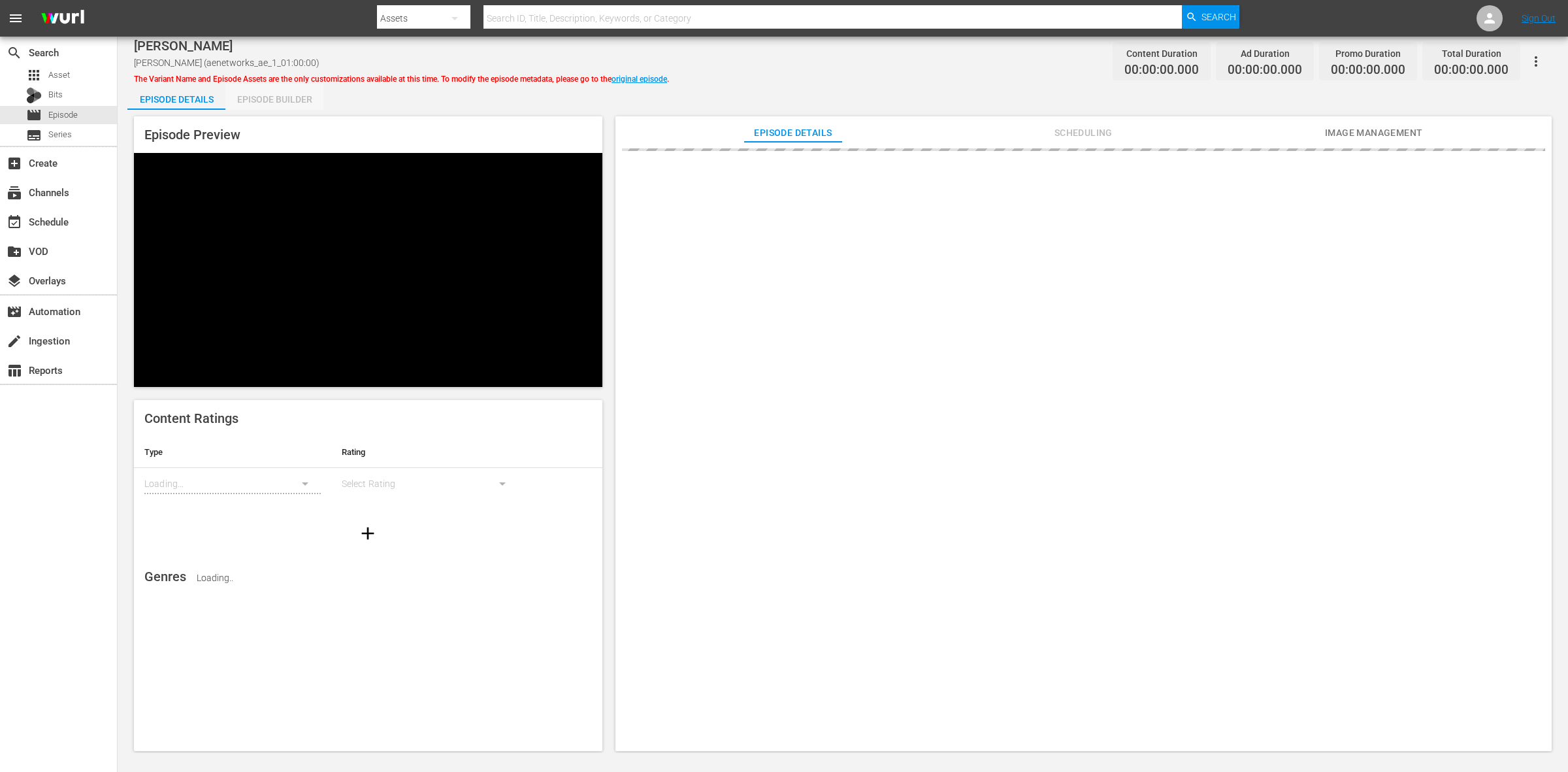
click at [268, 98] on div "Episode Builder" at bounding box center [275, 100] width 98 height 31
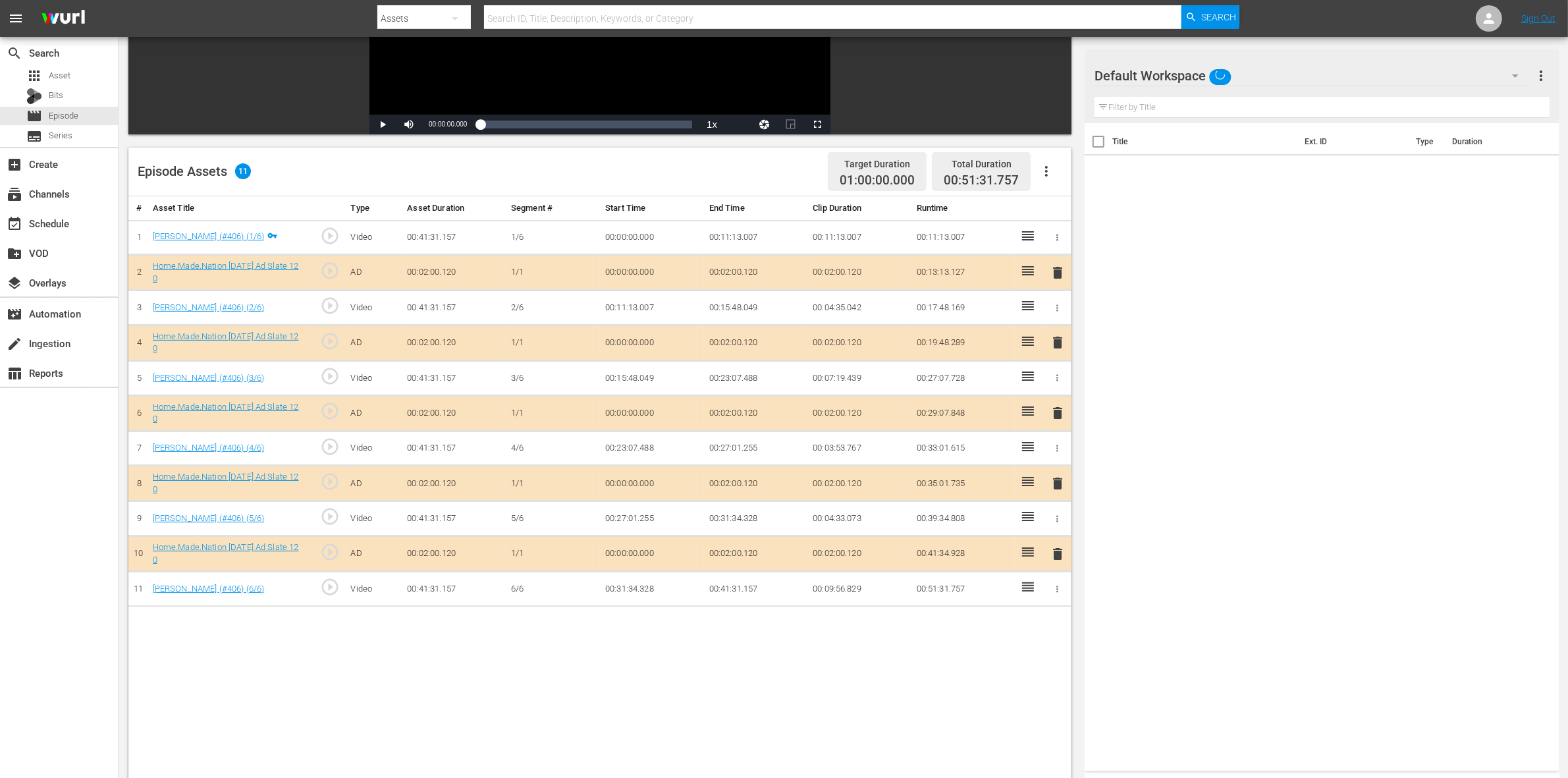
scroll to position [330, 0]
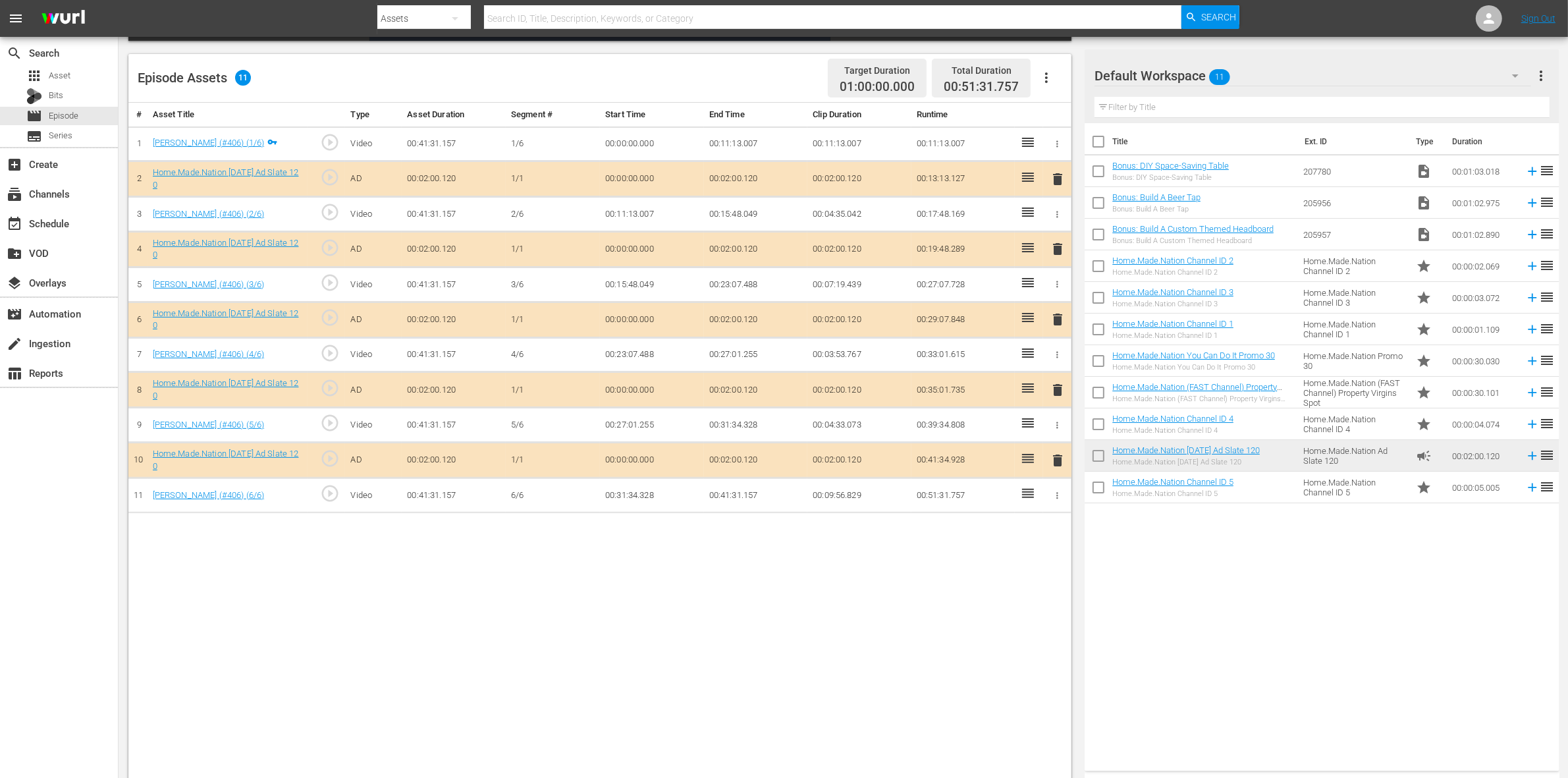
click at [1061, 248] on span "delete" at bounding box center [1057, 249] width 16 height 16
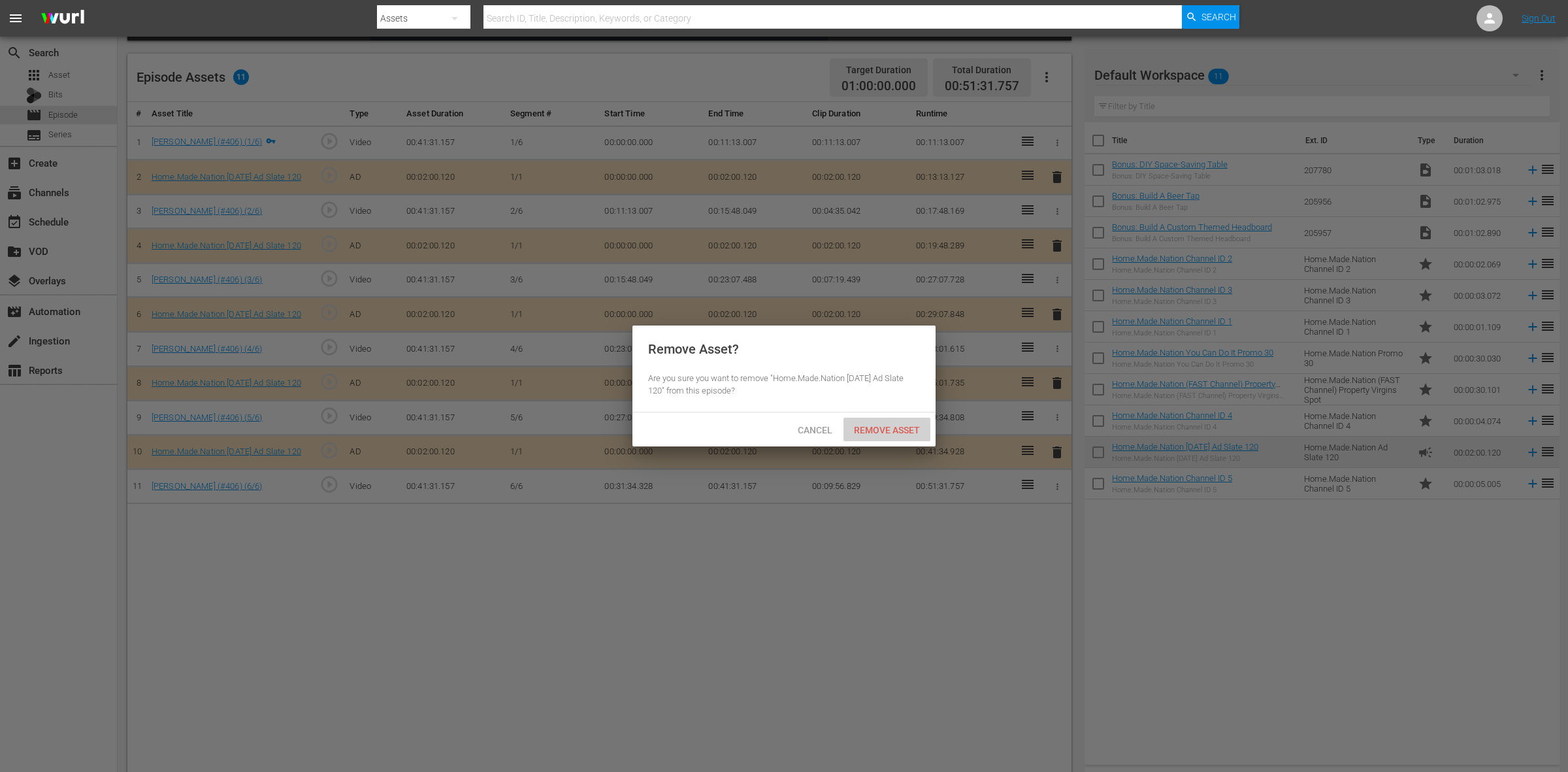
click at [896, 429] on span "Remove Asset" at bounding box center [887, 430] width 87 height 10
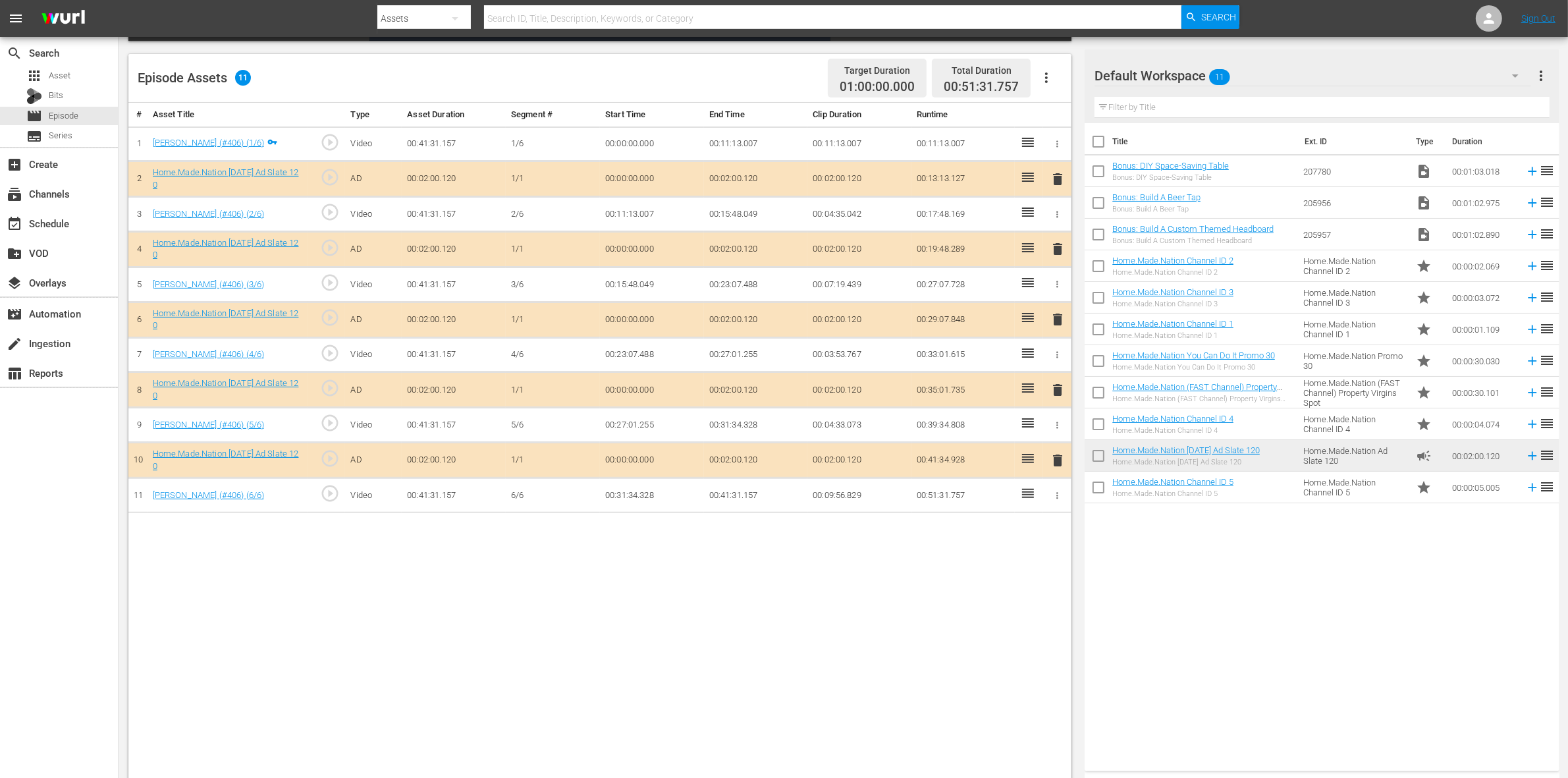
click at [1053, 324] on span "delete" at bounding box center [1057, 320] width 16 height 16
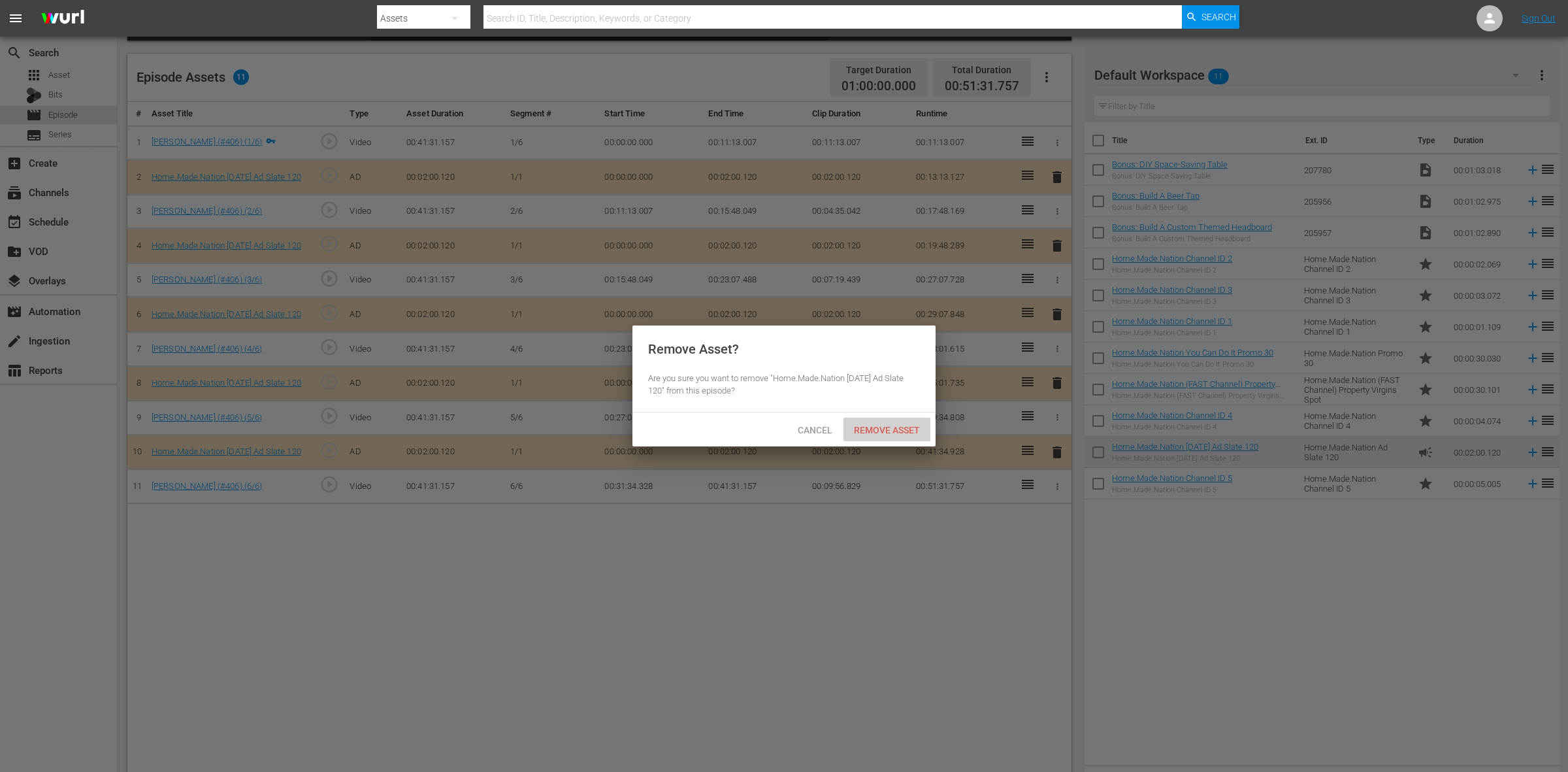
click at [879, 423] on div "Remove Asset" at bounding box center [887, 429] width 87 height 24
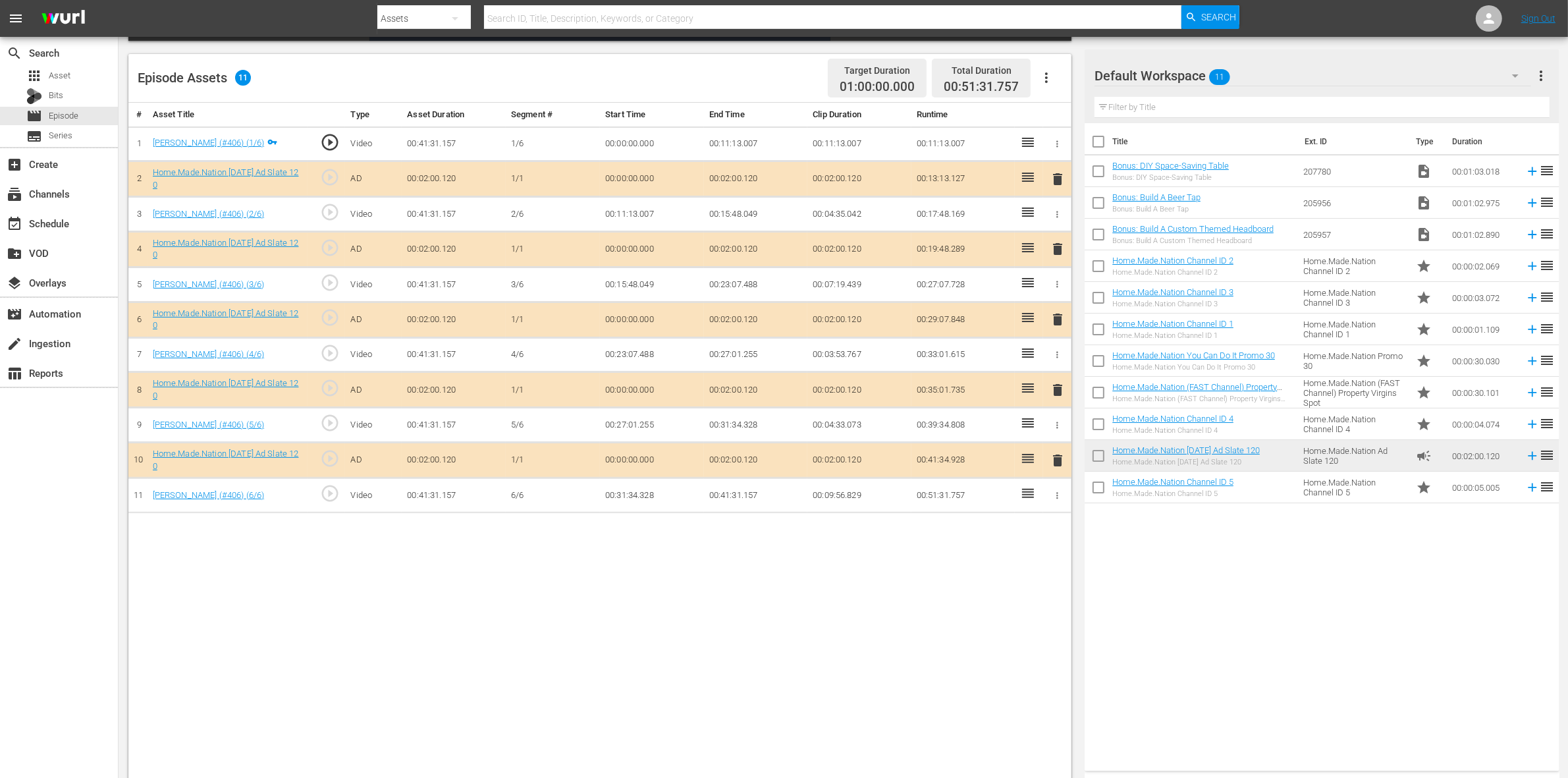
click at [1057, 390] on span "delete" at bounding box center [1057, 390] width 16 height 16
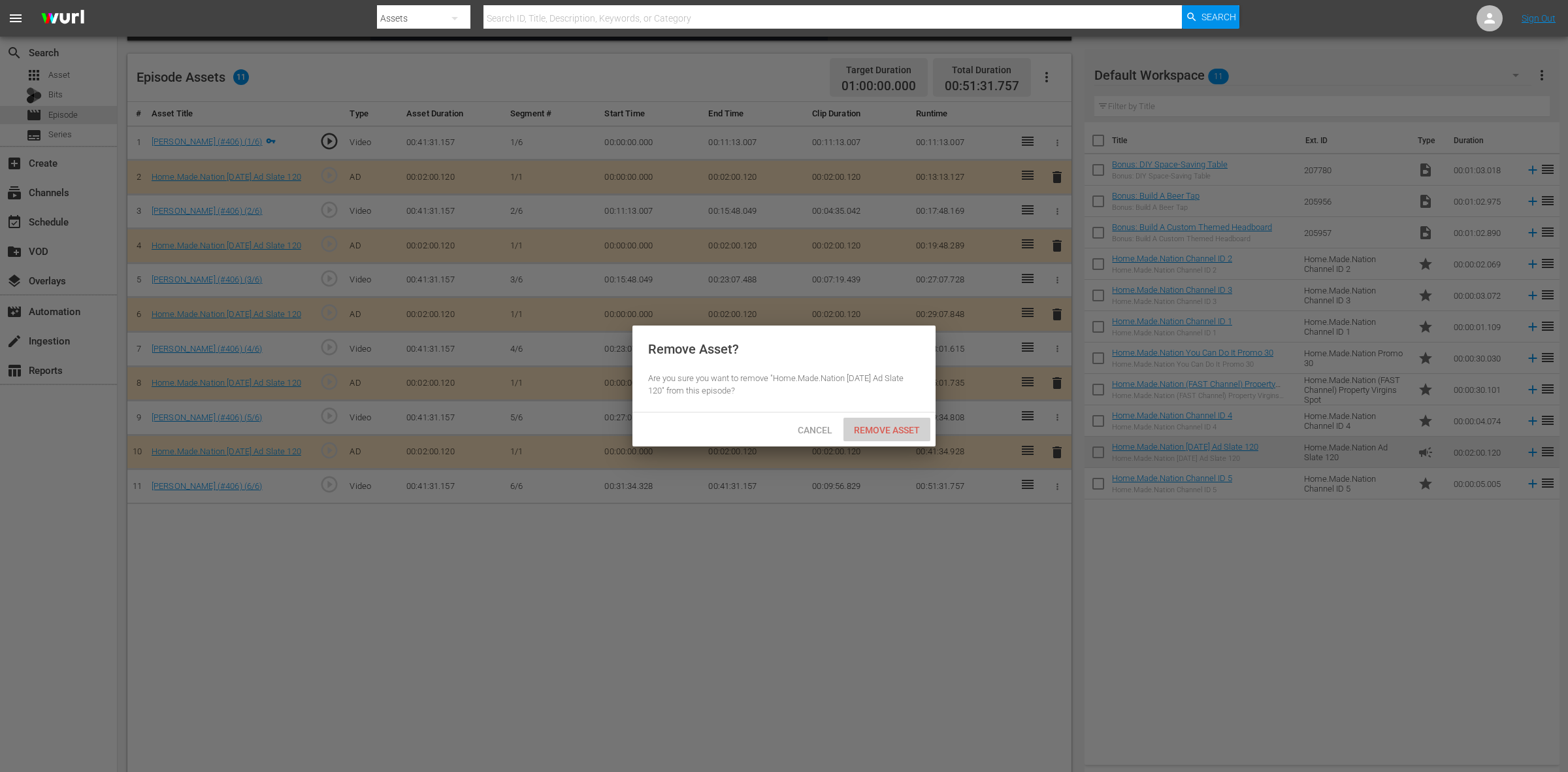
click at [866, 433] on span "Remove Asset" at bounding box center [887, 430] width 87 height 10
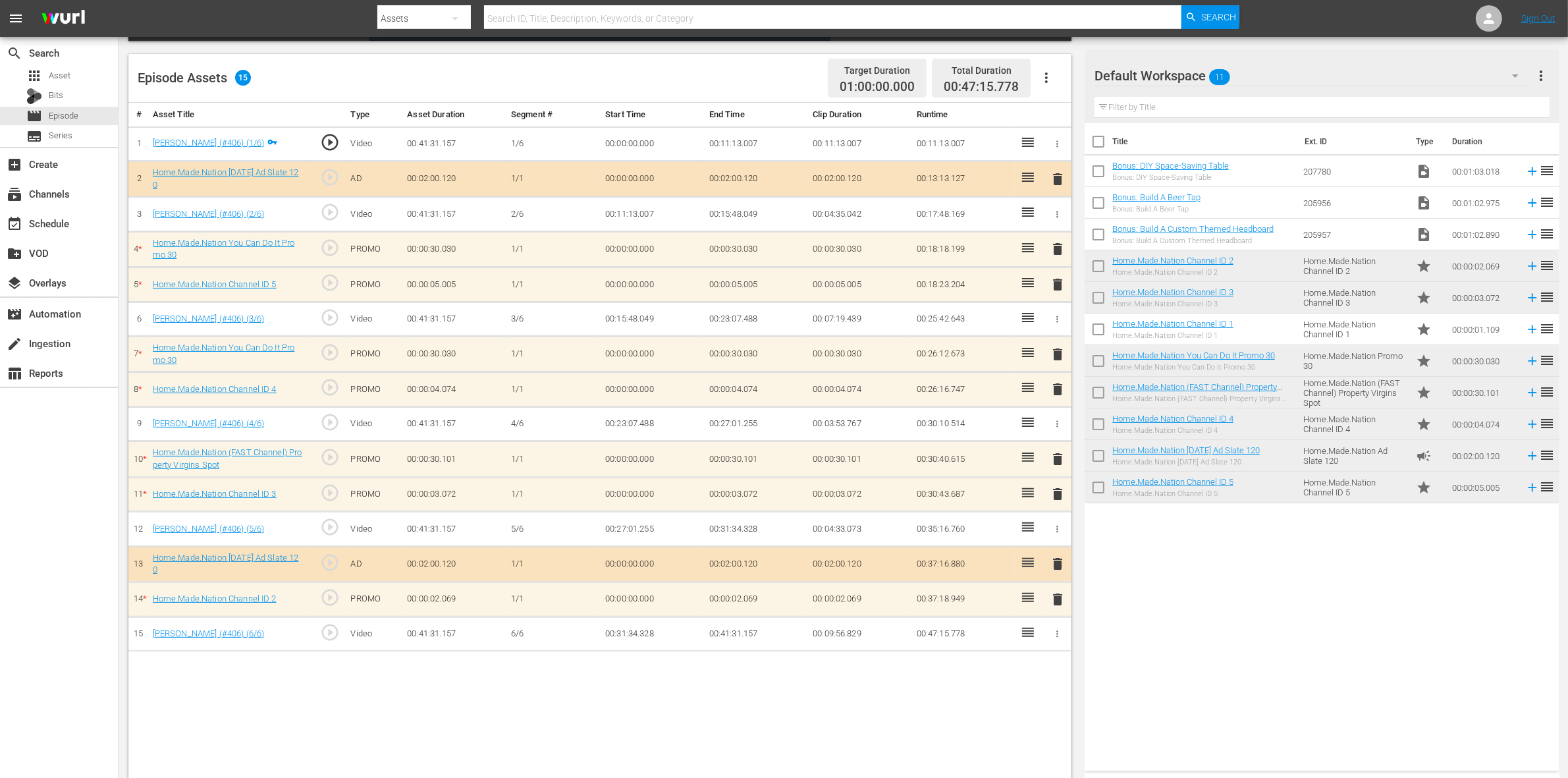
click at [1058, 498] on span "delete" at bounding box center [1057, 494] width 16 height 16
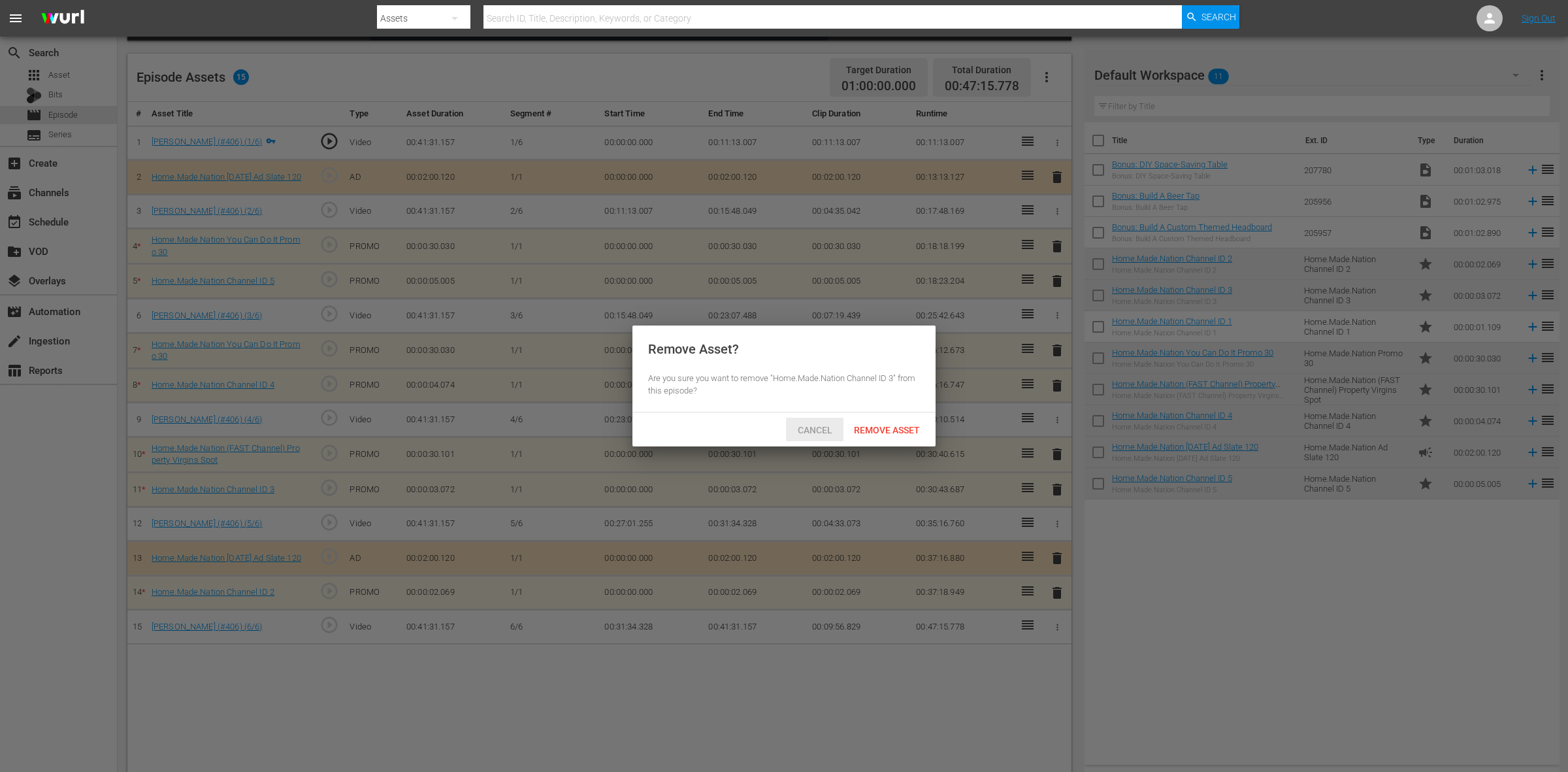
click at [824, 430] on span "Cancel" at bounding box center [814, 430] width 56 height 10
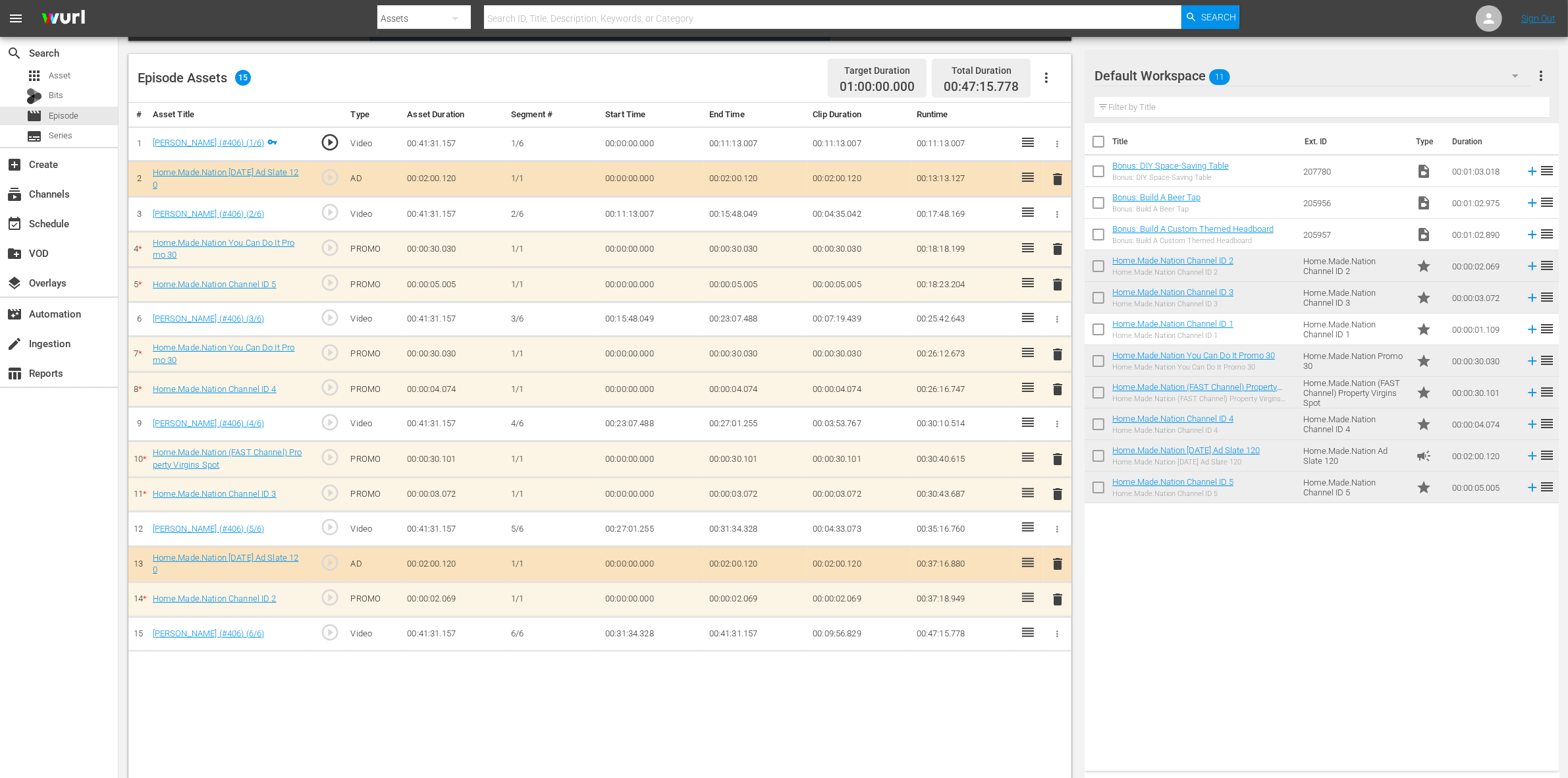
click at [1053, 502] on span "delete" at bounding box center [1057, 494] width 16 height 16
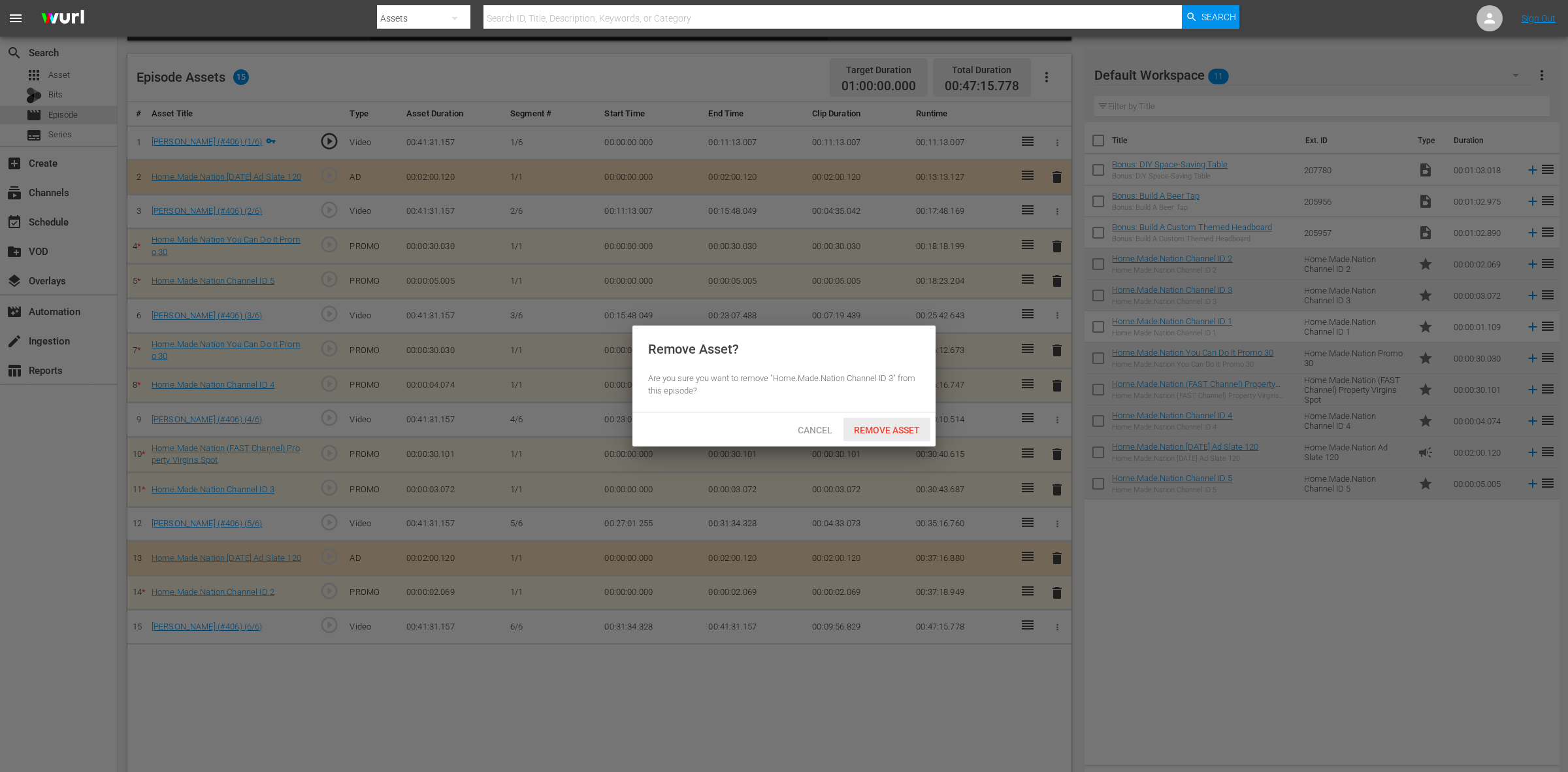
click at [866, 425] on span "Remove Asset" at bounding box center [887, 430] width 87 height 10
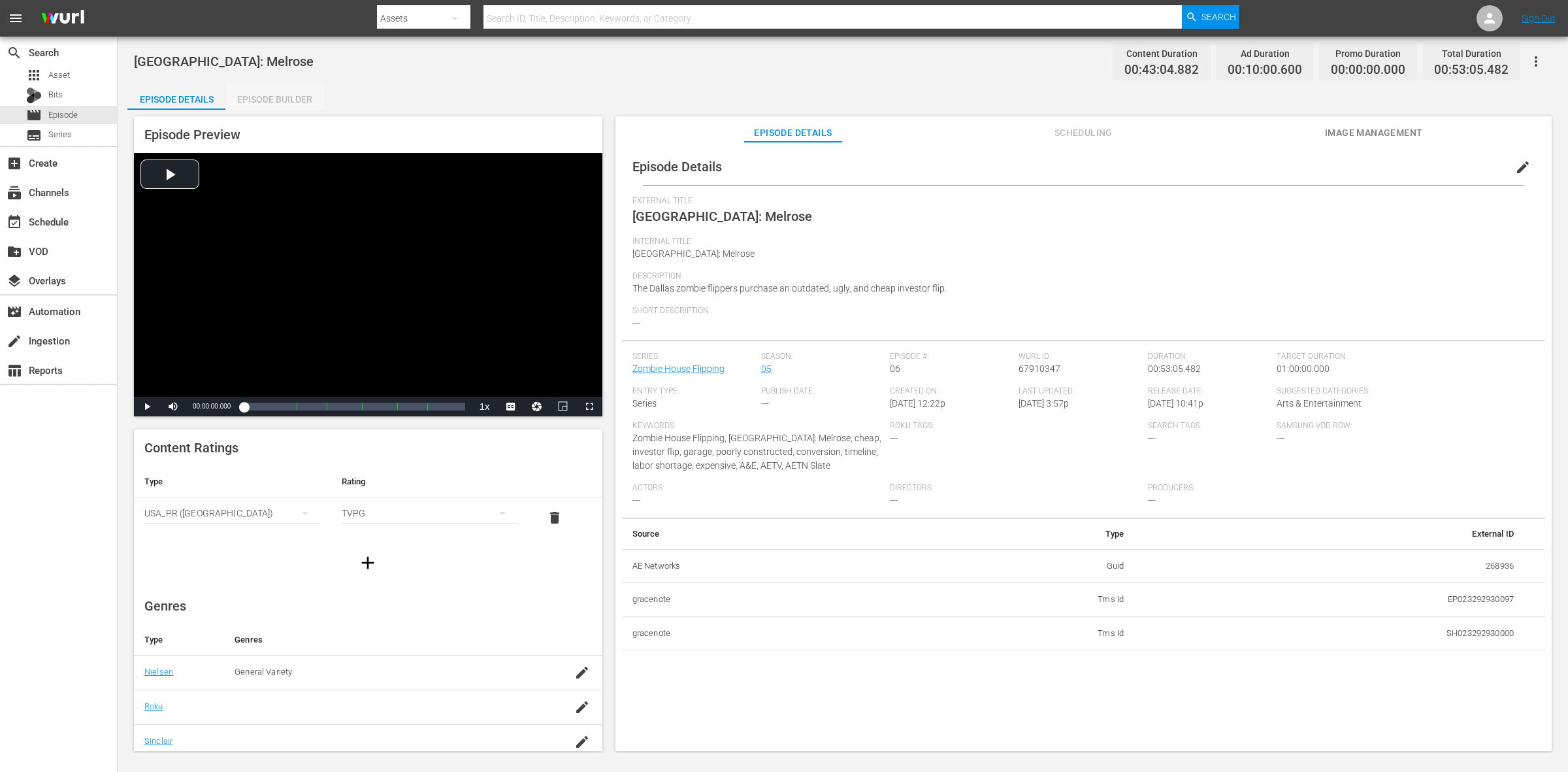
click at [288, 98] on div "Episode Builder" at bounding box center [275, 100] width 98 height 31
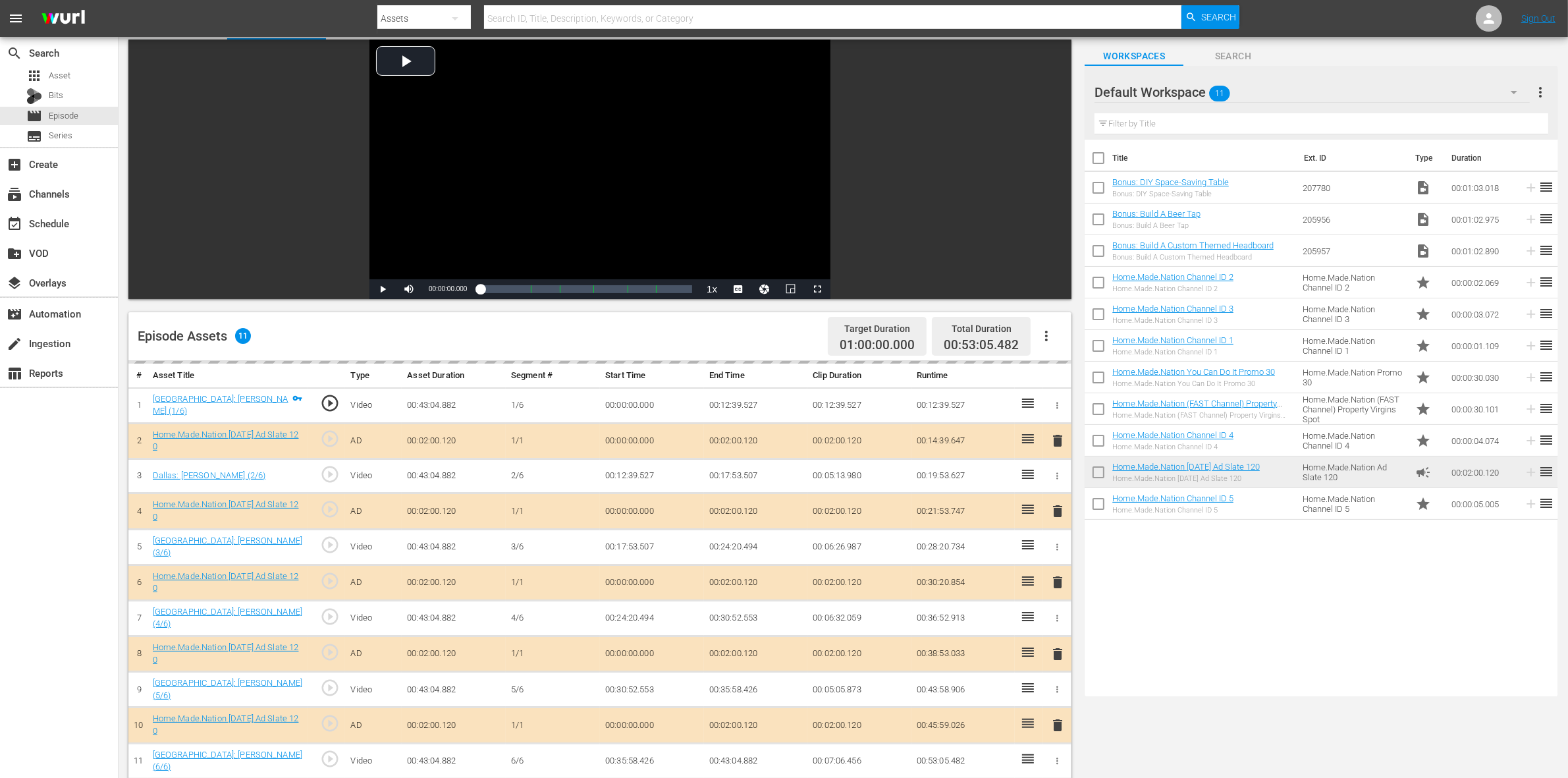
scroll to position [164, 0]
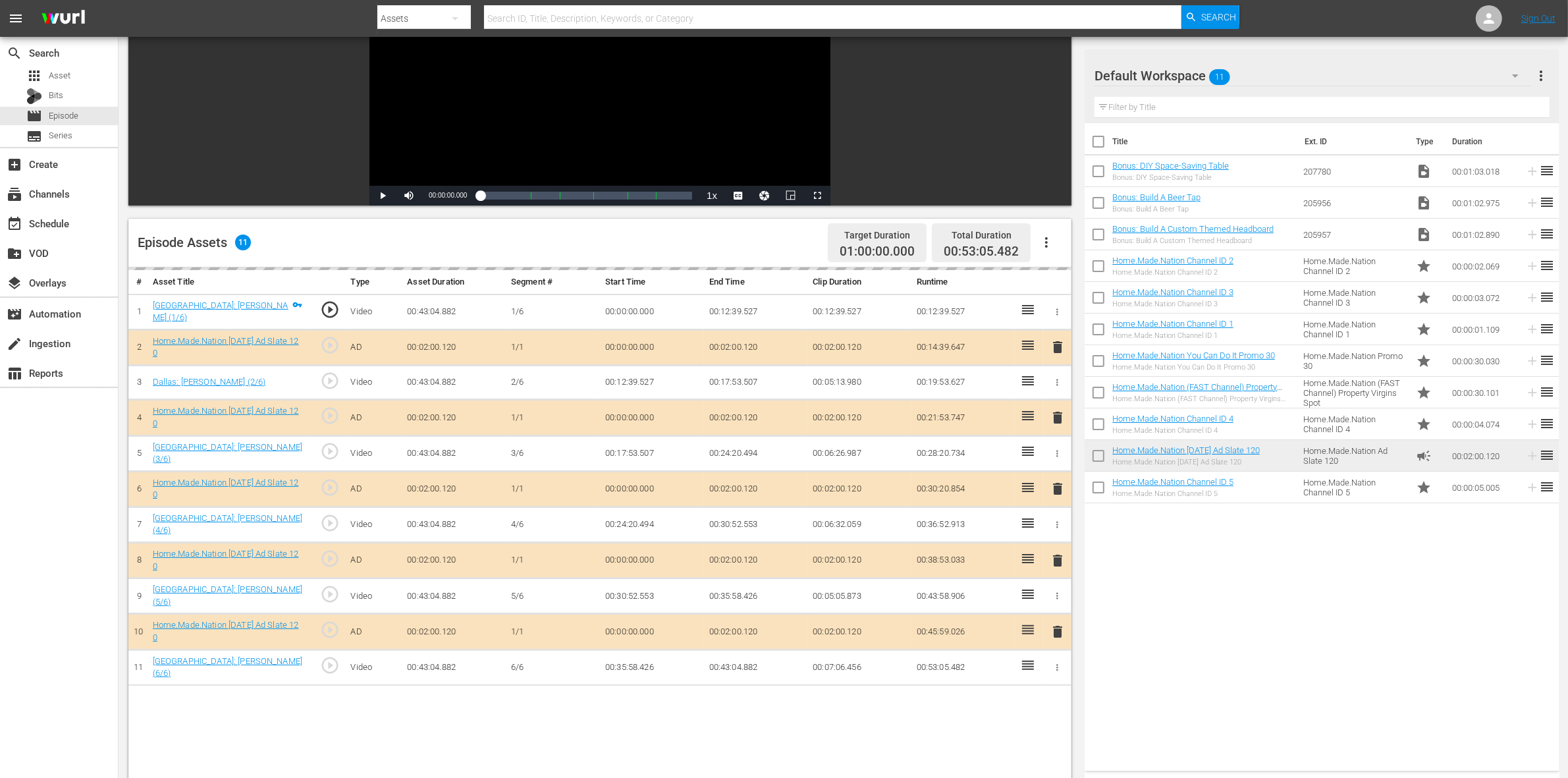
click at [1057, 481] on div "delete" at bounding box center [1057, 489] width 18 height 19
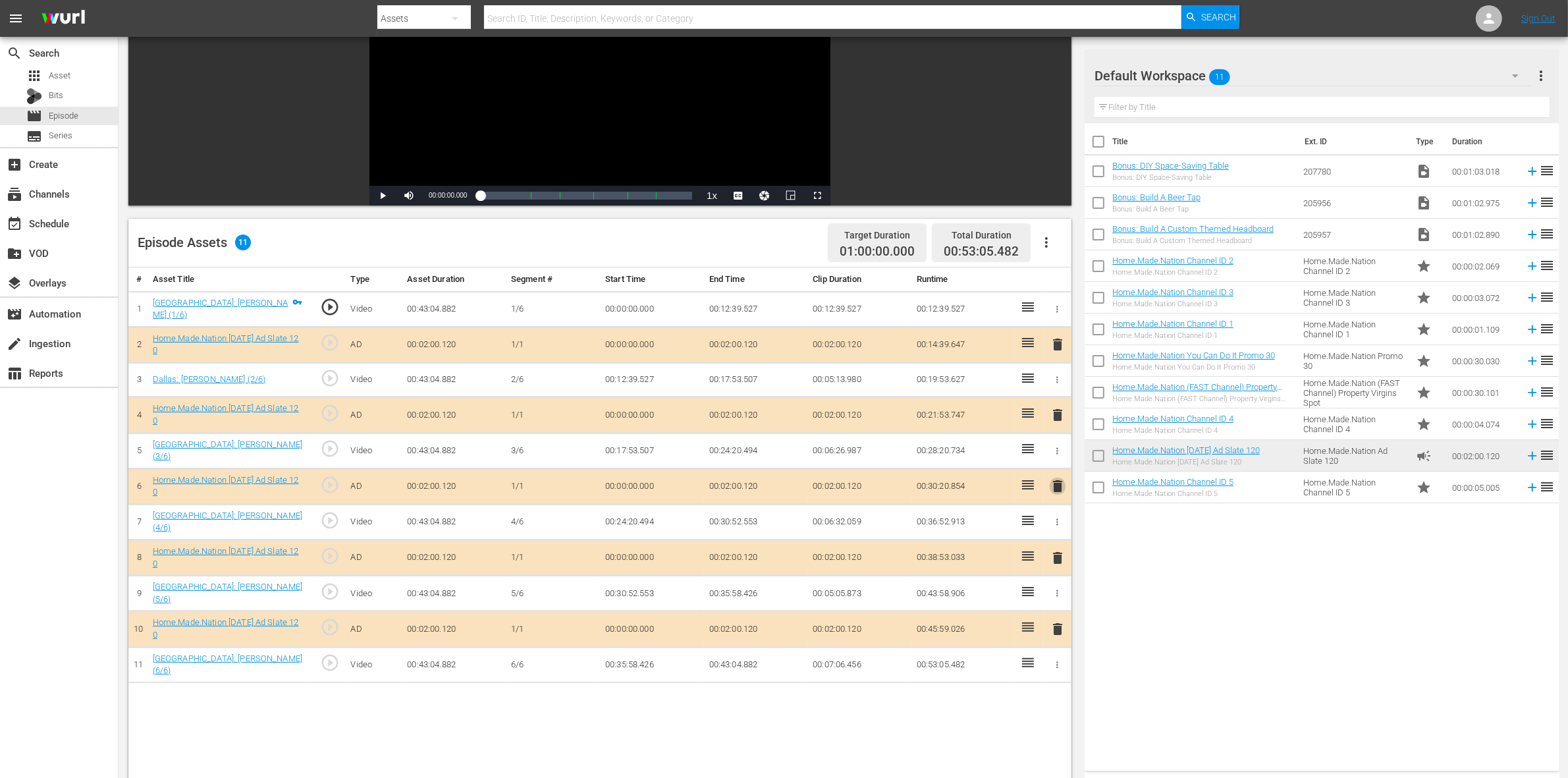
click at [1057, 489] on span "delete" at bounding box center [1057, 486] width 16 height 16
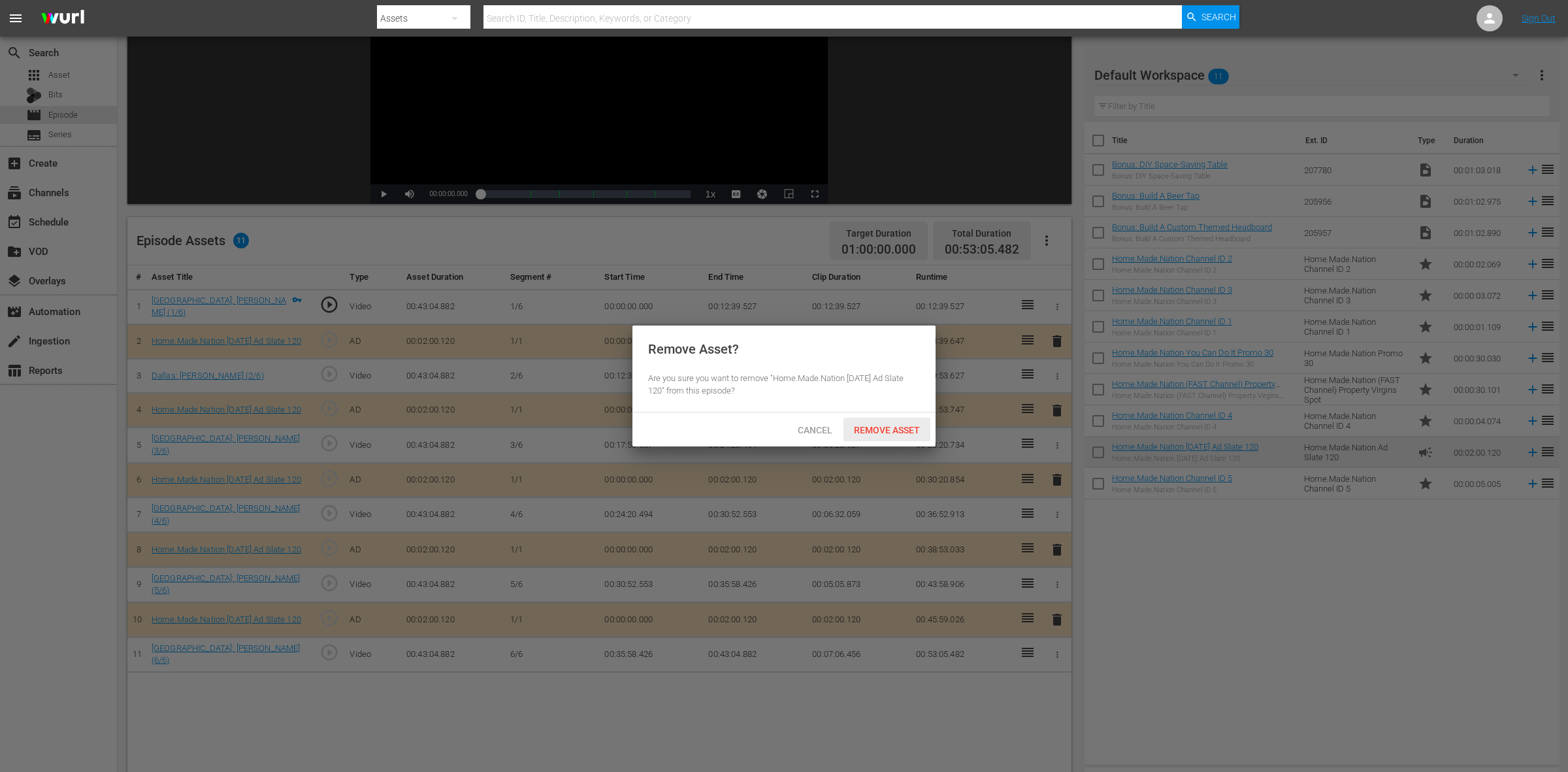
click at [890, 428] on span "Remove Asset" at bounding box center [887, 430] width 87 height 10
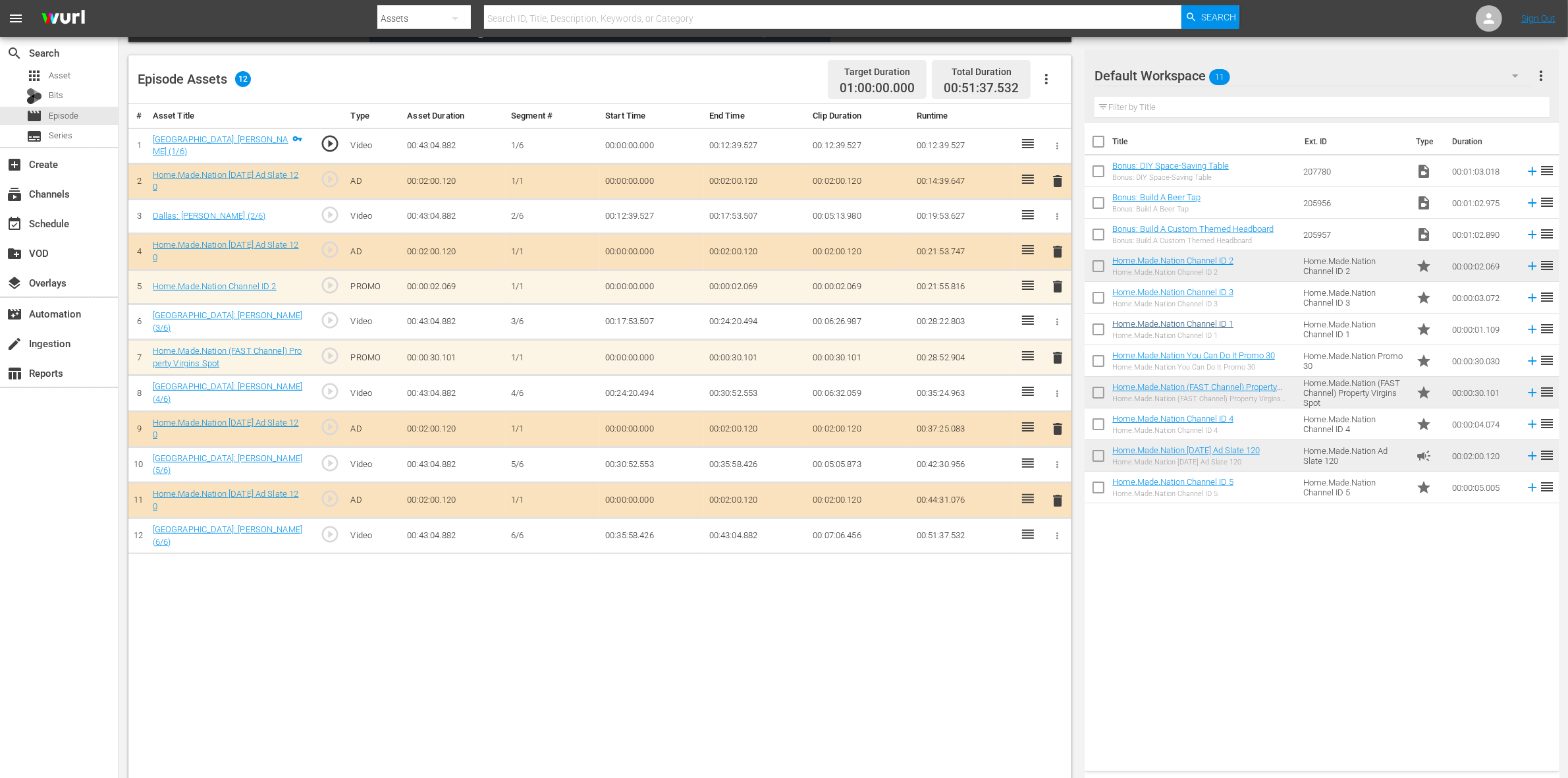
scroll to position [330, 0]
click at [1057, 287] on span "delete" at bounding box center [1057, 285] width 16 height 16
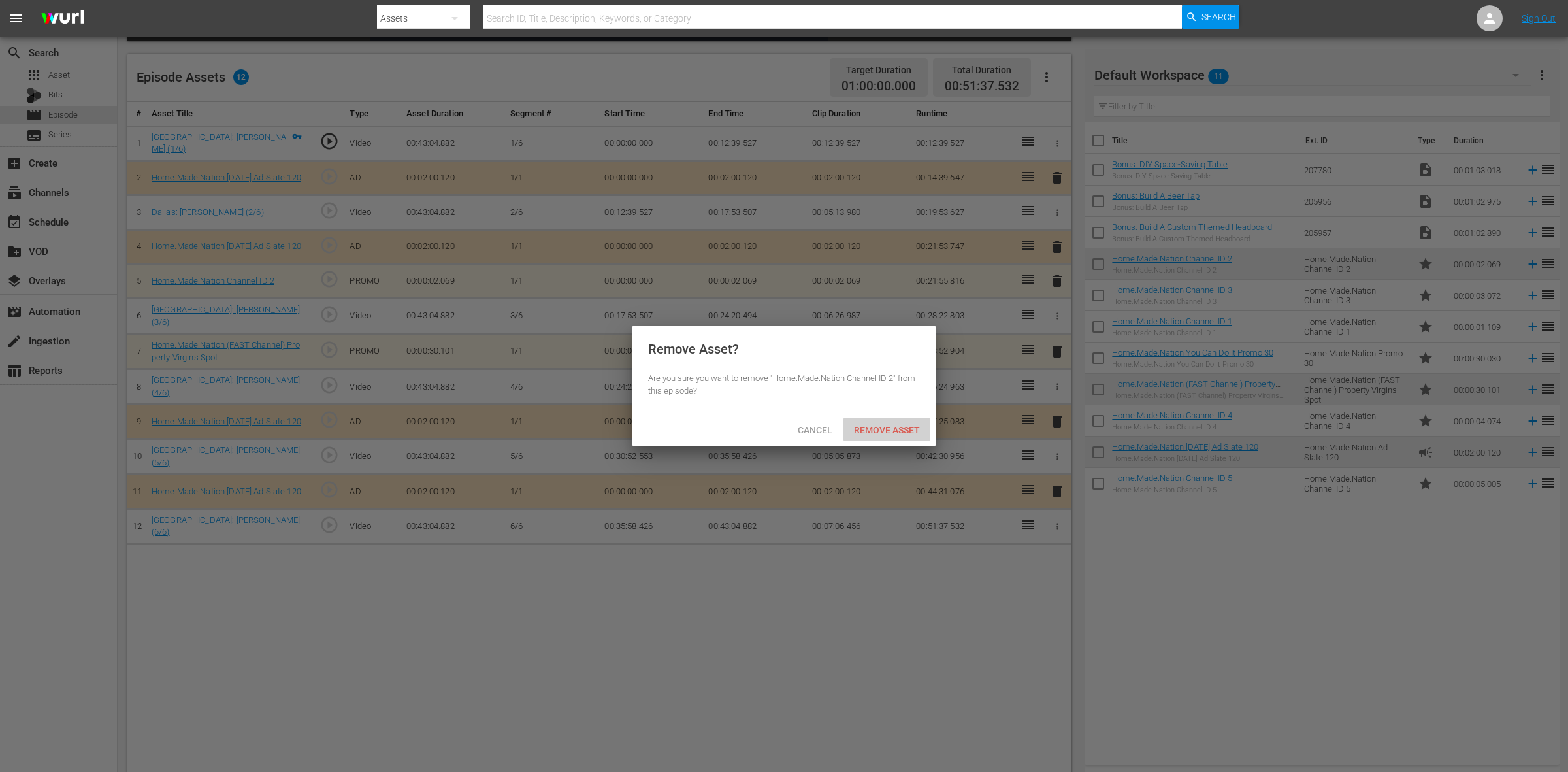
click at [861, 431] on span "Remove Asset" at bounding box center [887, 430] width 87 height 10
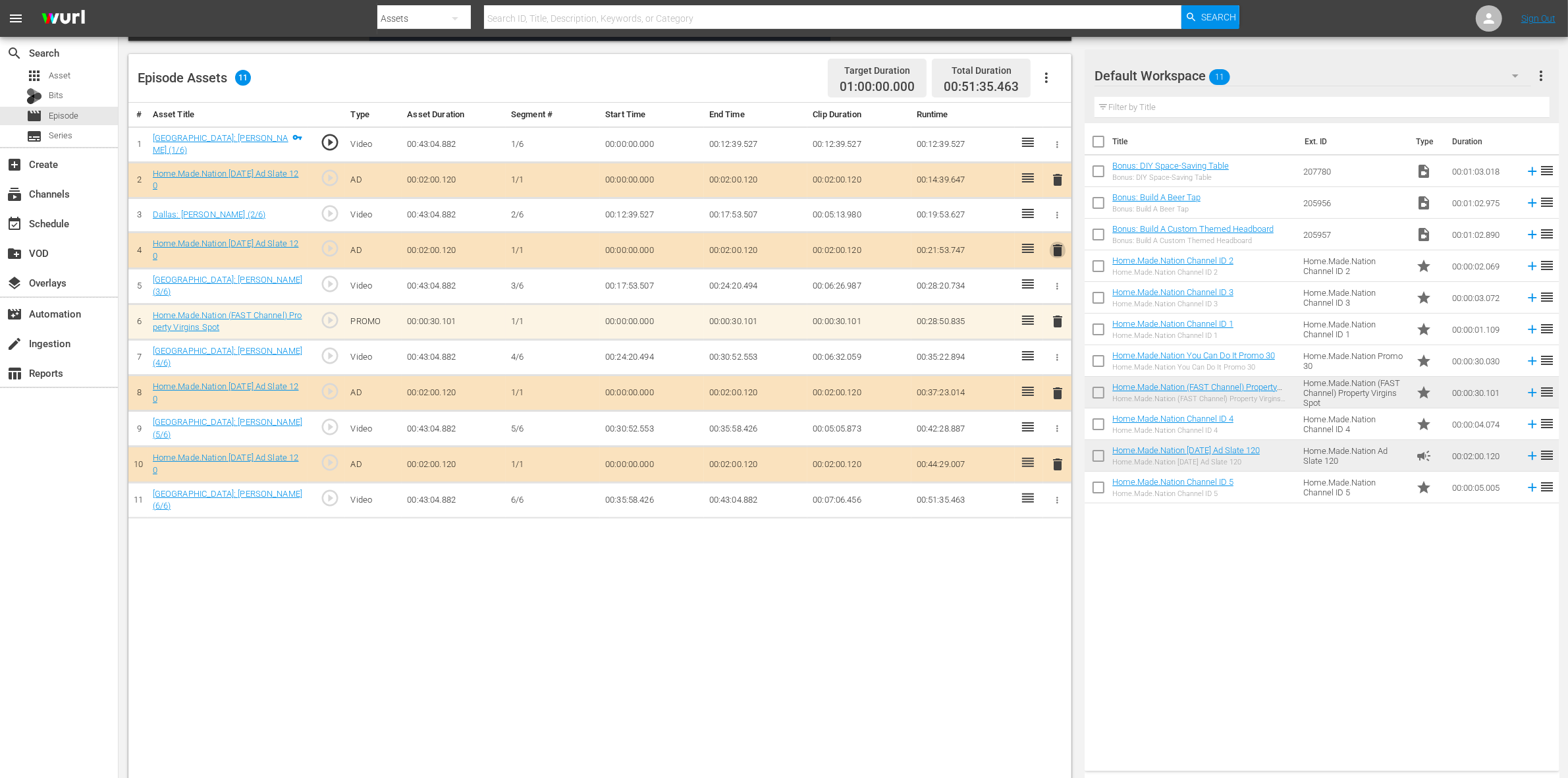
click at [1055, 251] on span "delete" at bounding box center [1057, 250] width 16 height 16
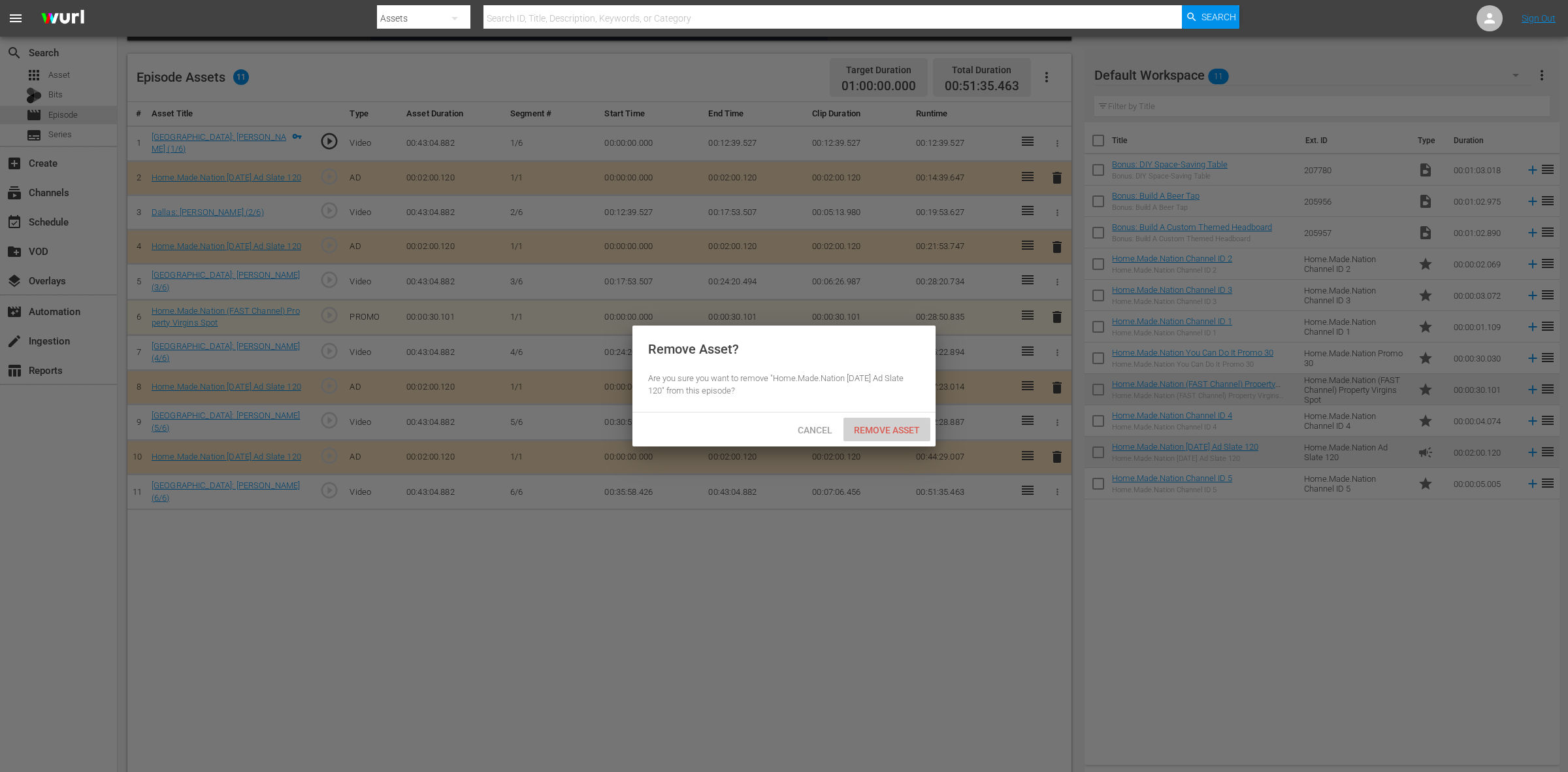
click at [894, 427] on span "Remove Asset" at bounding box center [887, 430] width 87 height 10
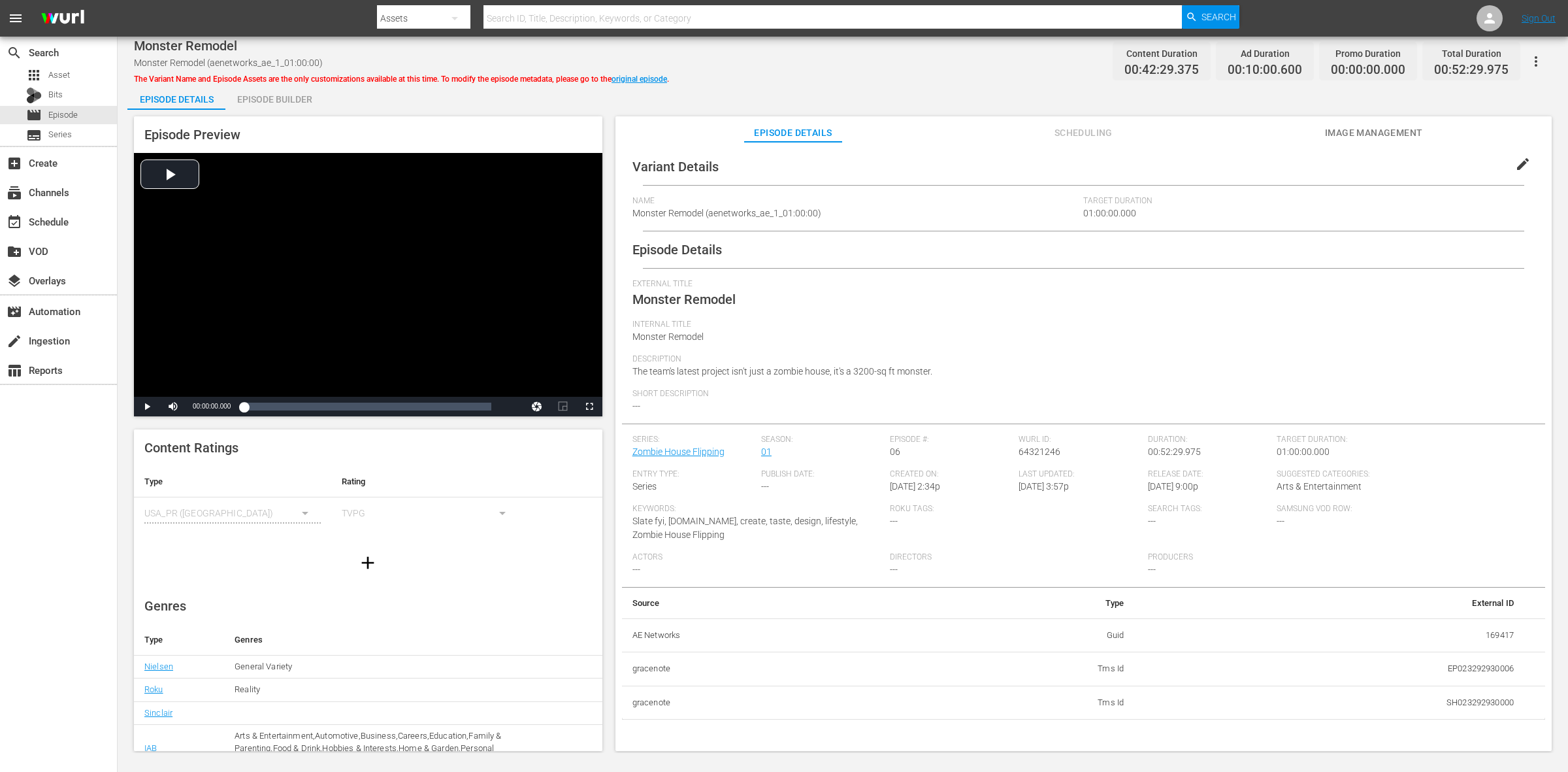
click at [283, 99] on div "Episode Builder" at bounding box center [275, 100] width 98 height 31
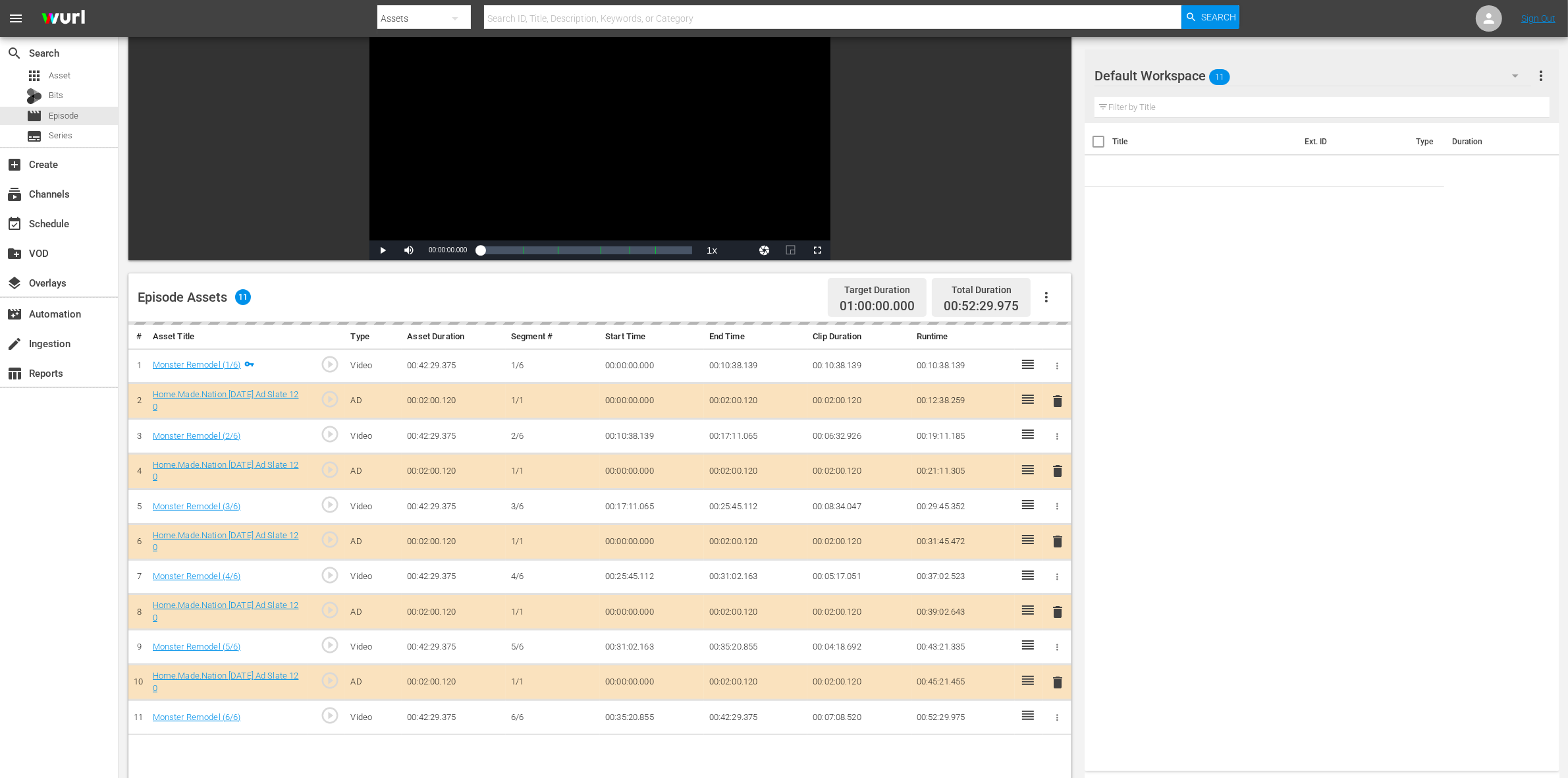
scroll to position [247, 0]
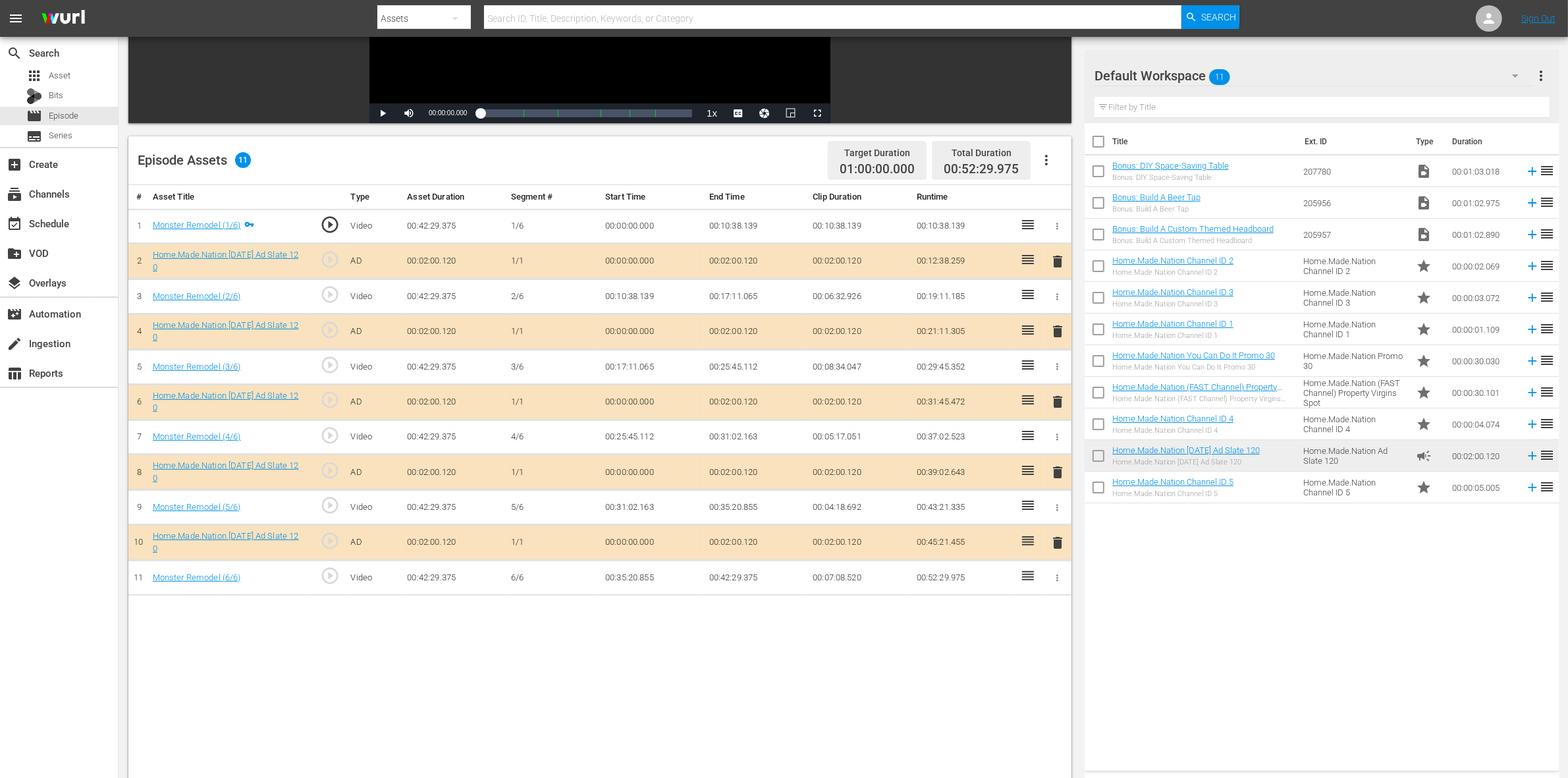
click at [1057, 334] on span "delete" at bounding box center [1057, 332] width 16 height 16
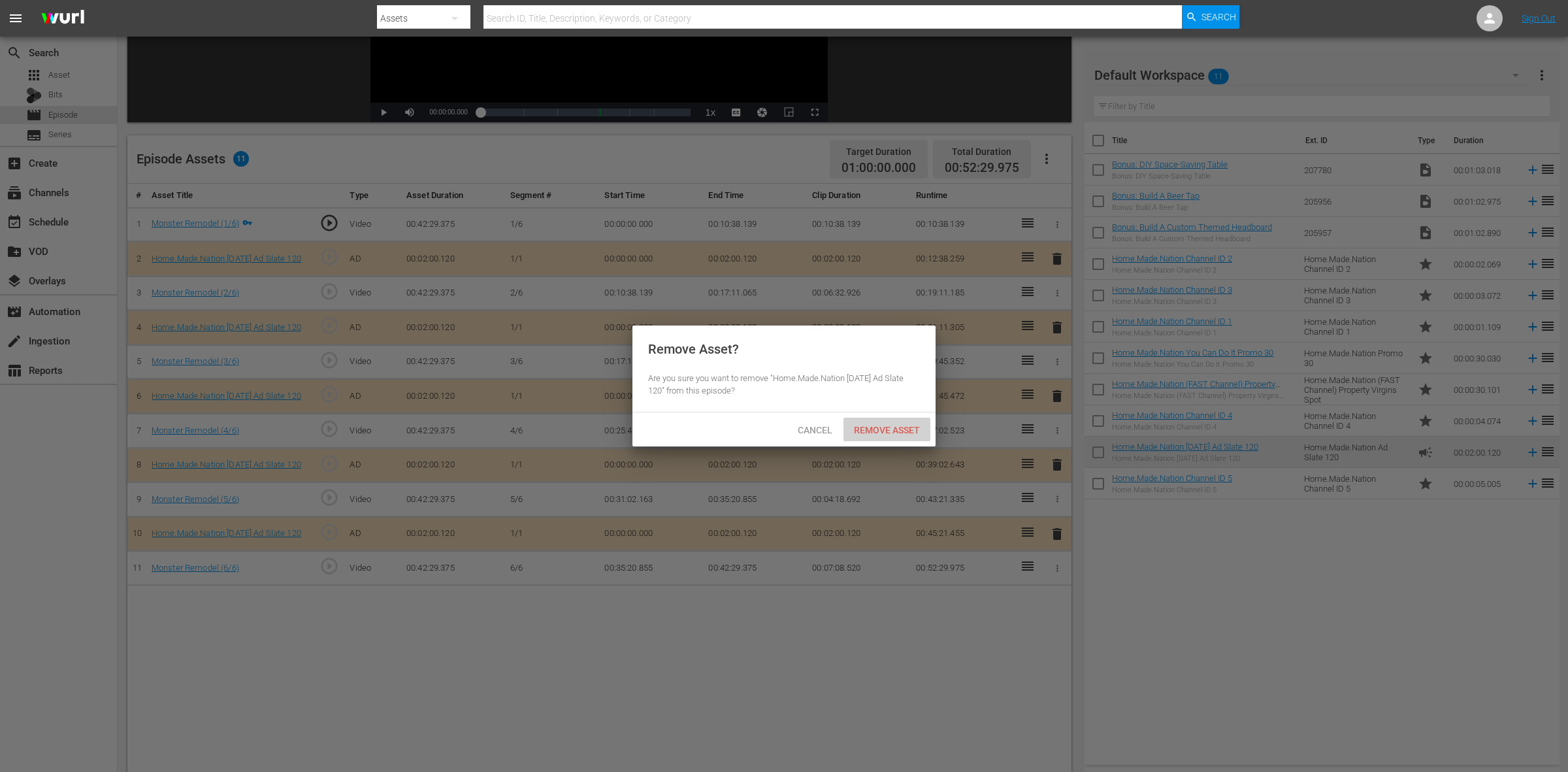
click at [917, 425] on span "Remove Asset" at bounding box center [887, 430] width 87 height 10
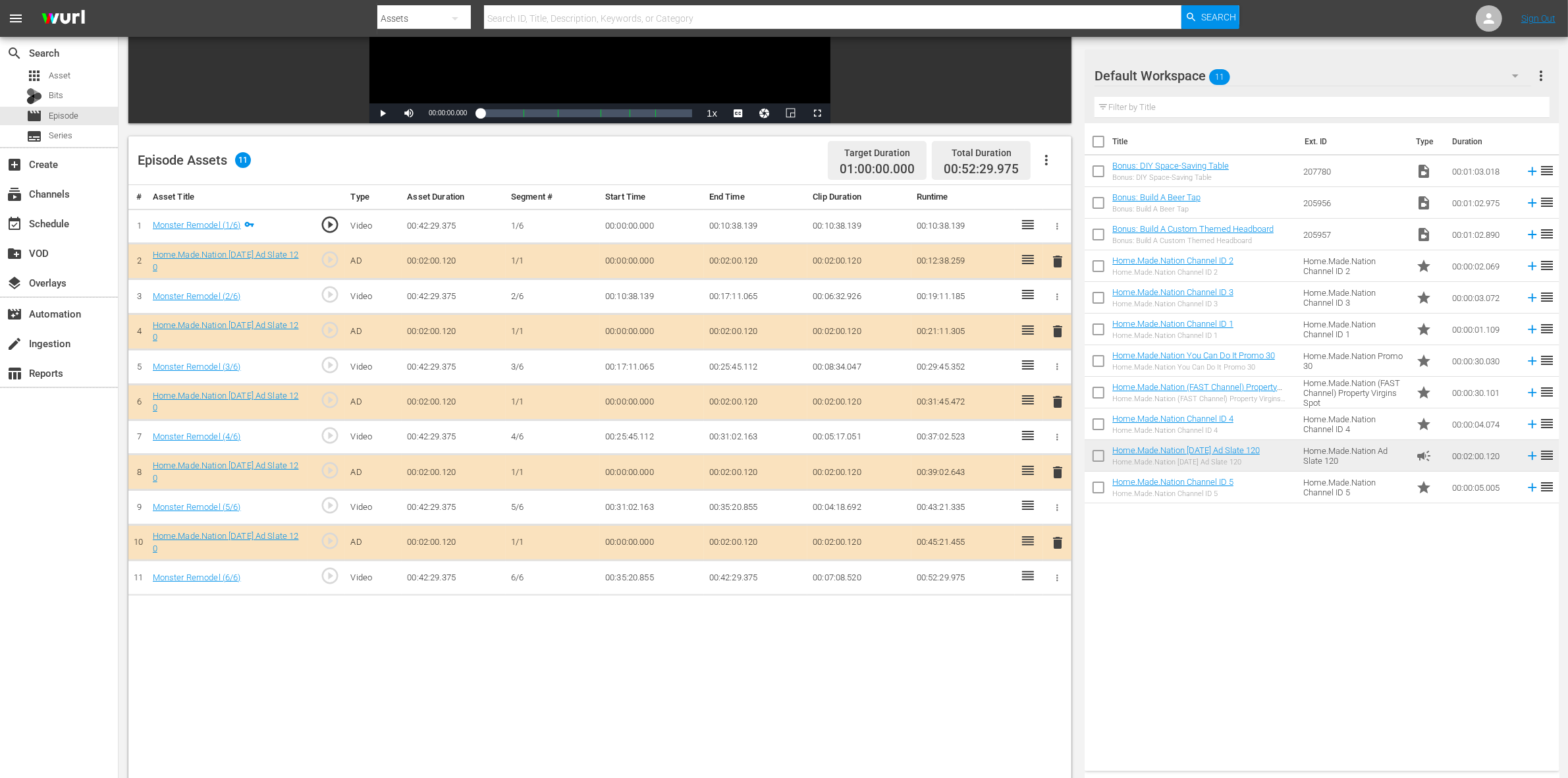
click at [1055, 399] on span "delete" at bounding box center [1057, 402] width 16 height 16
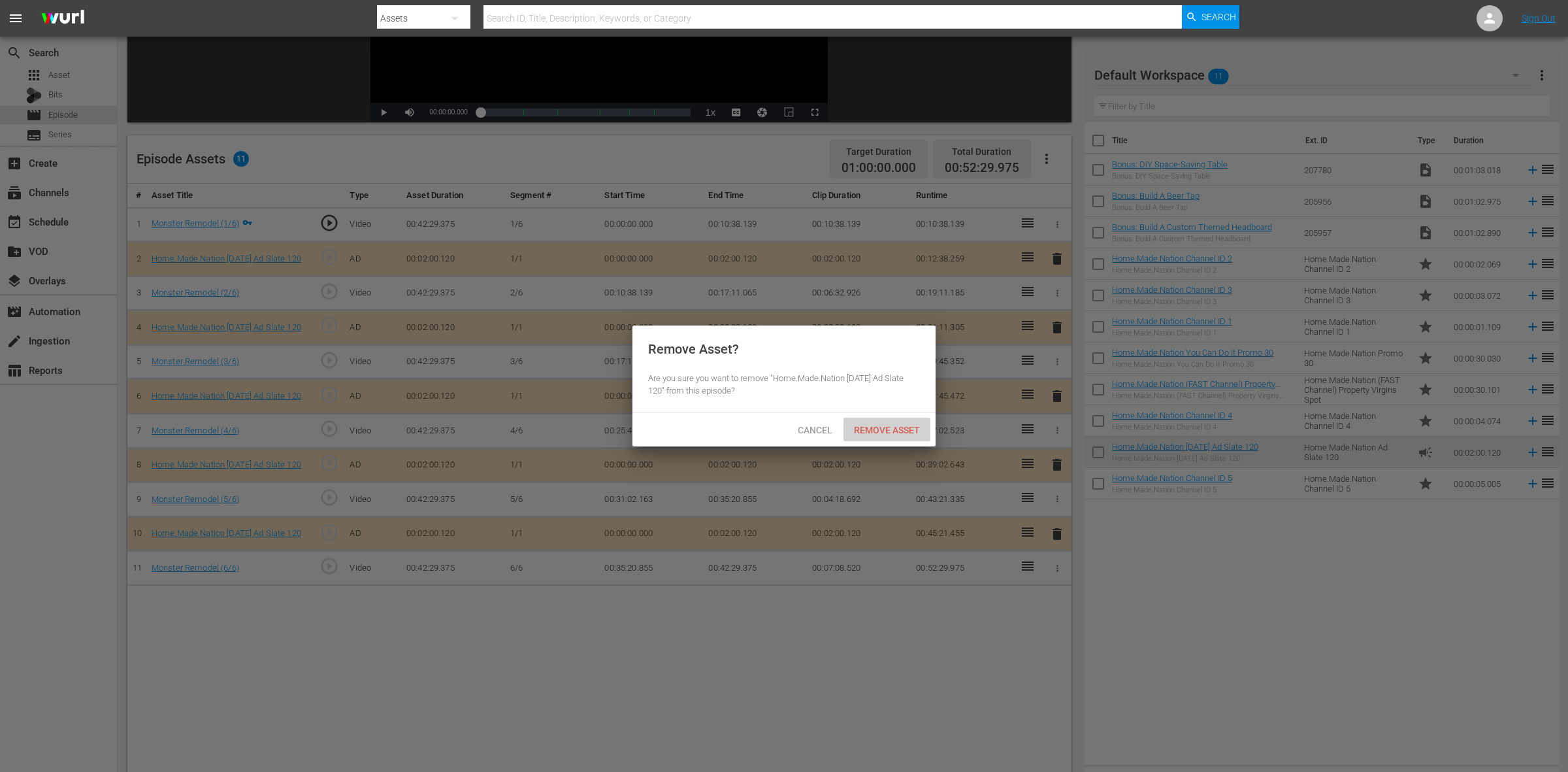
click at [909, 432] on span "Remove Asset" at bounding box center [887, 430] width 87 height 10
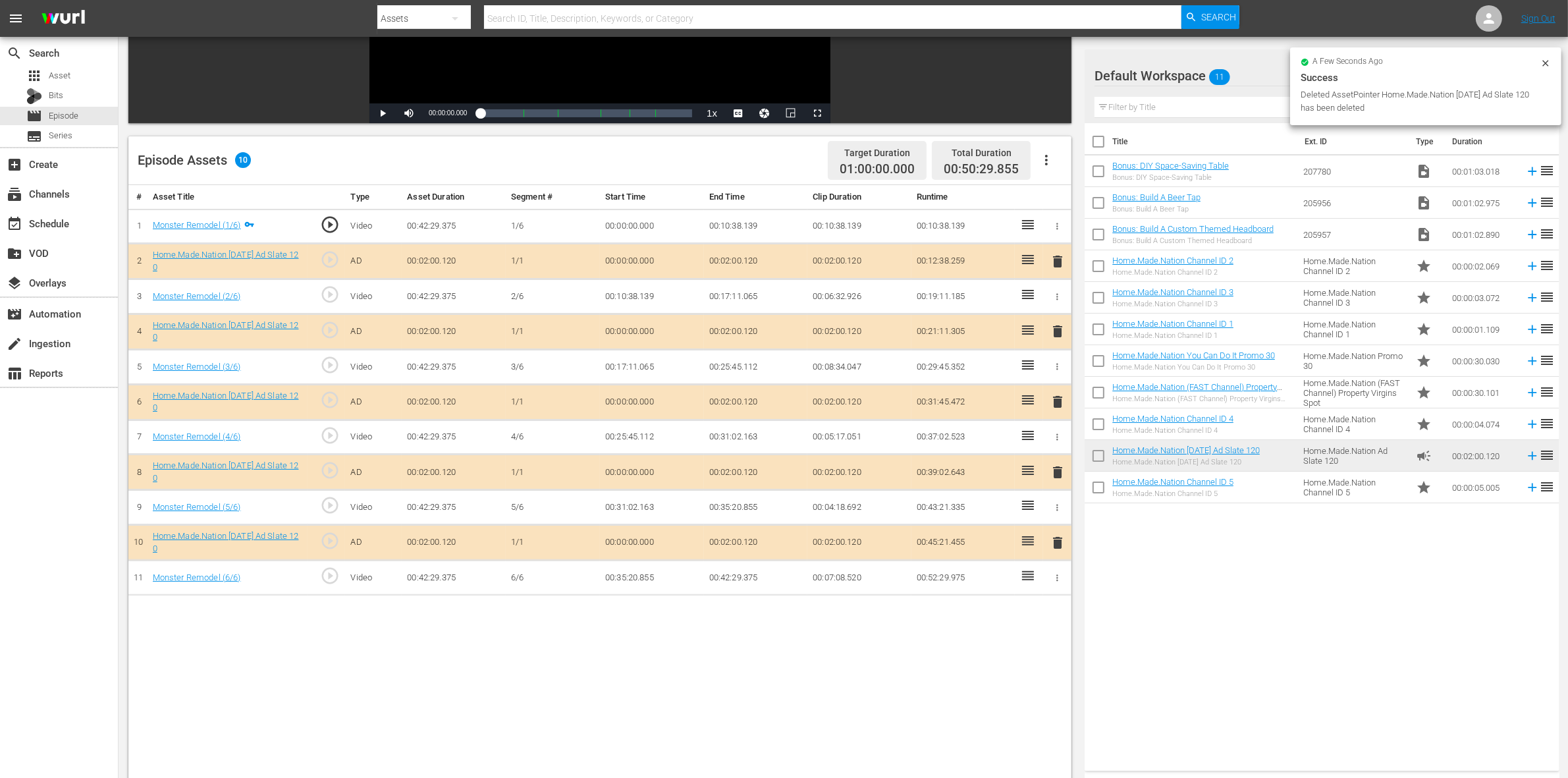
click at [1059, 472] on span "delete" at bounding box center [1057, 472] width 16 height 16
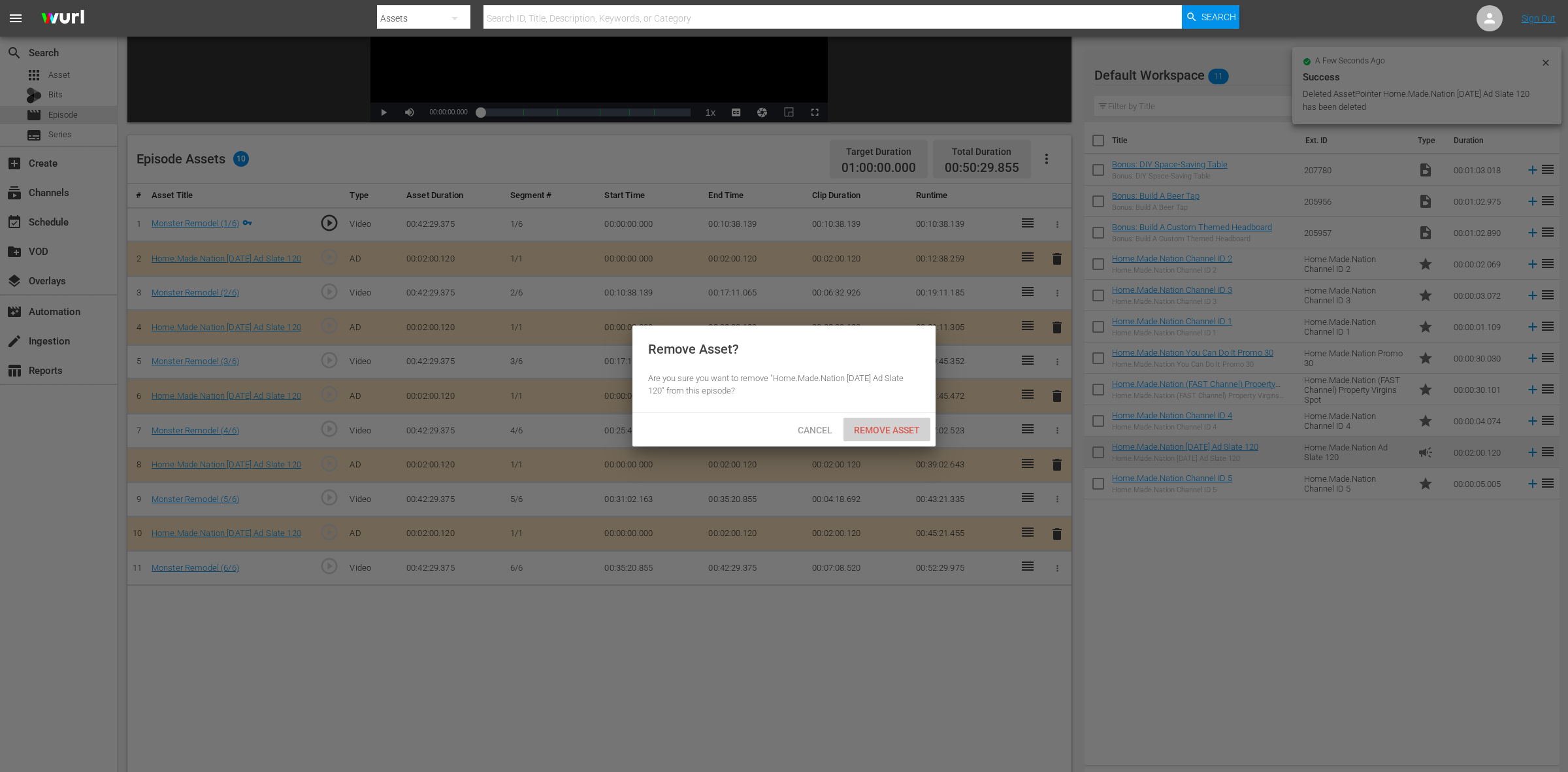
click at [896, 422] on div "Remove Asset" at bounding box center [887, 429] width 87 height 24
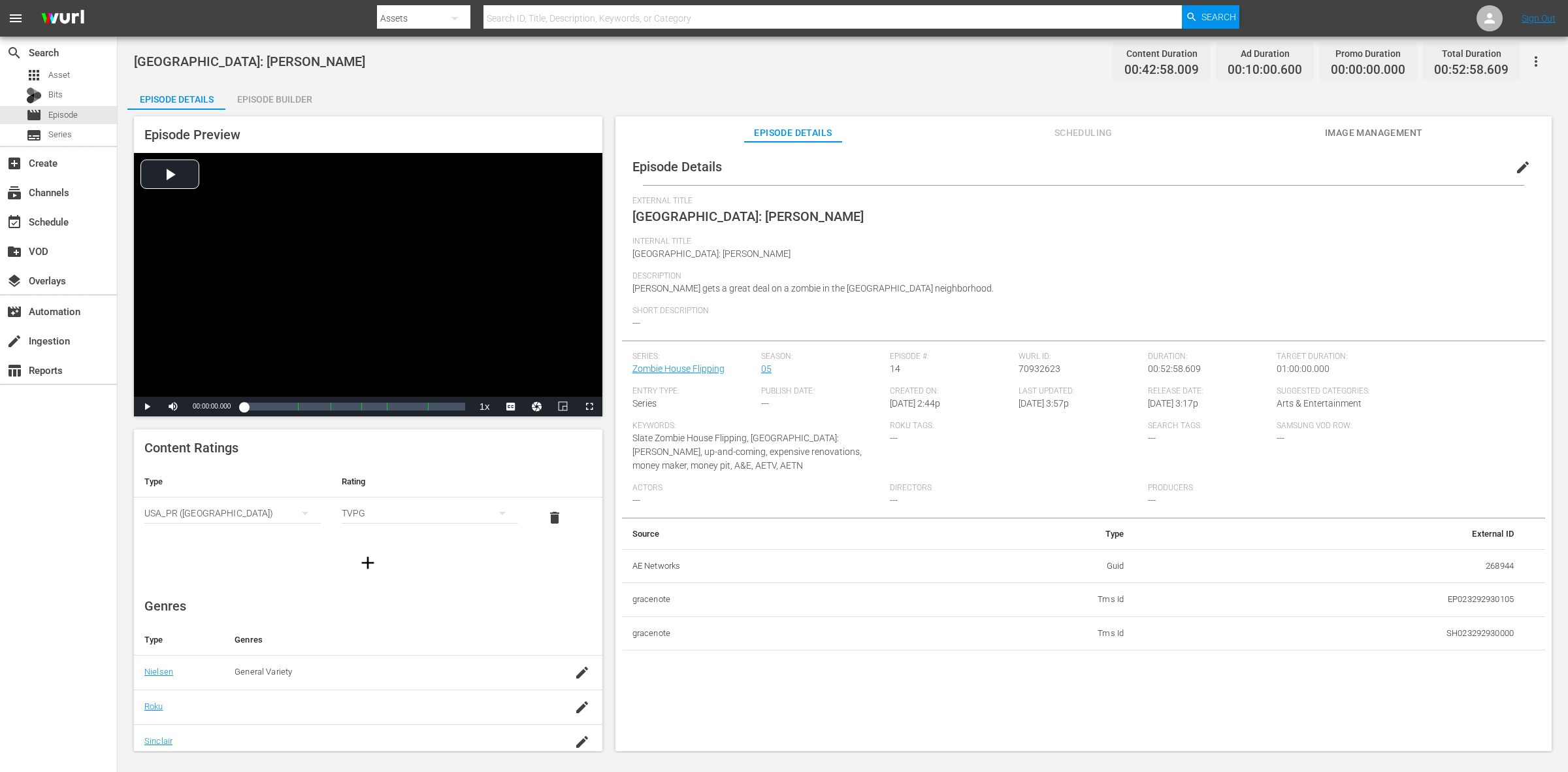
click at [281, 100] on div "Episode Builder" at bounding box center [275, 100] width 98 height 31
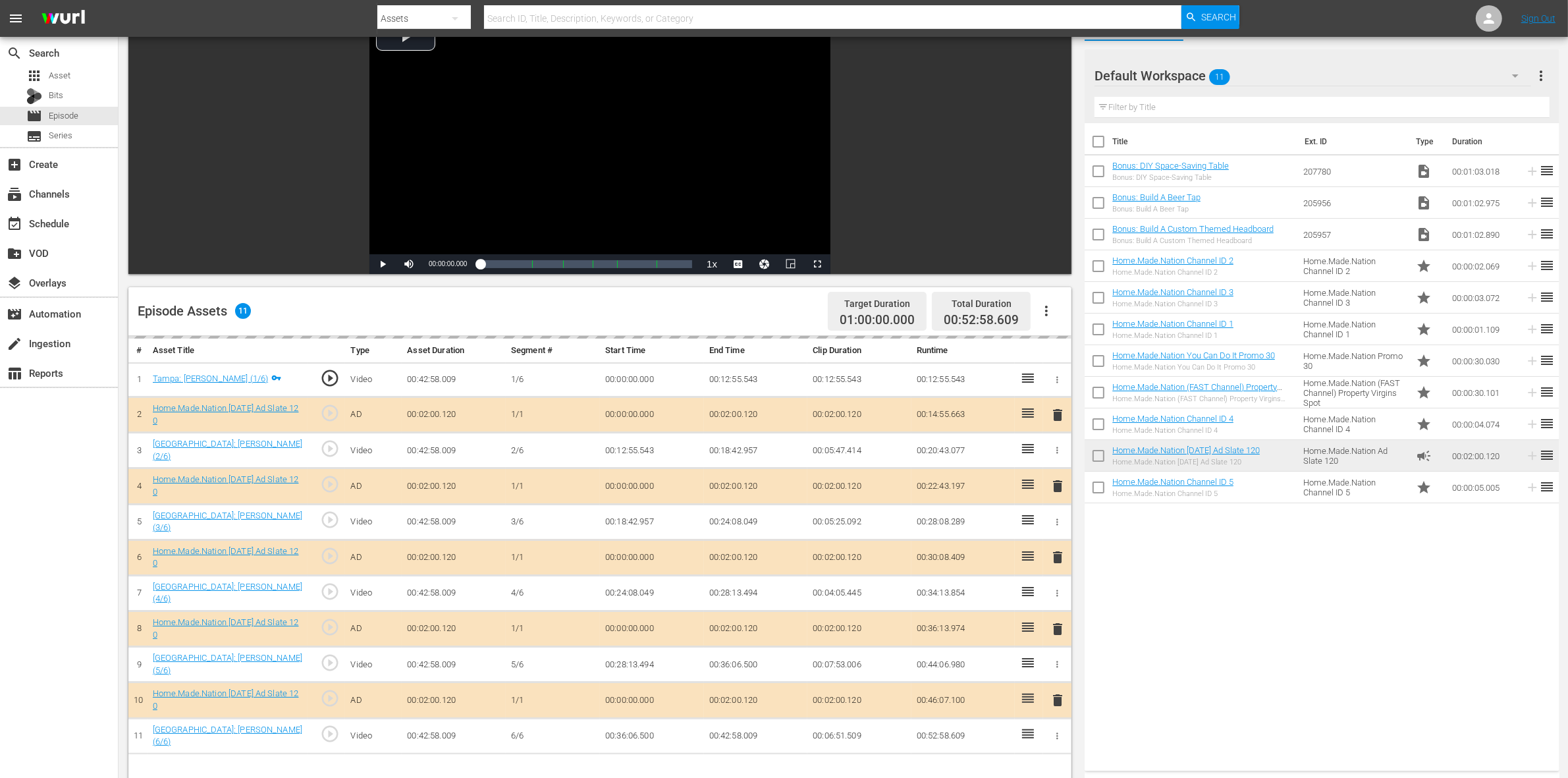
scroll to position [247, 0]
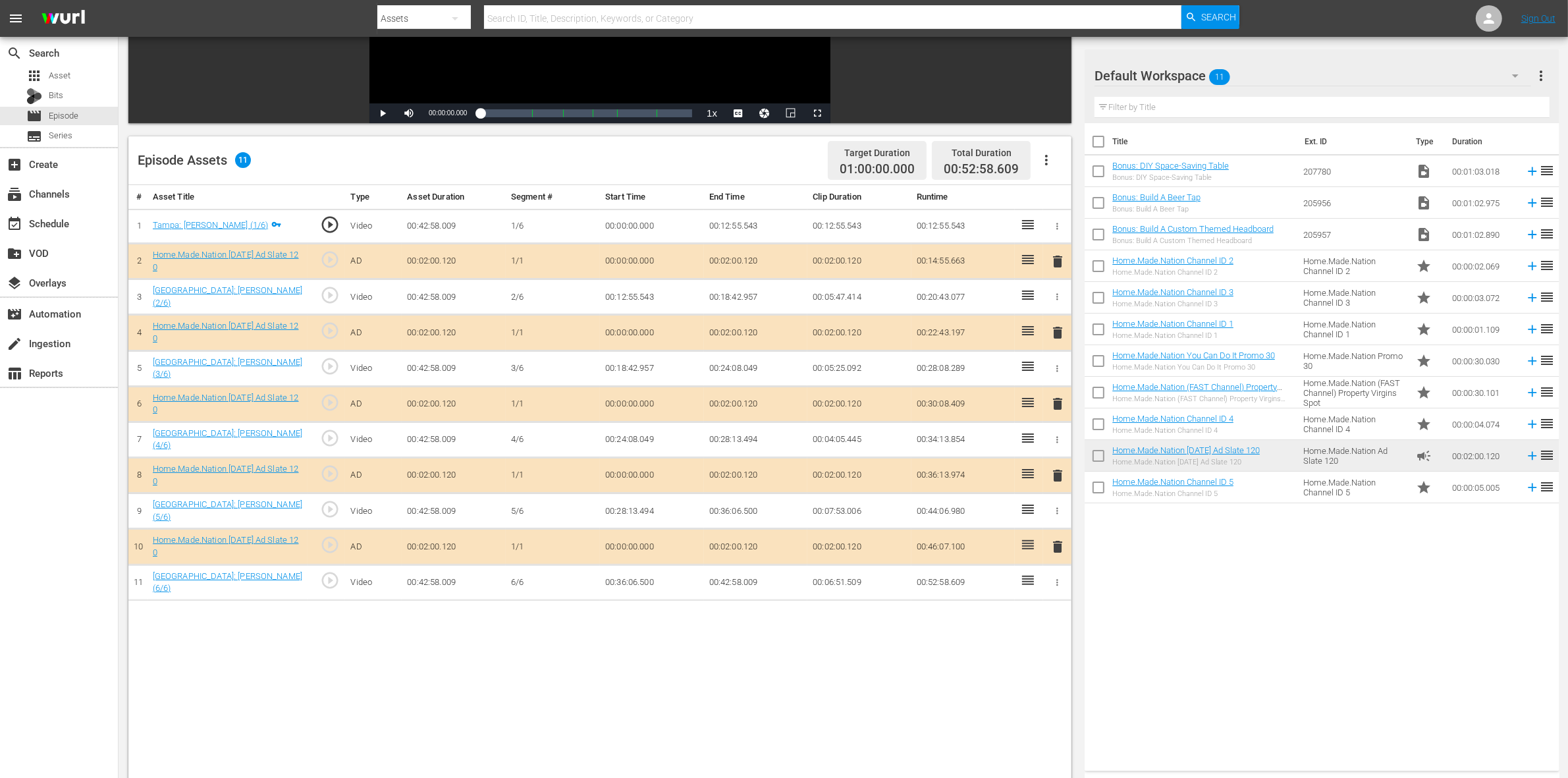
click at [1057, 337] on span "delete" at bounding box center [1057, 333] width 16 height 16
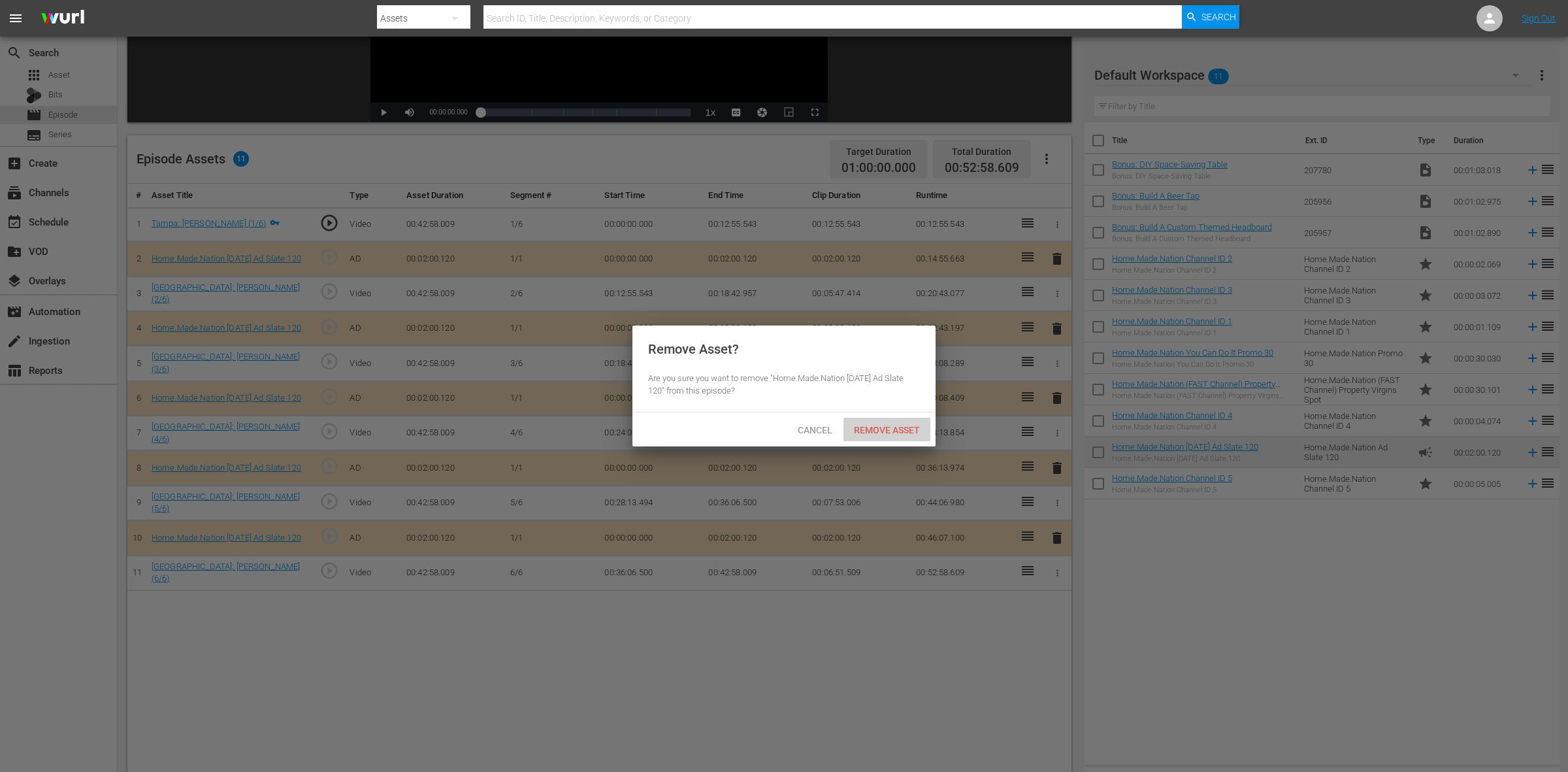
click at [884, 419] on div "Remove Asset" at bounding box center [887, 429] width 87 height 24
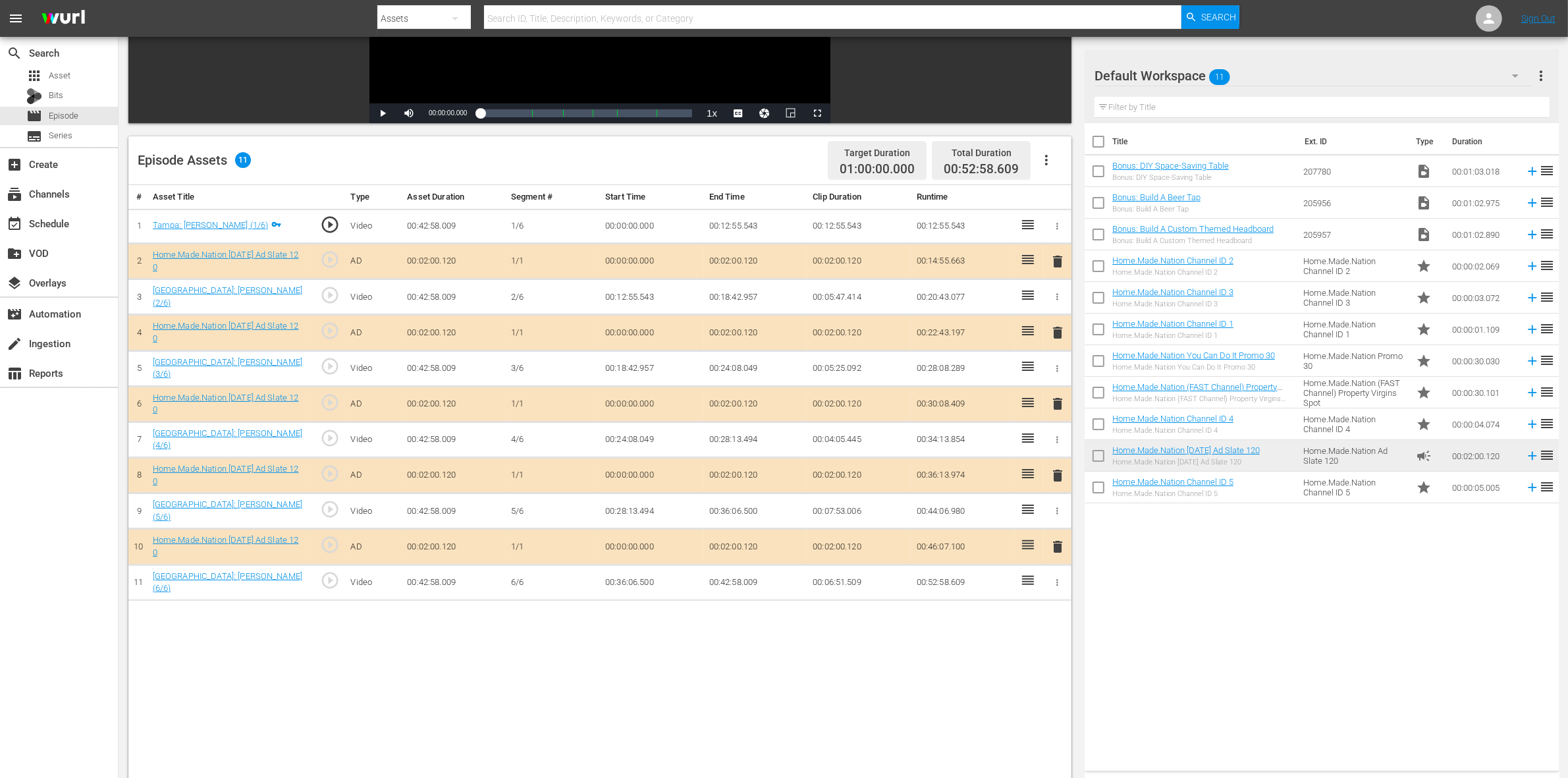
click at [1060, 403] on span "delete" at bounding box center [1057, 404] width 16 height 16
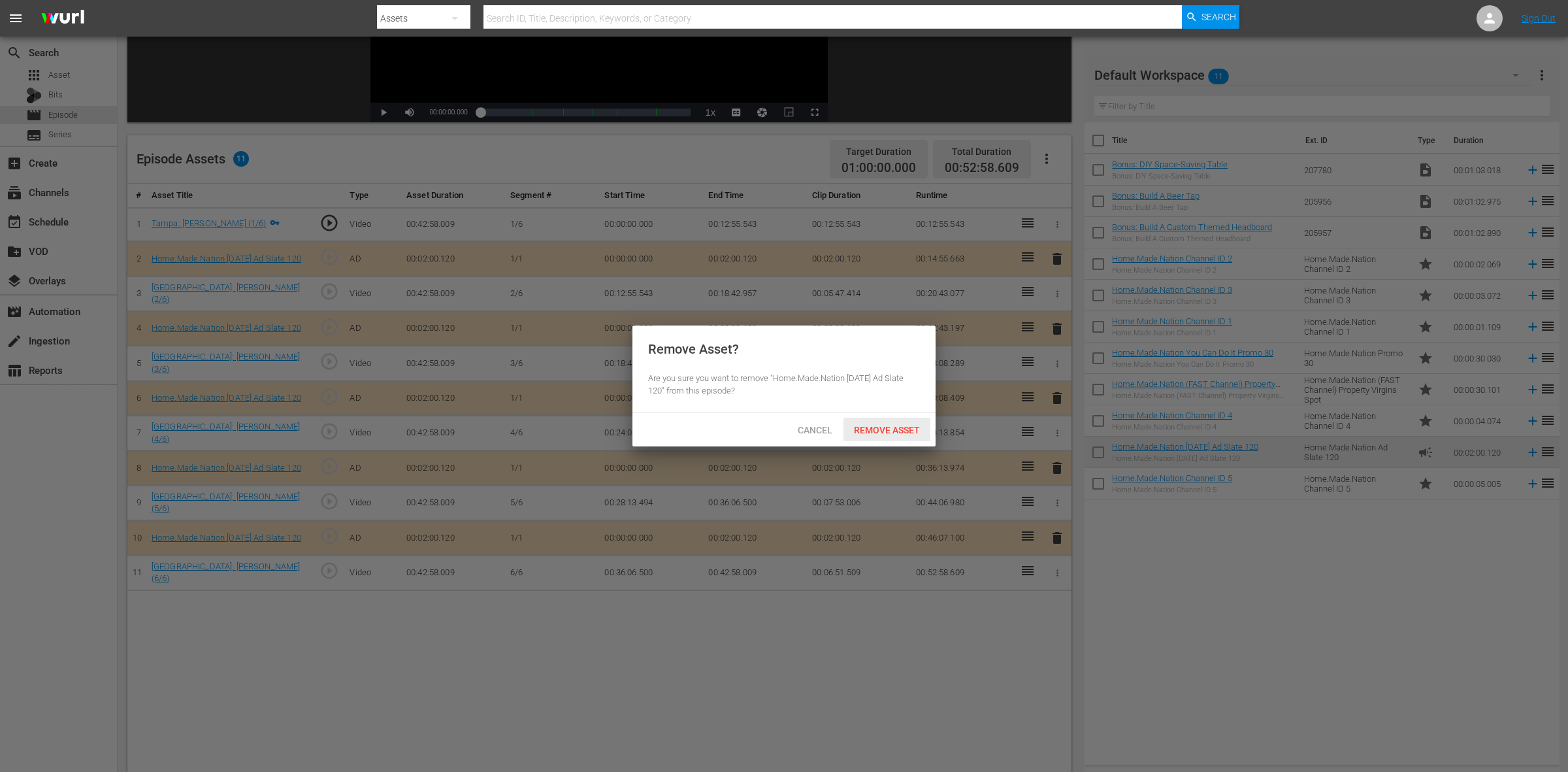
click at [886, 433] on span "Remove Asset" at bounding box center [887, 430] width 87 height 10
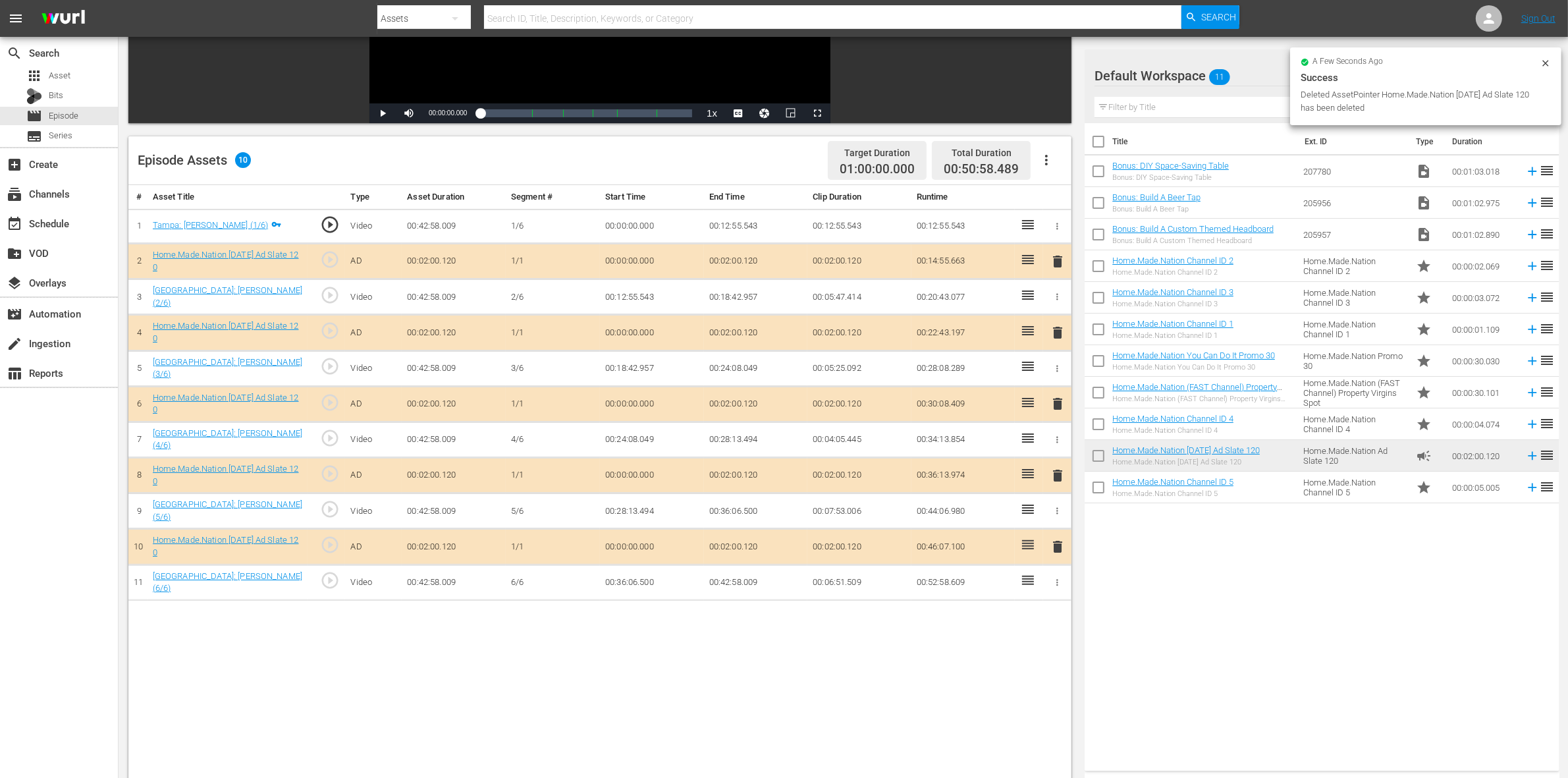
click at [1052, 479] on span "delete" at bounding box center [1057, 476] width 16 height 16
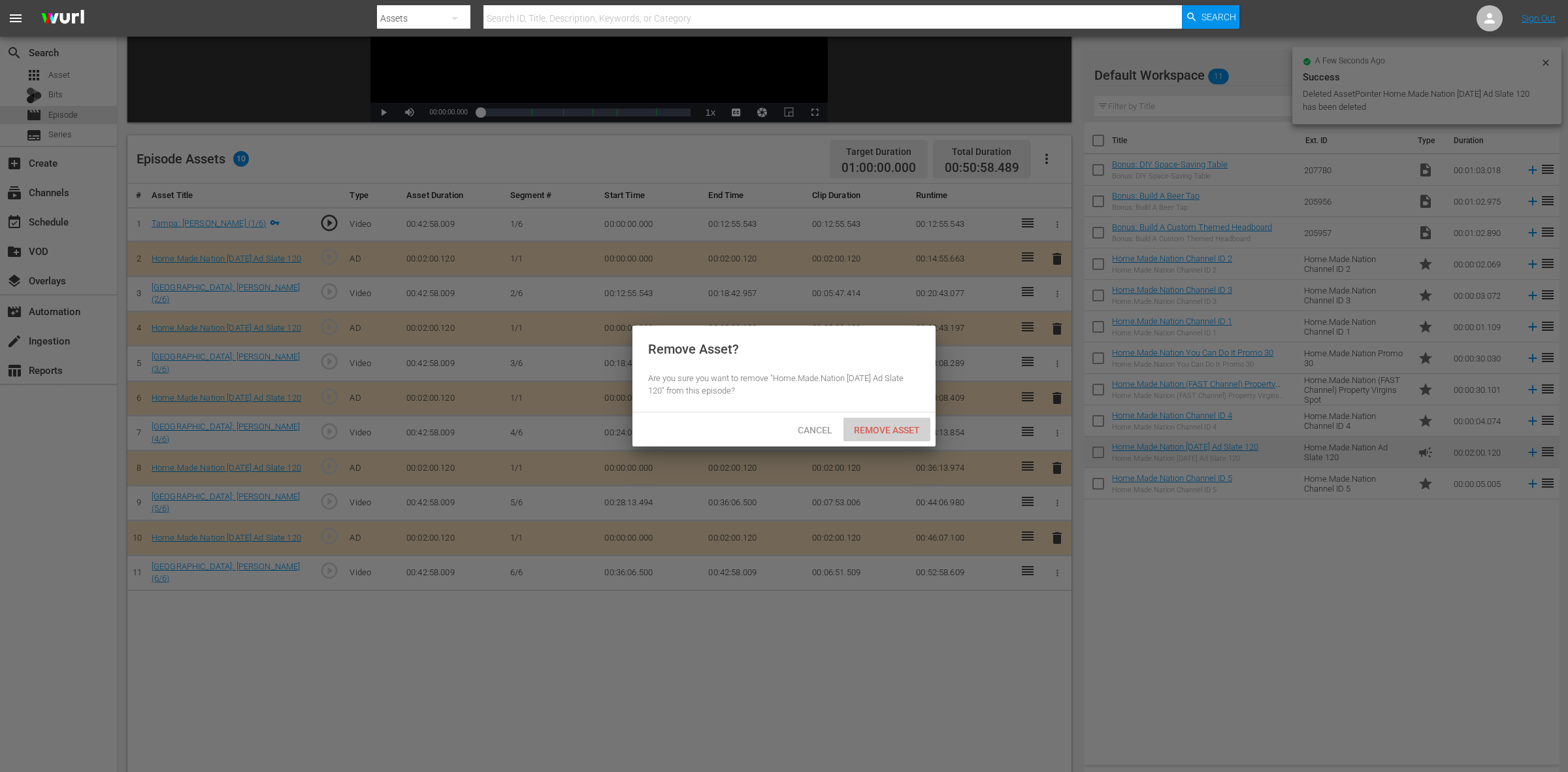
click at [860, 438] on div "Remove Asset" at bounding box center [887, 429] width 87 height 24
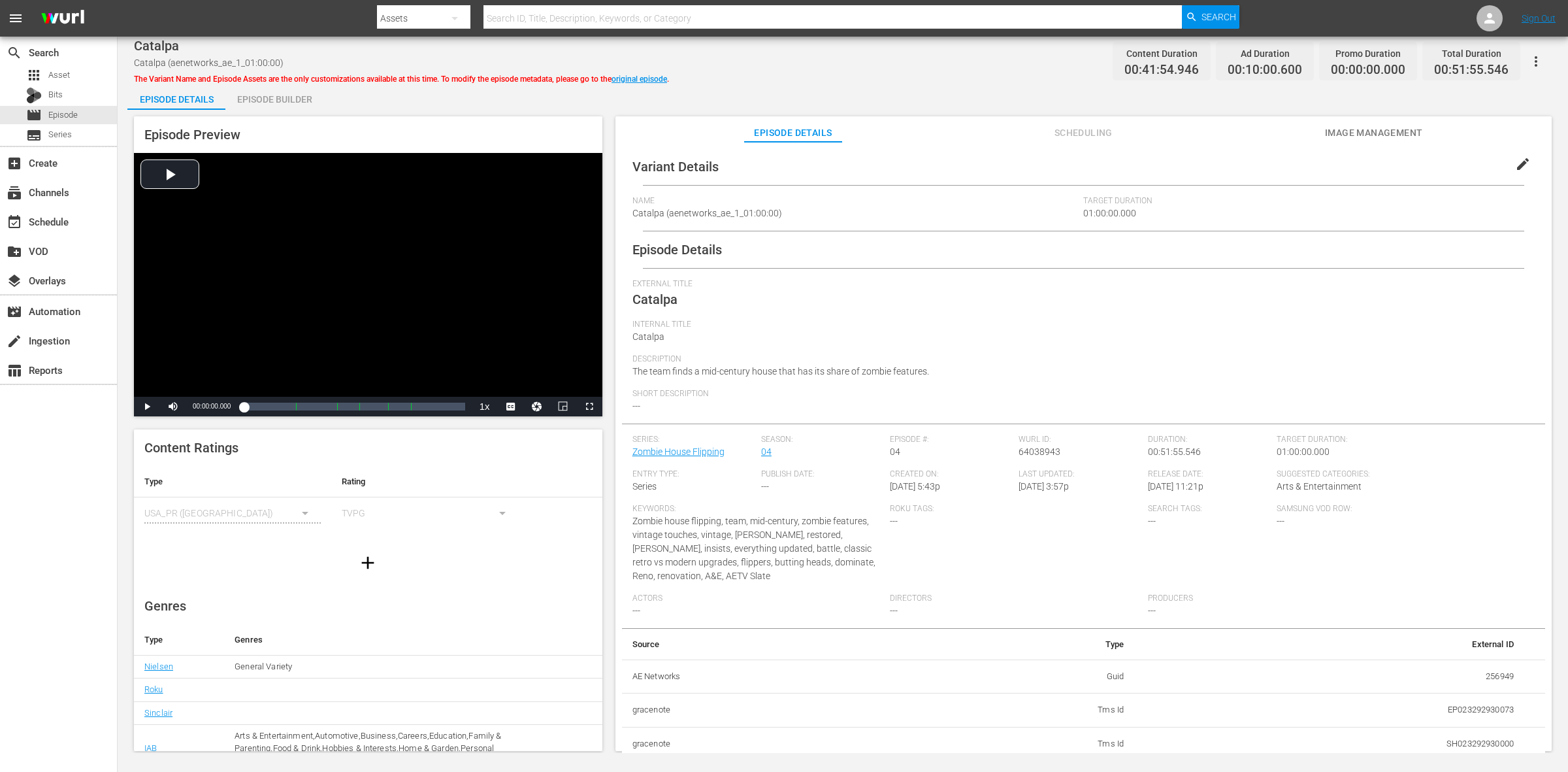
click at [282, 89] on div "Episode Builder" at bounding box center [275, 100] width 98 height 31
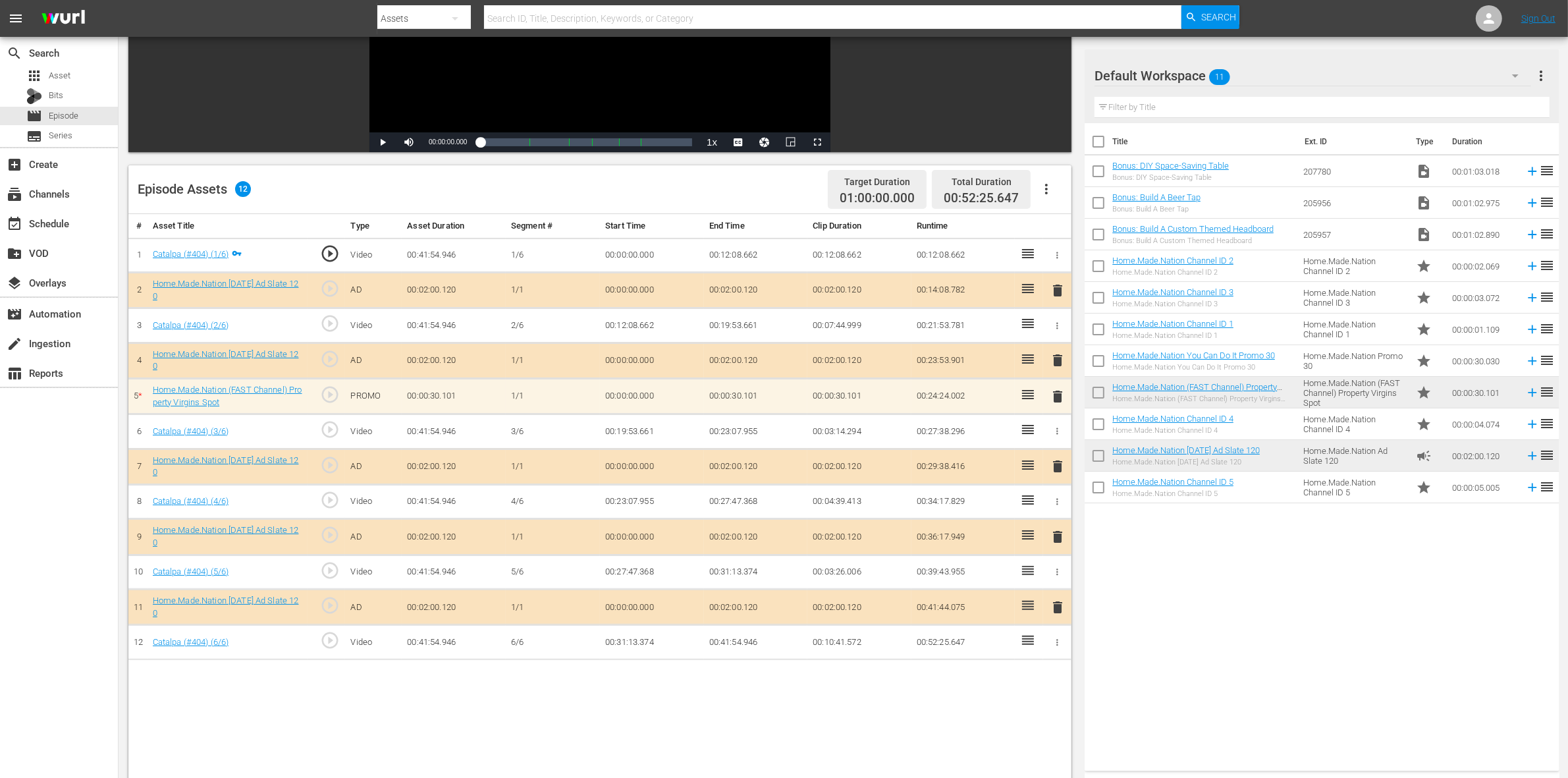
scroll to position [247, 0]
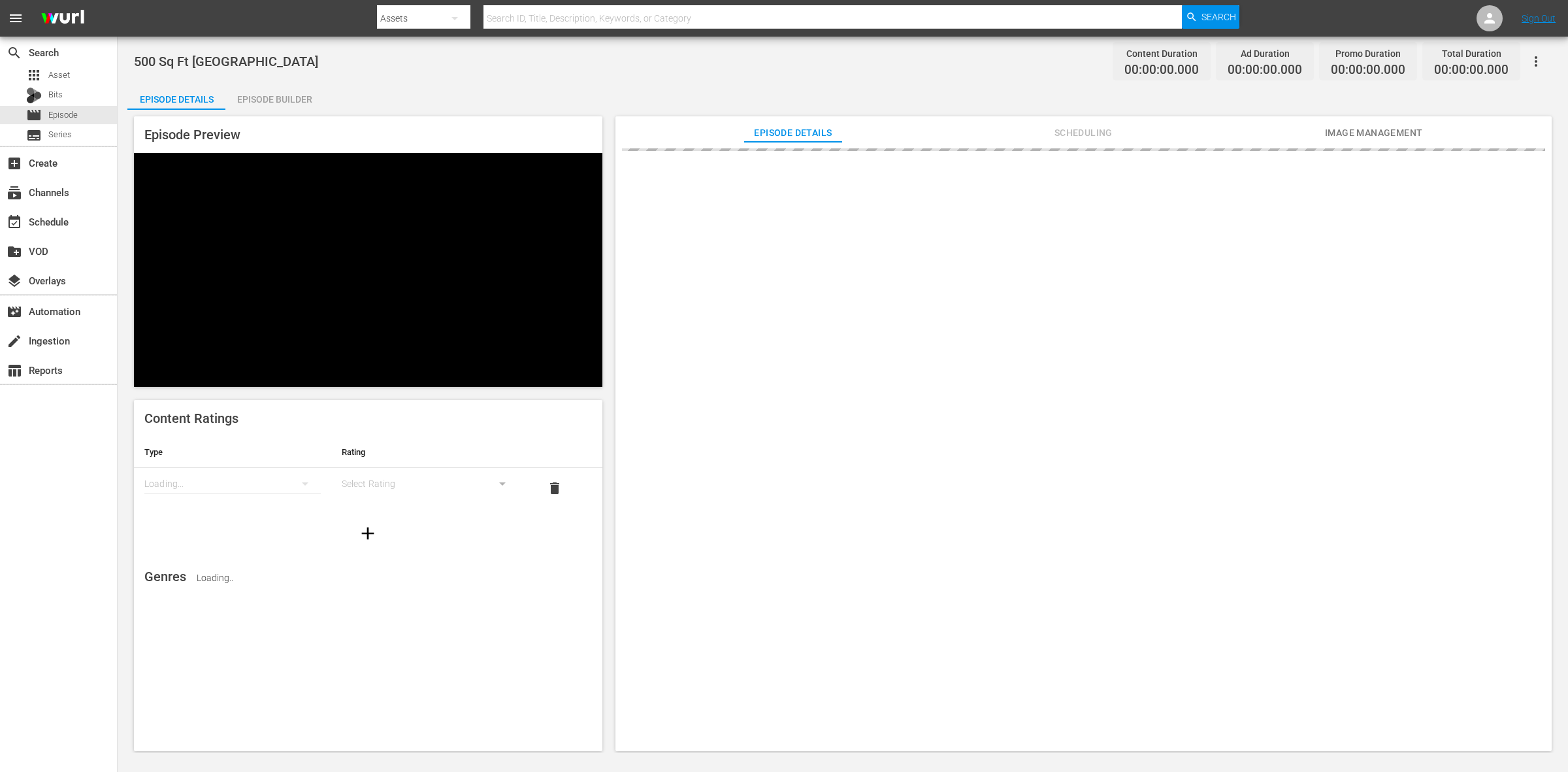
click at [258, 104] on div "Episode Builder" at bounding box center [275, 100] width 98 height 31
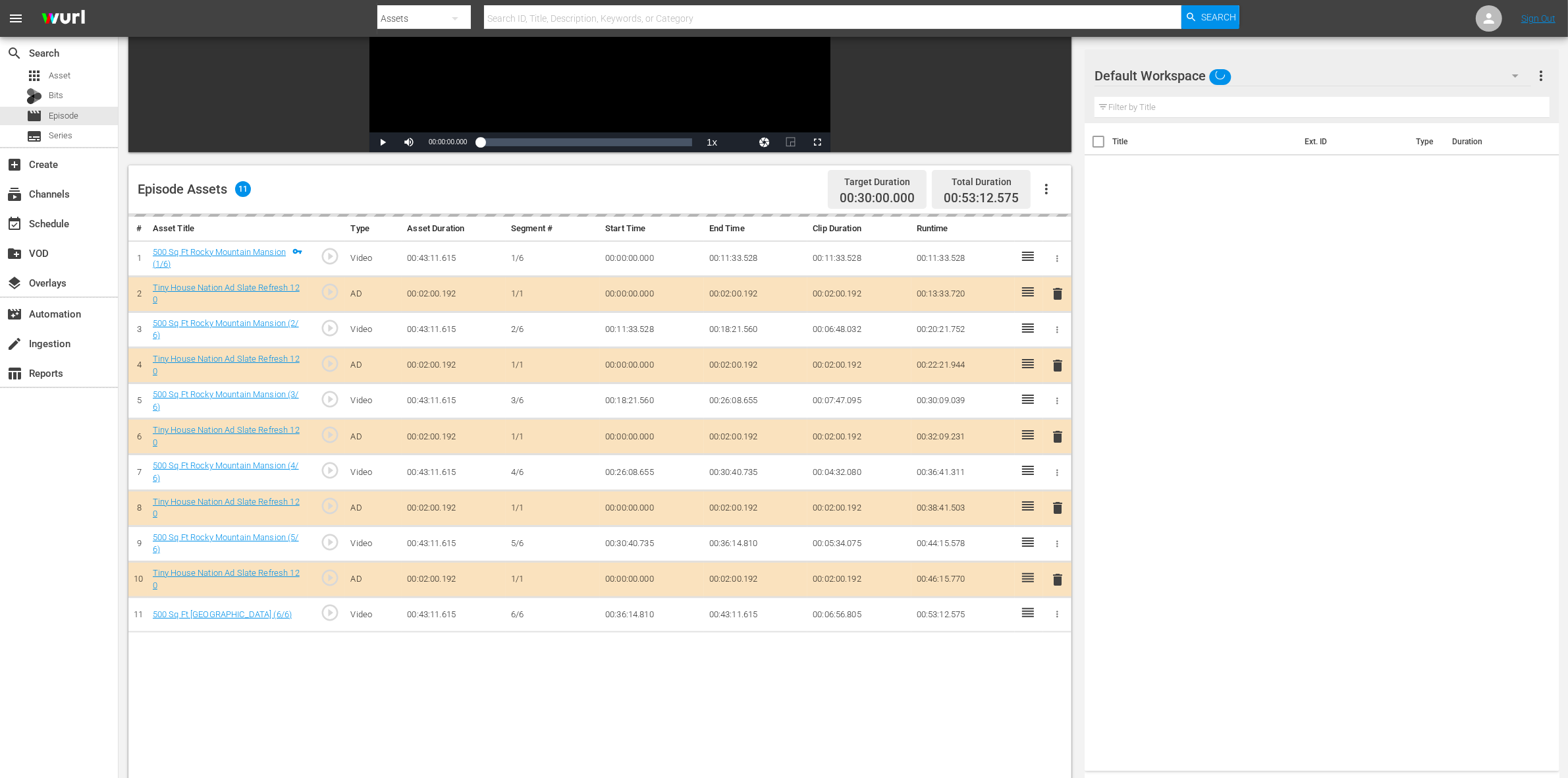
scroll to position [247, 0]
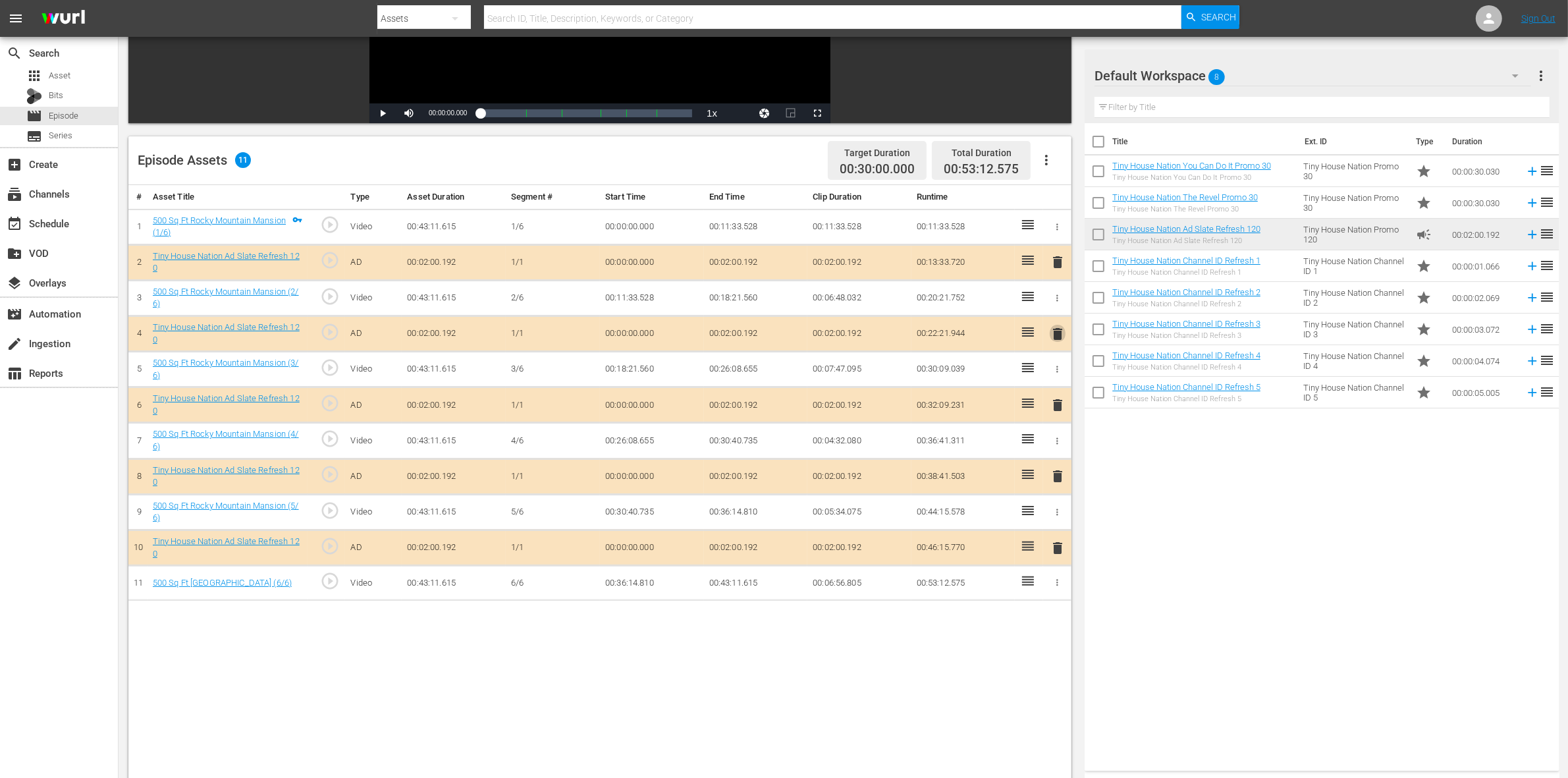
click at [1053, 337] on span "delete" at bounding box center [1057, 334] width 16 height 16
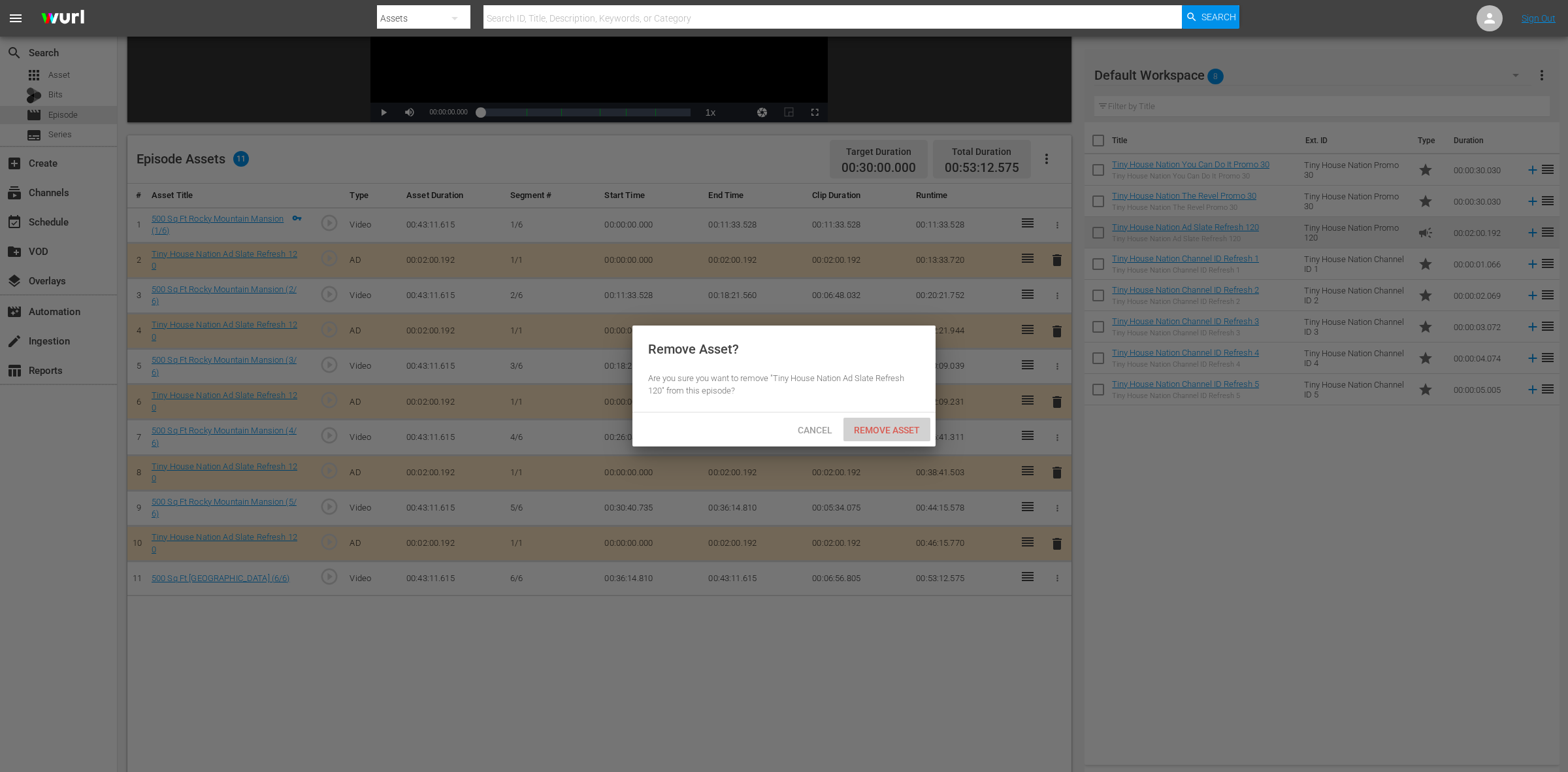
click at [904, 423] on div "Remove Asset" at bounding box center [887, 429] width 87 height 24
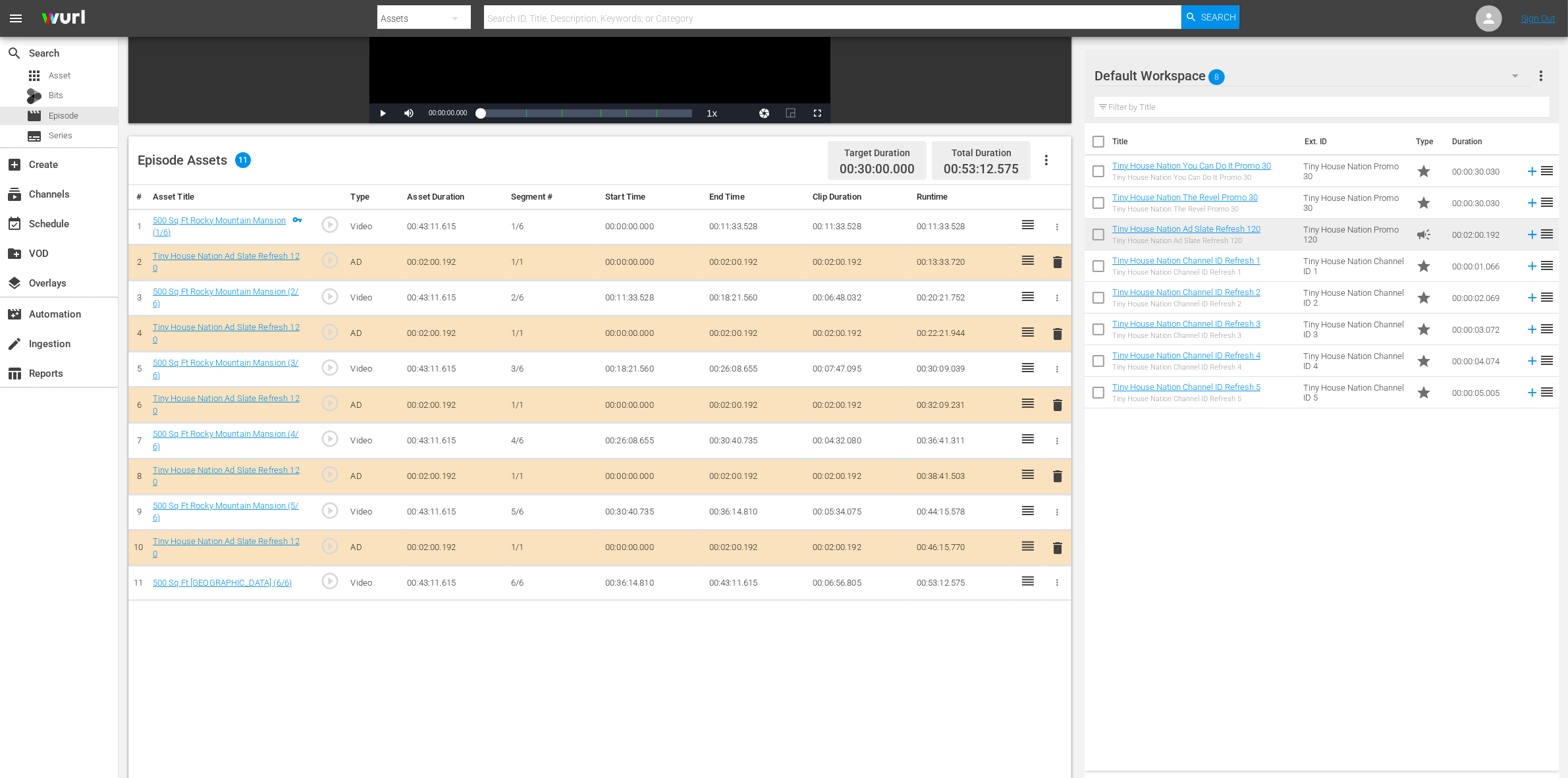
click at [1057, 411] on span "delete" at bounding box center [1057, 405] width 16 height 16
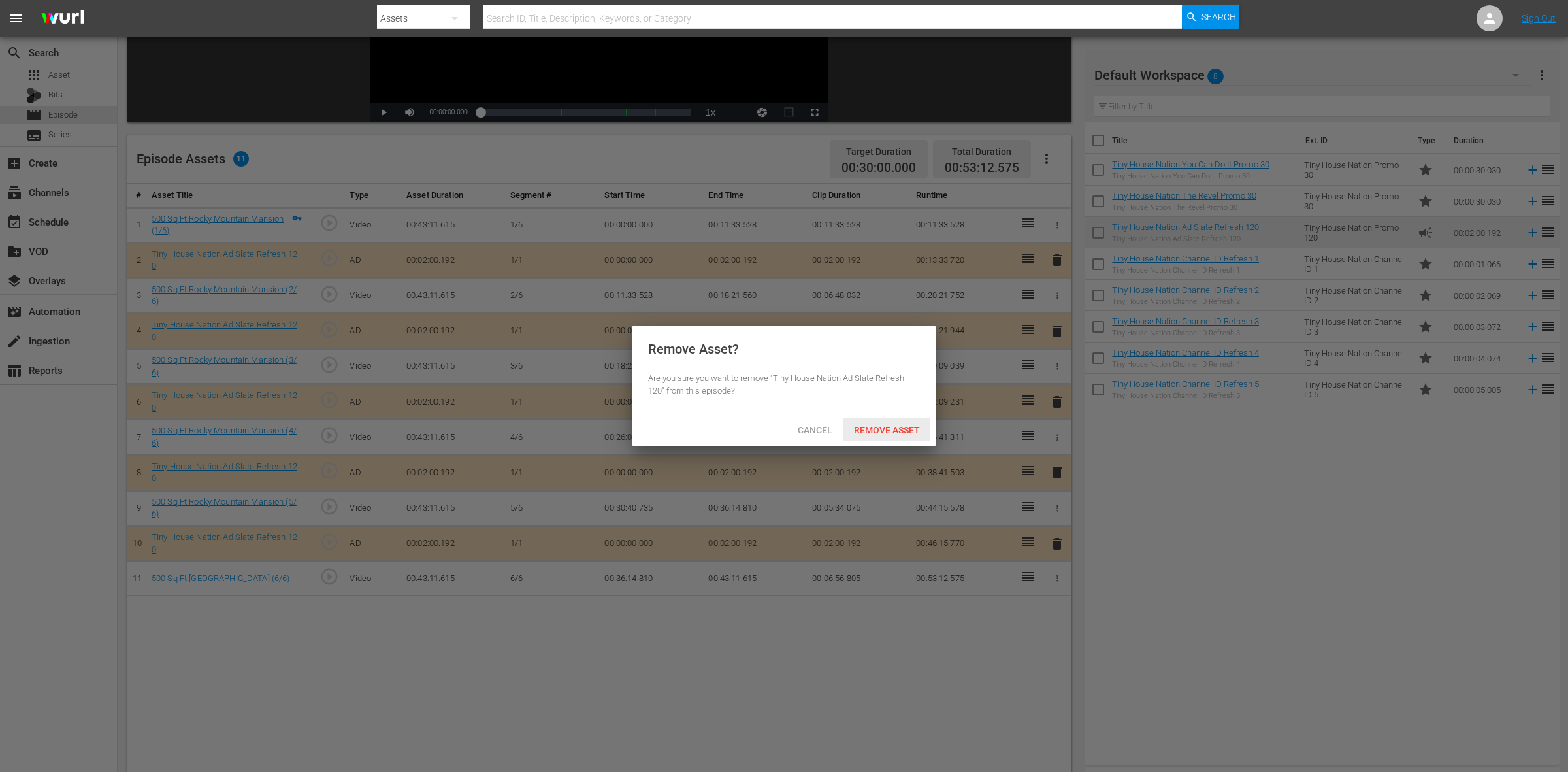
click at [910, 428] on span "Remove Asset" at bounding box center [887, 430] width 87 height 10
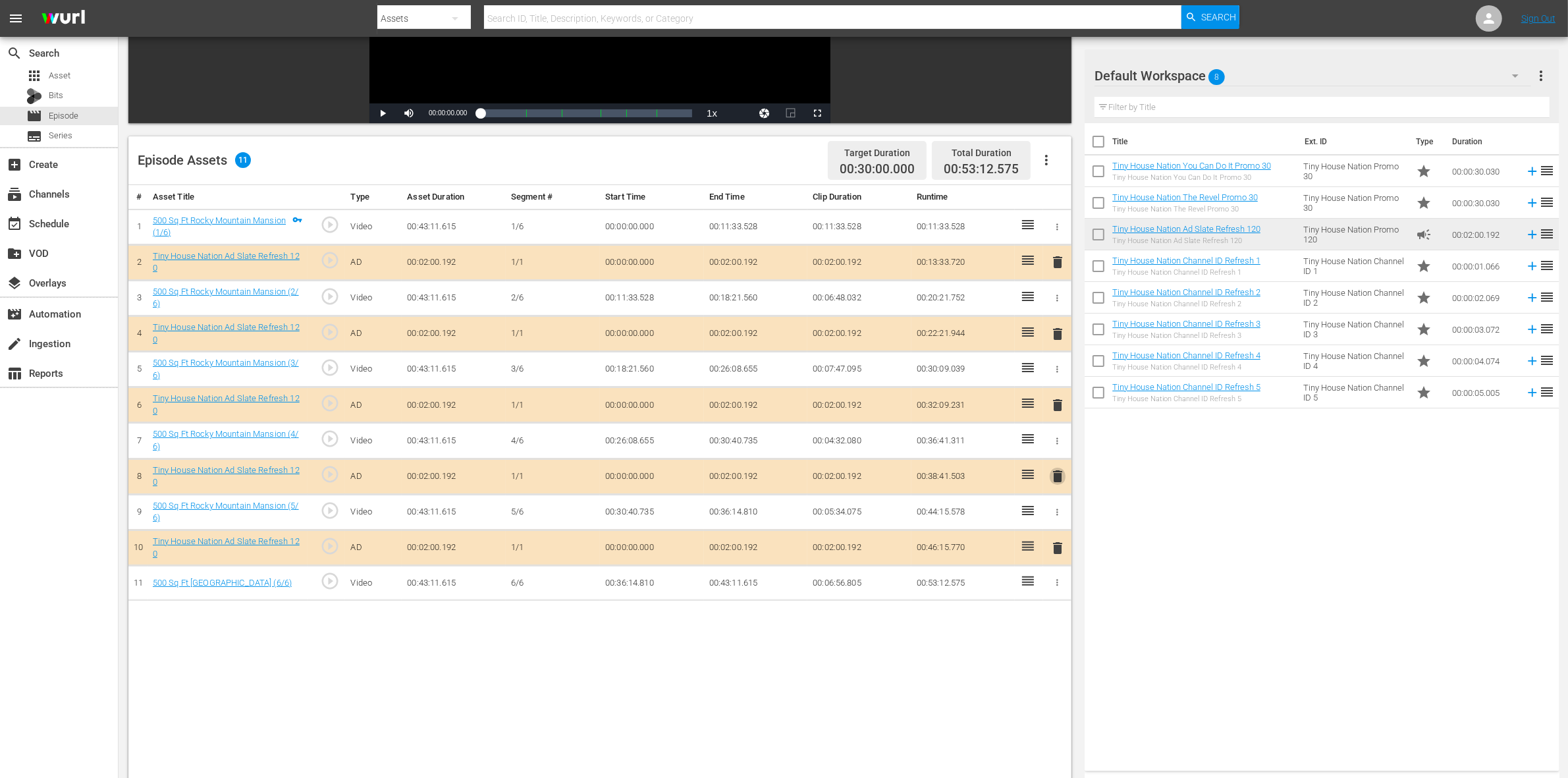
click at [1060, 477] on span "delete" at bounding box center [1057, 476] width 16 height 16
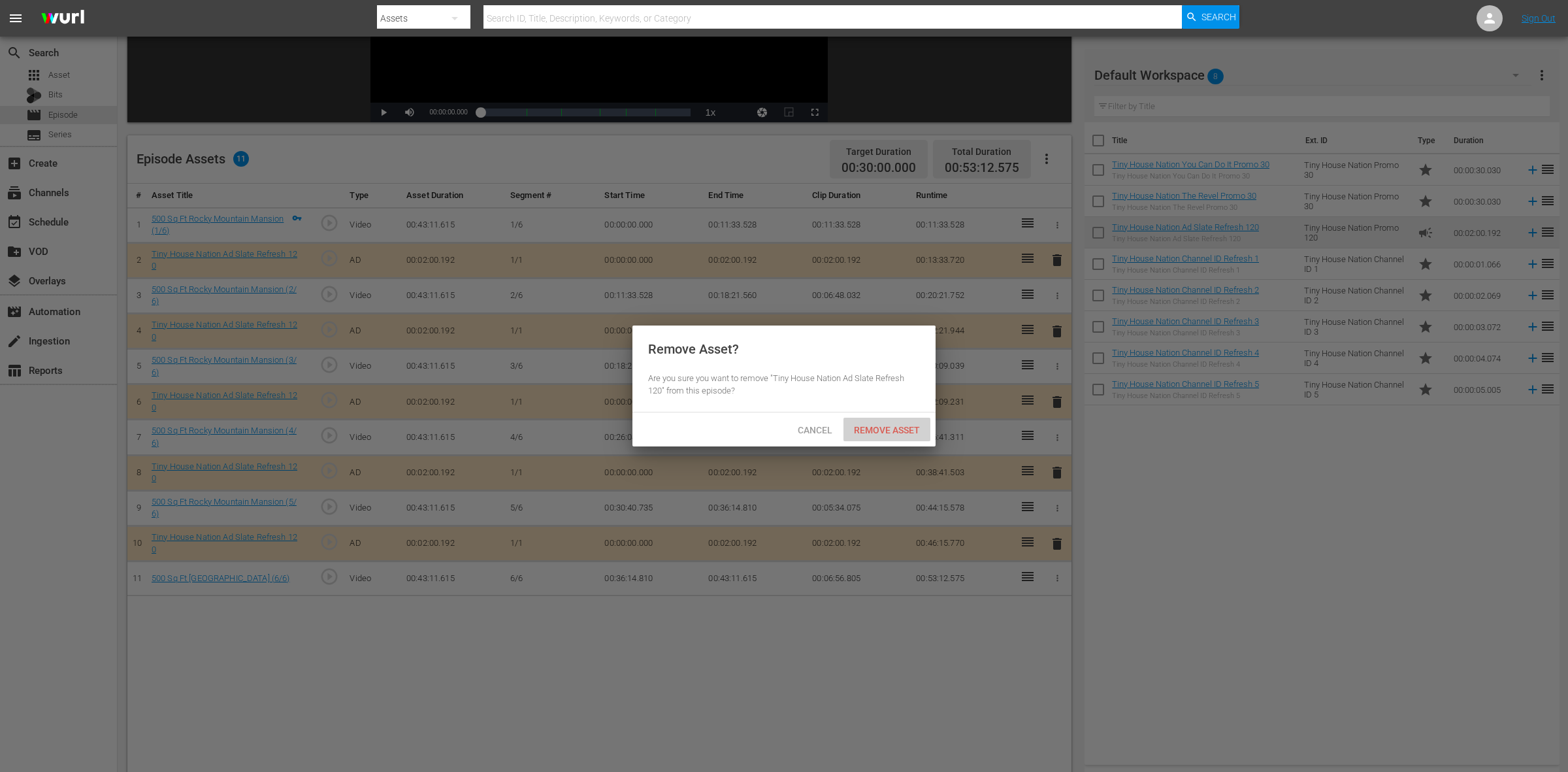
click at [895, 434] on span "Remove Asset" at bounding box center [887, 430] width 87 height 10
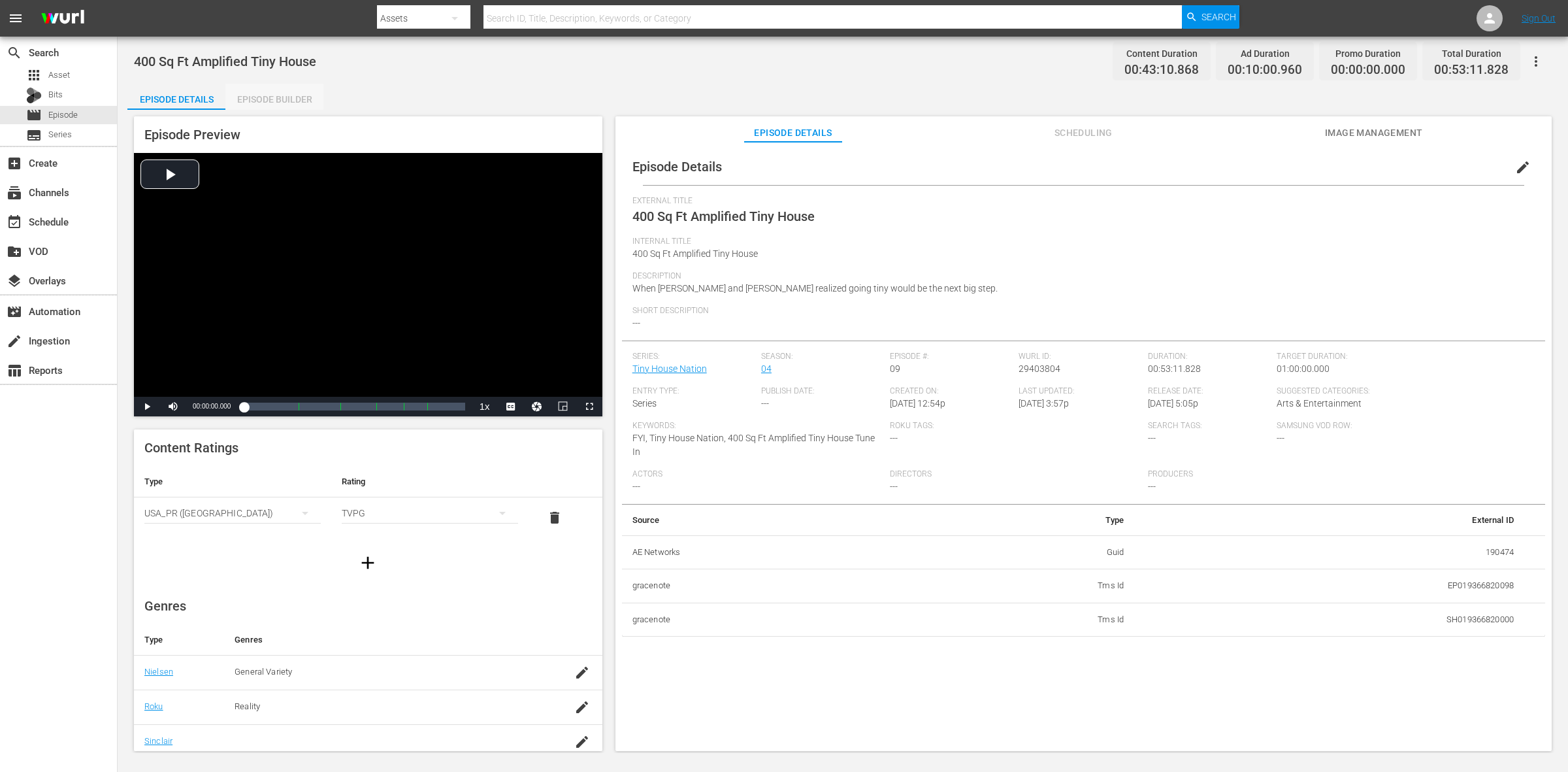
click at [276, 98] on div "Episode Builder" at bounding box center [275, 100] width 98 height 31
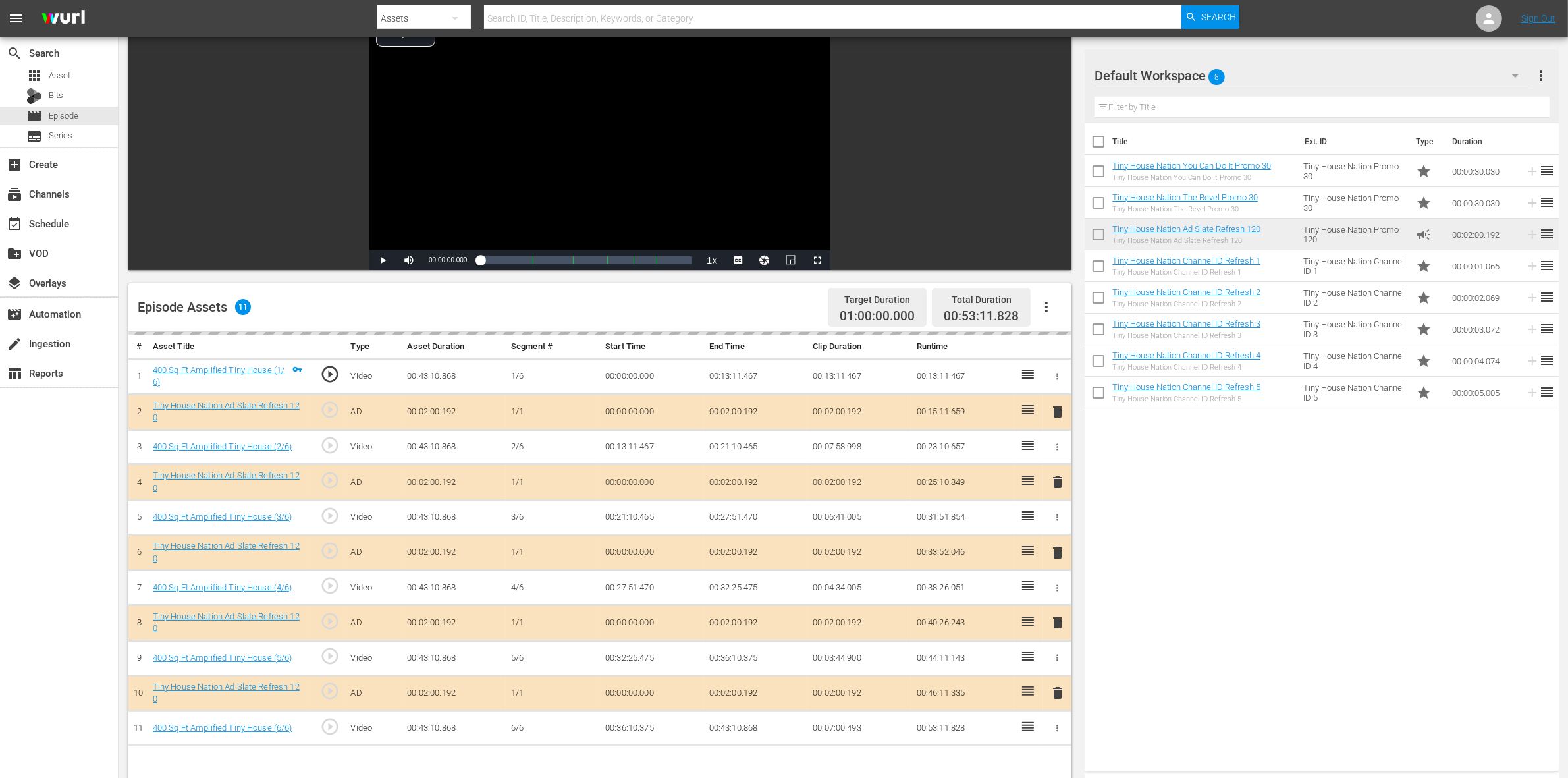
scroll to position [247, 0]
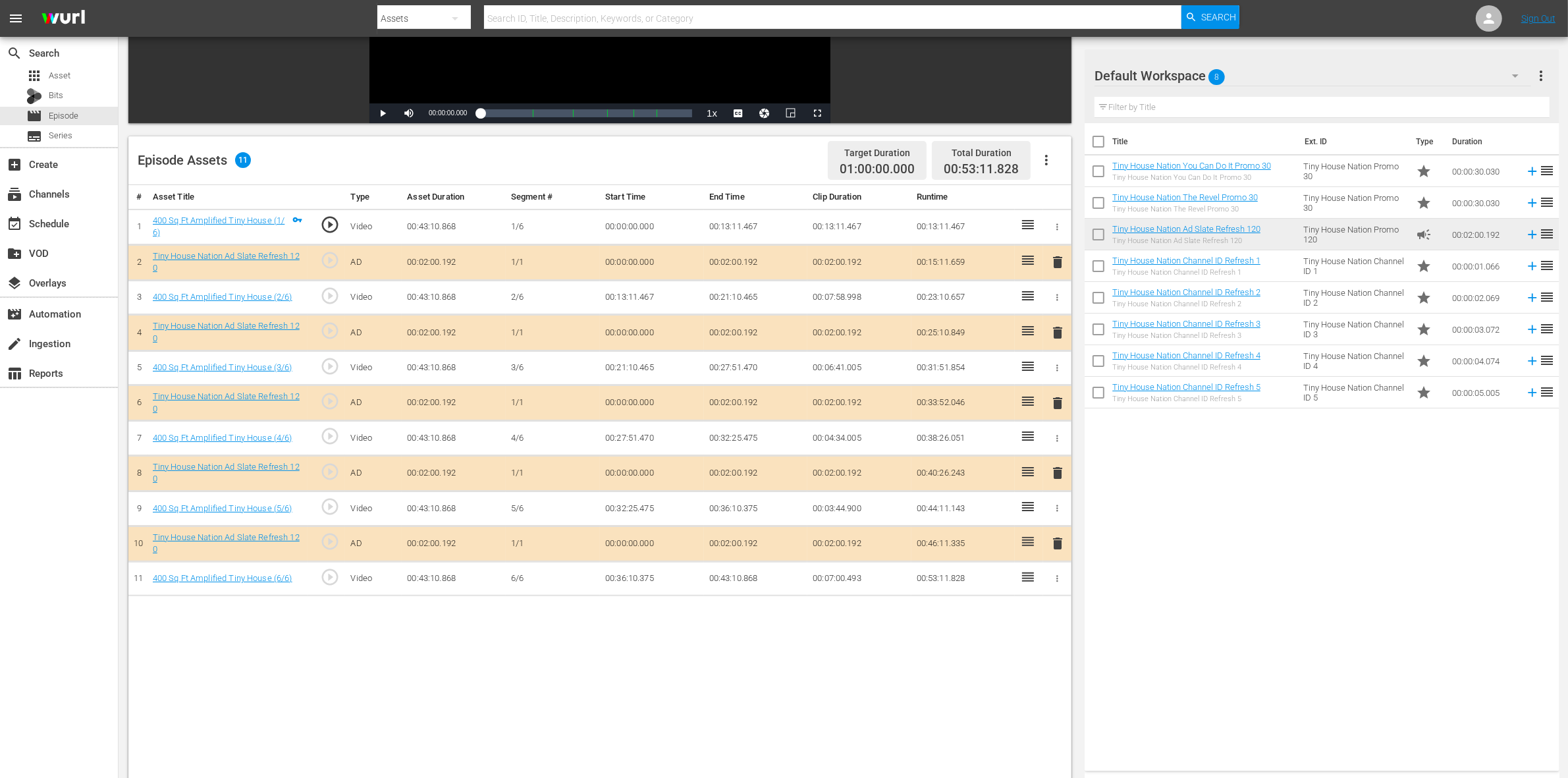
click at [1055, 334] on span "delete" at bounding box center [1057, 333] width 16 height 16
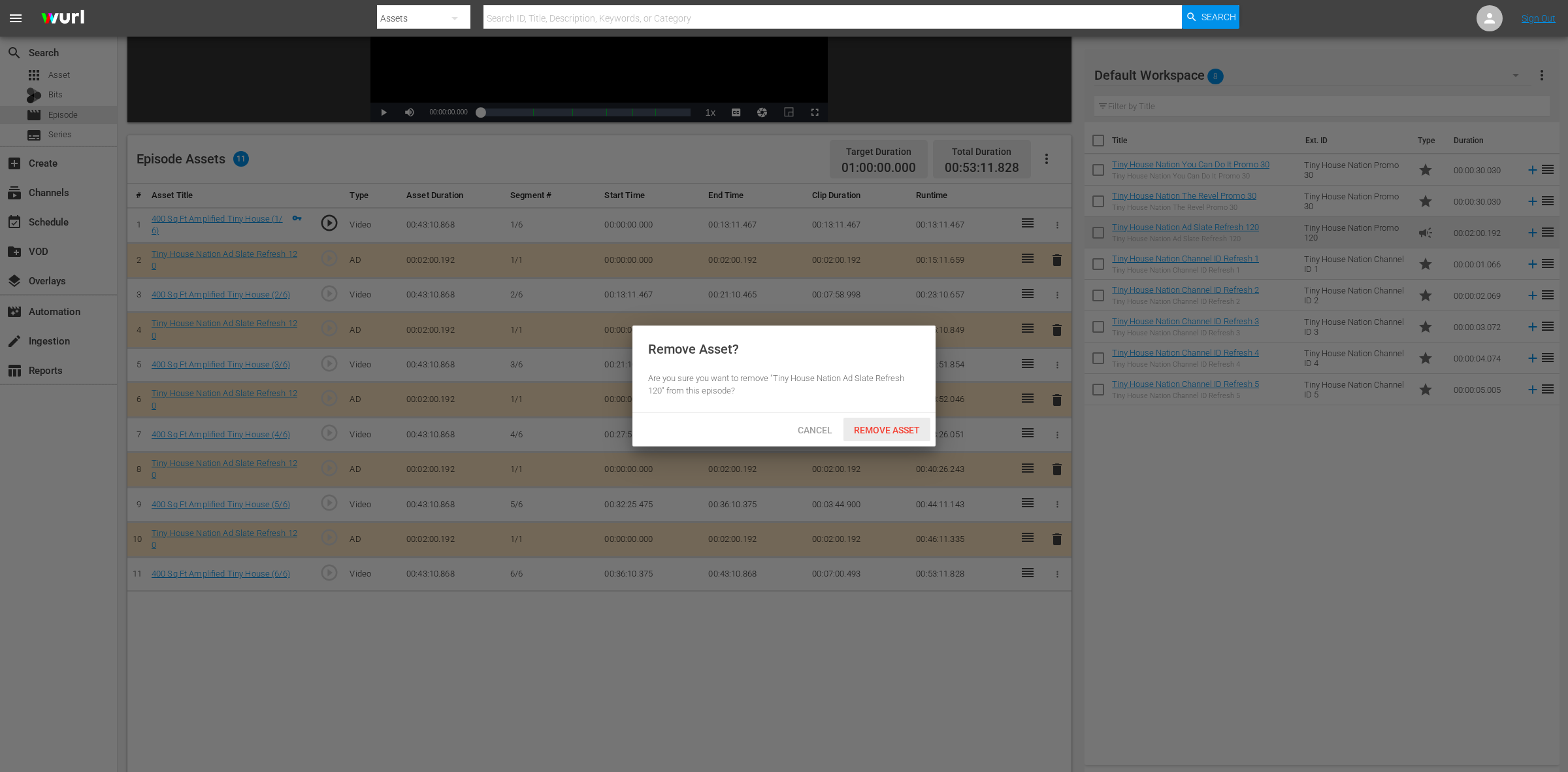
click at [874, 425] on span "Remove Asset" at bounding box center [887, 430] width 87 height 10
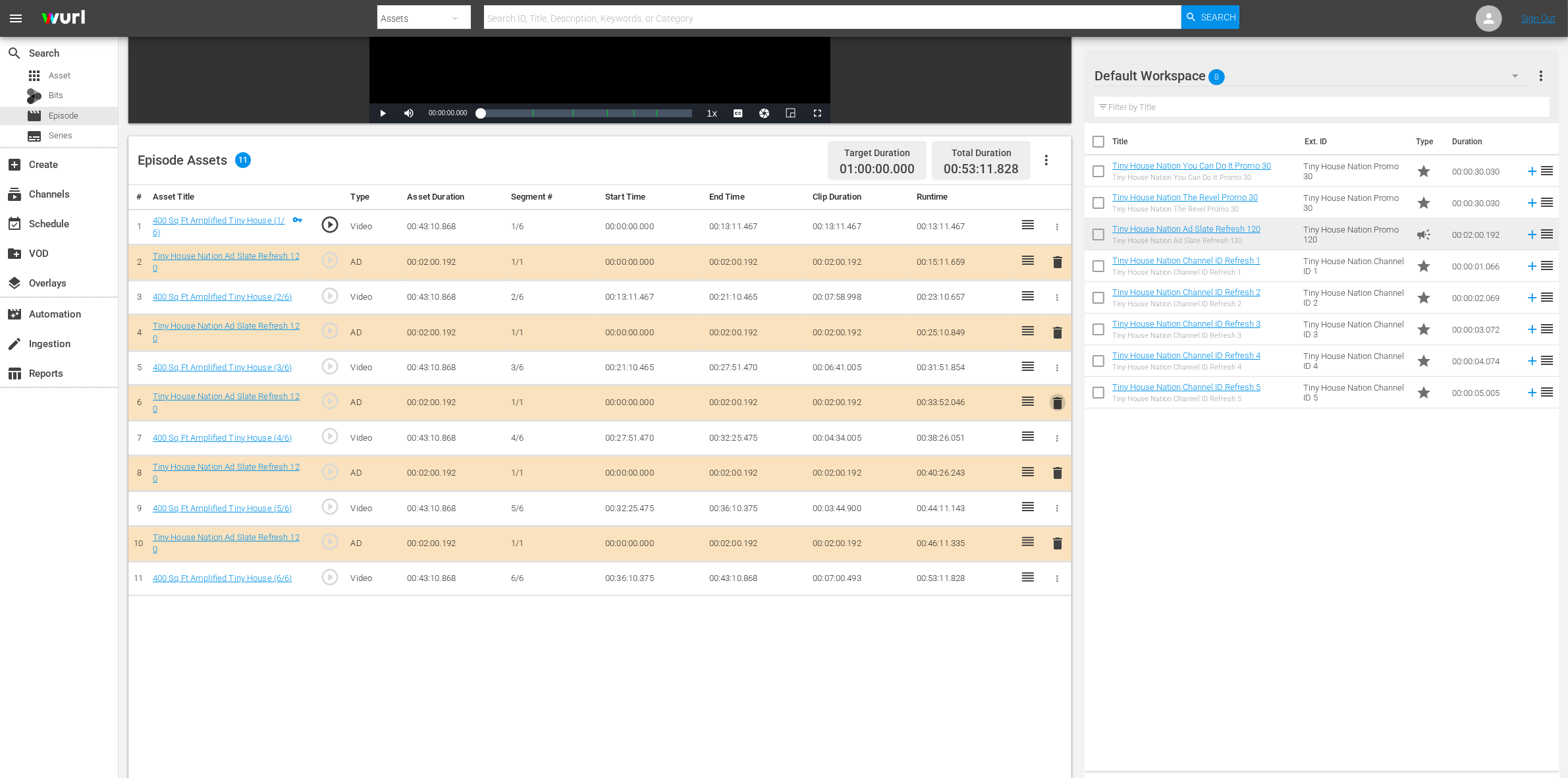
click at [1055, 403] on span "delete" at bounding box center [1057, 403] width 16 height 16
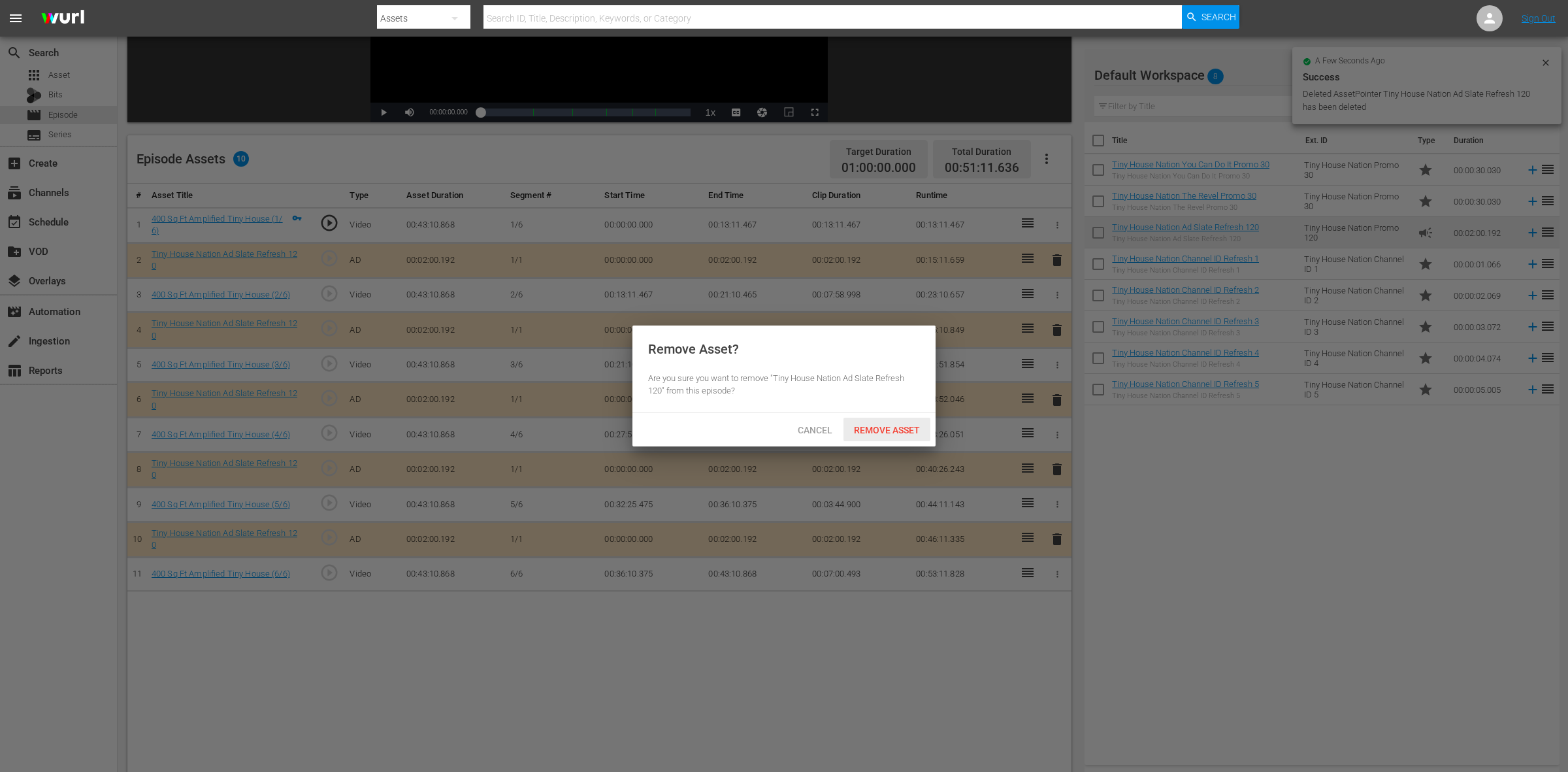
click at [877, 425] on span "Remove Asset" at bounding box center [887, 430] width 87 height 10
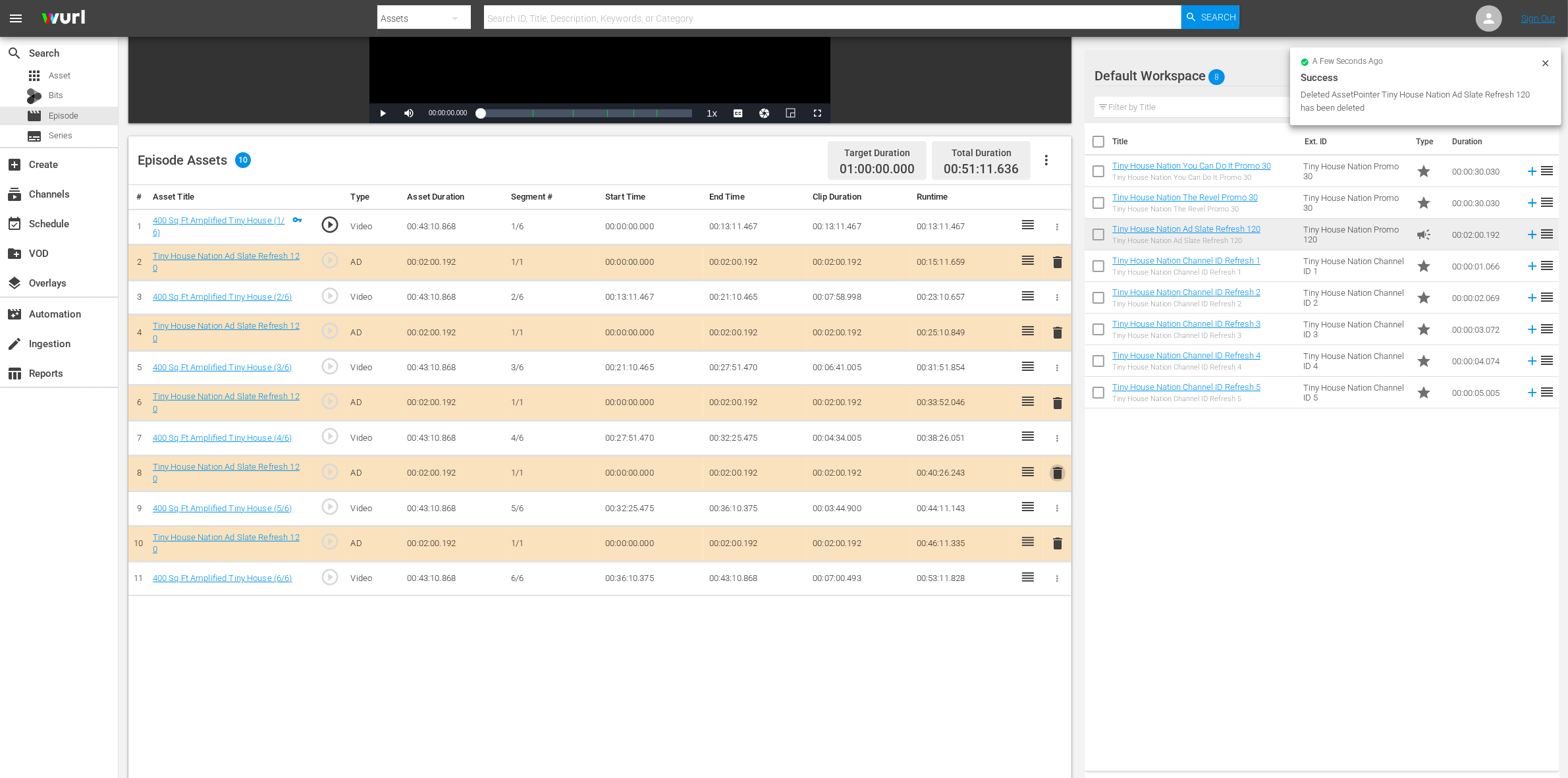
click at [1055, 472] on span "delete" at bounding box center [1057, 473] width 16 height 16
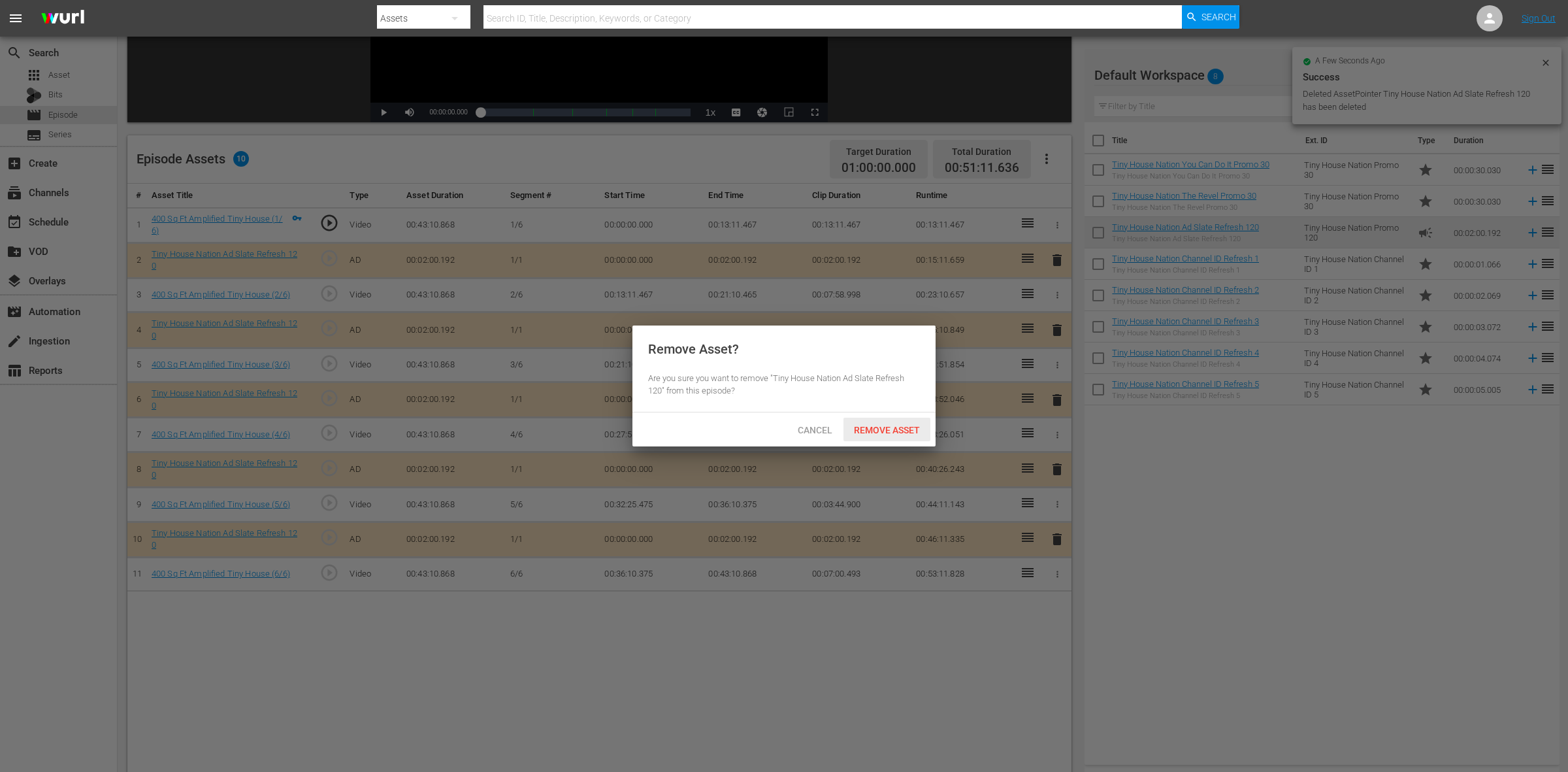
click at [893, 436] on div "Remove Asset" at bounding box center [887, 429] width 87 height 24
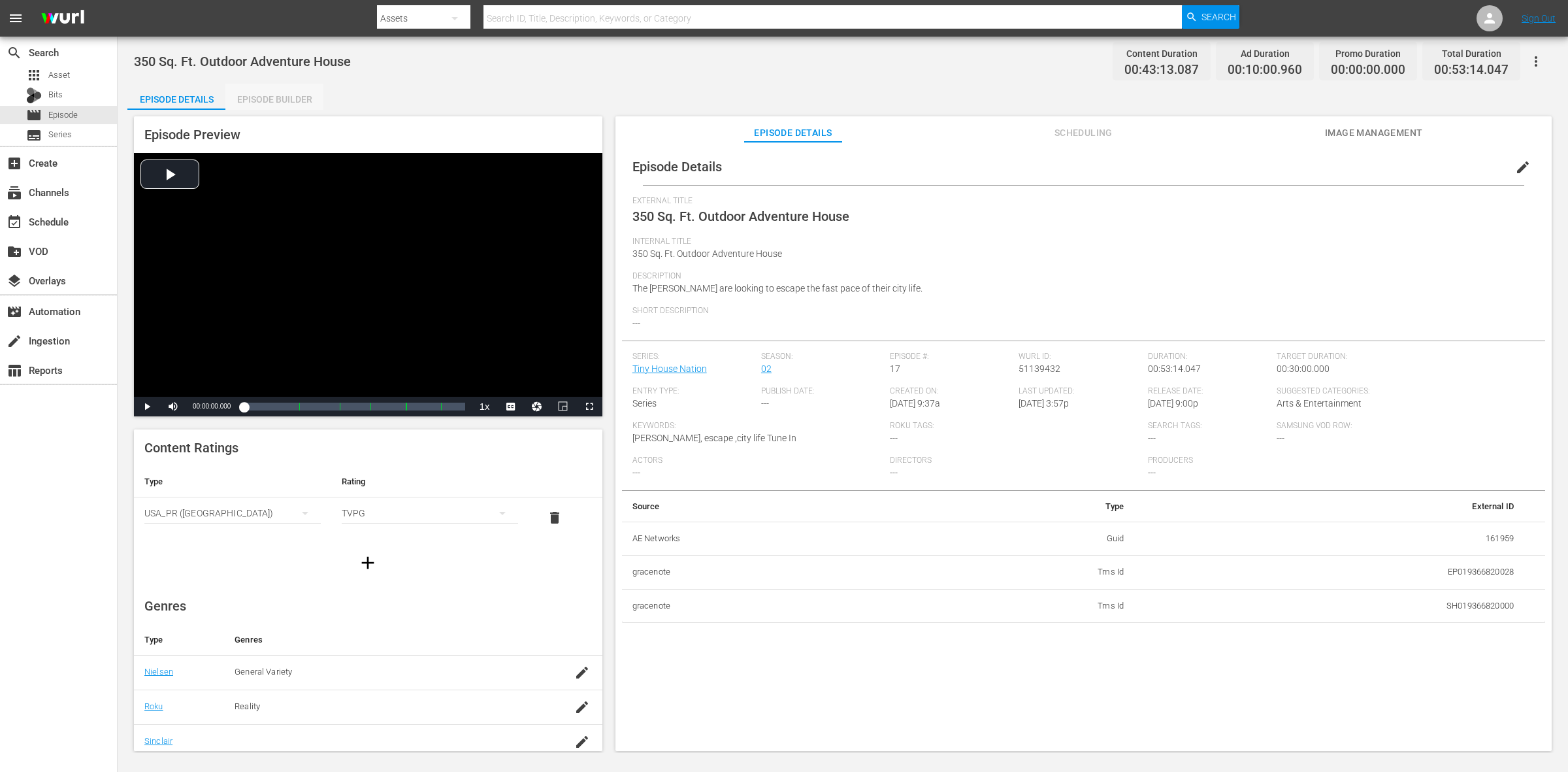
click at [304, 94] on div "Episode Builder" at bounding box center [275, 100] width 98 height 31
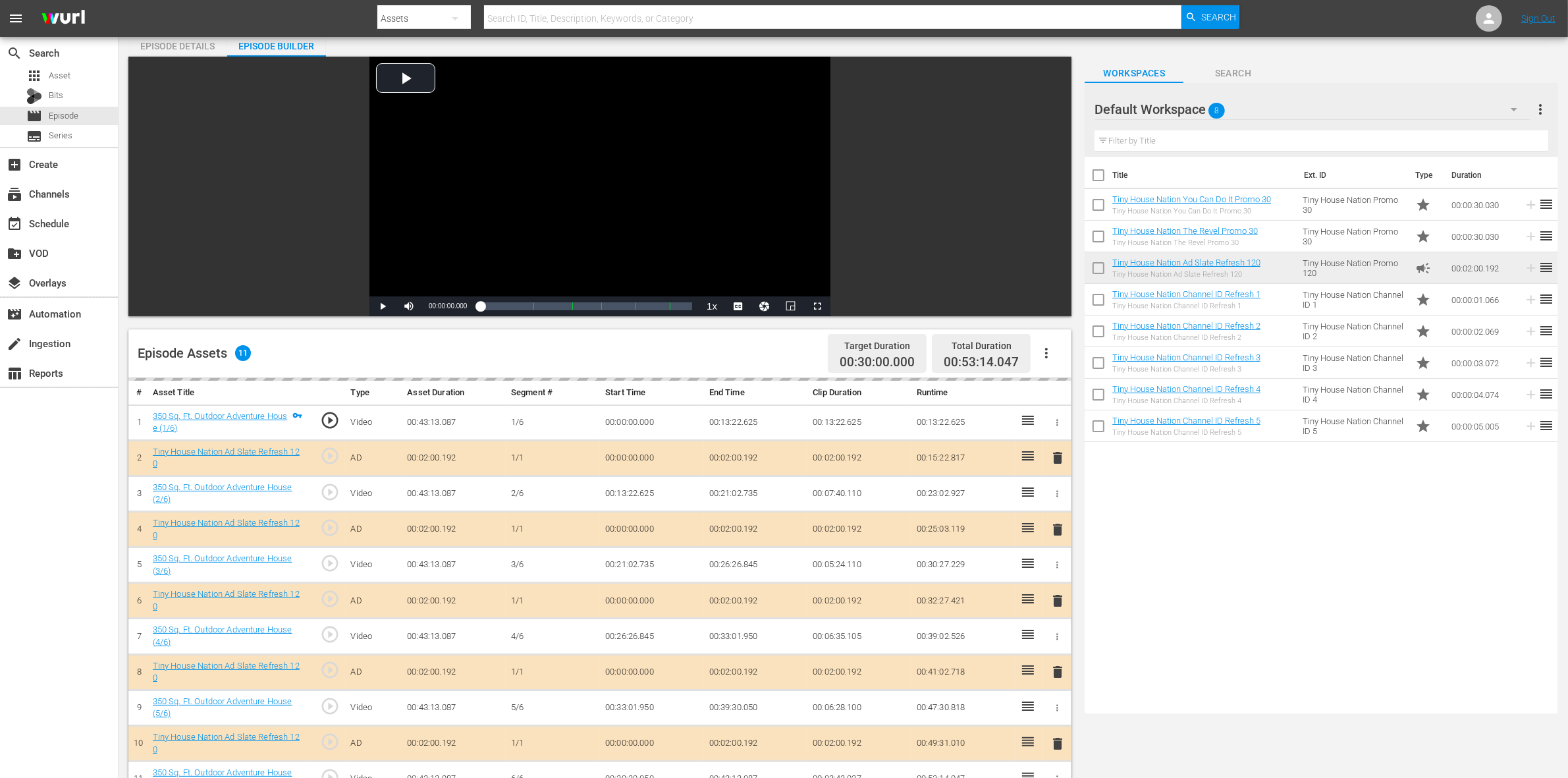
scroll to position [164, 0]
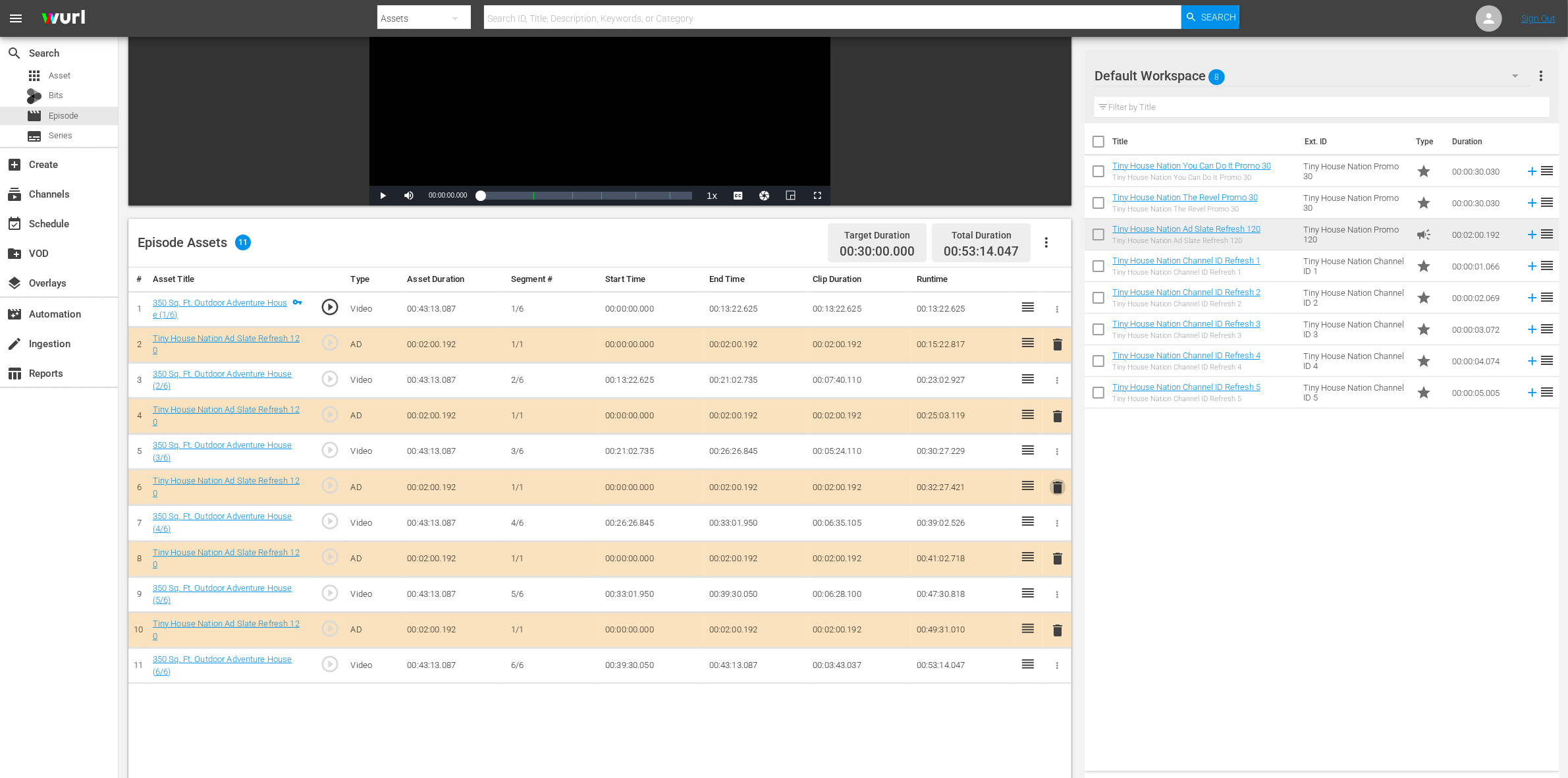
click at [1054, 494] on span "delete" at bounding box center [1057, 487] width 16 height 16
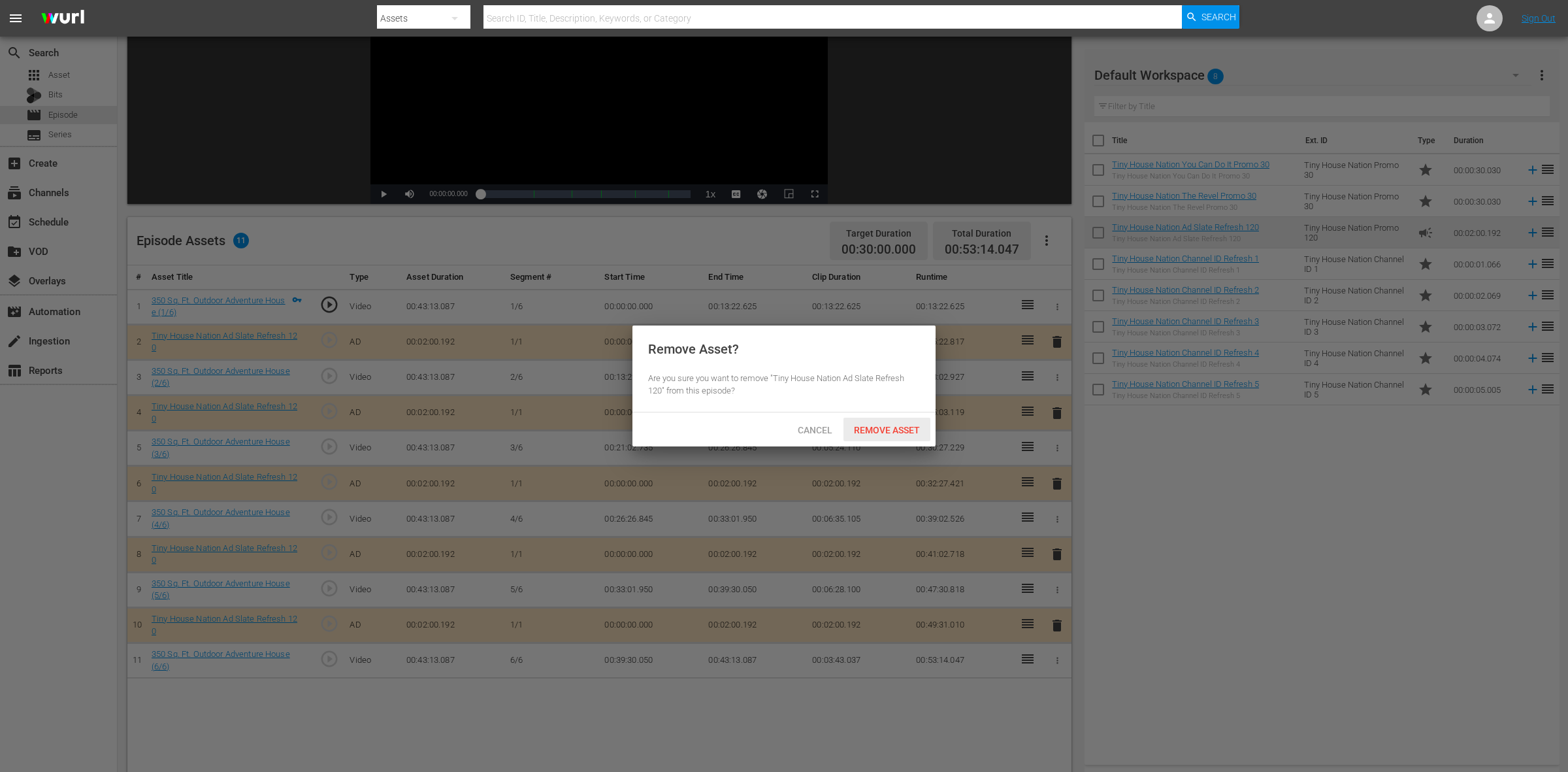
click at [890, 428] on span "Remove Asset" at bounding box center [887, 430] width 87 height 10
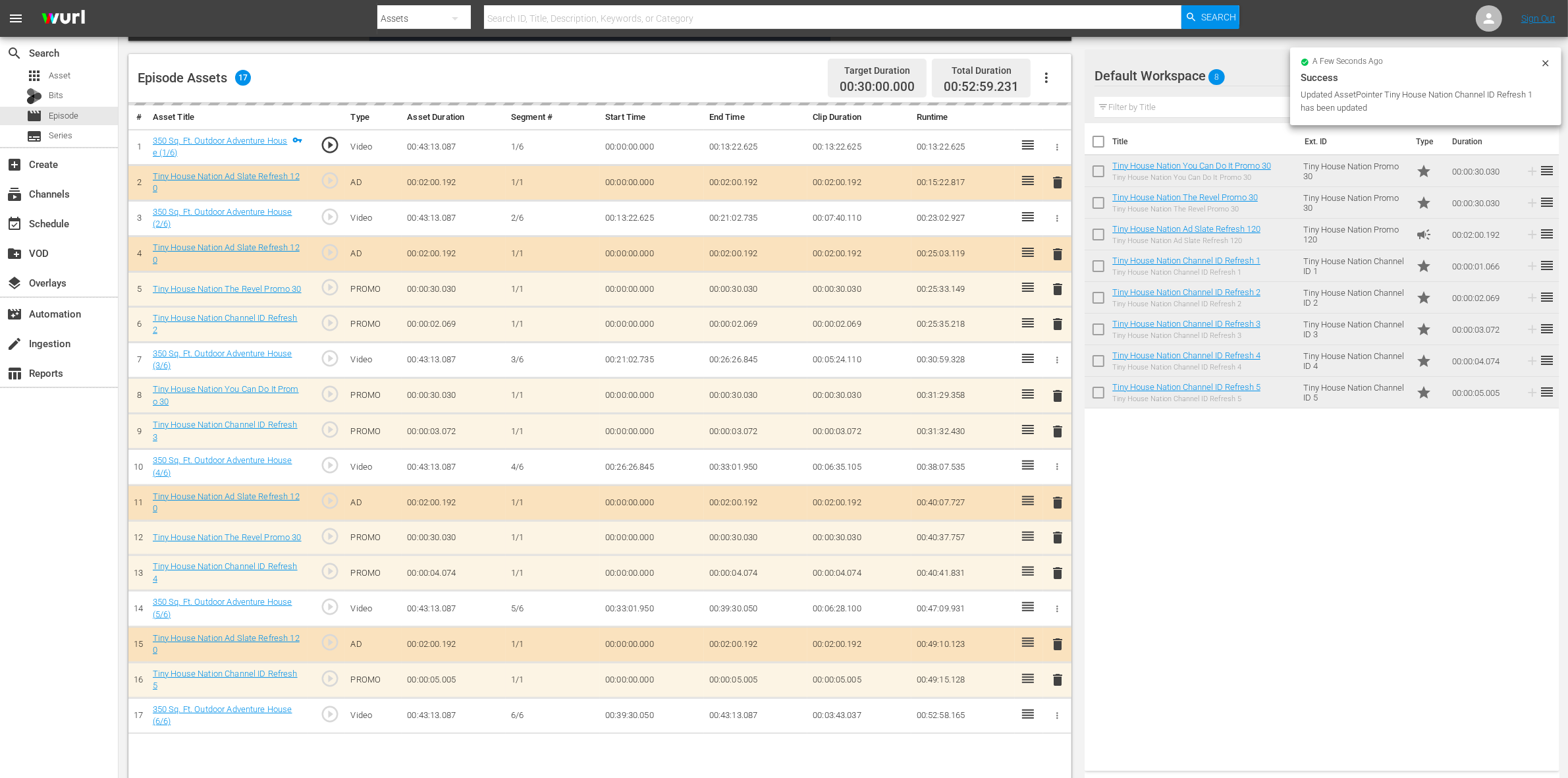
scroll to position [342, 0]
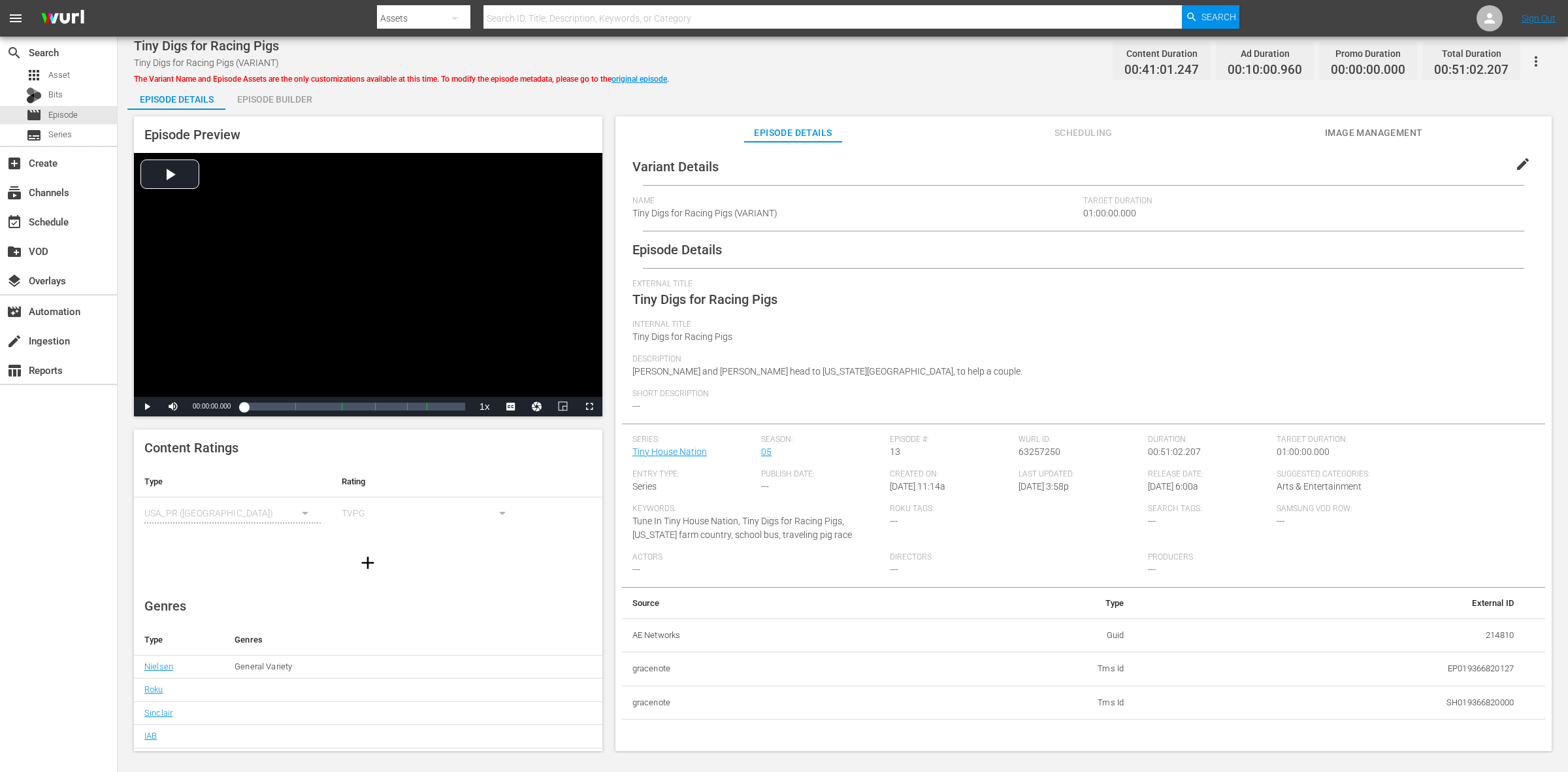
click at [275, 104] on div "Episode Builder" at bounding box center [275, 100] width 98 height 31
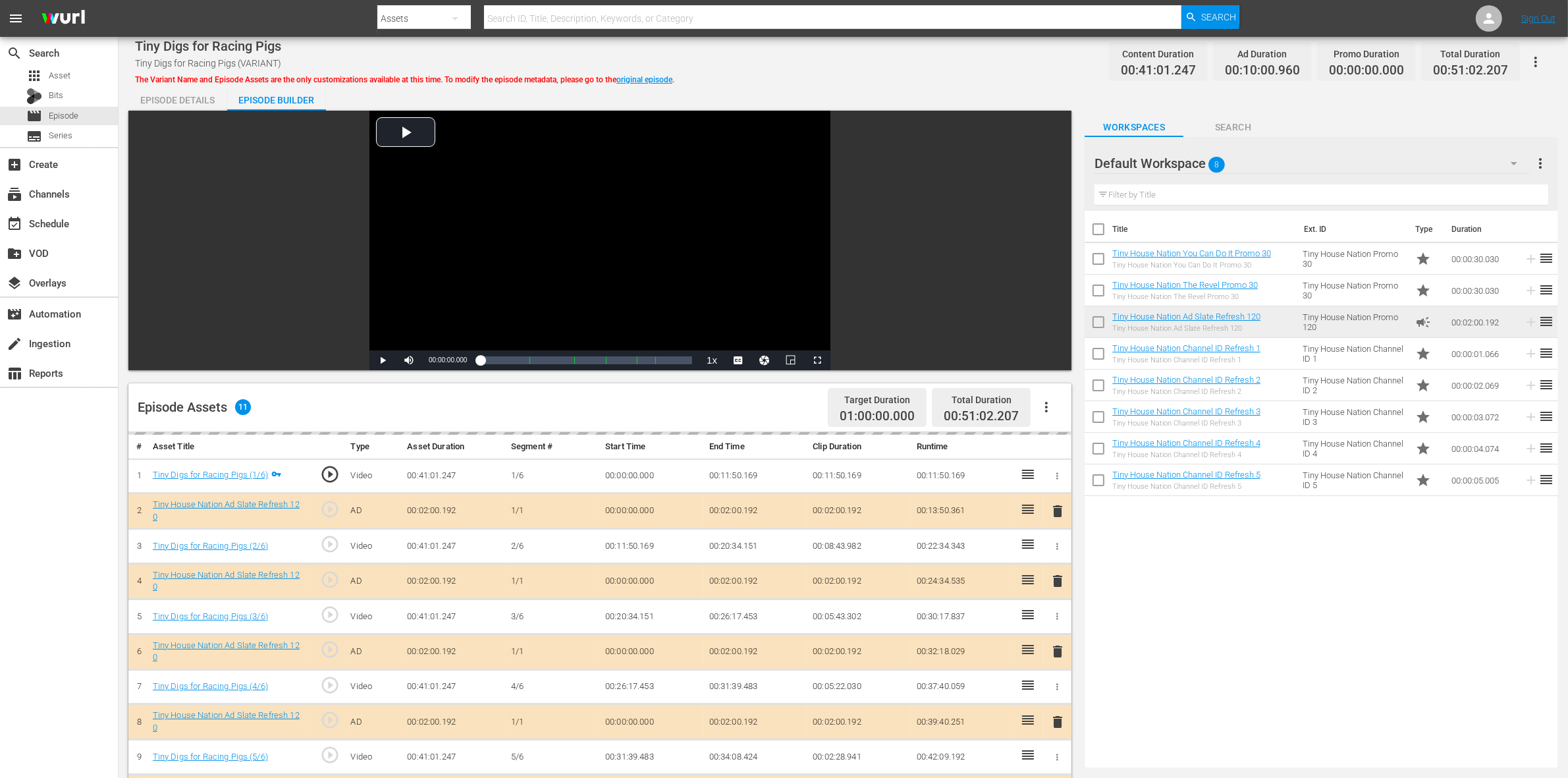
scroll to position [247, 0]
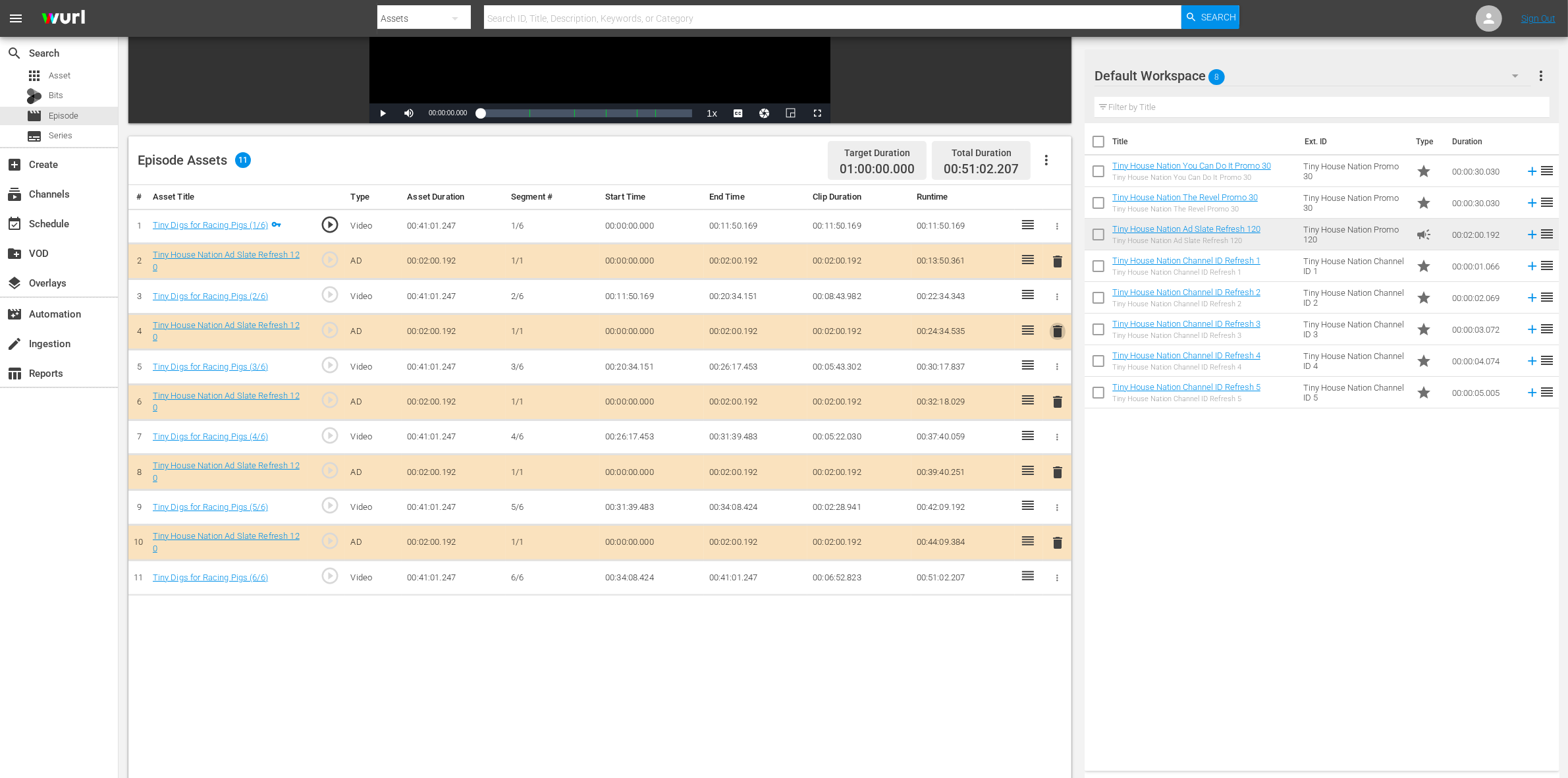
click at [1052, 332] on span "delete" at bounding box center [1057, 332] width 16 height 16
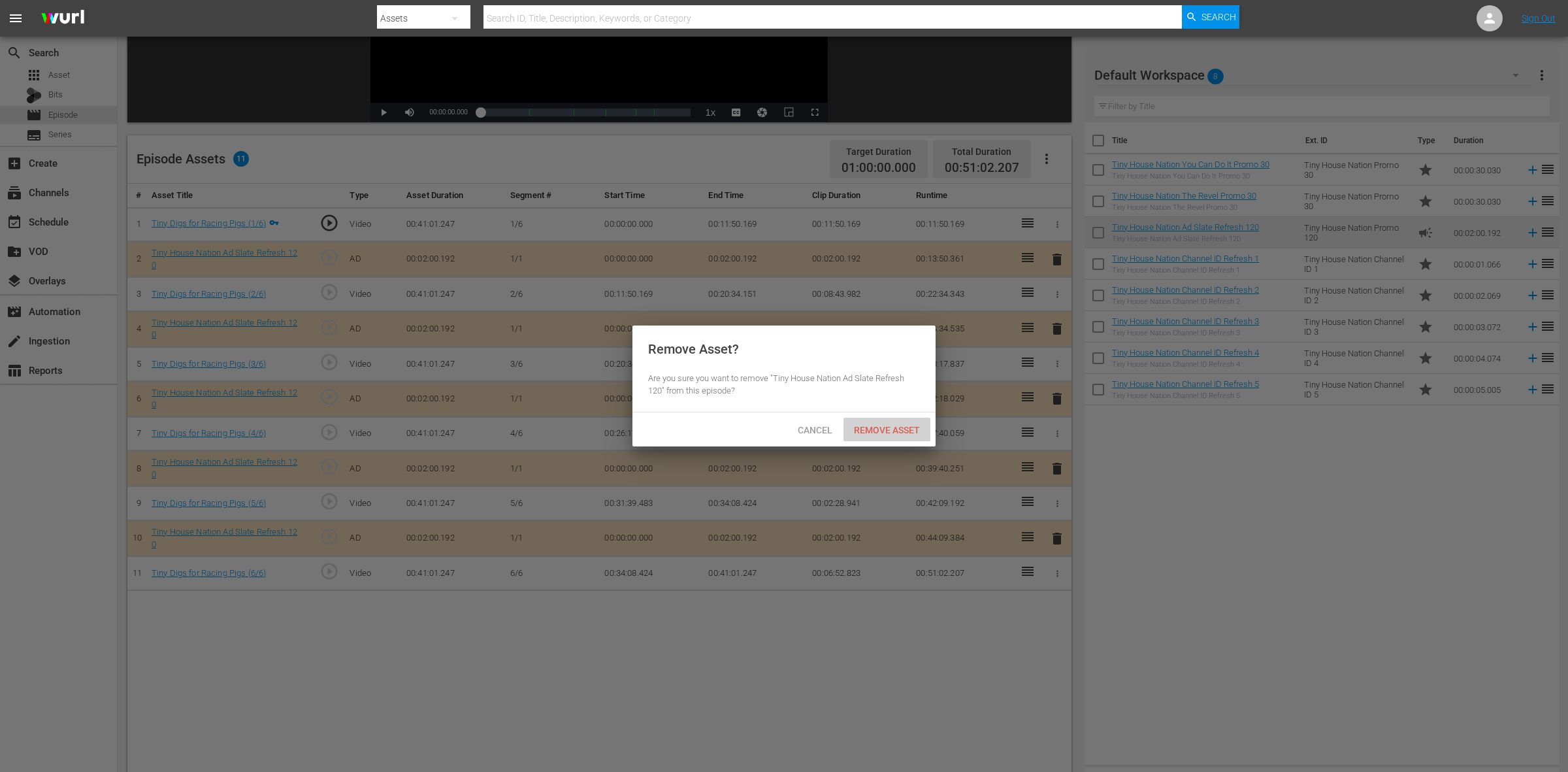
click at [911, 420] on div "Remove Asset" at bounding box center [887, 429] width 87 height 24
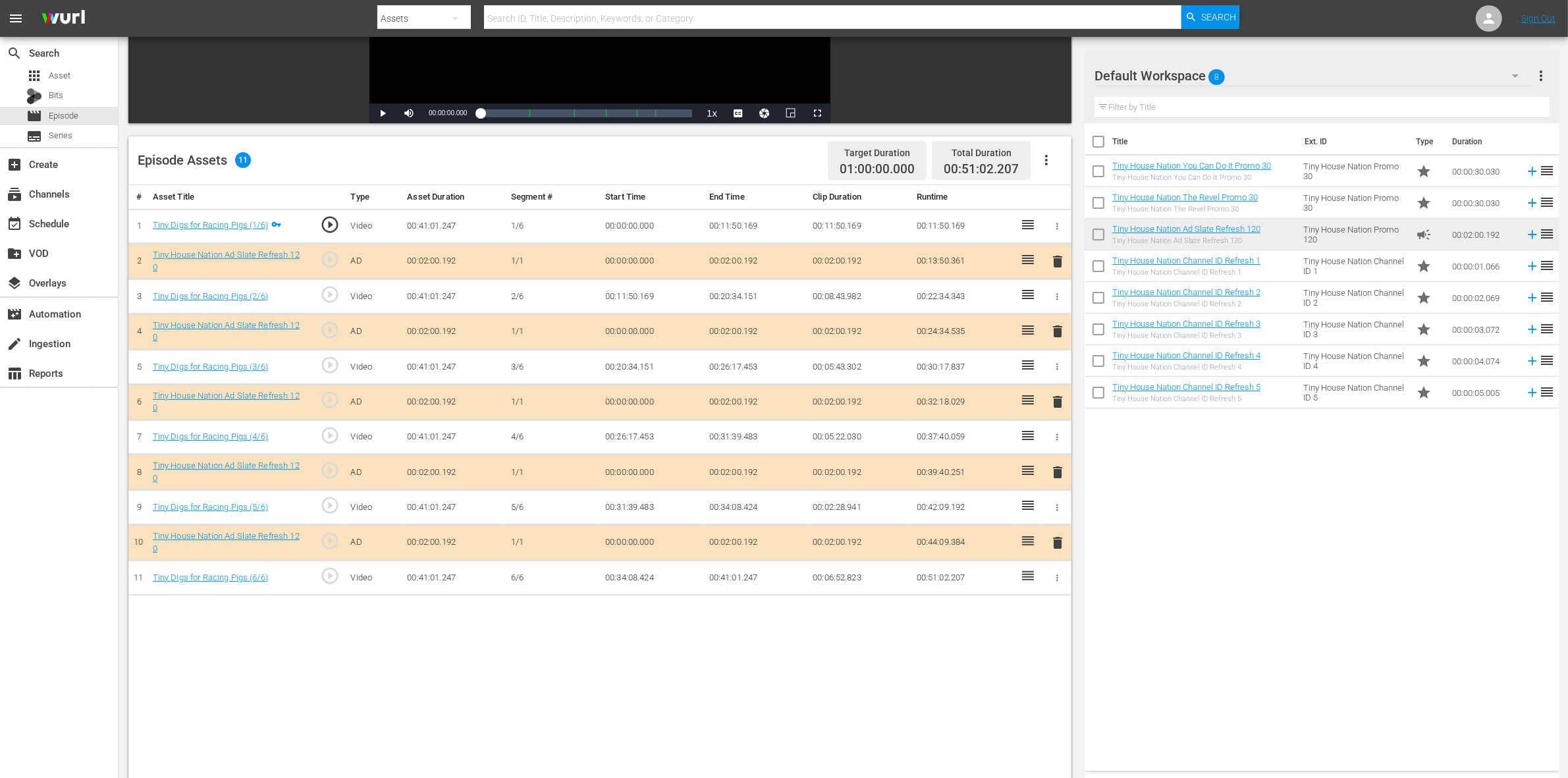
click at [1054, 402] on span "delete" at bounding box center [1057, 402] width 16 height 16
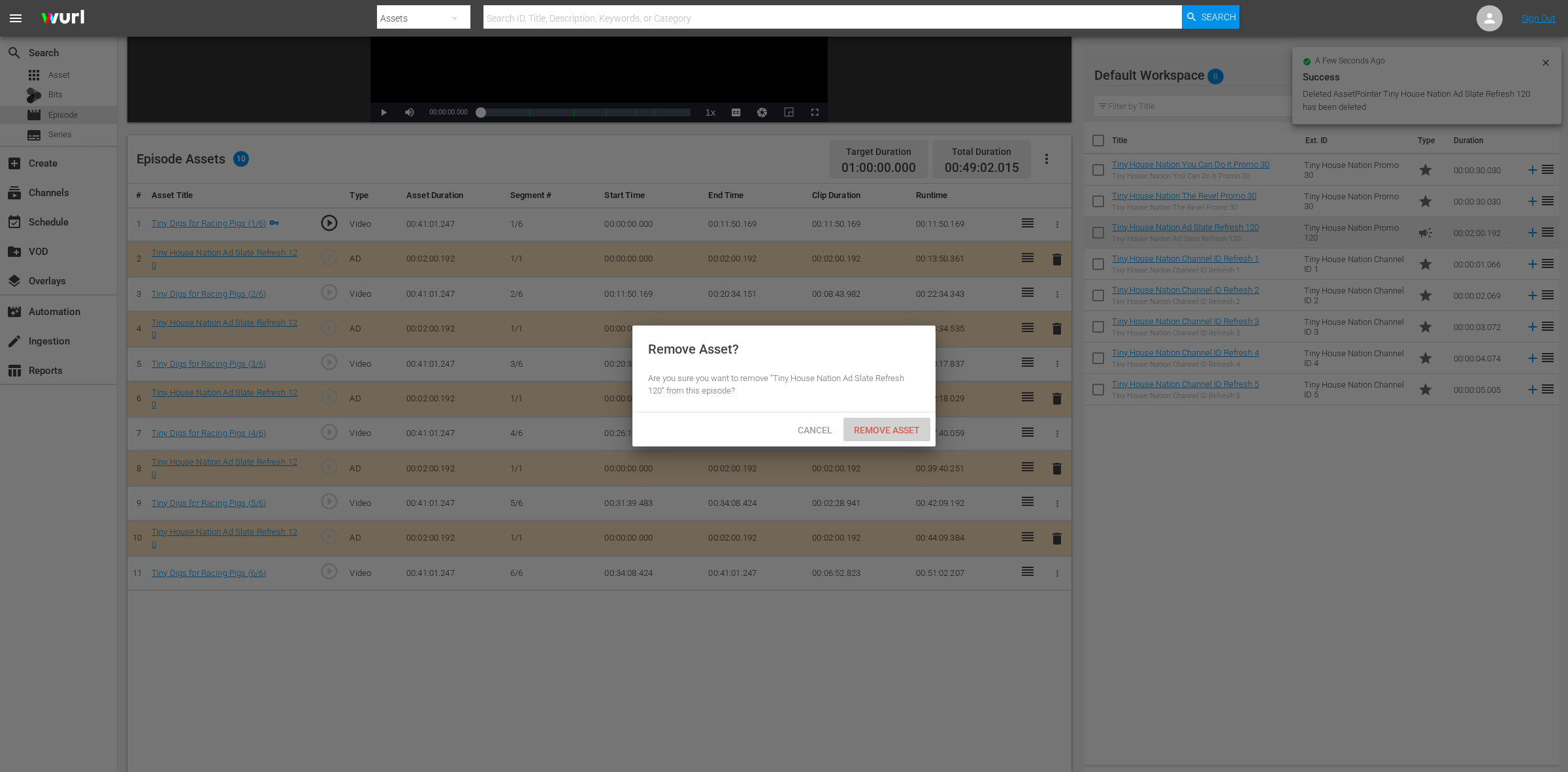
click at [916, 426] on span "Remove Asset" at bounding box center [887, 430] width 87 height 10
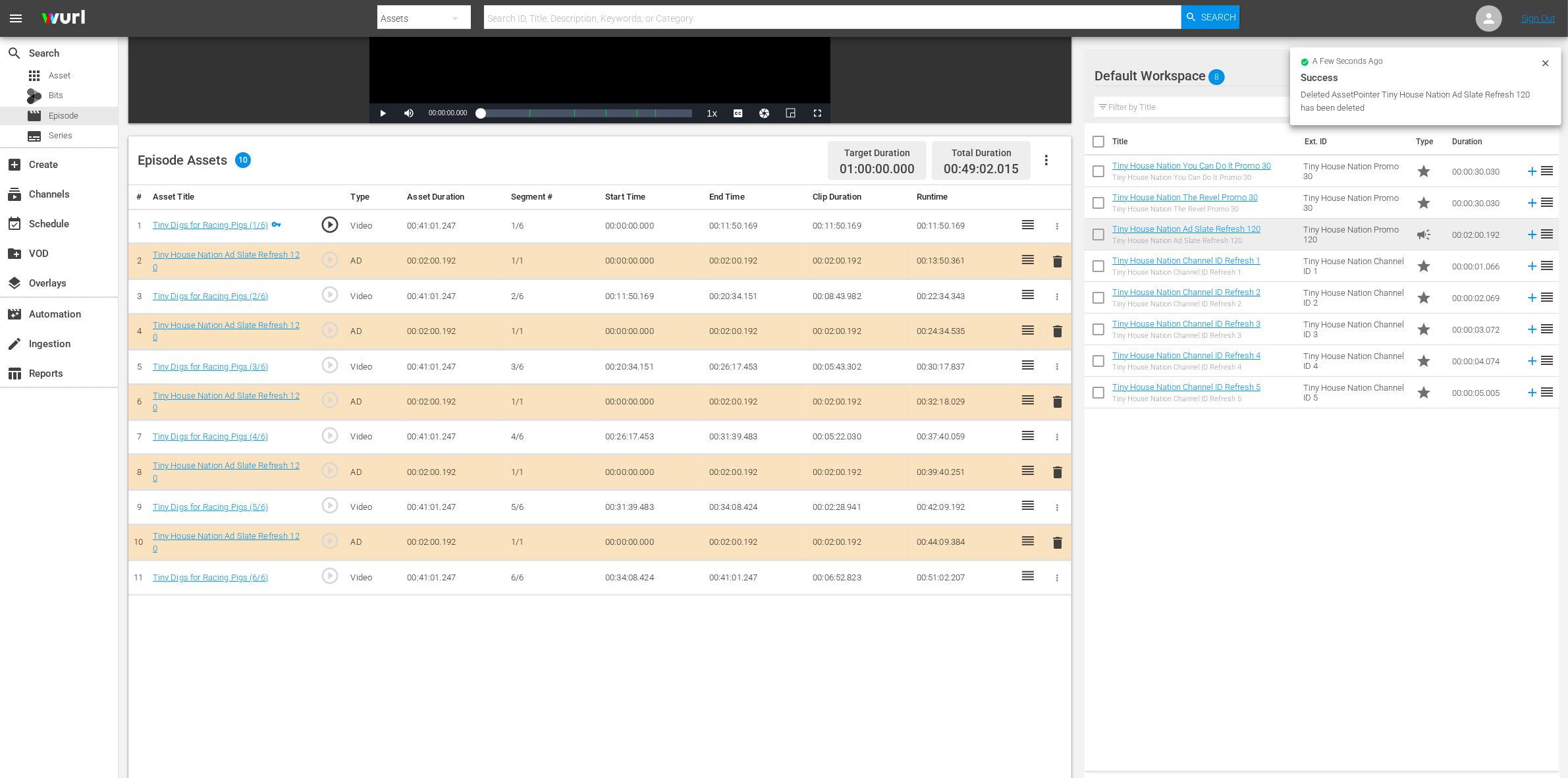
click at [1050, 472] on span "delete" at bounding box center [1057, 472] width 16 height 16
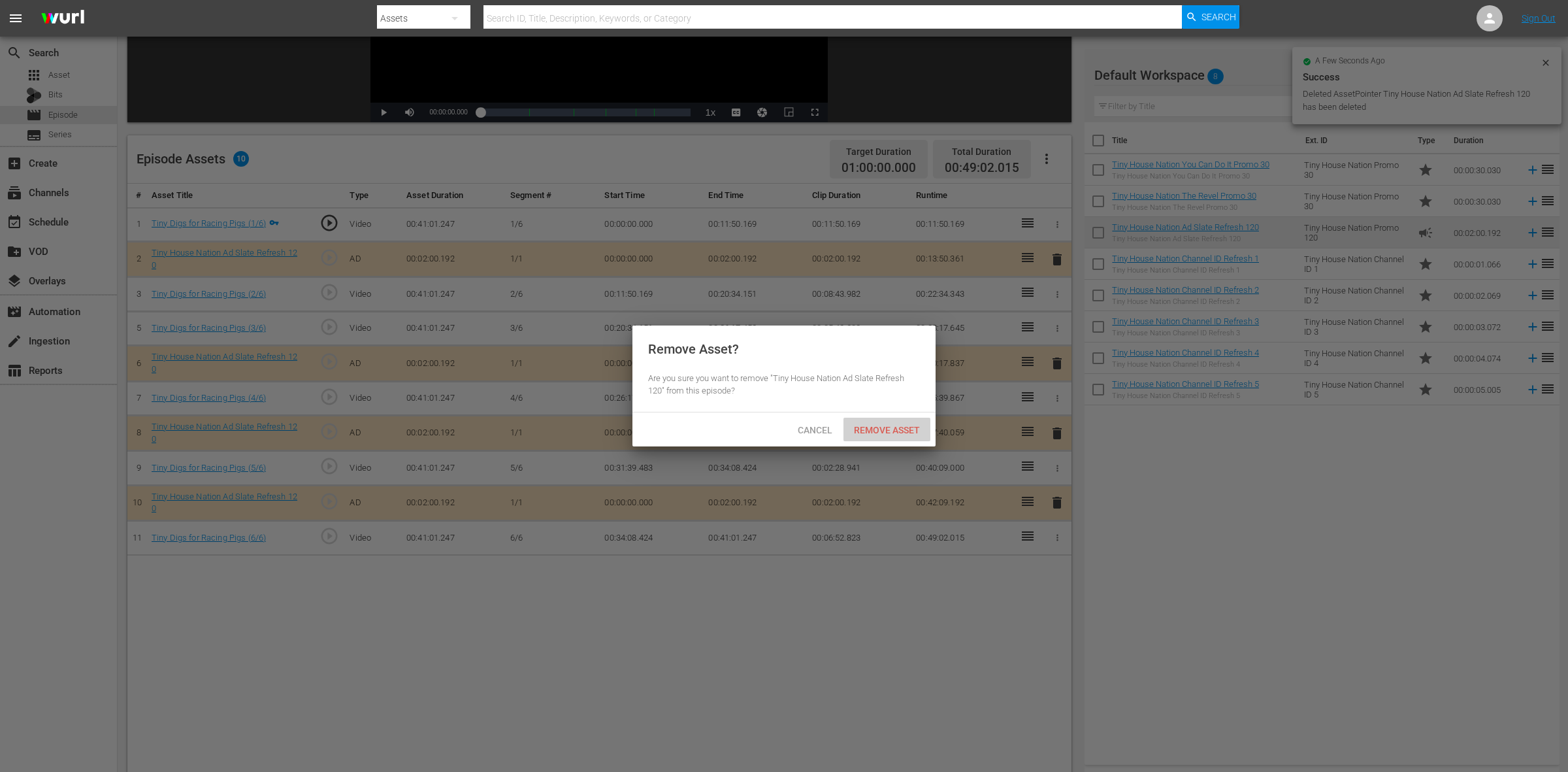
click at [923, 425] on span "Remove Asset" at bounding box center [887, 430] width 87 height 10
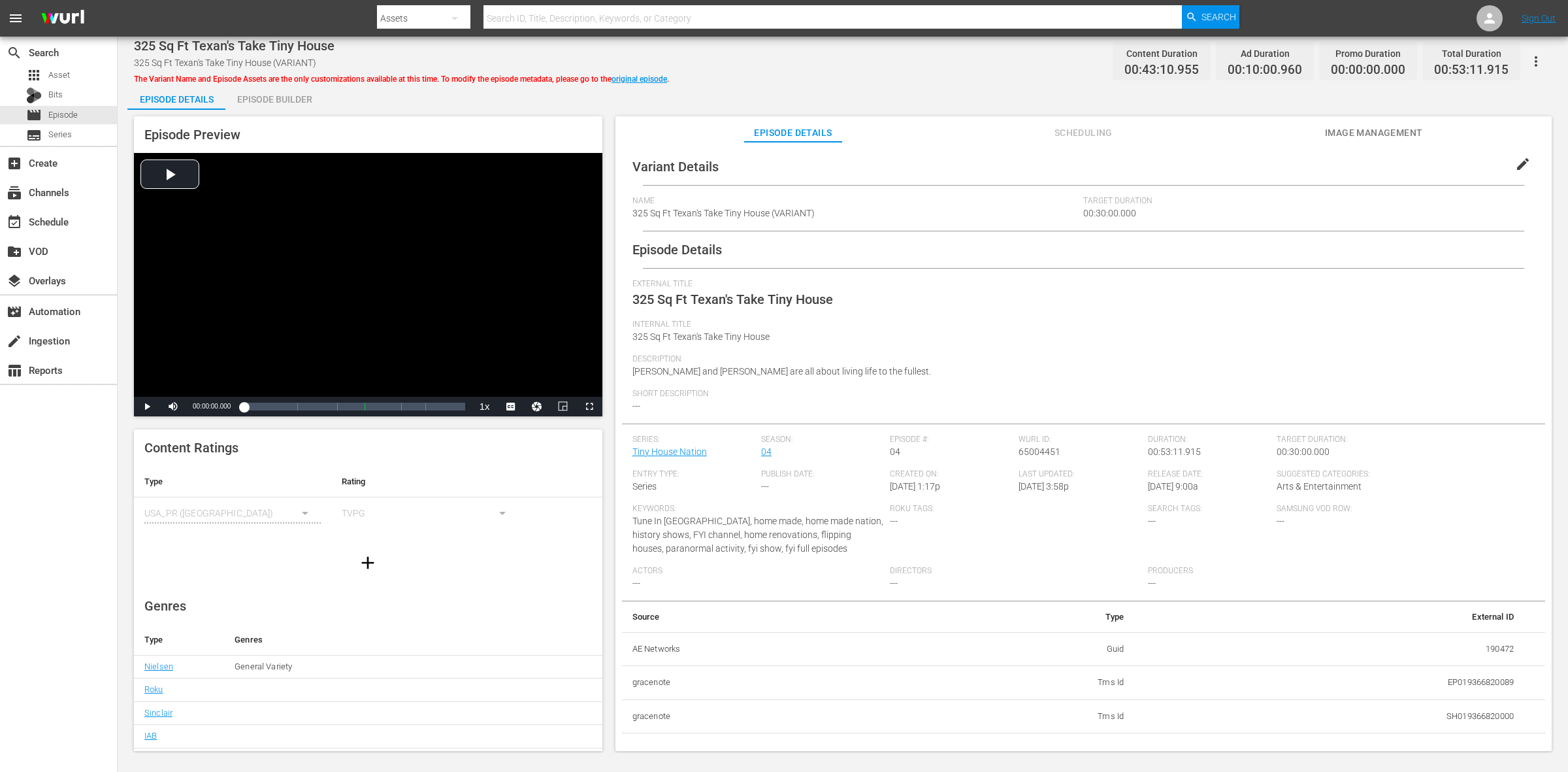
click at [299, 109] on div "Episode Builder" at bounding box center [275, 100] width 98 height 31
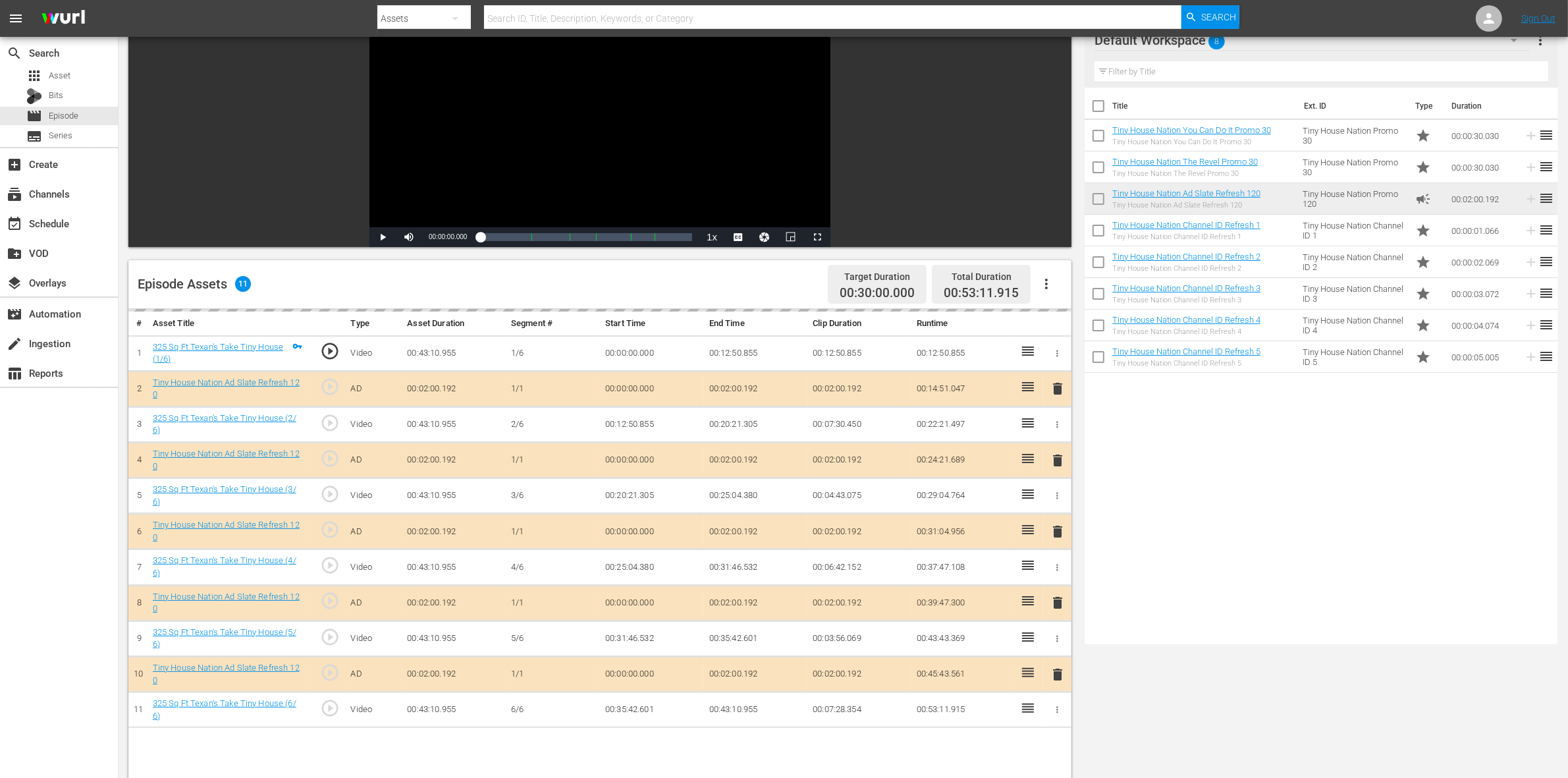
scroll to position [247, 0]
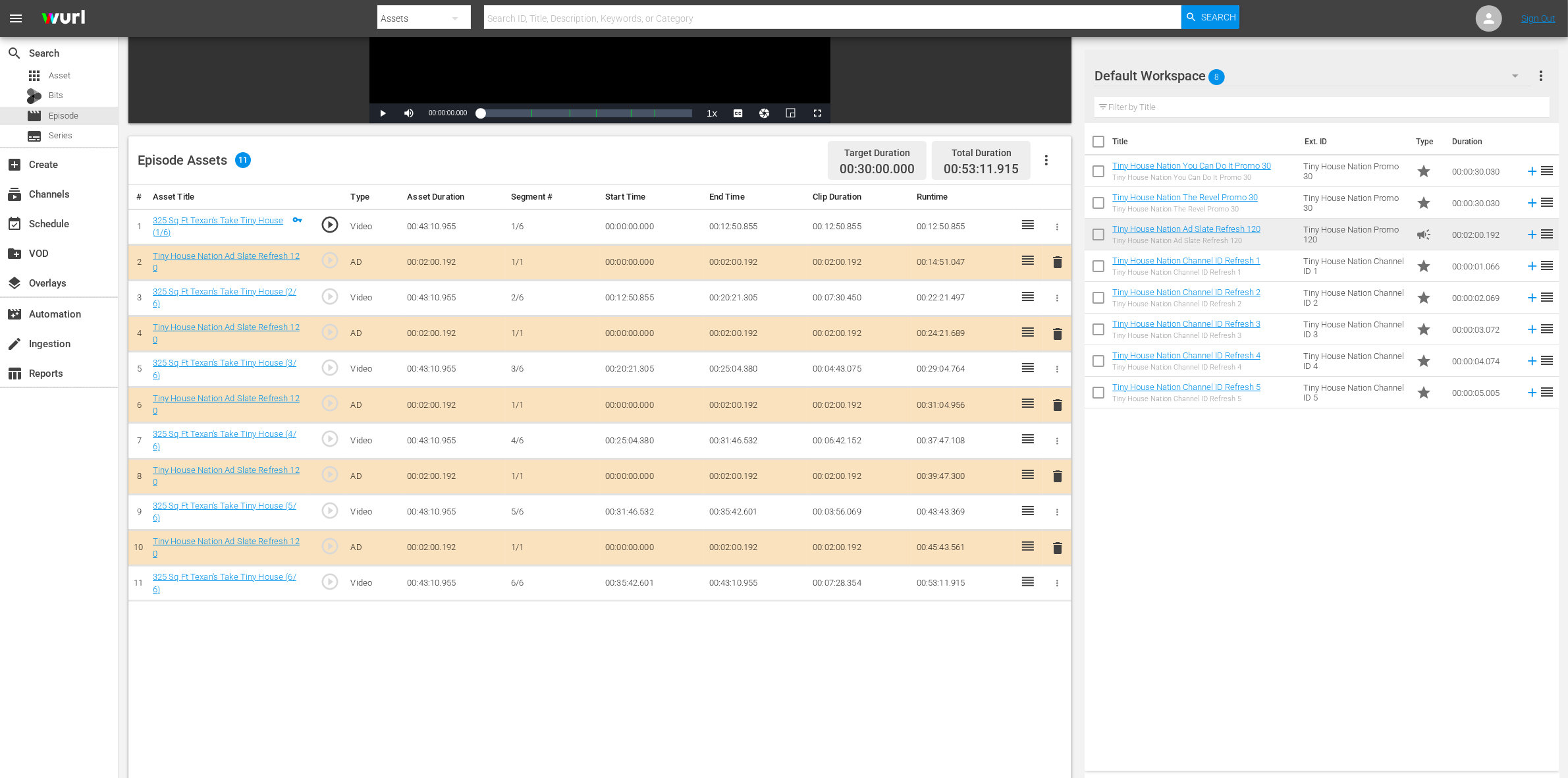
click at [1058, 334] on span "delete" at bounding box center [1057, 334] width 16 height 16
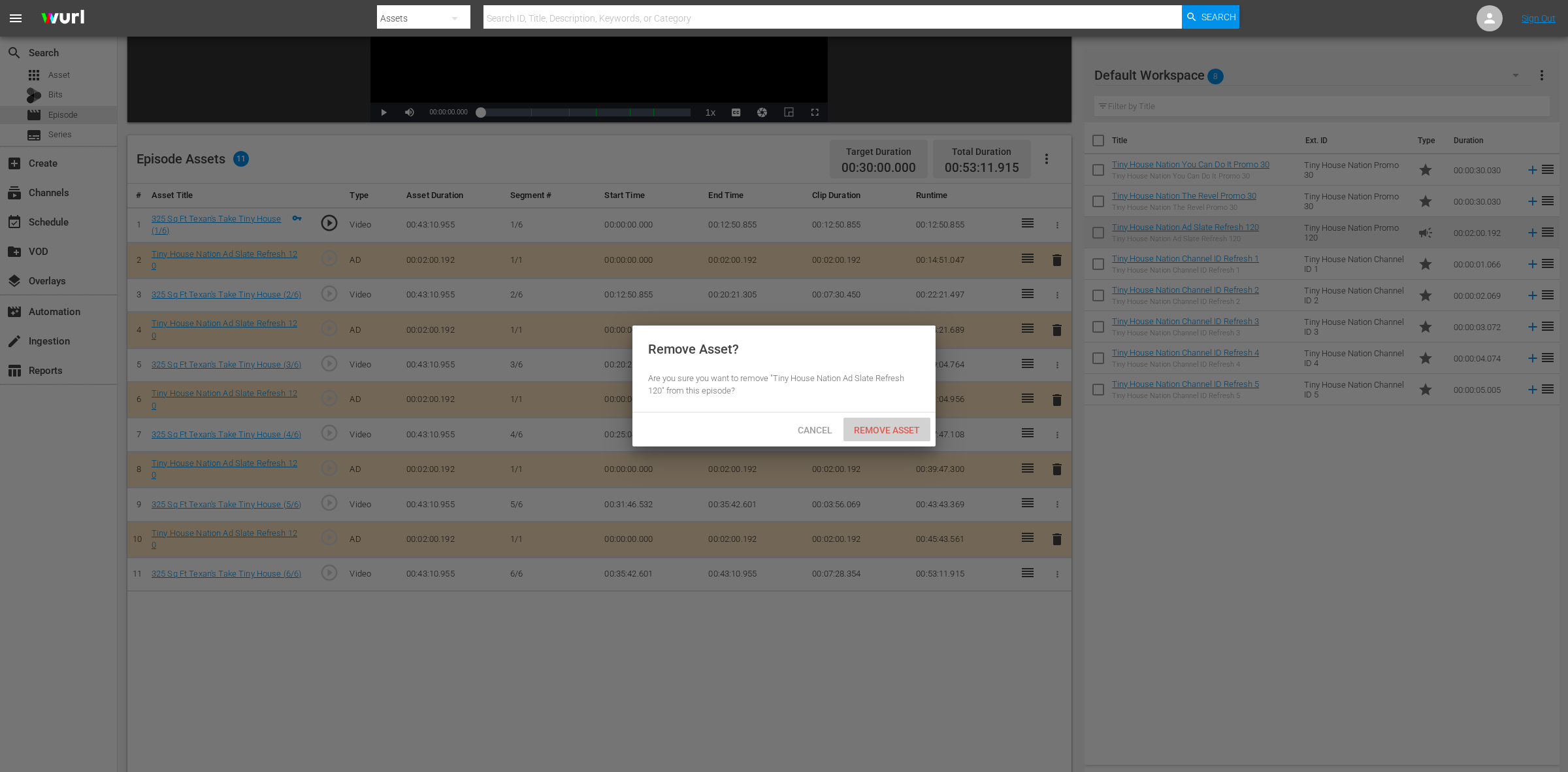
click at [863, 438] on div "Remove Asset" at bounding box center [887, 429] width 87 height 24
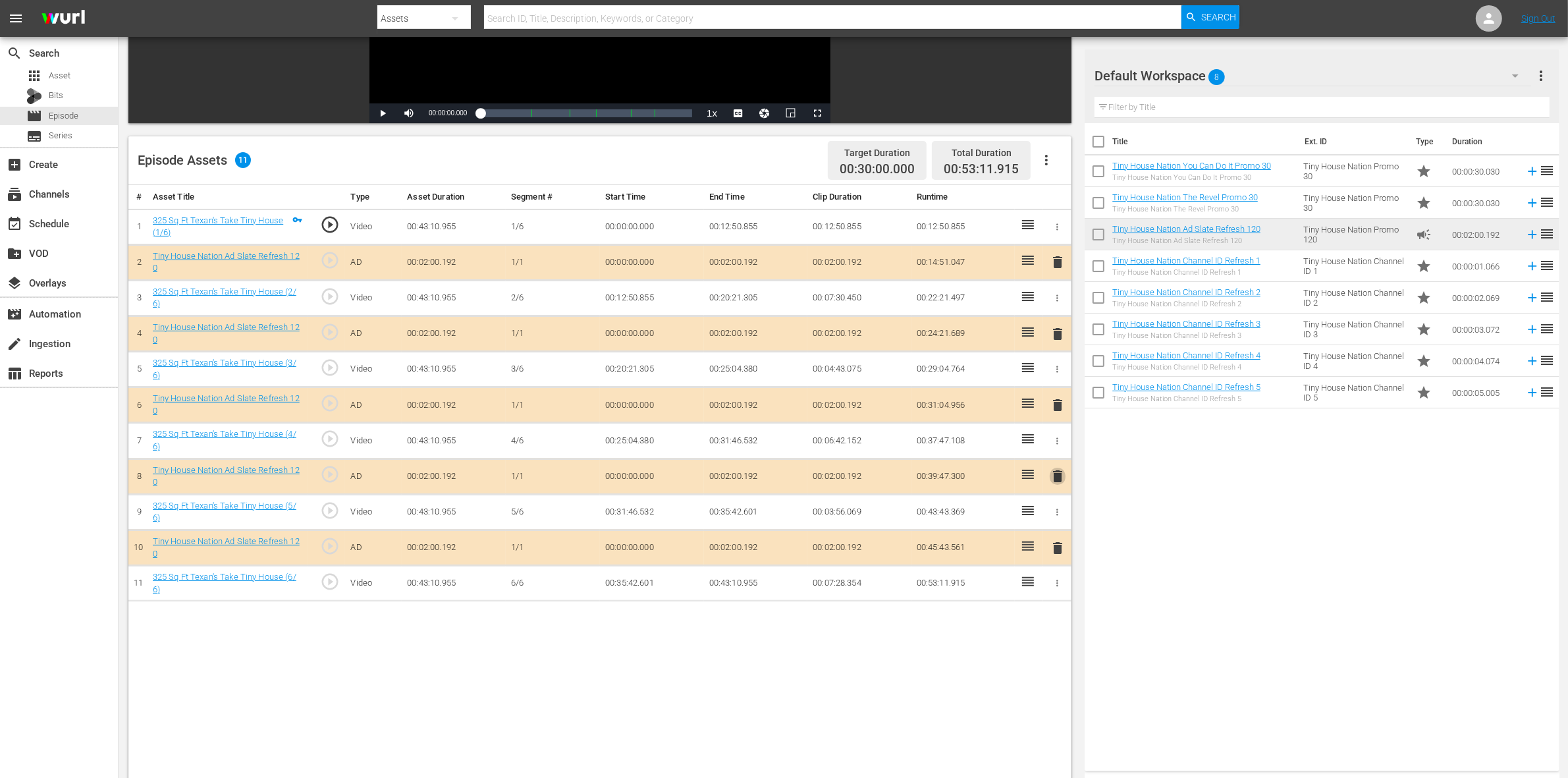
click at [1057, 474] on span "delete" at bounding box center [1057, 476] width 16 height 16
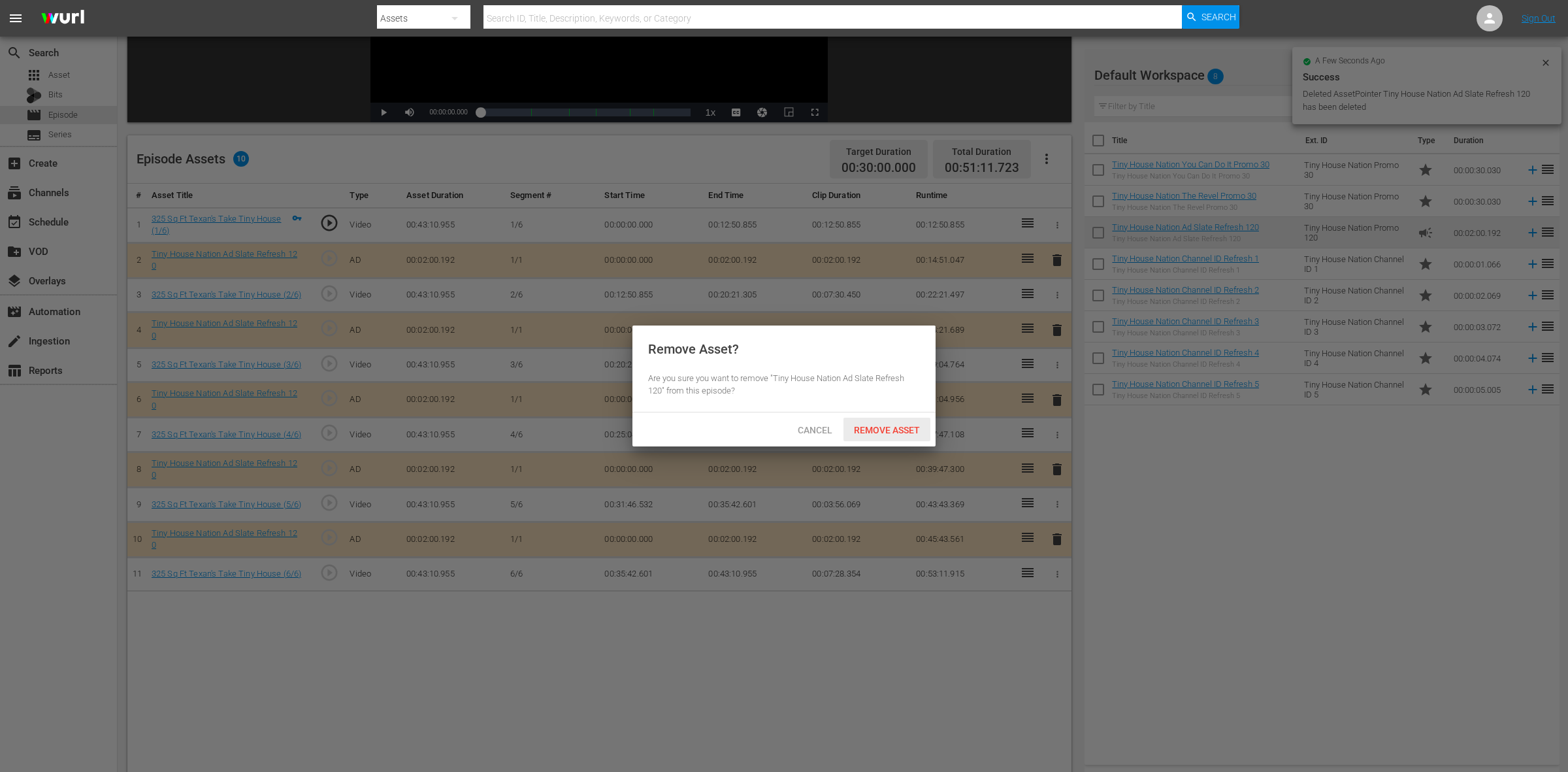
click at [906, 428] on span "Remove Asset" at bounding box center [887, 430] width 87 height 10
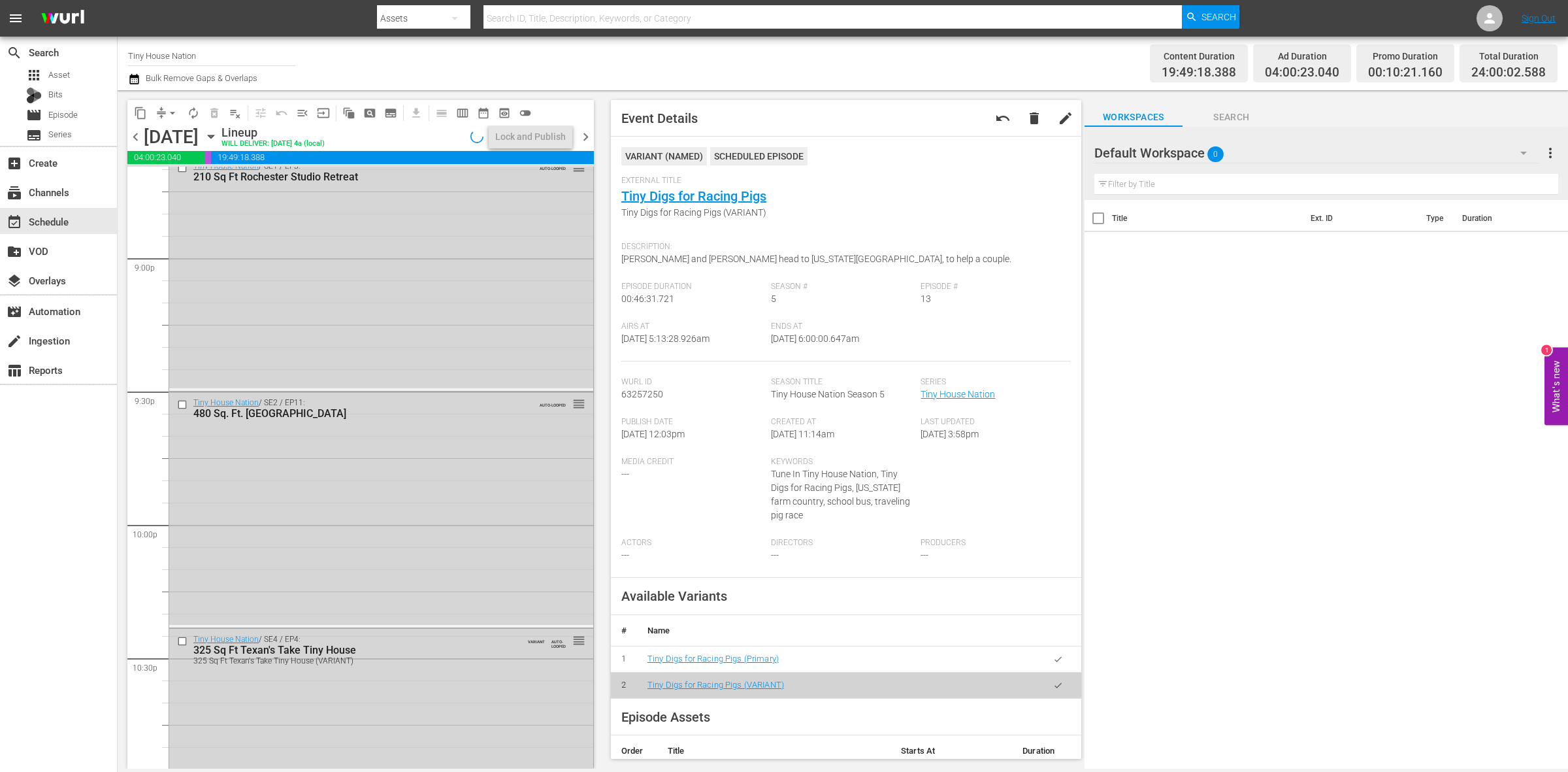
scroll to position [5796, 0]
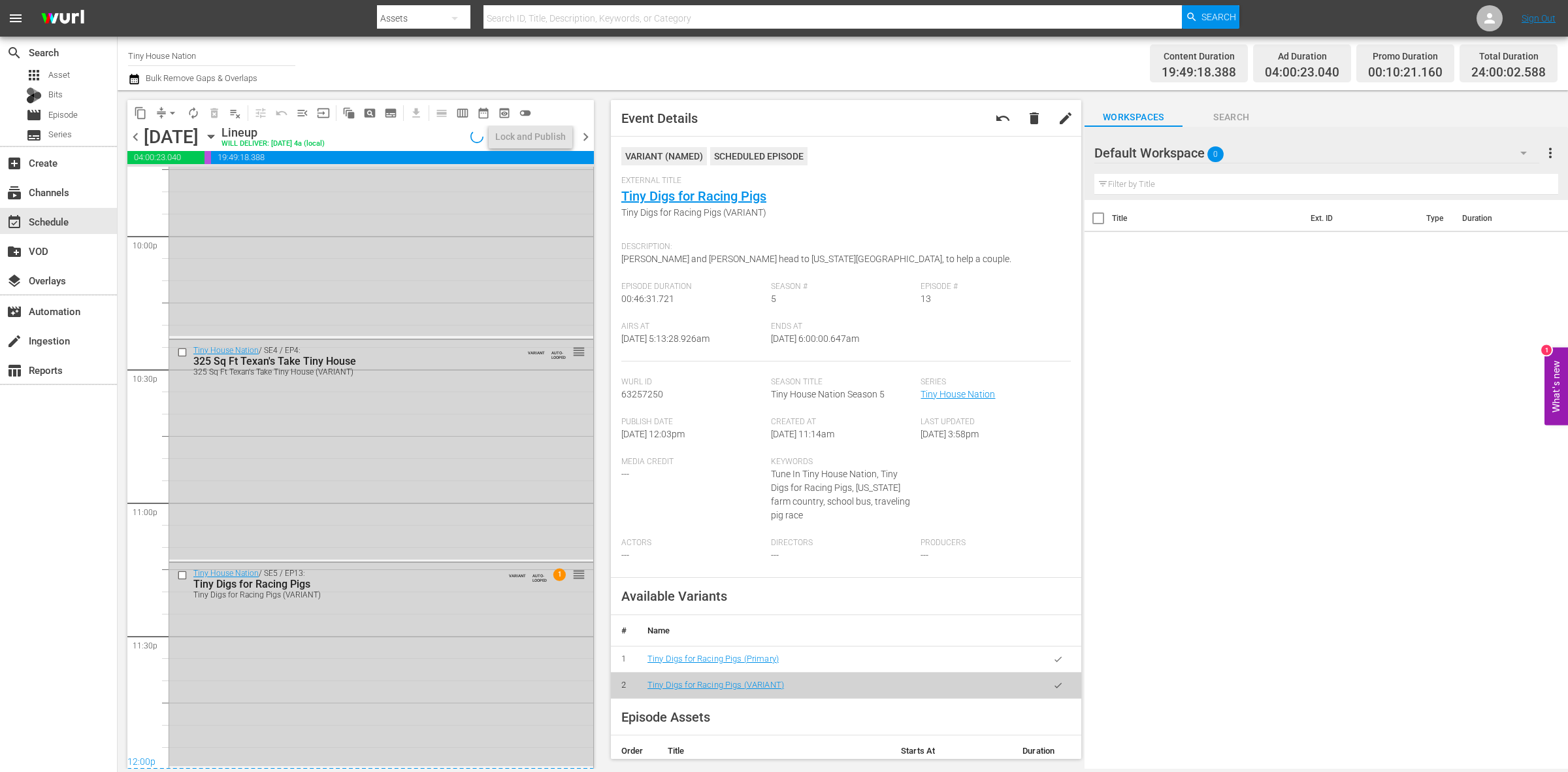
click at [393, 635] on div "Tiny House Nation / SE5 / EP13: Tiny Digs for Racing Pigs Tiny Digs for Racing …" at bounding box center [381, 663] width 424 height 203
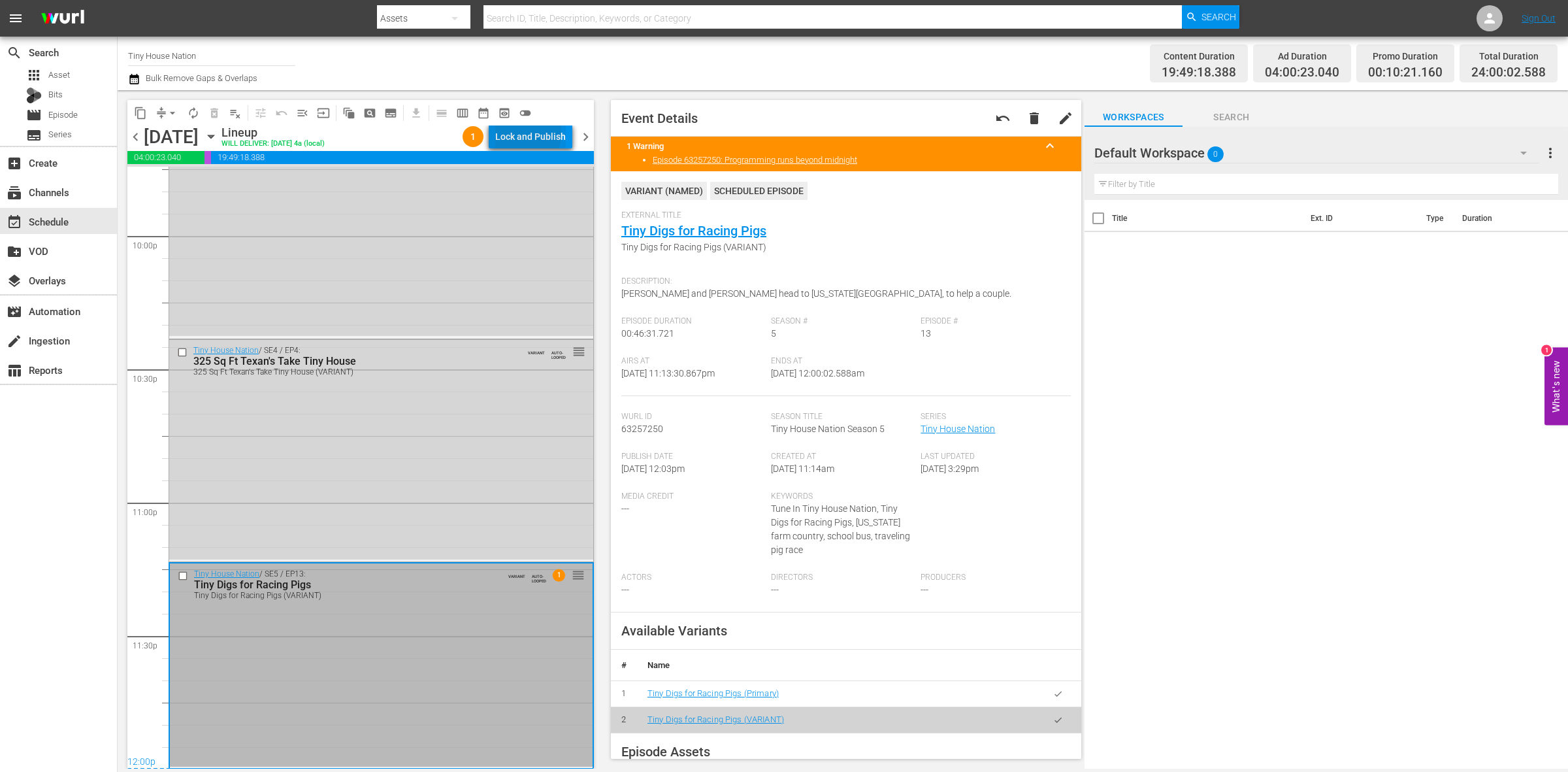
click at [526, 134] on div "Lock and Publish" at bounding box center [531, 136] width 71 height 24
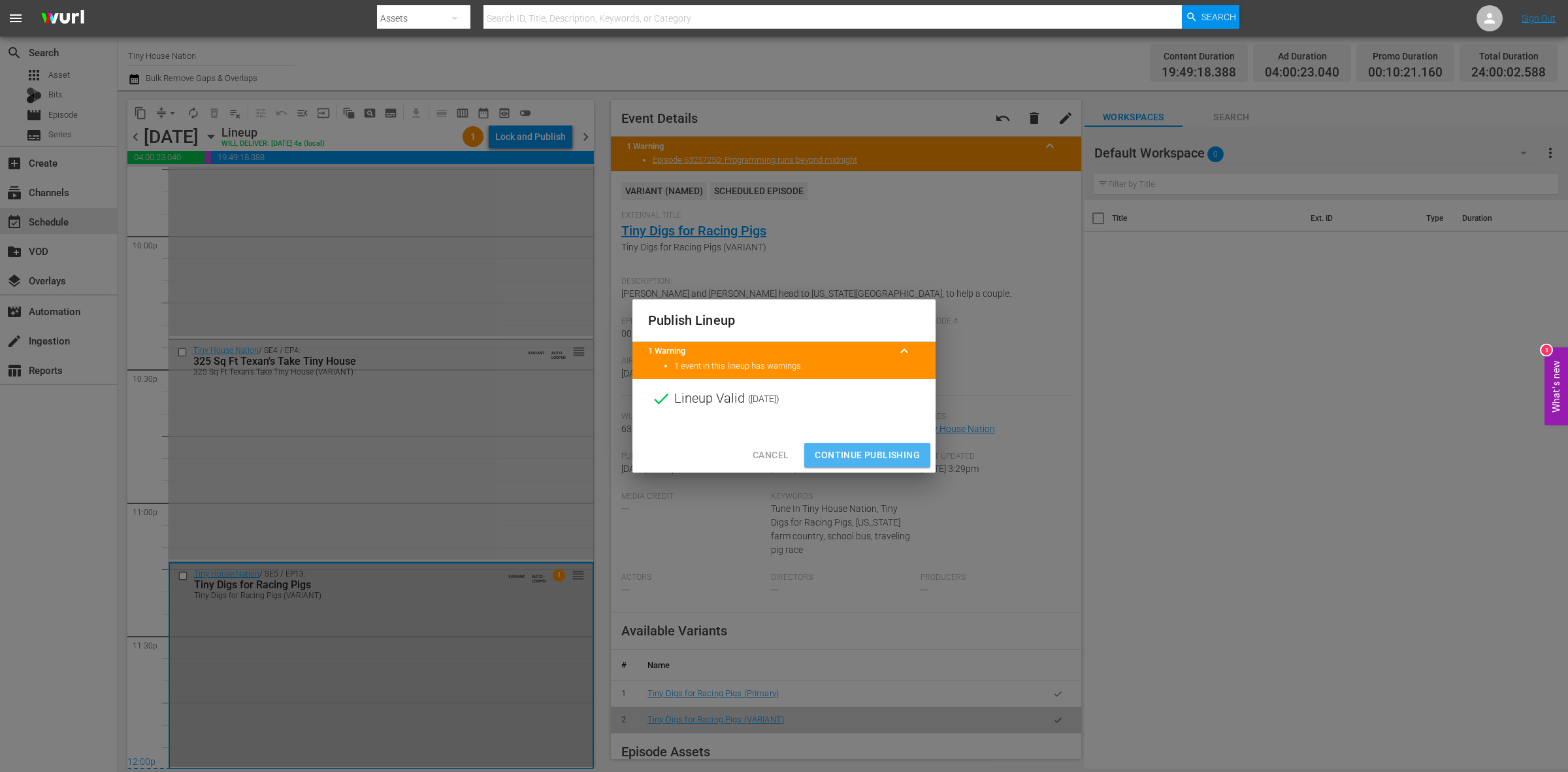
click at [858, 457] on span "Continue Publishing" at bounding box center [867, 455] width 105 height 16
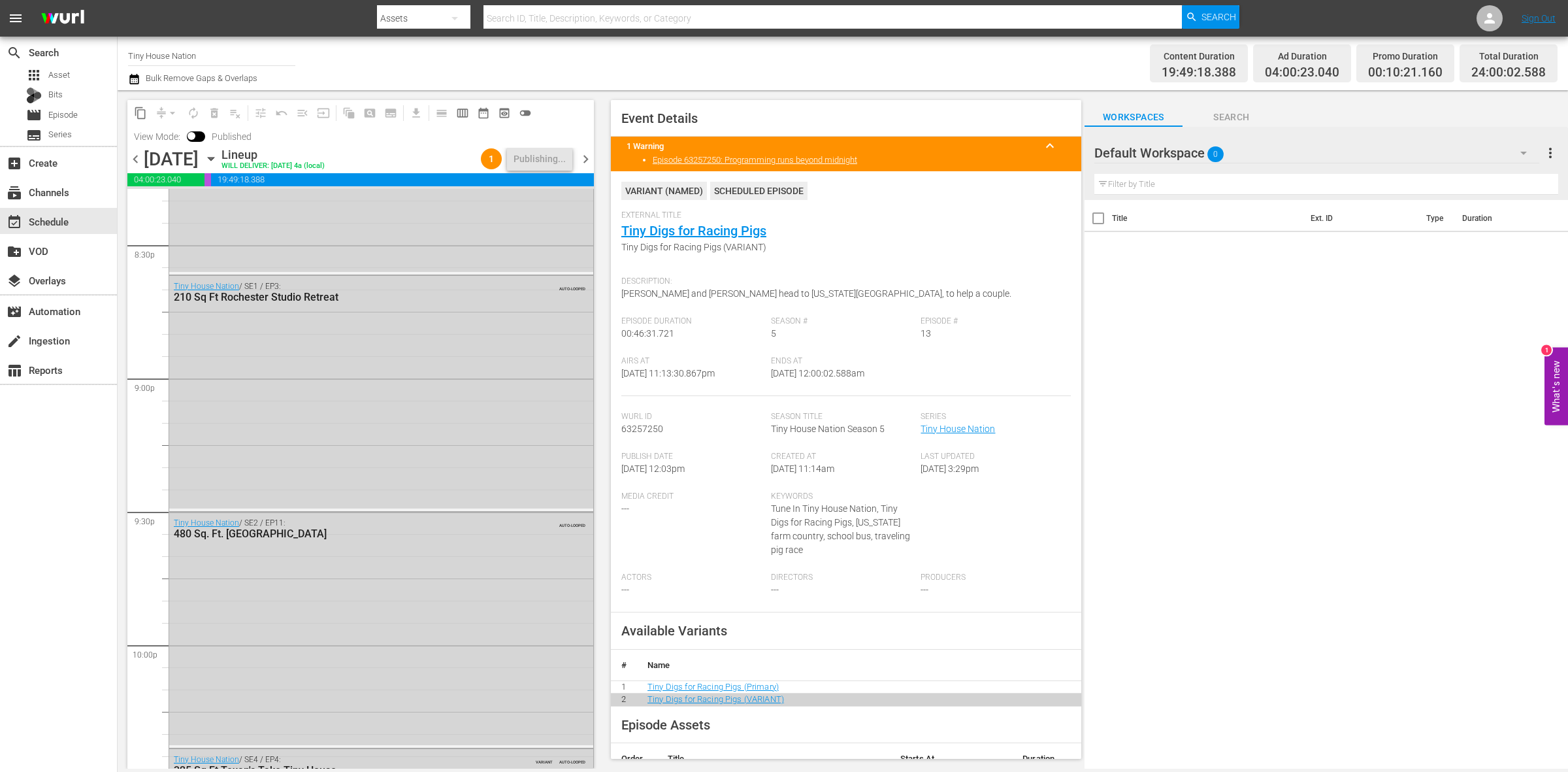
scroll to position [5818, 0]
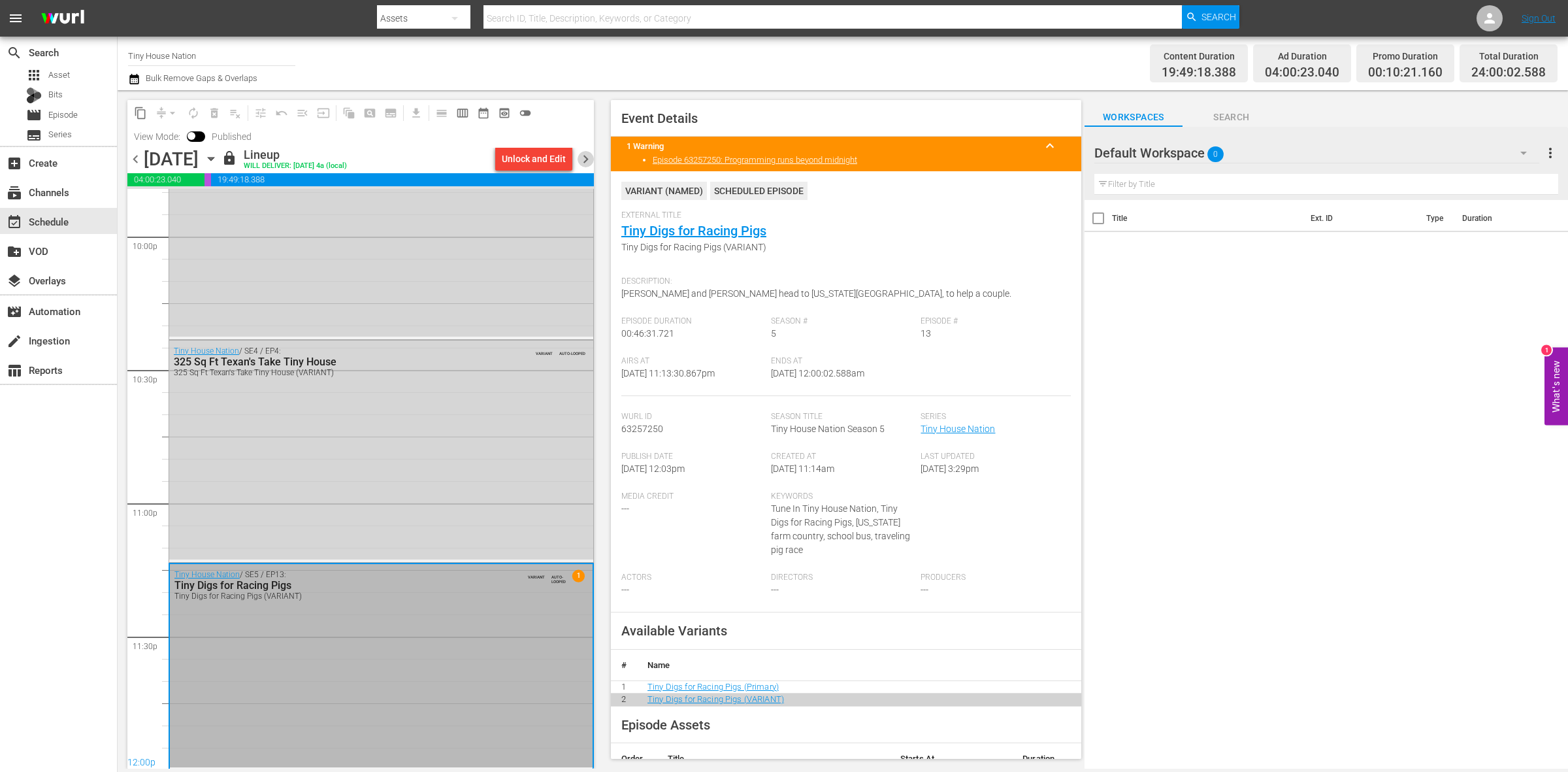
click at [582, 158] on span "chevron_right" at bounding box center [585, 159] width 16 height 16
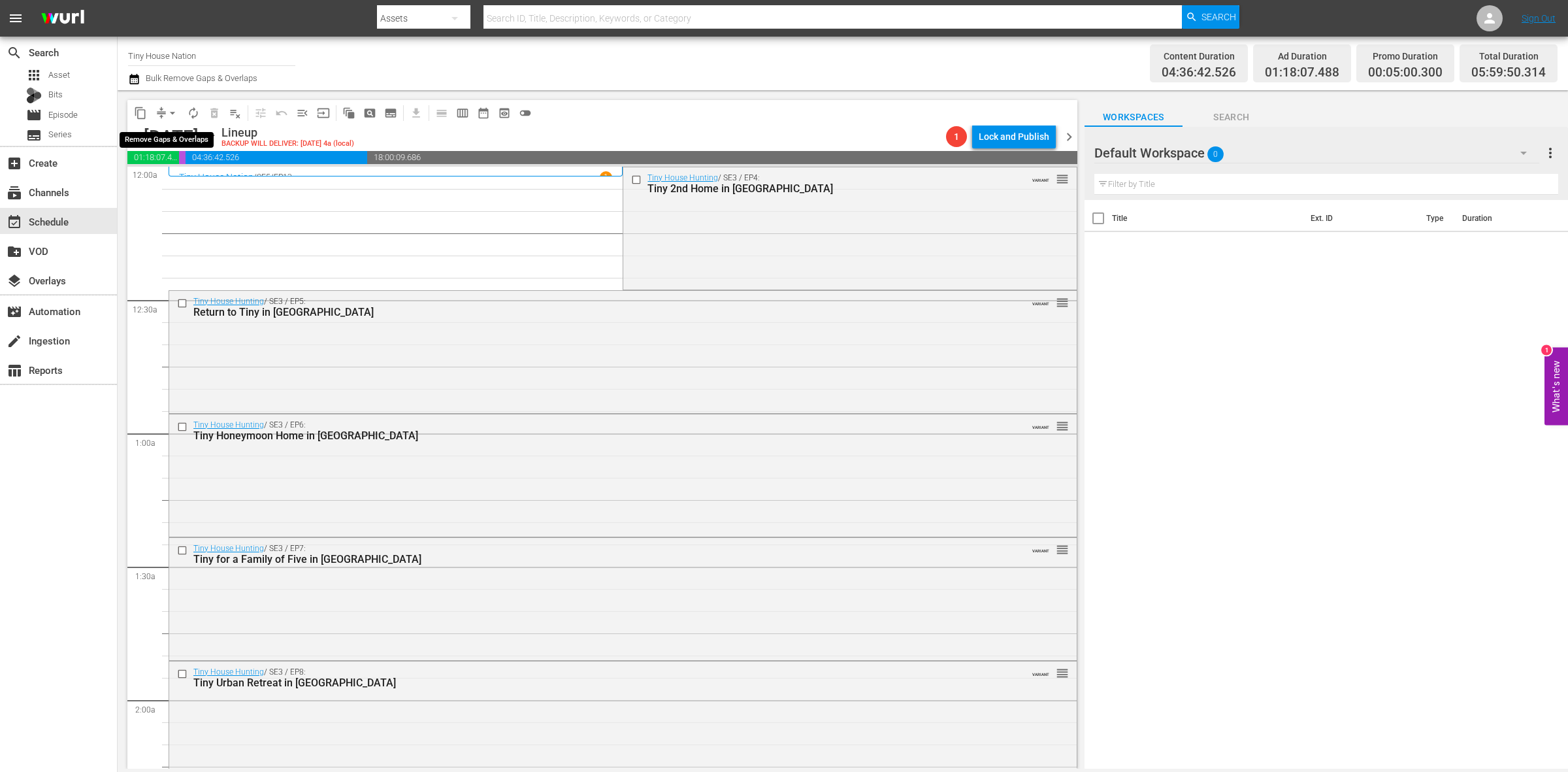
click at [172, 115] on span "arrow_drop_down" at bounding box center [172, 113] width 13 height 13
click at [170, 134] on li "Align to Midnight" at bounding box center [173, 138] width 137 height 22
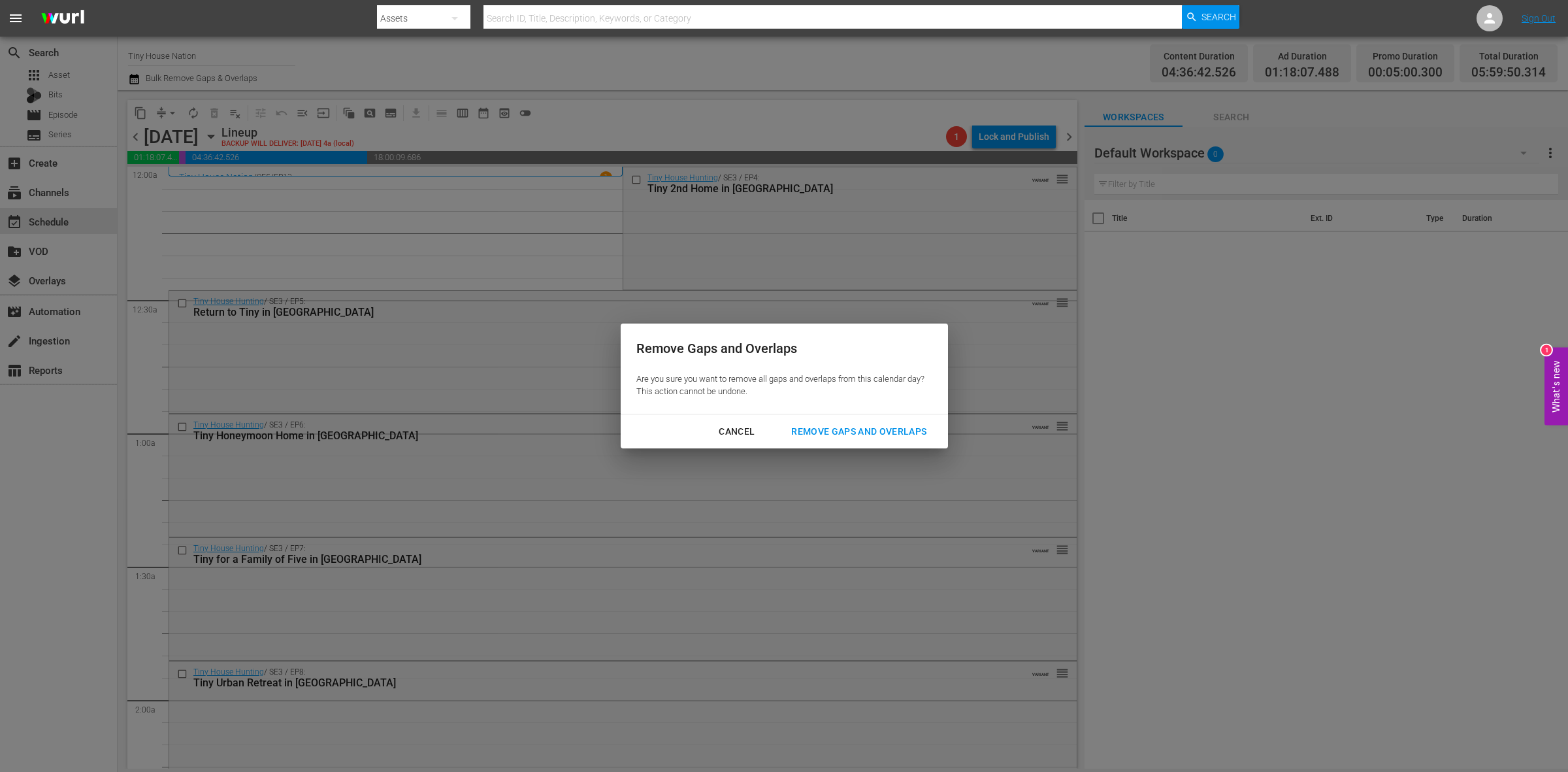
click at [838, 428] on div "Remove Gaps and Overlaps" at bounding box center [859, 431] width 156 height 16
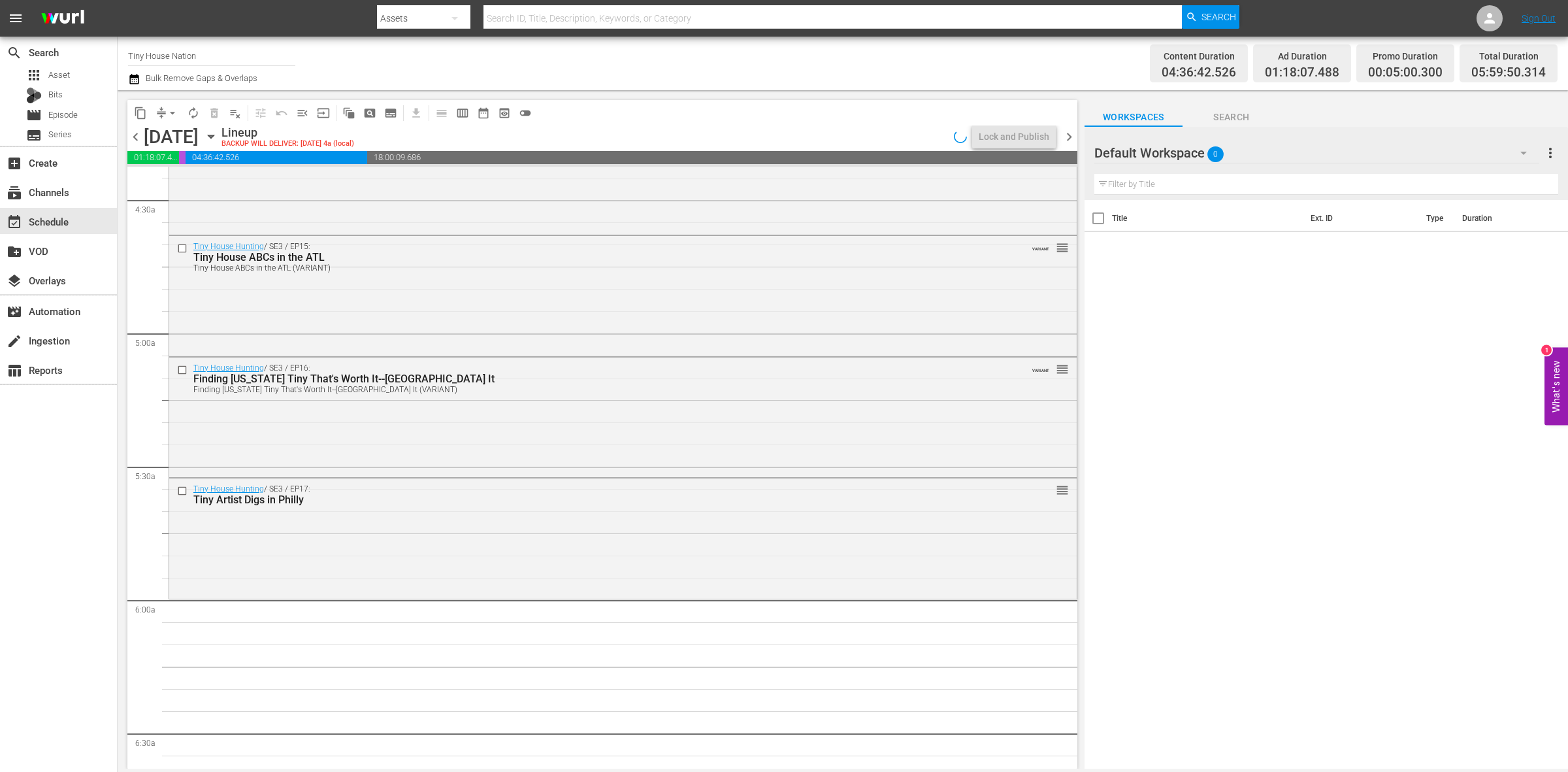
scroll to position [1389, 0]
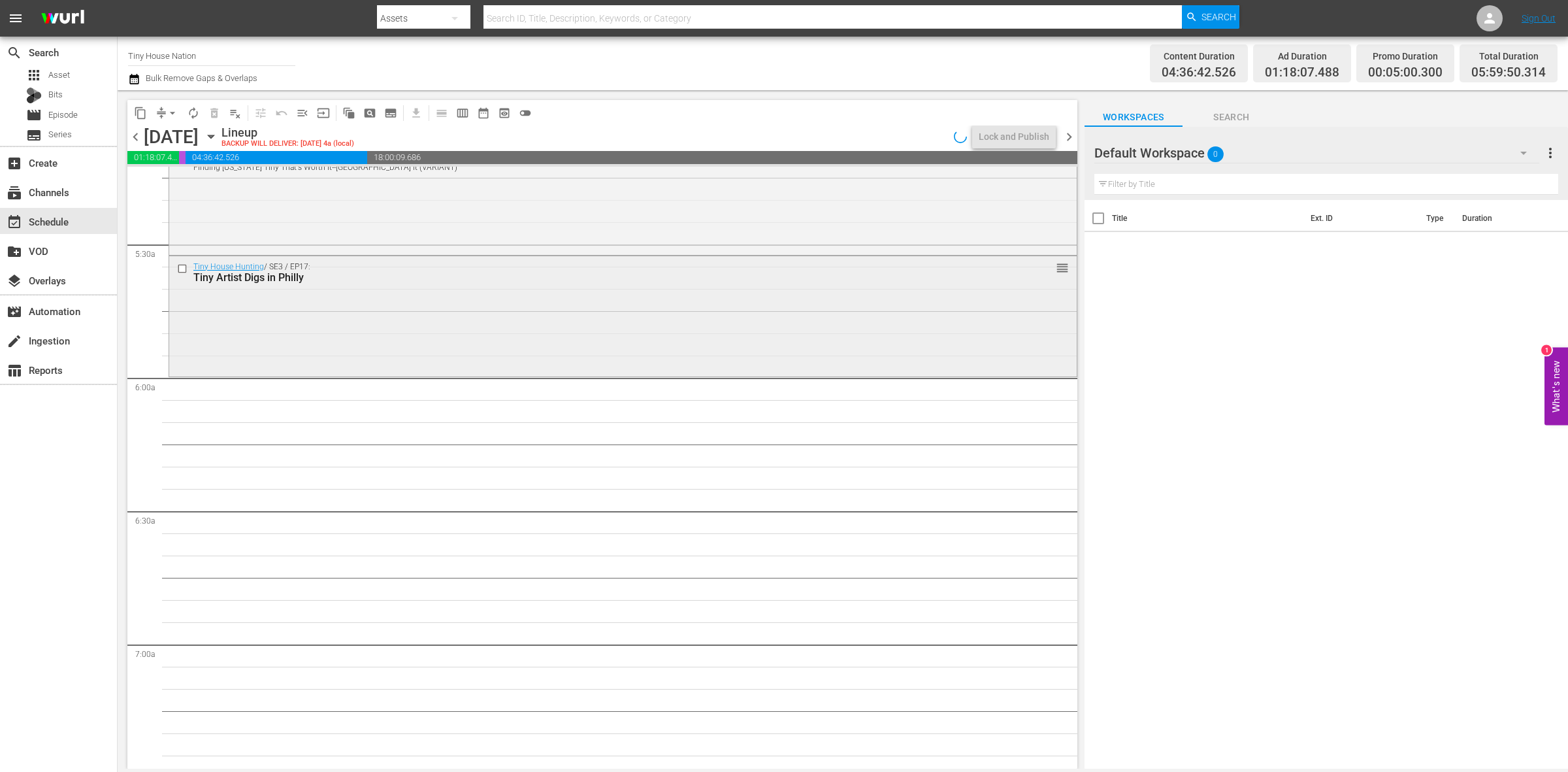
click at [527, 354] on div "Tiny House Hunting / SE3 / EP17: Tiny Artist Digs in Philly reorder" at bounding box center [622, 315] width 908 height 117
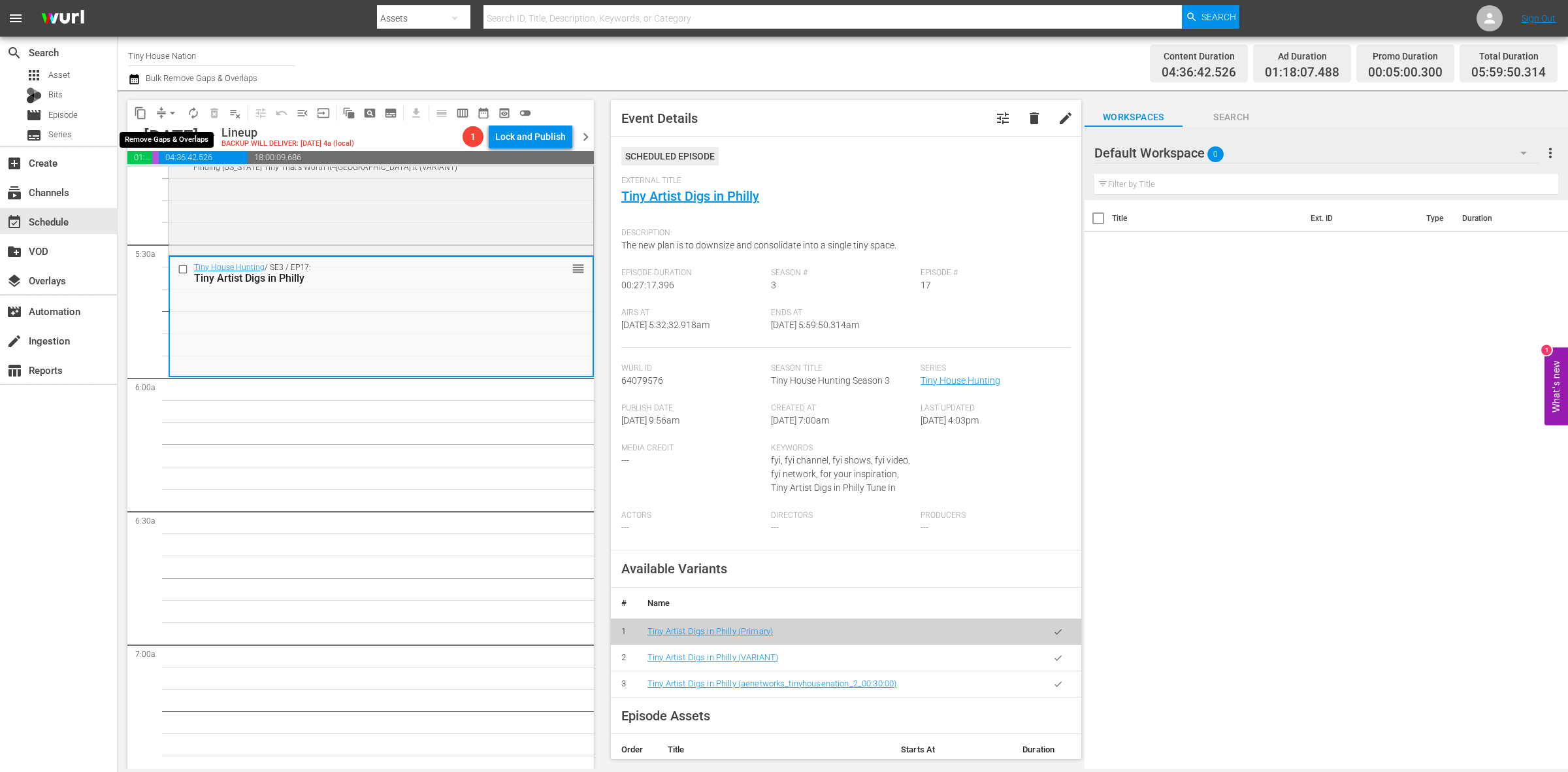
click at [168, 115] on span "arrow_drop_down" at bounding box center [172, 113] width 13 height 13
click at [176, 132] on li "Align to Midnight" at bounding box center [173, 138] width 137 height 22
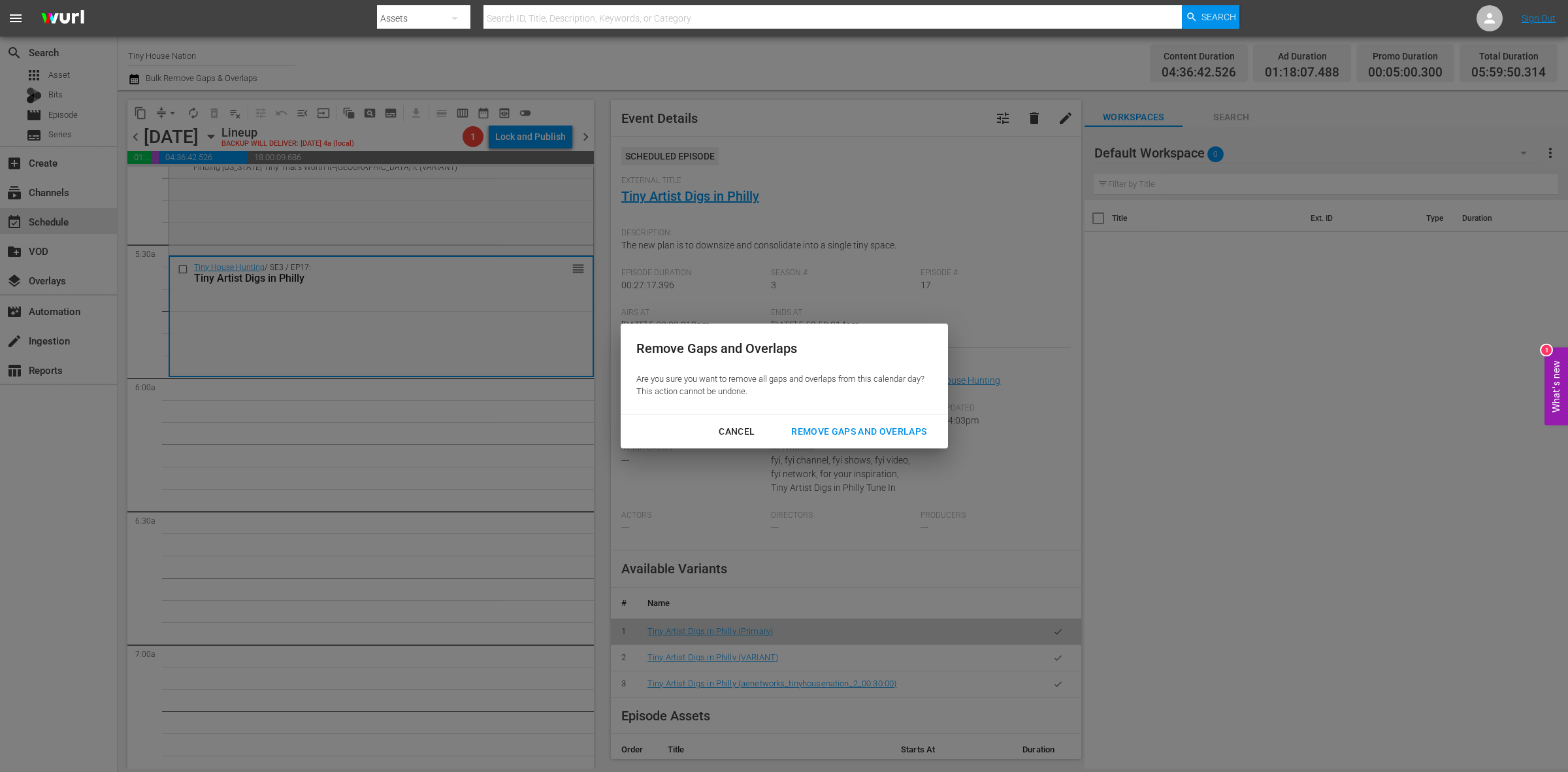
click at [886, 425] on div "Remove Gaps and Overlaps" at bounding box center [859, 431] width 156 height 16
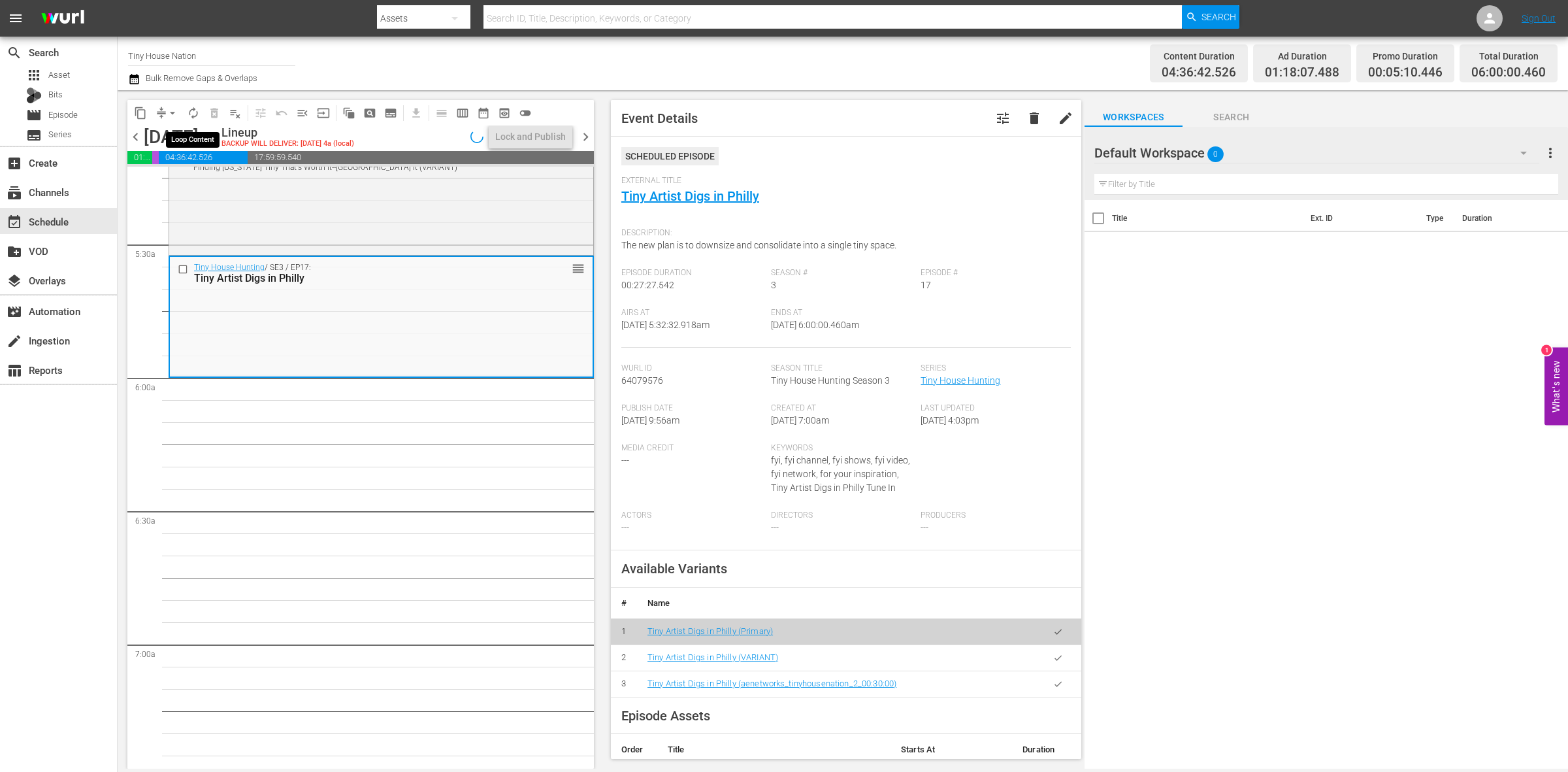
click at [185, 115] on button "autorenew_outlined" at bounding box center [193, 113] width 21 height 21
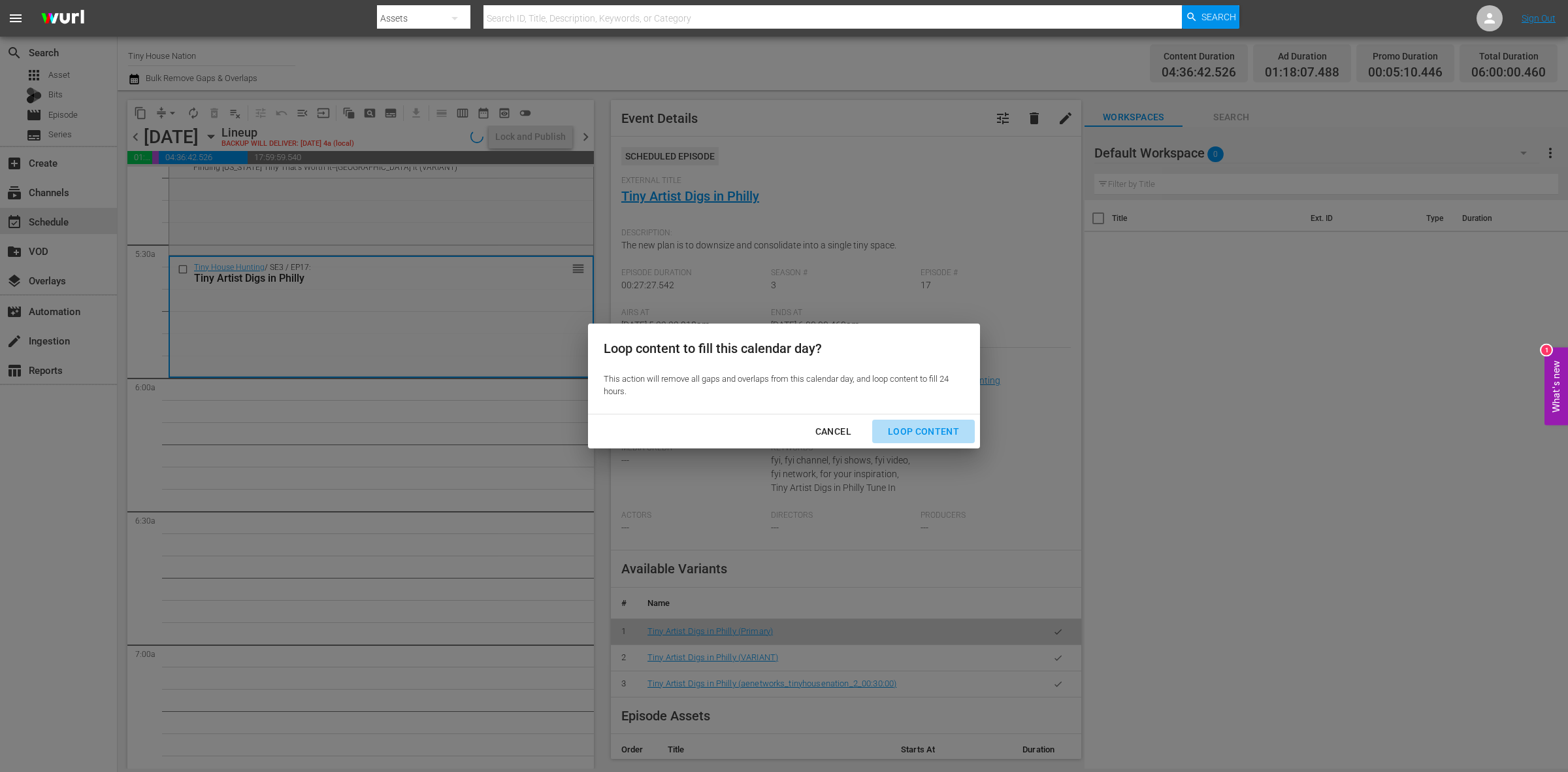
click at [938, 430] on div "Loop Content" at bounding box center [923, 431] width 92 height 16
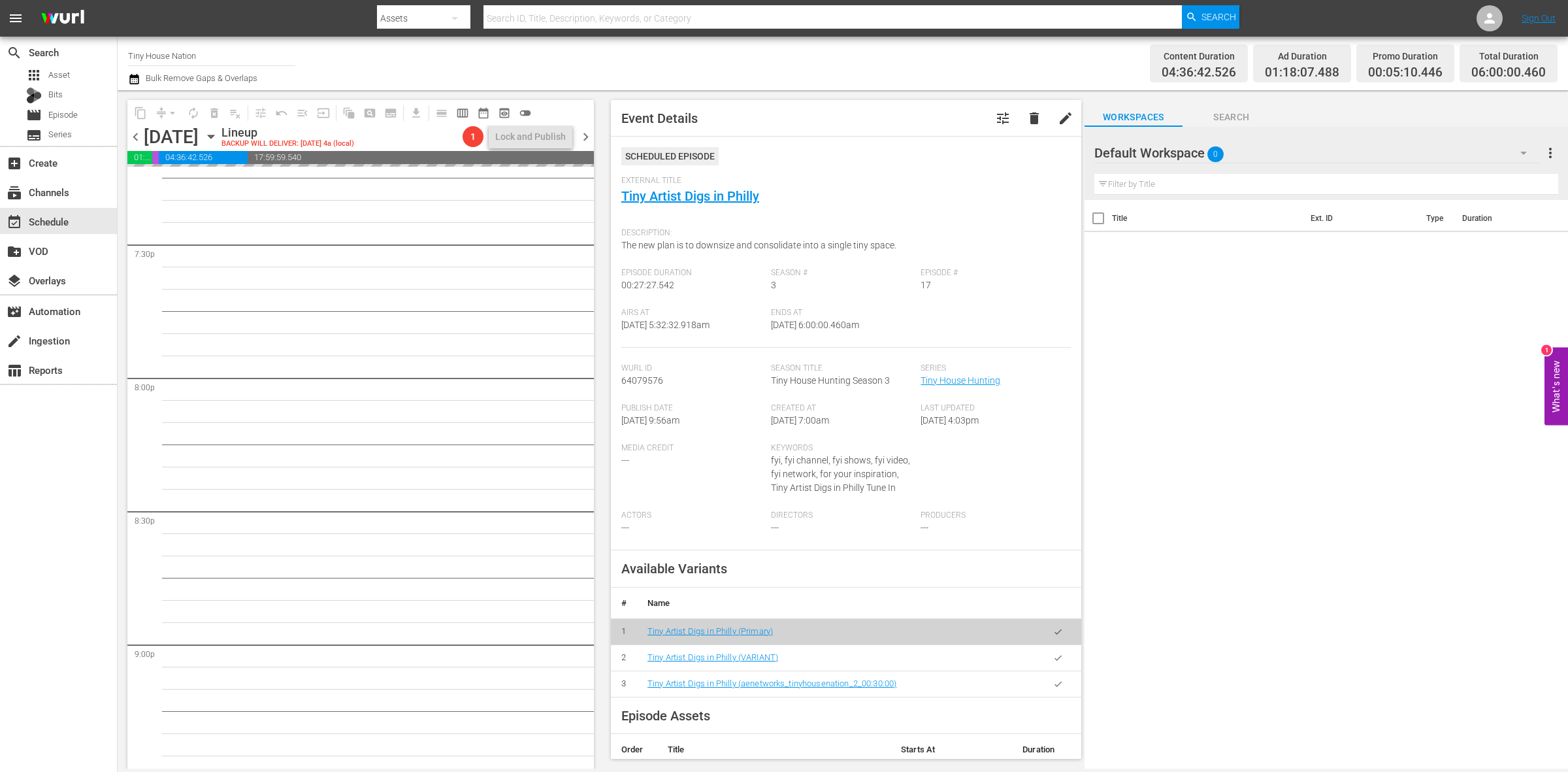
scroll to position [5796, 0]
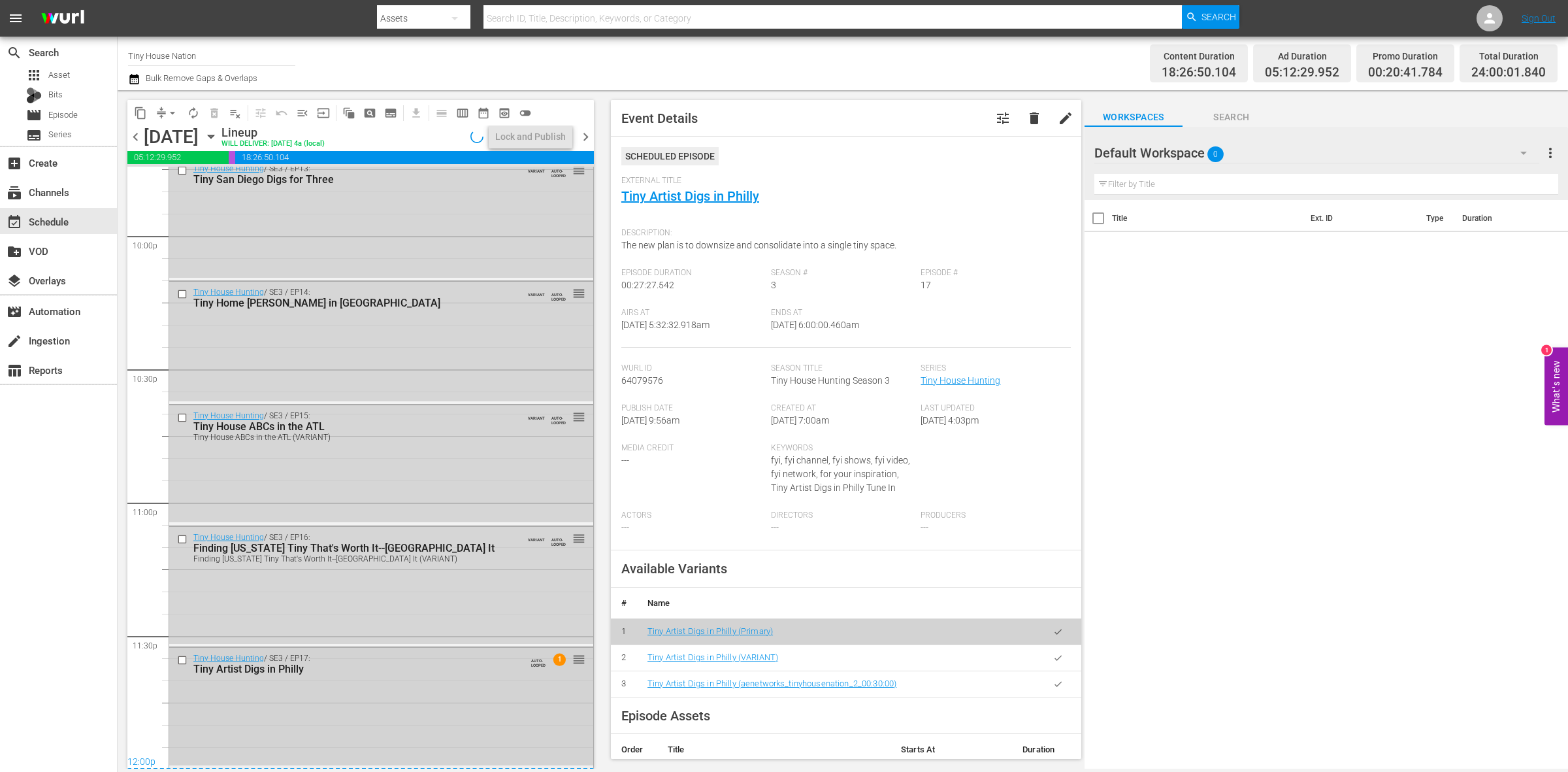
click at [465, 680] on div "Tiny House Hunting / SE3 / EP17: Tiny Artist Digs in Philly AUTO-LOOPED 1 reord…" at bounding box center [381, 706] width 424 height 118
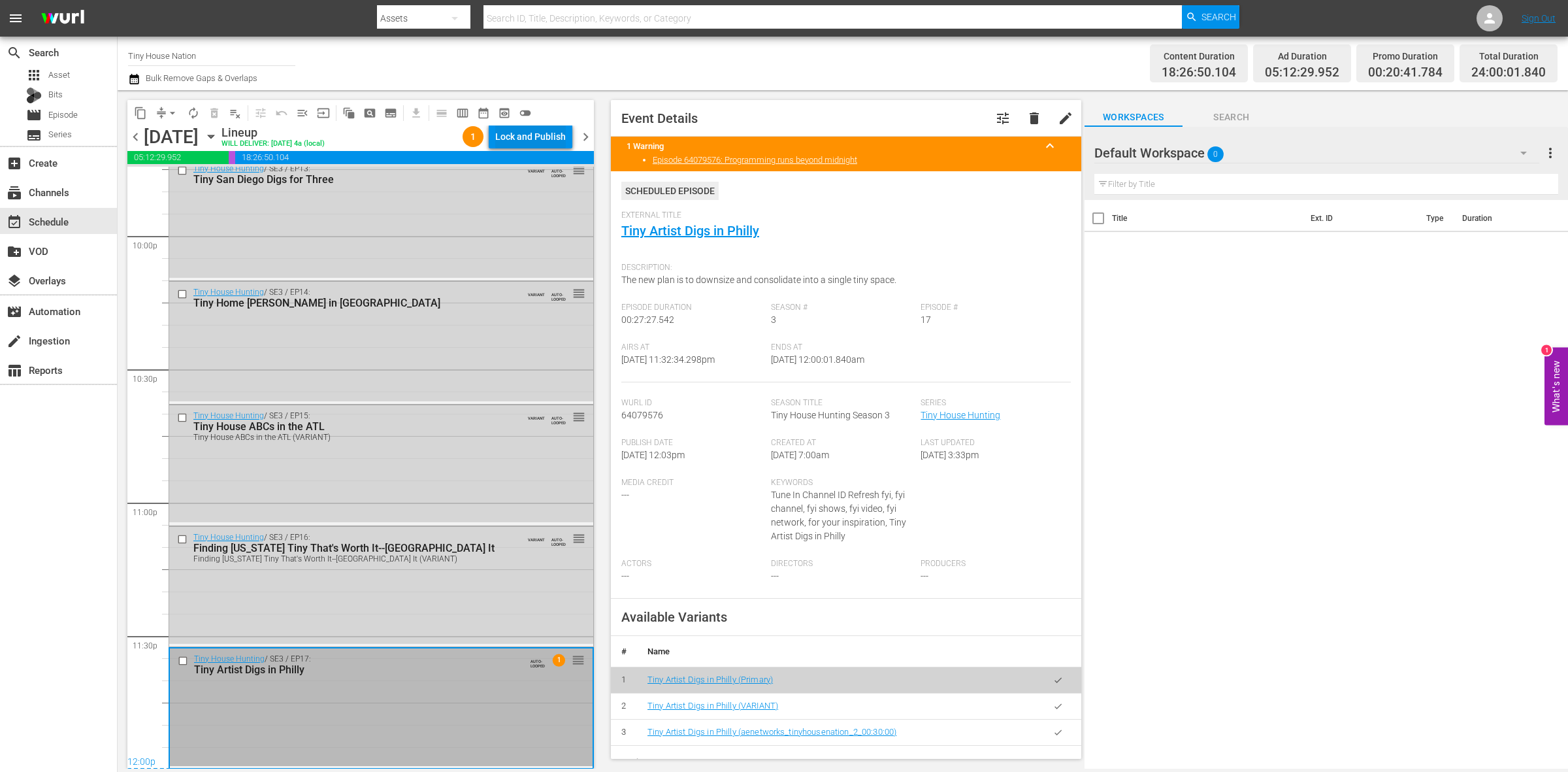
click at [533, 138] on div "Lock and Publish" at bounding box center [531, 136] width 71 height 24
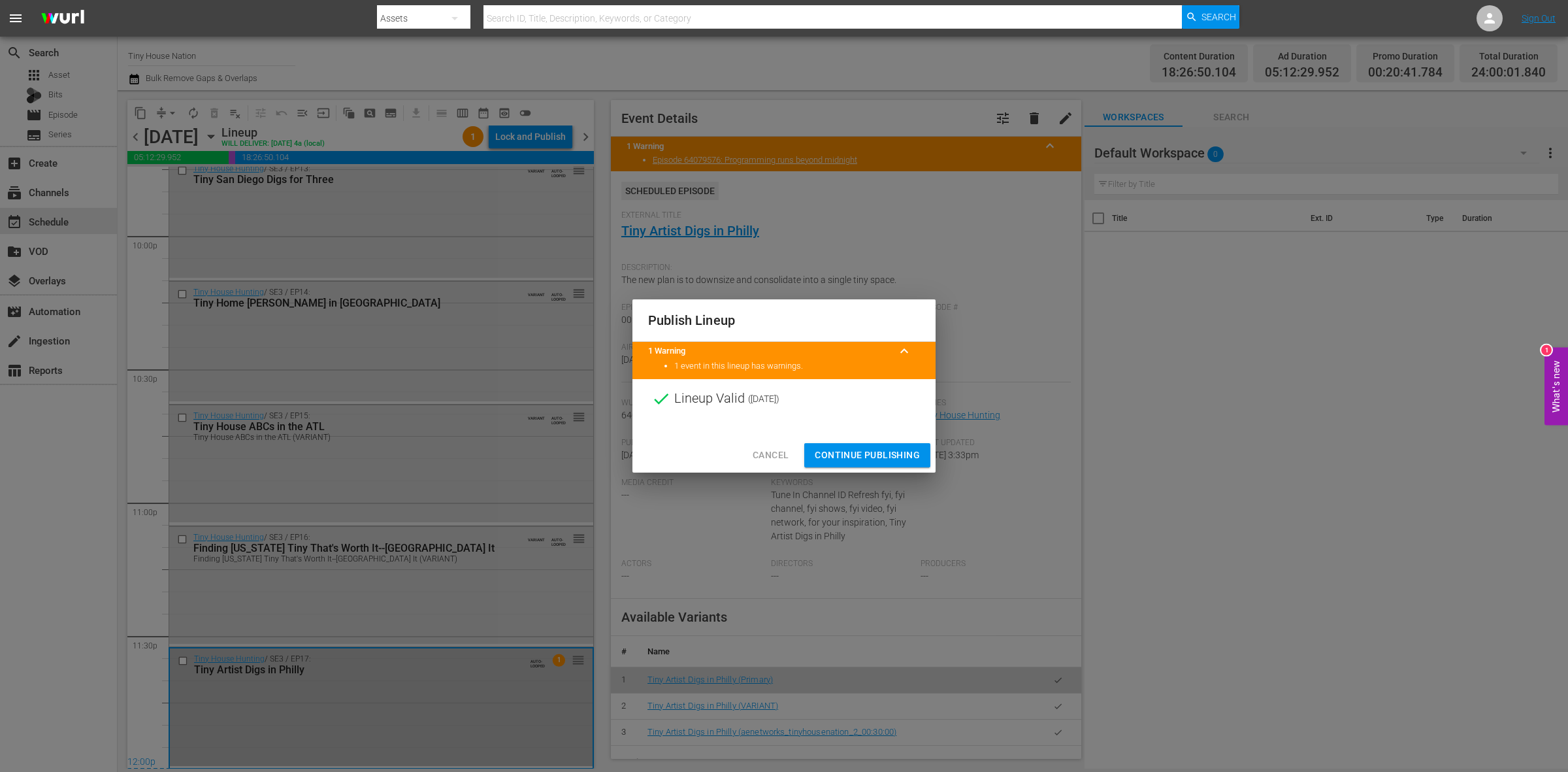
click at [845, 458] on span "Continue Publishing" at bounding box center [867, 455] width 105 height 16
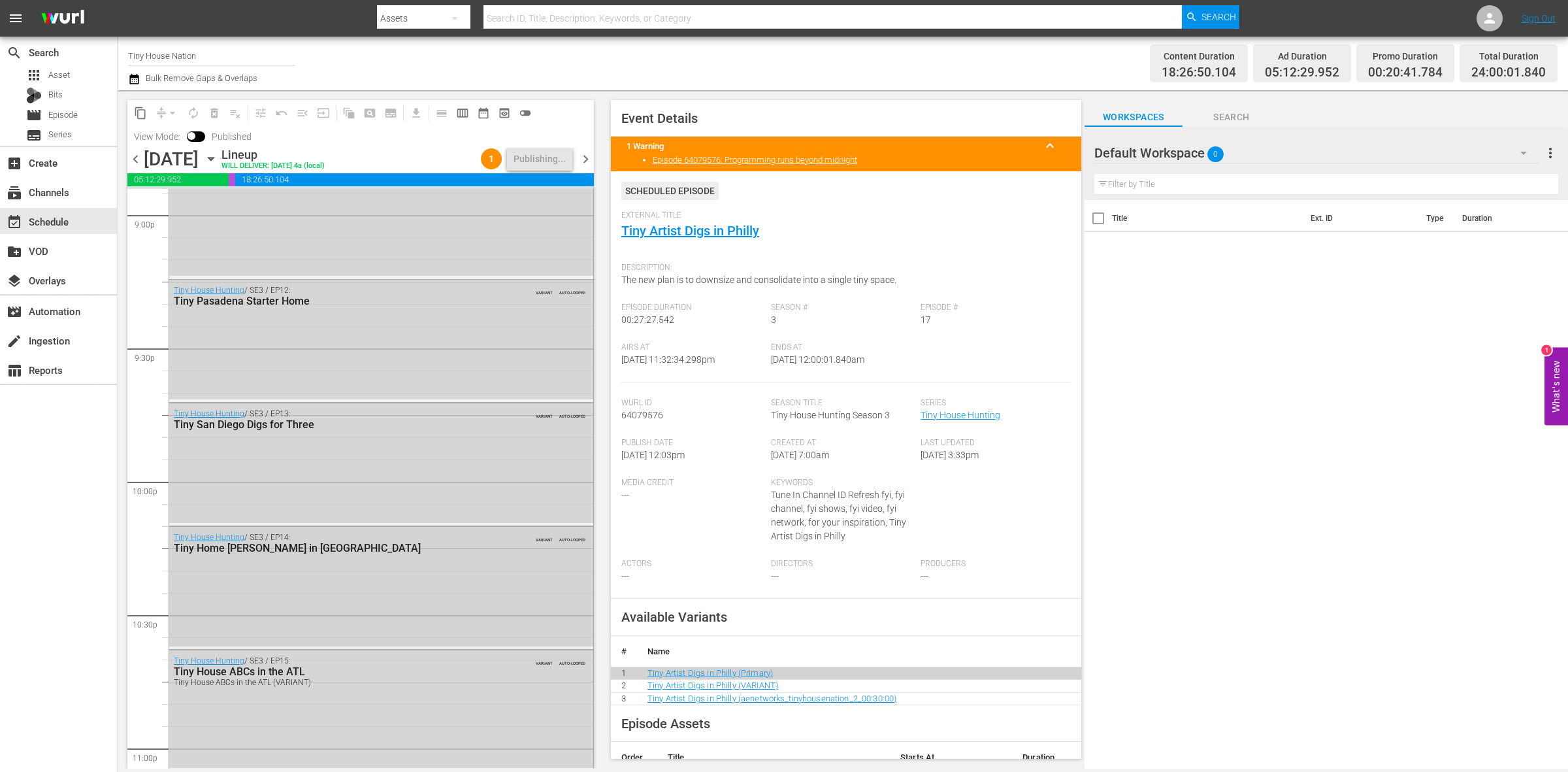
scroll to position [5818, 0]
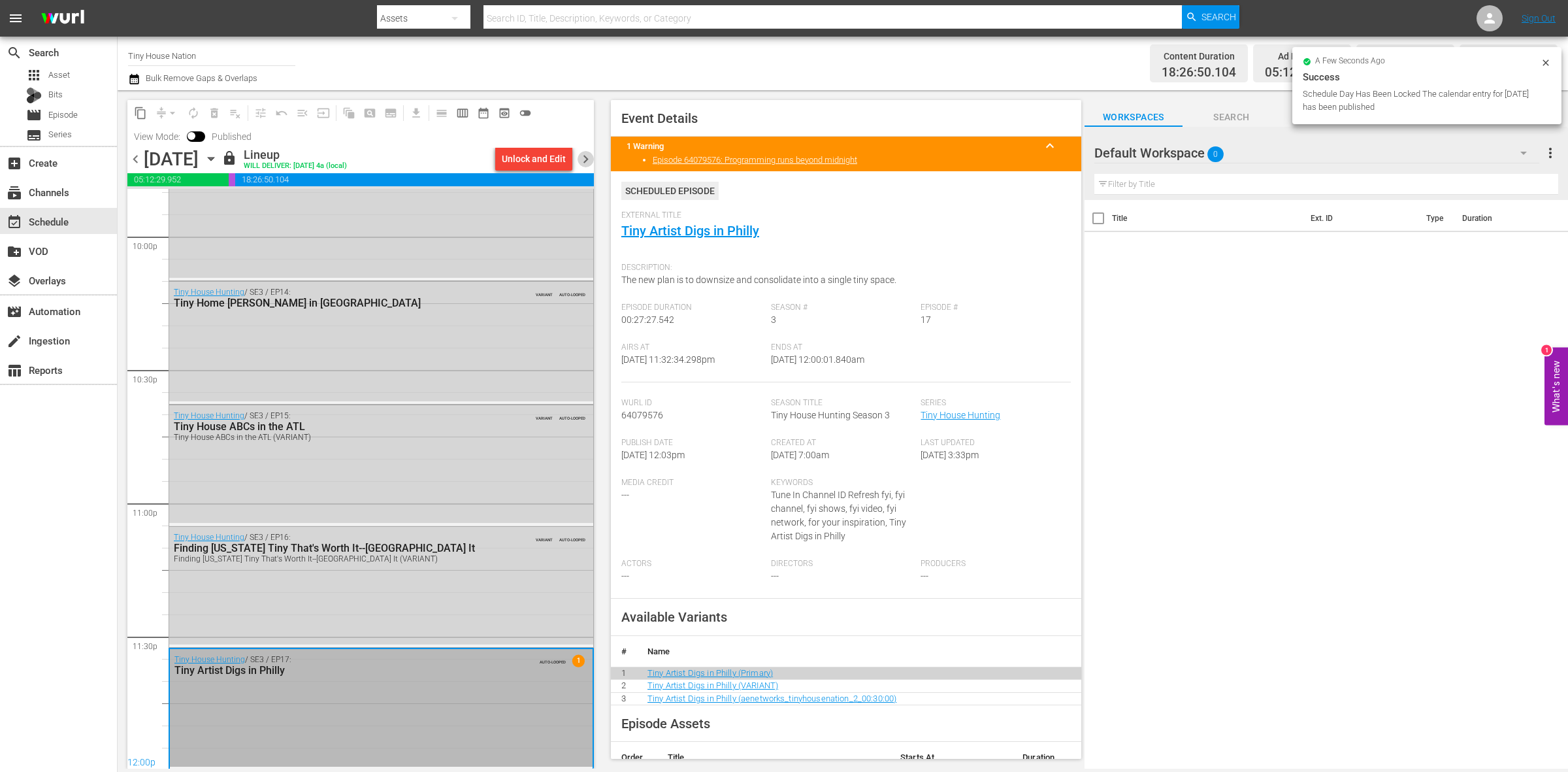
click at [588, 155] on span "chevron_right" at bounding box center [585, 159] width 16 height 16
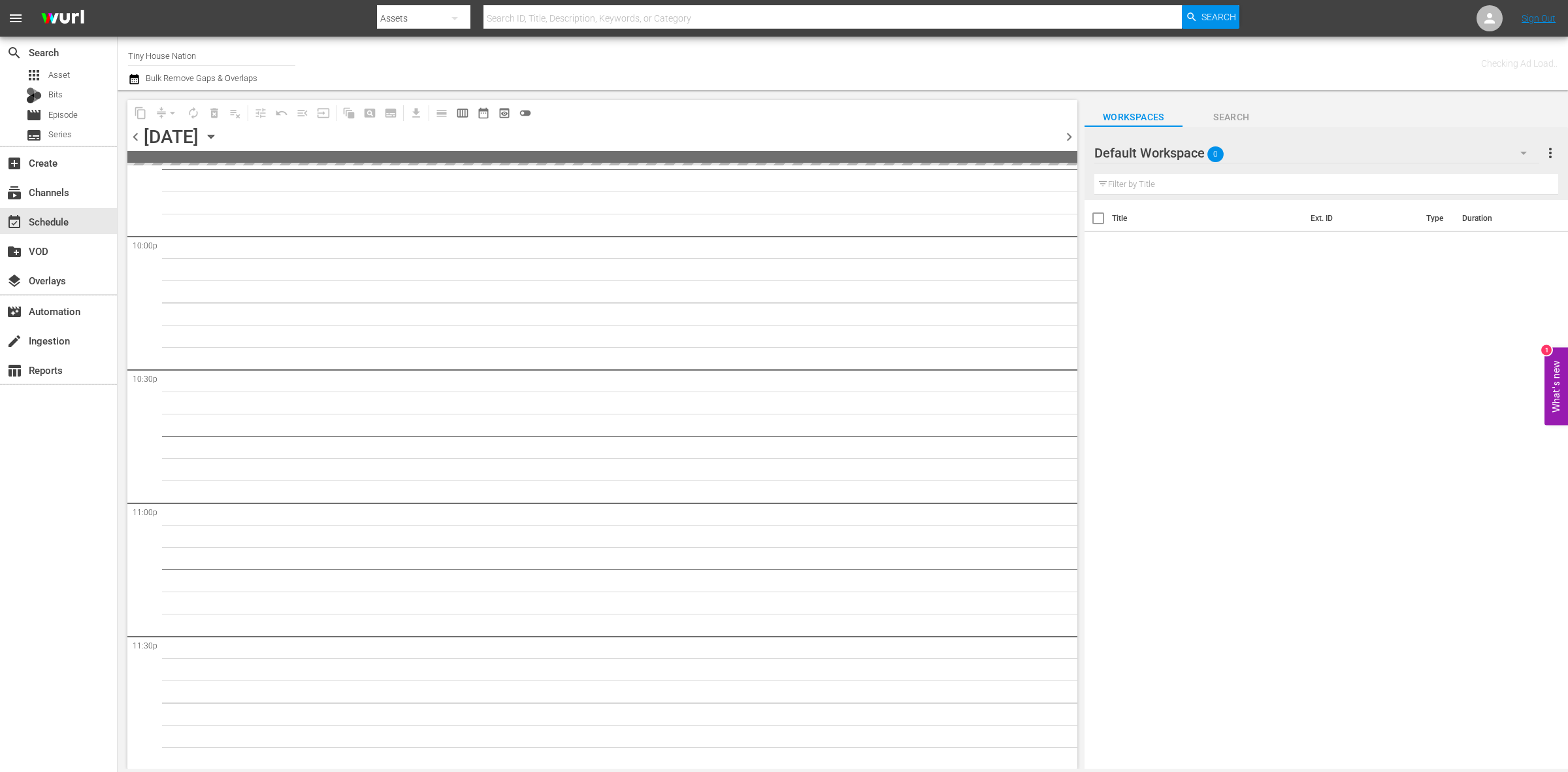
scroll to position [3657, 0]
drag, startPoint x: 1050, startPoint y: 250, endPoint x: 1065, endPoint y: 161, distance: 90.3
click at [1065, 161] on div "content_copy compress arrow_drop_down autorenew_outlined delete_forever_outline…" at bounding box center [602, 434] width 950 height 668
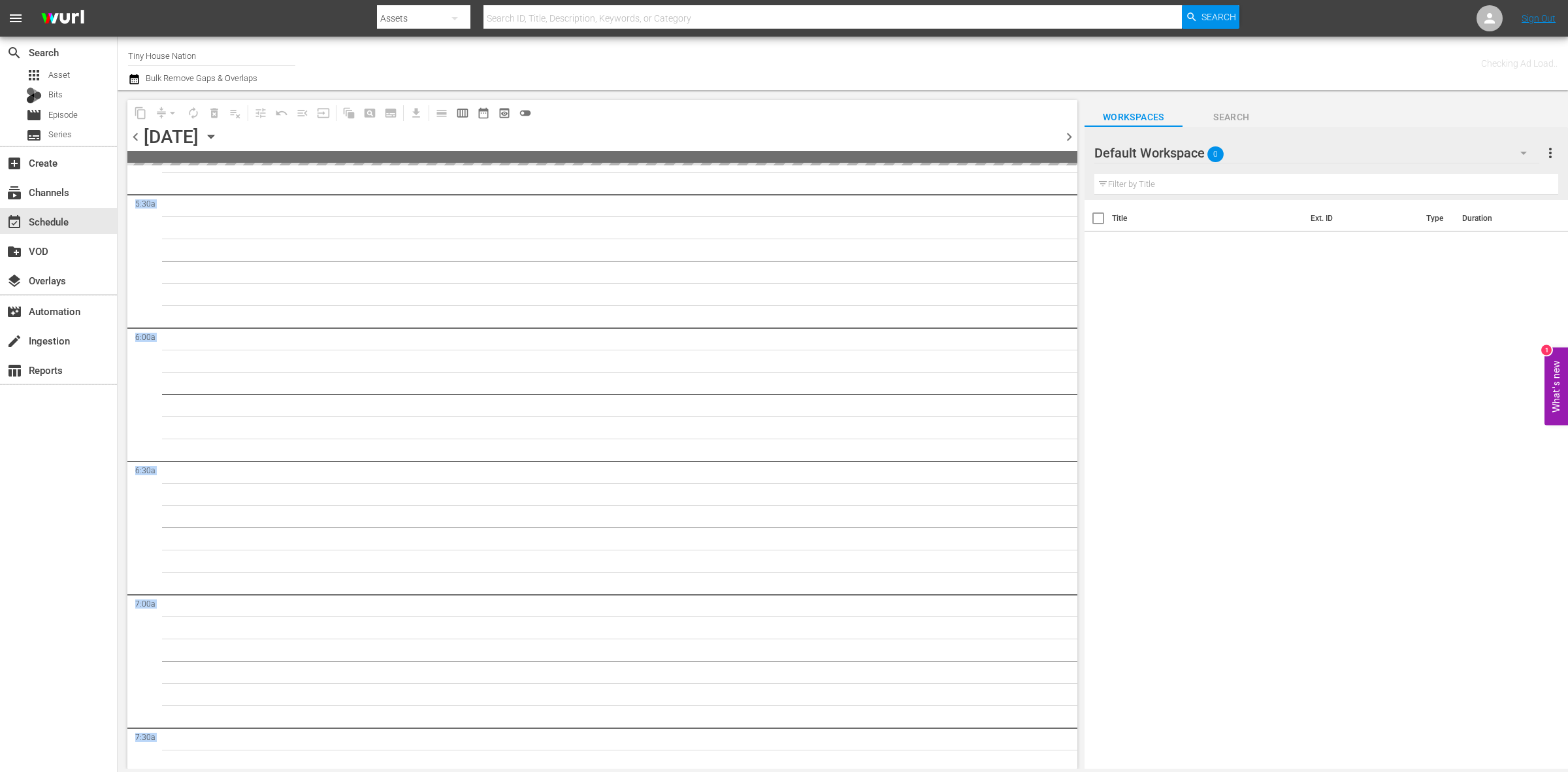
scroll to position [0, 0]
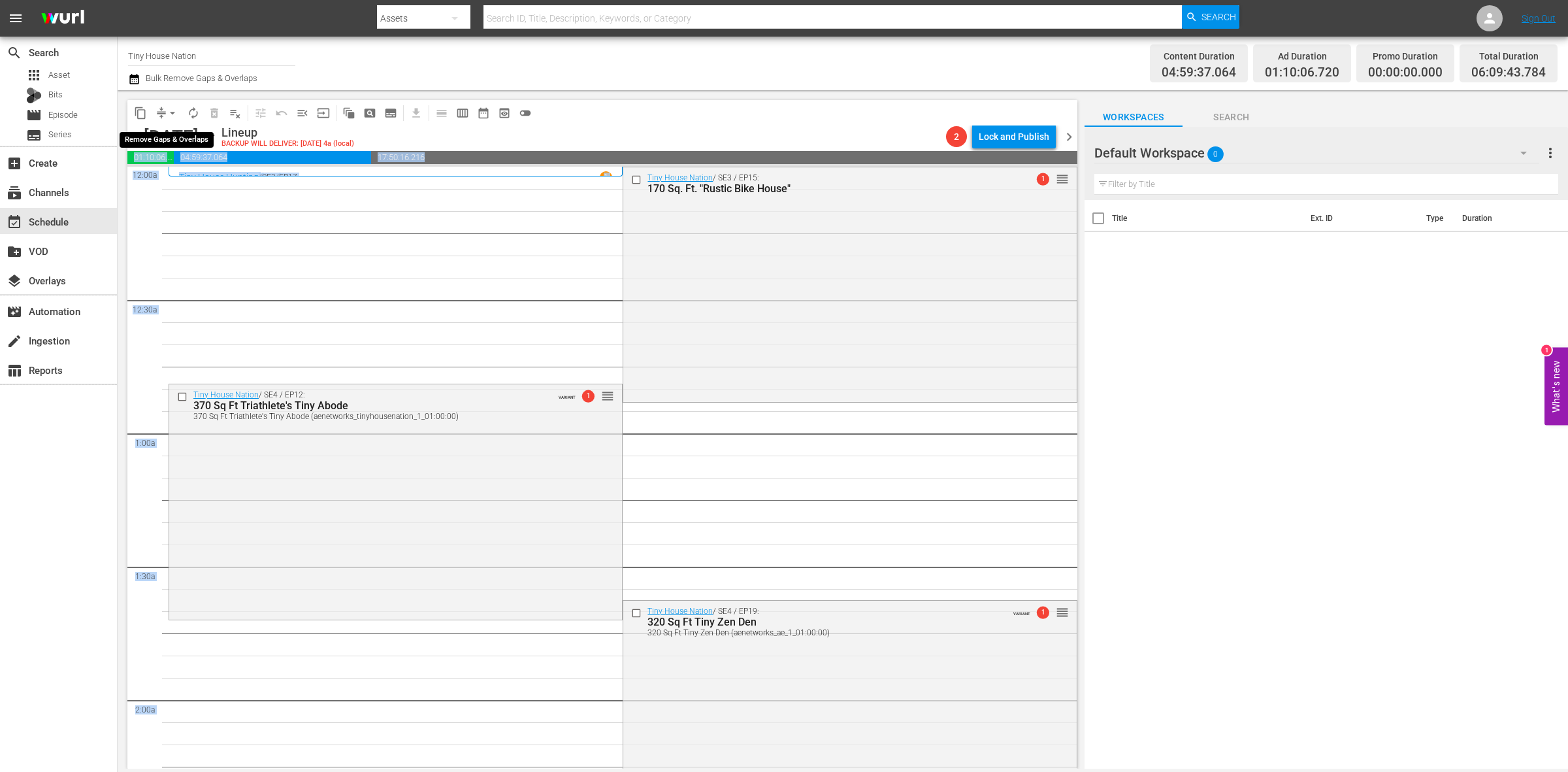
click at [171, 111] on span "arrow_drop_down" at bounding box center [172, 113] width 13 height 13
click at [198, 144] on li "Align to Midnight" at bounding box center [173, 138] width 137 height 22
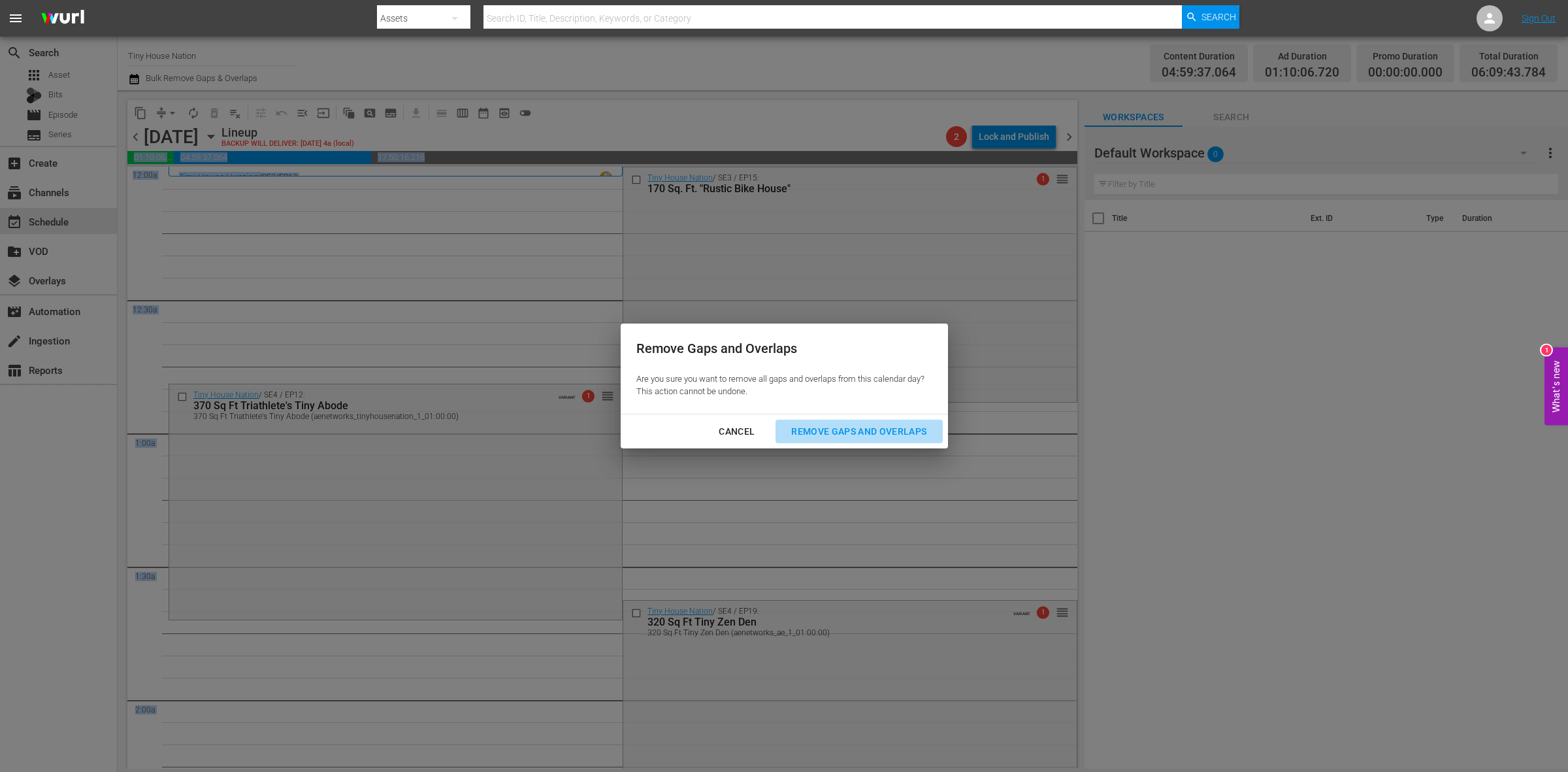
click at [847, 432] on div "Remove Gaps and Overlaps" at bounding box center [859, 431] width 156 height 16
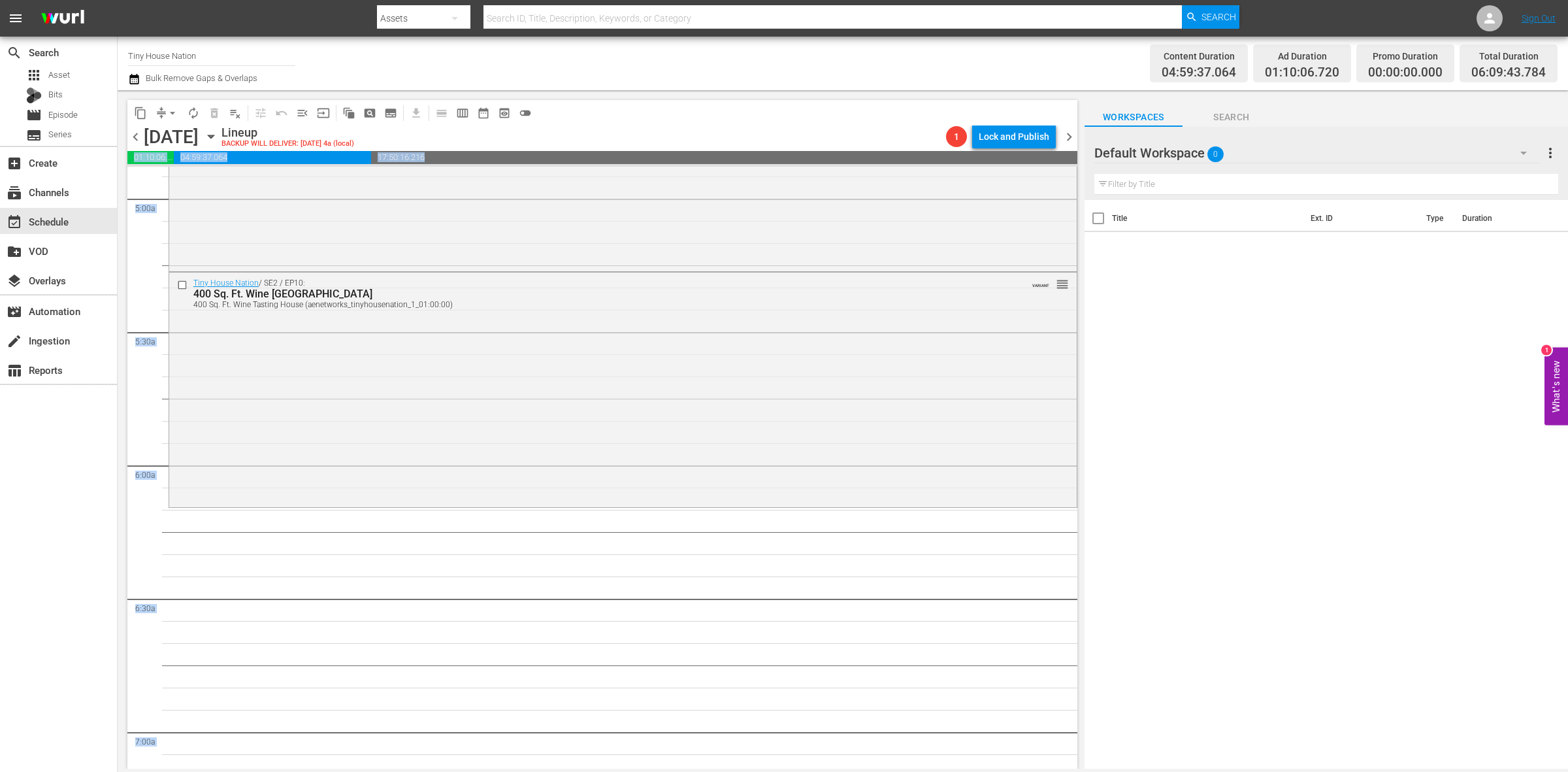
scroll to position [1307, 0]
click at [353, 448] on div "Tiny House Nation / SE2 / EP10: 400 Sq. Ft. Wine Tasting House 400 Sq. Ft. Wine…" at bounding box center [622, 383] width 908 height 233
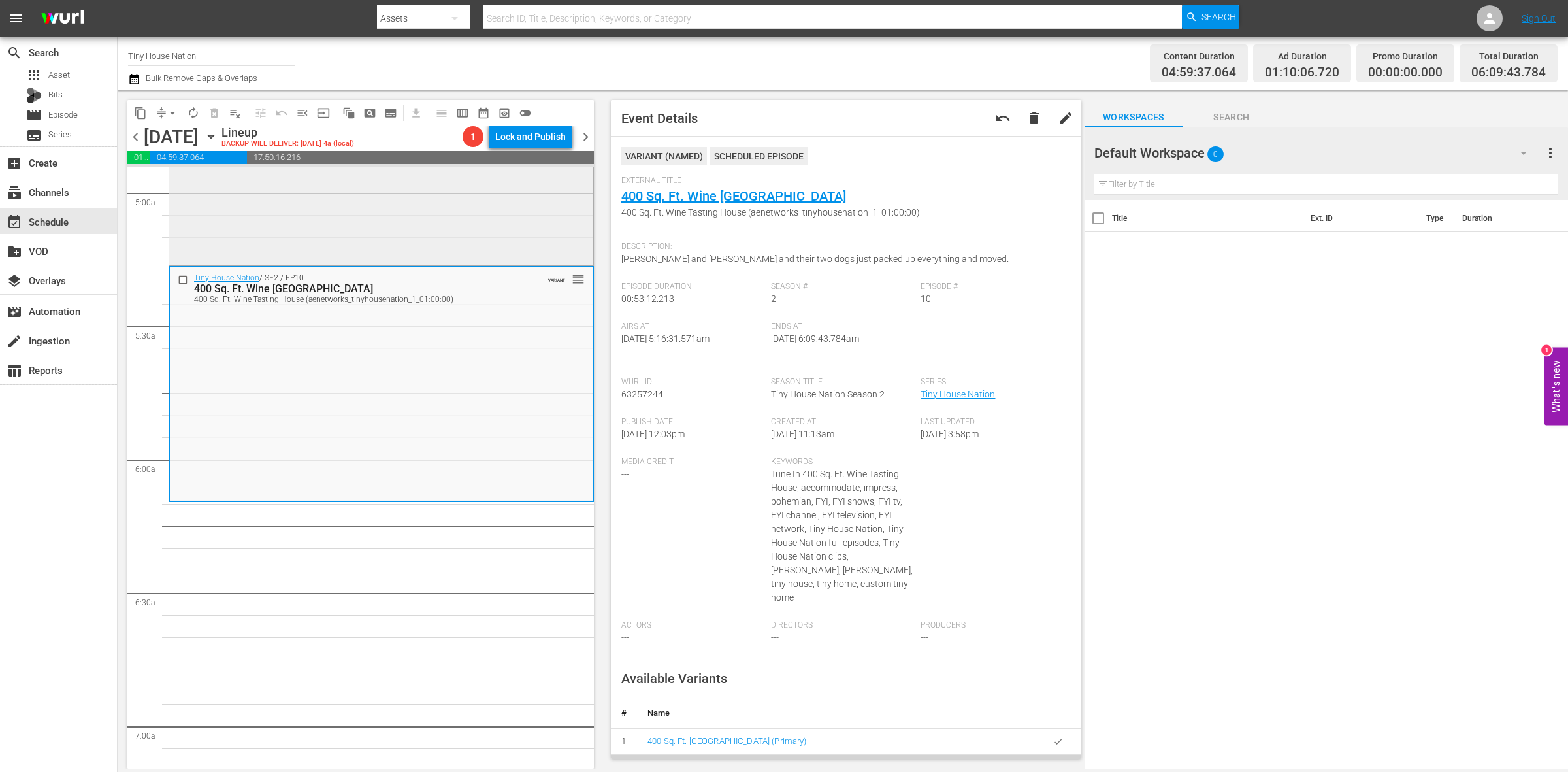
click at [423, 223] on div "Tiny House Nation / SE2 / EP15: 180 Sq. Ft. Tiny Lighthouse reorder" at bounding box center [381, 147] width 424 height 233
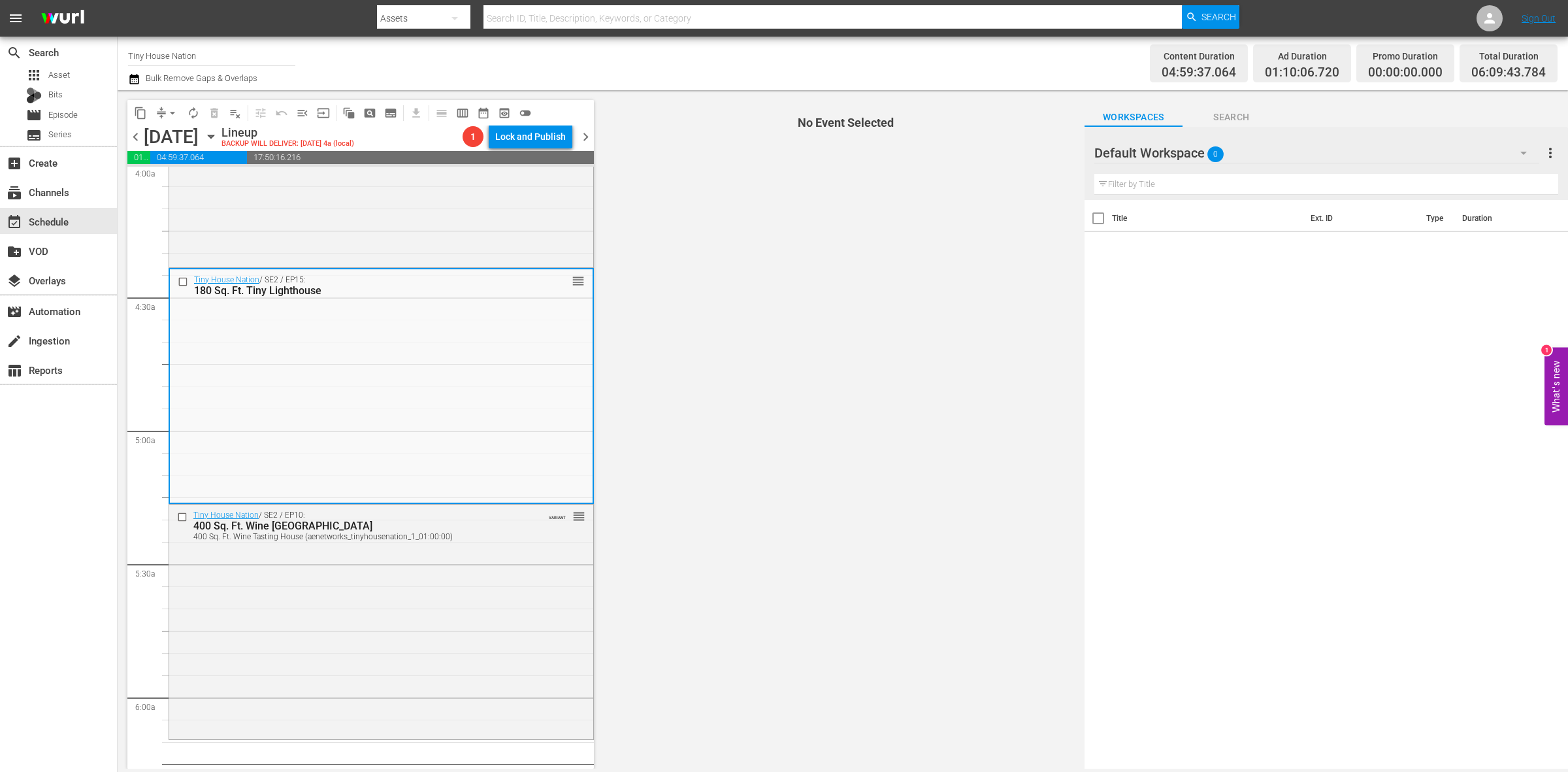
scroll to position [1062, 0]
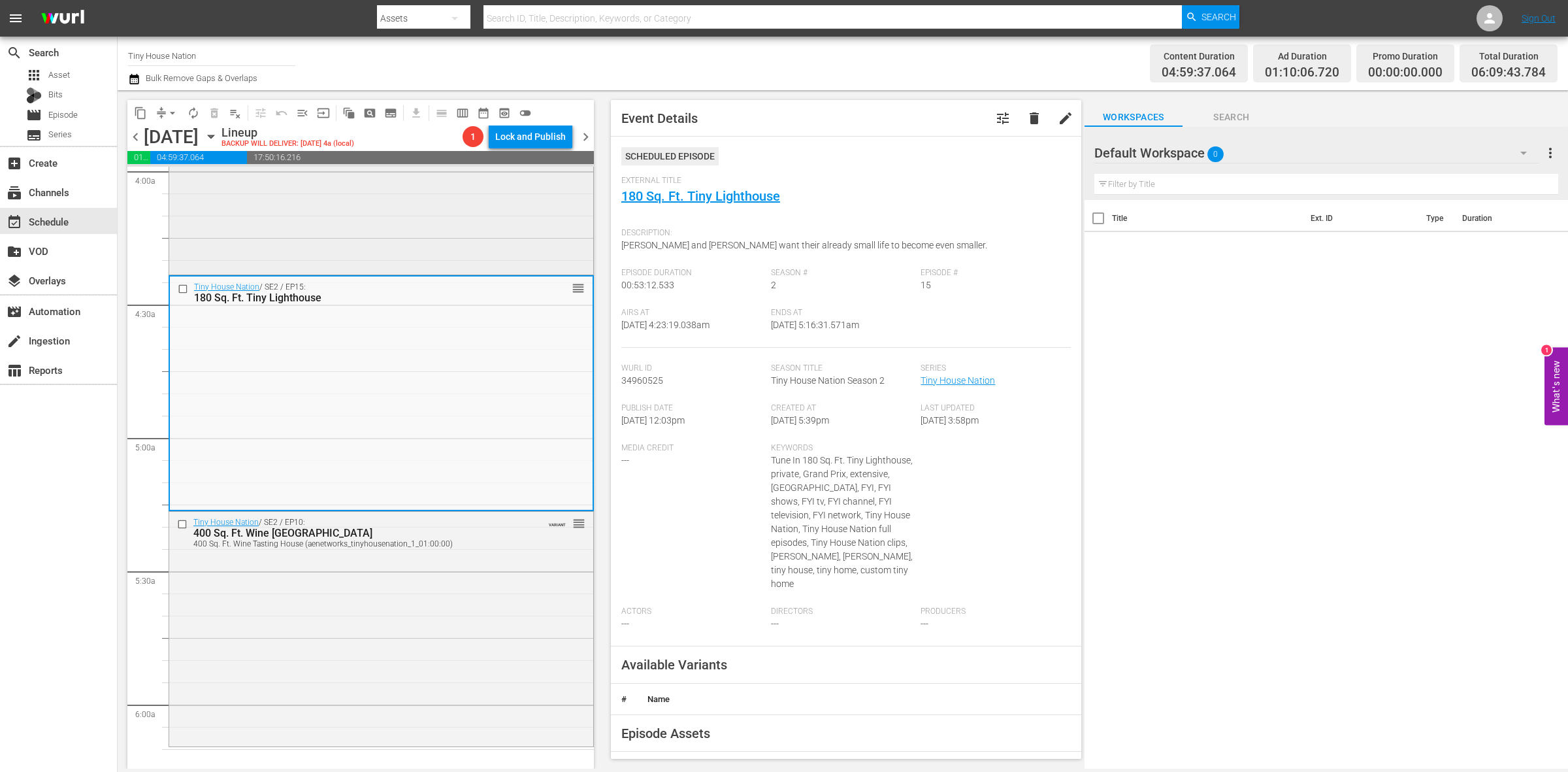
click at [558, 250] on div "Tiny House Nation / SE2 / EP2: 192 Sq Ft Launch Pad 192 Sq Ft Launch Pad (VARIA…" at bounding box center [381, 155] width 424 height 233
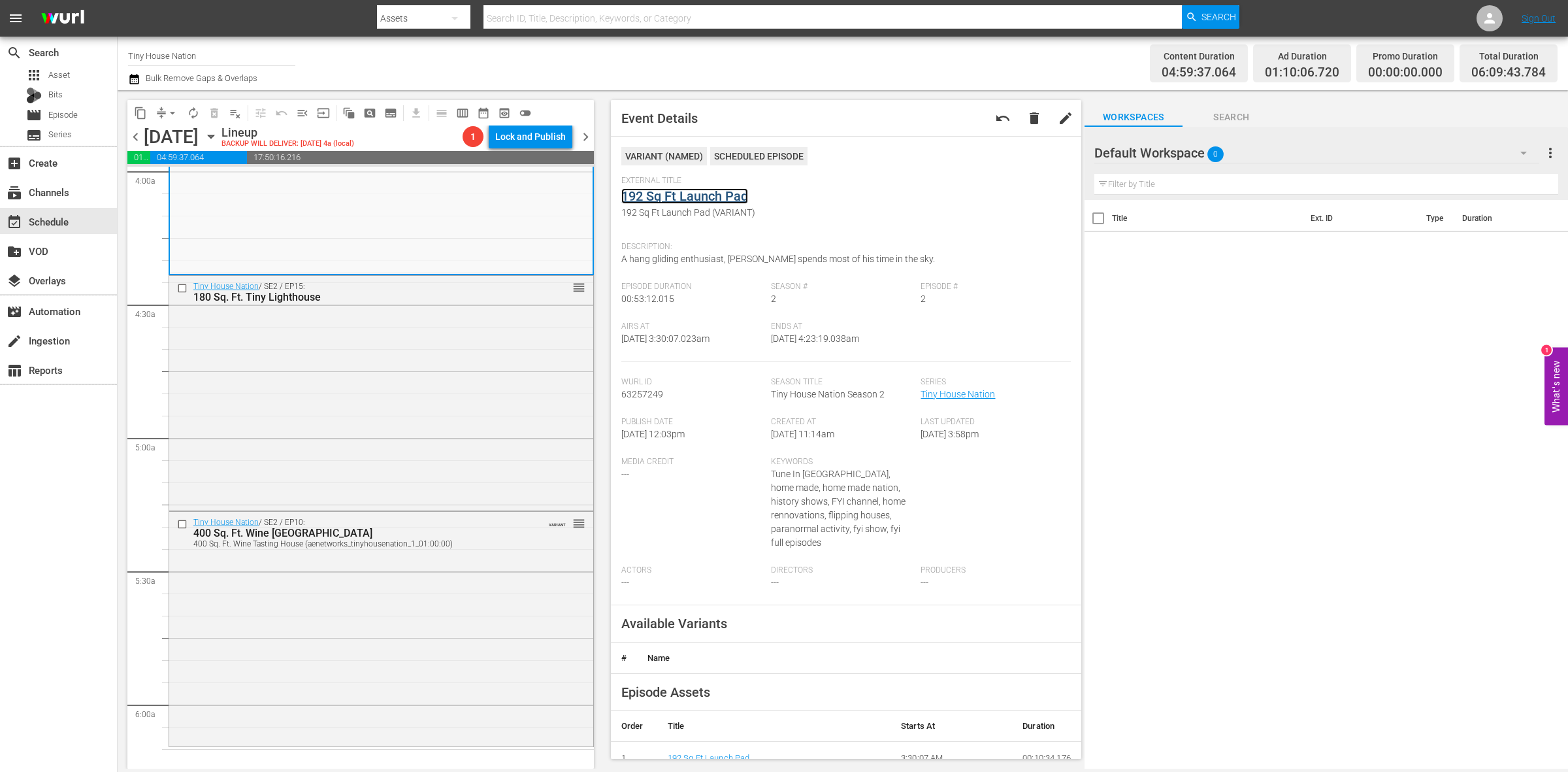
drag, startPoint x: 696, startPoint y: 186, endPoint x: 681, endPoint y: 197, distance: 18.6
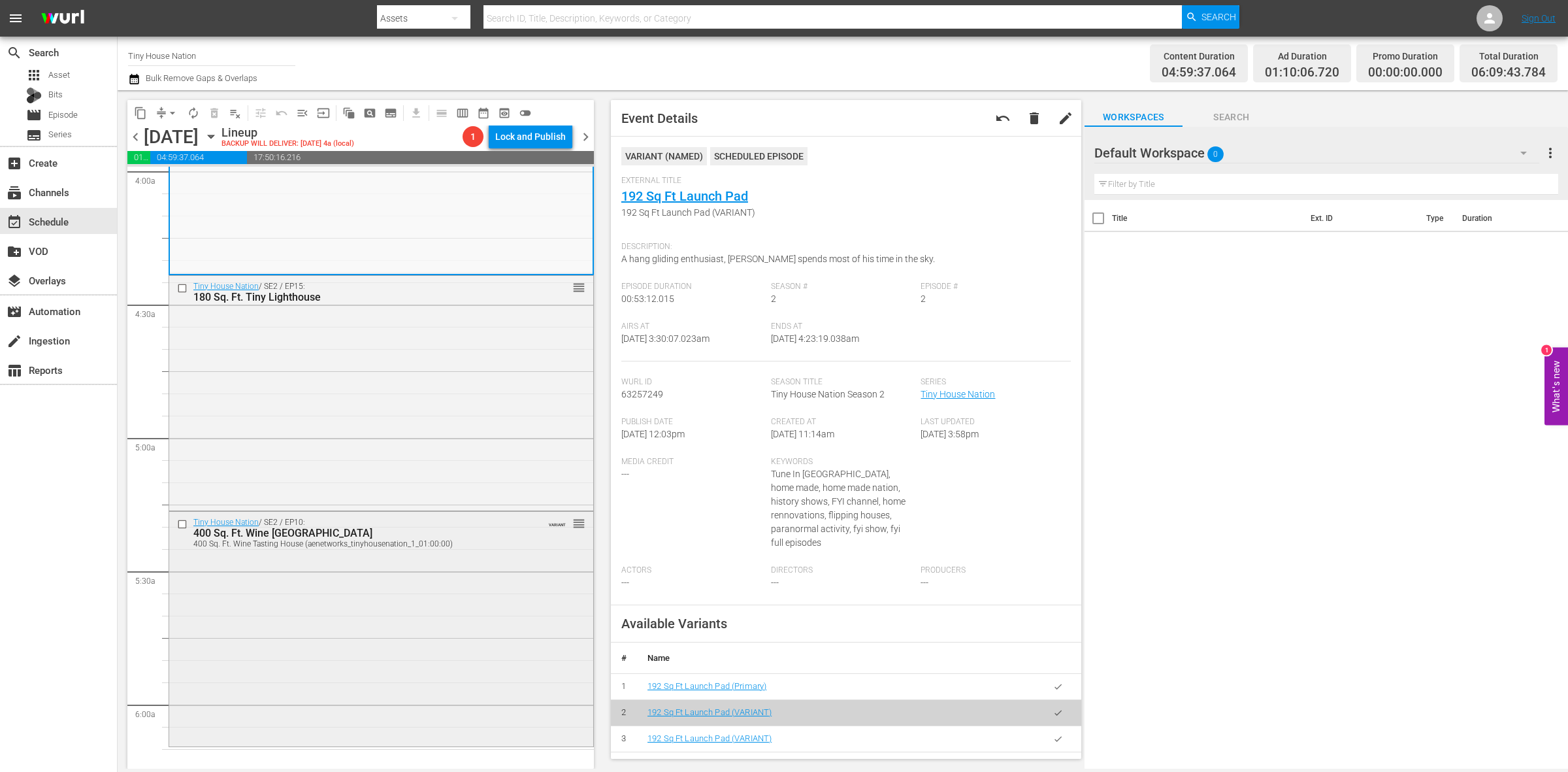
click at [301, 687] on div "Tiny House Nation / SE2 / EP10: 400 Sq. Ft. Wine Tasting House 400 Sq. Ft. Wine…" at bounding box center [381, 628] width 424 height 233
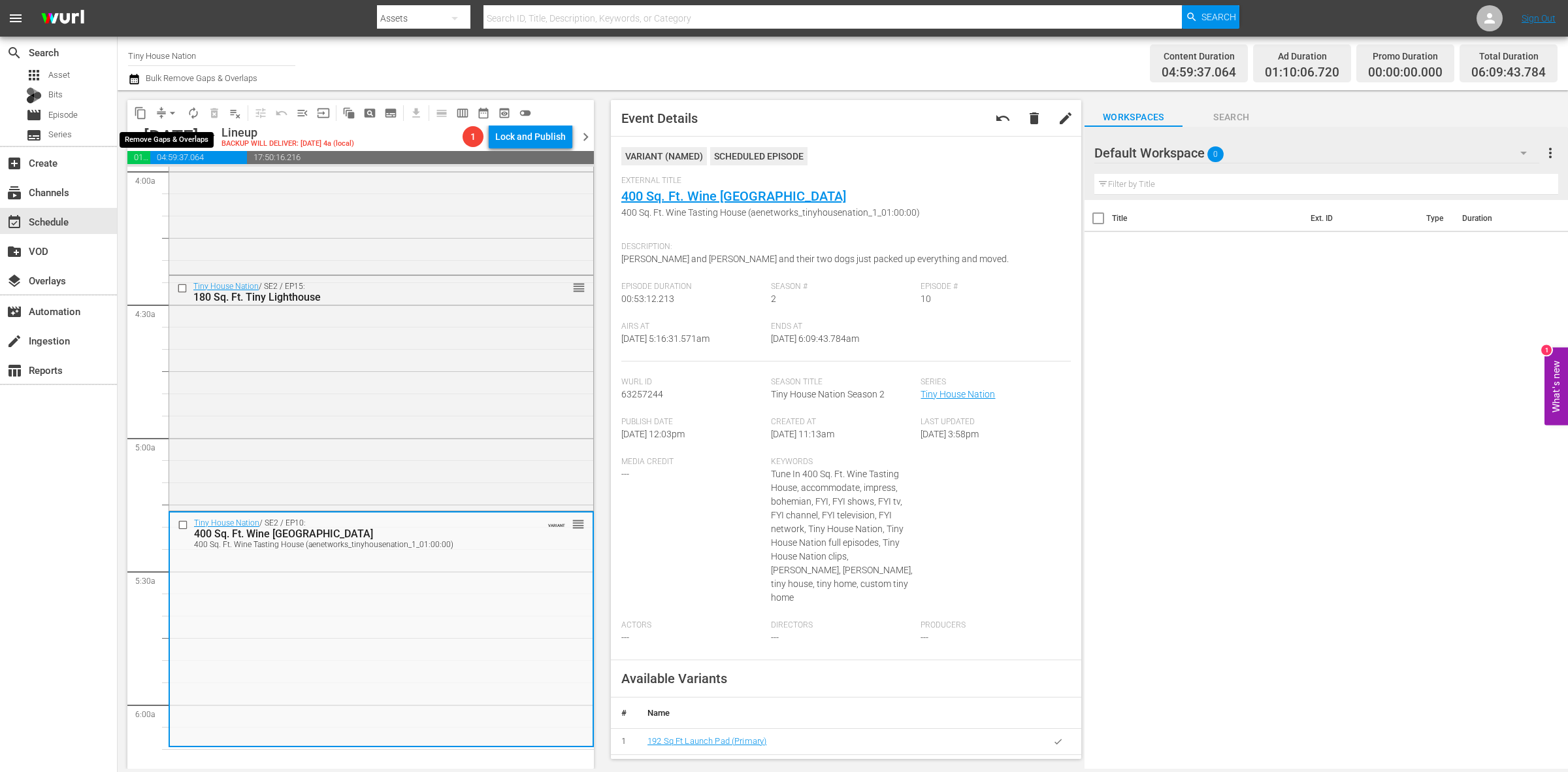
click at [168, 109] on span "arrow_drop_down" at bounding box center [172, 113] width 13 height 13
click at [165, 132] on li "Align to Midnight" at bounding box center [173, 138] width 137 height 22
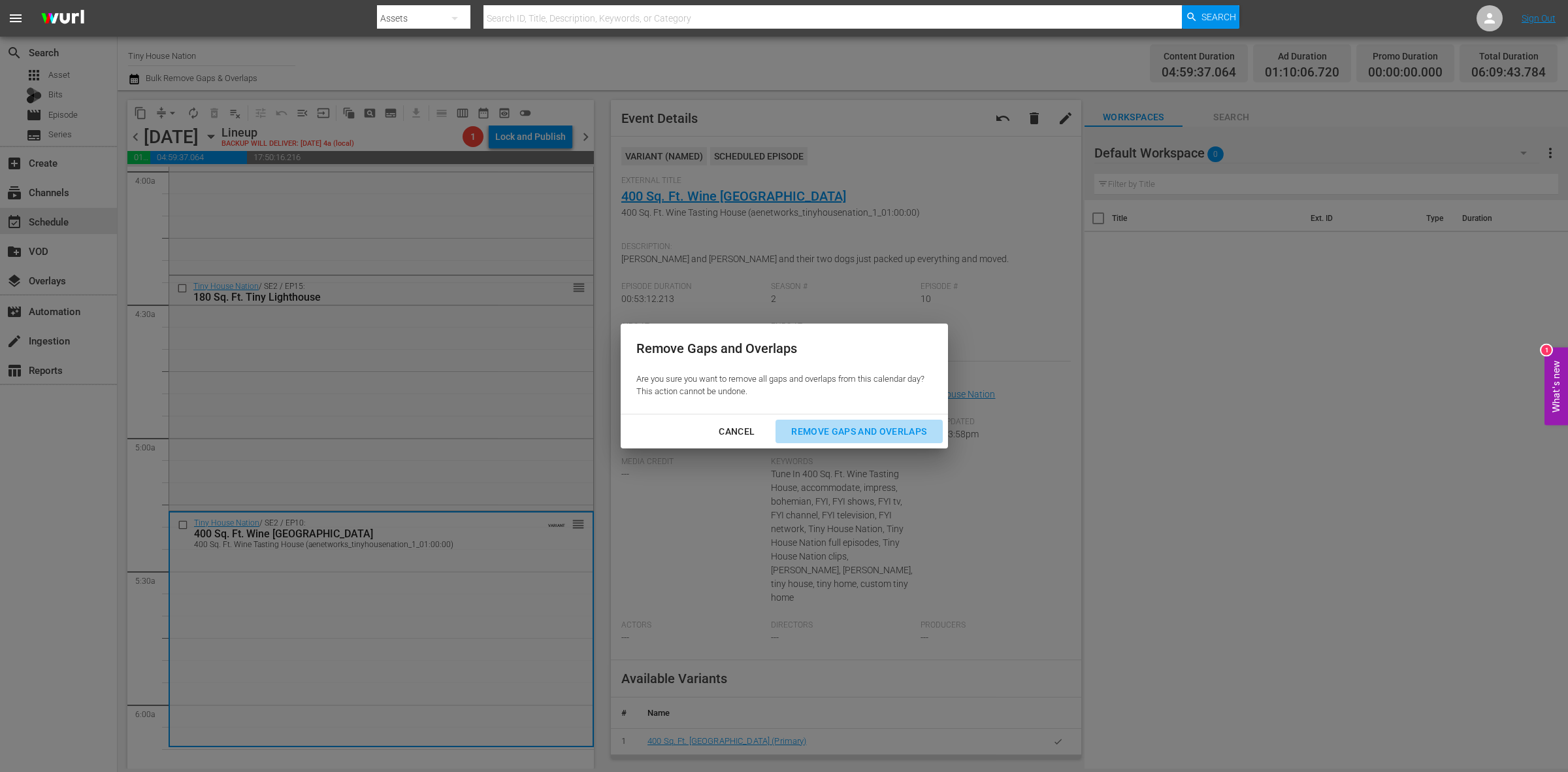
click at [841, 439] on button "Remove Gaps and Overlaps" at bounding box center [859, 431] width 166 height 24
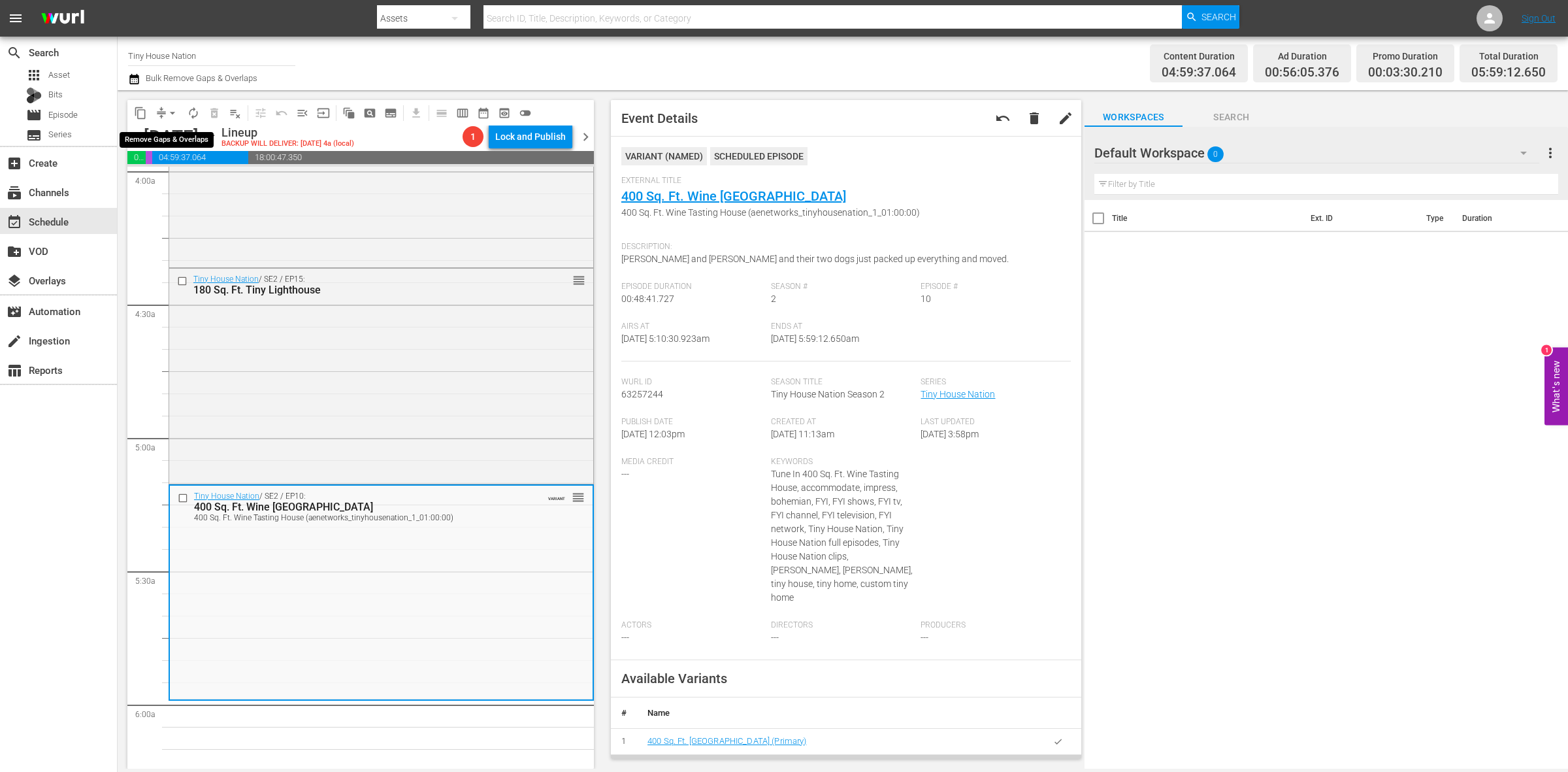
click at [170, 108] on span "arrow_drop_down" at bounding box center [172, 113] width 13 height 13
click at [170, 137] on li "Align to Midnight" at bounding box center [173, 138] width 137 height 22
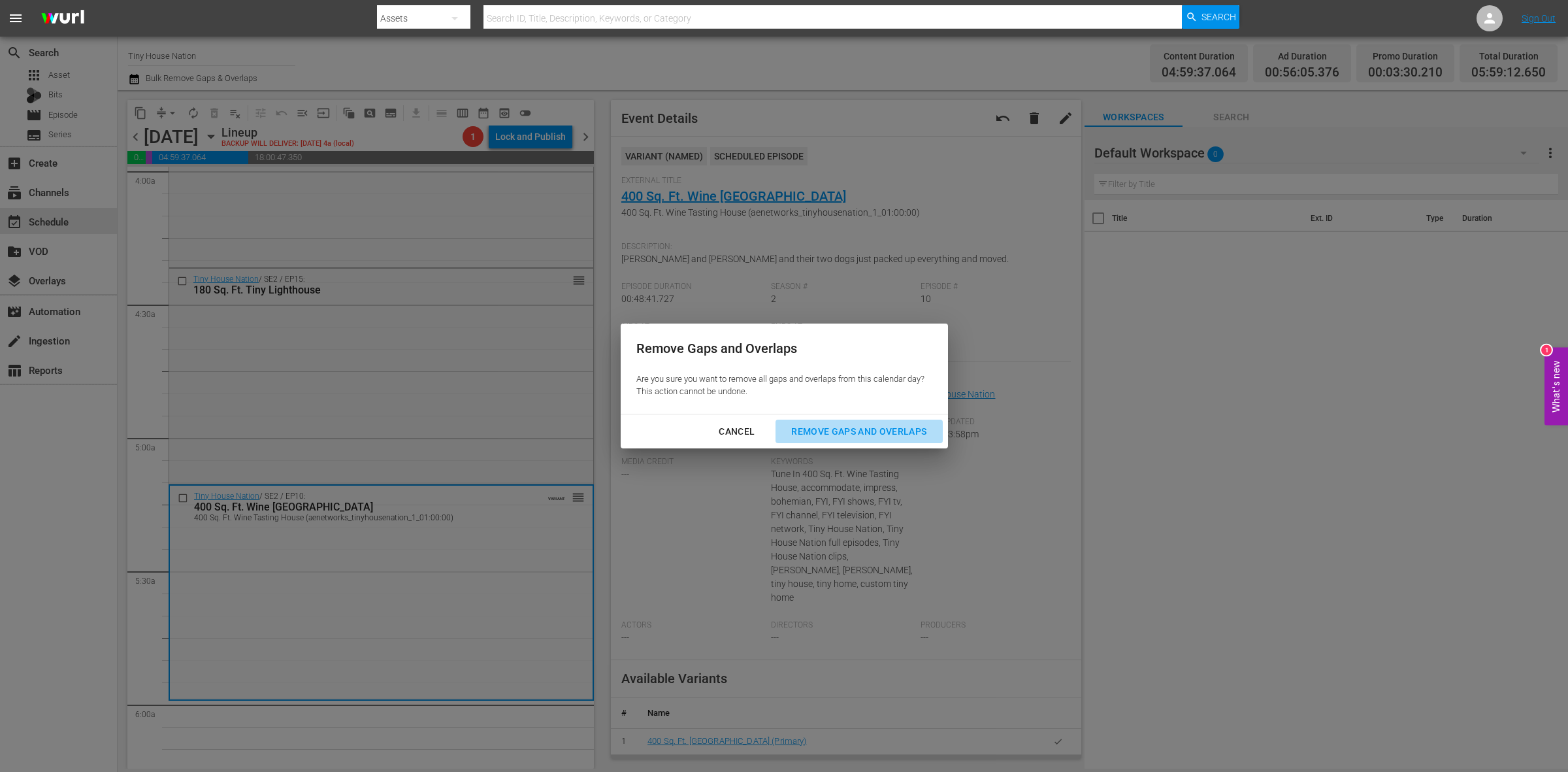
click at [847, 430] on div "Remove Gaps and Overlaps" at bounding box center [859, 431] width 156 height 16
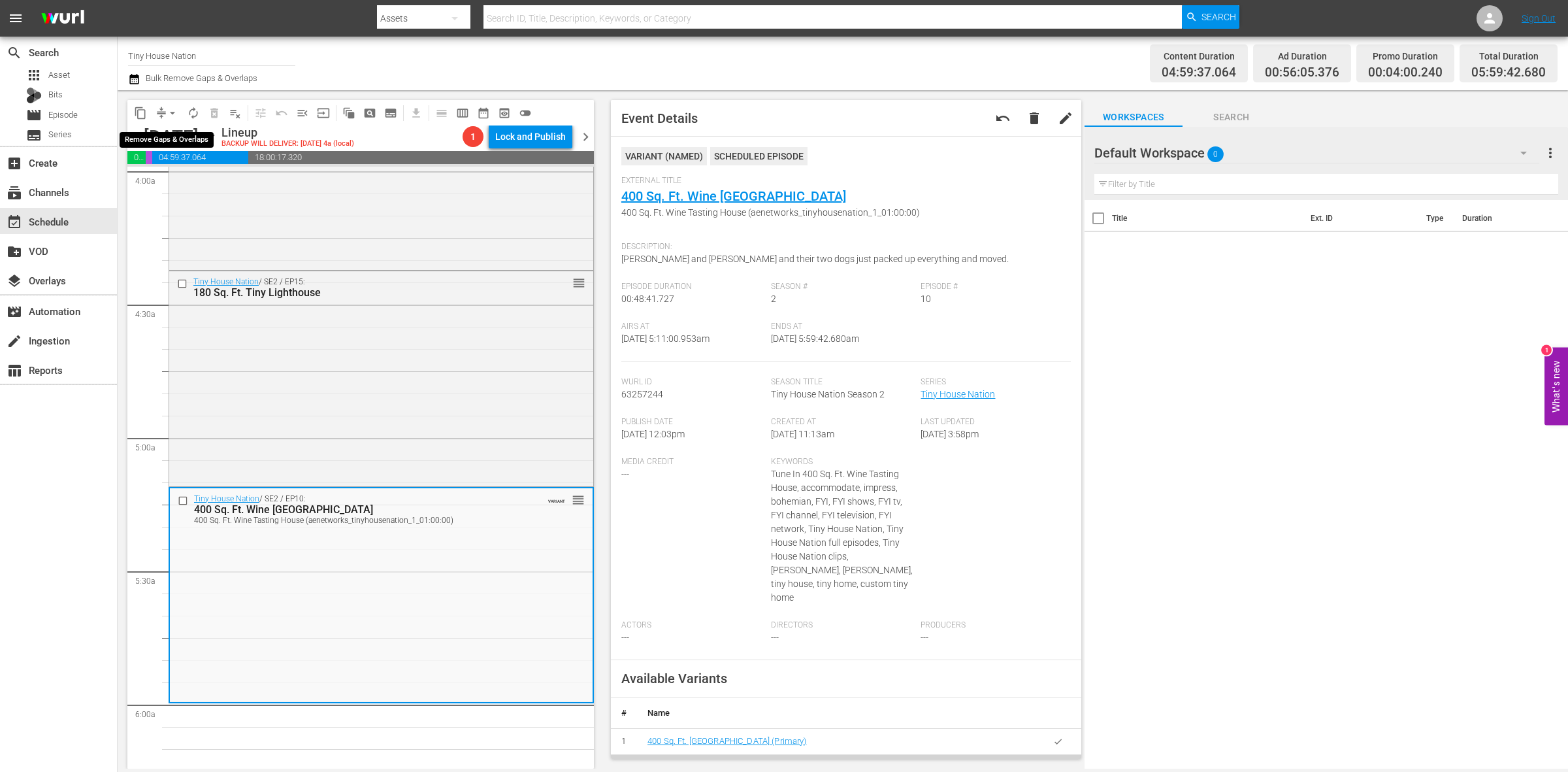
click at [166, 109] on span "arrow_drop_down" at bounding box center [172, 113] width 13 height 13
click at [170, 136] on li "Align to Midnight" at bounding box center [173, 138] width 137 height 22
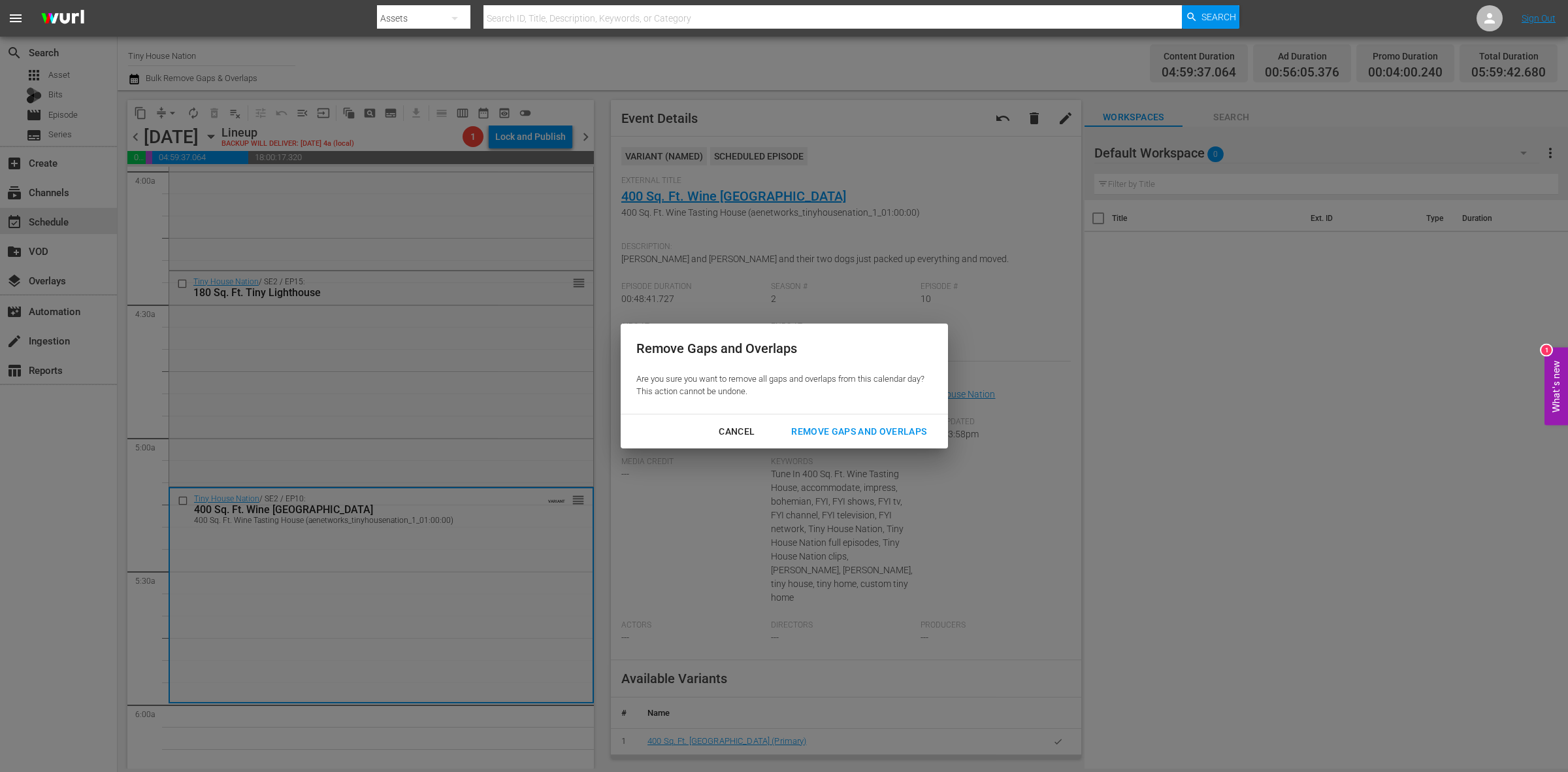
click at [872, 422] on button "Remove Gaps and Overlaps" at bounding box center [859, 431] width 166 height 24
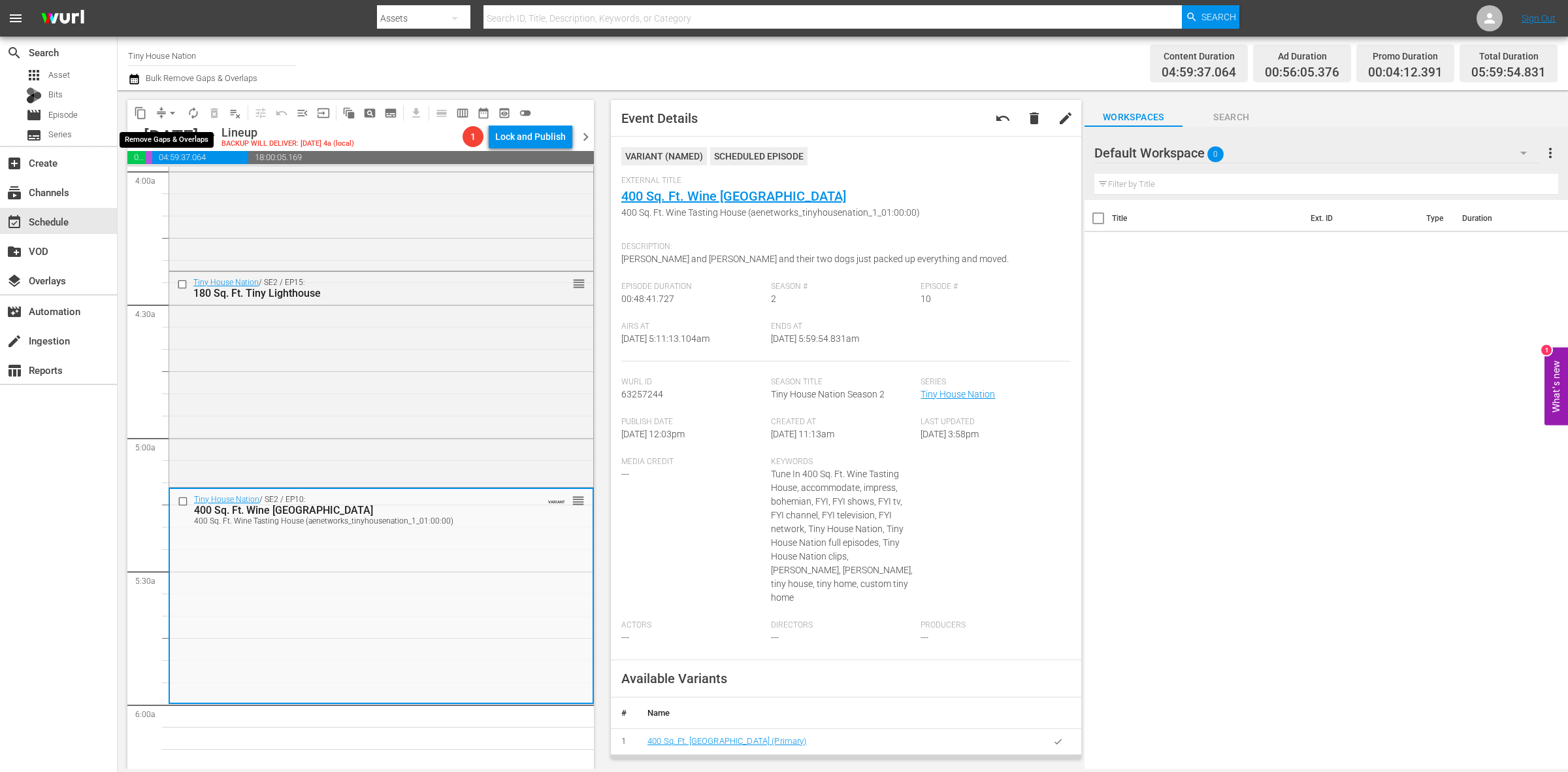
click at [167, 116] on span "arrow_drop_down" at bounding box center [172, 113] width 13 height 13
click at [167, 135] on li "Align to Midnight" at bounding box center [173, 138] width 137 height 22
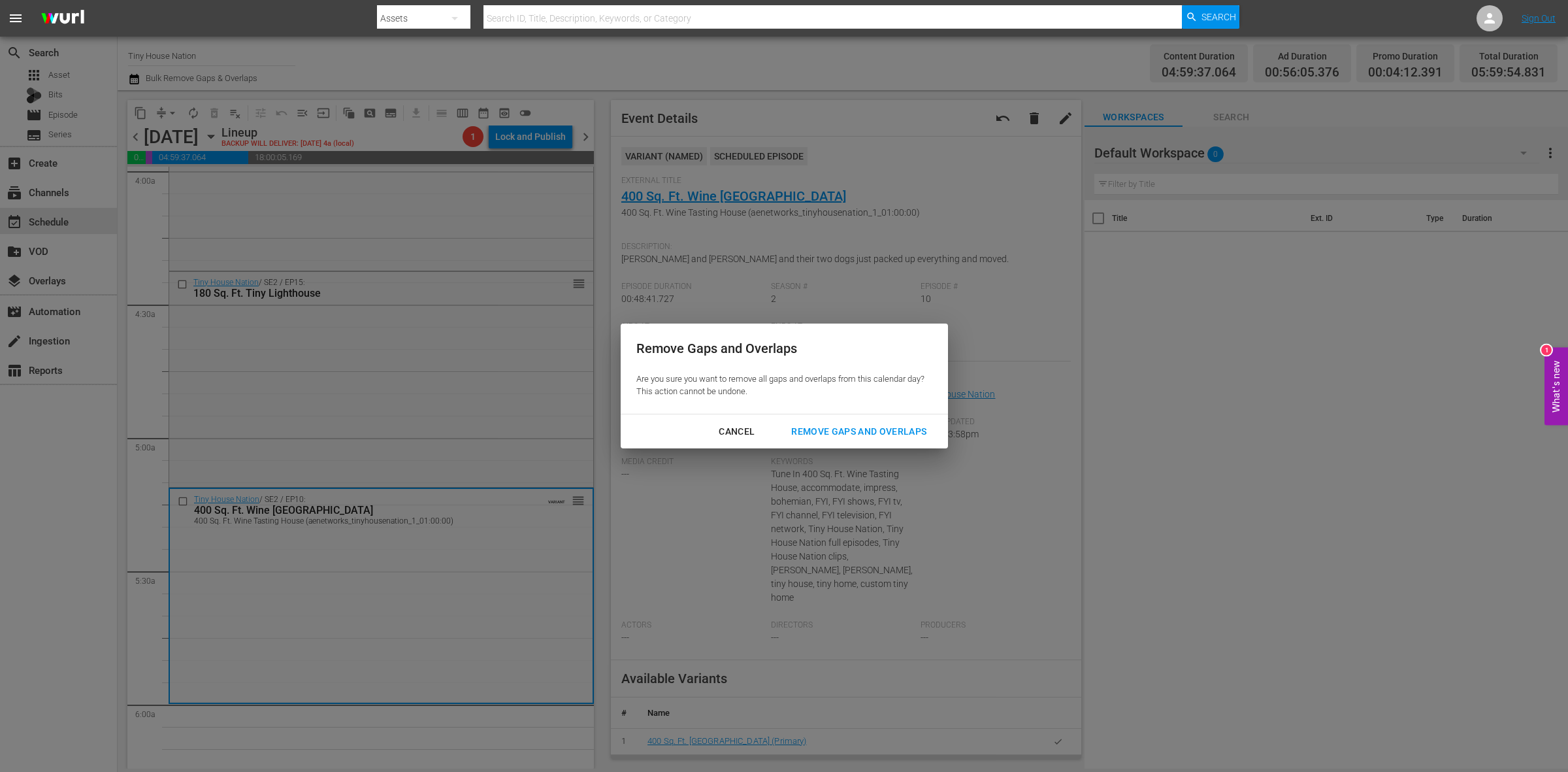
click at [811, 433] on div "Remove Gaps and Overlaps" at bounding box center [859, 431] width 156 height 16
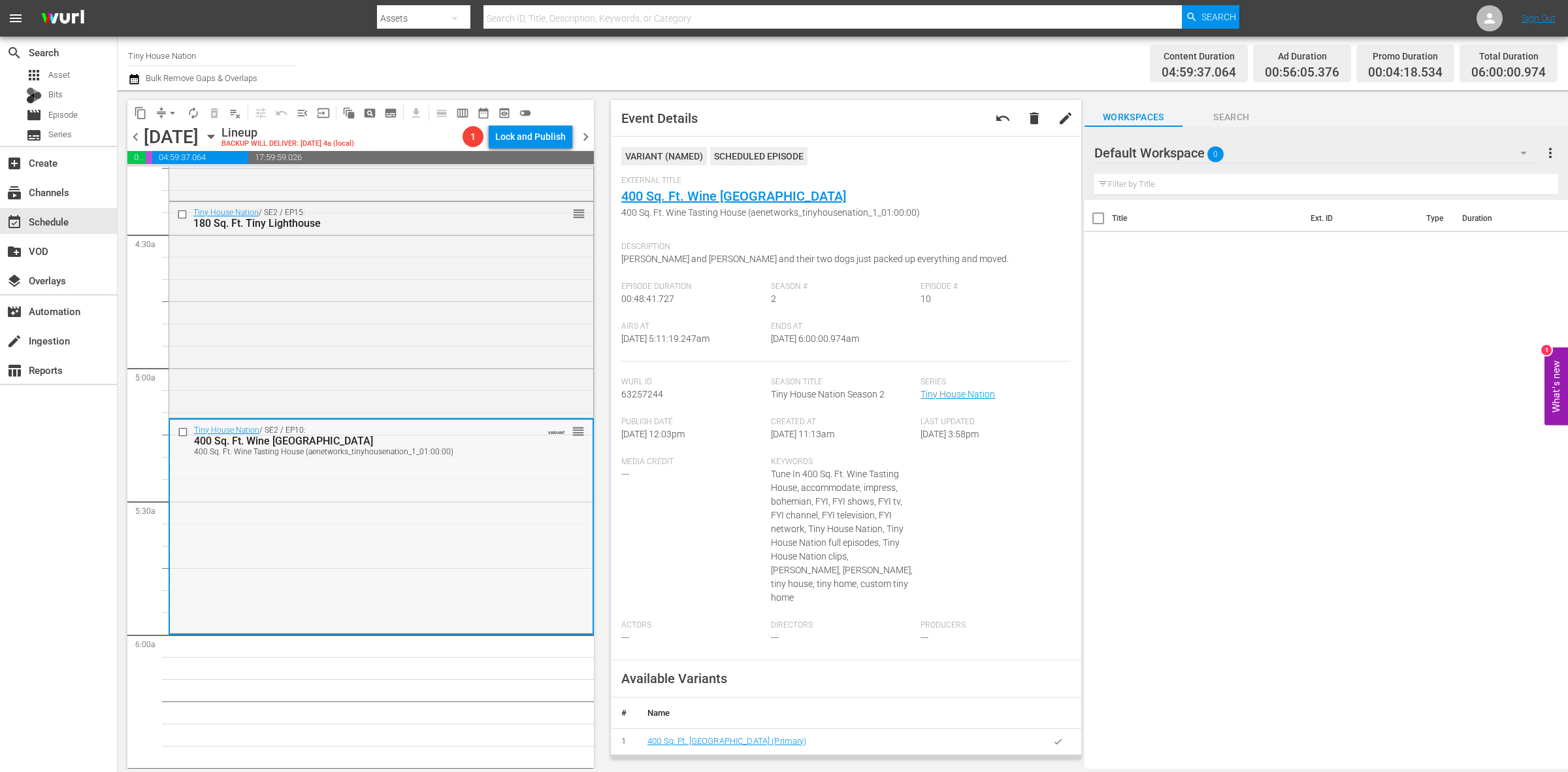
scroll to position [1226, 0]
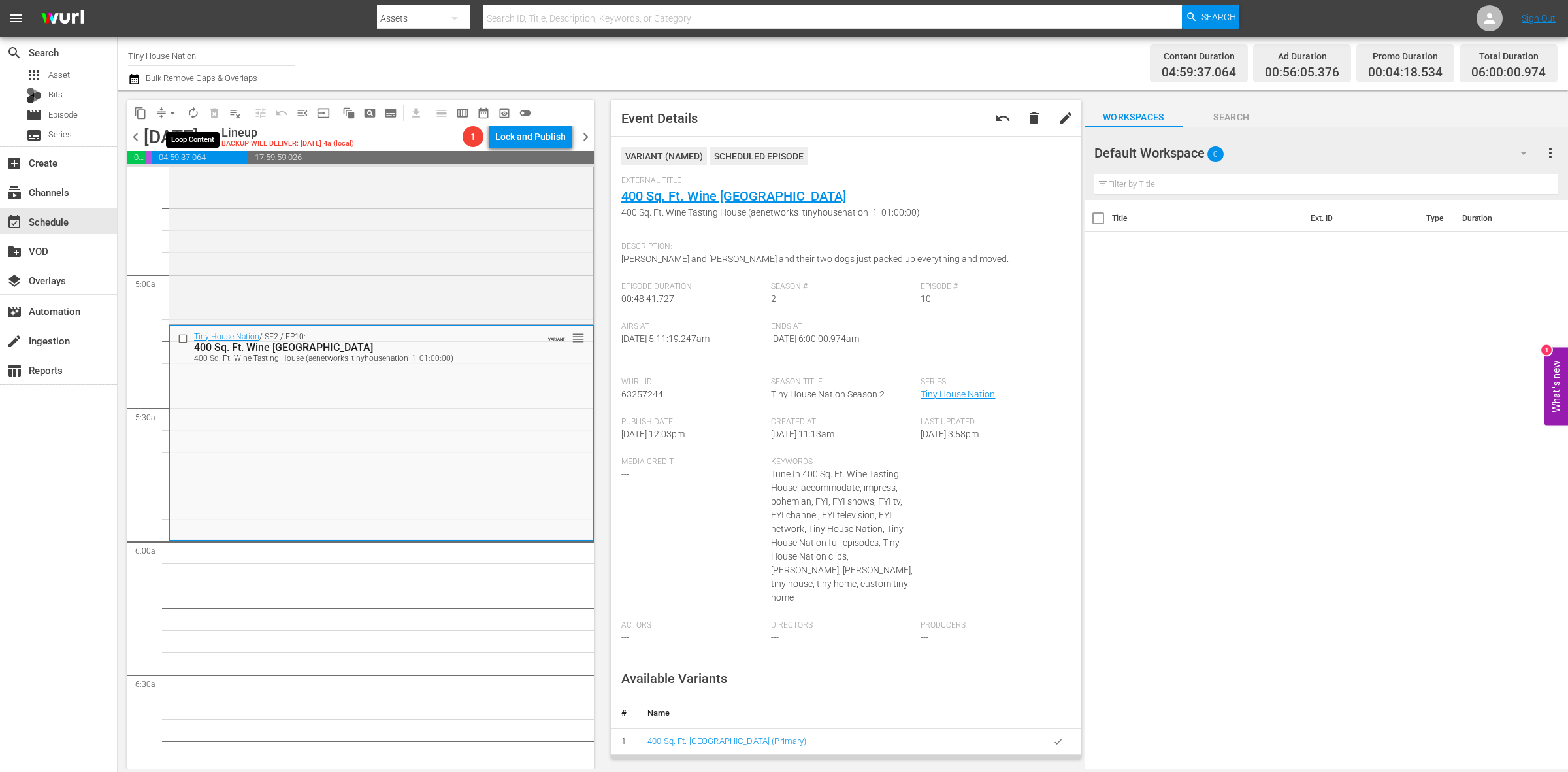
click at [195, 114] on span "autorenew_outlined" at bounding box center [193, 113] width 13 height 13
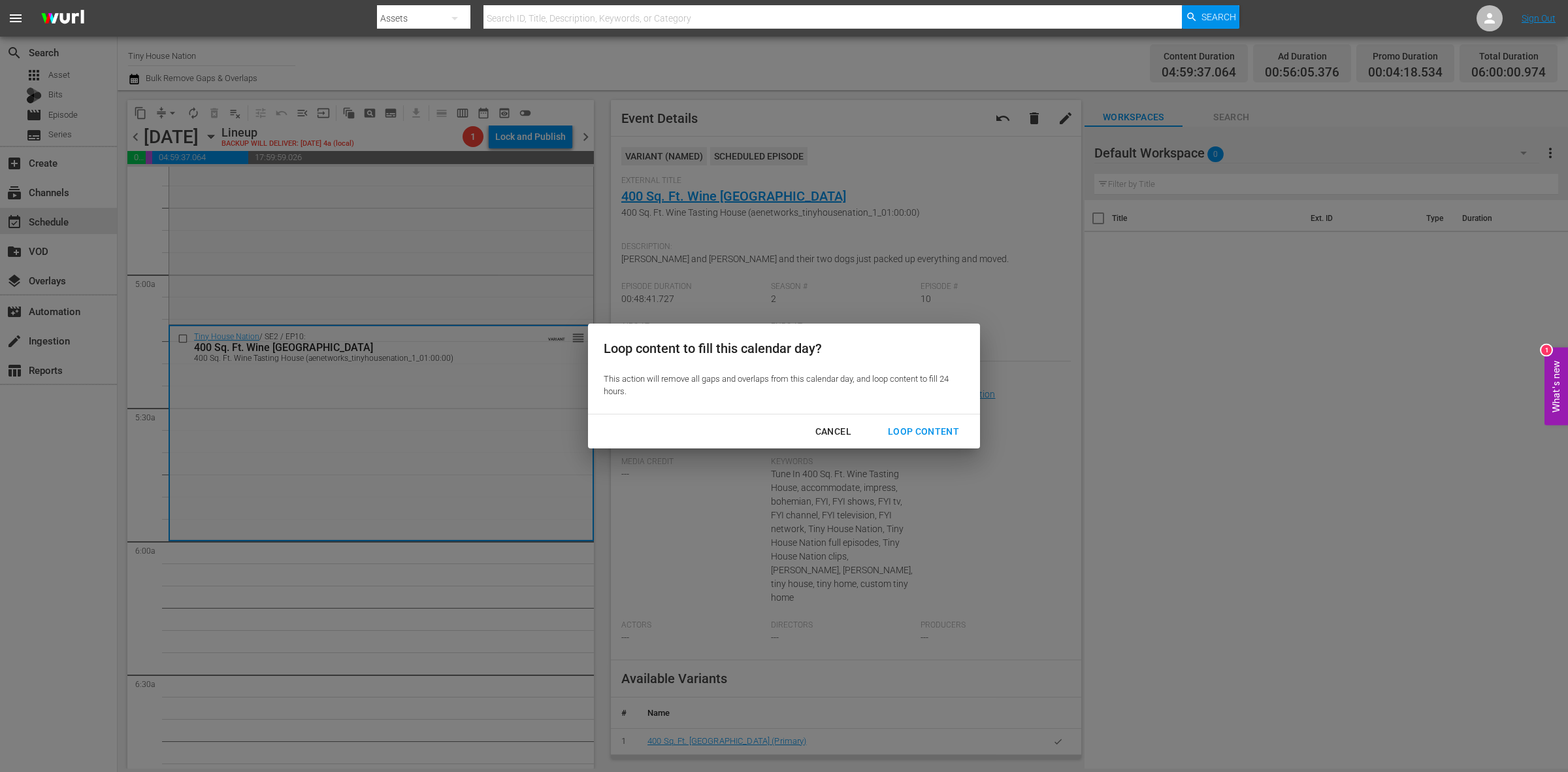
click at [945, 433] on div "Loop Content" at bounding box center [923, 431] width 92 height 16
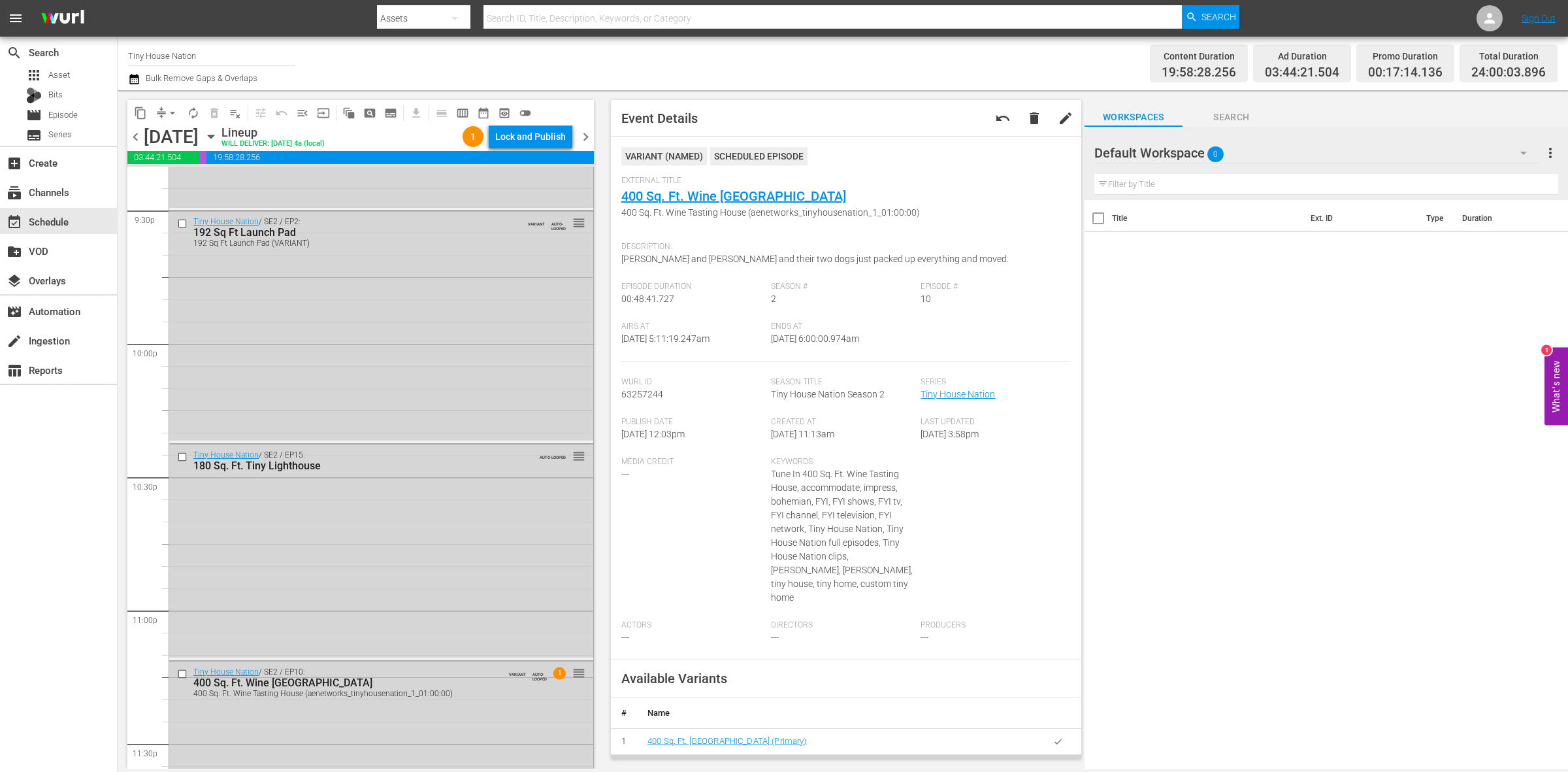
scroll to position [5796, 0]
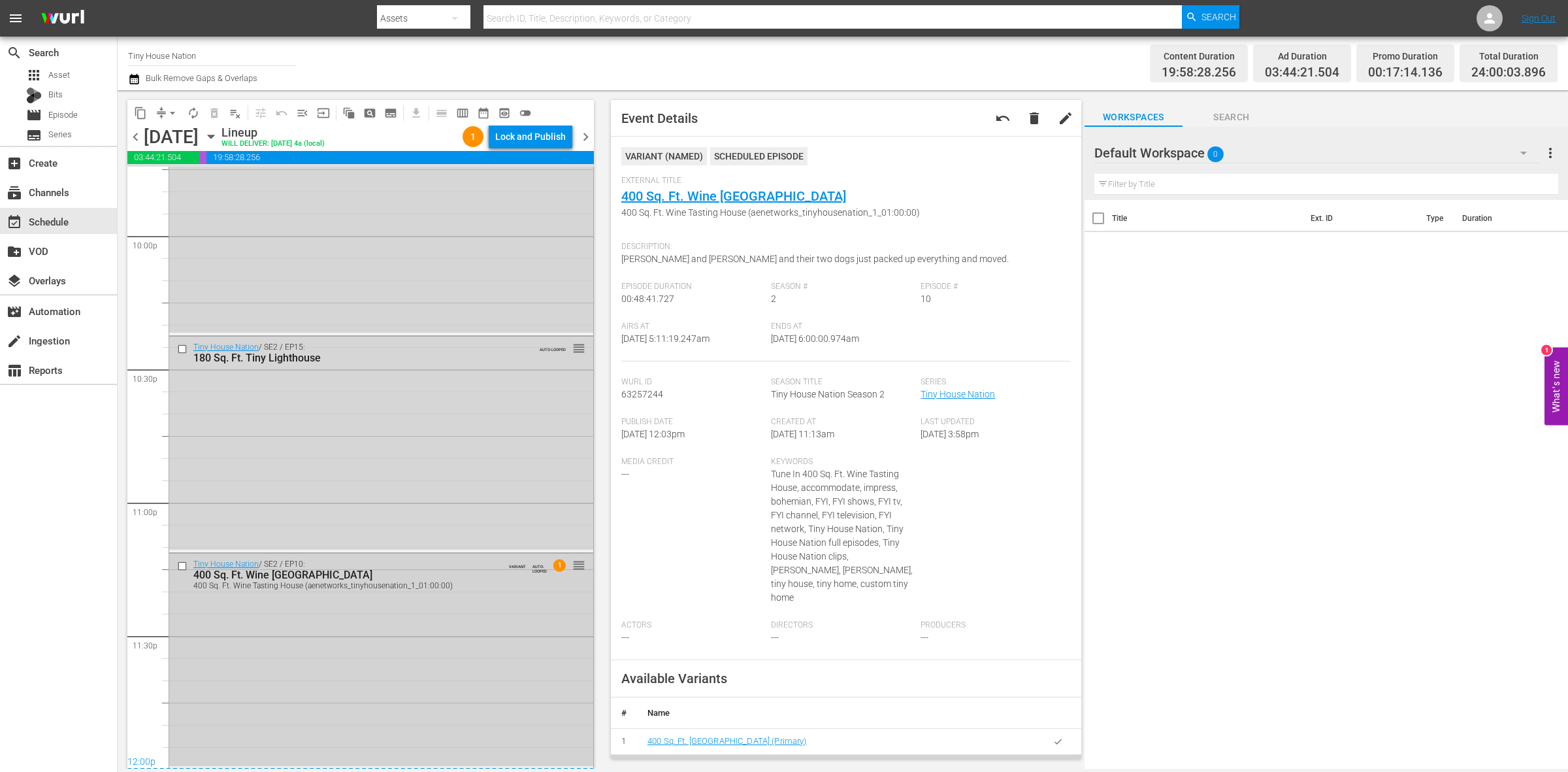
click at [302, 632] on div "Tiny House Nation / SE2 / EP10: 400 Sq. Ft. Wine Tasting House 400 Sq. Ft. Wine…" at bounding box center [381, 660] width 424 height 212
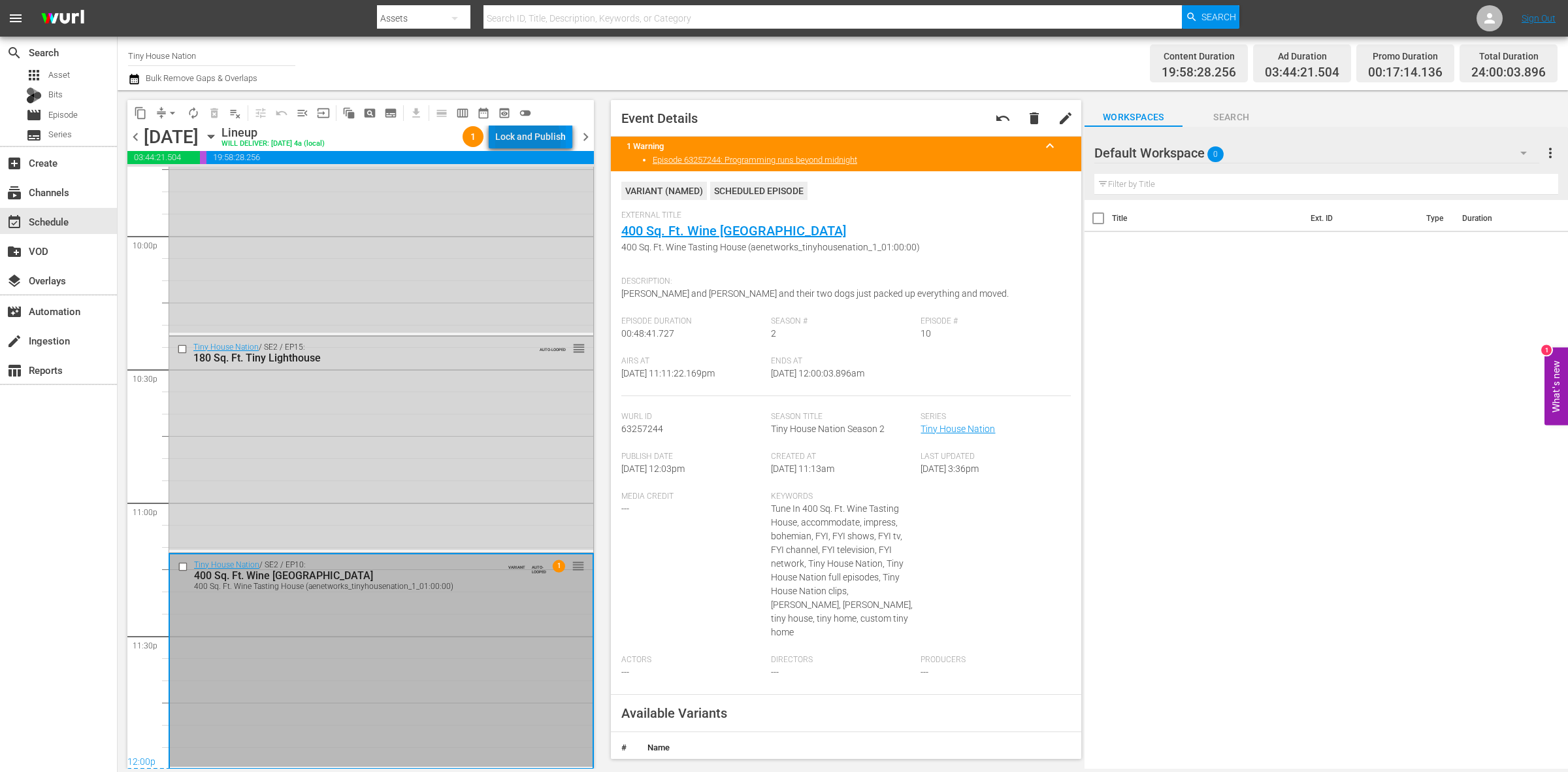
click at [507, 141] on div "Lock and Publish" at bounding box center [531, 136] width 71 height 24
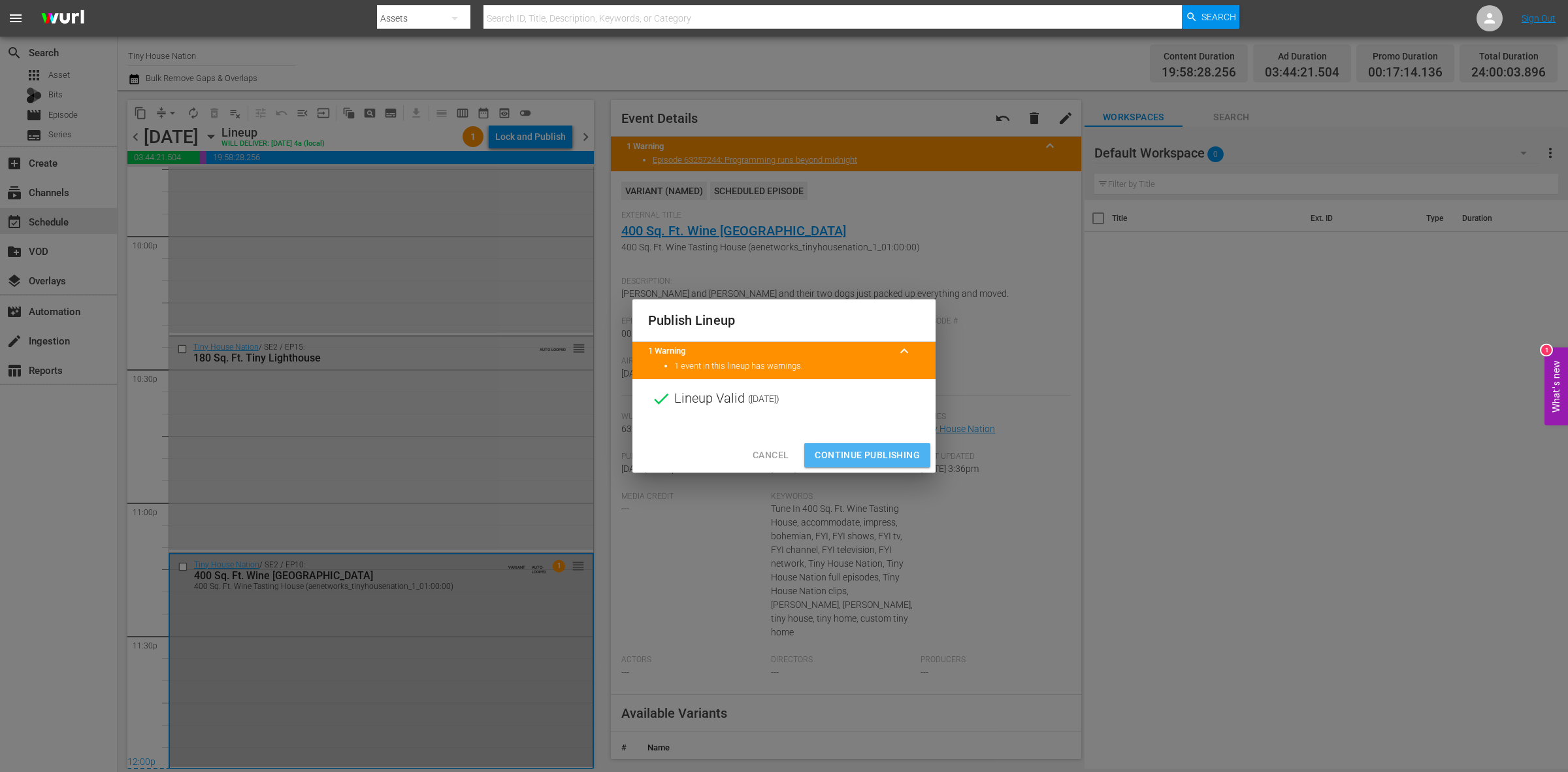
click at [877, 449] on span "Continue Publishing" at bounding box center [867, 455] width 105 height 16
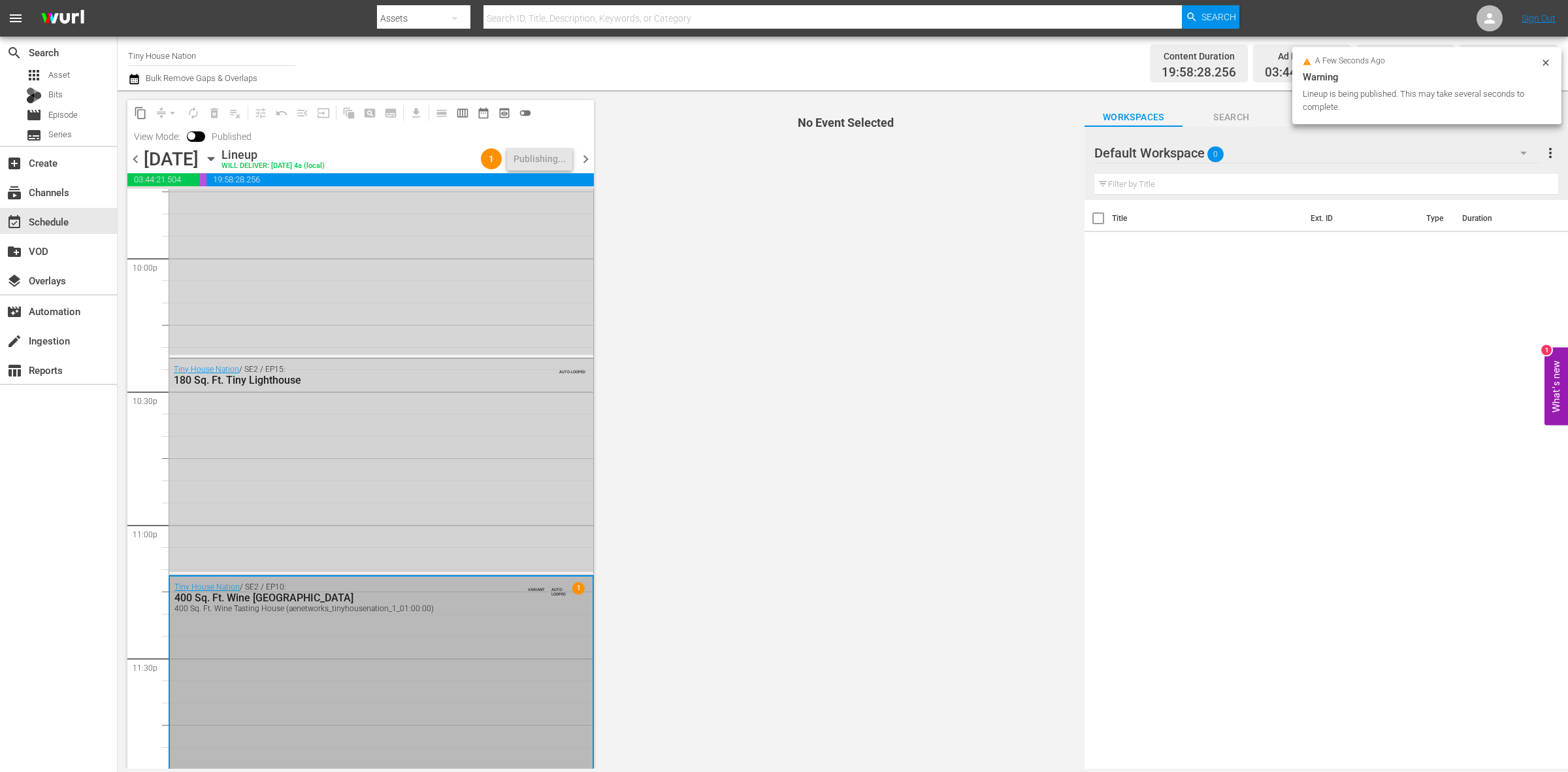
scroll to position [5818, 0]
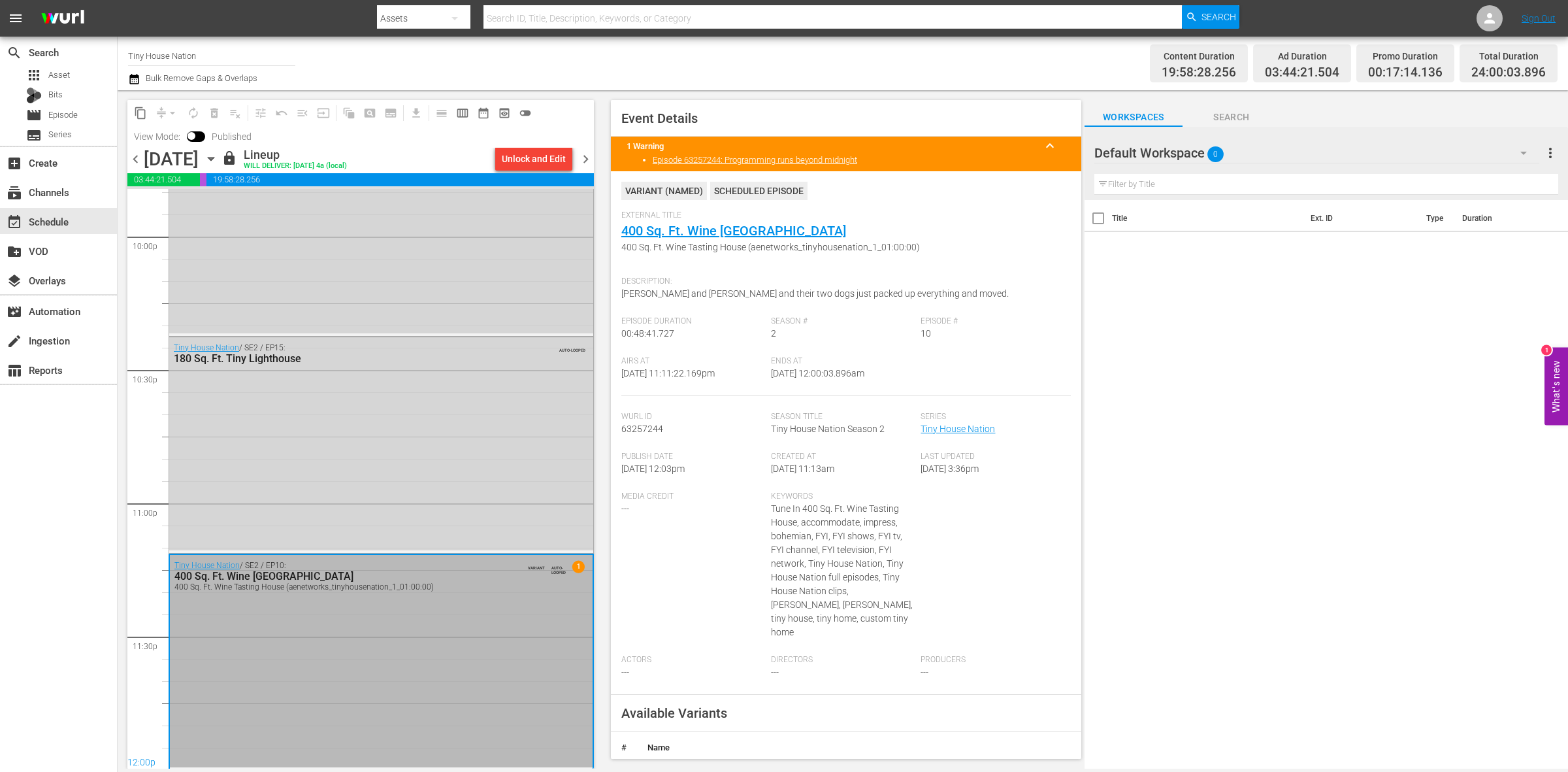
click at [585, 159] on span "chevron_right" at bounding box center [585, 159] width 16 height 16
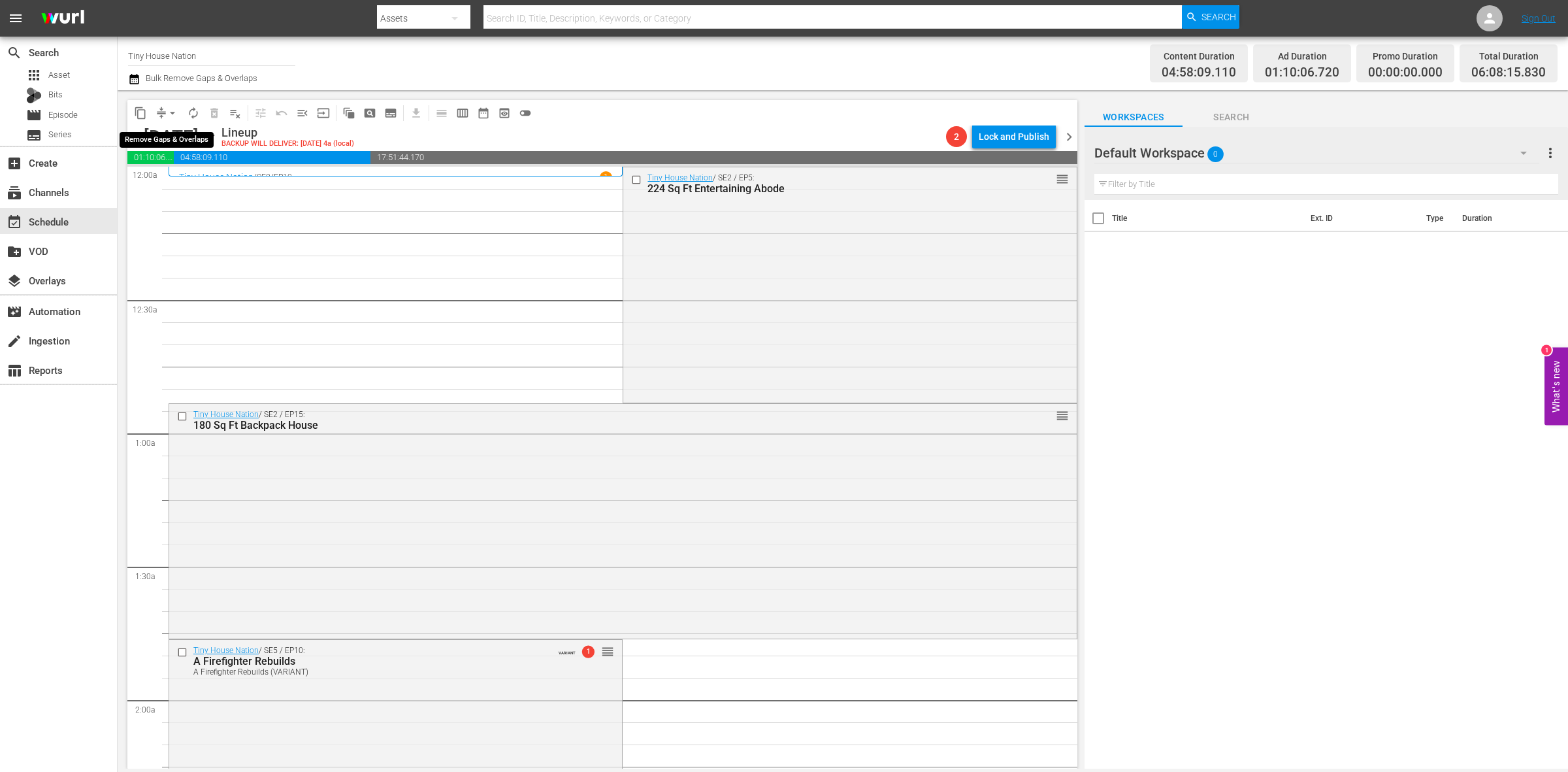
click at [170, 111] on span "arrow_drop_down" at bounding box center [172, 113] width 13 height 13
click at [170, 128] on li "Align to Midnight" at bounding box center [173, 138] width 137 height 22
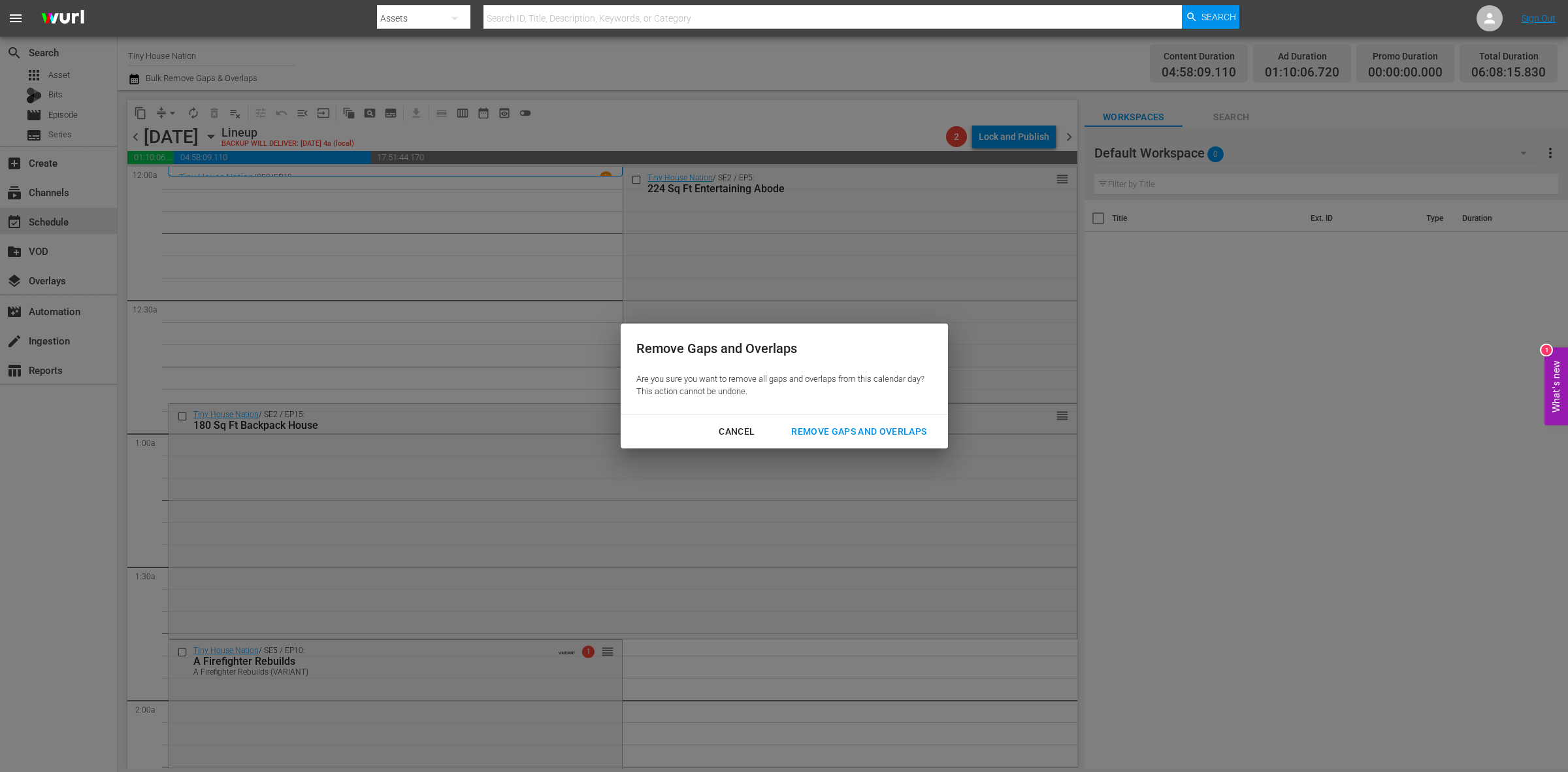
click at [890, 432] on div "Remove Gaps and Overlaps" at bounding box center [859, 431] width 156 height 16
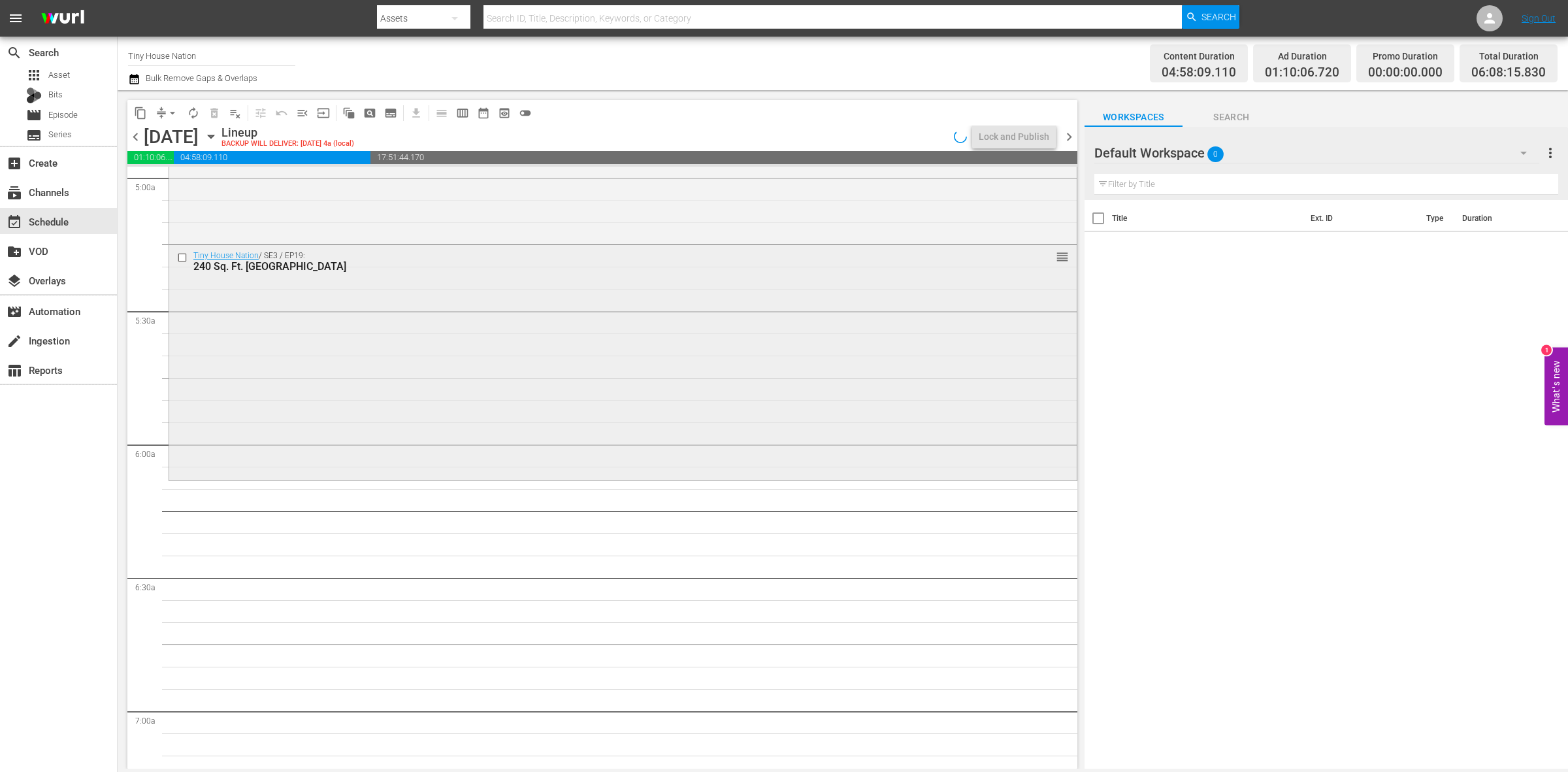
scroll to position [1217, 0]
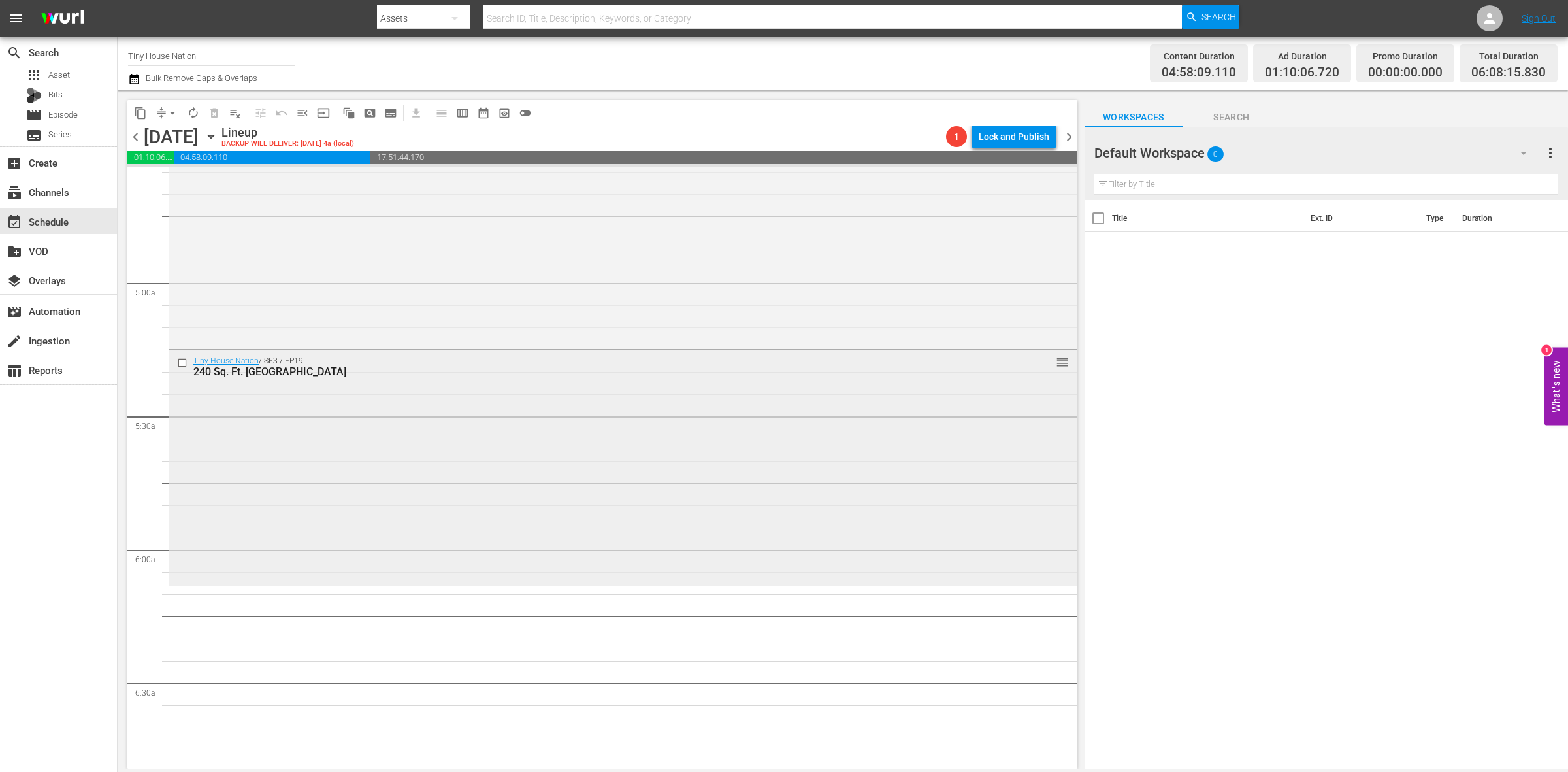
click at [327, 433] on div "Tiny House Nation / SE3 / EP19: 240 Sq. Ft. Tiny Ski Lodge reorder" at bounding box center [622, 466] width 908 height 233
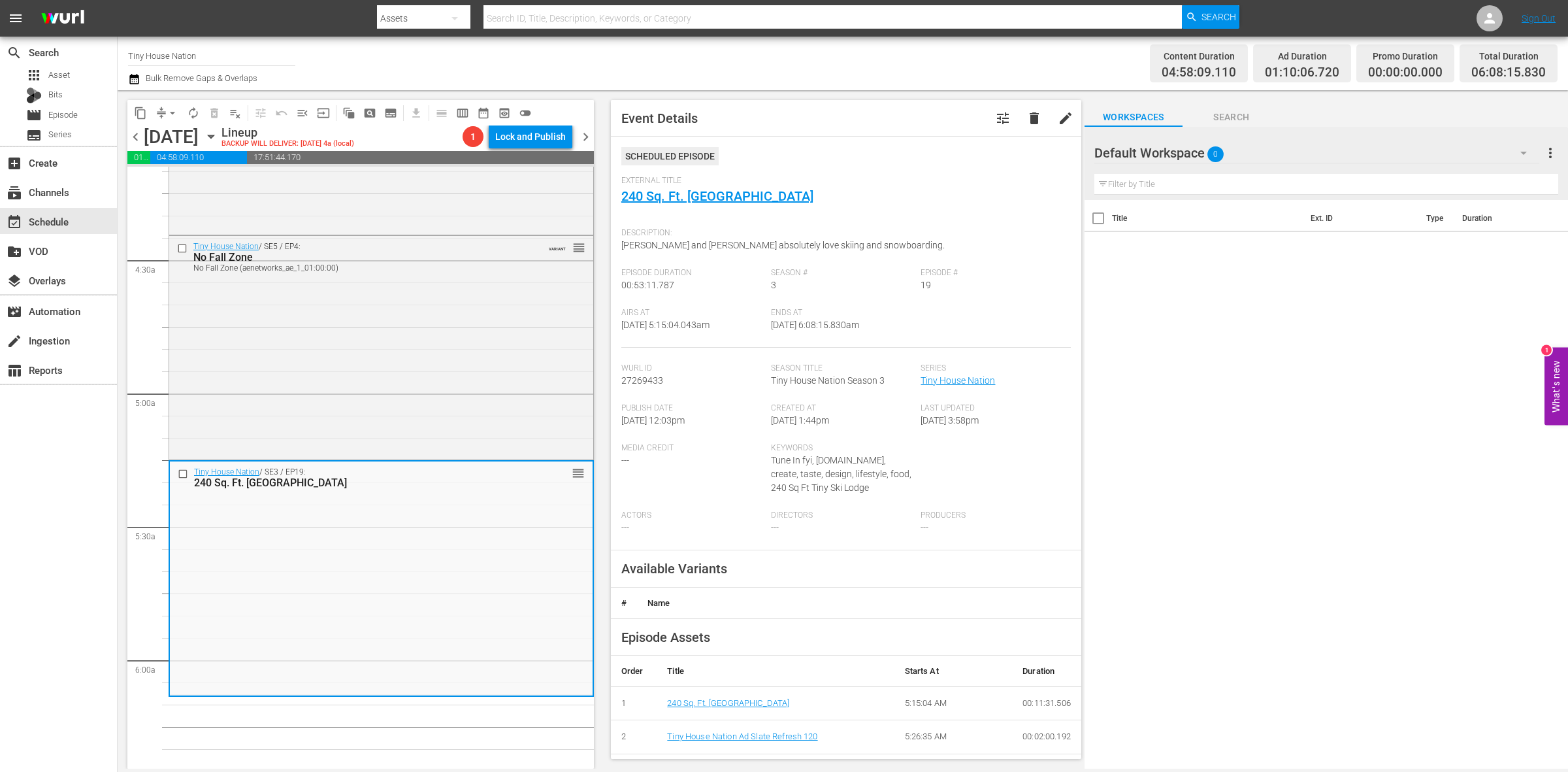
scroll to position [1307, 0]
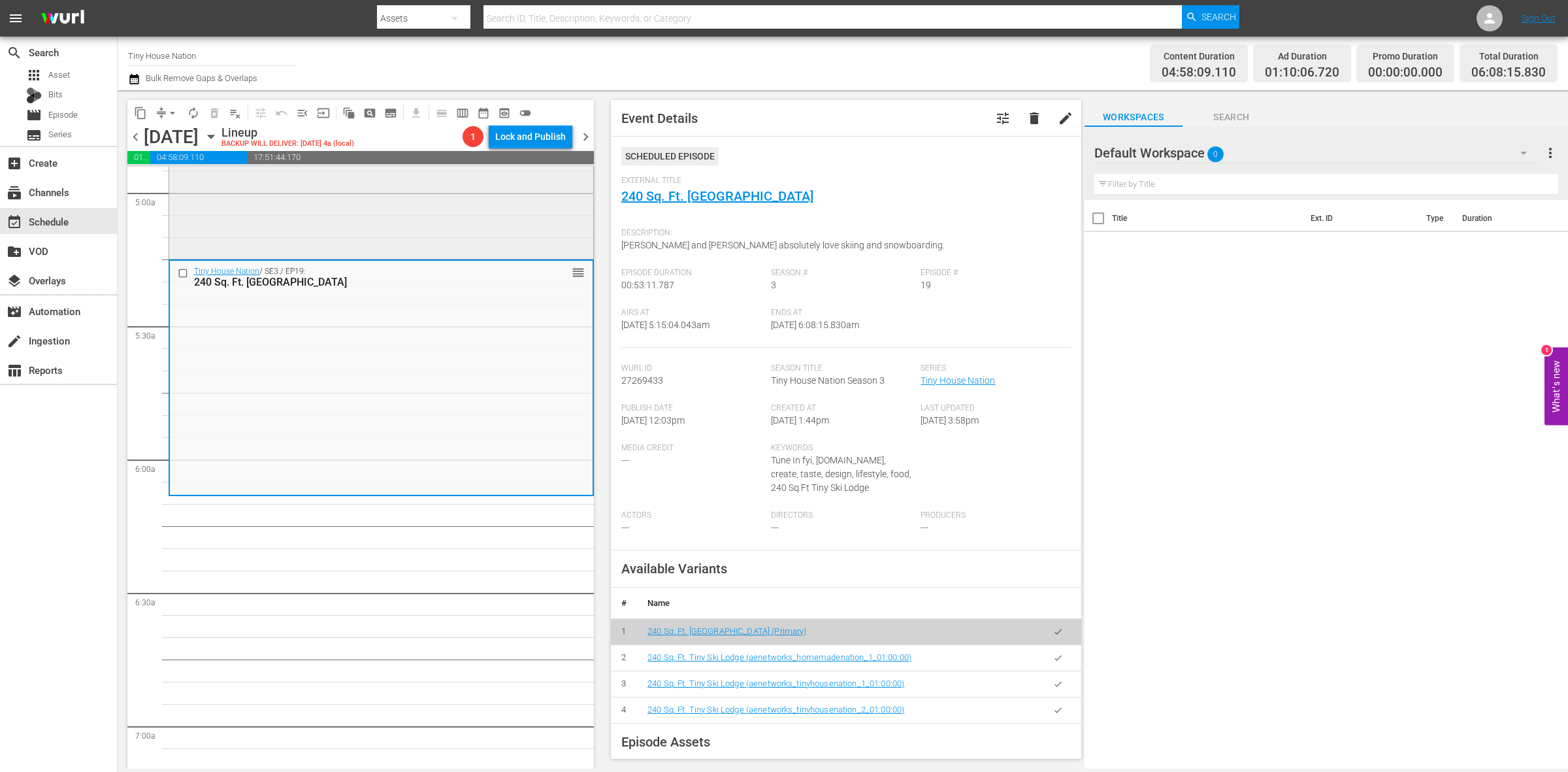
click at [422, 220] on div "Tiny House Nation / SE5 / EP4: No Fall Zone No Fall Zone (aenetworks_ae_1_01:00…" at bounding box center [381, 146] width 424 height 222
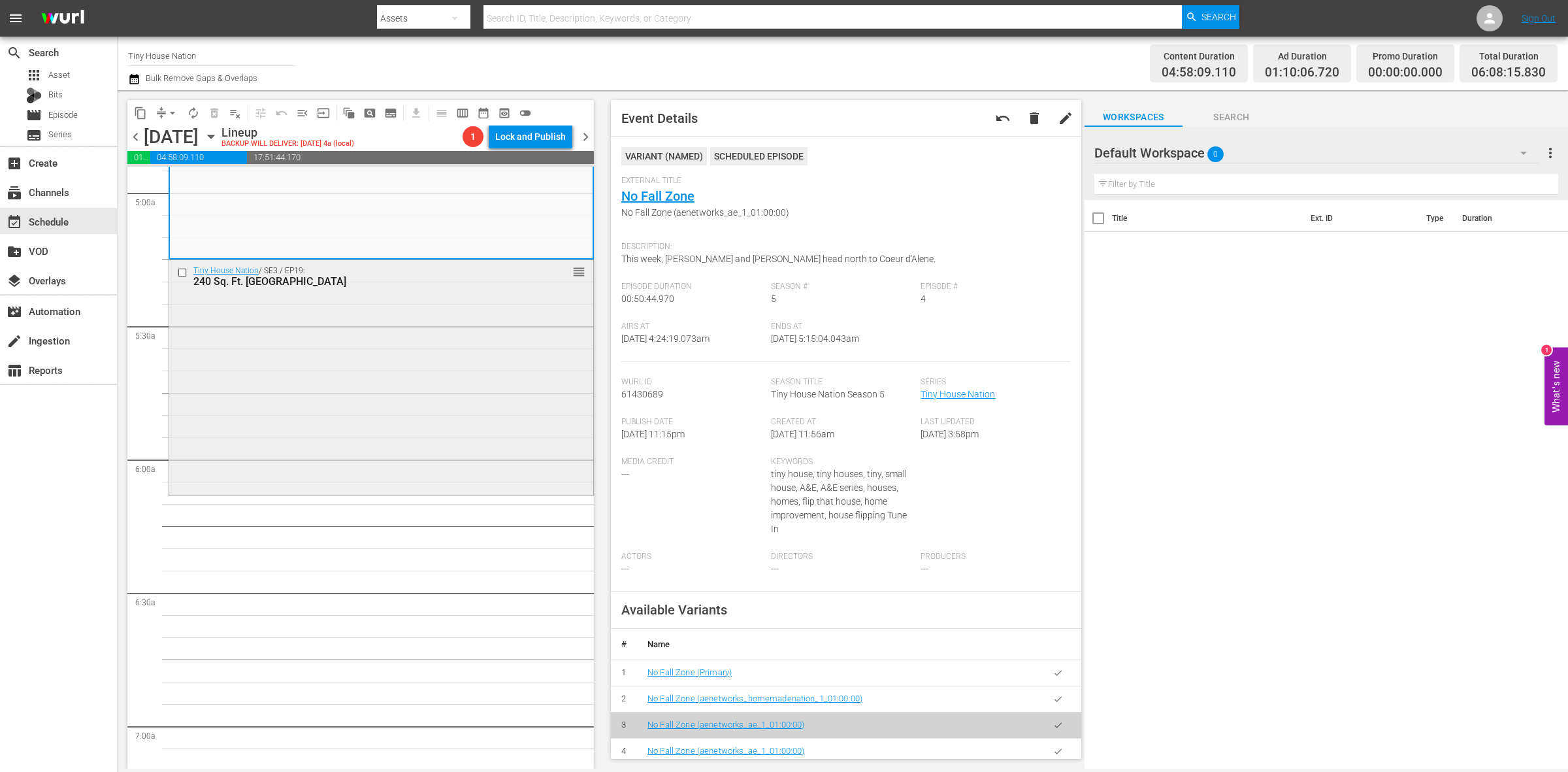
click at [275, 328] on div "Tiny House Nation / SE3 / EP19: 240 Sq. Ft. Tiny Ski Lodge reorder" at bounding box center [381, 376] width 424 height 233
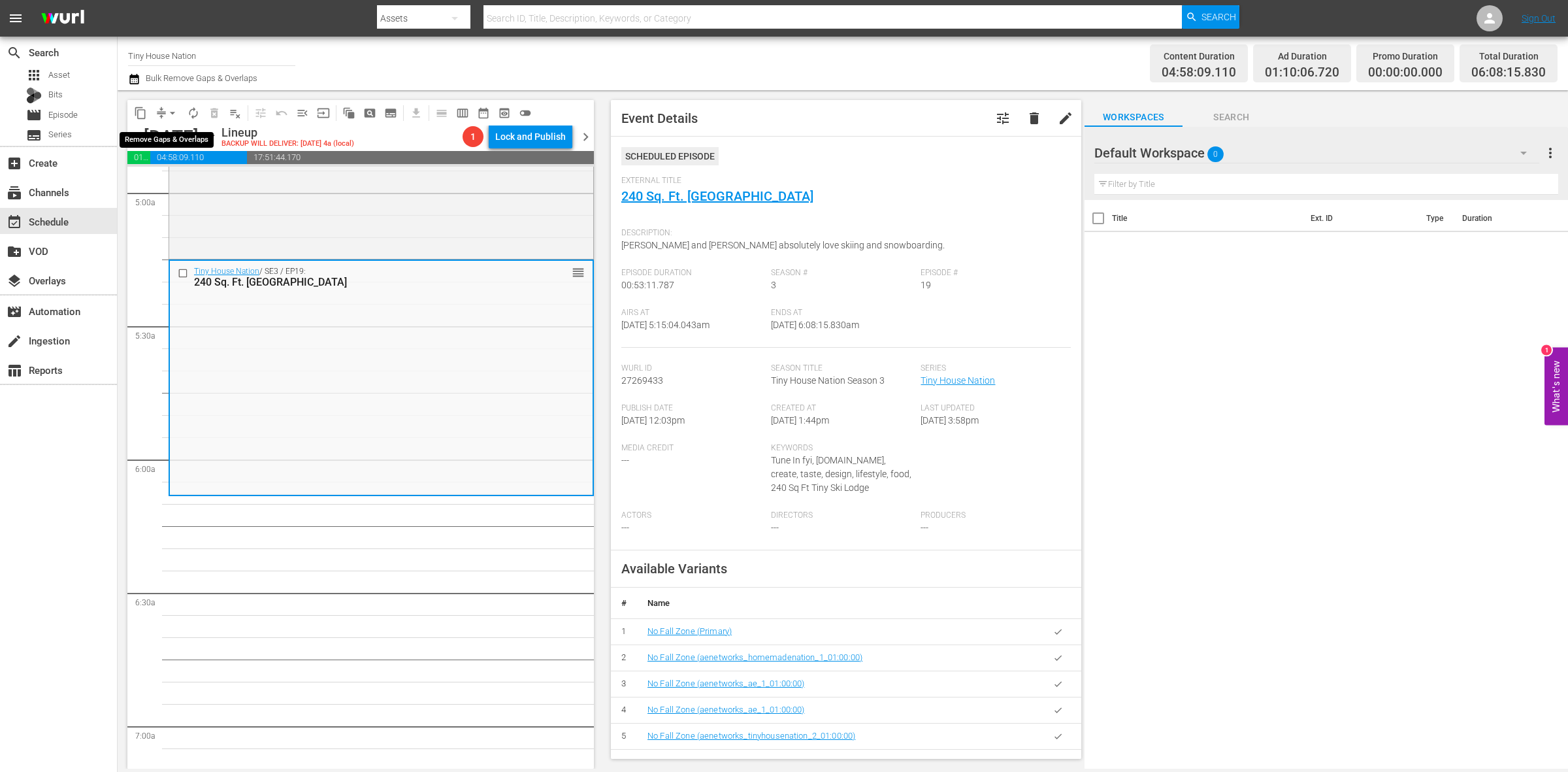
click at [173, 115] on span "arrow_drop_down" at bounding box center [172, 113] width 13 height 13
click at [176, 134] on li "Align to Midnight" at bounding box center [173, 138] width 137 height 22
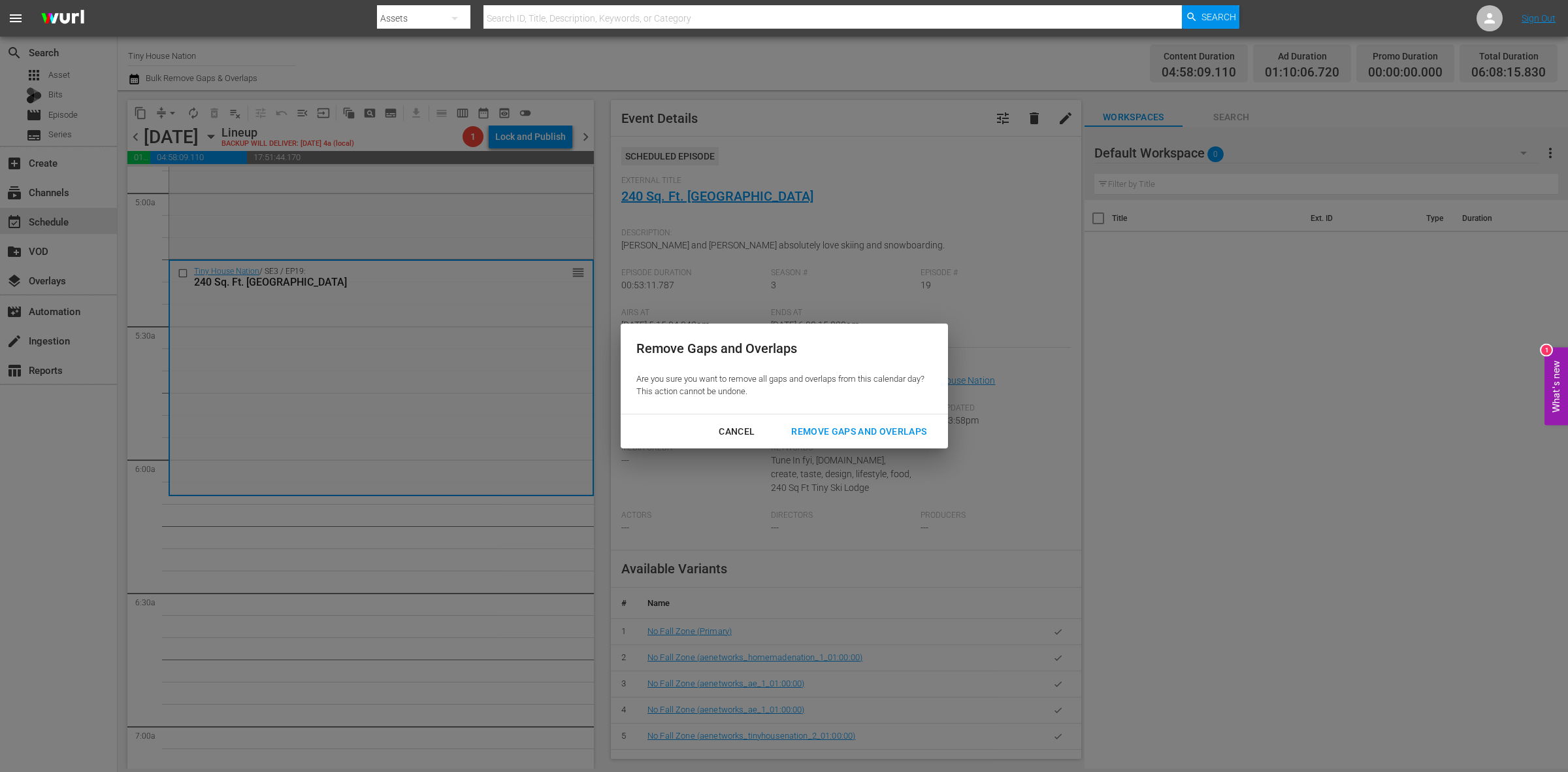
click at [837, 430] on div "Remove Gaps and Overlaps" at bounding box center [859, 431] width 156 height 16
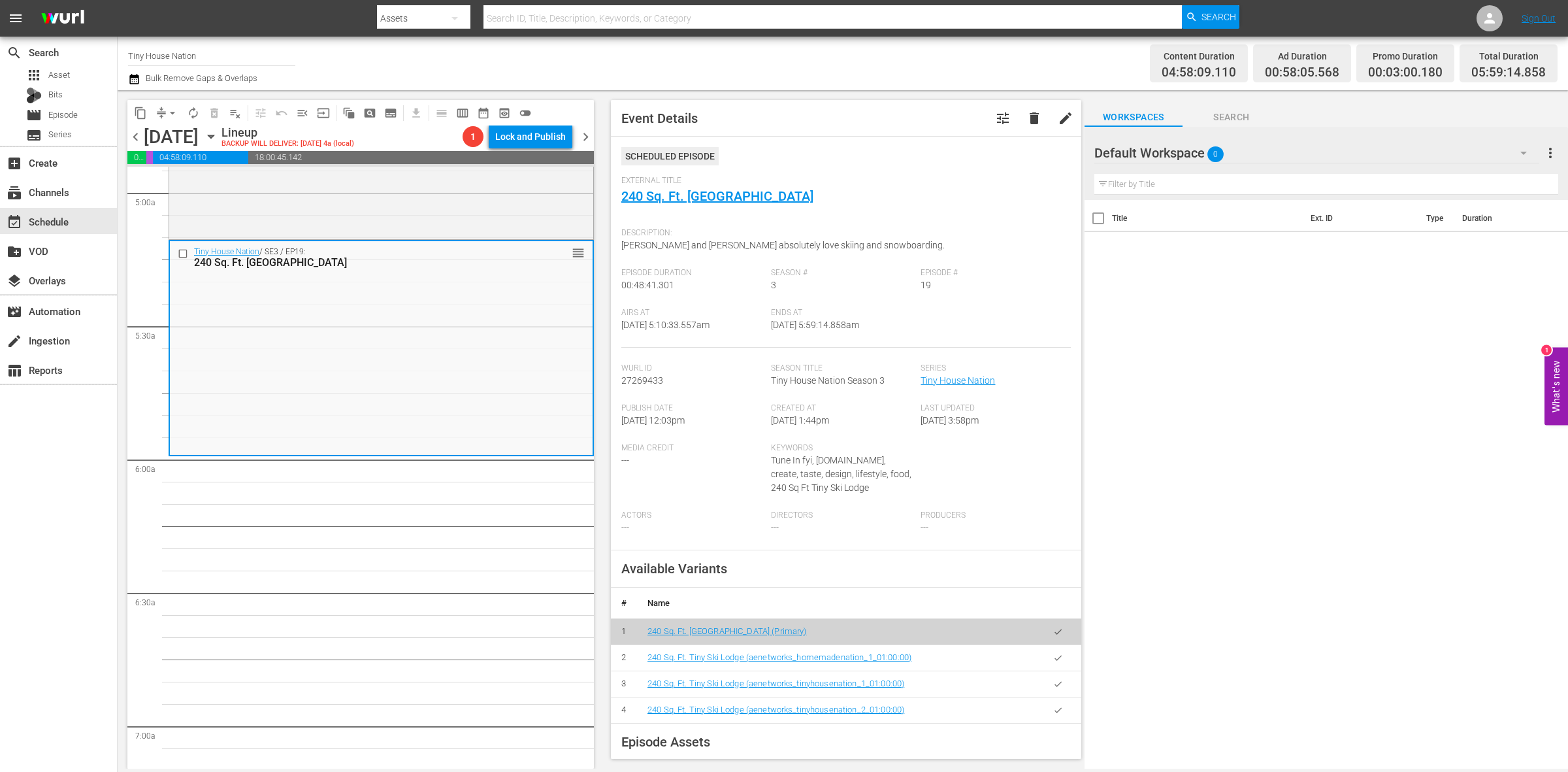
click at [170, 116] on span "arrow_drop_down" at bounding box center [172, 113] width 13 height 13
click at [170, 129] on li "Align to Midnight" at bounding box center [173, 138] width 137 height 22
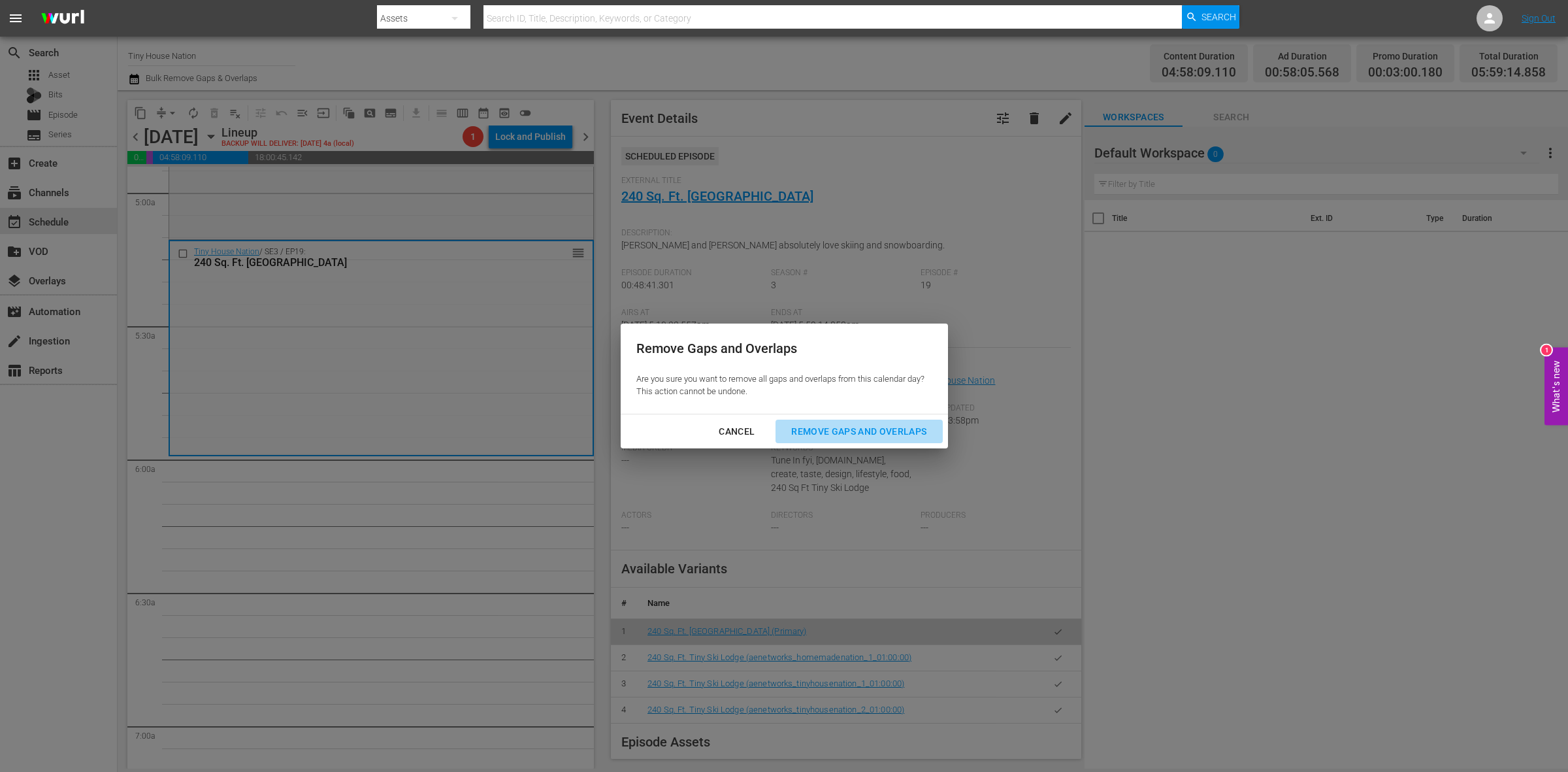
click at [838, 428] on div "Remove Gaps and Overlaps" at bounding box center [859, 431] width 156 height 16
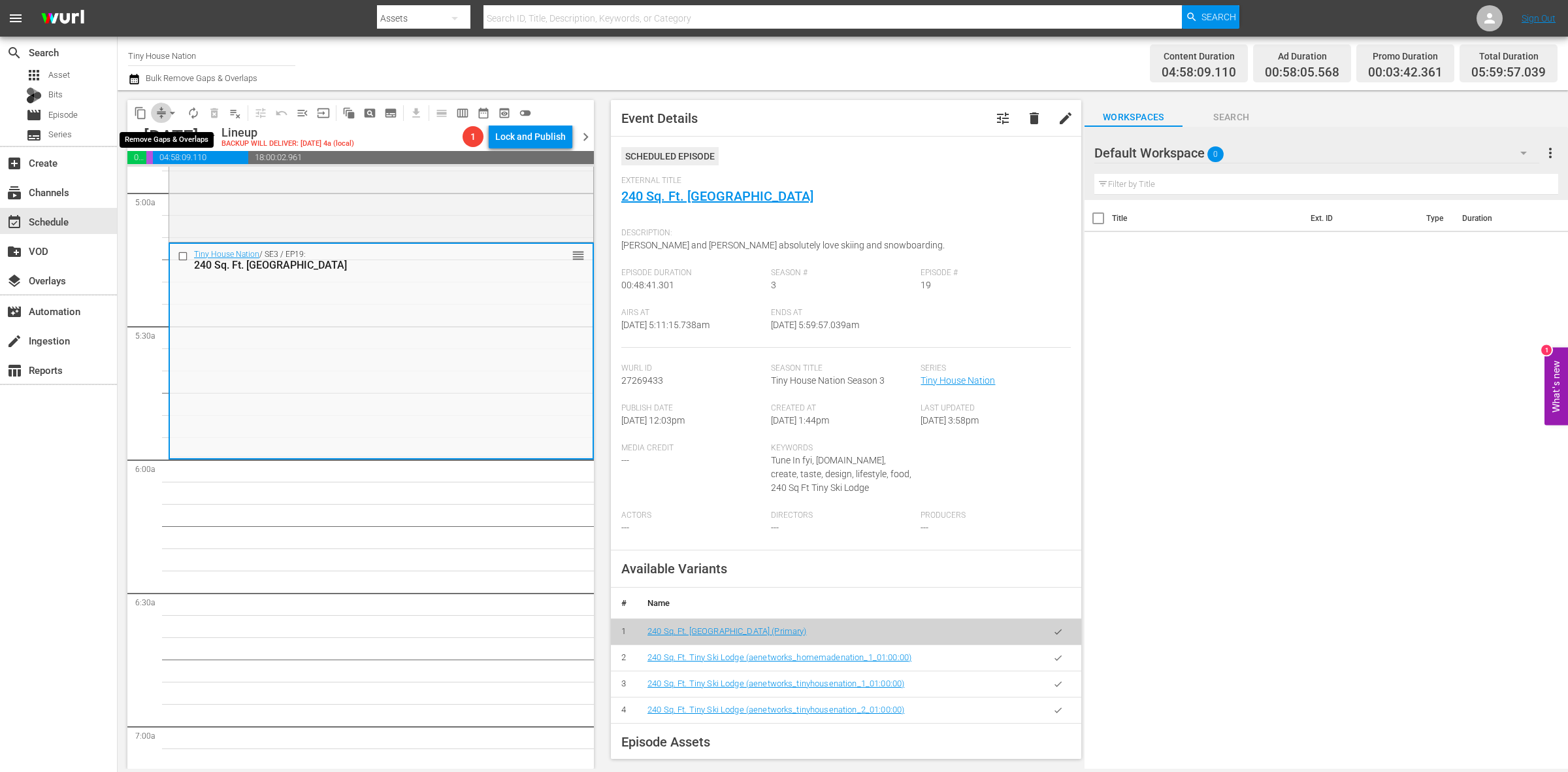
click at [161, 111] on span "compress" at bounding box center [161, 113] width 13 height 13
click at [170, 115] on span "arrow_drop_down" at bounding box center [172, 113] width 13 height 13
click at [170, 134] on li "Align to Midnight" at bounding box center [173, 138] width 137 height 22
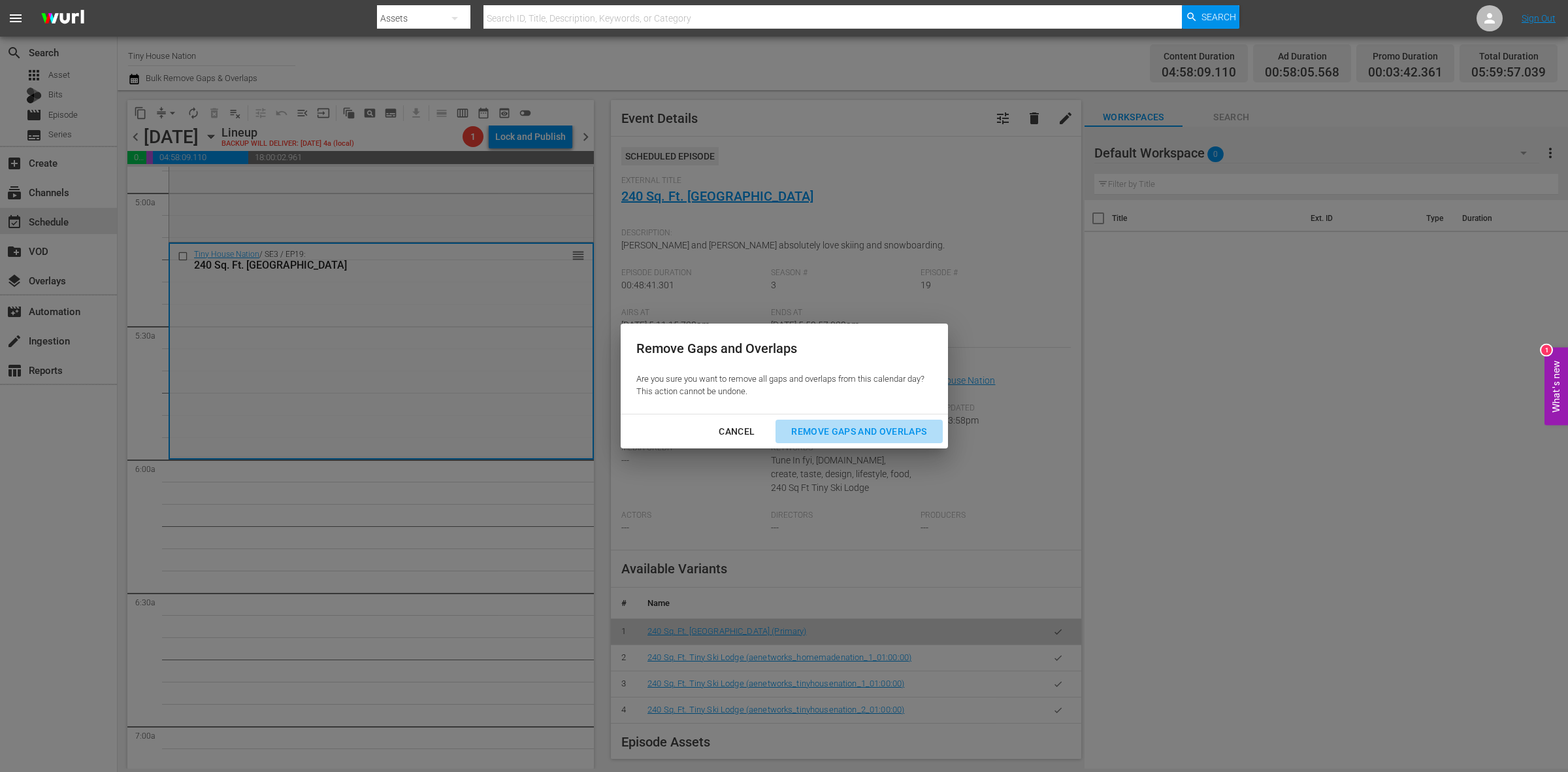
click at [850, 434] on div "Remove Gaps and Overlaps" at bounding box center [859, 431] width 156 height 16
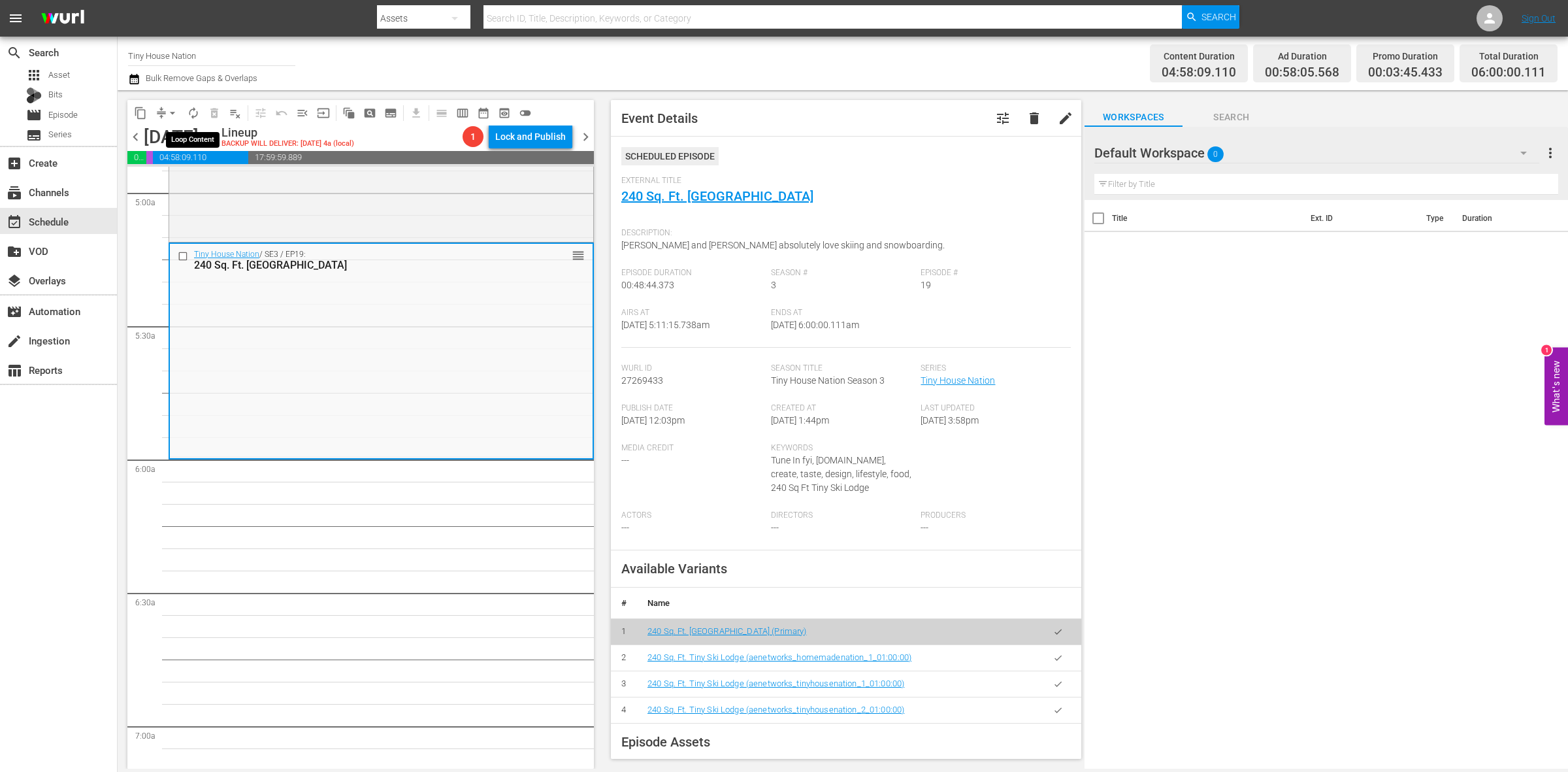
click at [193, 116] on span "autorenew_outlined" at bounding box center [193, 113] width 13 height 13
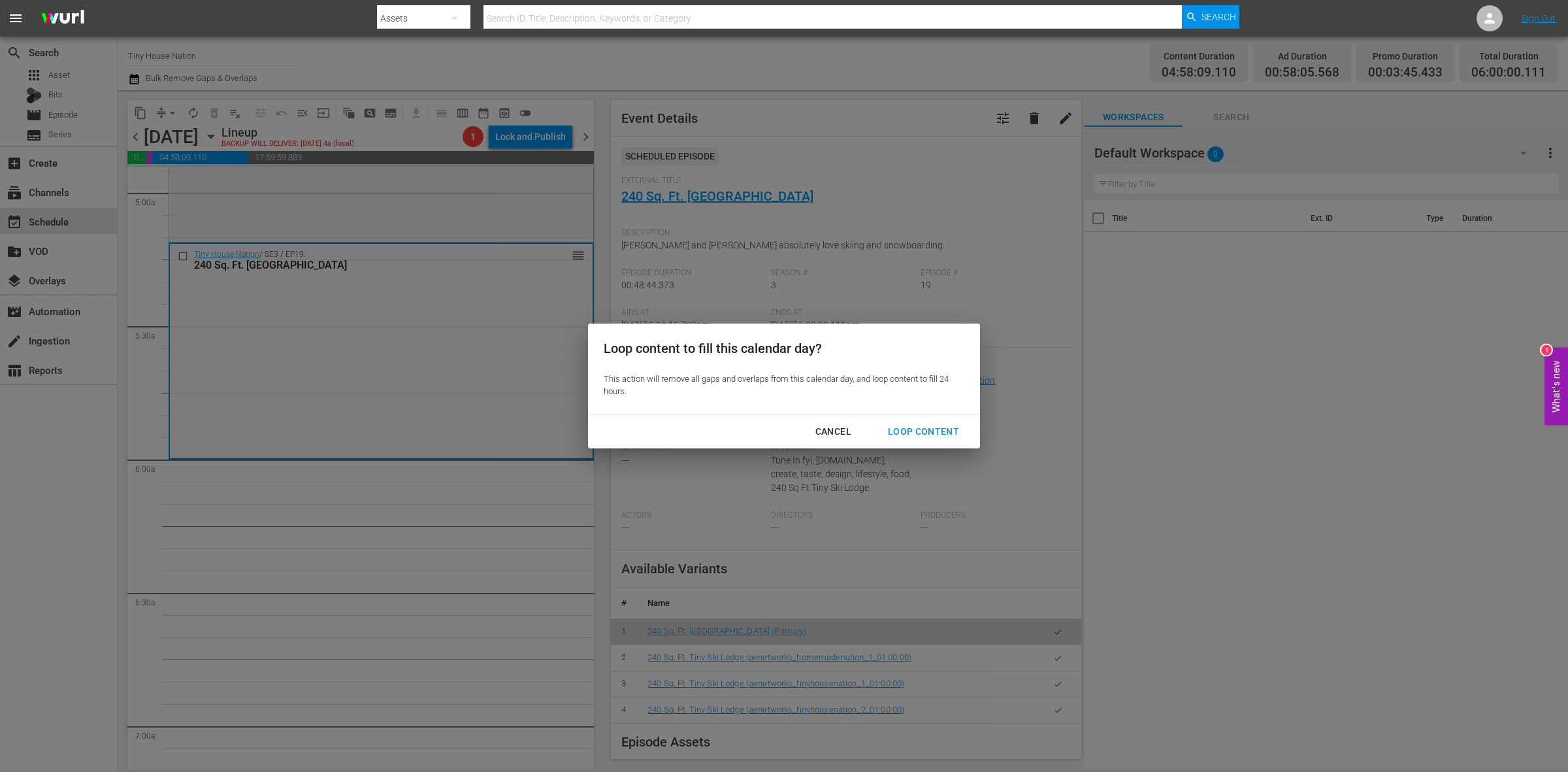
click at [900, 425] on div "Loop Content" at bounding box center [923, 431] width 92 height 16
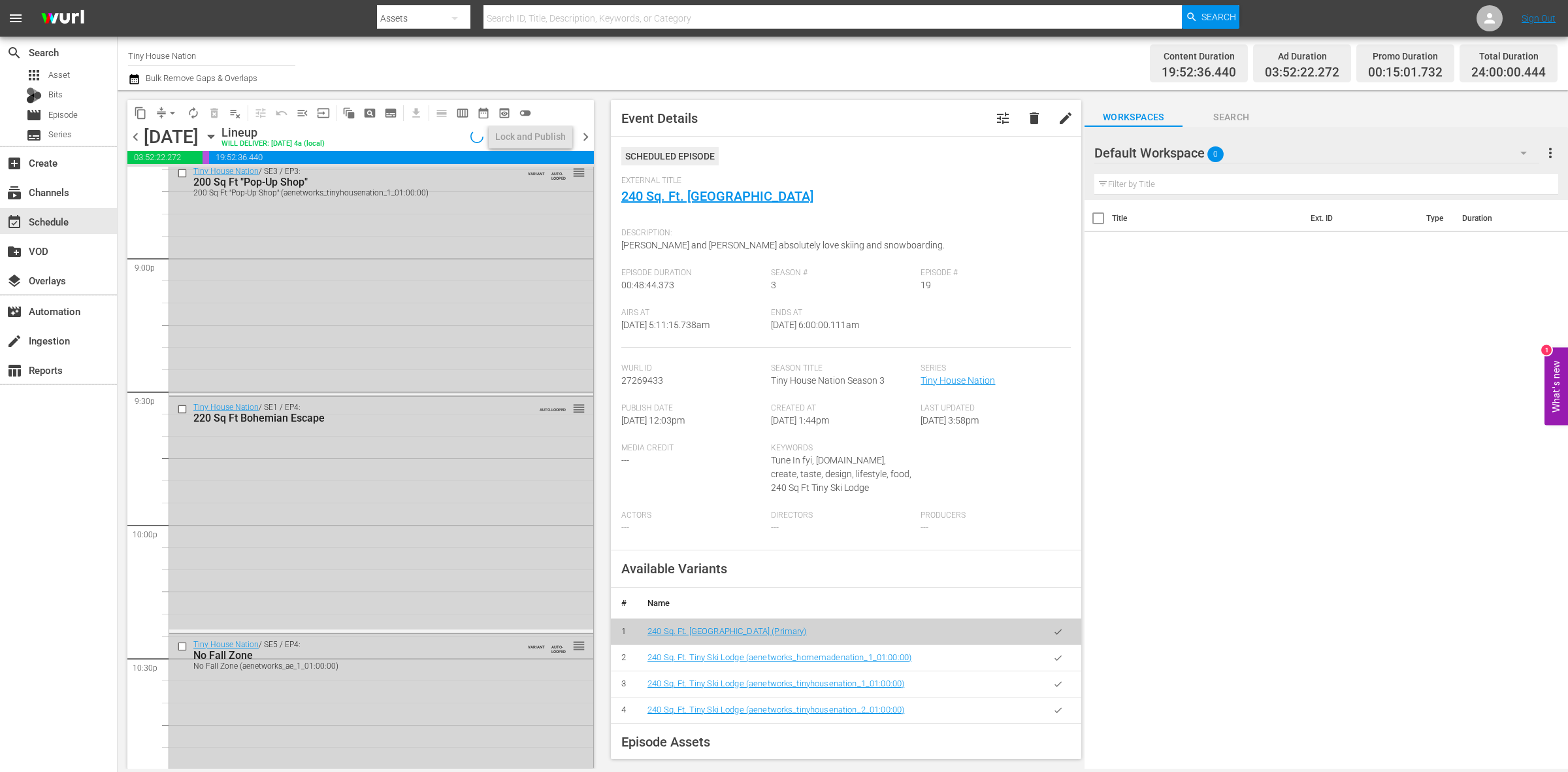
scroll to position [5796, 0]
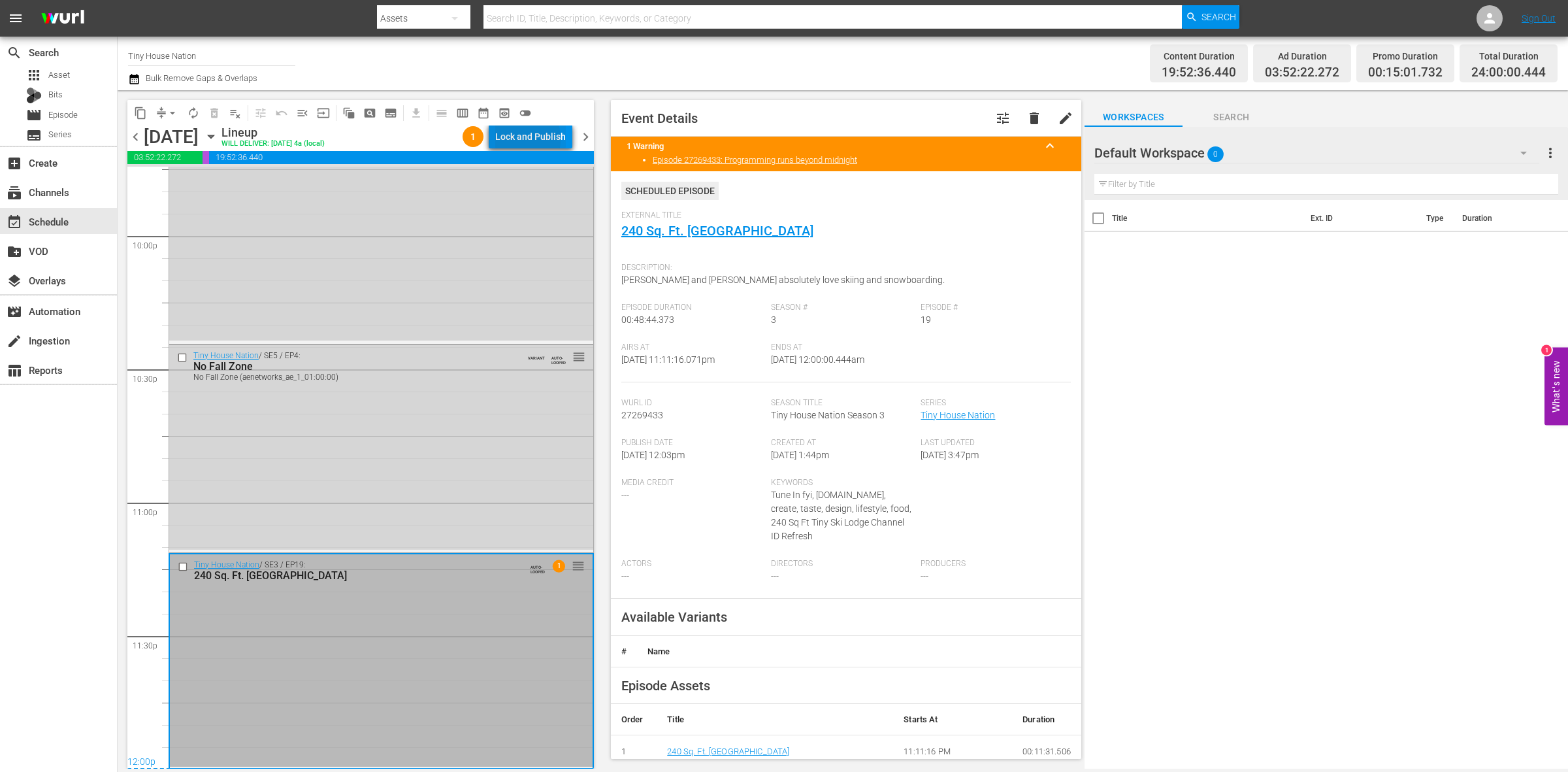
click at [512, 138] on div "Lock and Publish" at bounding box center [531, 136] width 71 height 24
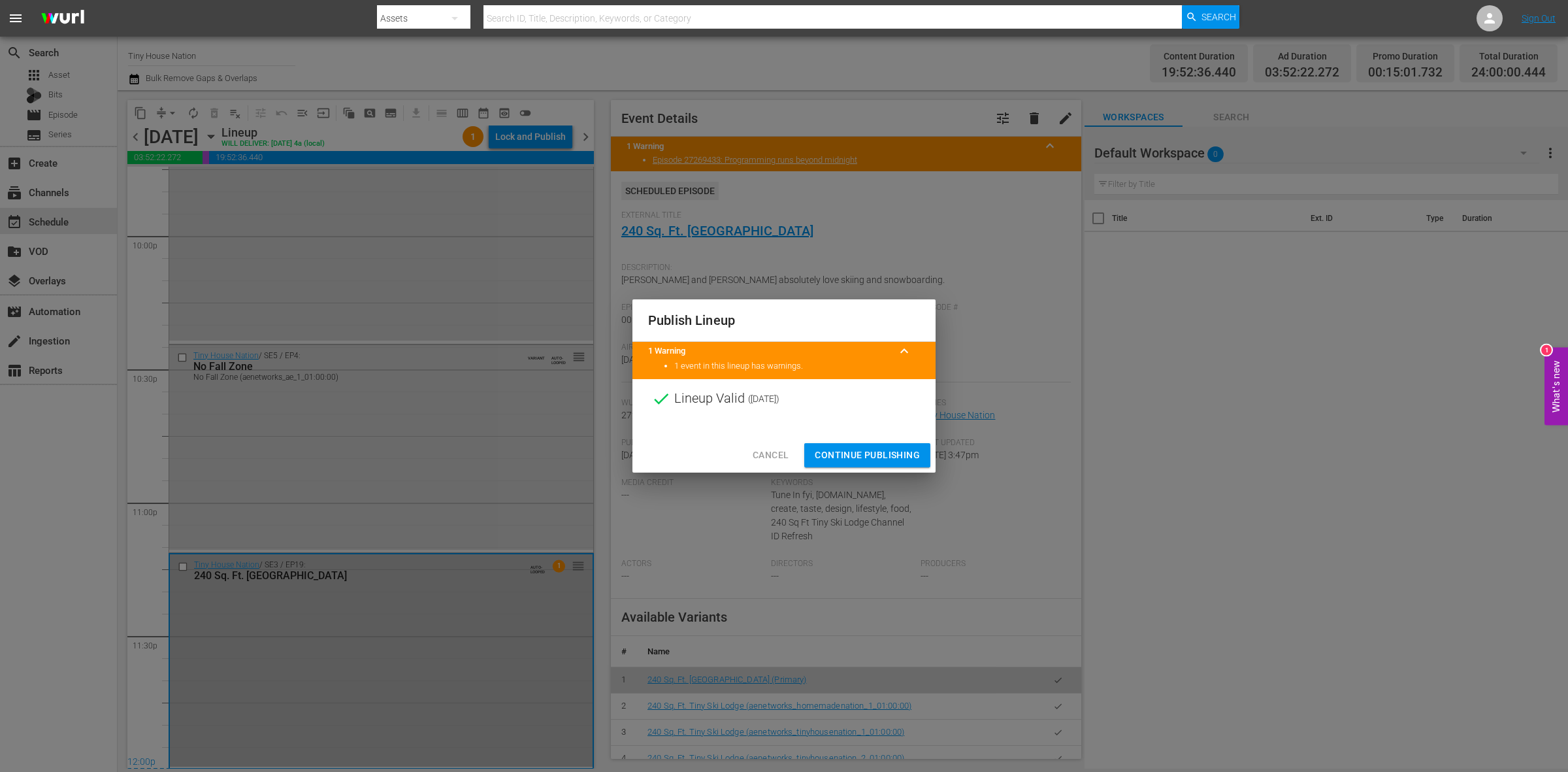
click at [864, 456] on span "Continue Publishing" at bounding box center [867, 455] width 105 height 16
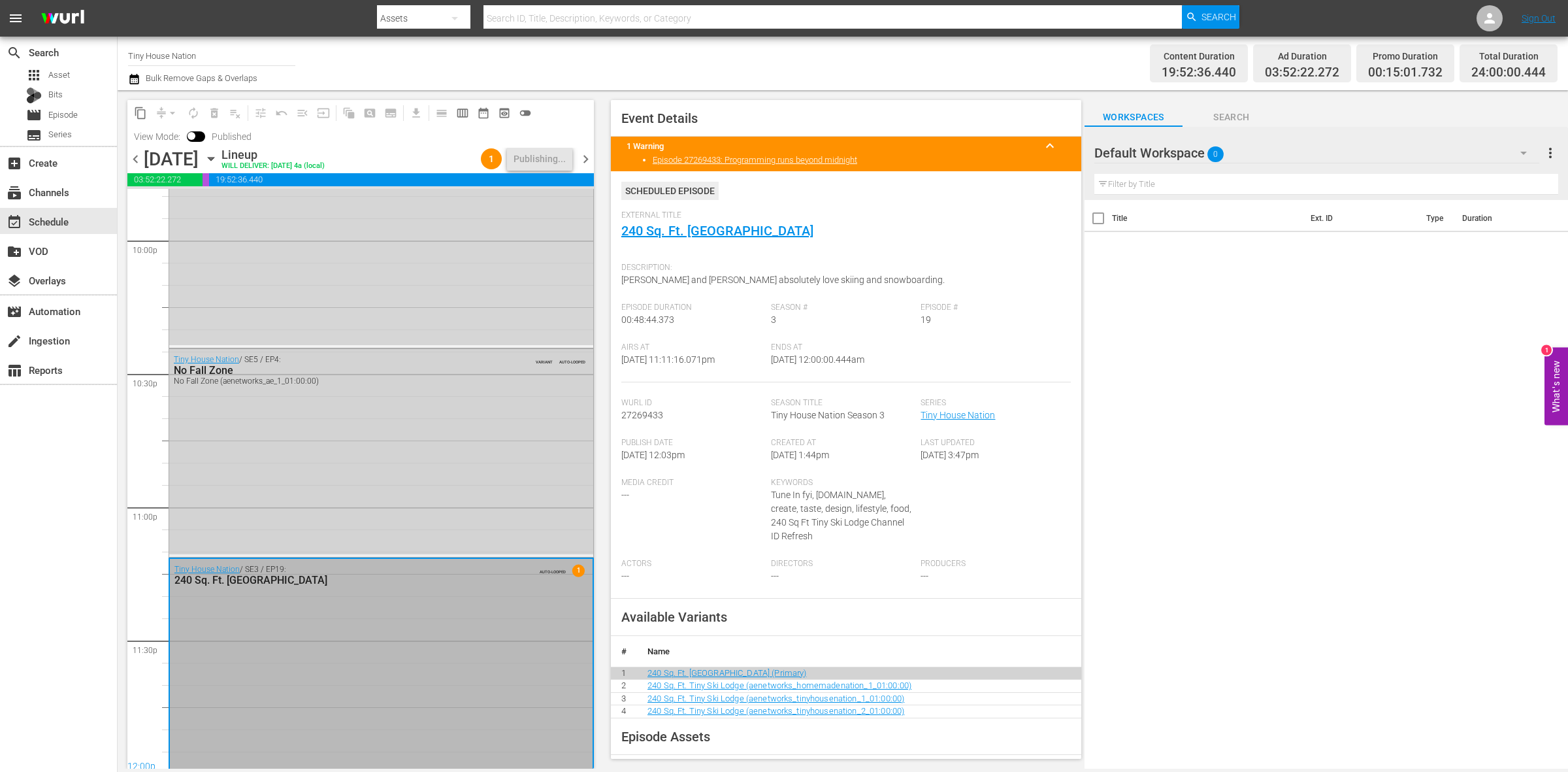
scroll to position [5818, 0]
click at [581, 158] on span "chevron_right" at bounding box center [585, 159] width 16 height 16
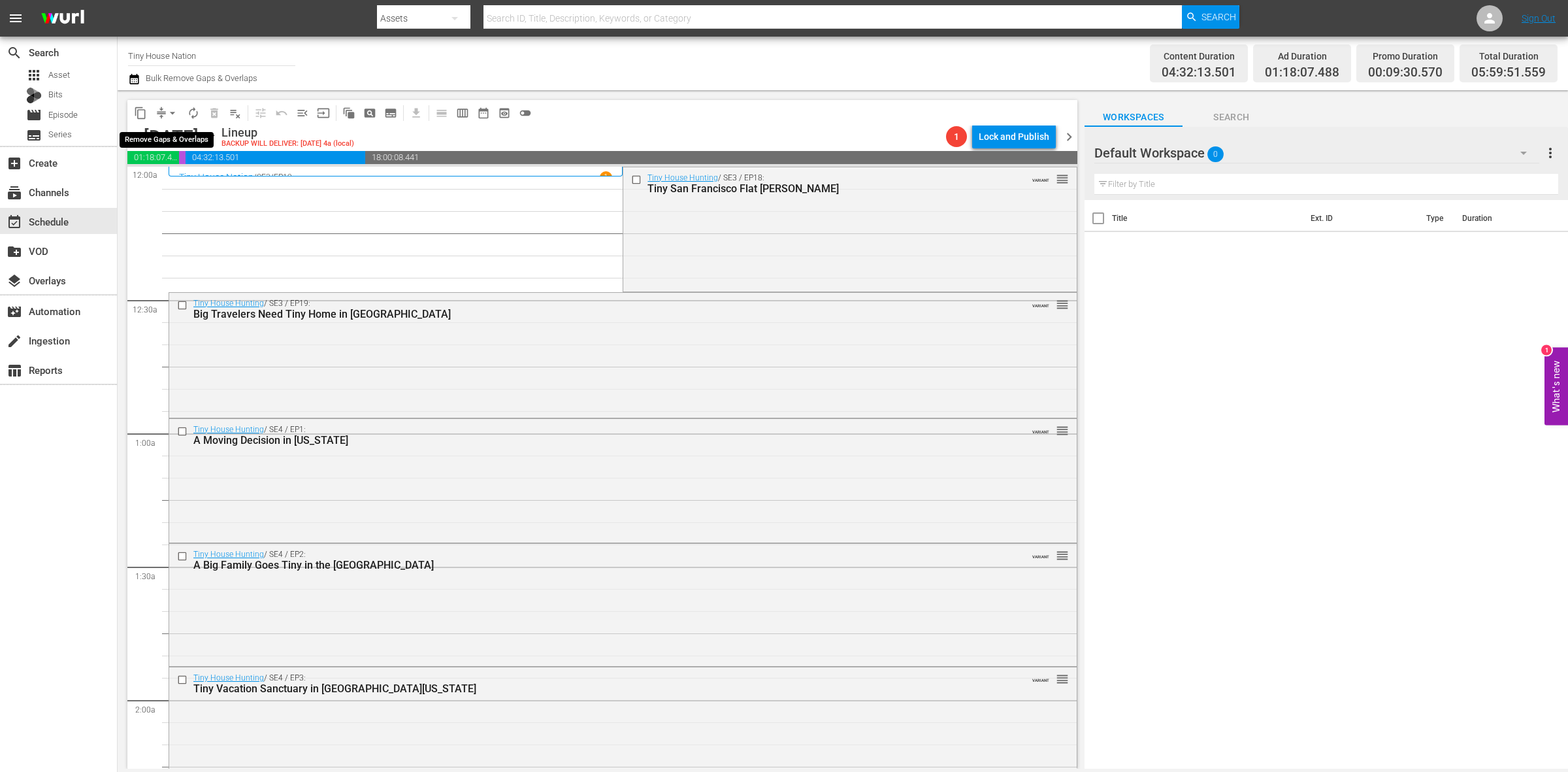
click at [164, 115] on button "arrow_drop_down" at bounding box center [172, 113] width 21 height 21
click at [170, 138] on li "Align to Midnight" at bounding box center [173, 138] width 137 height 22
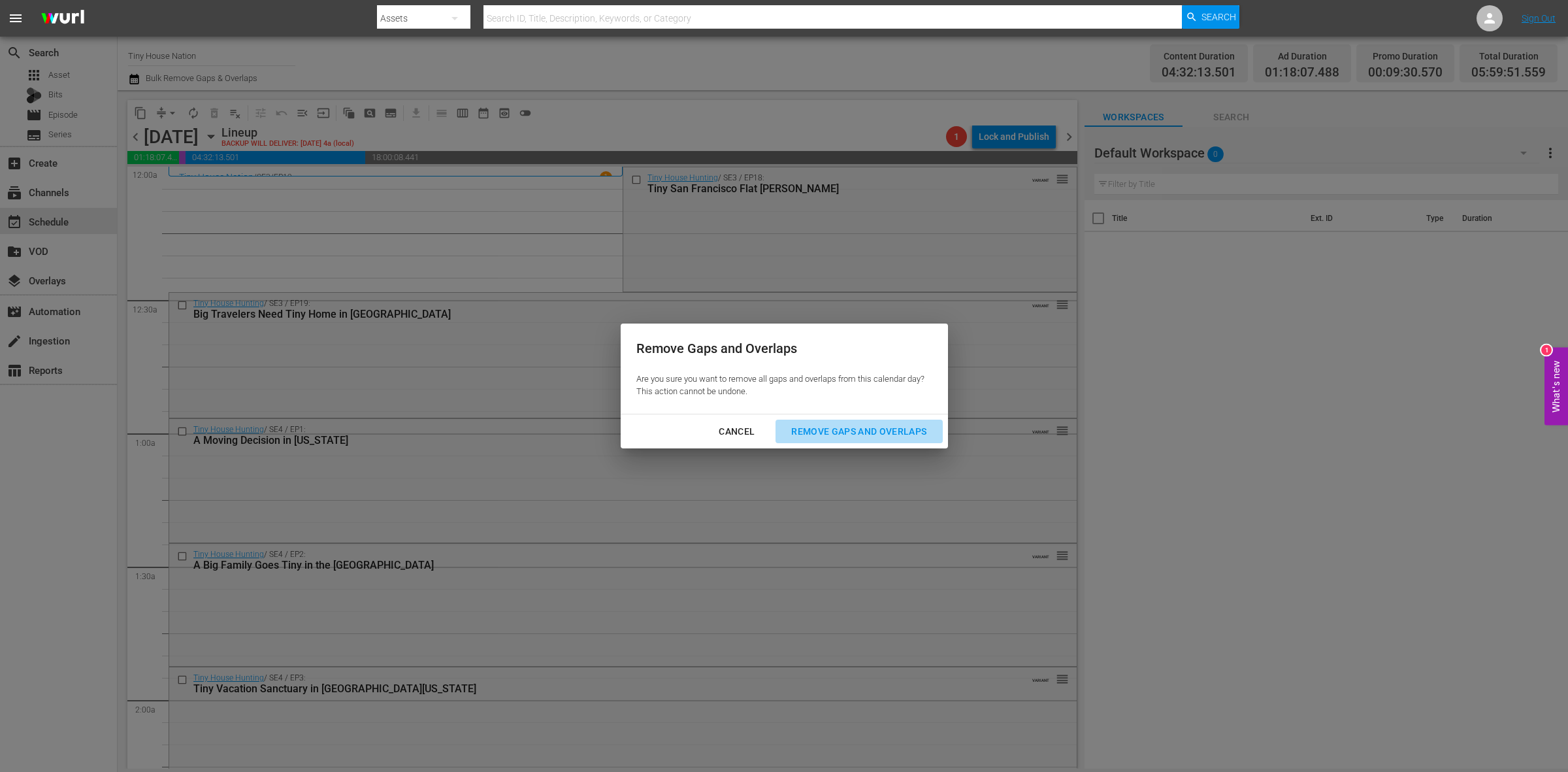
click at [872, 436] on div "Remove Gaps and Overlaps" at bounding box center [859, 431] width 156 height 16
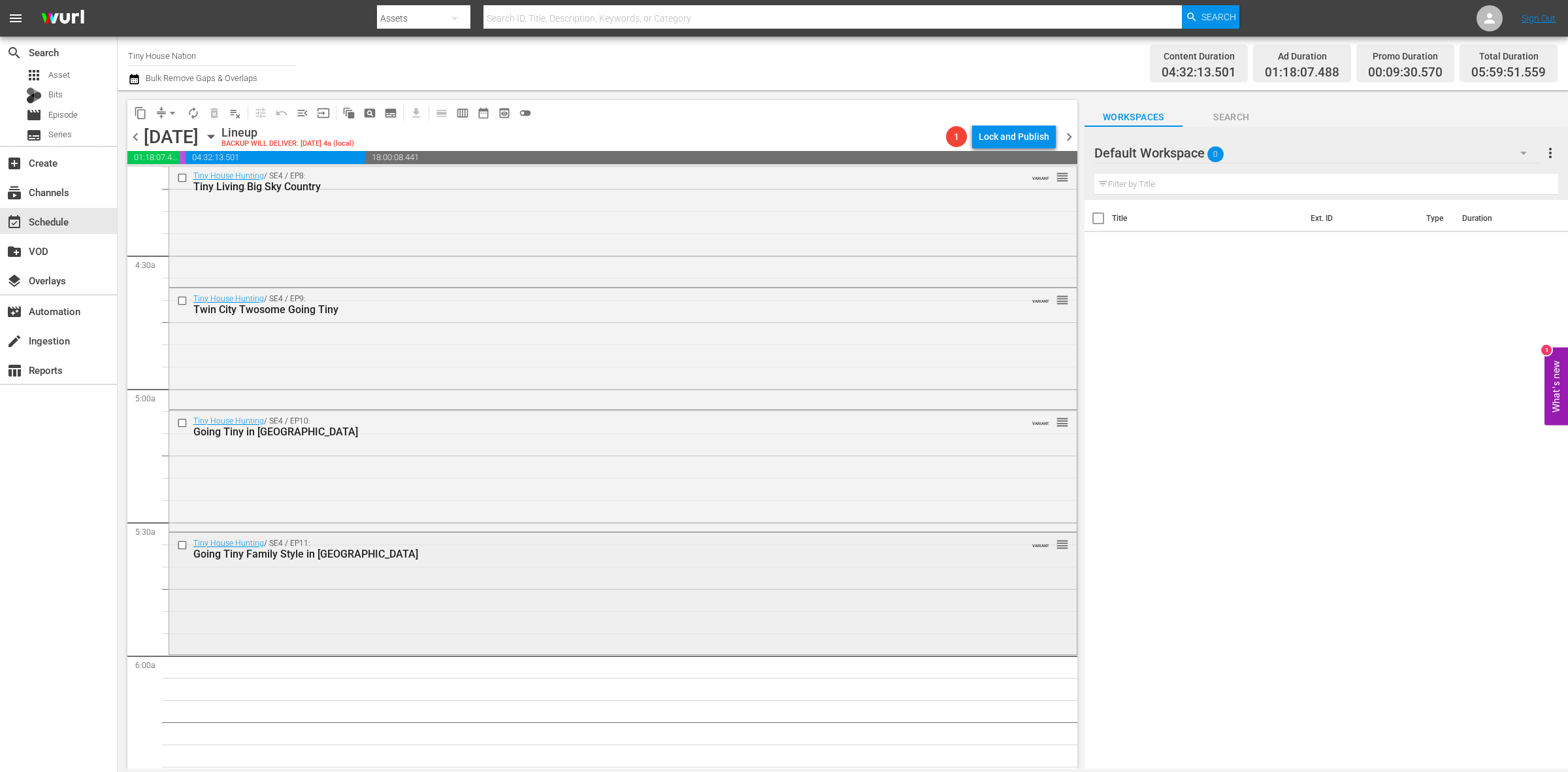
scroll to position [1226, 0]
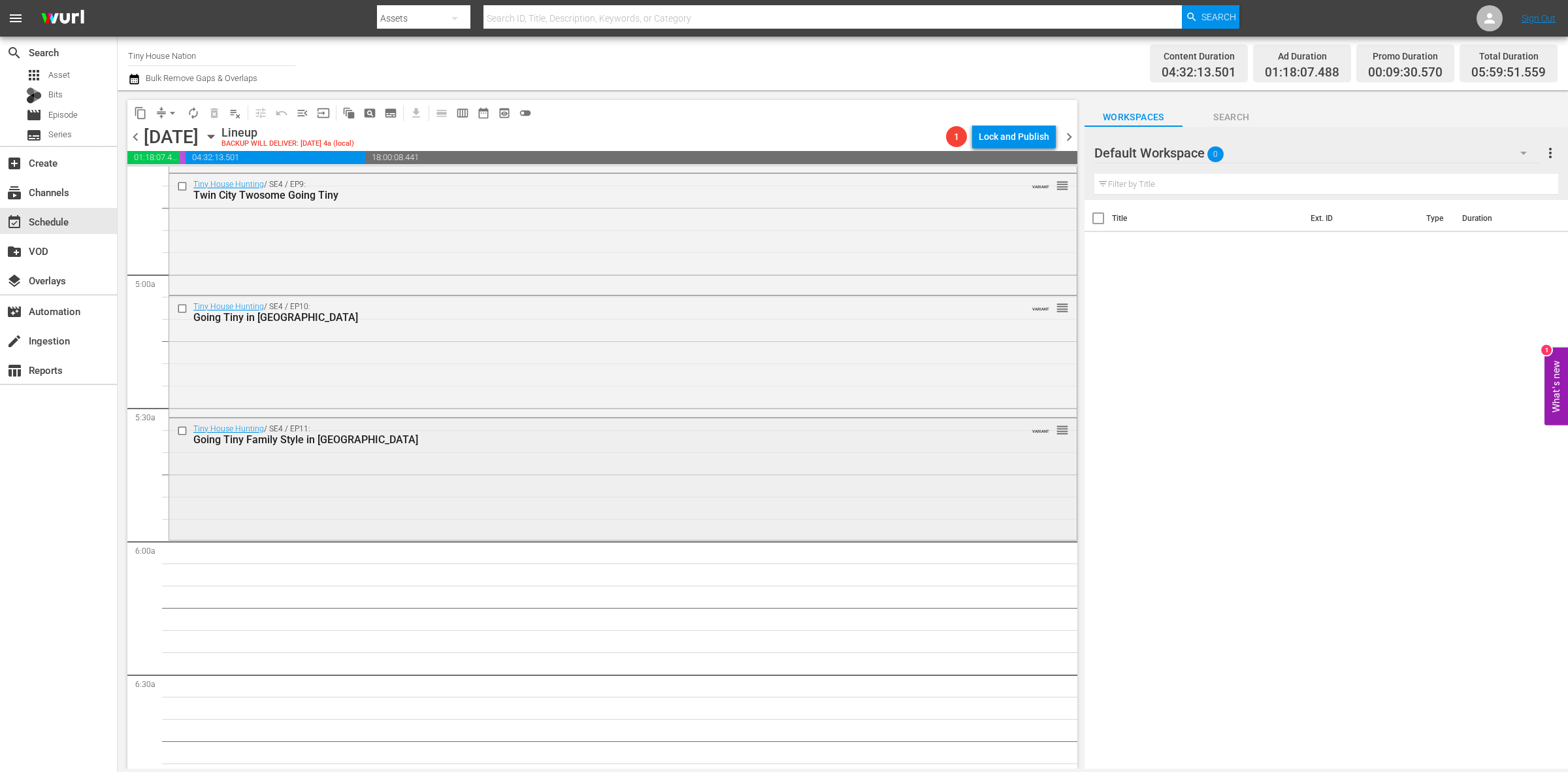
click at [345, 482] on div "Tiny House Hunting / SE4 / EP11: Going Tiny Family Style in Omaha VARIANT reord…" at bounding box center [622, 477] width 908 height 119
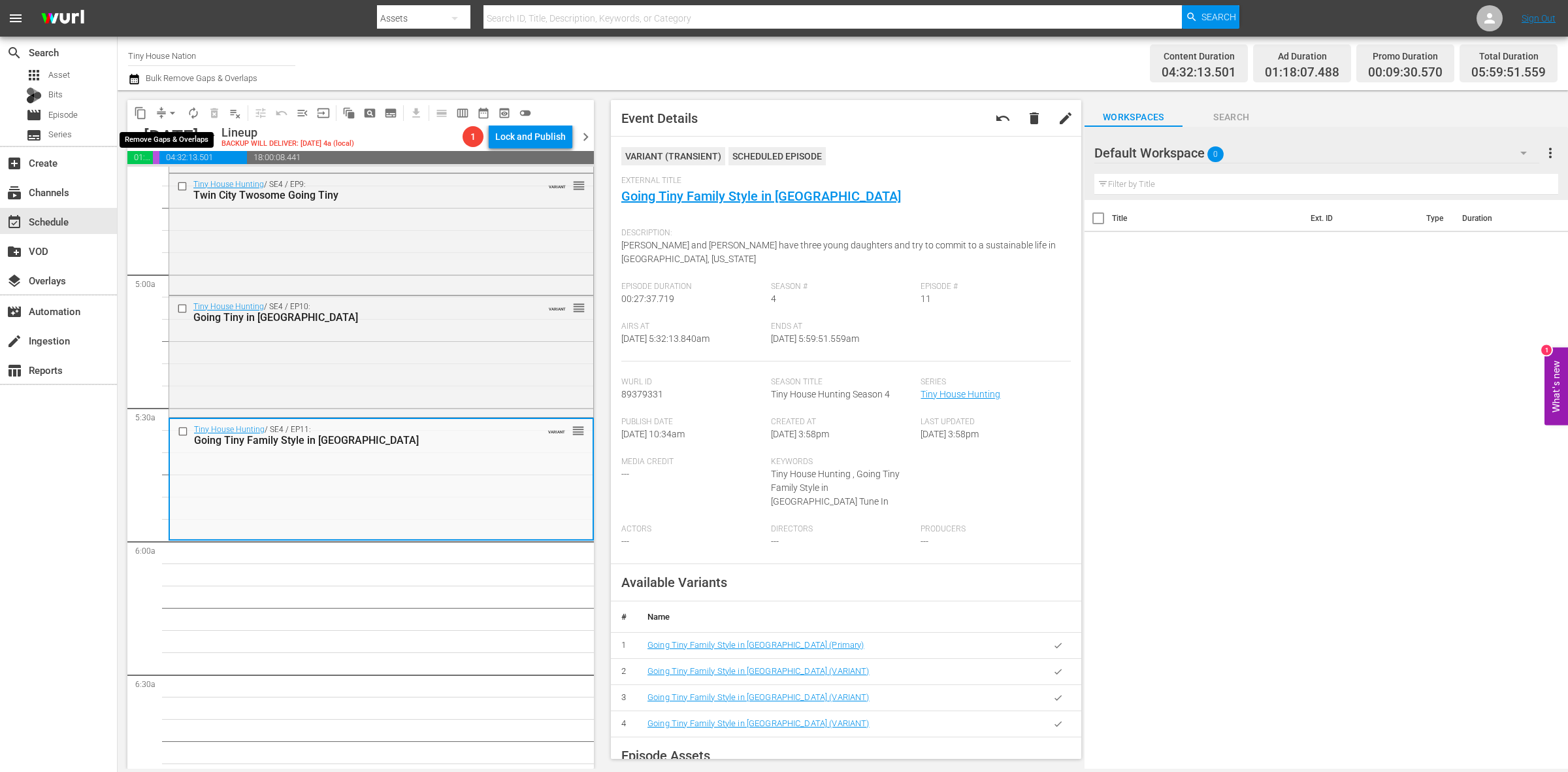
click at [174, 114] on span "arrow_drop_down" at bounding box center [172, 113] width 13 height 13
click at [178, 137] on li "Align to Midnight" at bounding box center [173, 138] width 137 height 22
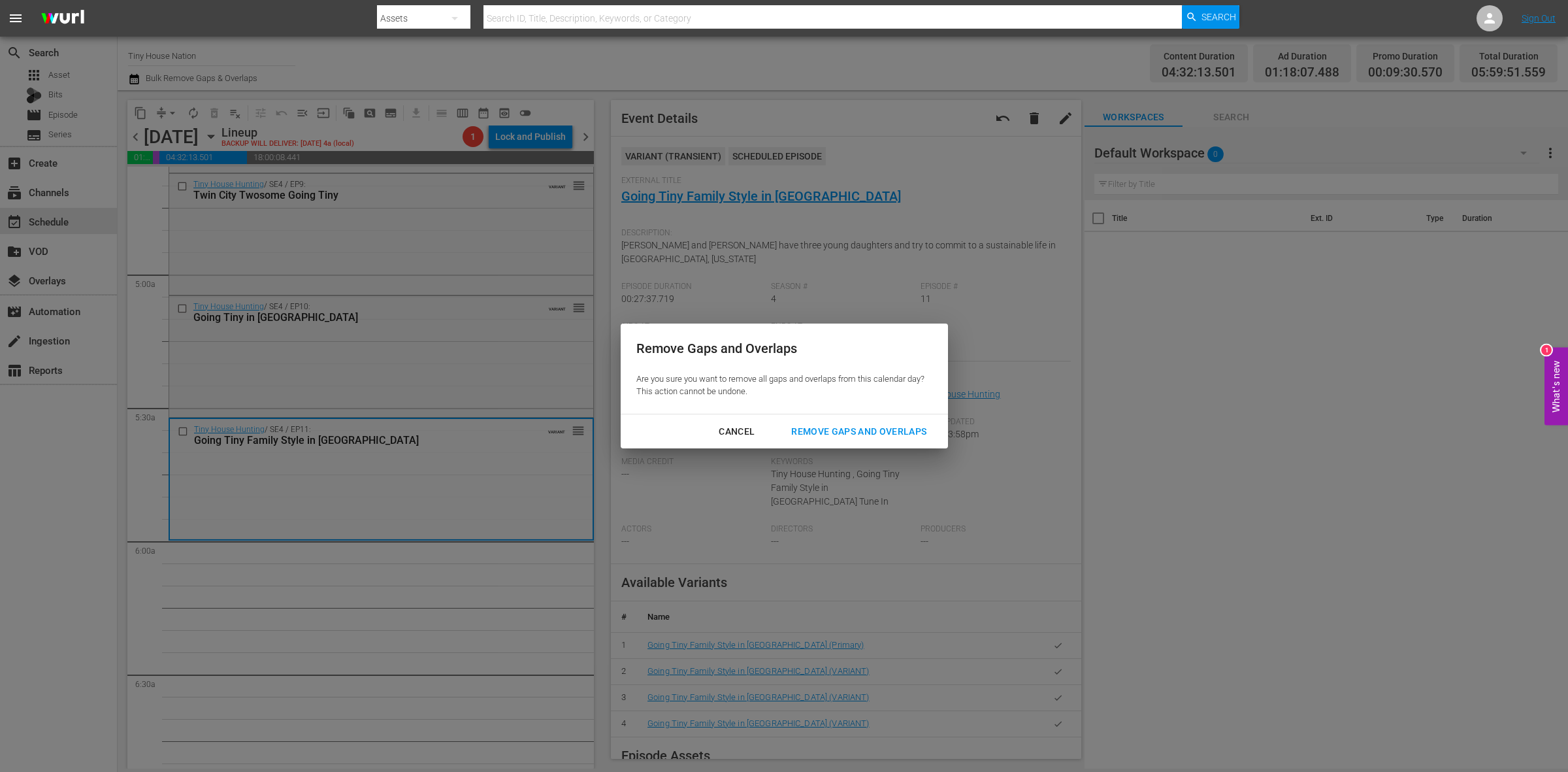
click at [847, 426] on div "Remove Gaps and Overlaps" at bounding box center [859, 431] width 156 height 16
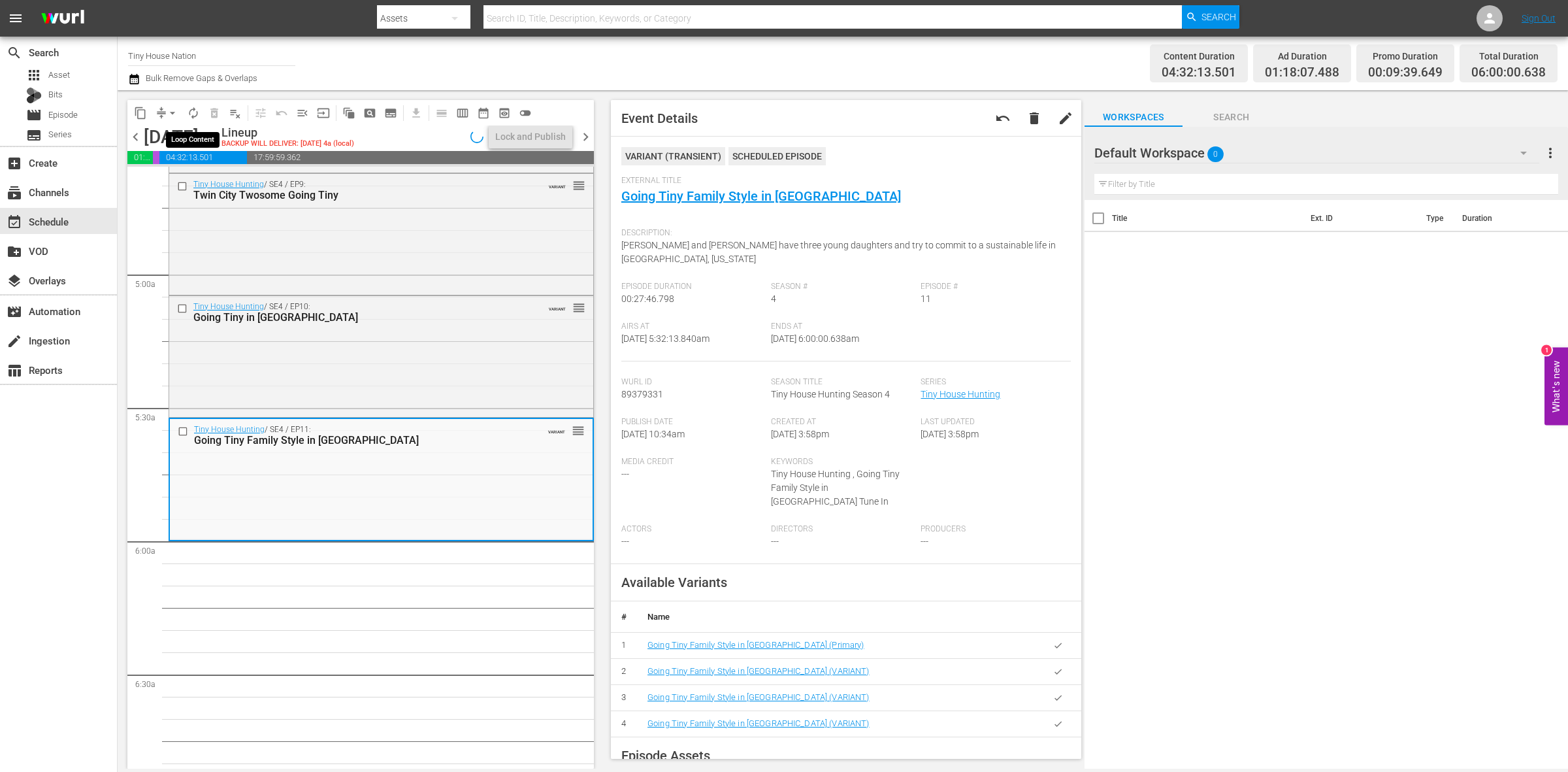
click at [193, 115] on span "autorenew_outlined" at bounding box center [193, 113] width 13 height 13
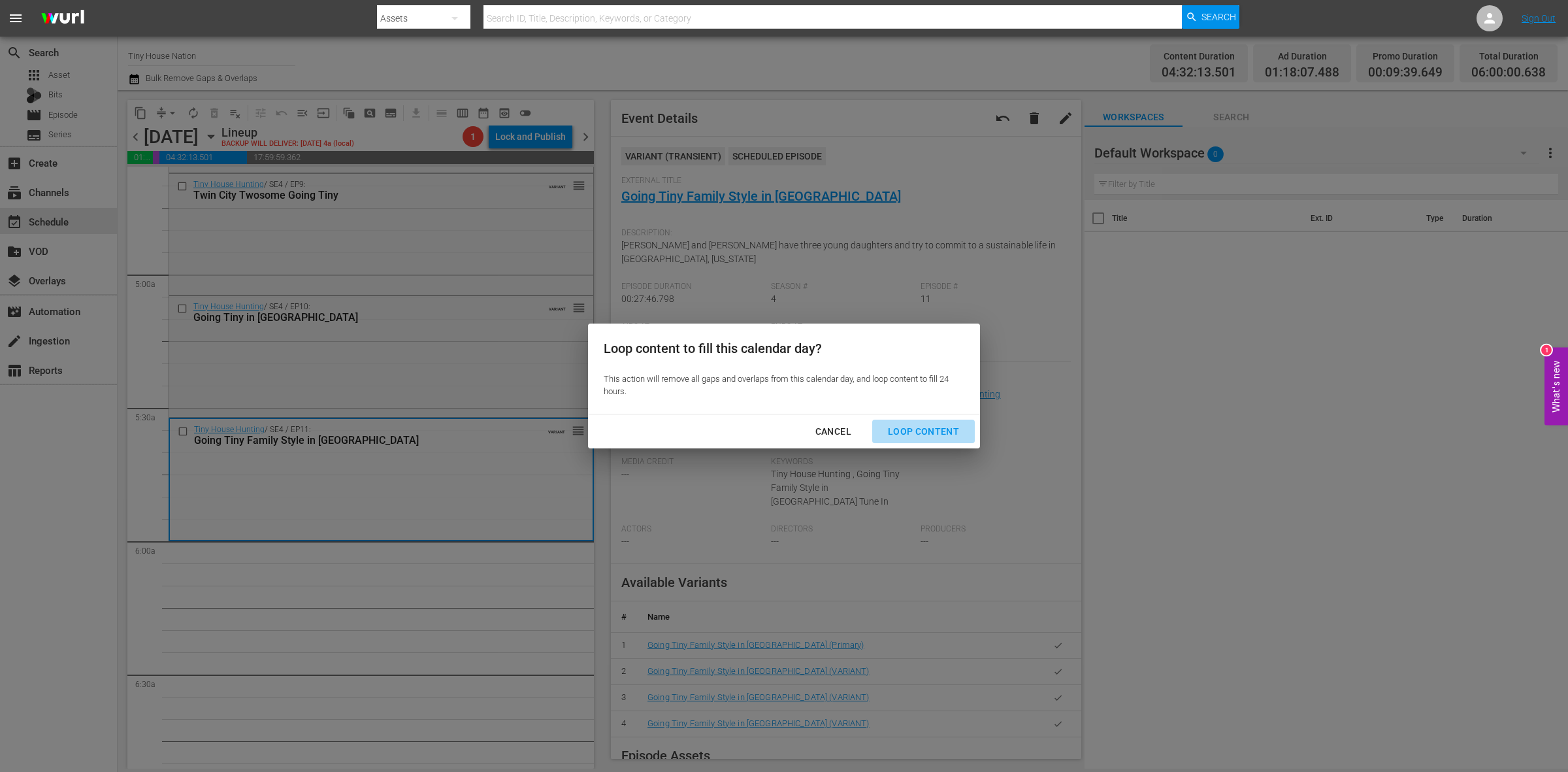
click at [940, 420] on button "Loop Content" at bounding box center [923, 431] width 103 height 24
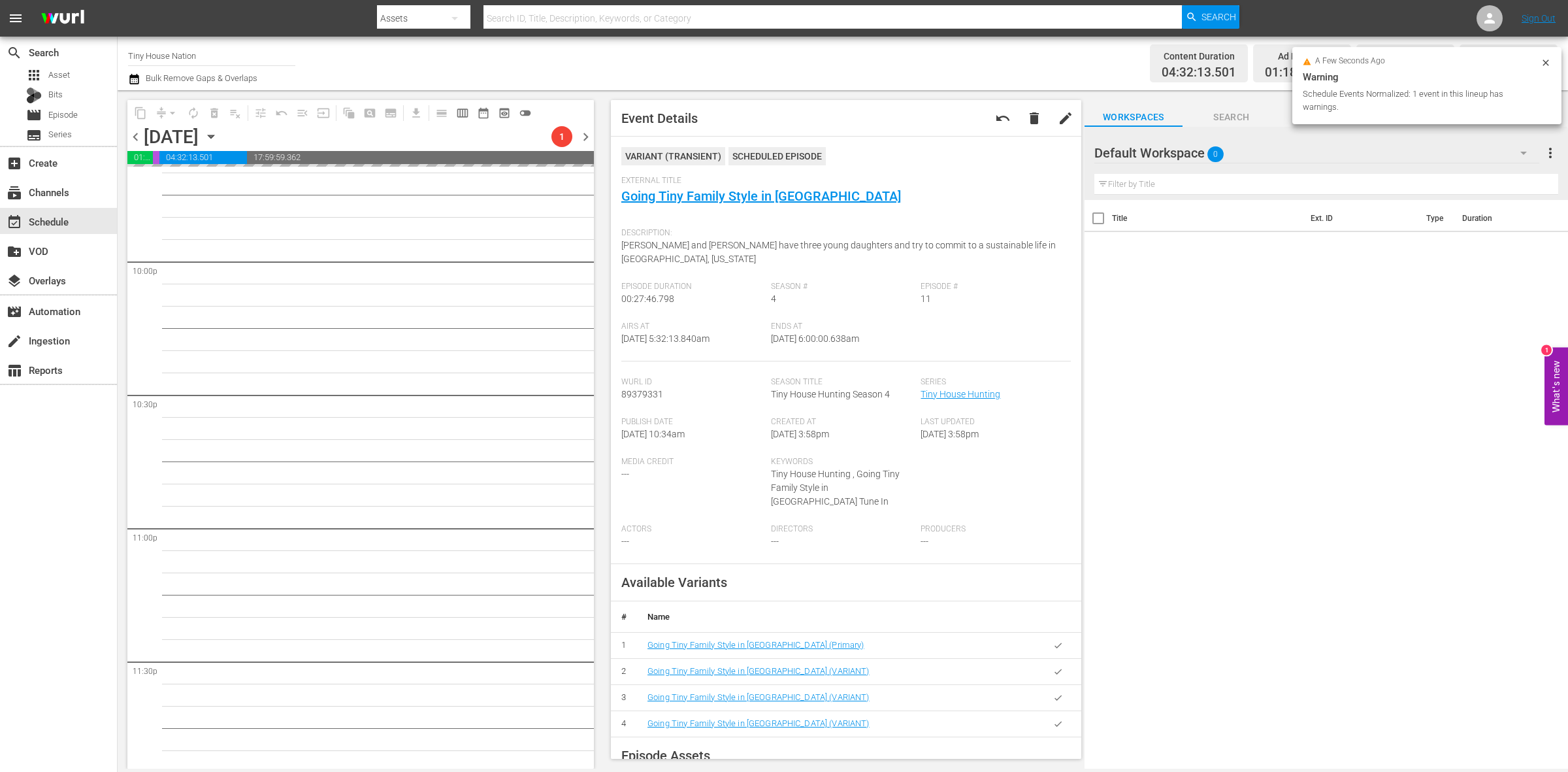
scroll to position [5796, 0]
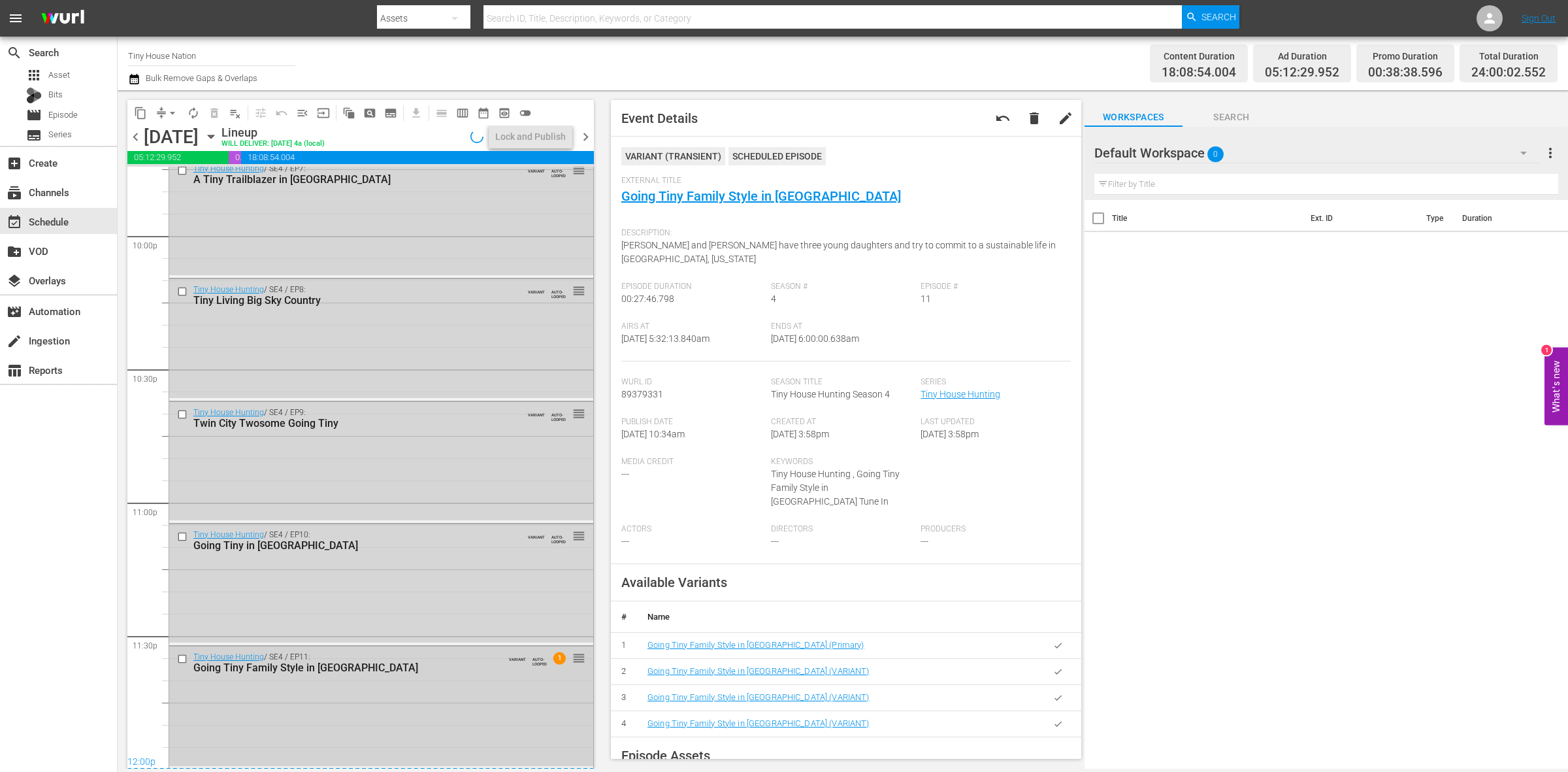
click at [498, 699] on div "Tiny House Hunting / SE4 / EP11: Going Tiny Family Style in Omaha VARIANT AUTO-…" at bounding box center [381, 706] width 424 height 119
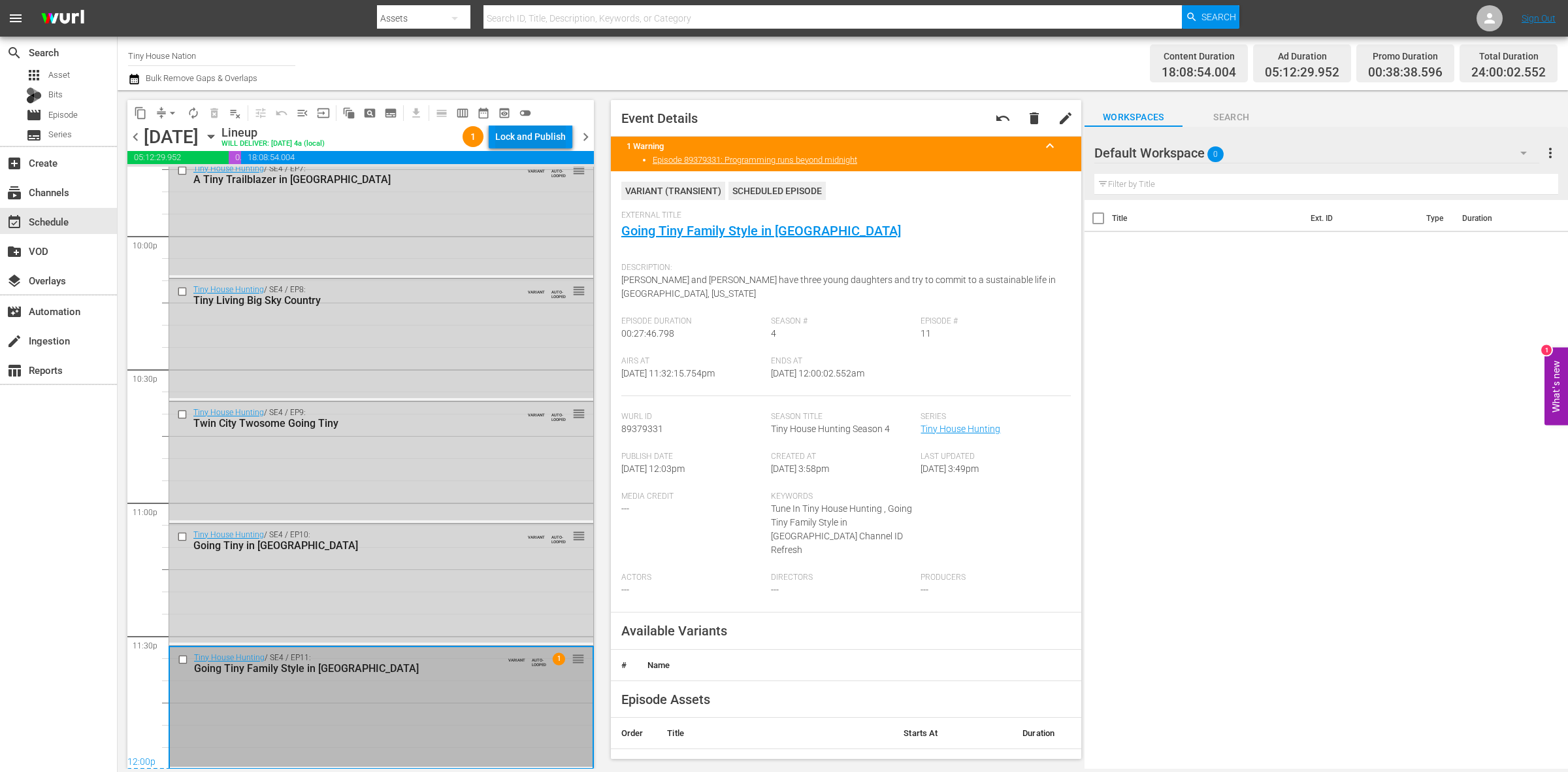
click at [538, 134] on div "Lock and Publish" at bounding box center [531, 136] width 71 height 24
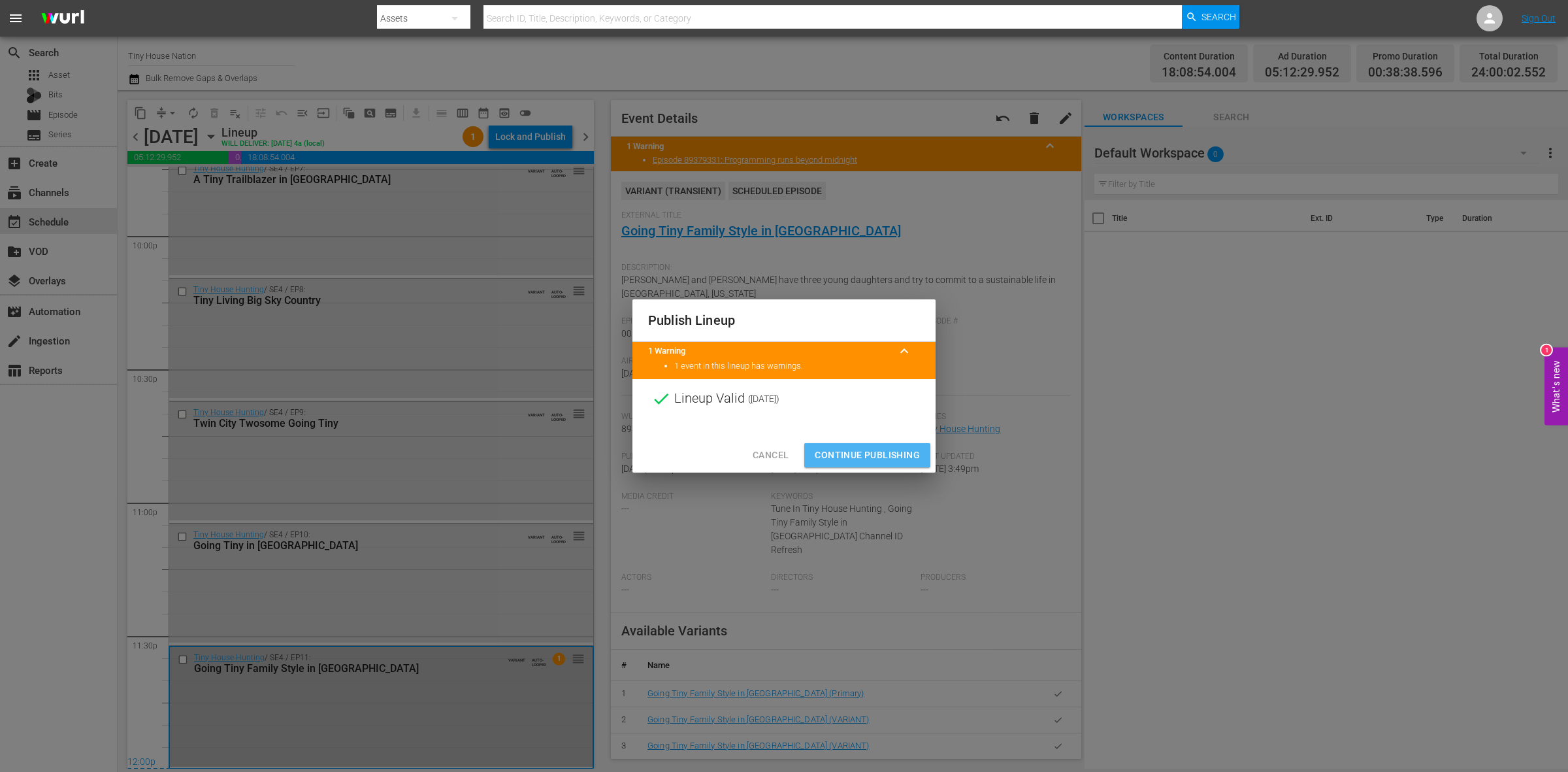
click at [848, 456] on span "Continue Publishing" at bounding box center [867, 455] width 105 height 16
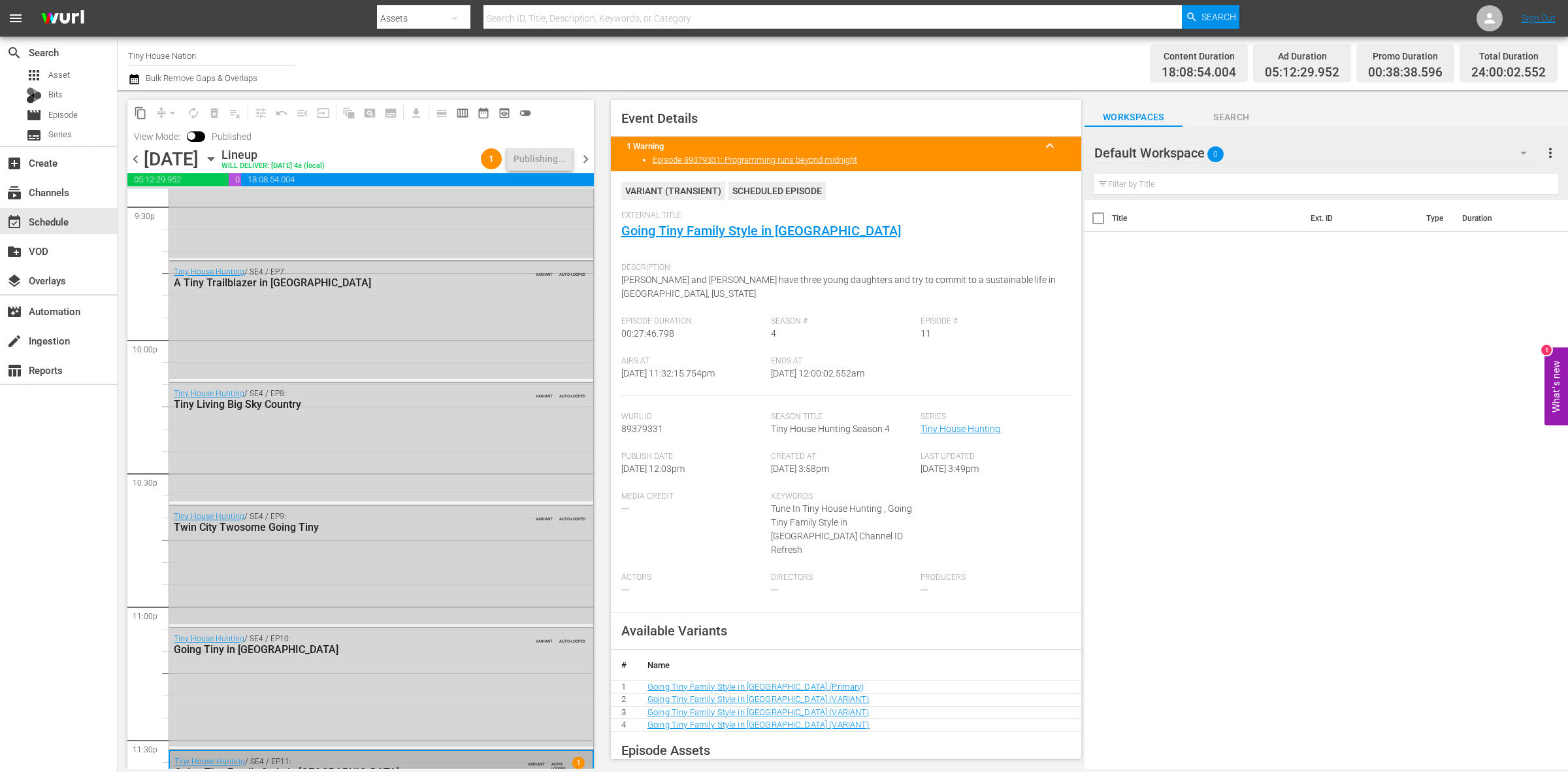
scroll to position [5818, 0]
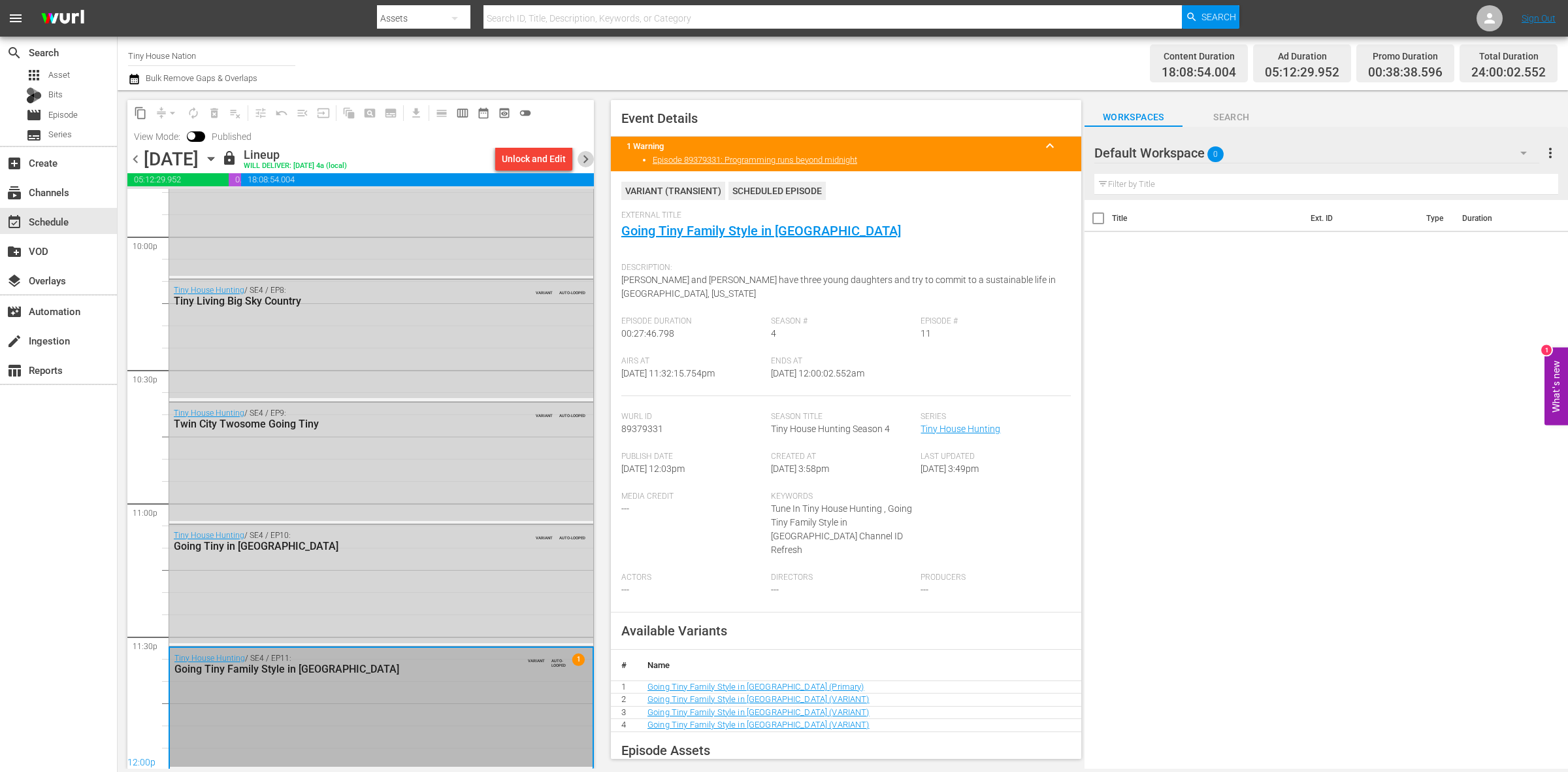
click at [583, 151] on span "chevron_right" at bounding box center [585, 159] width 16 height 16
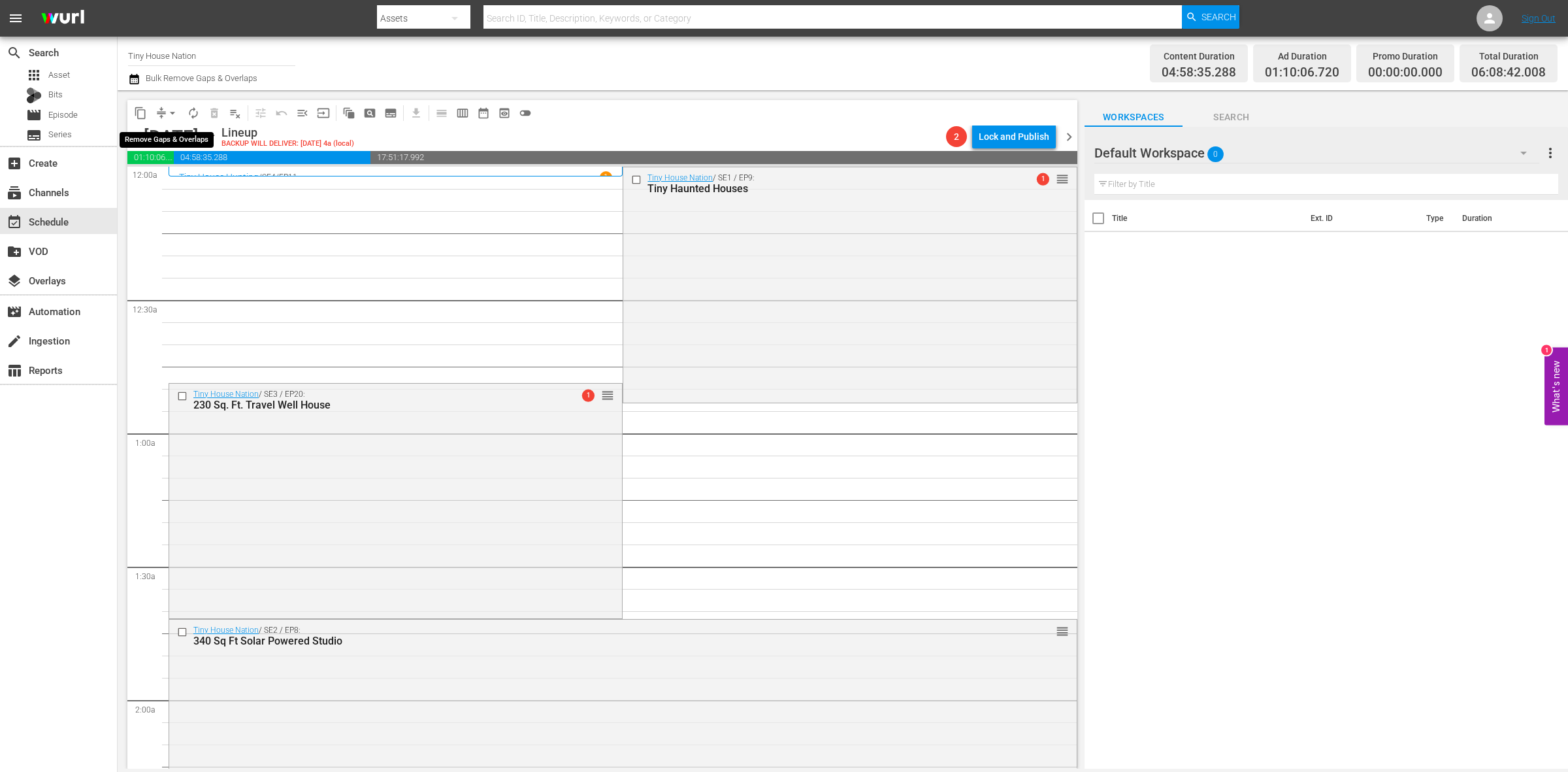
click at [166, 112] on span "arrow_drop_down" at bounding box center [172, 113] width 13 height 13
click at [166, 136] on li "Align to Midnight" at bounding box center [173, 138] width 137 height 22
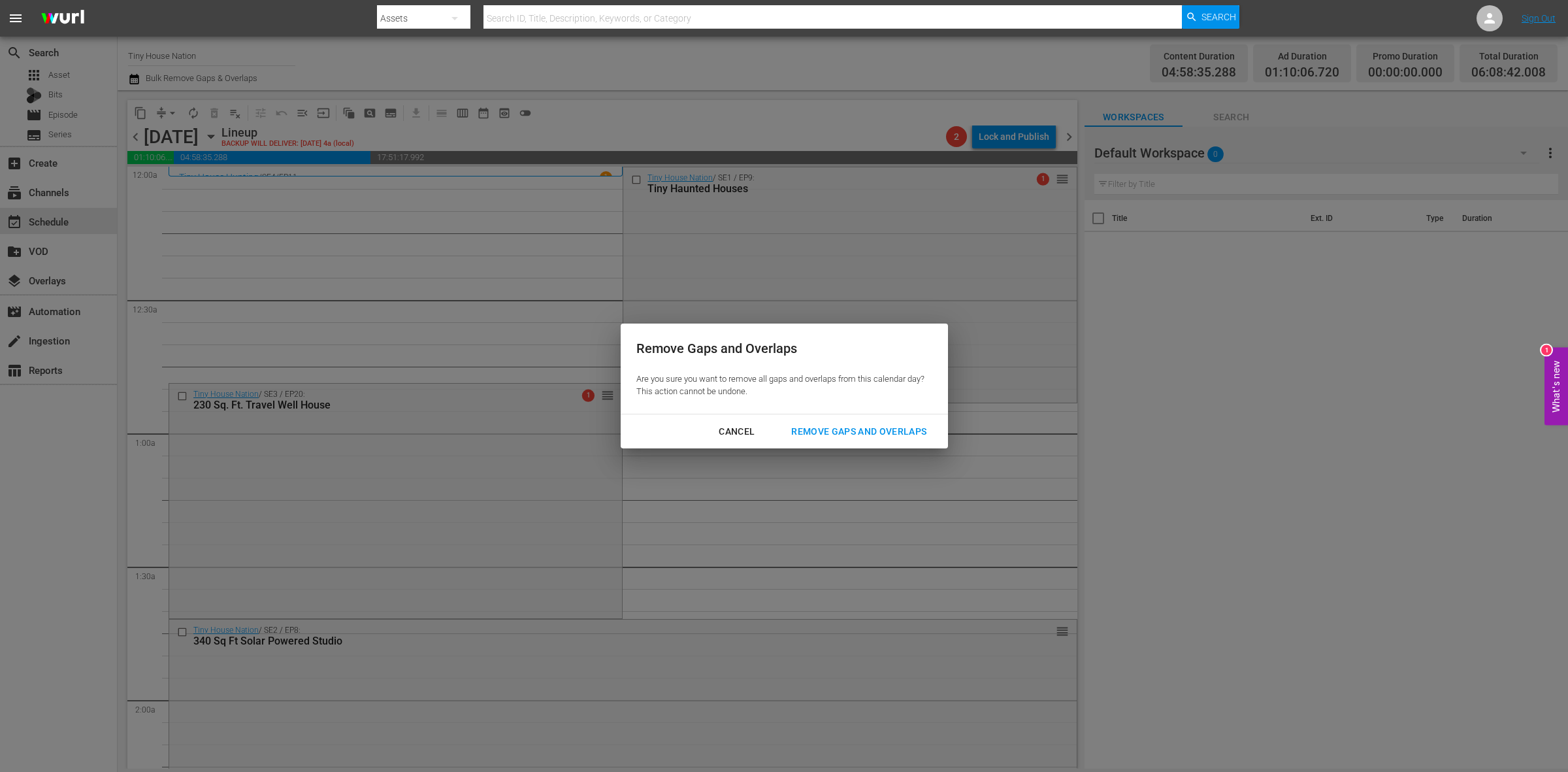
click at [832, 434] on div "Remove Gaps and Overlaps" at bounding box center [859, 431] width 156 height 16
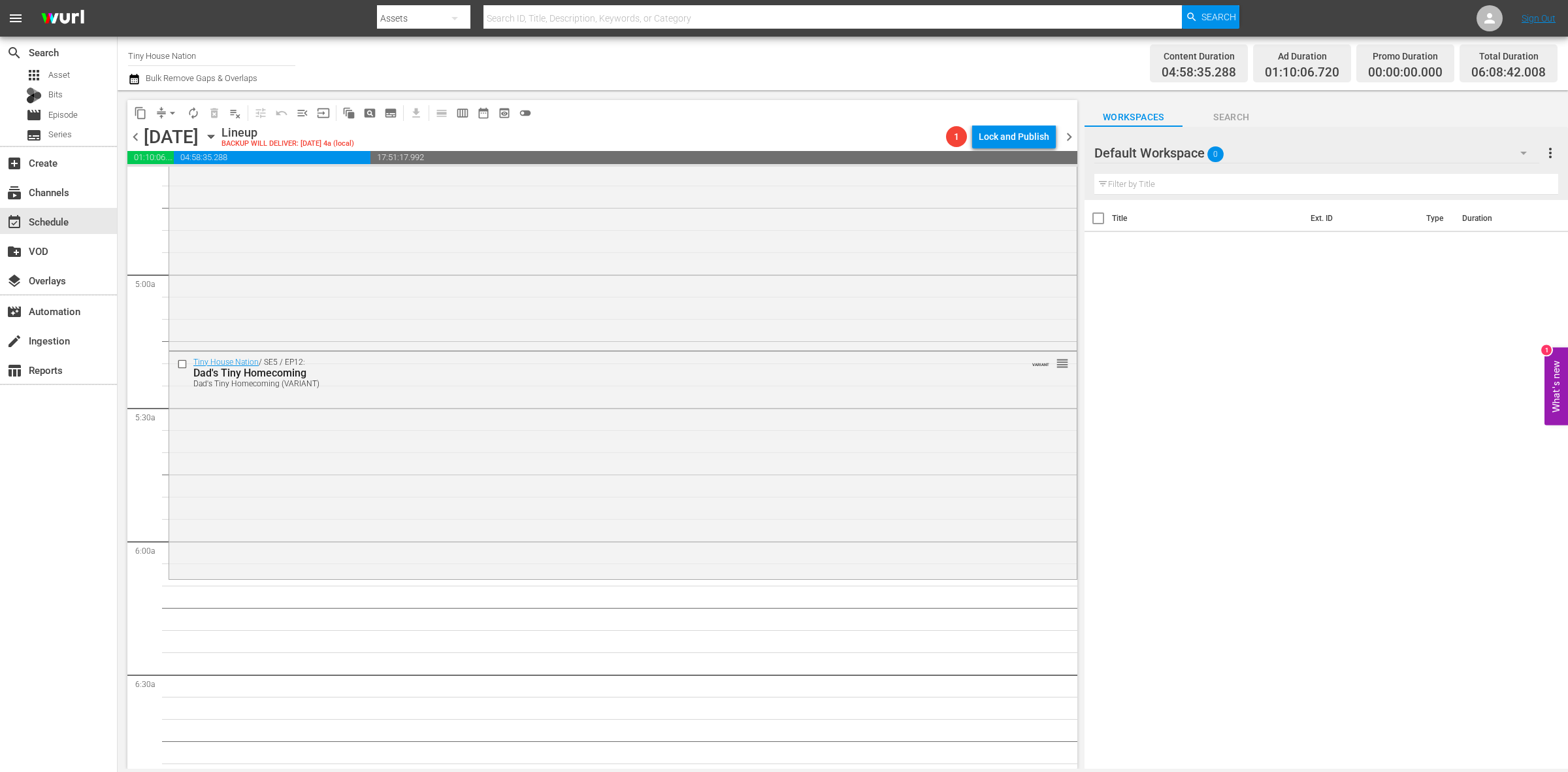
scroll to position [1389, 0]
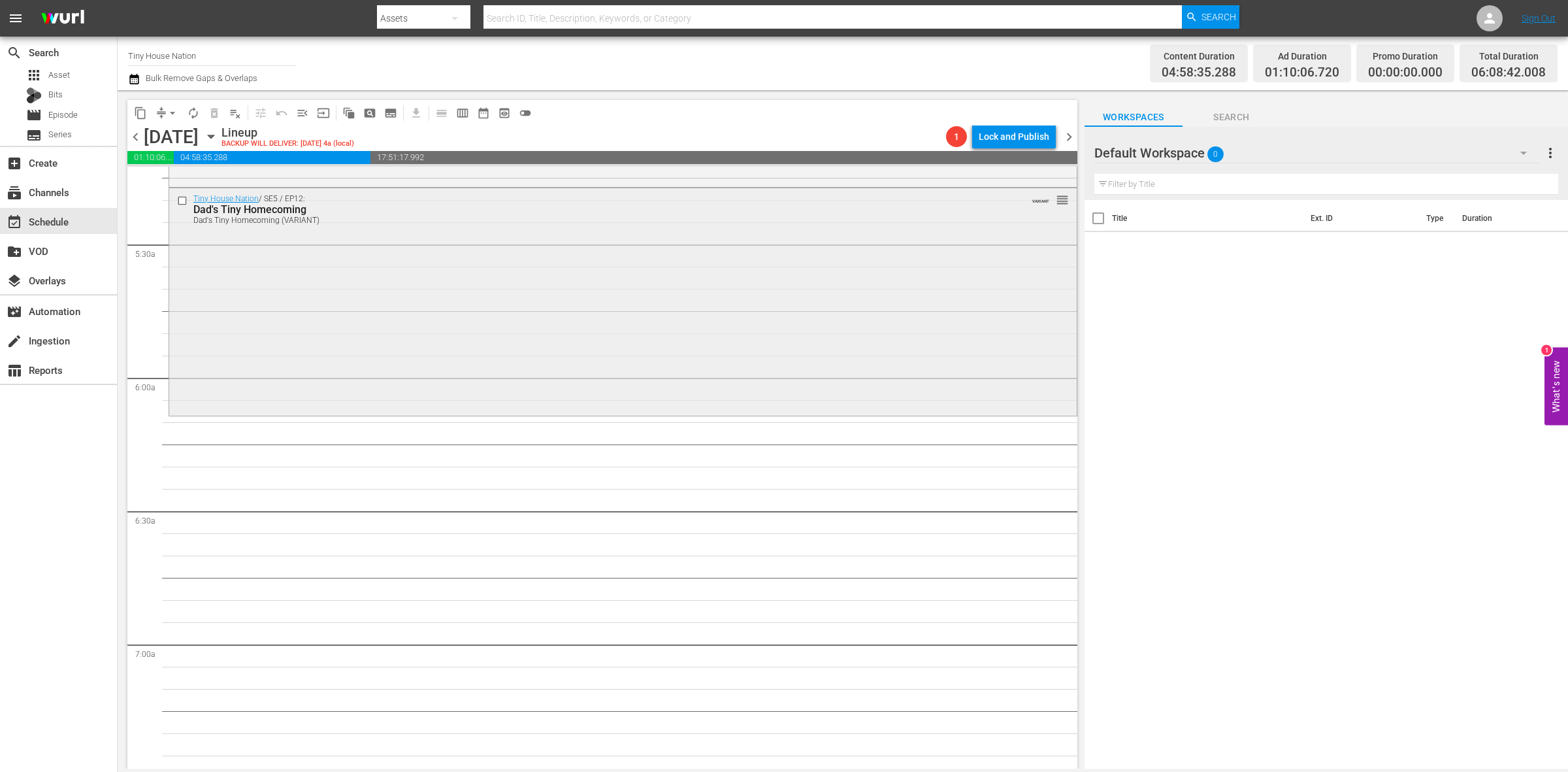
click at [681, 374] on div "Tiny House Nation / SE5 / EP12: Dad's Tiny Homecoming Dad's Tiny Homecoming (VA…" at bounding box center [622, 300] width 908 height 225
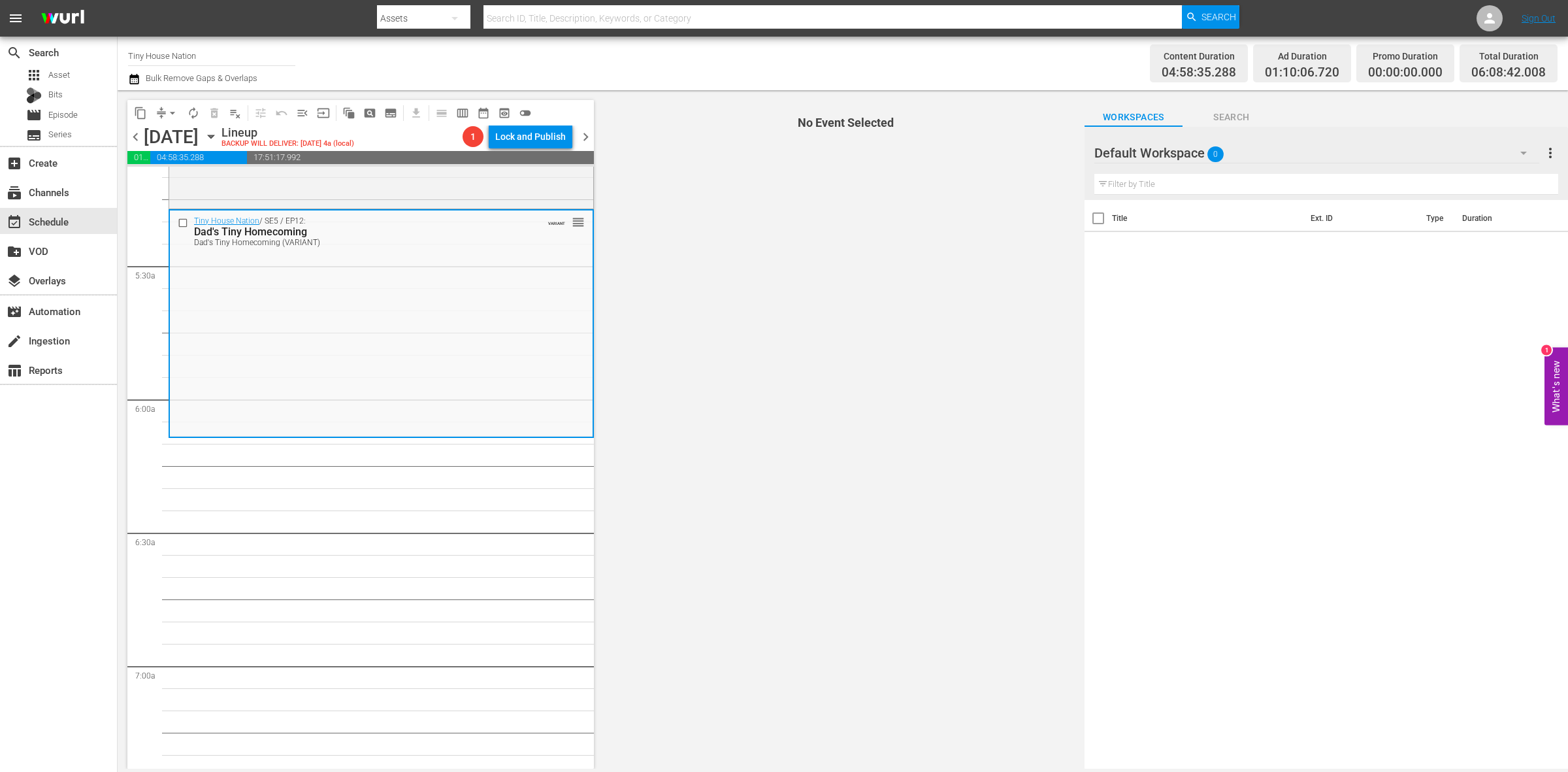
scroll to position [1307, 0]
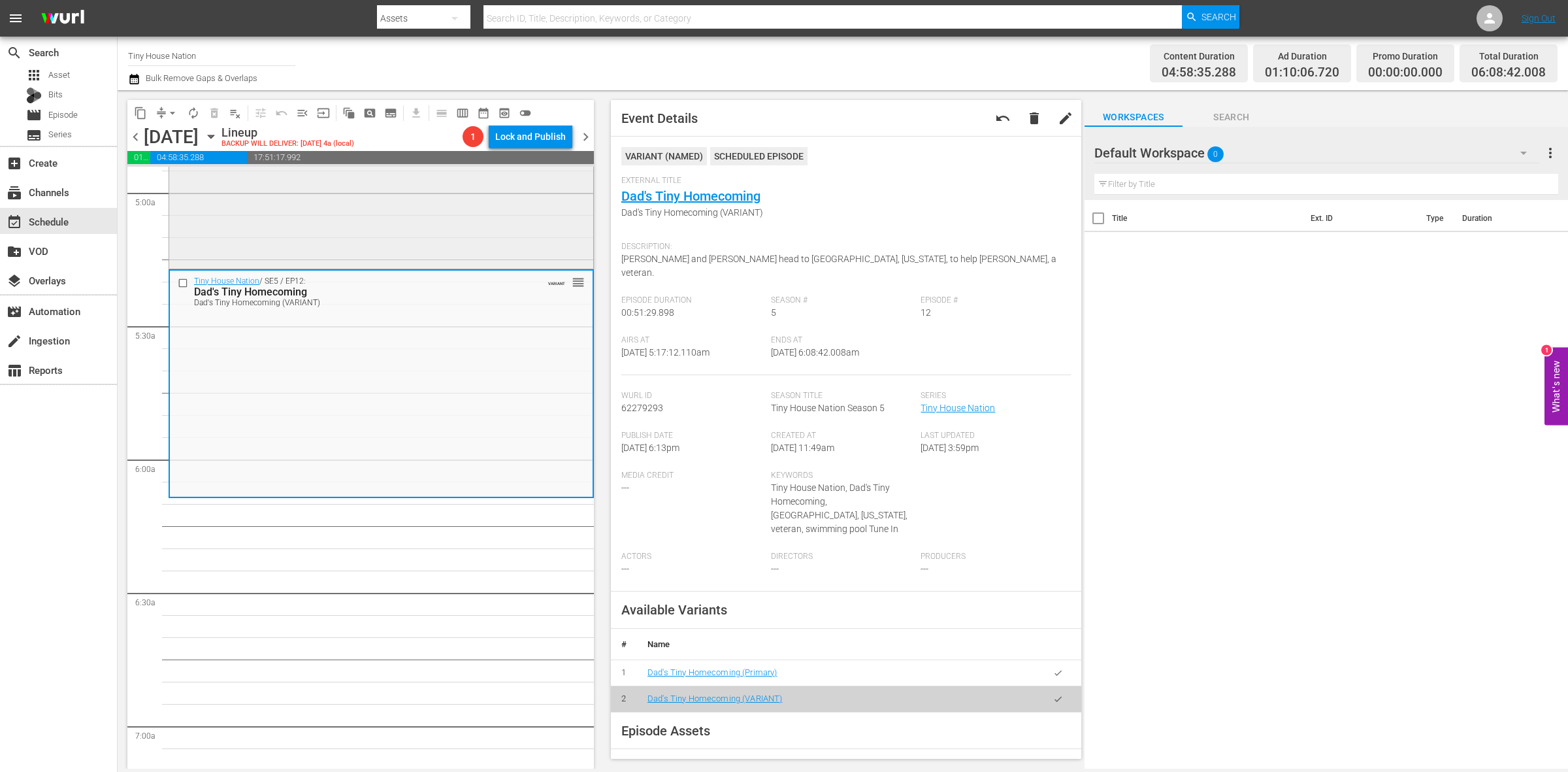
click at [524, 210] on div "Tiny House Nation / SE5 / EP8: Going Tiny in Music City Going Tiny in Music Cit…" at bounding box center [381, 154] width 424 height 224
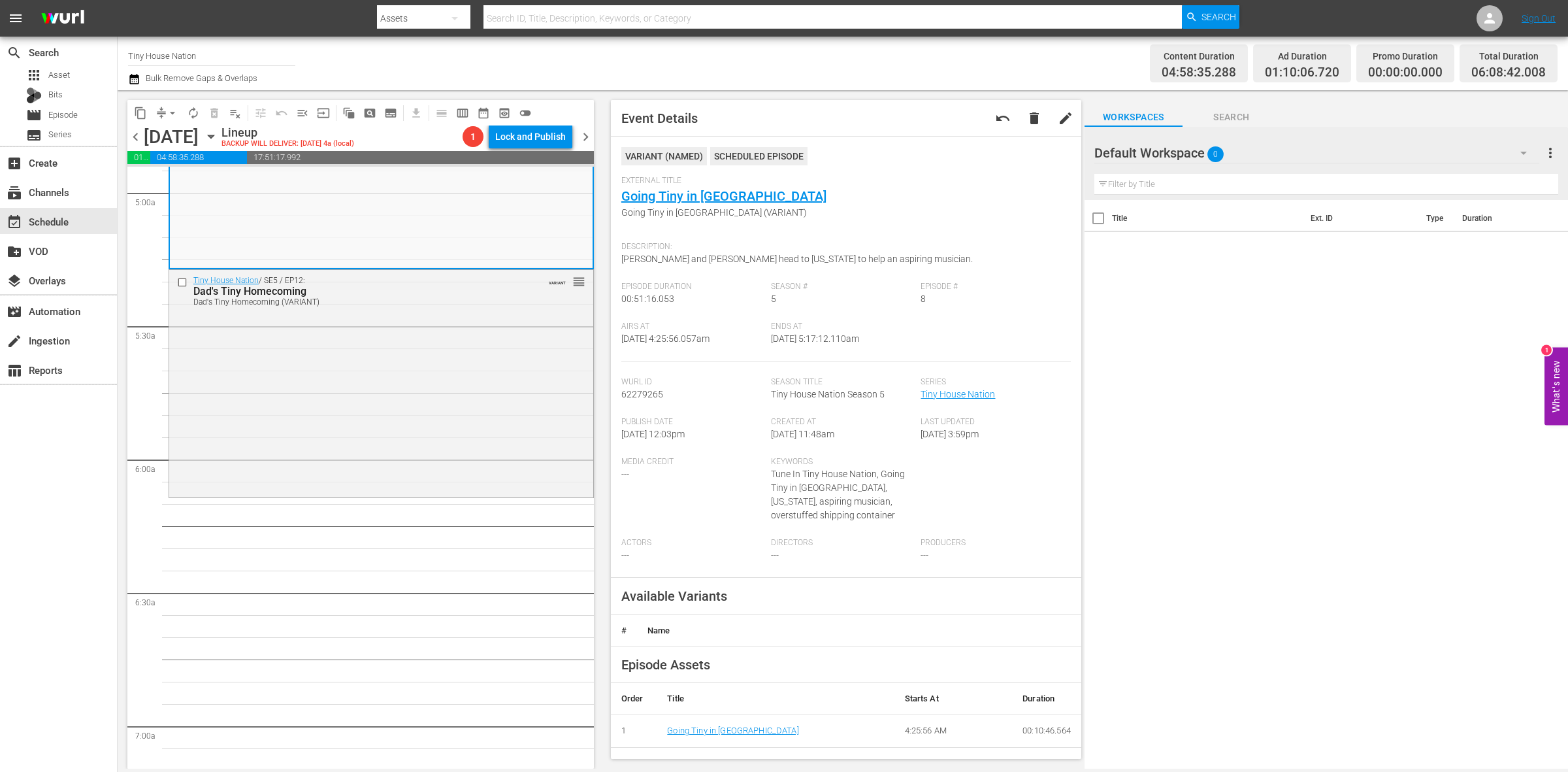
drag, startPoint x: 536, startPoint y: 282, endPoint x: 474, endPoint y: 309, distance: 67.6
click at [474, 309] on div "Tiny House Nation / SE5 / EP12: Dad's Tiny Homecoming Dad's Tiny Homecoming (VA…" at bounding box center [381, 290] width 424 height 41
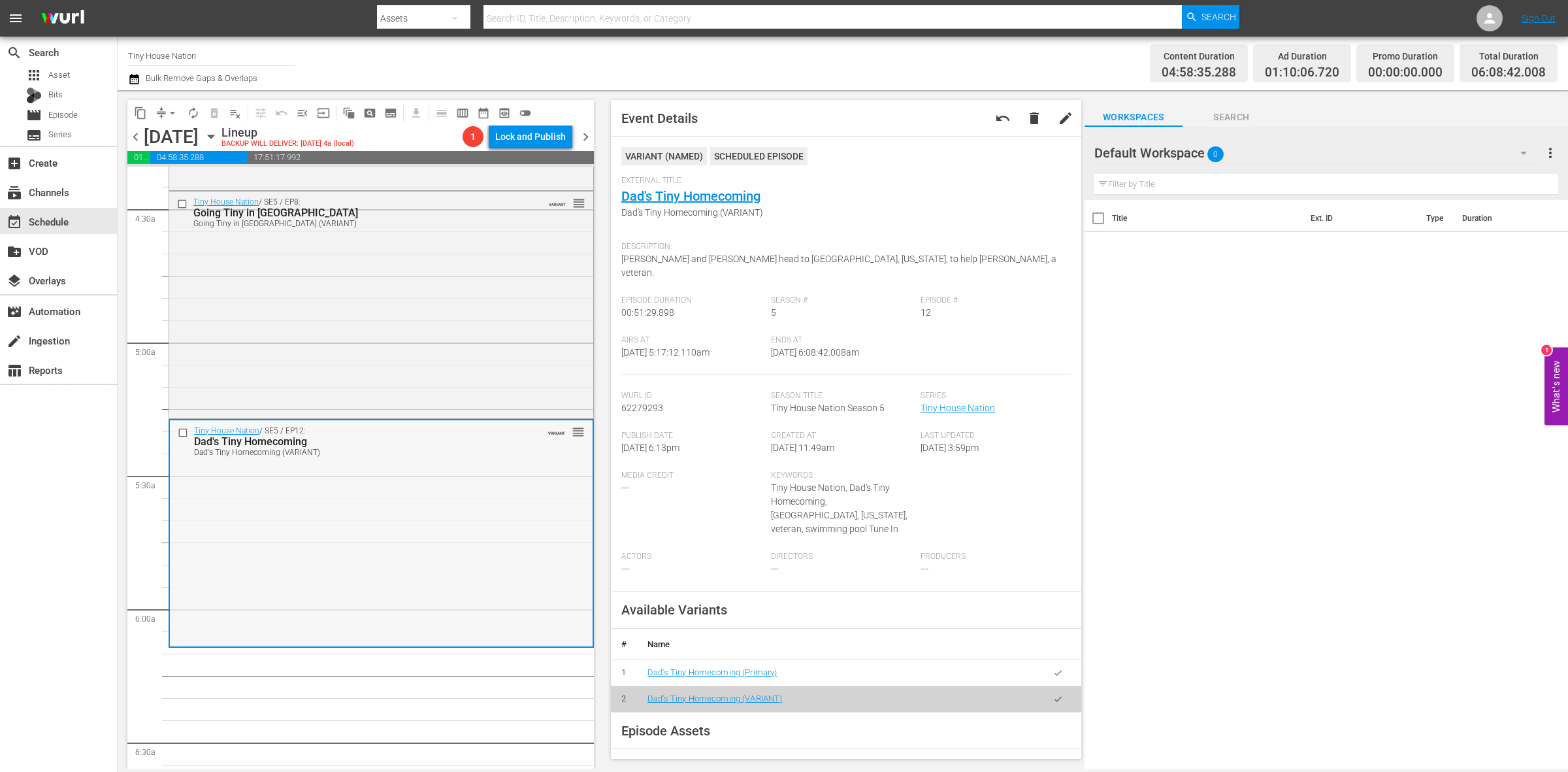
scroll to position [1144, 0]
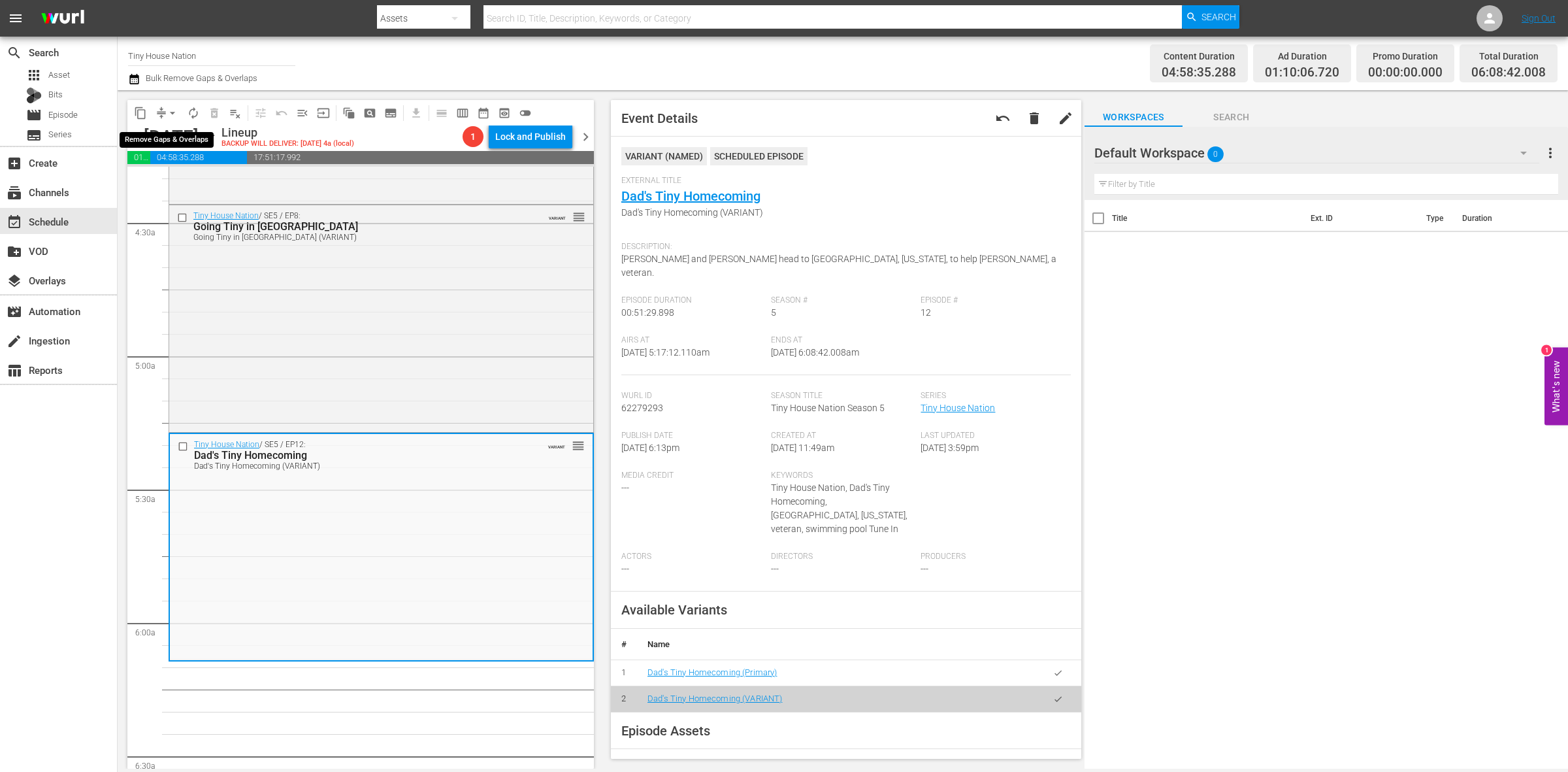
click at [168, 112] on span "arrow_drop_down" at bounding box center [172, 113] width 13 height 13
click at [170, 130] on li "Align to Midnight" at bounding box center [173, 138] width 137 height 22
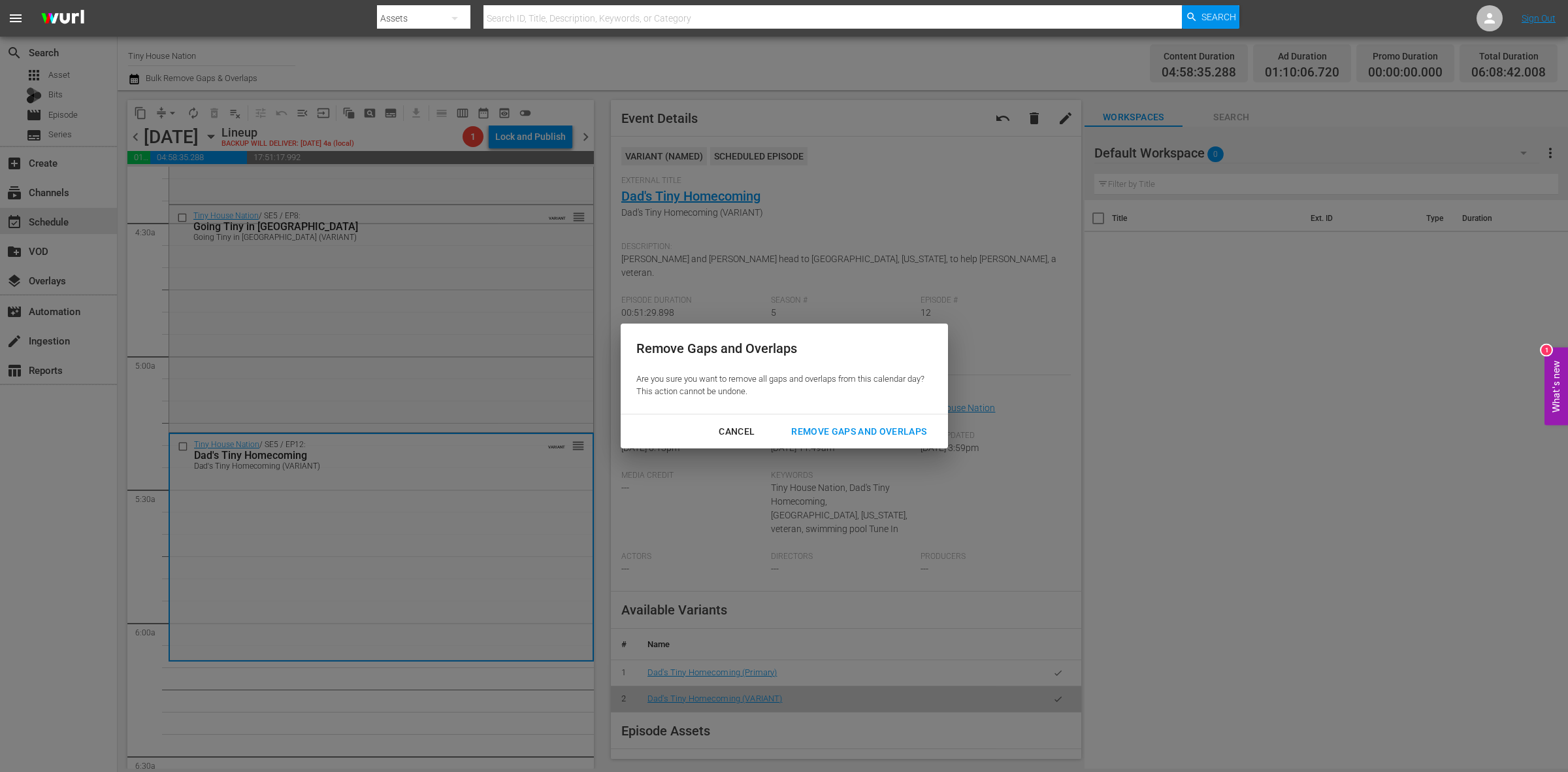
click at [843, 436] on div "Remove Gaps and Overlaps" at bounding box center [859, 431] width 156 height 16
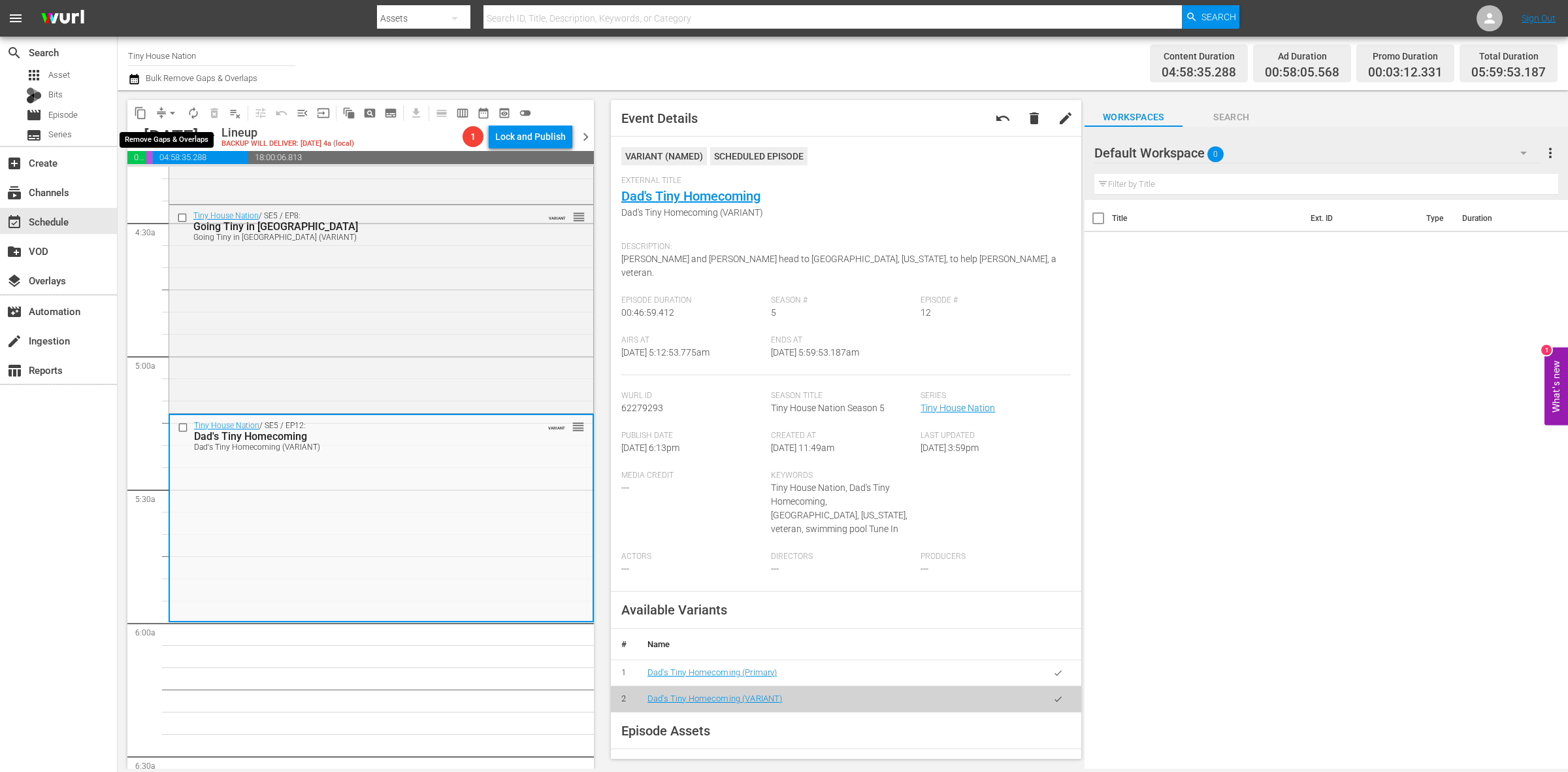
click at [170, 111] on span "arrow_drop_down" at bounding box center [172, 113] width 13 height 13
click at [170, 139] on li "Align to Midnight" at bounding box center [173, 138] width 137 height 22
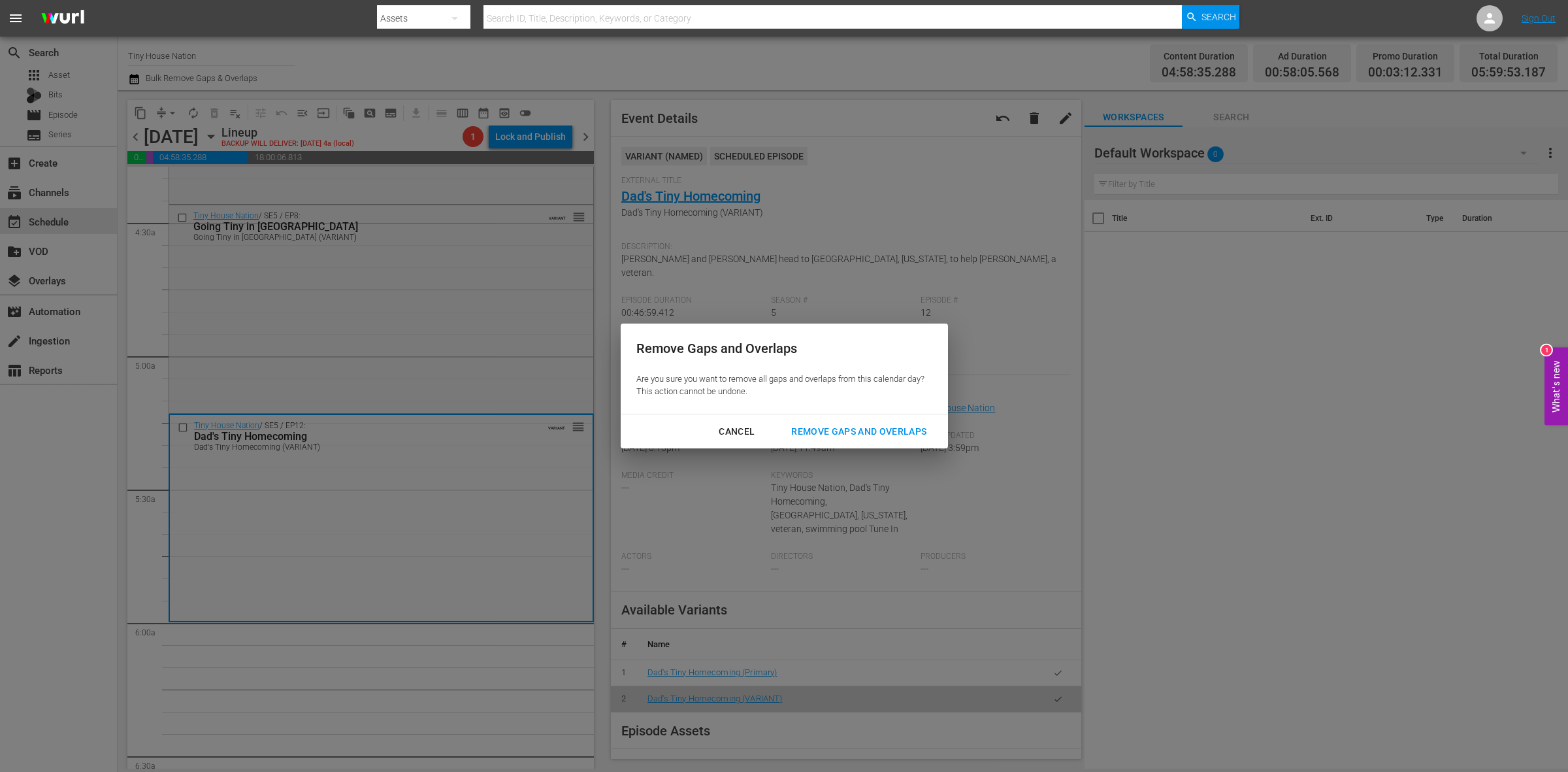
click at [851, 431] on div "Remove Gaps and Overlaps" at bounding box center [859, 431] width 156 height 16
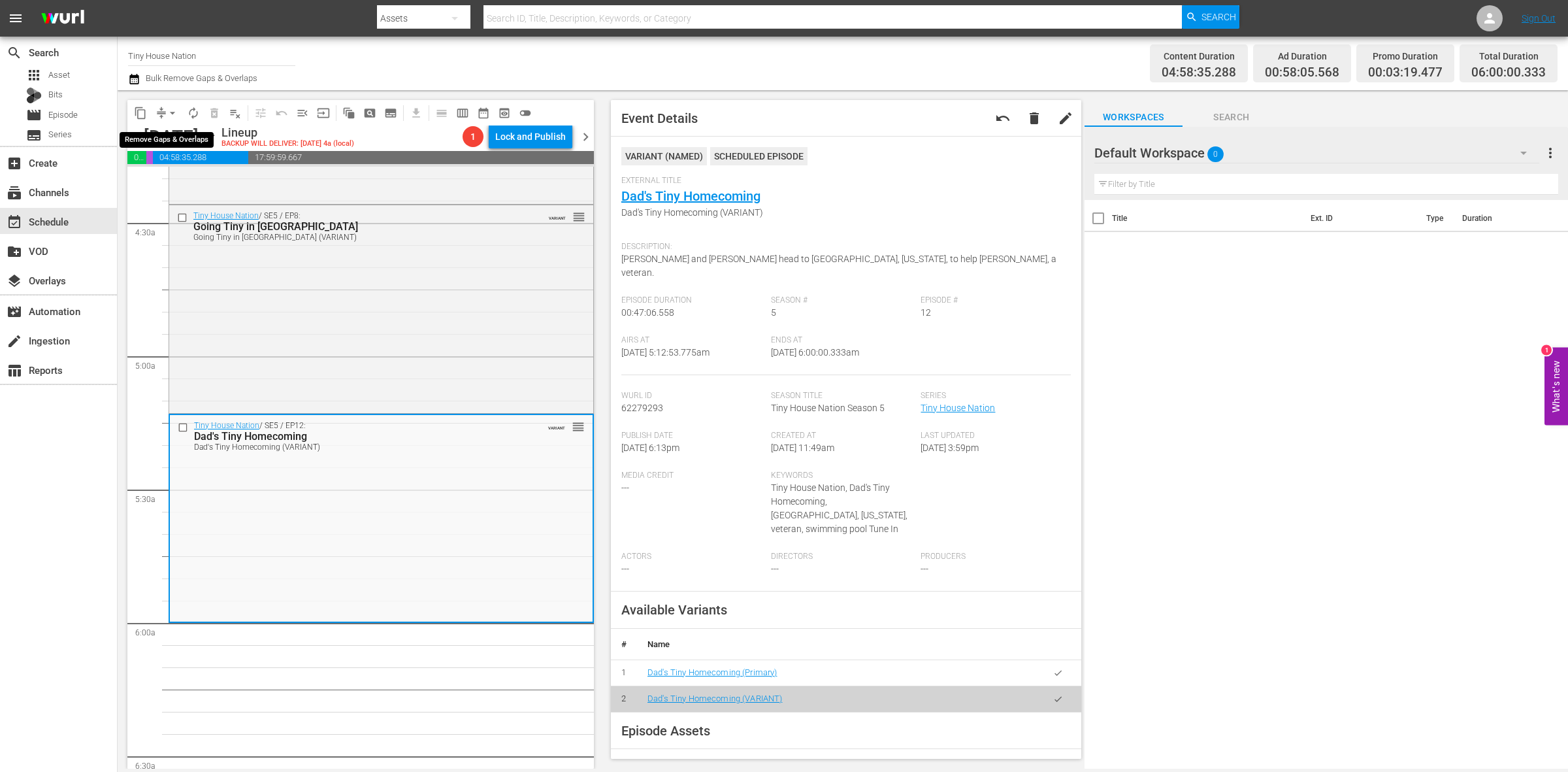
click at [166, 114] on span "arrow_drop_down" at bounding box center [172, 113] width 13 height 13
click at [168, 138] on li "Align to Midnight" at bounding box center [173, 138] width 137 height 22
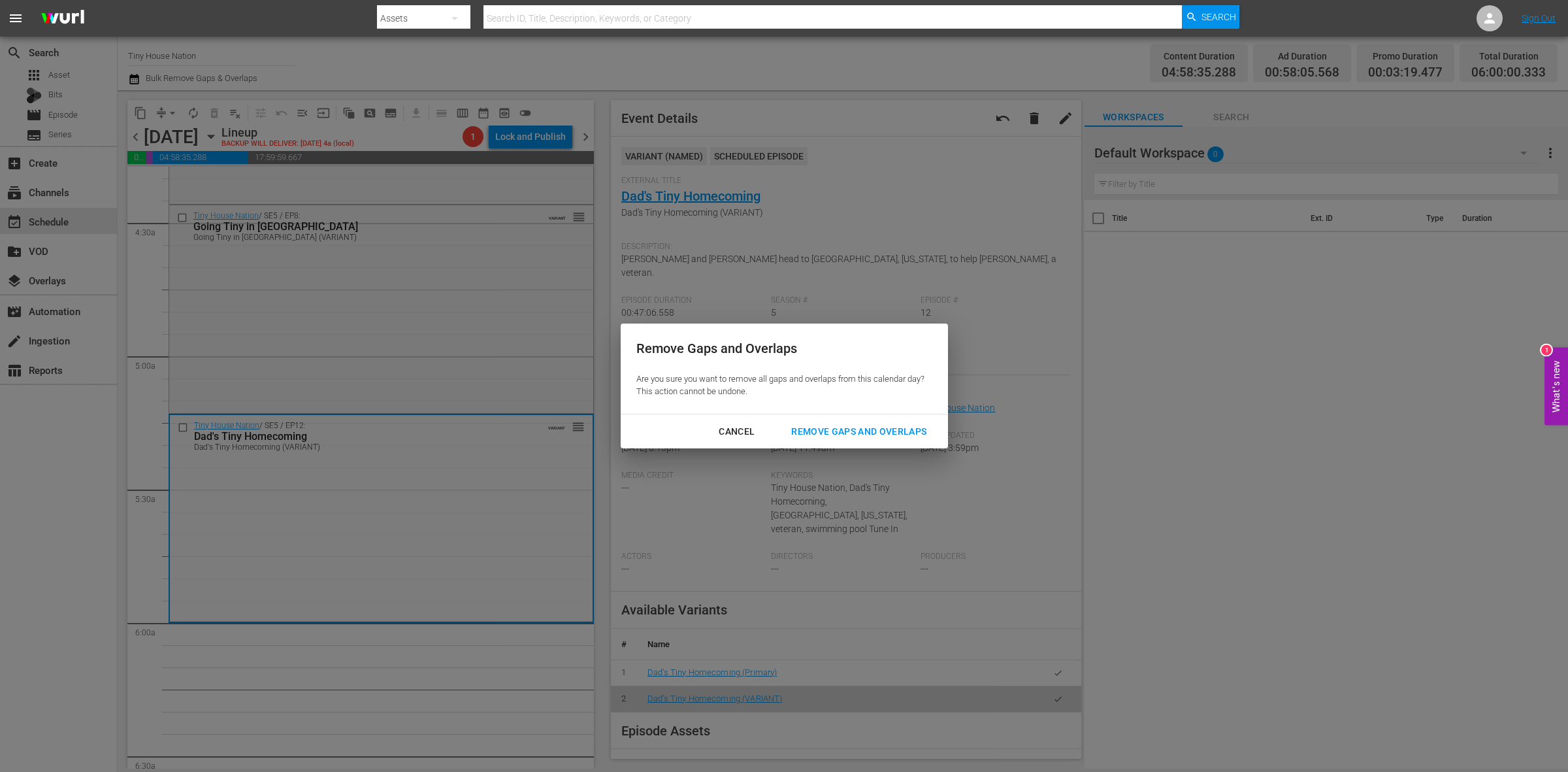
click at [870, 435] on div "Remove Gaps and Overlaps" at bounding box center [859, 431] width 156 height 16
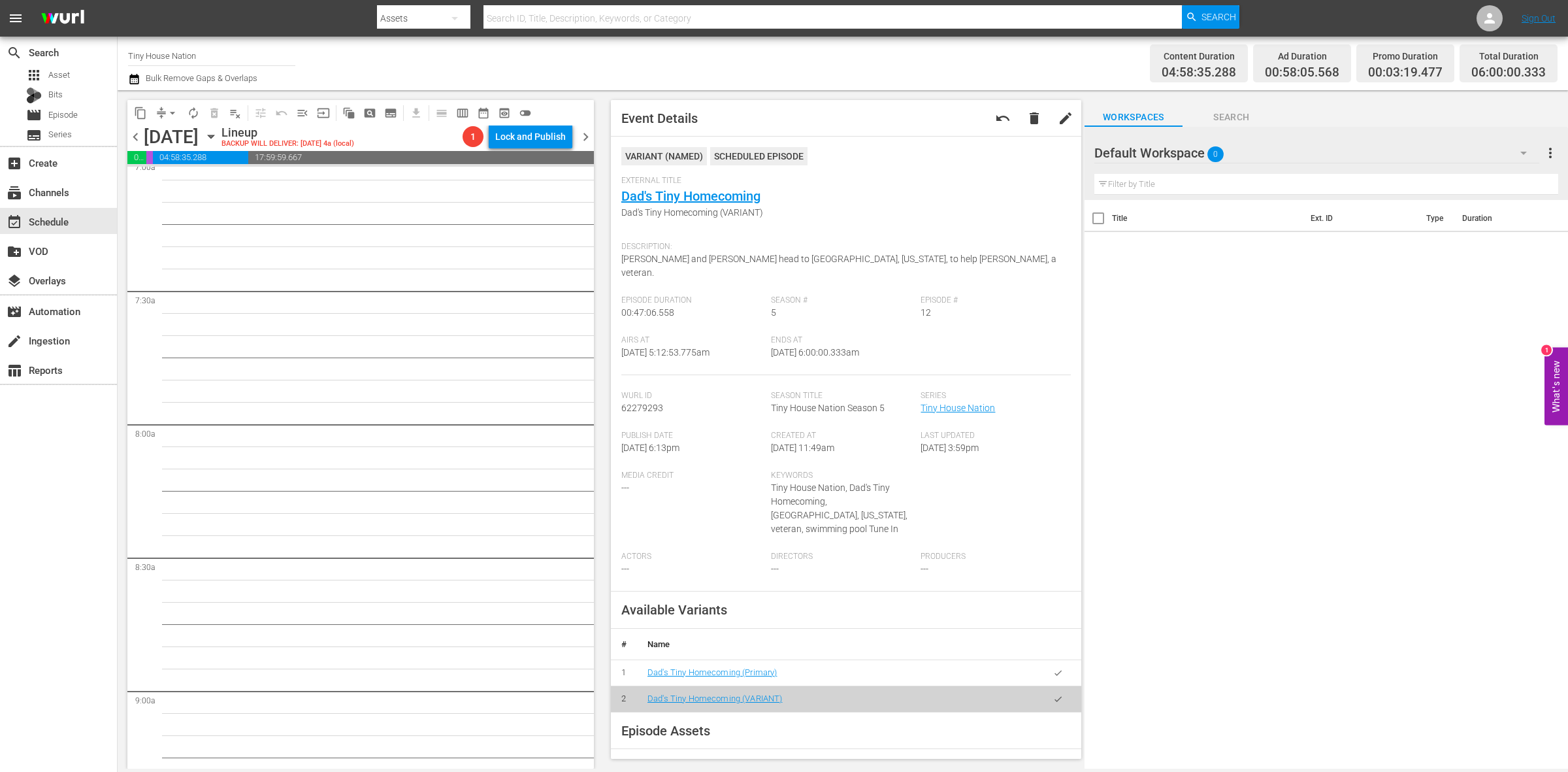
scroll to position [1303, 0]
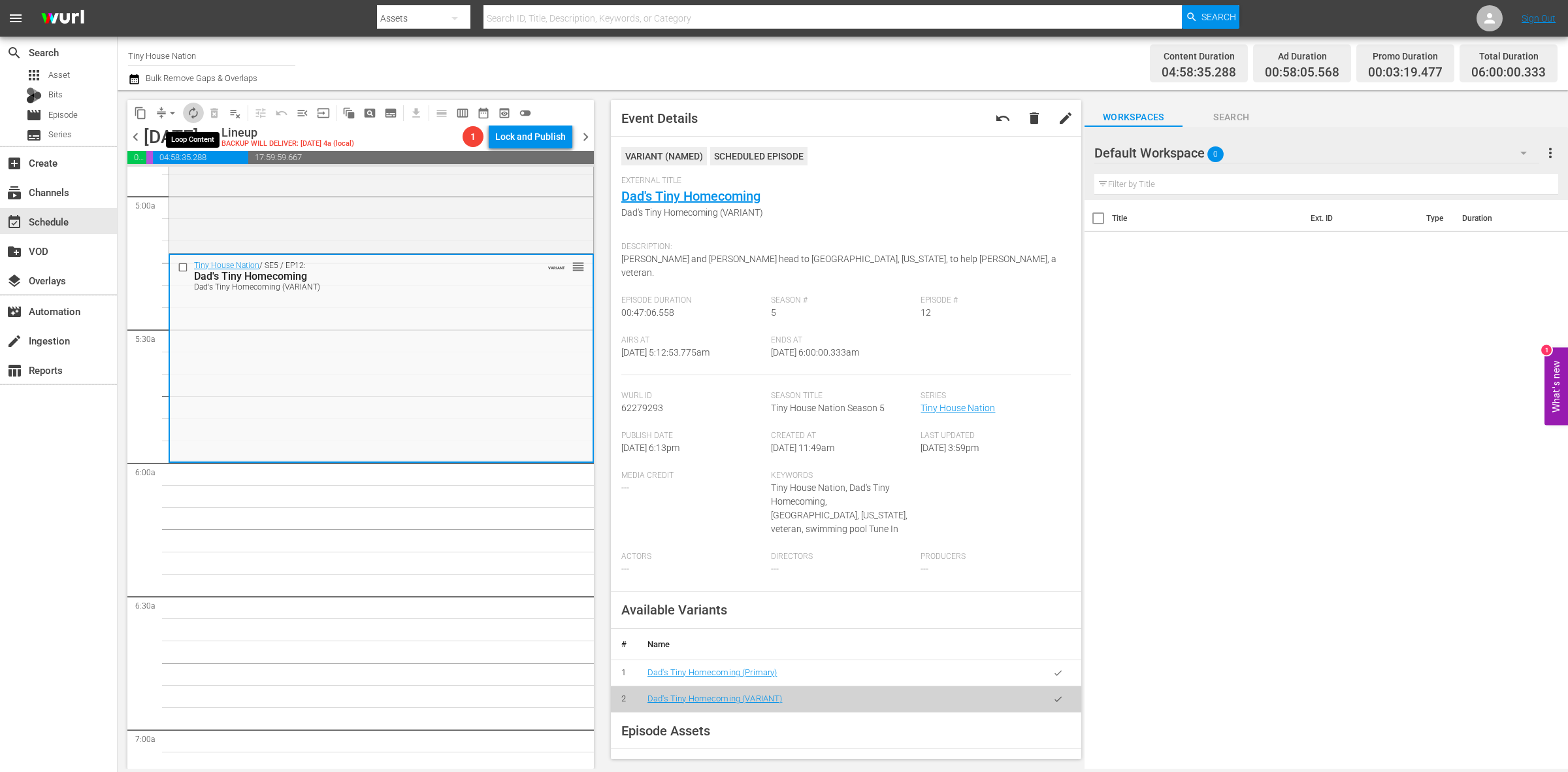
click at [191, 111] on span "autorenew_outlined" at bounding box center [193, 113] width 13 height 13
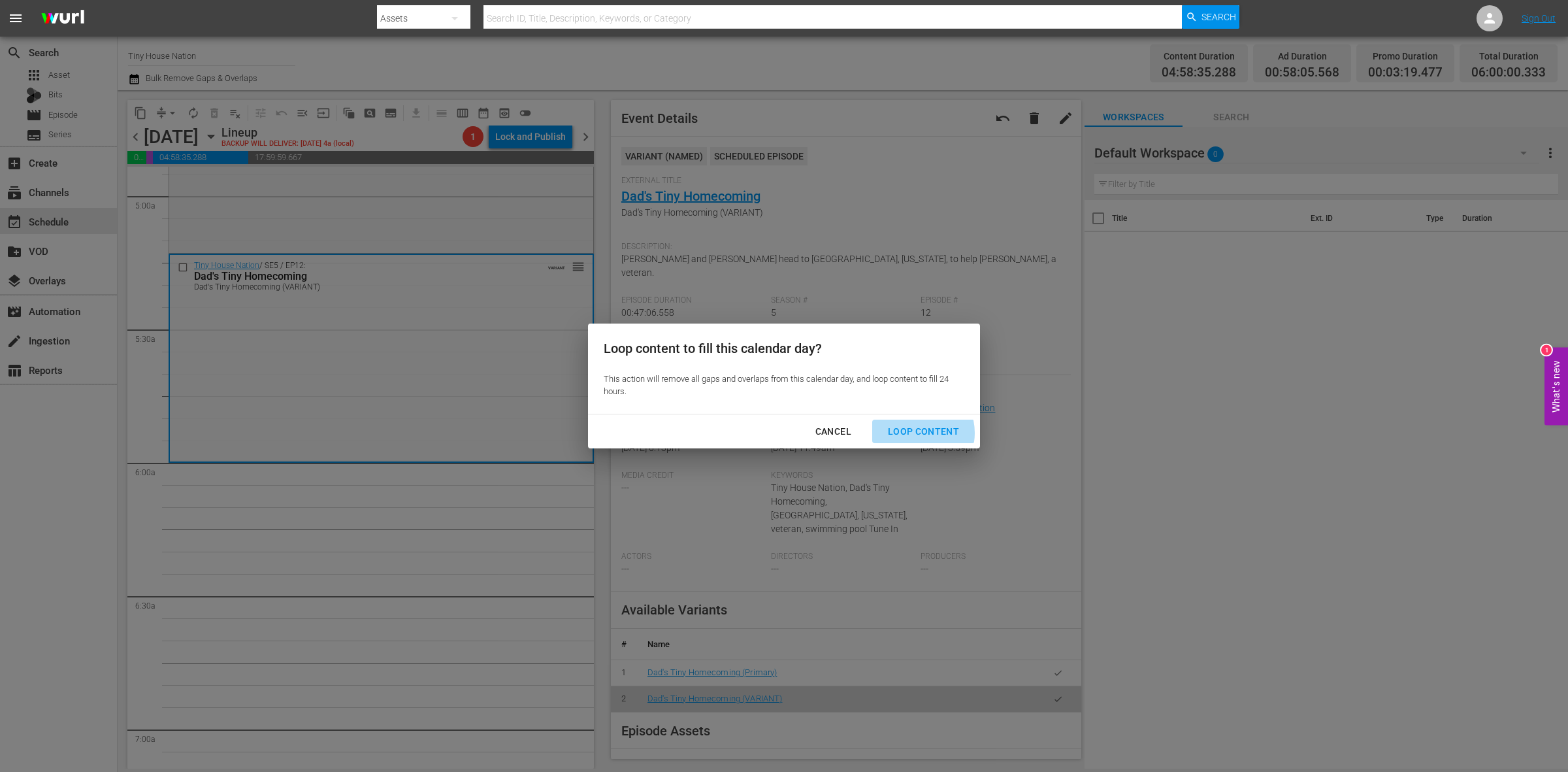
click at [915, 433] on div "Loop Content" at bounding box center [923, 431] width 92 height 16
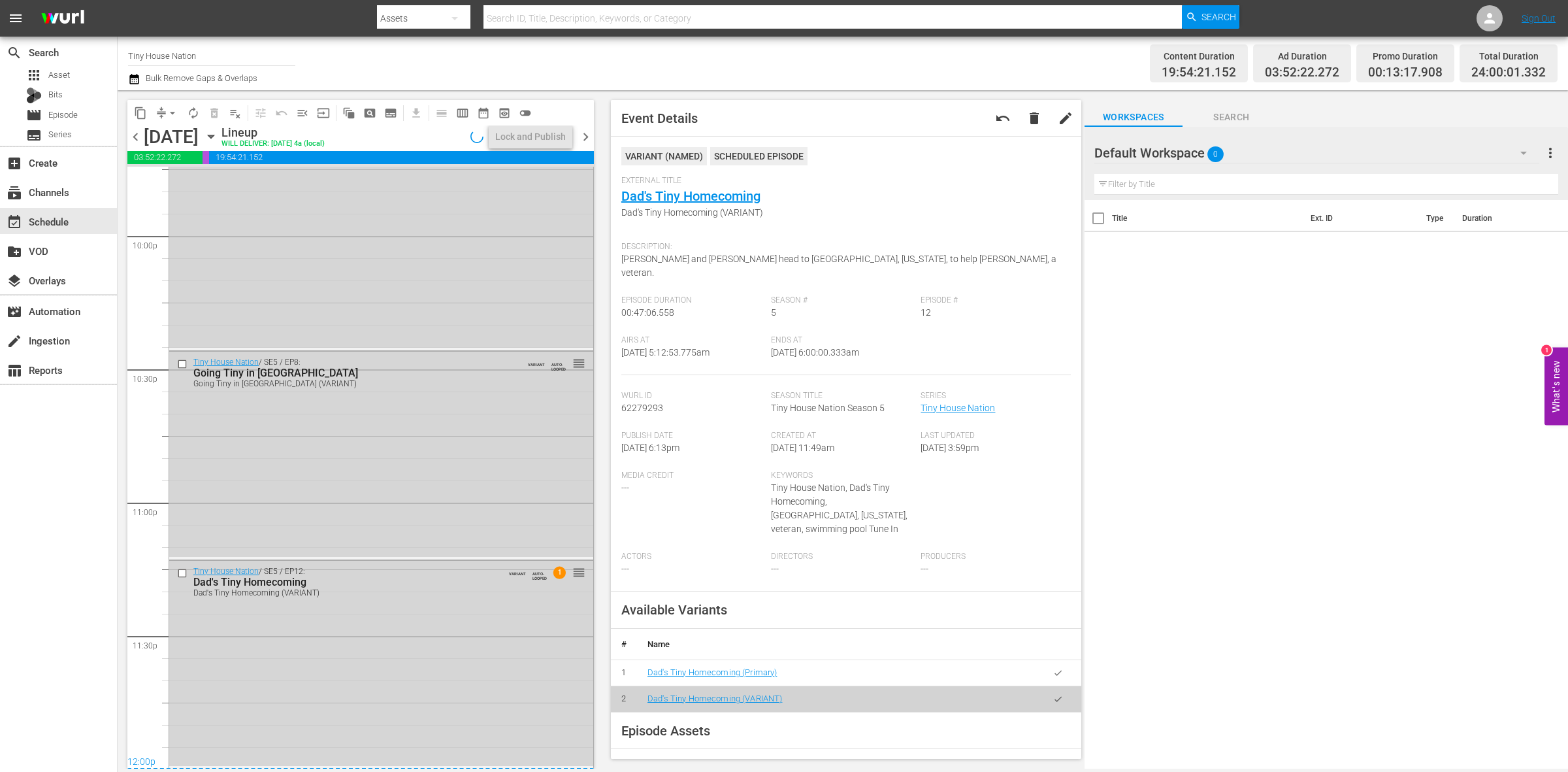
scroll to position [5574, 0]
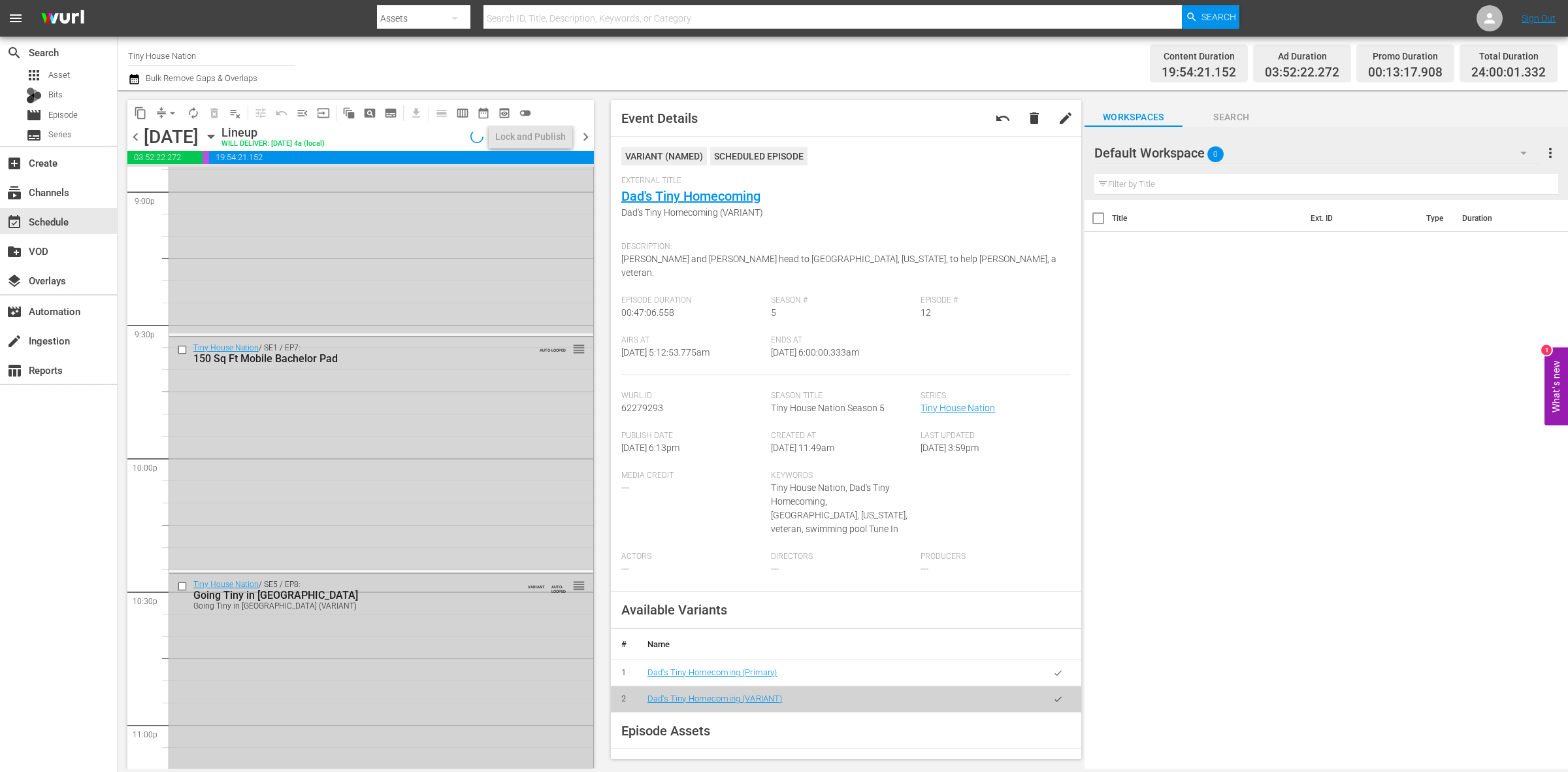
click at [457, 639] on div "Tiny House Nation / SE5 / EP8: Going Tiny in Music City Going Tiny in Music Cit…" at bounding box center [381, 676] width 424 height 204
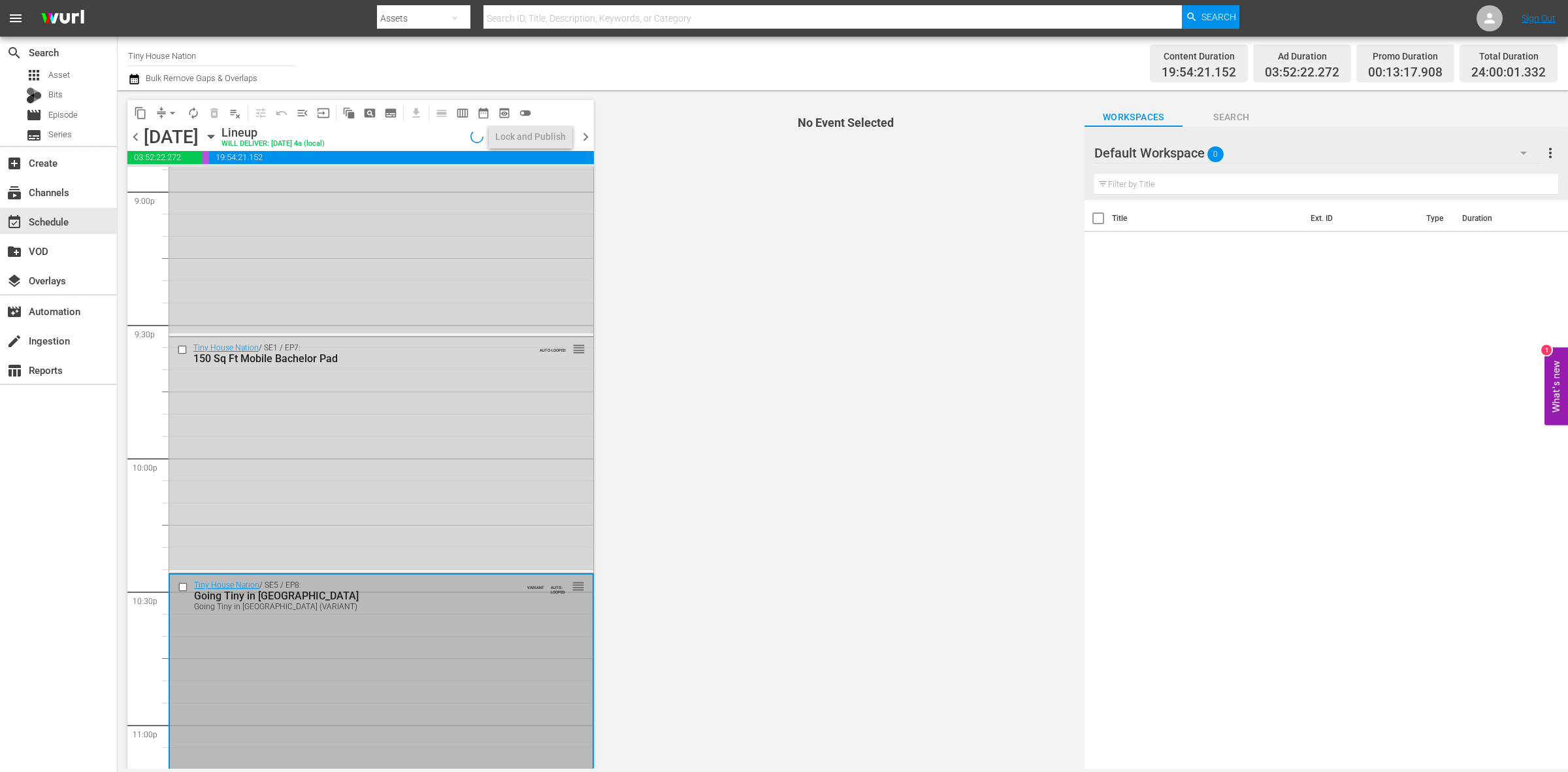
scroll to position [5796, 0]
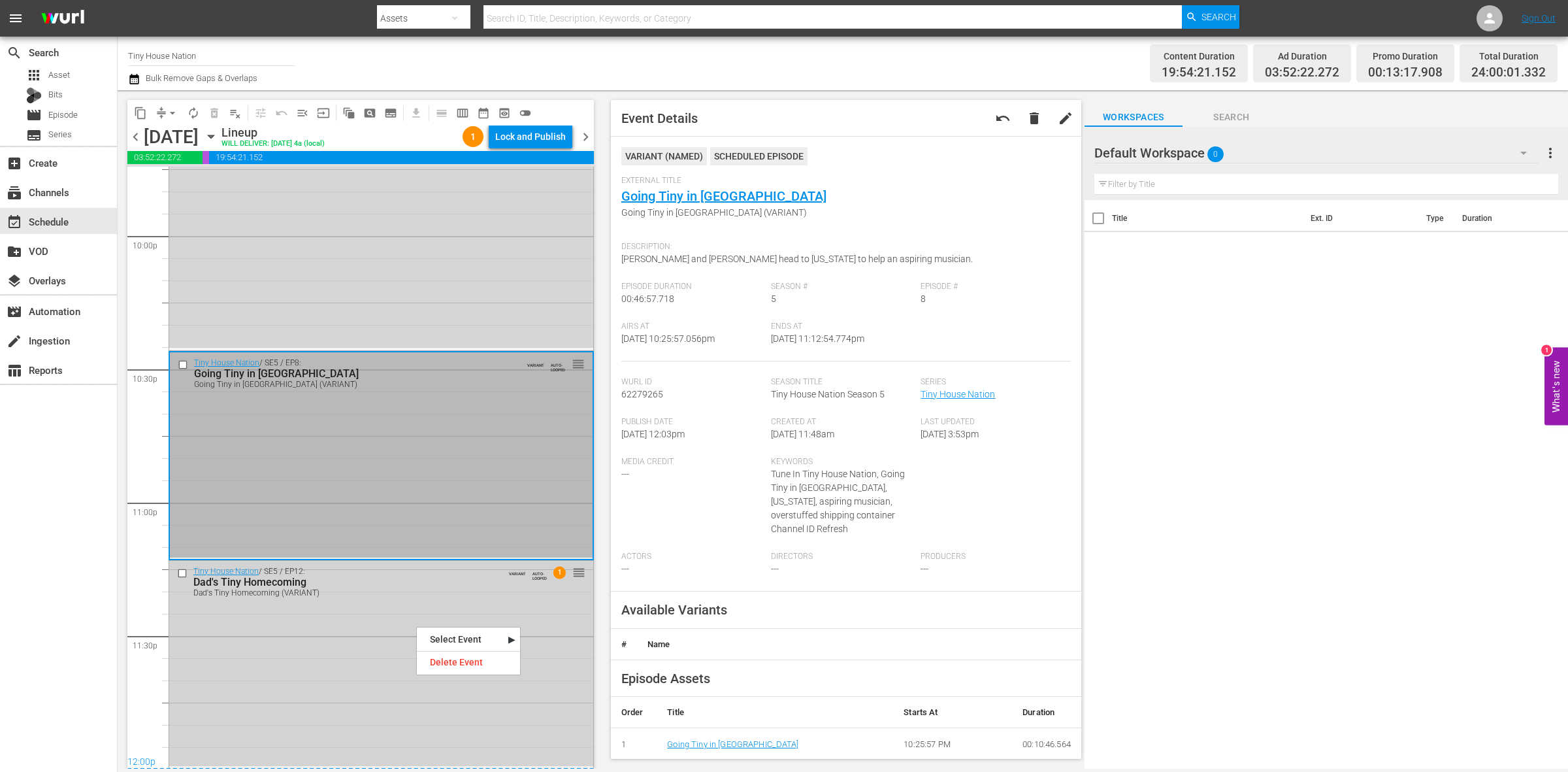
click at [311, 617] on div "Tiny House Nation / SE5 / EP12: Dad's Tiny Homecoming Dad's Tiny Homecoming (VA…" at bounding box center [381, 663] width 424 height 205
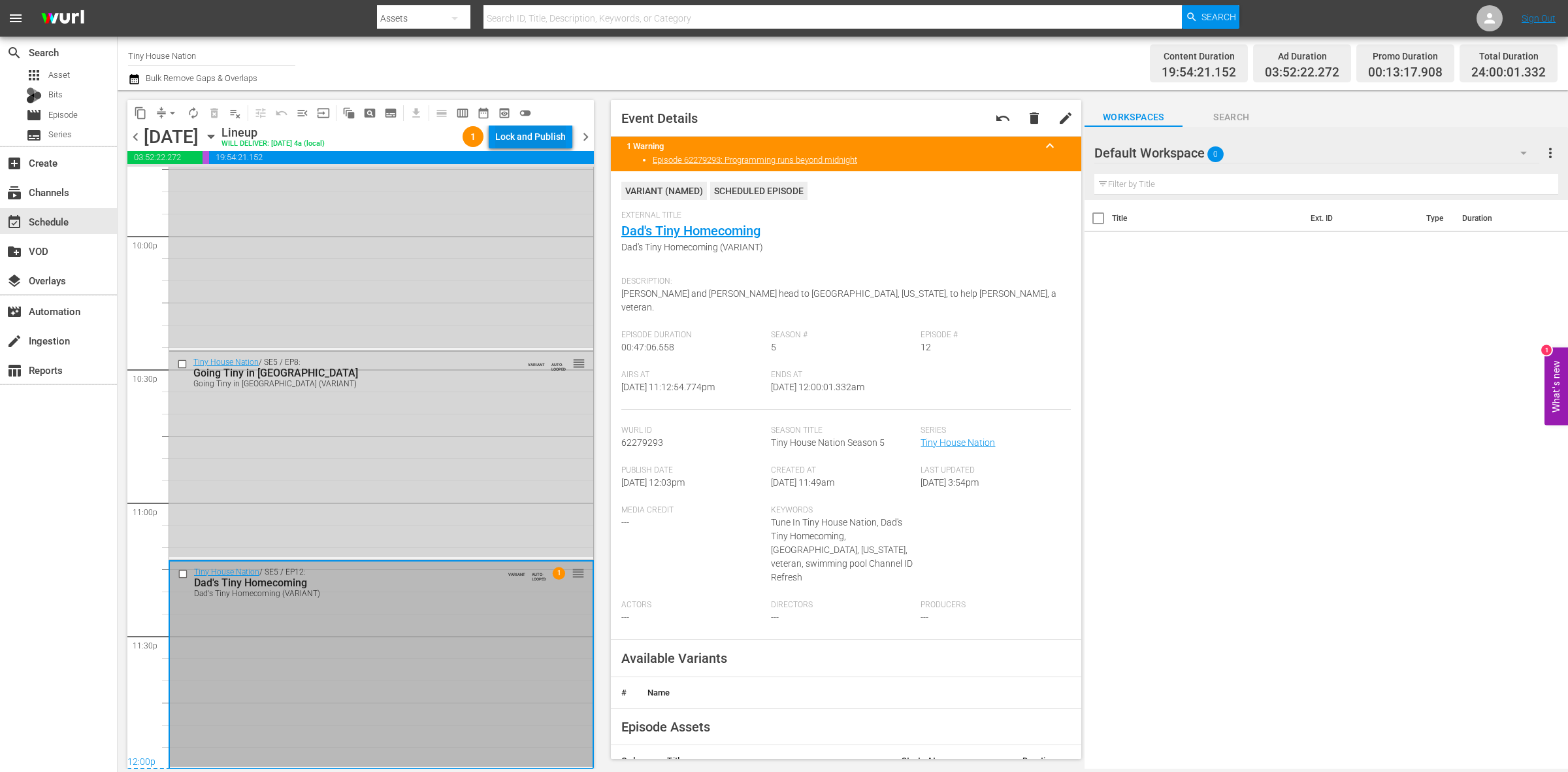
click at [559, 137] on div "Lock and Publish" at bounding box center [531, 136] width 71 height 24
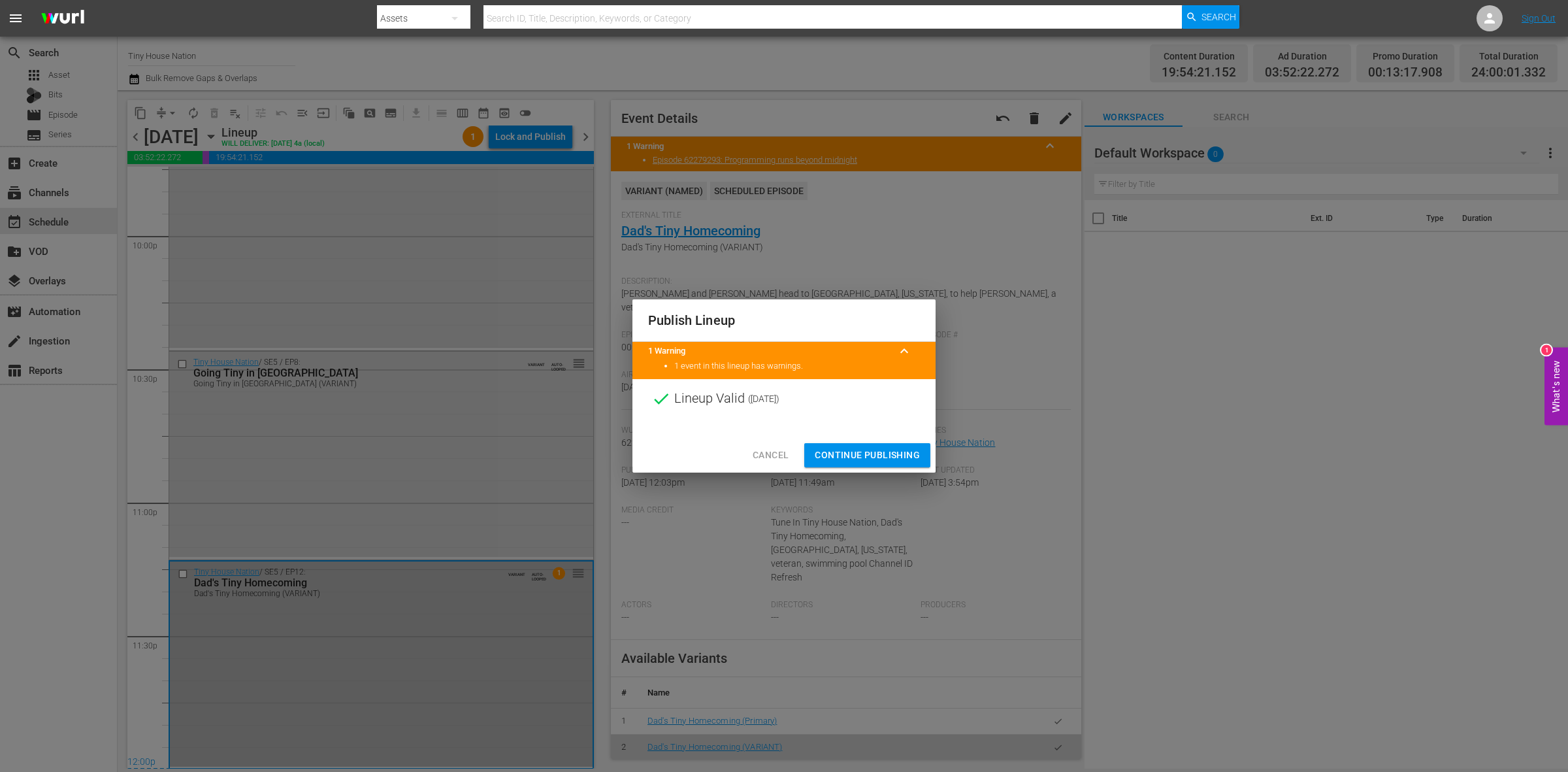
click at [877, 458] on span "Continue Publishing" at bounding box center [867, 455] width 105 height 16
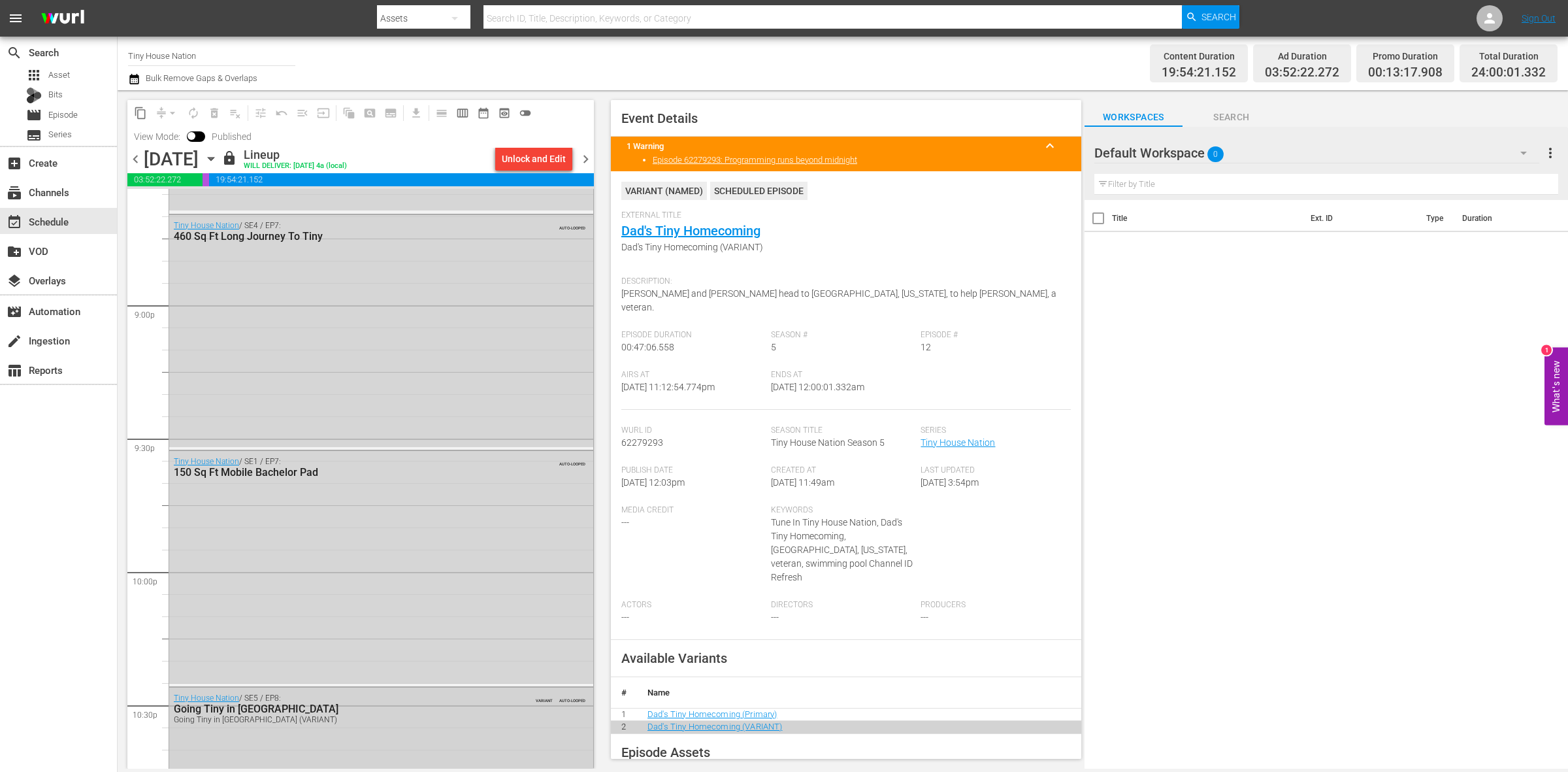
scroll to position [5818, 0]
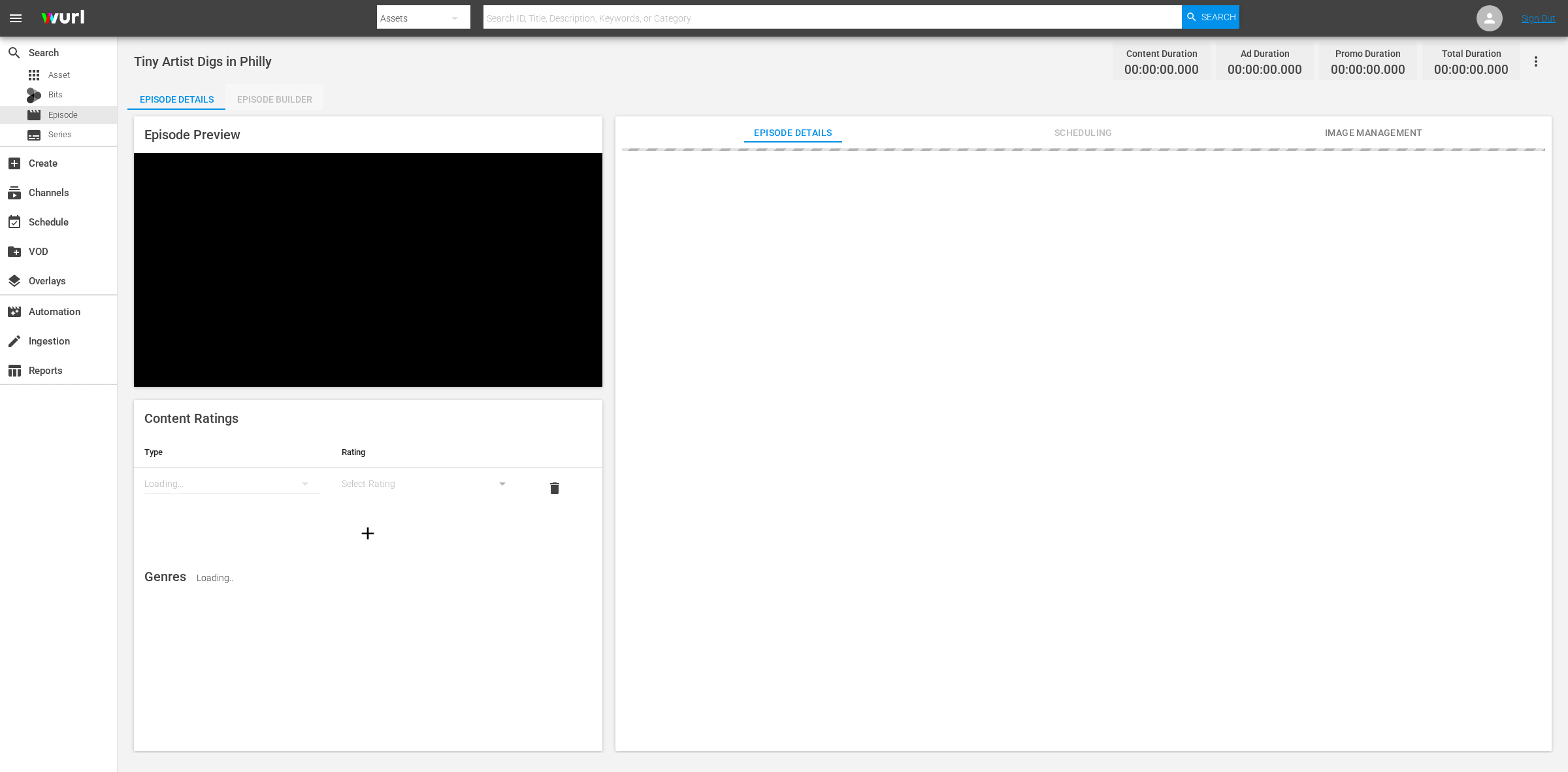
click at [297, 96] on div "Episode Builder" at bounding box center [275, 100] width 98 height 31
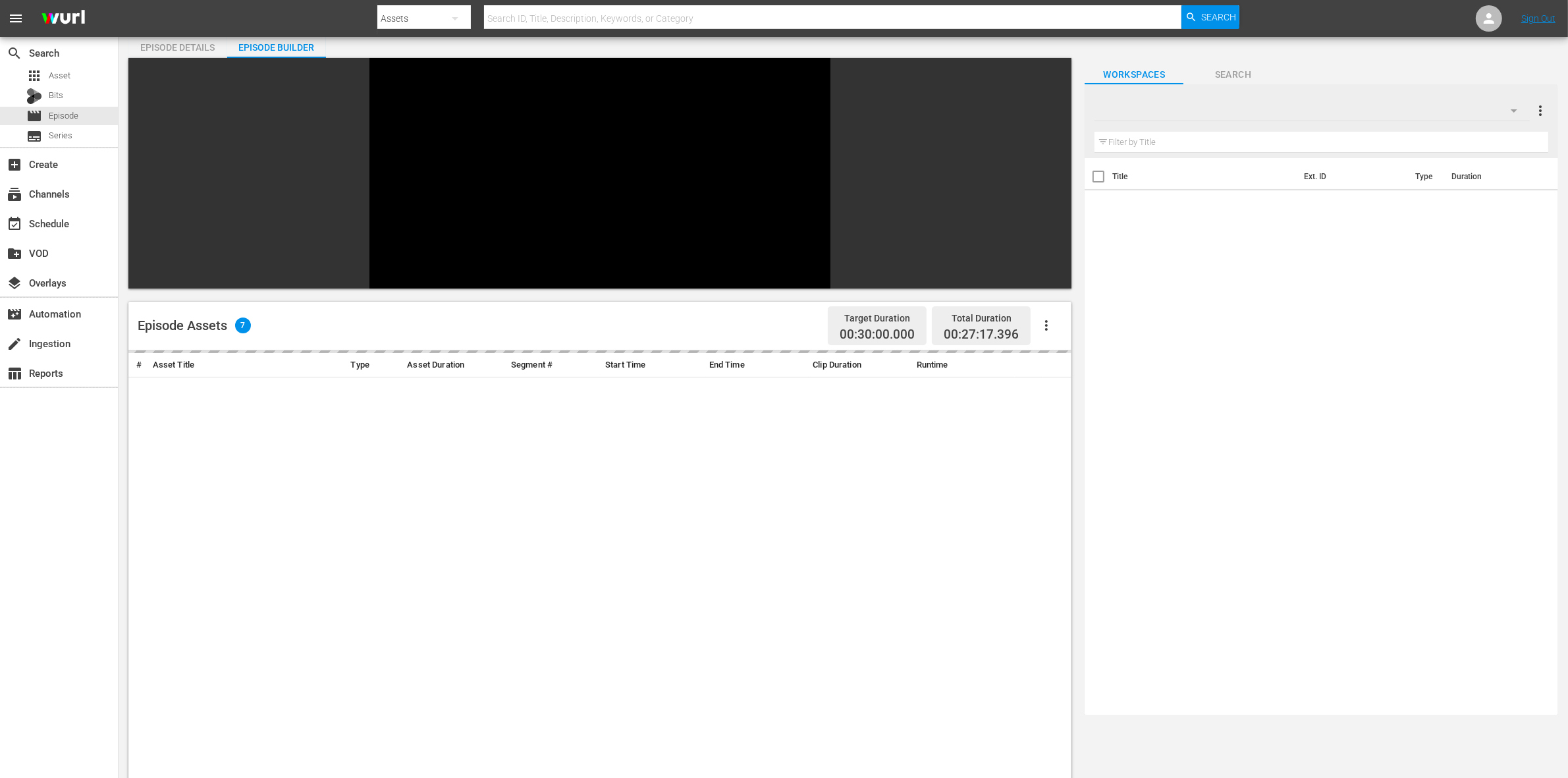
scroll to position [83, 0]
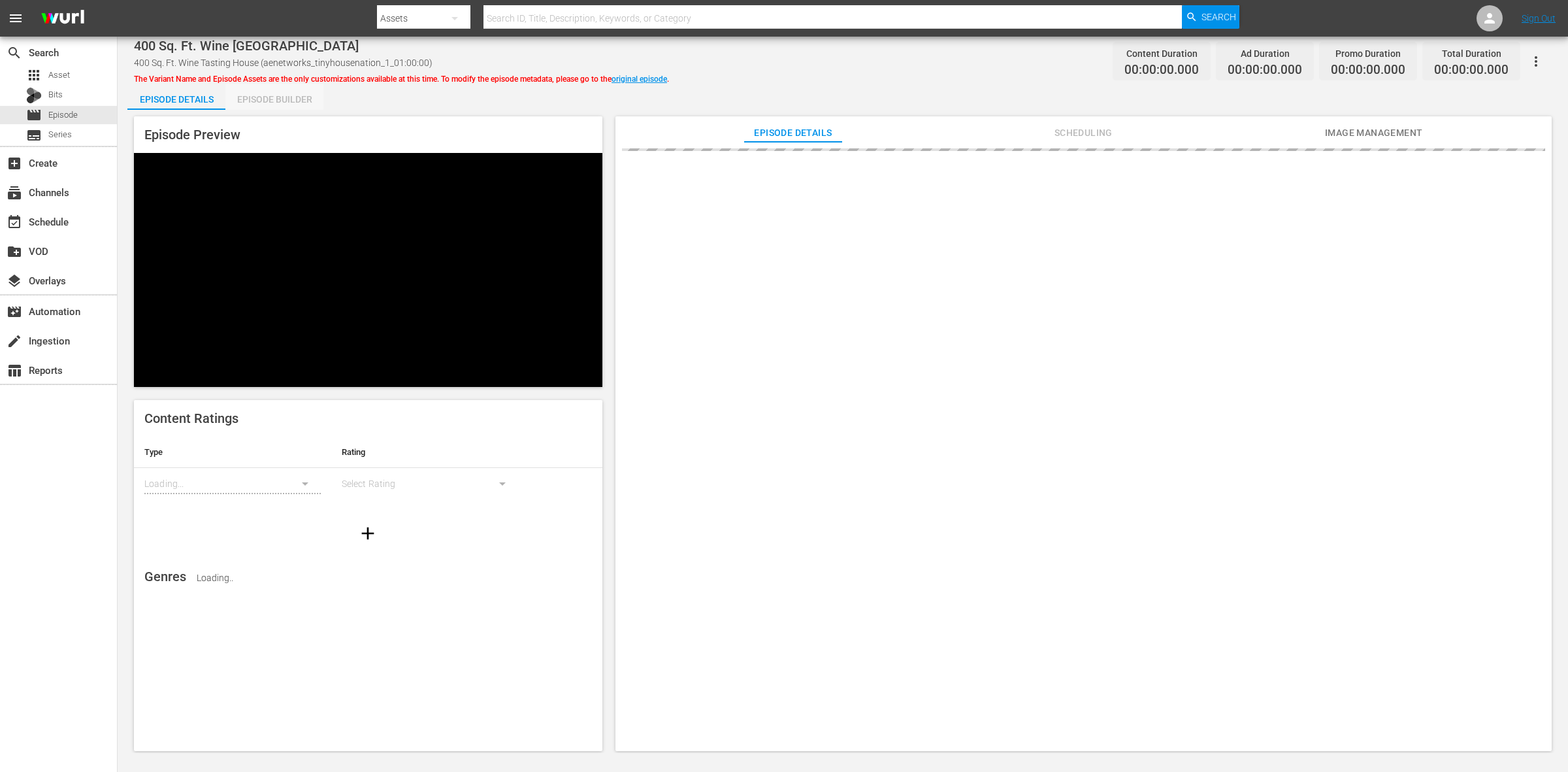
click at [277, 106] on div "Episode Builder" at bounding box center [275, 100] width 98 height 31
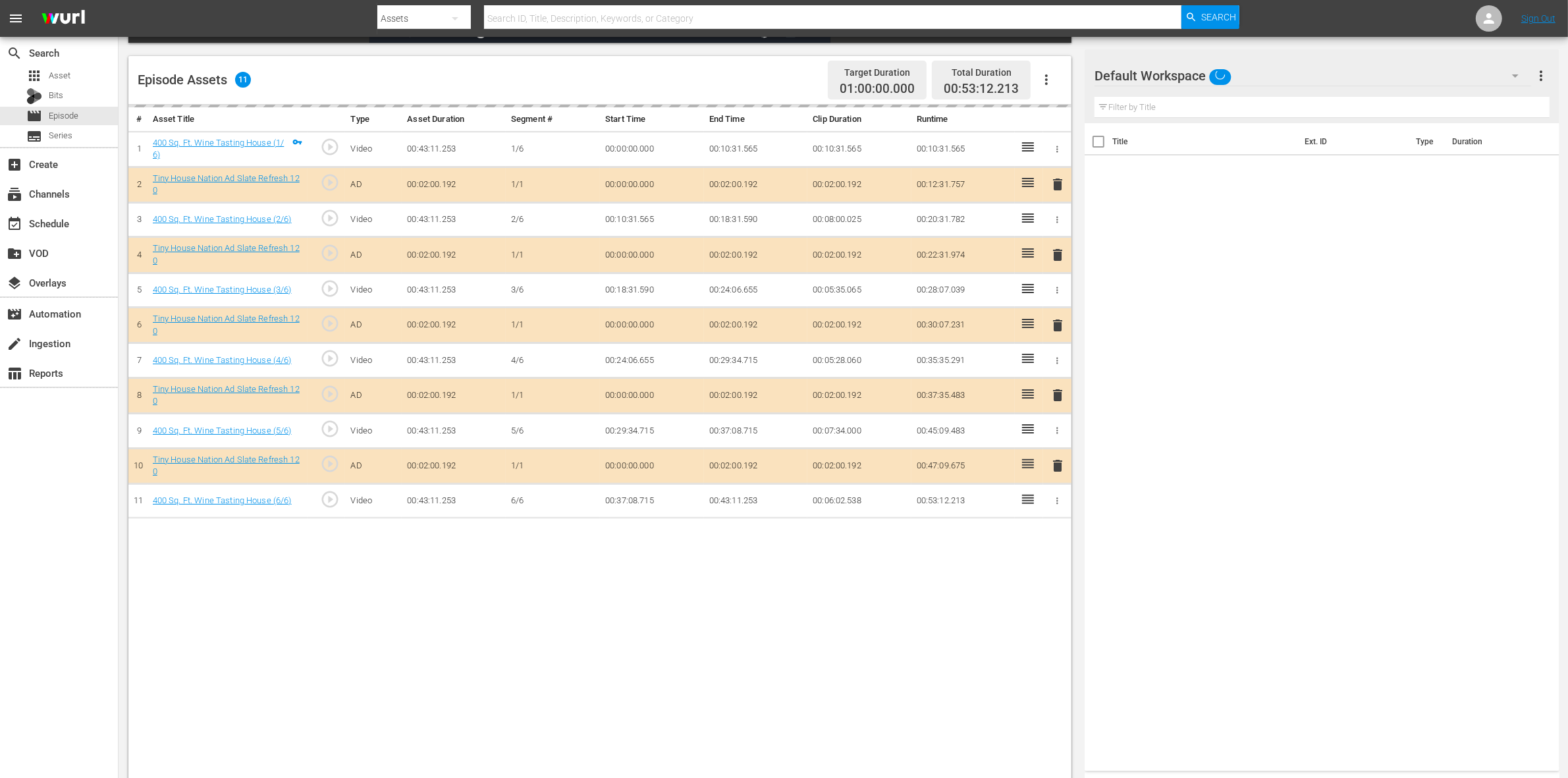
scroll to position [330, 0]
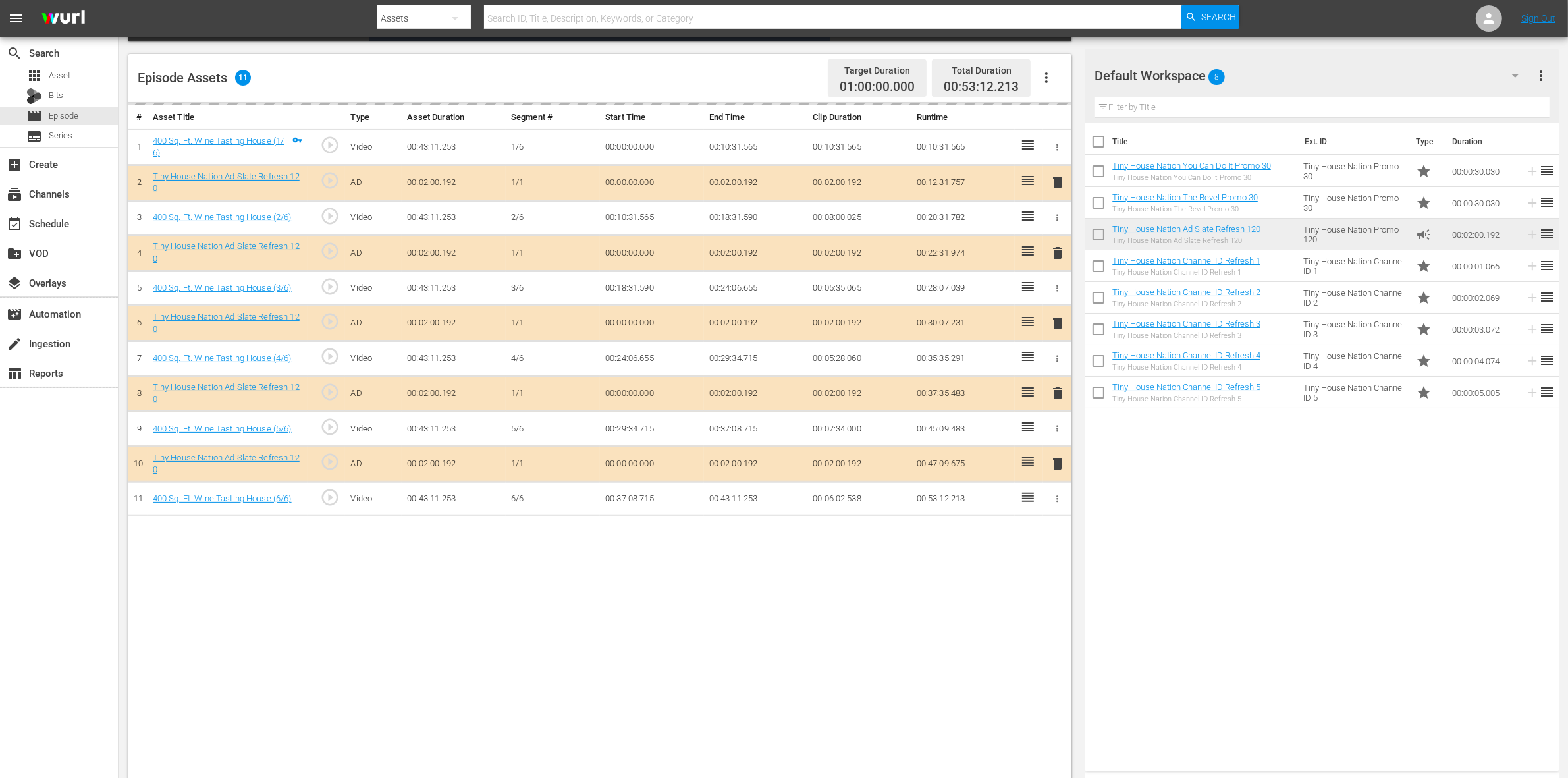
click at [1057, 255] on div "delete" at bounding box center [1057, 253] width 18 height 19
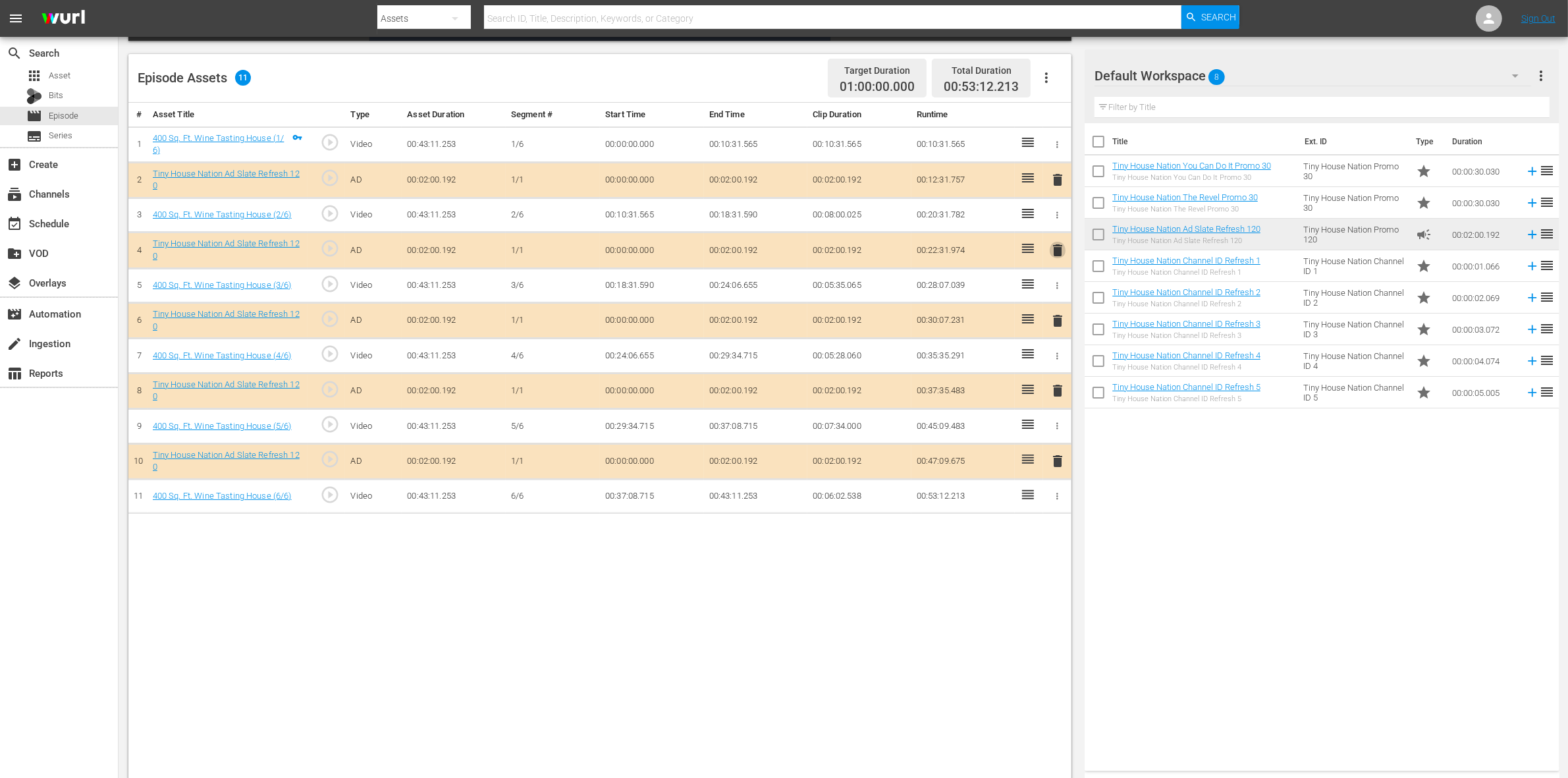
click at [1055, 258] on span "delete" at bounding box center [1057, 250] width 16 height 16
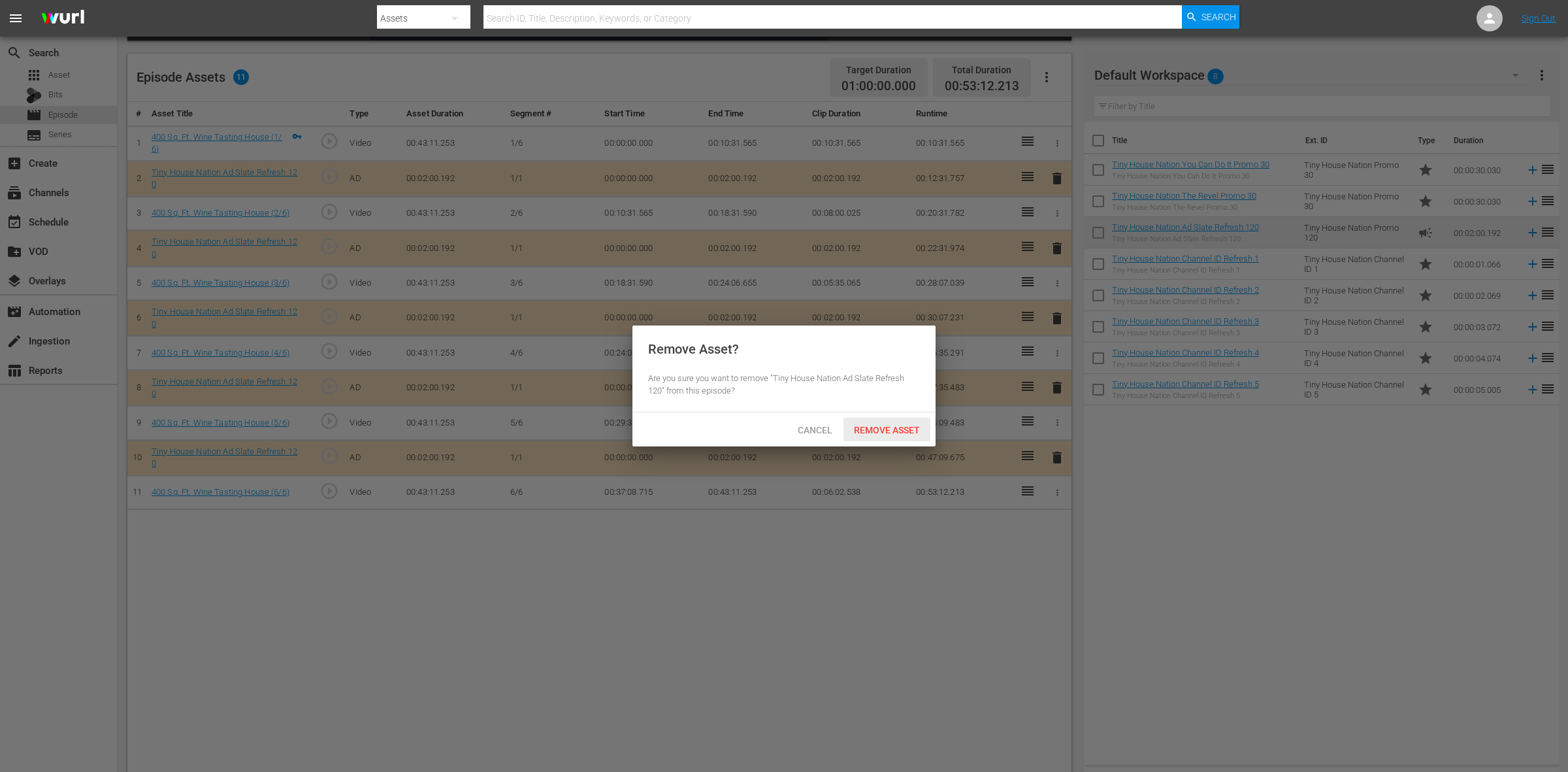
click at [869, 420] on div "Remove Asset" at bounding box center [887, 429] width 87 height 24
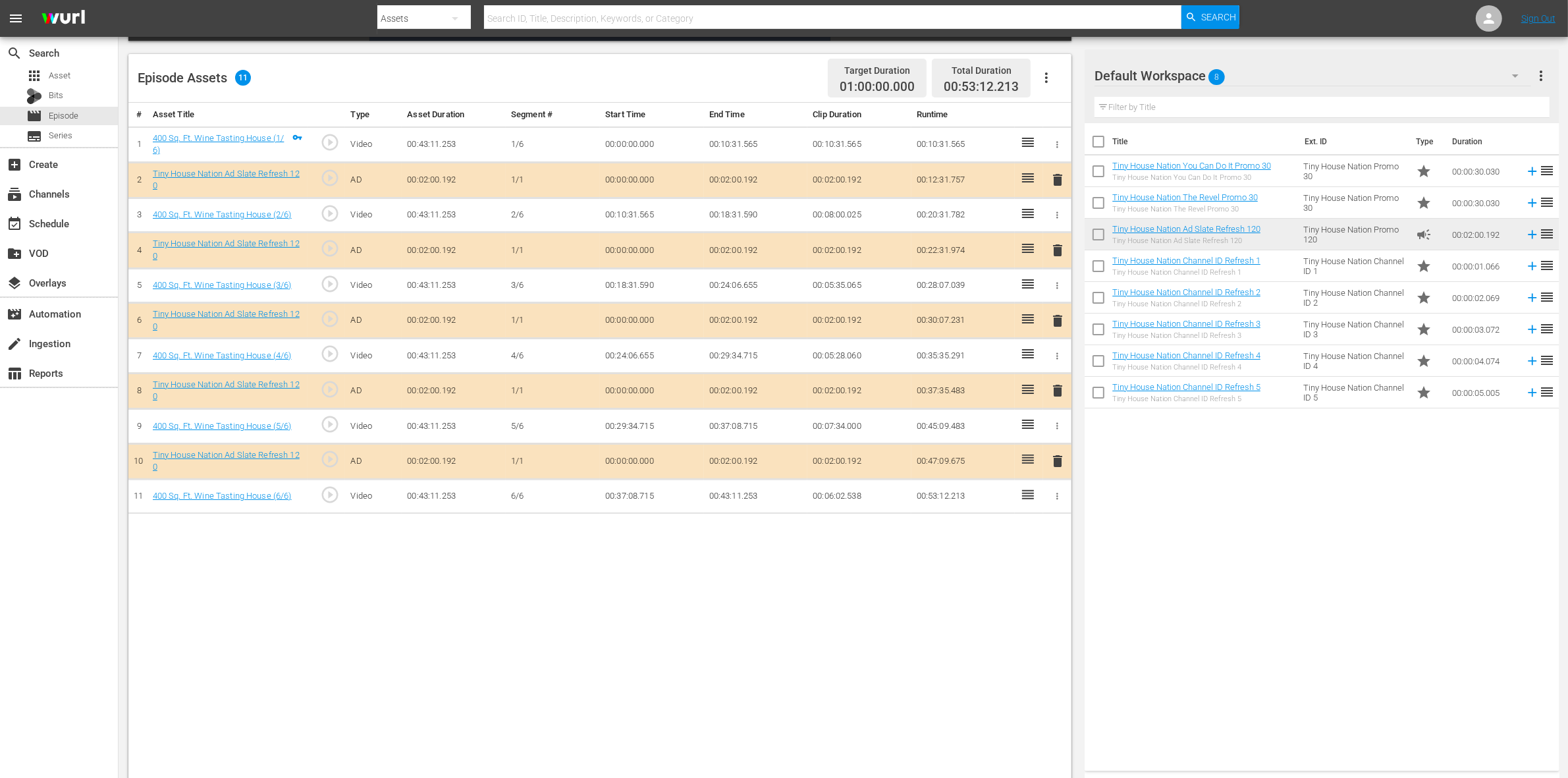
click at [1059, 324] on span "delete" at bounding box center [1057, 321] width 16 height 16
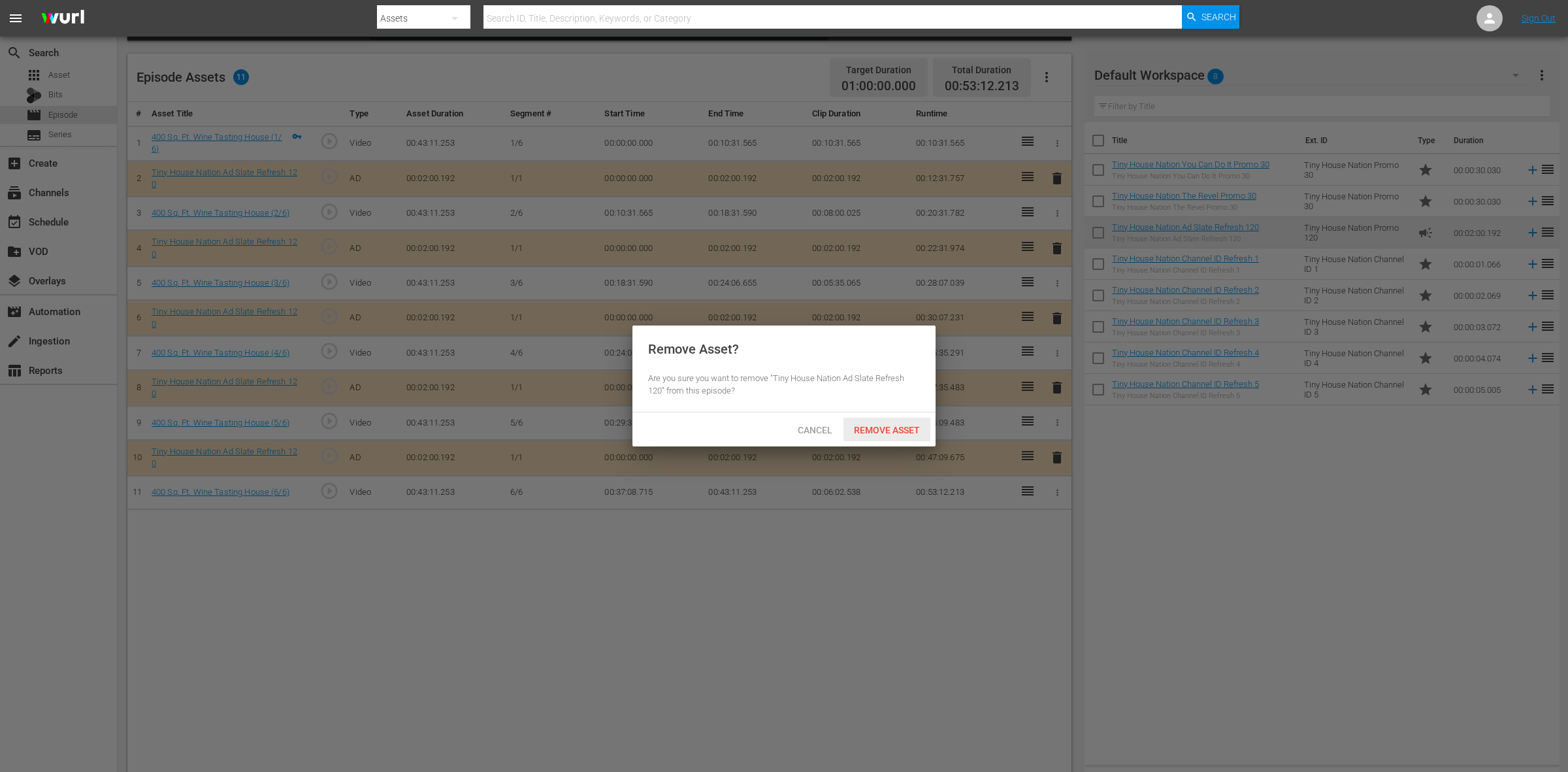
click at [919, 420] on div "Remove Asset" at bounding box center [887, 429] width 87 height 24
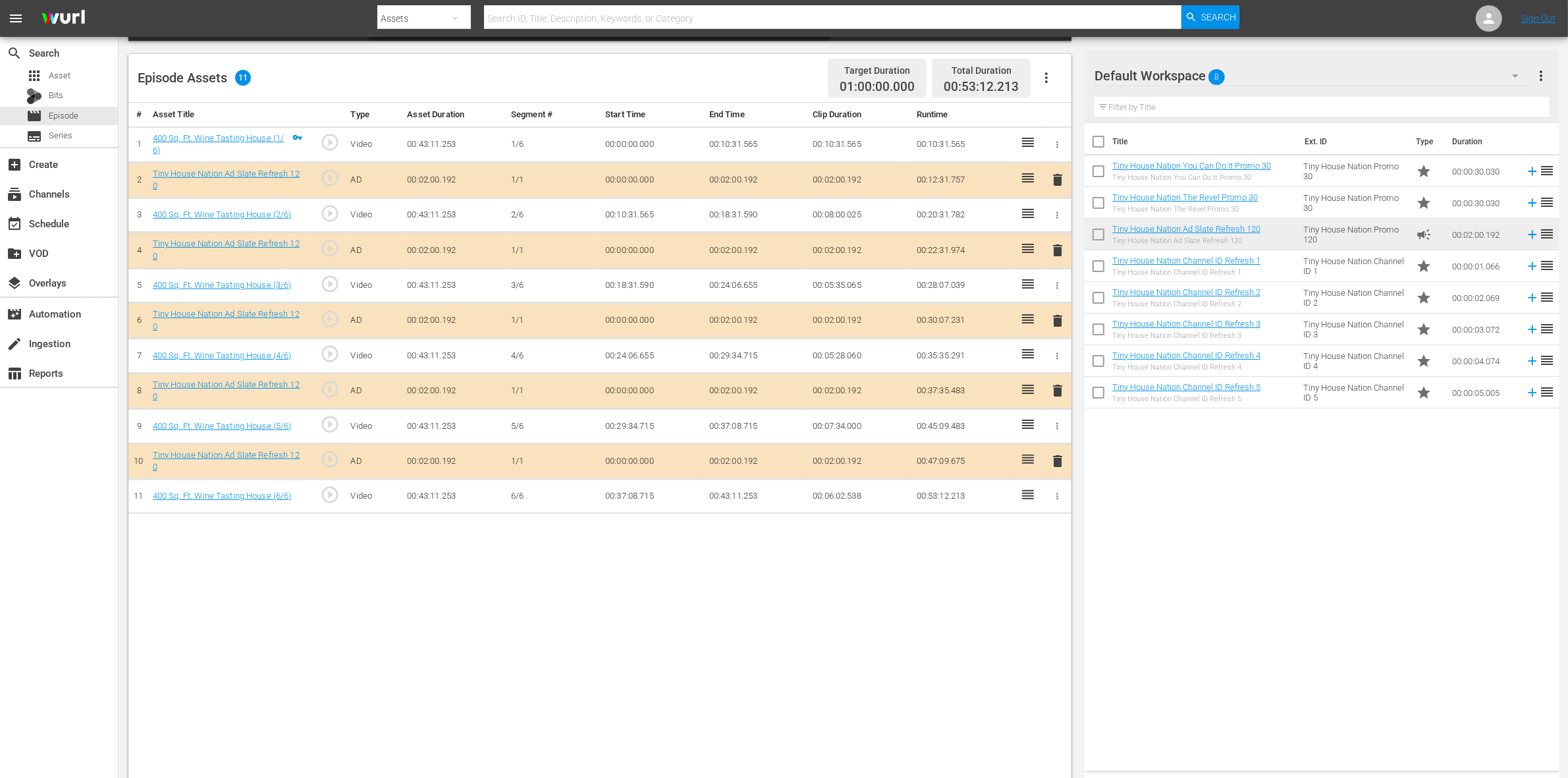
click at [1057, 397] on span "delete" at bounding box center [1057, 390] width 16 height 16
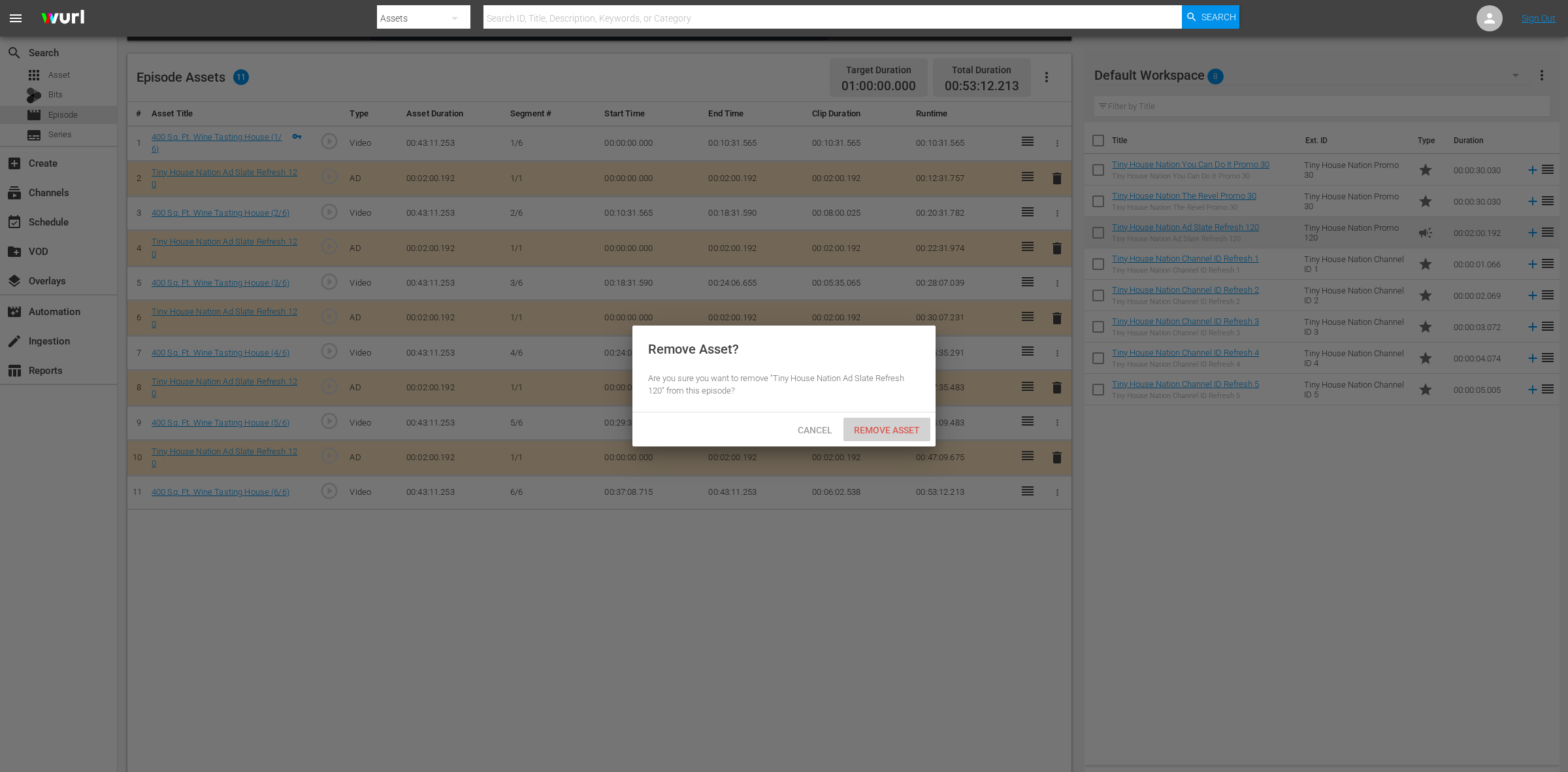
click at [918, 426] on span "Remove Asset" at bounding box center [887, 430] width 87 height 10
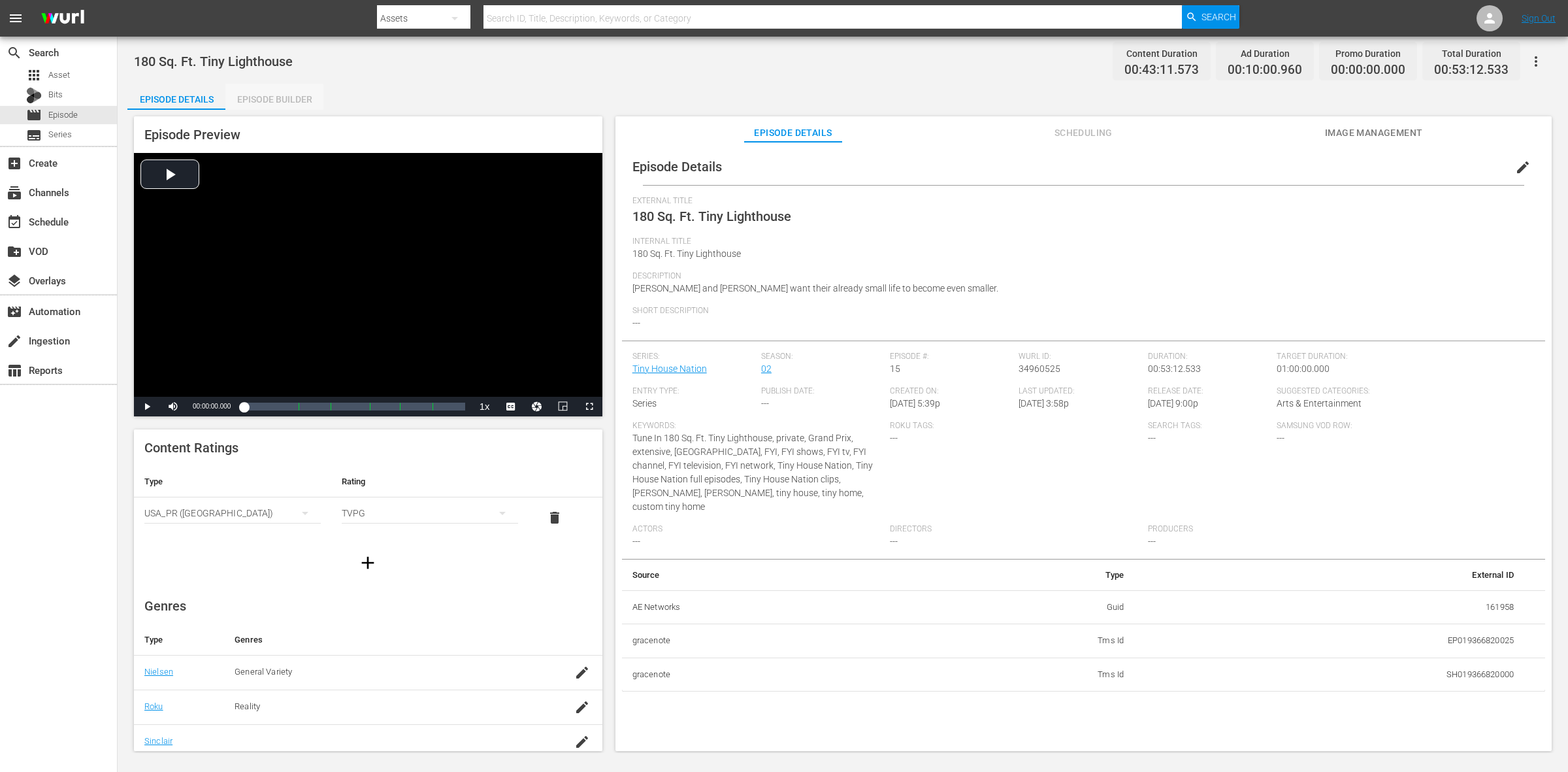
click at [270, 100] on div "Episode Builder" at bounding box center [275, 100] width 98 height 31
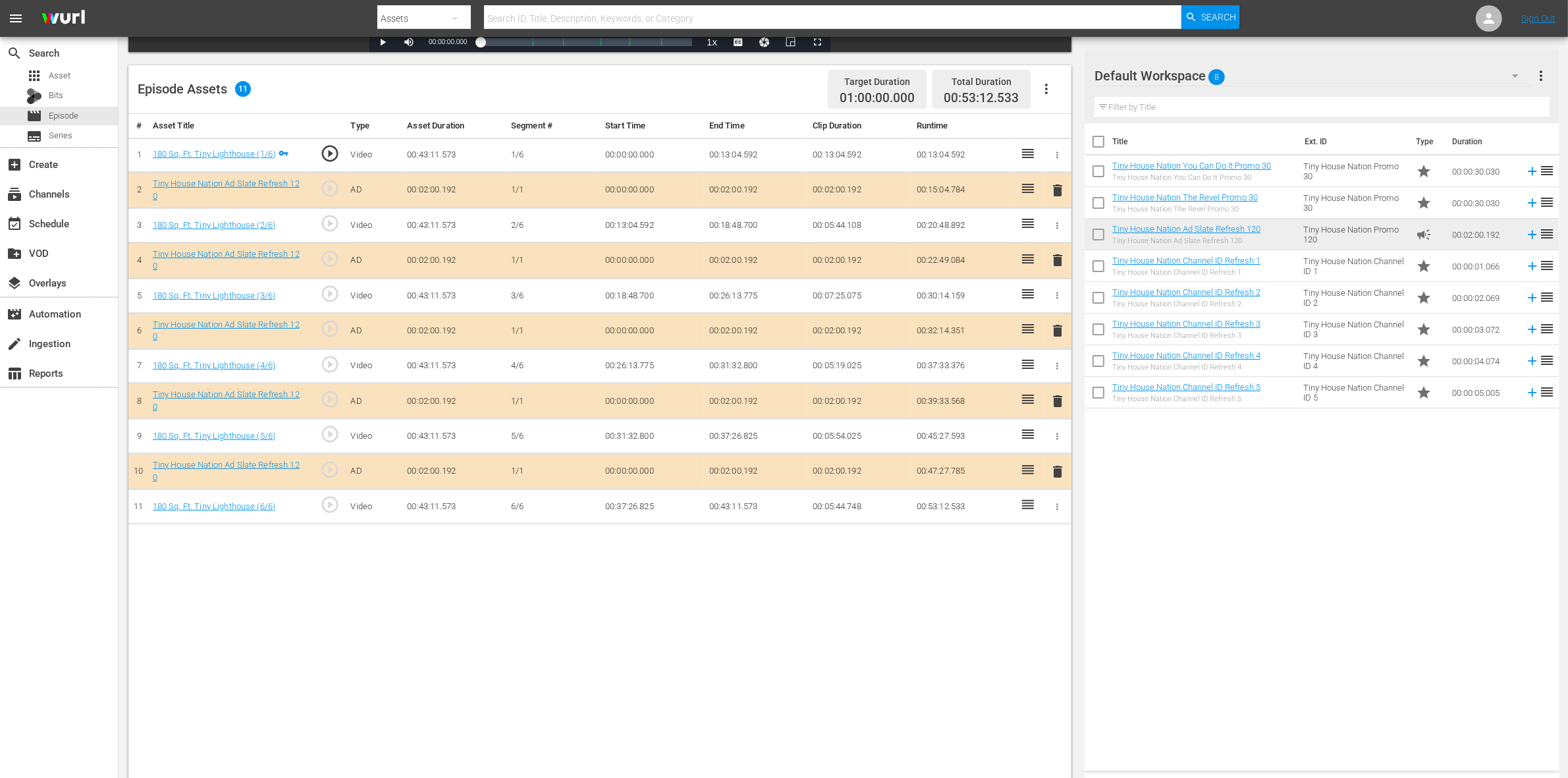
scroll to position [330, 0]
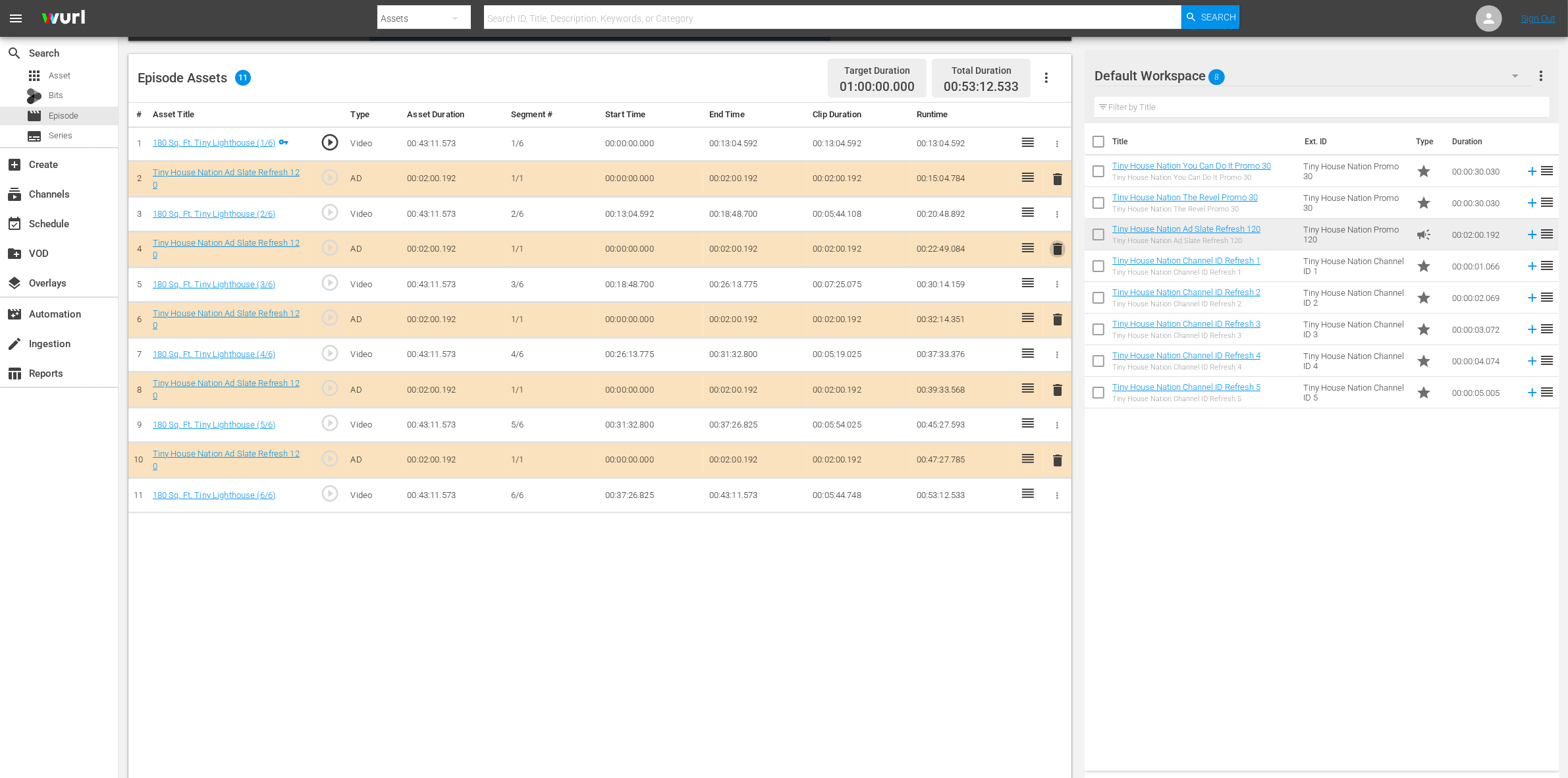
click at [1057, 255] on span "delete" at bounding box center [1057, 249] width 16 height 16
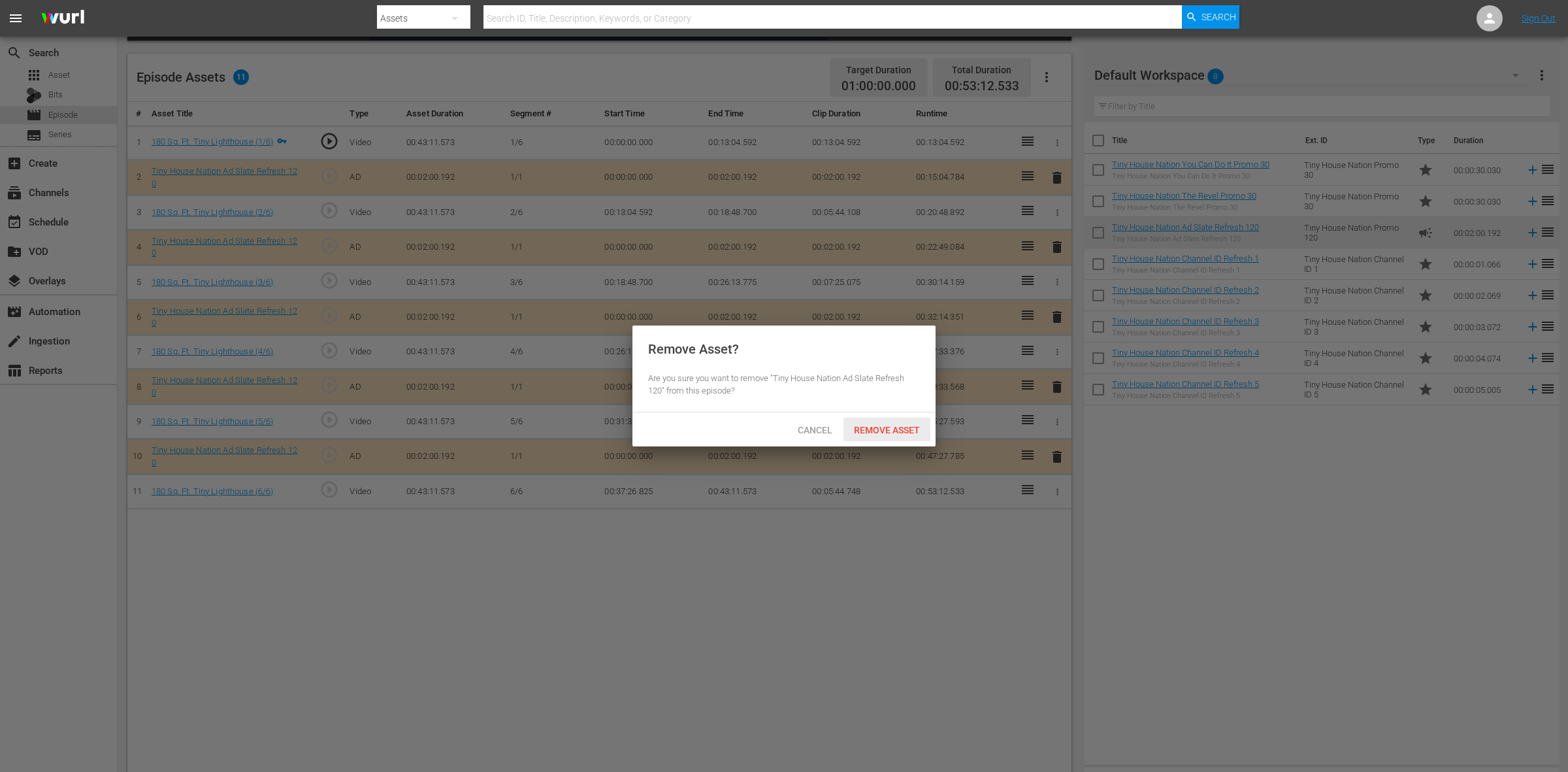
click at [894, 435] on span "Remove Asset" at bounding box center [887, 430] width 87 height 10
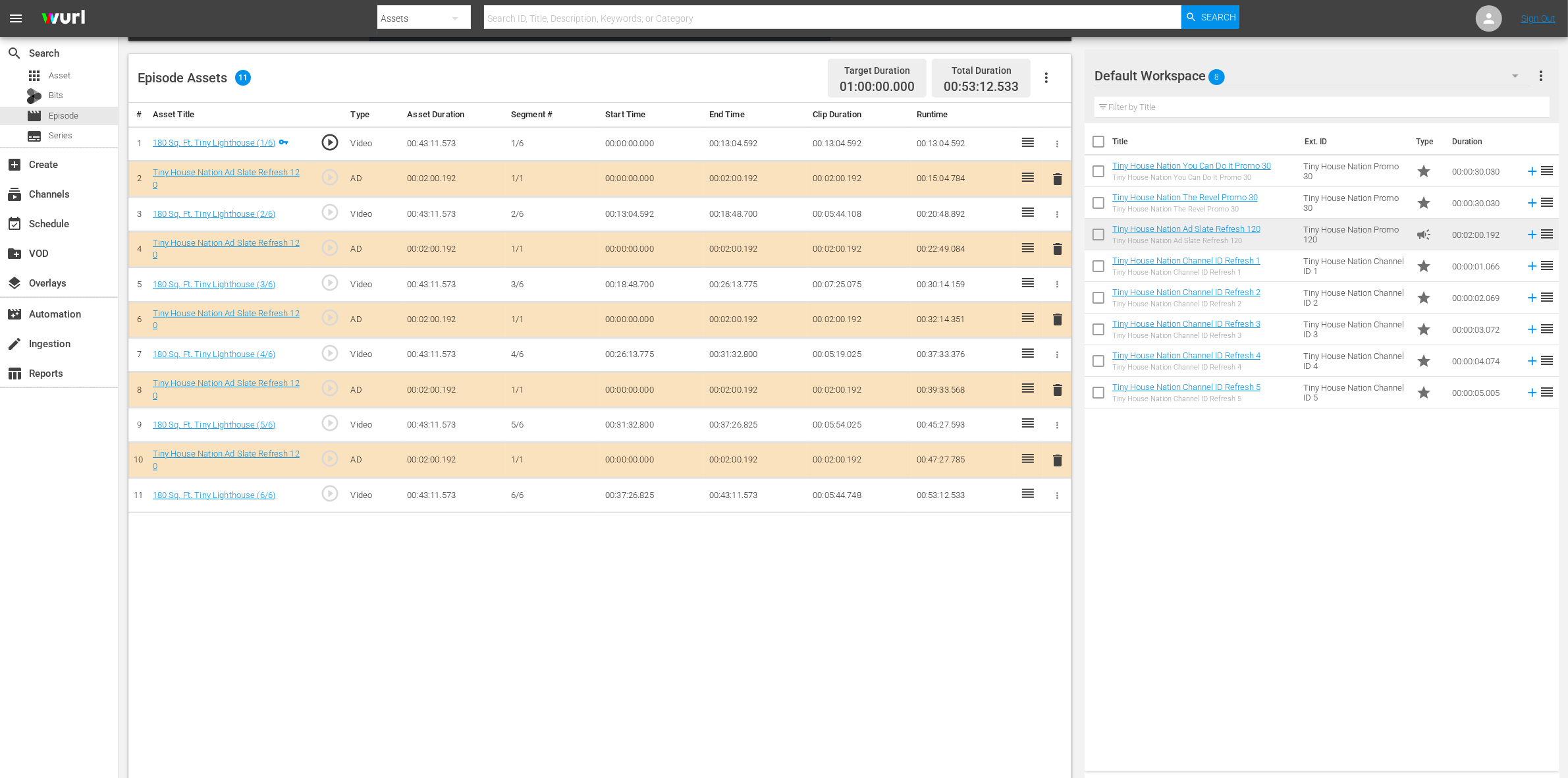
click at [1055, 328] on span "delete" at bounding box center [1057, 320] width 16 height 16
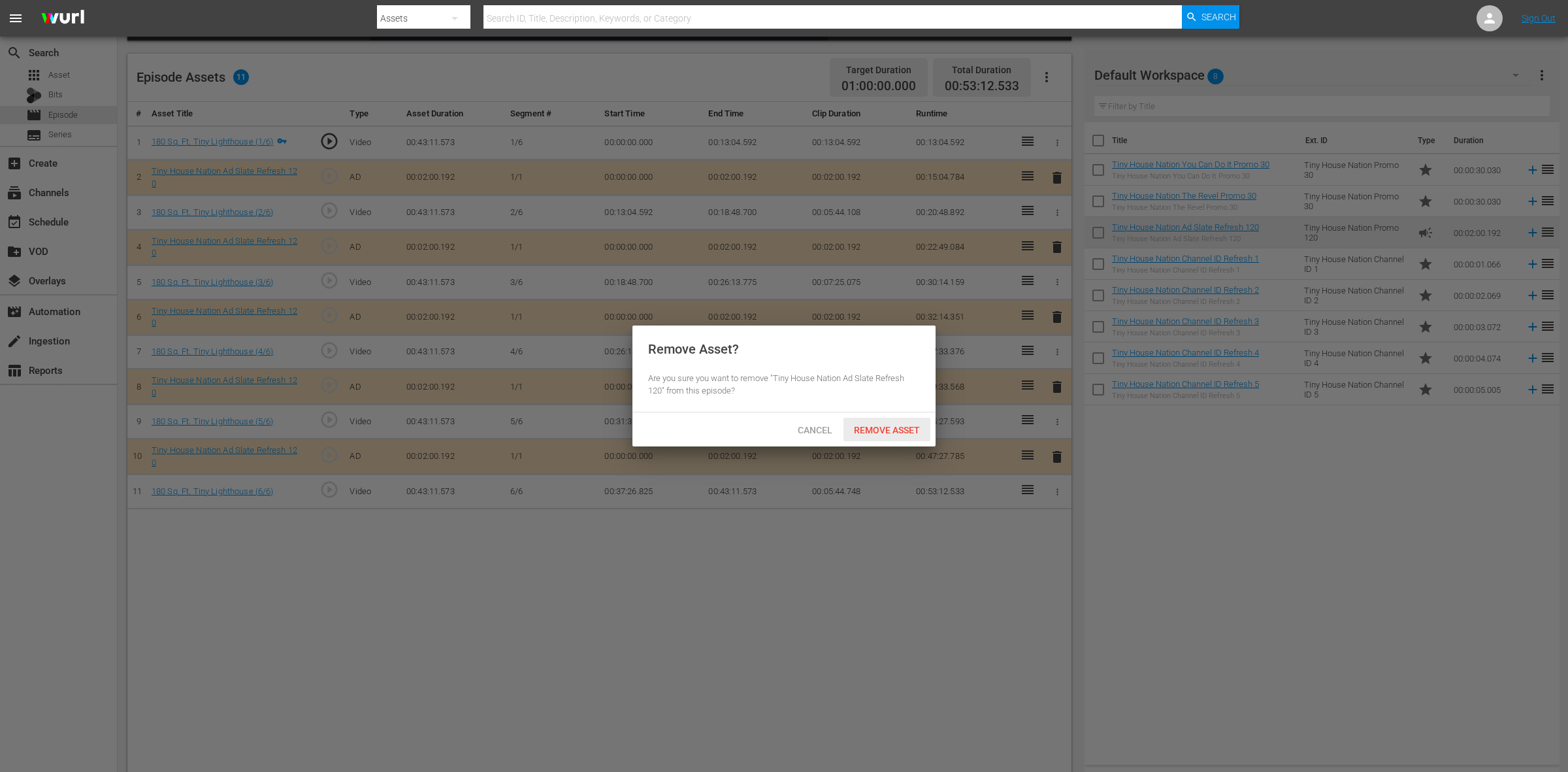
click at [909, 430] on span "Remove Asset" at bounding box center [887, 430] width 87 height 10
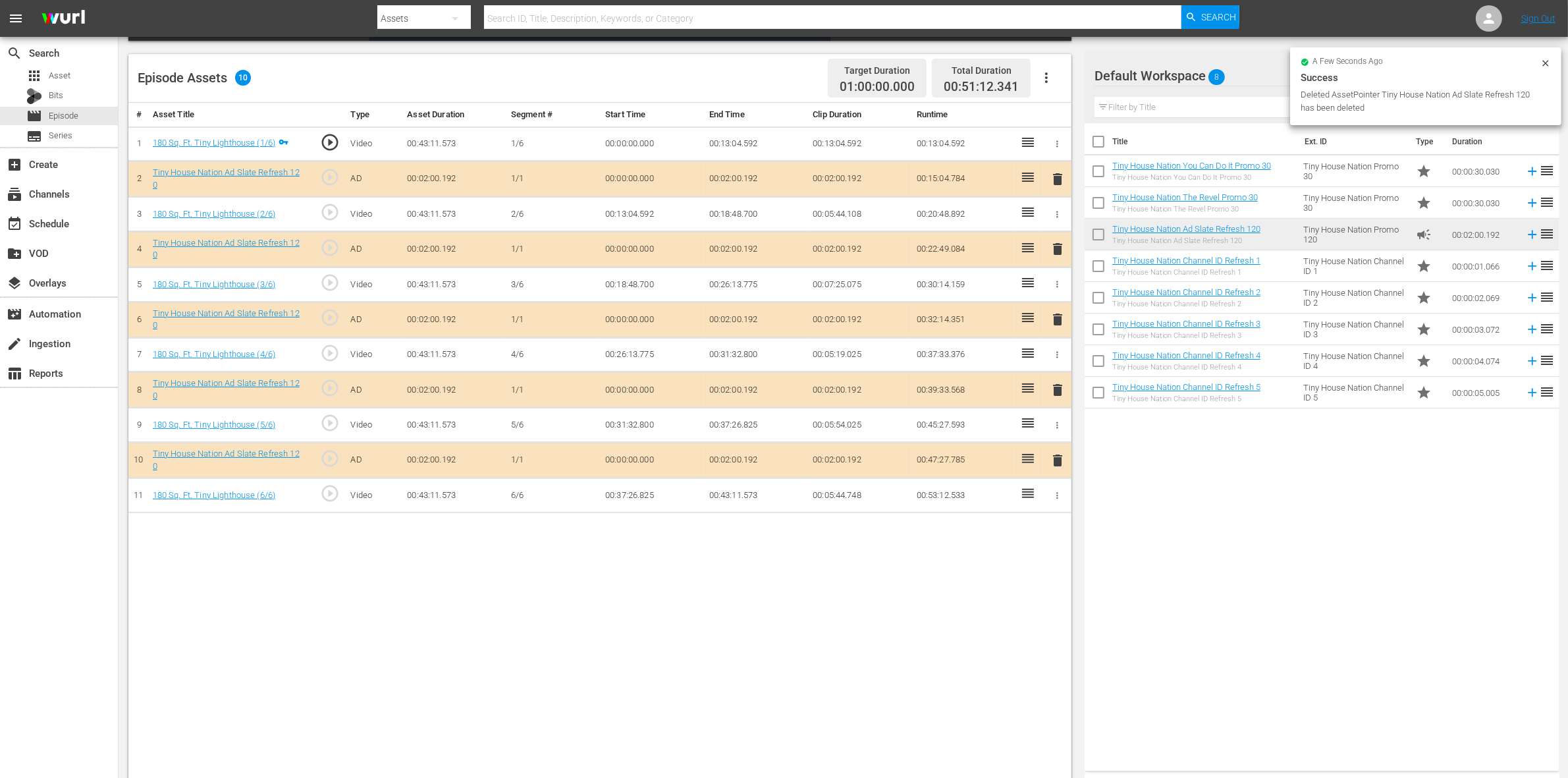
click at [1055, 394] on span "delete" at bounding box center [1057, 390] width 16 height 16
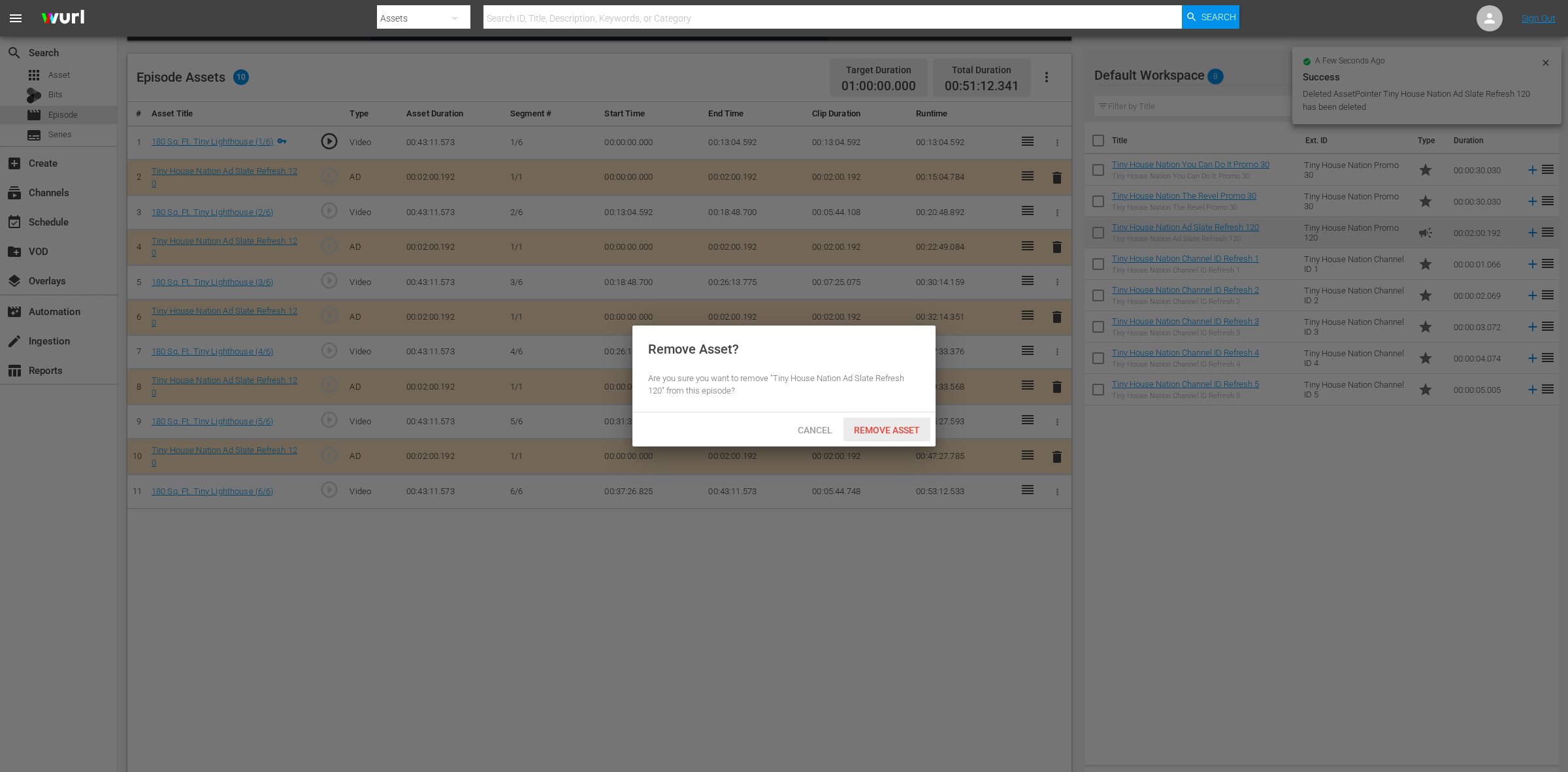
click at [863, 422] on div "Remove Asset" at bounding box center [887, 429] width 87 height 24
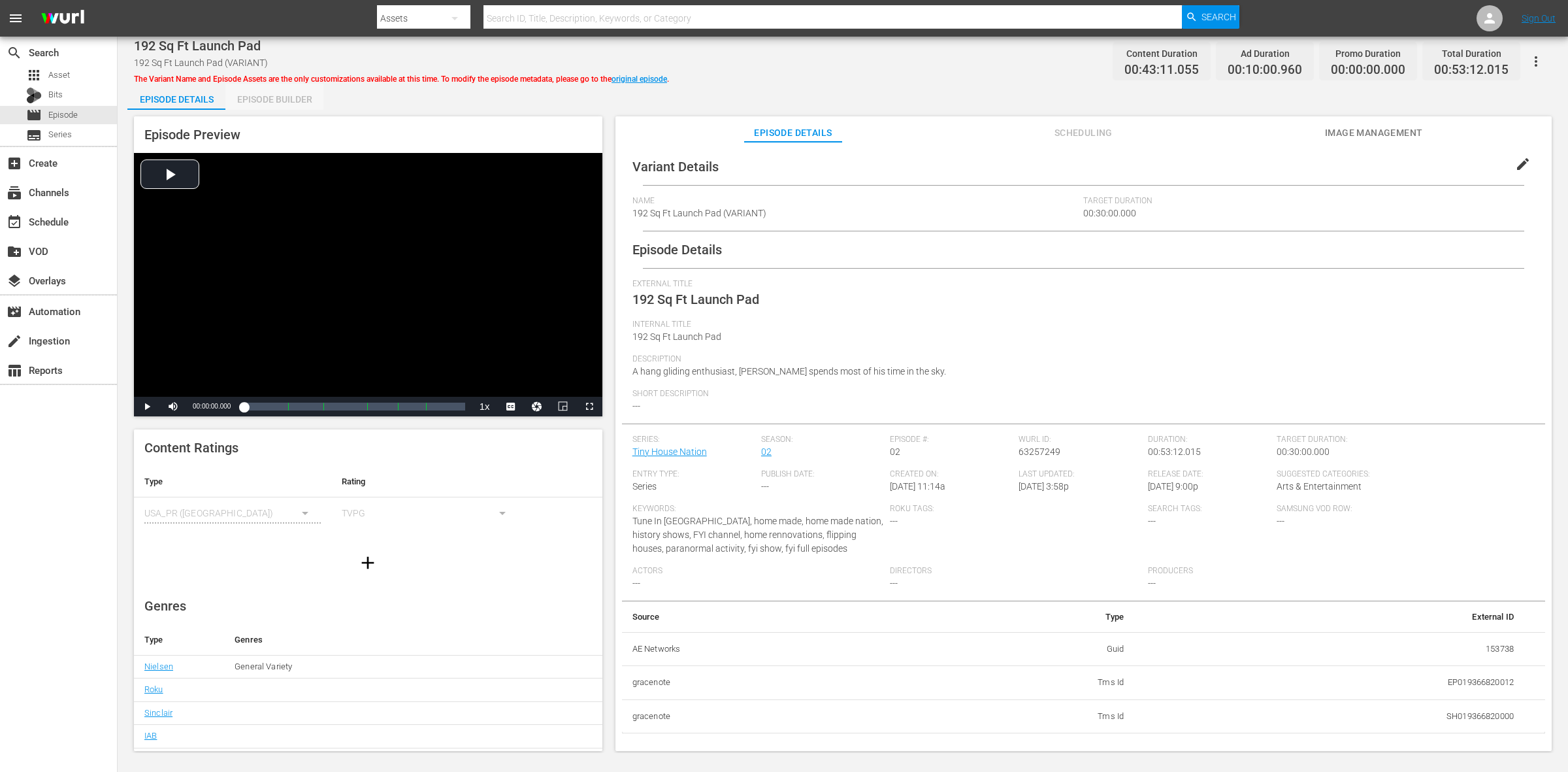
click at [286, 95] on div "Episode Builder" at bounding box center [275, 100] width 98 height 31
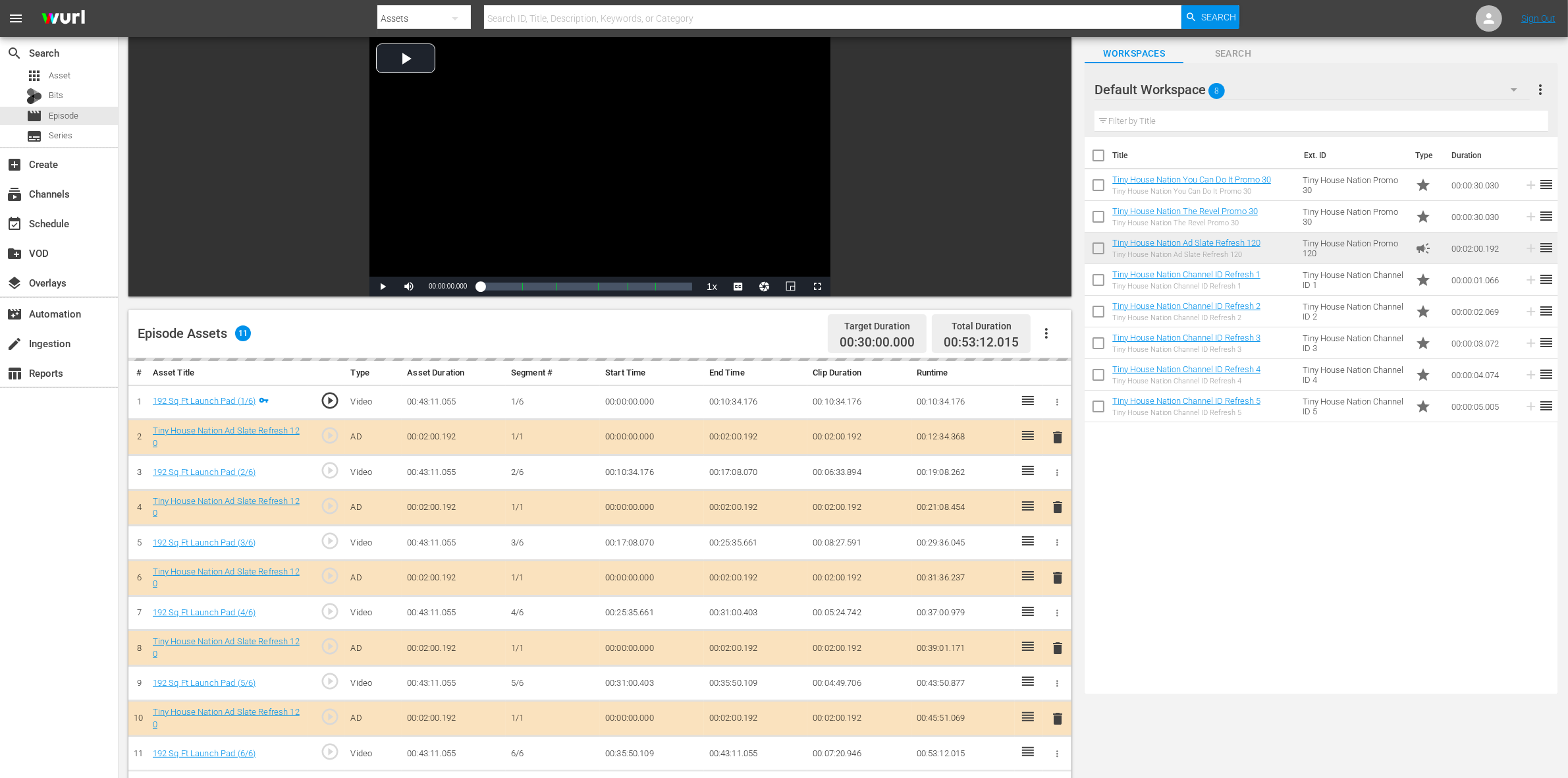
scroll to position [164, 0]
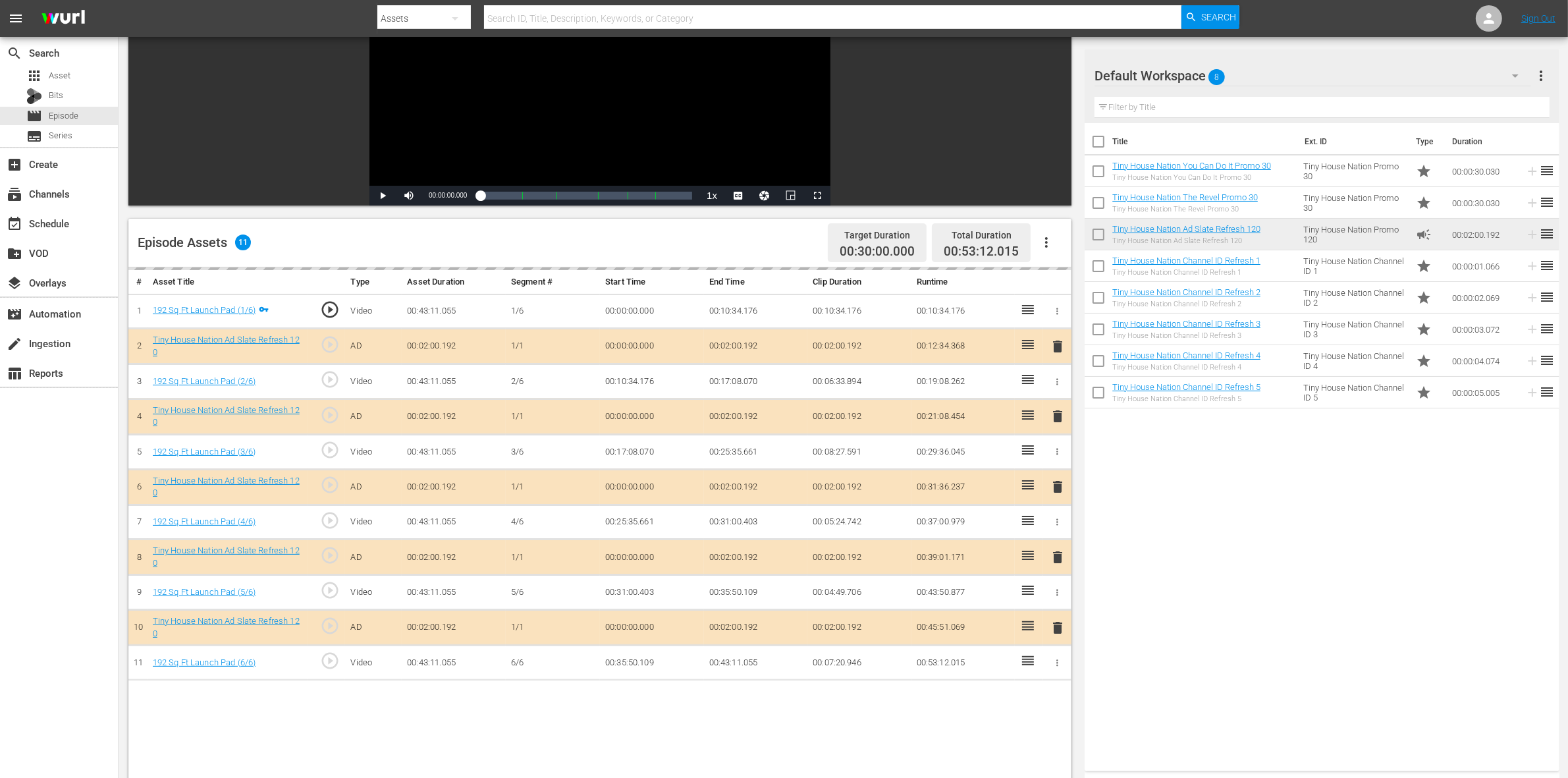
click at [1058, 491] on div "delete" at bounding box center [1057, 487] width 18 height 19
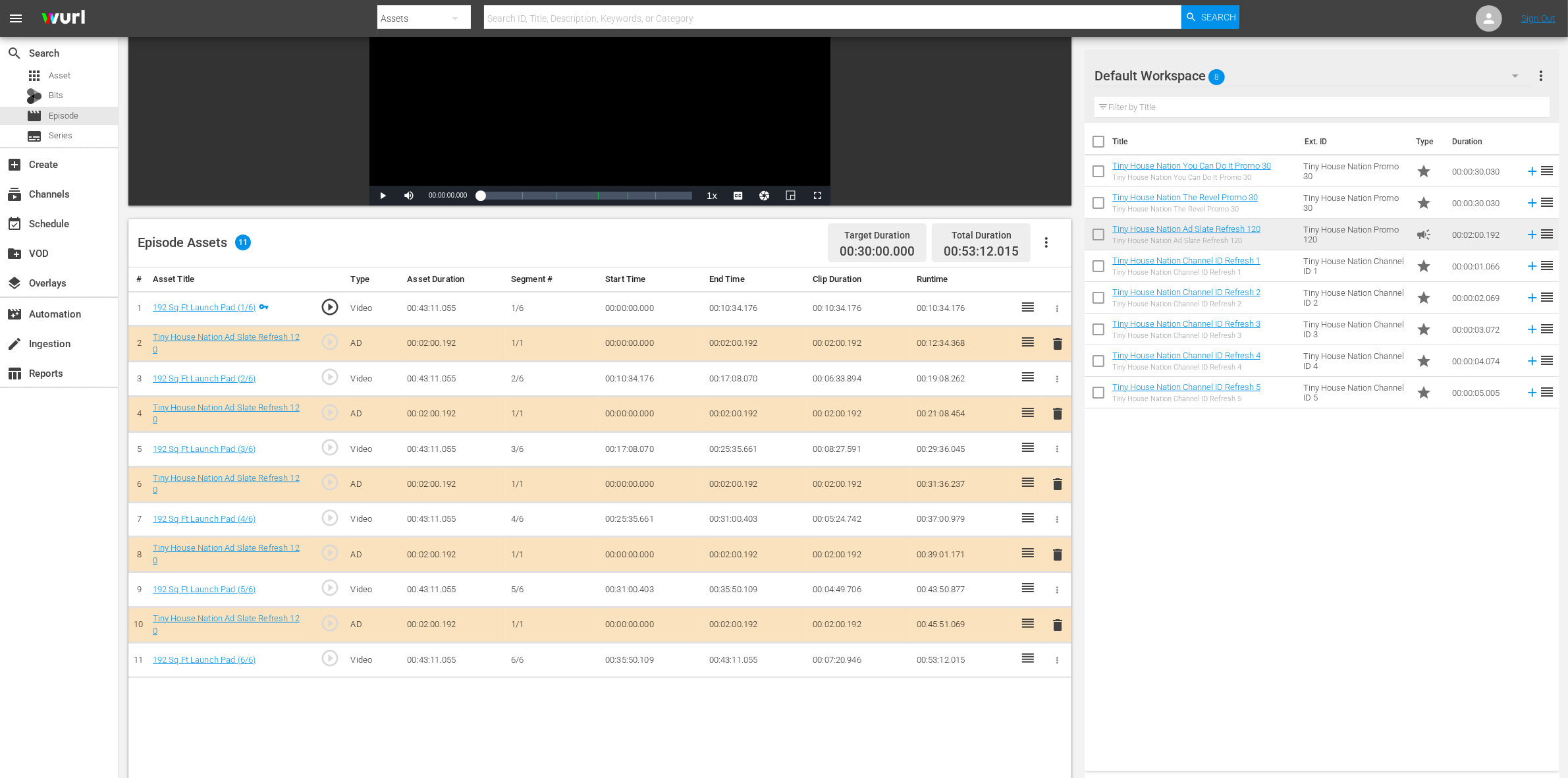
click at [1057, 492] on span "delete" at bounding box center [1057, 484] width 16 height 16
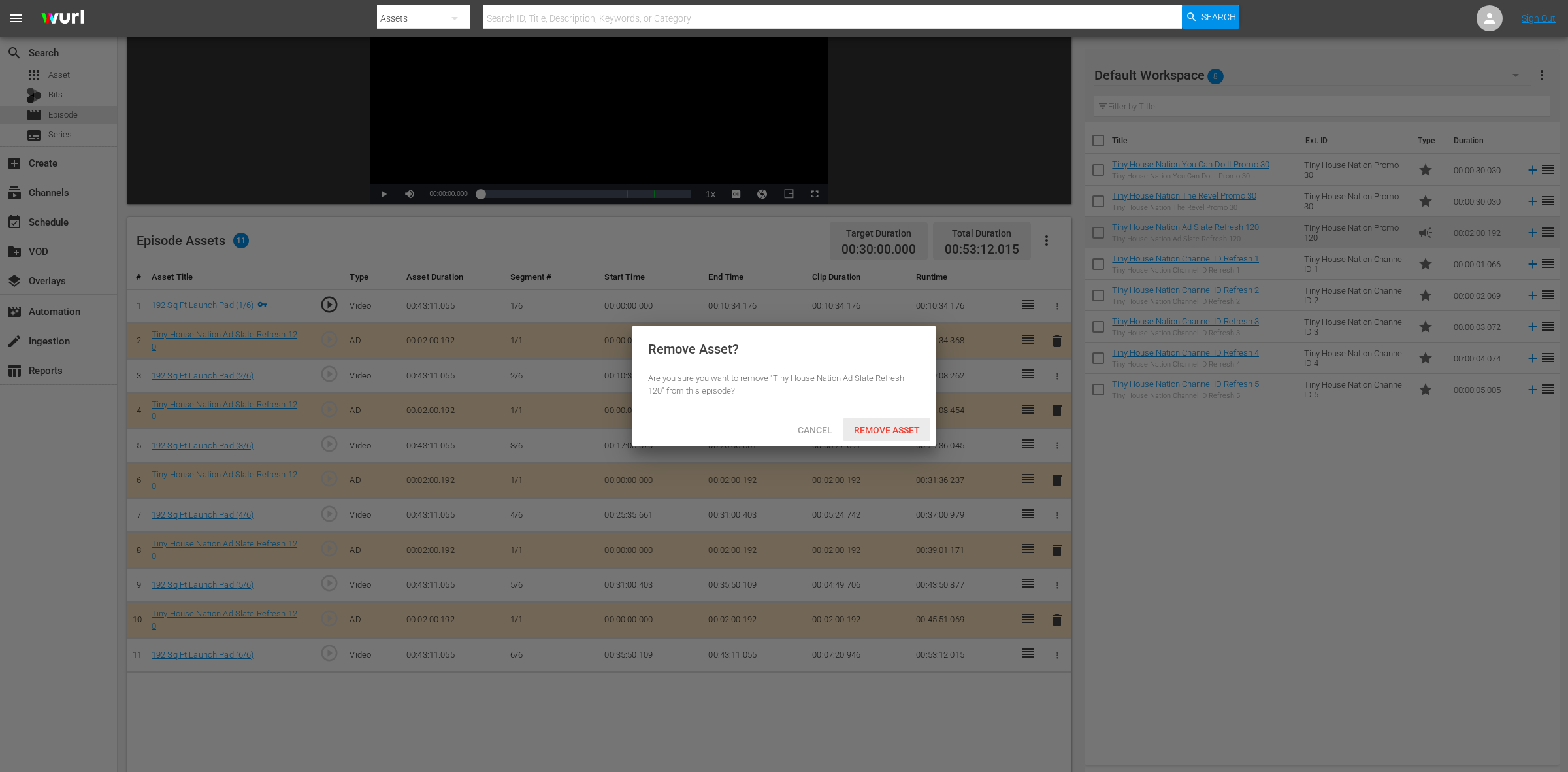
click at [899, 427] on span "Remove Asset" at bounding box center [887, 430] width 87 height 10
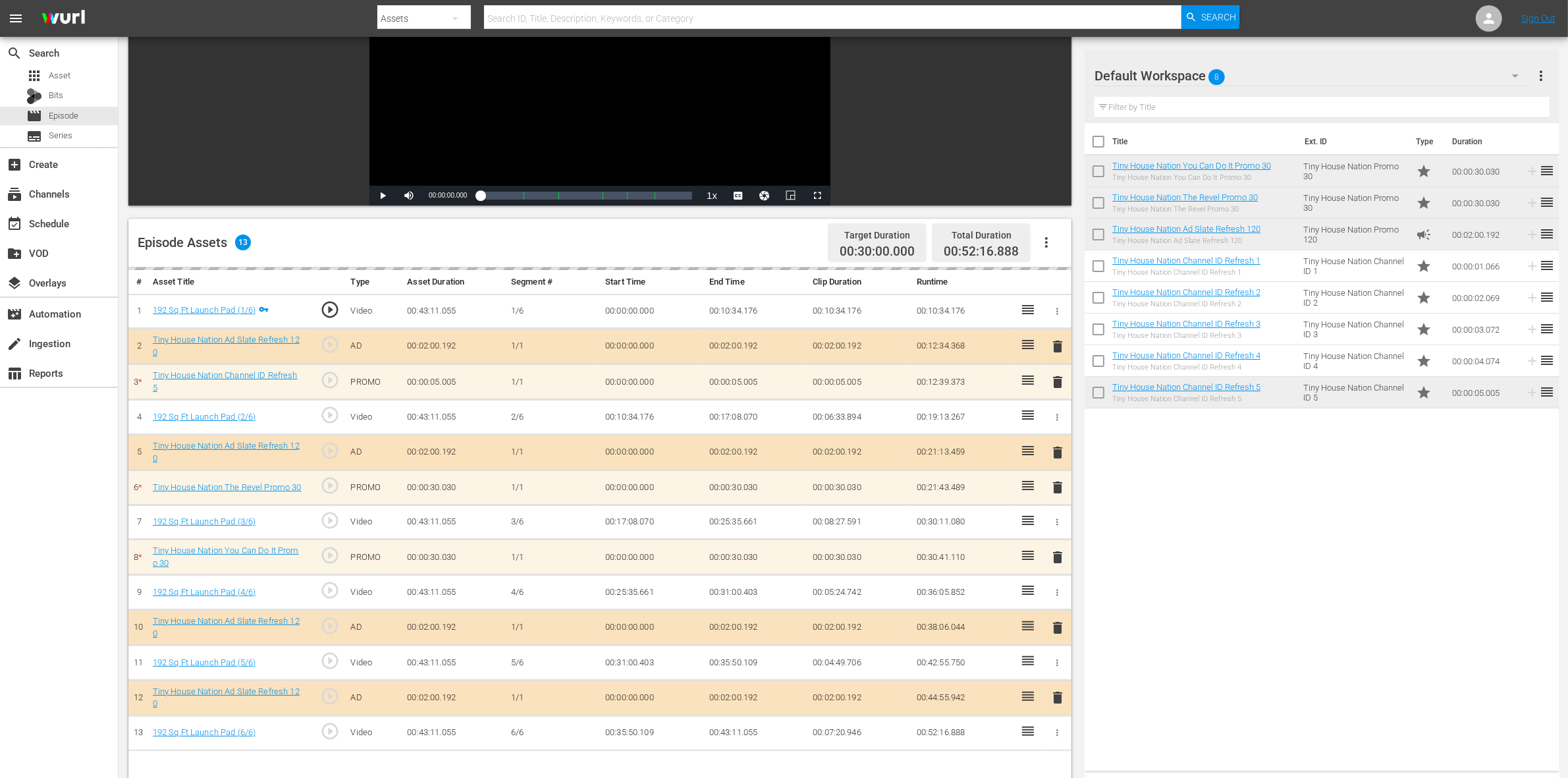
scroll to position [247, 0]
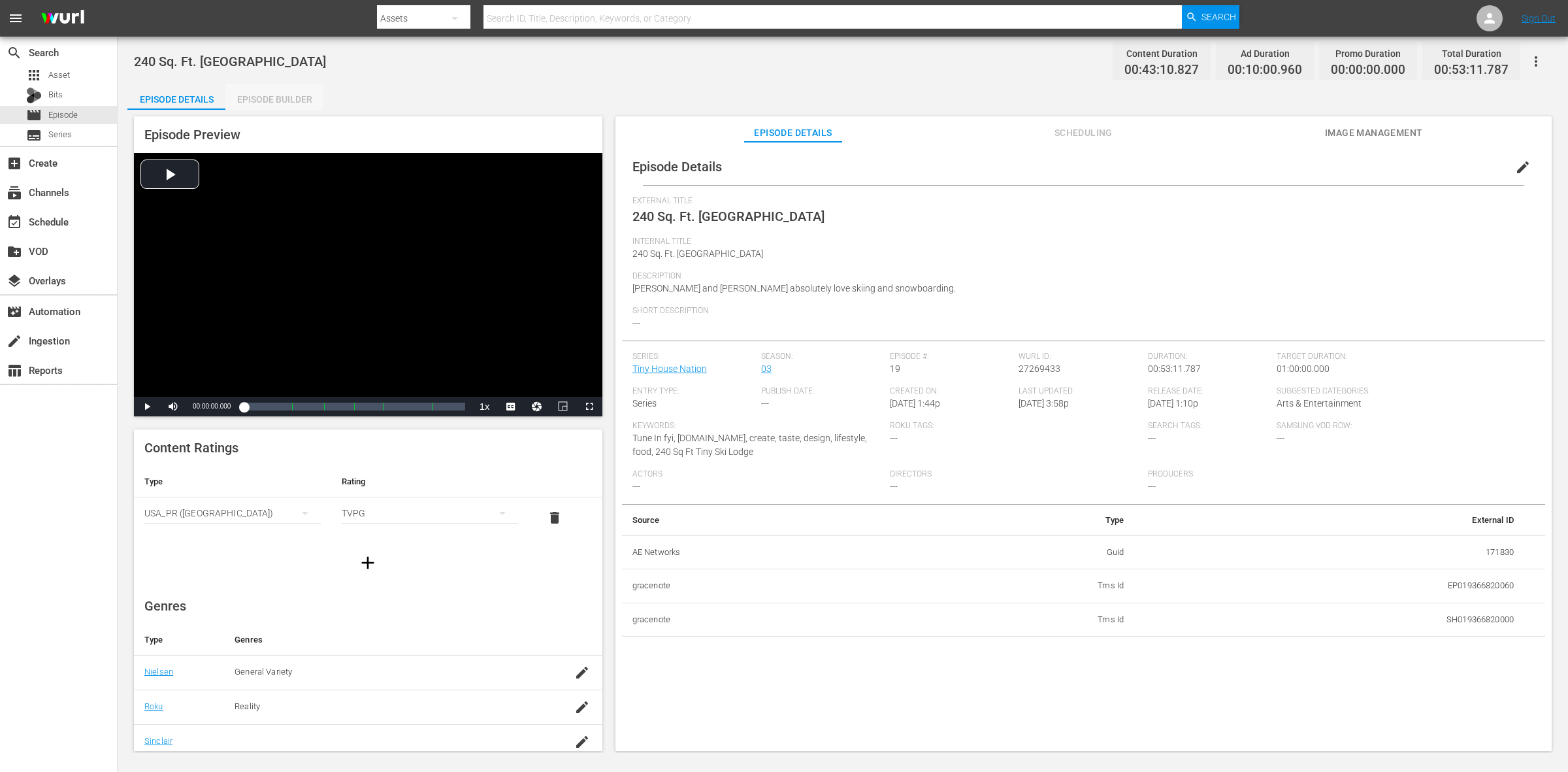
click at [282, 90] on div "Episode Builder" at bounding box center [275, 100] width 98 height 31
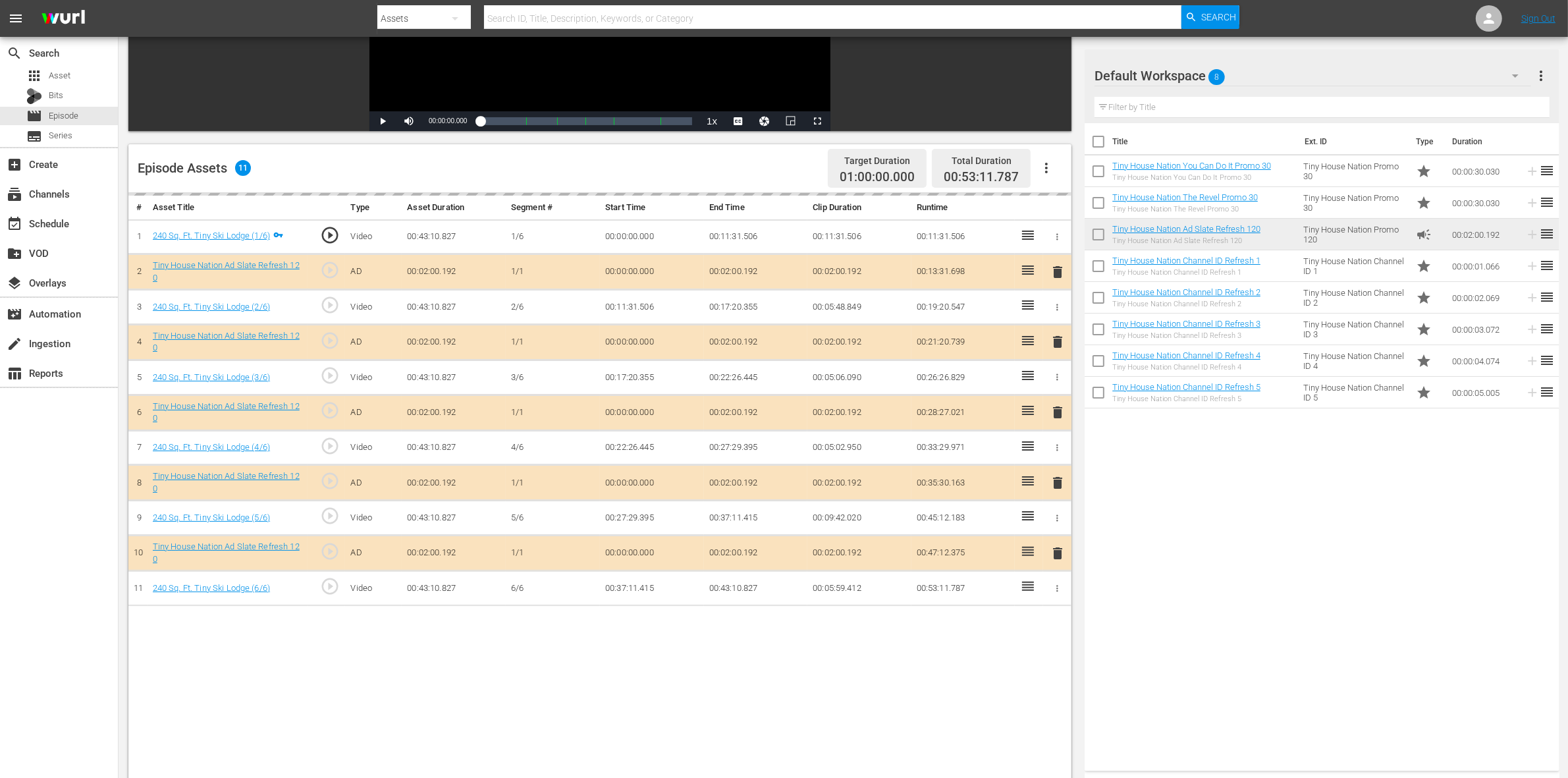
scroll to position [247, 0]
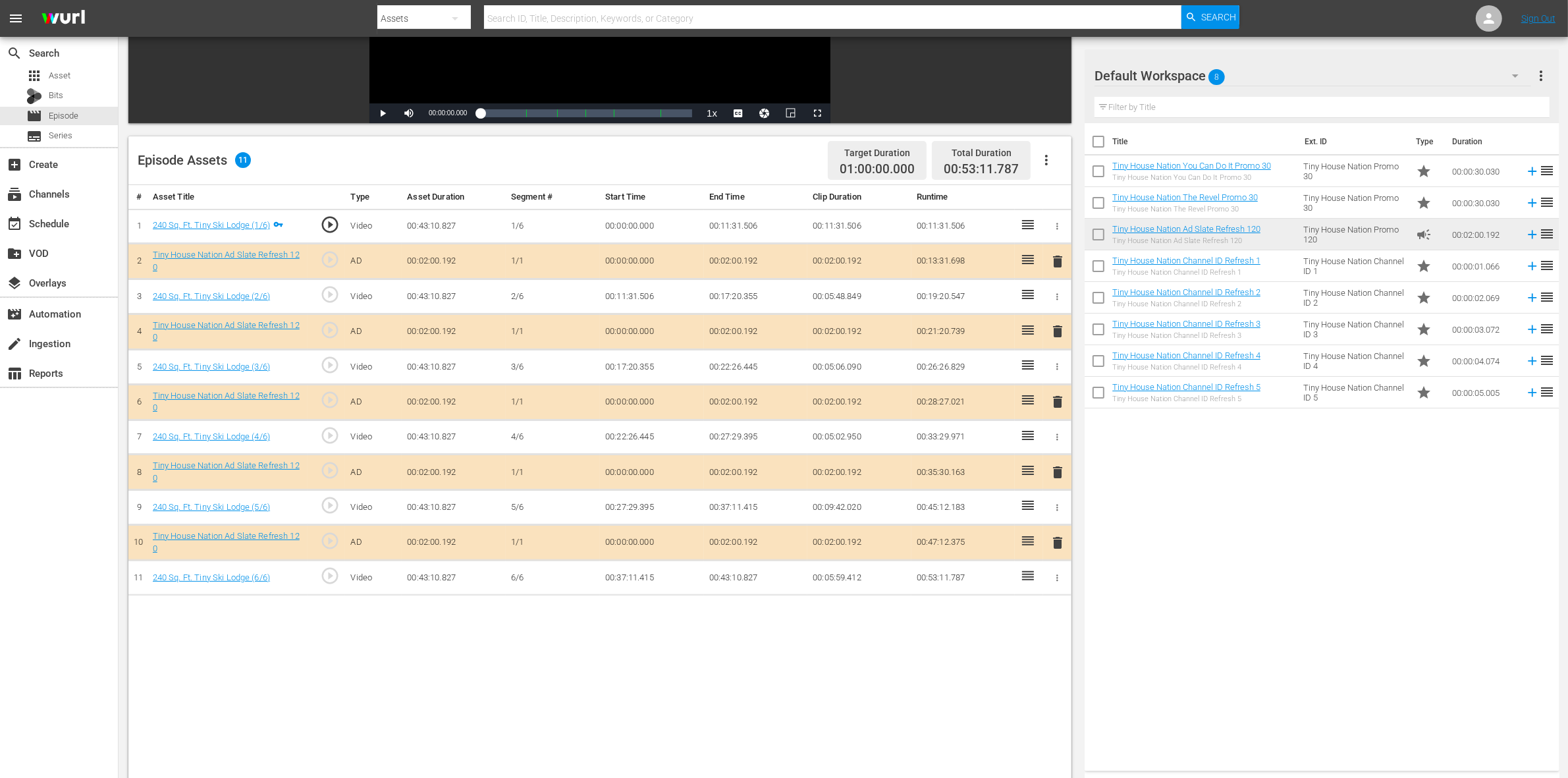
click at [1057, 333] on span "delete" at bounding box center [1057, 332] width 16 height 16
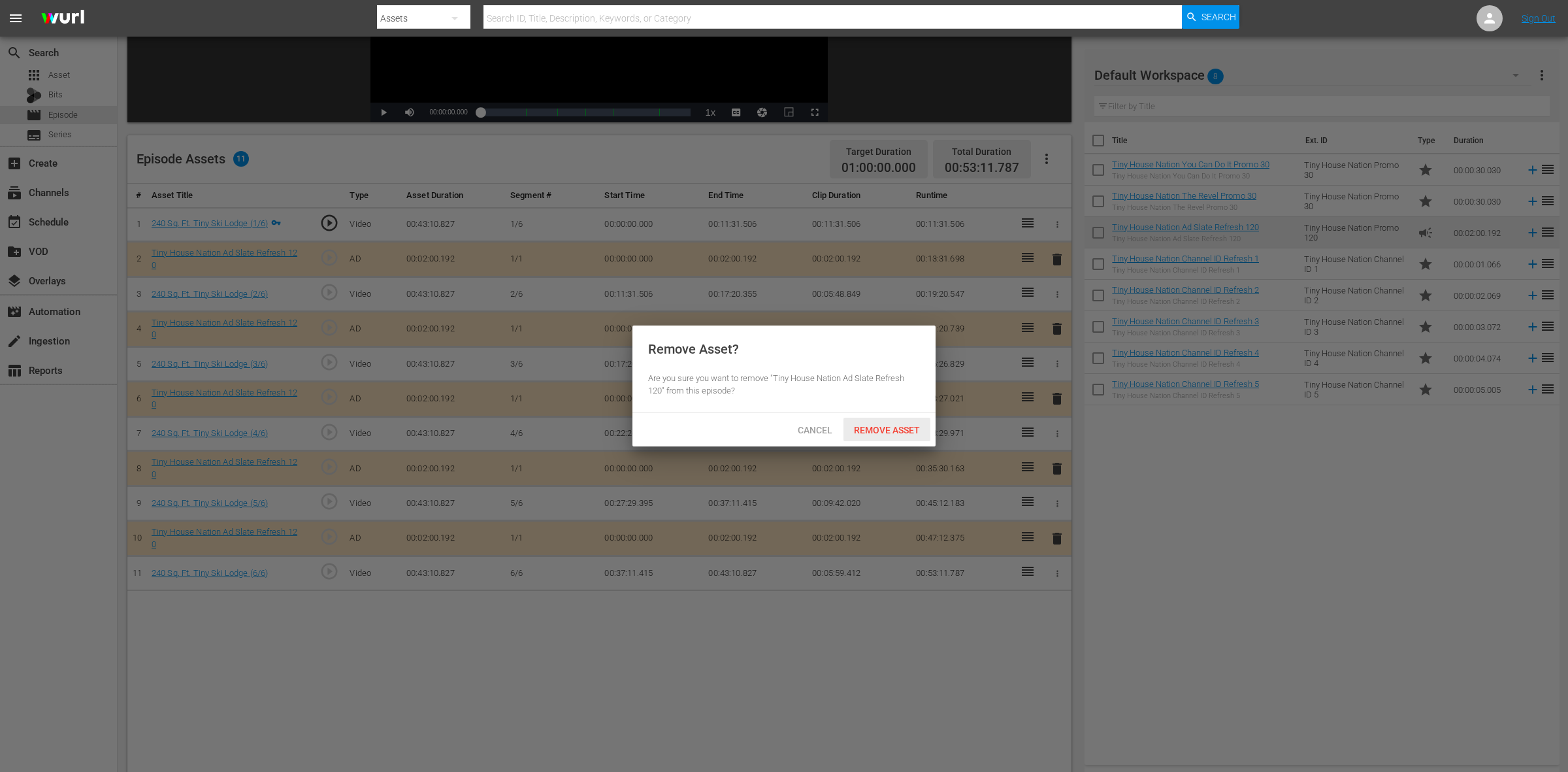
click at [911, 435] on span "Remove Asset" at bounding box center [887, 430] width 87 height 10
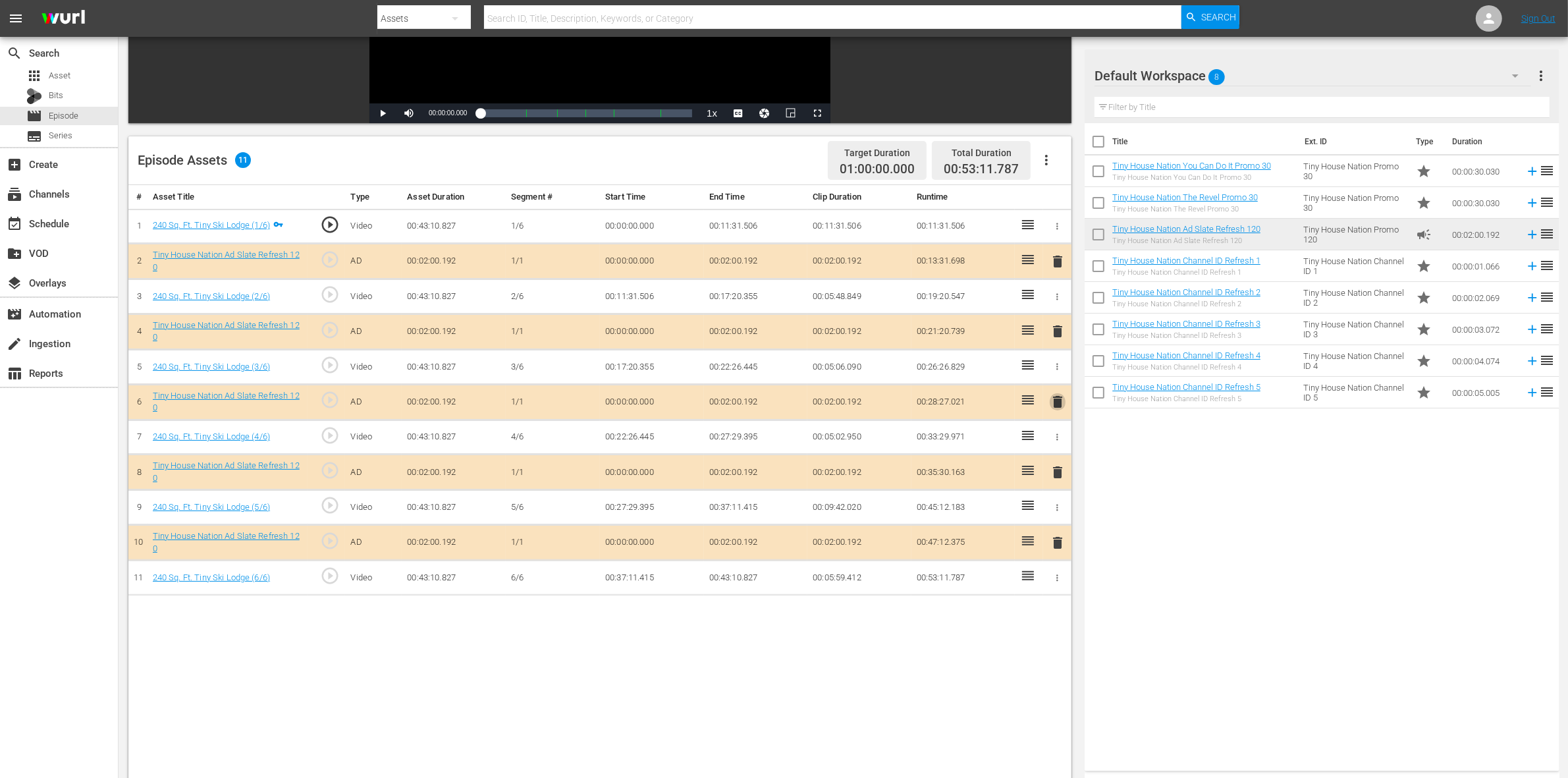
click at [1057, 398] on span "delete" at bounding box center [1057, 402] width 16 height 16
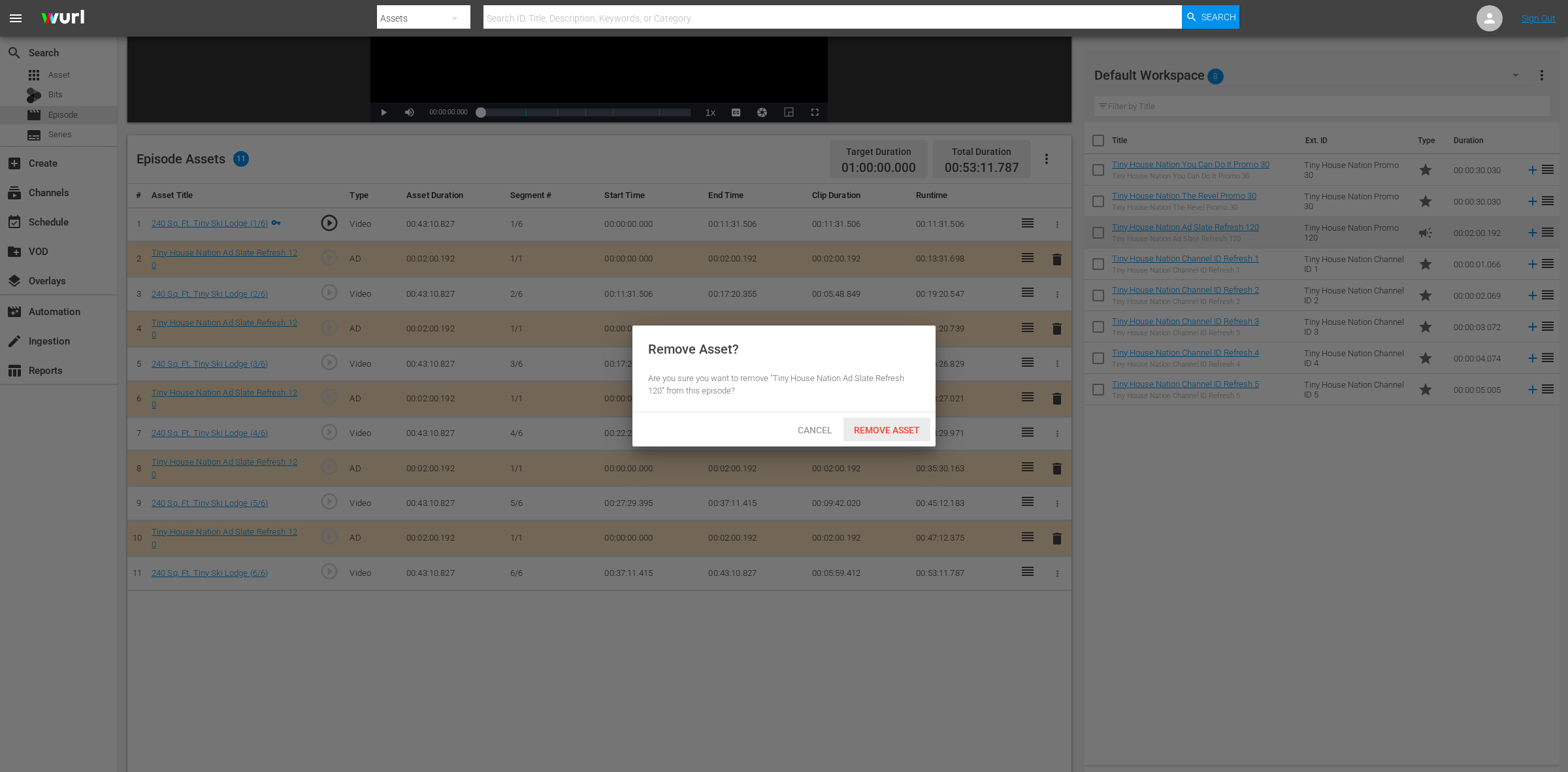
click at [882, 425] on span "Remove Asset" at bounding box center [887, 430] width 87 height 10
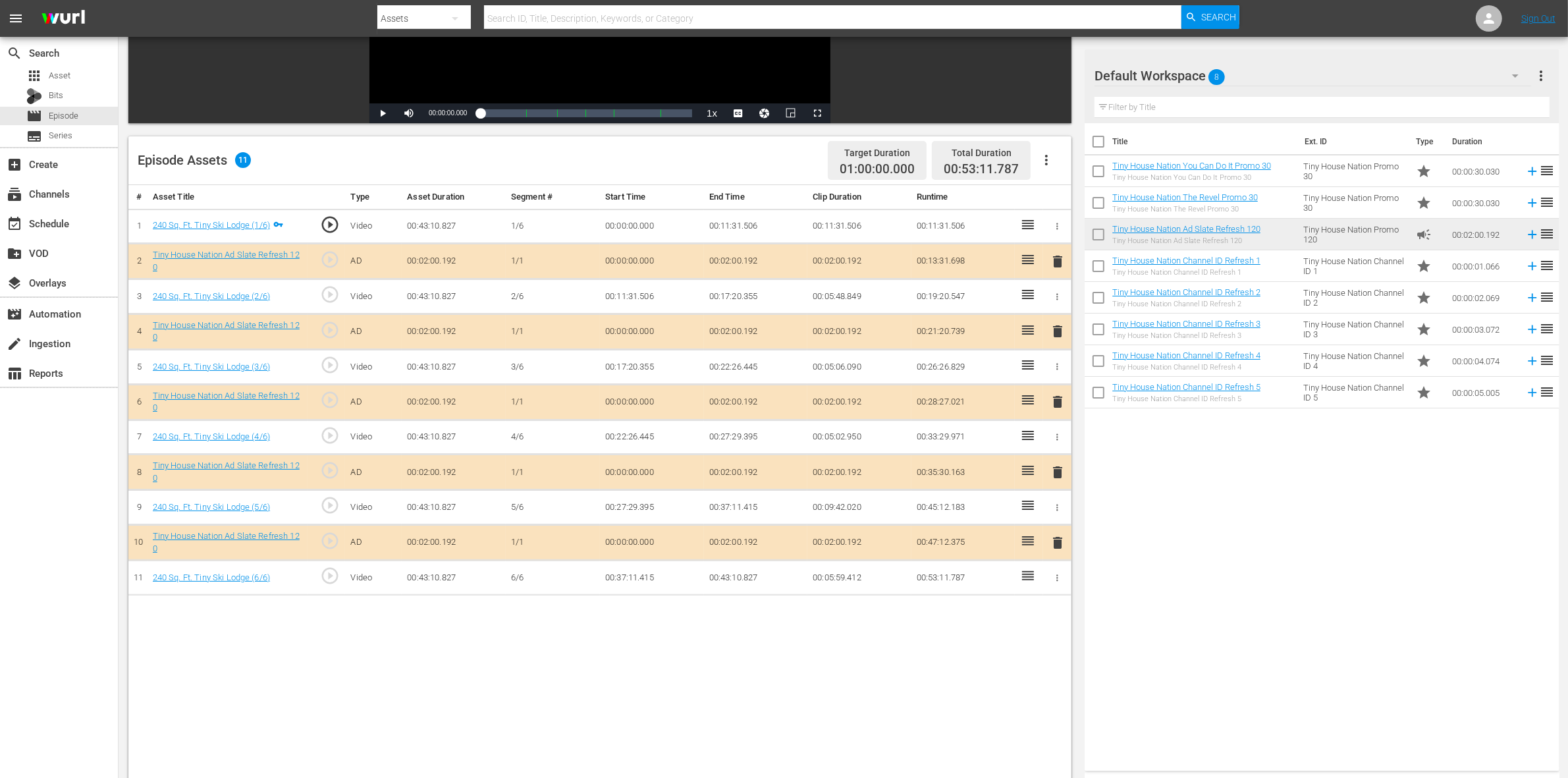
click at [1060, 472] on span "delete" at bounding box center [1057, 472] width 16 height 16
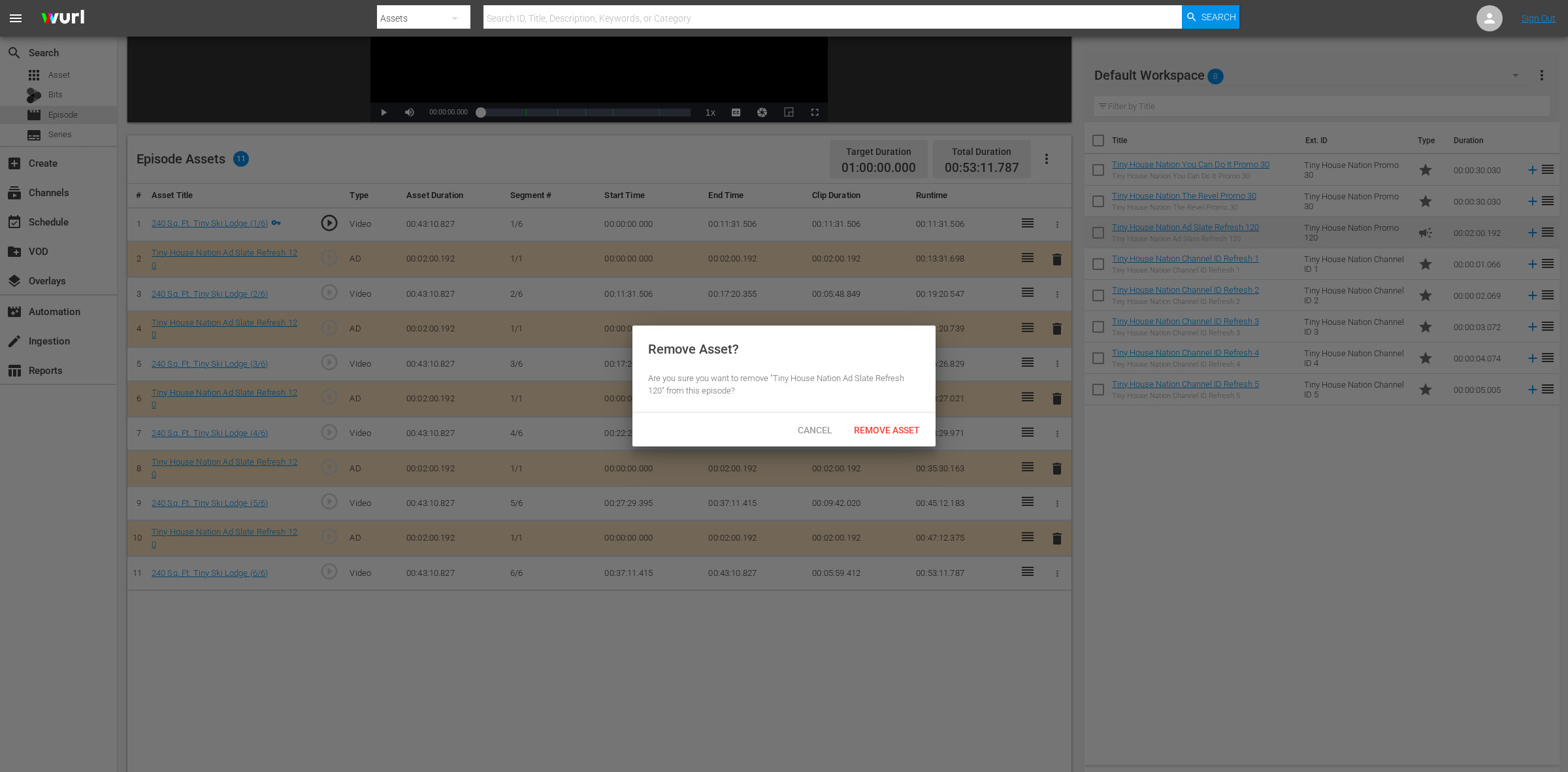
click at [902, 429] on span "Remove Asset" at bounding box center [887, 430] width 87 height 10
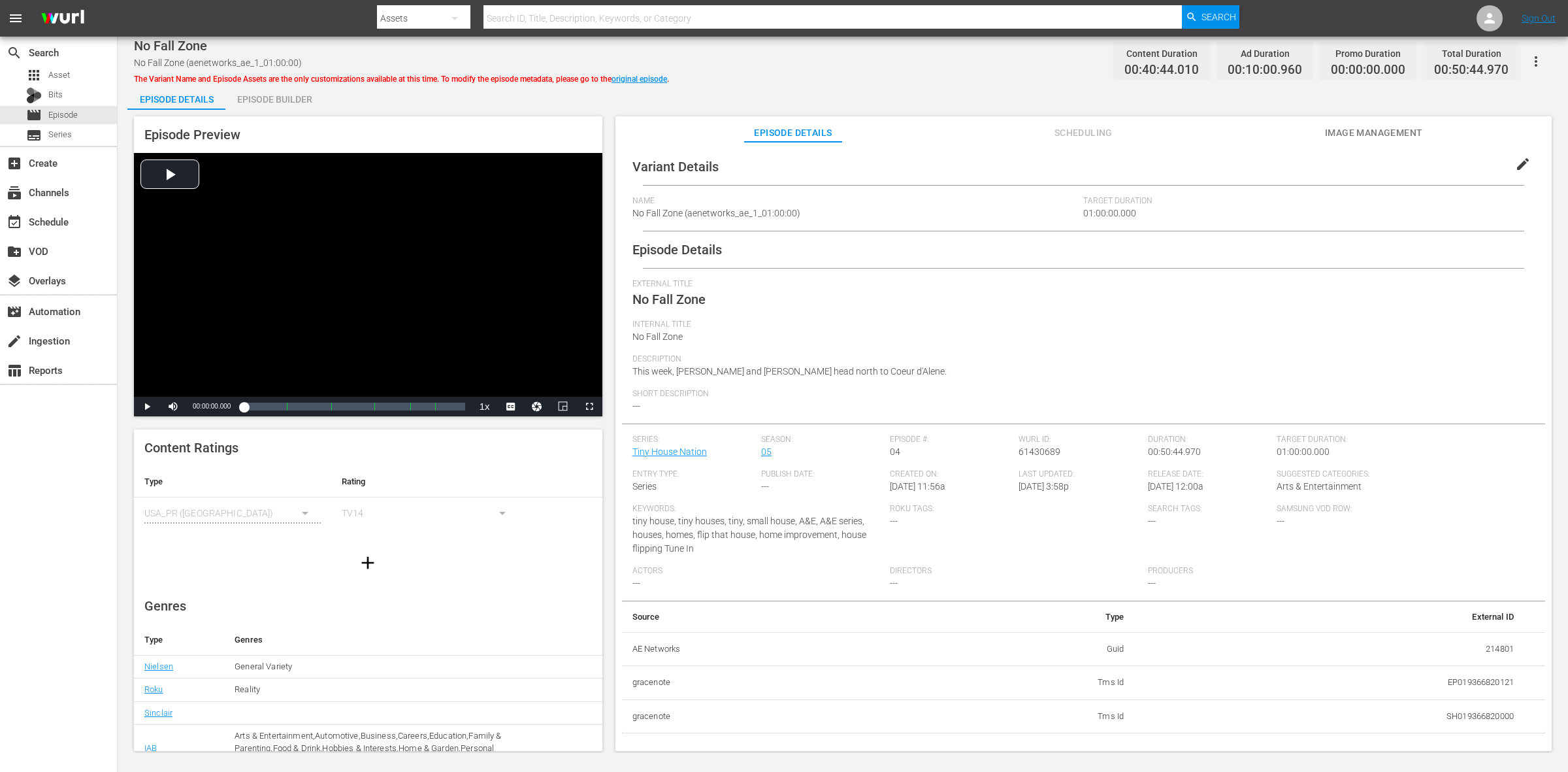
click at [268, 95] on div "Episode Builder" at bounding box center [275, 100] width 98 height 31
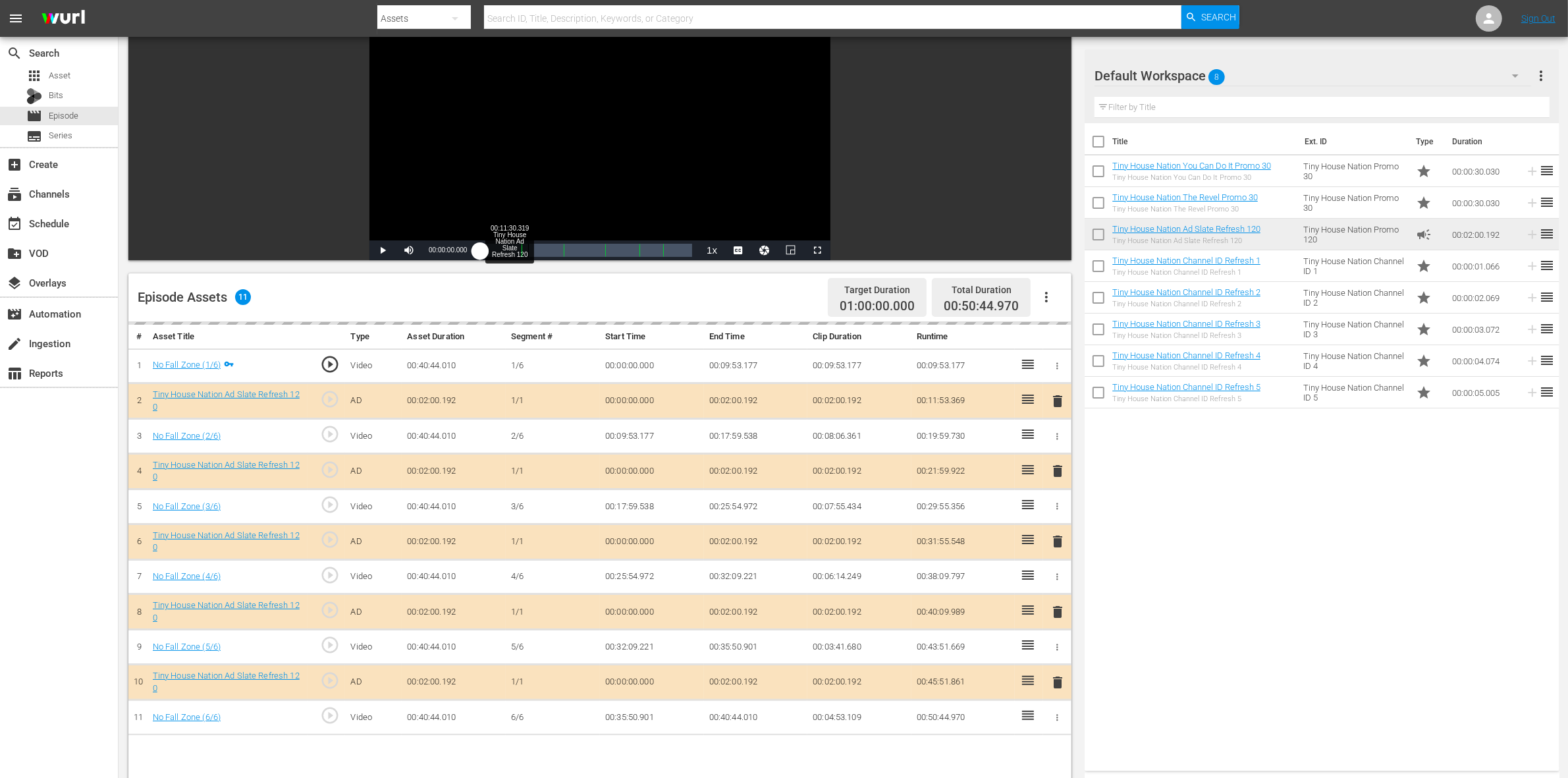
scroll to position [247, 0]
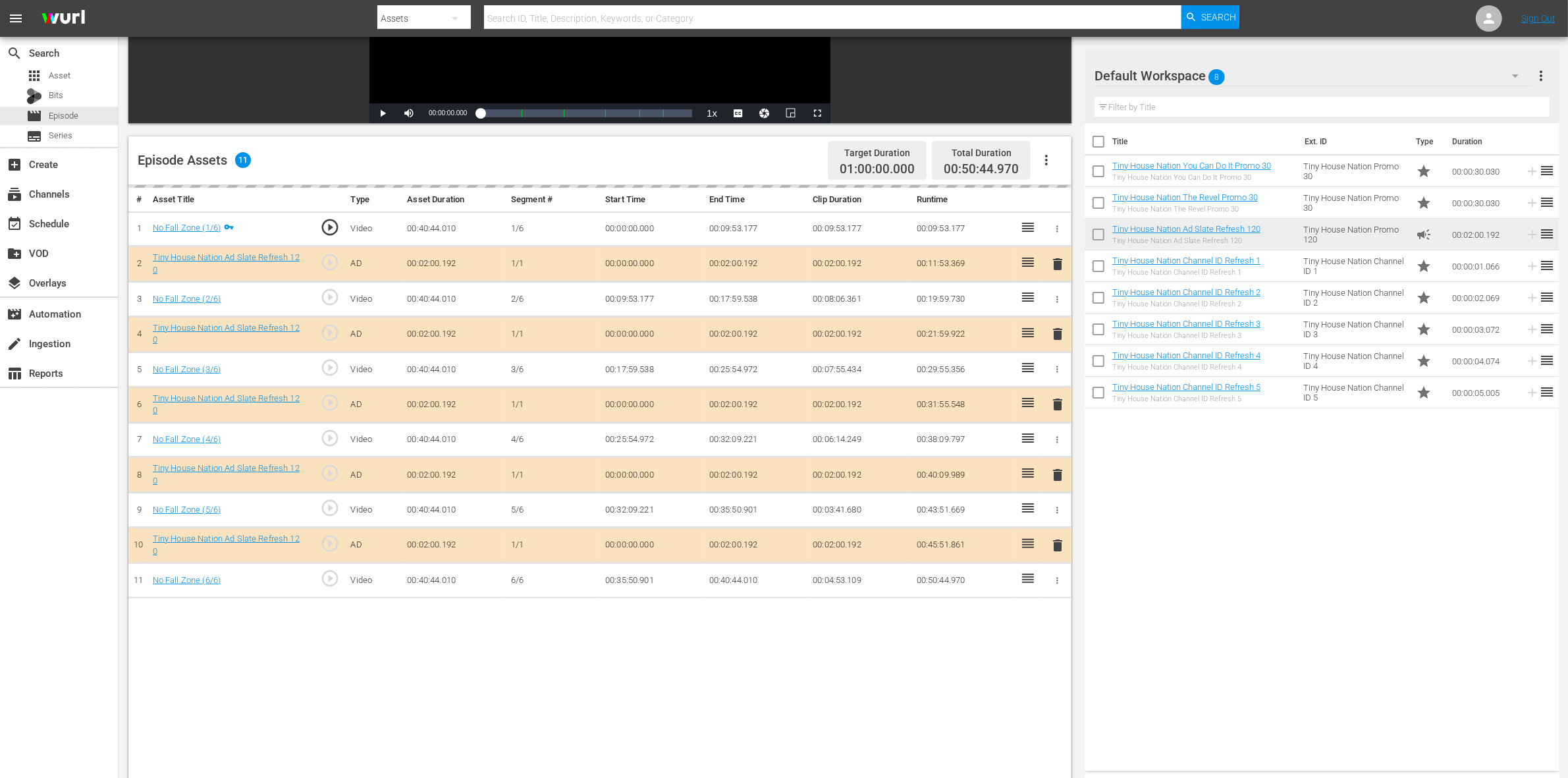
click at [1052, 337] on div "delete" at bounding box center [1057, 334] width 18 height 19
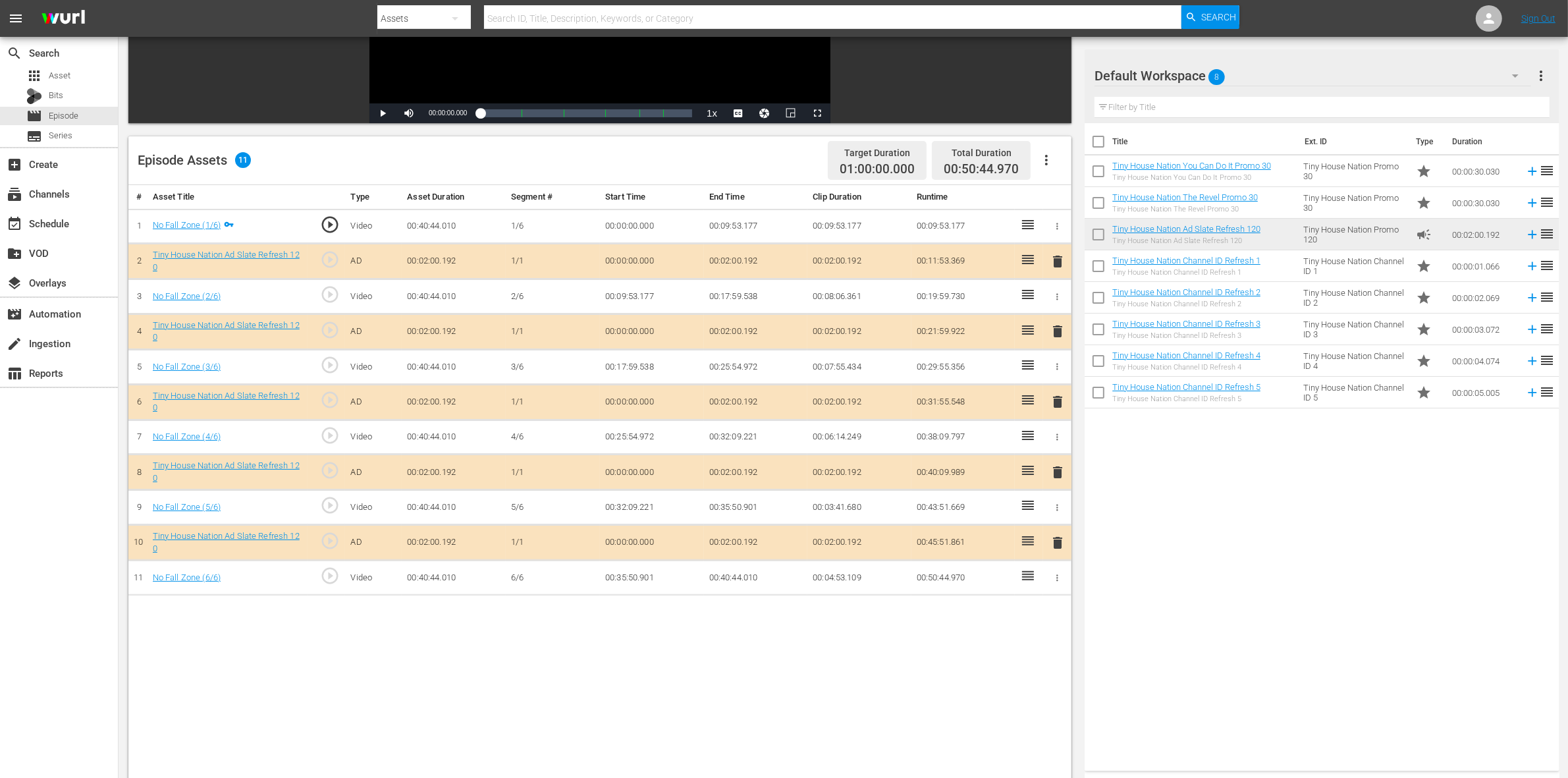
click at [1059, 334] on span "delete" at bounding box center [1057, 332] width 16 height 16
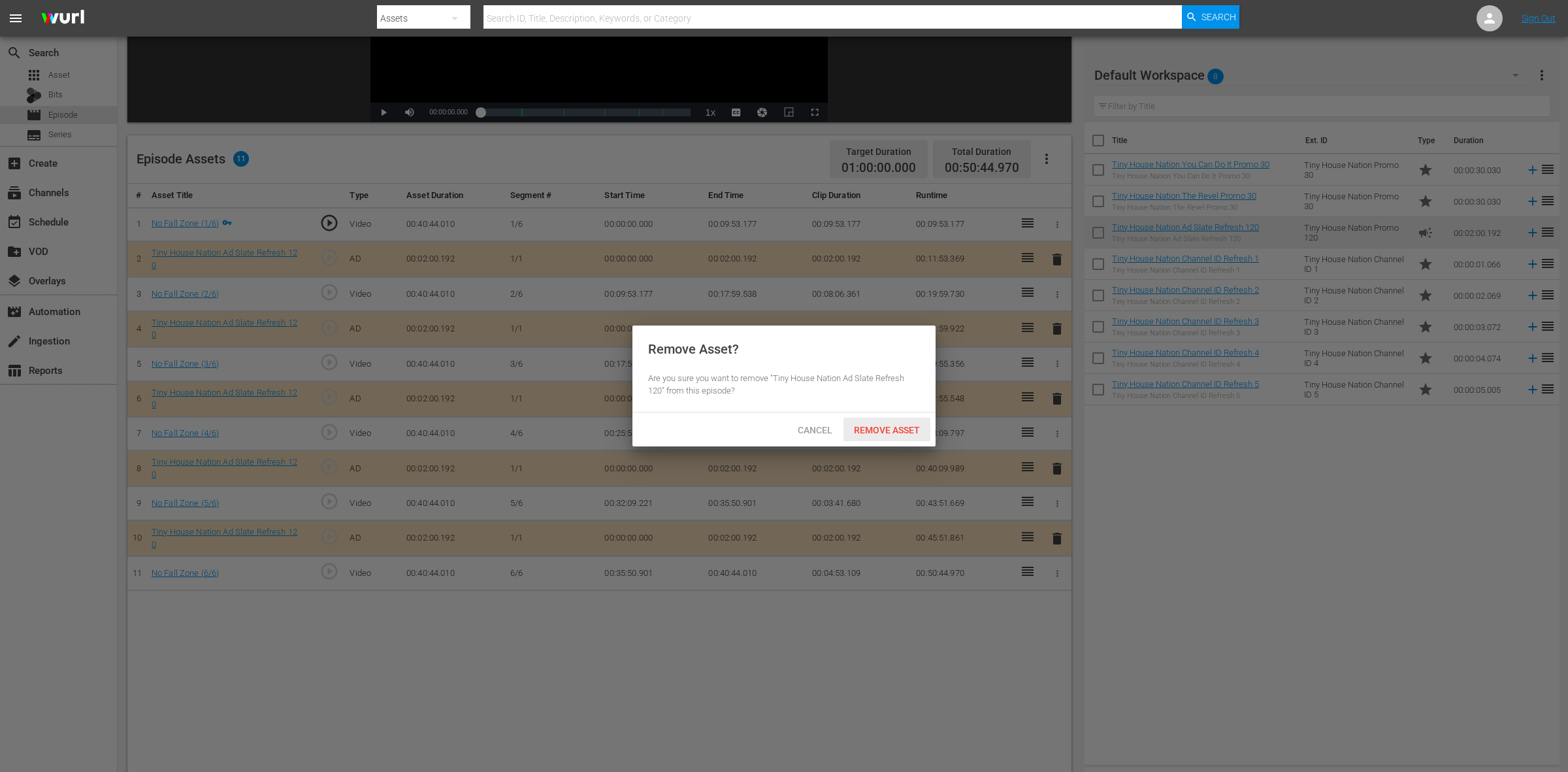
click at [906, 428] on span "Remove Asset" at bounding box center [887, 430] width 87 height 10
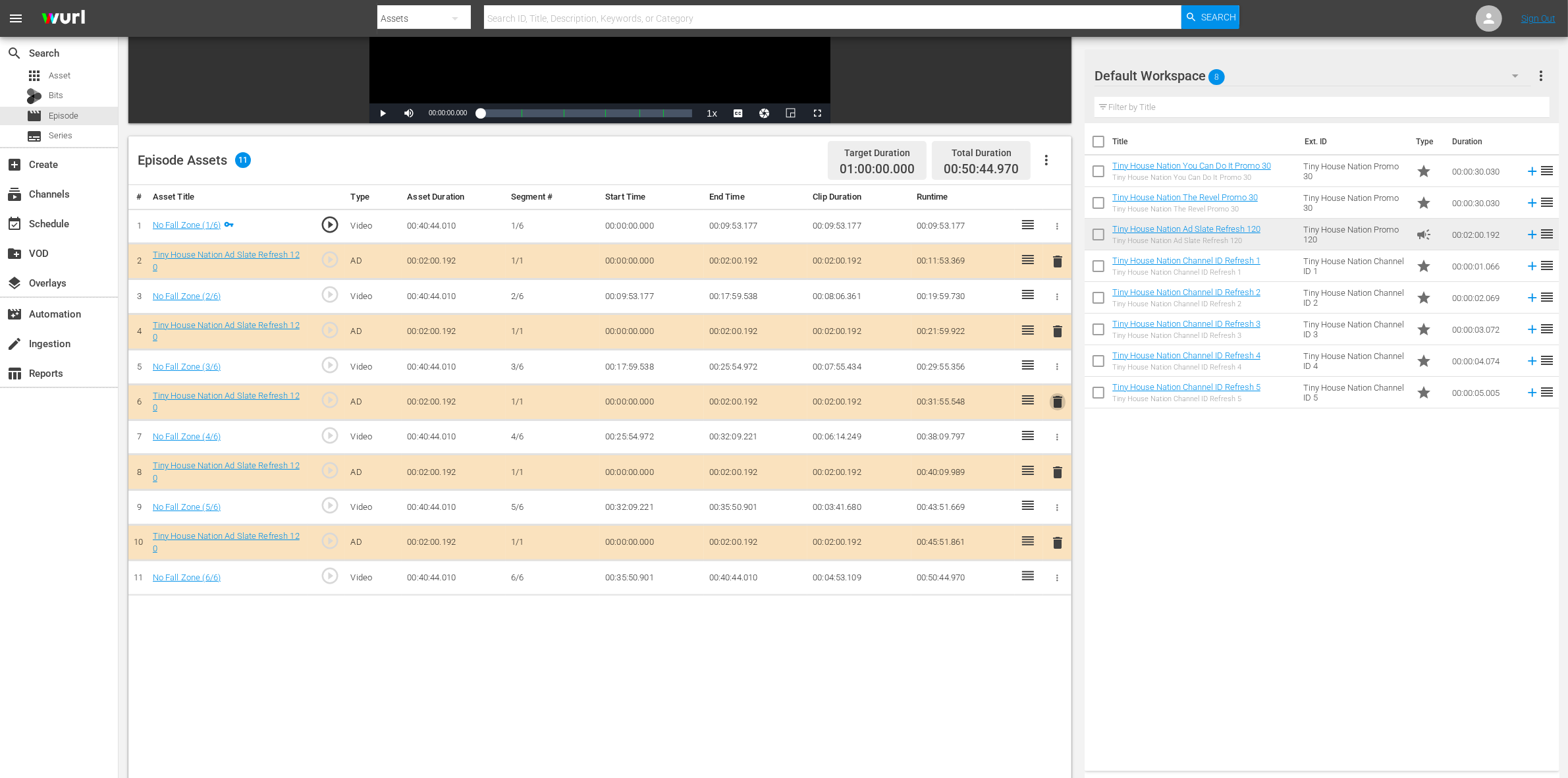
click at [1052, 399] on span "delete" at bounding box center [1057, 402] width 16 height 16
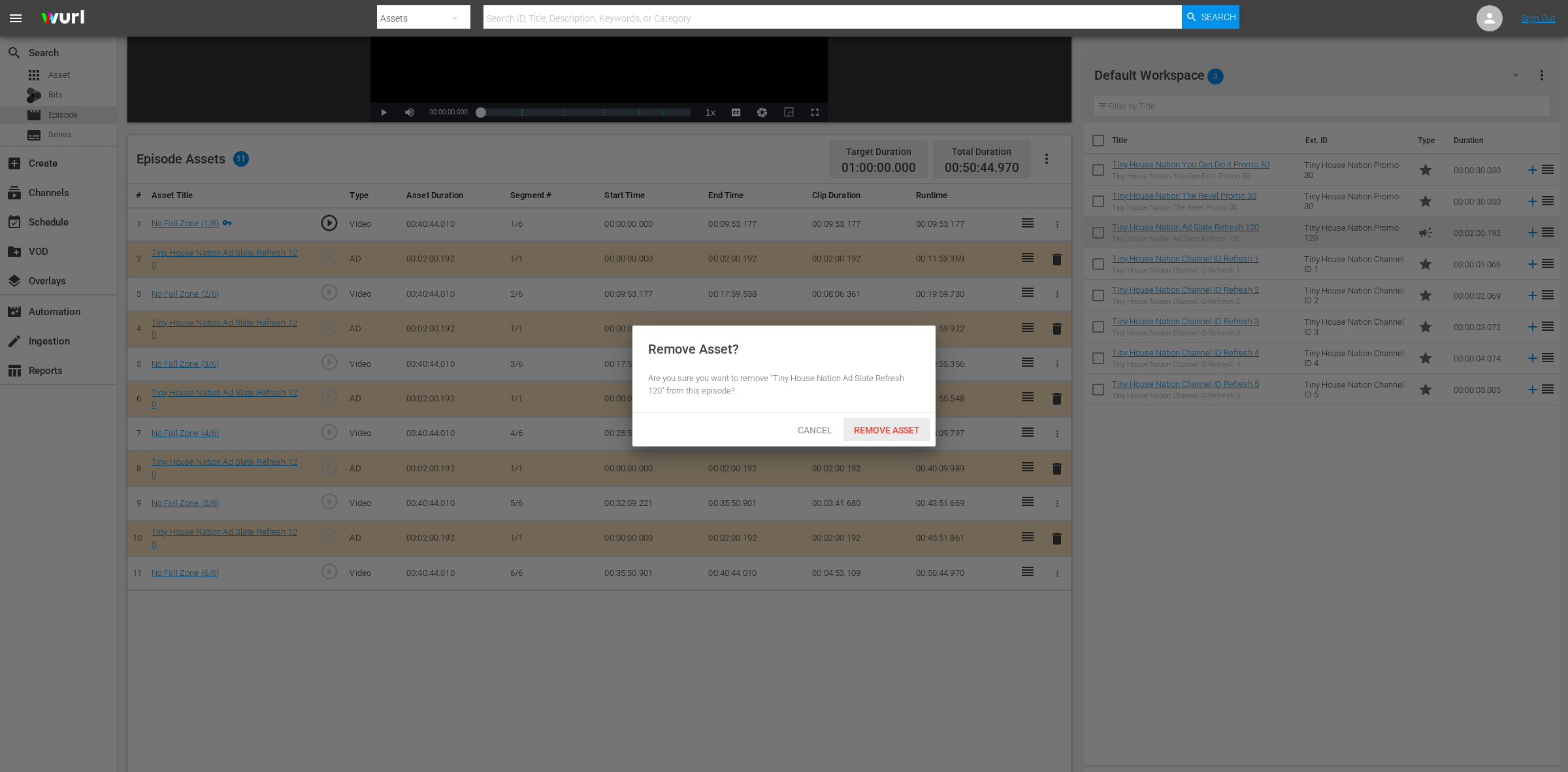
click at [913, 425] on span "Remove Asset" at bounding box center [887, 430] width 87 height 10
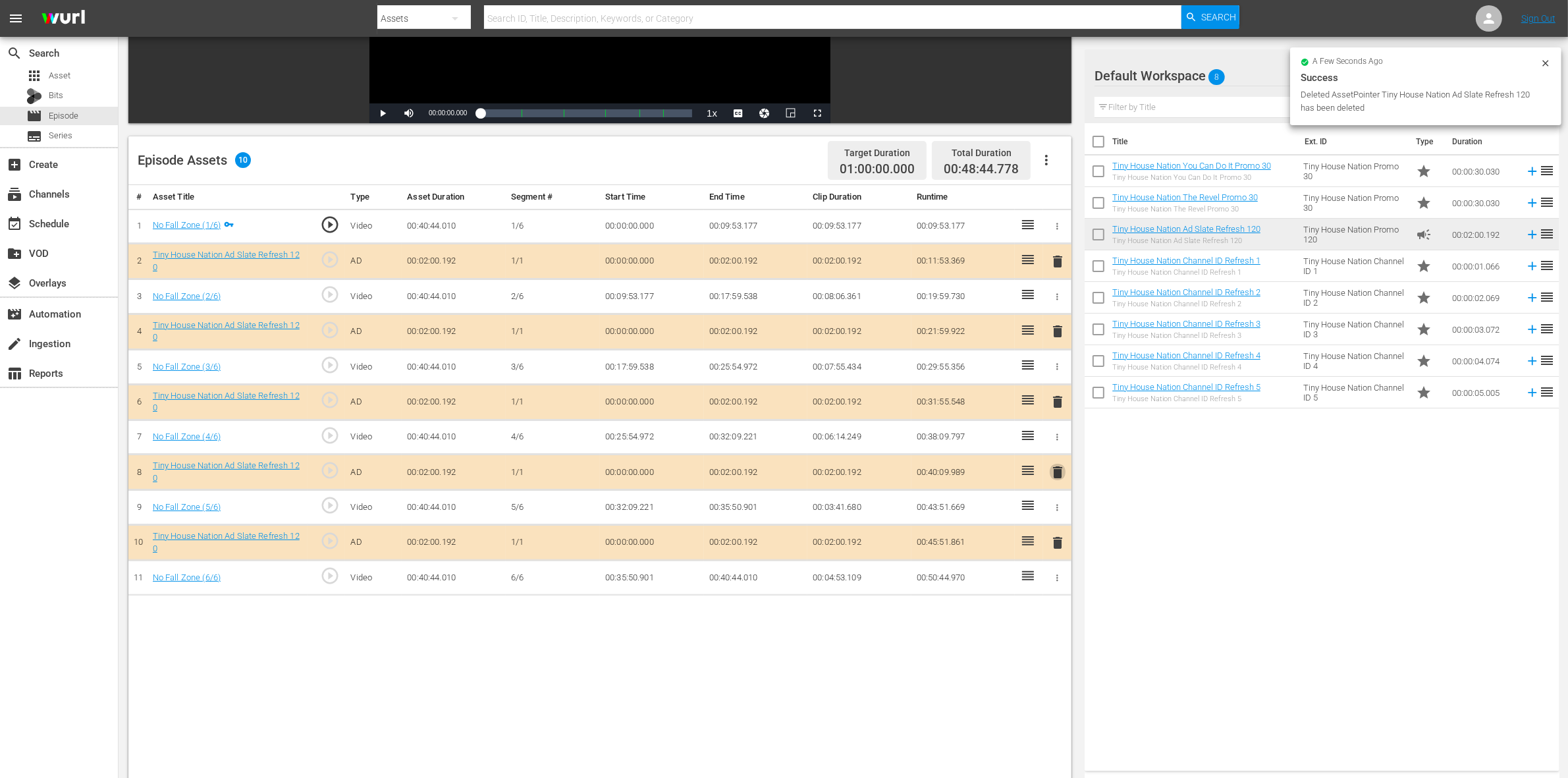
click at [1057, 470] on span "delete" at bounding box center [1057, 472] width 16 height 16
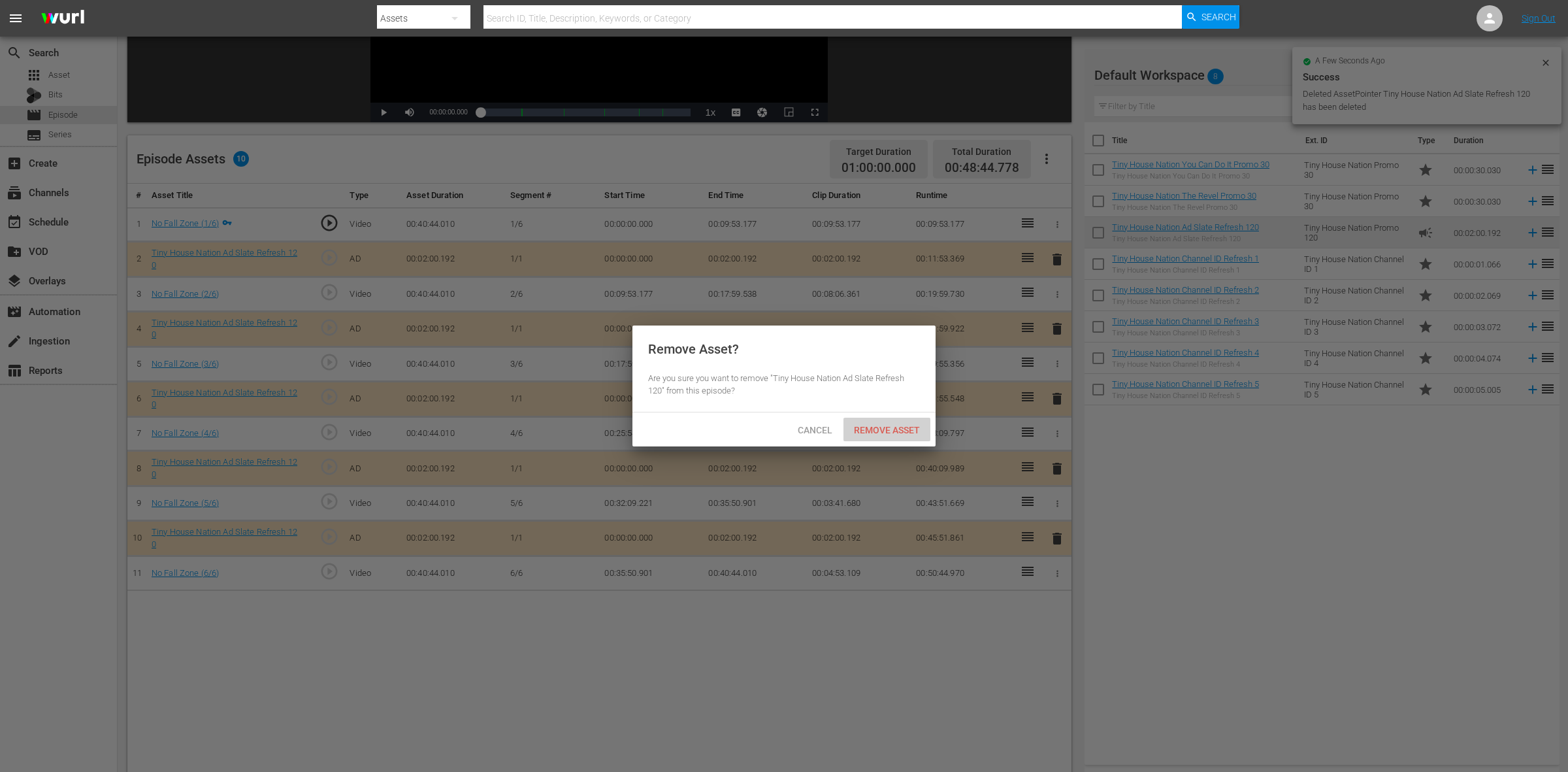
click at [904, 433] on span "Remove Asset" at bounding box center [887, 430] width 87 height 10
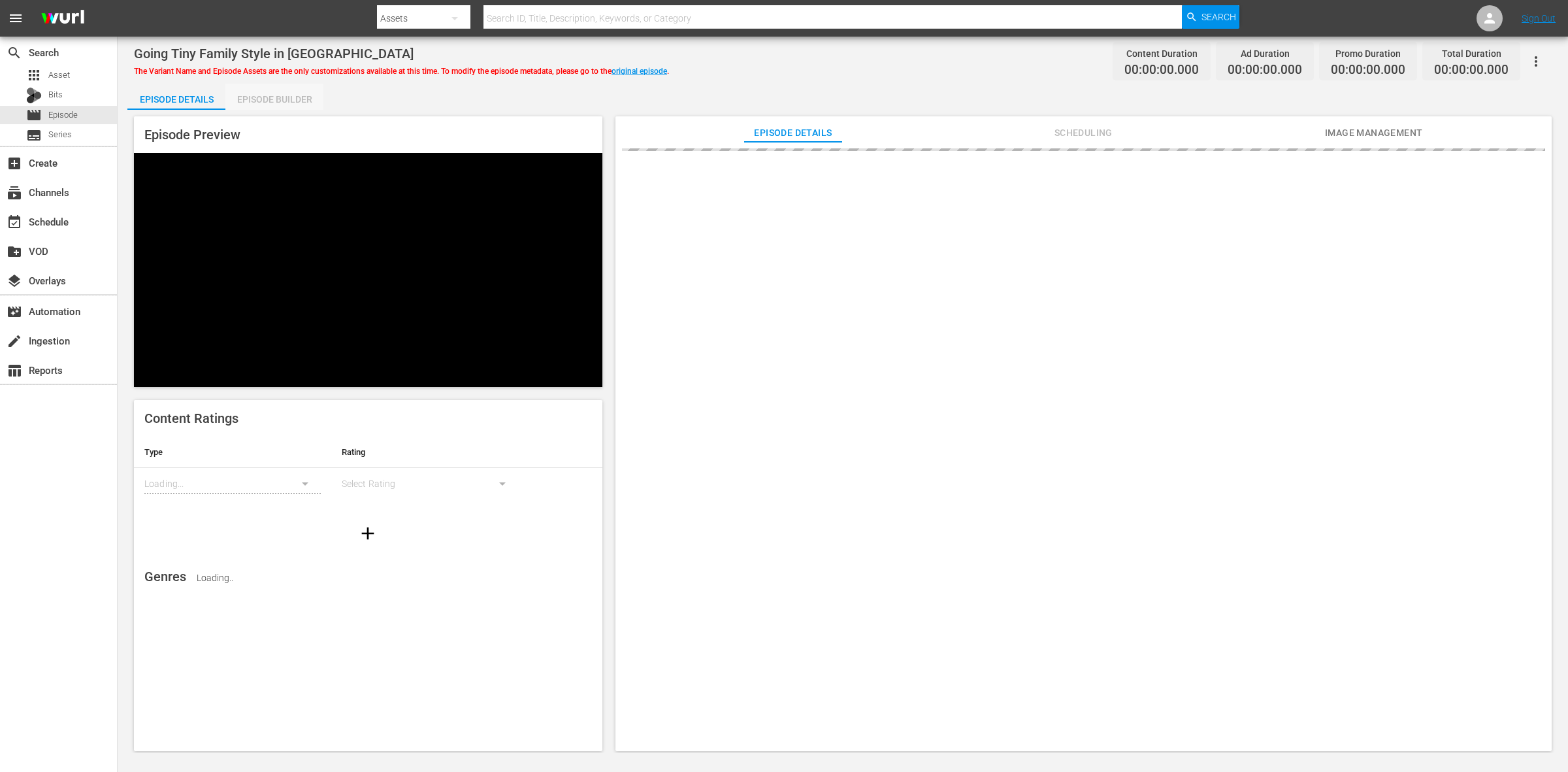
click at [309, 98] on div "Episode Builder" at bounding box center [275, 100] width 98 height 31
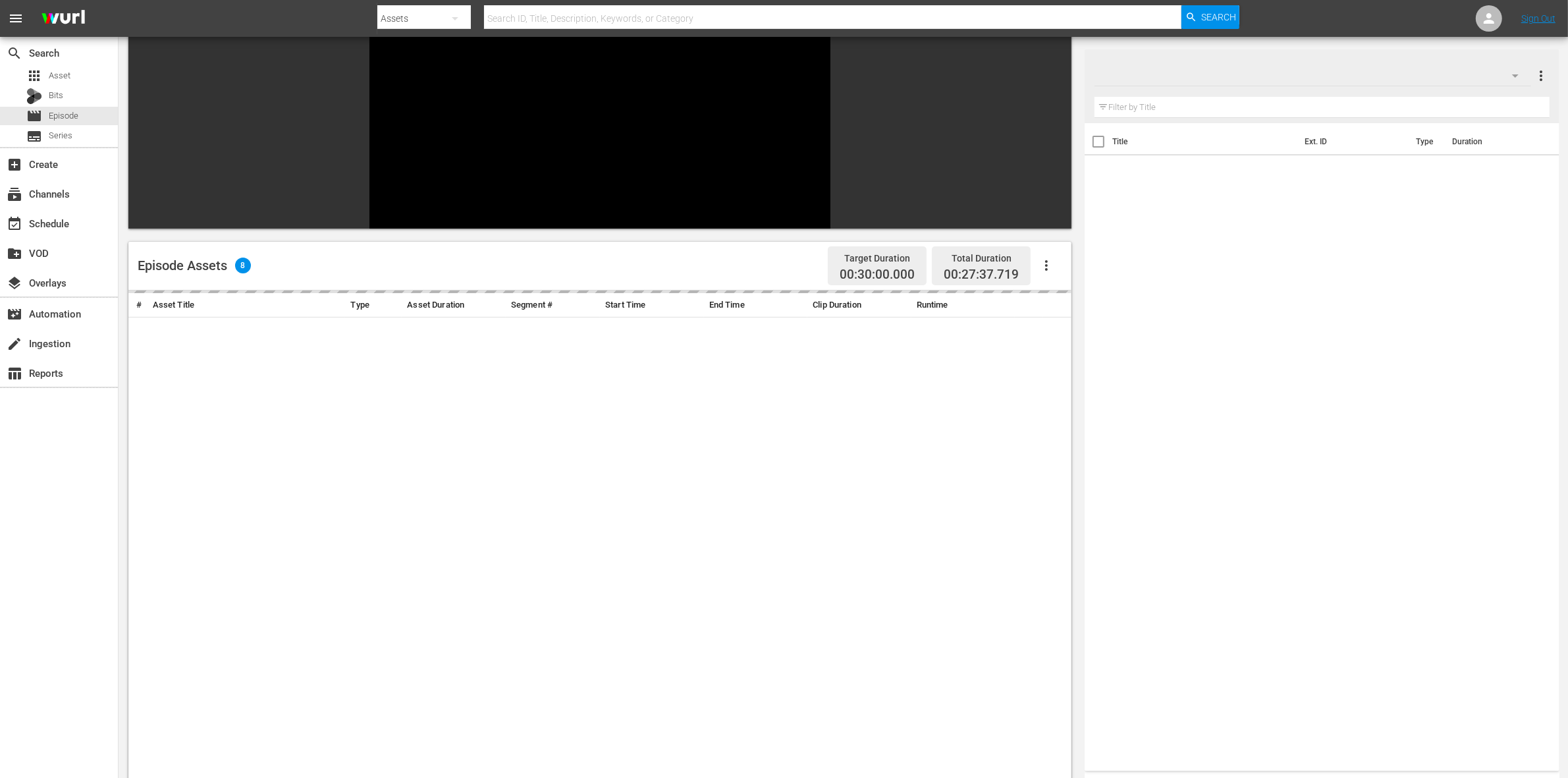
scroll to position [164, 0]
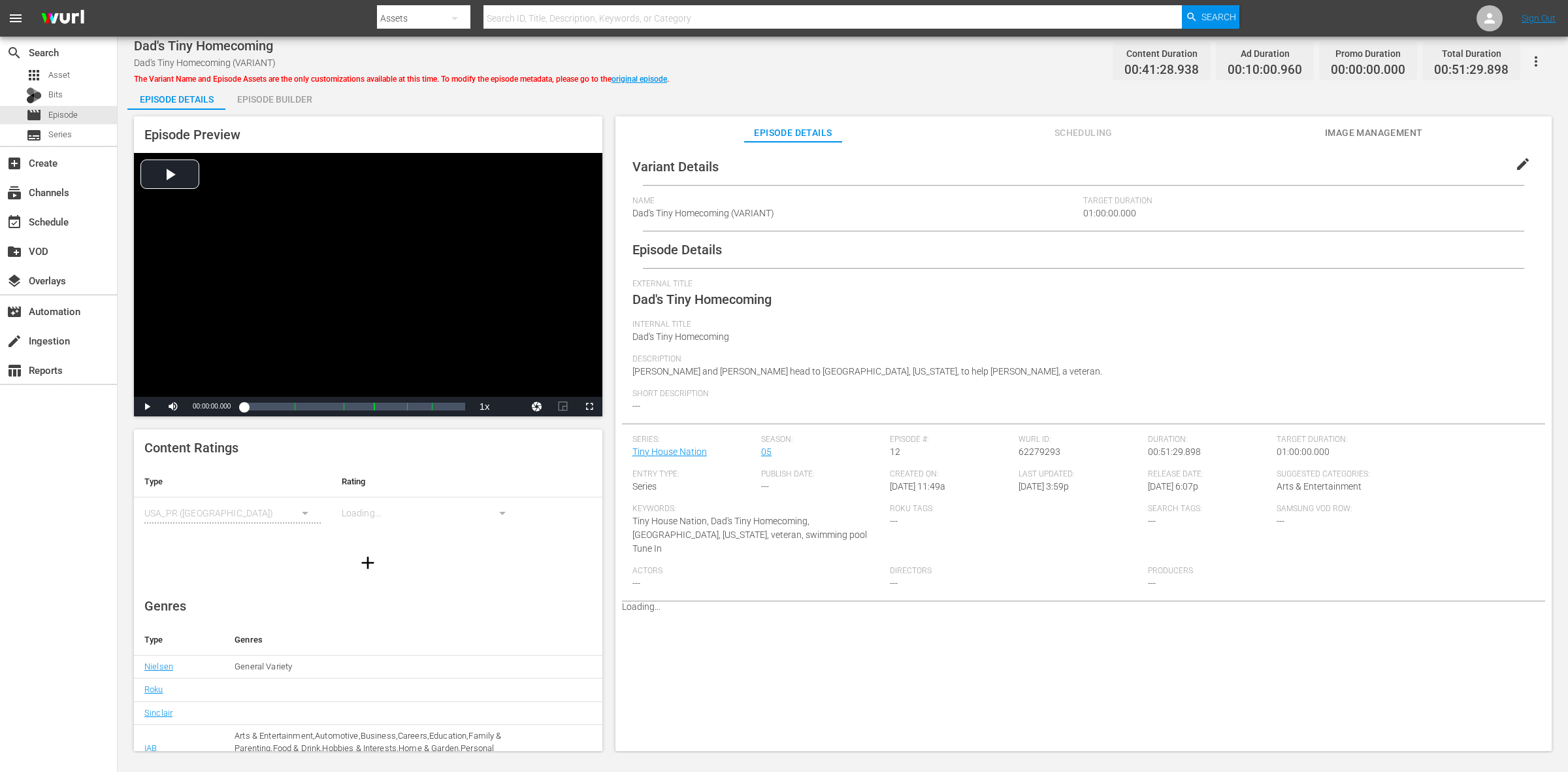
click at [282, 100] on div "Episode Builder" at bounding box center [275, 100] width 98 height 31
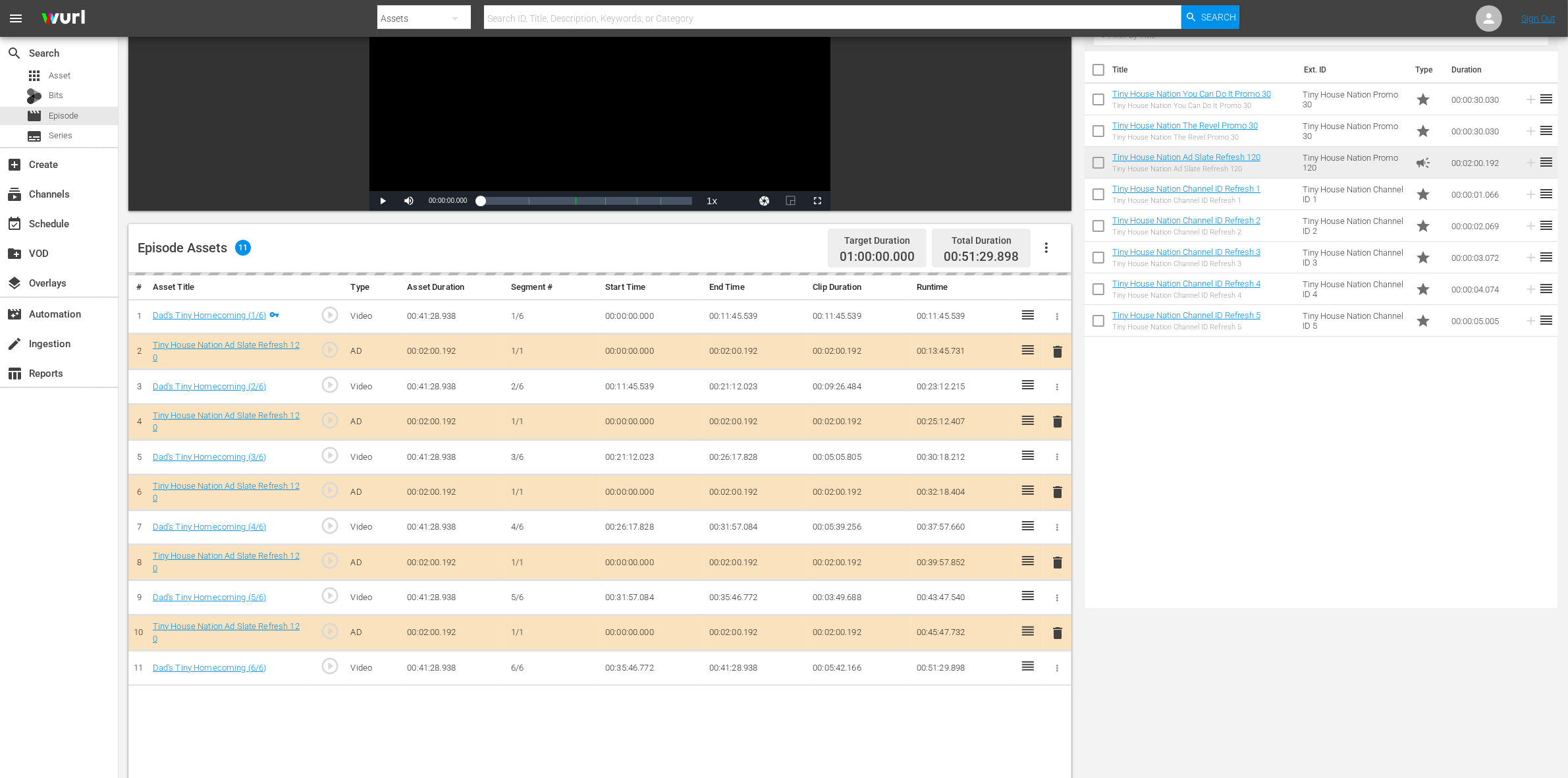
scroll to position [164, 0]
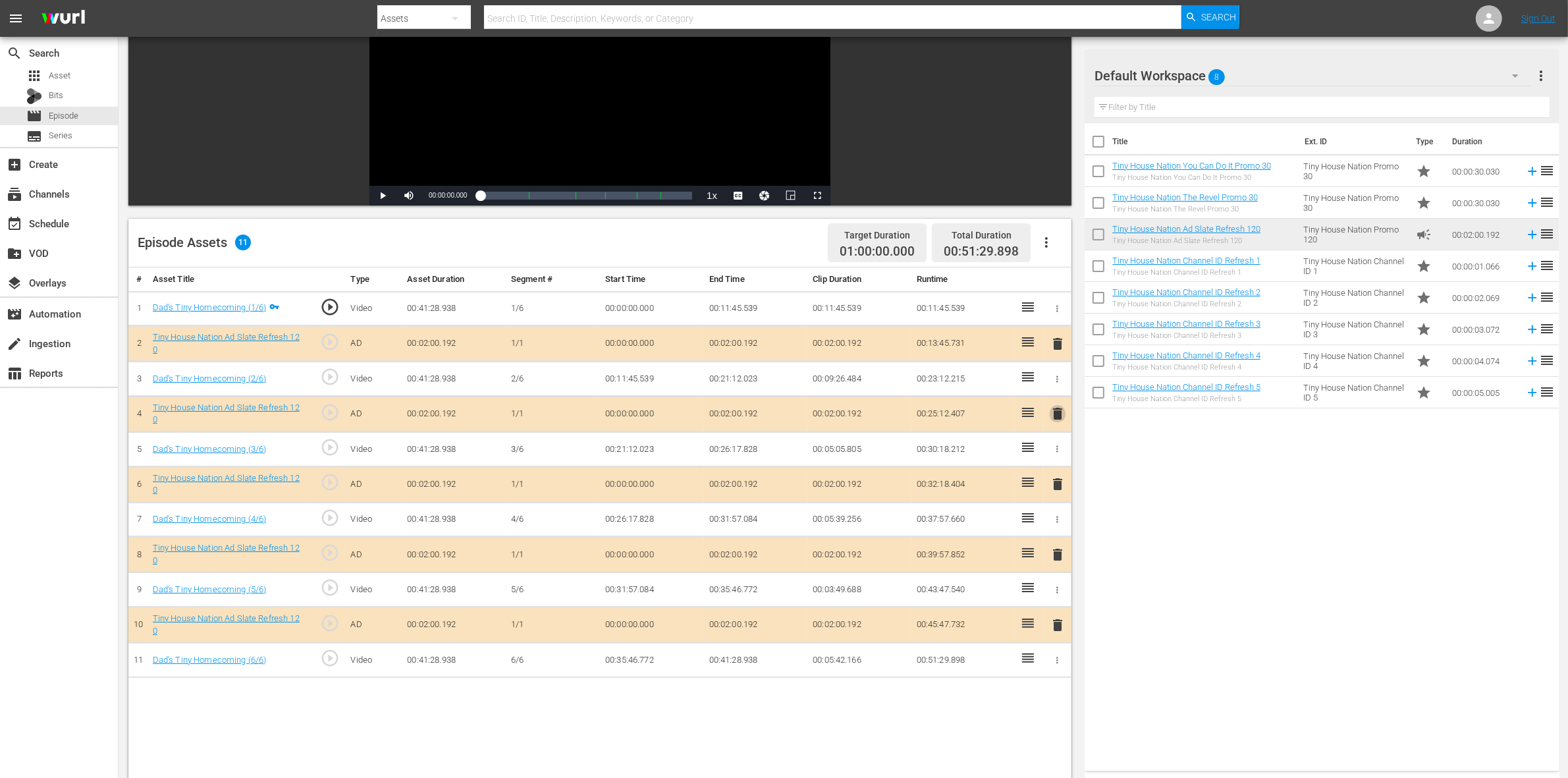
click at [1054, 418] on span "delete" at bounding box center [1057, 413] width 16 height 16
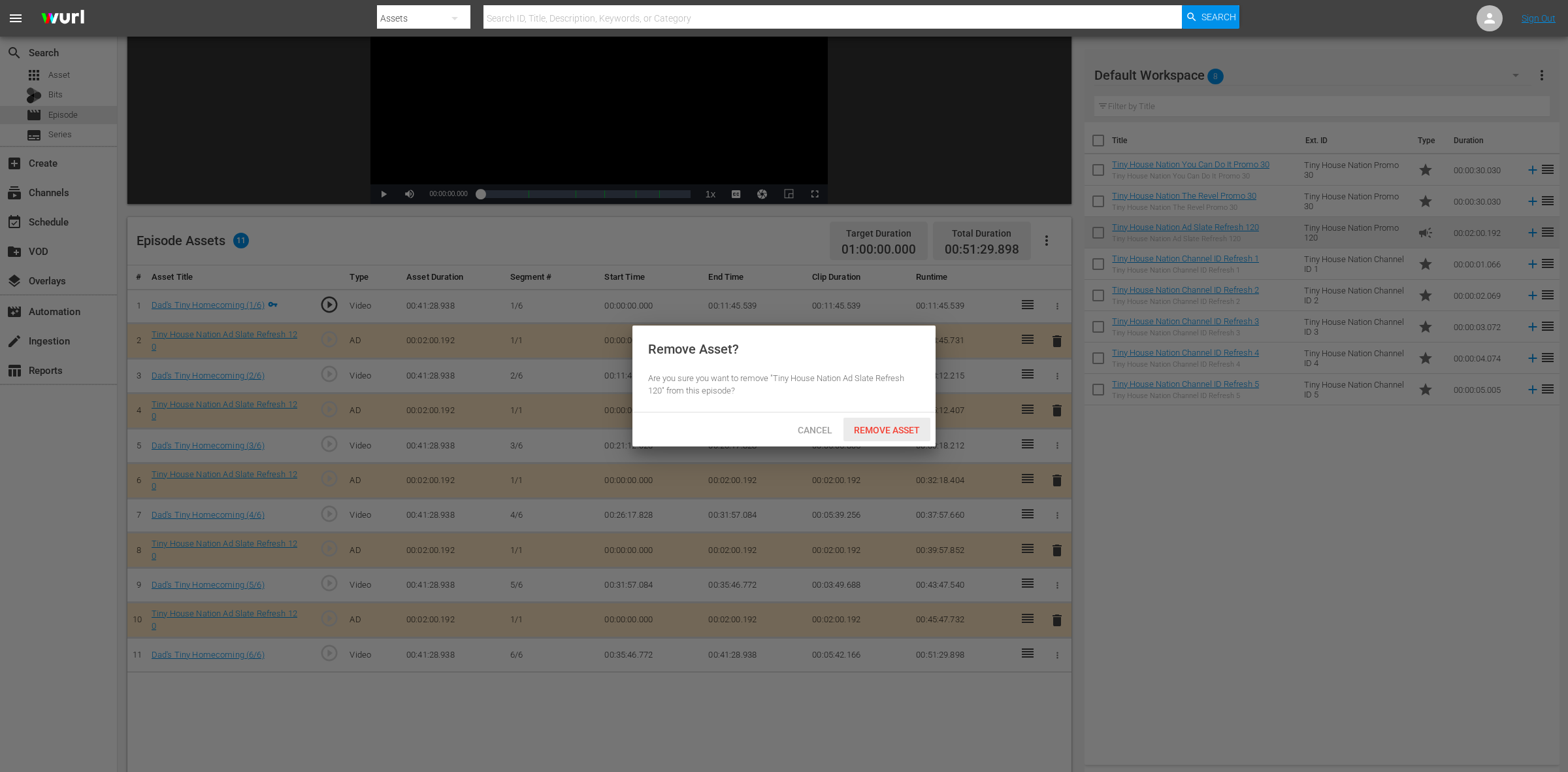
click at [893, 425] on span "Remove Asset" at bounding box center [887, 430] width 87 height 10
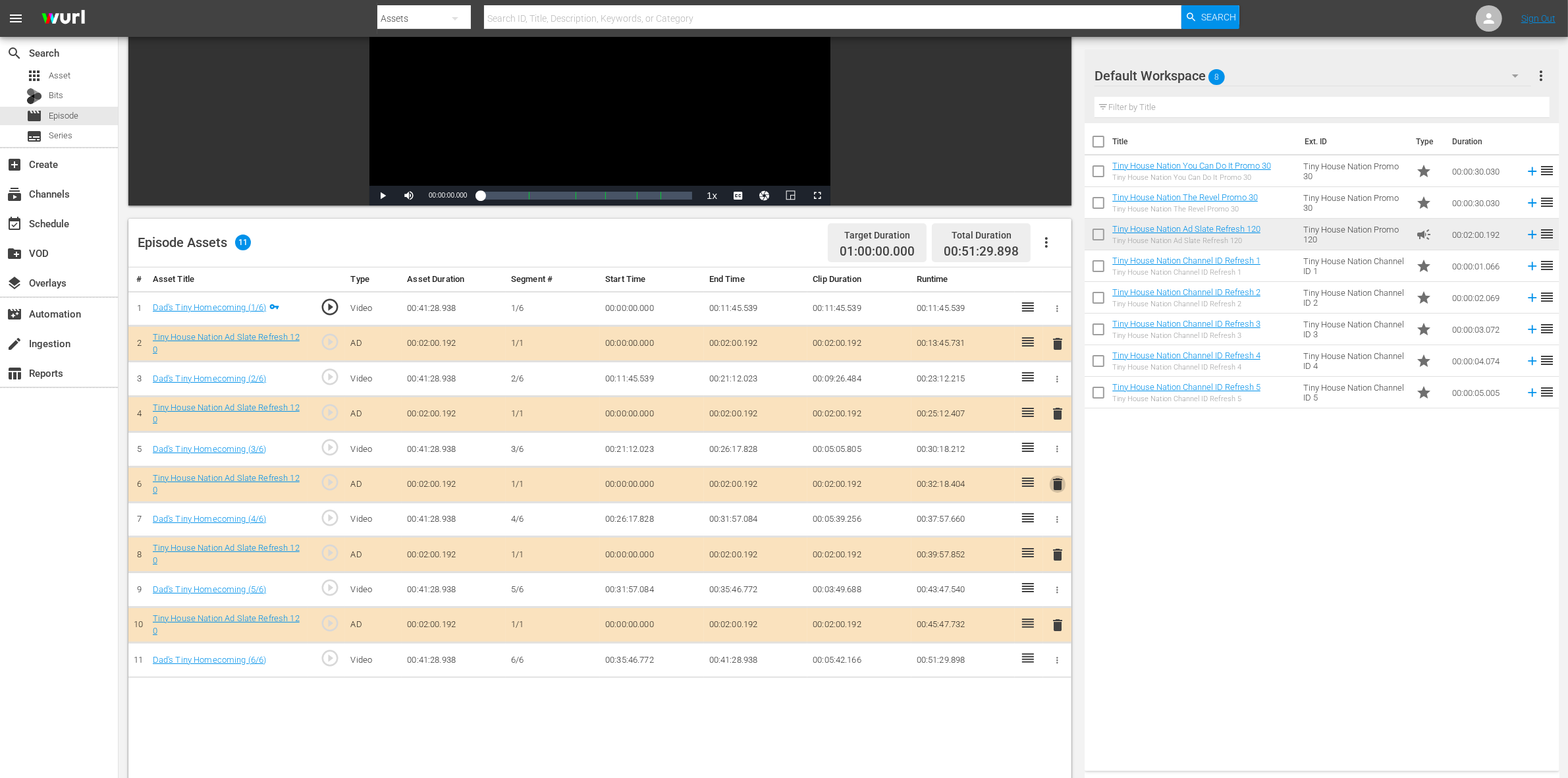
click at [1053, 481] on span "delete" at bounding box center [1057, 484] width 16 height 16
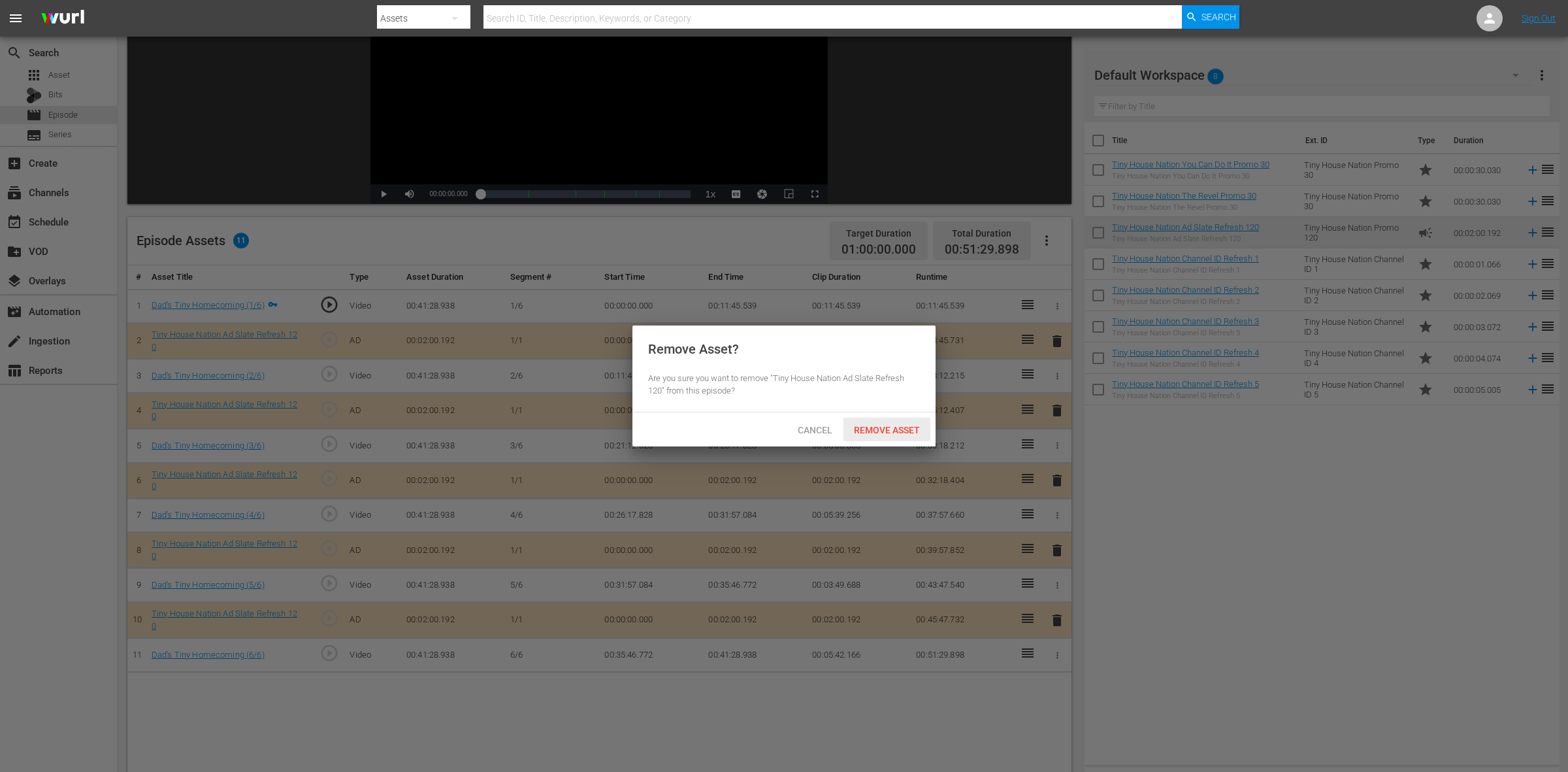
click at [911, 426] on span "Remove Asset" at bounding box center [887, 430] width 87 height 10
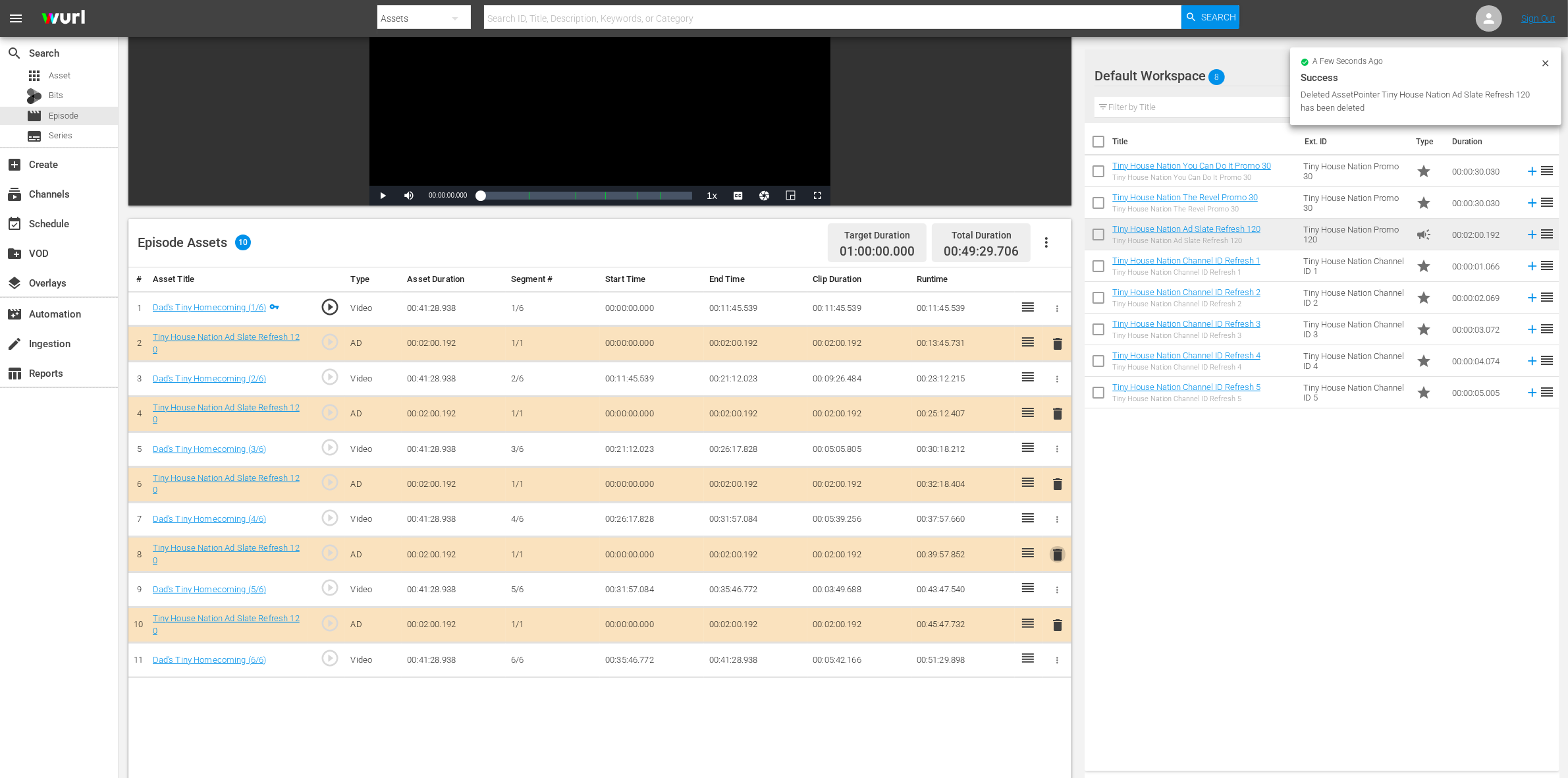
click at [1054, 554] on span "delete" at bounding box center [1057, 555] width 16 height 16
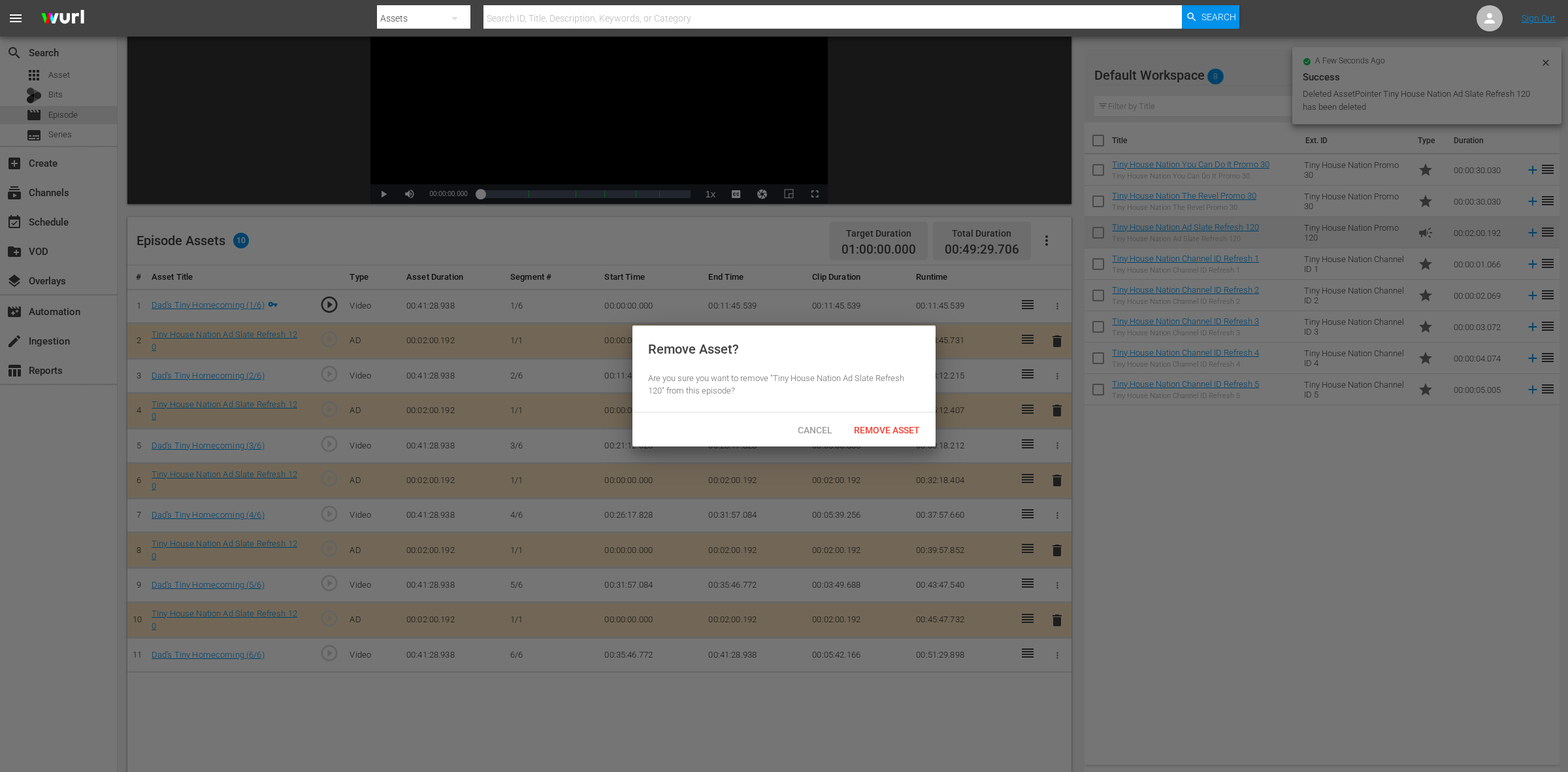
click at [902, 438] on div "Remove Asset" at bounding box center [887, 429] width 87 height 24
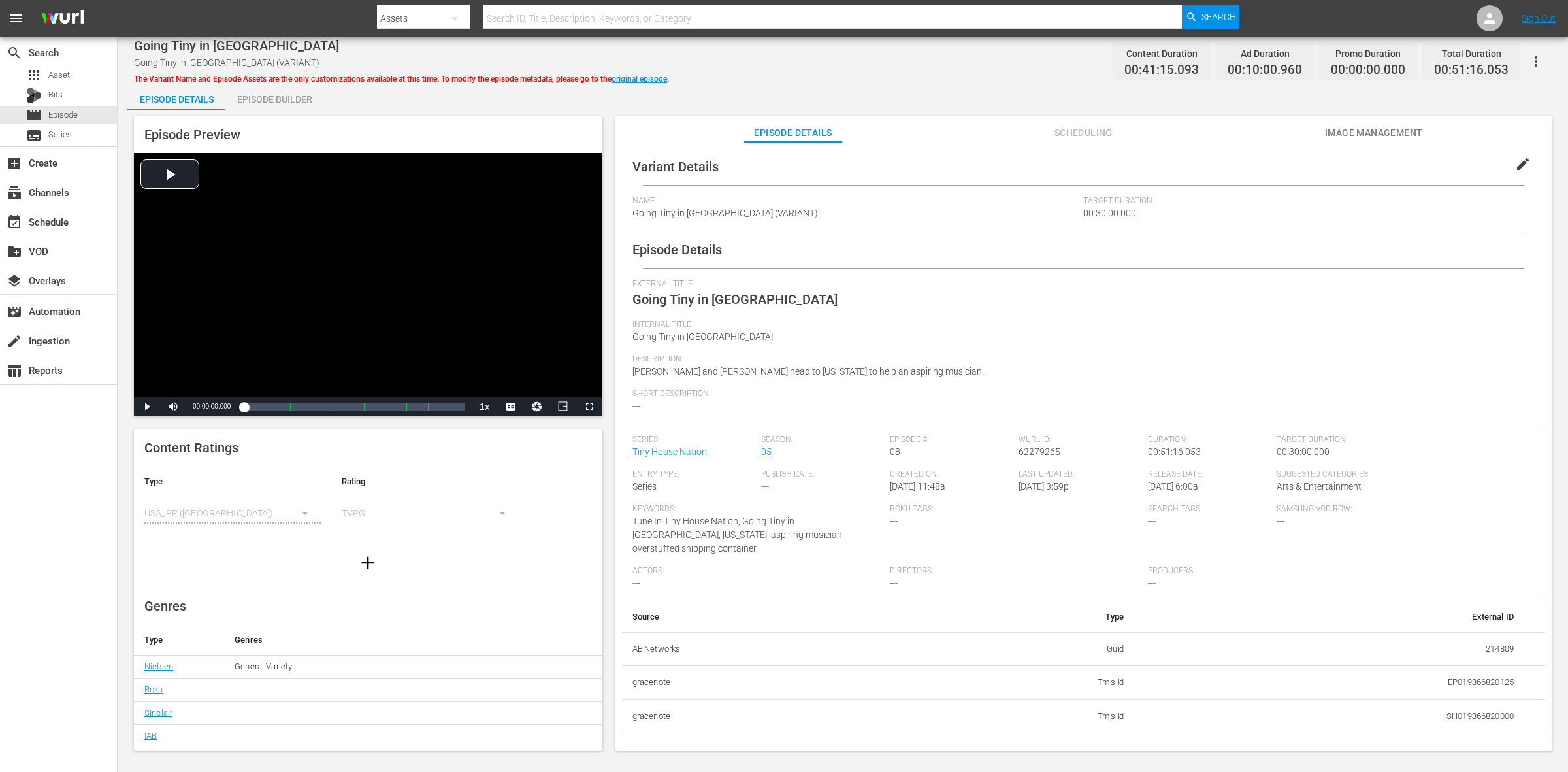
click at [288, 100] on div "Episode Builder" at bounding box center [275, 100] width 98 height 31
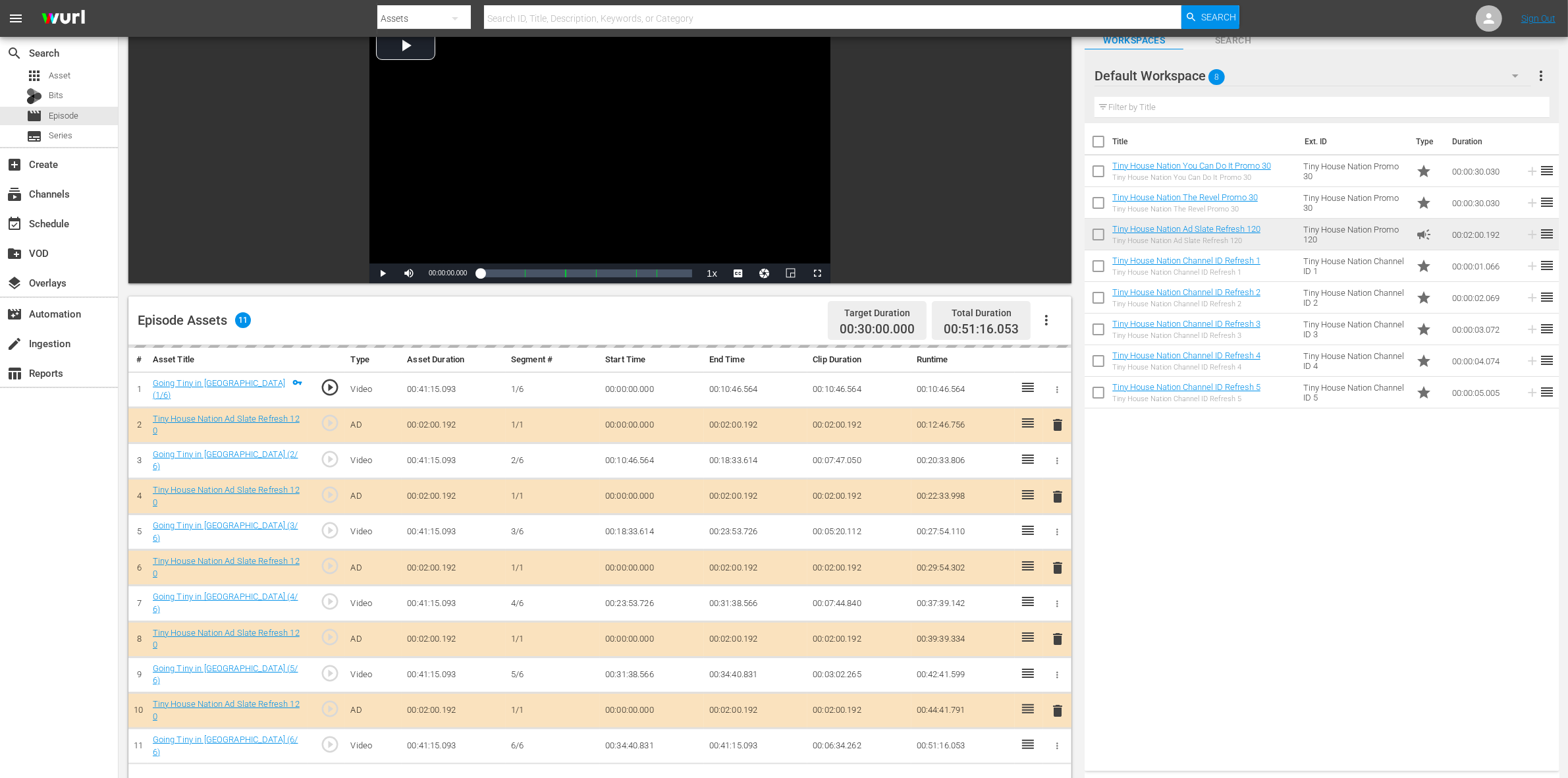
scroll to position [164, 0]
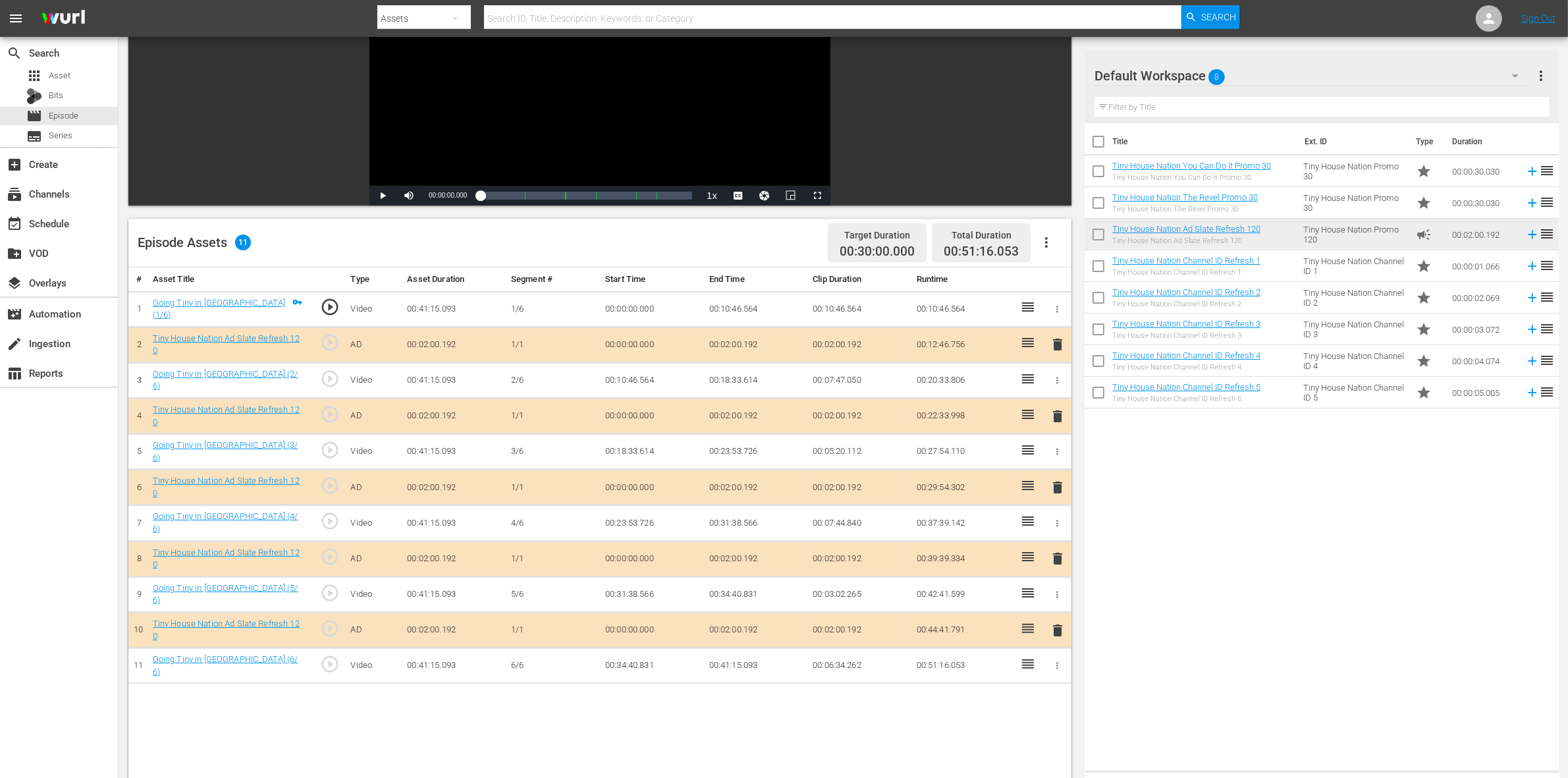
click at [1055, 418] on span "delete" at bounding box center [1057, 416] width 16 height 16
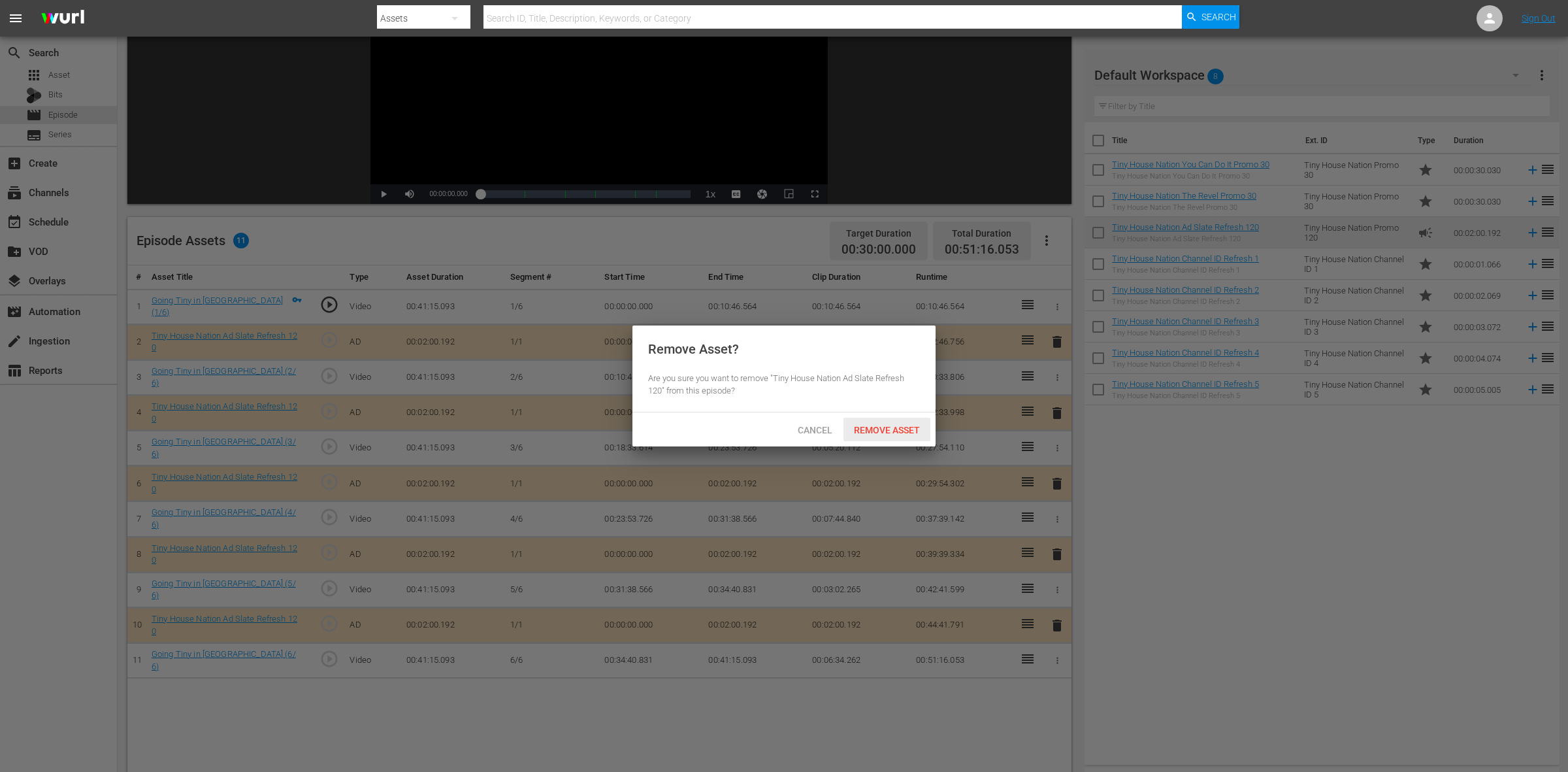
click at [906, 431] on span "Remove Asset" at bounding box center [887, 430] width 87 height 10
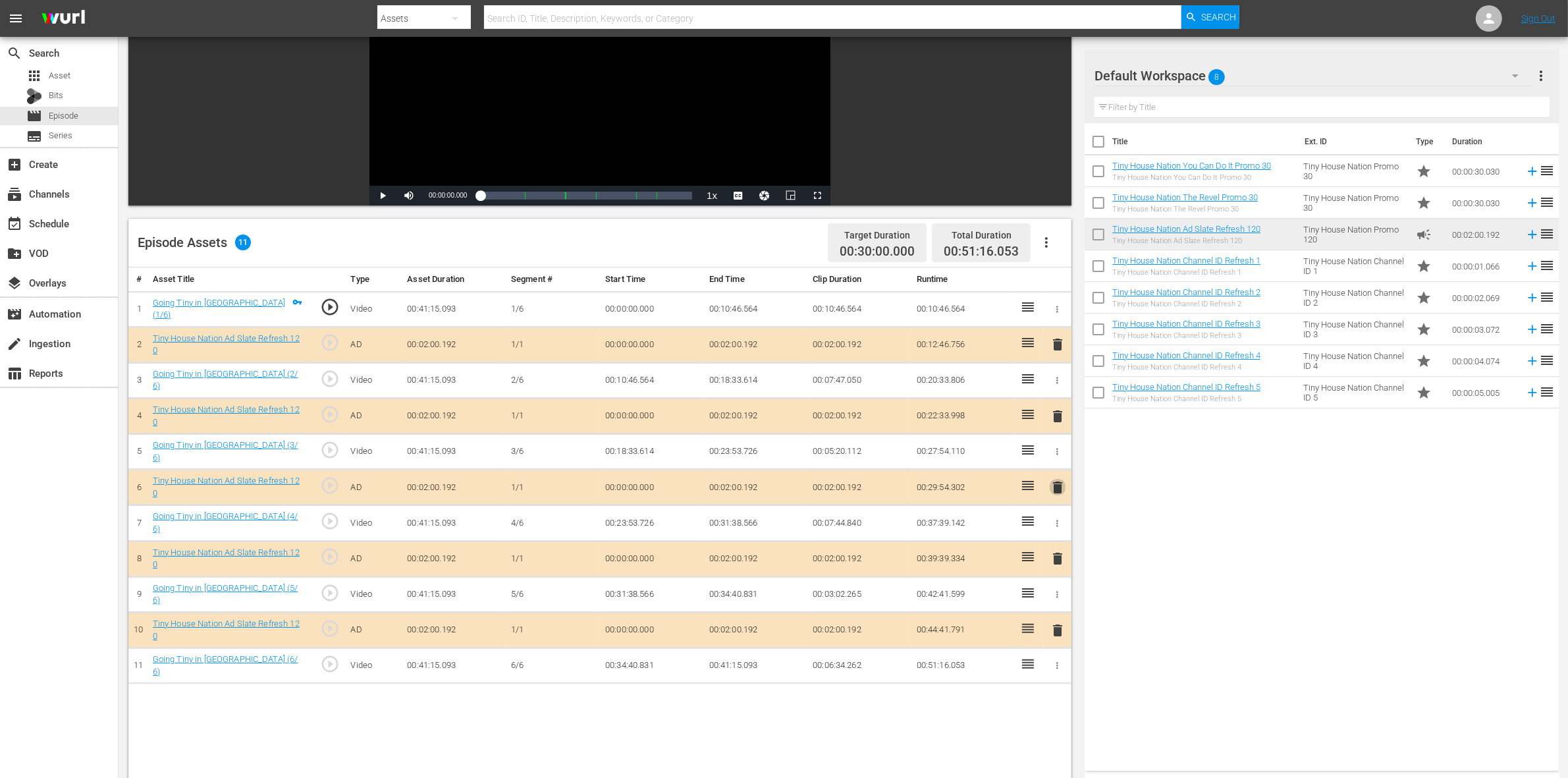
click at [1055, 481] on span "delete" at bounding box center [1057, 487] width 16 height 16
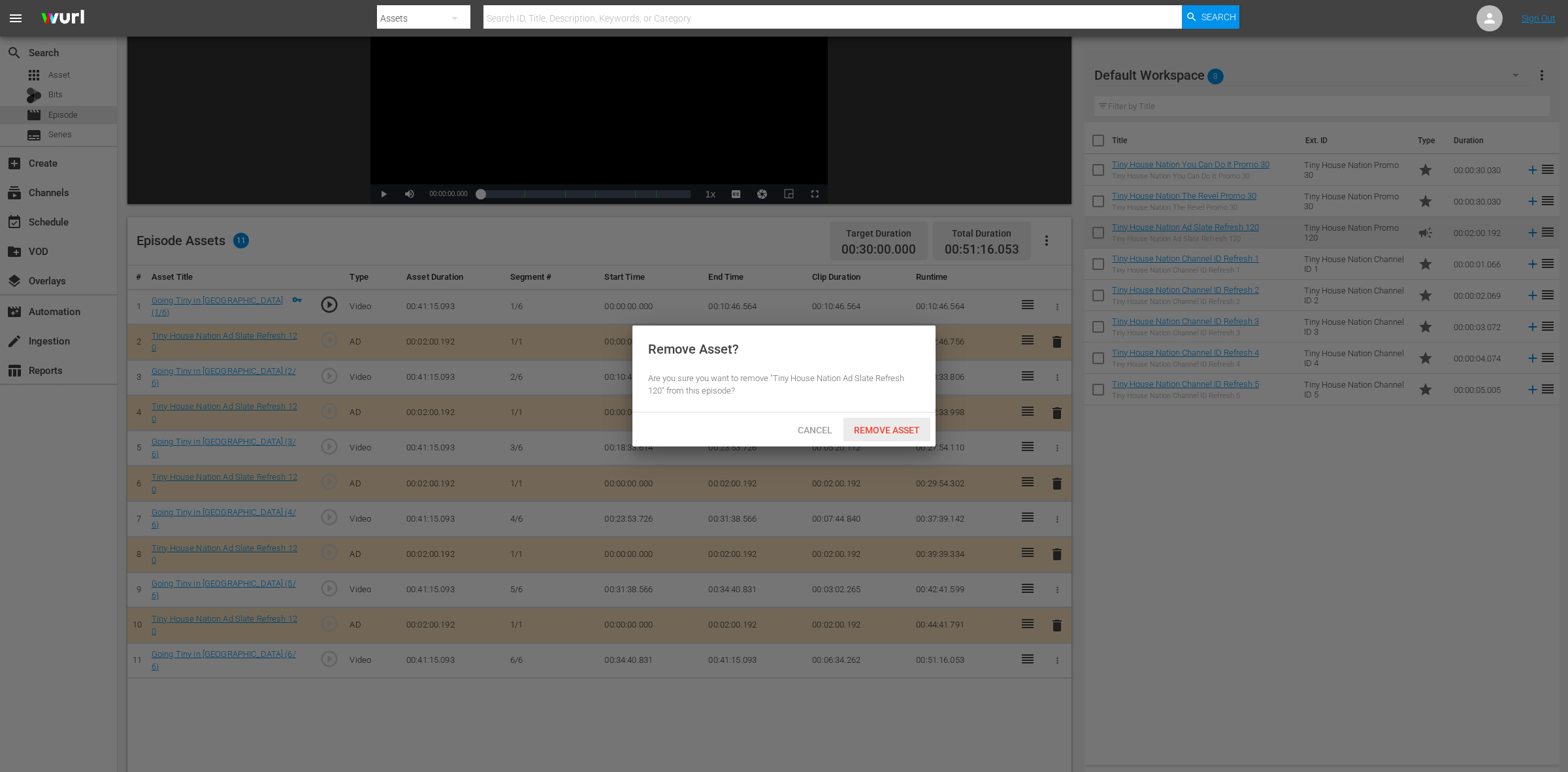
click at [887, 425] on span "Remove Asset" at bounding box center [887, 430] width 87 height 10
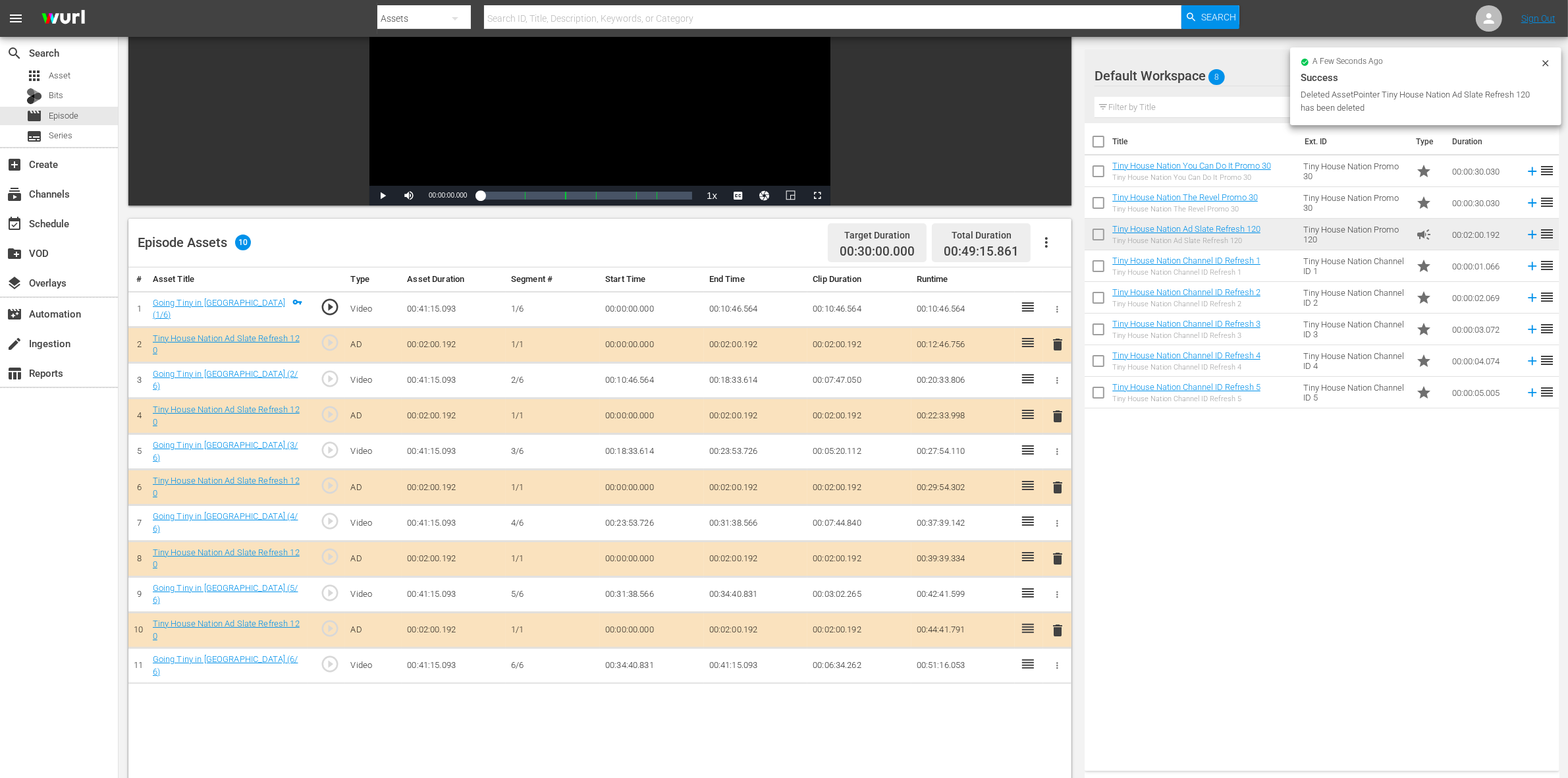
click at [1057, 561] on span "delete" at bounding box center [1057, 559] width 16 height 16
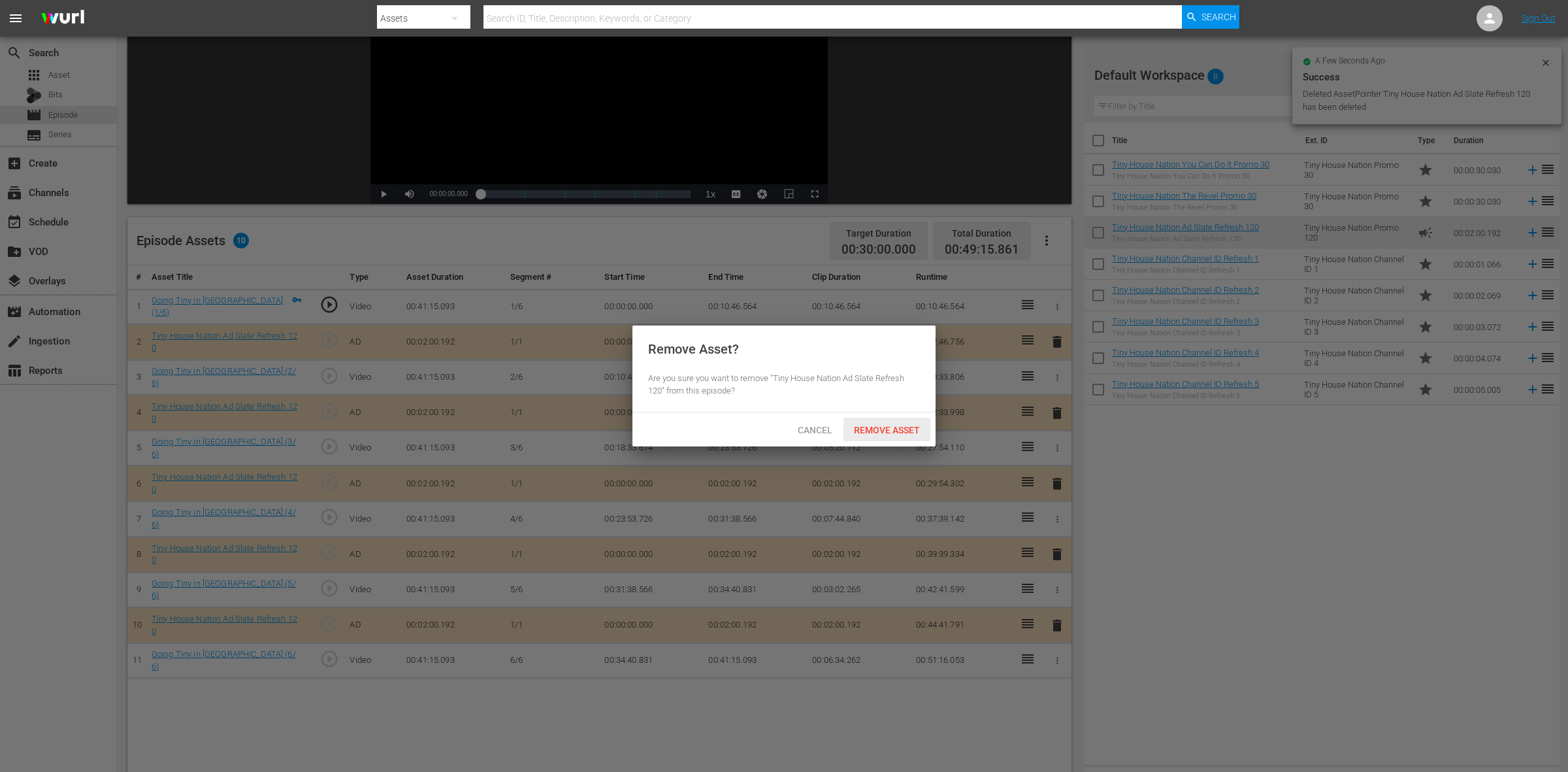
click at [857, 429] on span "Remove Asset" at bounding box center [887, 430] width 87 height 10
